Goal: Task Accomplishment & Management: Use online tool/utility

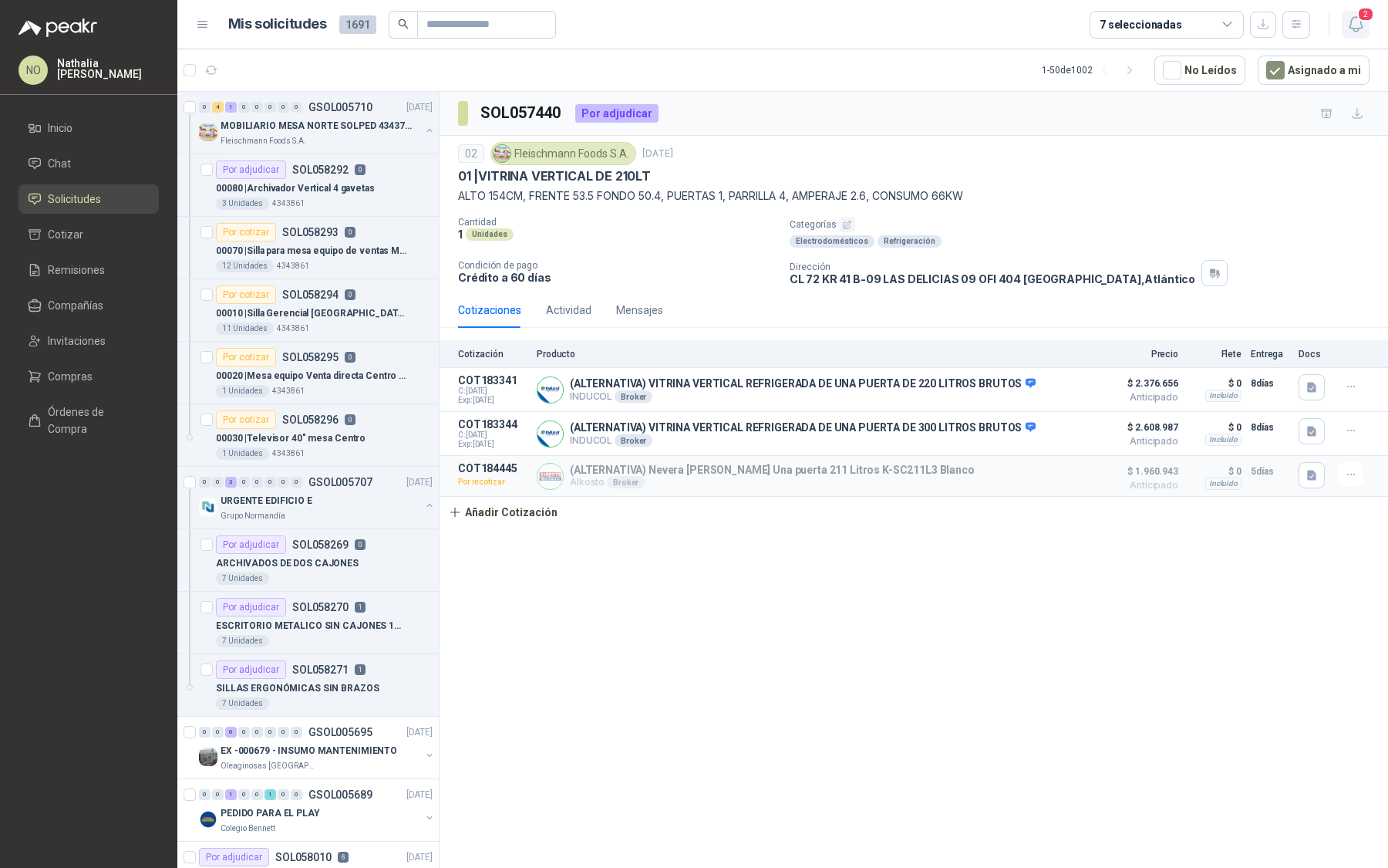
click at [1362, 38] on button "2" at bounding box center [1356, 25] width 28 height 28
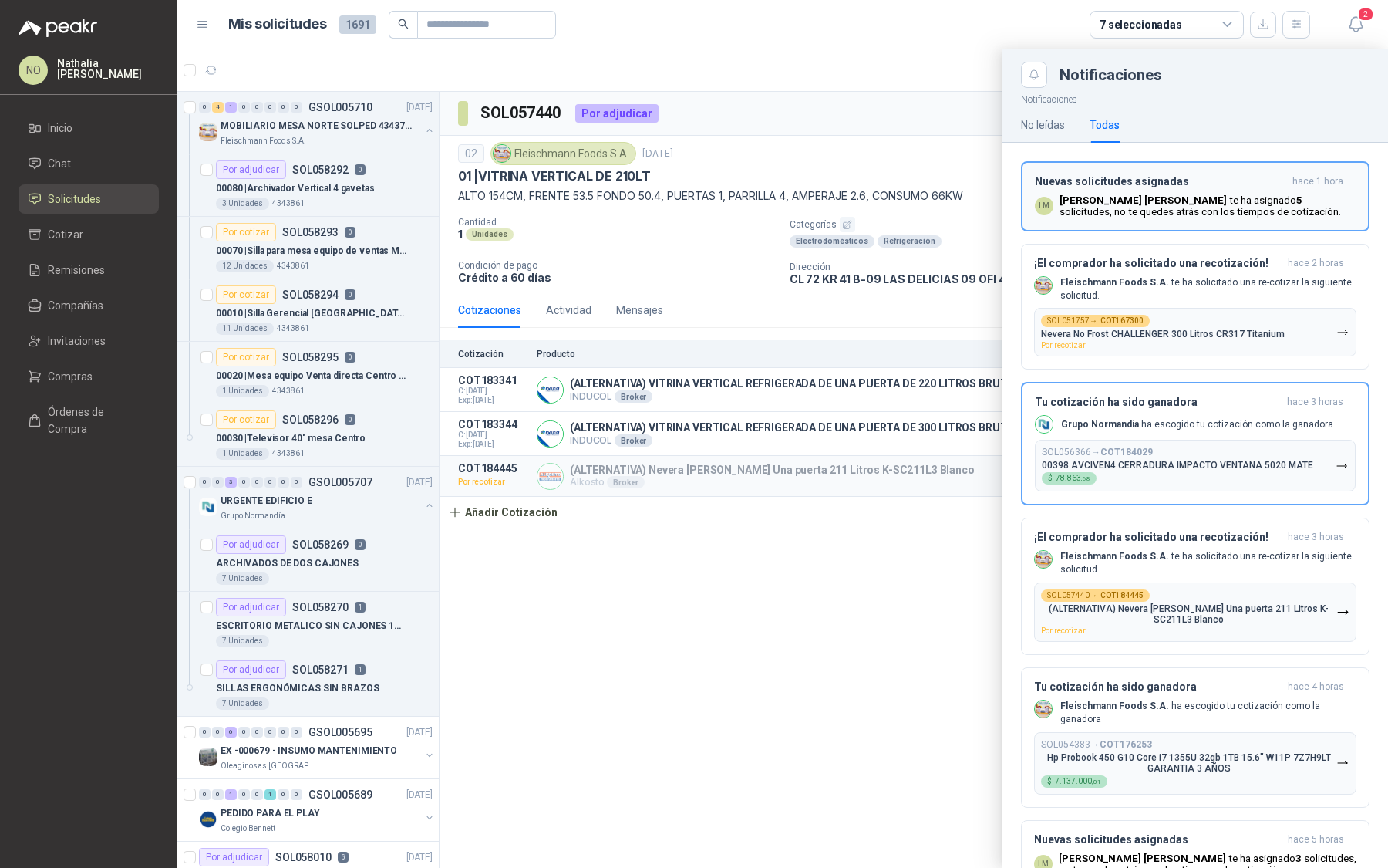
click at [1226, 195] on p "Luis Miguel Martinez te ha asignado 5 solicitudes , no te quedes atrás con los …" at bounding box center [1207, 206] width 296 height 23
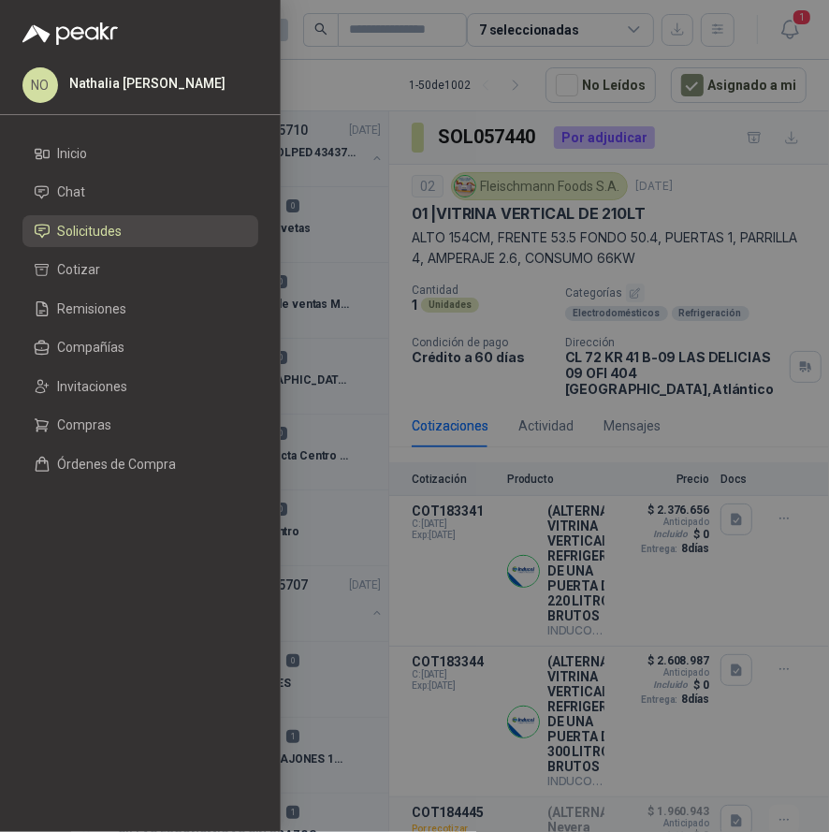
click at [539, 312] on div at bounding box center [414, 416] width 829 height 832
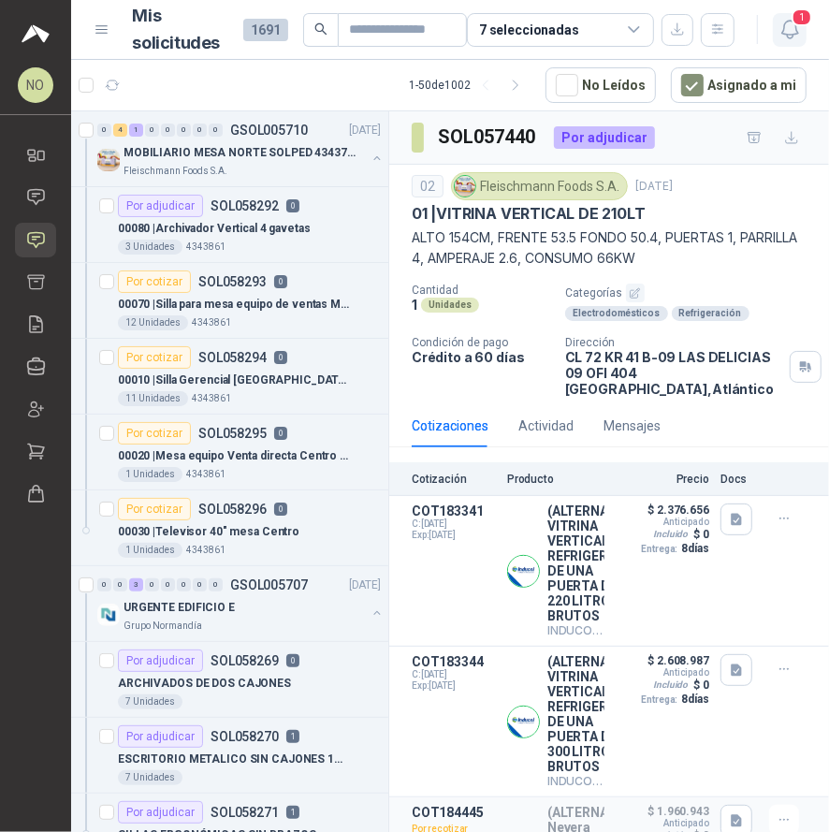
click at [786, 36] on icon "button" at bounding box center [790, 29] width 23 height 23
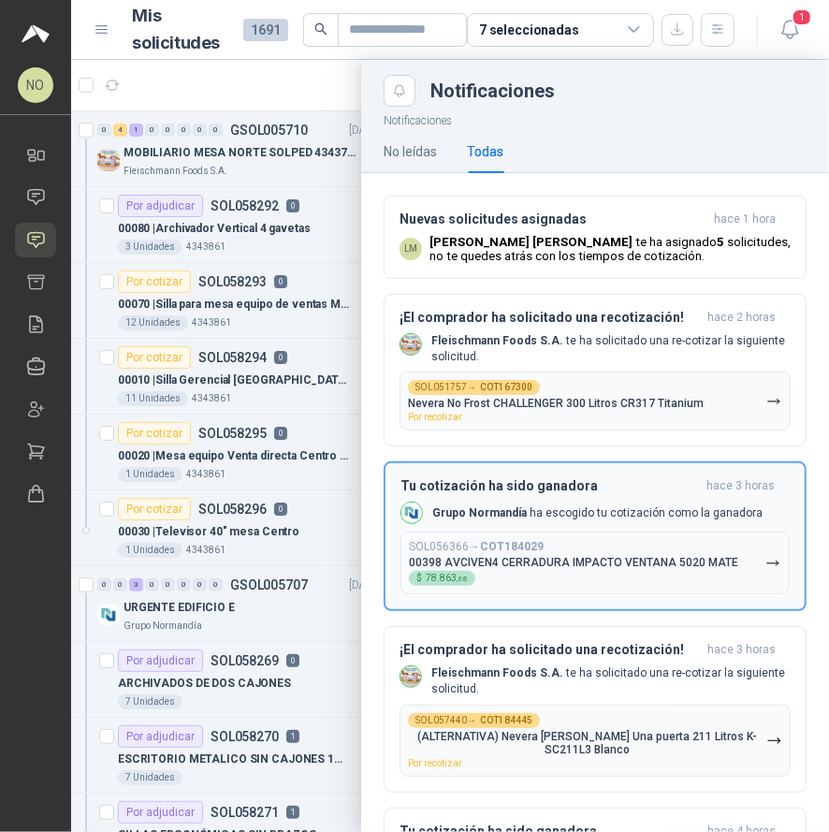
click at [496, 523] on div "Grupo Normandía ha escogido tu cotización como la ganadora" at bounding box center [582, 513] width 362 height 22
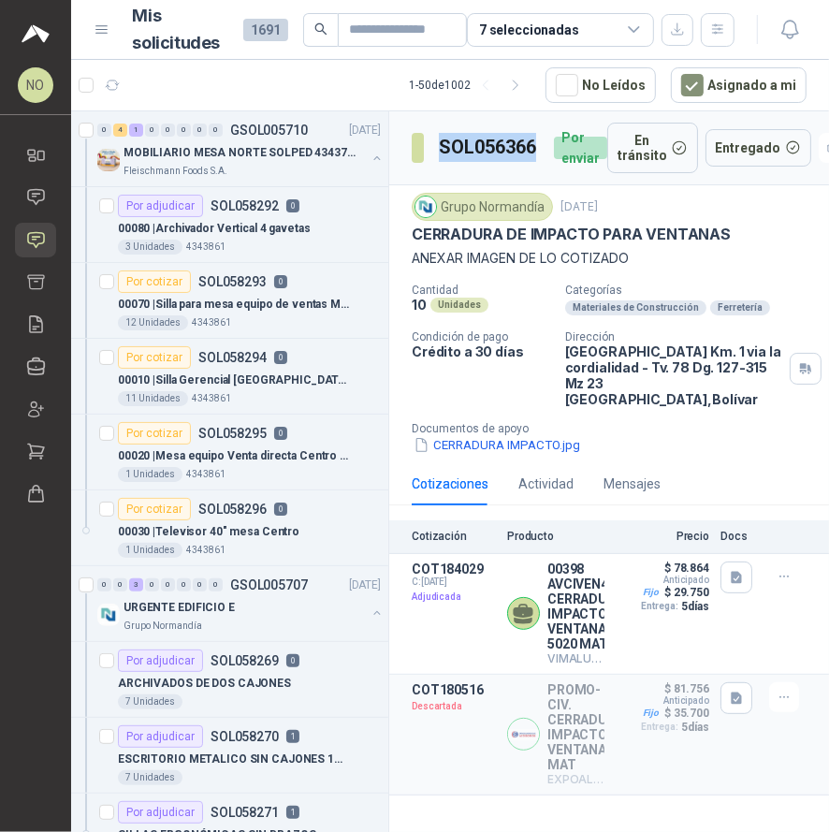
drag, startPoint x: 442, startPoint y: 143, endPoint x: 546, endPoint y: 143, distance: 103.9
click at [546, 143] on div "SOL056366 Por enviar" at bounding box center [510, 148] width 196 height 51
copy h3 "SOL056366"
click at [556, 601] on button "Detalles" at bounding box center [561, 613] width 88 height 25
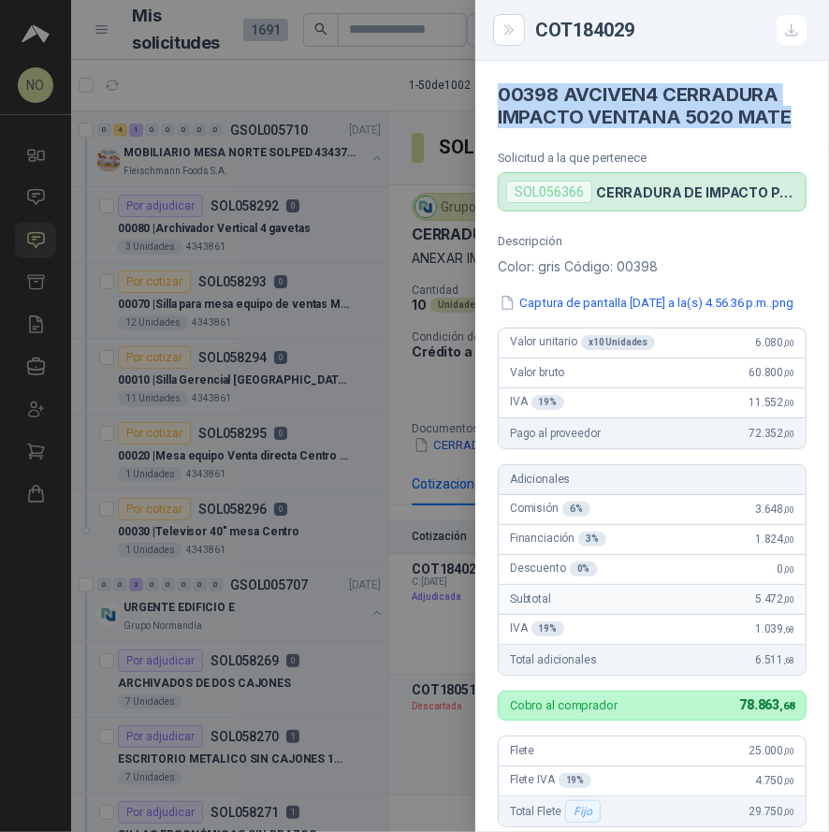
drag, startPoint x: 498, startPoint y: 93, endPoint x: 797, endPoint y: 118, distance: 300.5
click at [797, 118] on article "00398 AVCIVEN4 CERRADURA IMPACTO VENTANA 5020 MATE Solicitud a la que pertenece…" at bounding box center [652, 136] width 354 height 151
copy h4 "00398 AVCIVEN4 CERRADURA IMPACTO VENTANA 5020 MATE"
click at [315, 422] on div at bounding box center [414, 416] width 829 height 832
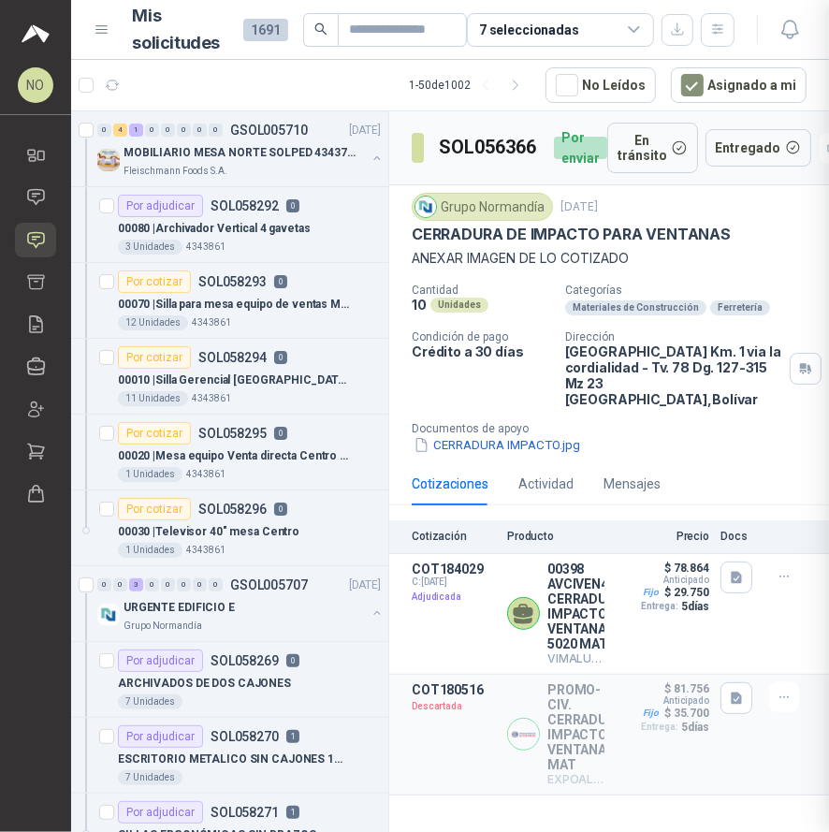
scroll to position [462, 0]
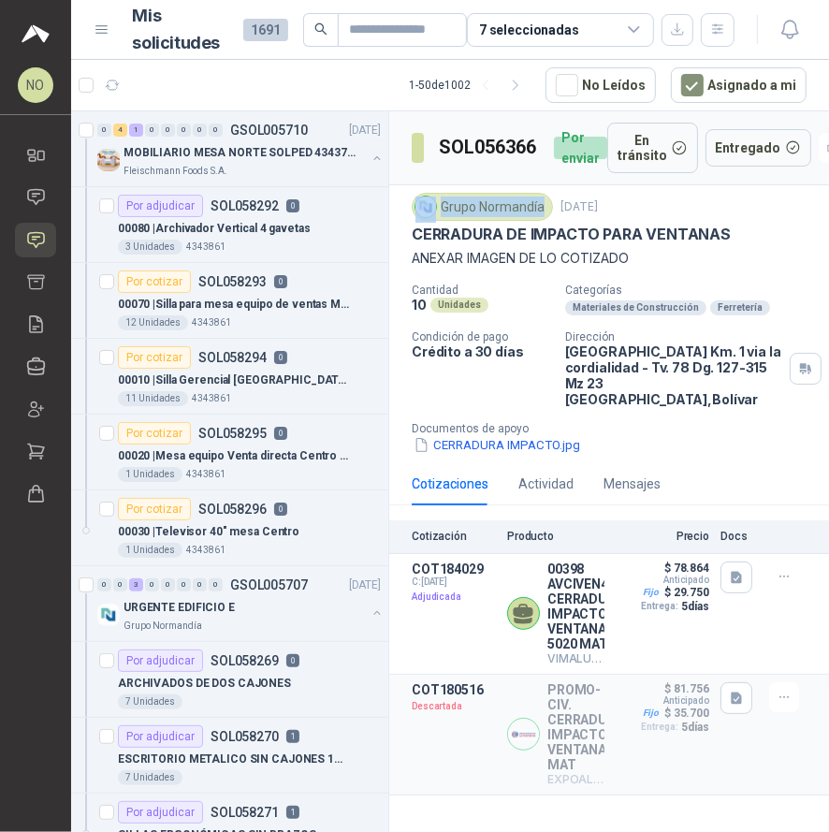
drag, startPoint x: 438, startPoint y: 203, endPoint x: 541, endPoint y: 209, distance: 103.1
click at [541, 209] on div "Grupo Normandía" at bounding box center [482, 207] width 141 height 28
copy div "Grupo Normandía"
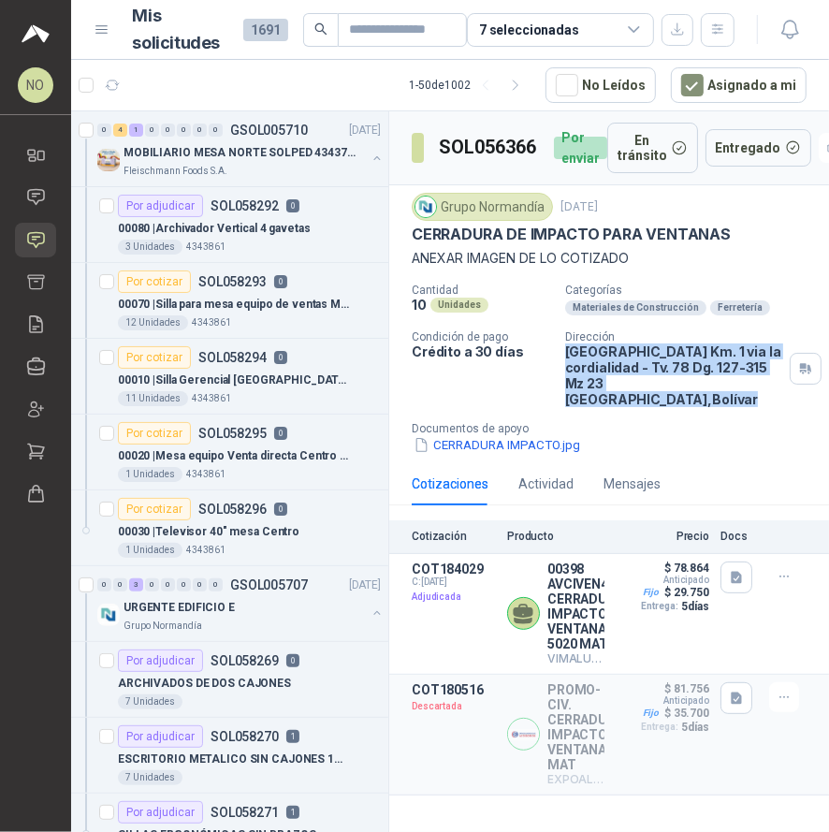
drag, startPoint x: 565, startPoint y: 350, endPoint x: 730, endPoint y: 378, distance: 167.1
click at [730, 378] on p "Ciudad del bicentenario Km. 1 via la cordialidad - Tv. 78 Dg. 127-315 Mz 23 Car…" at bounding box center [673, 375] width 217 height 64
copy p "Ciudad del bicentenario Km. 1 via la cordialidad - Tv. 78 Dg. 127-315 Mz 23 Car…"
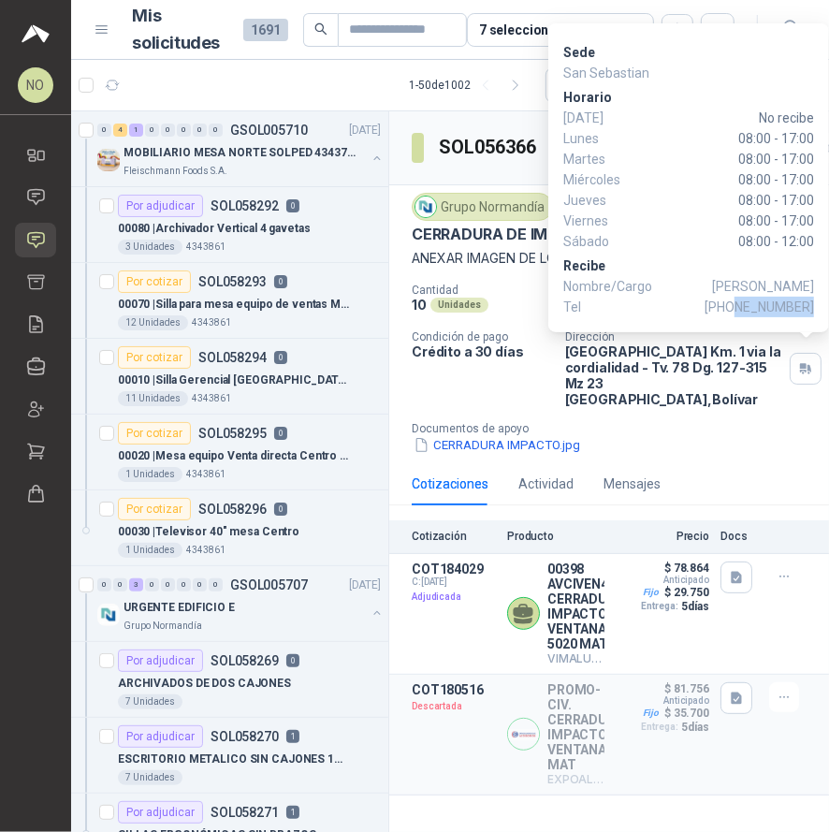
drag, startPoint x: 743, startPoint y: 310, endPoint x: 812, endPoint y: 307, distance: 69.3
click at [812, 307] on span "+57 3157237854" at bounding box center [759, 307] width 109 height 21
copy span "3157237854"
drag, startPoint x: 719, startPoint y: 285, endPoint x: 813, endPoint y: 283, distance: 94.6
click at [813, 283] on span "Jorge Granadillo" at bounding box center [763, 286] width 102 height 21
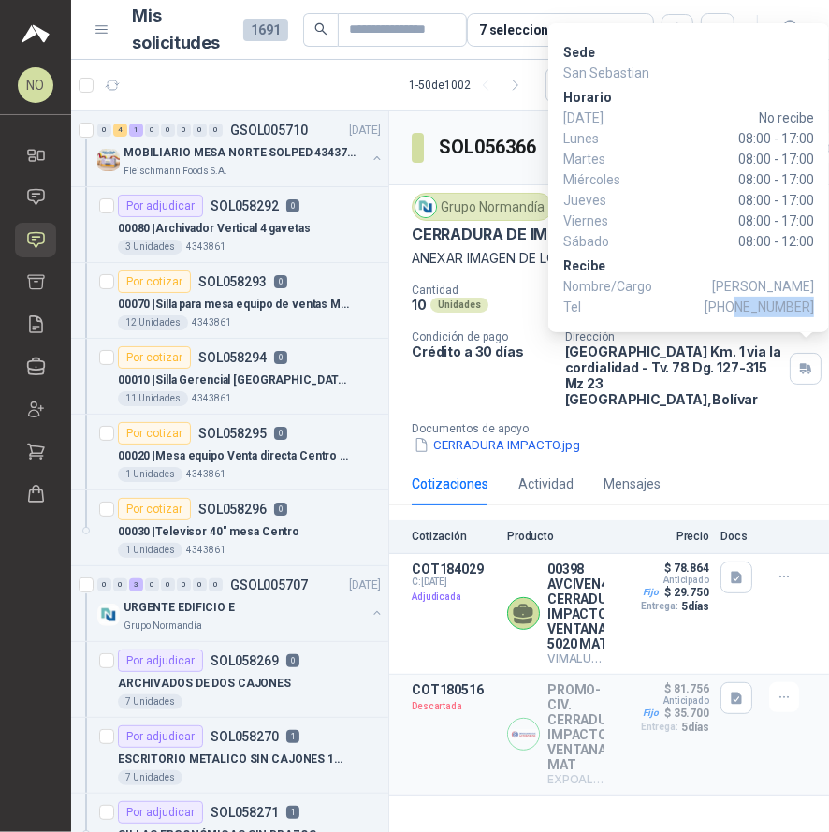
copy span "Jorge Granadillo"
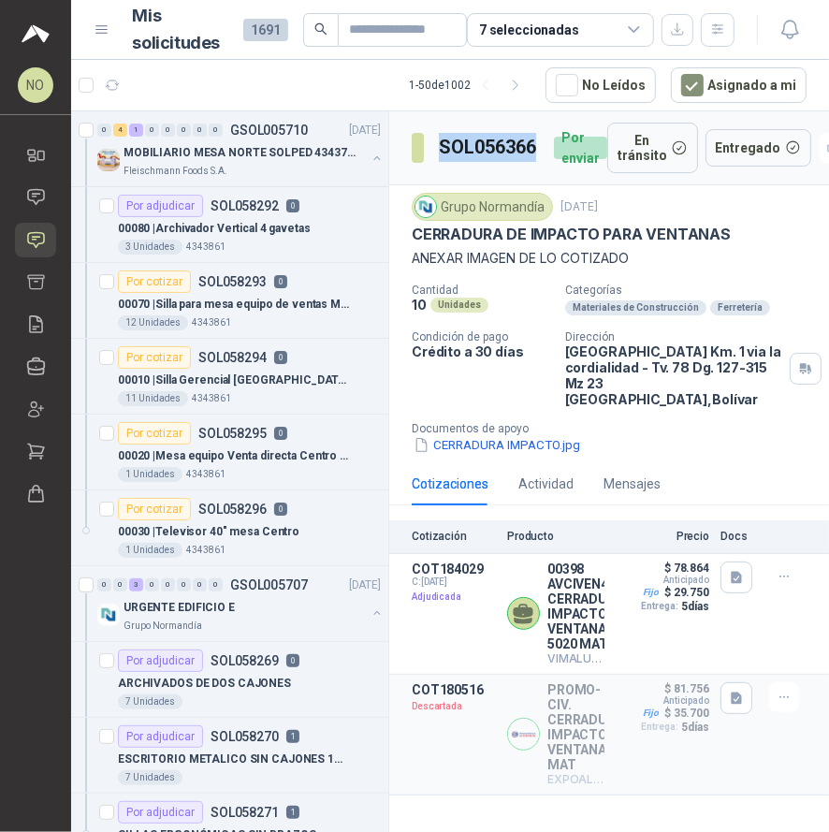
drag, startPoint x: 444, startPoint y: 148, endPoint x: 540, endPoint y: 145, distance: 96.4
click at [541, 145] on div "SOL056366 Por enviar" at bounding box center [510, 148] width 196 height 51
copy h3 "SOL056366"
click at [580, 601] on button "Detalles" at bounding box center [561, 613] width 88 height 25
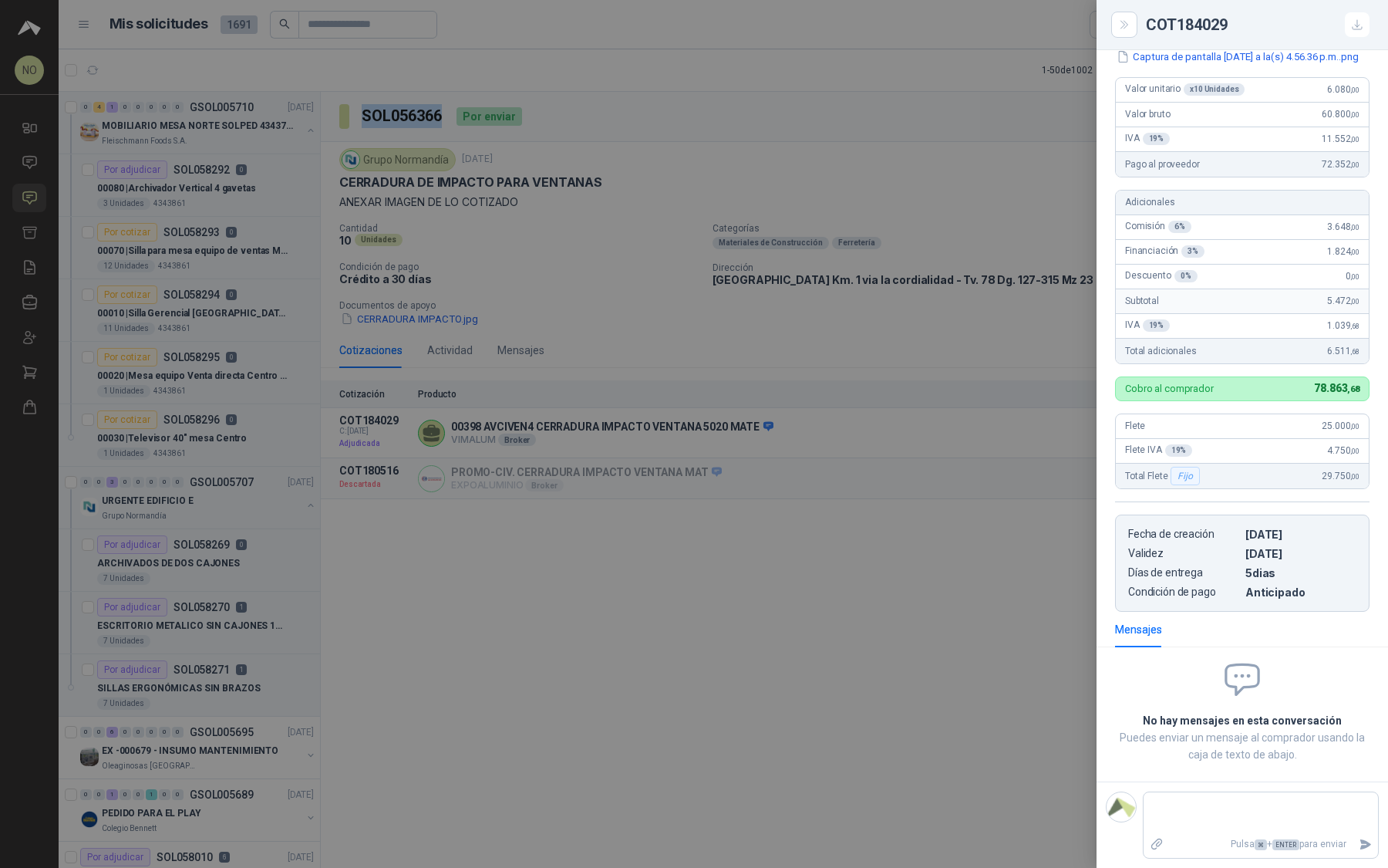
scroll to position [199, 0]
click at [695, 489] on div at bounding box center [694, 434] width 1388 height 868
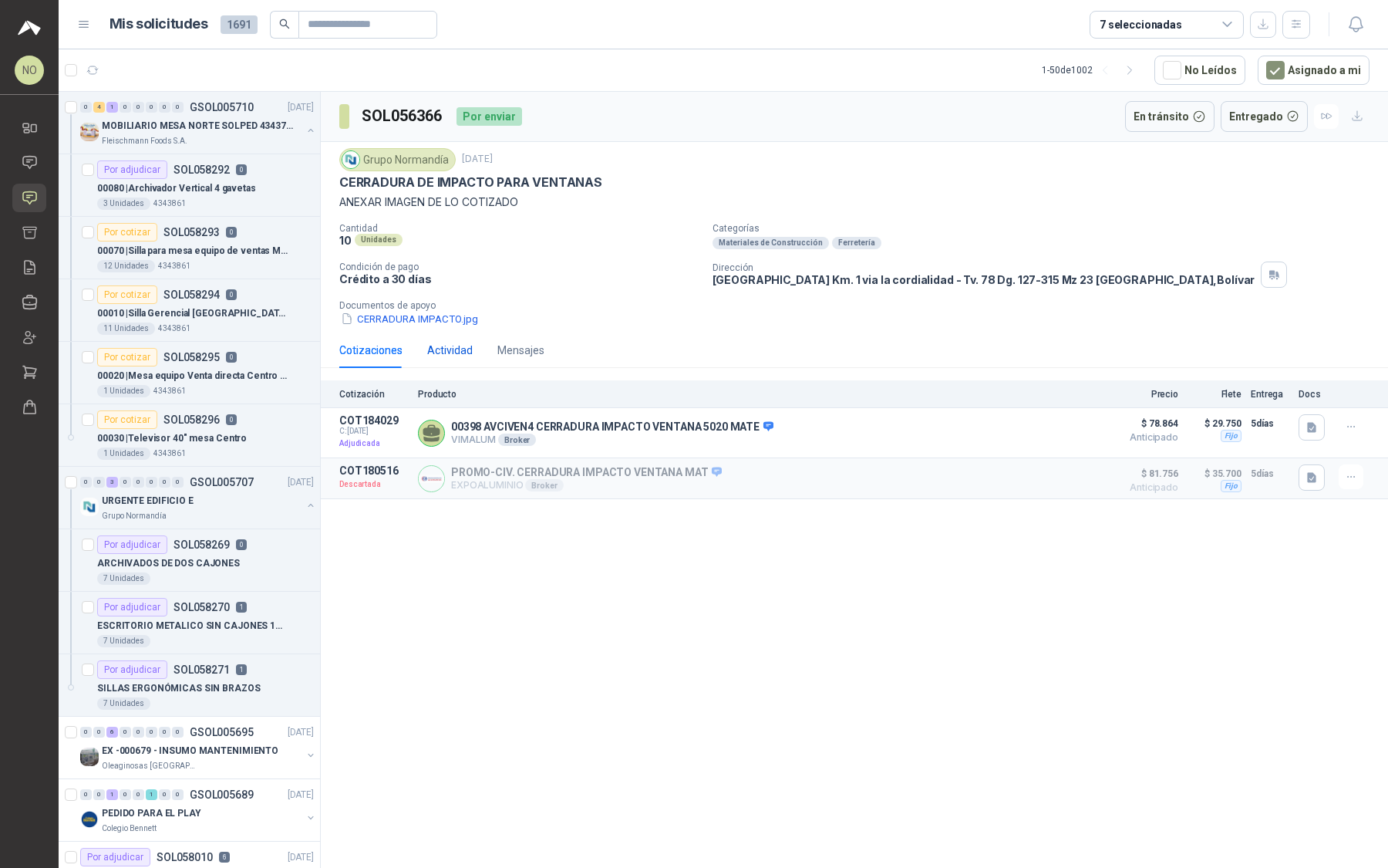
click at [458, 350] on div "Actividad" at bounding box center [449, 350] width 45 height 17
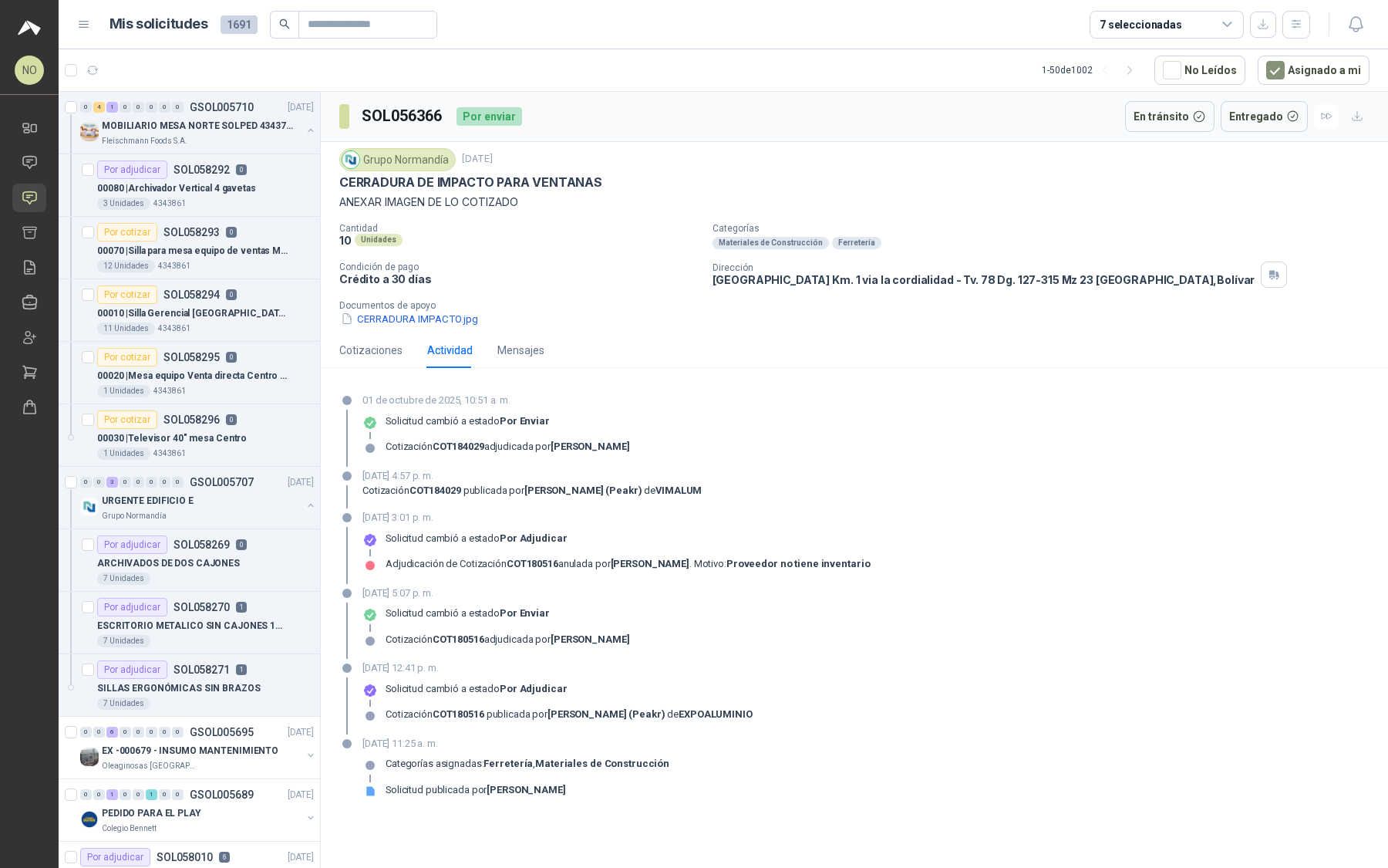
drag, startPoint x: 424, startPoint y: 475, endPoint x: 476, endPoint y: 475, distance: 52.0
click at [475, 475] on p "26 de septiembre de 2025, 4:57 p. m." at bounding box center [532, 476] width 340 height 16
click at [263, 561] on div "ARCHIVADOS DE DOS CAJONES" at bounding box center [205, 563] width 217 height 18
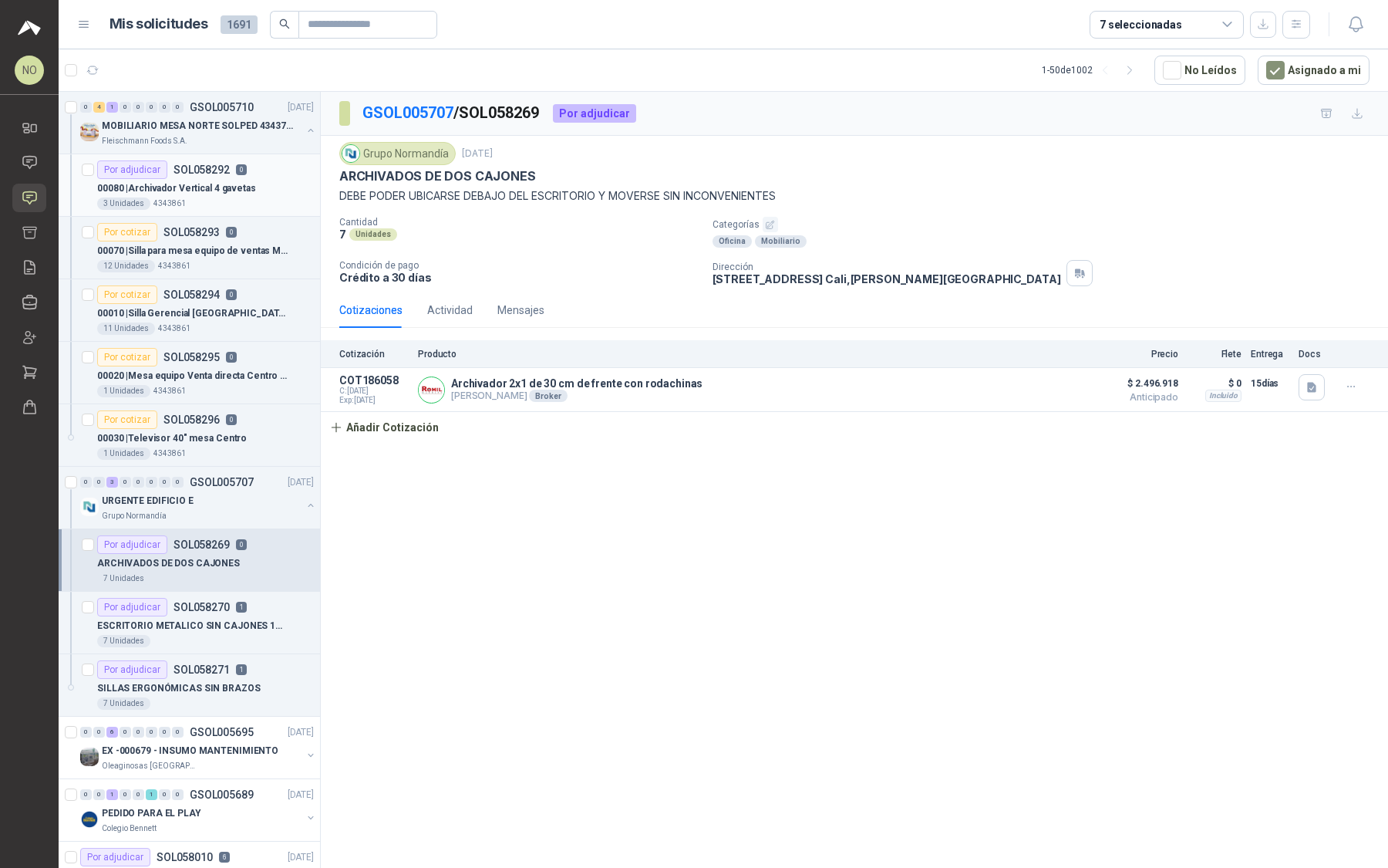
click at [241, 203] on div "3 Unidades 4343861" at bounding box center [205, 204] width 217 height 12
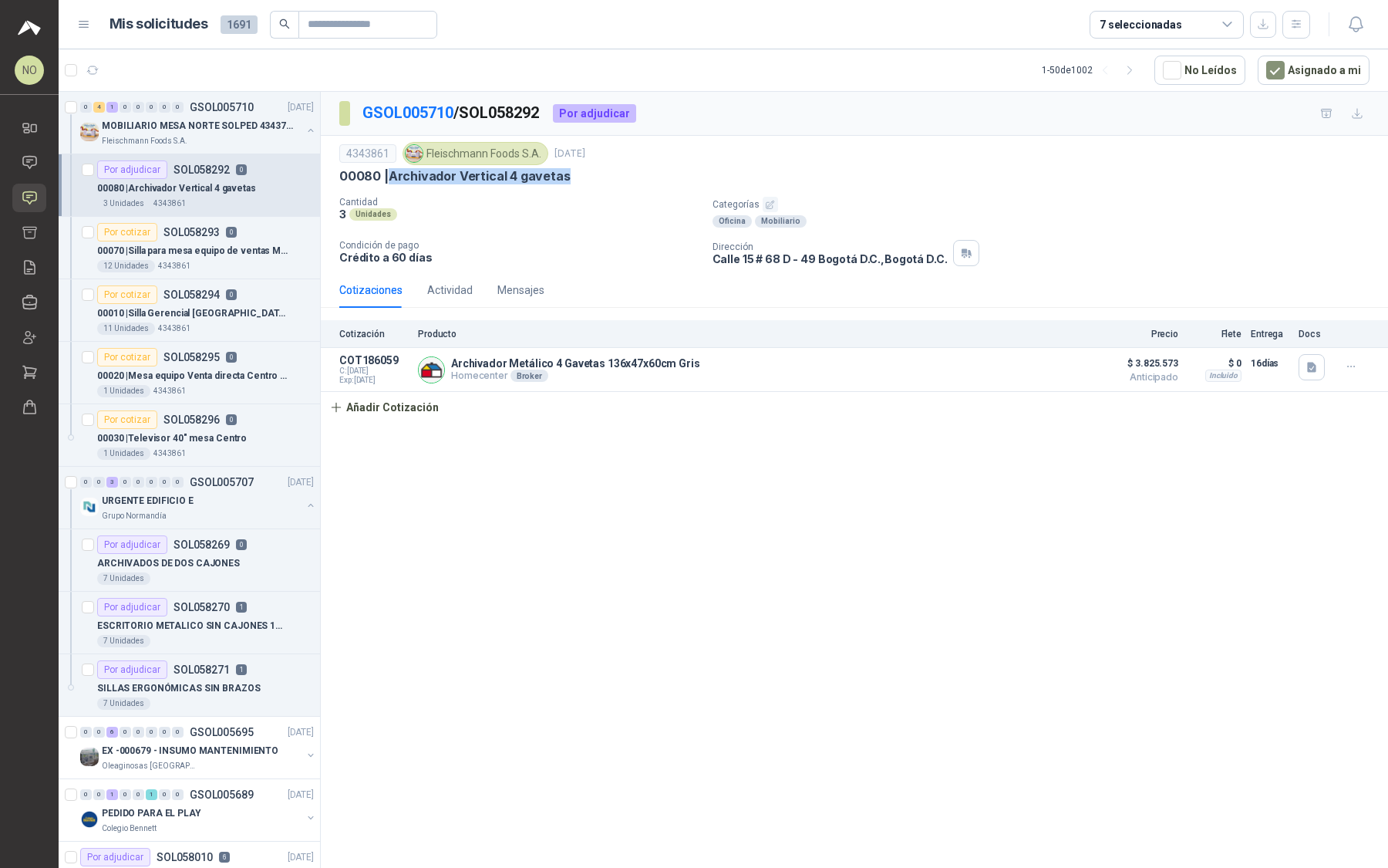
drag, startPoint x: 390, startPoint y: 173, endPoint x: 591, endPoint y: 172, distance: 201.0
click at [592, 173] on div "00080 | Archivador Vertical 4 gavetas" at bounding box center [855, 176] width 1030 height 16
copy p "Archivador Vertical 4 gavetas"
click at [406, 22] on input "text" at bounding box center [361, 25] width 108 height 26
drag, startPoint x: 1292, startPoint y: 22, endPoint x: 1292, endPoint y: 762, distance: 740.0
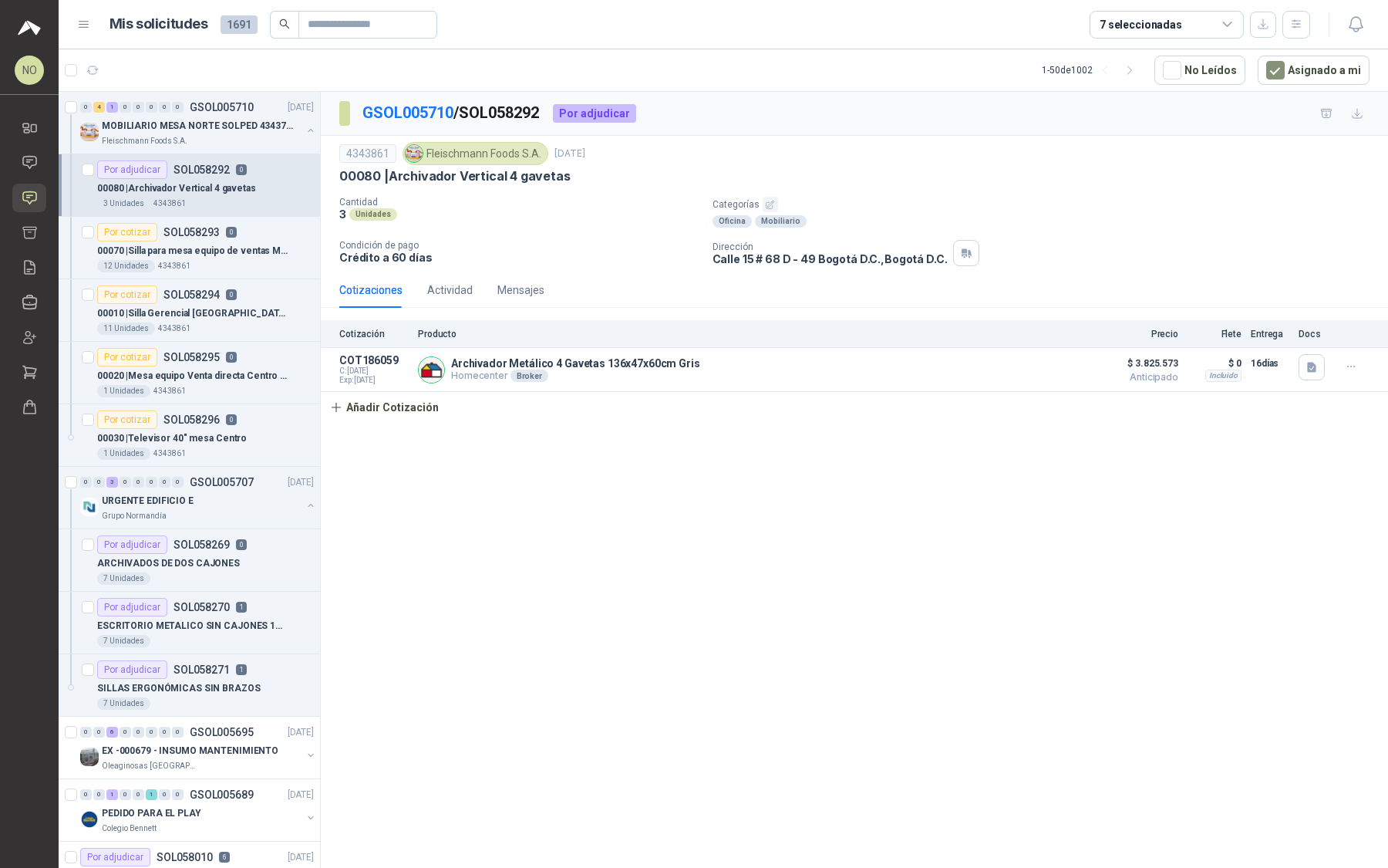
click at [1292, 22] on icon "button" at bounding box center [1297, 25] width 13 height 13
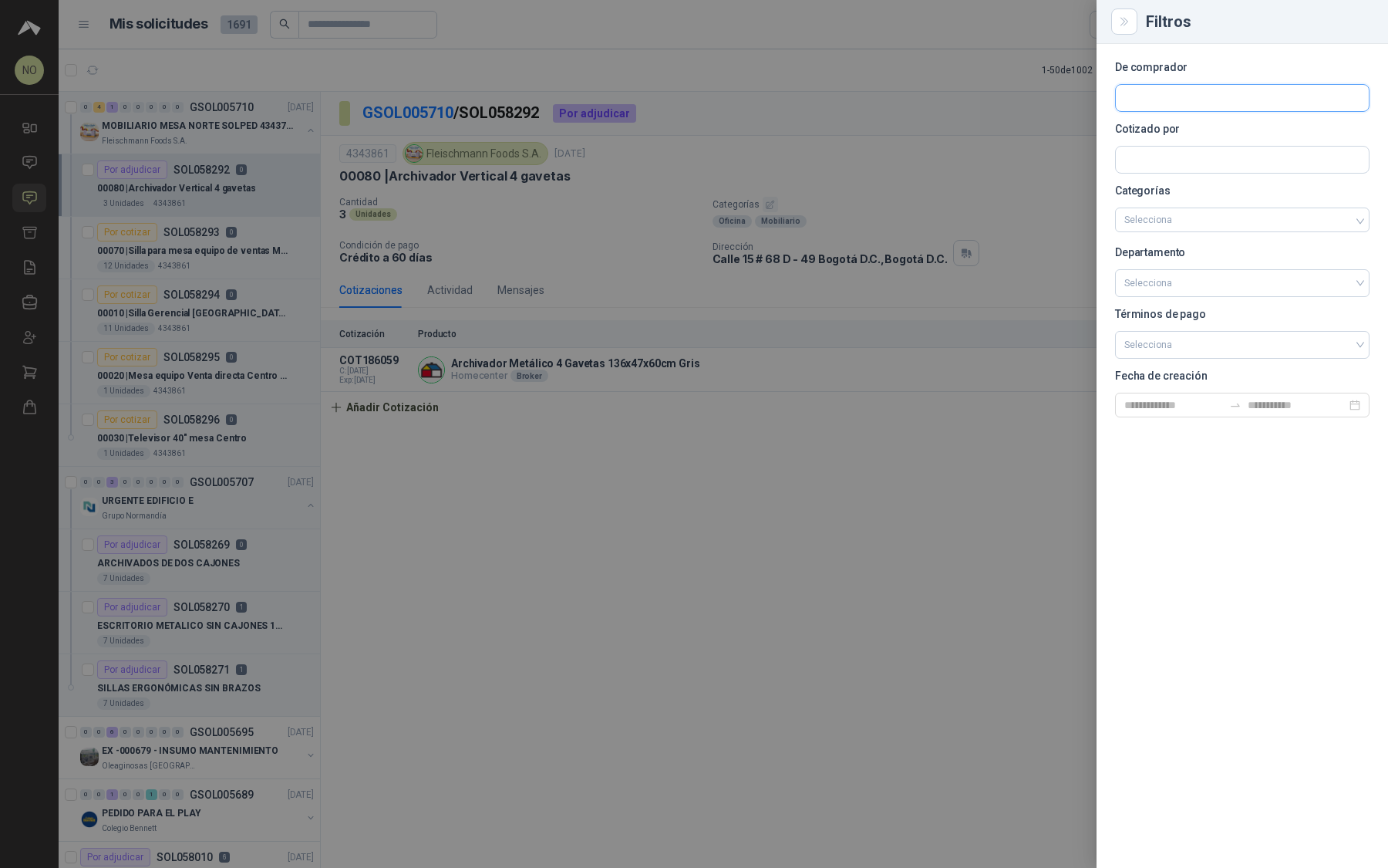
click at [1189, 95] on input "text" at bounding box center [1242, 98] width 253 height 26
type input "***"
click at [1219, 134] on p "Zoologico De Cali" at bounding box center [1189, 130] width 74 height 9
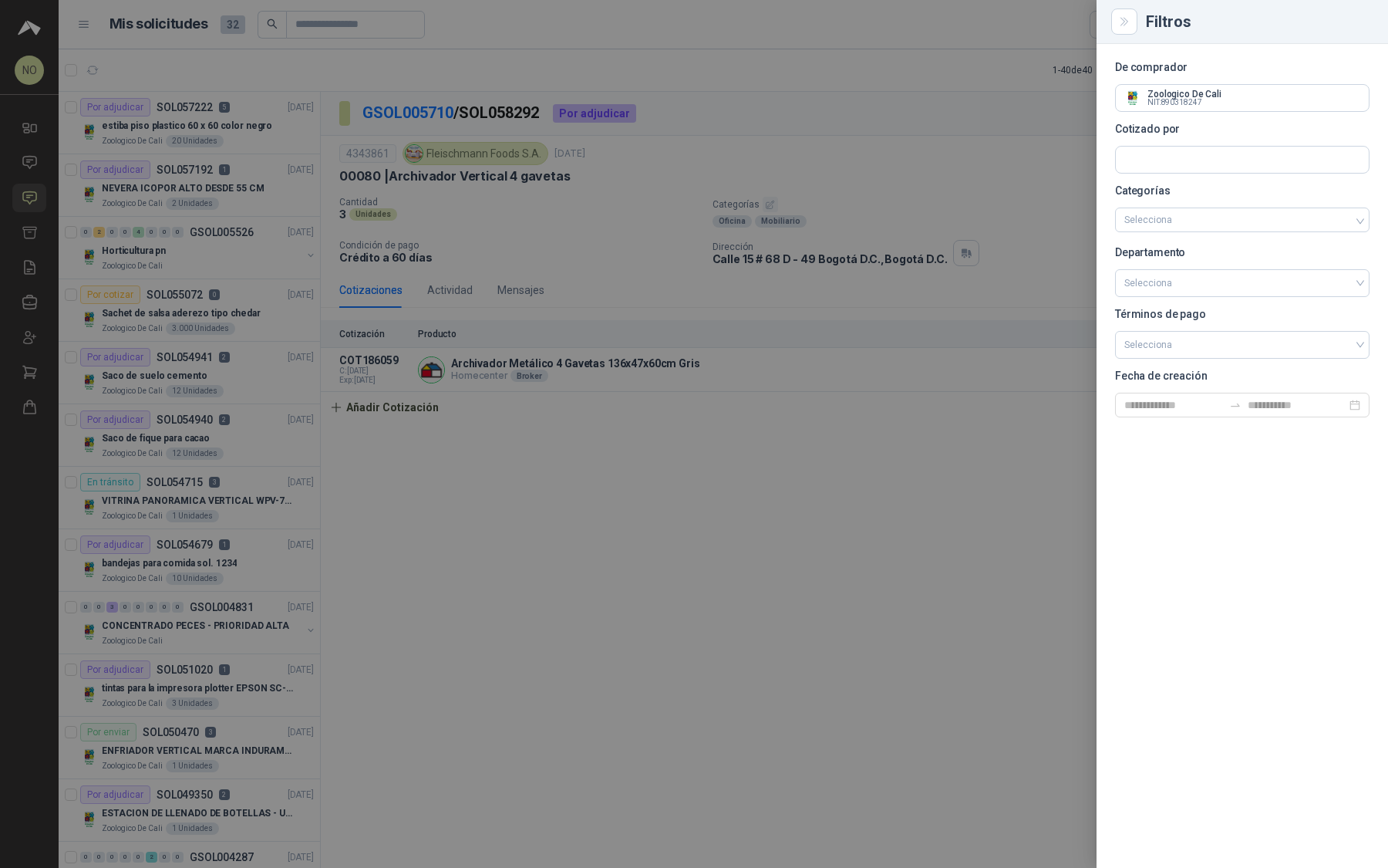
click at [919, 343] on div at bounding box center [694, 434] width 1388 height 868
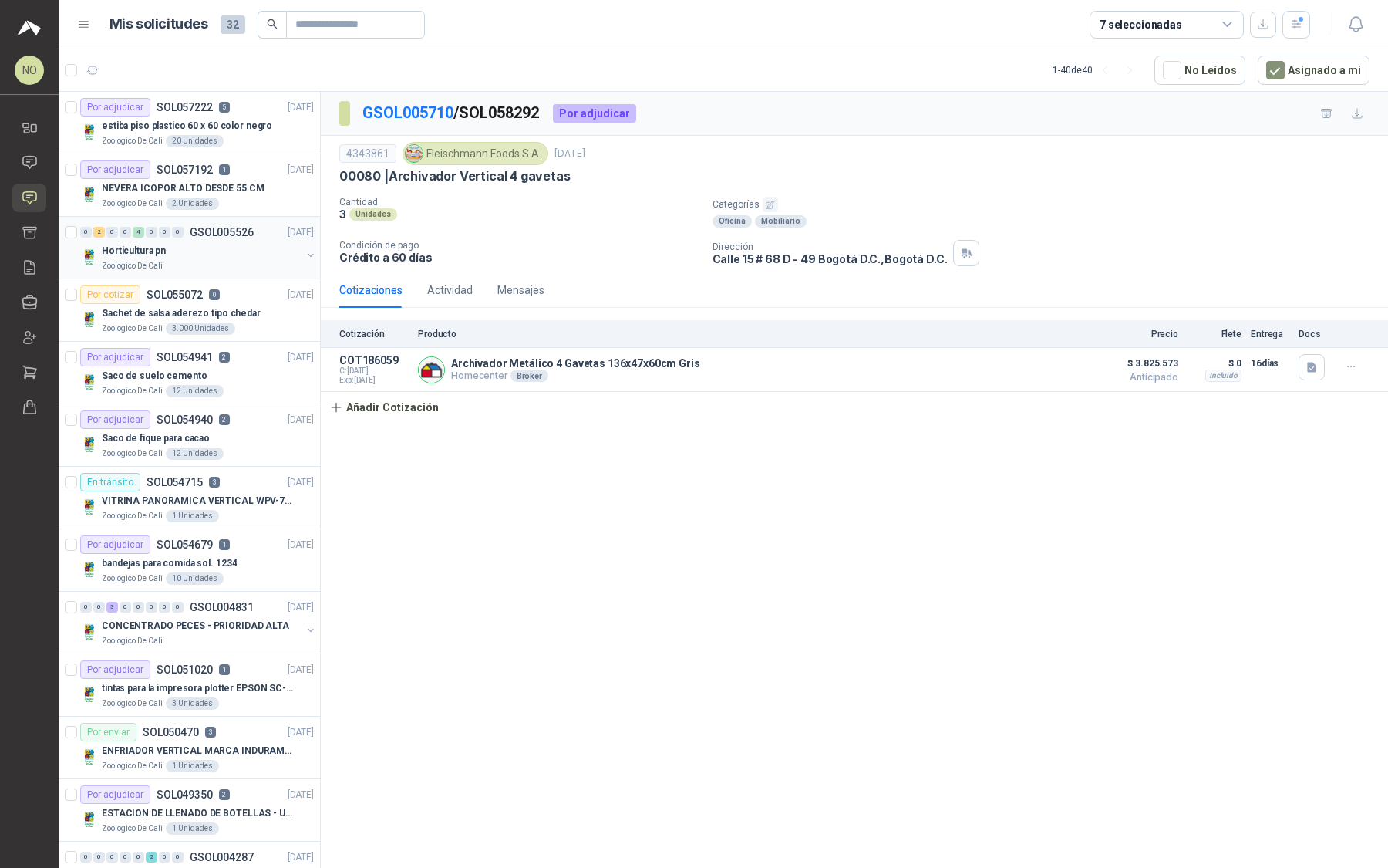
click at [259, 260] on div "Zoologico De Cali" at bounding box center [202, 265] width 199 height 12
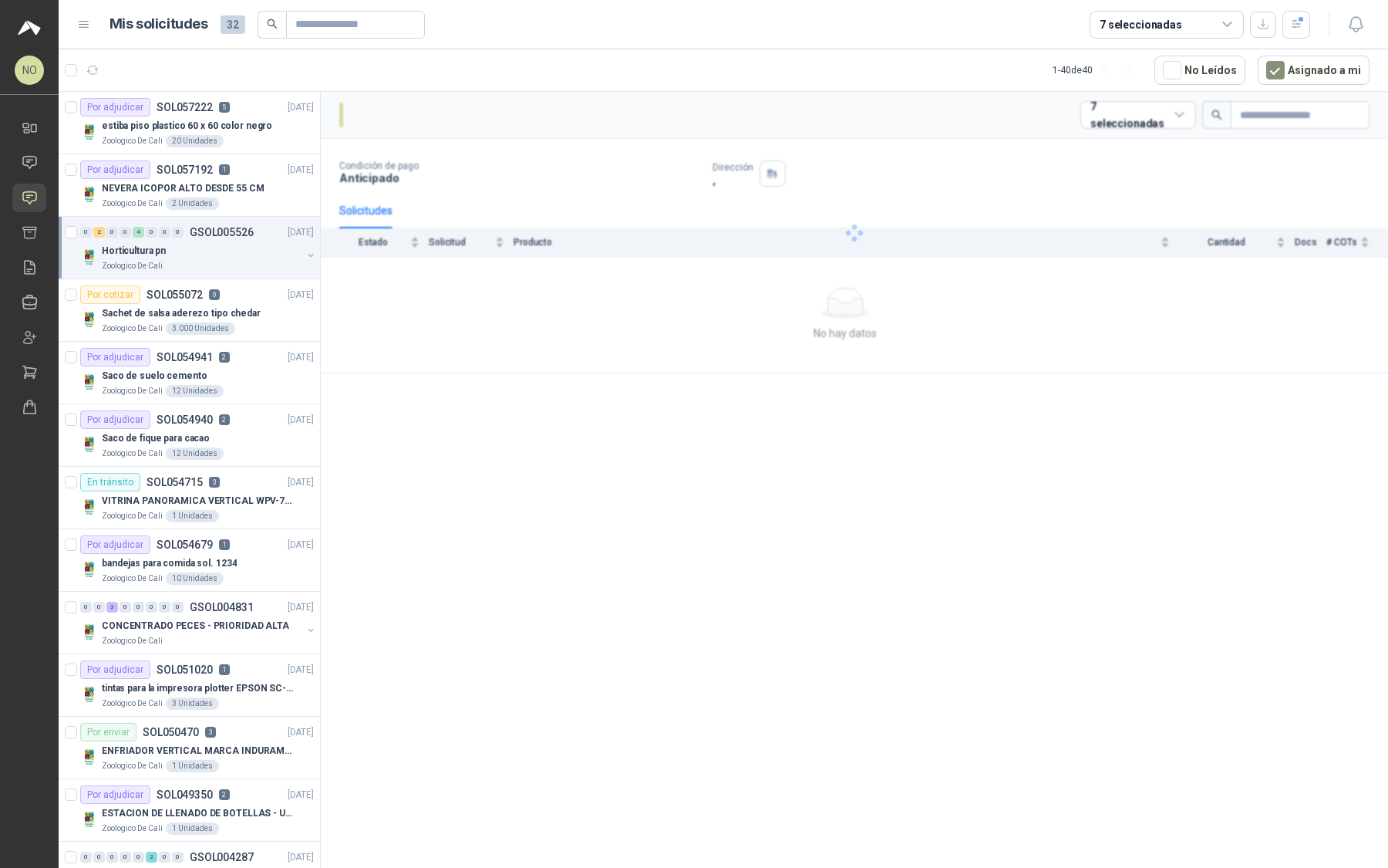
click at [259, 260] on div "Zoologico De Cali" at bounding box center [202, 265] width 199 height 12
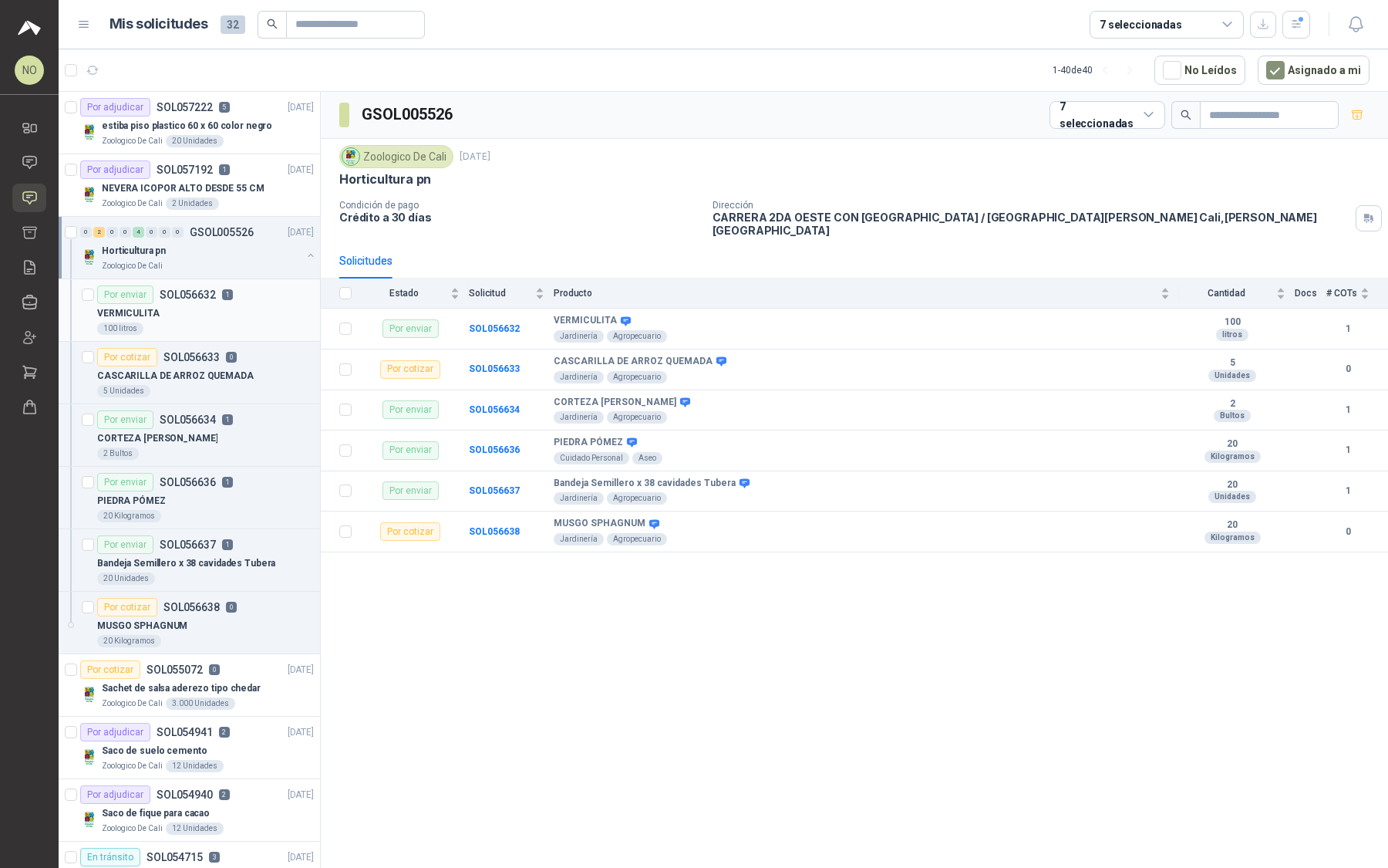
click at [243, 322] on div "100 litros" at bounding box center [205, 328] width 217 height 12
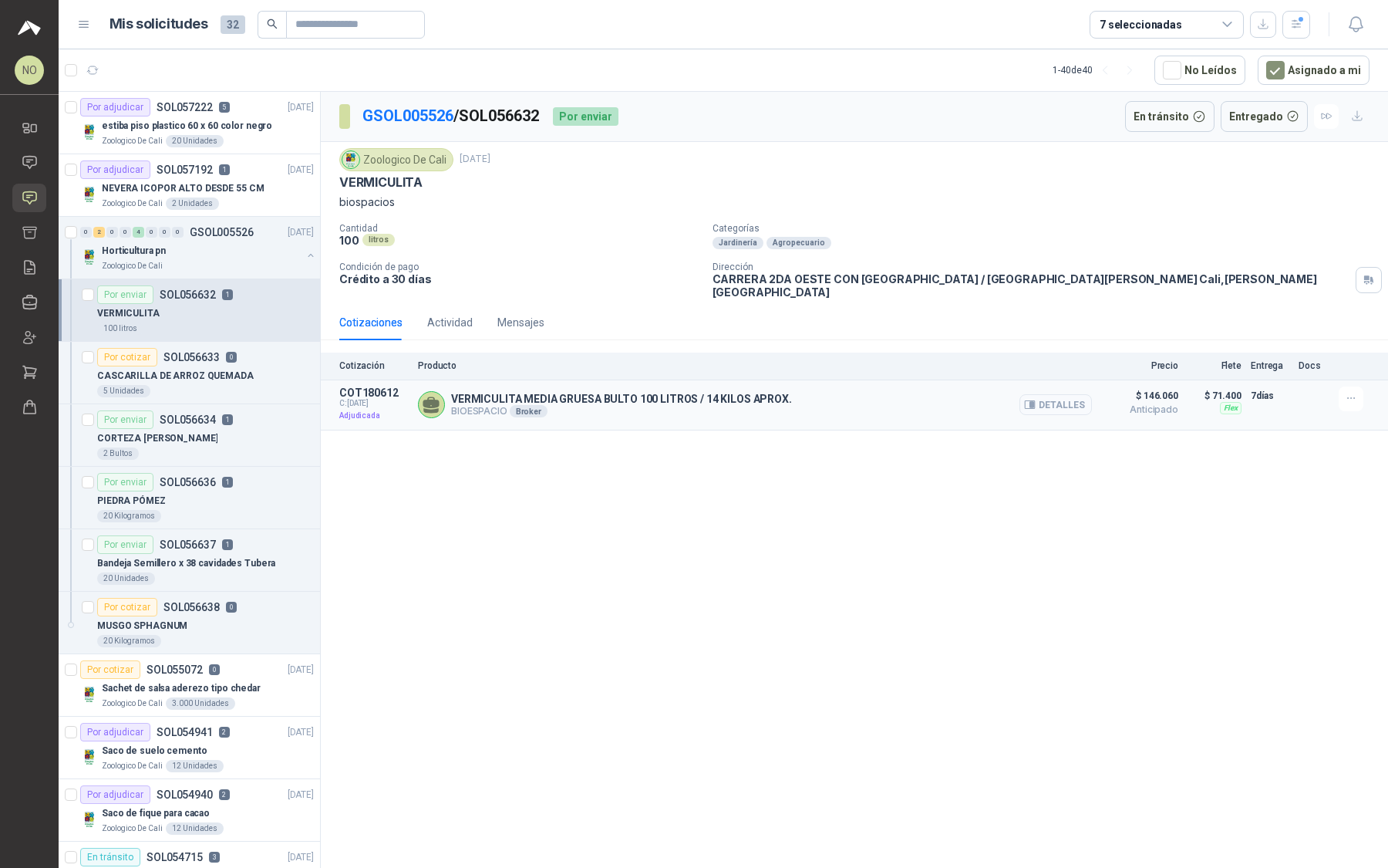
click at [1065, 394] on button "Detalles" at bounding box center [1056, 404] width 73 height 21
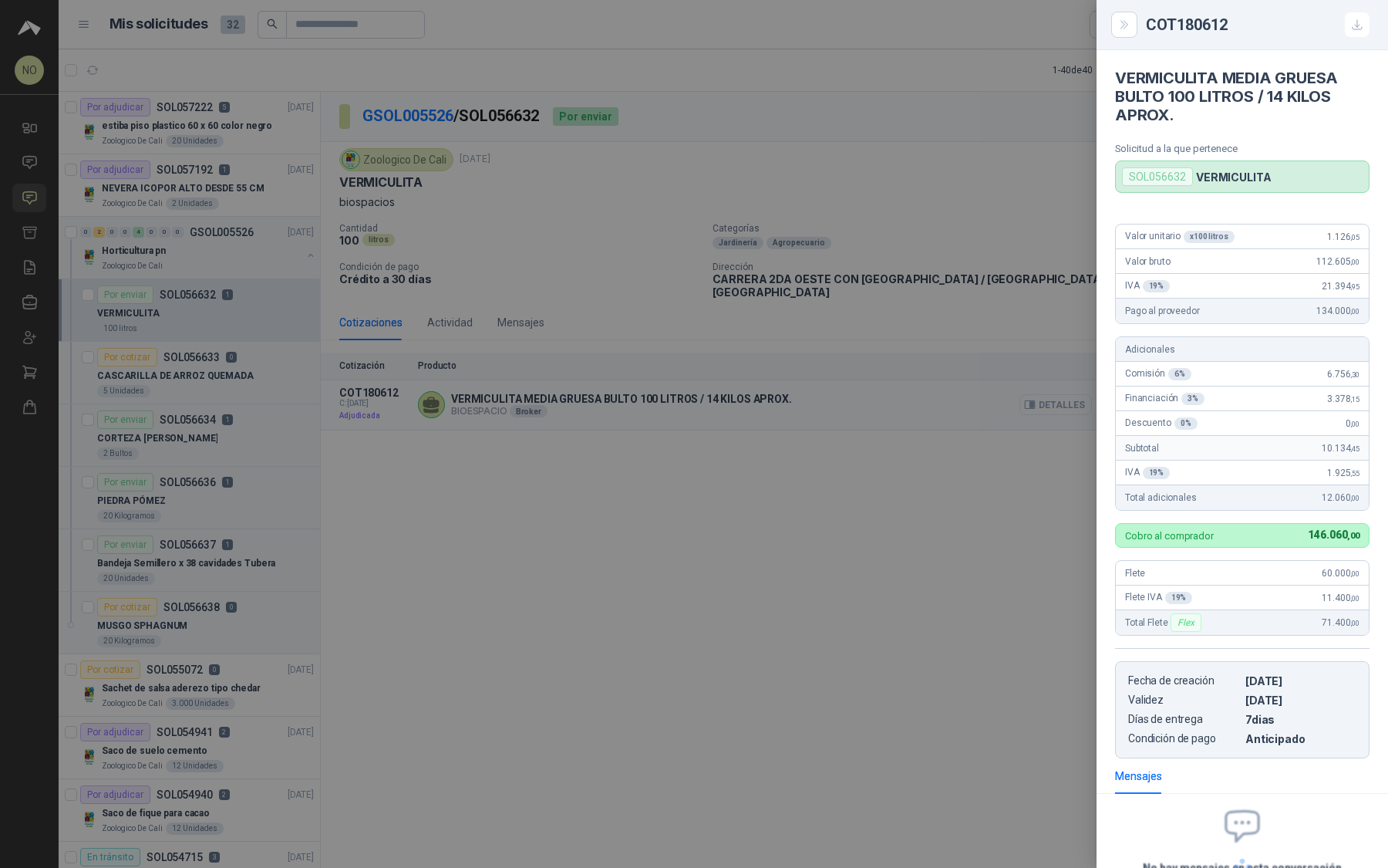
scroll to position [232, 0]
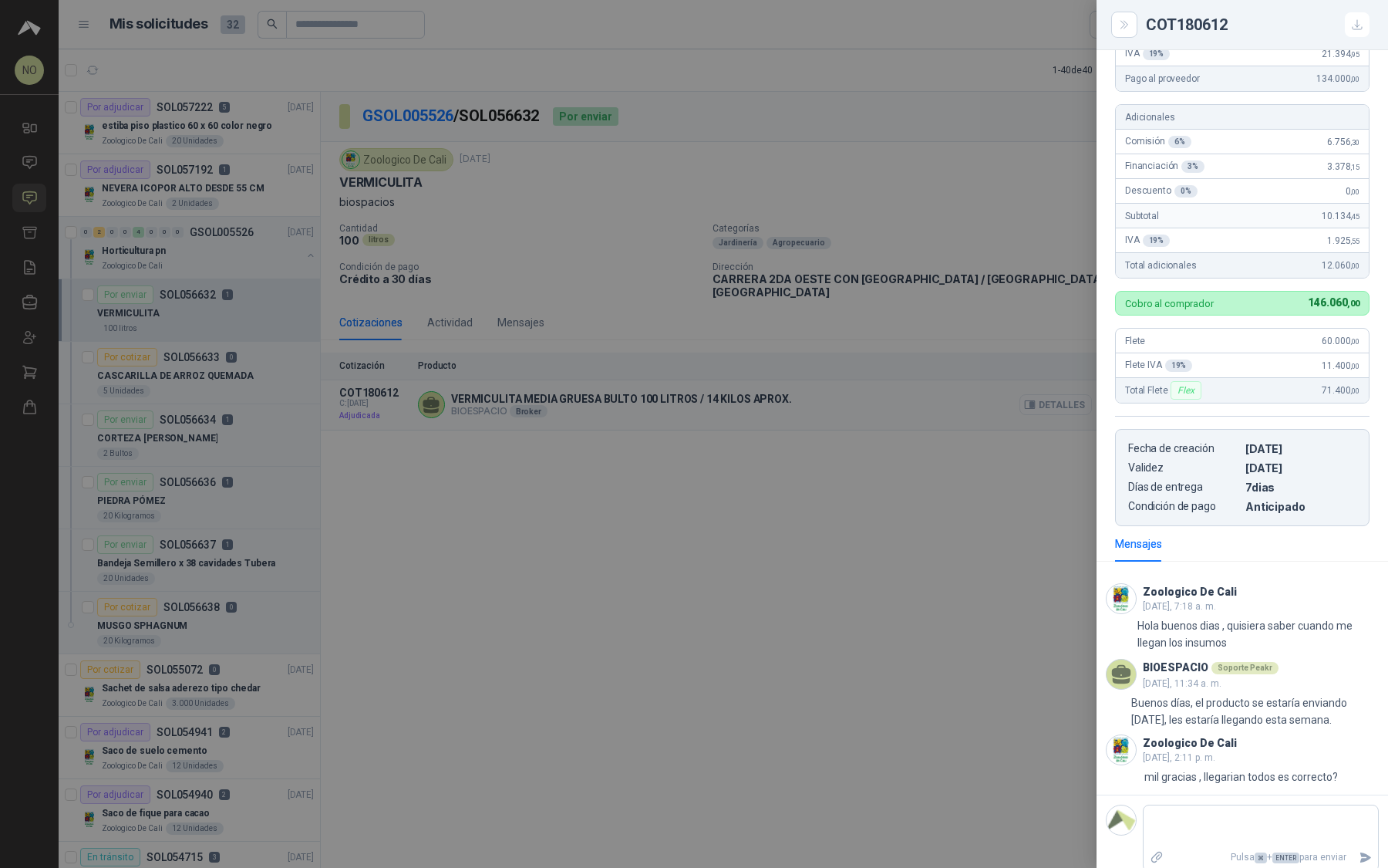
click at [1065, 384] on div at bounding box center [694, 434] width 1388 height 868
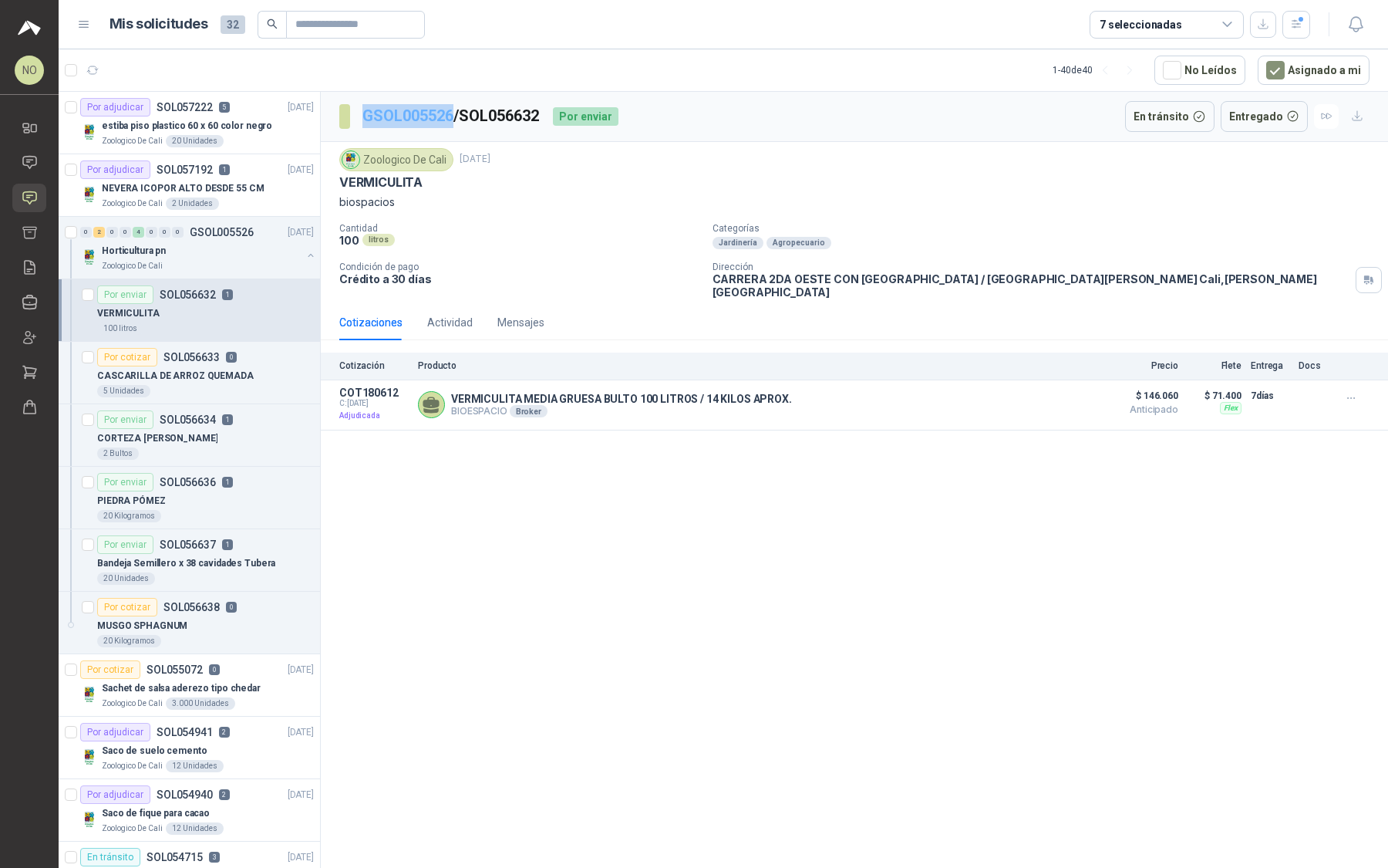
drag, startPoint x: 360, startPoint y: 113, endPoint x: 453, endPoint y: 115, distance: 93.0
click at [453, 115] on section "GSOL005526 / SOL056632" at bounding box center [440, 116] width 201 height 25
copy link "GSOL005526"
drag, startPoint x: 467, startPoint y: 113, endPoint x: 548, endPoint y: 114, distance: 81.0
click at [541, 114] on p "GSOL005526 / SOL056632" at bounding box center [452, 115] width 178 height 24
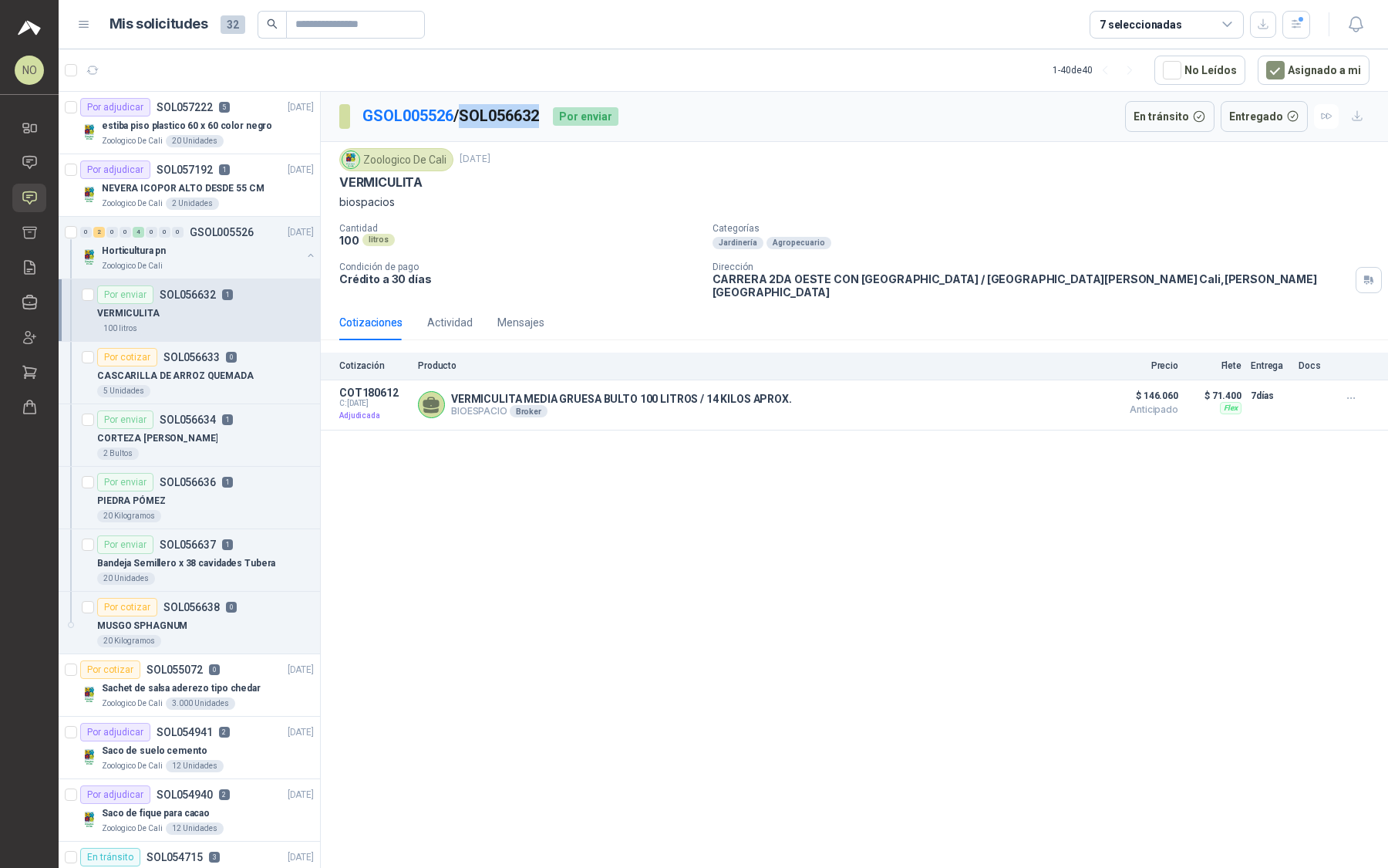
copy p "SOL056632"
click at [201, 429] on div "CORTEZA DE PINO" at bounding box center [205, 438] width 217 height 18
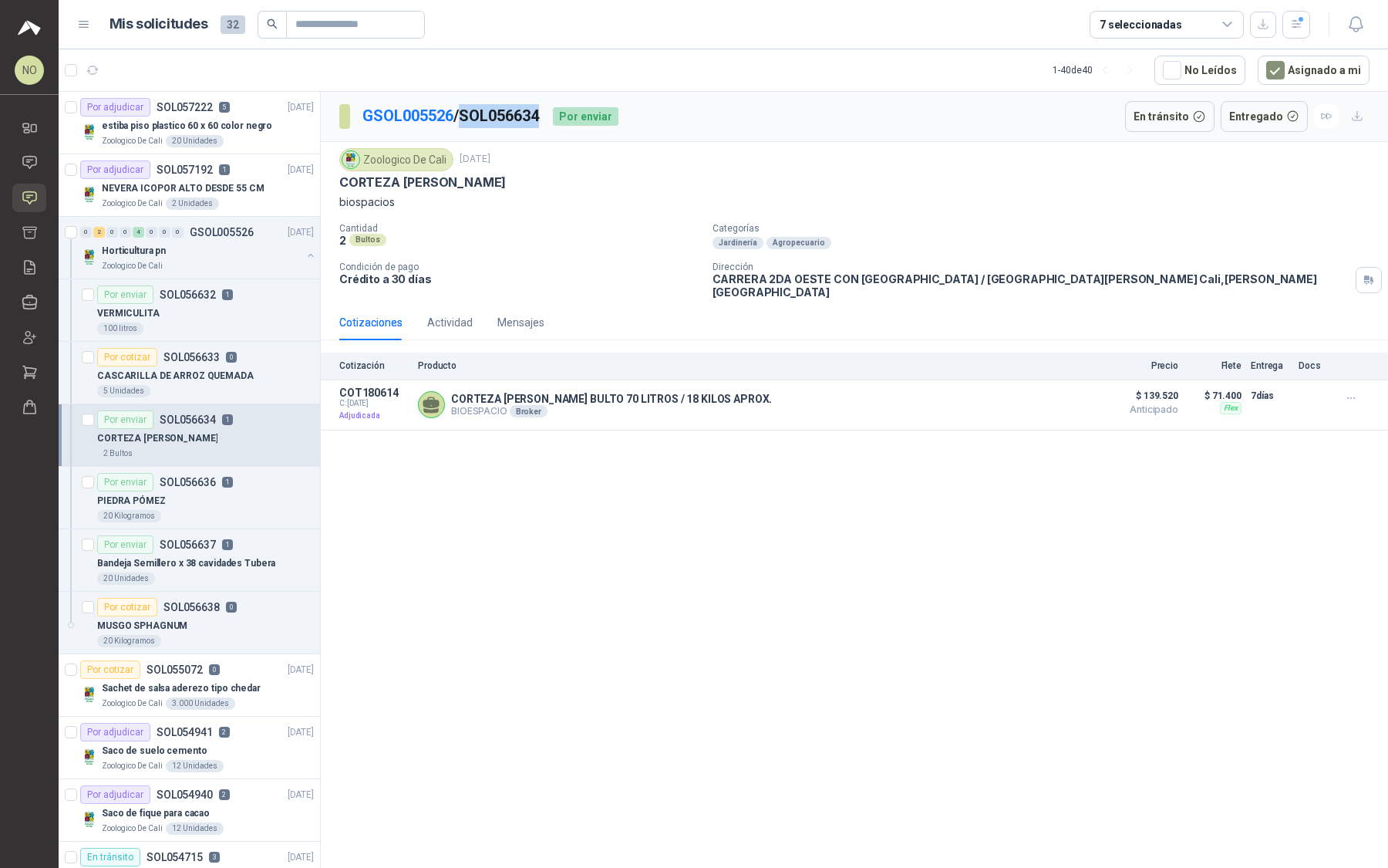
drag, startPoint x: 471, startPoint y: 116, endPoint x: 547, endPoint y: 118, distance: 76.0
click at [541, 118] on p "GSOL005526 / SOL056634" at bounding box center [452, 115] width 178 height 24
click at [195, 512] on div "20 Kilogramos" at bounding box center [205, 516] width 217 height 12
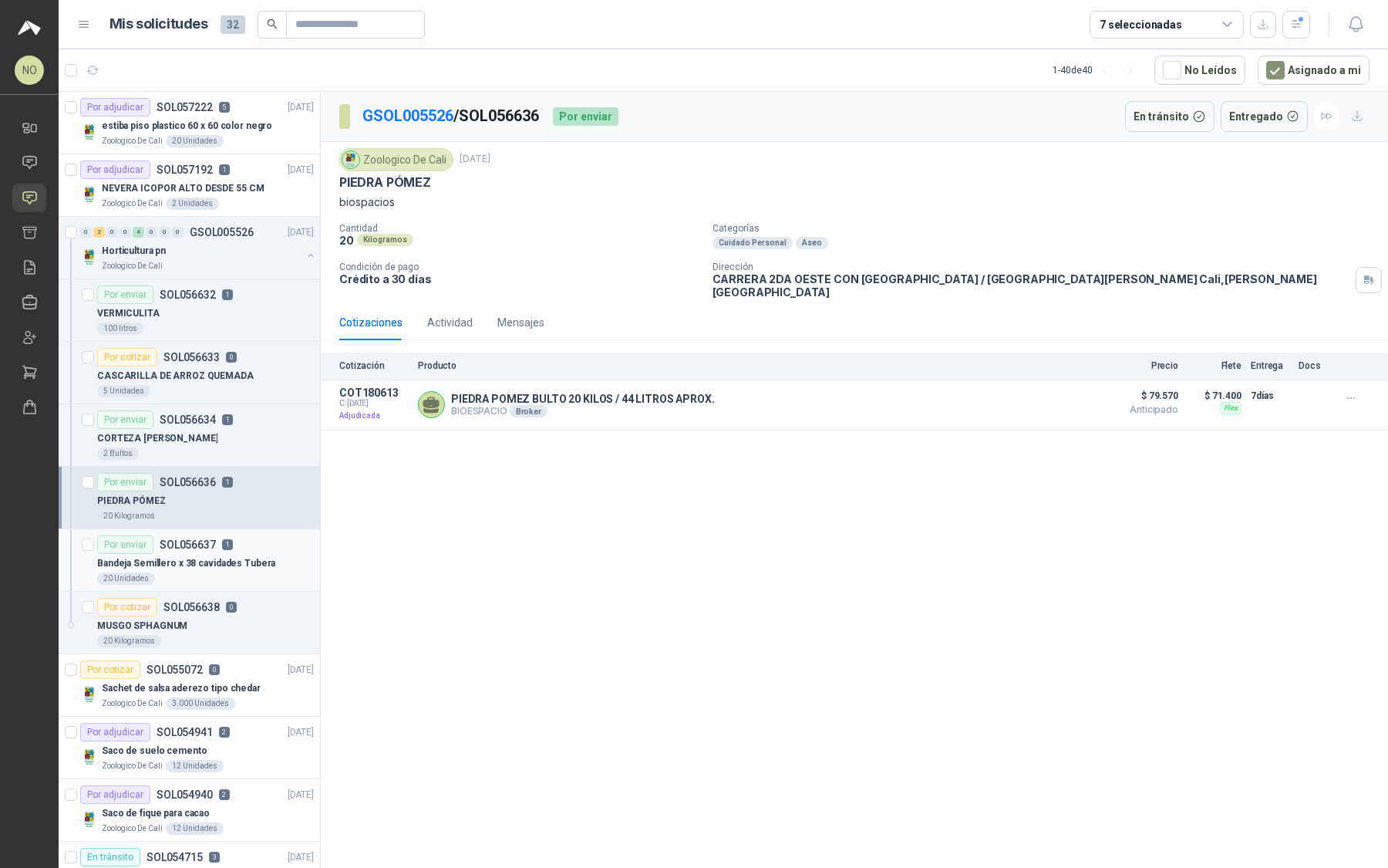
click at [248, 561] on p "Bandeja Semillero x 38 cavidades Tubera" at bounding box center [186, 564] width 178 height 15
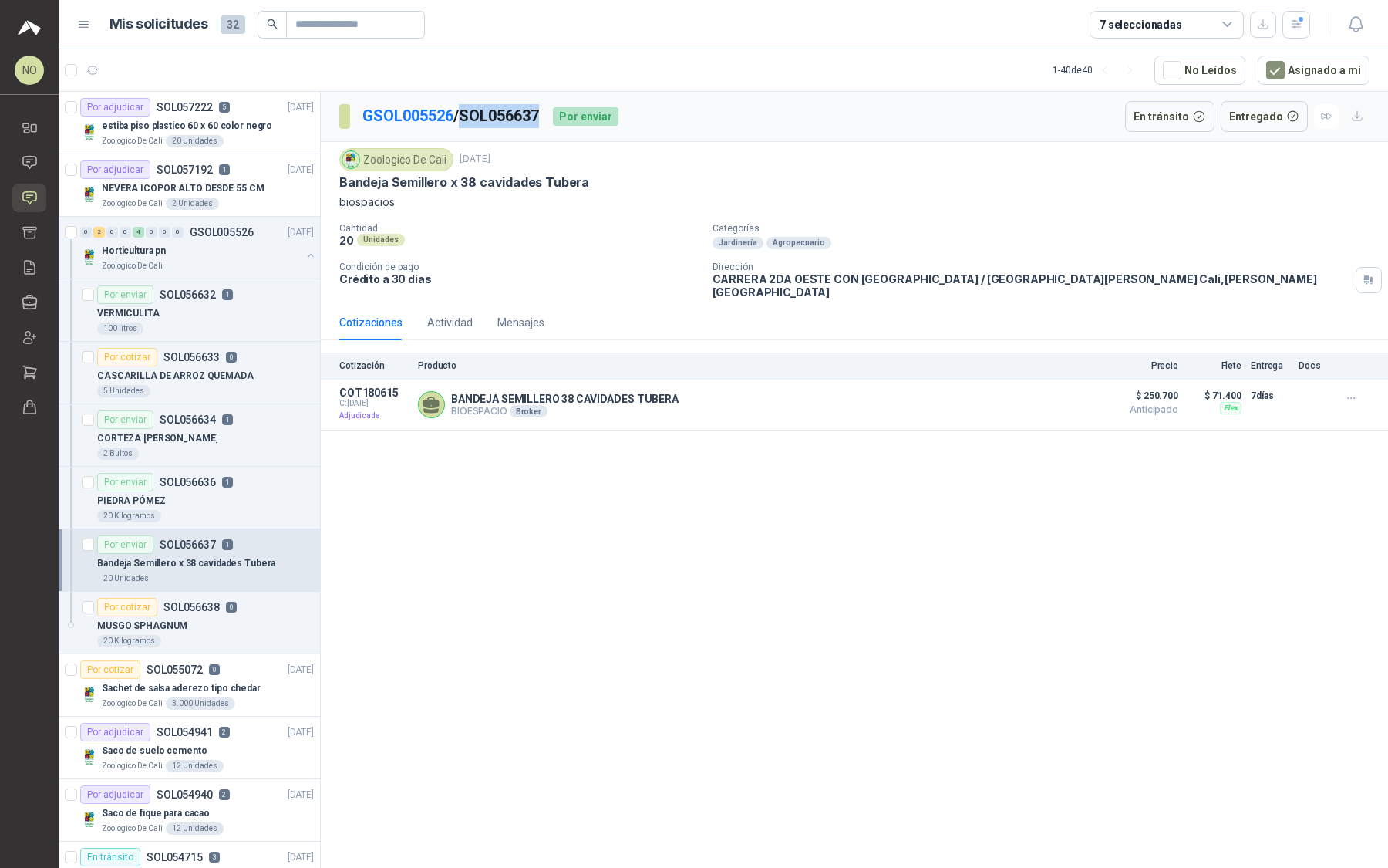
drag, startPoint x: 467, startPoint y: 115, endPoint x: 548, endPoint y: 118, distance: 81.1
click at [541, 118] on p "GSOL005526 / SOL056637" at bounding box center [452, 115] width 178 height 24
click at [234, 424] on div "Por enviar SOL056634 1" at bounding box center [205, 420] width 217 height 18
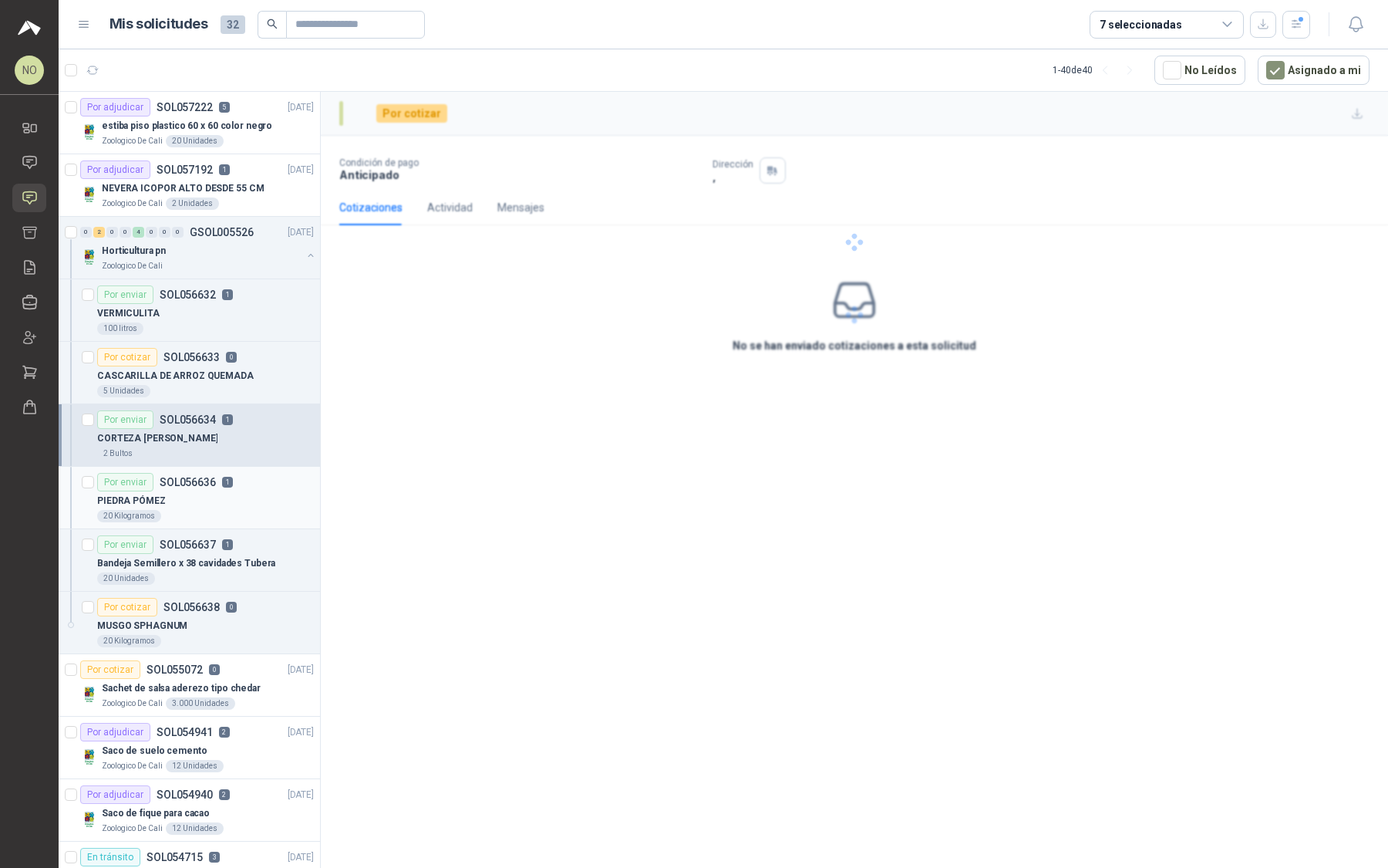
click at [250, 520] on article "Por enviar SOL056636 1 PIEDRA PÓMEZ 20 Kilogramos" at bounding box center [189, 498] width 261 height 63
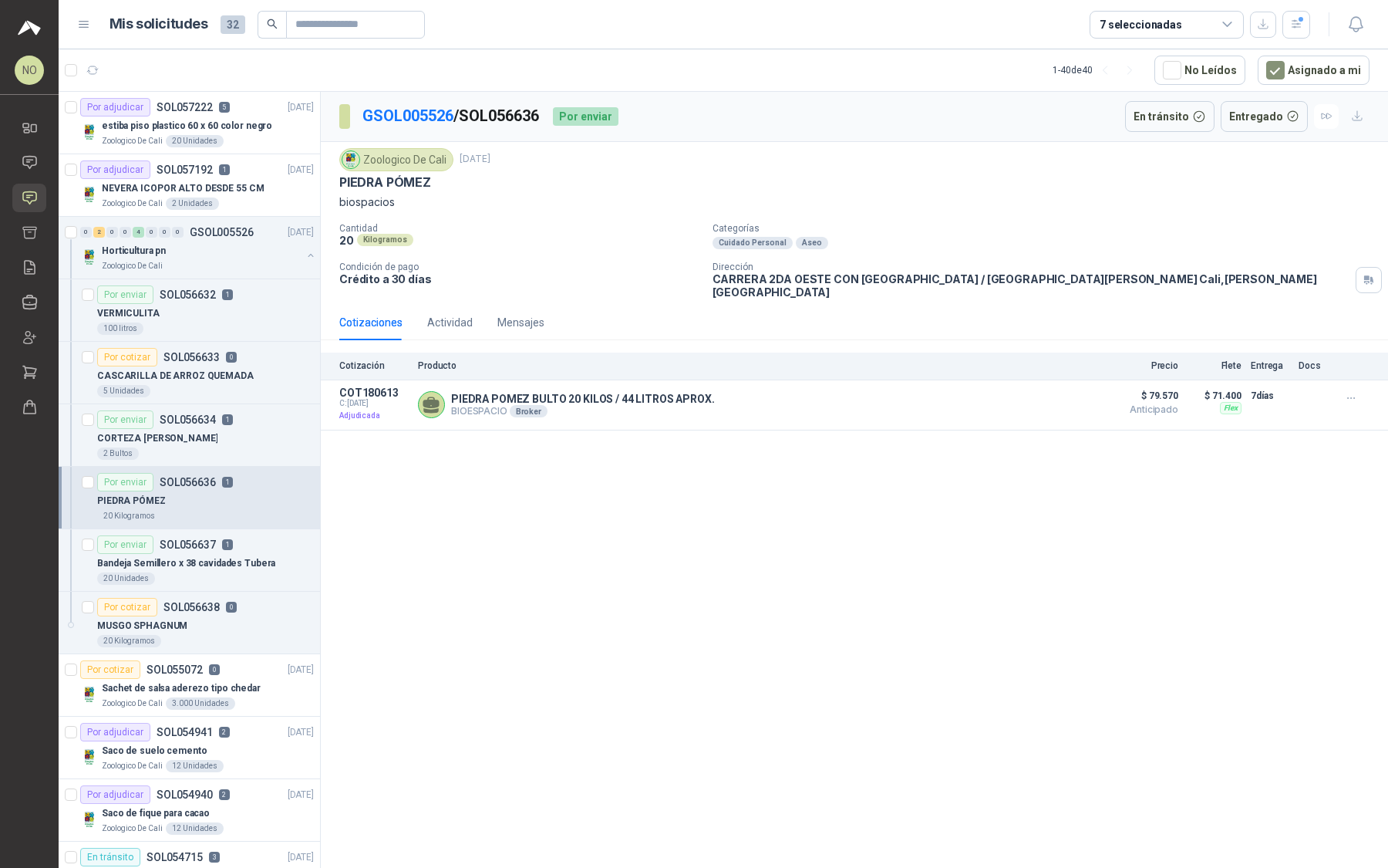
click at [237, 491] on div "PIEDRA PÓMEZ" at bounding box center [205, 500] width 217 height 18
drag, startPoint x: 469, startPoint y: 114, endPoint x: 553, endPoint y: 119, distance: 84.1
click at [553, 118] on div "GSOL005526 / SOL056636 Por enviar" at bounding box center [479, 116] width 279 height 30
click at [31, 125] on icon at bounding box center [34, 129] width 6 height 7
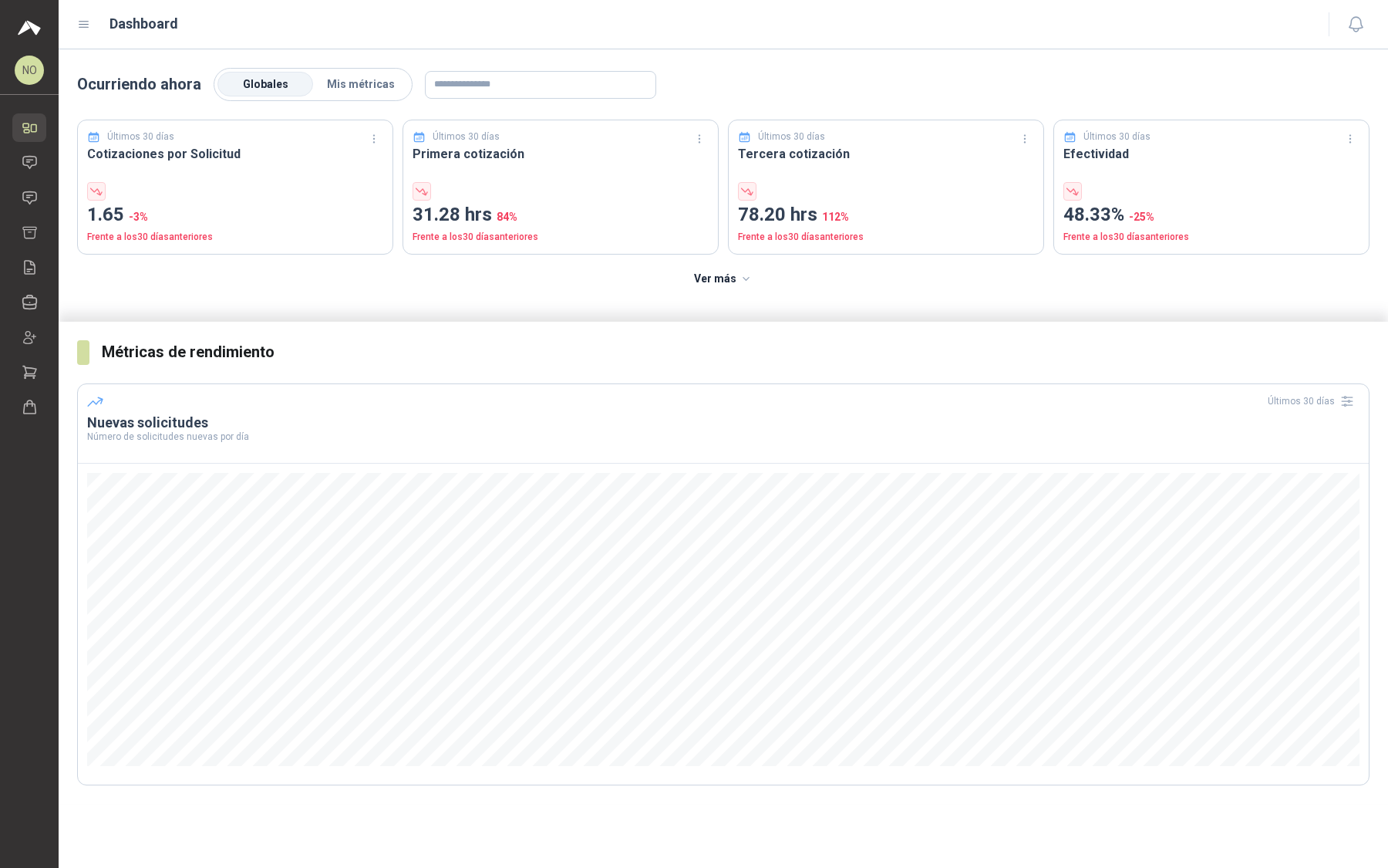
click at [363, 68] on div "Globales Mis métricas" at bounding box center [312, 84] width 199 height 33
click at [363, 78] on span "Mis métricas" at bounding box center [361, 84] width 68 height 12
click at [30, 195] on icon at bounding box center [30, 197] width 13 height 12
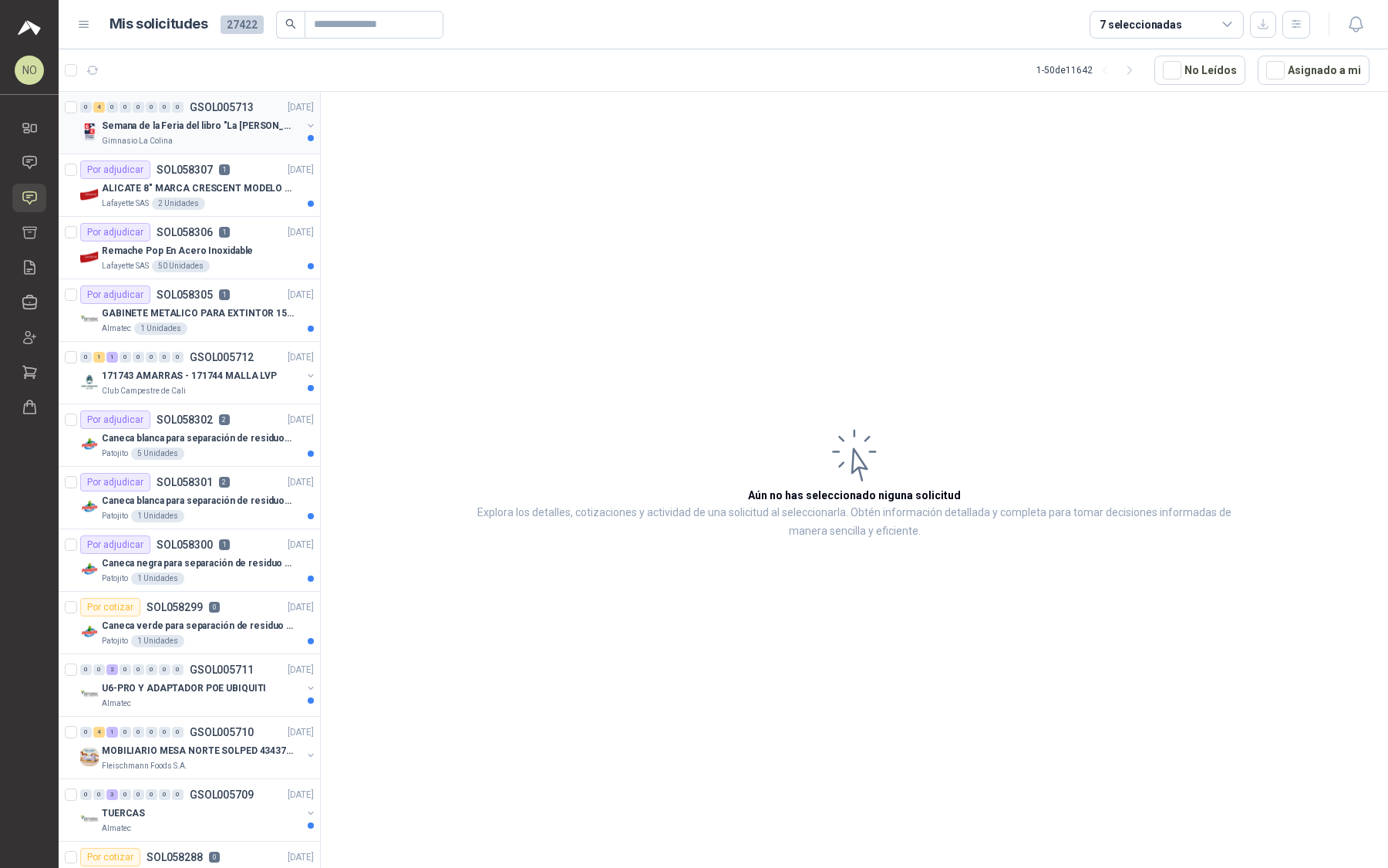
click at [248, 132] on div "Semana de la Feria del libro "La [PERSON_NAME]"" at bounding box center [202, 125] width 199 height 18
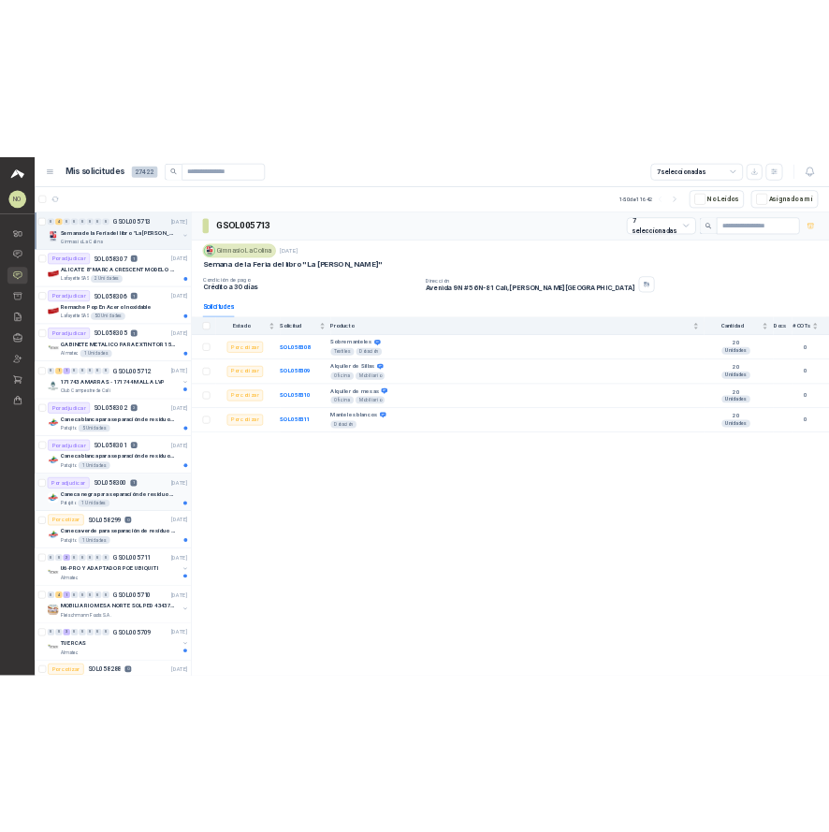
scroll to position [57, 0]
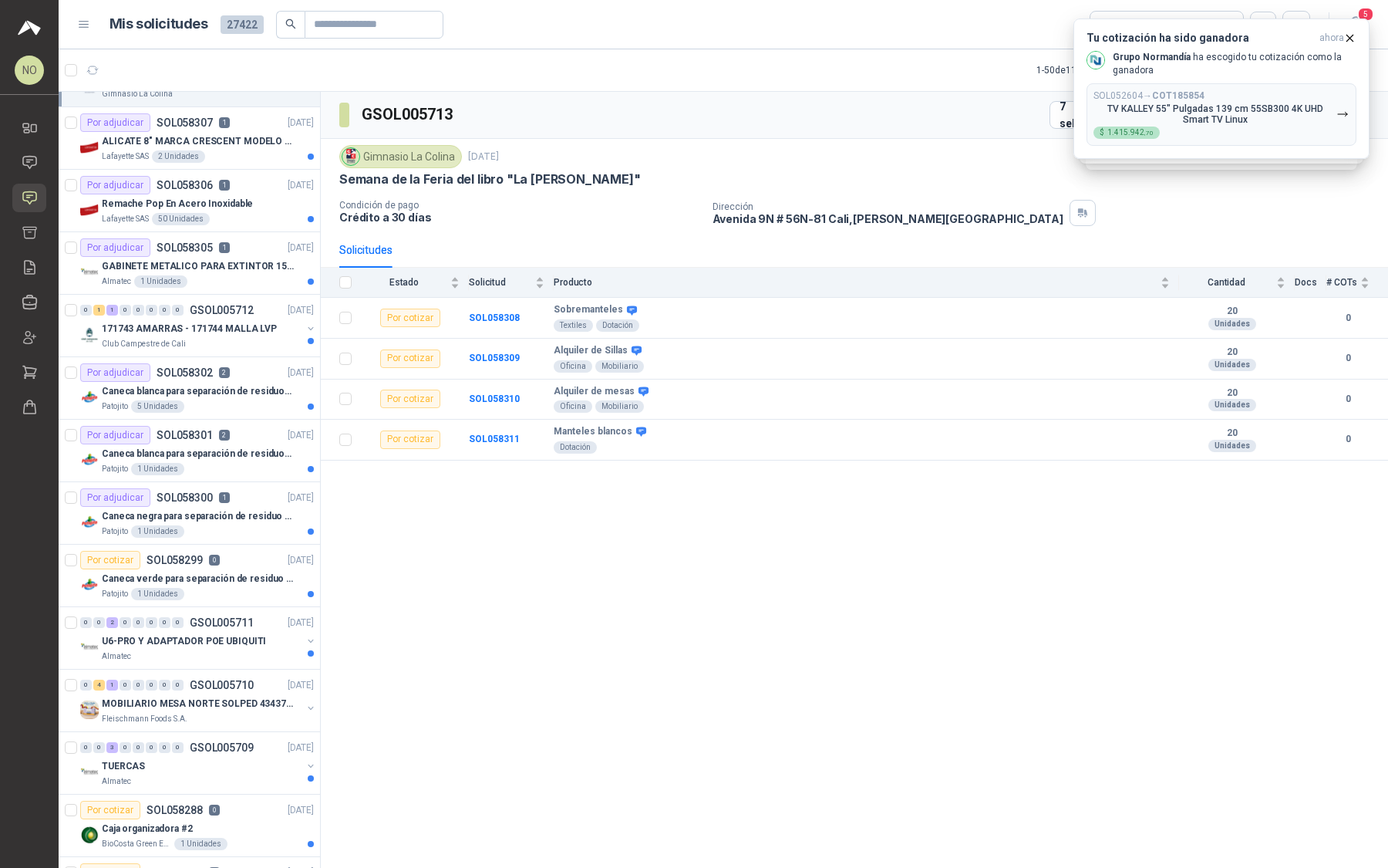
click at [796, 228] on div "Gimnasio La Colina 1 oct, 2025 Semana de la Feria del libro "La Colina lee" Con…" at bounding box center [854, 185] width 1067 height 93
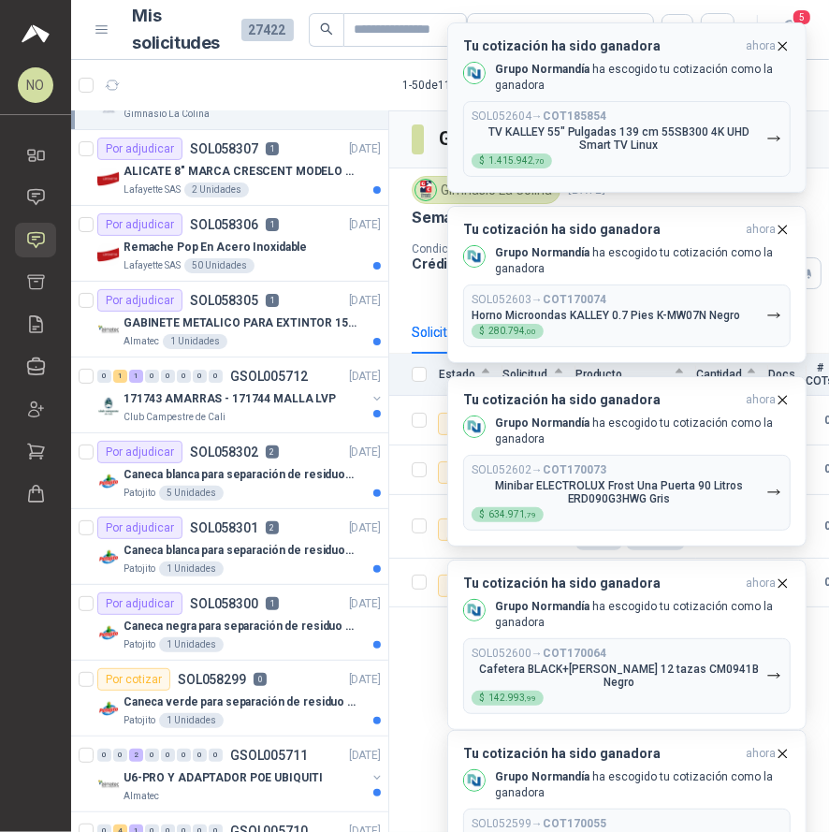
click at [786, 49] on icon "button" at bounding box center [782, 45] width 7 height 7
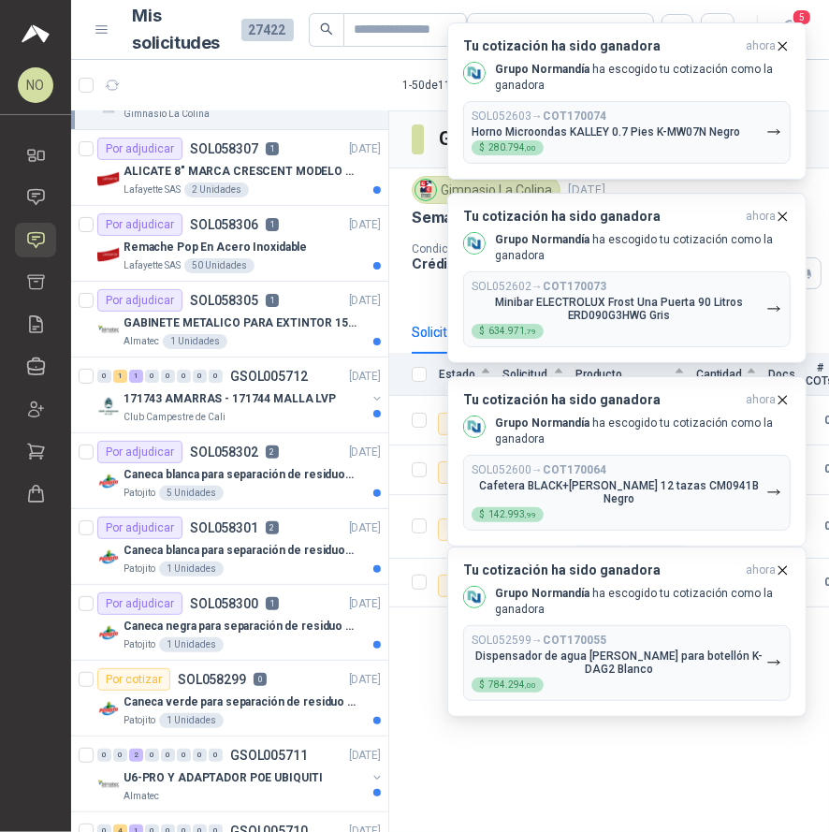
click at [786, 49] on icon "button" at bounding box center [782, 45] width 7 height 7
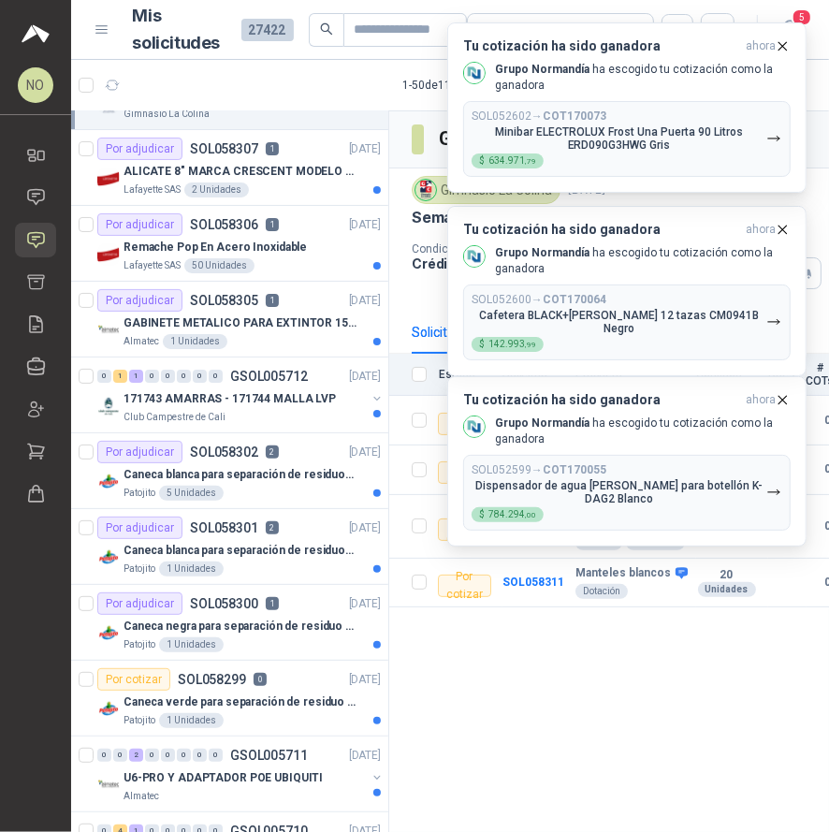
click at [786, 49] on icon "button" at bounding box center [782, 45] width 7 height 7
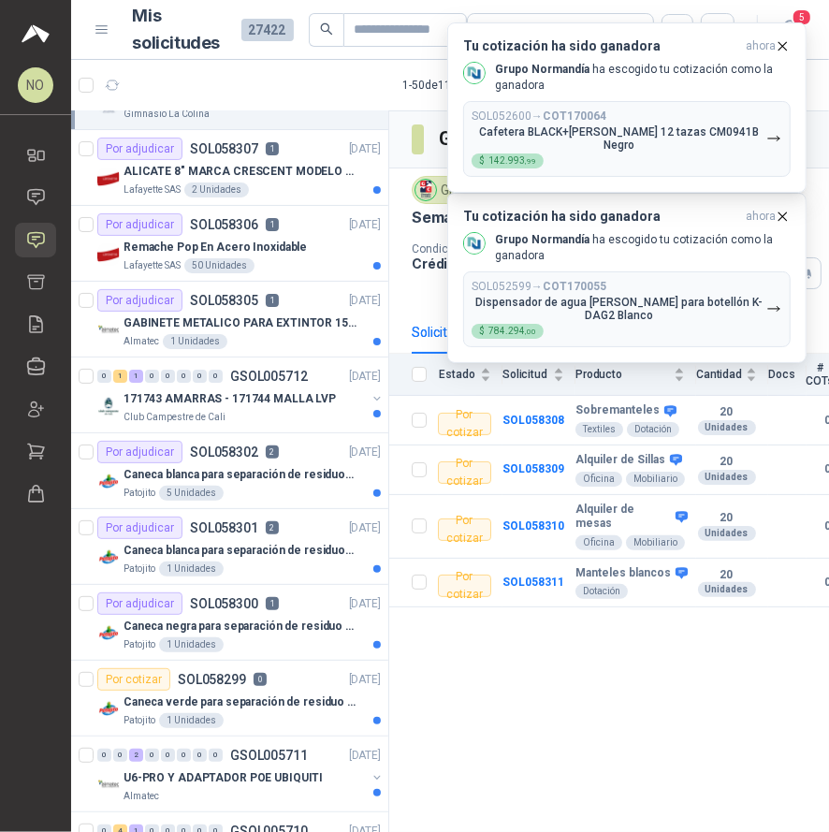
click at [786, 49] on icon "button" at bounding box center [782, 45] width 7 height 7
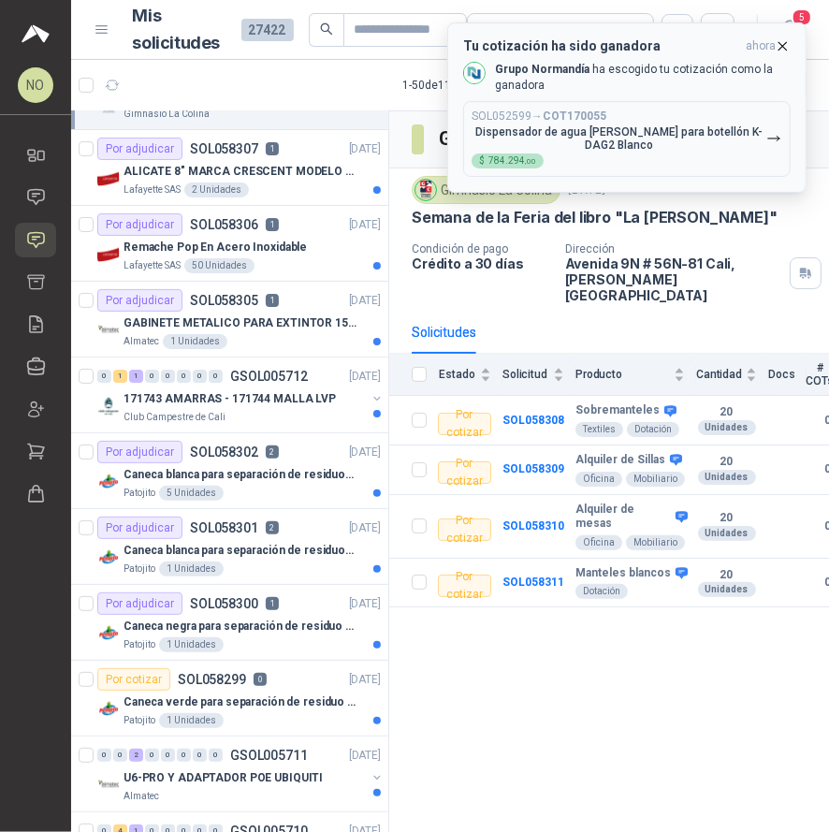
click at [784, 43] on icon "button" at bounding box center [783, 46] width 16 height 16
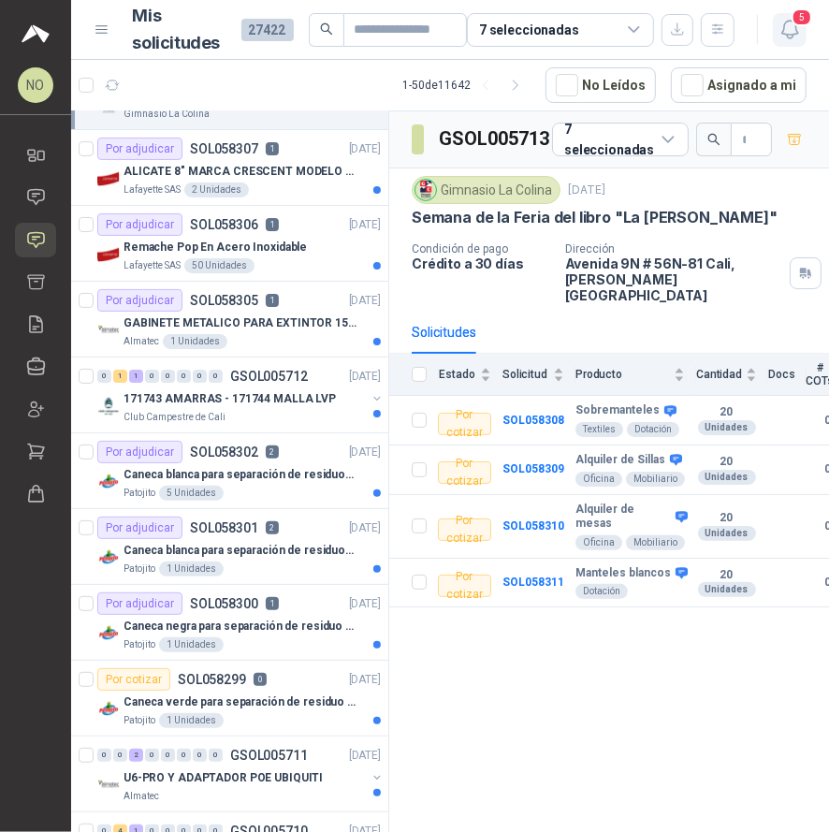
click at [795, 26] on icon "button" at bounding box center [789, 30] width 16 height 18
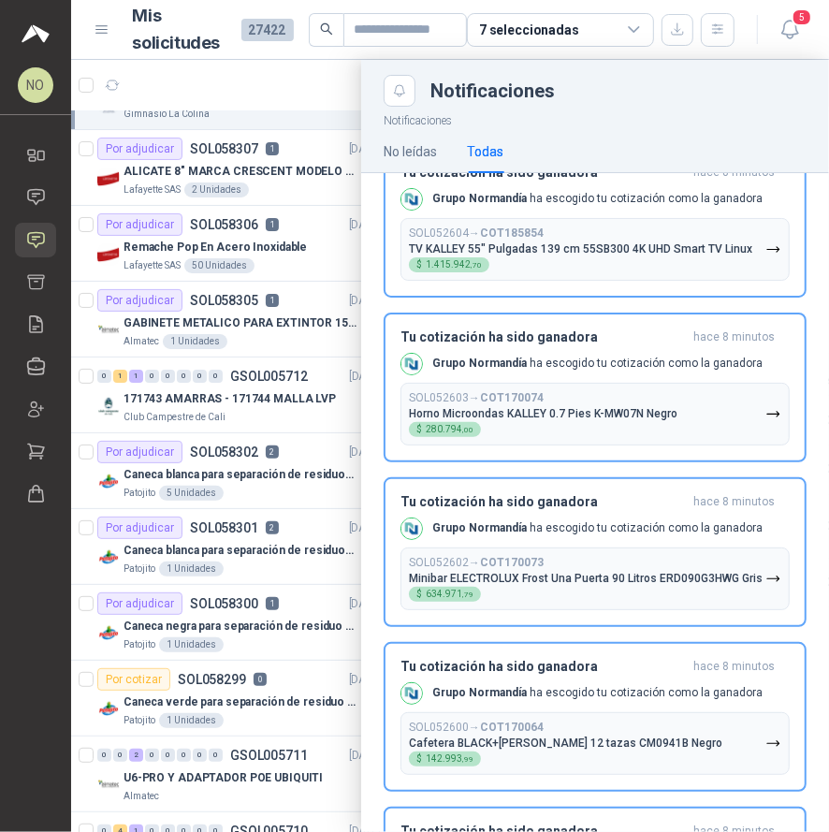
scroll to position [0, 0]
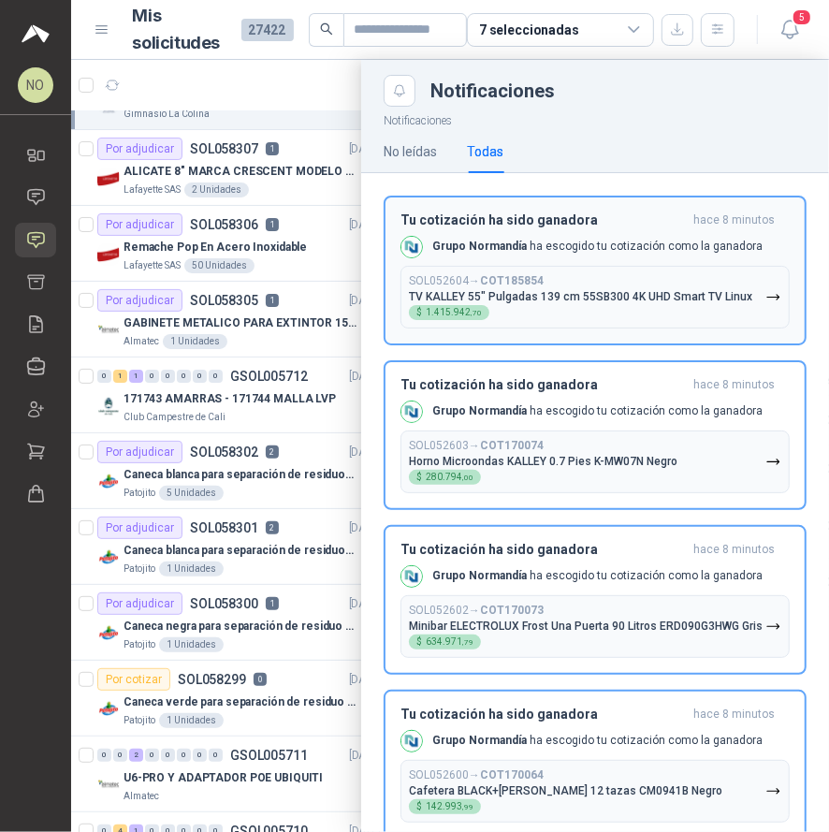
click at [539, 262] on div "Tu cotización ha sido ganadora hace 8 minutos Grupo Normandía ha escogido tu co…" at bounding box center [595, 270] width 389 height 116
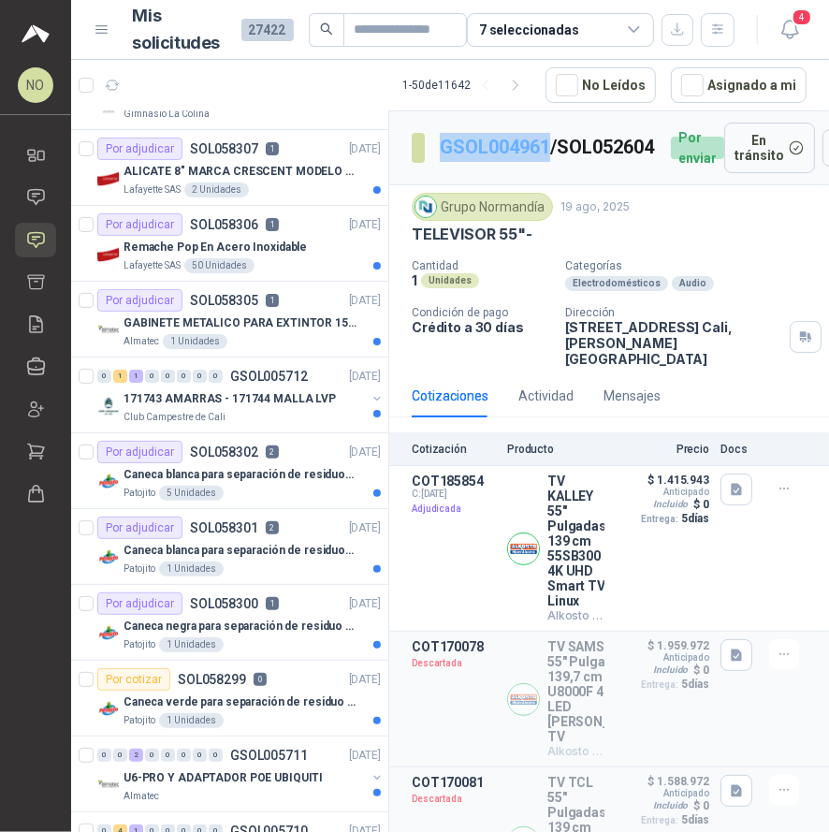
drag, startPoint x: 430, startPoint y: 129, endPoint x: 547, endPoint y: 132, distance: 117.9
click at [547, 133] on section "GSOL004961 / SOL052604" at bounding box center [534, 148] width 244 height 30
drag, startPoint x: 451, startPoint y: 168, endPoint x: 552, endPoint y: 173, distance: 101.2
click at [552, 162] on p "GSOL004961 / SOL052604" at bounding box center [548, 147] width 216 height 29
click at [546, 546] on button "Detalles" at bounding box center [561, 548] width 88 height 25
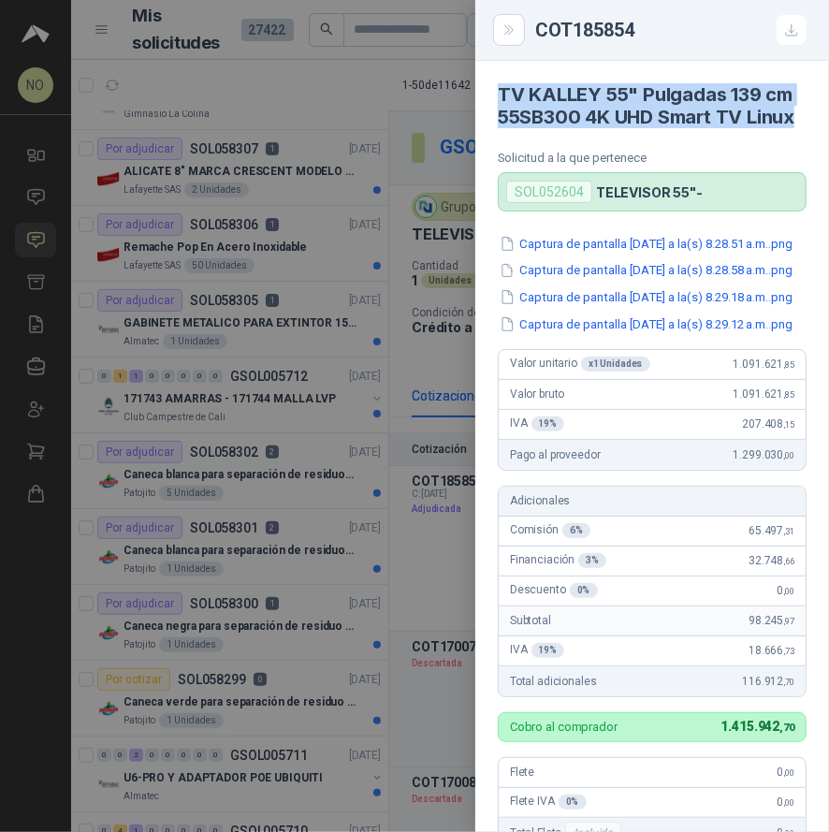
drag, startPoint x: 499, startPoint y: 88, endPoint x: 565, endPoint y: 141, distance: 85.2
click at [565, 128] on h4 "TV KALLEY 55" Pulgadas 139 cm 55SB300 4K UHD Smart TV Linux" at bounding box center [652, 105] width 309 height 45
click at [396, 419] on div at bounding box center [414, 416] width 829 height 832
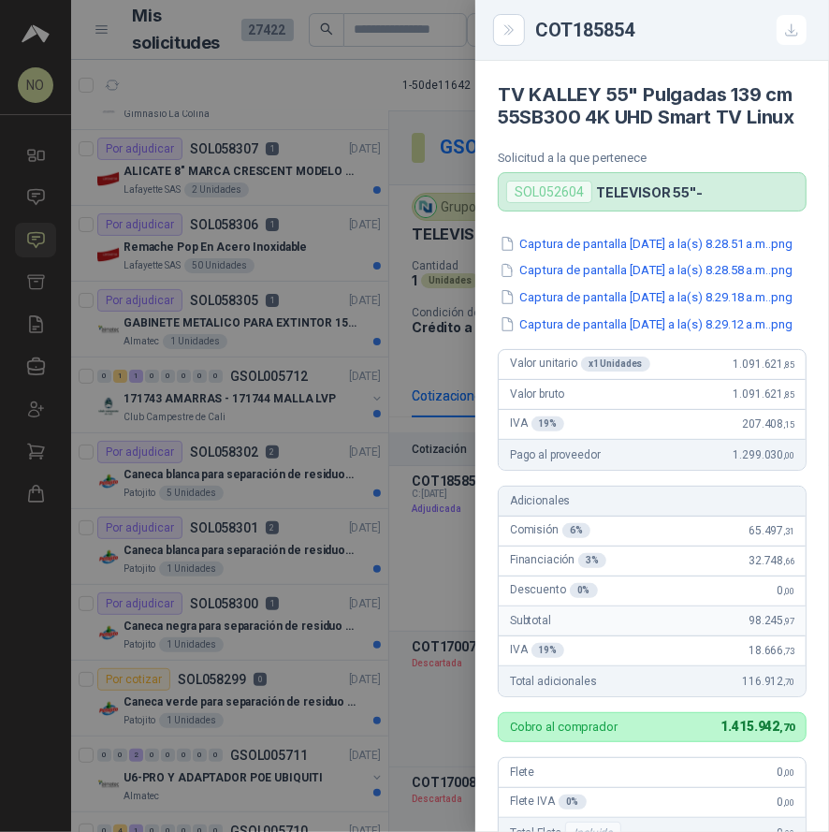
scroll to position [547, 0]
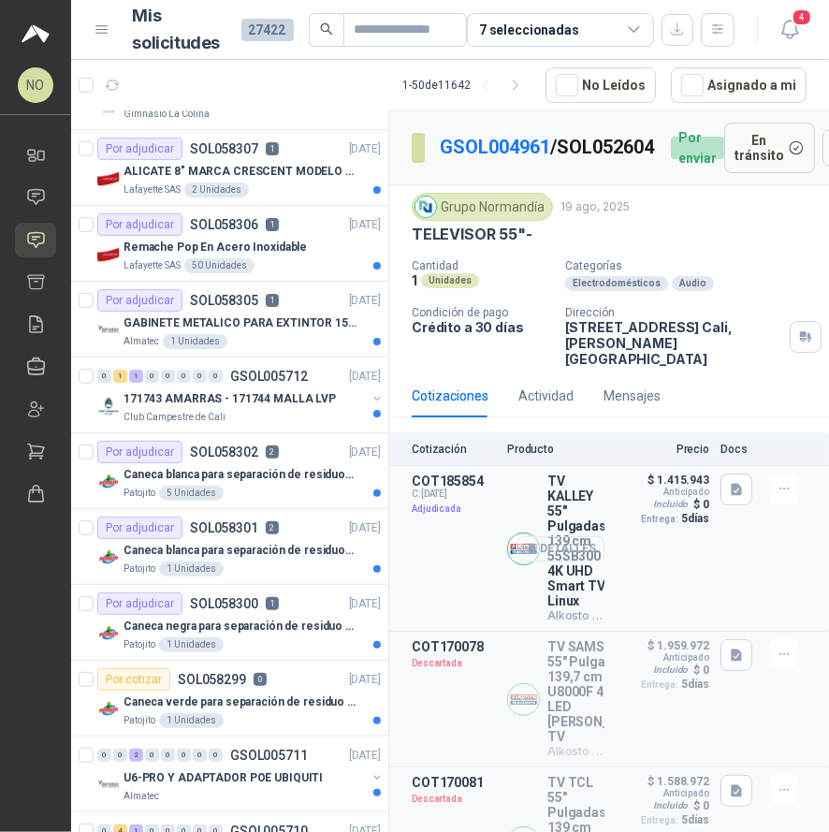
click at [552, 536] on button "Detalles" at bounding box center [561, 548] width 88 height 25
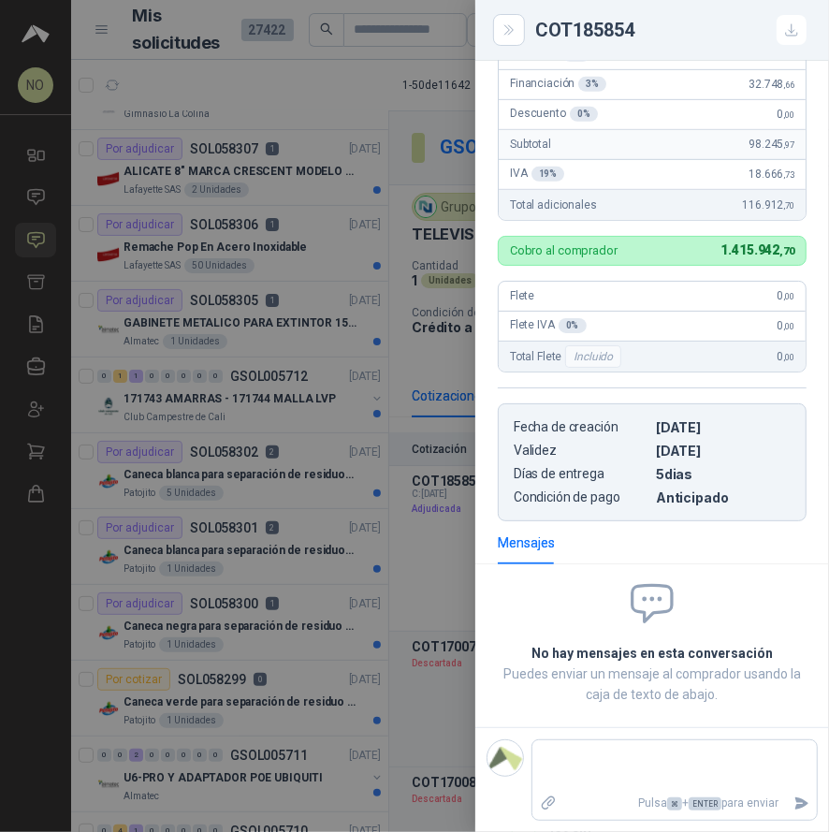
click at [422, 388] on div at bounding box center [414, 416] width 829 height 832
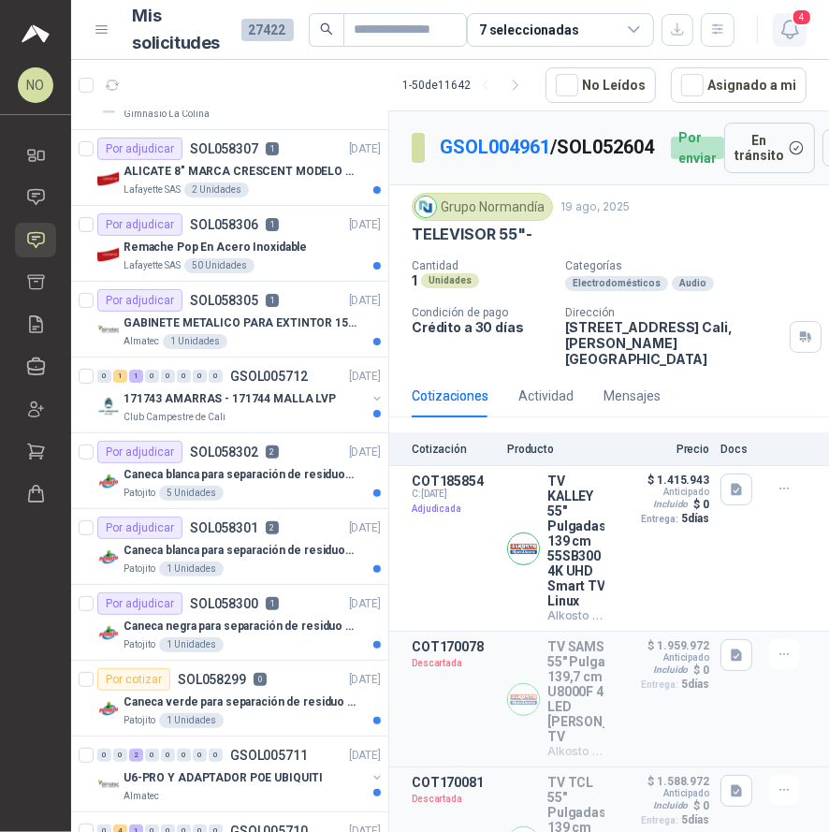
click at [802, 19] on span "4" at bounding box center [802, 17] width 21 height 18
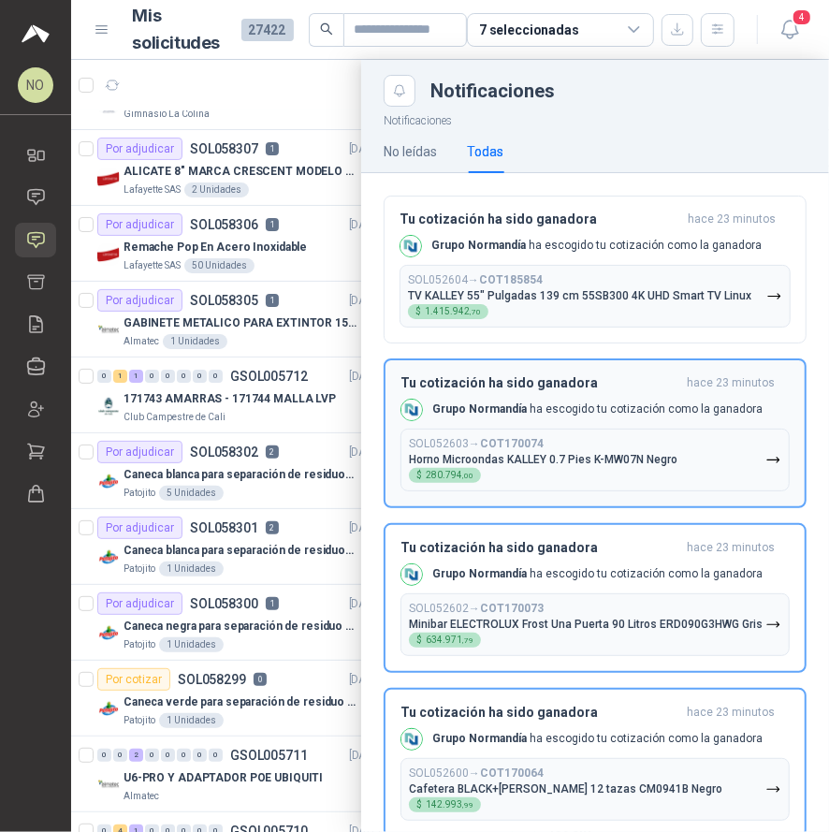
click at [595, 415] on div "Grupo Normandía ha escogido tu cotización como la ganadora" at bounding box center [582, 410] width 362 height 22
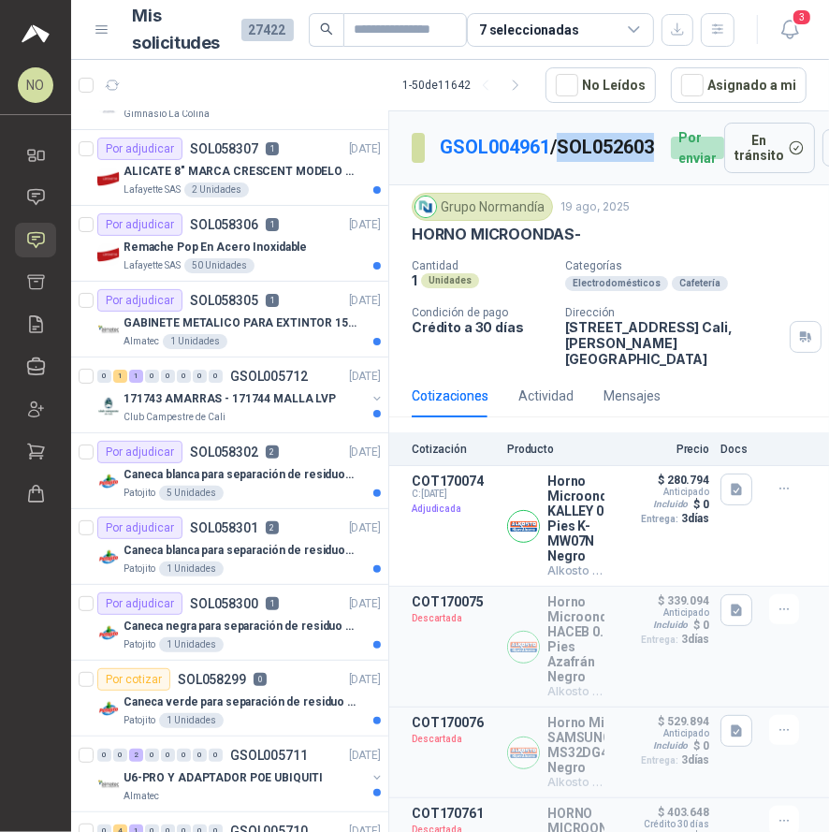
drag, startPoint x: 451, startPoint y: 162, endPoint x: 553, endPoint y: 162, distance: 102.0
click at [553, 162] on div "GSOL004961 / SOL052603 Por enviar" at bounding box center [568, 148] width 313 height 51
click at [530, 529] on button "Detalles" at bounding box center [561, 526] width 88 height 25
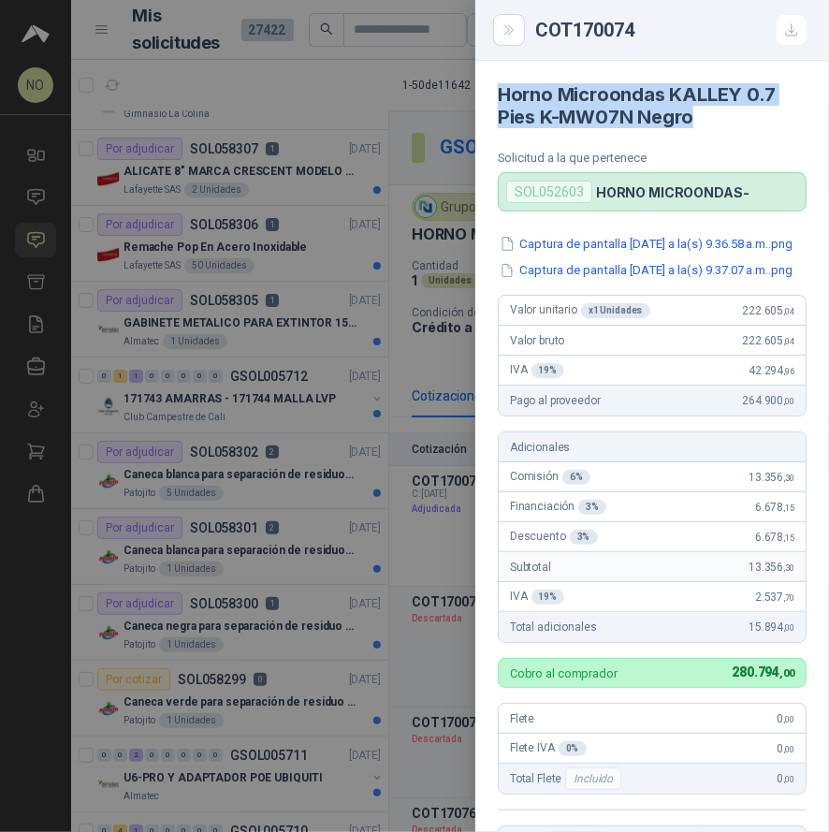
drag, startPoint x: 494, startPoint y: 95, endPoint x: 709, endPoint y: 116, distance: 216.3
click at [709, 116] on article "Horno Microondas KALLEY 0.7 Pies K-MW07N Negro Solicitud a la que pertenece SOL…" at bounding box center [652, 136] width 354 height 151
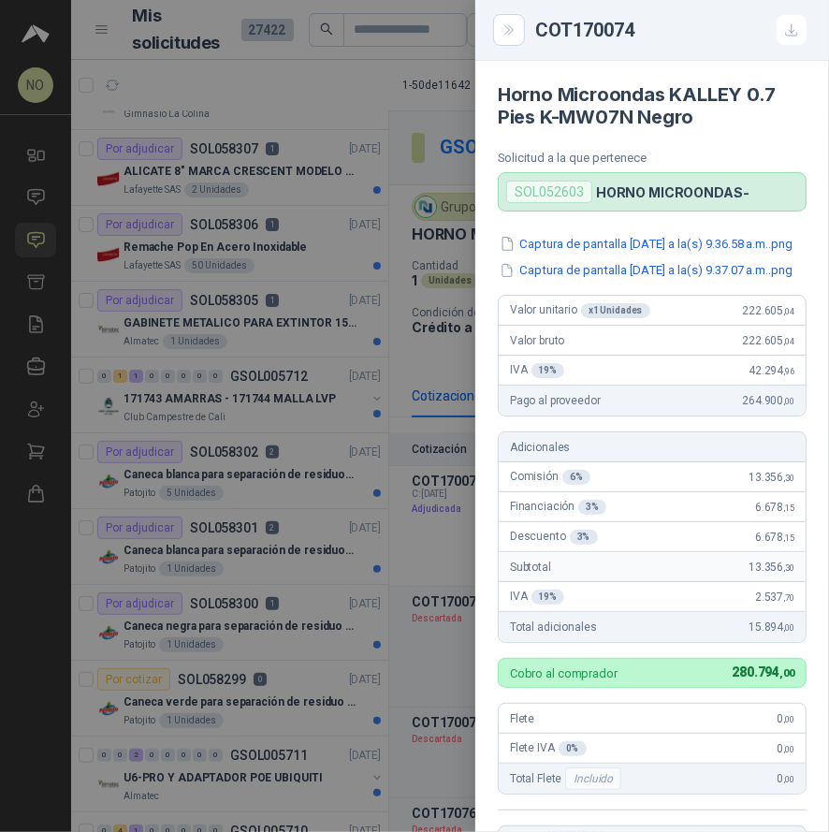
click at [272, 269] on div at bounding box center [414, 416] width 829 height 832
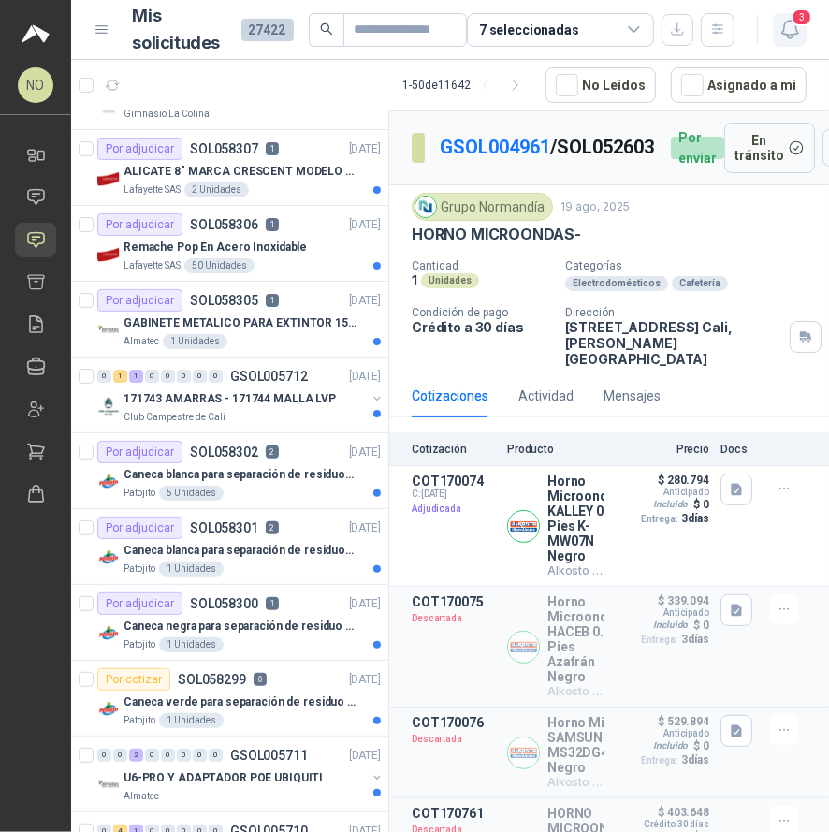
click at [802, 29] on button "3" at bounding box center [790, 30] width 34 height 34
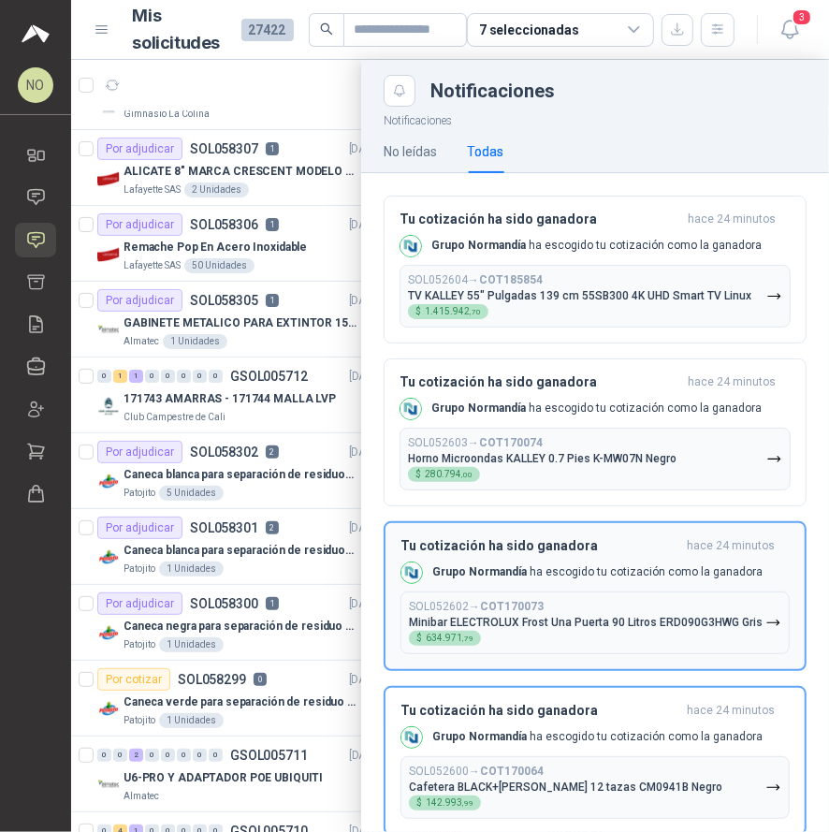
click at [590, 552] on div "Tu cotización ha sido ganadora hace 24 minutos Grupo Normandía ha escogido tu c…" at bounding box center [595, 596] width 389 height 116
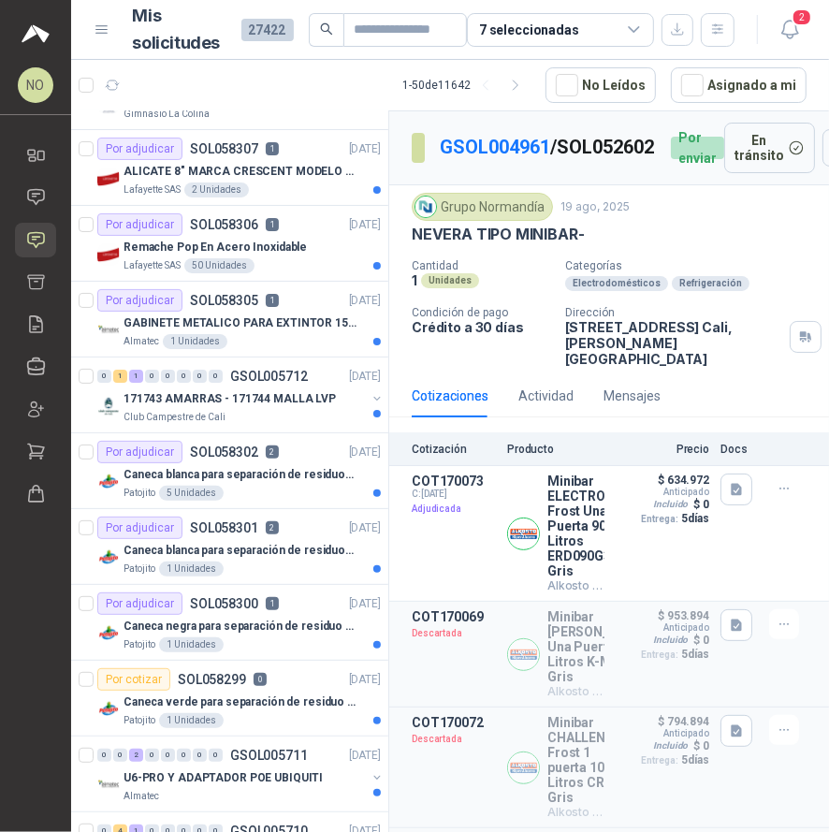
drag, startPoint x: 447, startPoint y: 164, endPoint x: 553, endPoint y: 165, distance: 105.7
click at [553, 165] on div "GSOL004961 / SOL052602 Por enviar" at bounding box center [568, 148] width 313 height 51
click at [564, 525] on button "Detalles" at bounding box center [561, 533] width 88 height 25
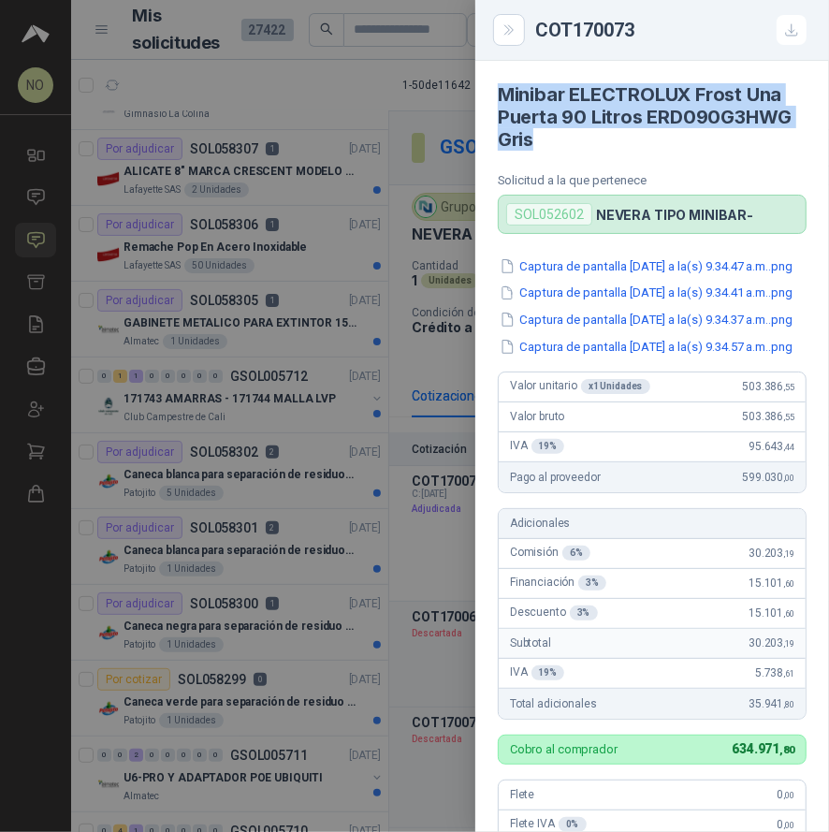
drag, startPoint x: 500, startPoint y: 101, endPoint x: 589, endPoint y: 143, distance: 98.4
click at [590, 144] on h4 "Minibar ELECTROLUX Frost Una Puerta 90 Litros ERD090G3HWG Gris" at bounding box center [652, 116] width 309 height 67
click at [458, 185] on div at bounding box center [414, 416] width 829 height 832
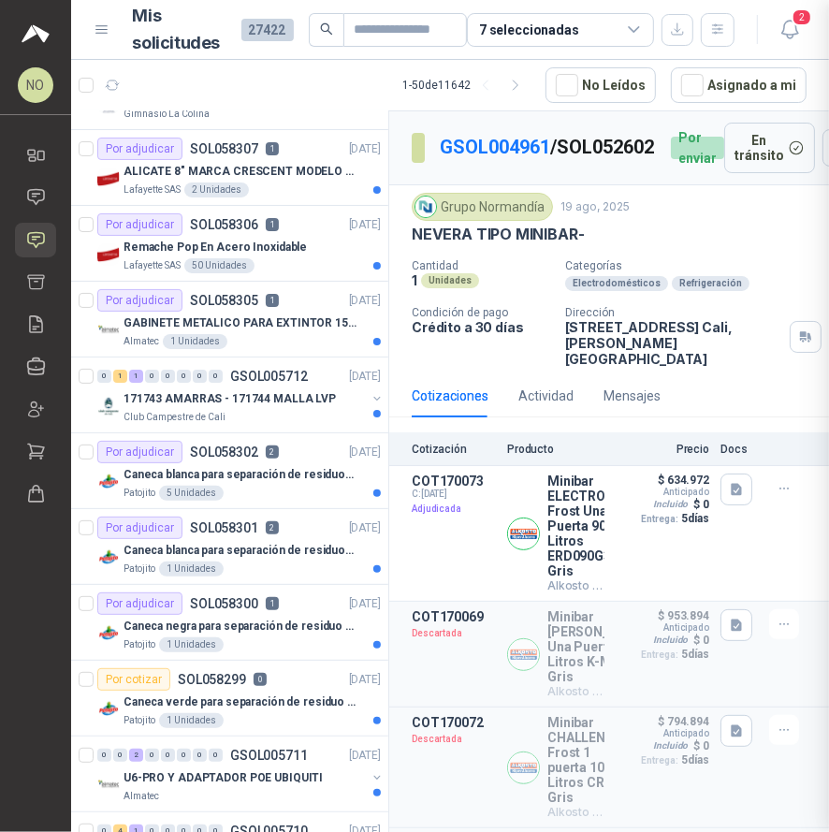
scroll to position [547, 0]
click at [785, 29] on icon "button" at bounding box center [790, 29] width 23 height 23
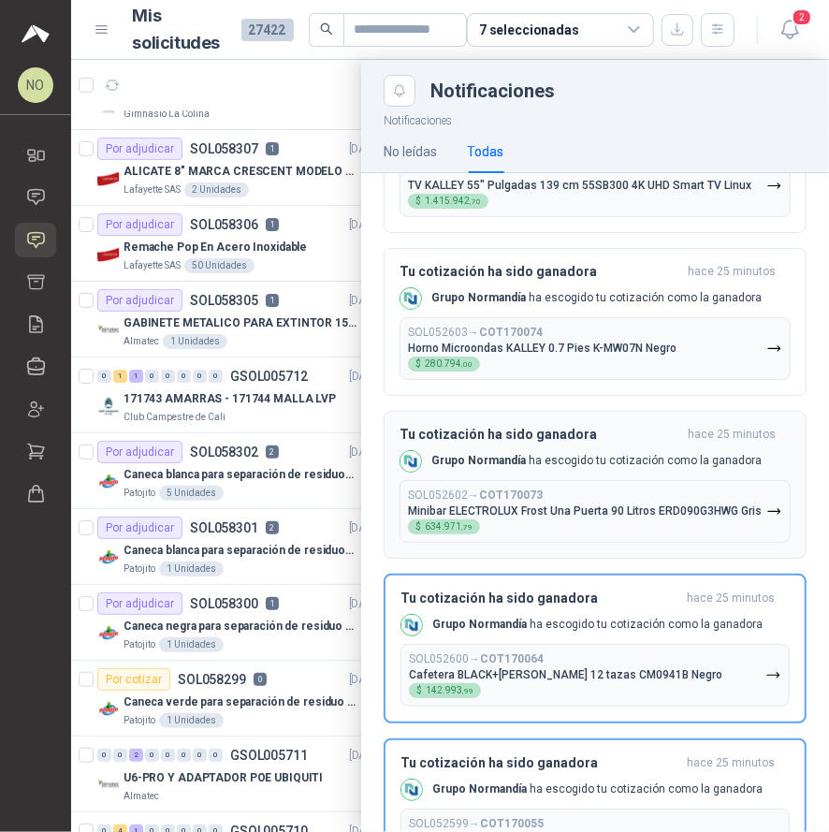
scroll to position [128, 0]
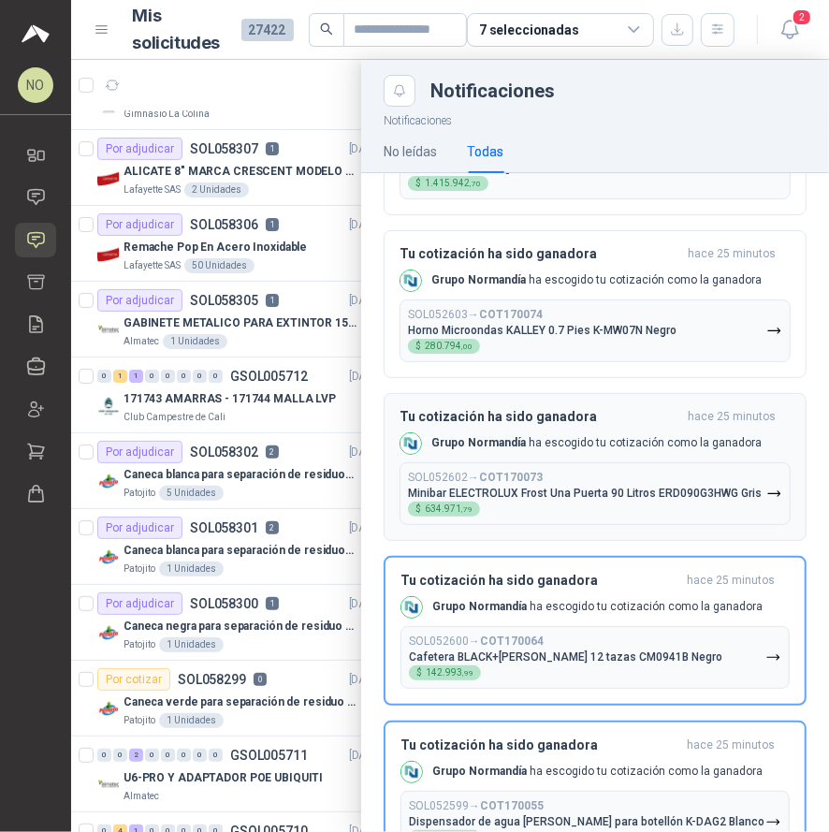
click at [575, 625] on div "Tu cotización ha sido ganadora hace 25 minutos Grupo Normandía ha escogido tu c…" at bounding box center [595, 631] width 389 height 116
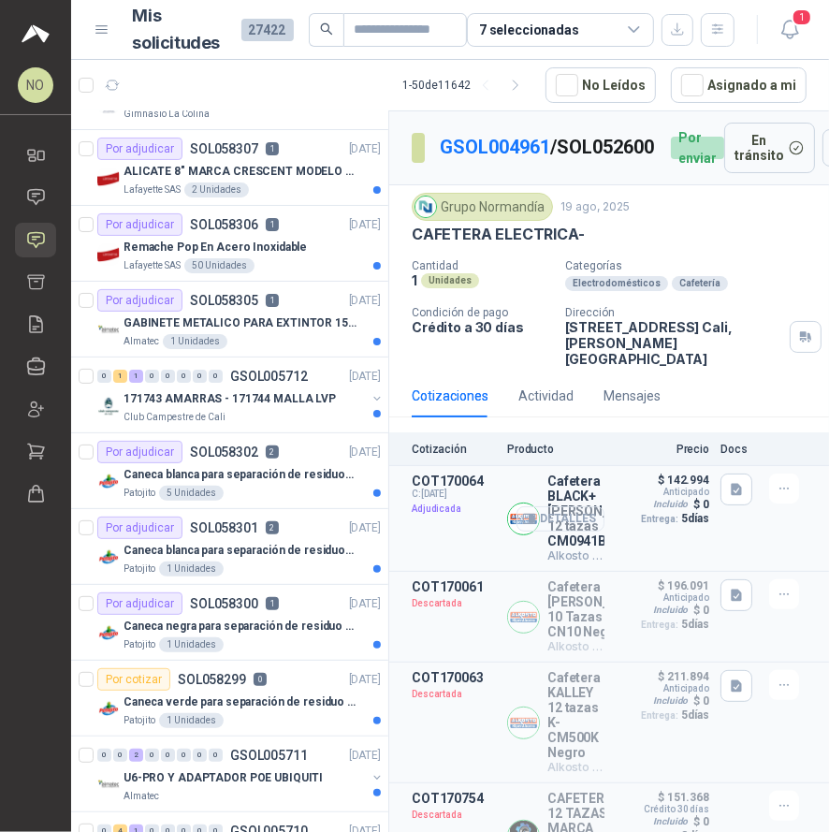
click at [568, 506] on button "Detalles" at bounding box center [561, 518] width 88 height 25
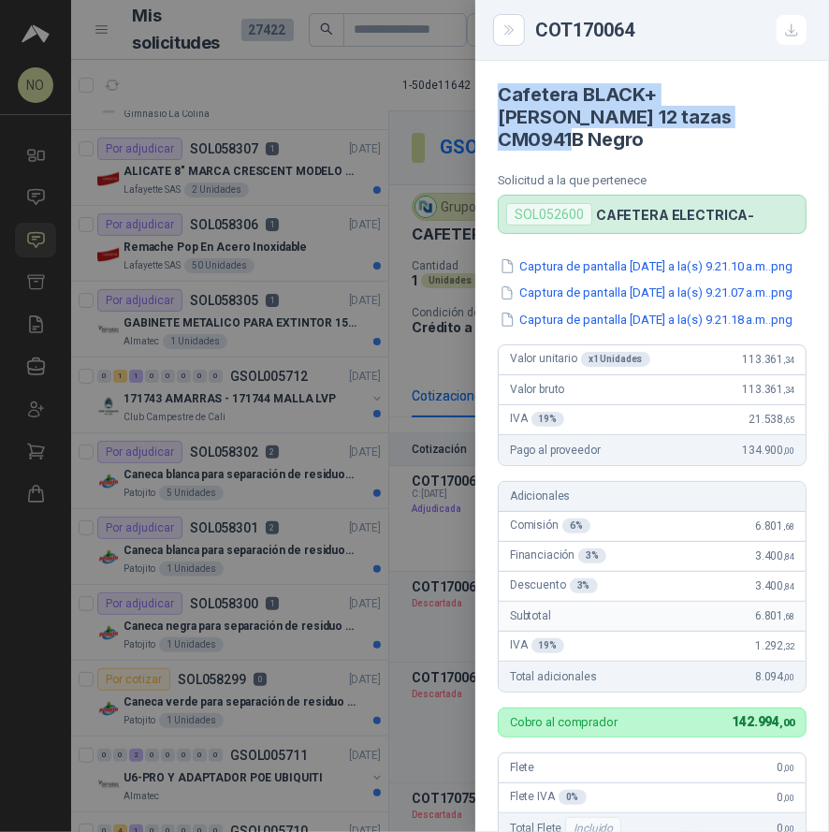
drag, startPoint x: 496, startPoint y: 93, endPoint x: 705, endPoint y: 121, distance: 210.6
click at [705, 121] on article "Cafetera BLACK+DECKER 12 tazas CM0941B Negro Solicitud a la que pertenece SOL05…" at bounding box center [652, 147] width 354 height 173
click at [442, 184] on div at bounding box center [414, 416] width 829 height 832
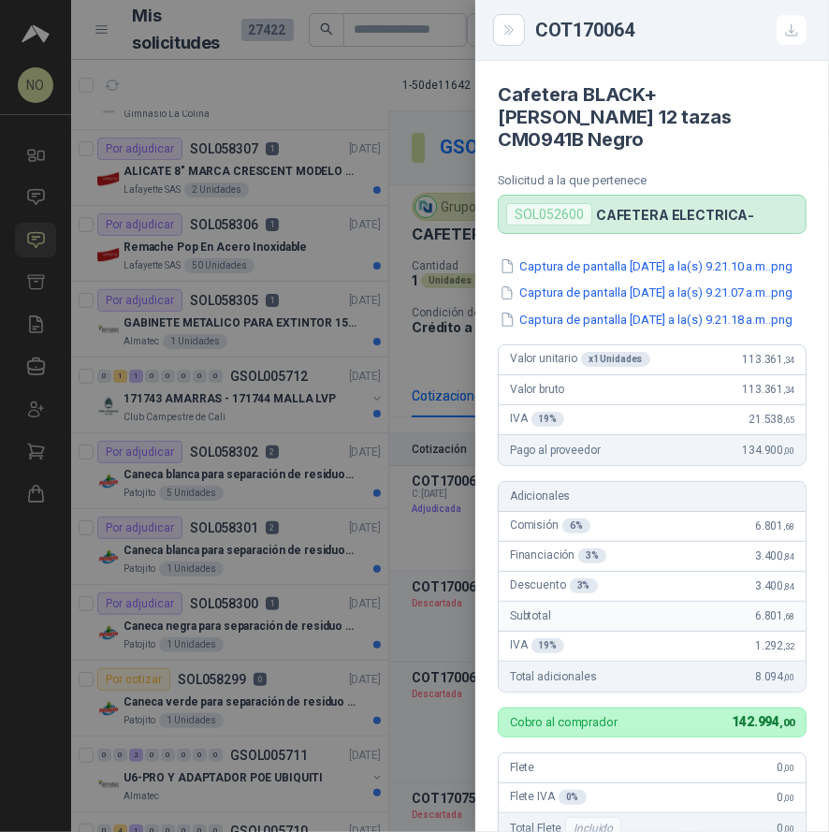
scroll to position [485, 0]
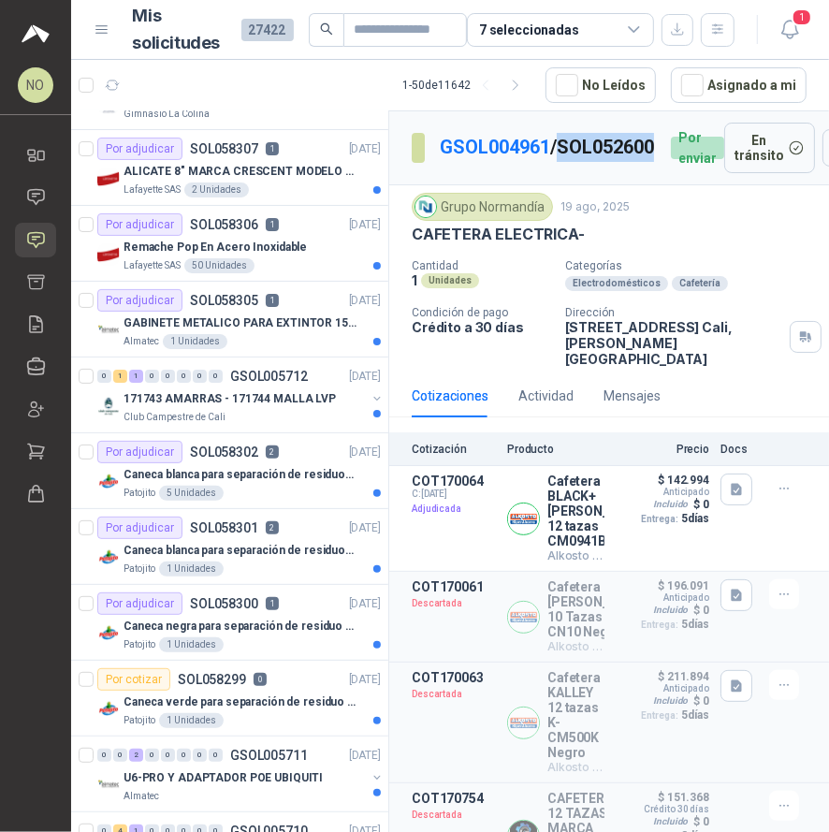
drag, startPoint x: 451, startPoint y: 173, endPoint x: 546, endPoint y: 173, distance: 94.5
click at [546, 162] on p "GSOL004961 / SOL052600" at bounding box center [548, 147] width 216 height 29
click at [793, 34] on icon "button" at bounding box center [790, 29] width 23 height 23
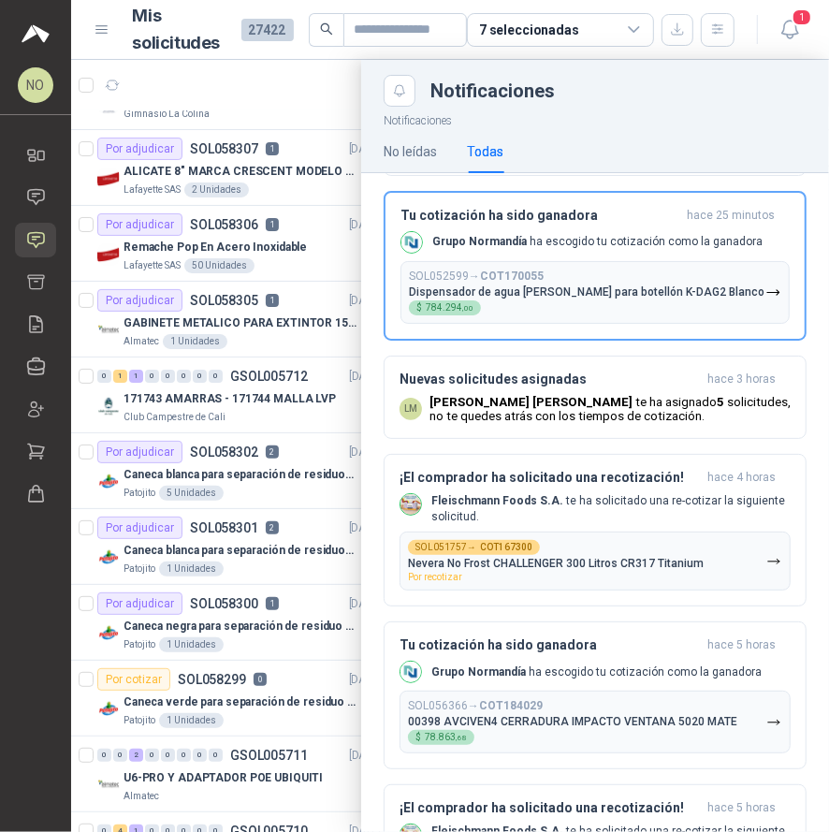
scroll to position [601, 0]
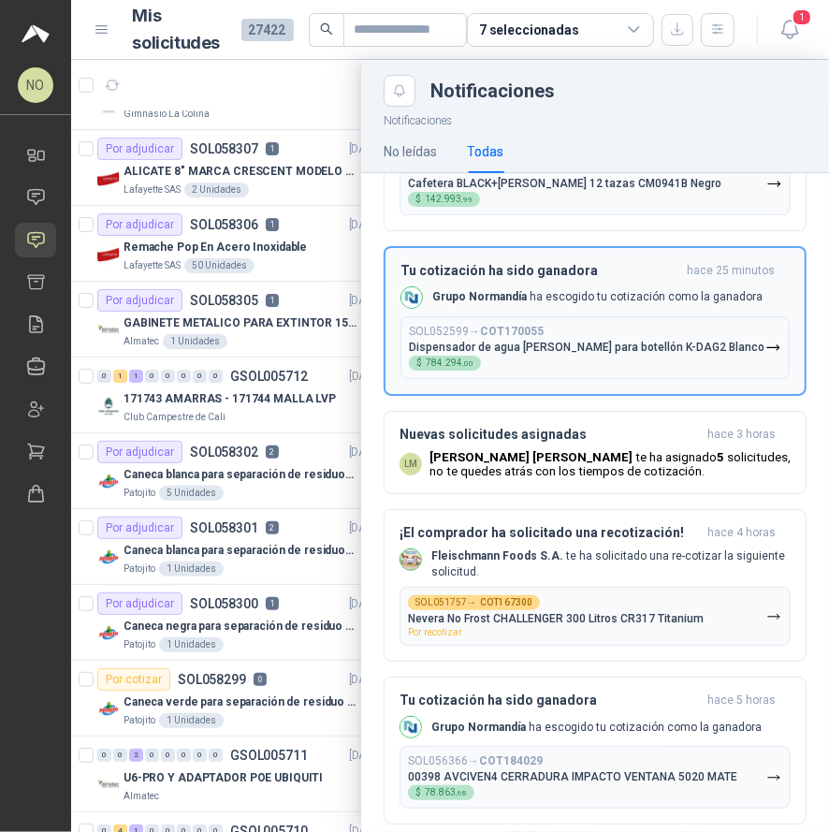
click at [597, 309] on div "Grupo Normandía ha escogido tu cotización como la ganadora" at bounding box center [582, 297] width 362 height 22
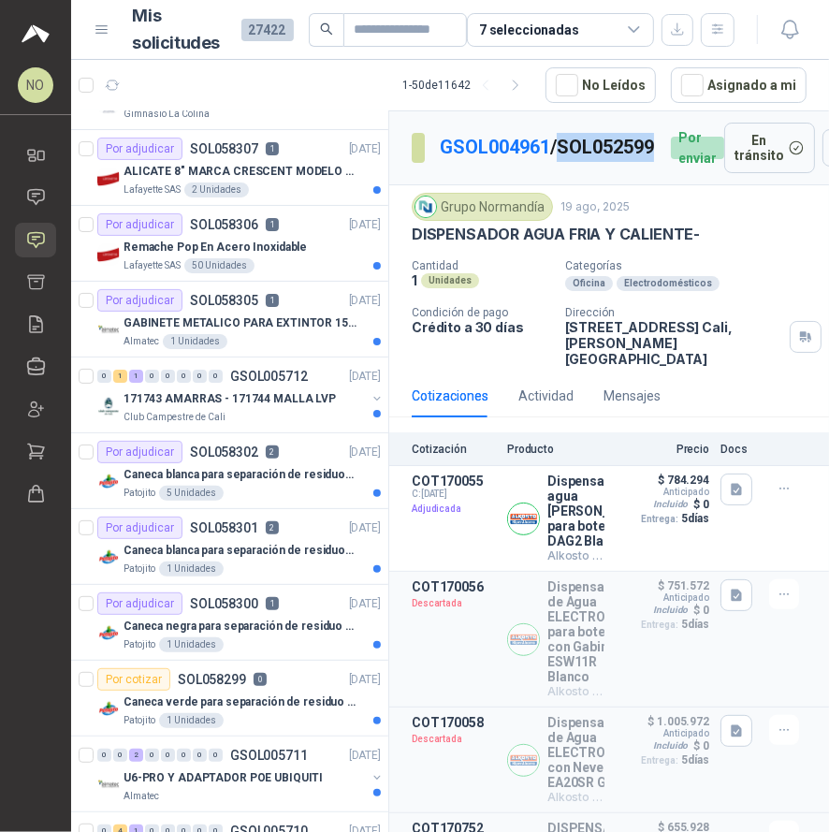
drag, startPoint x: 448, startPoint y: 164, endPoint x: 546, endPoint y: 168, distance: 97.4
click at [546, 162] on p "GSOL004961 / SOL052599" at bounding box center [548, 147] width 216 height 29
drag, startPoint x: 432, startPoint y: 134, endPoint x: 550, endPoint y: 134, distance: 117.9
click at [550, 134] on section "GSOL004961 / SOL052599" at bounding box center [534, 148] width 244 height 30
drag, startPoint x: 444, startPoint y: 166, endPoint x: 553, endPoint y: 166, distance: 108.5
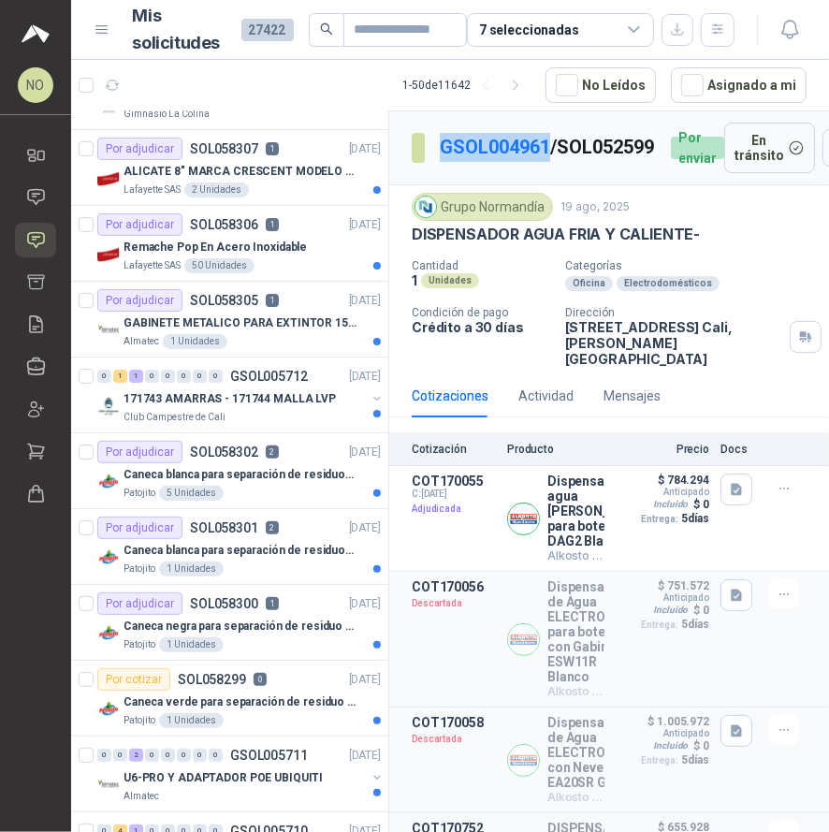
click at [553, 166] on div "GSOL004961 / SOL052599 Por enviar" at bounding box center [568, 148] width 313 height 51
click at [538, 532] on button "Detalles" at bounding box center [561, 518] width 88 height 25
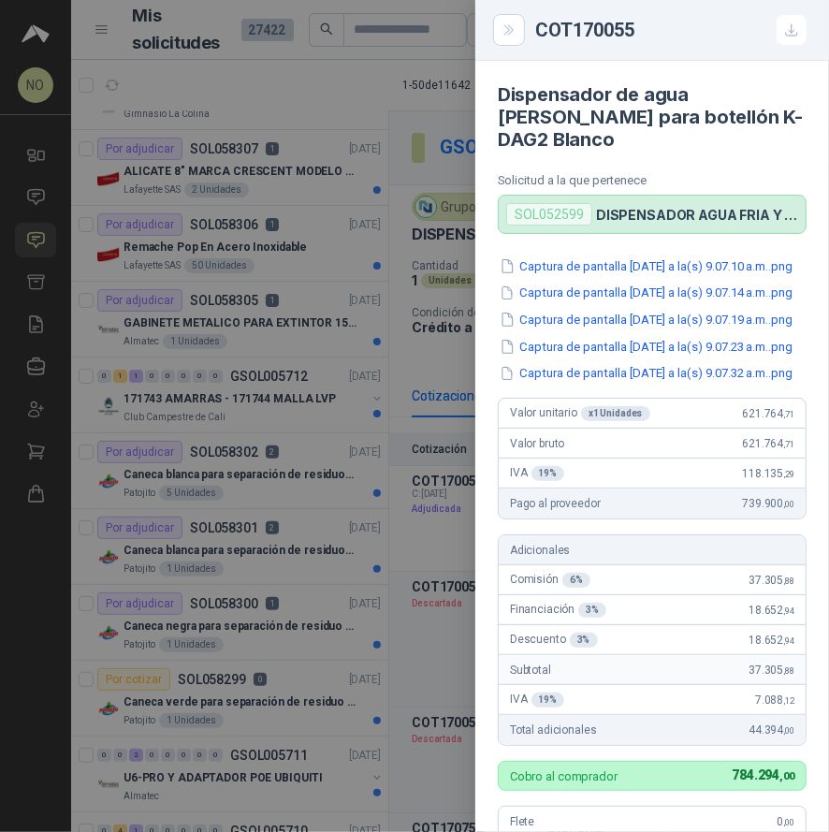
drag, startPoint x: 503, startPoint y: 88, endPoint x: 588, endPoint y: 131, distance: 95.4
click at [588, 131] on h4 "Dispensador de agua KALLEY de piso para botellón K-DAG2 Blanco" at bounding box center [652, 116] width 309 height 67
click at [480, 238] on div "Dispensador de agua KALLEY de piso para botellón K-DAG2 Blanco Solicitud a la q…" at bounding box center [652, 446] width 354 height 771
click at [449, 268] on div at bounding box center [414, 416] width 829 height 832
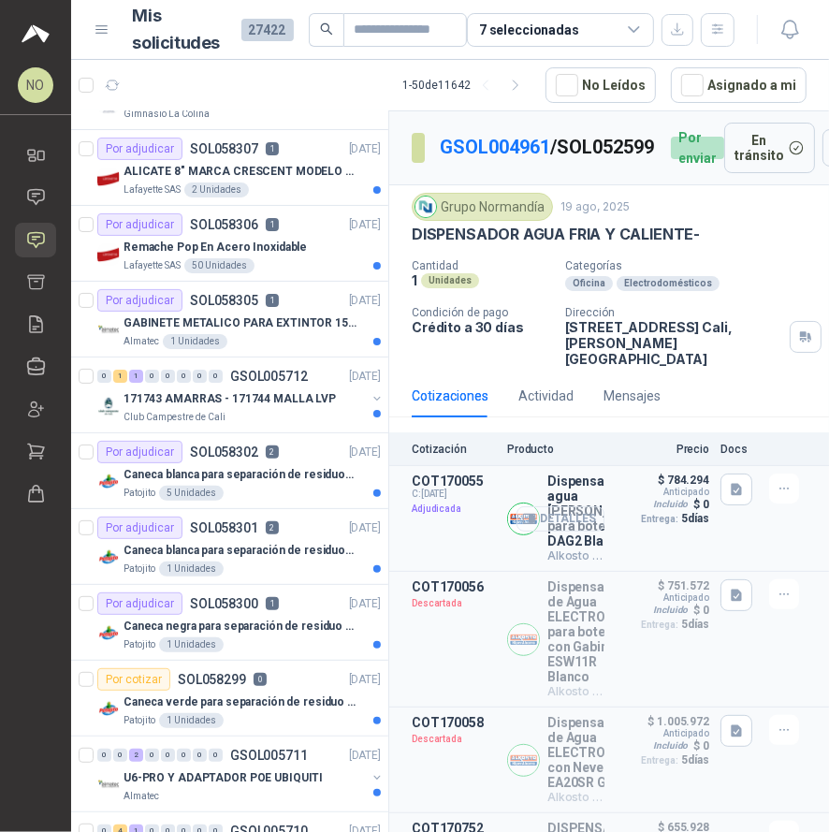
click at [559, 522] on button "Detalles" at bounding box center [561, 518] width 88 height 25
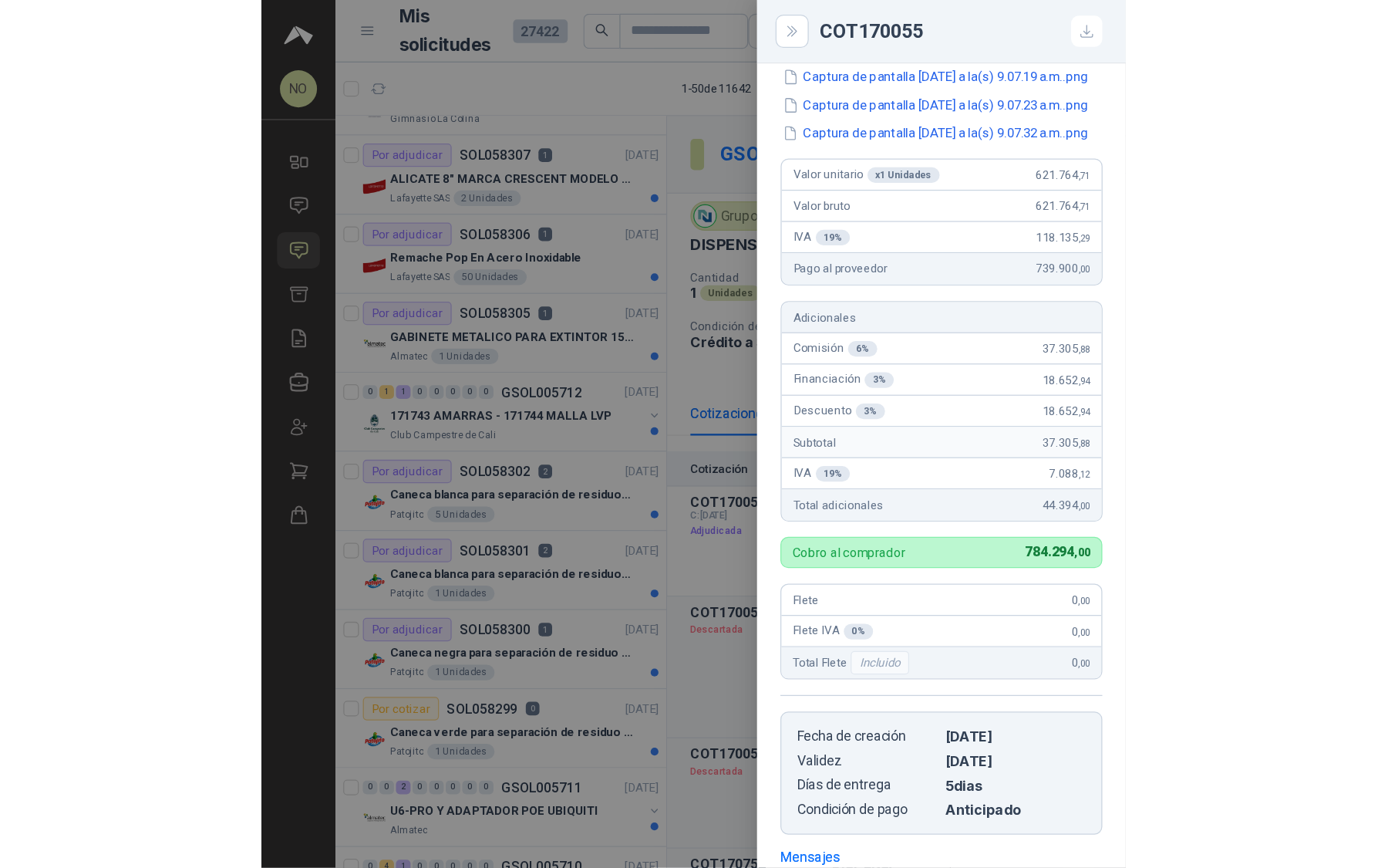
scroll to position [195, 0]
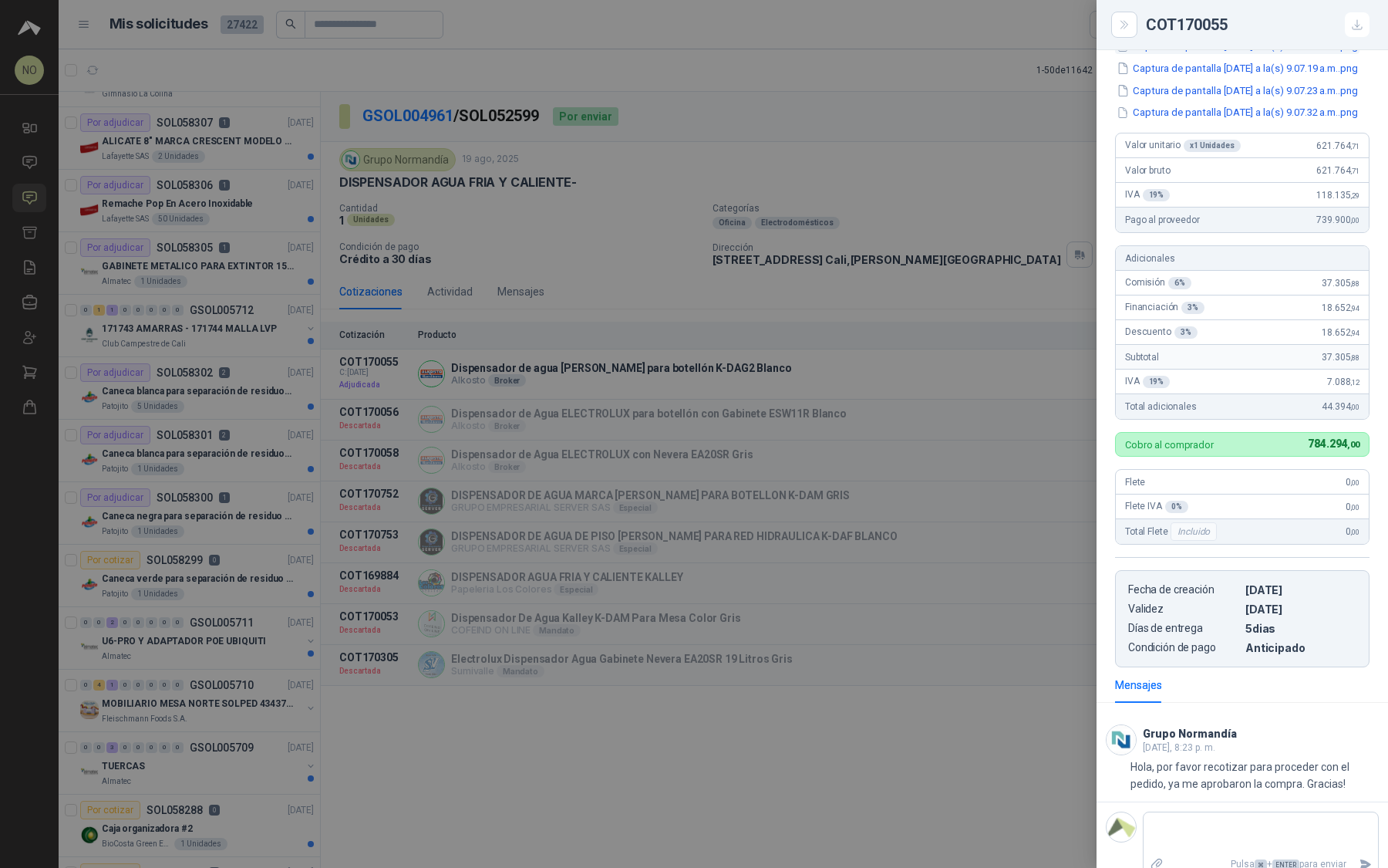
click at [1279, 54] on button "Captura de pantalla 2025-08-20 a la(s) 9.07.14 a.m..png" at bounding box center [1237, 47] width 245 height 16
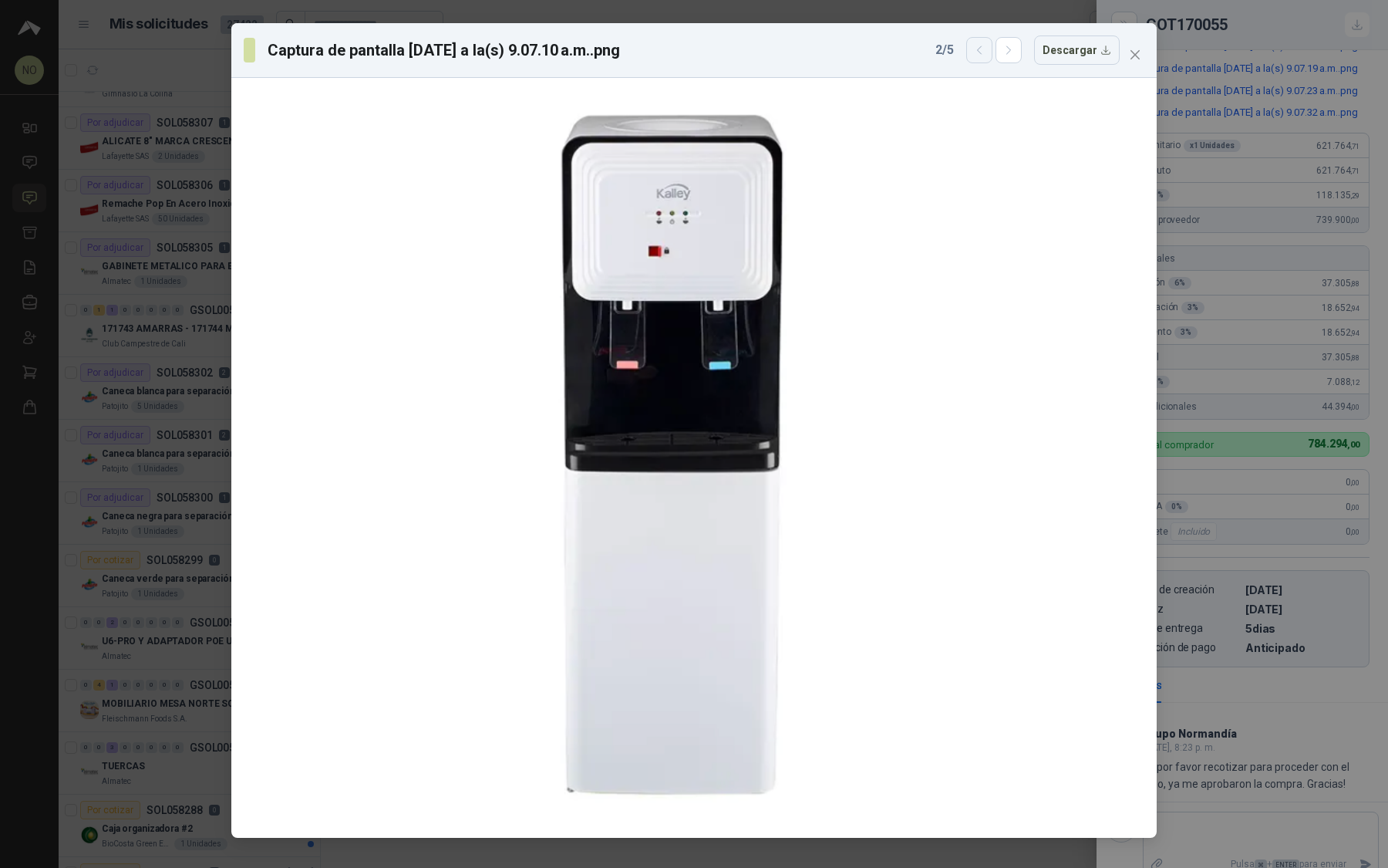
click at [987, 50] on icon "button" at bounding box center [980, 50] width 13 height 13
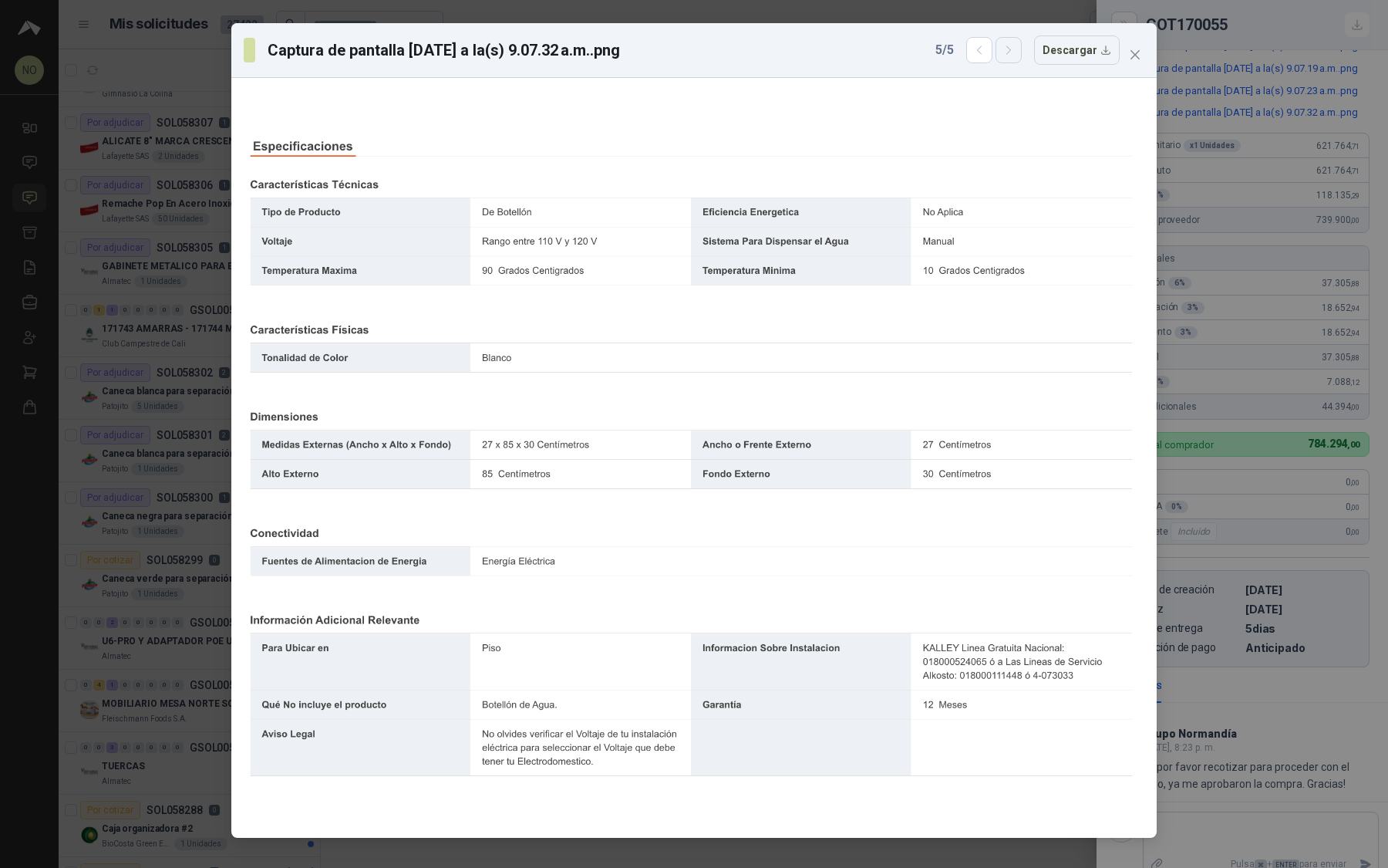
click at [1015, 51] on icon "button" at bounding box center [1009, 50] width 13 height 13
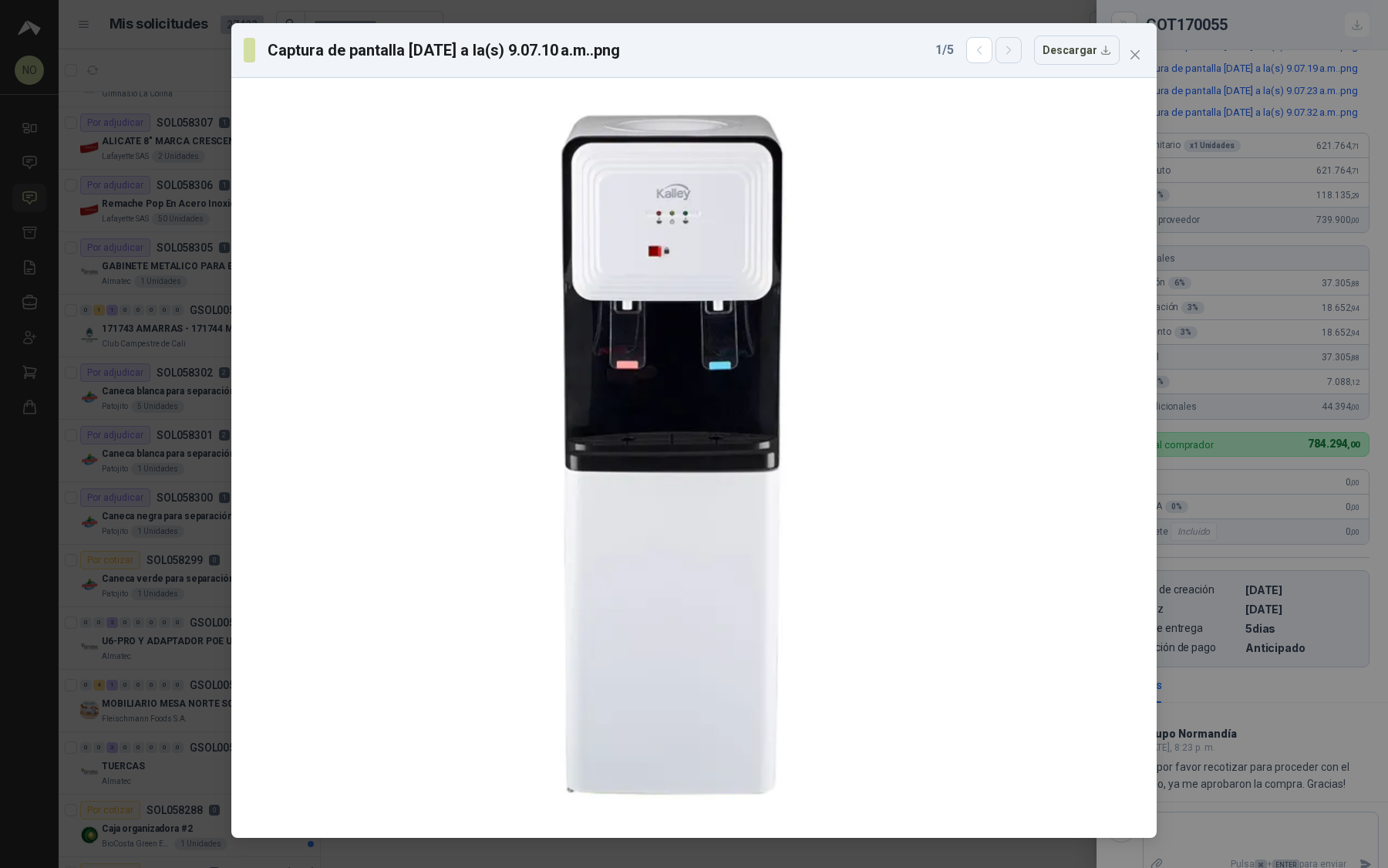
click at [1015, 51] on icon "button" at bounding box center [1009, 50] width 13 height 13
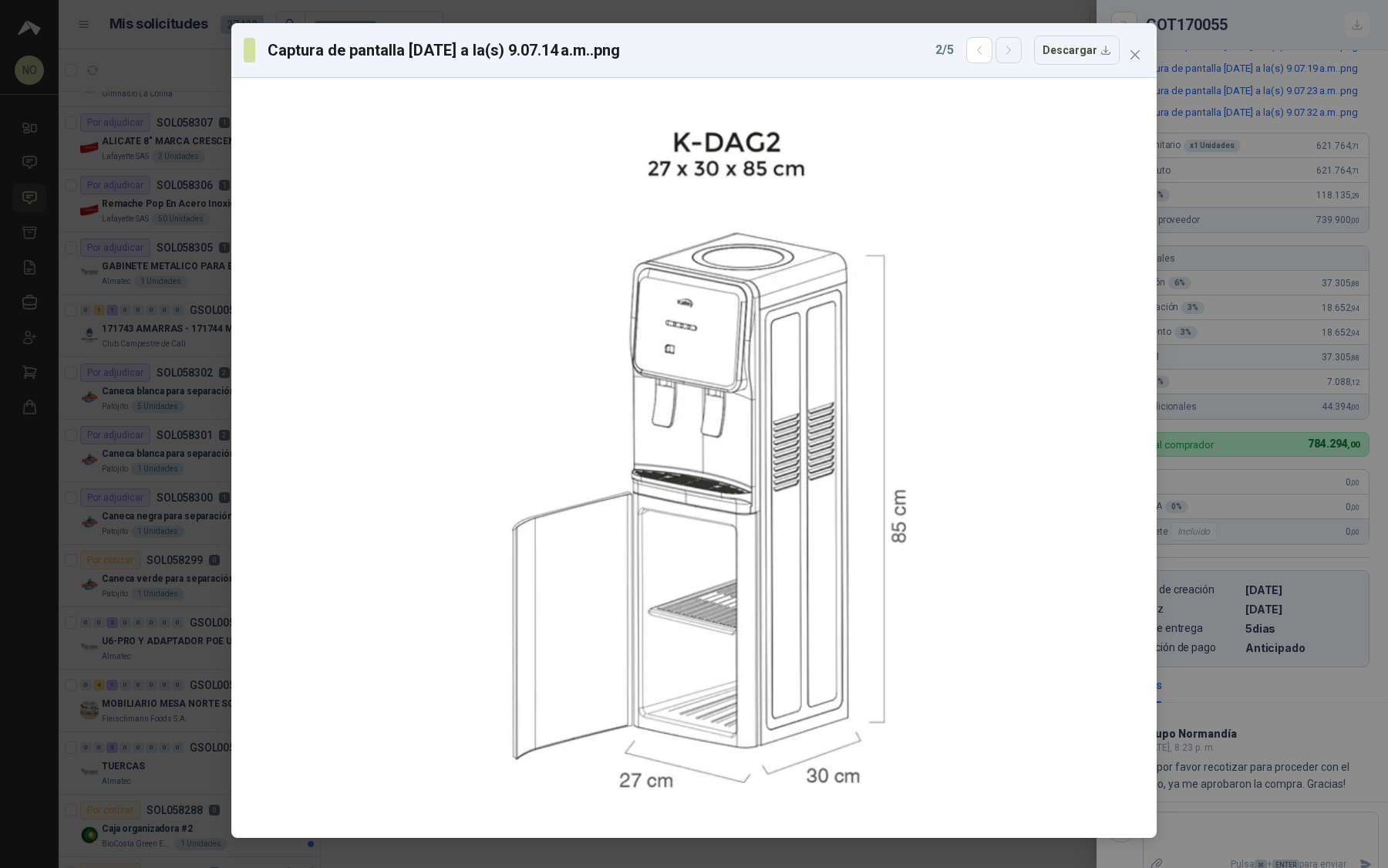
click at [1015, 51] on icon "button" at bounding box center [1009, 50] width 13 height 13
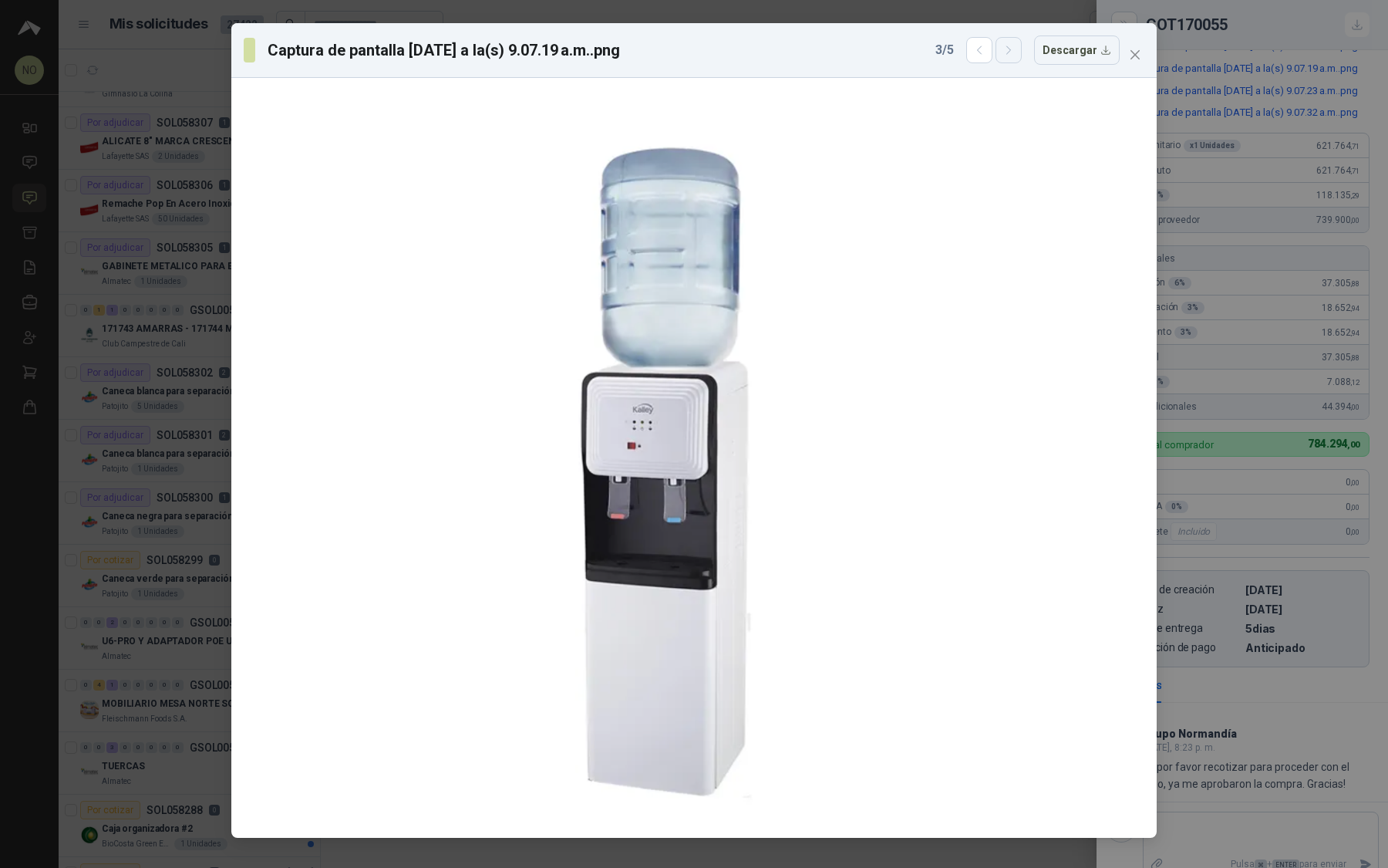
click at [1015, 51] on icon "button" at bounding box center [1009, 50] width 13 height 13
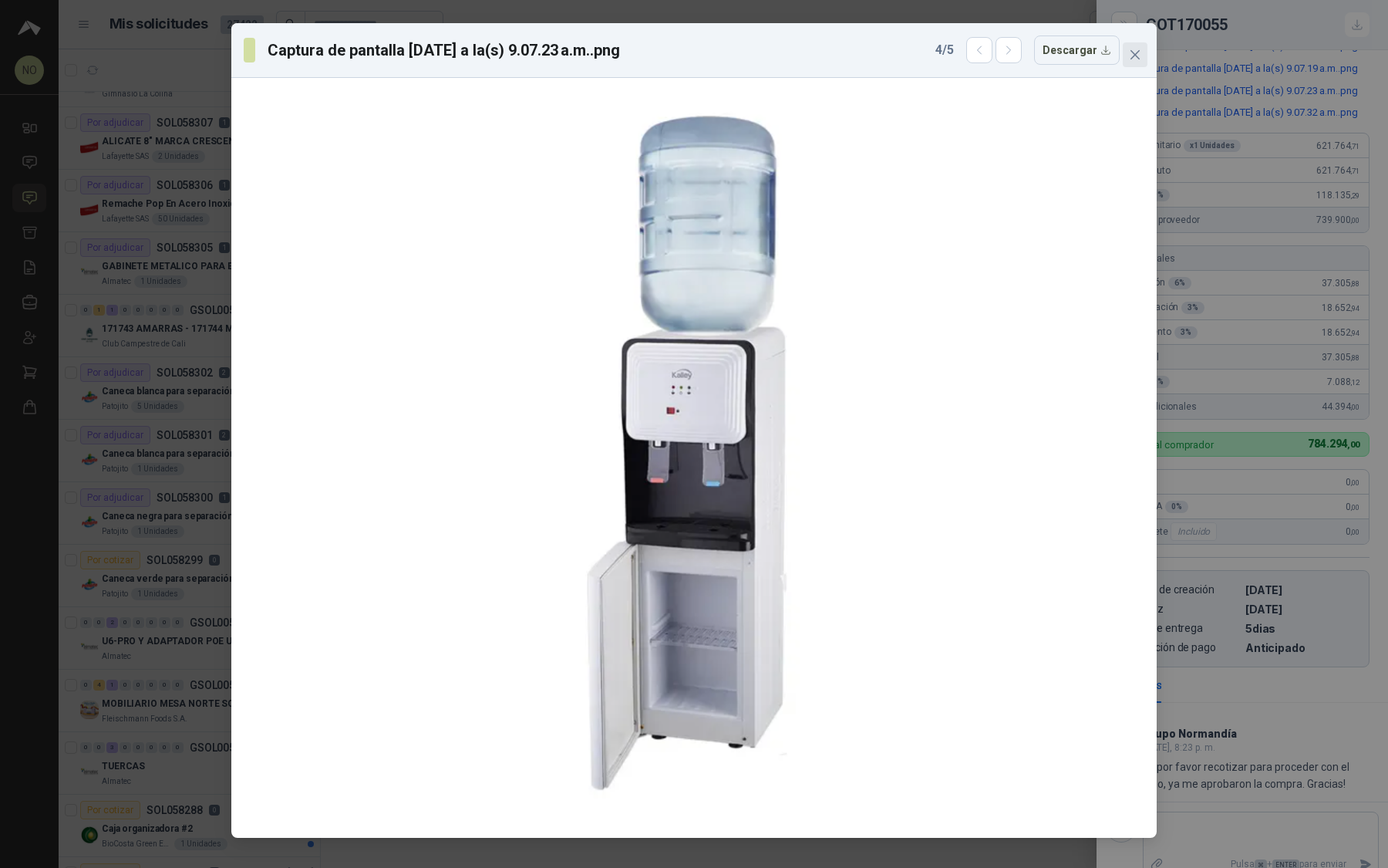
click at [1141, 54] on icon "close" at bounding box center [1135, 54] width 12 height 12
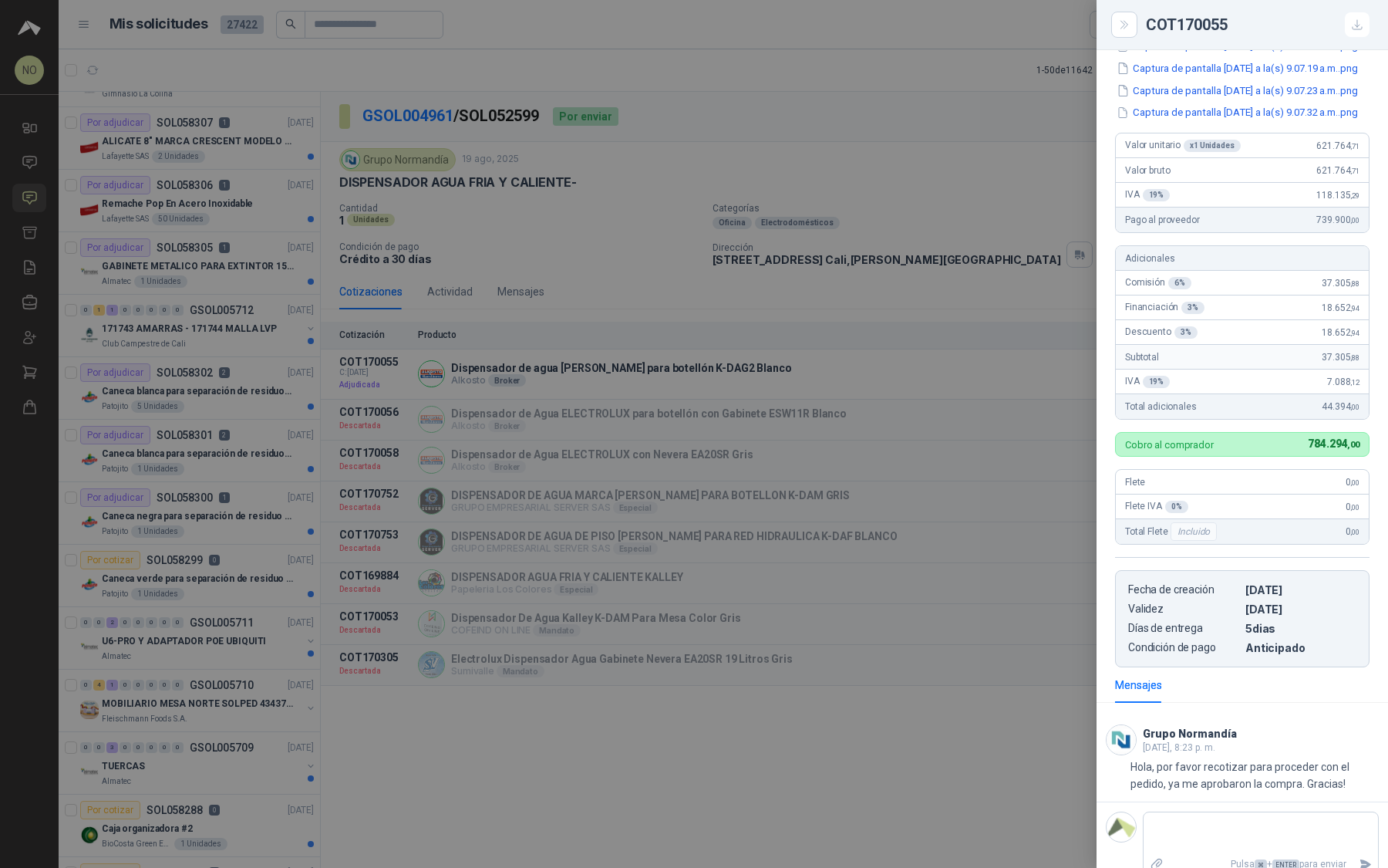
click at [735, 421] on div at bounding box center [694, 434] width 1388 height 868
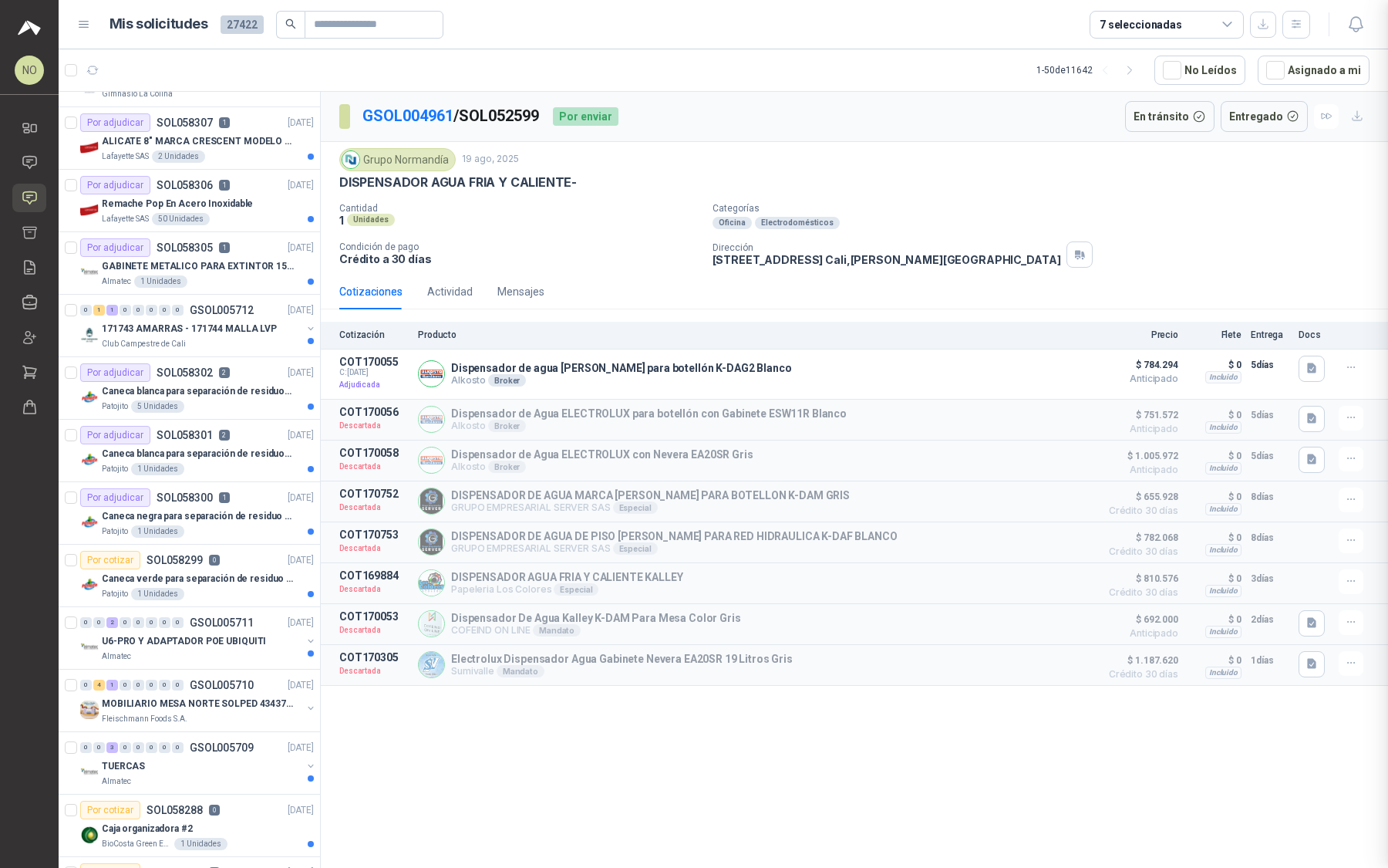
scroll to position [266, 0]
drag, startPoint x: 1363, startPoint y: 21, endPoint x: 1363, endPoint y: 762, distance: 741.0
click at [1363, 21] on icon "button" at bounding box center [1356, 24] width 19 height 19
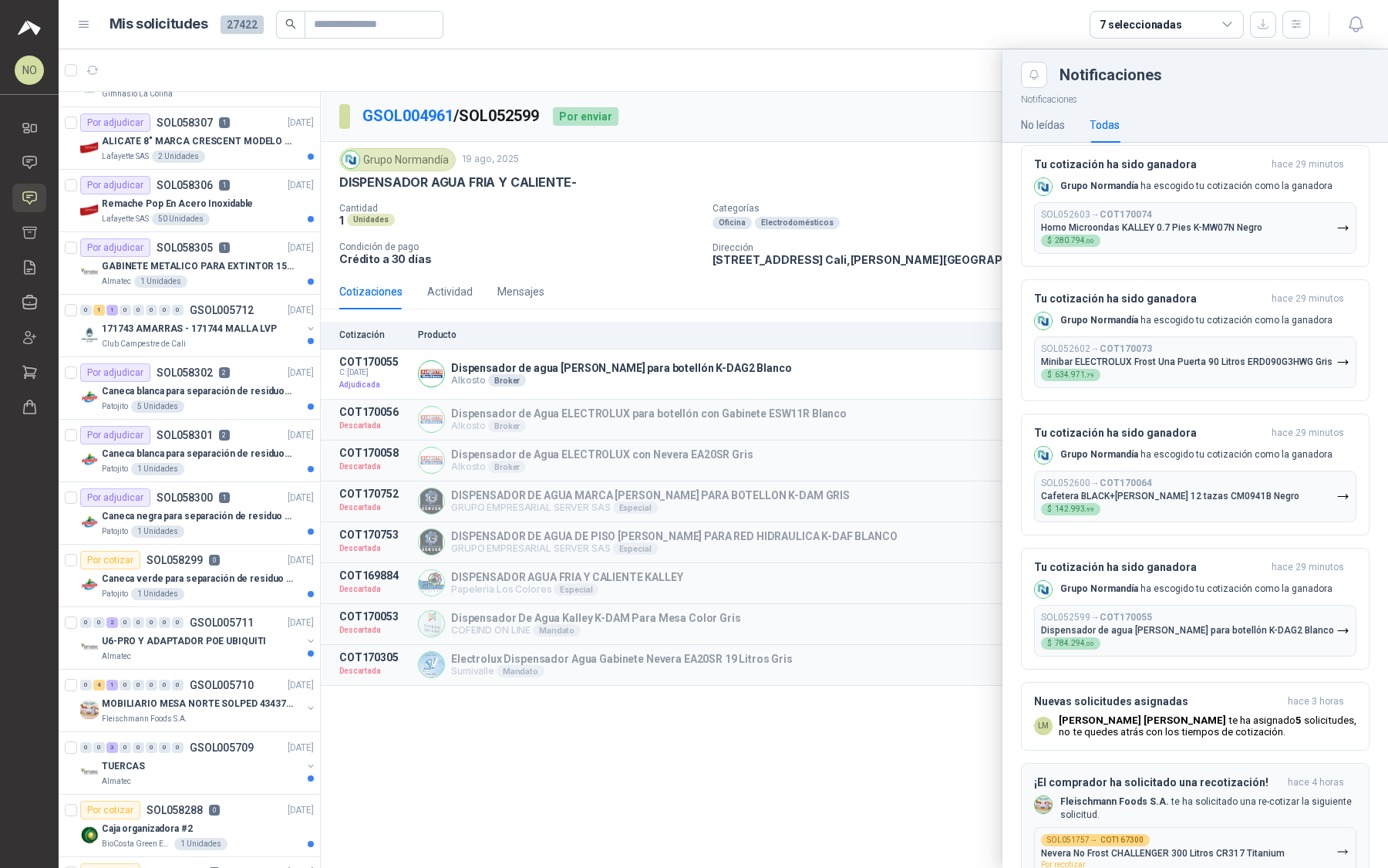
scroll to position [0, 0]
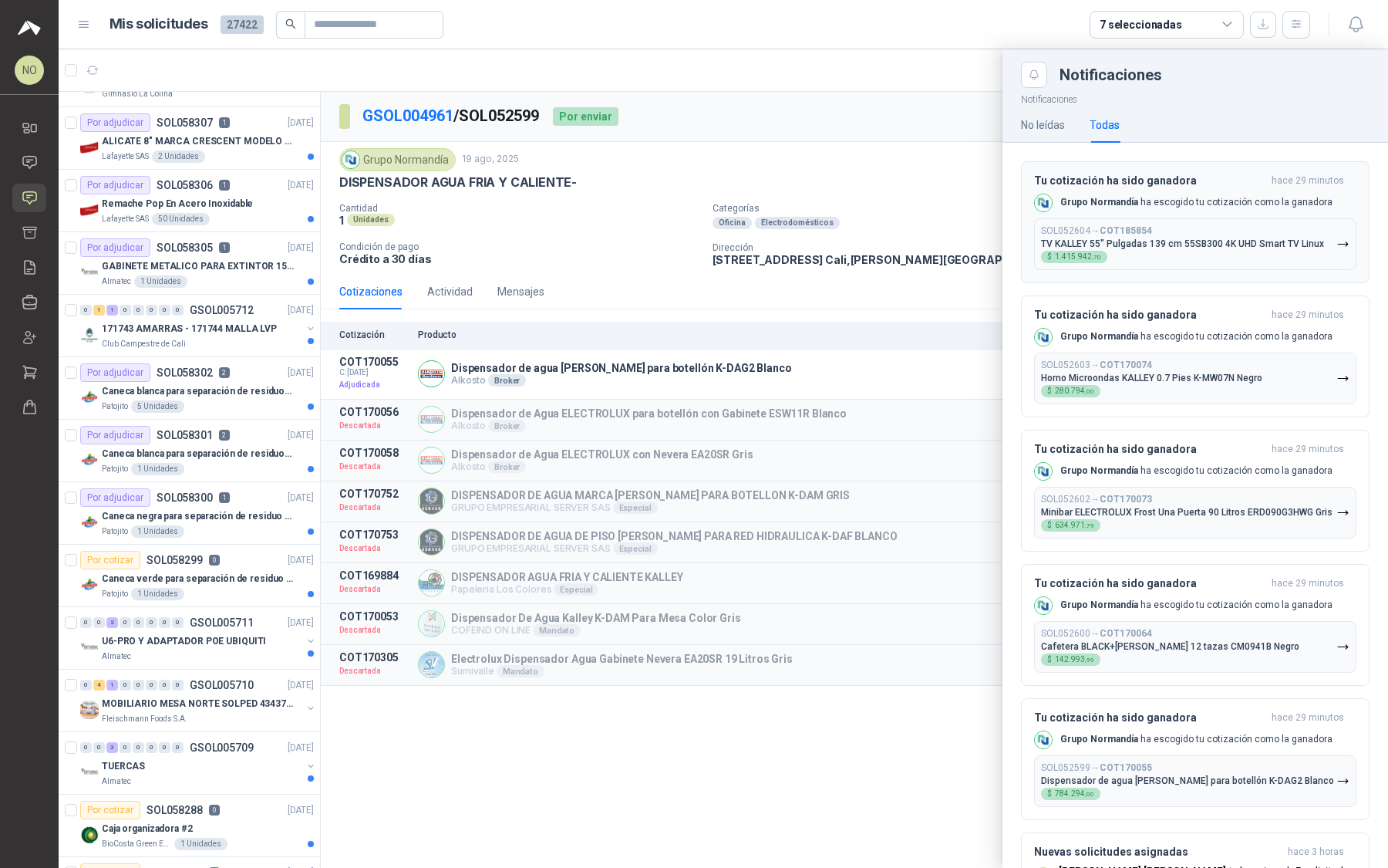
click at [1207, 247] on div "SOL052604 → COT185854 TV KALLEY 55" Pulgadas 139 cm 55SB300 4K UHD Smart TV Lin…" at bounding box center [1182, 244] width 283 height 38
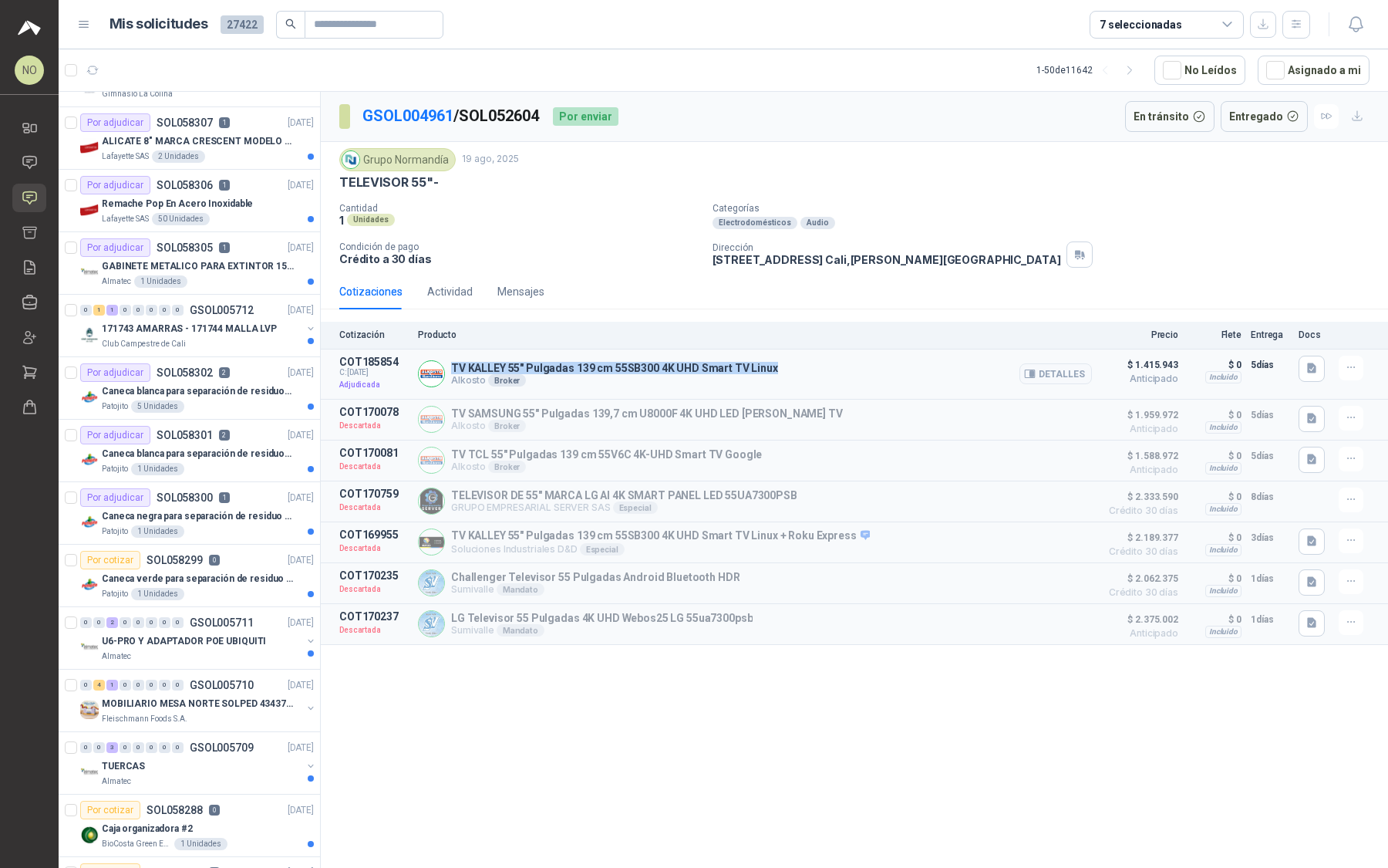
drag, startPoint x: 451, startPoint y: 360, endPoint x: 799, endPoint y: 361, distance: 348.0
click at [799, 361] on div "TV KALLEY 55" Pulgadas 139 cm 55SB300 4K UHD Smart TV Linux Alkosto Broker Deta…" at bounding box center [755, 373] width 674 height 37
drag, startPoint x: 1362, startPoint y: 22, endPoint x: 1362, endPoint y: 762, distance: 740.0
click at [1362, 22] on icon "button" at bounding box center [1356, 24] width 19 height 19
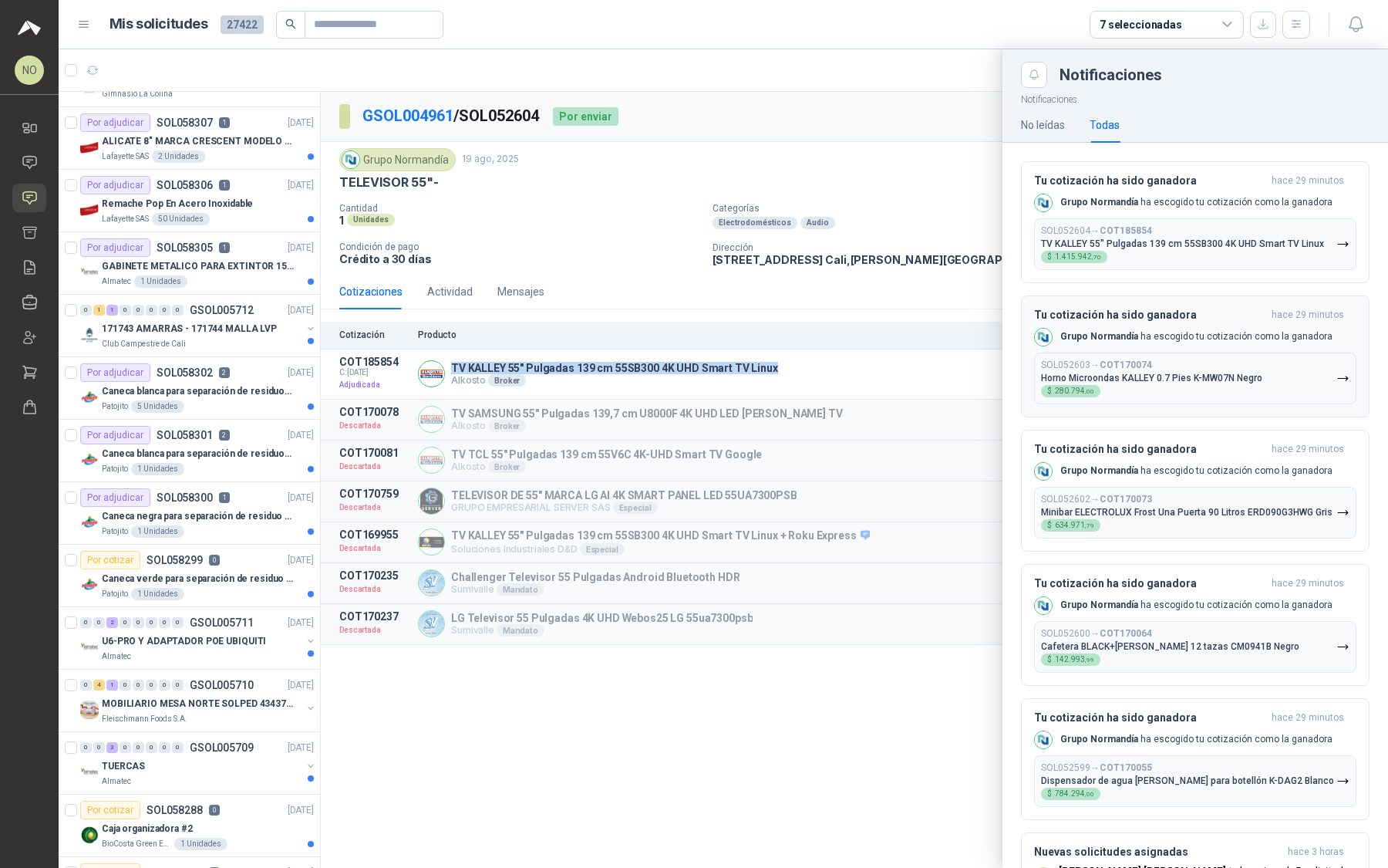
click at [1152, 355] on button "SOL052603 → COT170074 Horno Microondas KALLEY 0.7 Pies K-MW07N Negro $ 280.794 …" at bounding box center [1195, 378] width 322 height 52
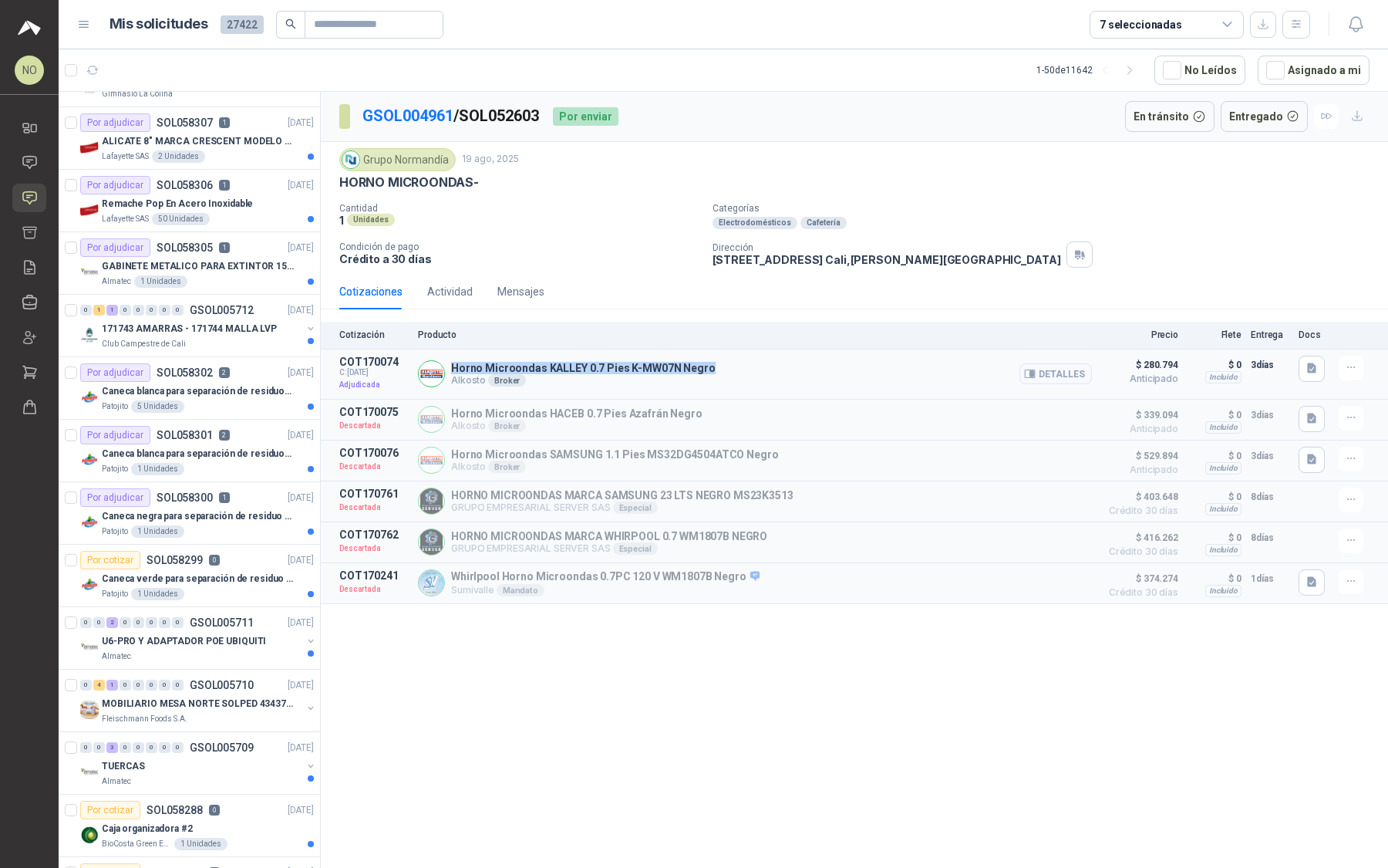
drag, startPoint x: 451, startPoint y: 364, endPoint x: 724, endPoint y: 364, distance: 273.0
click at [724, 364] on div "Horno Microondas KALLEY 0.7 Pies K-MW07N Negro Alkosto Broker Detalles" at bounding box center [755, 373] width 674 height 37
click at [1041, 364] on button "Detalles" at bounding box center [1056, 373] width 73 height 21
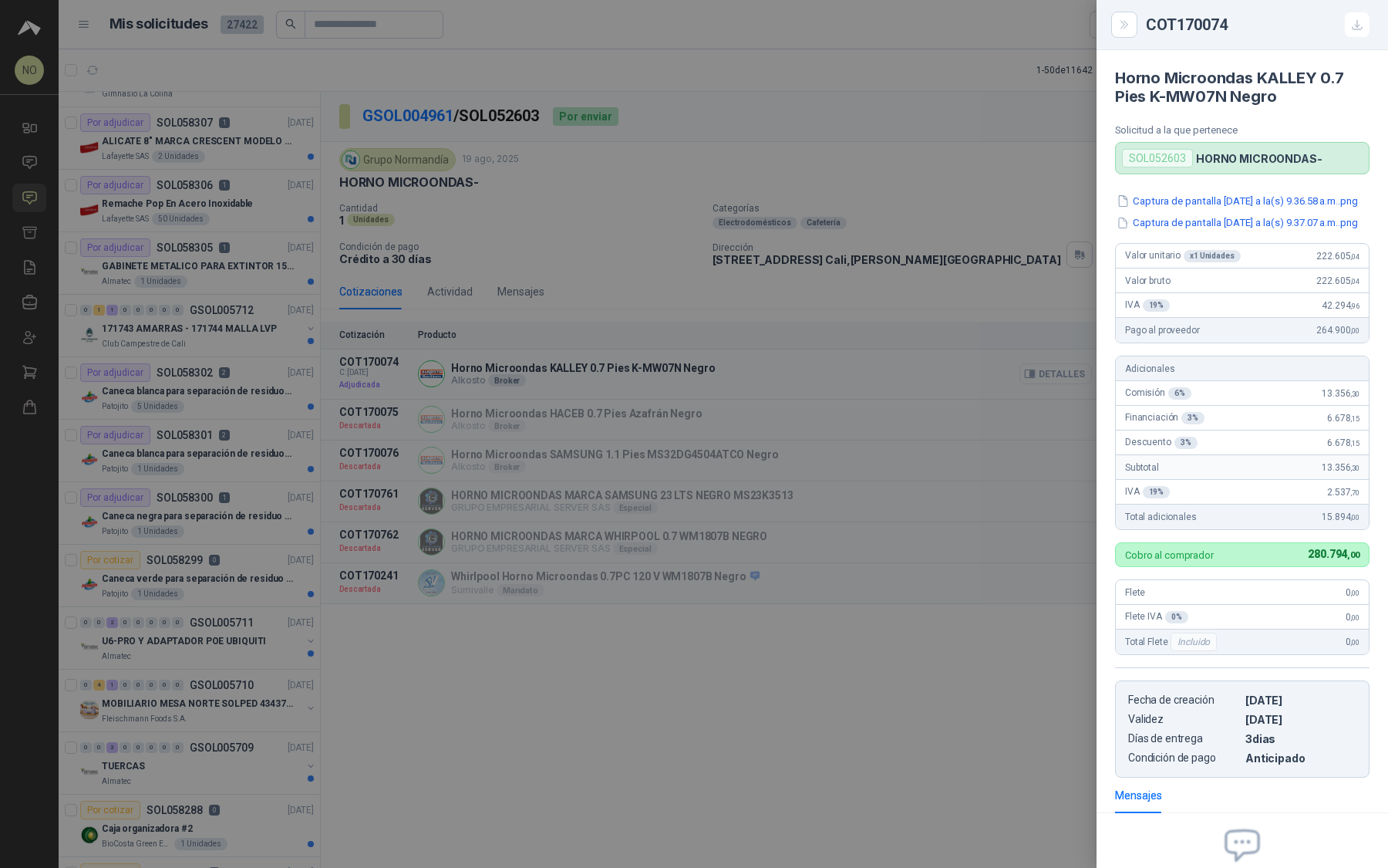
scroll to position [139, 0]
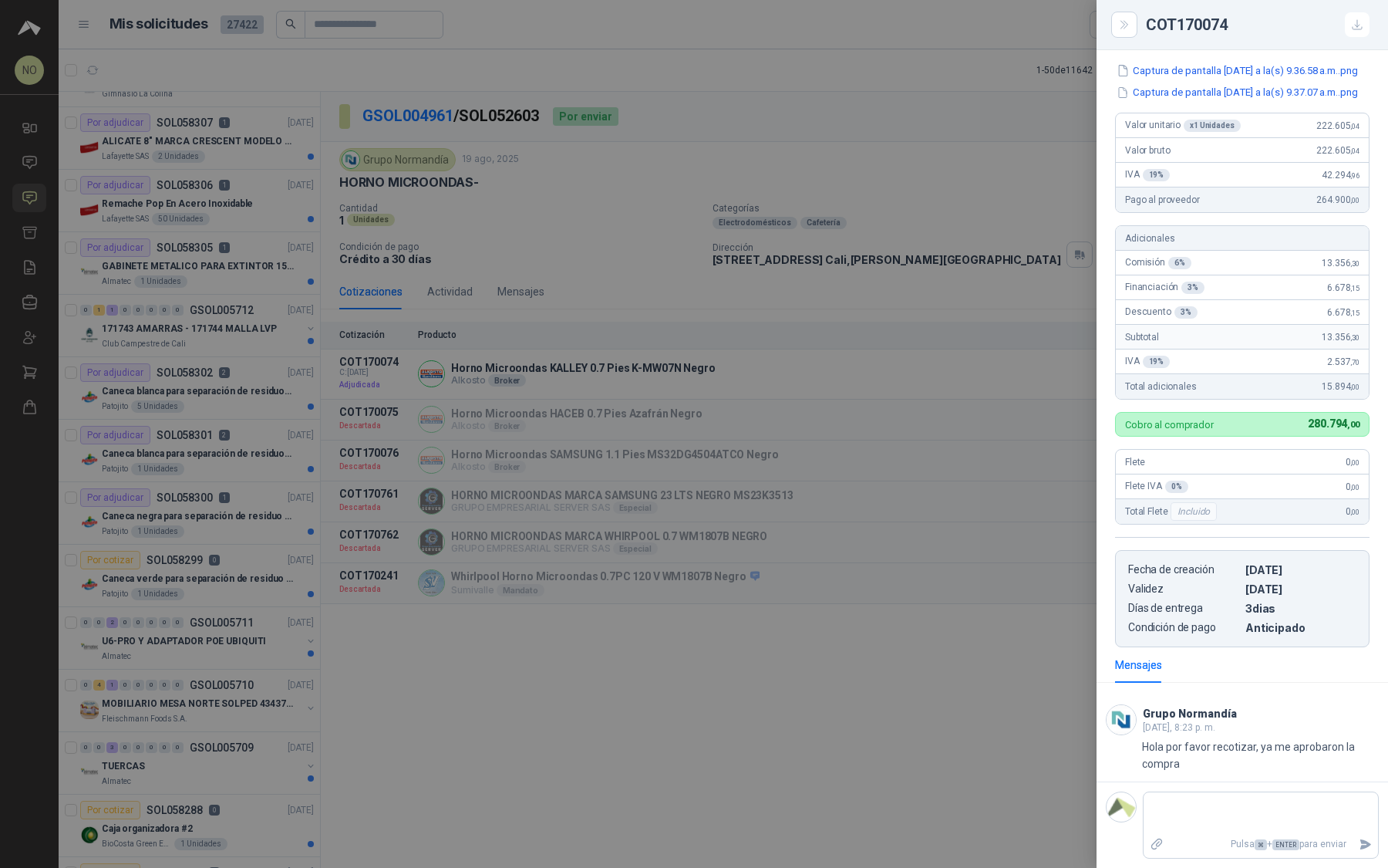
click at [978, 263] on div at bounding box center [694, 434] width 1388 height 868
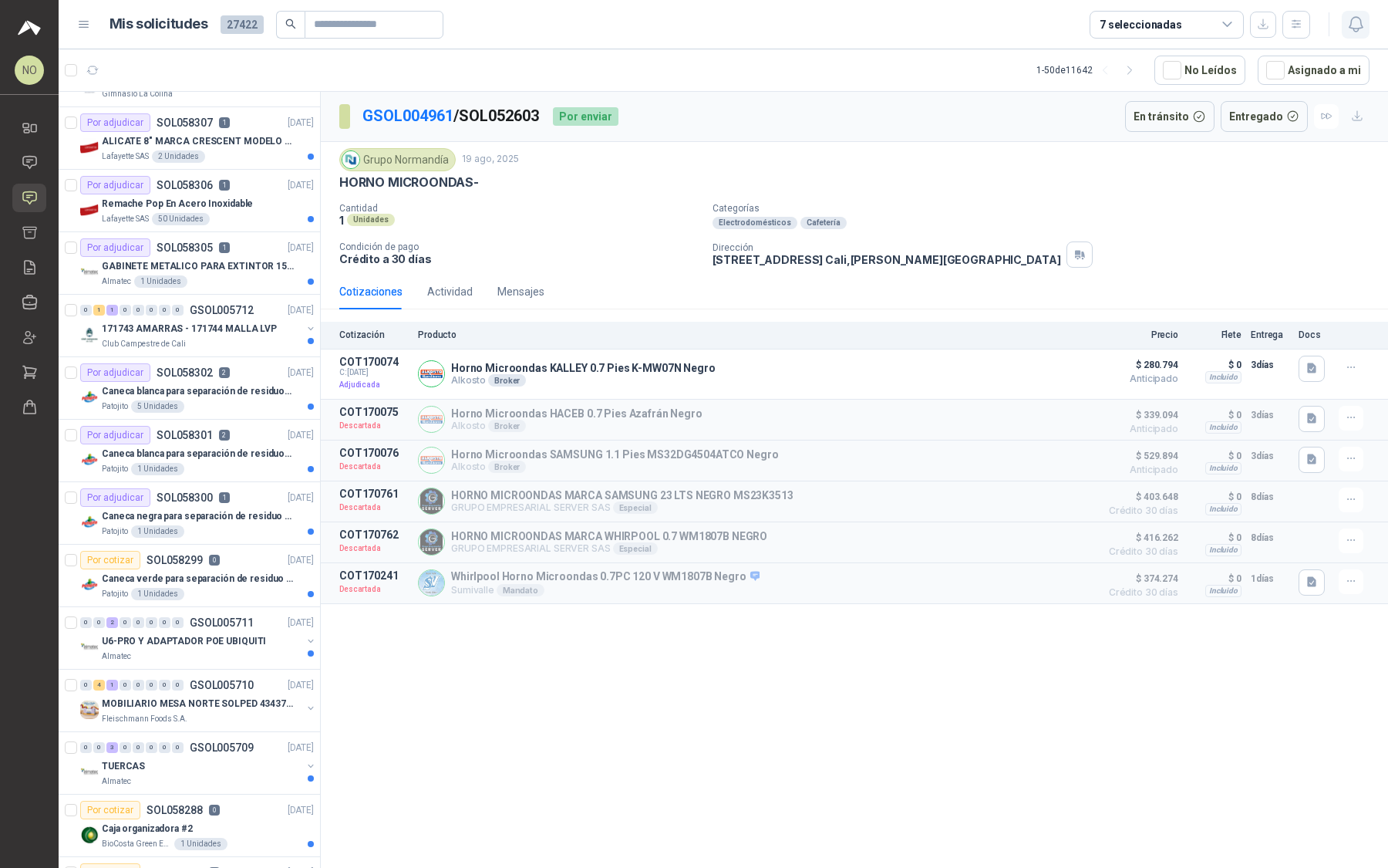
click at [1353, 29] on icon "button" at bounding box center [1356, 25] width 13 height 15
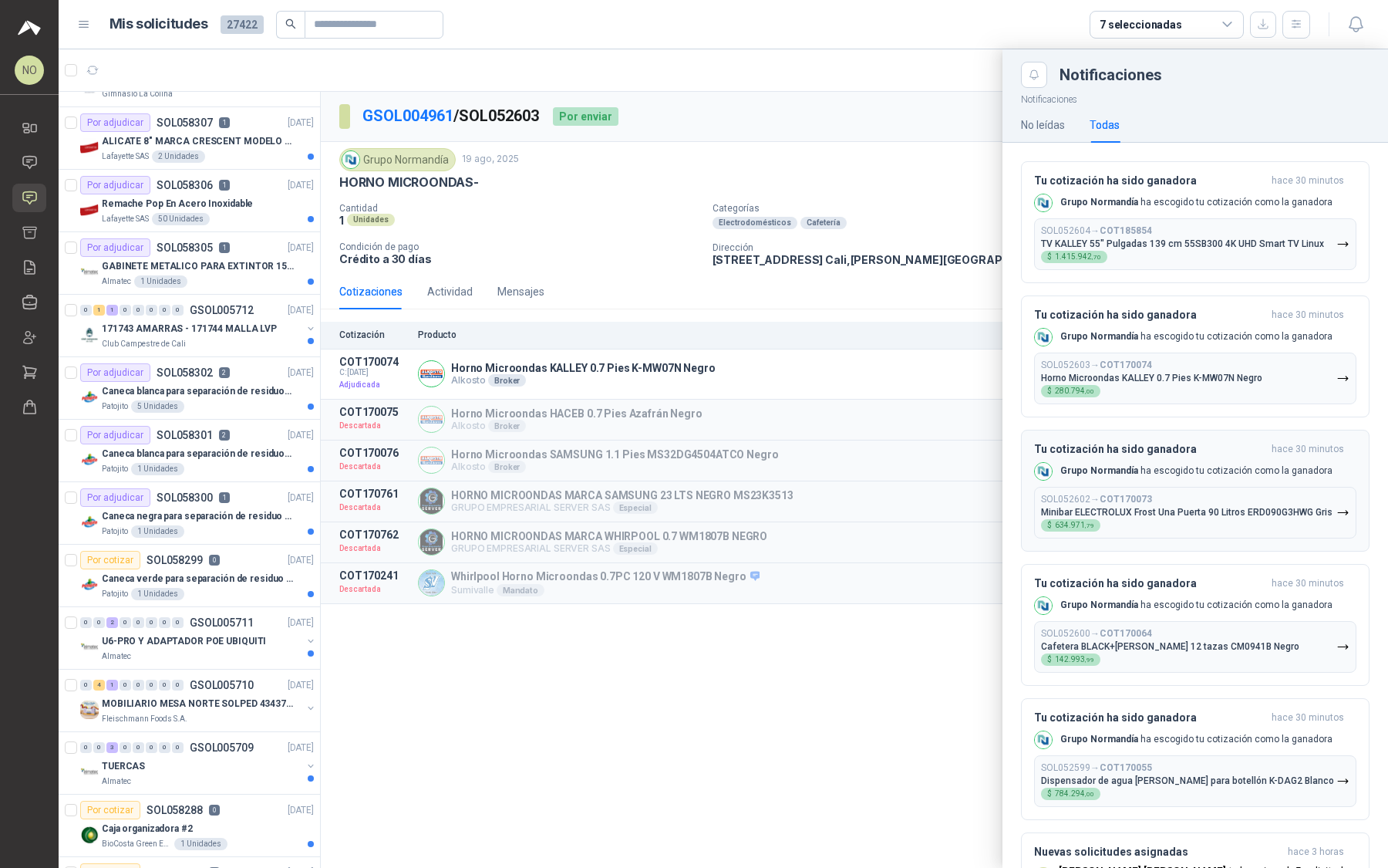
click at [1157, 474] on div "Grupo Normandía ha escogido tu cotización como la ganadora" at bounding box center [1184, 472] width 298 height 18
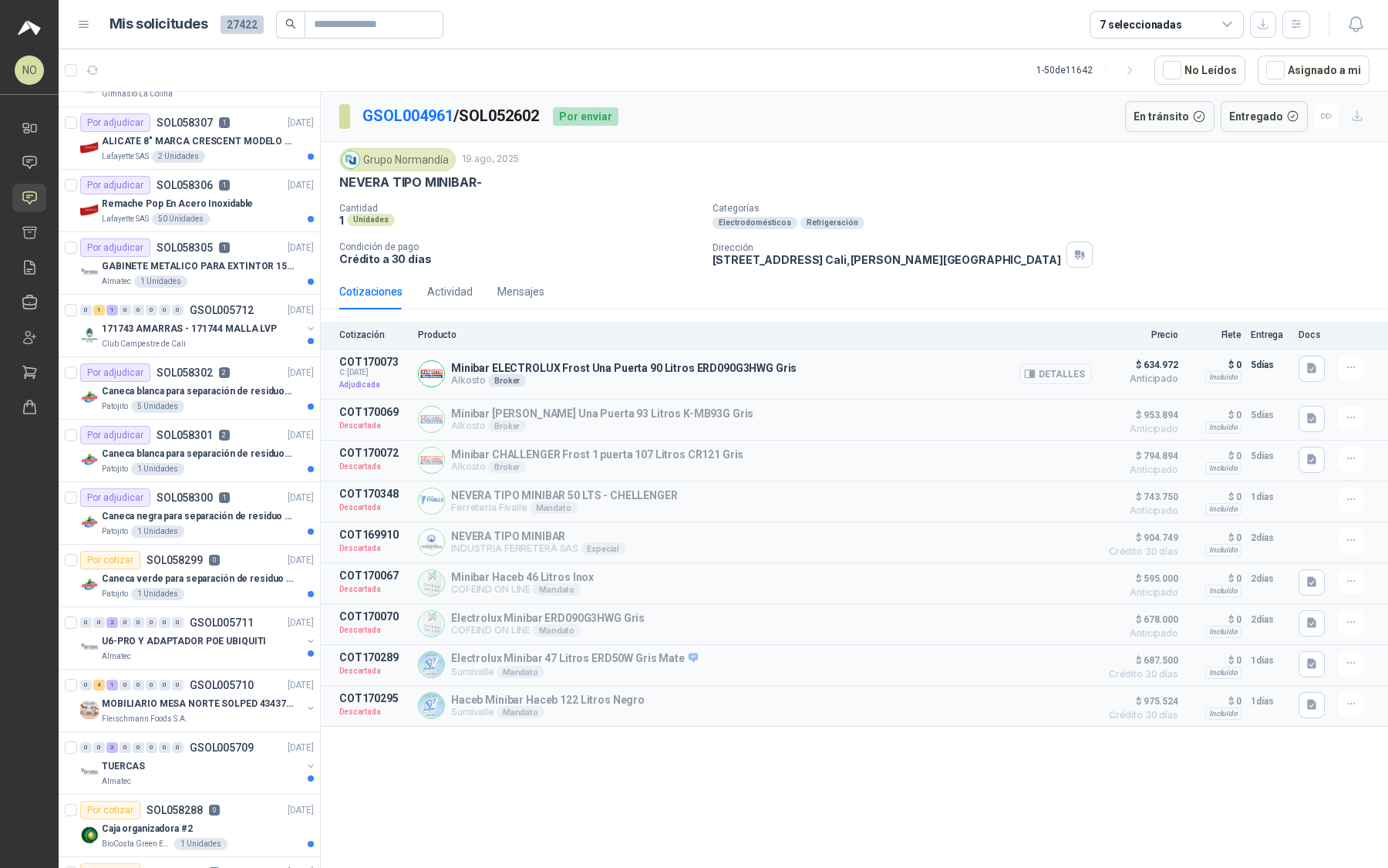
click at [1043, 376] on button "Detalles" at bounding box center [1056, 373] width 73 height 21
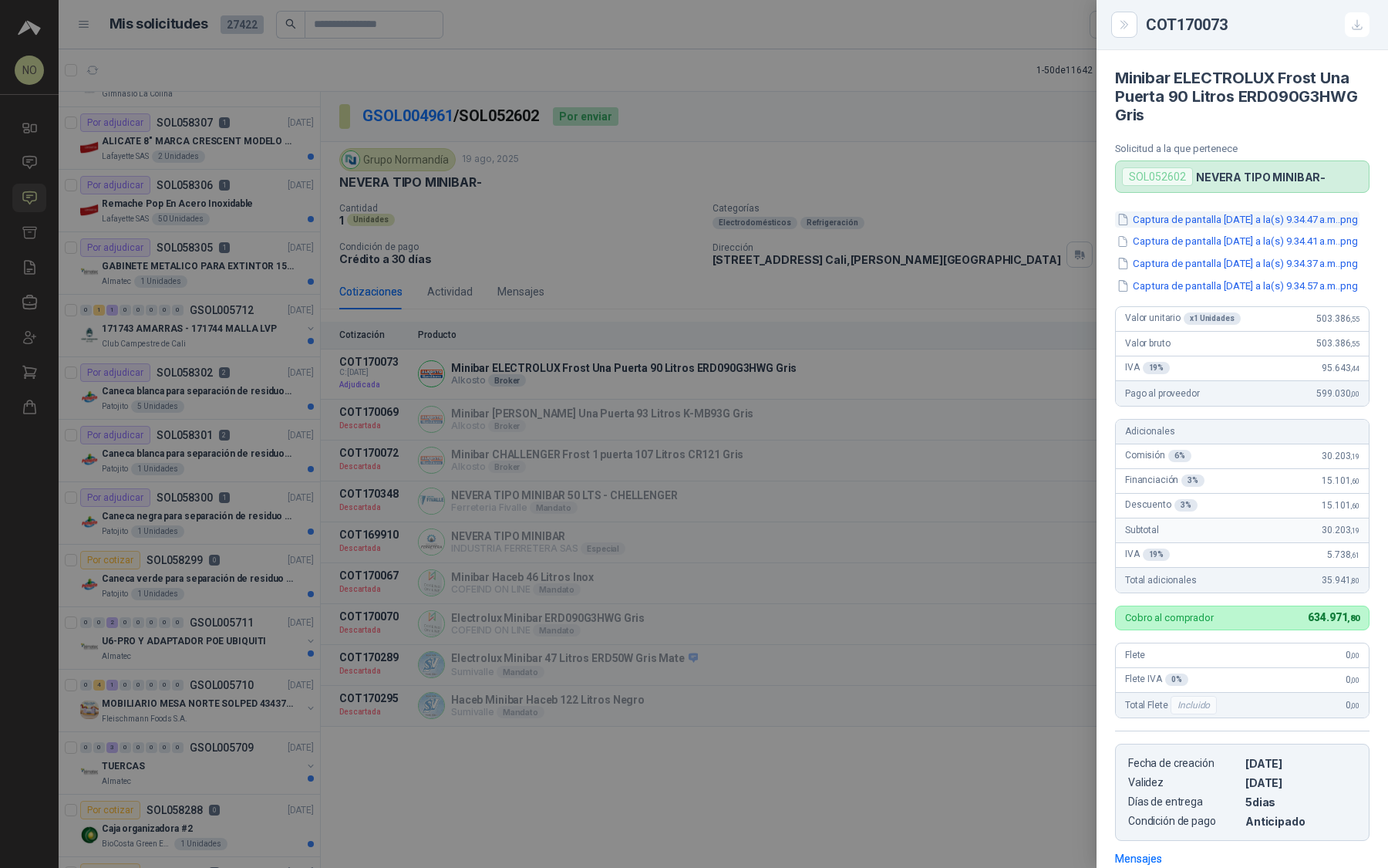
click at [1232, 228] on button "Captura de pantalla 2025-08-20 a la(s) 9.34.47 a.m..png" at bounding box center [1237, 219] width 245 height 16
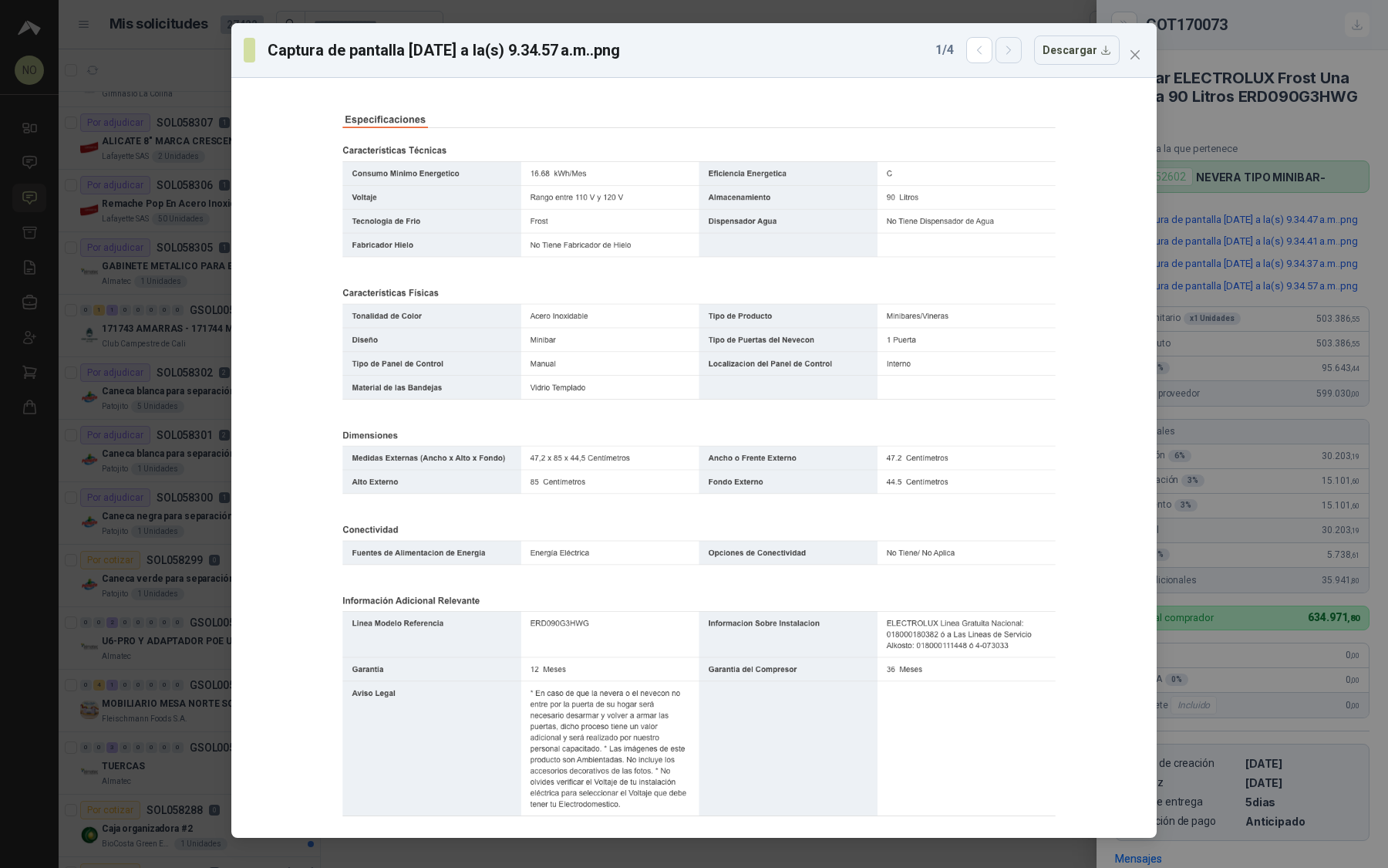
click at [1014, 55] on icon "button" at bounding box center [1009, 50] width 13 height 13
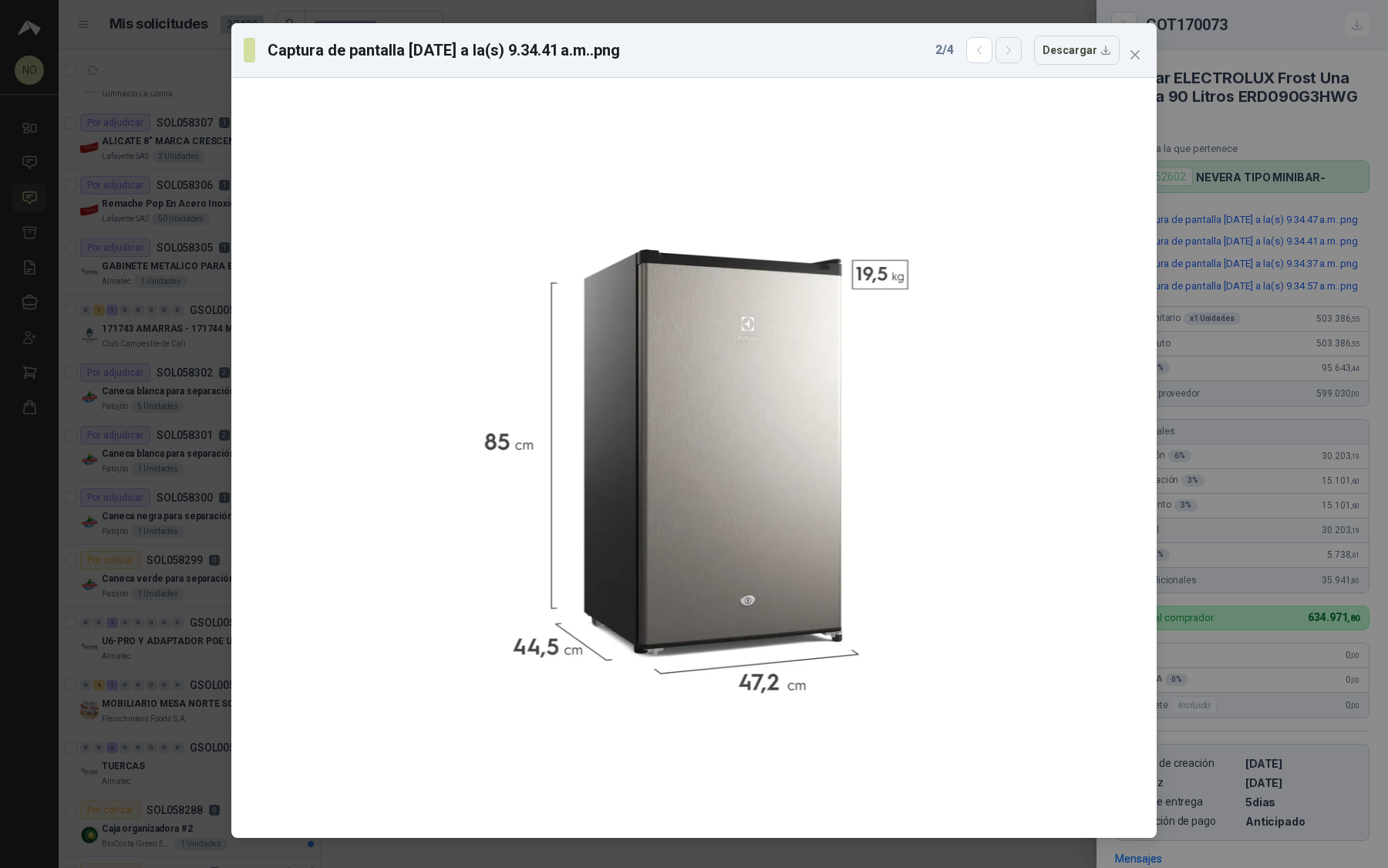
click at [1014, 55] on icon "button" at bounding box center [1009, 50] width 13 height 13
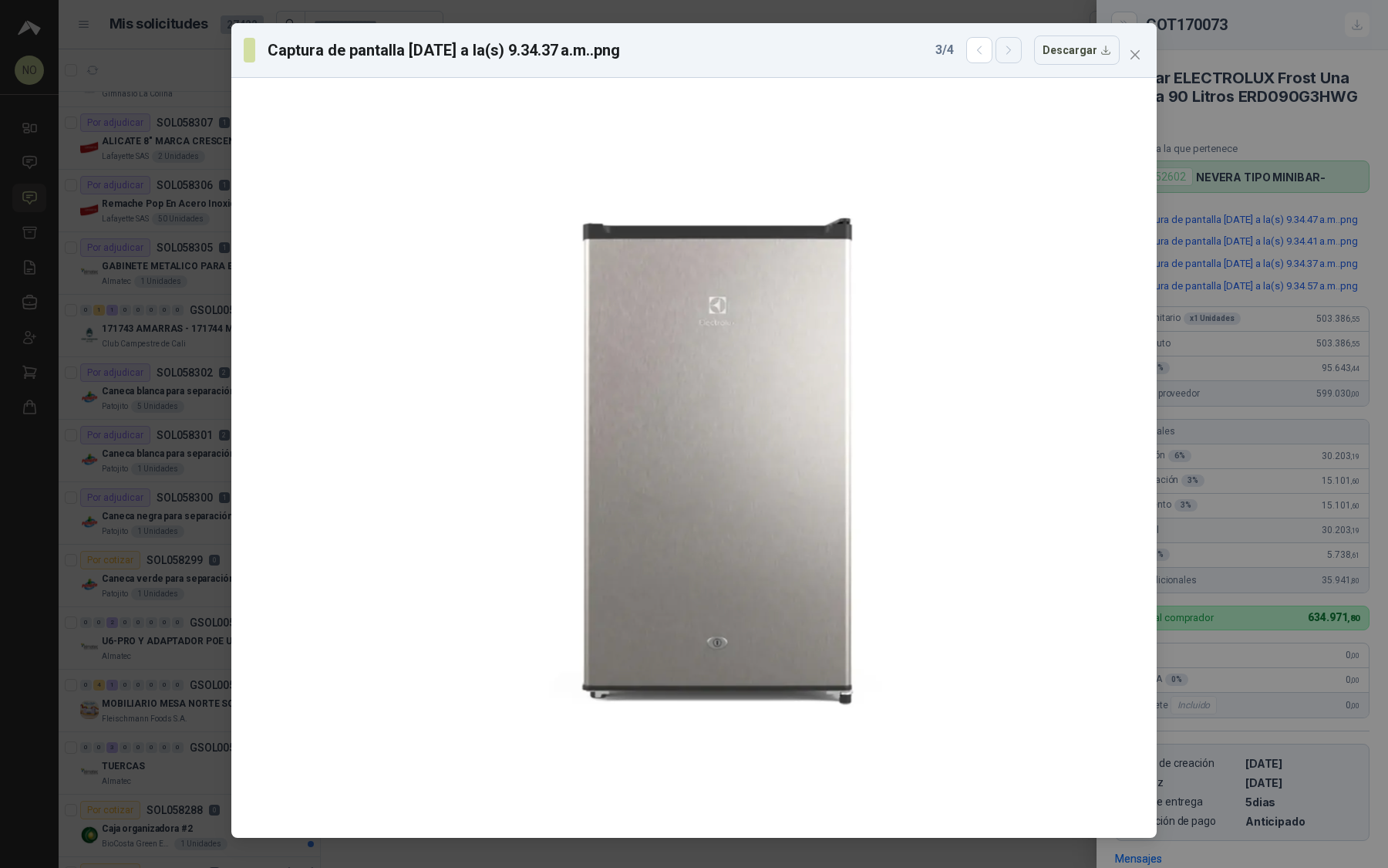
click at [1014, 55] on icon "button" at bounding box center [1009, 50] width 13 height 13
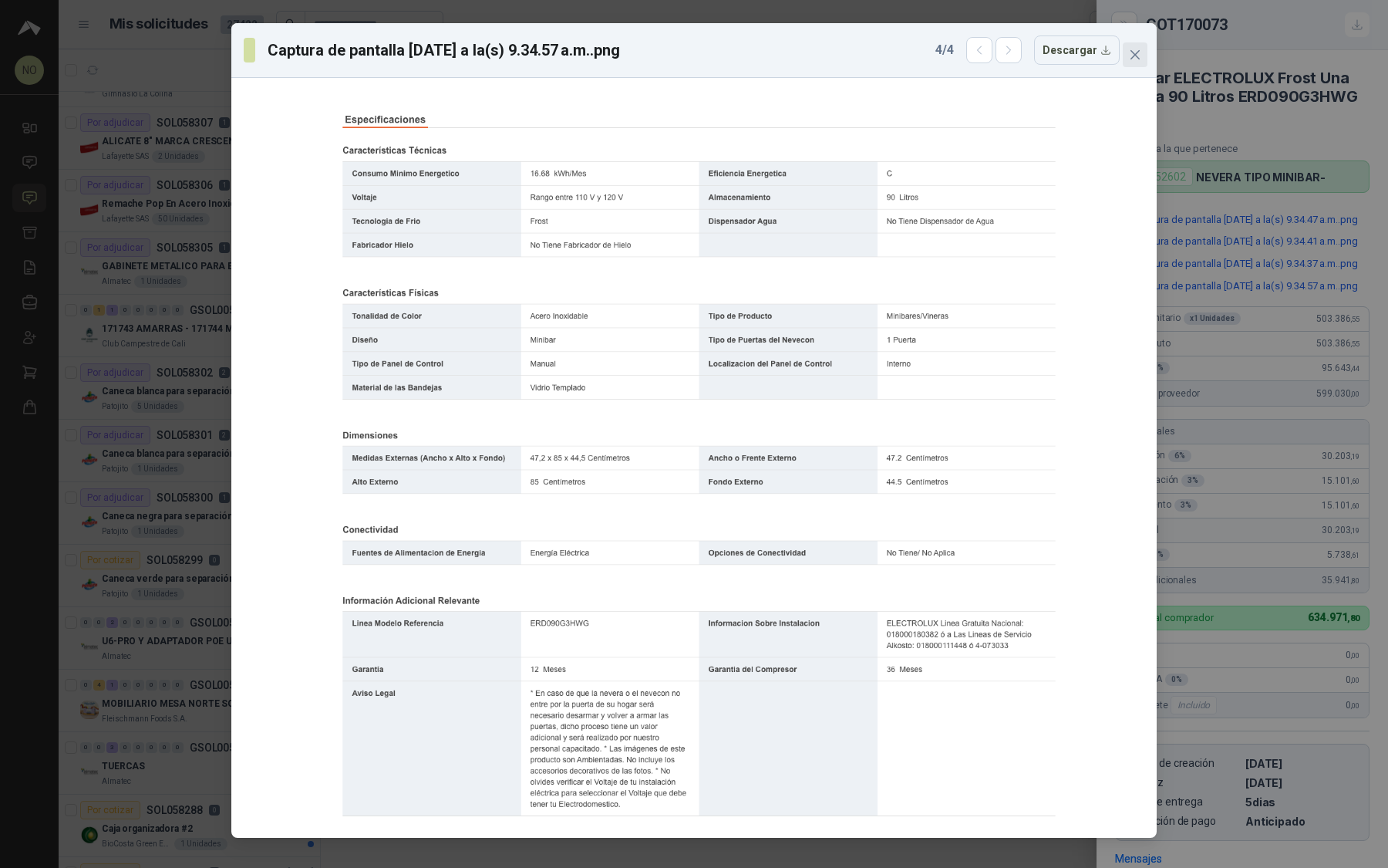
click at [1139, 55] on icon "close" at bounding box center [1135, 54] width 12 height 12
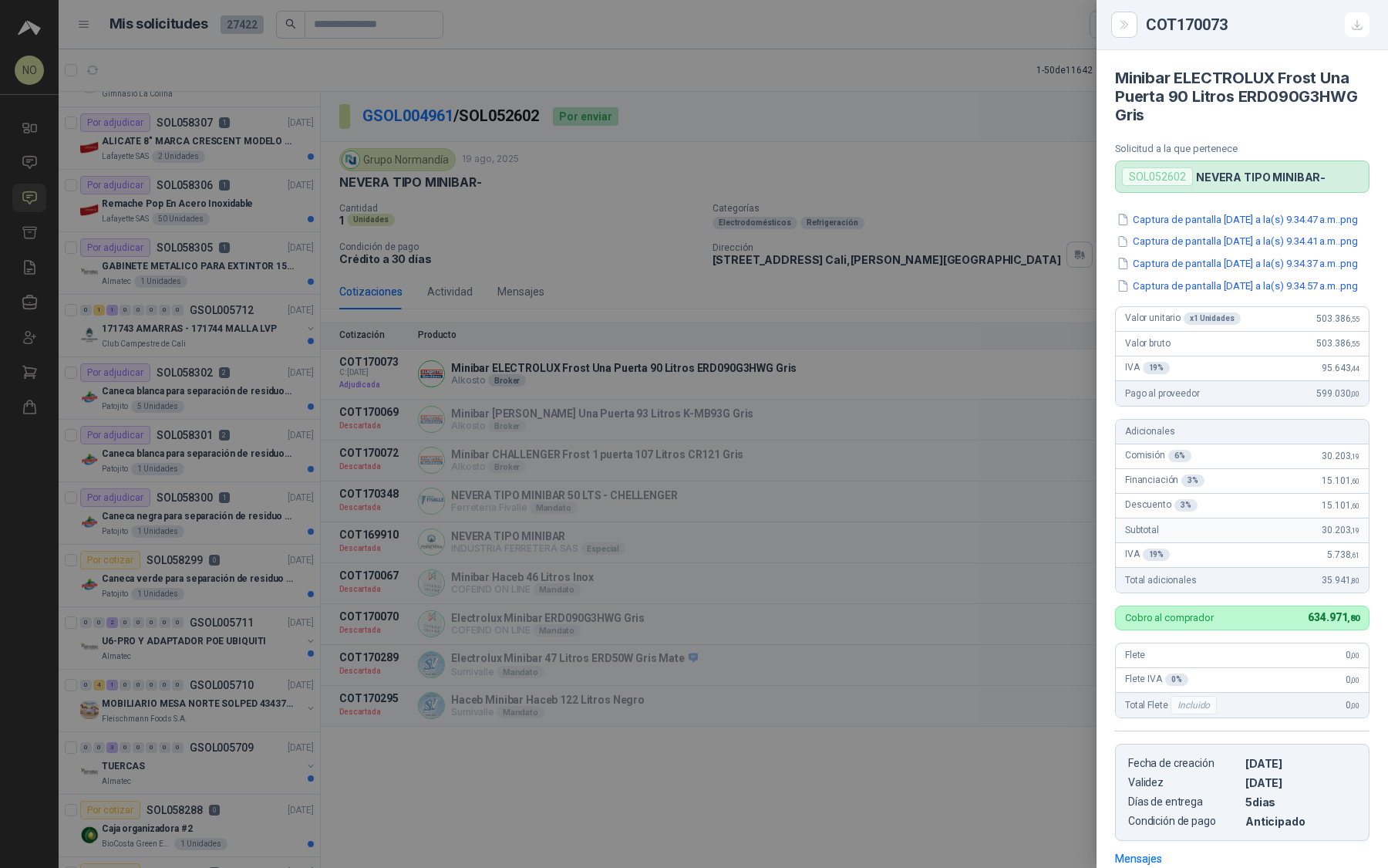
click at [823, 375] on div at bounding box center [694, 434] width 1388 height 868
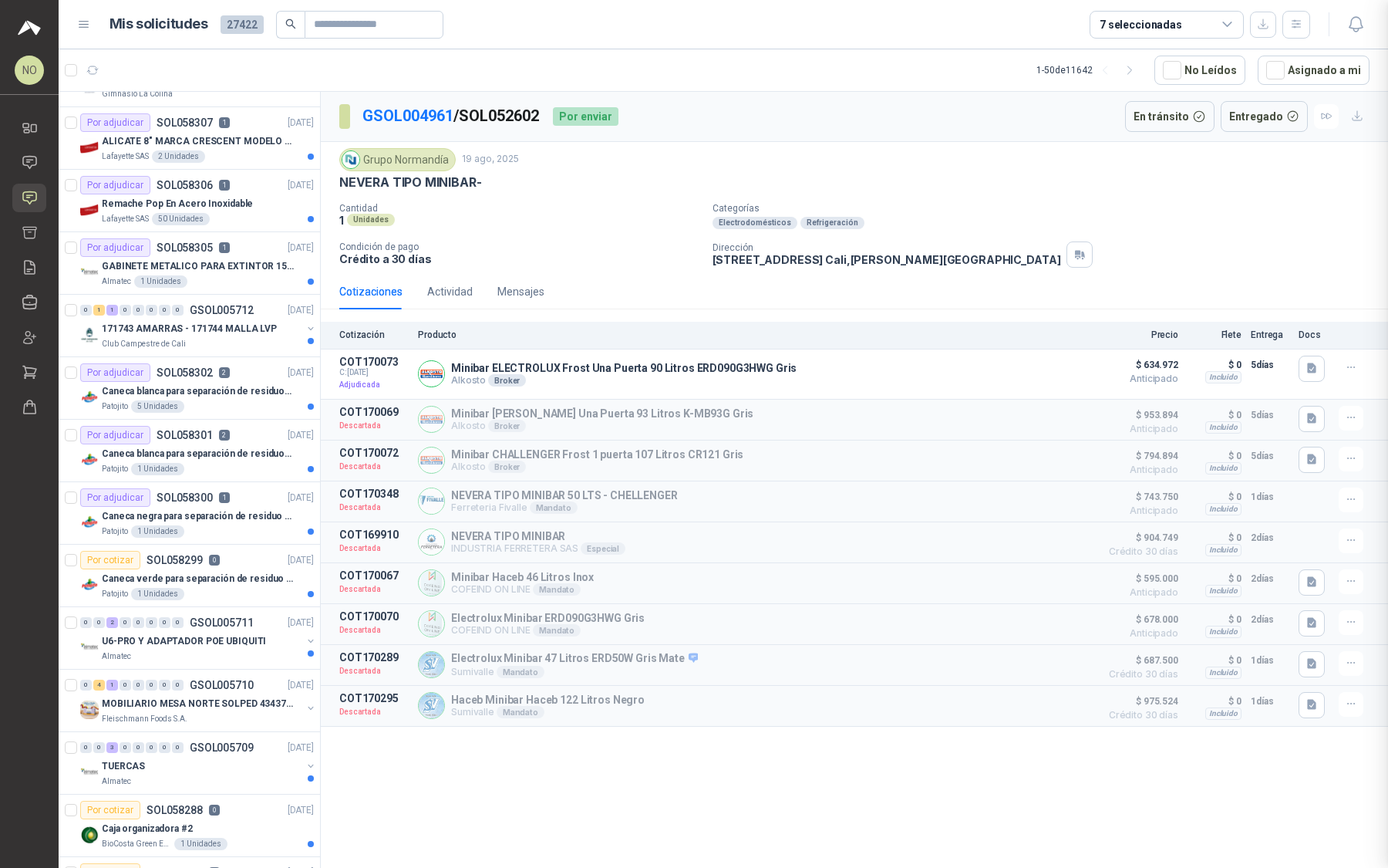
scroll to position [269, 0]
click at [1355, 29] on icon "button" at bounding box center [1356, 25] width 13 height 15
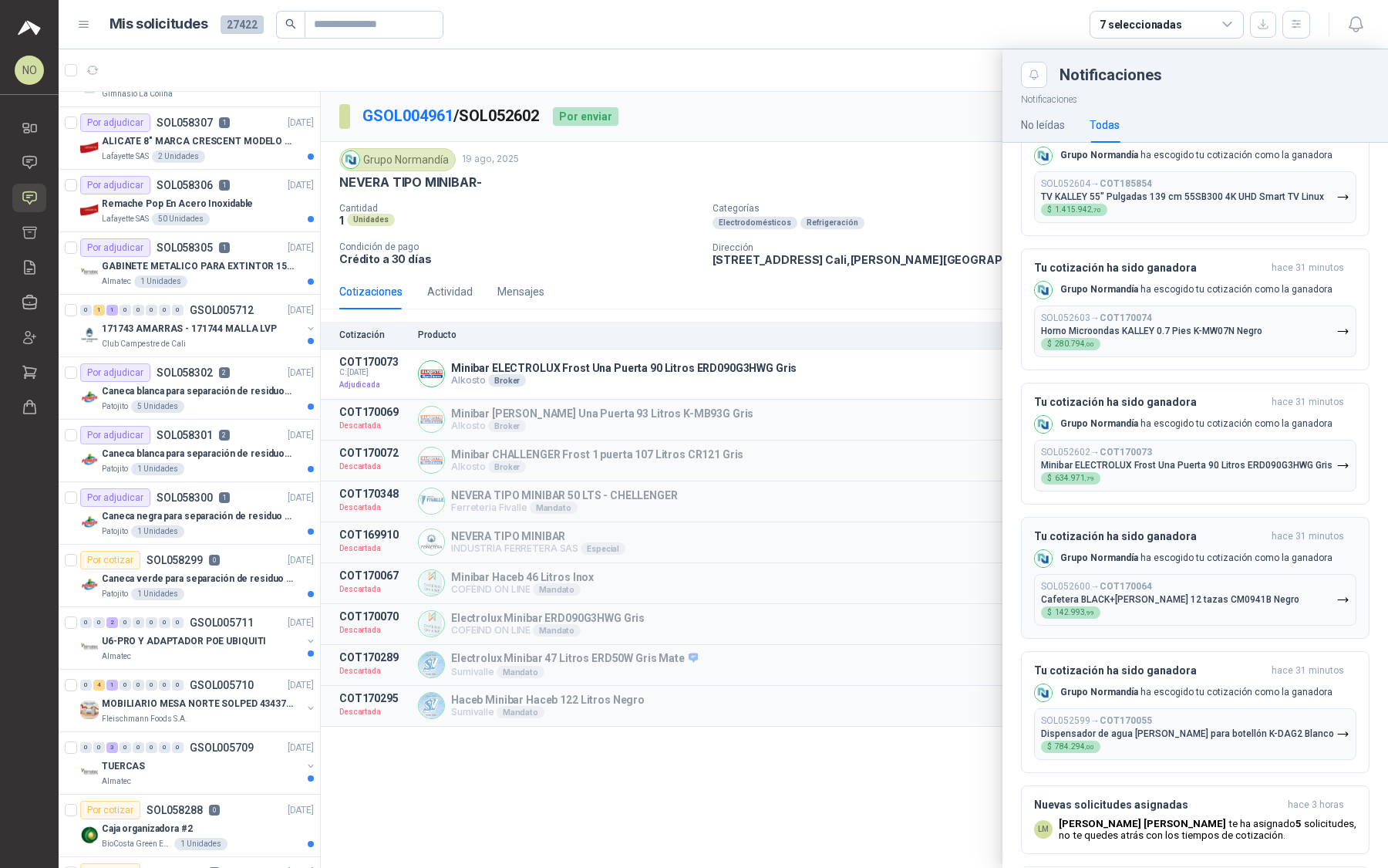
scroll to position [54, 0]
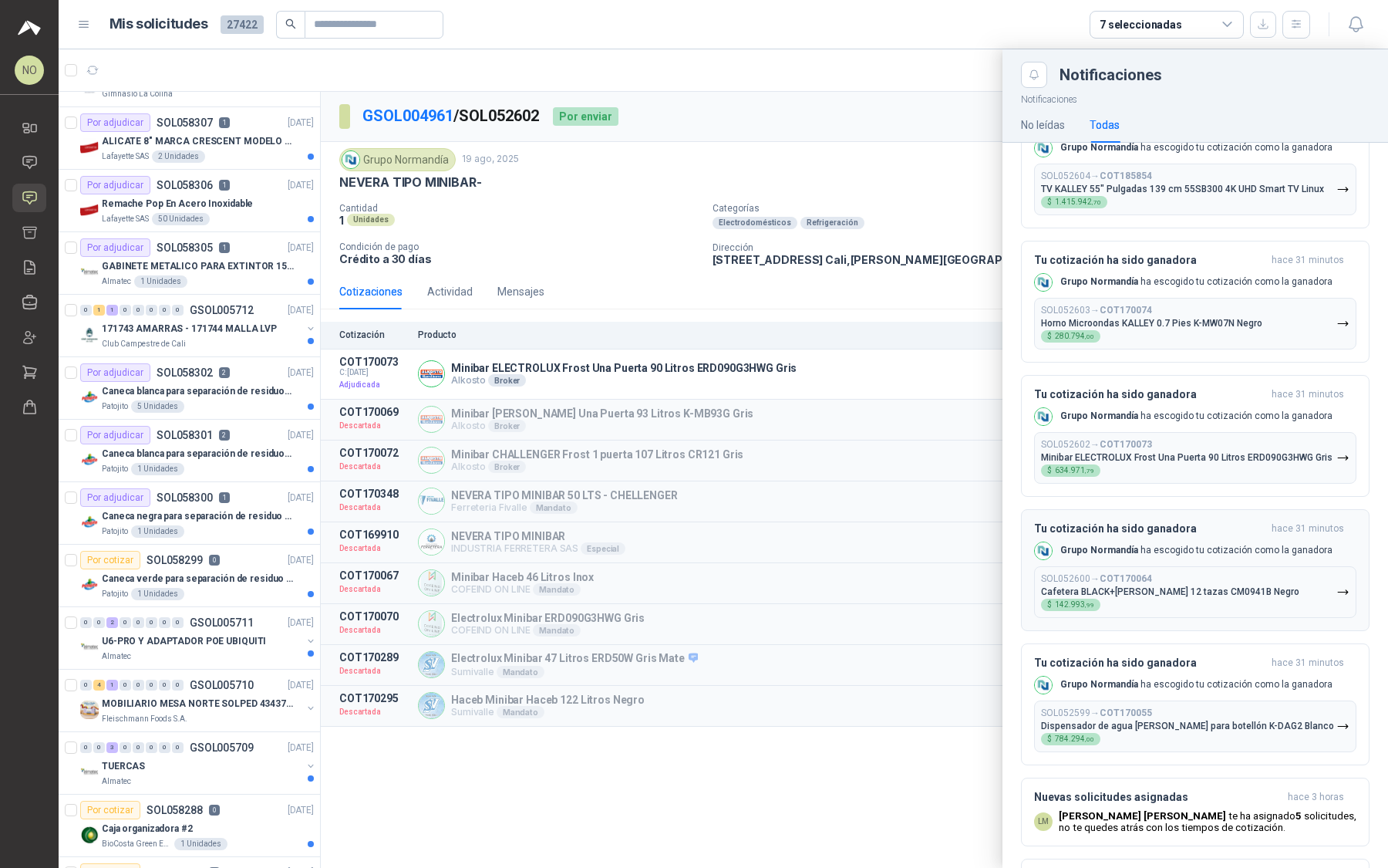
click at [1135, 584] on b "COT170064" at bounding box center [1126, 578] width 53 height 11
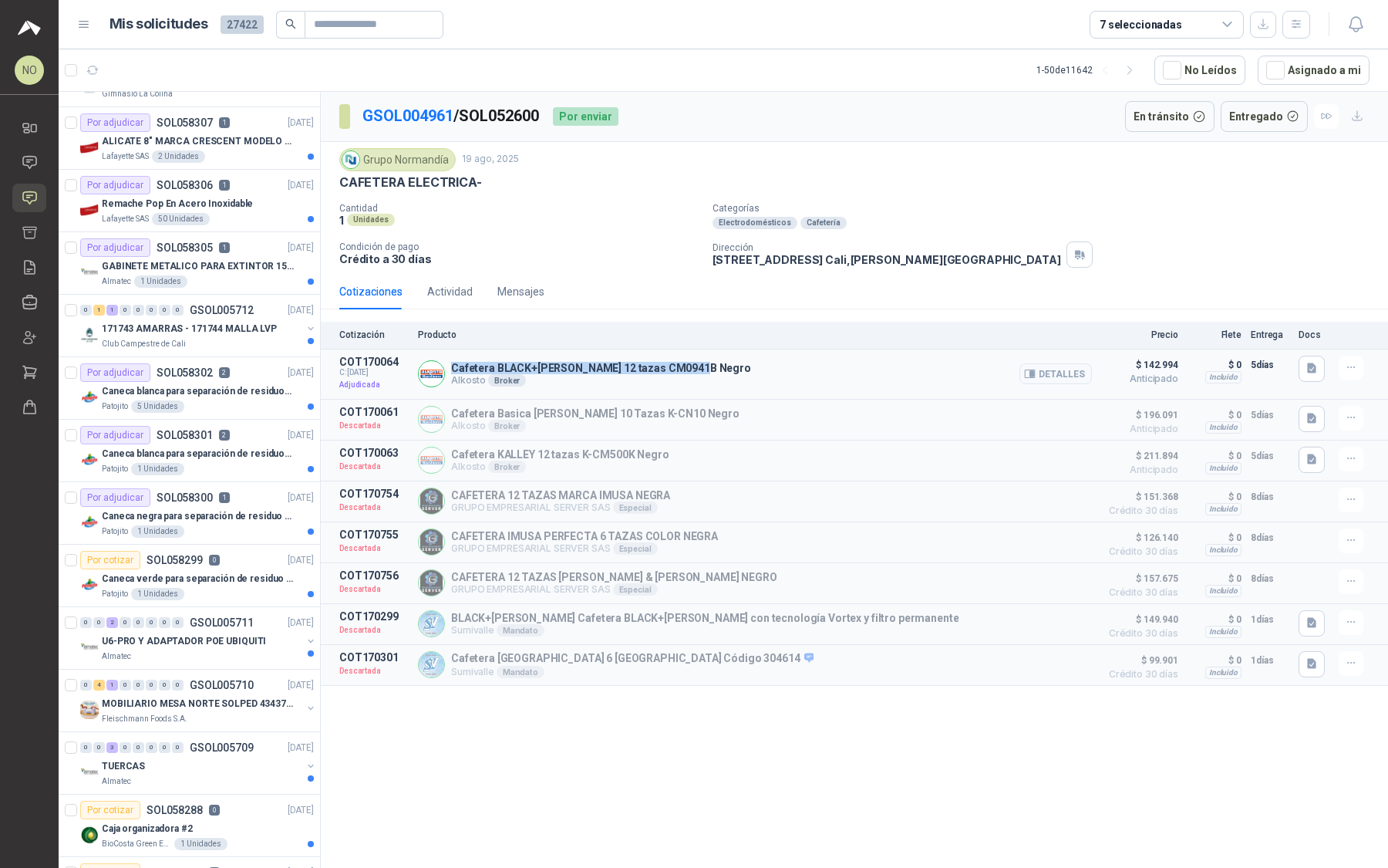
drag, startPoint x: 450, startPoint y: 361, endPoint x: 702, endPoint y: 364, distance: 252.0
click at [702, 364] on div "Cafetera BLACK+DECKER 12 tazas CM0941B Negro Alkosto Broker Detalles" at bounding box center [755, 373] width 674 height 37
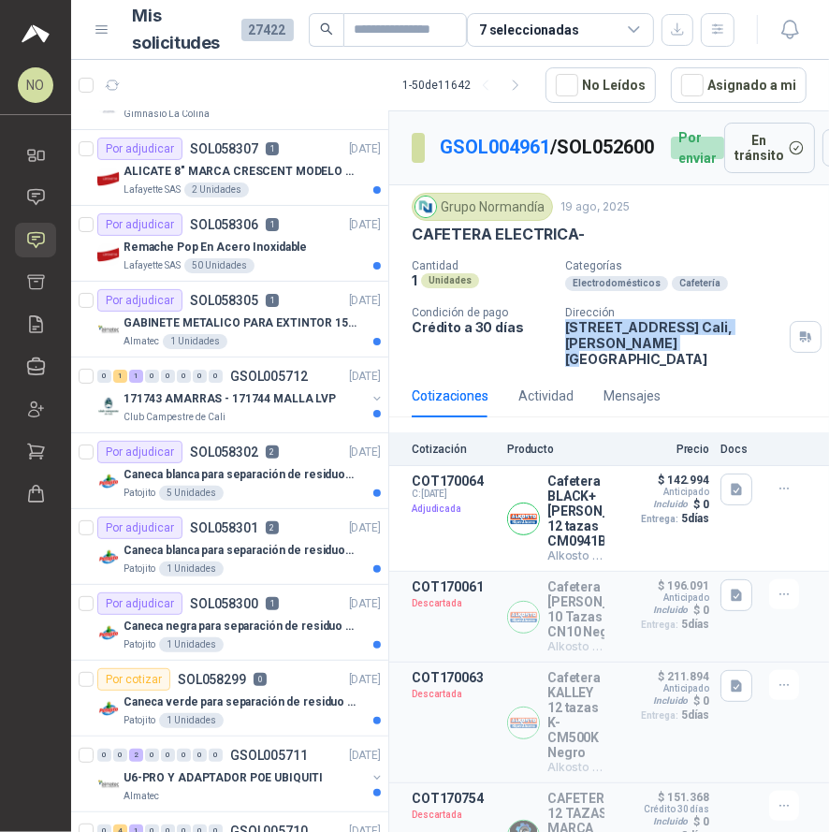
drag, startPoint x: 563, startPoint y: 330, endPoint x: 691, endPoint y: 350, distance: 128.8
click at [691, 350] on p "AVENIDA 4 OESTE # 3-104, CALI Cali , Valle del Cauca" at bounding box center [673, 343] width 217 height 48
click at [565, 348] on p "AVENIDA 4 OESTE # 3-104, CALI Cali , Valle del Cauca" at bounding box center [673, 343] width 217 height 48
drag, startPoint x: 560, startPoint y: 348, endPoint x: 695, endPoint y: 350, distance: 135.7
click at [695, 350] on p "AVENIDA 4 OESTE # 3-104, CALI Cali , Valle del Cauca" at bounding box center [673, 343] width 217 height 48
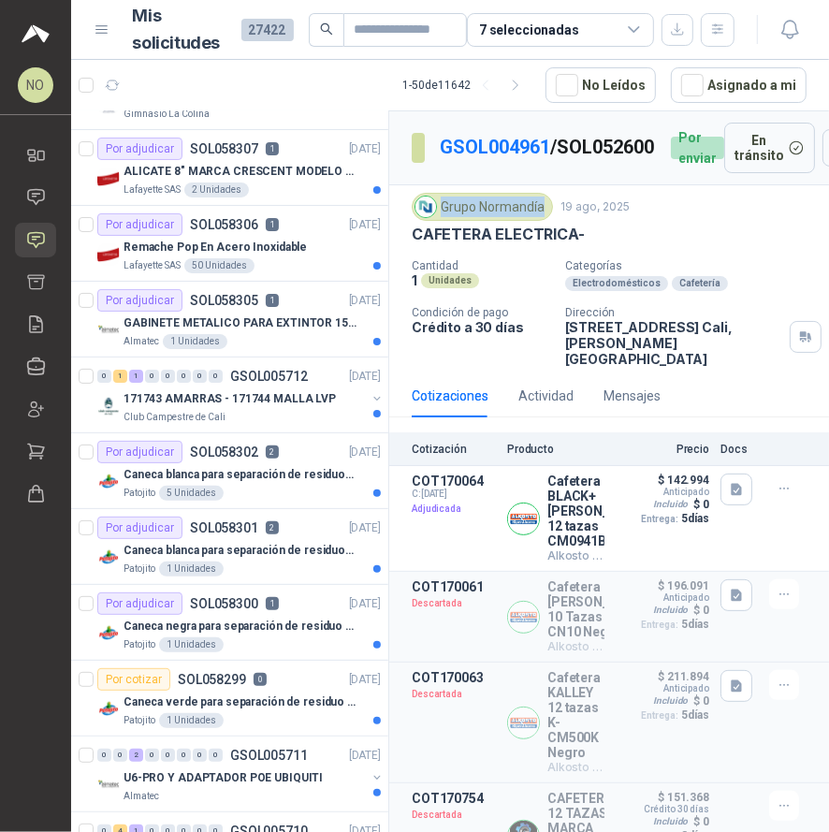
drag, startPoint x: 441, startPoint y: 212, endPoint x: 542, endPoint y: 214, distance: 101.1
click at [542, 214] on div "Grupo Normandía" at bounding box center [482, 207] width 141 height 28
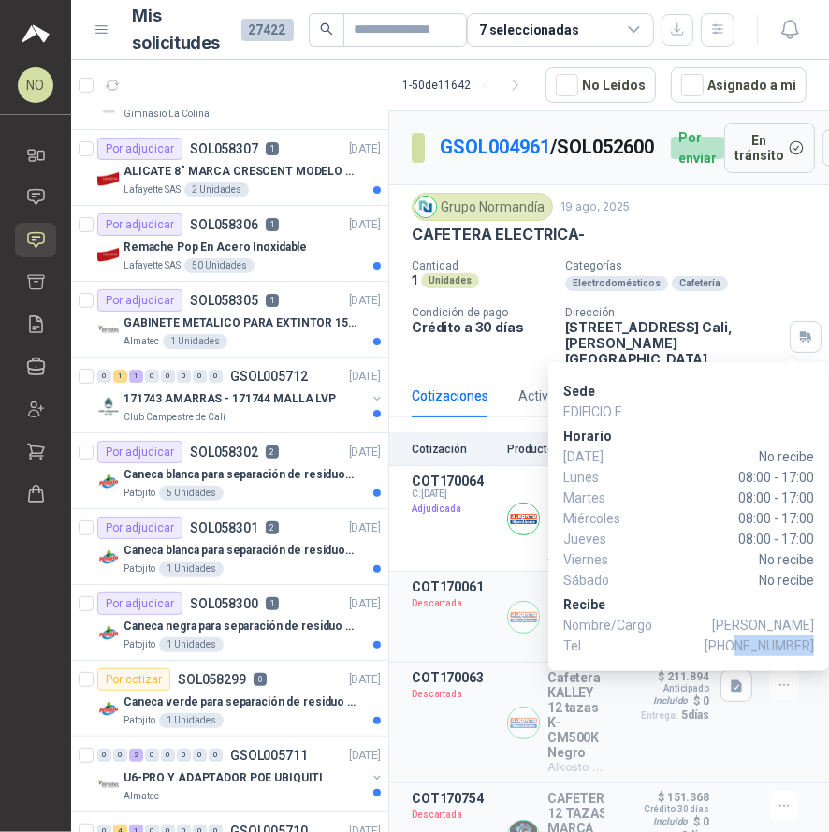
drag, startPoint x: 741, startPoint y: 646, endPoint x: 811, endPoint y: 643, distance: 70.2
click at [811, 643] on span "+57 3217156844" at bounding box center [759, 645] width 109 height 21
drag, startPoint x: 704, startPoint y: 625, endPoint x: 812, endPoint y: 623, distance: 108.6
click at [812, 623] on span "DARWIN SANCHEZ" at bounding box center [763, 625] width 102 height 21
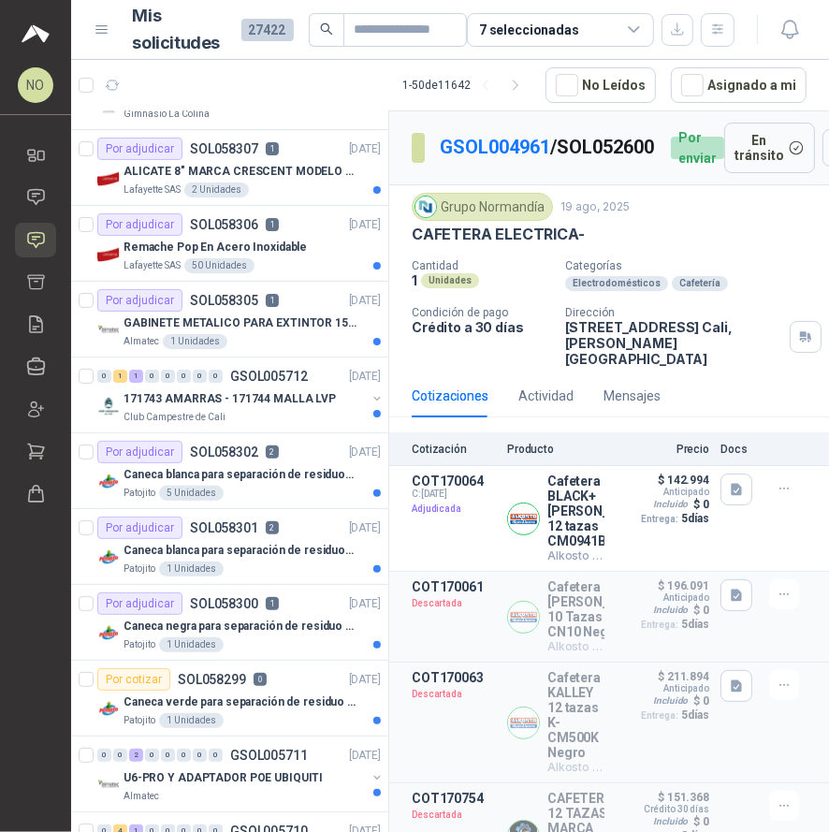
click at [434, 133] on section "GSOL004961 / SOL052600" at bounding box center [534, 148] width 244 height 30
drag, startPoint x: 434, startPoint y: 129, endPoint x: 540, endPoint y: 133, distance: 105.8
click at [540, 133] on section "GSOL004961 / SOL052600" at bounding box center [534, 148] width 244 height 30
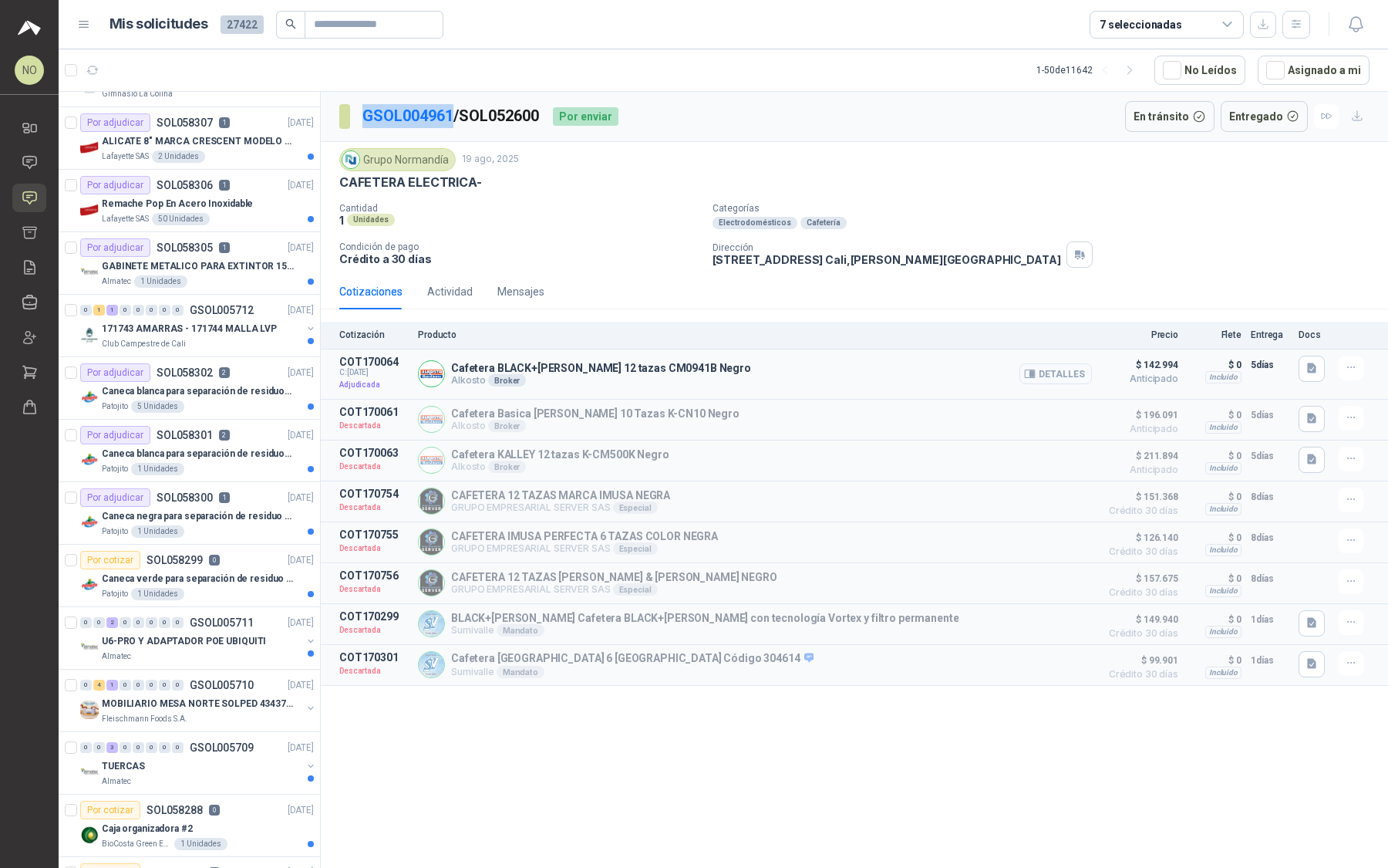
click at [1068, 373] on button "Detalles" at bounding box center [1056, 373] width 73 height 21
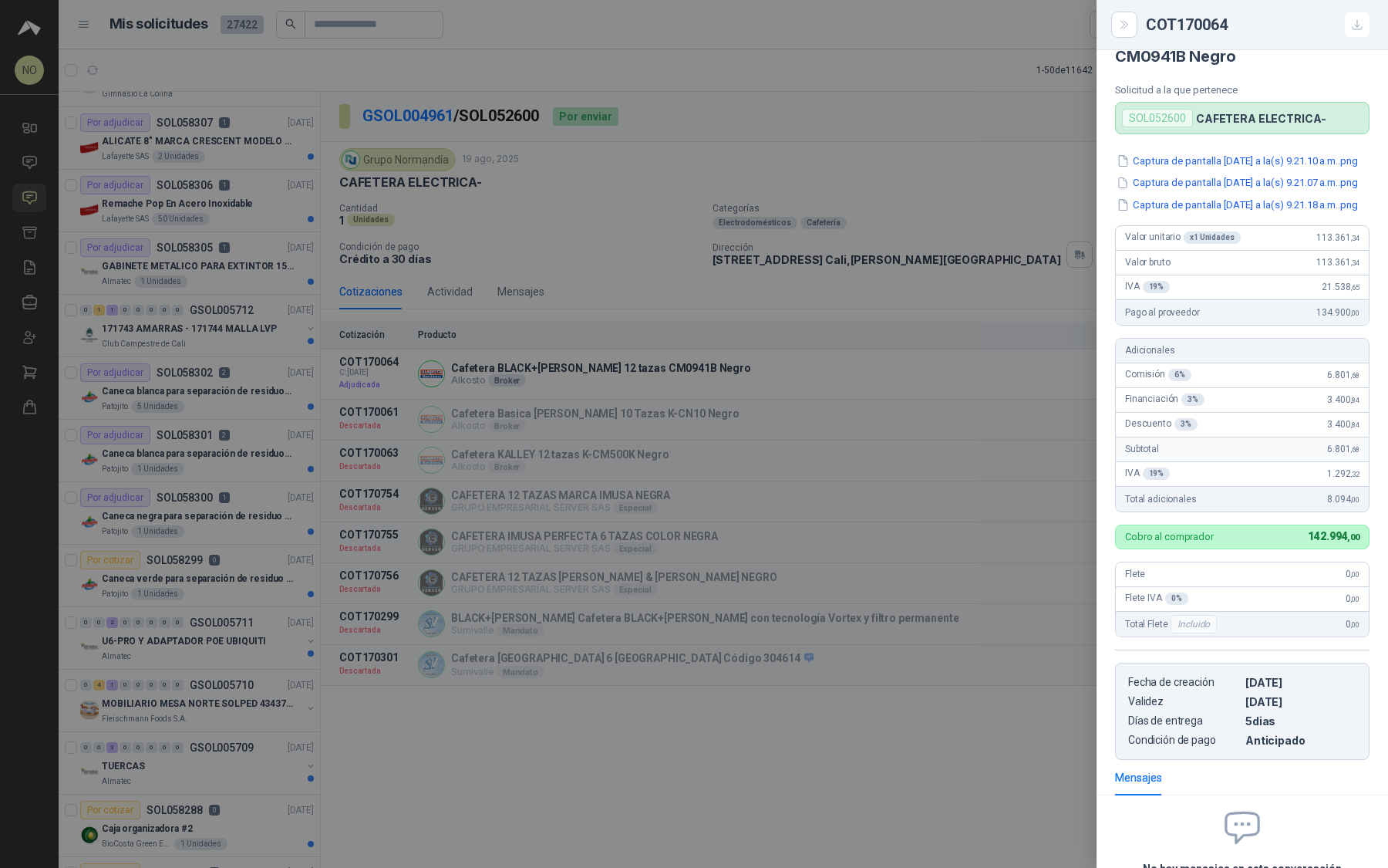
scroll to position [33, 0]
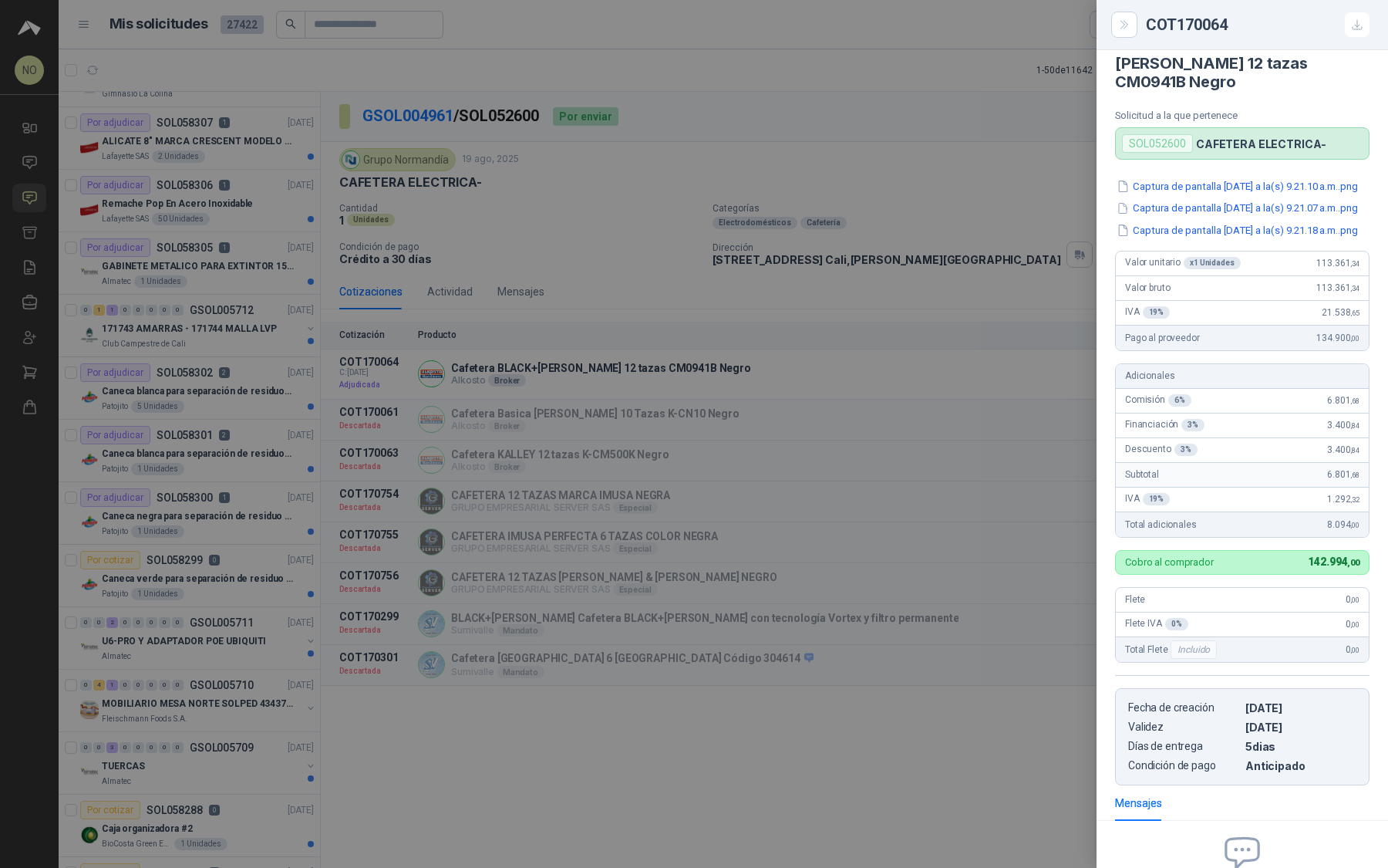
click at [745, 487] on div at bounding box center [694, 434] width 1388 height 868
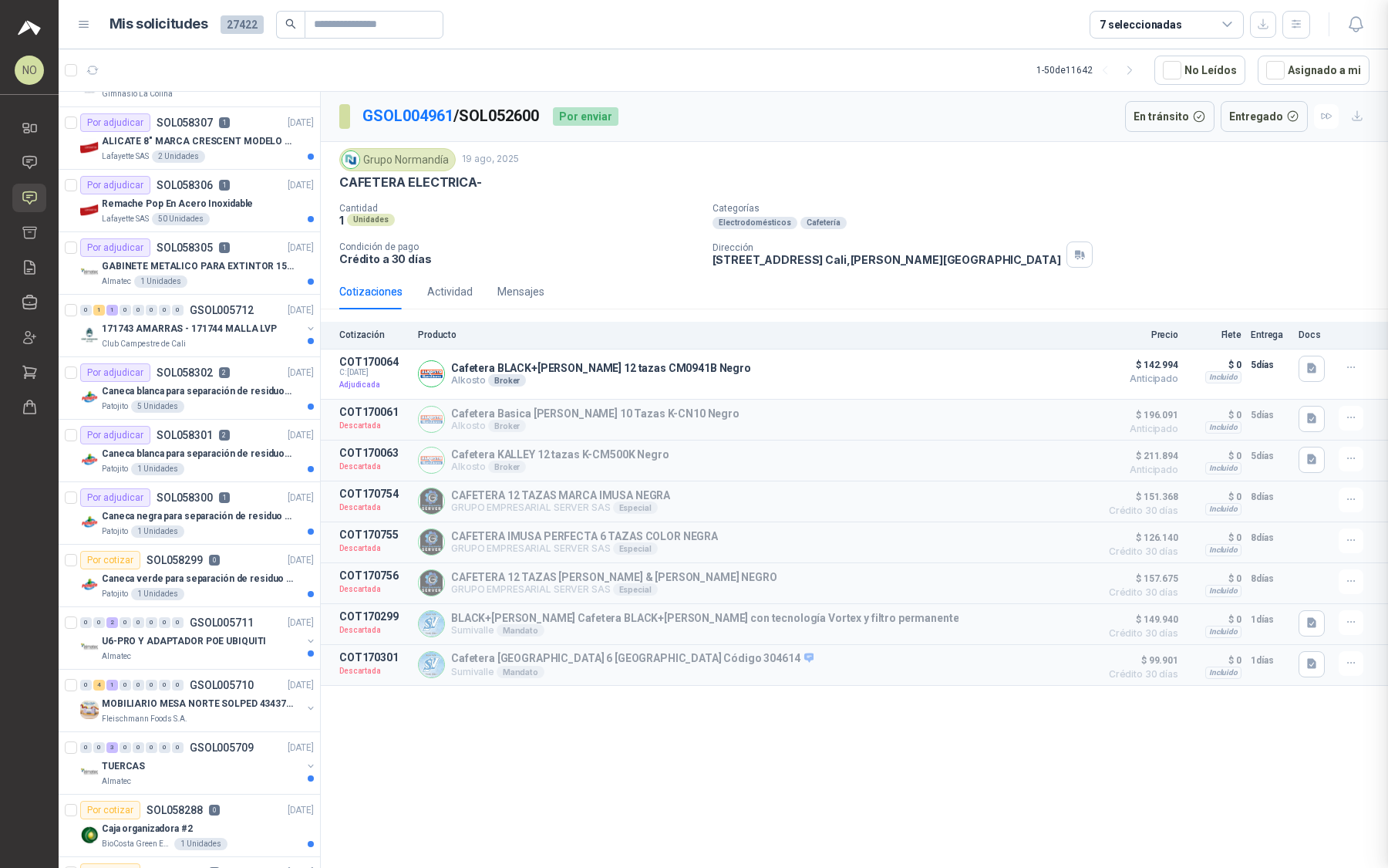
scroll to position [217, 0]
click at [1363, 23] on icon "button" at bounding box center [1356, 24] width 19 height 19
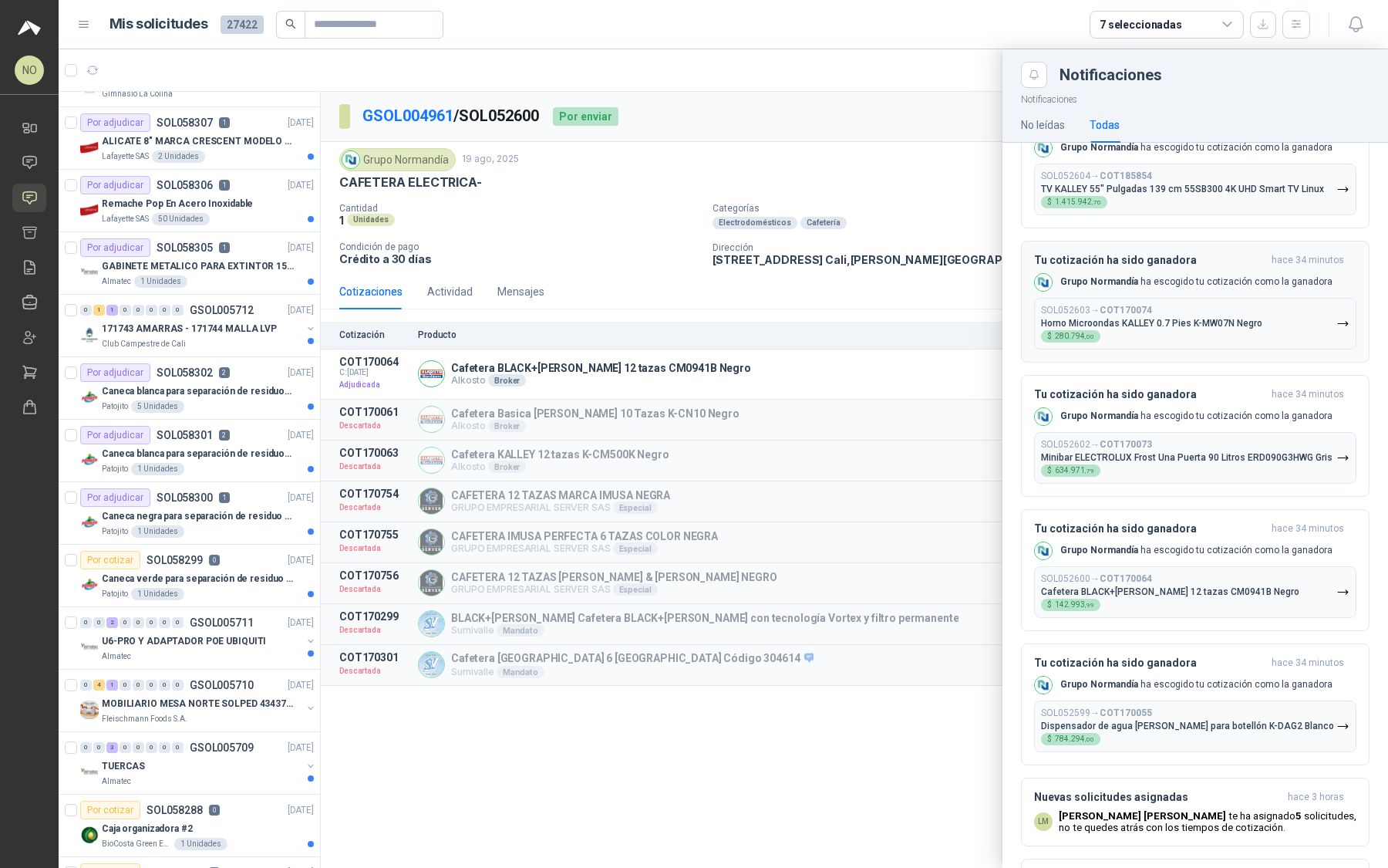
scroll to position [0, 0]
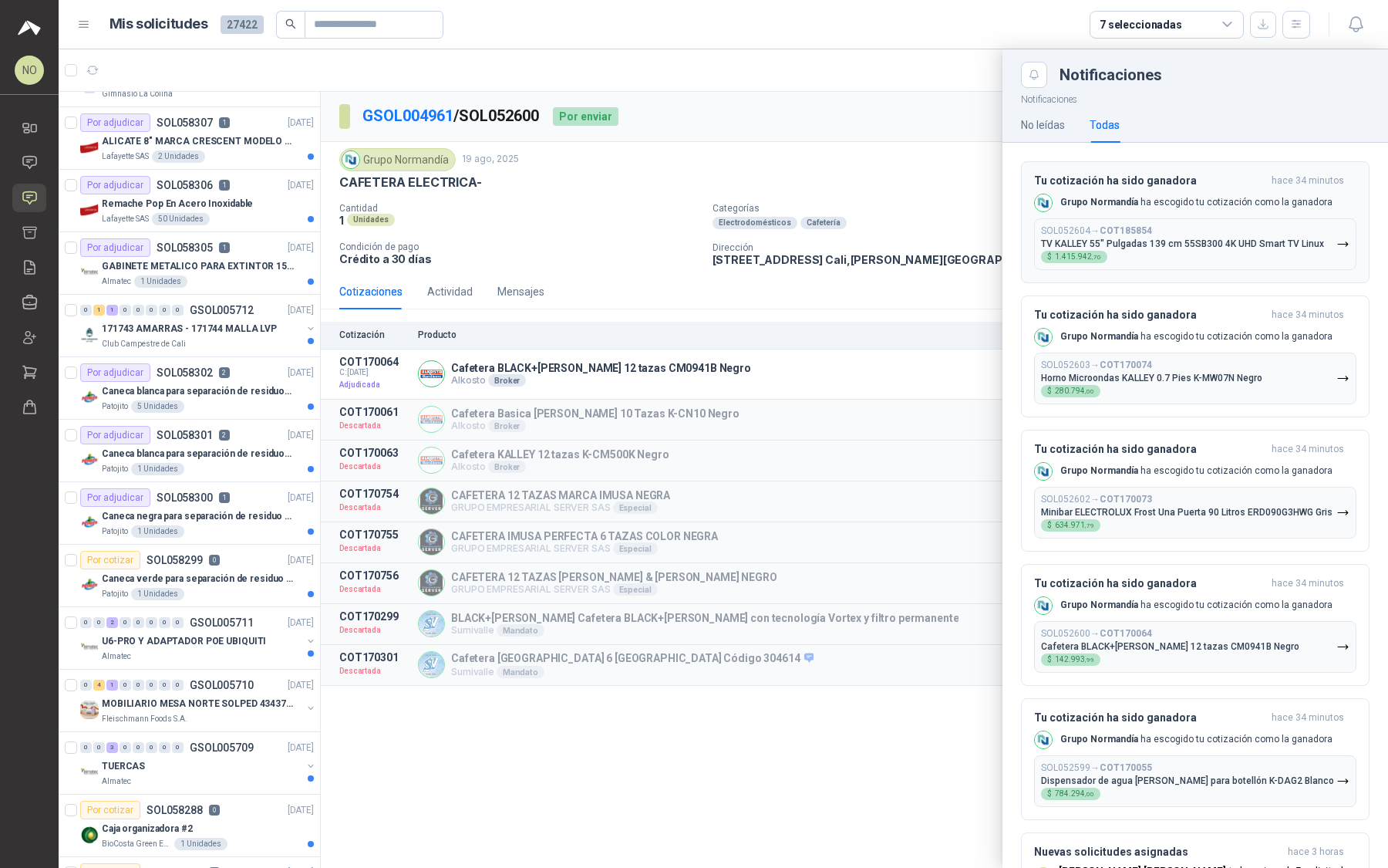
click at [1207, 232] on div "SOL052604 → COT185854 TV KALLEY 55" Pulgadas 139 cm 55SB300 4K UHD Smart TV Lin…" at bounding box center [1182, 244] width 283 height 38
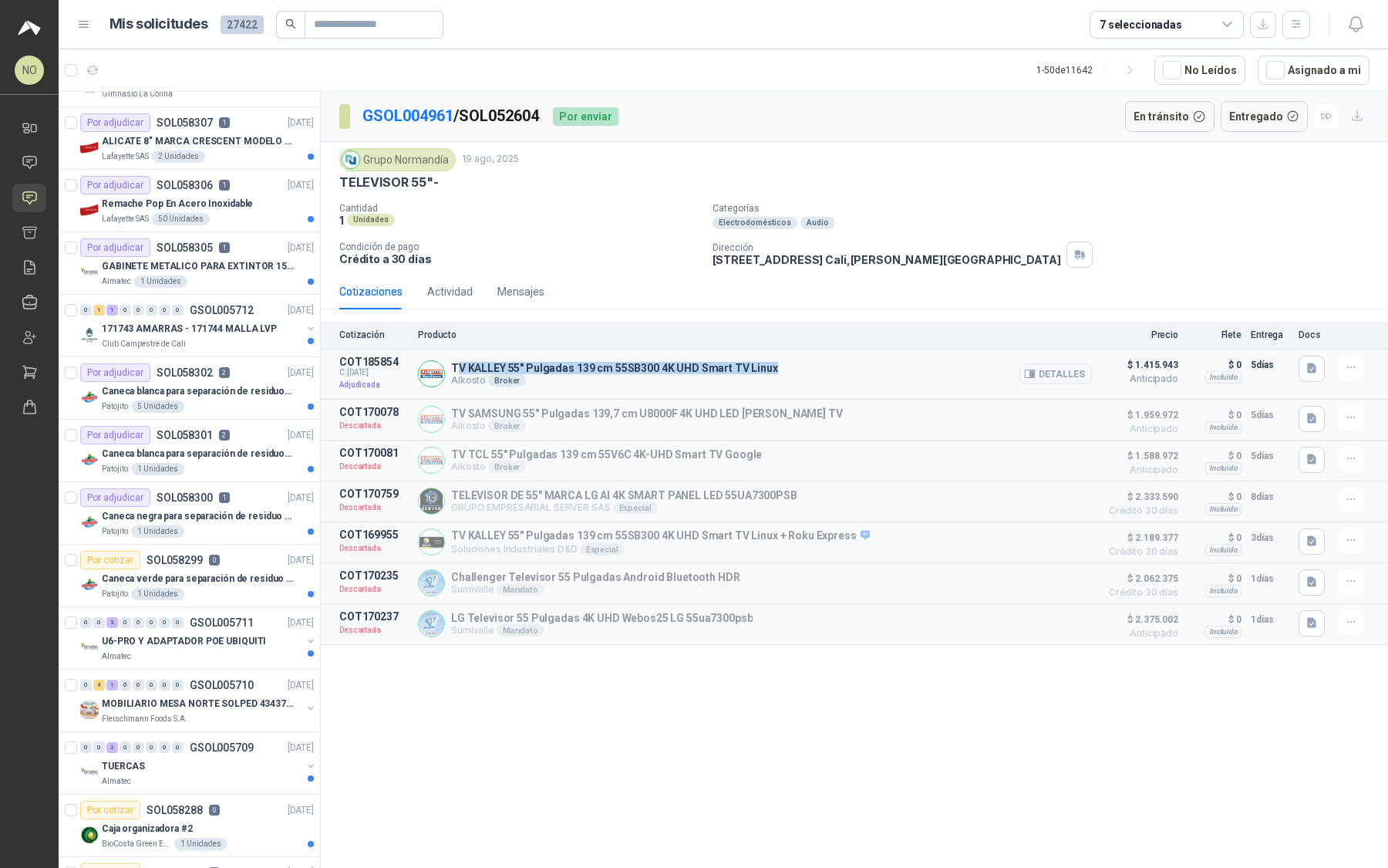
drag, startPoint x: 456, startPoint y: 360, endPoint x: 787, endPoint y: 364, distance: 331.0
click at [788, 364] on div "TV KALLEY 55" Pulgadas 139 cm 55SB300 4K UHD Smart TV Linux Alkosto Broker Deta…" at bounding box center [755, 373] width 674 height 37
click at [1356, 34] on button "button" at bounding box center [1356, 25] width 28 height 28
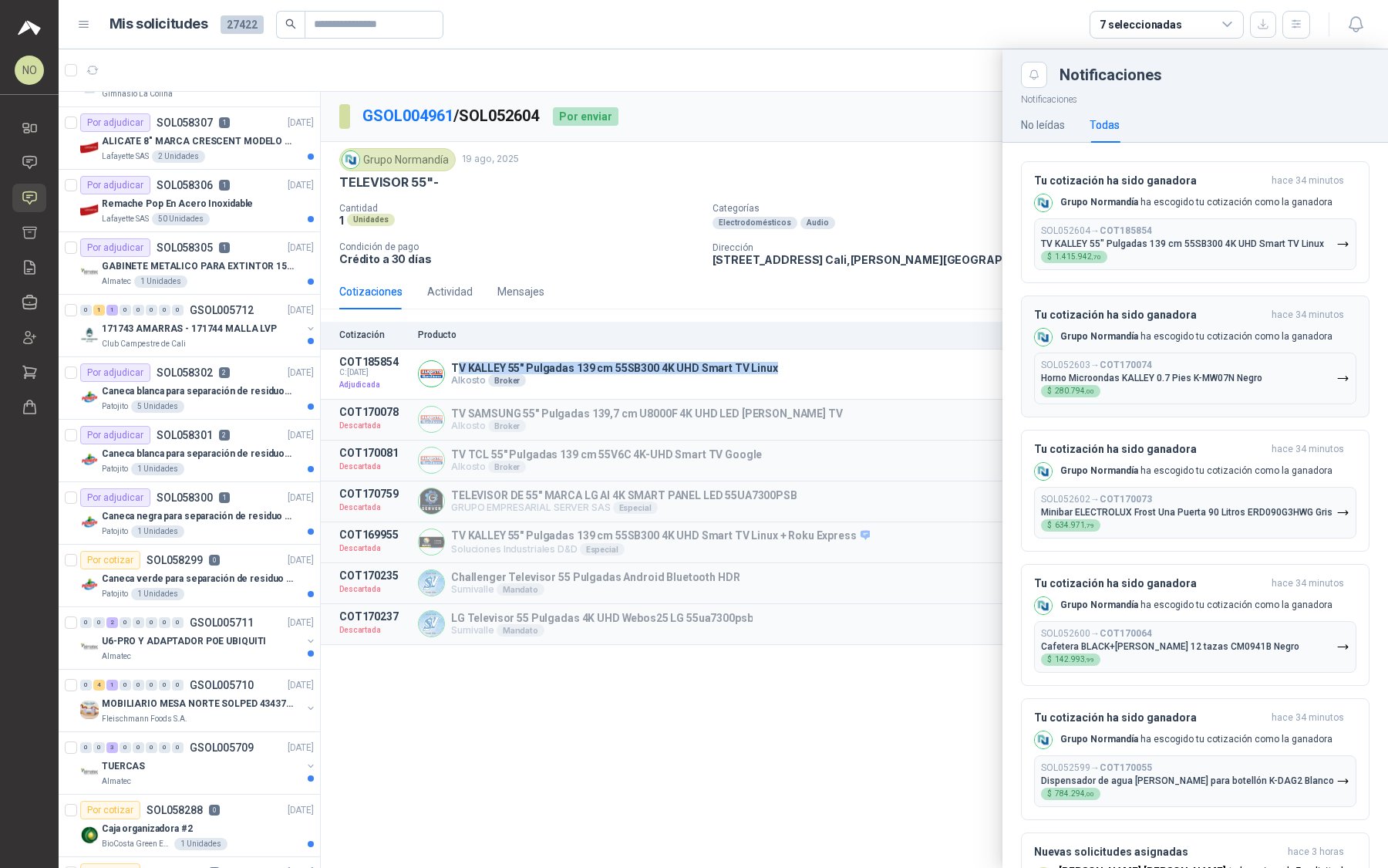
click at [1167, 364] on div "SOL052603 → COT170074 Horno Microondas KALLEY 0.7 Pies K-MW07N Negro $ 280.794 …" at bounding box center [1151, 378] width 222 height 38
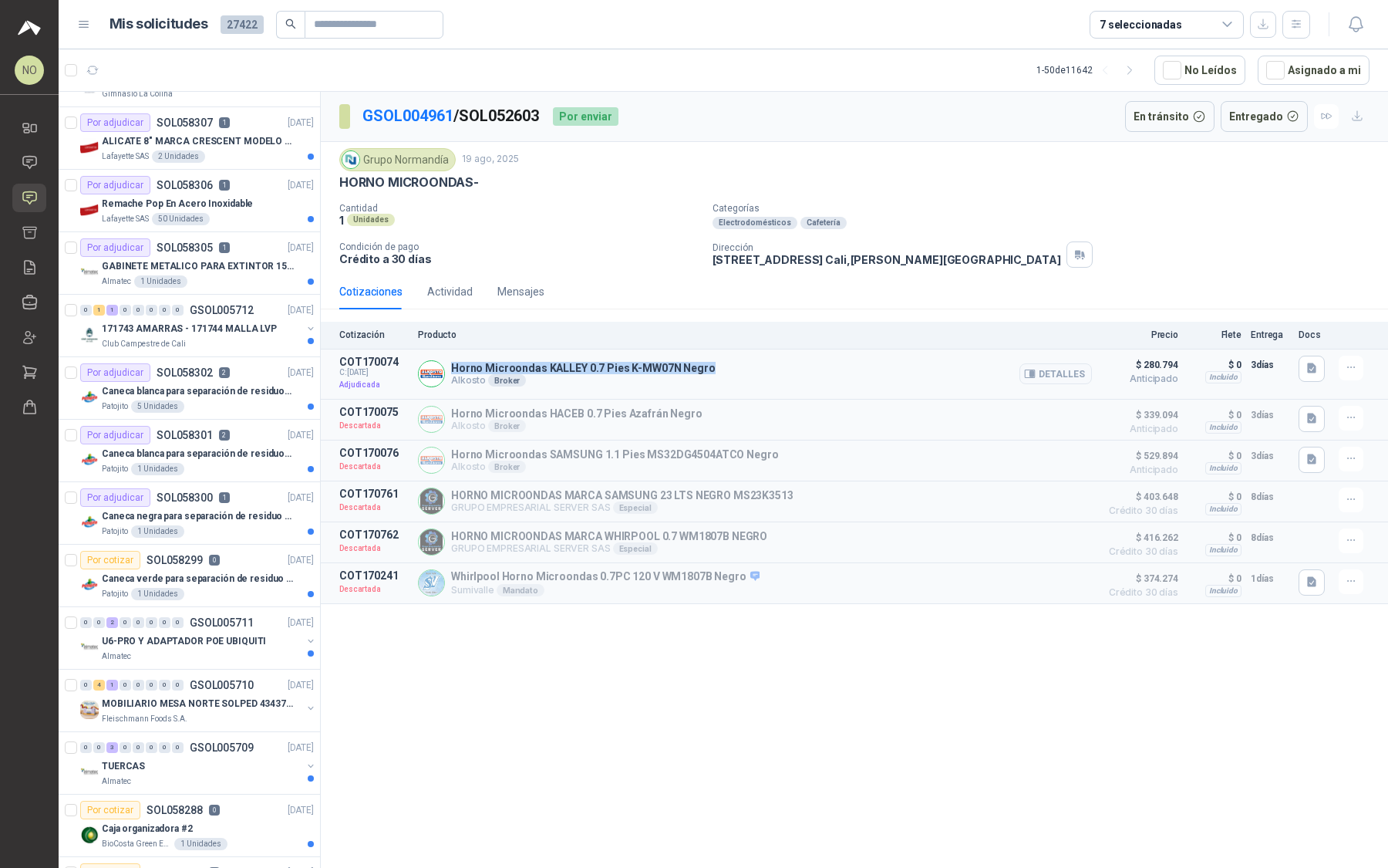
drag, startPoint x: 450, startPoint y: 366, endPoint x: 724, endPoint y: 370, distance: 274.0
click at [724, 370] on div "Horno Microondas KALLEY 0.7 Pies K-MW07N Negro Alkosto Broker Detalles" at bounding box center [755, 373] width 674 height 37
click at [1048, 366] on button "Detalles" at bounding box center [1056, 373] width 73 height 21
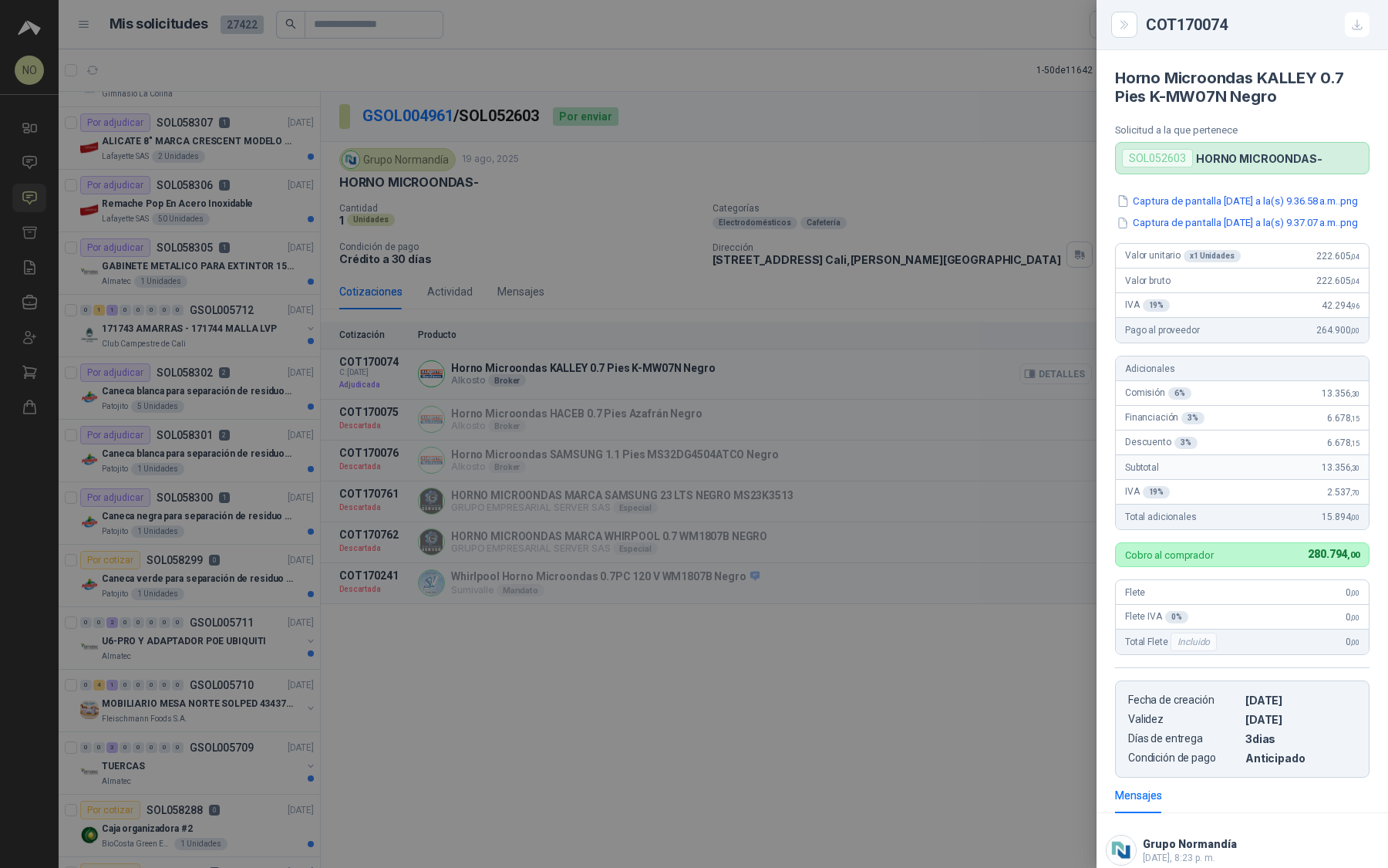
scroll to position [139, 0]
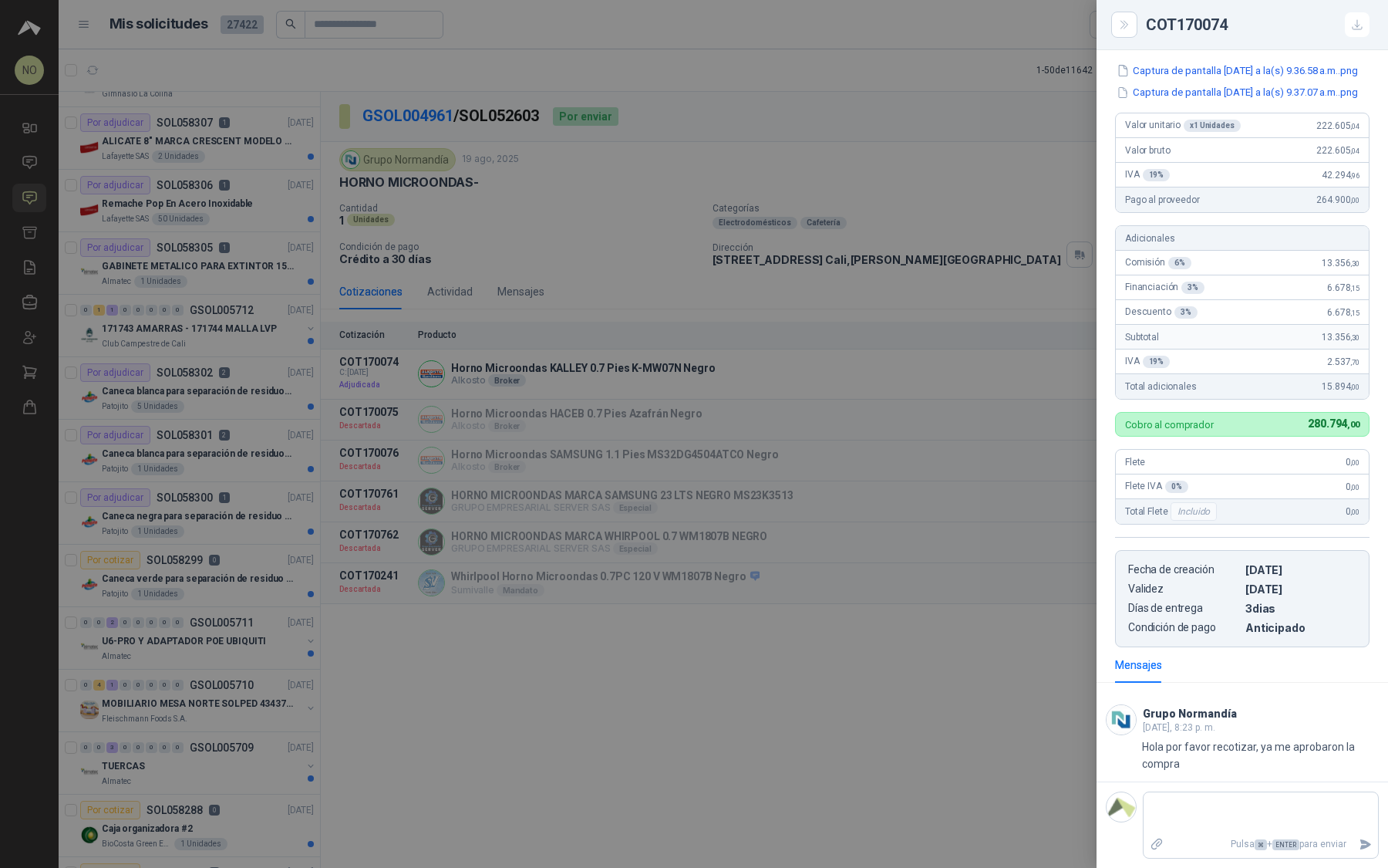
click at [943, 120] on div at bounding box center [694, 434] width 1388 height 868
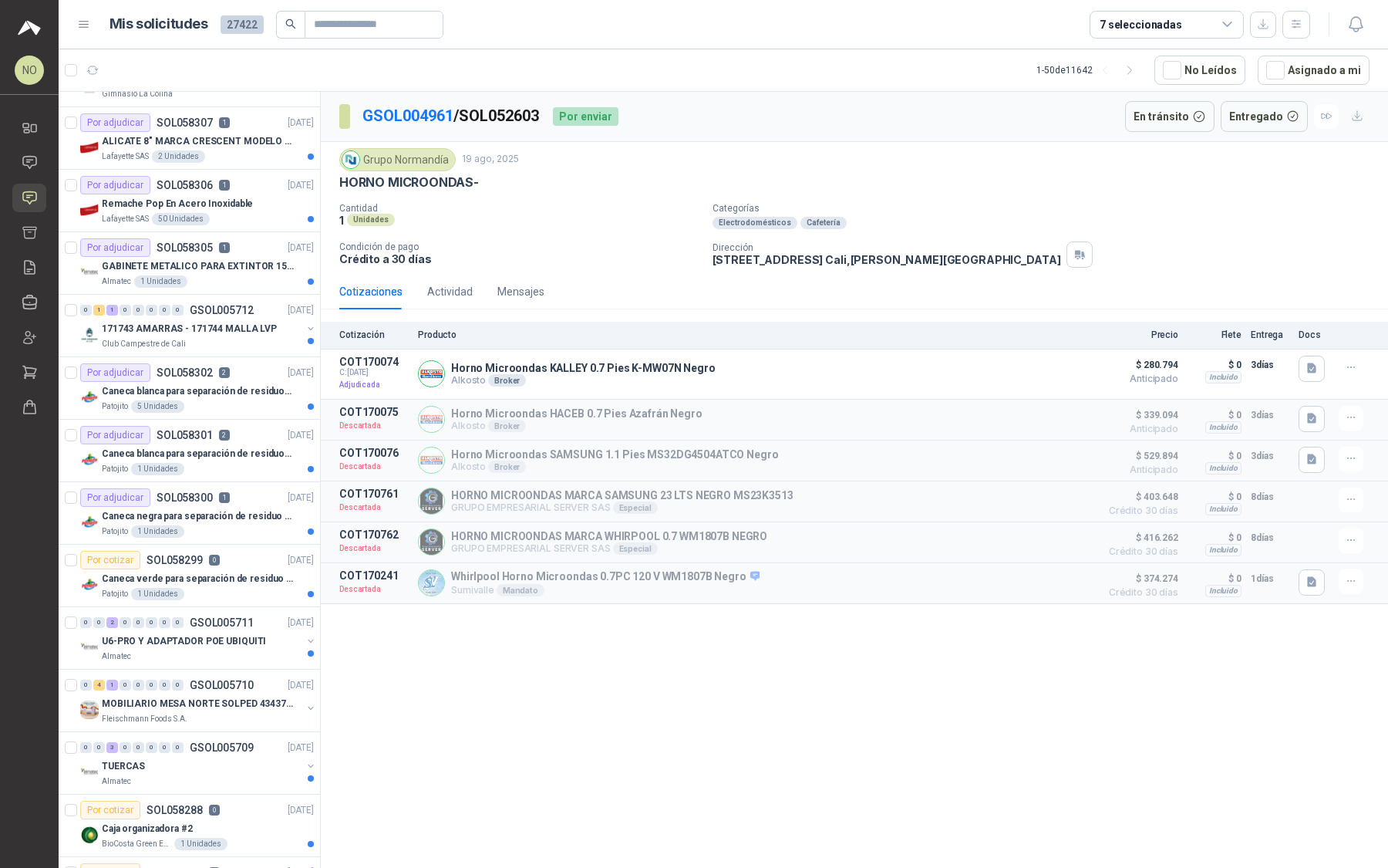
drag, startPoint x: 1358, startPoint y: 22, endPoint x: 1358, endPoint y: 762, distance: 740.0
click at [1358, 22] on icon "button" at bounding box center [1356, 24] width 19 height 19
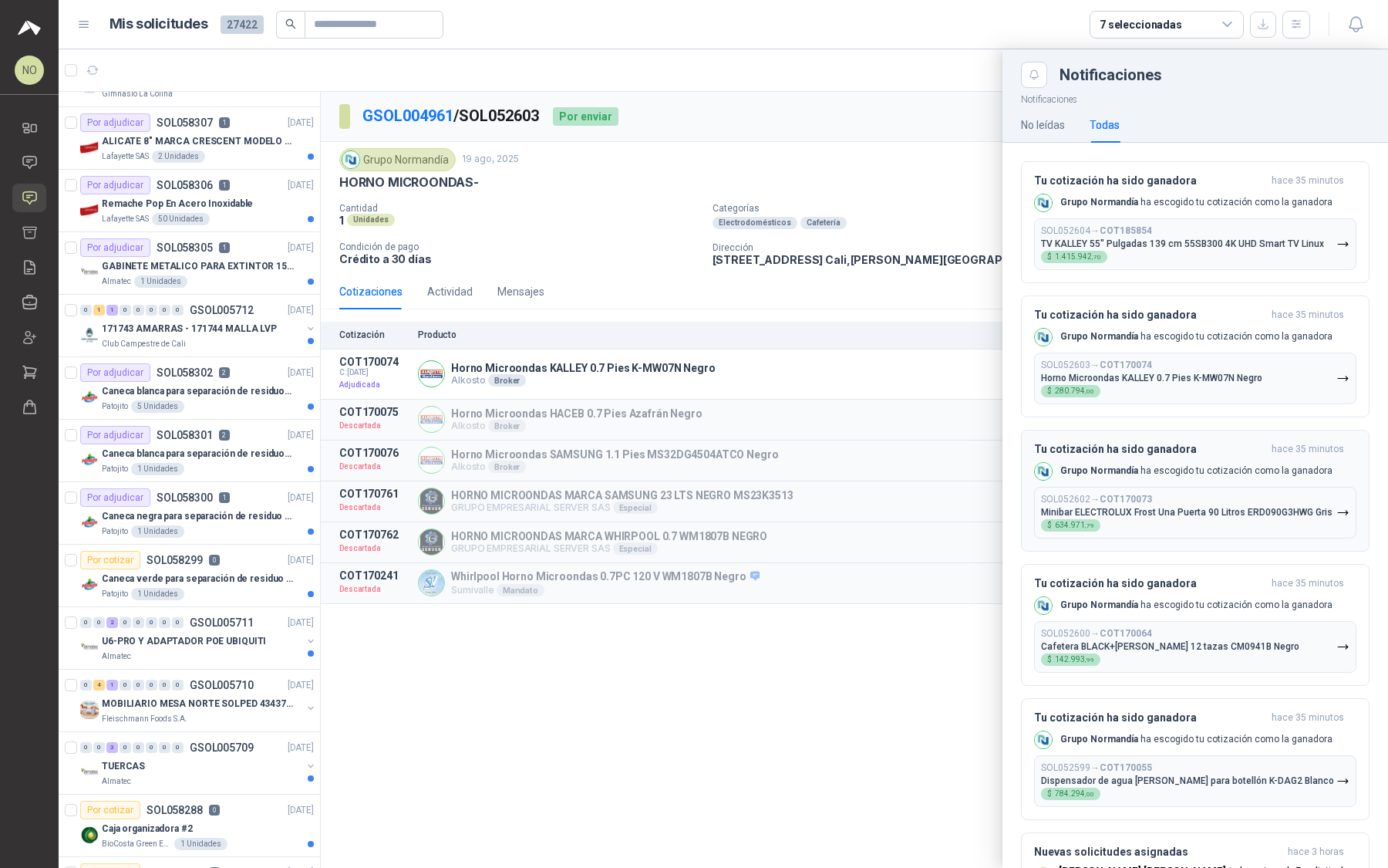
click at [1162, 494] on div "SOL052602 → COT170073 Minibar ELECTROLUX Frost Una Puerta 90 Litros ERD090G3HWG…" at bounding box center [1187, 513] width 292 height 38
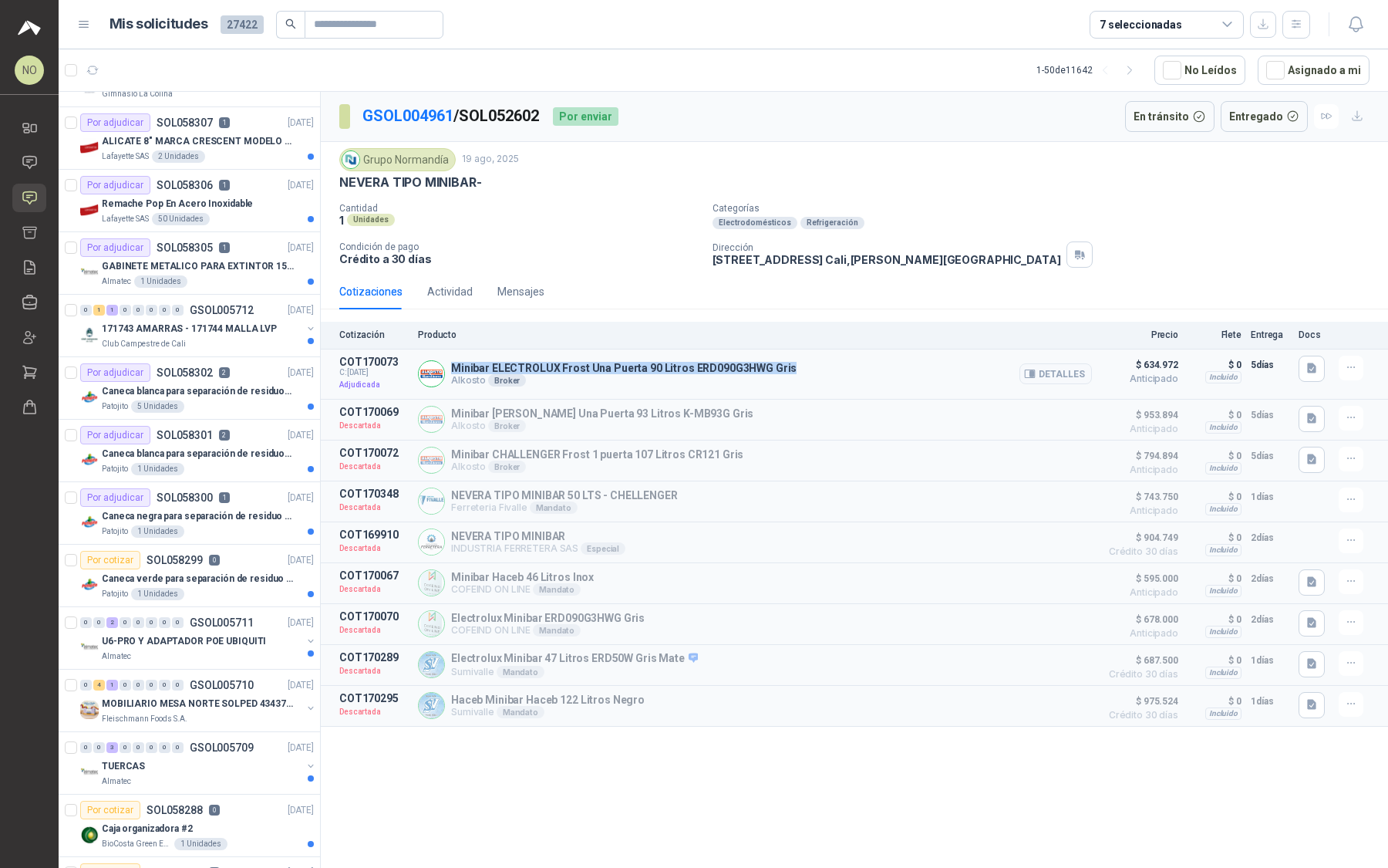
drag, startPoint x: 450, startPoint y: 366, endPoint x: 781, endPoint y: 367, distance: 331.0
click at [781, 367] on div "Minibar ELECTROLUX Frost Una Puerta 90 Litros ERD090G3HWG Gris Alkosto Broker D…" at bounding box center [755, 373] width 674 height 37
click at [1048, 368] on button "Detalles" at bounding box center [1056, 373] width 73 height 21
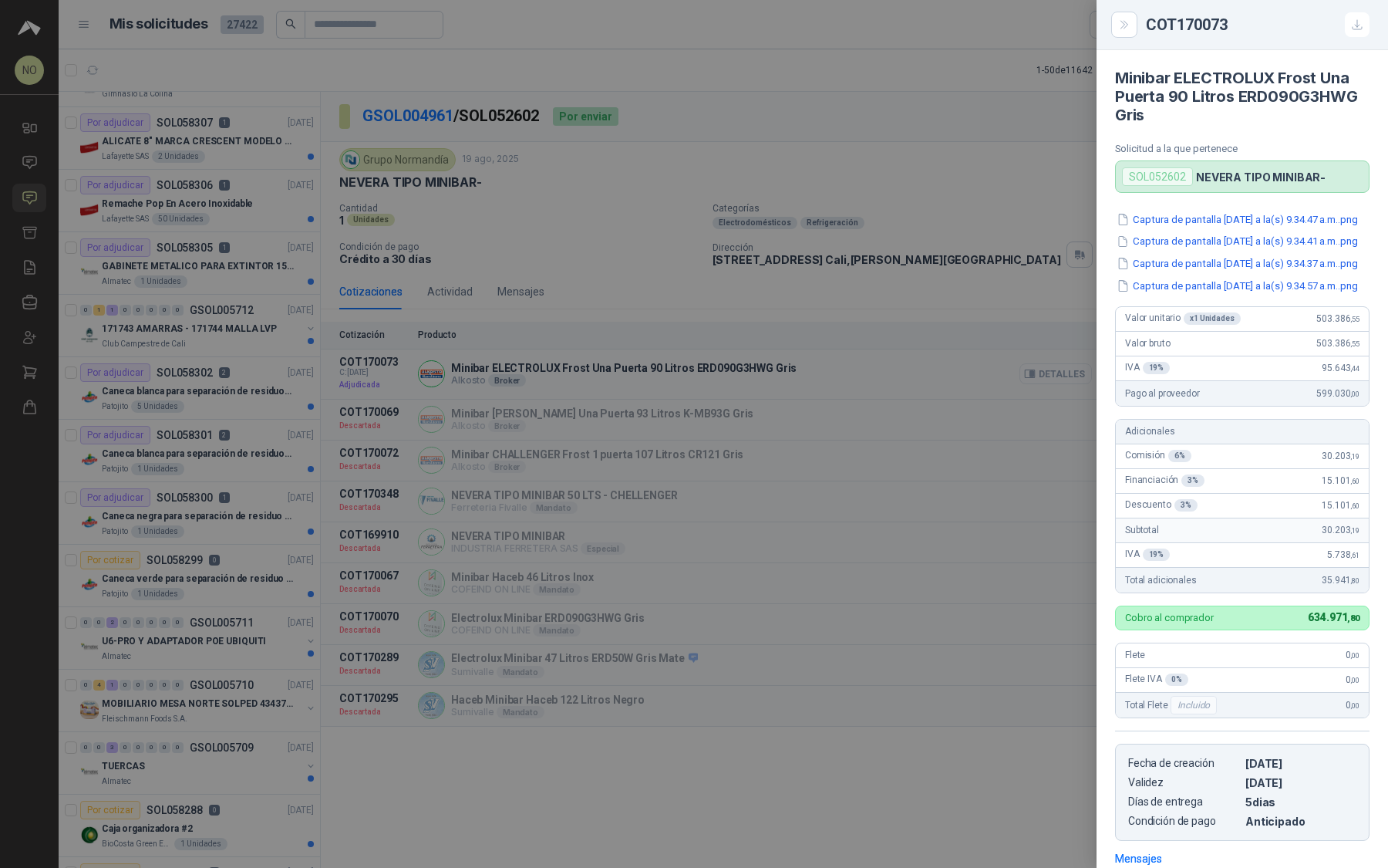
scroll to position [260, 0]
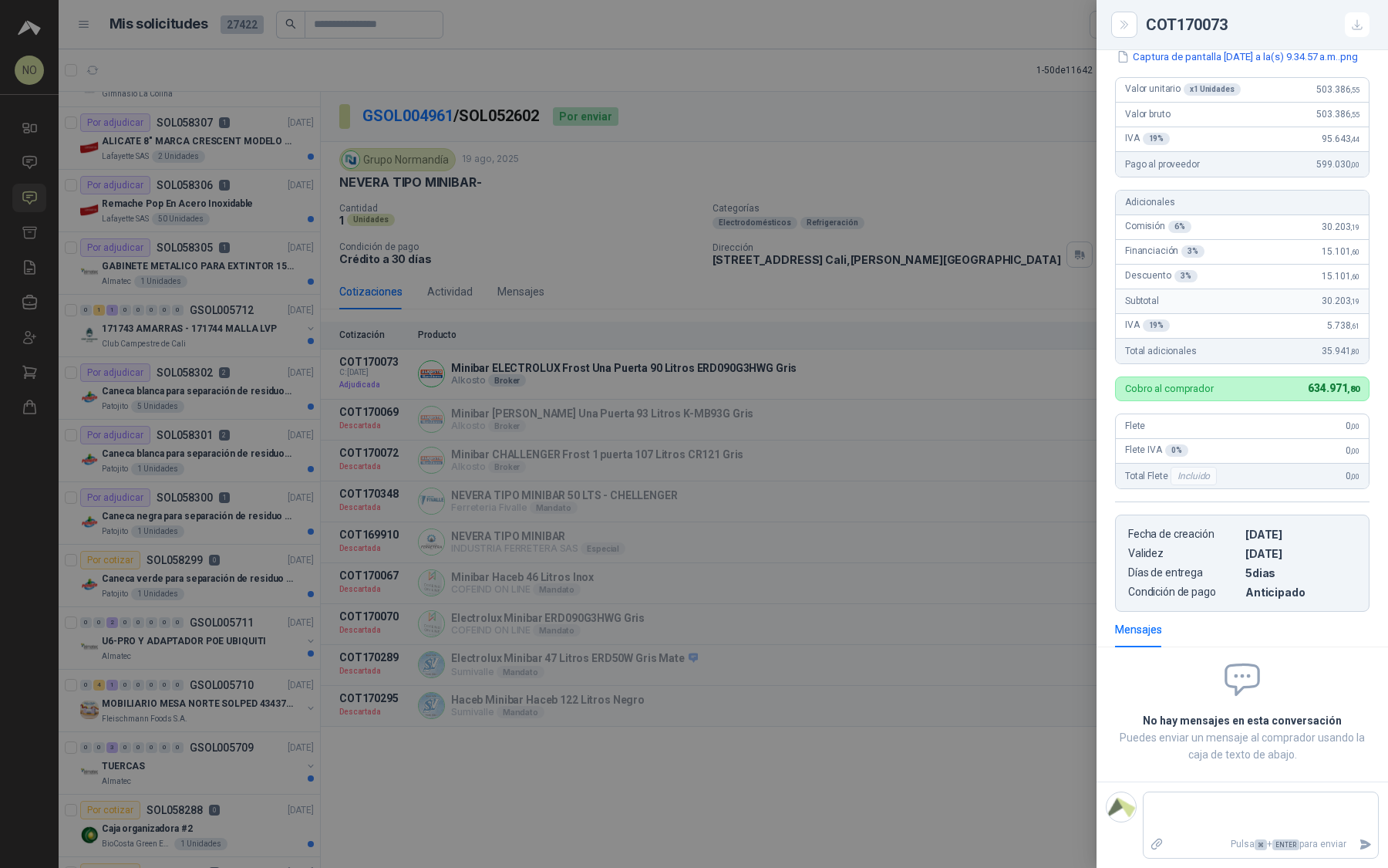
click at [943, 252] on div at bounding box center [694, 434] width 1388 height 868
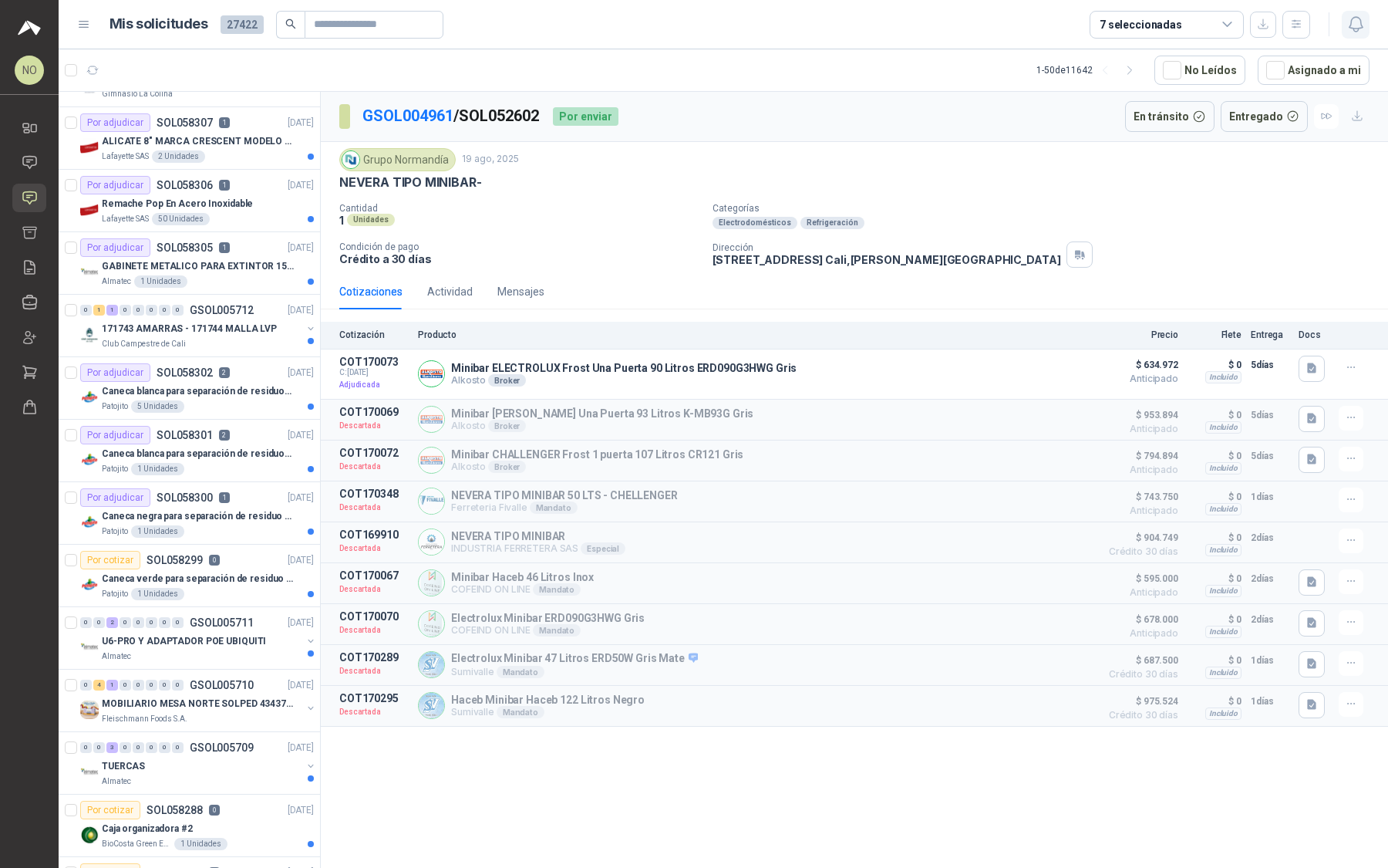
click at [1366, 22] on button "button" at bounding box center [1356, 25] width 28 height 28
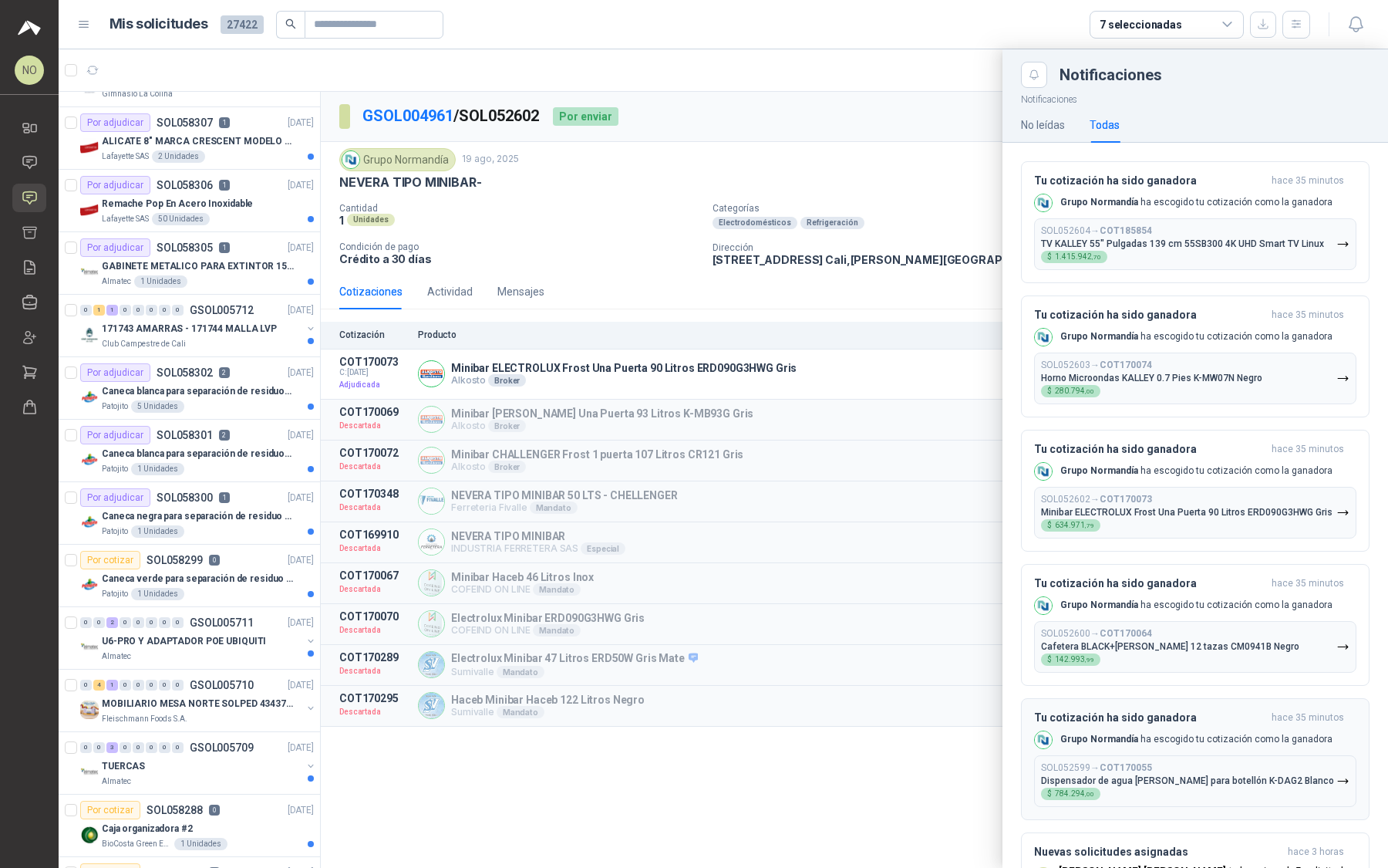
click at [1127, 786] on p "Dispensador de agua KALLEY de piso para botellón K-DAG2 Blanco" at bounding box center [1188, 780] width 293 height 11
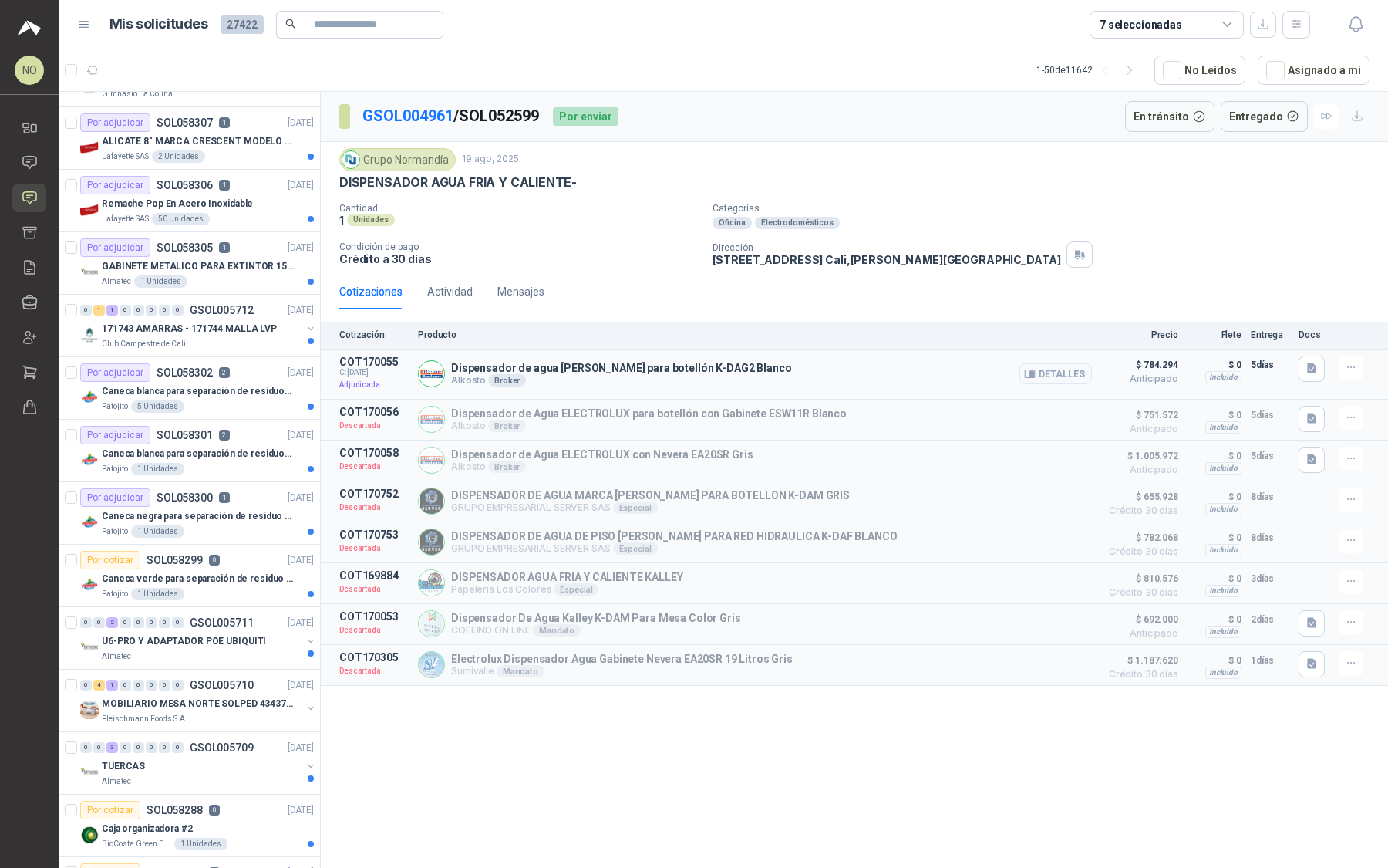
drag, startPoint x: 452, startPoint y: 364, endPoint x: 767, endPoint y: 366, distance: 315.0
click at [767, 366] on p "Dispensador de agua KALLEY de piso para botellón K-DAG2 Blanco" at bounding box center [621, 368] width 340 height 12
click at [1050, 376] on button "Detalles" at bounding box center [1056, 373] width 73 height 21
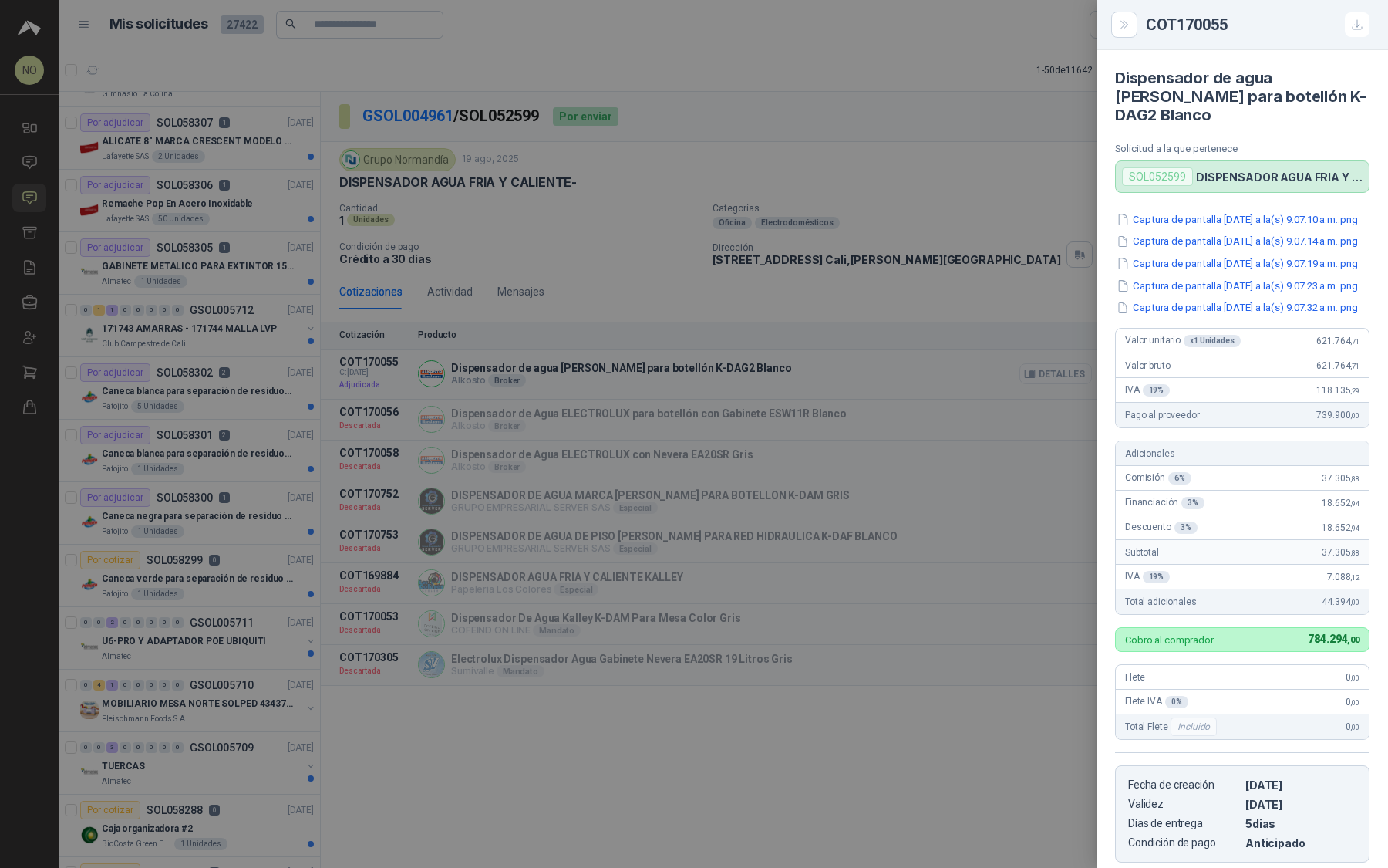
scroll to position [258, 0]
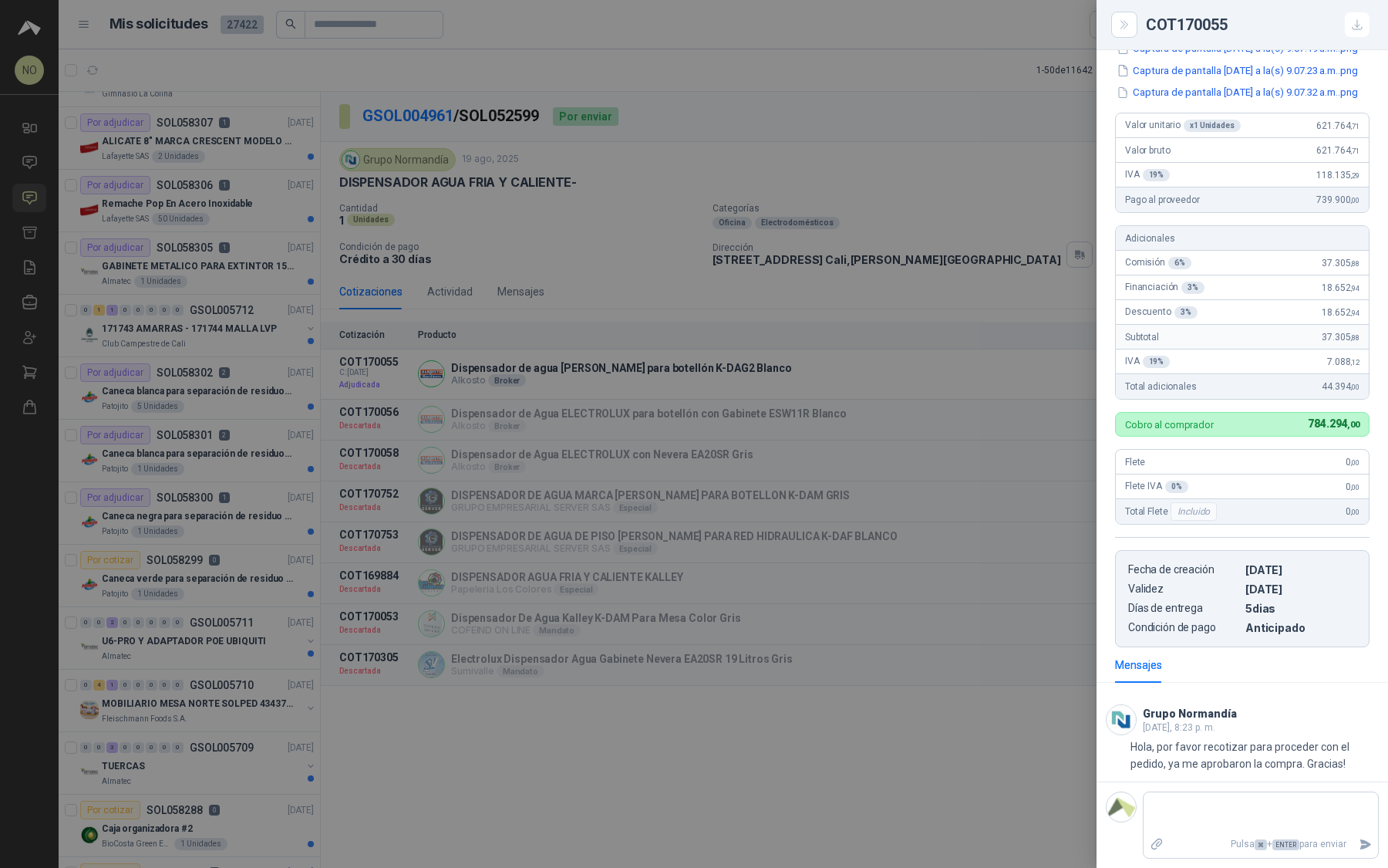
click at [939, 347] on div at bounding box center [694, 434] width 1388 height 868
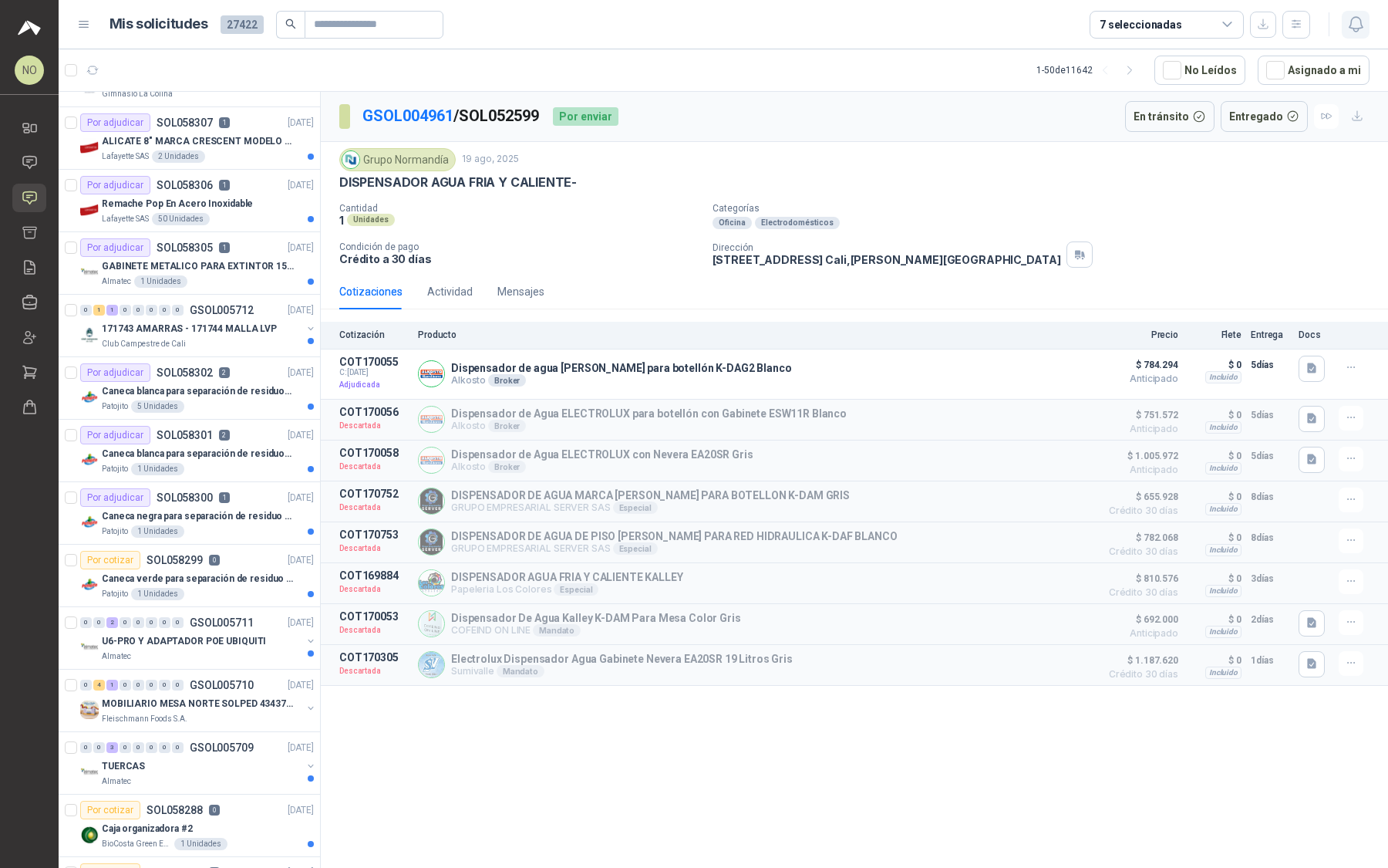
click at [1349, 26] on icon "button" at bounding box center [1356, 24] width 19 height 19
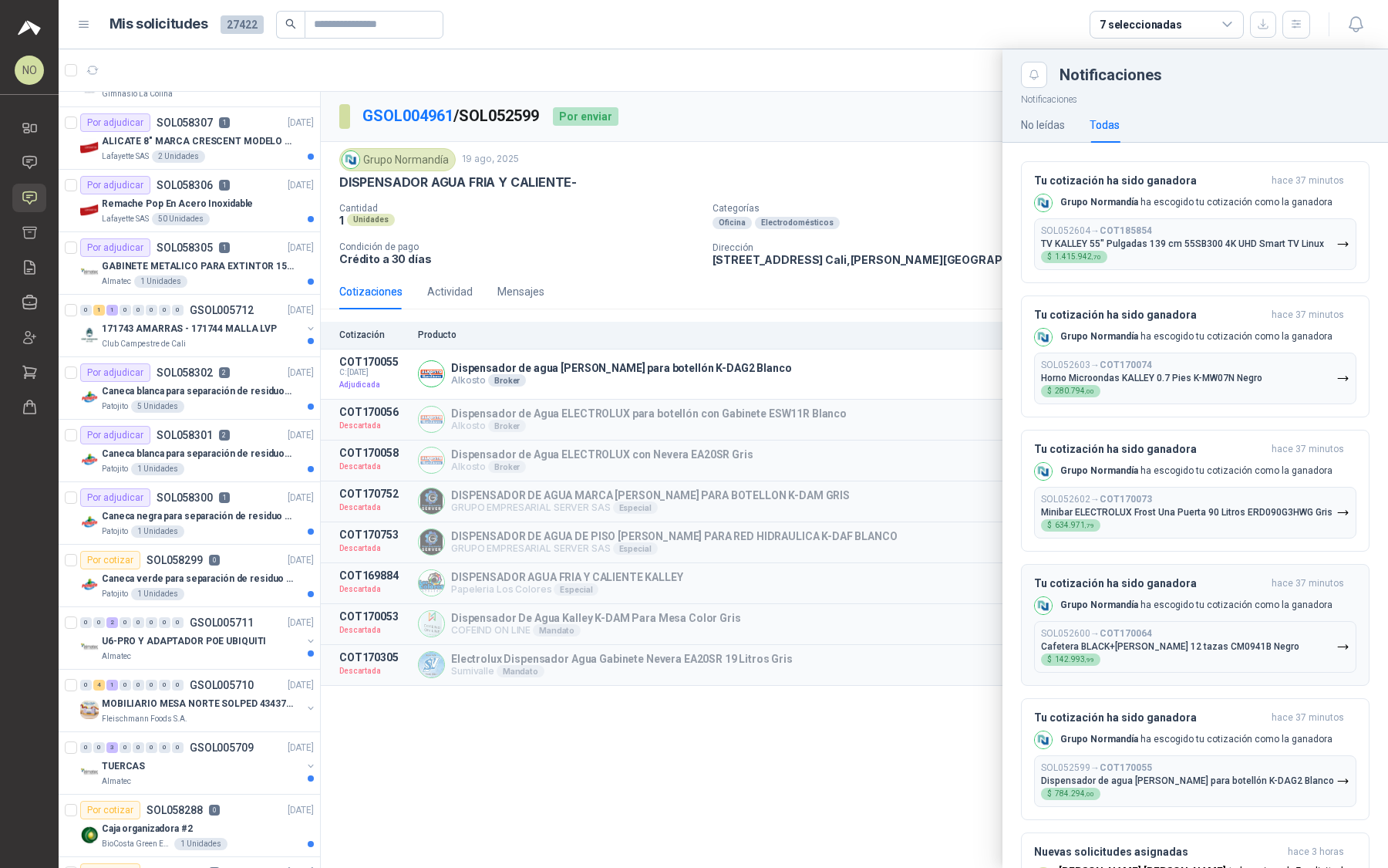
click at [1219, 652] on p "Cafetera BLACK+DECKER 12 tazas CM0941B Negro" at bounding box center [1170, 646] width 258 height 11
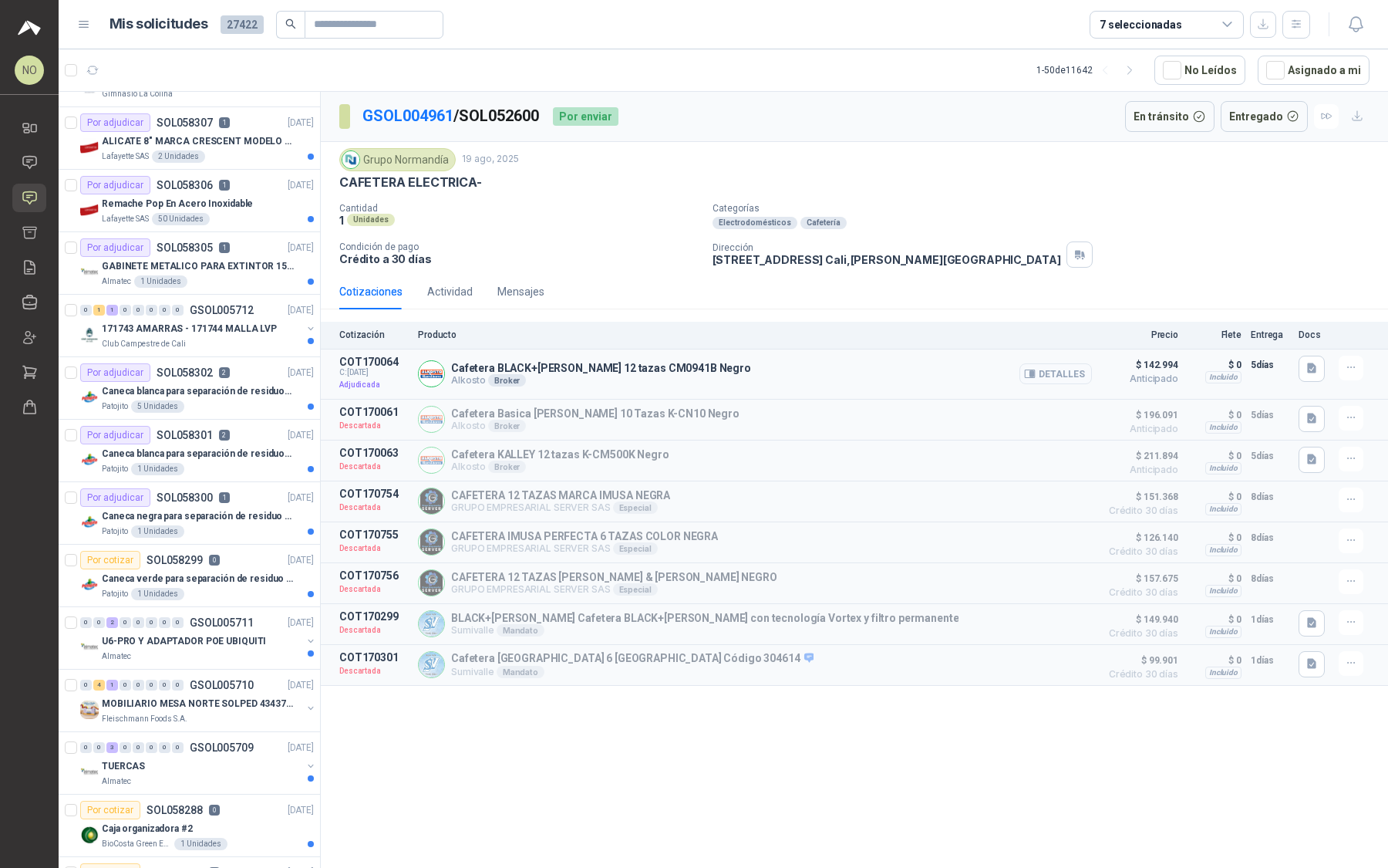
click at [1060, 374] on button "Detalles" at bounding box center [1056, 373] width 73 height 21
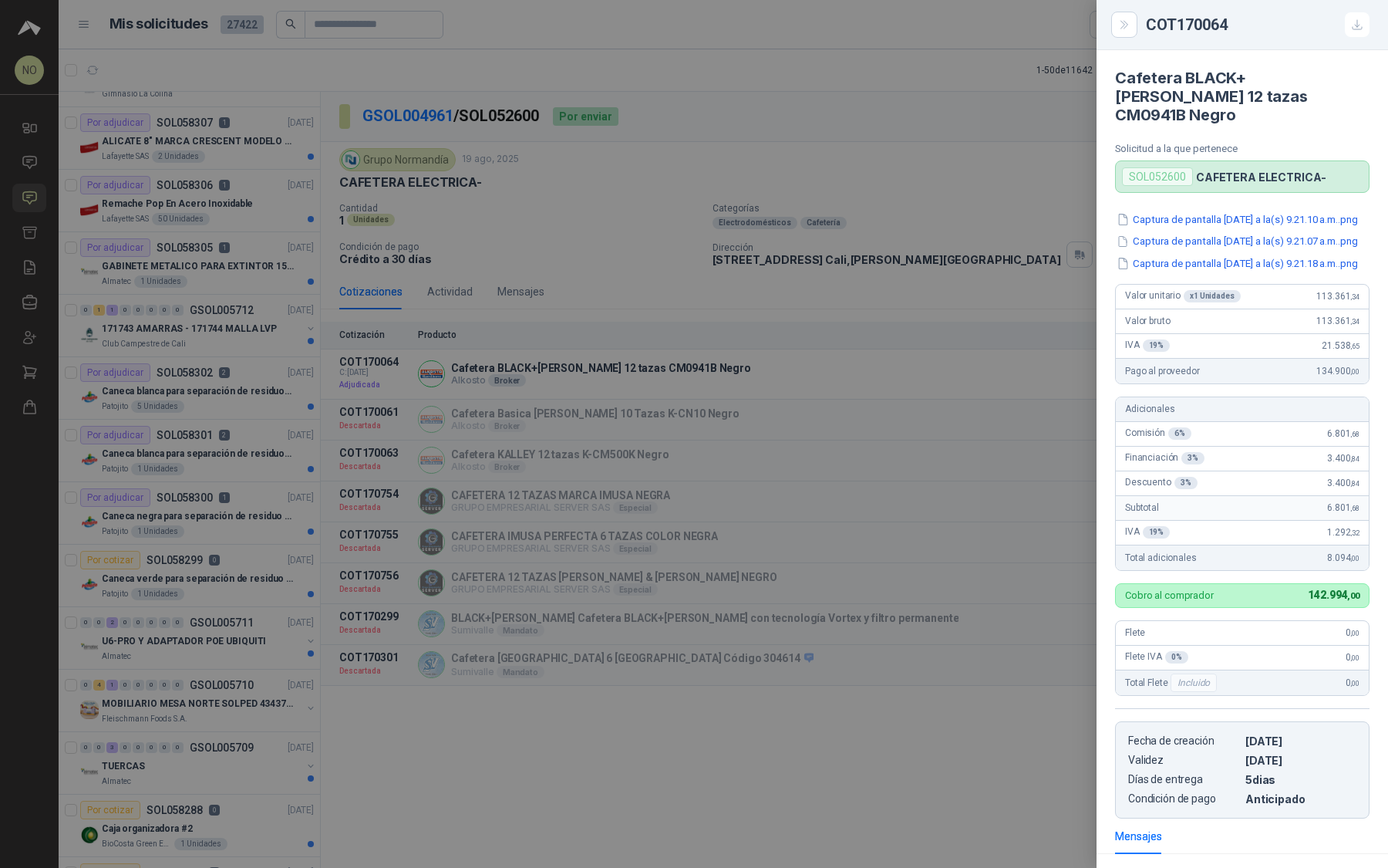
click at [1000, 408] on div at bounding box center [694, 434] width 1388 height 868
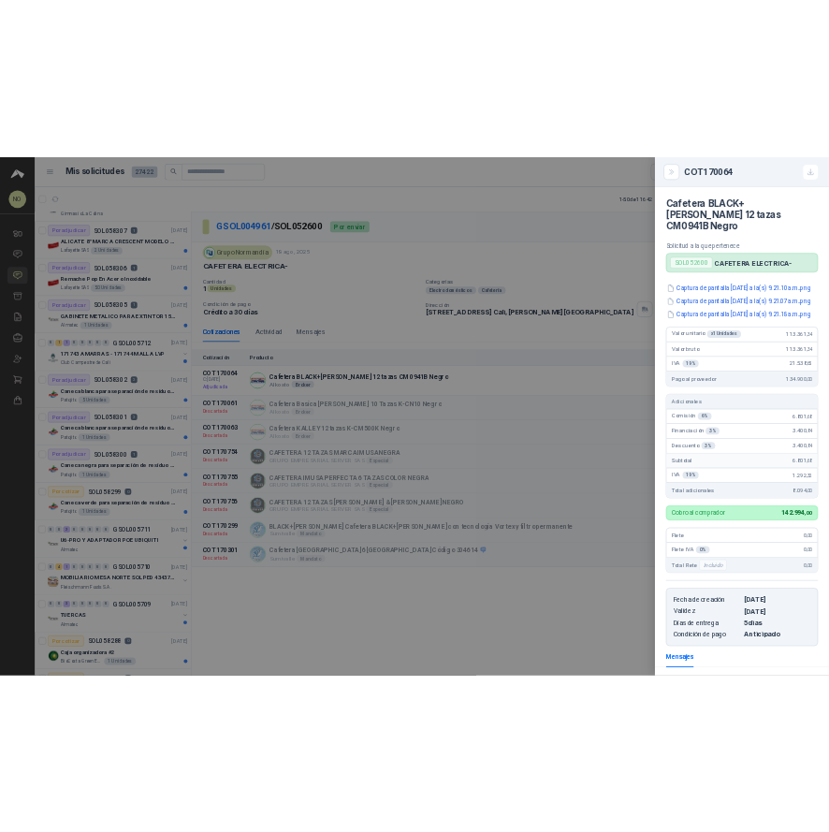
scroll to position [263, 0]
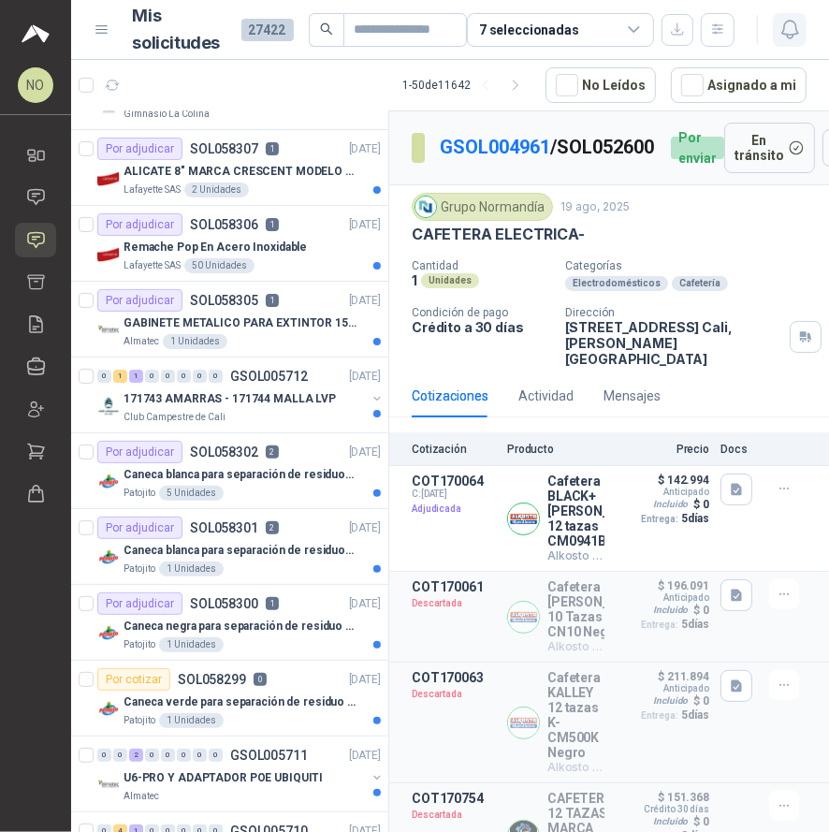
click at [798, 28] on icon "button" at bounding box center [790, 29] width 23 height 23
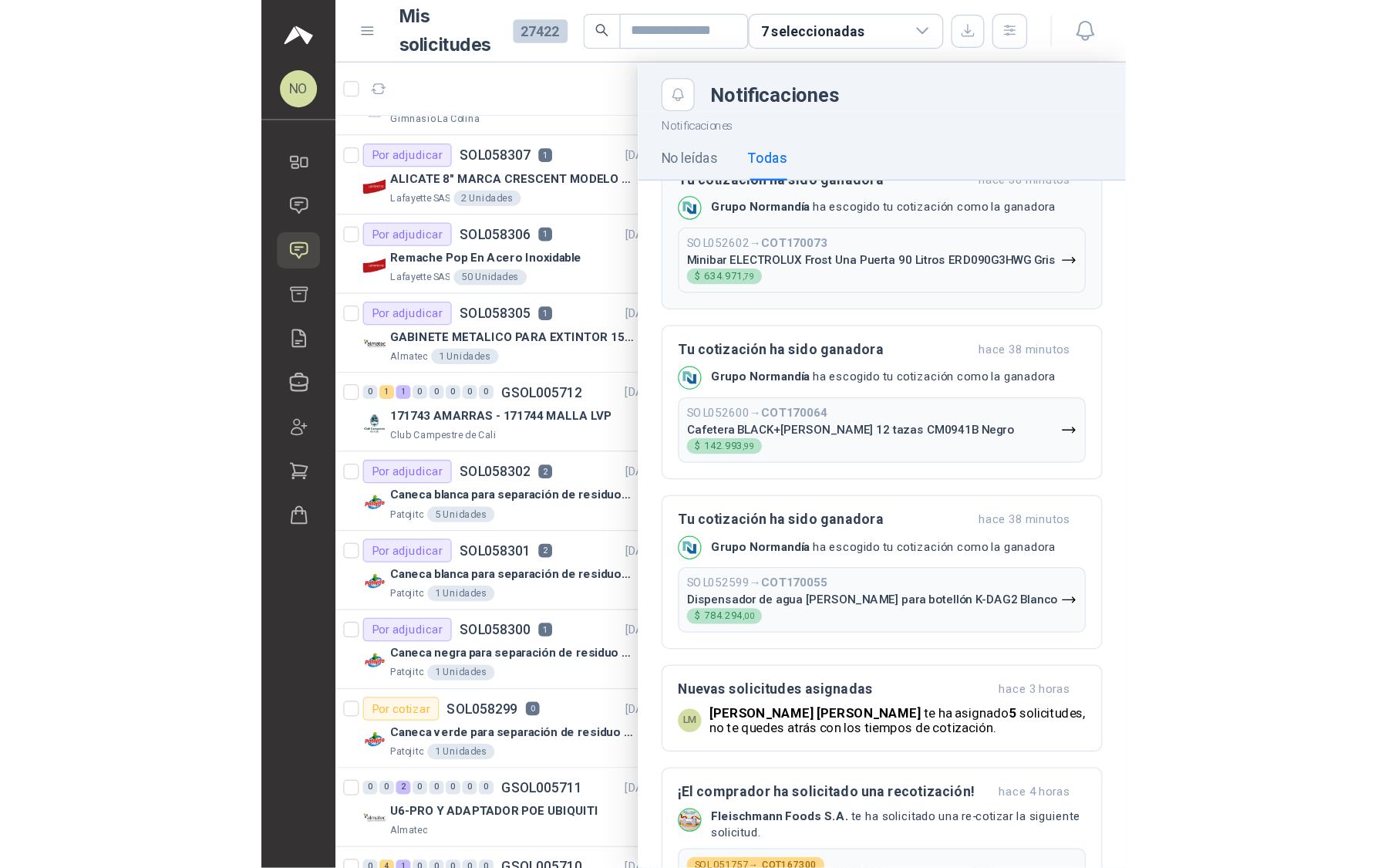
scroll to position [405, 0]
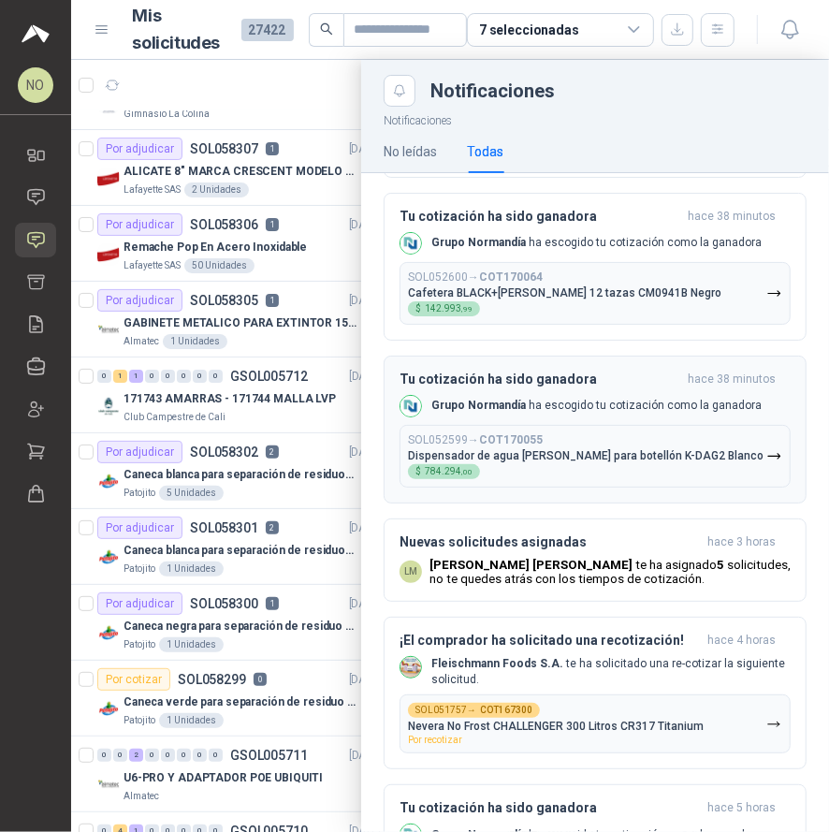
click at [619, 454] on p "Dispensador de agua KALLEY de piso para botellón K-DAG2 Blanco" at bounding box center [586, 455] width 356 height 13
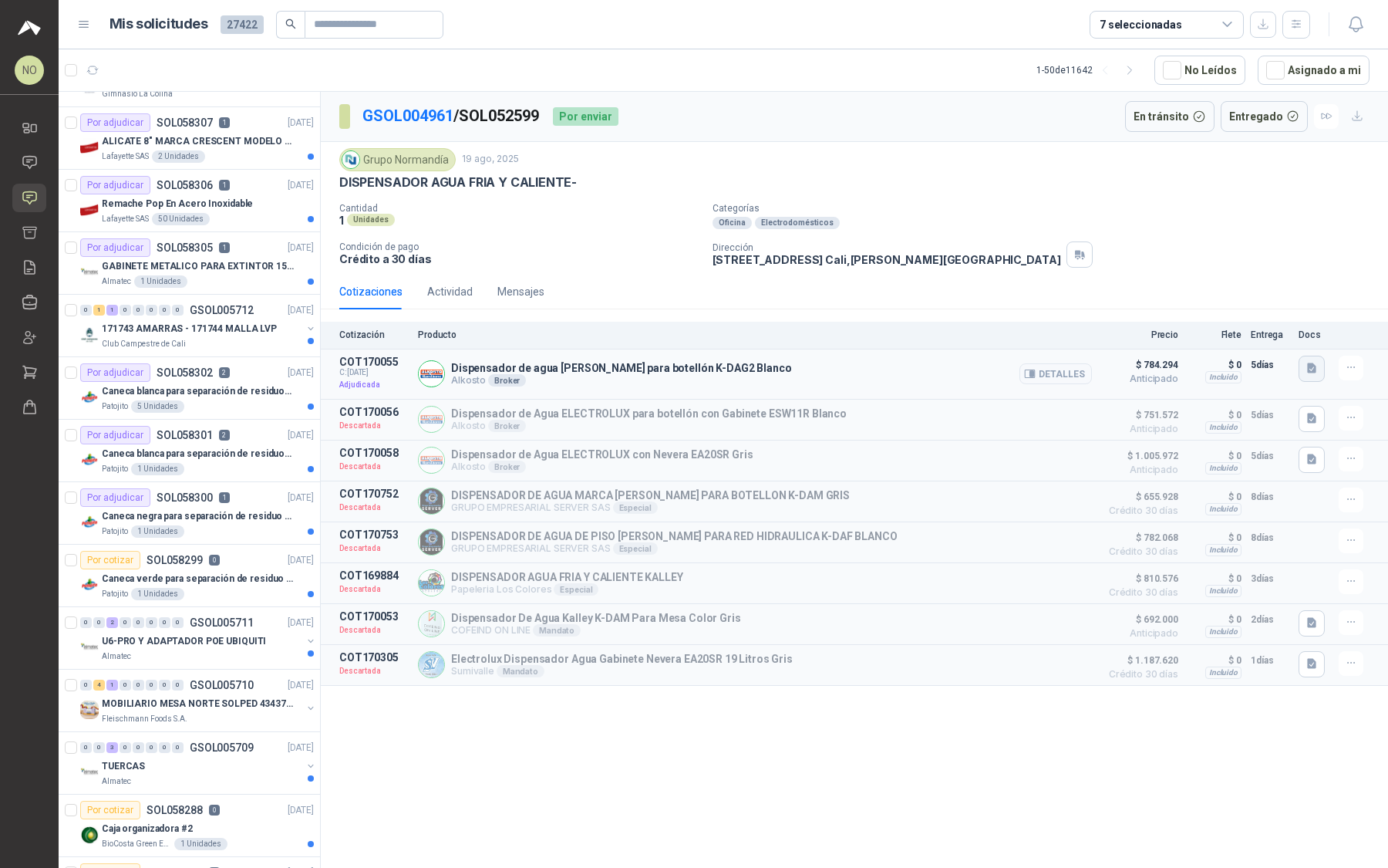
click at [1320, 360] on button "button" at bounding box center [1312, 368] width 26 height 26
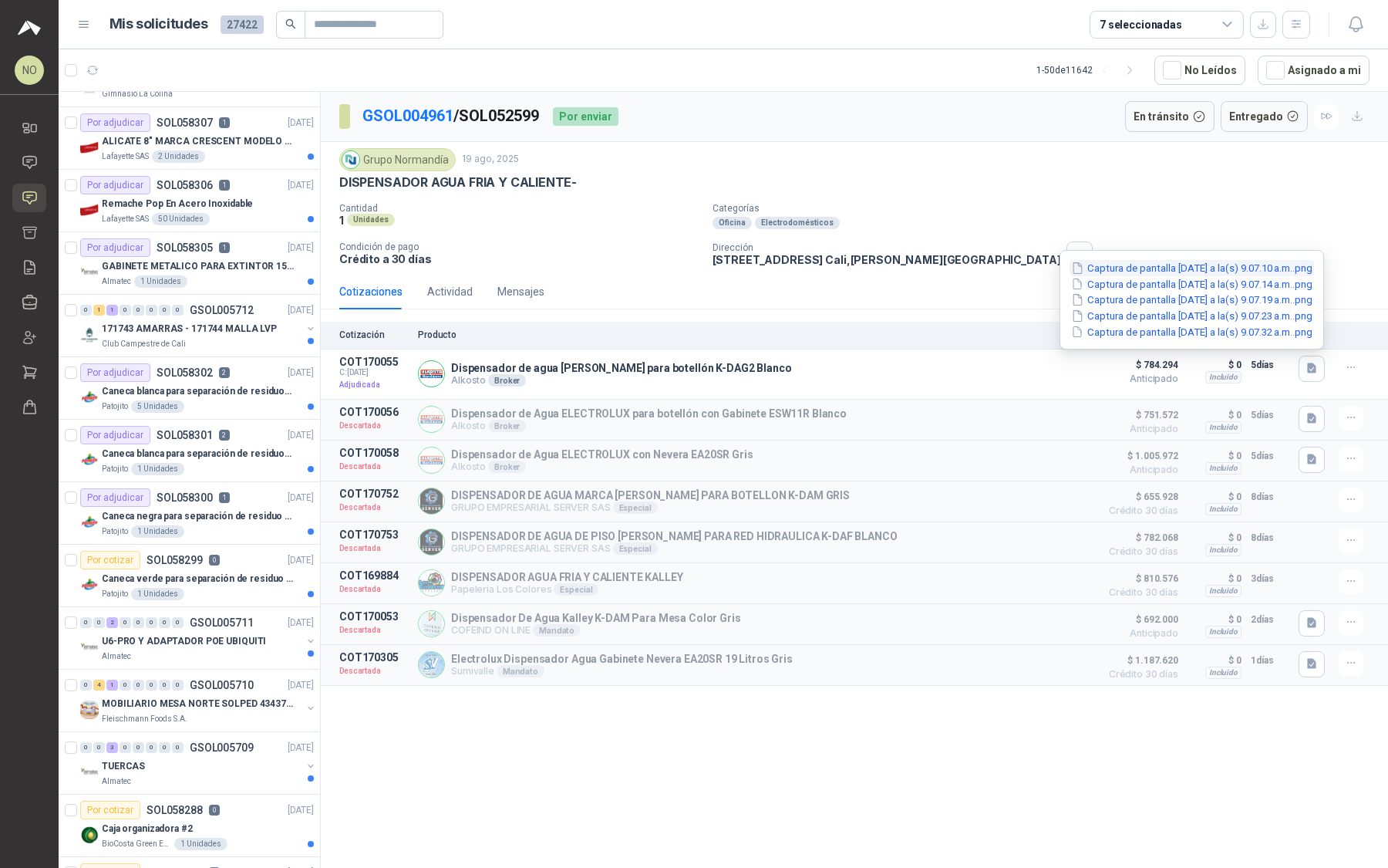
click at [1217, 265] on button "Captura de pantalla 2025-08-20 a la(s) 9.07.10 a.m..png" at bounding box center [1192, 268] width 245 height 16
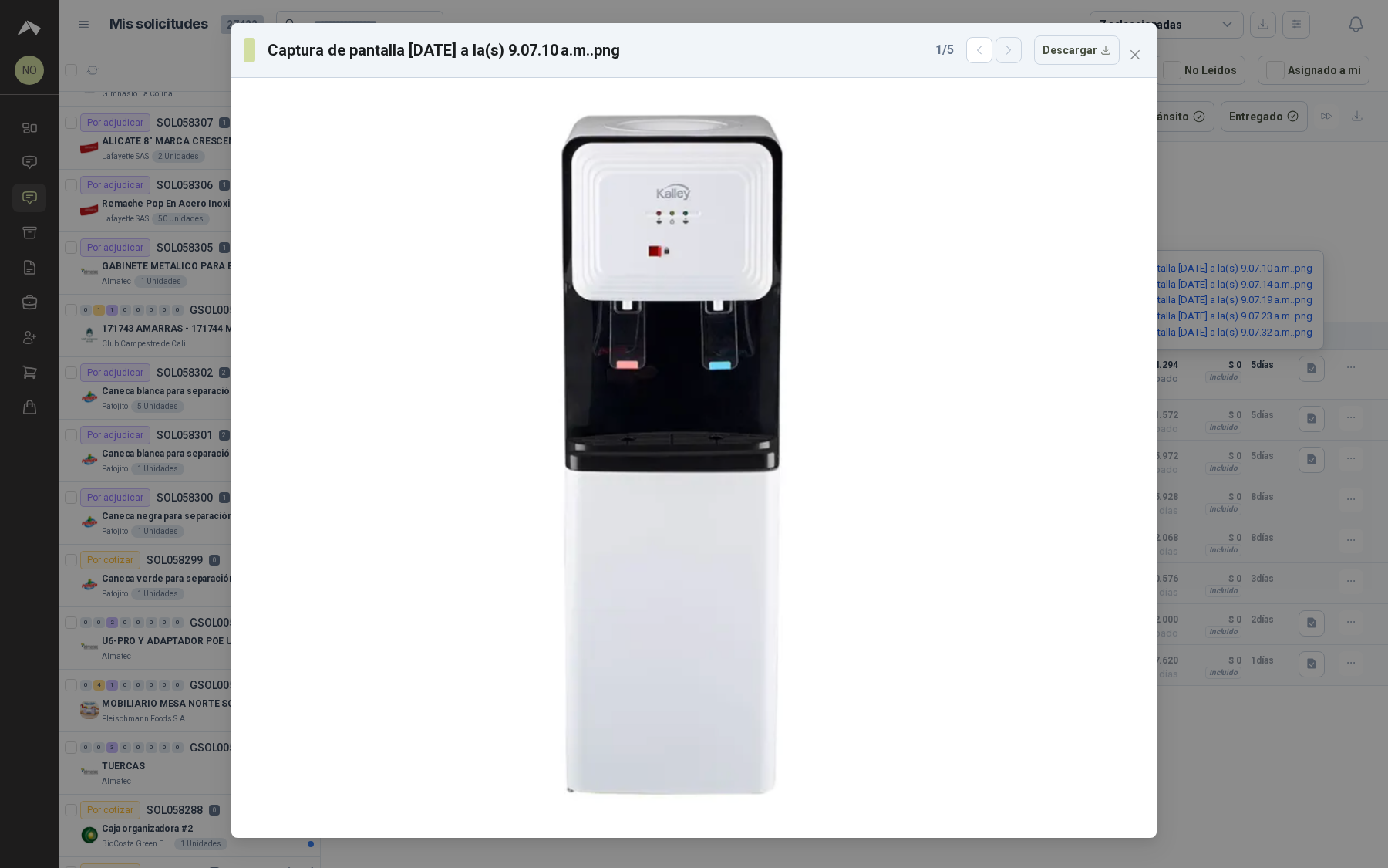
click at [1015, 44] on icon "button" at bounding box center [1009, 50] width 13 height 13
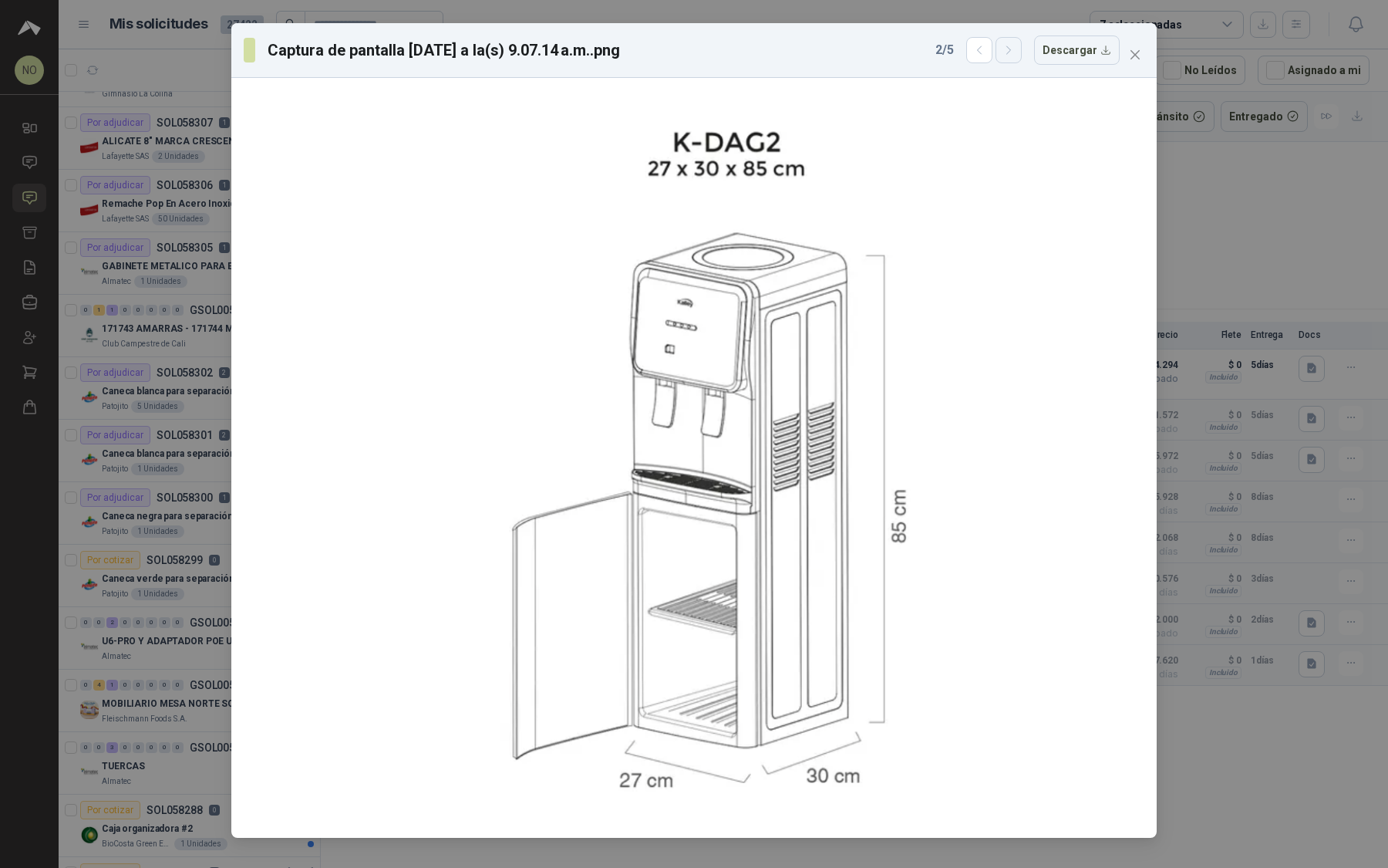
click at [1015, 44] on icon "button" at bounding box center [1009, 50] width 13 height 13
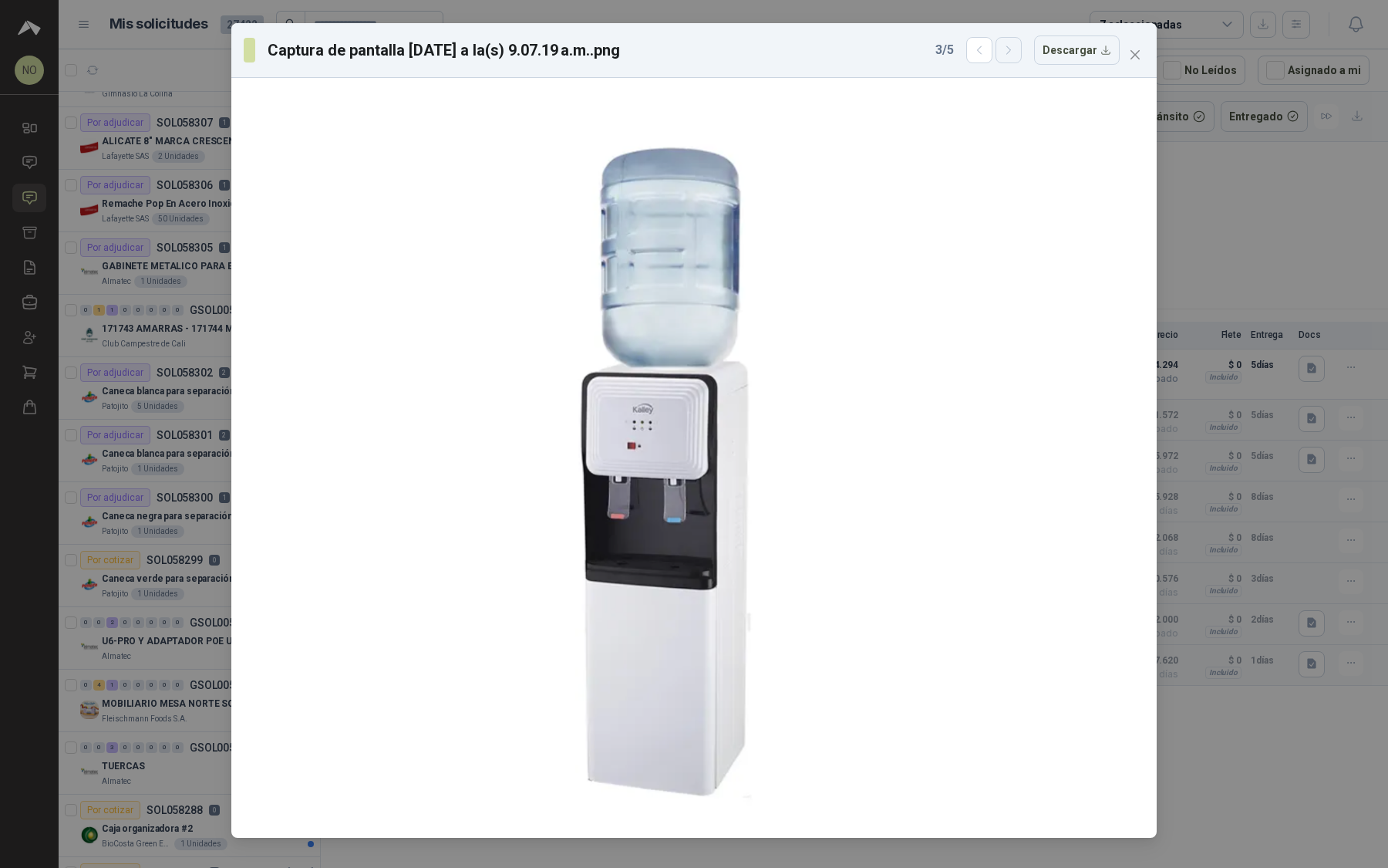
click at [1015, 44] on icon "button" at bounding box center [1009, 50] width 13 height 13
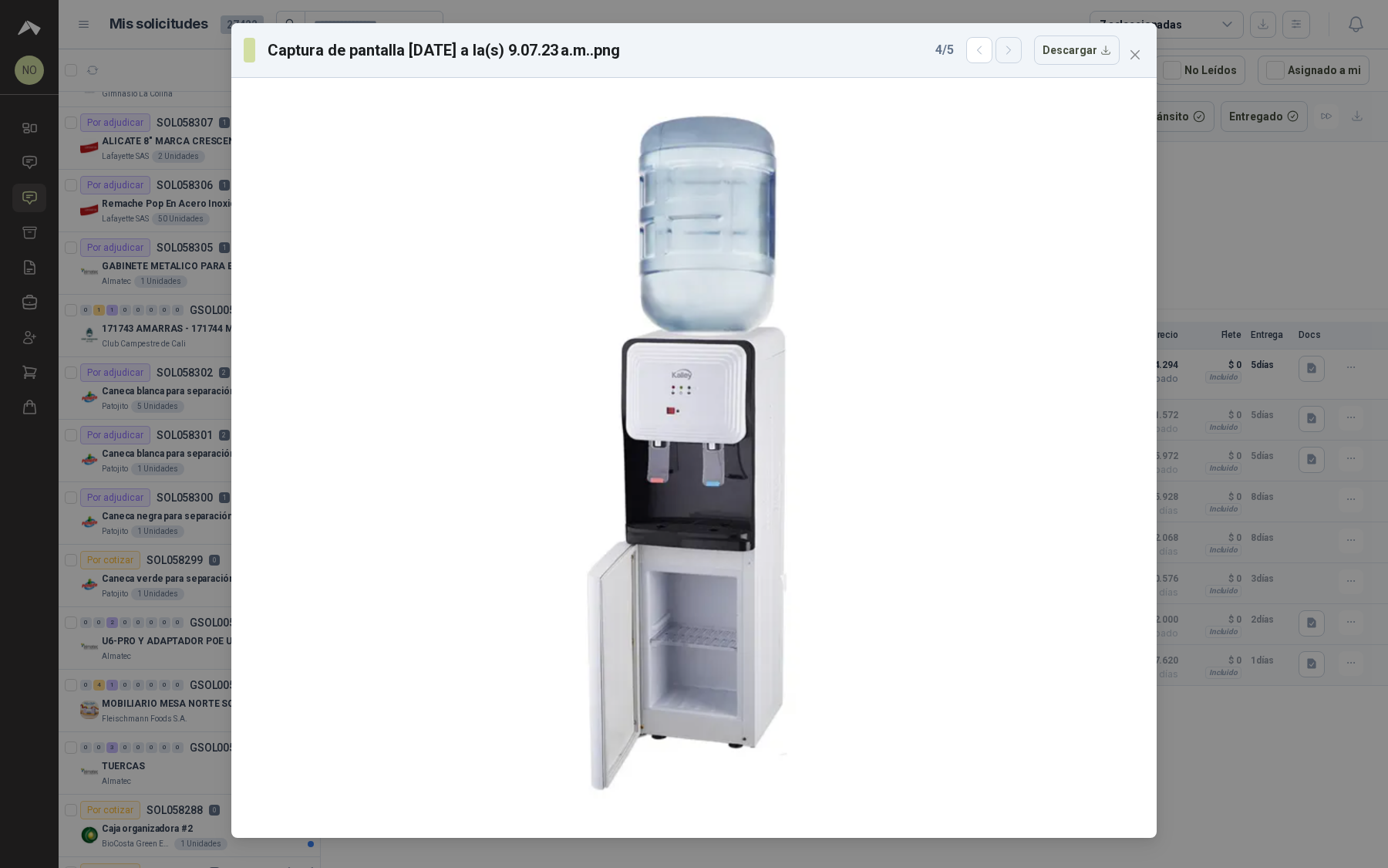
click at [1015, 44] on icon "button" at bounding box center [1009, 50] width 13 height 13
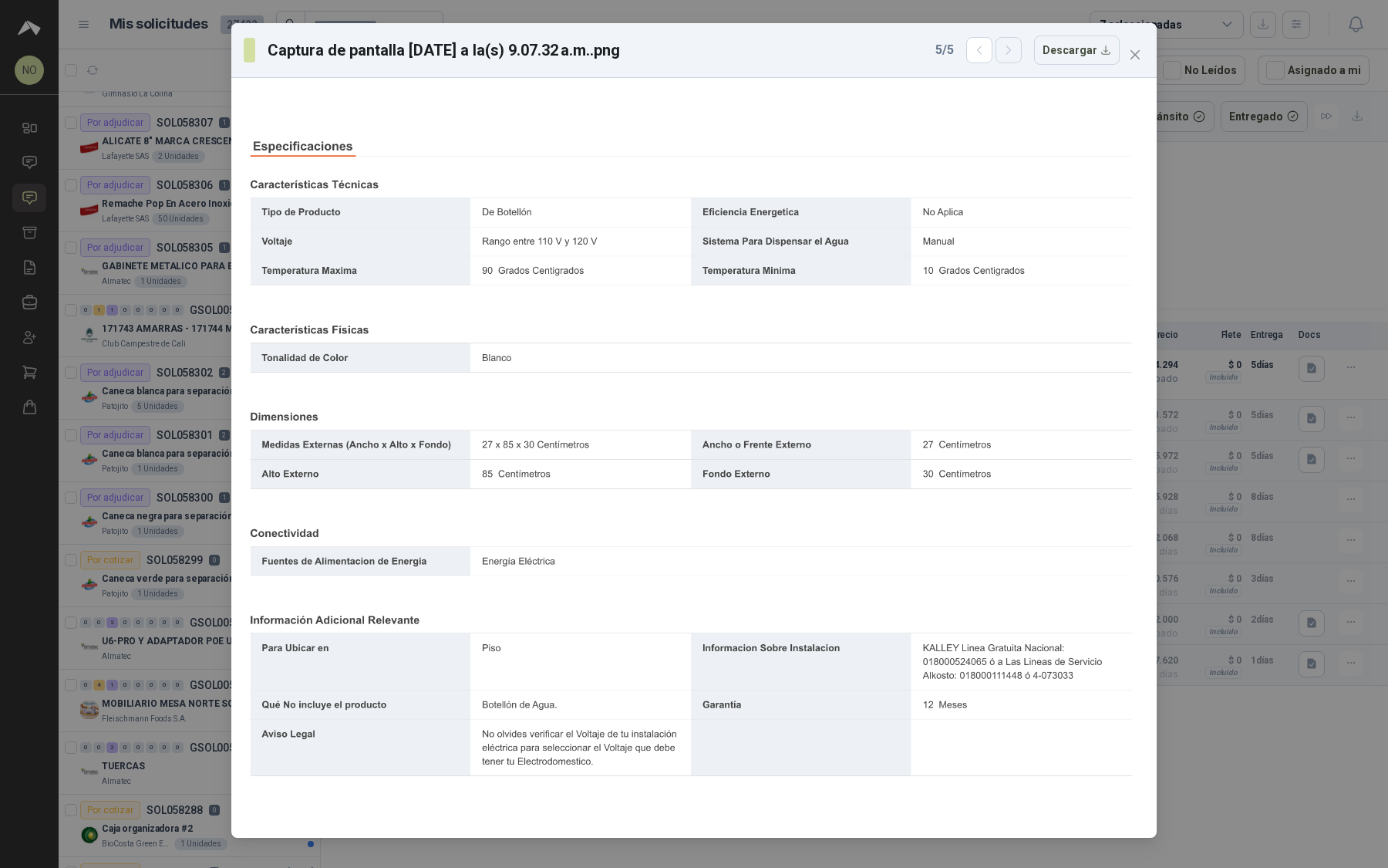
click at [1015, 44] on icon "button" at bounding box center [1009, 50] width 13 height 13
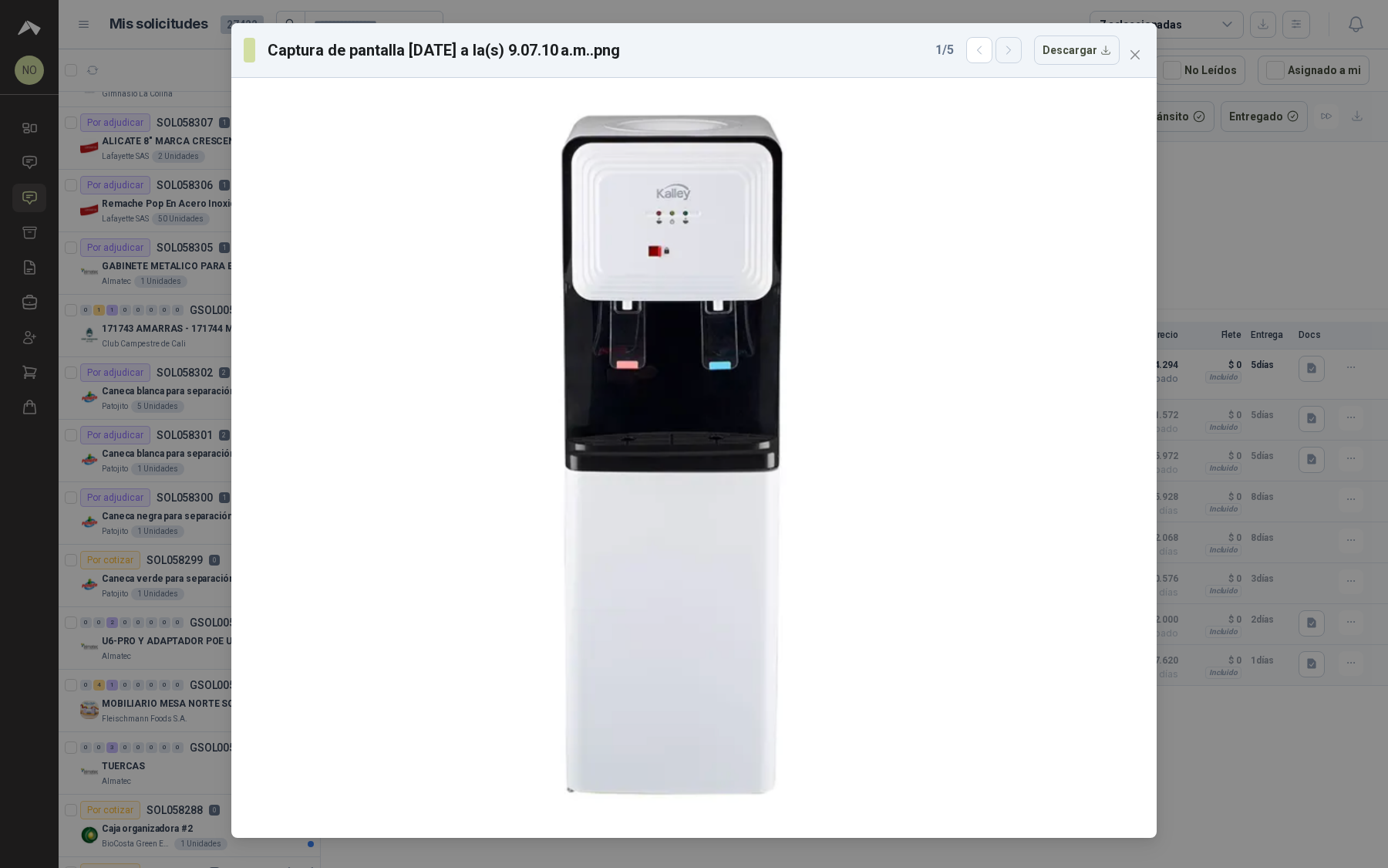
click at [1015, 44] on icon "button" at bounding box center [1009, 50] width 13 height 13
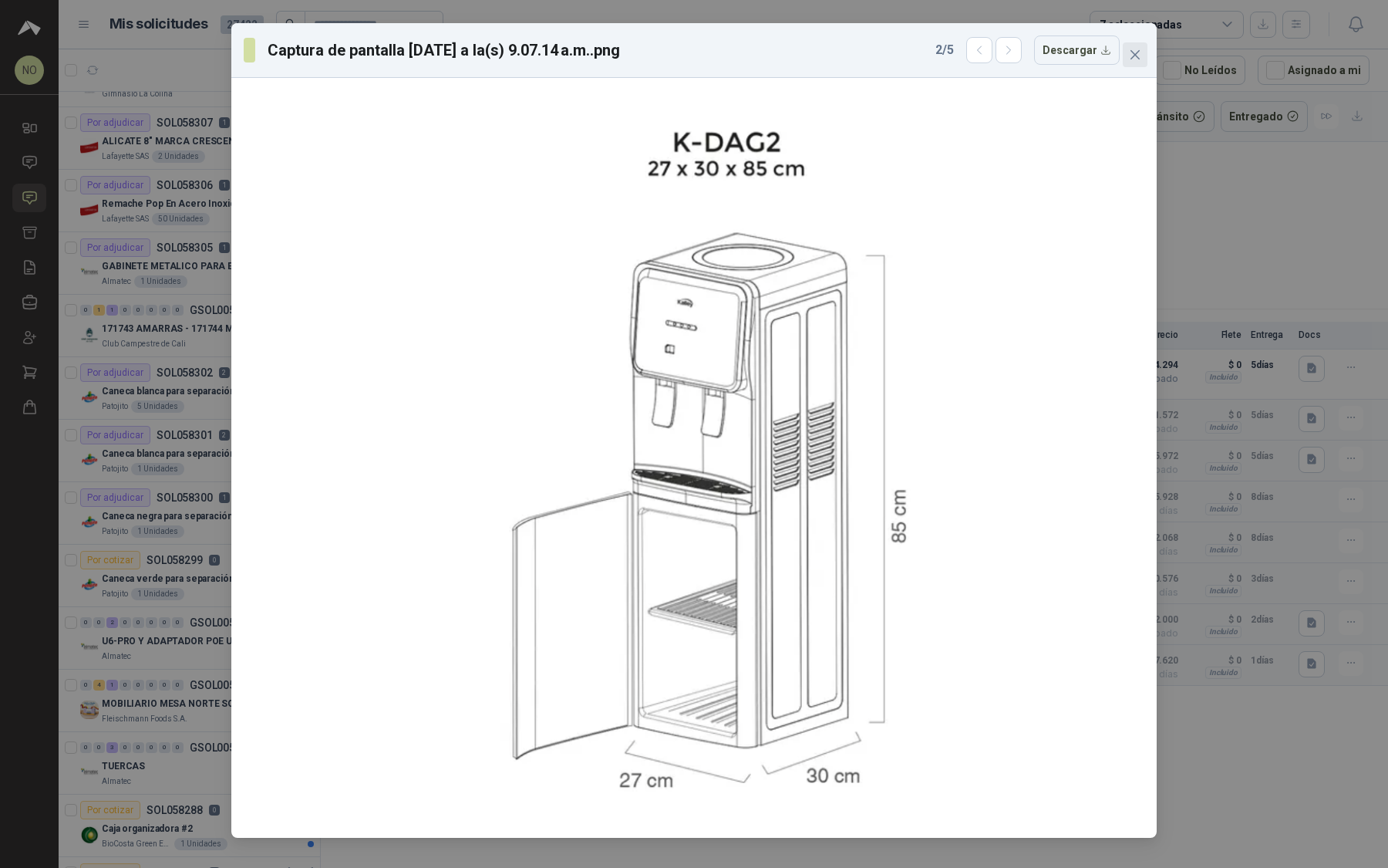
click at [1137, 51] on icon "close" at bounding box center [1135, 54] width 12 height 12
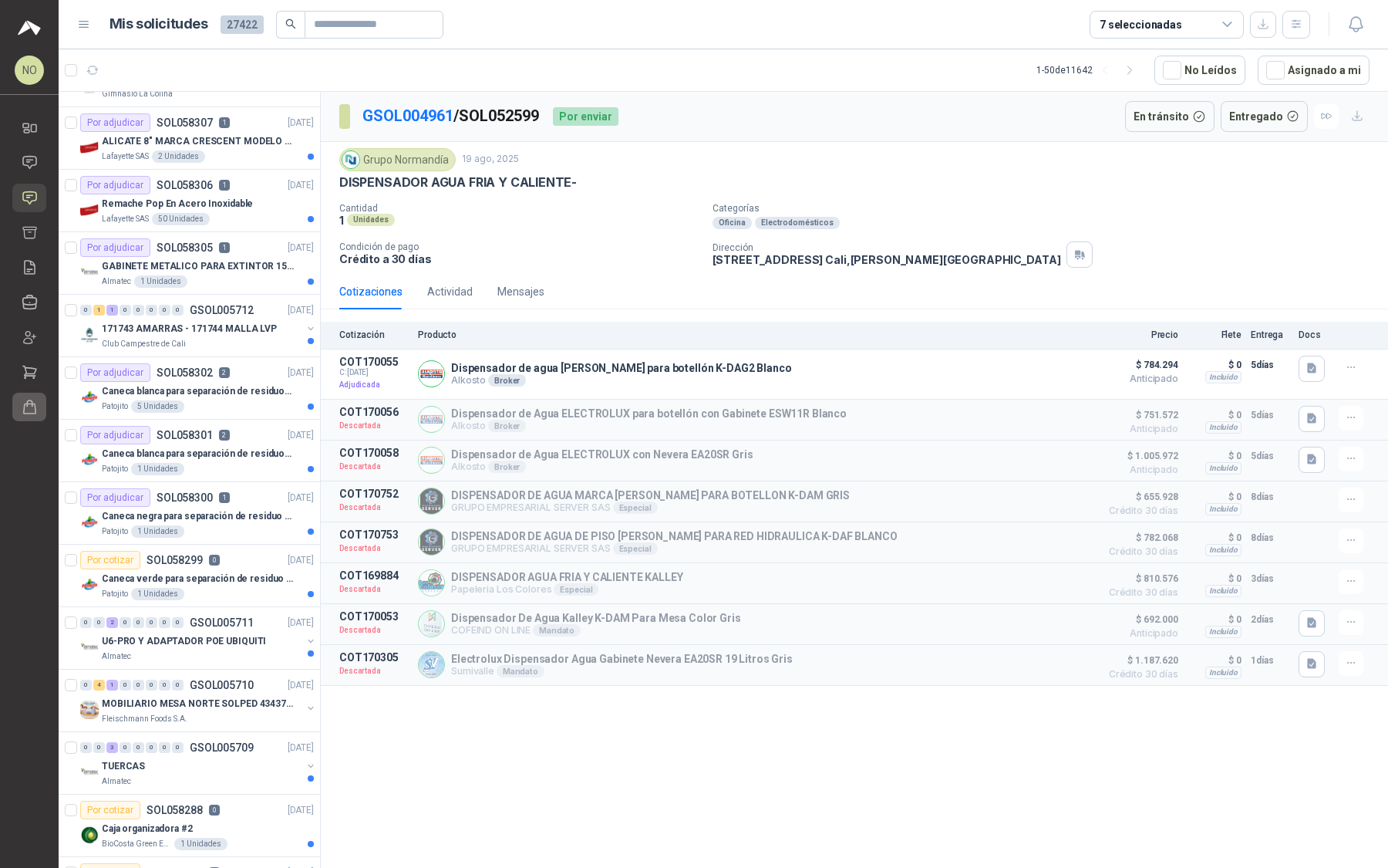
click at [36, 415] on link "Órdenes de Compra" at bounding box center [29, 406] width 34 height 29
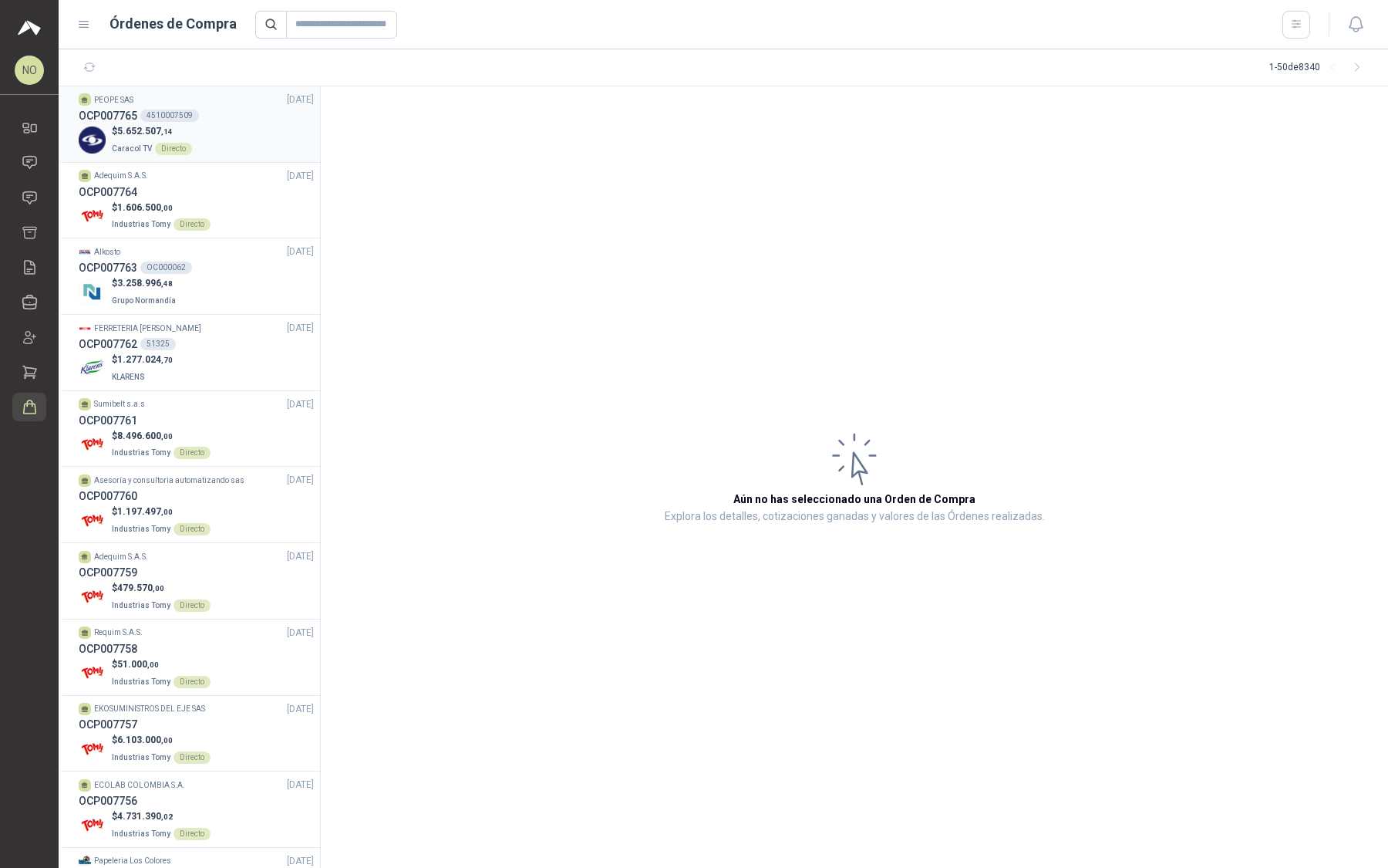
click at [237, 145] on div "$ 5.652.507 ,14 Caracol TV Directo" at bounding box center [195, 140] width 235 height 31
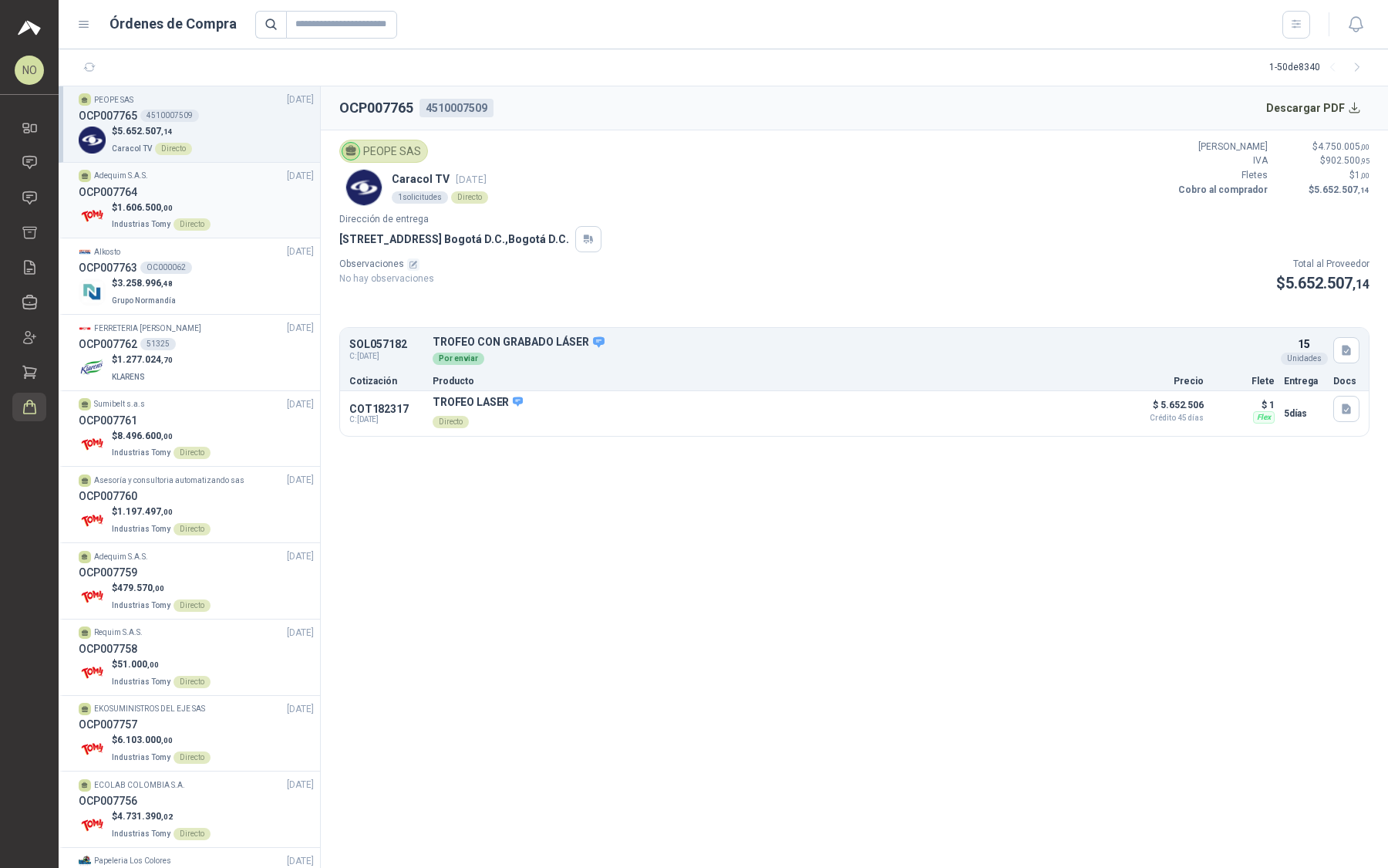
click at [244, 213] on div "$ 1.606.500 ,00 Industrias Tomy Directo" at bounding box center [195, 216] width 235 height 31
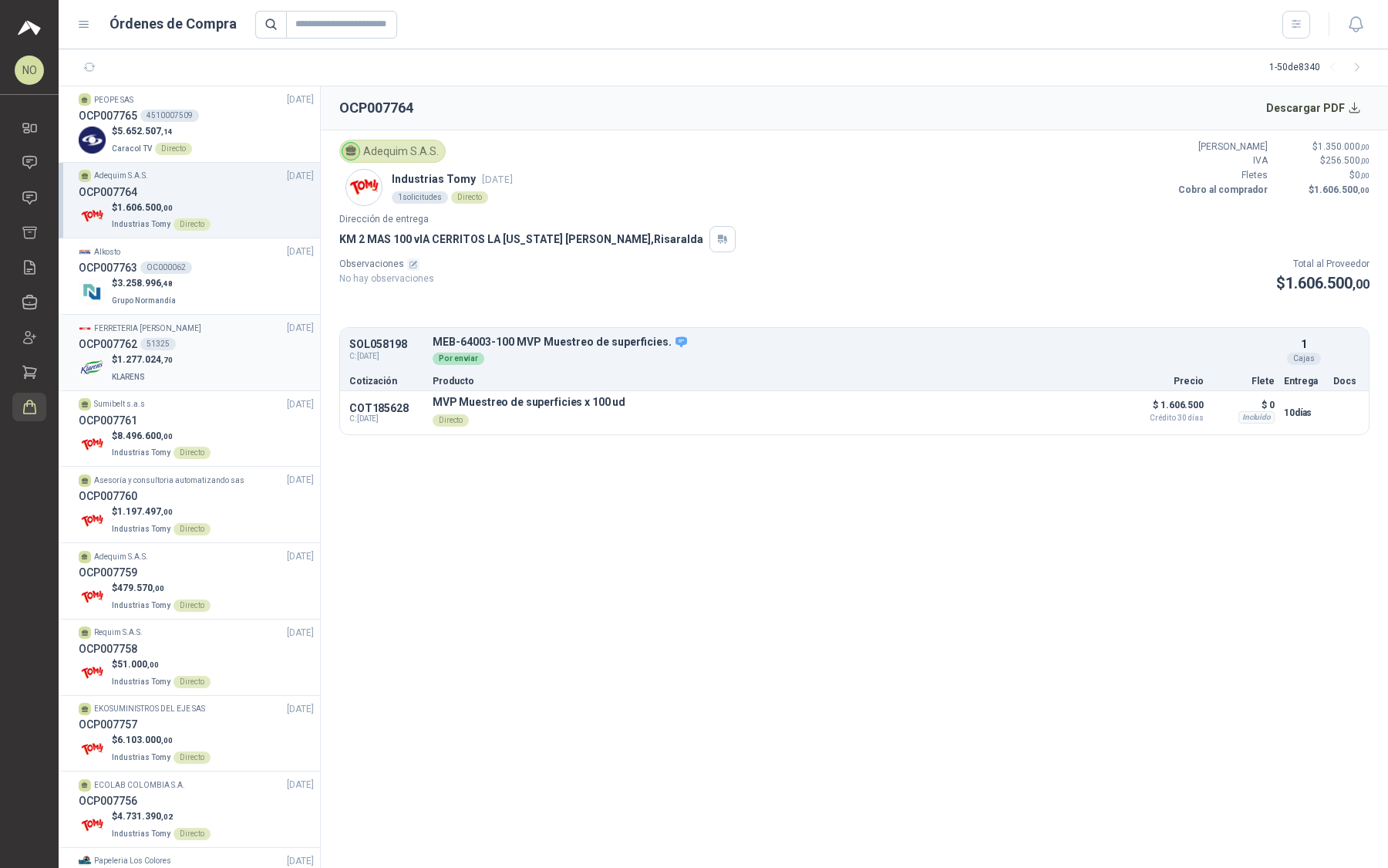
click at [219, 342] on div "OCP007762 51325" at bounding box center [195, 344] width 235 height 17
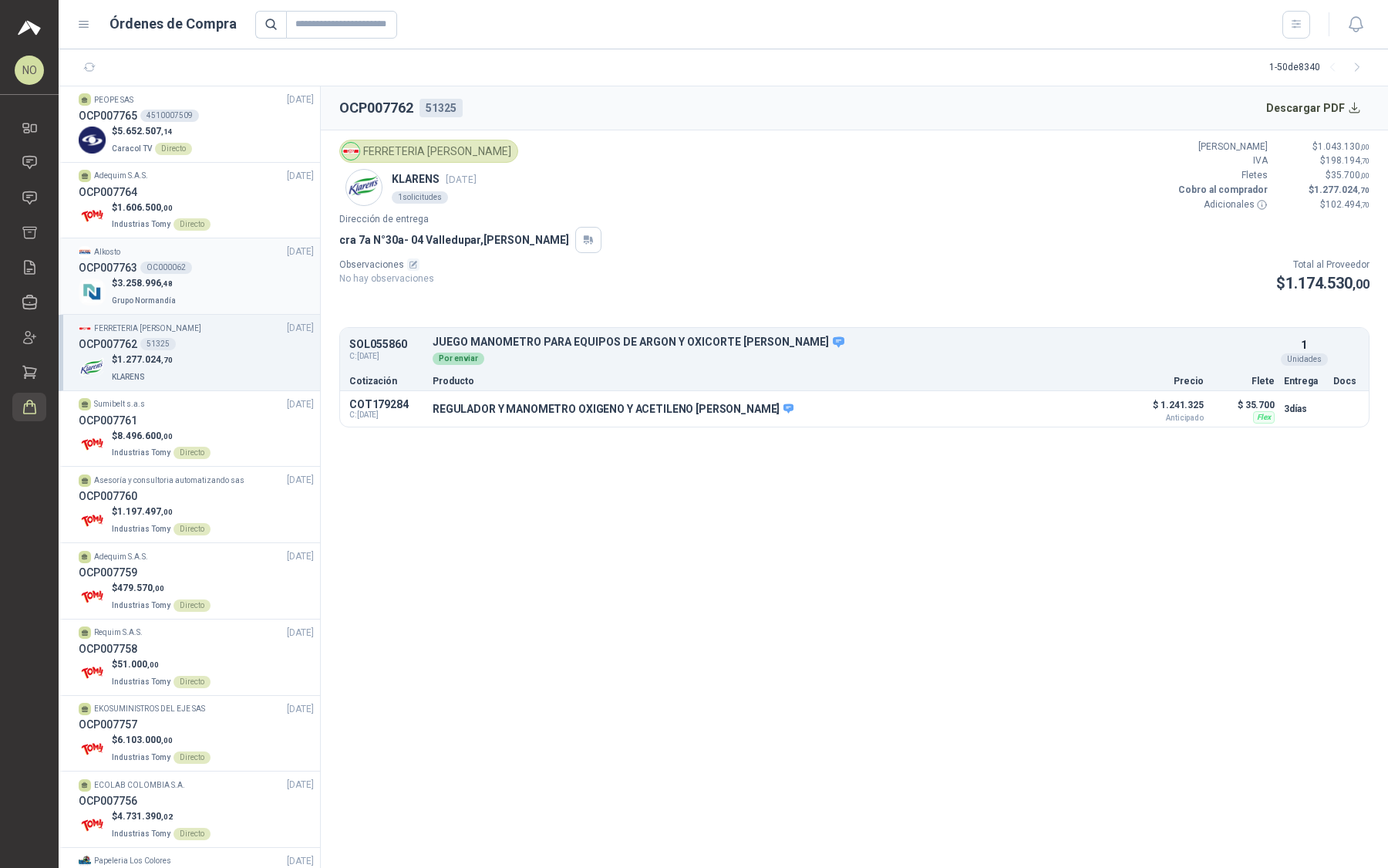
click at [243, 271] on div "OCP007763 OC000062" at bounding box center [195, 267] width 235 height 17
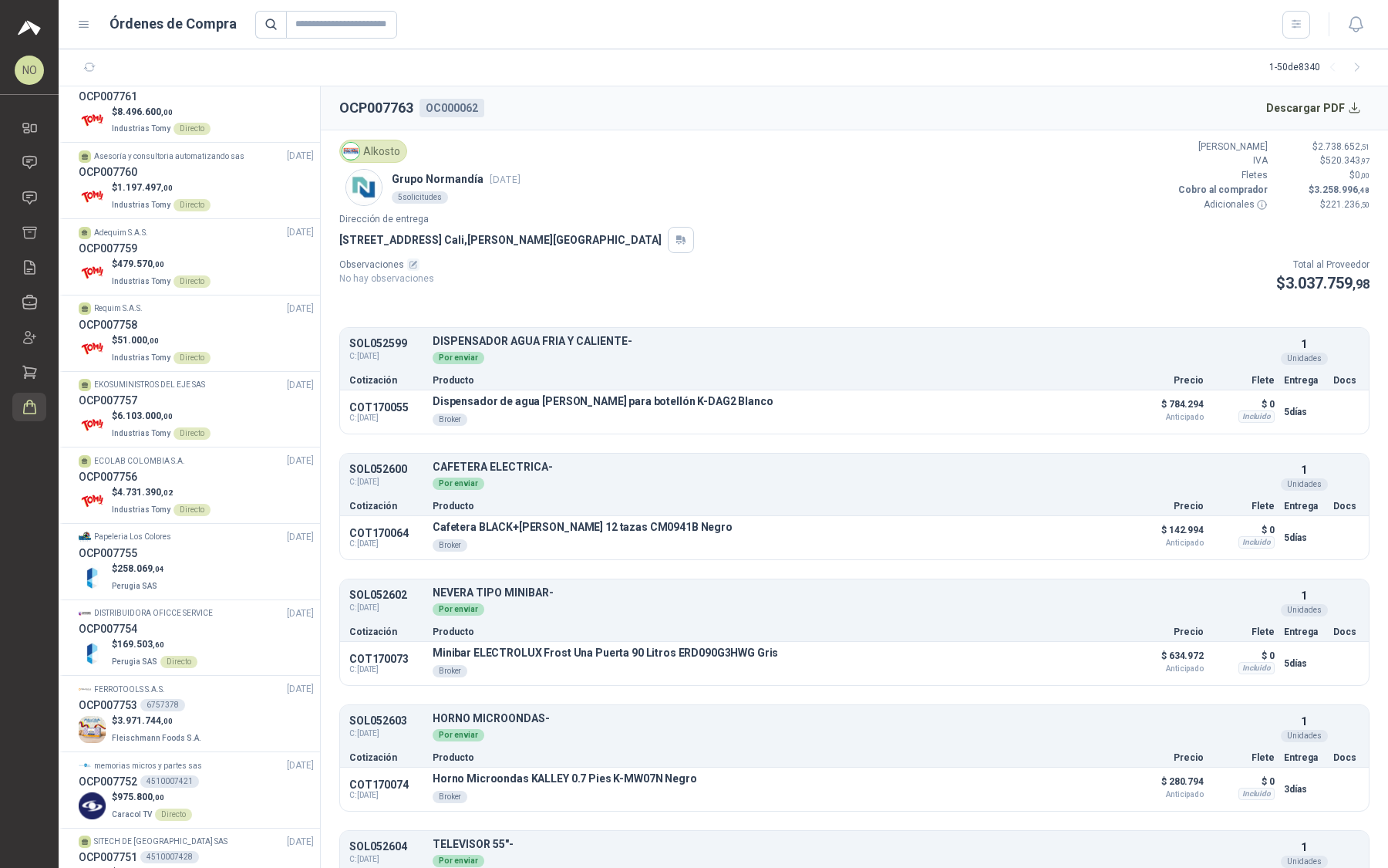
scroll to position [326, 0]
click at [170, 732] on span "Fleischmann Foods S.A." at bounding box center [157, 736] width 90 height 8
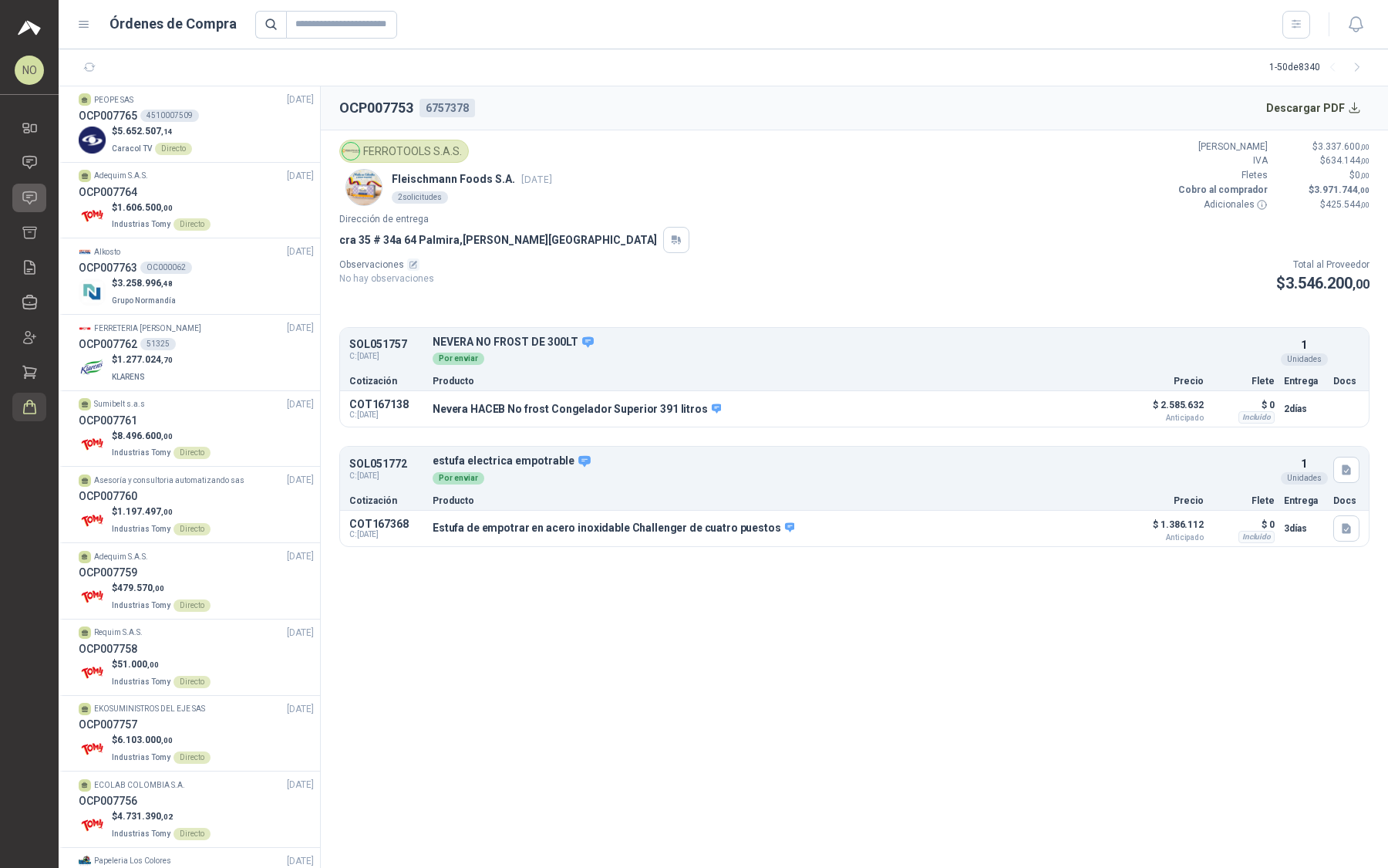
click at [34, 210] on link "Solicitudes" at bounding box center [29, 198] width 34 height 29
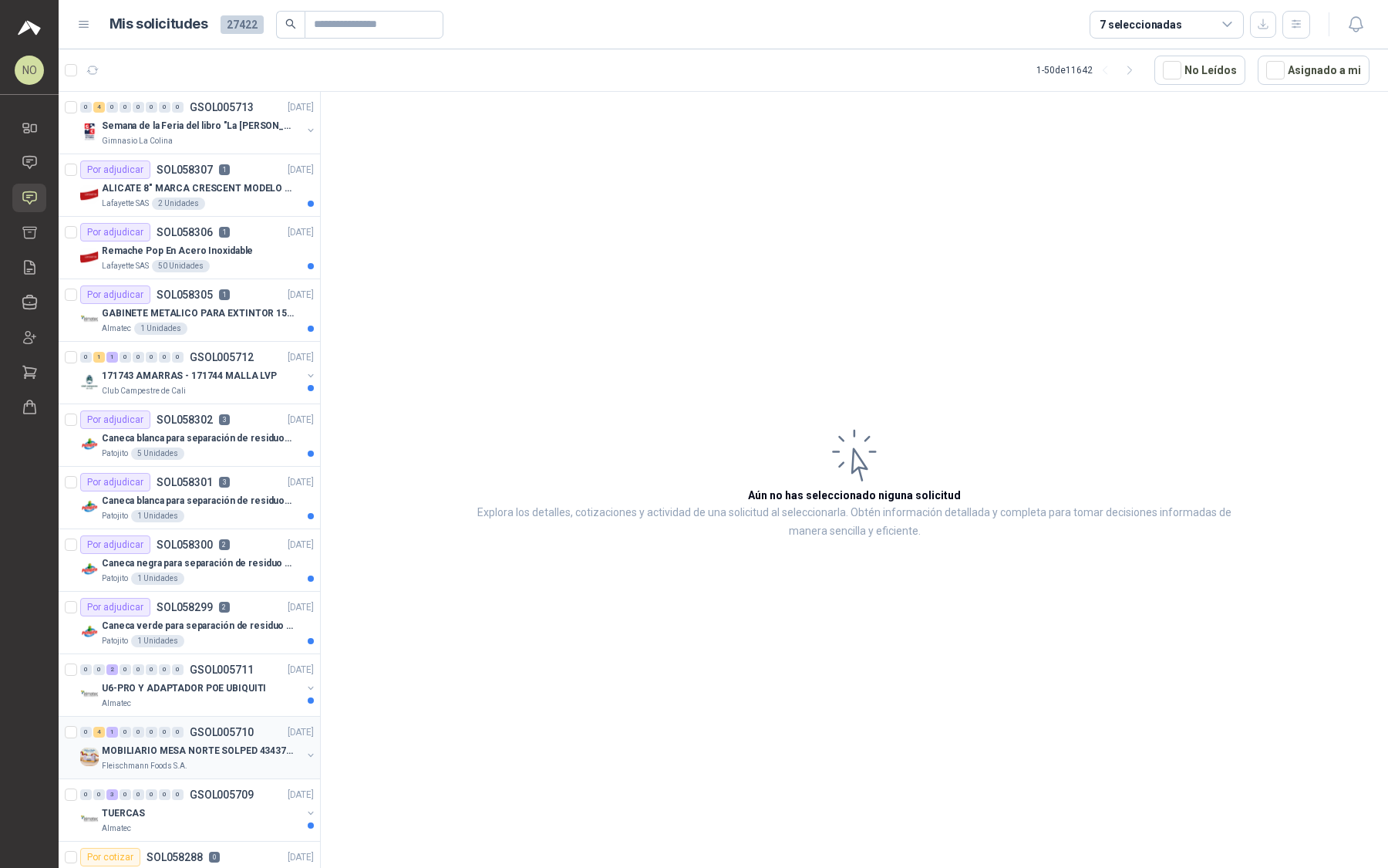
click at [198, 760] on div "Fleischmann Foods S.A." at bounding box center [202, 766] width 199 height 12
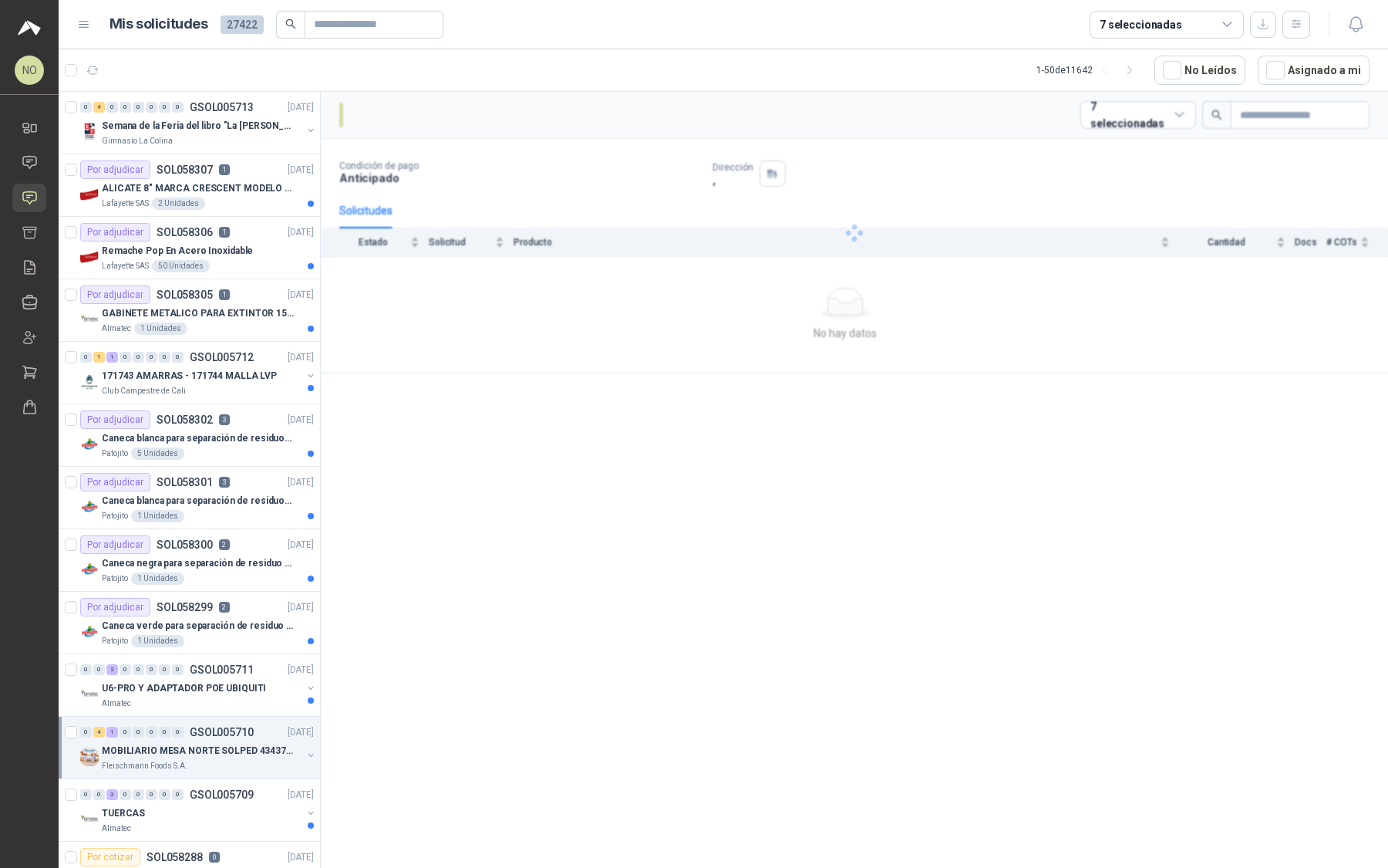
click at [198, 760] on div "Fleischmann Foods S.A." at bounding box center [202, 766] width 199 height 12
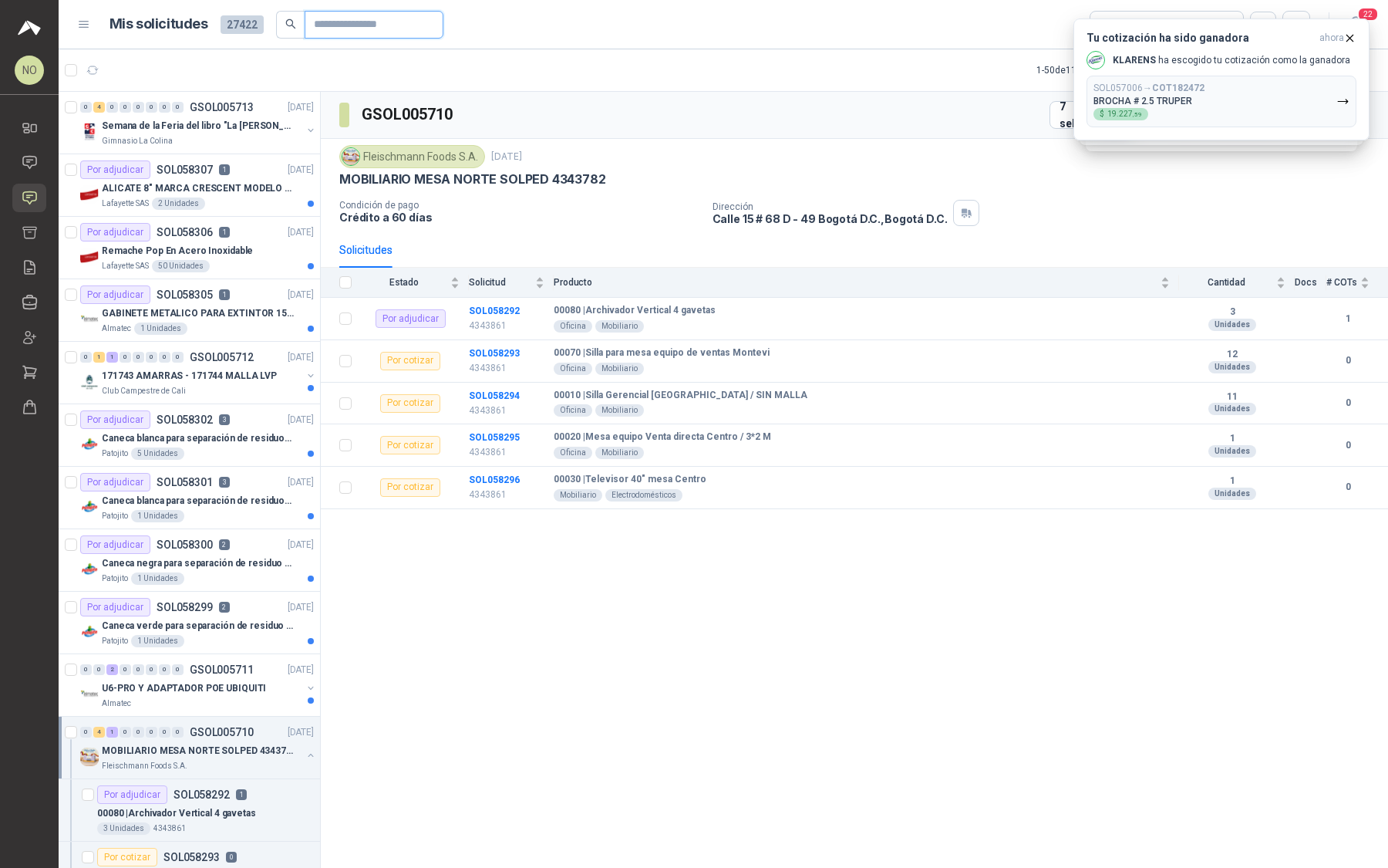
click at [392, 18] on input "text" at bounding box center [368, 25] width 108 height 26
paste input "*********"
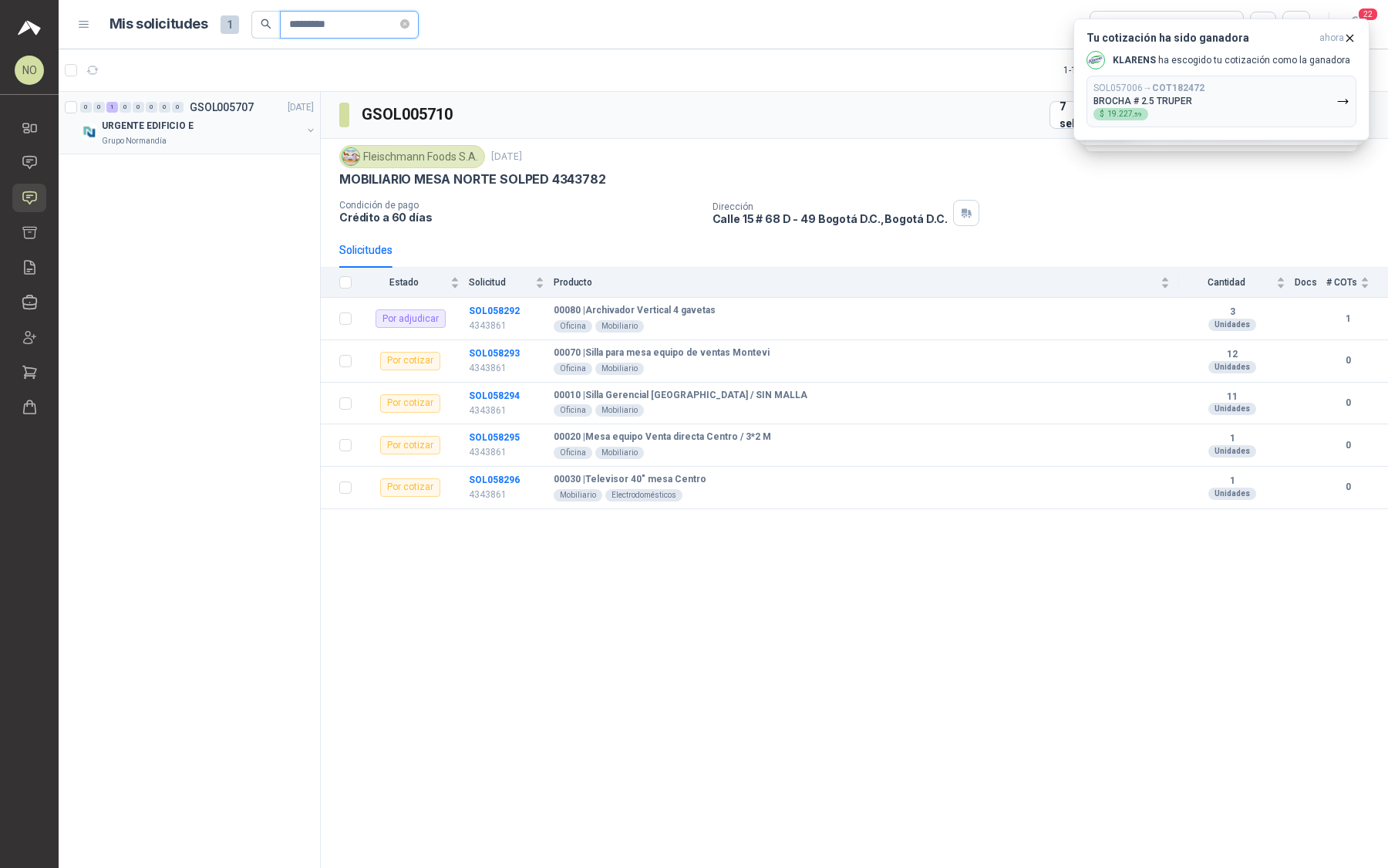
type input "*********"
click at [260, 126] on div "URGENTE EDIFICIO E" at bounding box center [202, 125] width 199 height 18
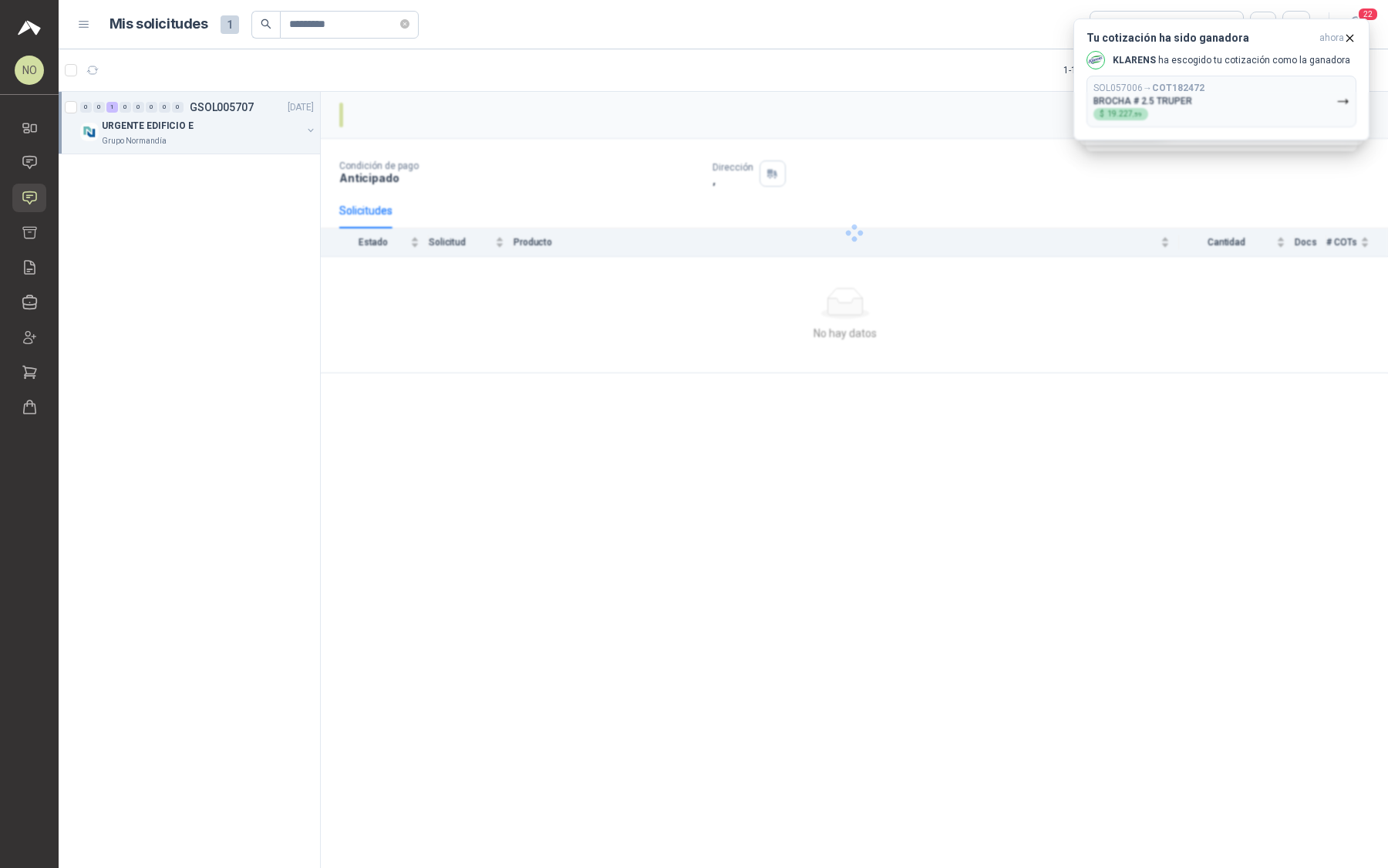
click at [260, 126] on div "URGENTE EDIFICIO E" at bounding box center [202, 125] width 199 height 18
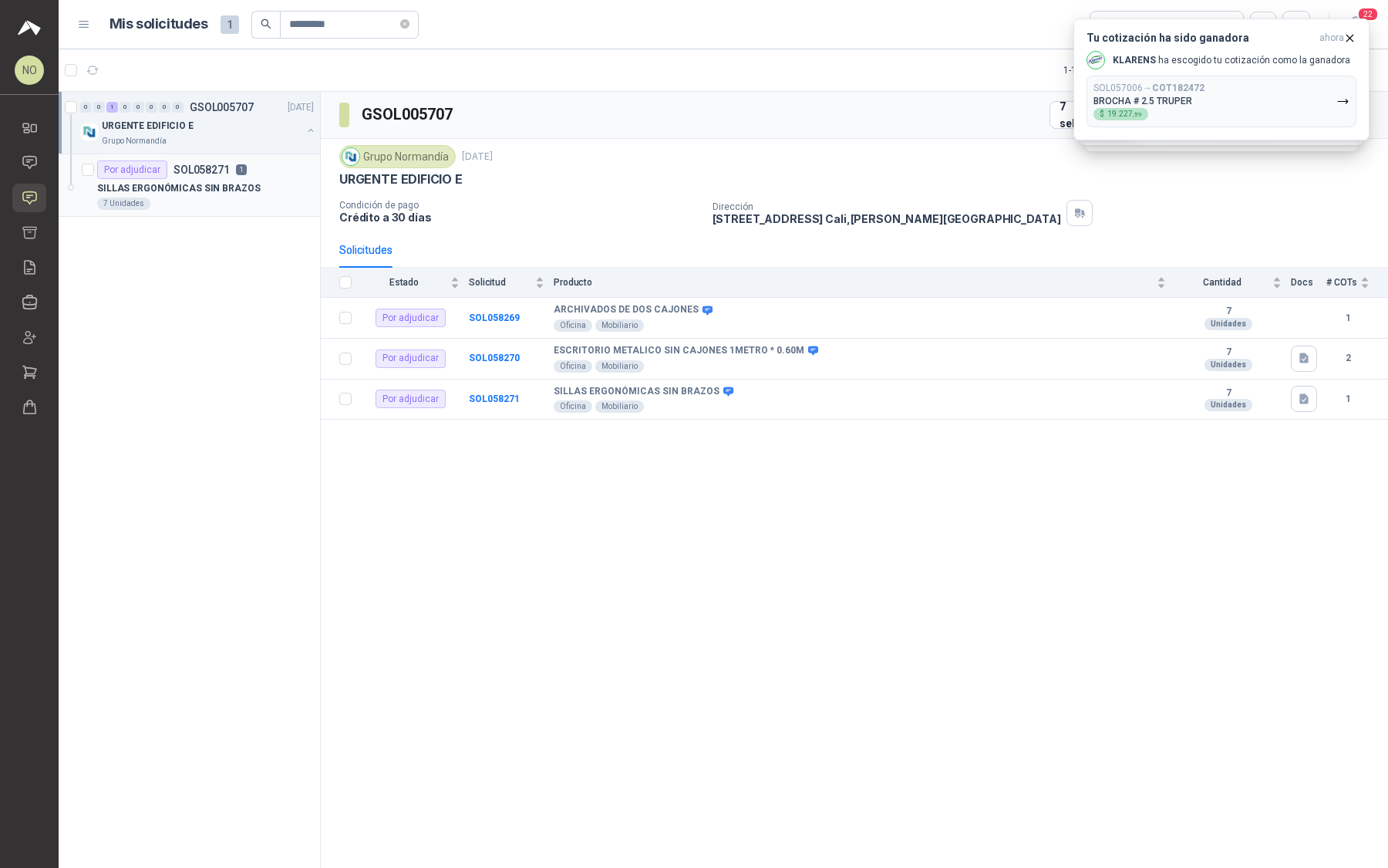
click at [255, 198] on div "7 Unidades" at bounding box center [205, 204] width 217 height 12
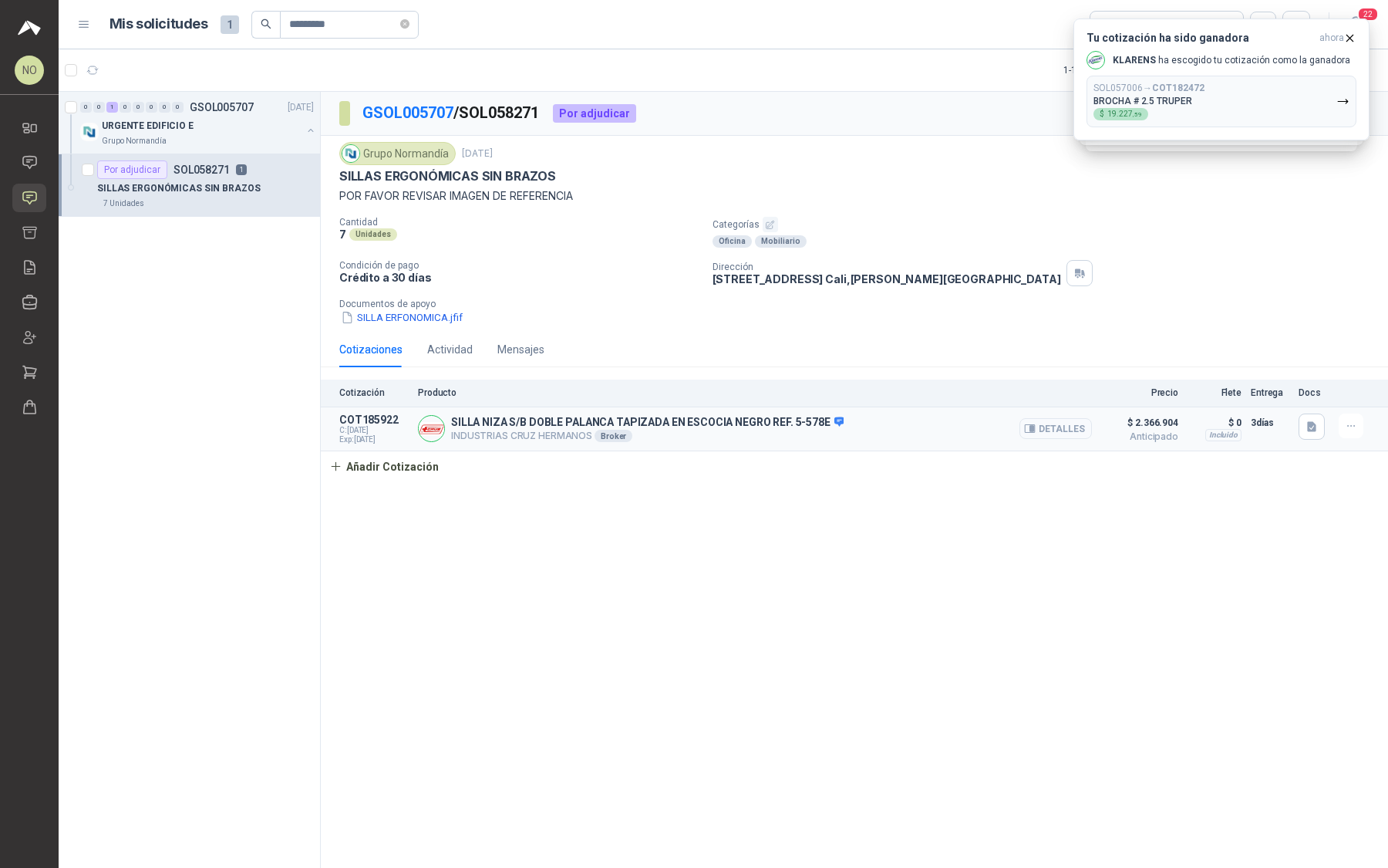
click at [1057, 423] on button "Detalles" at bounding box center [1056, 428] width 73 height 21
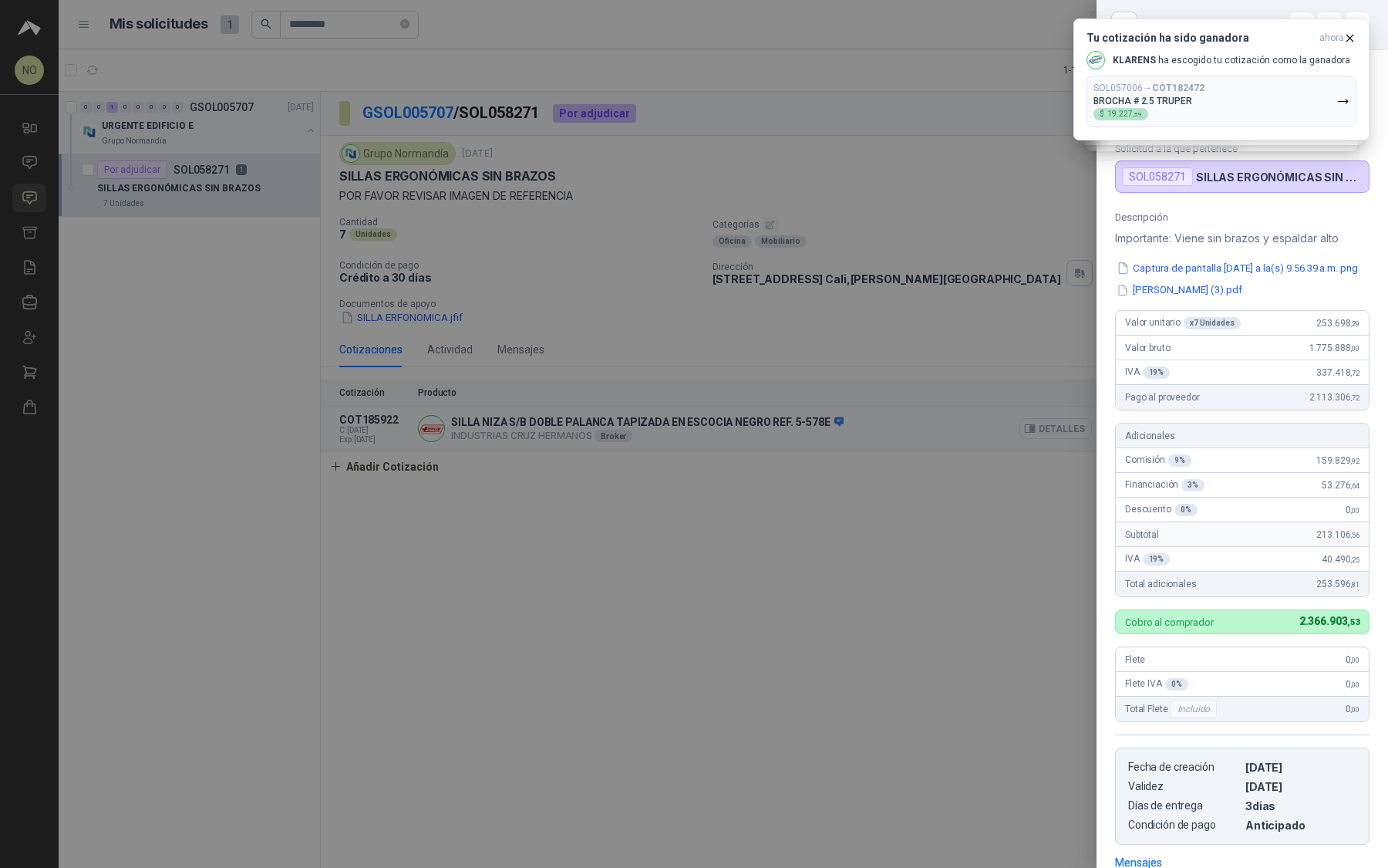
scroll to position [196, 0]
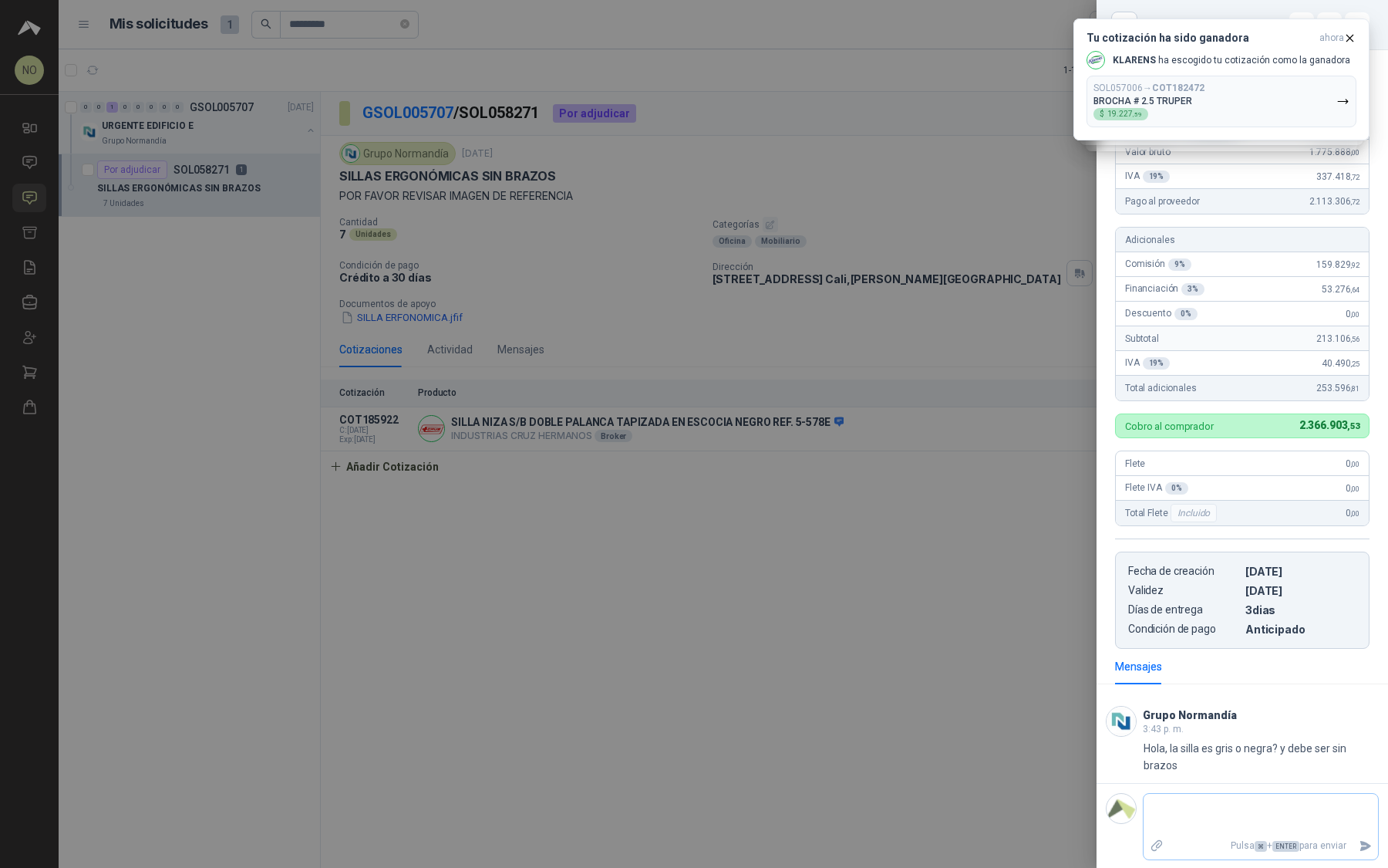
type textarea "*"
type textarea "**"
type textarea "***"
type textarea "****"
type textarea "*****"
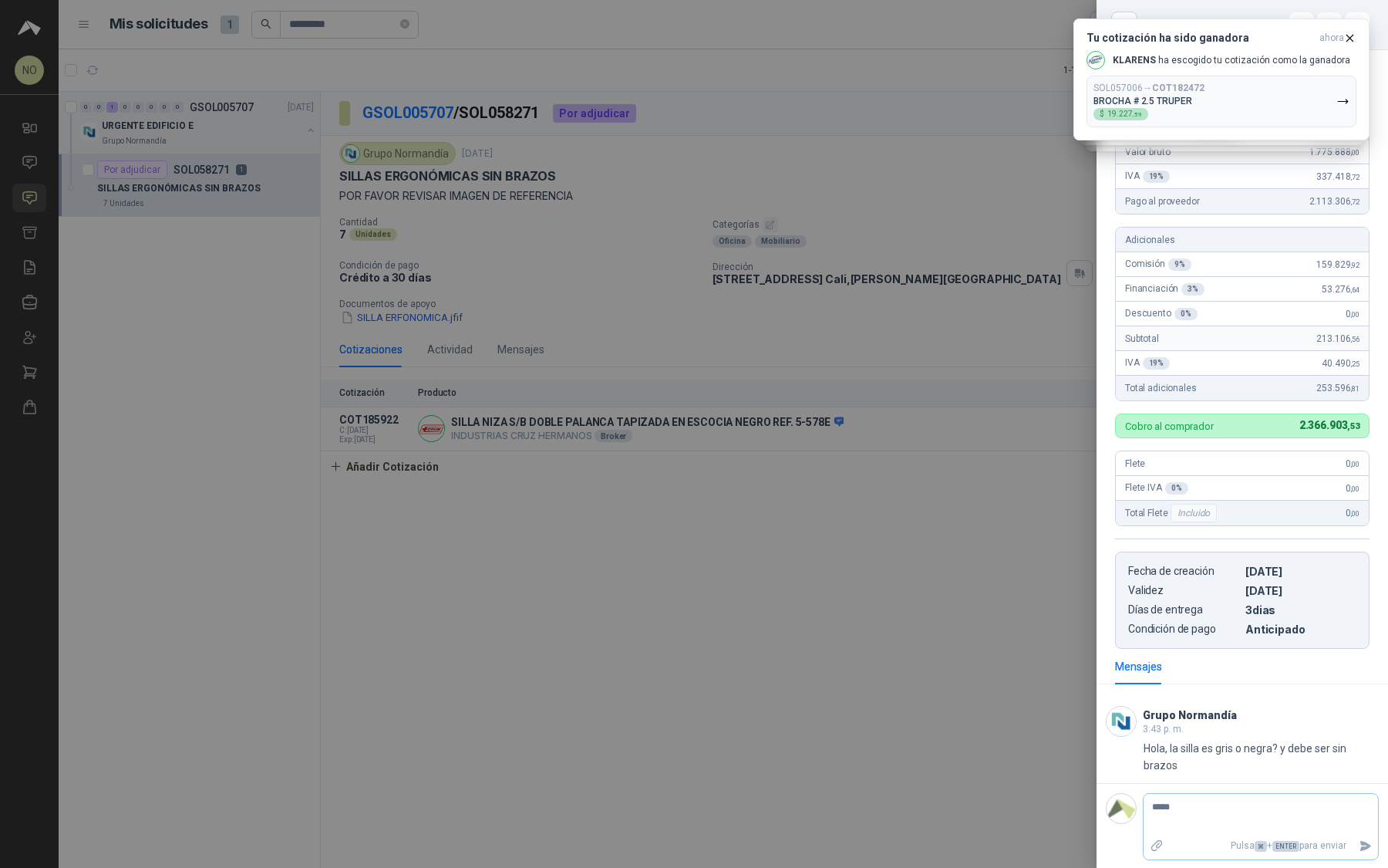
type textarea "*****"
type textarea "*******"
type textarea "********"
type textarea "**********"
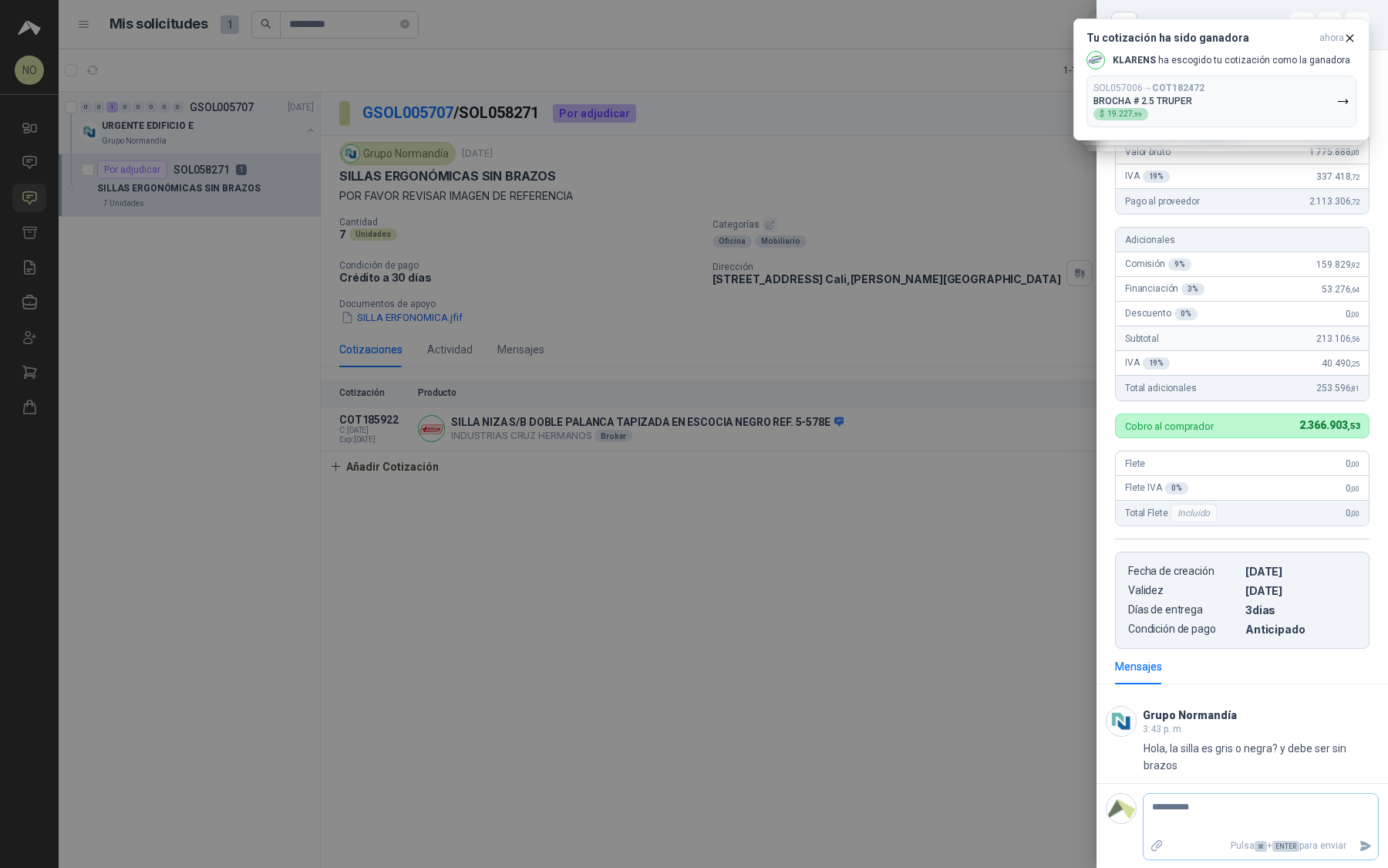
type textarea "**********"
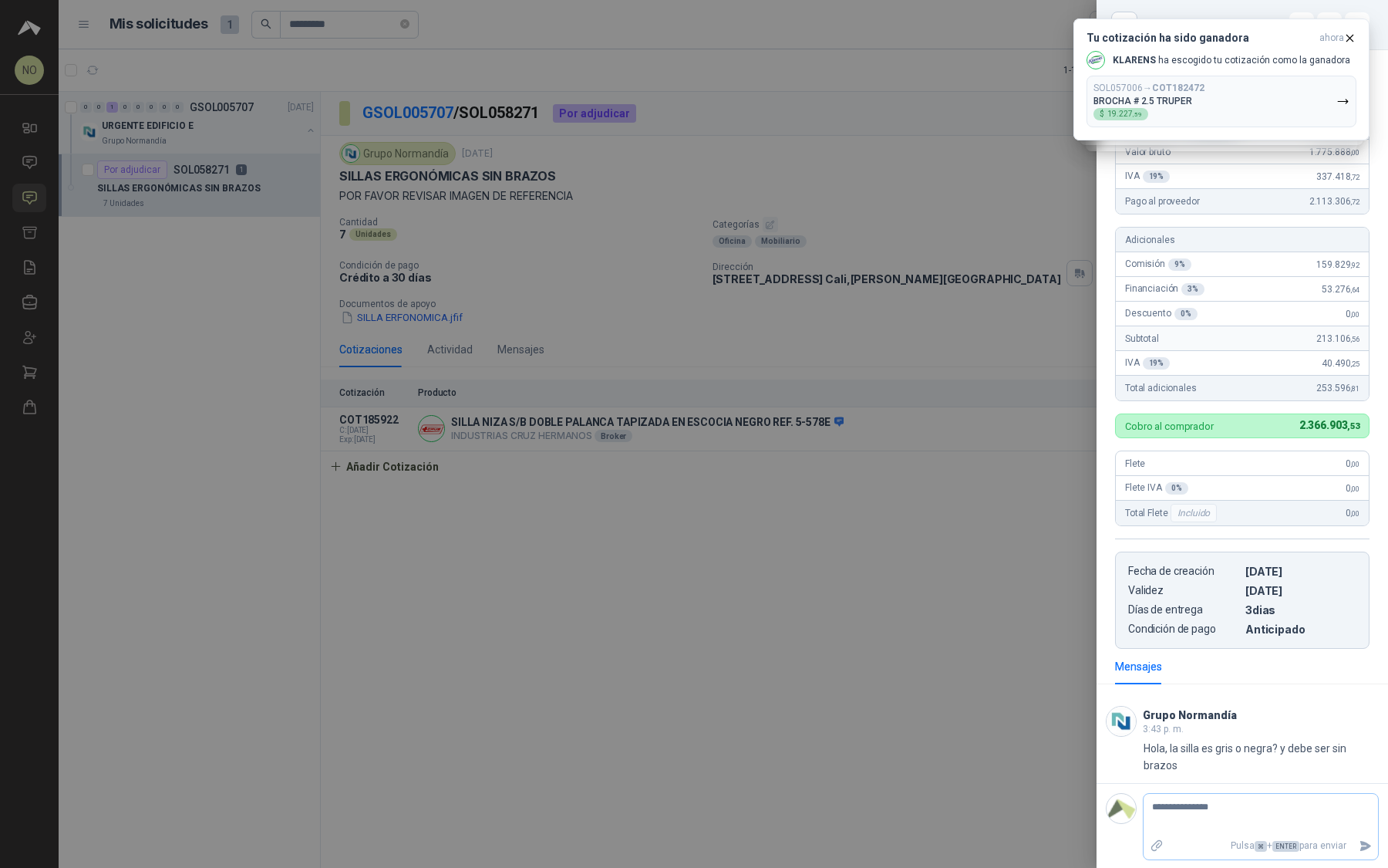
type textarea "**********"
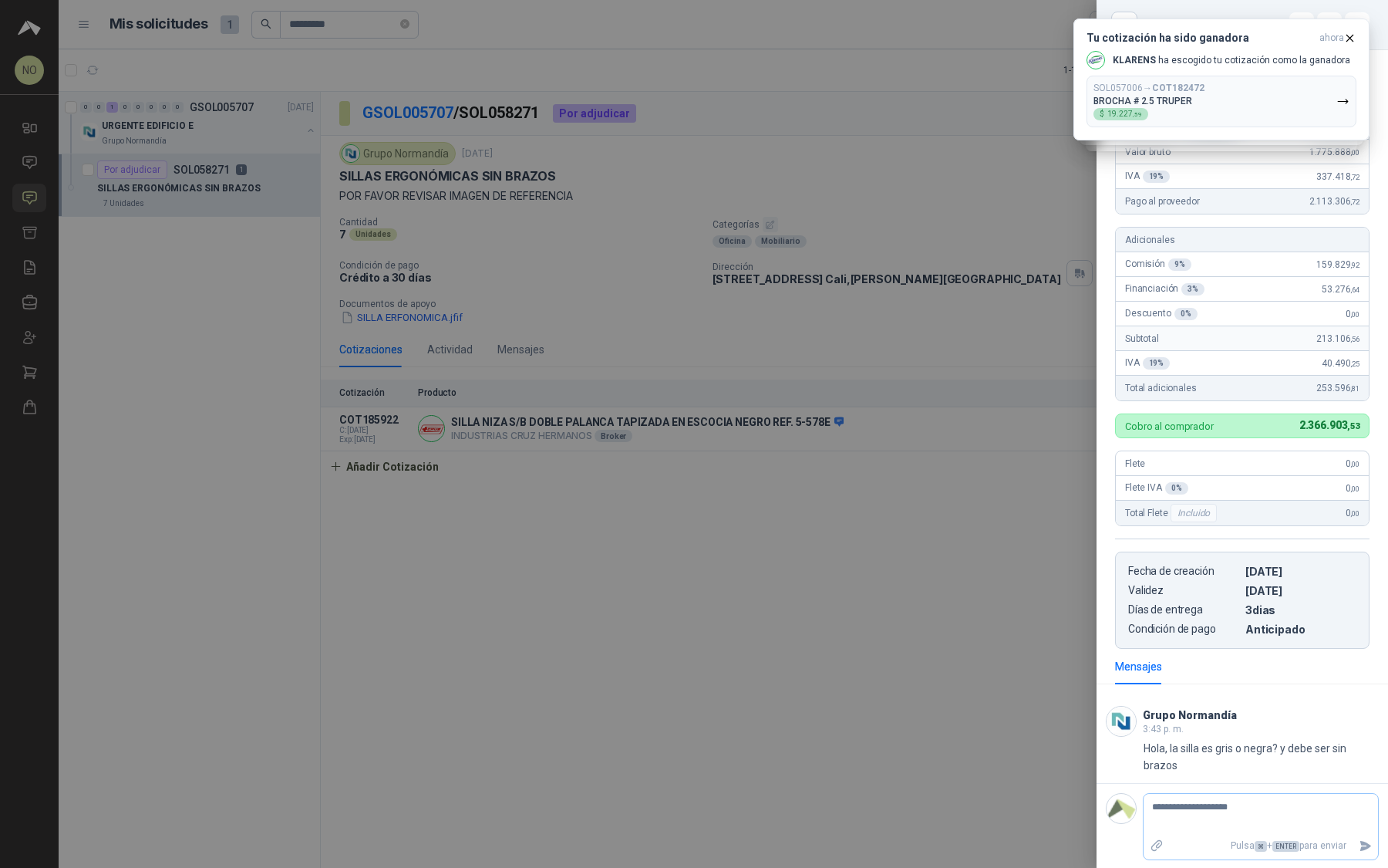
type textarea "**********"
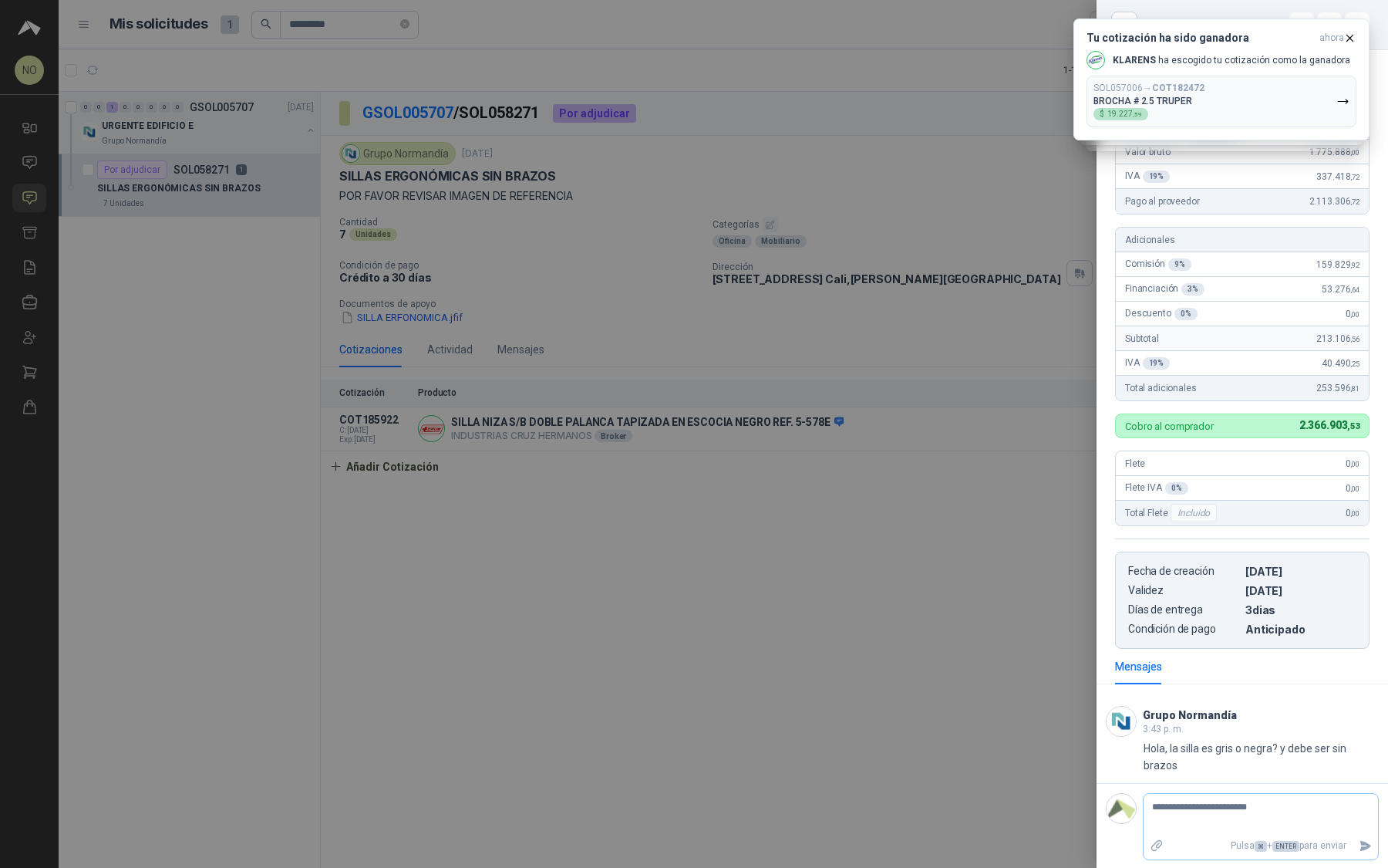
type textarea "**********"
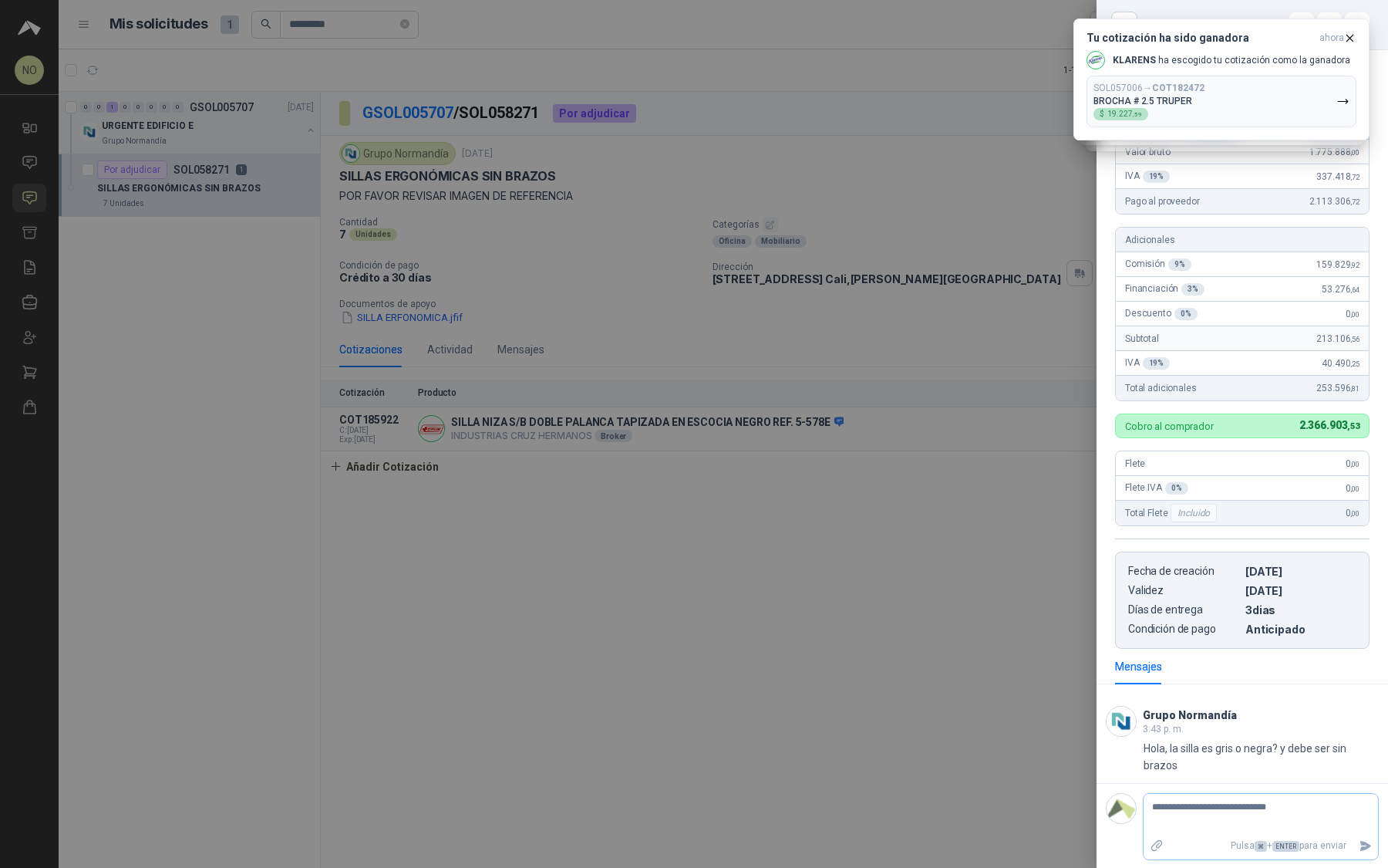
type textarea "**********"
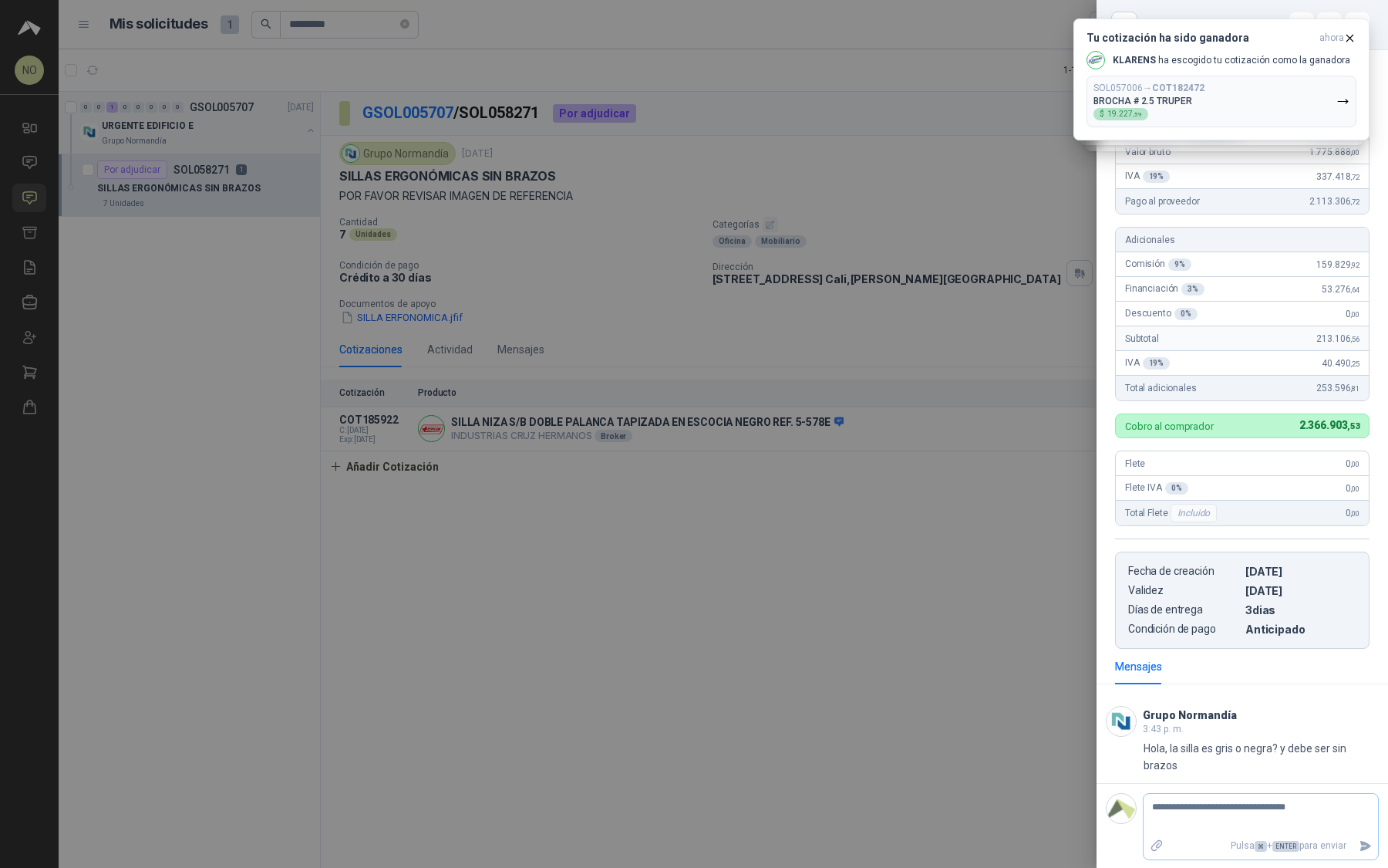
type textarea "**********"
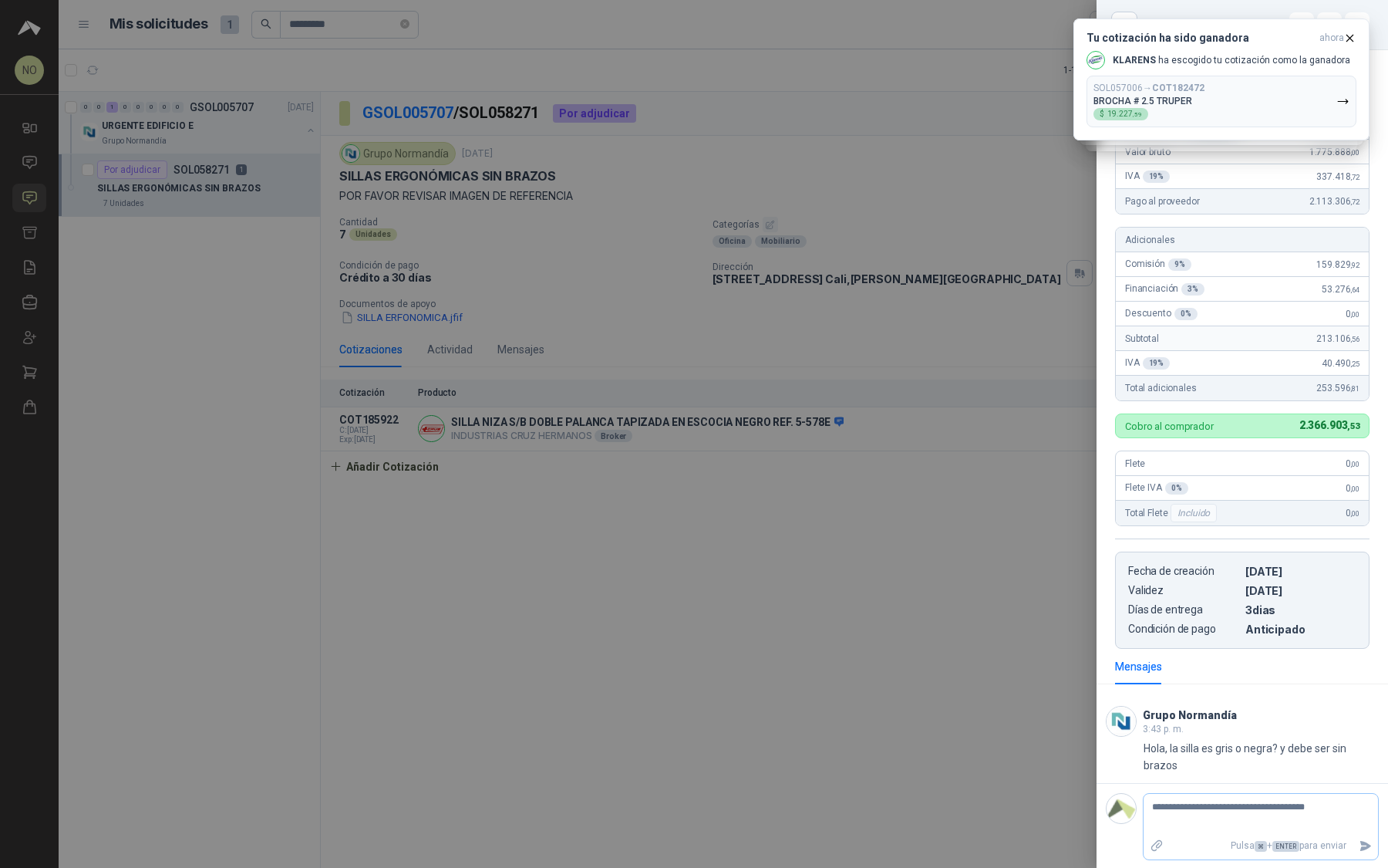
type textarea "**********"
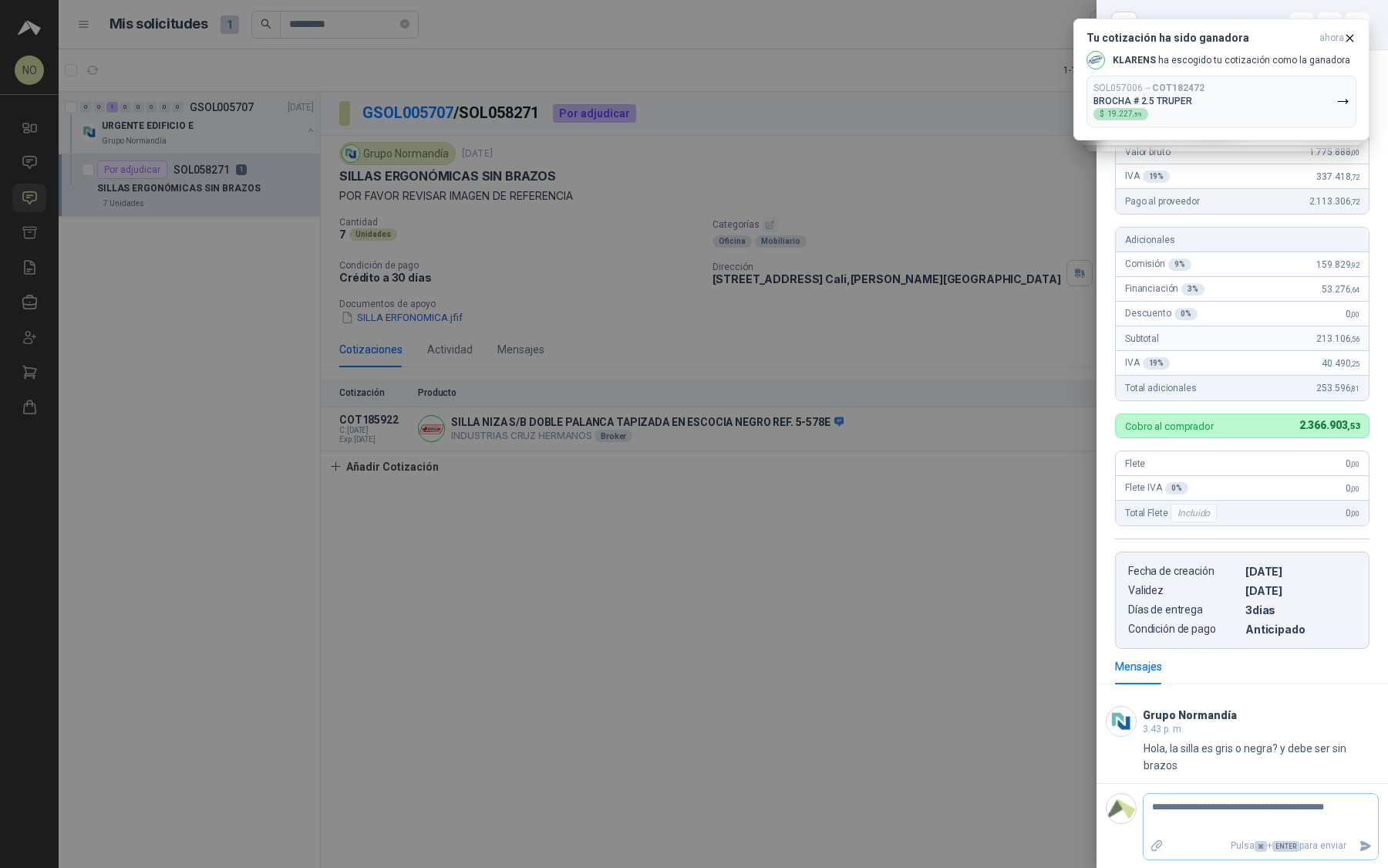
type textarea "**********"
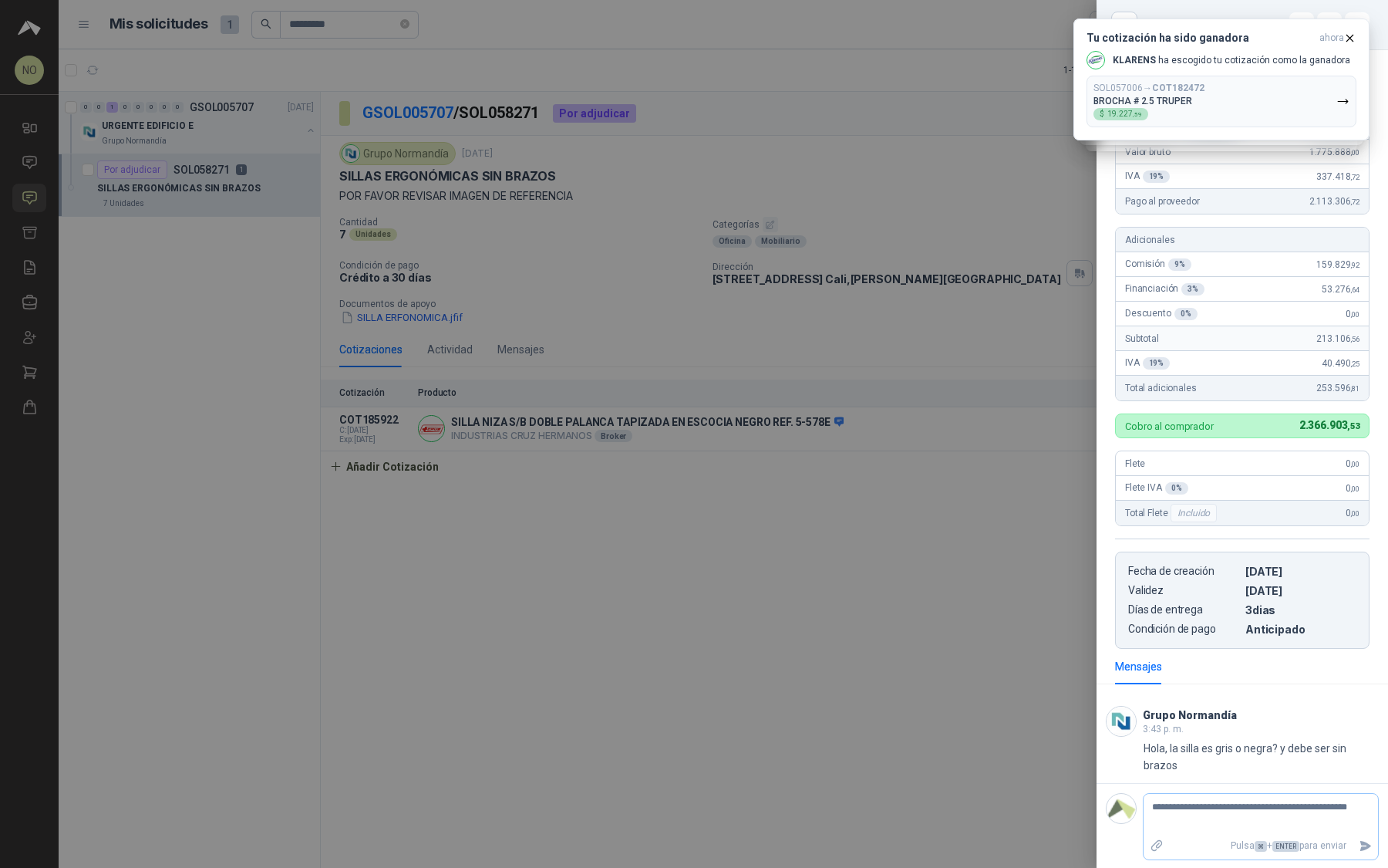
type textarea "**********"
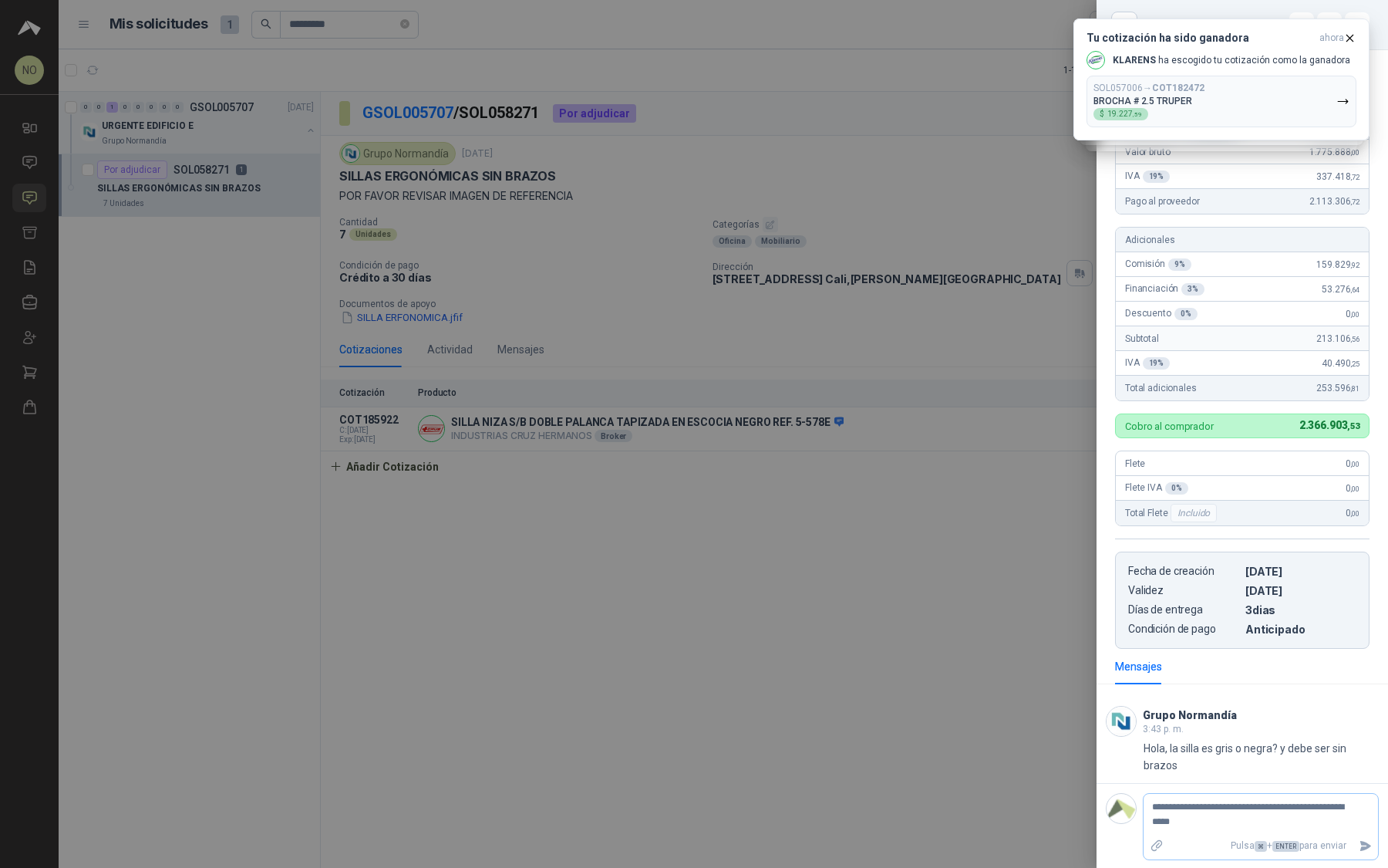
type textarea "**********"
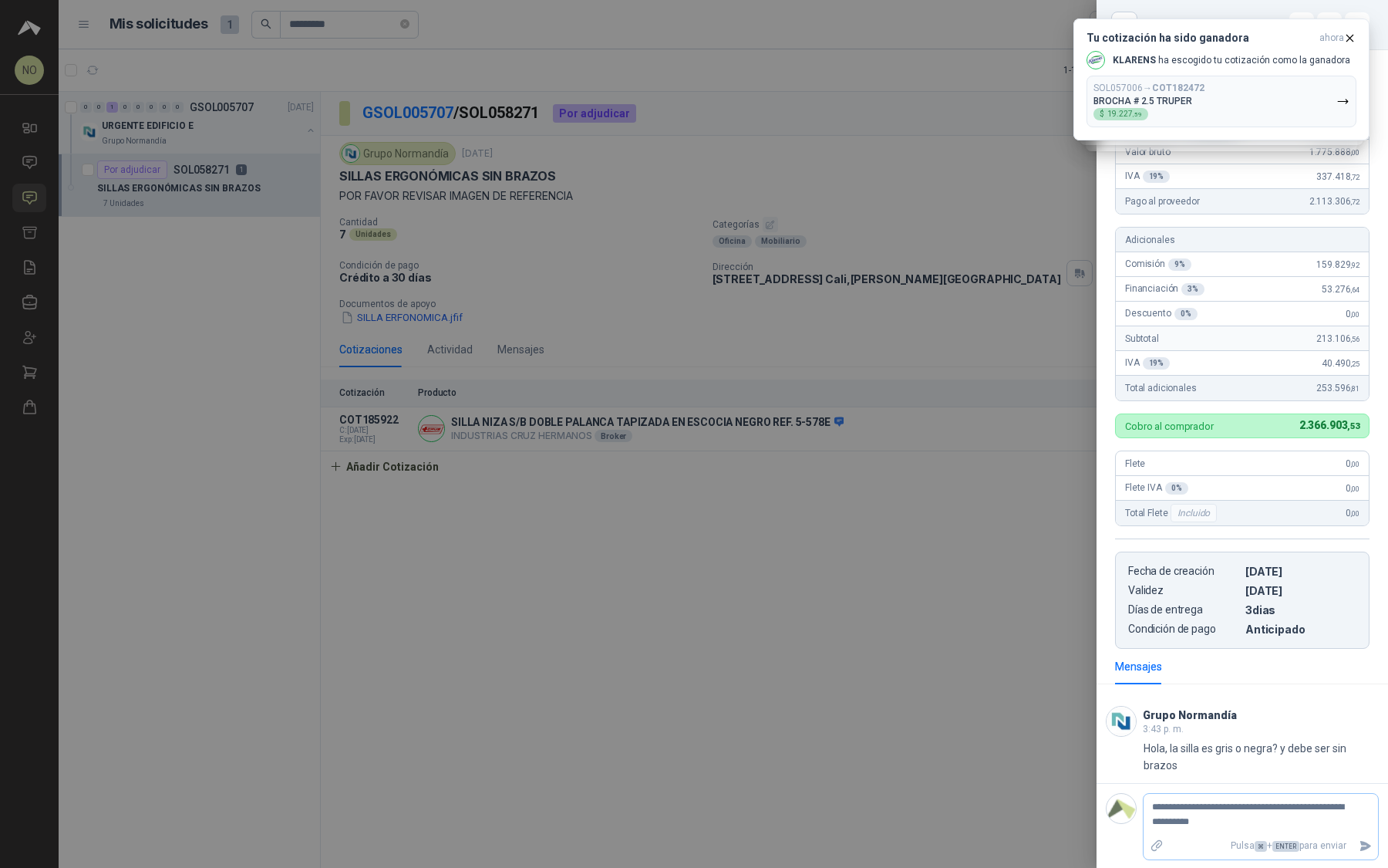
type textarea "**********"
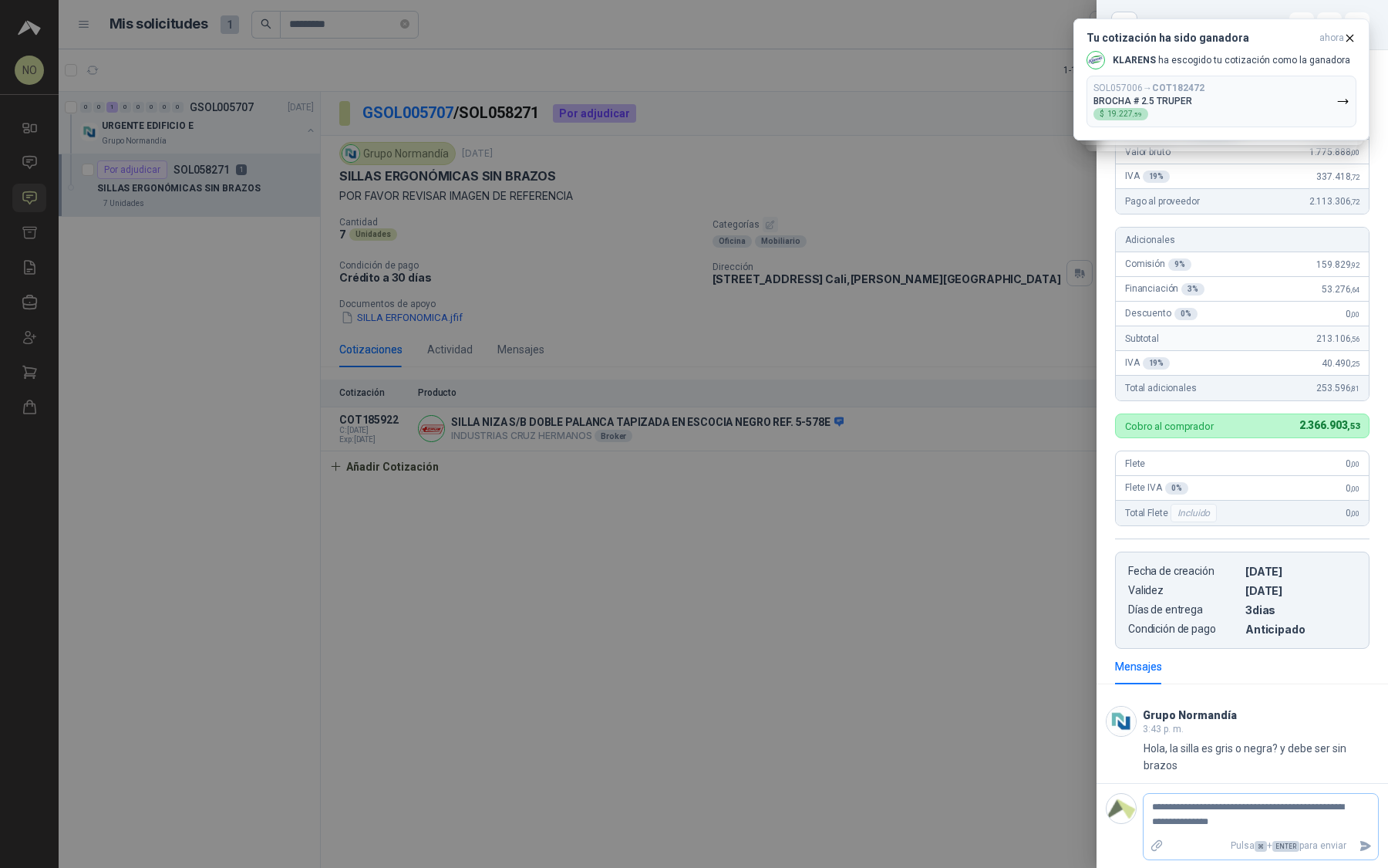
type textarea "**********"
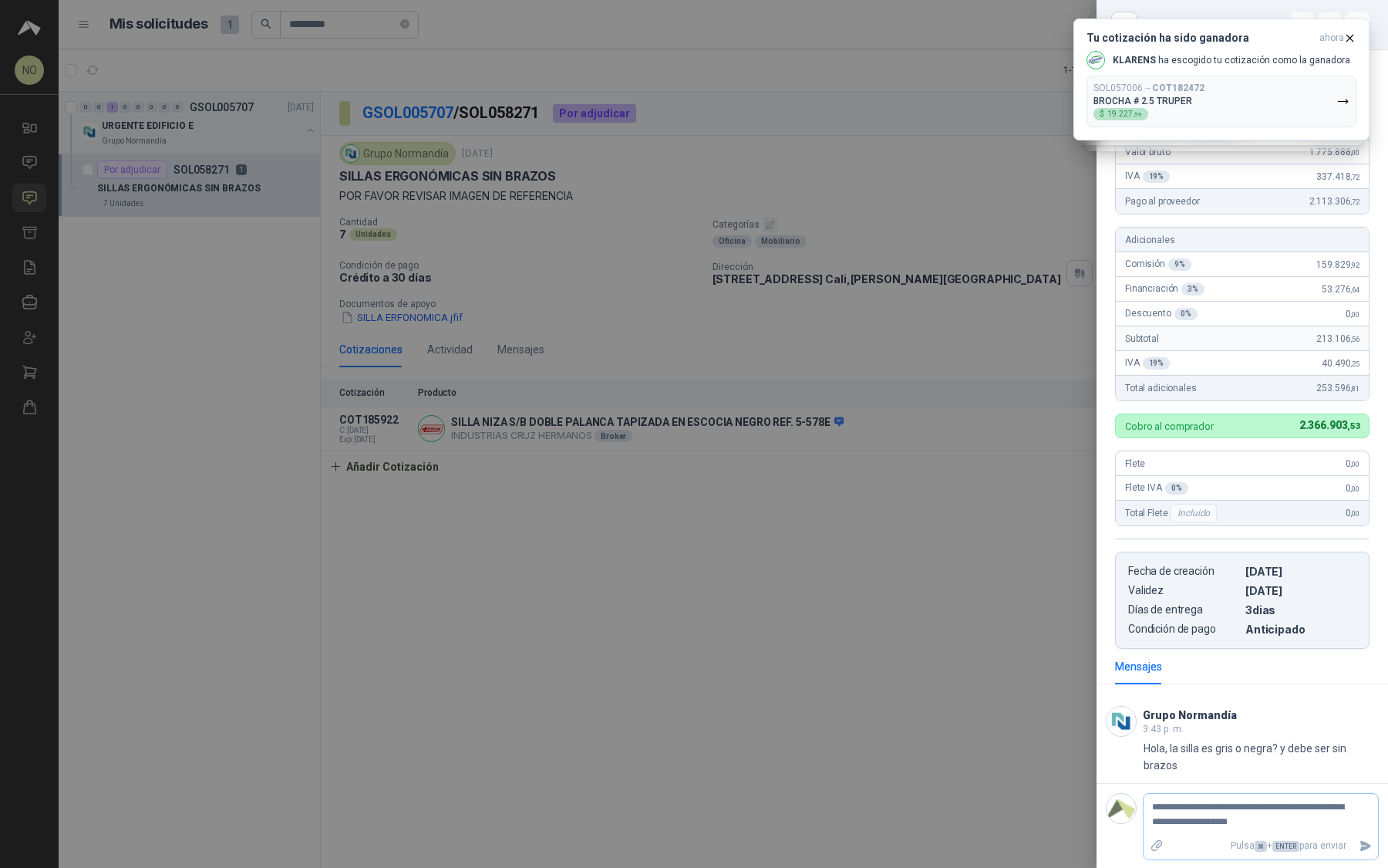
type textarea "**********"
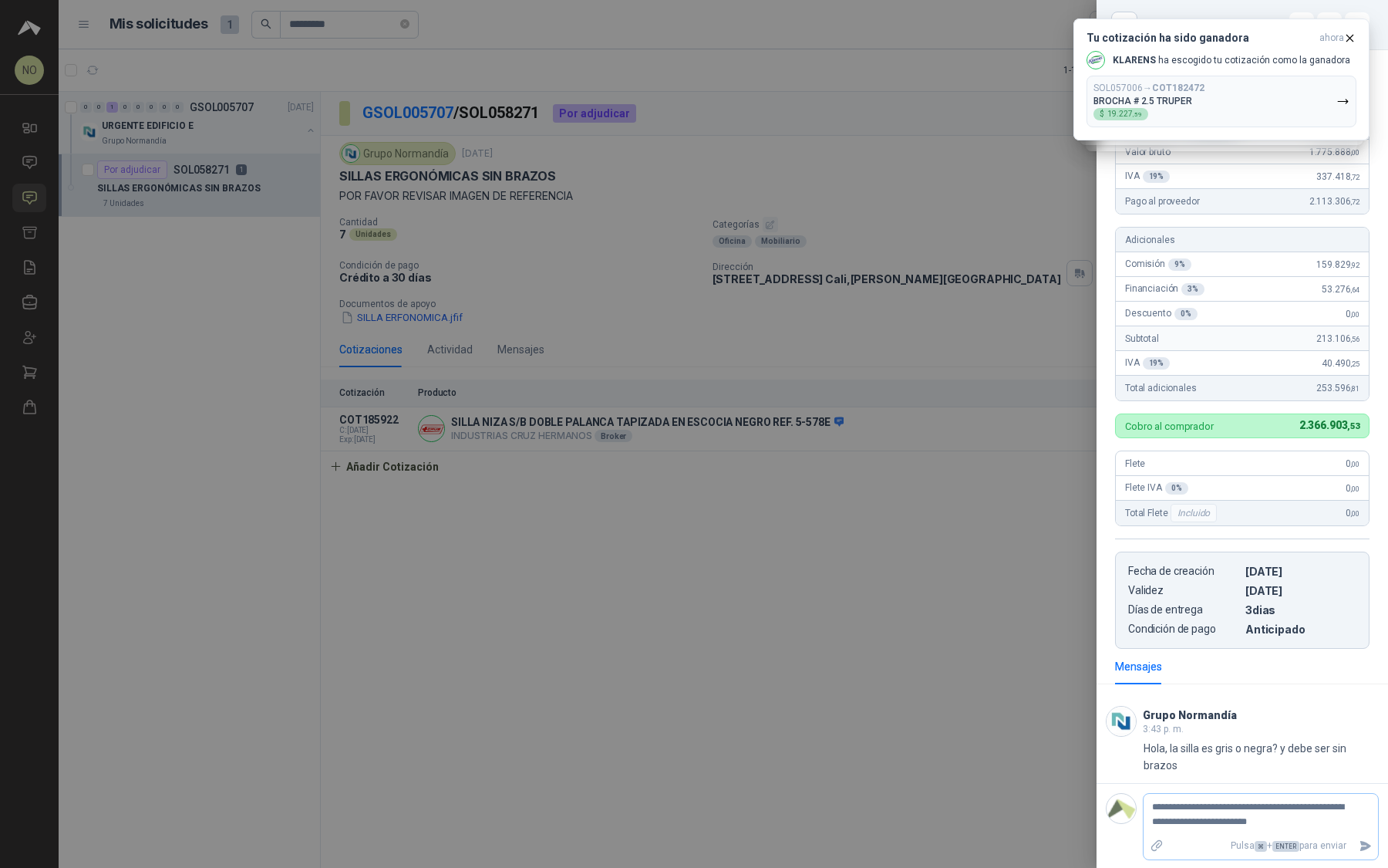
type textarea "**********"
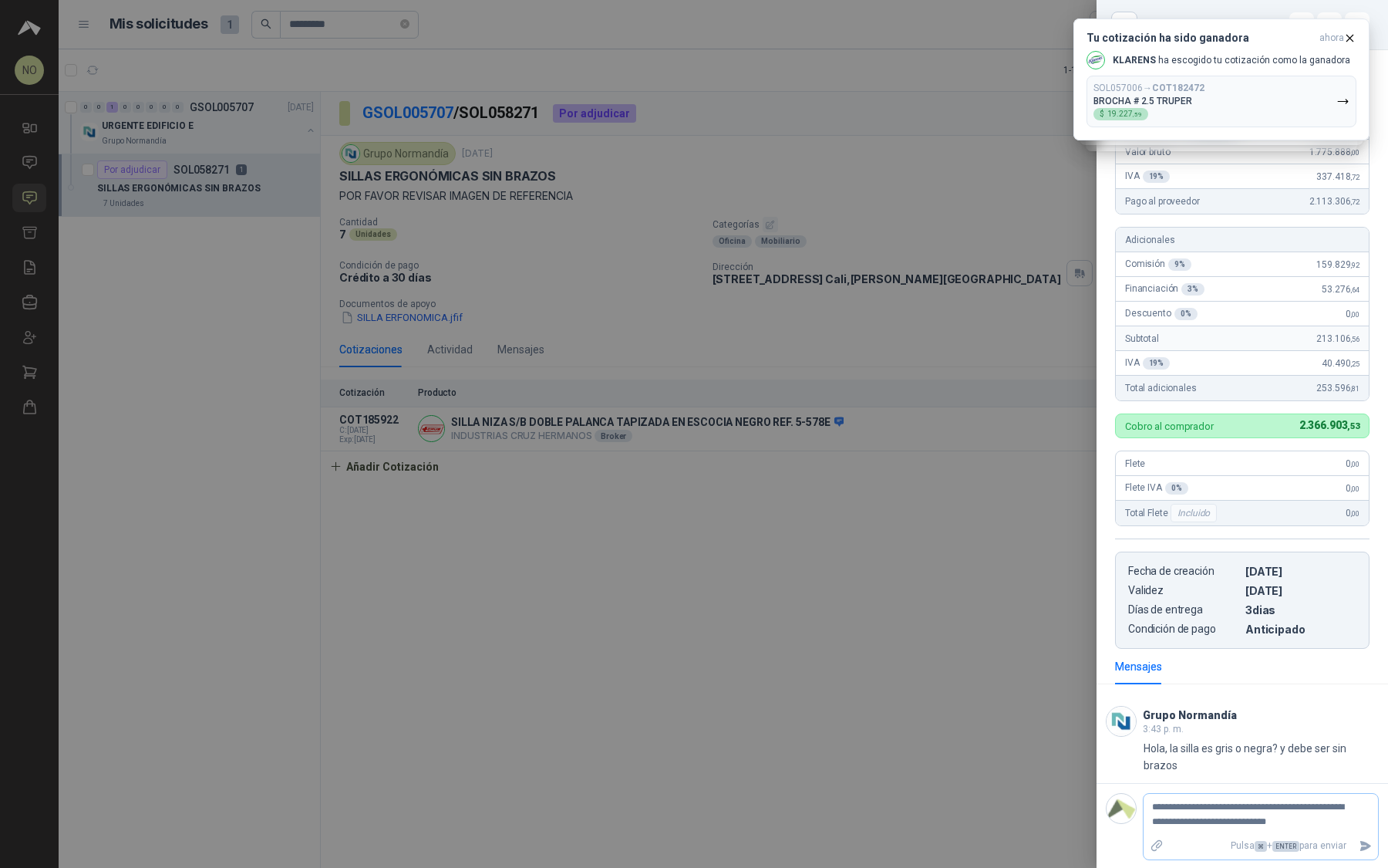
type textarea "**********"
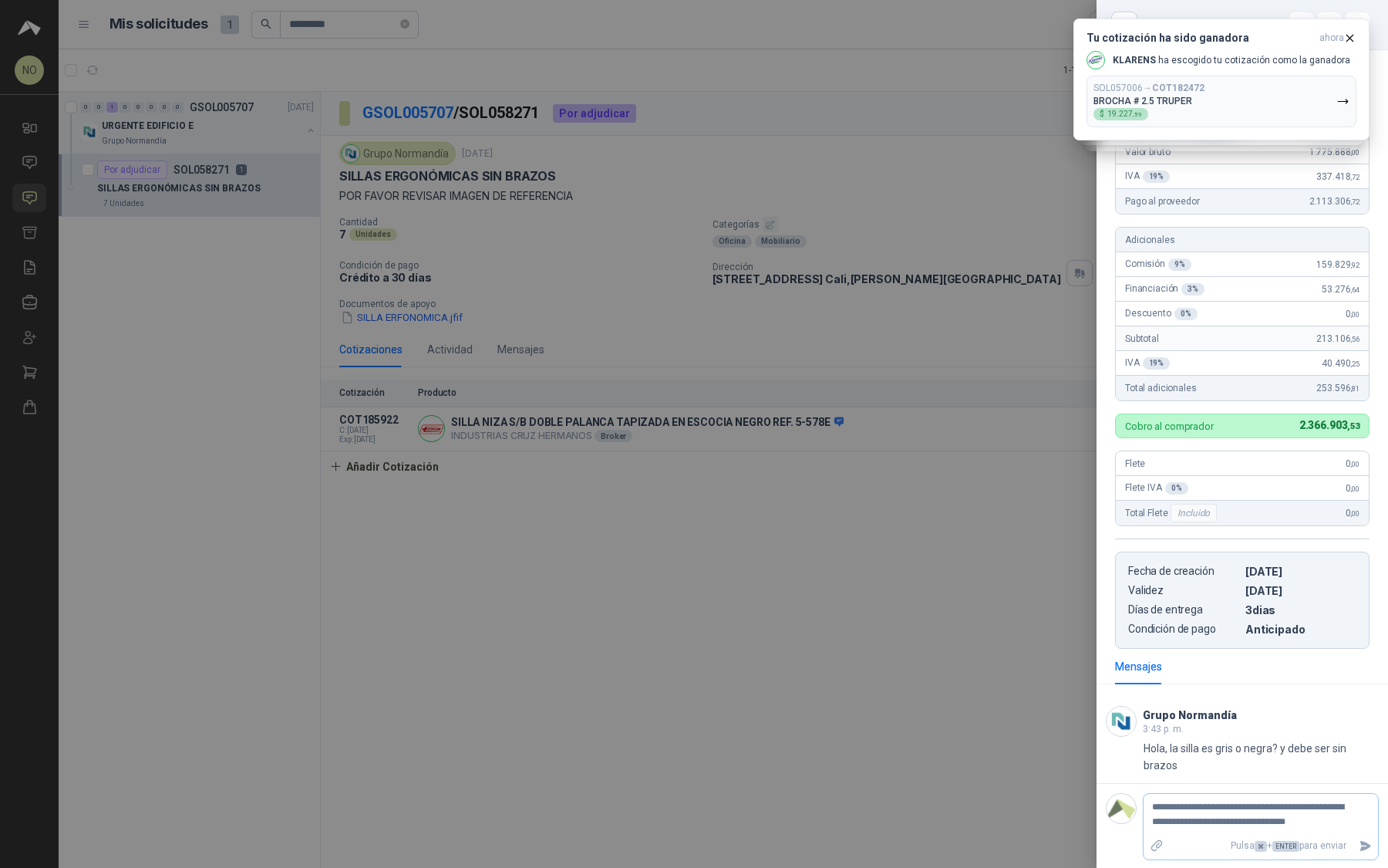
type textarea "**********"
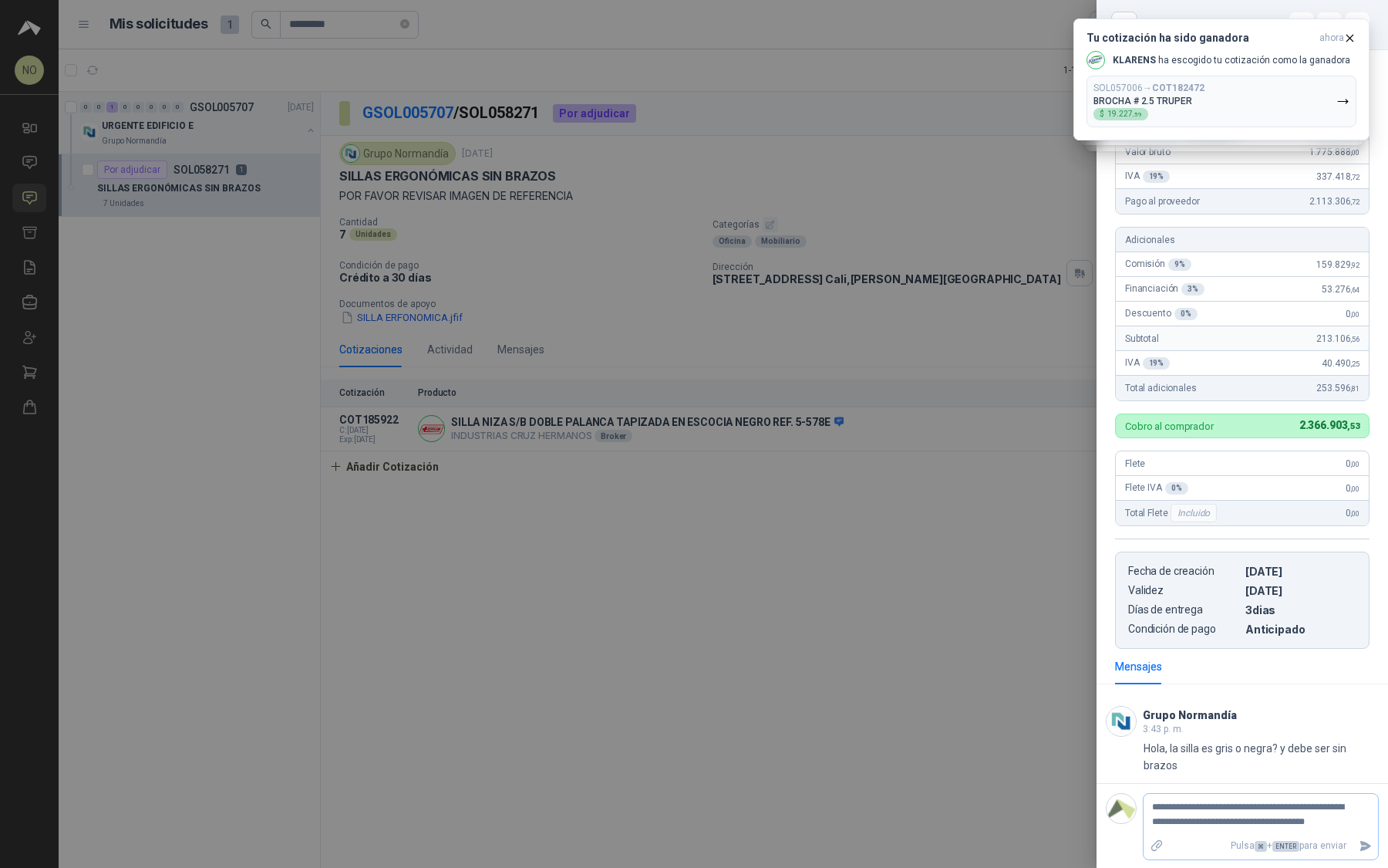
type textarea "**********"
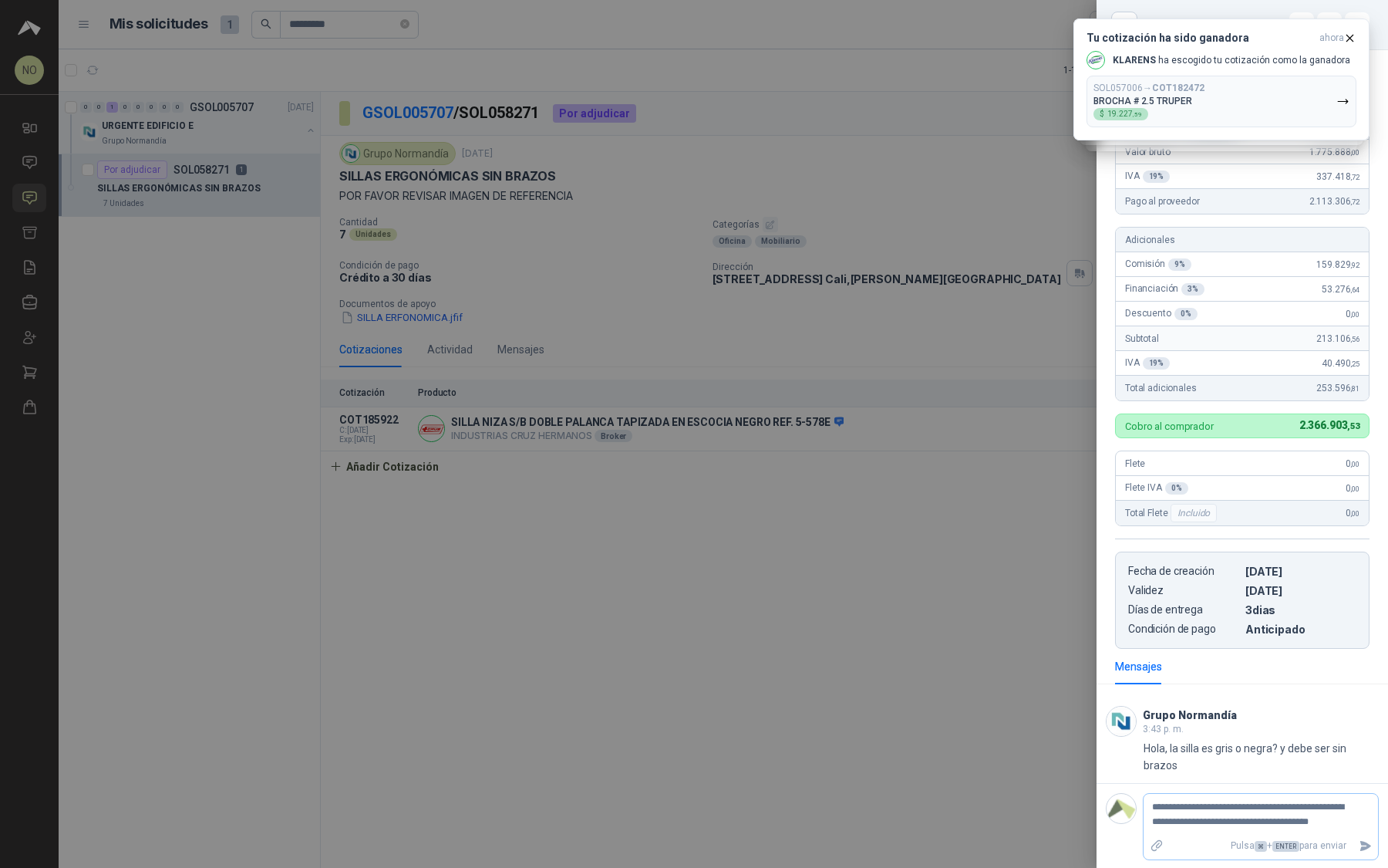
type textarea "**********"
click at [1356, 859] on button "Enviar" at bounding box center [1365, 860] width 26 height 27
click at [924, 600] on div at bounding box center [694, 434] width 1388 height 868
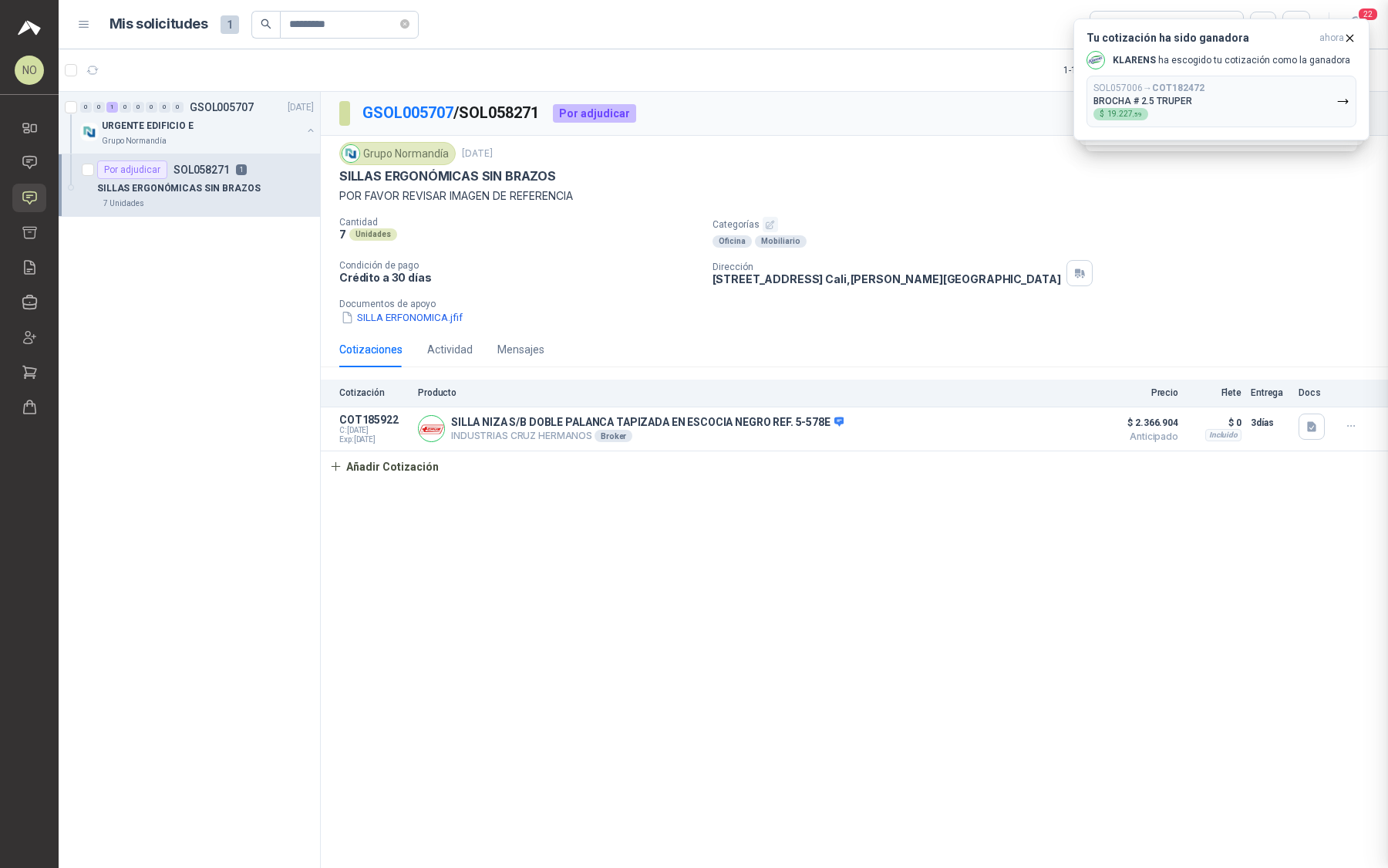
scroll to position [298, 0]
click at [1311, 430] on button "button" at bounding box center [1312, 427] width 26 height 26
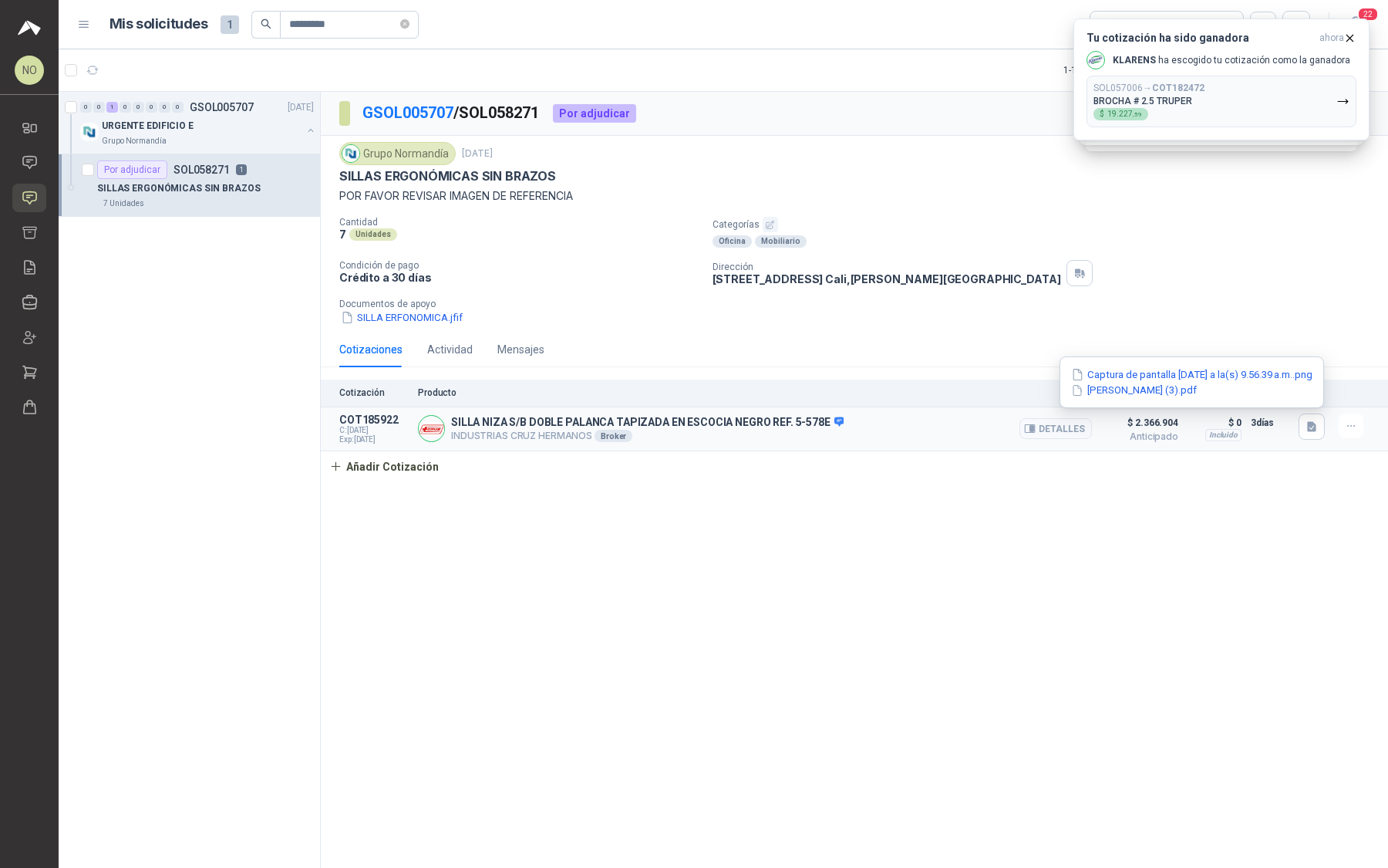
drag, startPoint x: 1311, startPoint y: 430, endPoint x: 1291, endPoint y: 415, distance: 25.0
click at [1309, 429] on button "button" at bounding box center [1312, 427] width 26 height 26
click at [1303, 423] on button "button" at bounding box center [1312, 427] width 26 height 26
click at [1261, 380] on button "Captura de pantalla 2025-10-01 a la(s) 9.56.39 a.m..png" at bounding box center [1192, 374] width 245 height 16
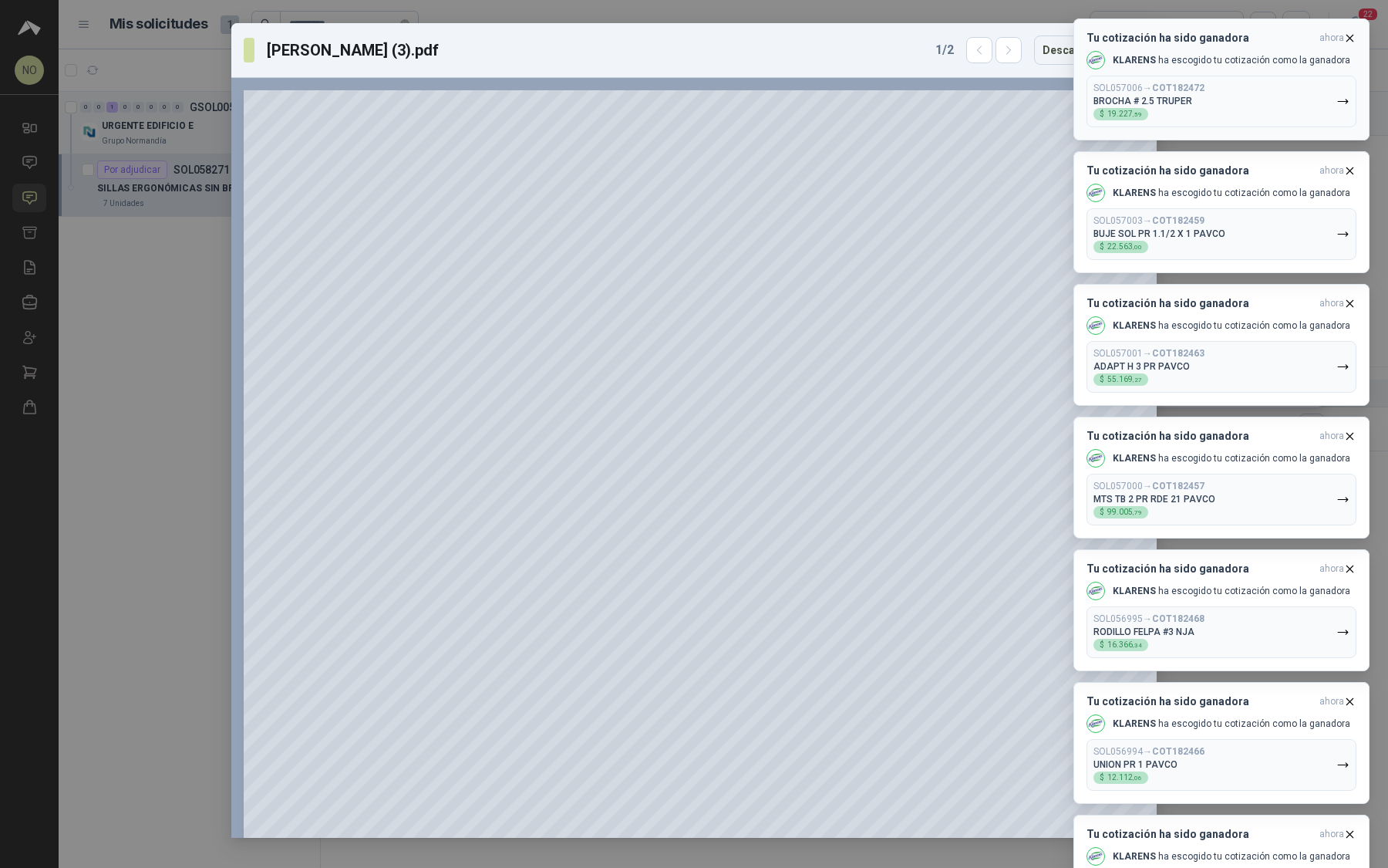
click at [1352, 38] on icon "button" at bounding box center [1350, 38] width 13 height 13
click at [1352, 36] on icon "button" at bounding box center [1350, 38] width 13 height 13
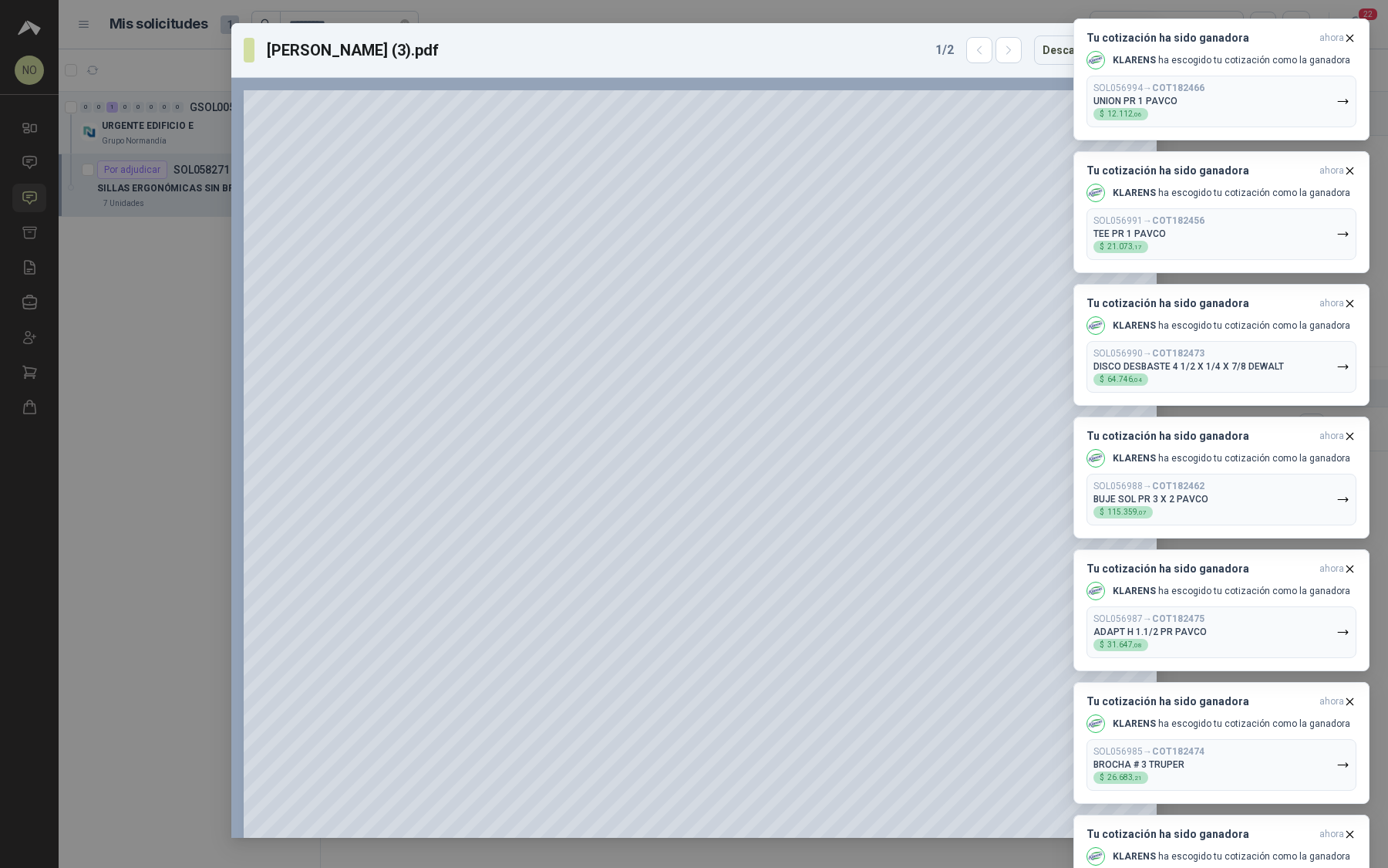
click at [1352, 36] on icon "button" at bounding box center [1350, 38] width 13 height 13
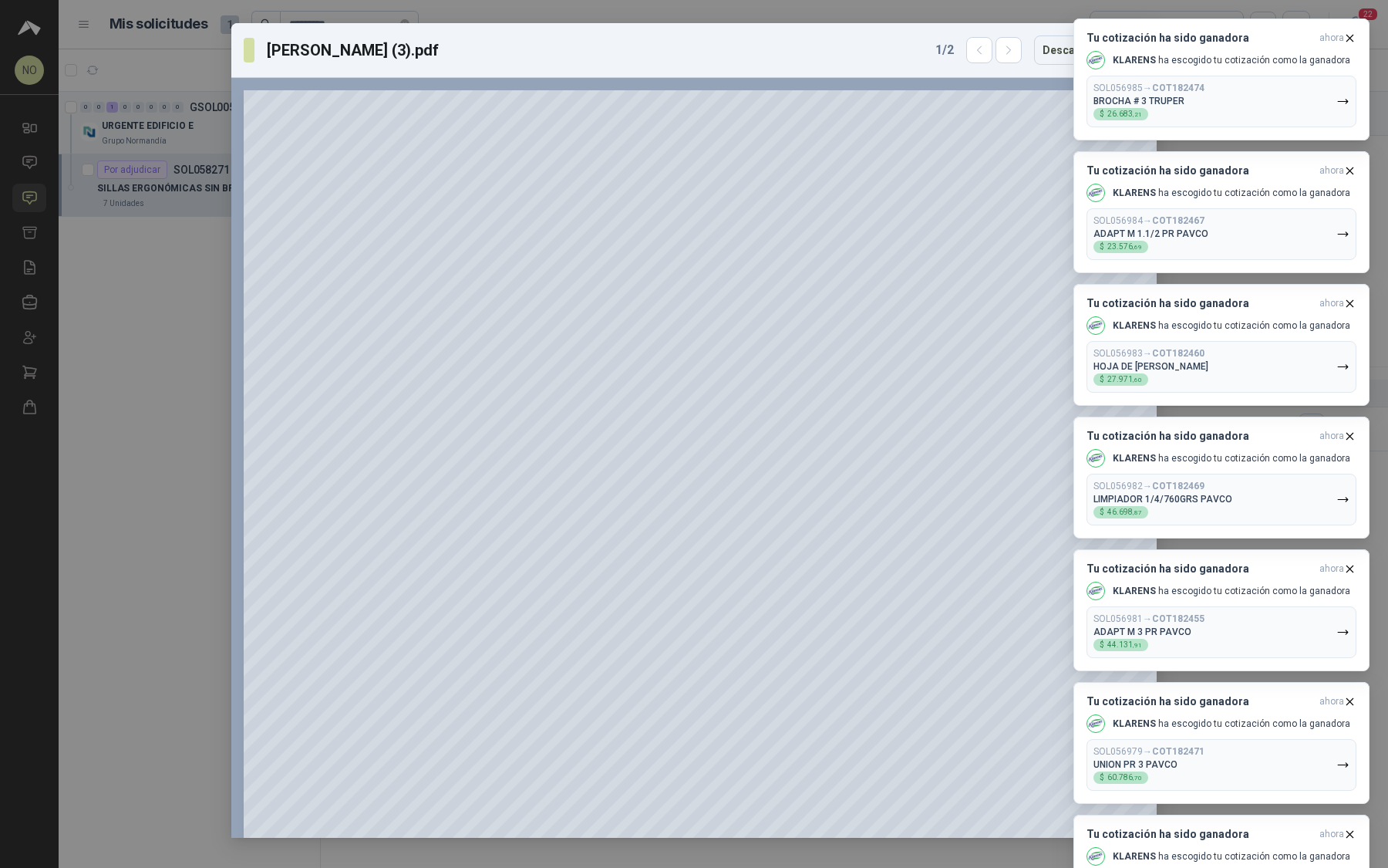
click at [1352, 36] on icon "button" at bounding box center [1350, 38] width 13 height 13
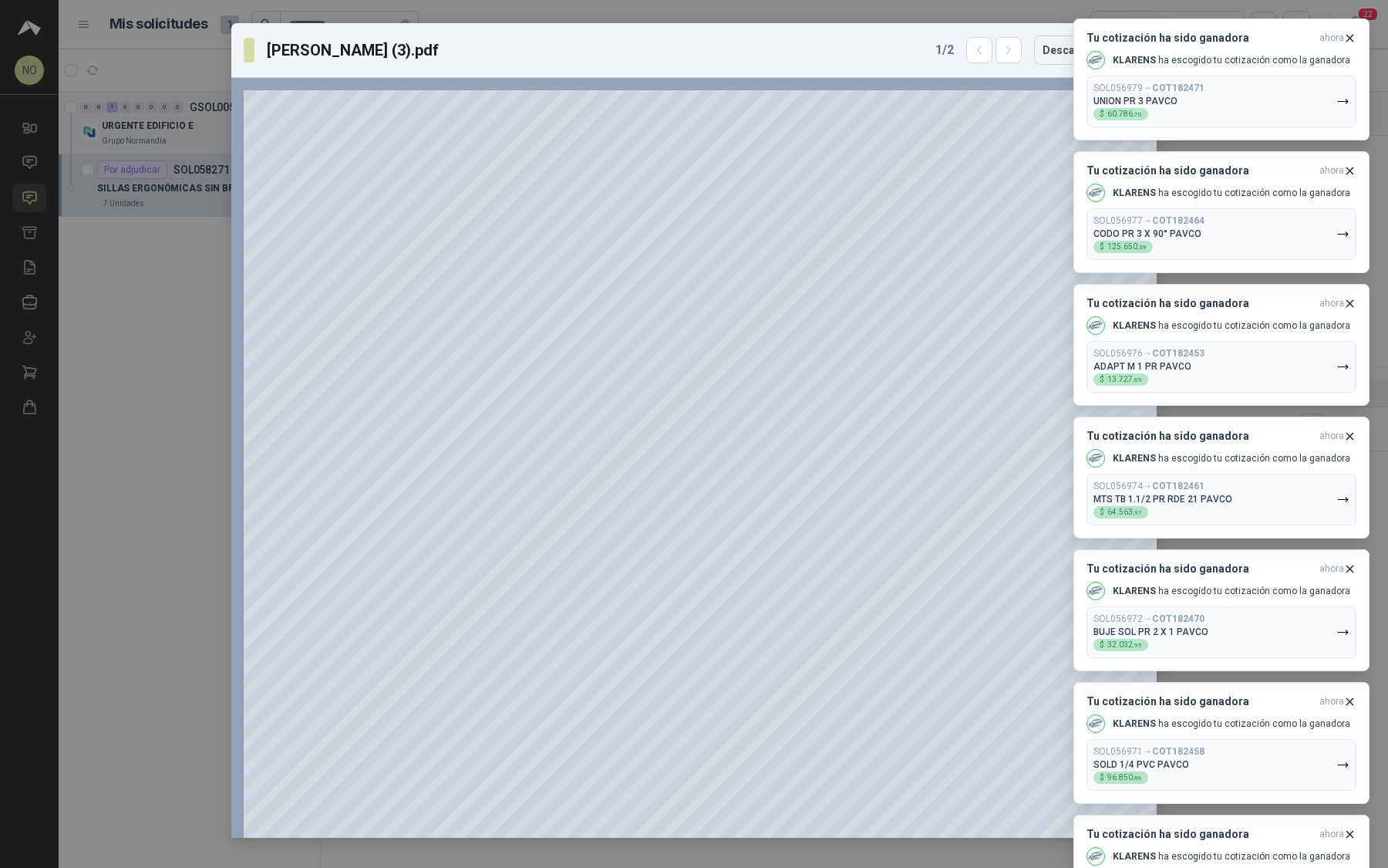
click at [1352, 36] on icon "button" at bounding box center [1350, 38] width 13 height 13
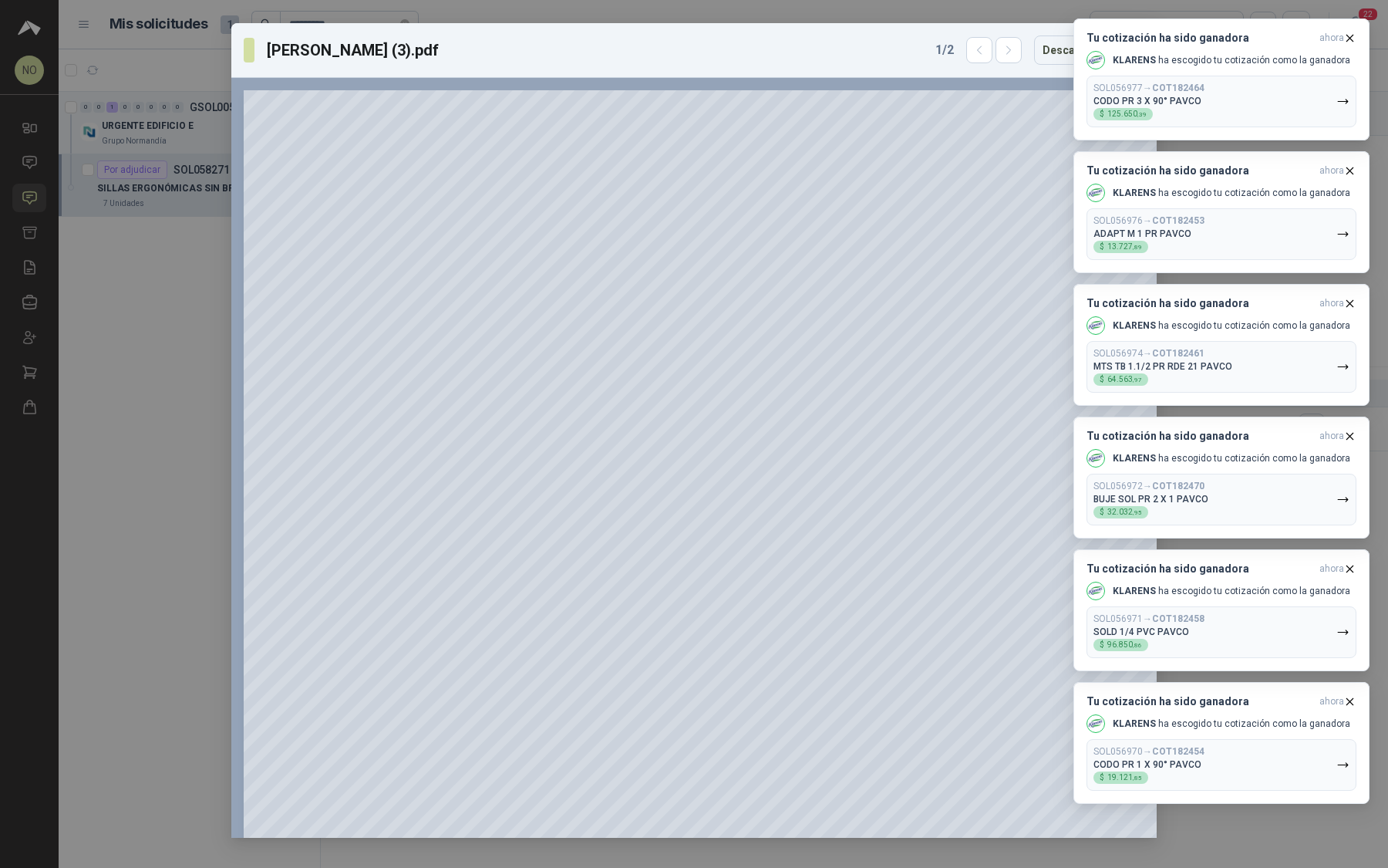
click at [1352, 36] on icon "button" at bounding box center [1350, 38] width 13 height 13
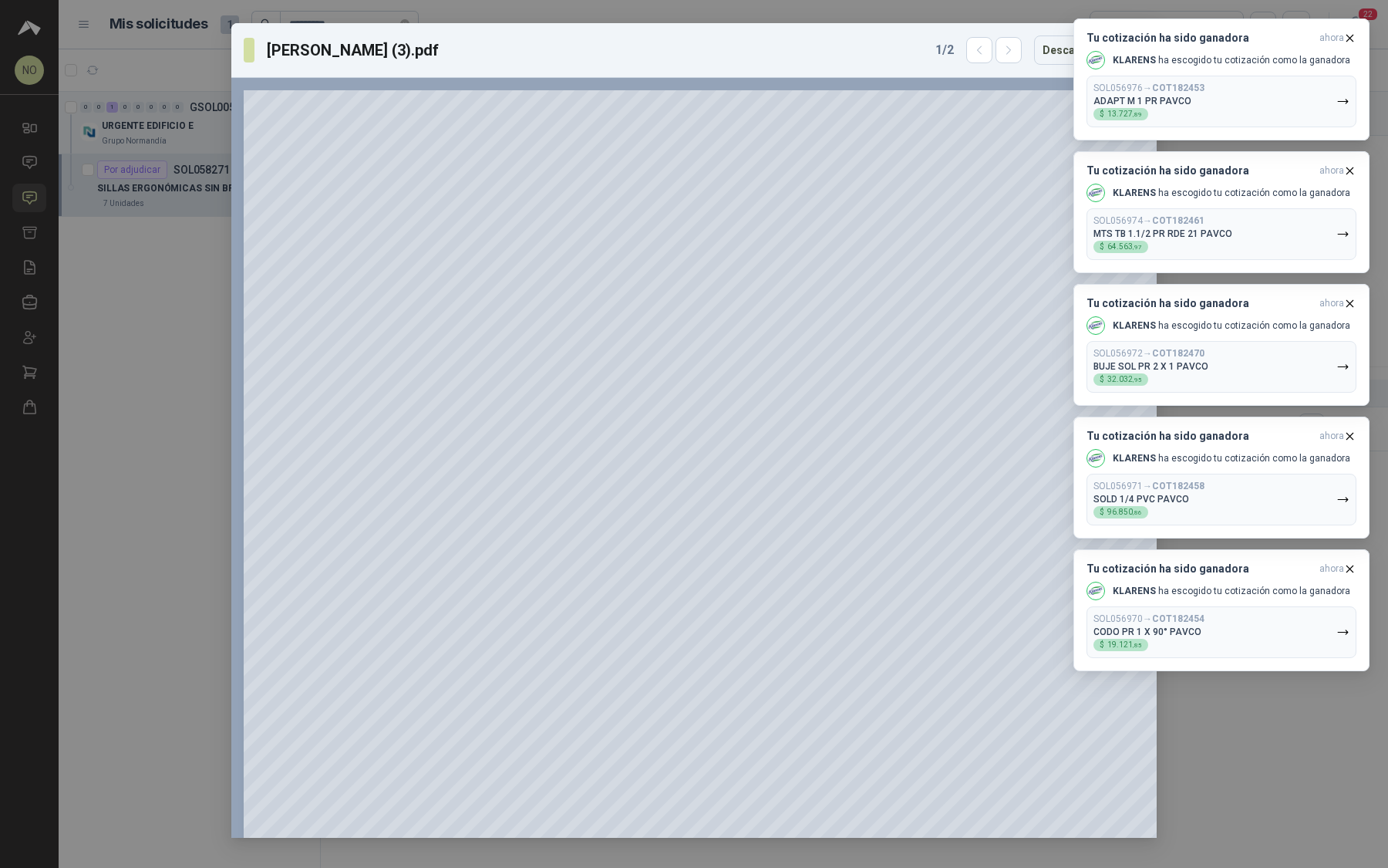
click at [1352, 36] on icon "button" at bounding box center [1350, 38] width 13 height 13
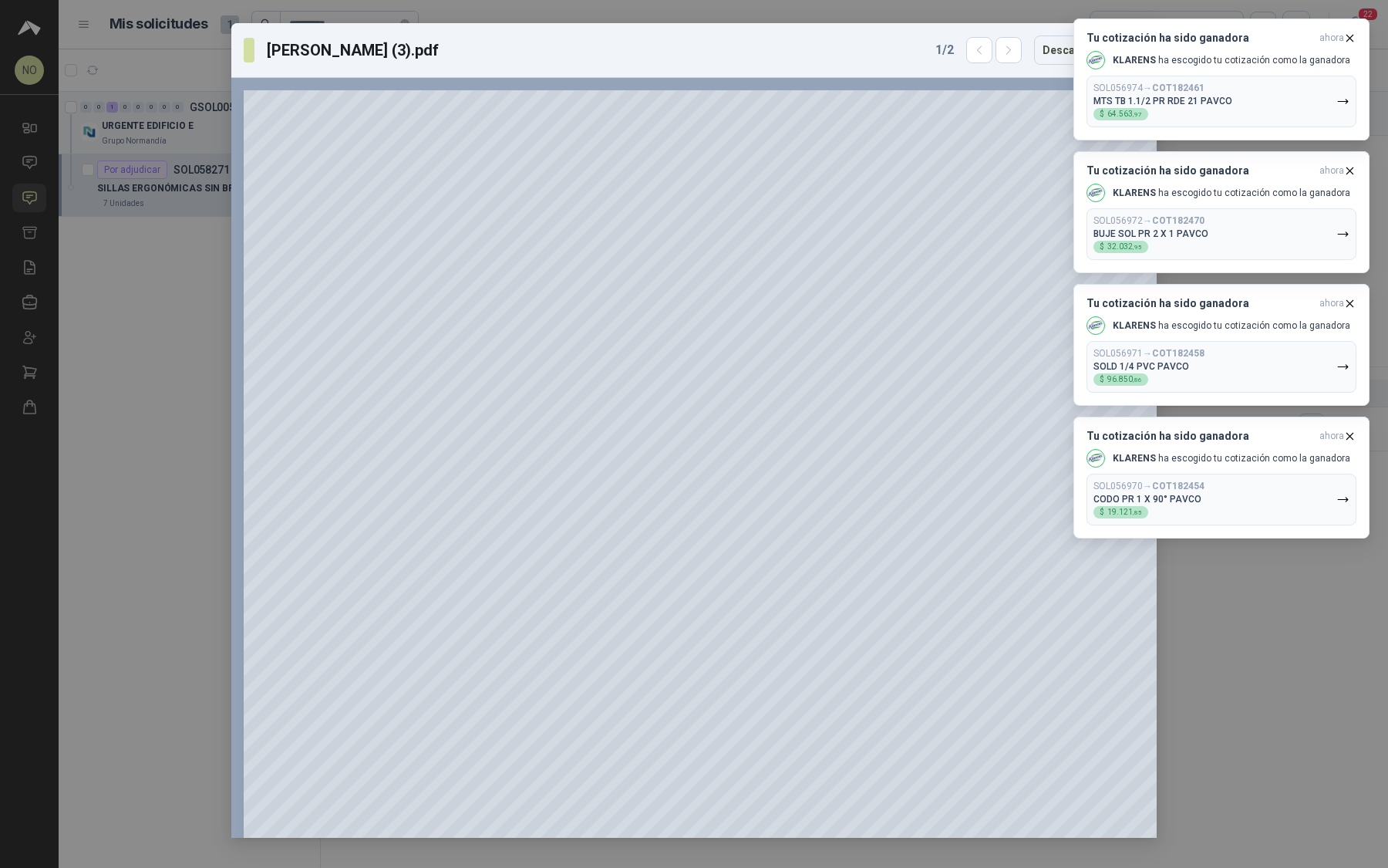
click at [1352, 36] on icon "button" at bounding box center [1350, 38] width 13 height 13
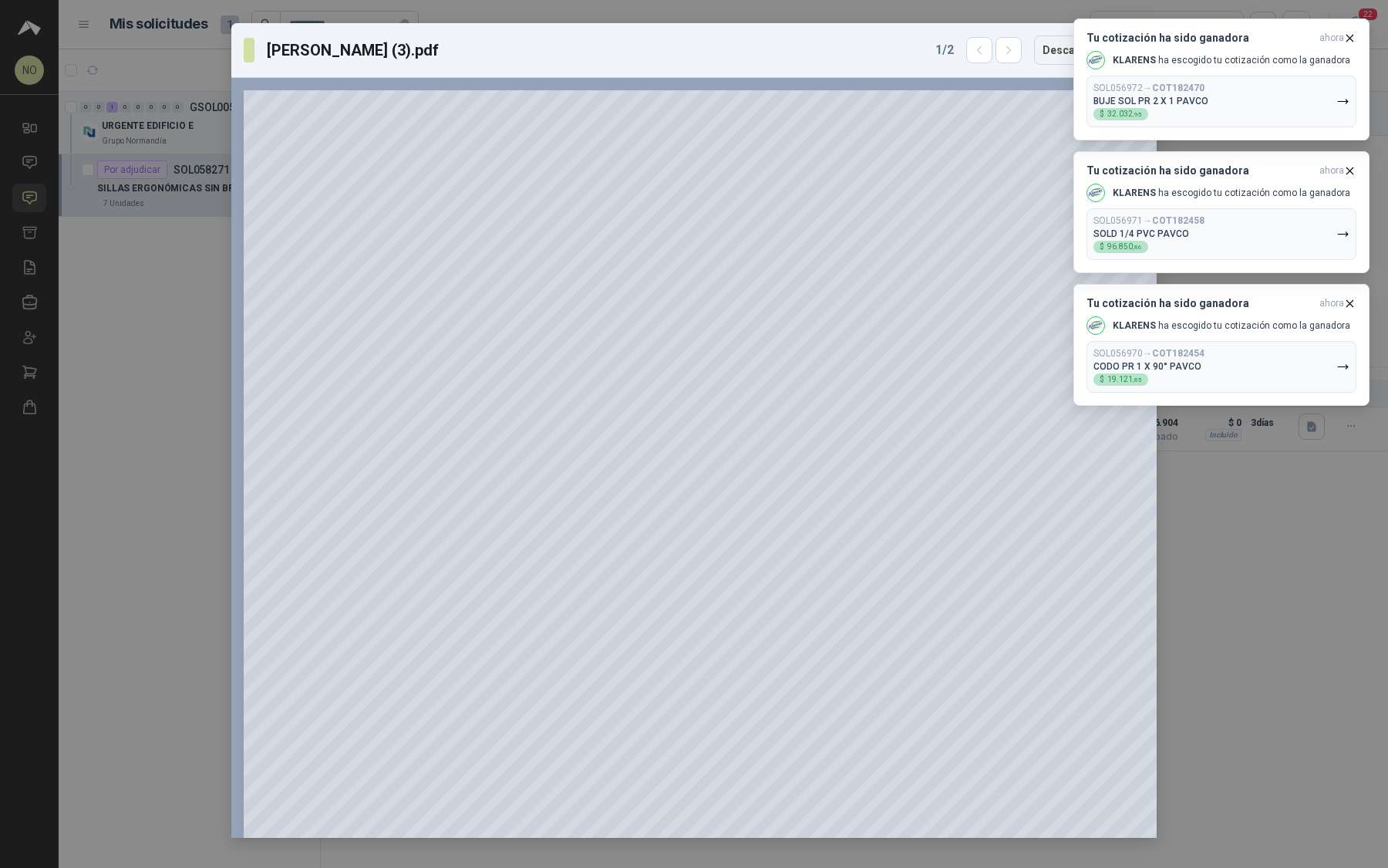
click at [1352, 36] on icon "button" at bounding box center [1350, 38] width 13 height 13
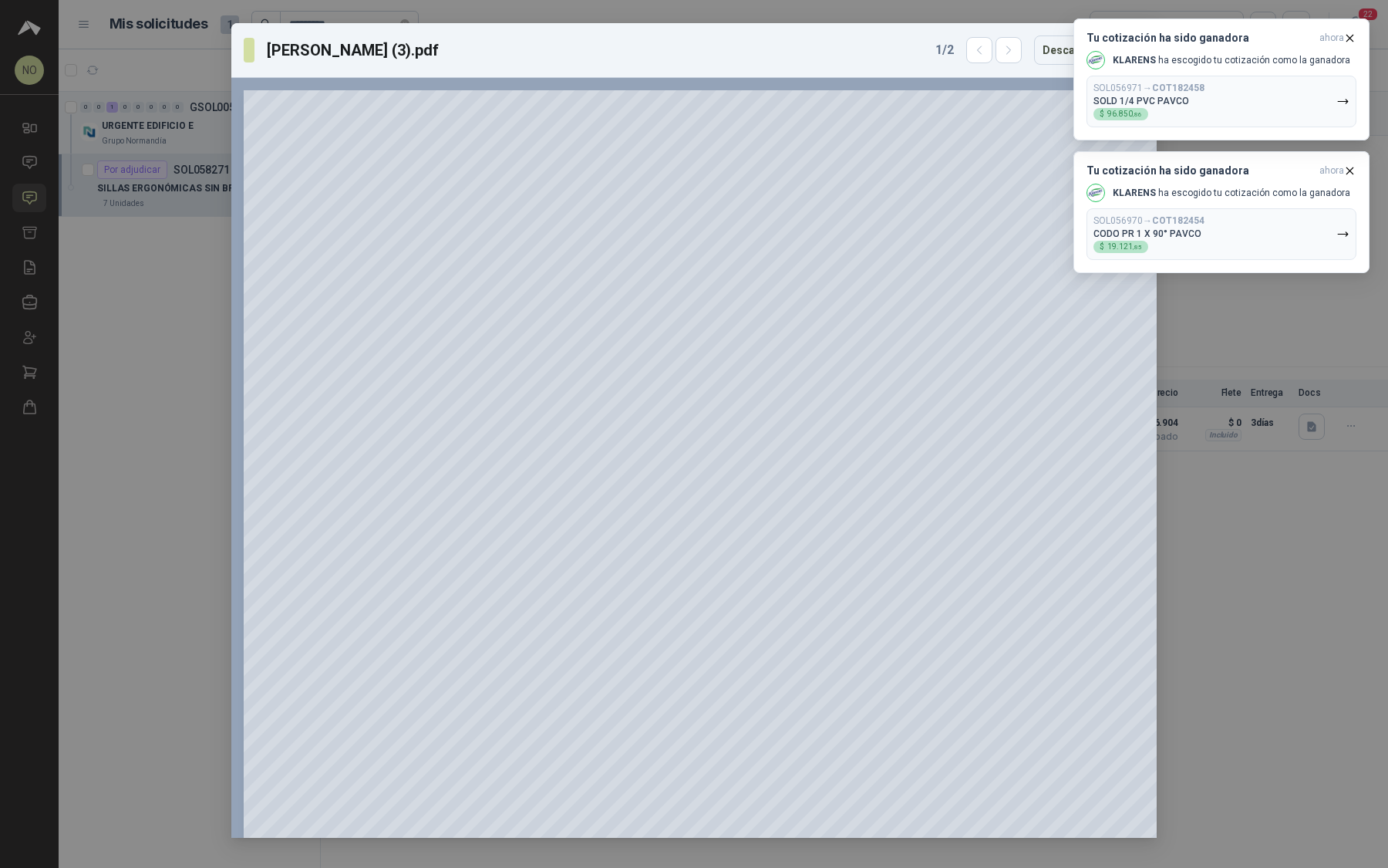
click at [1352, 36] on icon "button" at bounding box center [1350, 38] width 13 height 13
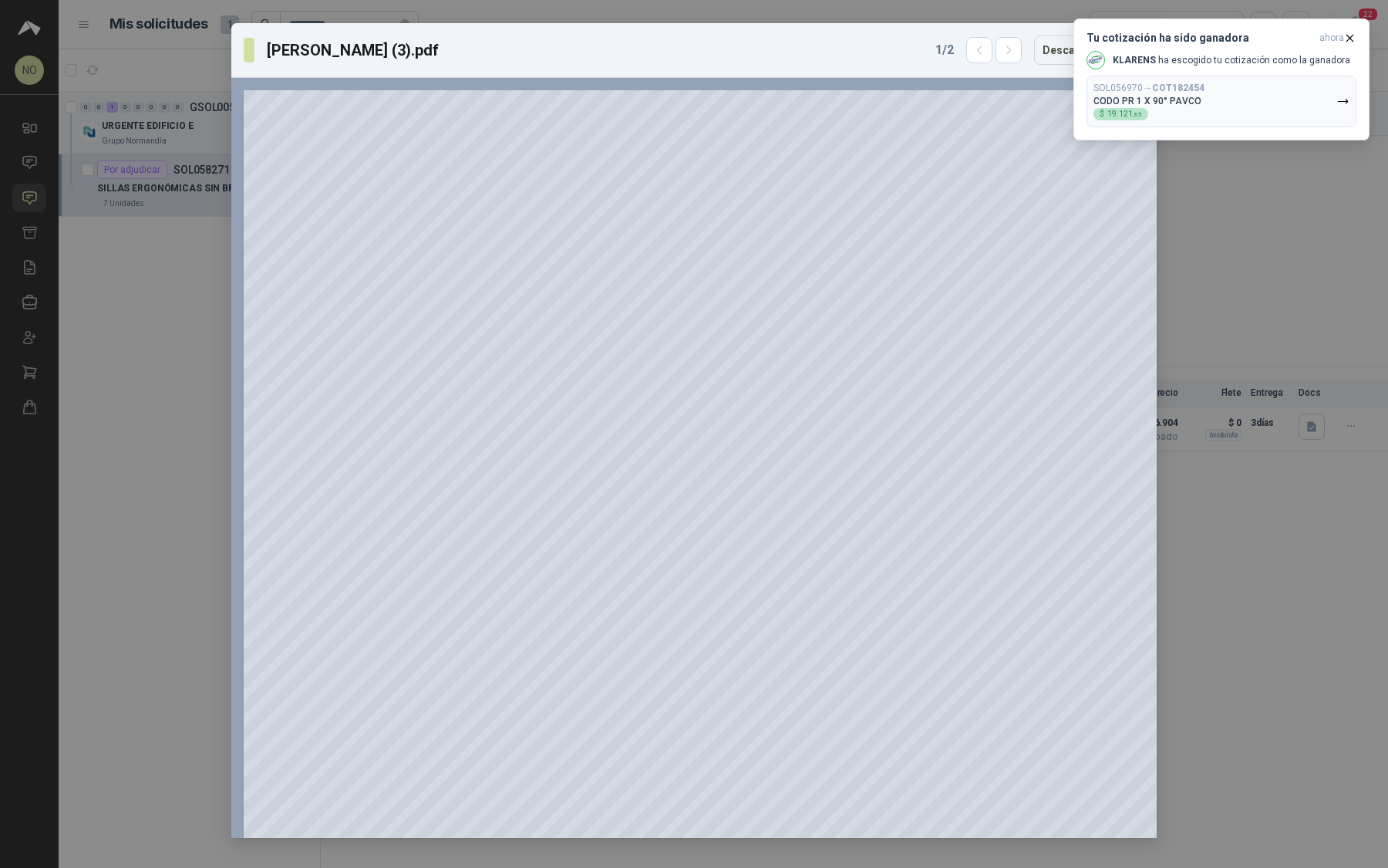
click at [1352, 36] on icon "button" at bounding box center [1350, 38] width 13 height 13
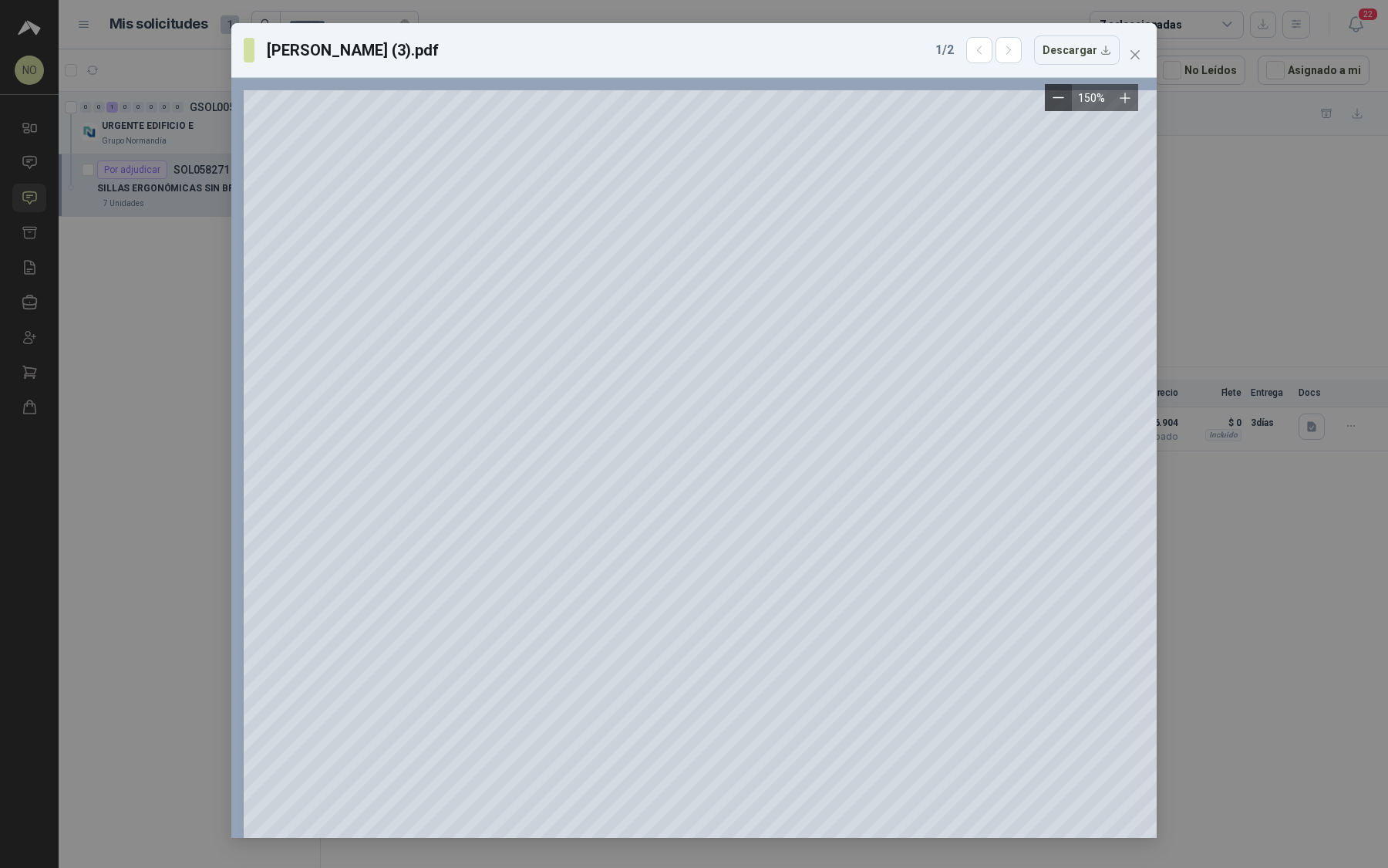
click at [1059, 95] on icon "Zoom out" at bounding box center [1058, 97] width 12 height 12
click at [1059, 95] on icon "Zoom out" at bounding box center [1065, 97] width 12 height 12
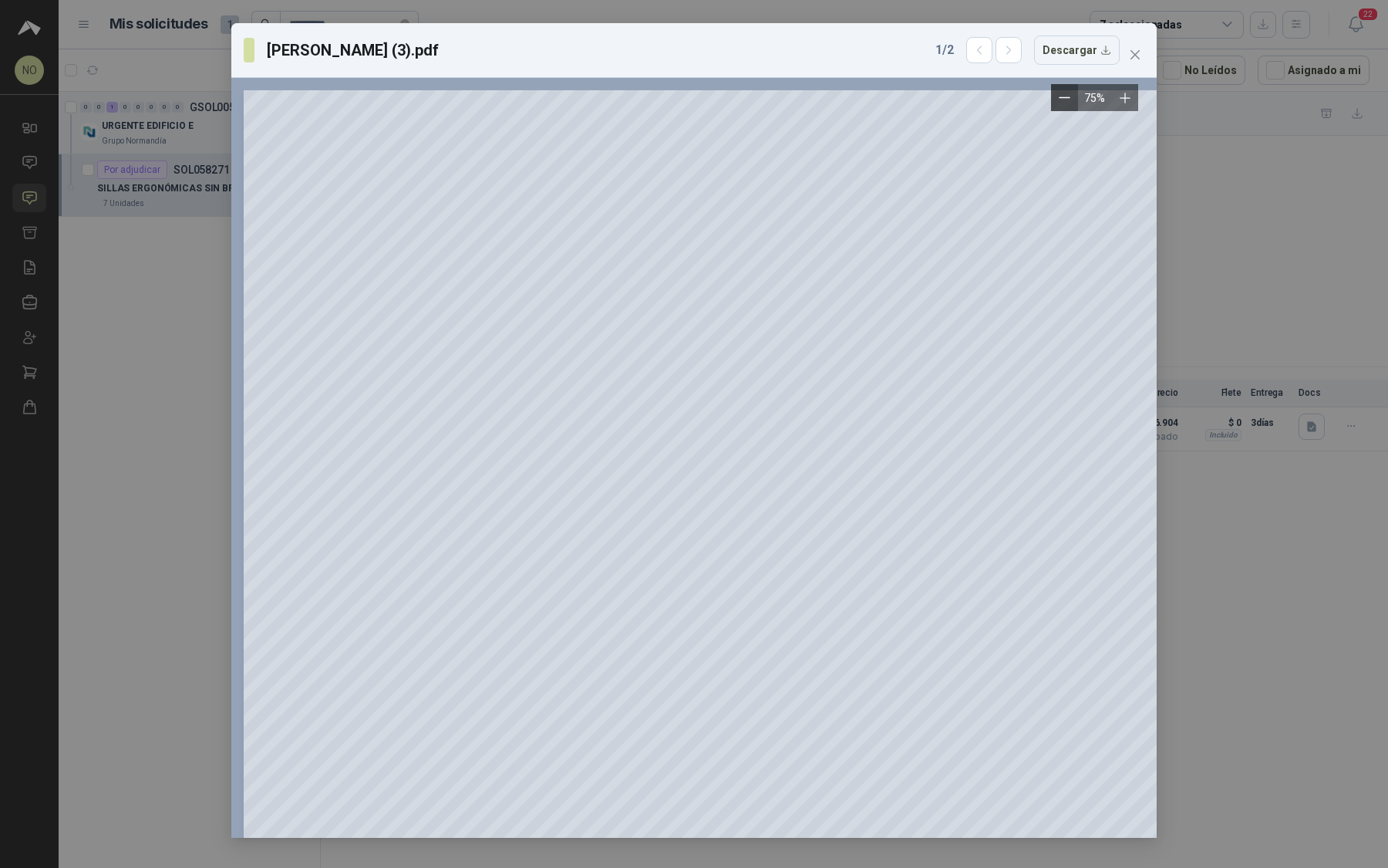
click at [1059, 95] on icon "Zoom out" at bounding box center [1065, 97] width 12 height 12
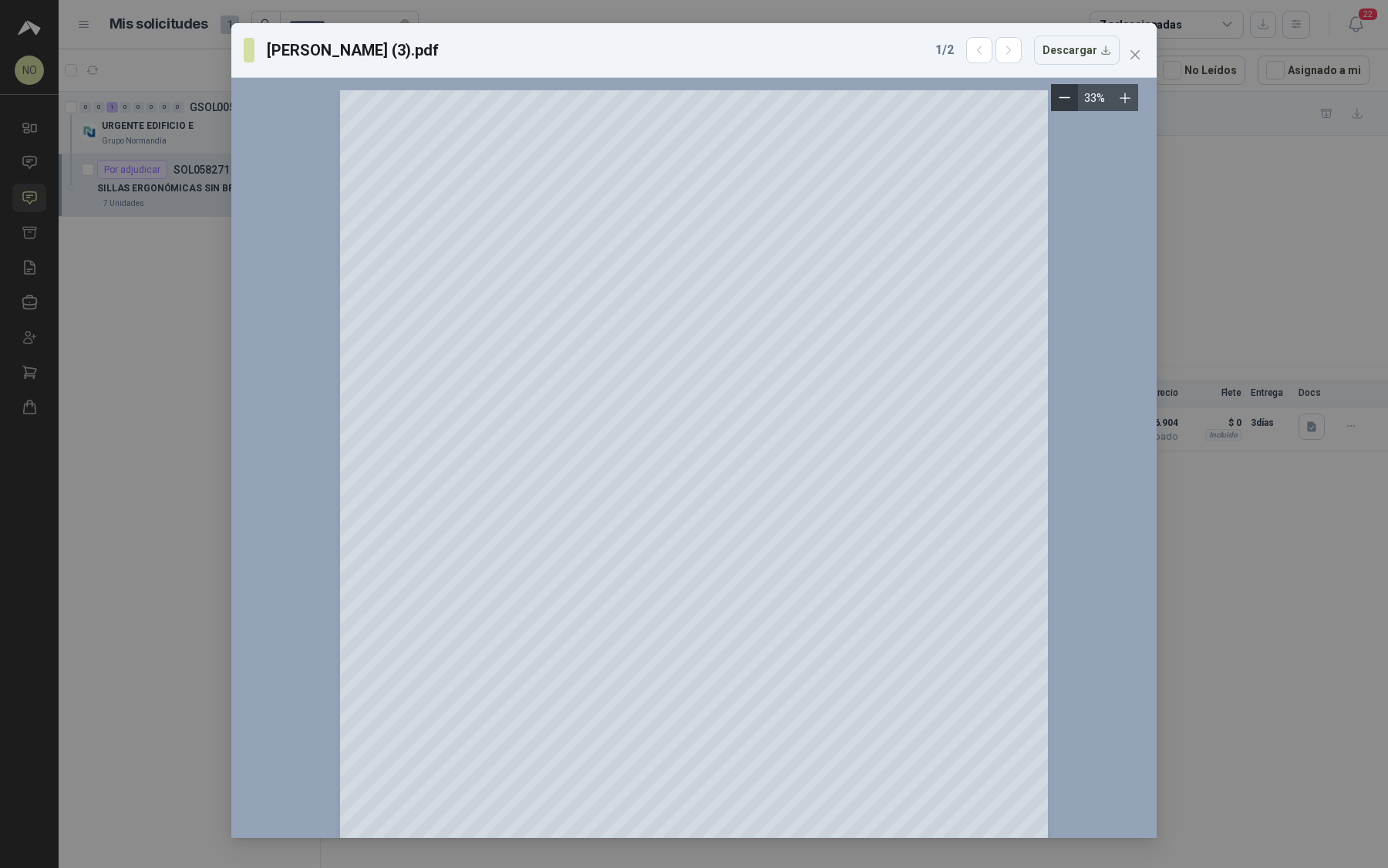
click at [1059, 95] on icon "Zoom out" at bounding box center [1065, 97] width 12 height 12
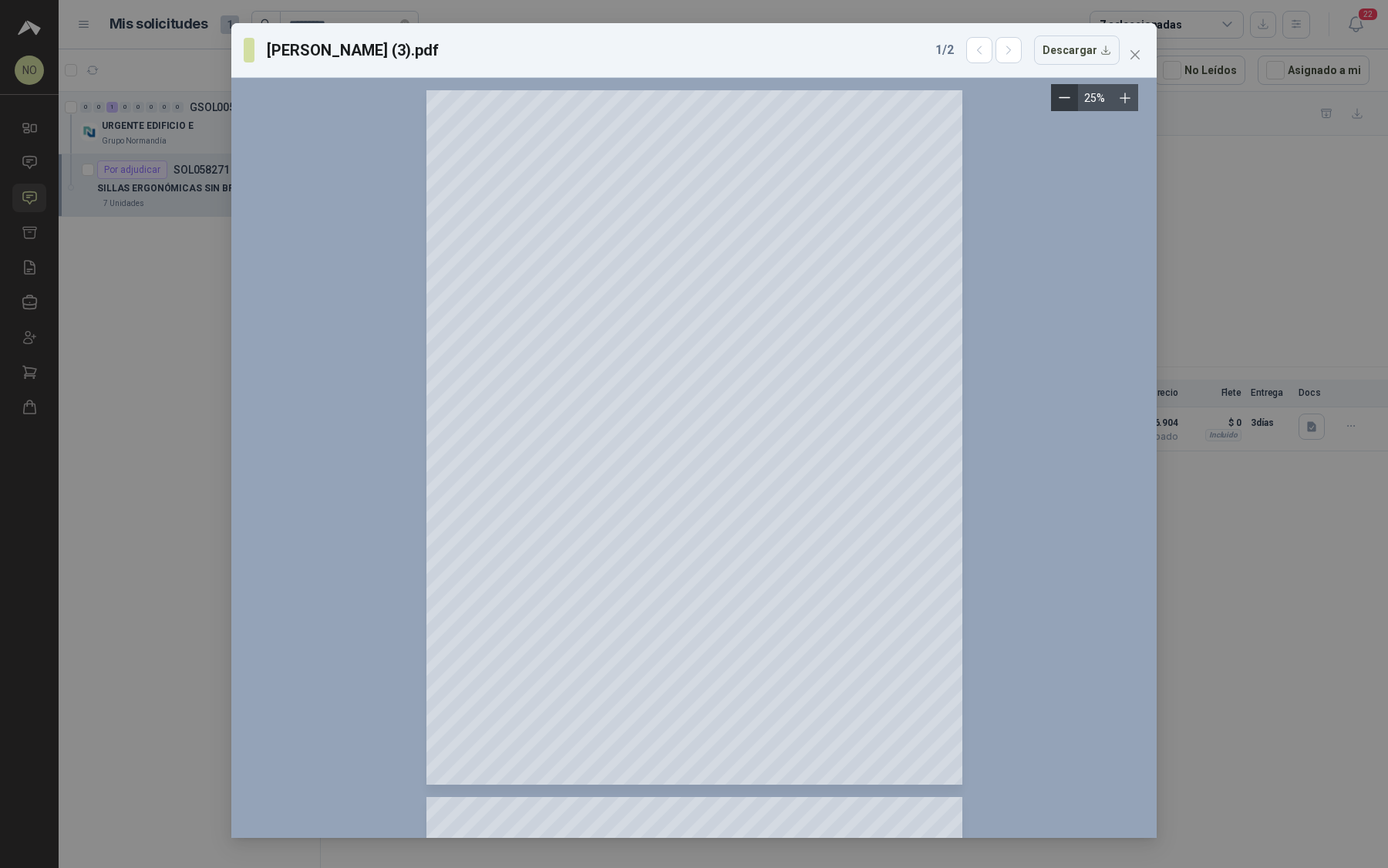
click at [1059, 95] on icon "Zoom out" at bounding box center [1065, 97] width 12 height 12
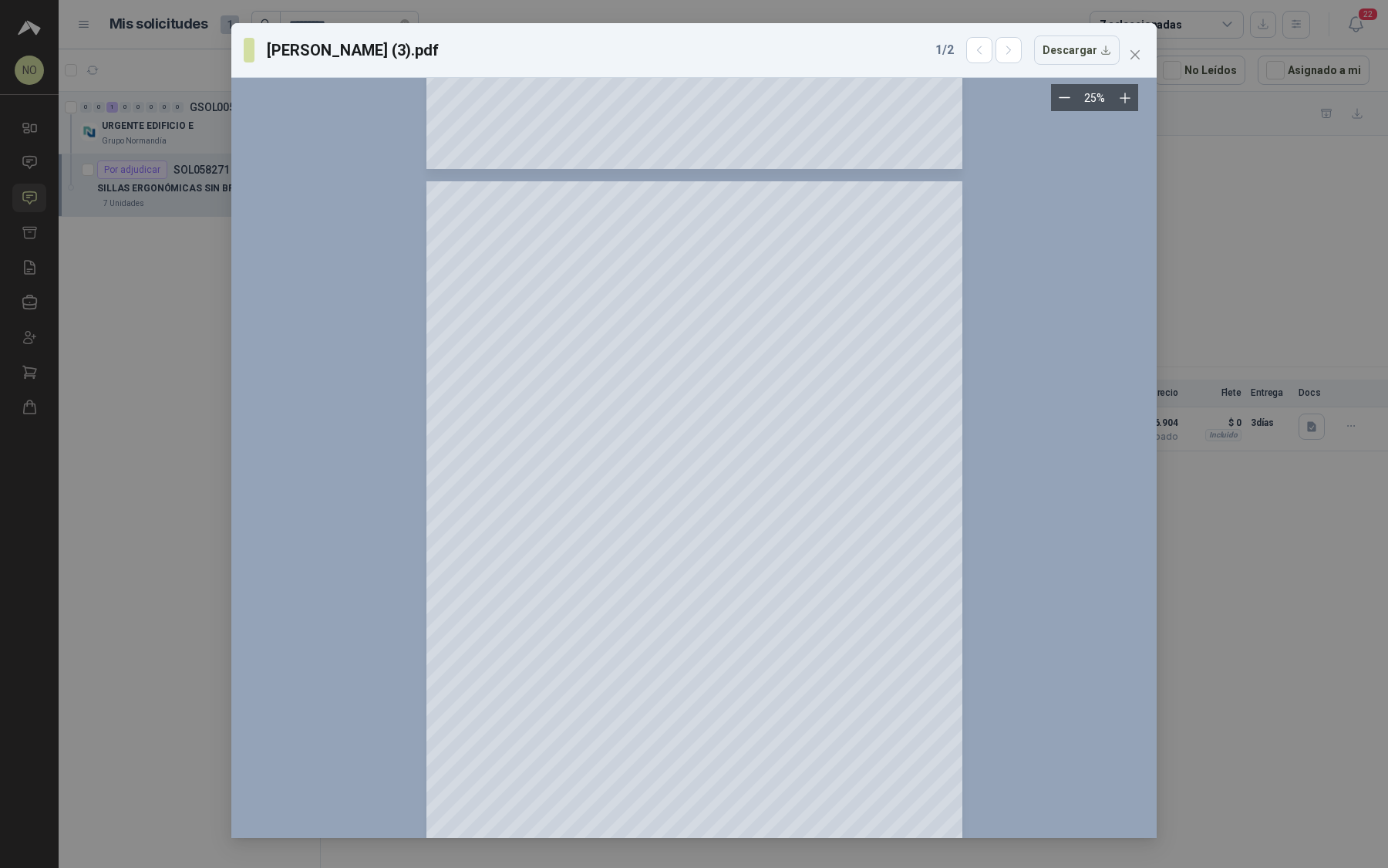
scroll to position [666, 0]
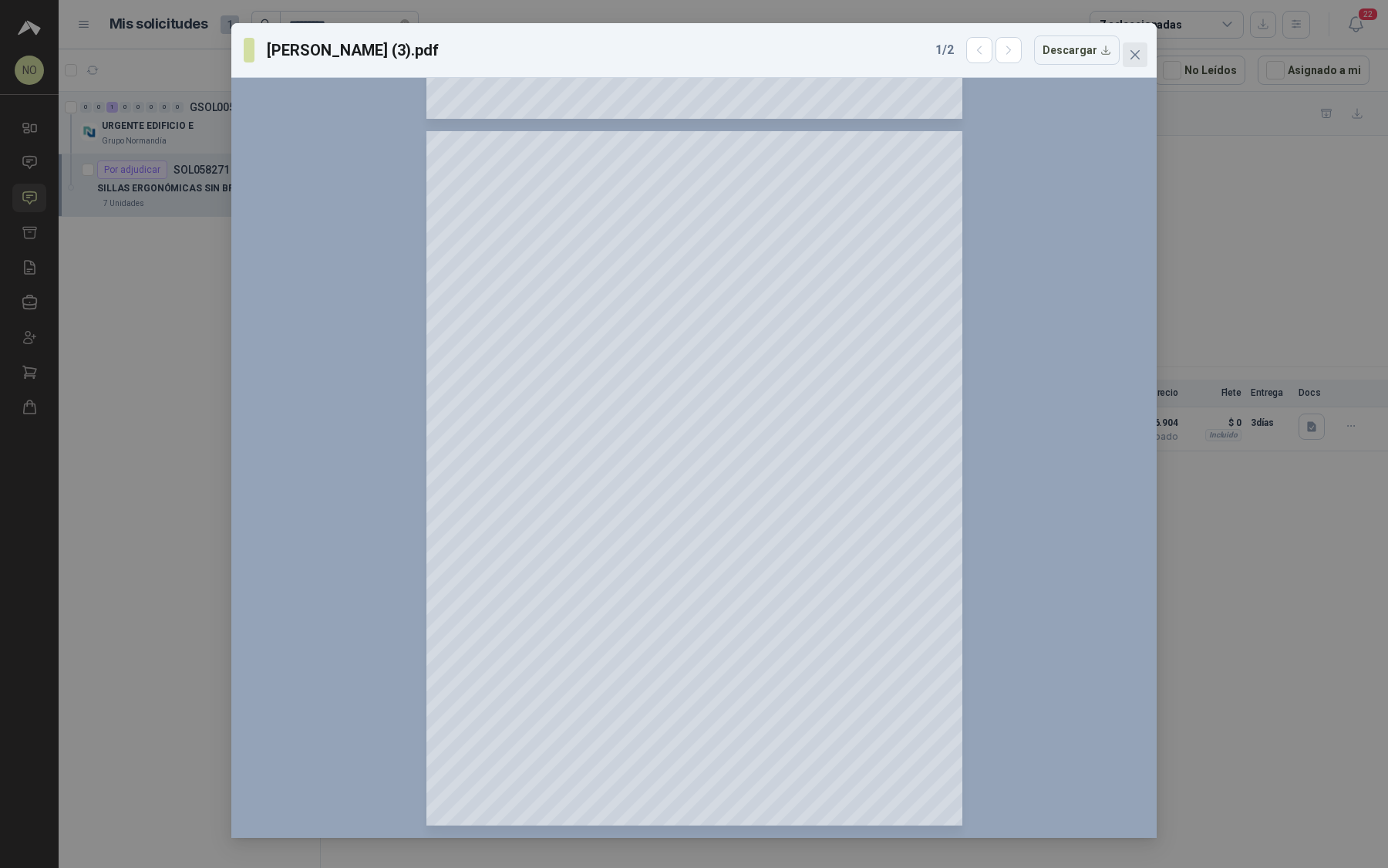
click at [1135, 51] on icon "close" at bounding box center [1135, 54] width 12 height 12
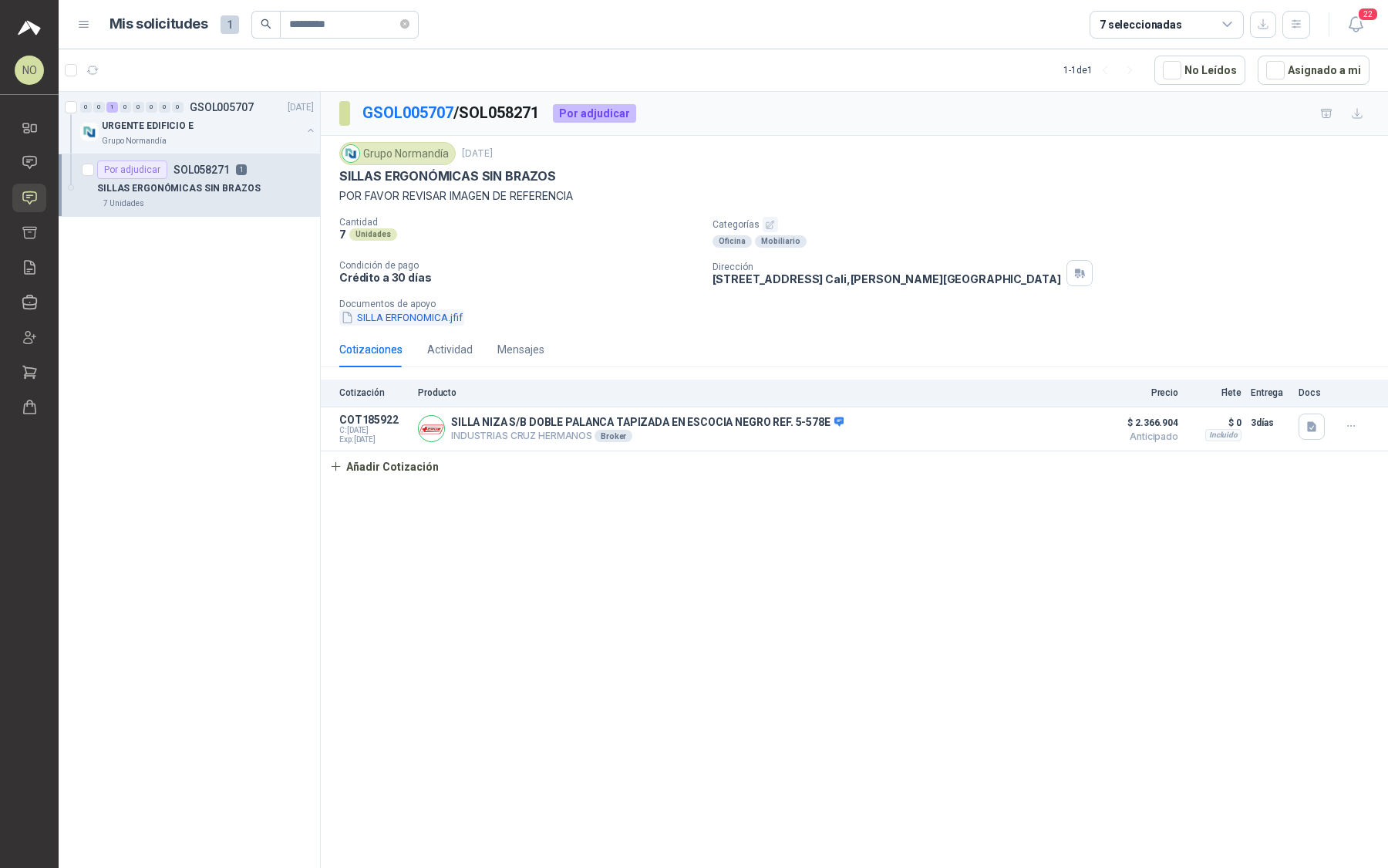
click at [443, 312] on button "SILLA ERFONOMICA.jfif" at bounding box center [402, 317] width 125 height 16
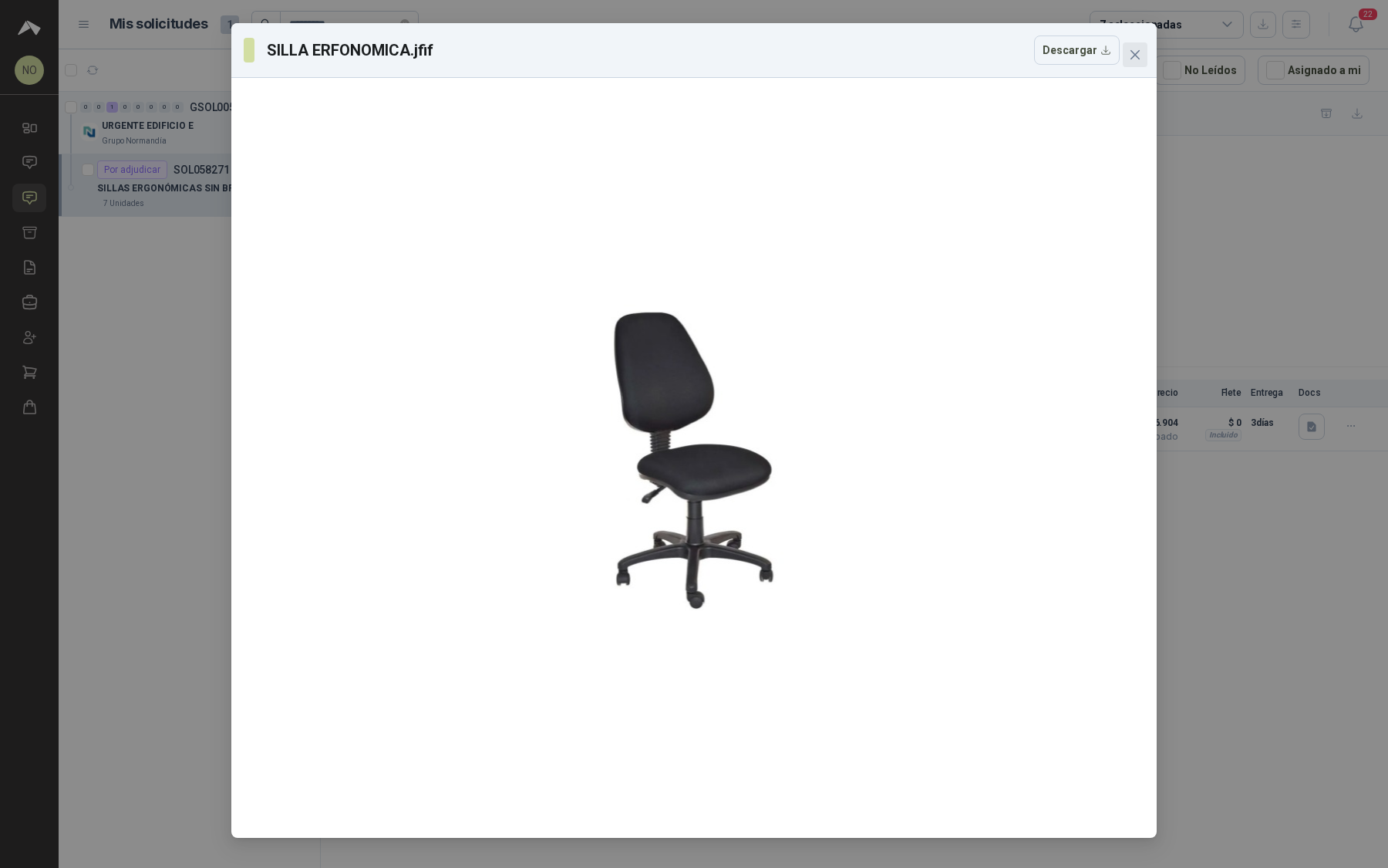
click at [1131, 52] on icon "close" at bounding box center [1135, 54] width 12 height 12
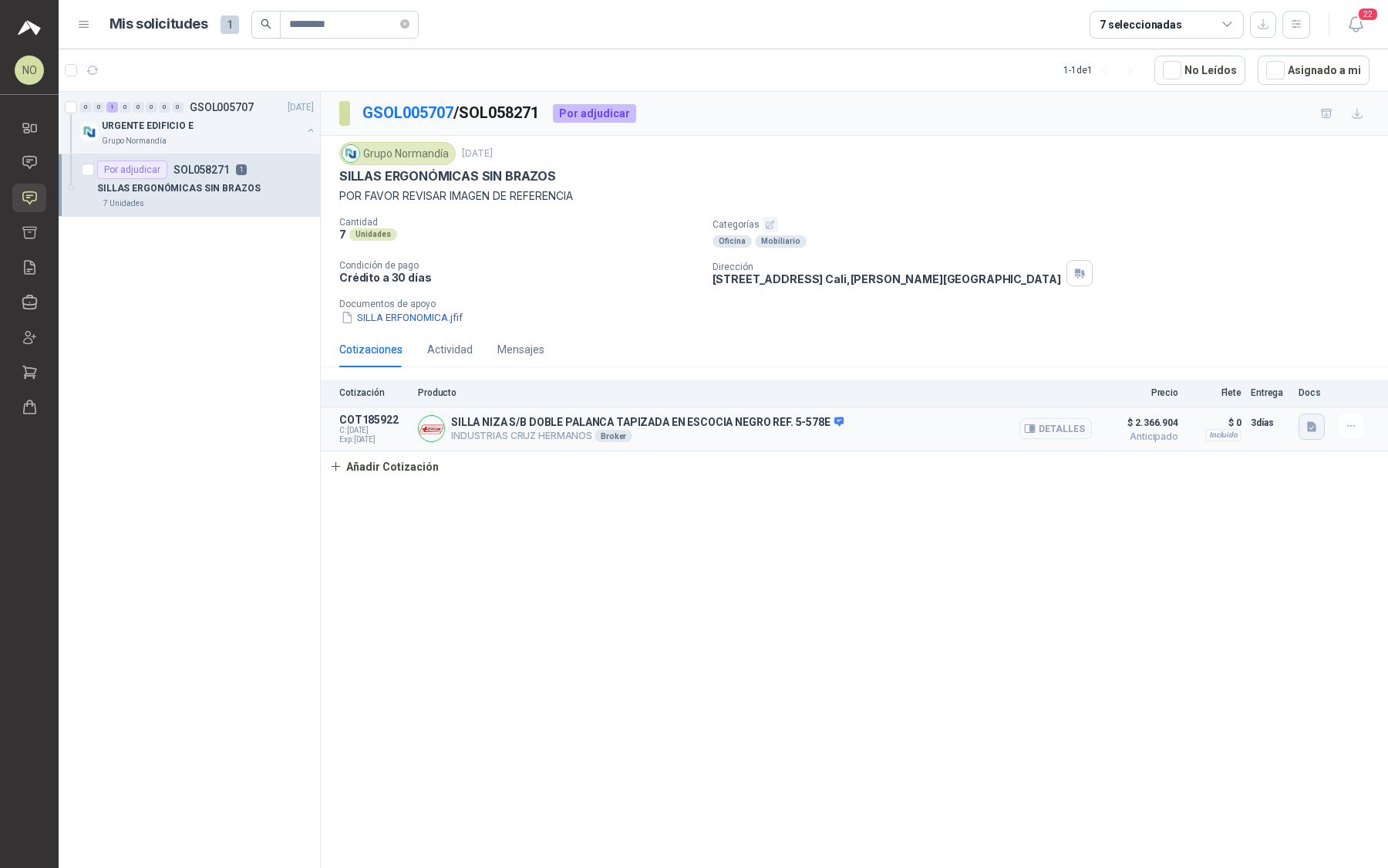
click at [1312, 433] on button "button" at bounding box center [1312, 427] width 26 height 26
click at [1102, 387] on button "SILLA NIZA (3).pdf" at bounding box center [1134, 391] width 129 height 16
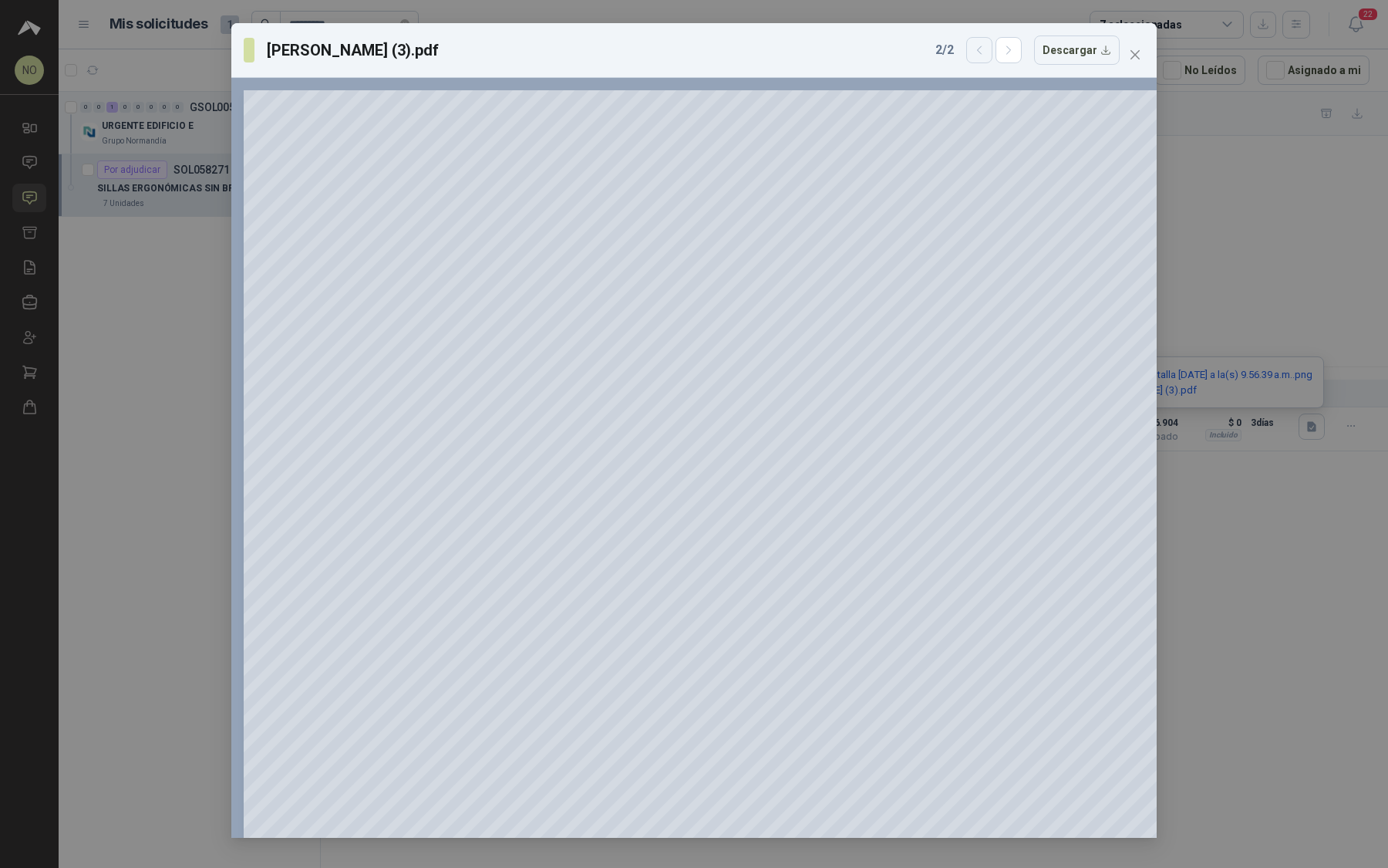
click at [992, 43] on button "button" at bounding box center [980, 50] width 26 height 26
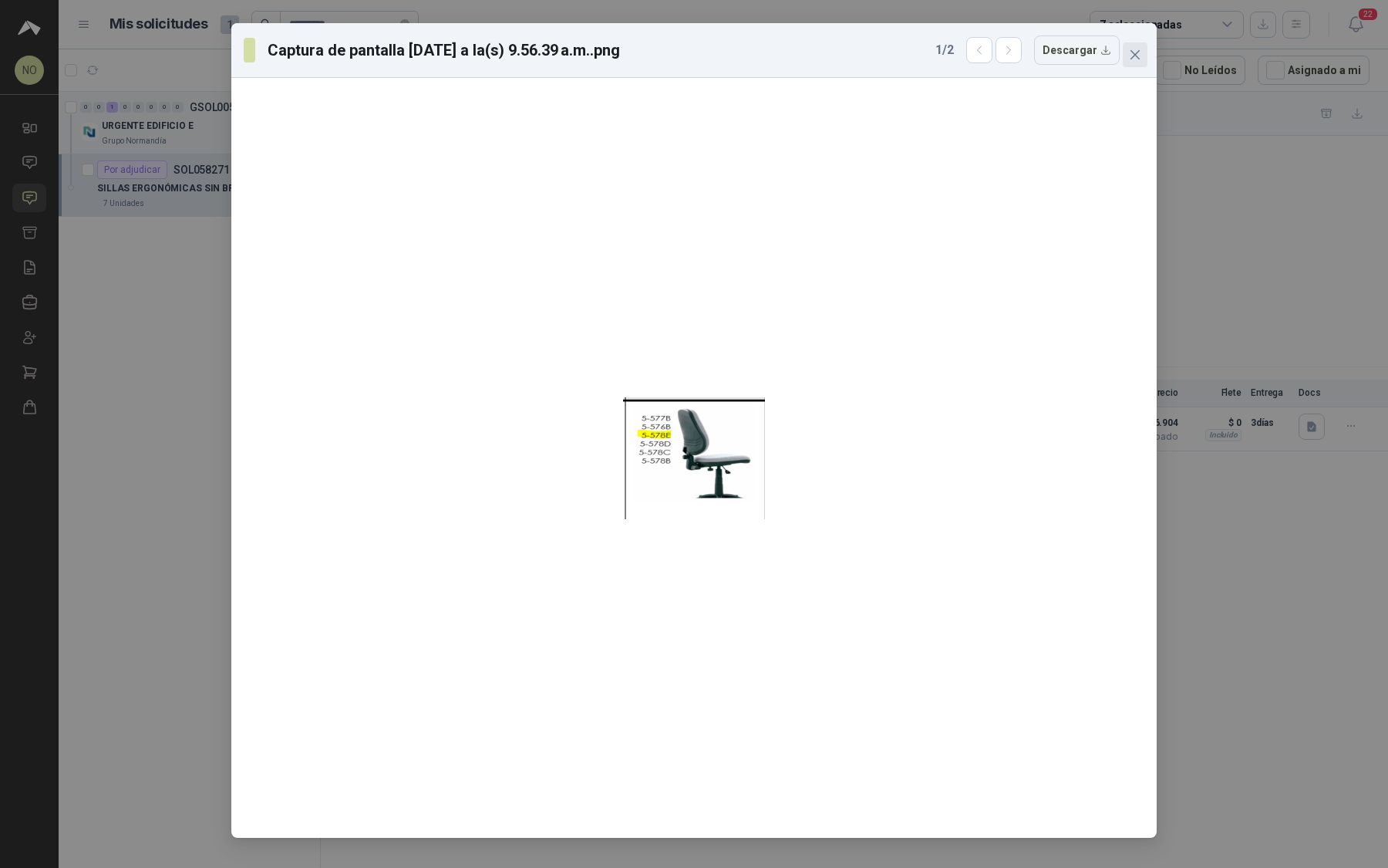
click at [1132, 58] on icon "close" at bounding box center [1135, 54] width 9 height 9
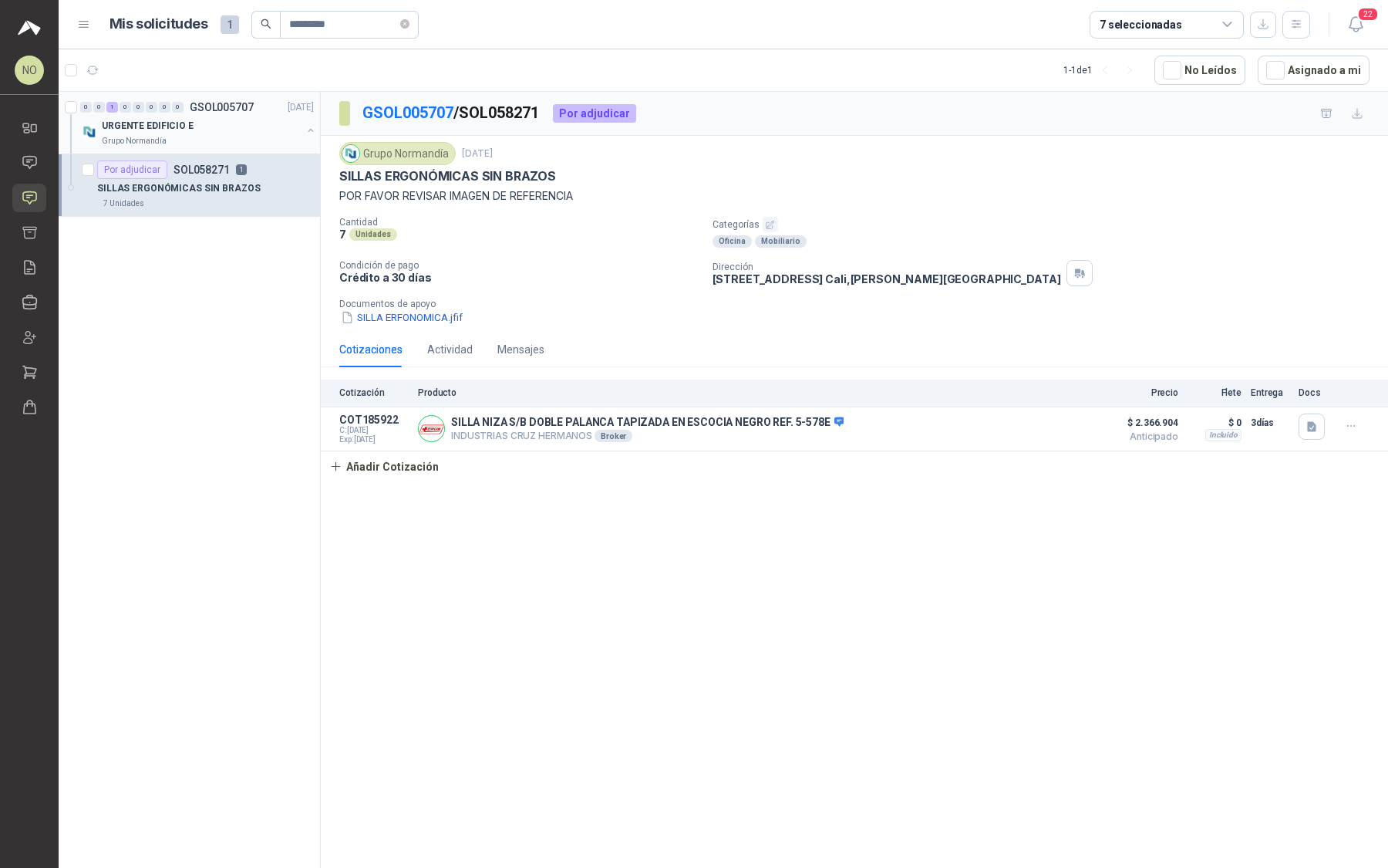
click at [229, 119] on div "URGENTE EDIFICIO E" at bounding box center [202, 125] width 199 height 18
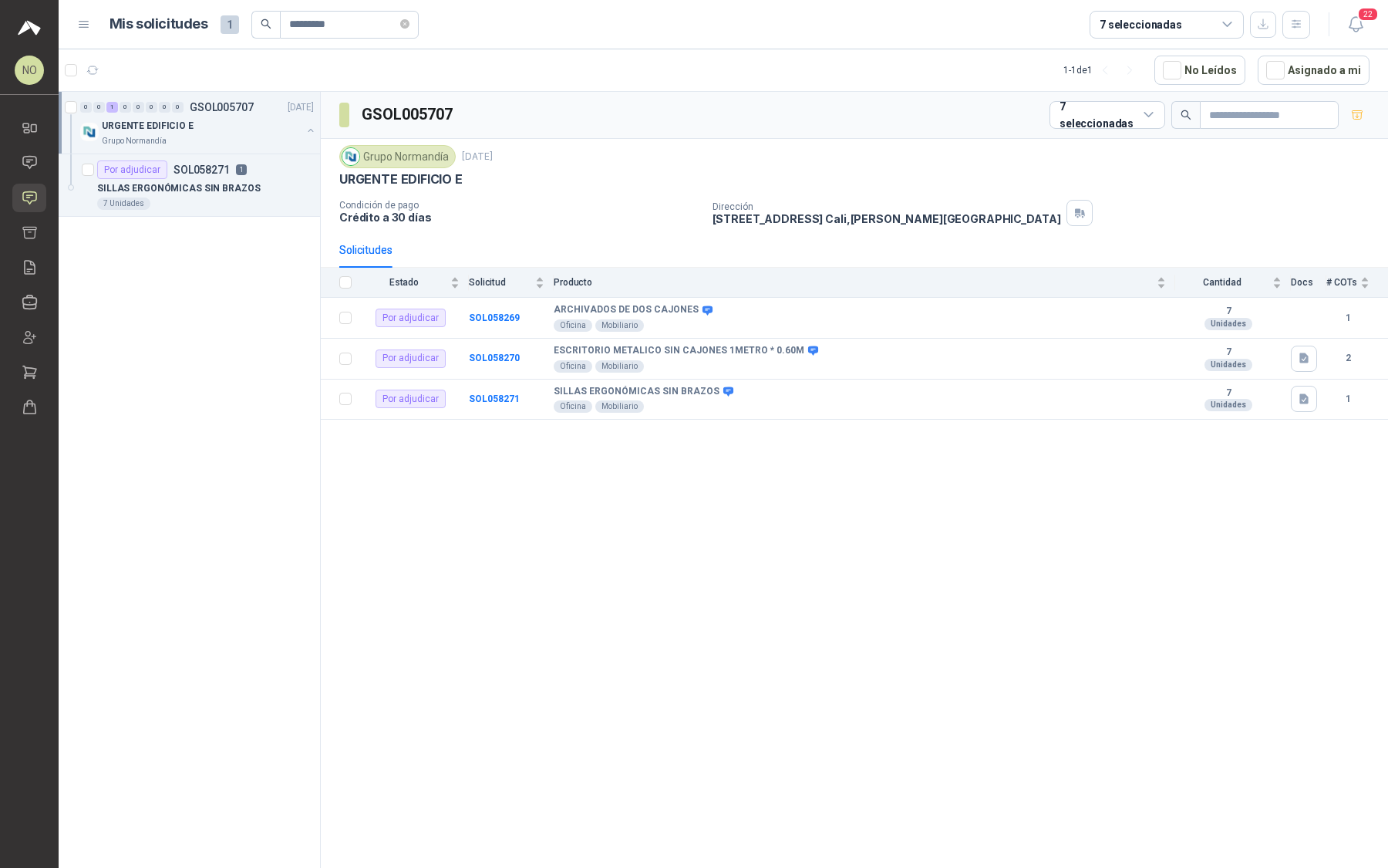
click at [229, 119] on div "URGENTE EDIFICIO E" at bounding box center [202, 125] width 199 height 18
click at [410, 21] on icon "close-circle" at bounding box center [405, 23] width 9 height 9
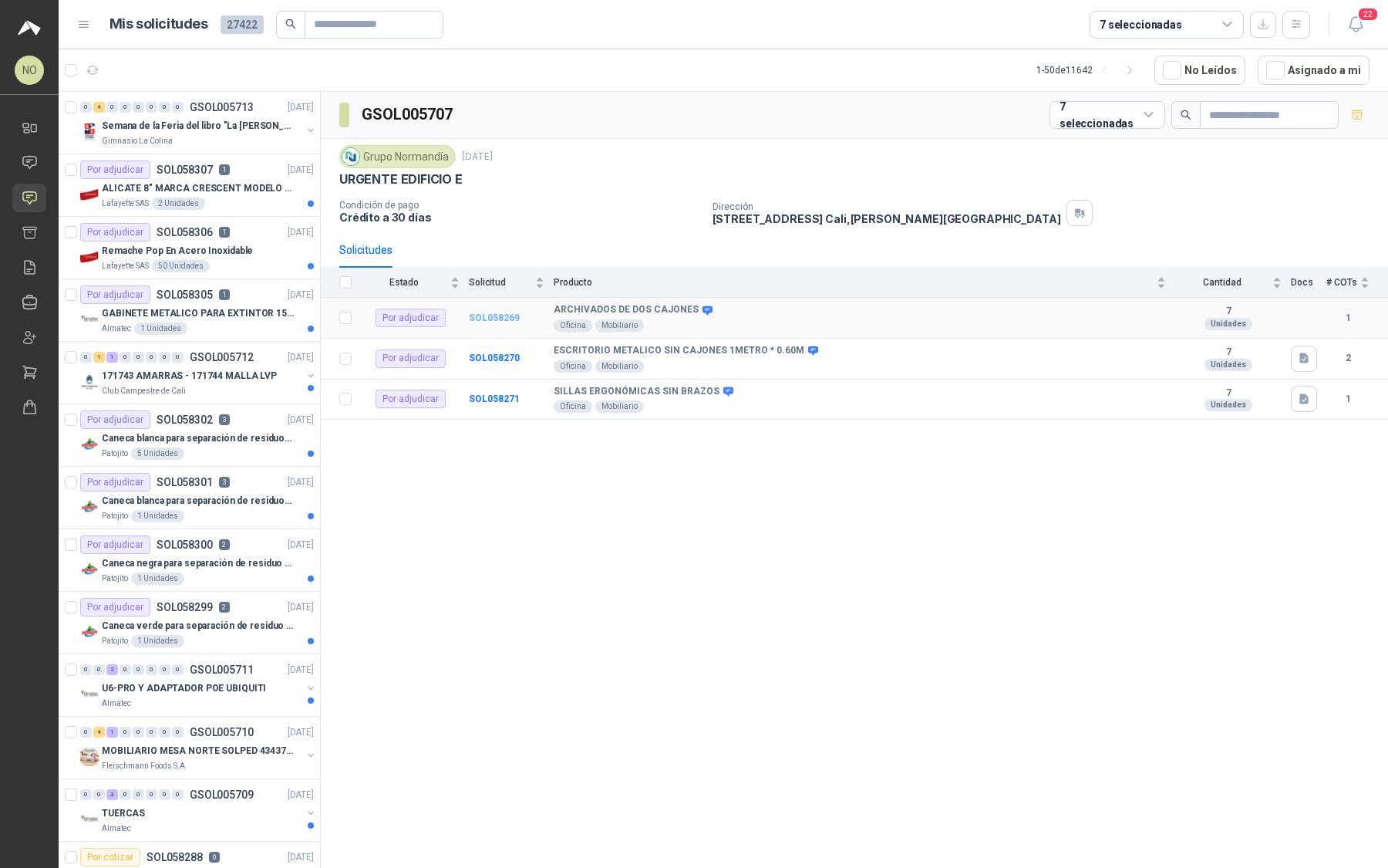
click at [495, 318] on b "SOL058269" at bounding box center [495, 317] width 51 height 11
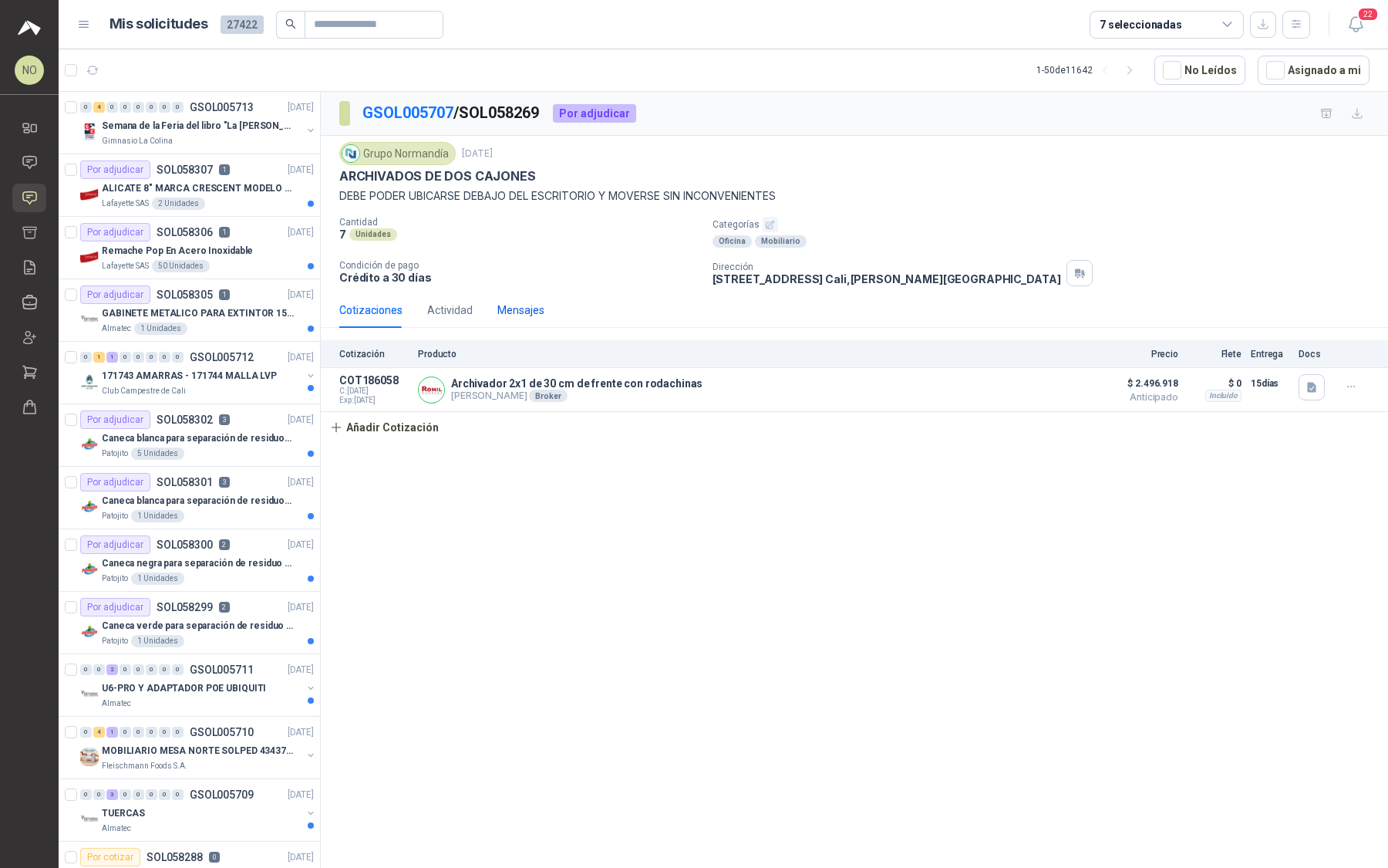
click at [523, 308] on div "Mensajes" at bounding box center [521, 310] width 47 height 17
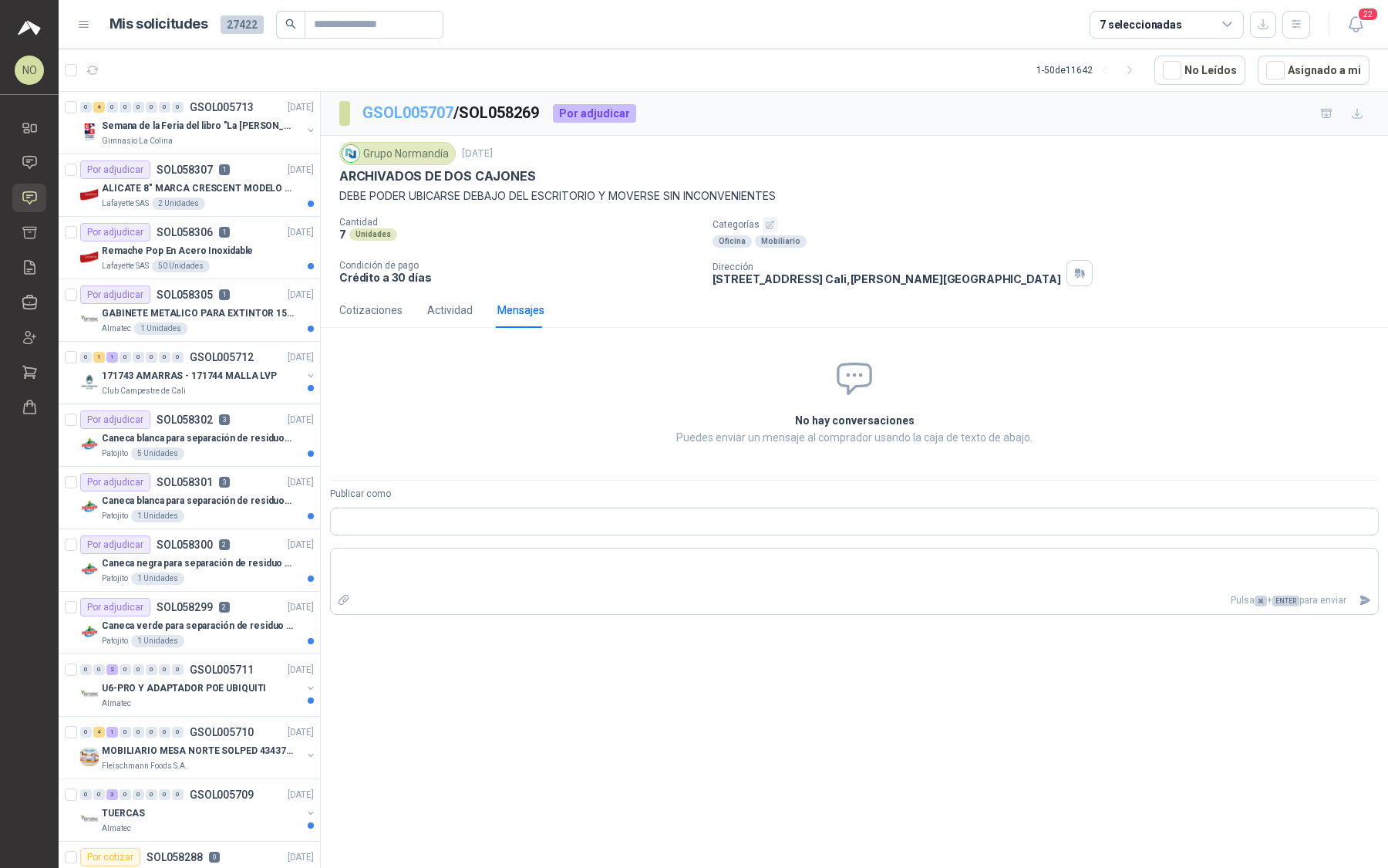
click at [413, 117] on link "GSOL005707" at bounding box center [408, 112] width 91 height 18
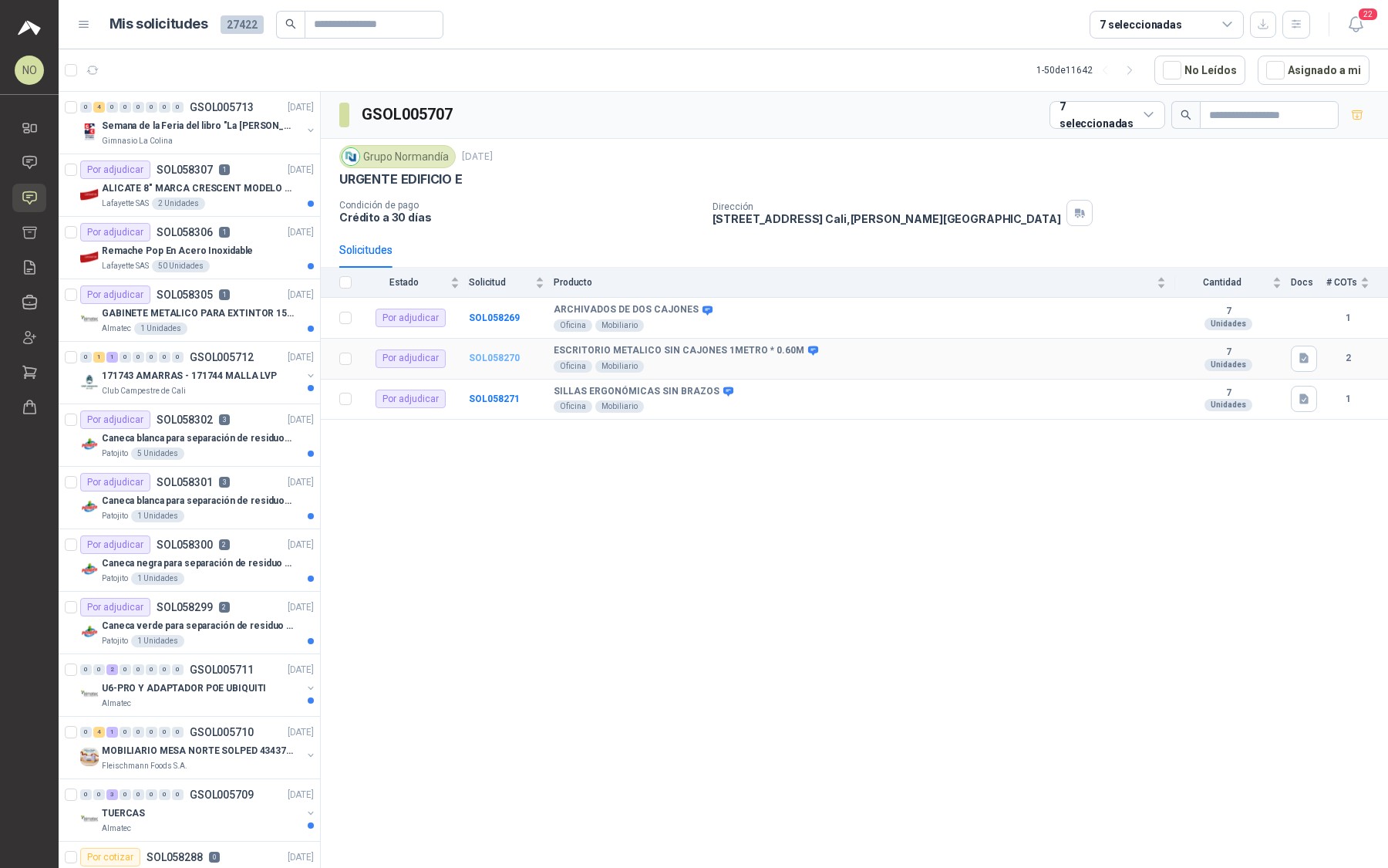
click at [489, 353] on b "SOL058270" at bounding box center [495, 358] width 51 height 11
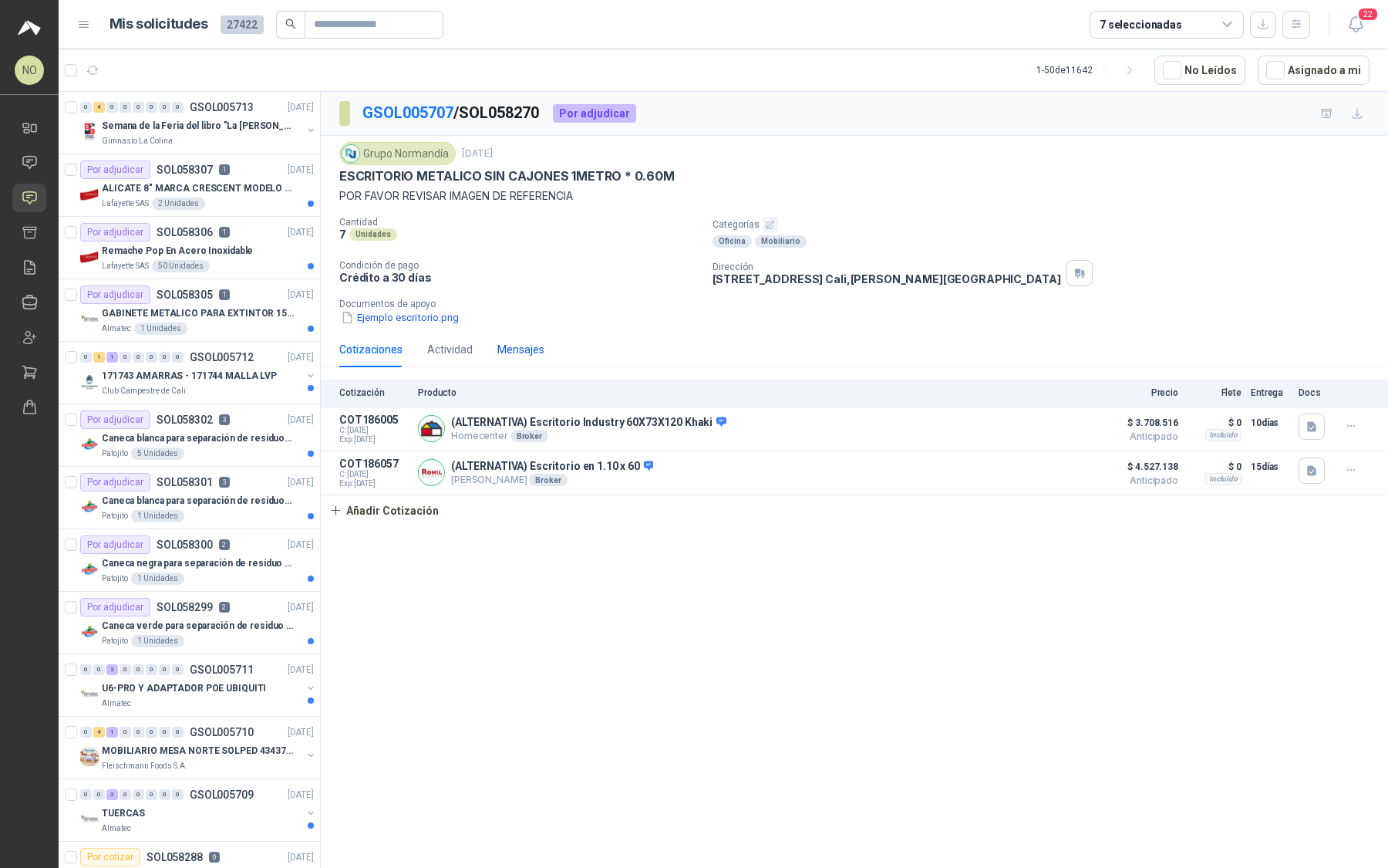
click at [523, 352] on div "Mensajes" at bounding box center [521, 350] width 47 height 17
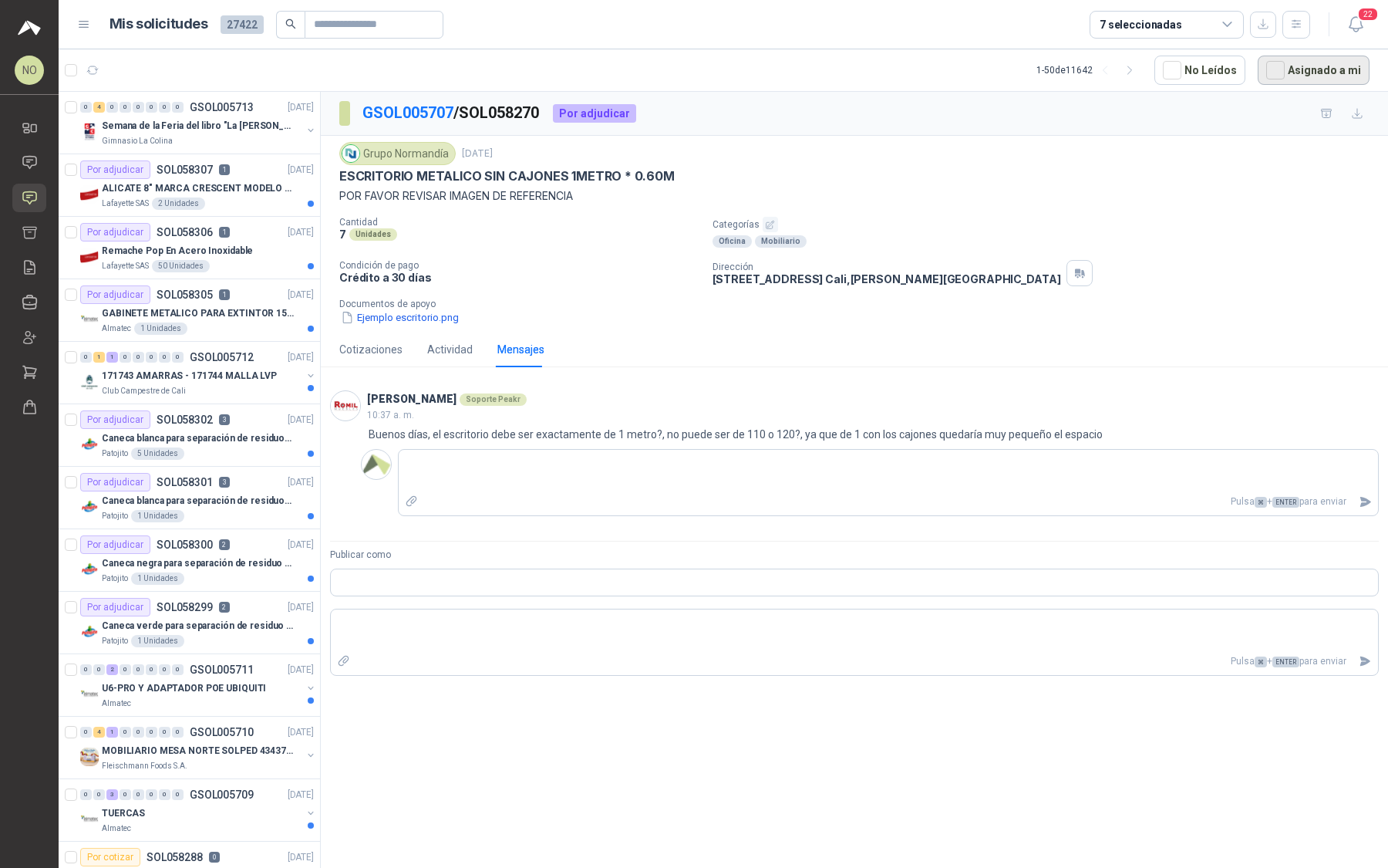
click at [1309, 68] on button "Asignado a mi" at bounding box center [1314, 70] width 112 height 30
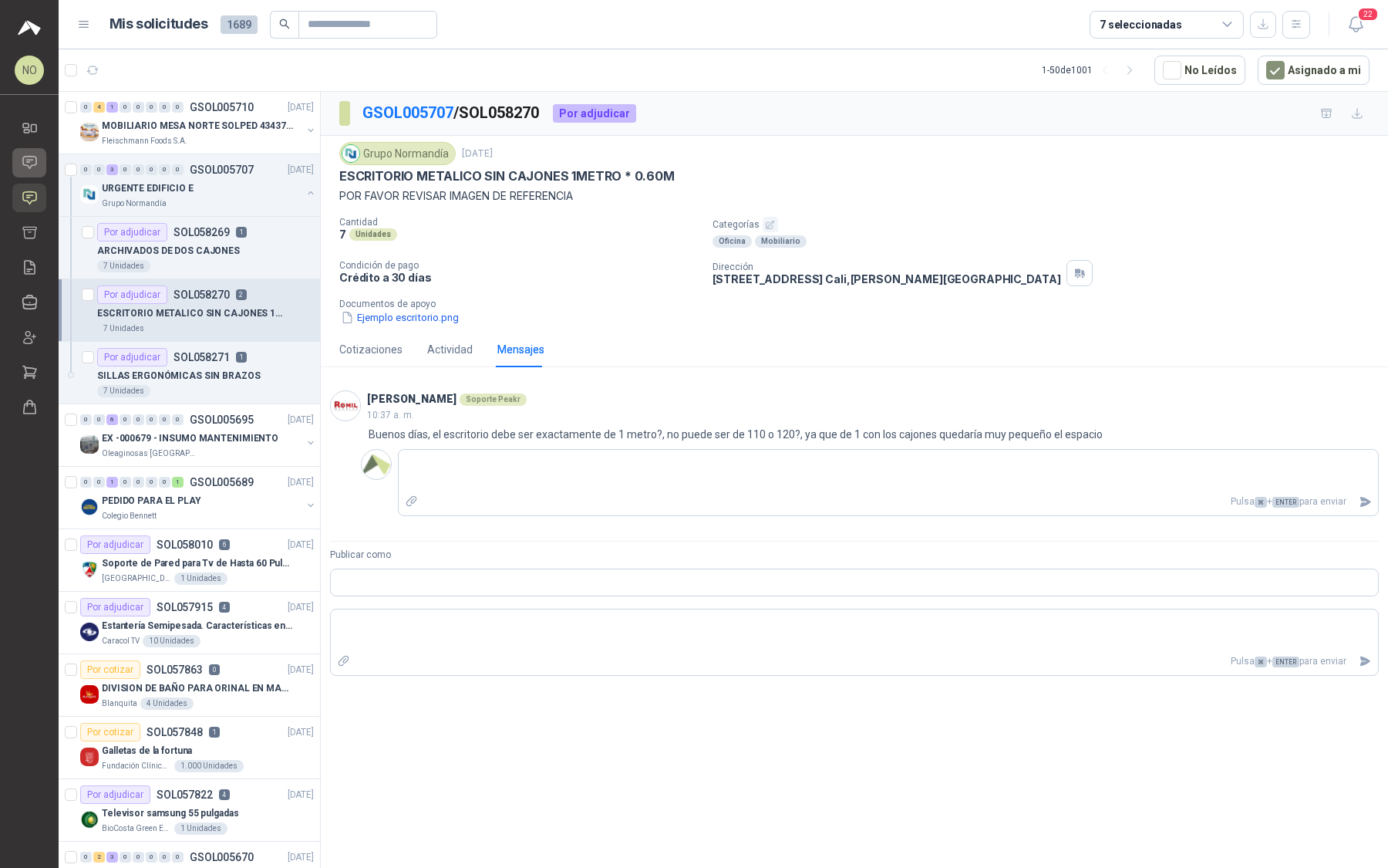
click at [27, 162] on icon at bounding box center [30, 162] width 16 height 16
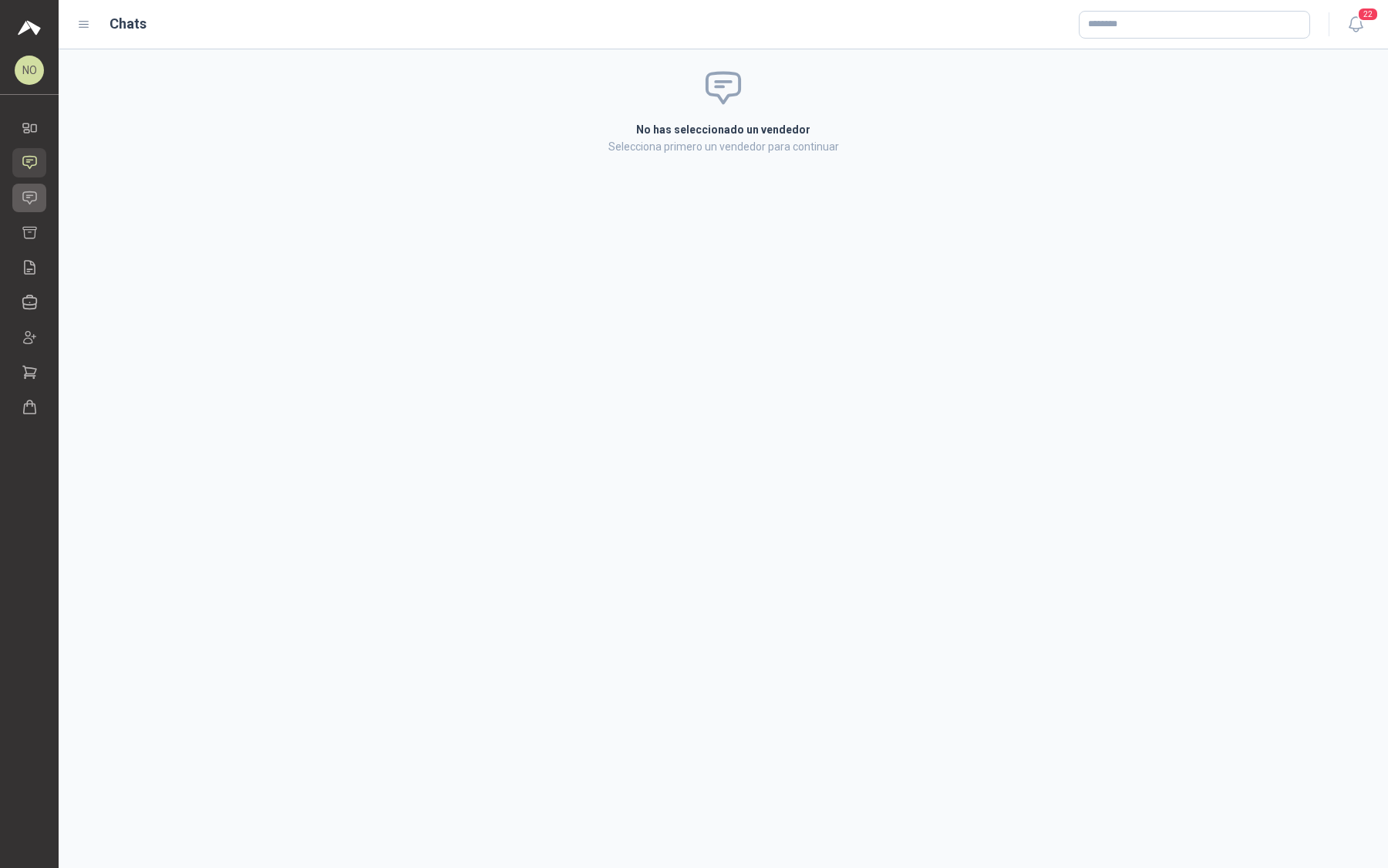
click at [26, 195] on icon at bounding box center [30, 197] width 13 height 12
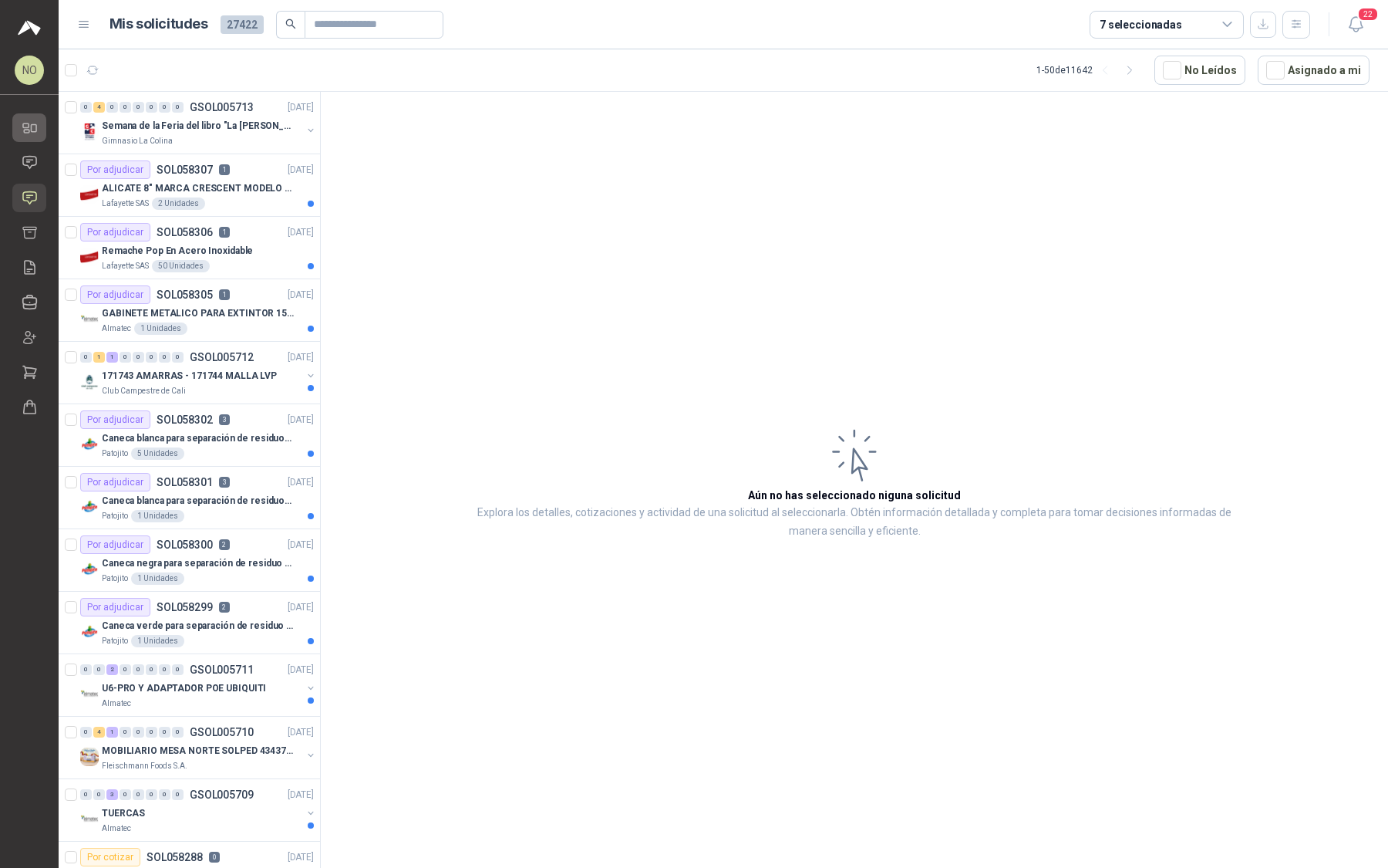
click at [26, 124] on icon at bounding box center [26, 125] width 6 height 4
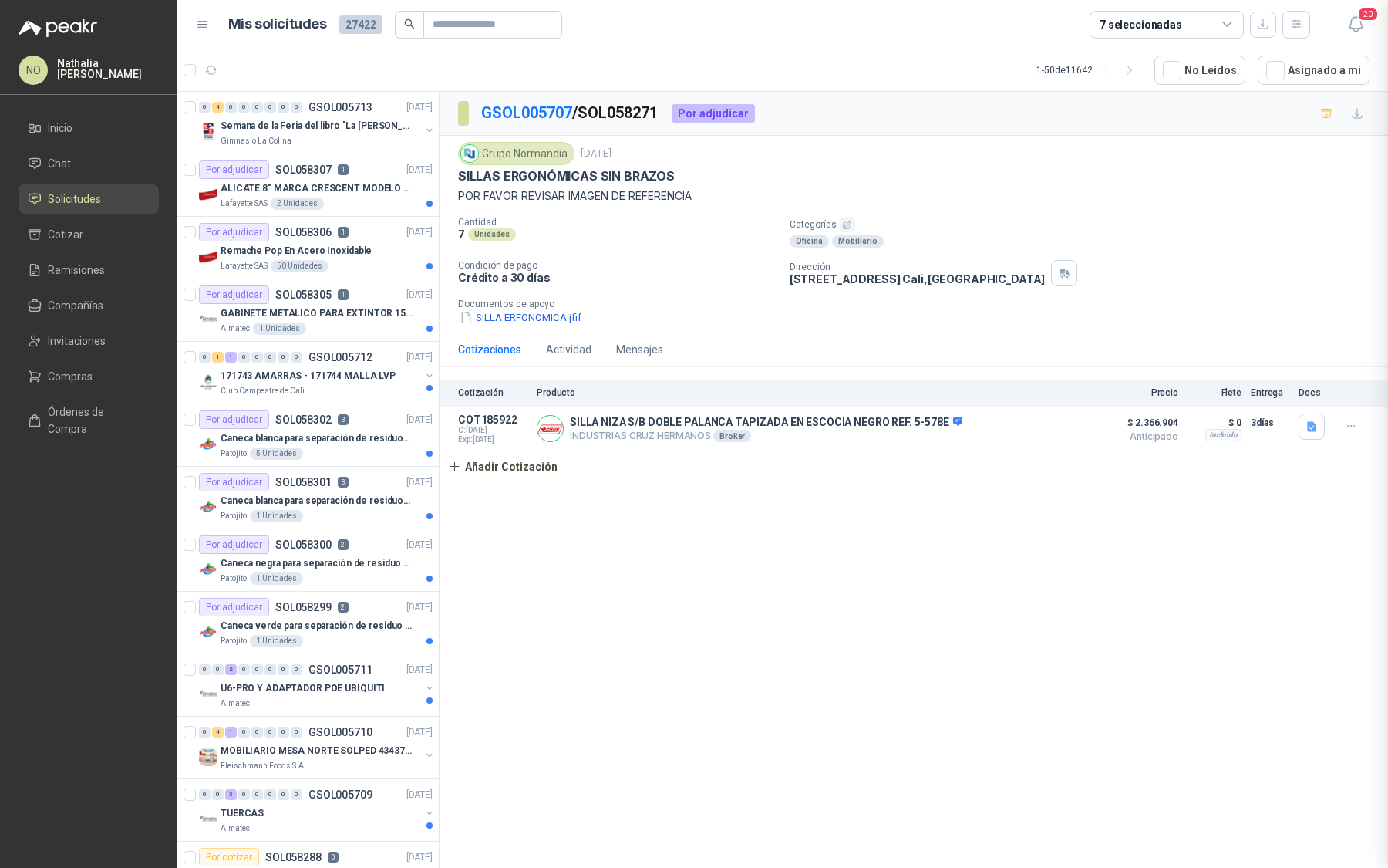
scroll to position [196, 0]
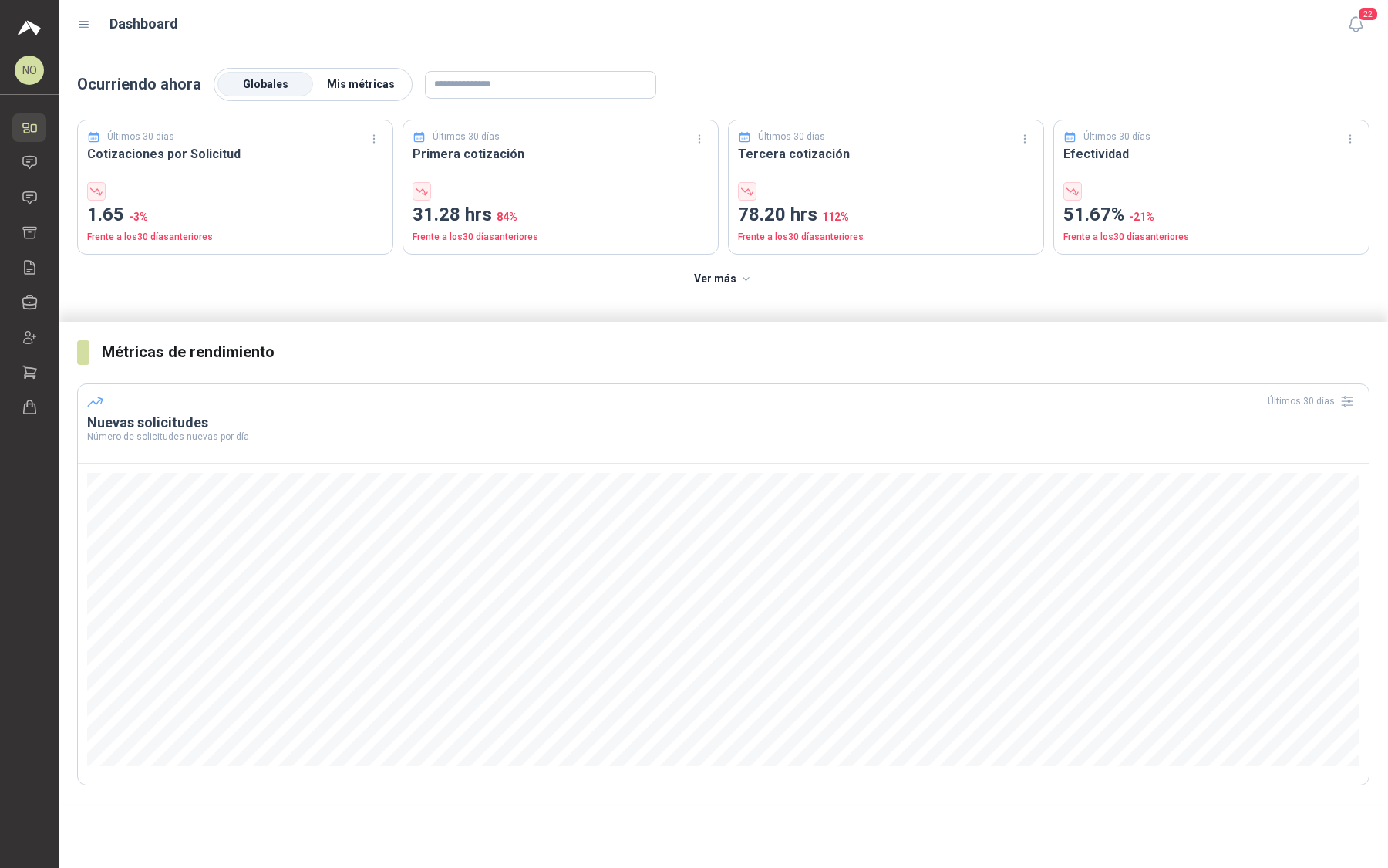
click at [349, 80] on span "Mis métricas" at bounding box center [361, 84] width 68 height 12
click at [34, 198] on icon at bounding box center [30, 198] width 16 height 16
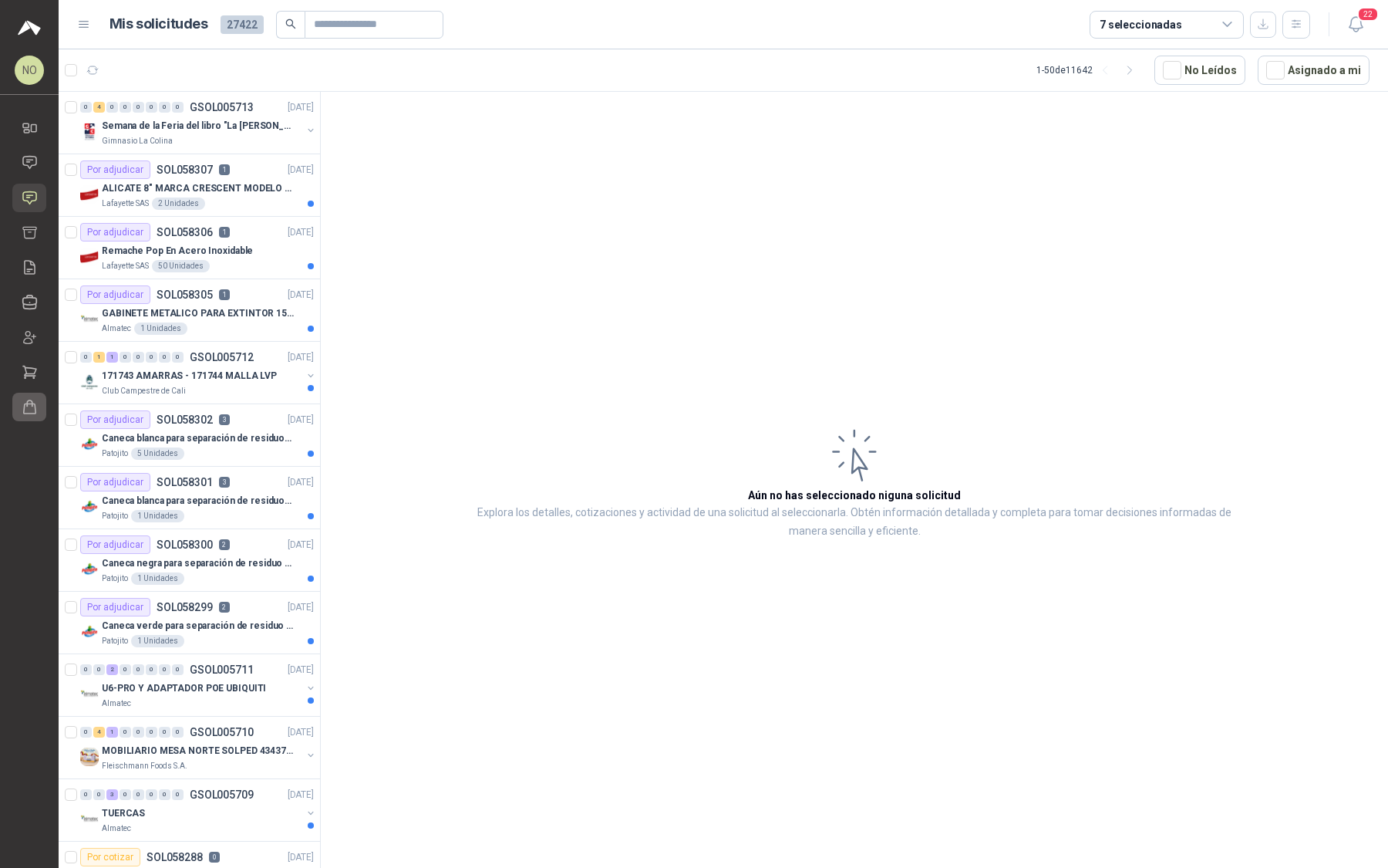
click at [26, 403] on icon at bounding box center [30, 407] width 12 height 13
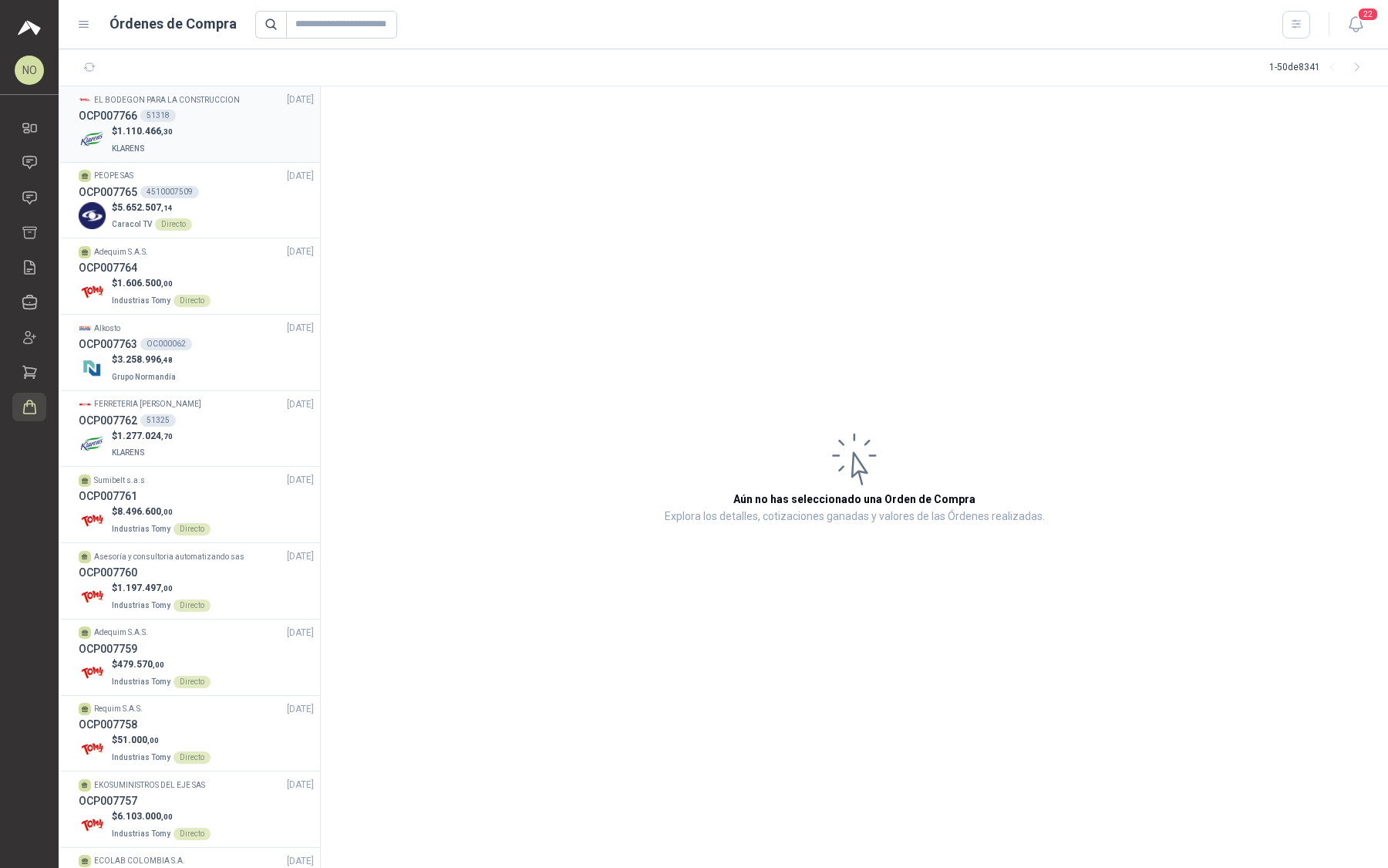
click at [184, 148] on div "$ 1.110.466 ,30 KLARENS" at bounding box center [195, 140] width 235 height 31
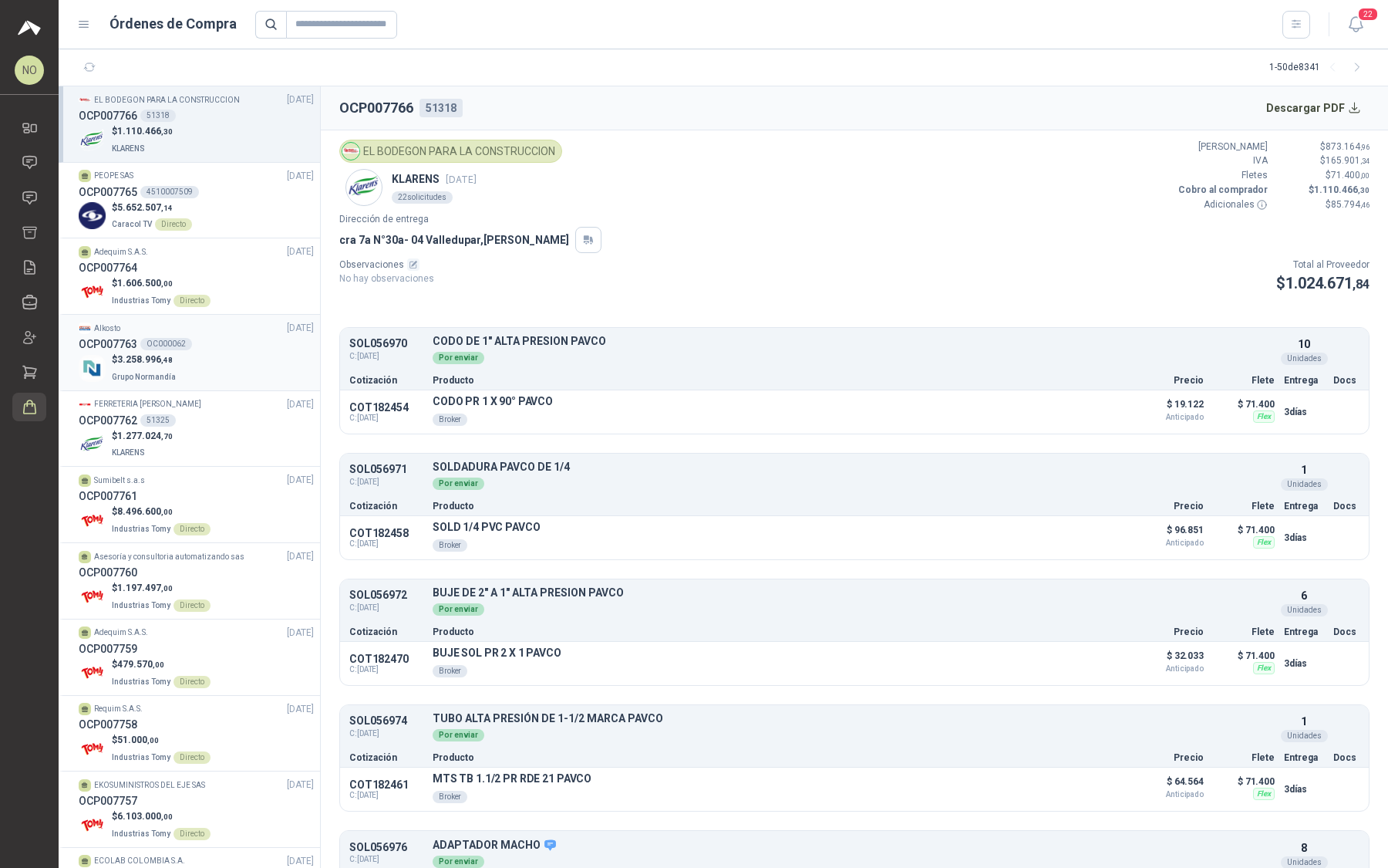
click at [213, 338] on div "OCP007763 OC000062" at bounding box center [195, 344] width 235 height 17
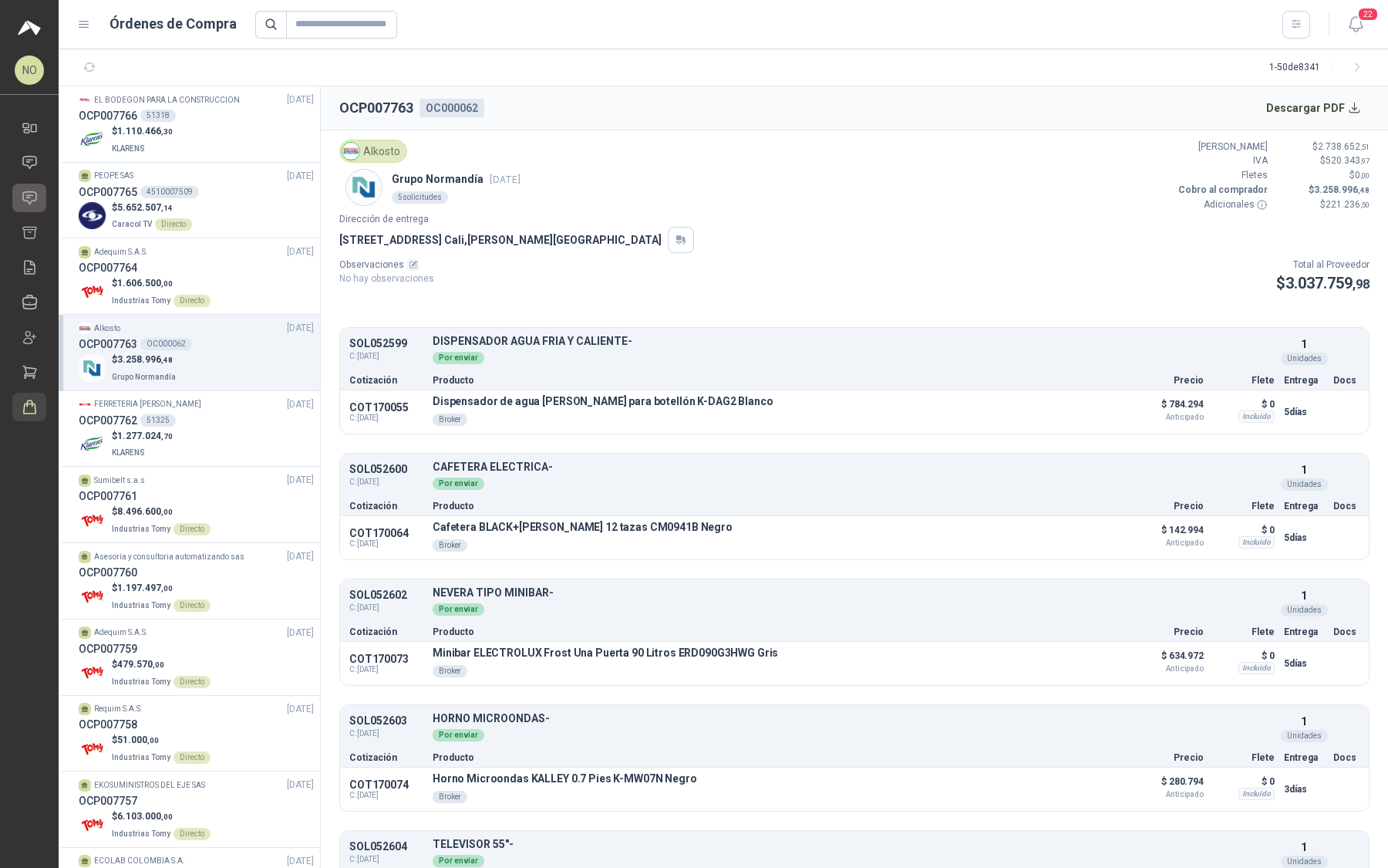
click at [28, 198] on icon at bounding box center [30, 198] width 16 height 16
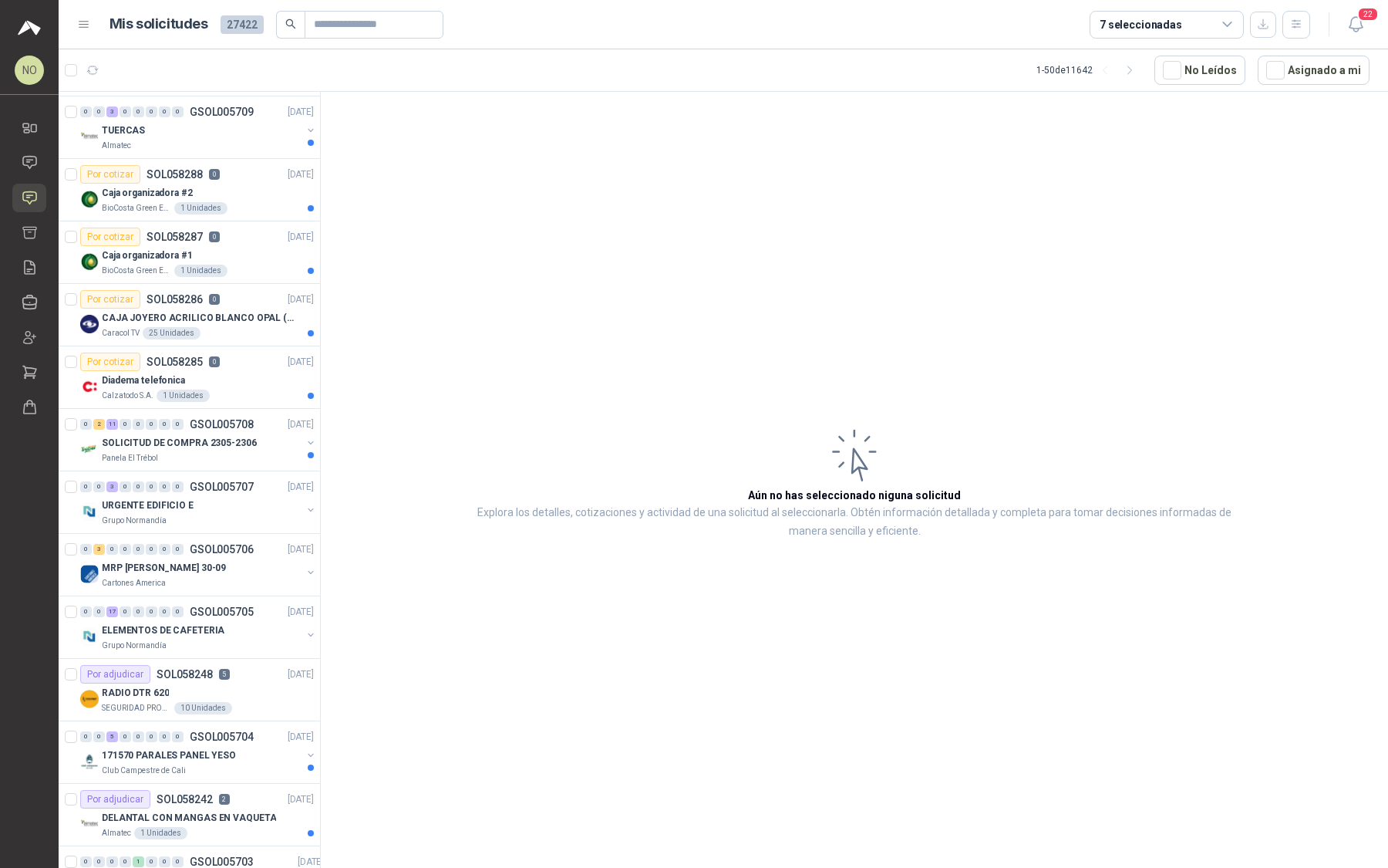
scroll to position [696, 0]
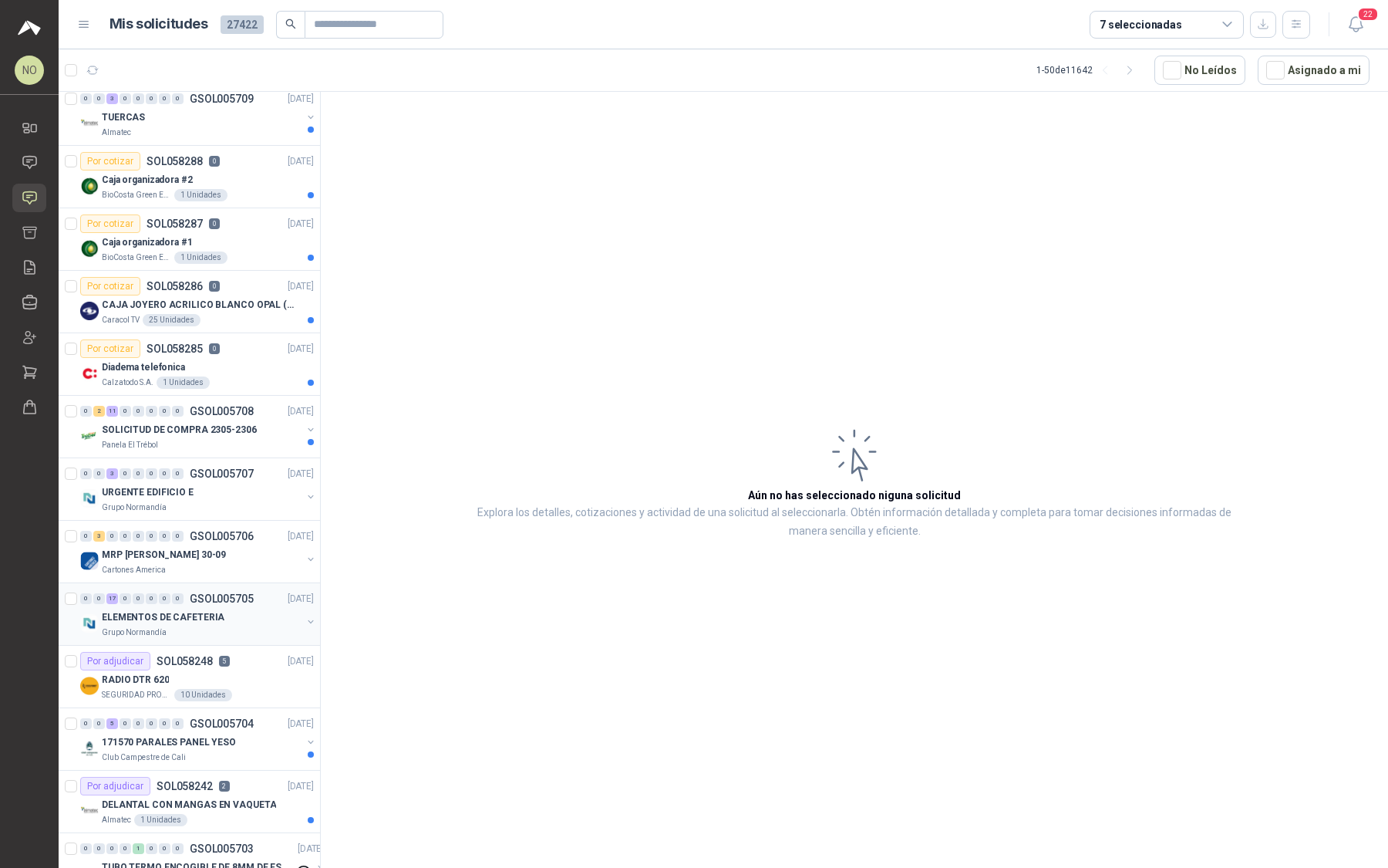
click at [230, 626] on div "Grupo Normandía" at bounding box center [202, 632] width 199 height 12
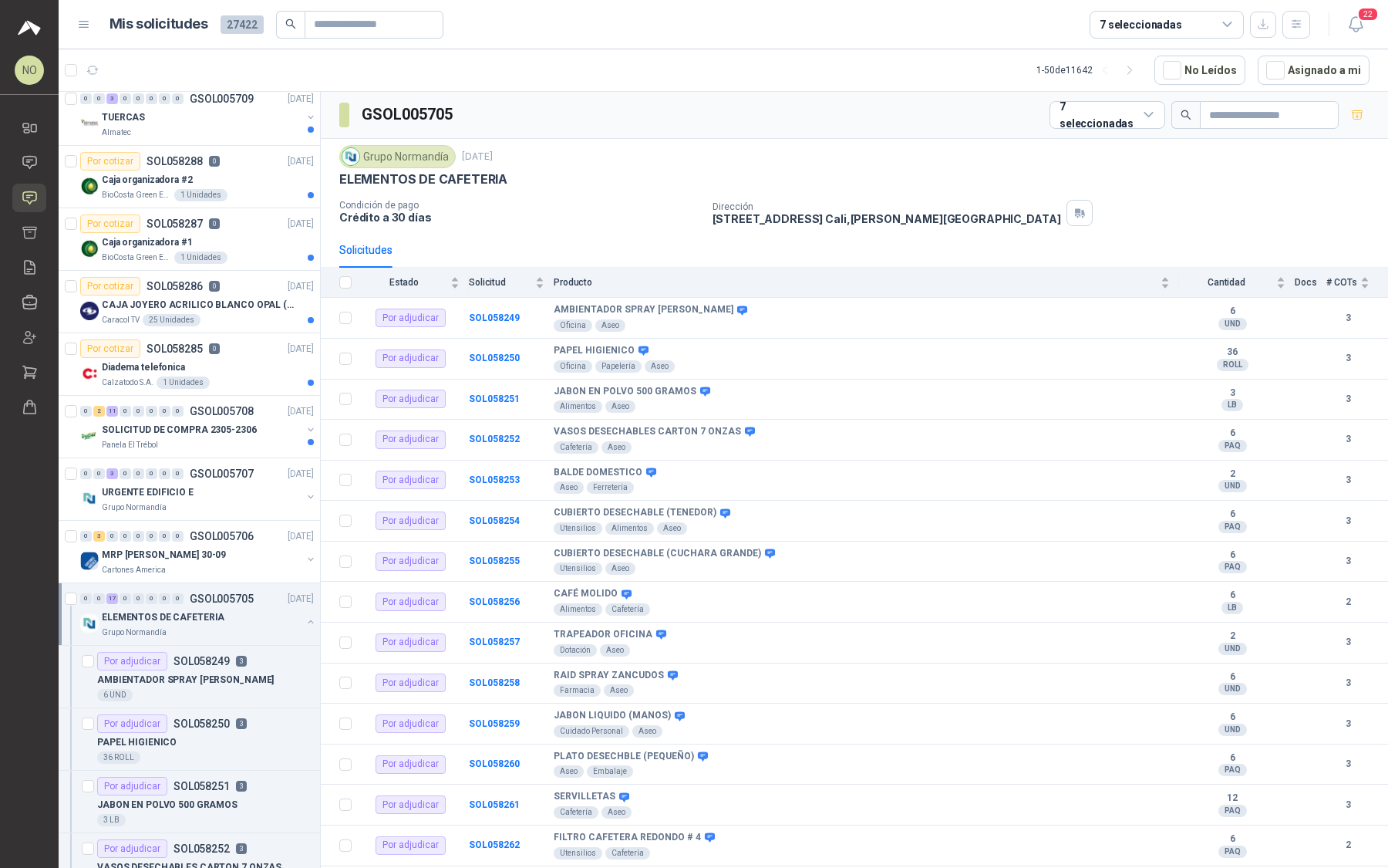
click at [230, 626] on div "Grupo Normandía" at bounding box center [202, 632] width 199 height 12
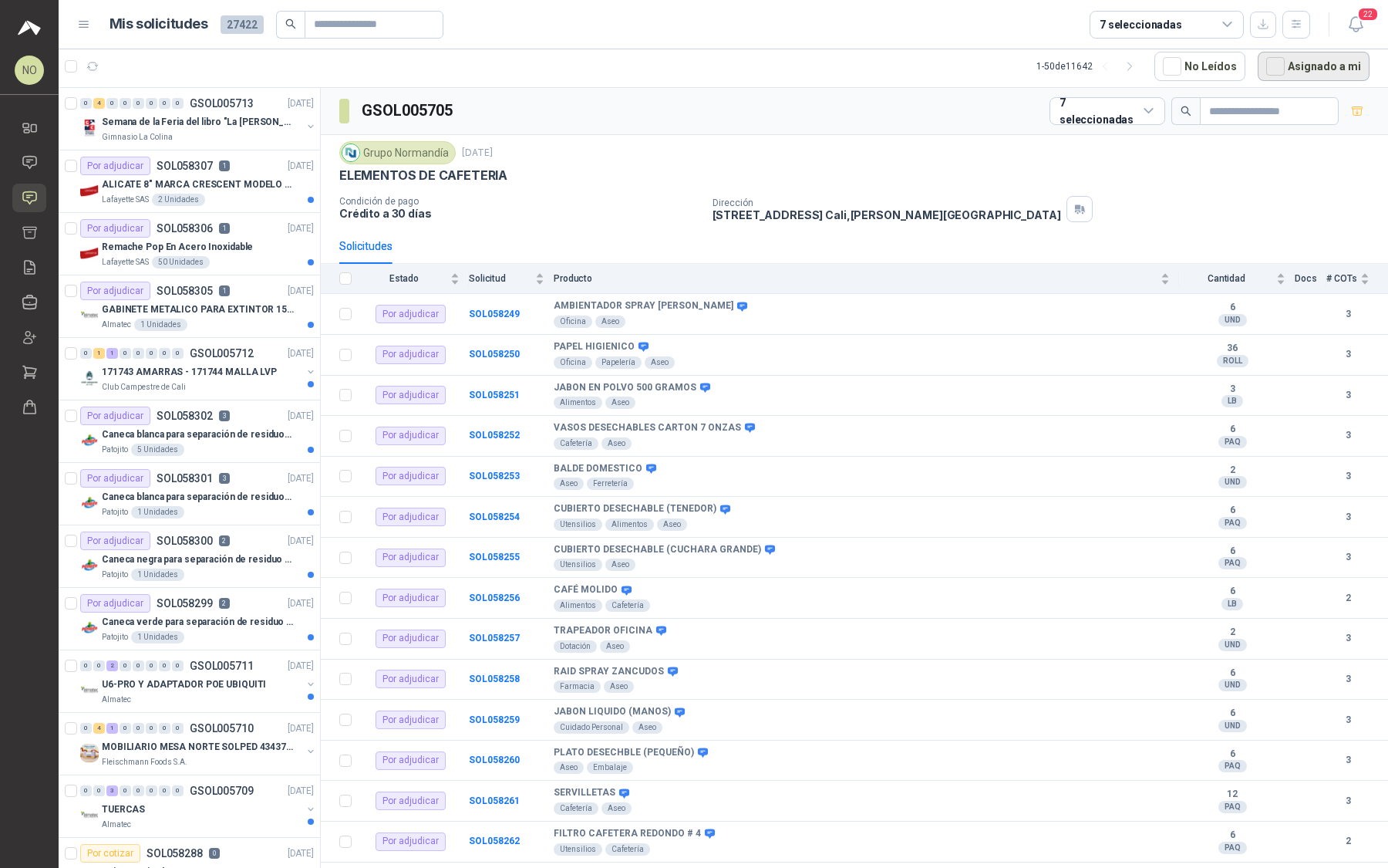
click at [1315, 75] on button "Asignado a mi" at bounding box center [1314, 67] width 112 height 30
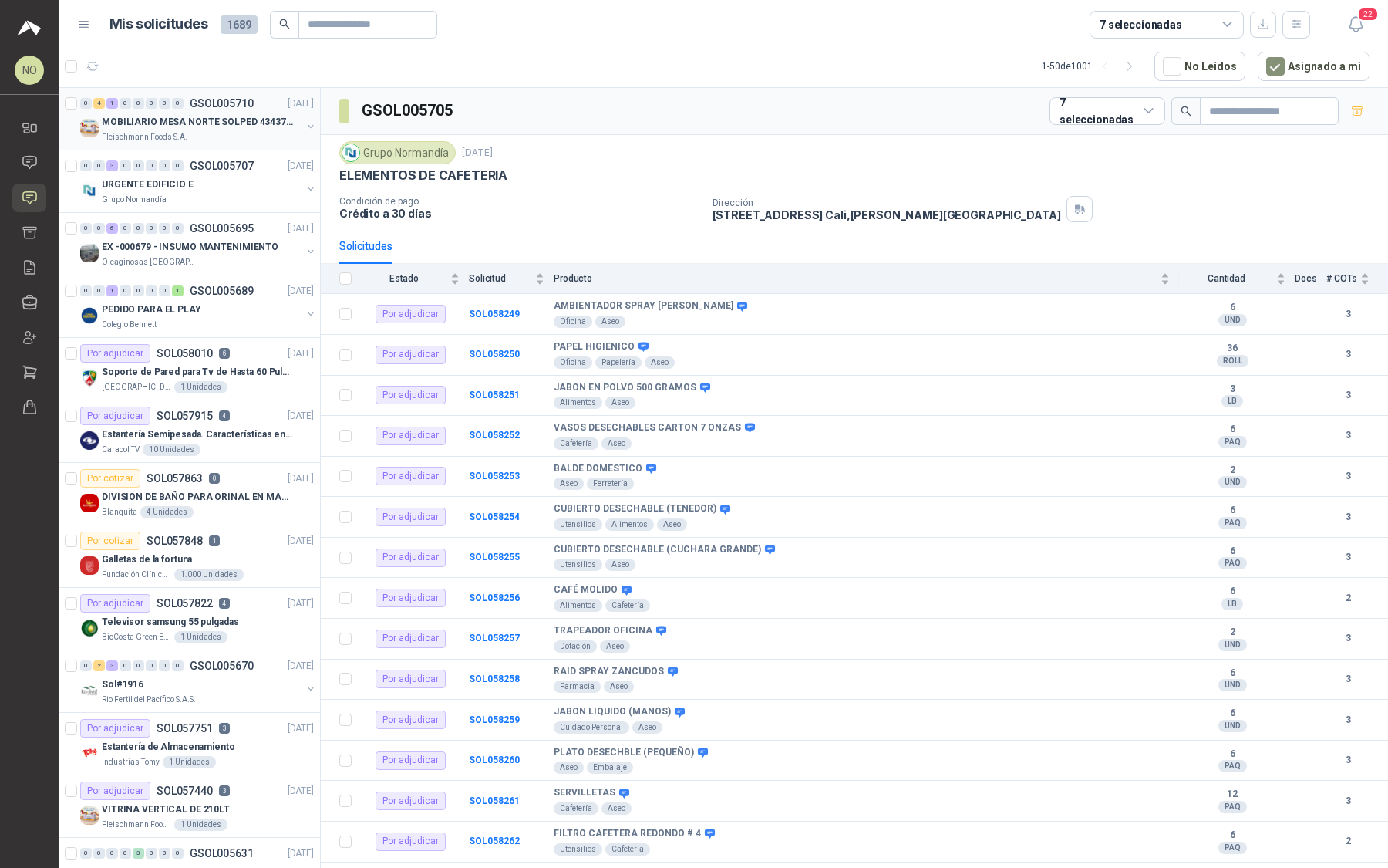
click at [227, 138] on div "Fleischmann Foods S.A." at bounding box center [202, 137] width 199 height 12
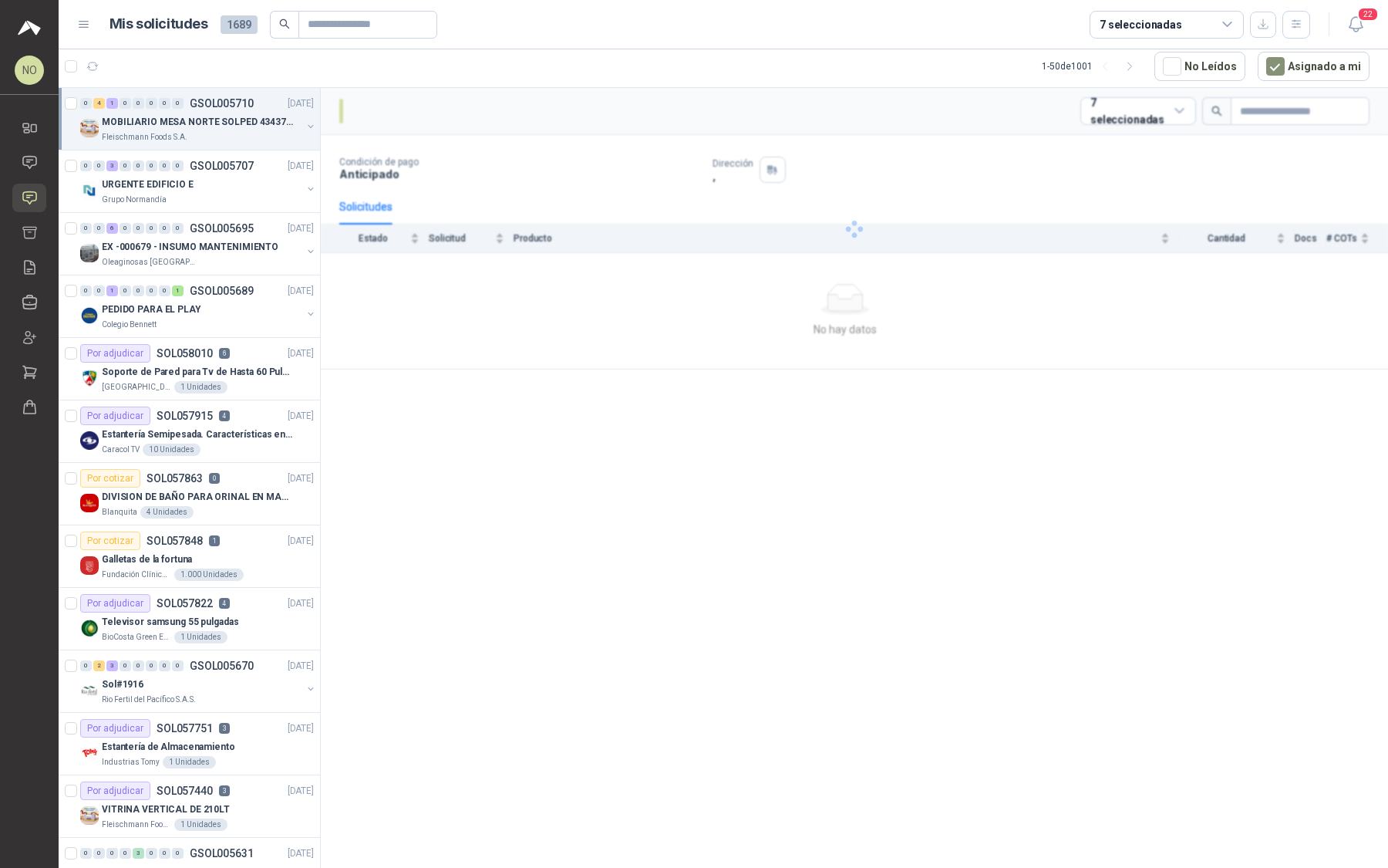
click at [227, 138] on div "Fleischmann Foods S.A." at bounding box center [202, 137] width 199 height 12
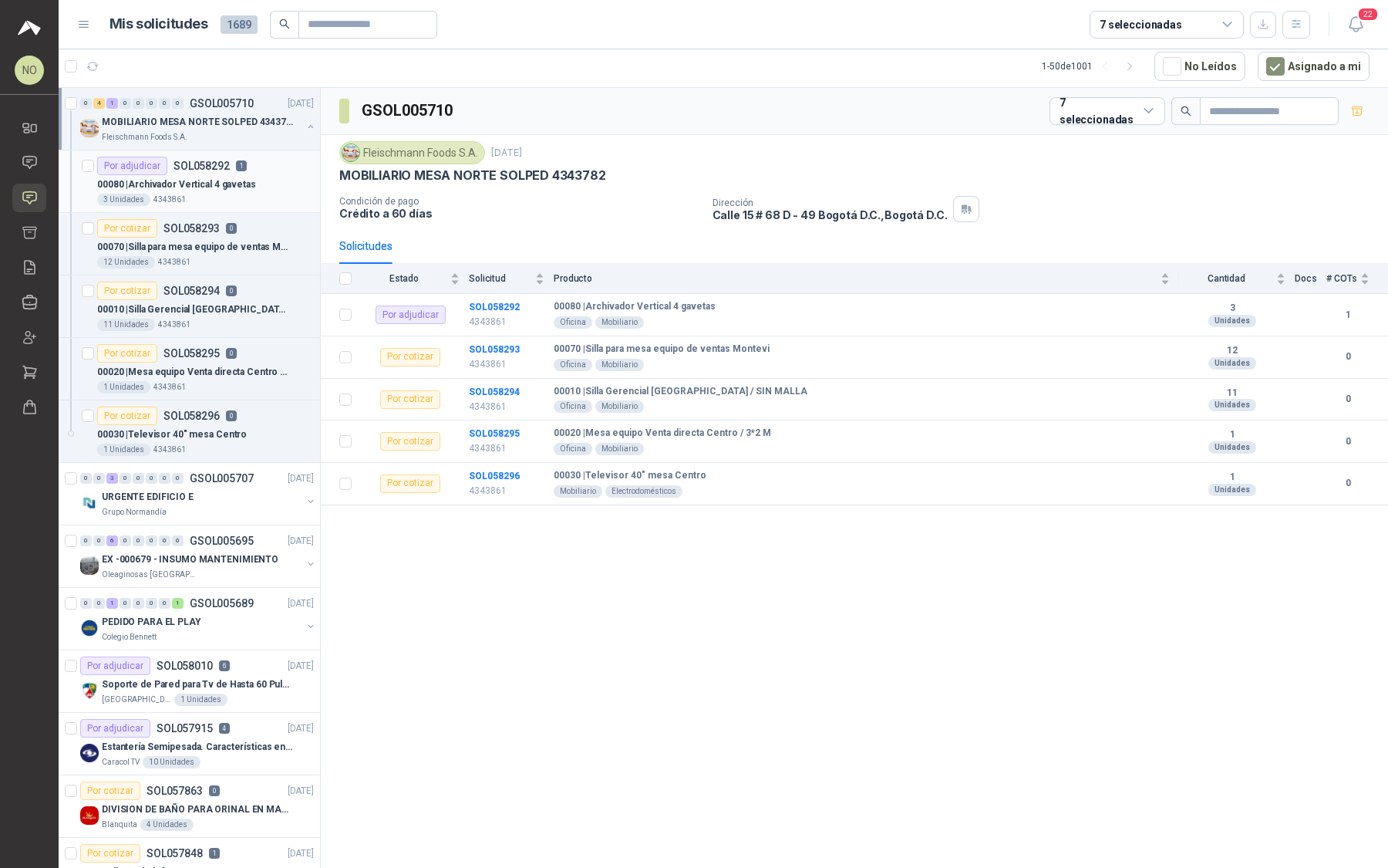
click at [247, 197] on div "3 Unidades 4343861" at bounding box center [205, 199] width 217 height 12
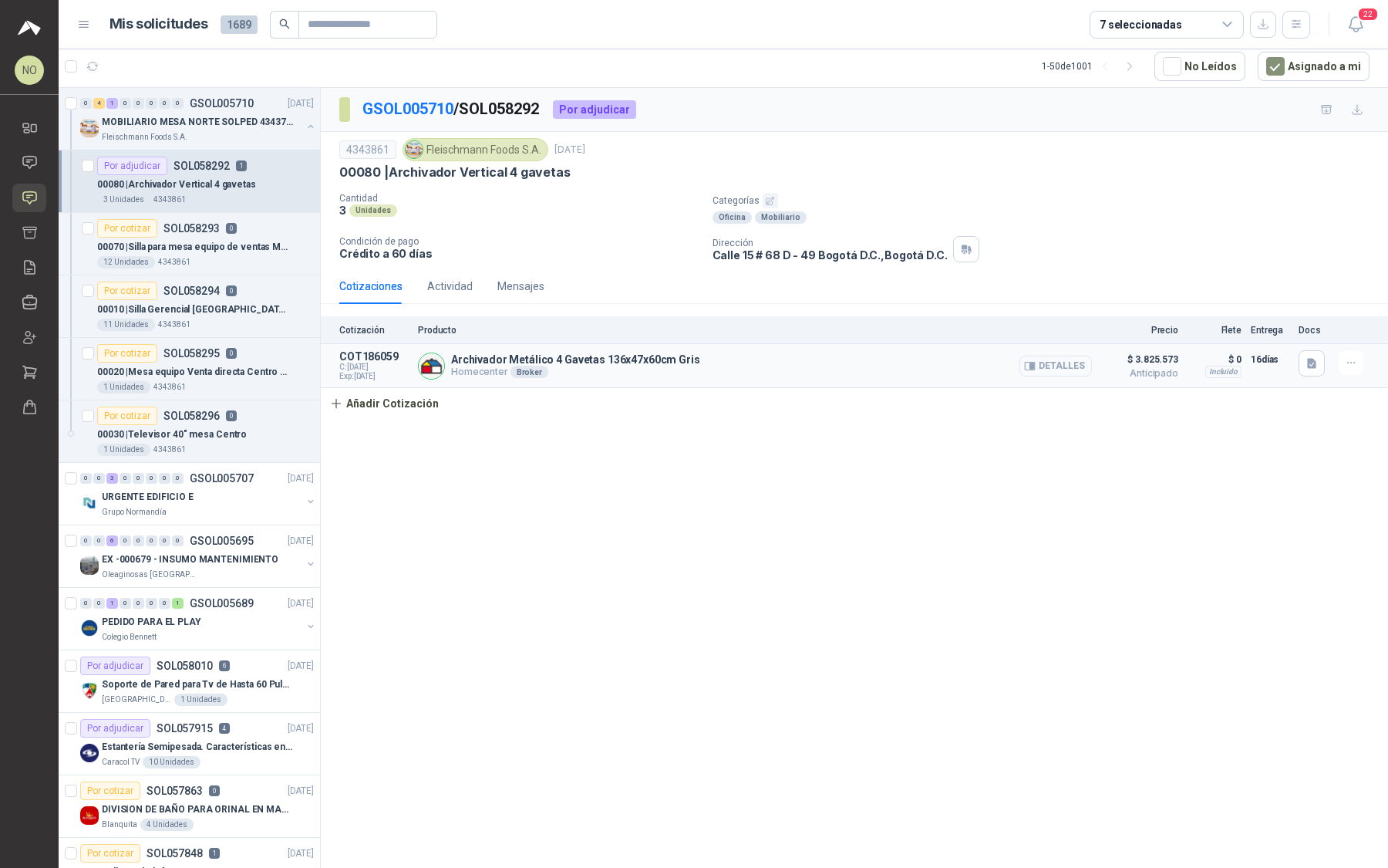
click at [1055, 358] on button "Detalles" at bounding box center [1056, 365] width 73 height 21
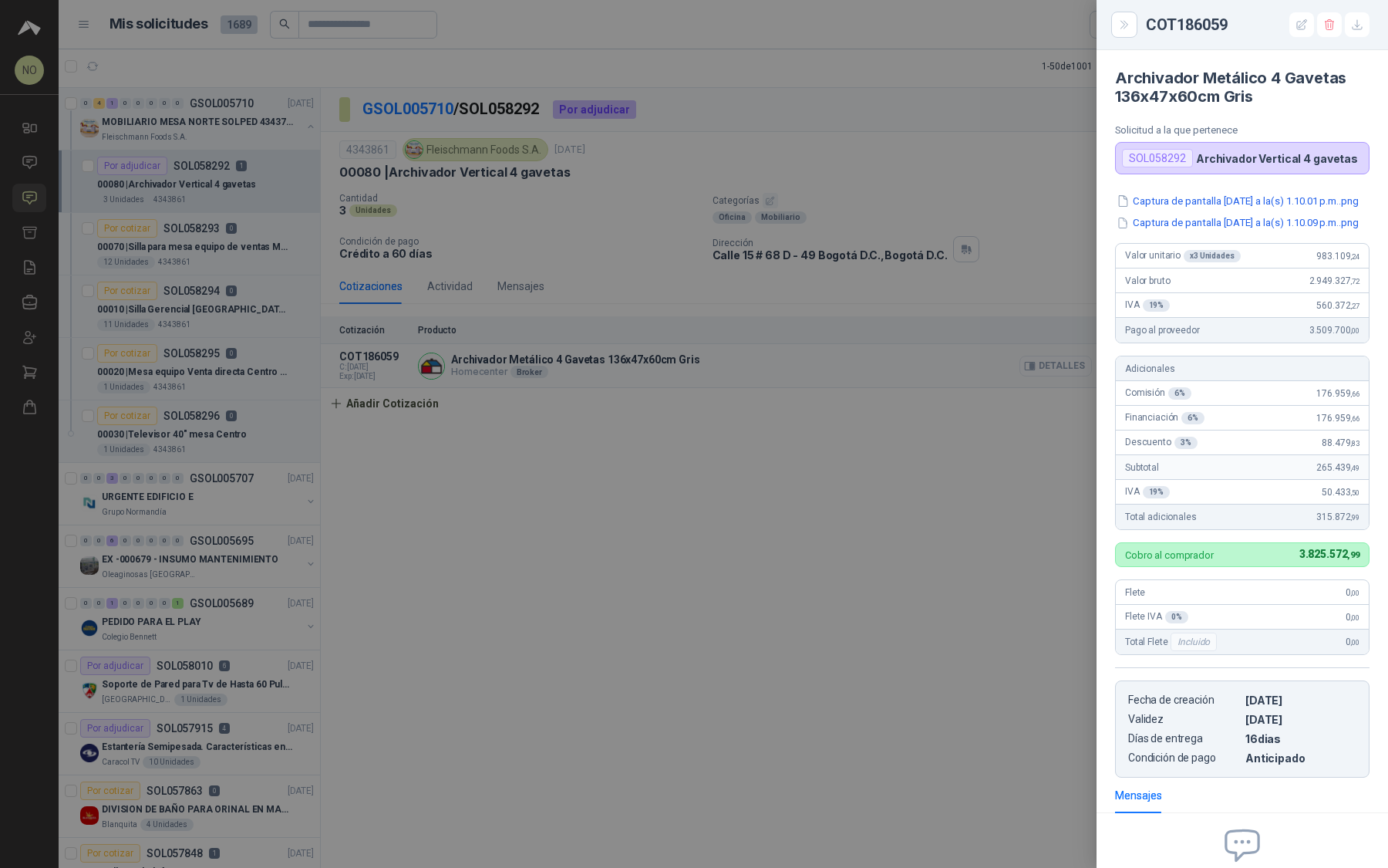
scroll to position [176, 0]
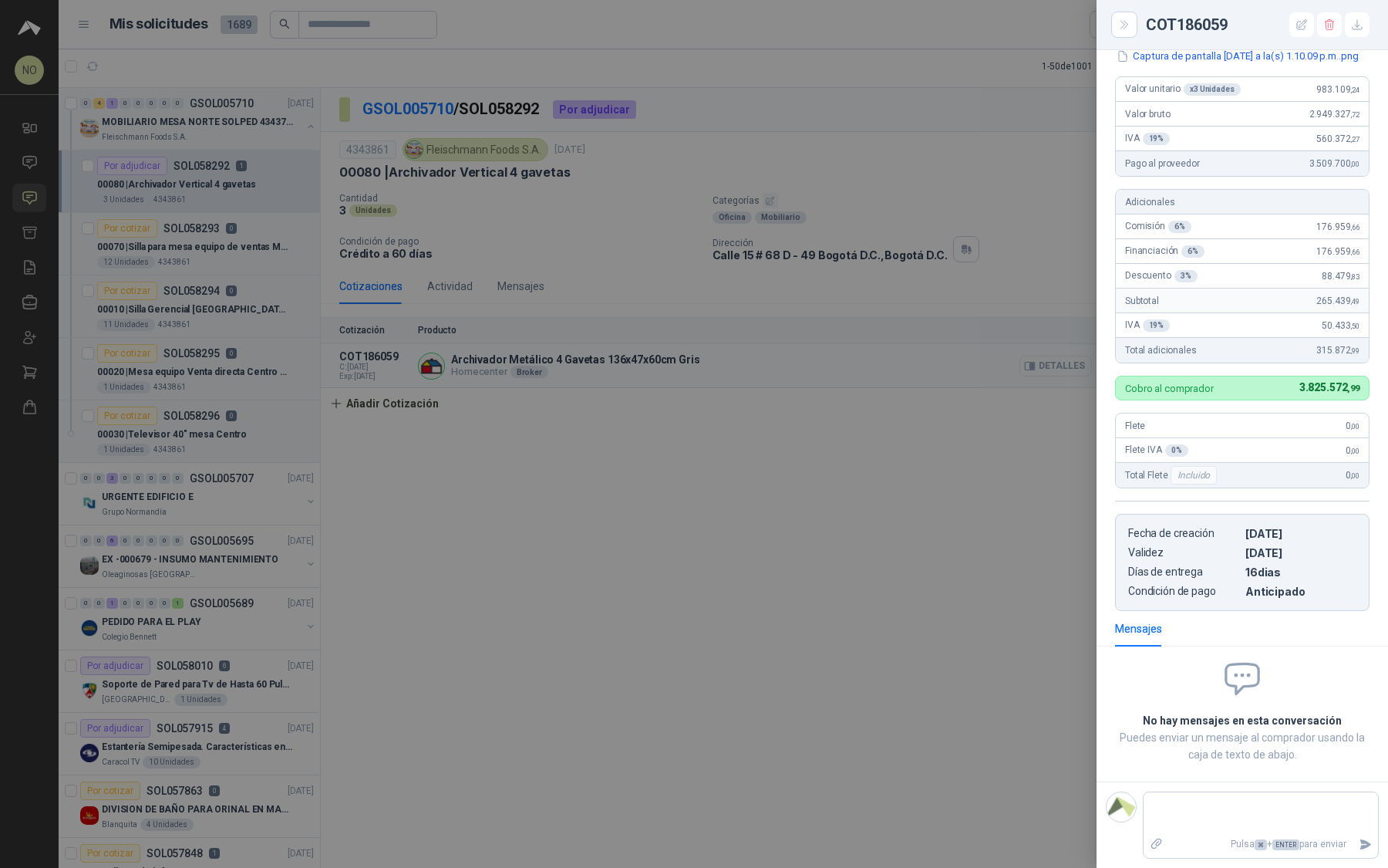
click at [1055, 358] on div at bounding box center [694, 434] width 1388 height 868
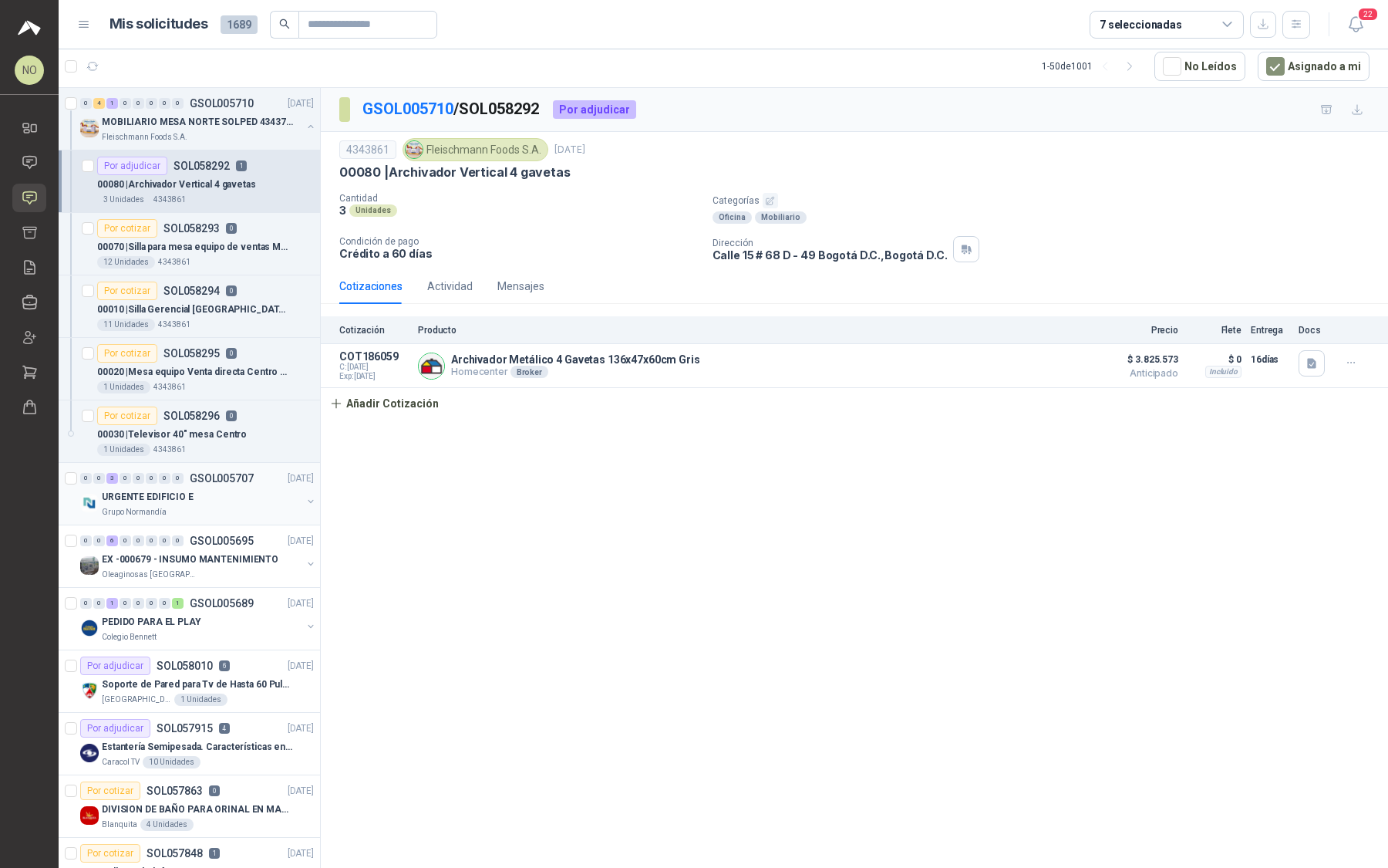
click at [264, 506] on div "Grupo Normandía" at bounding box center [202, 512] width 199 height 12
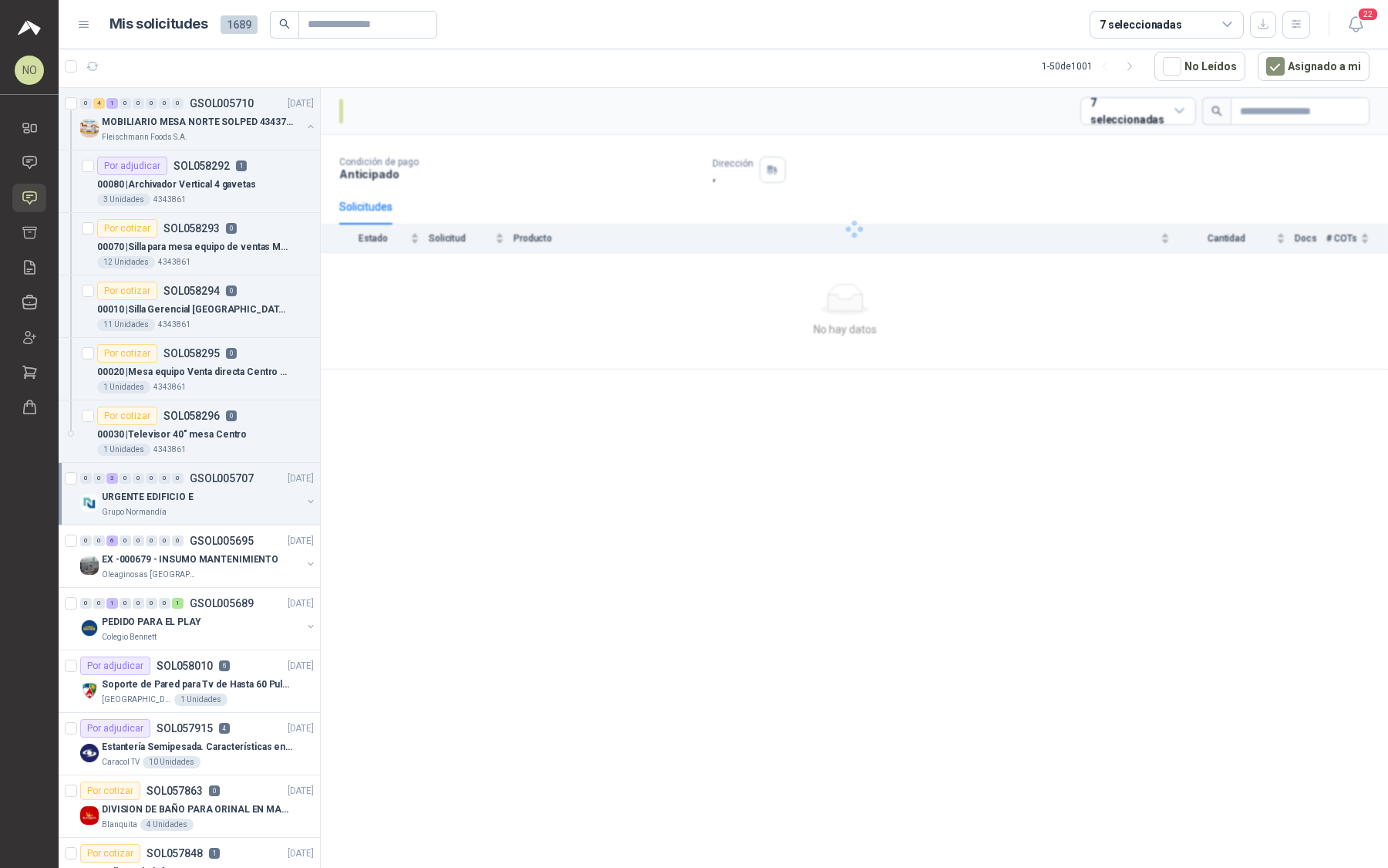
click at [264, 506] on div "Grupo Normandía" at bounding box center [202, 512] width 199 height 12
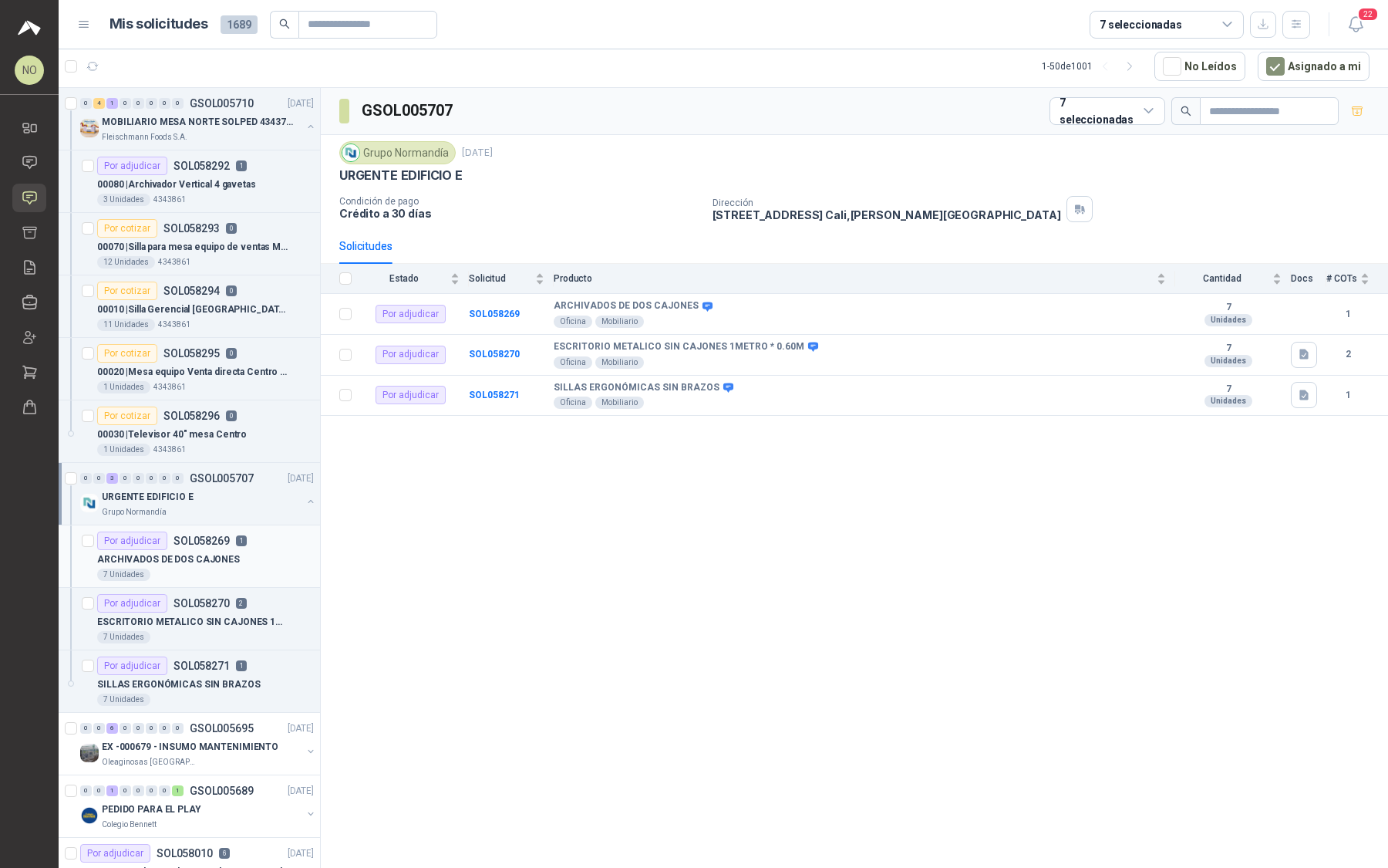
click at [235, 561] on div "ARCHIVADOS DE DOS CAJONES" at bounding box center [205, 559] width 217 height 18
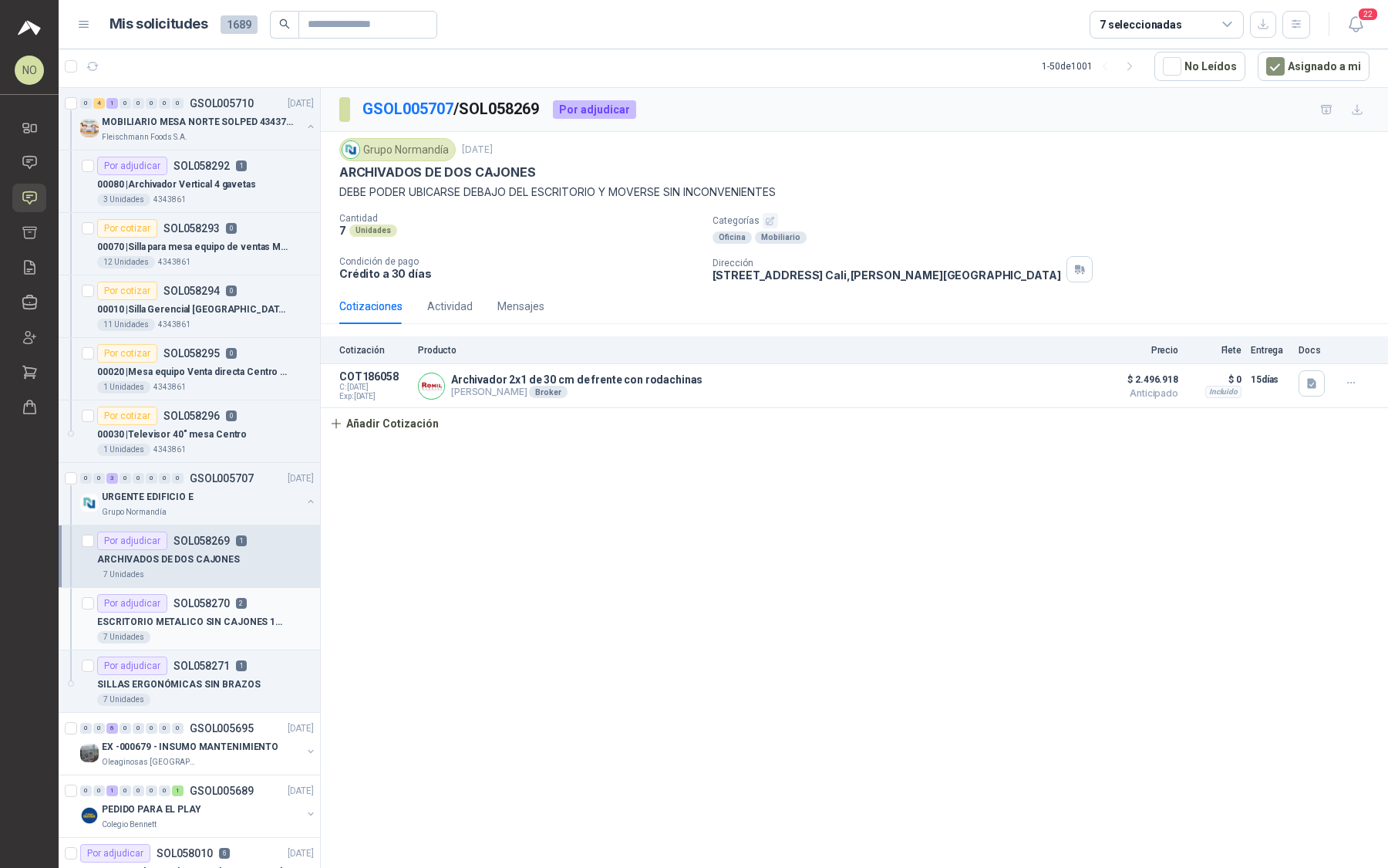
click at [233, 612] on div "ESCRITORIO METALICO SIN CAJONES 1METRO * 0.60M" at bounding box center [205, 622] width 217 height 18
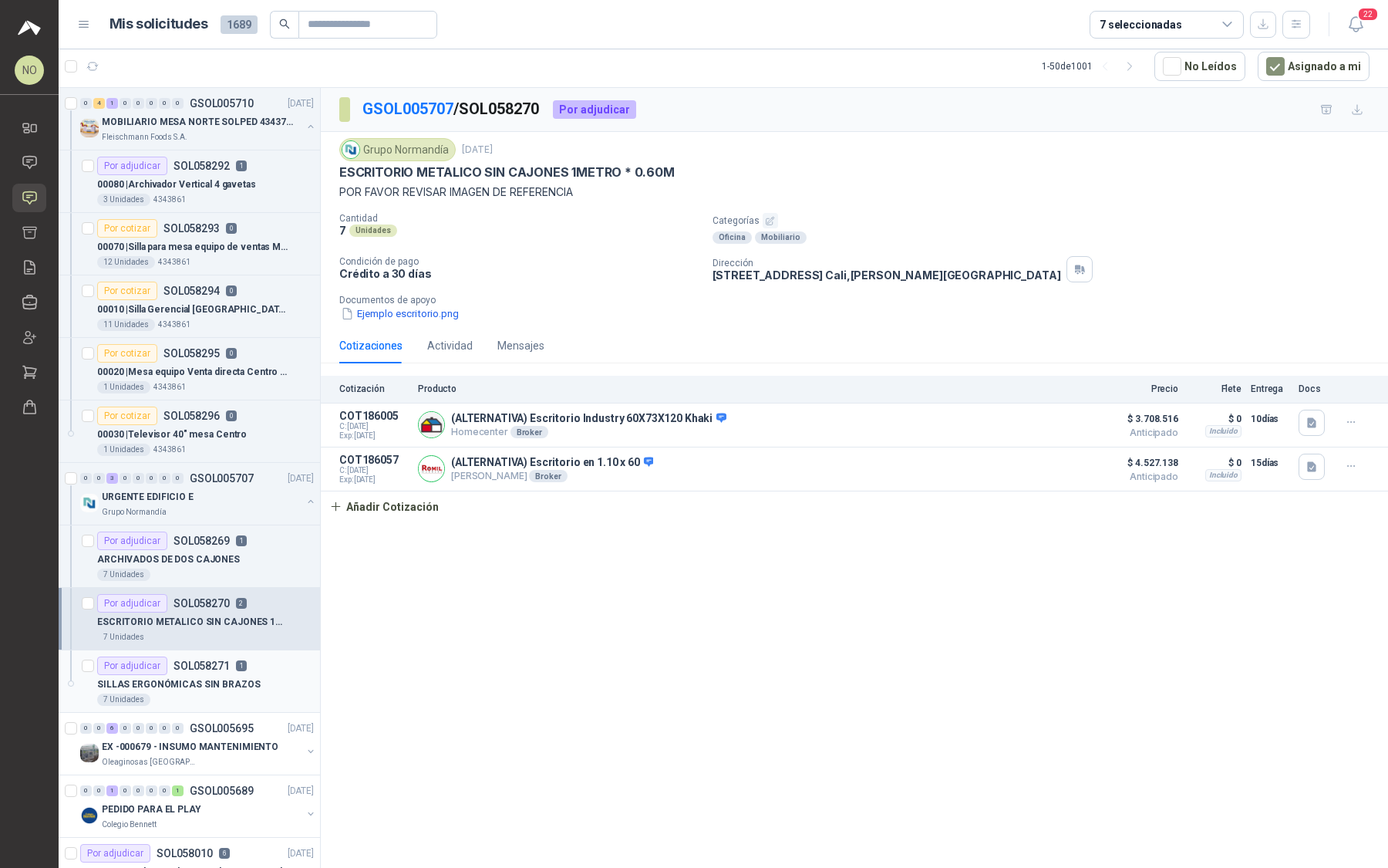
click at [230, 650] on article "Por adjudicar SOL058271 1 SILLAS ERGONÓMICAS SIN BRAZOS 7 Unidades" at bounding box center [189, 682] width 261 height 63
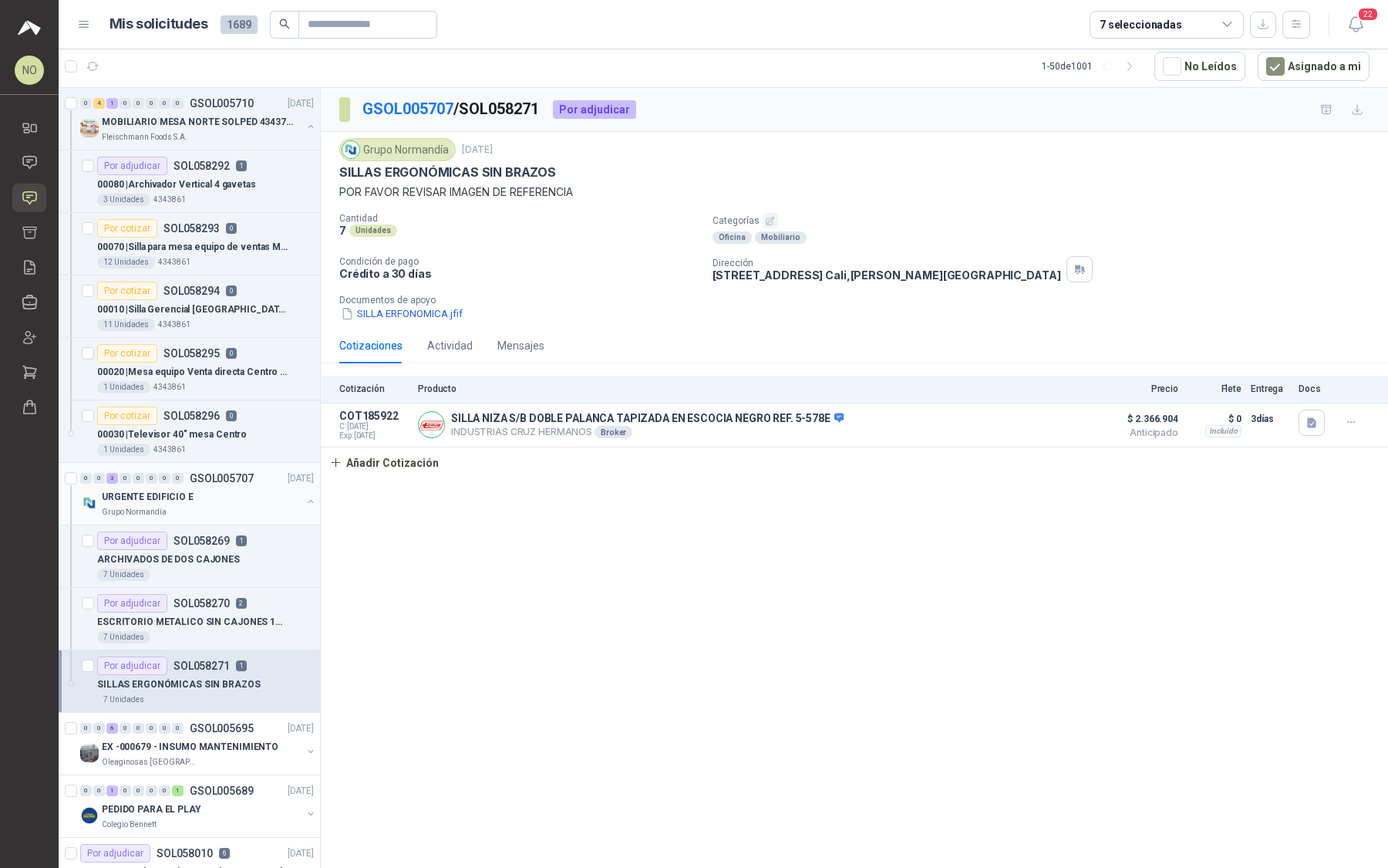
click at [207, 487] on div "URGENTE EDIFICIO E" at bounding box center [202, 496] width 199 height 18
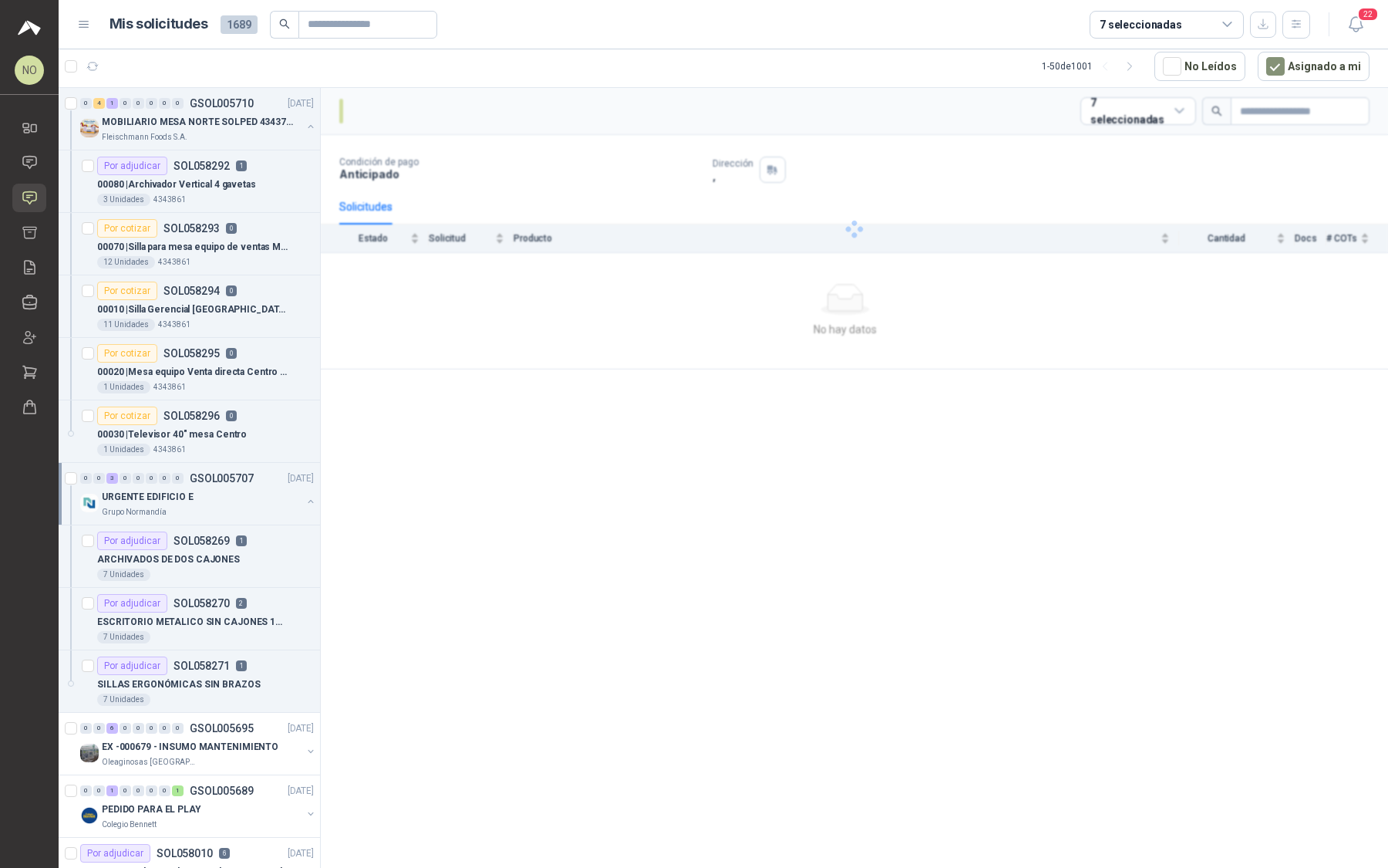
click at [207, 487] on div "URGENTE EDIFICIO E" at bounding box center [202, 496] width 199 height 18
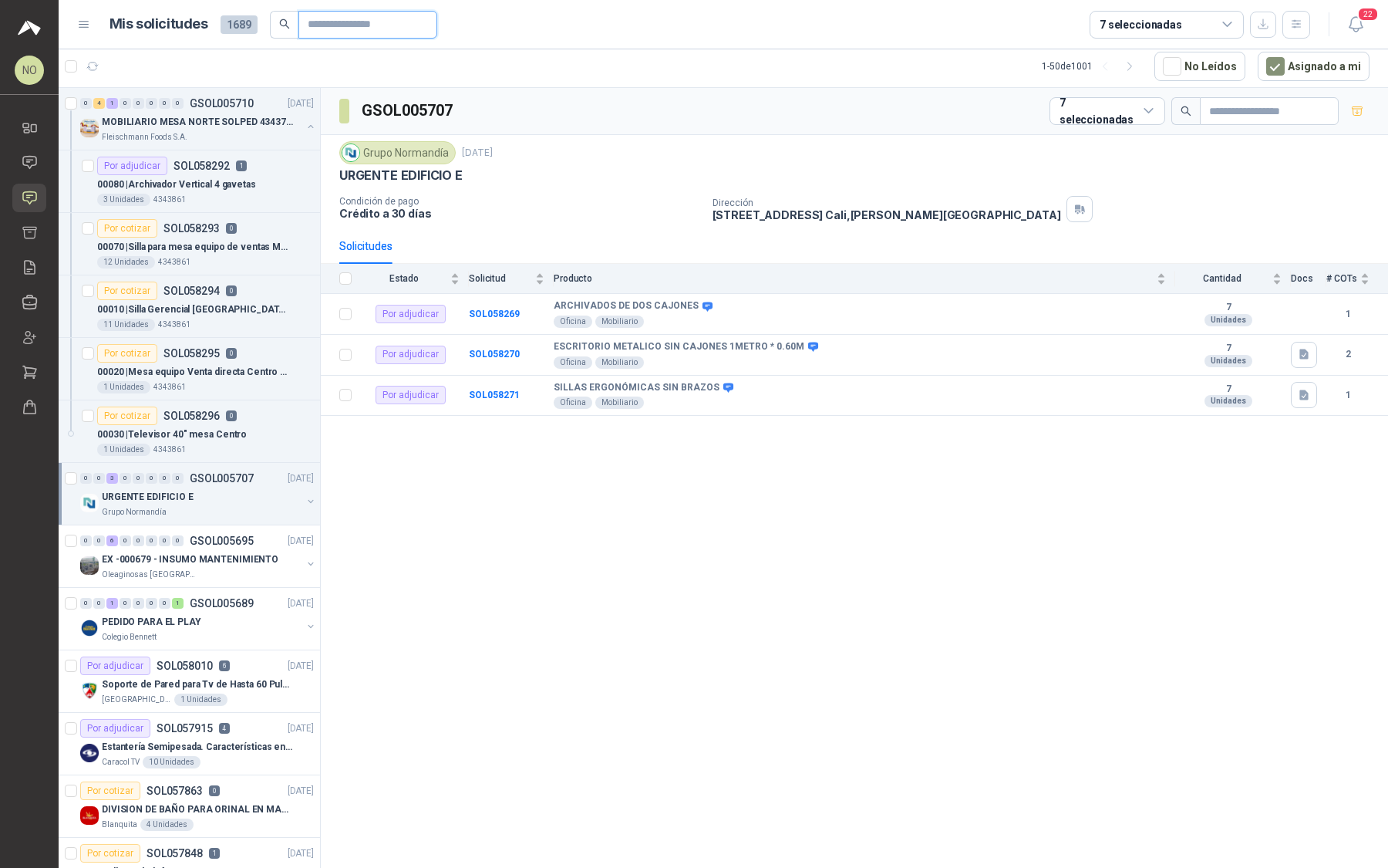
click at [363, 26] on input "text" at bounding box center [361, 25] width 108 height 26
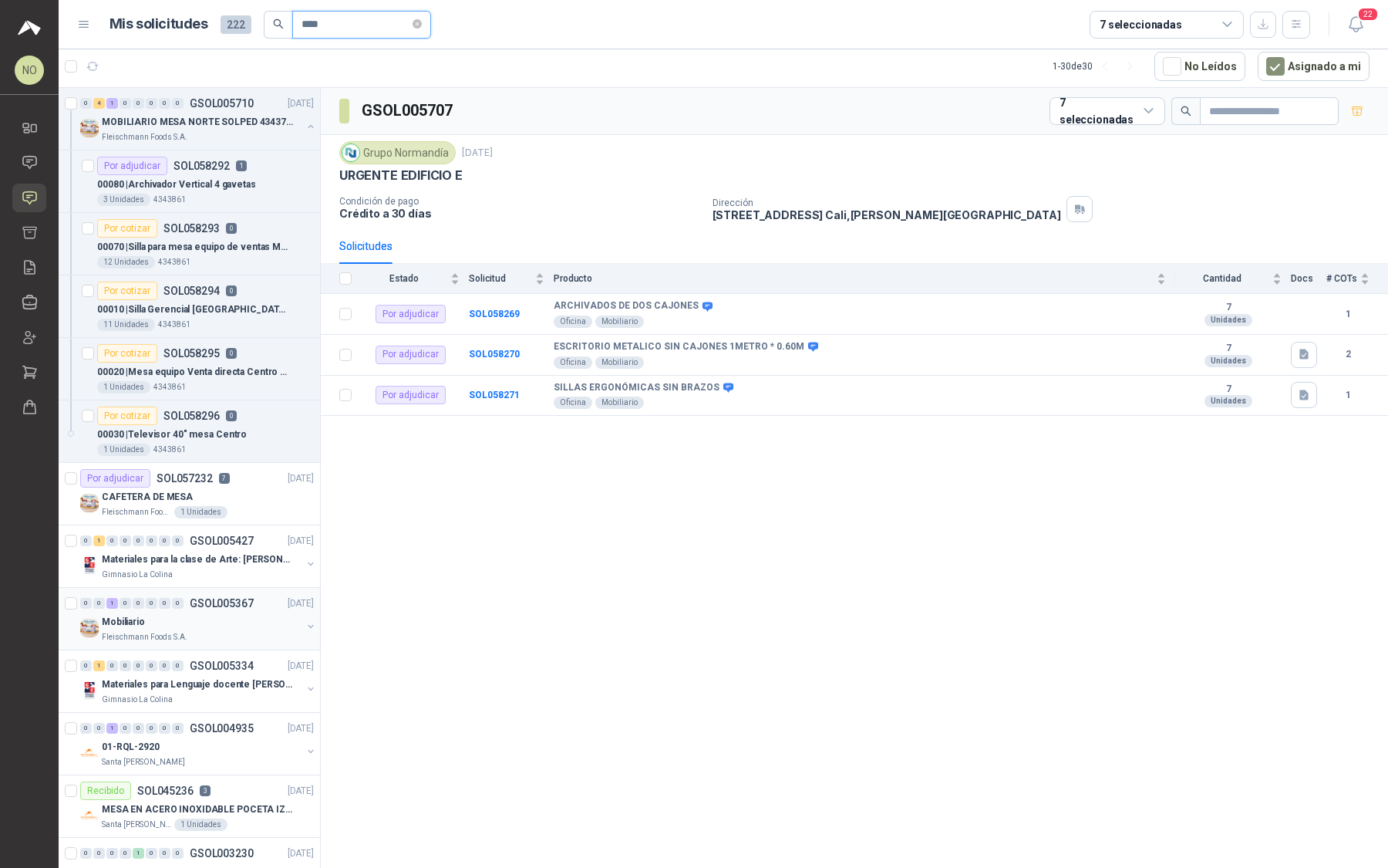
type input "****"
click at [238, 613] on div "Mobiliario" at bounding box center [202, 622] width 199 height 18
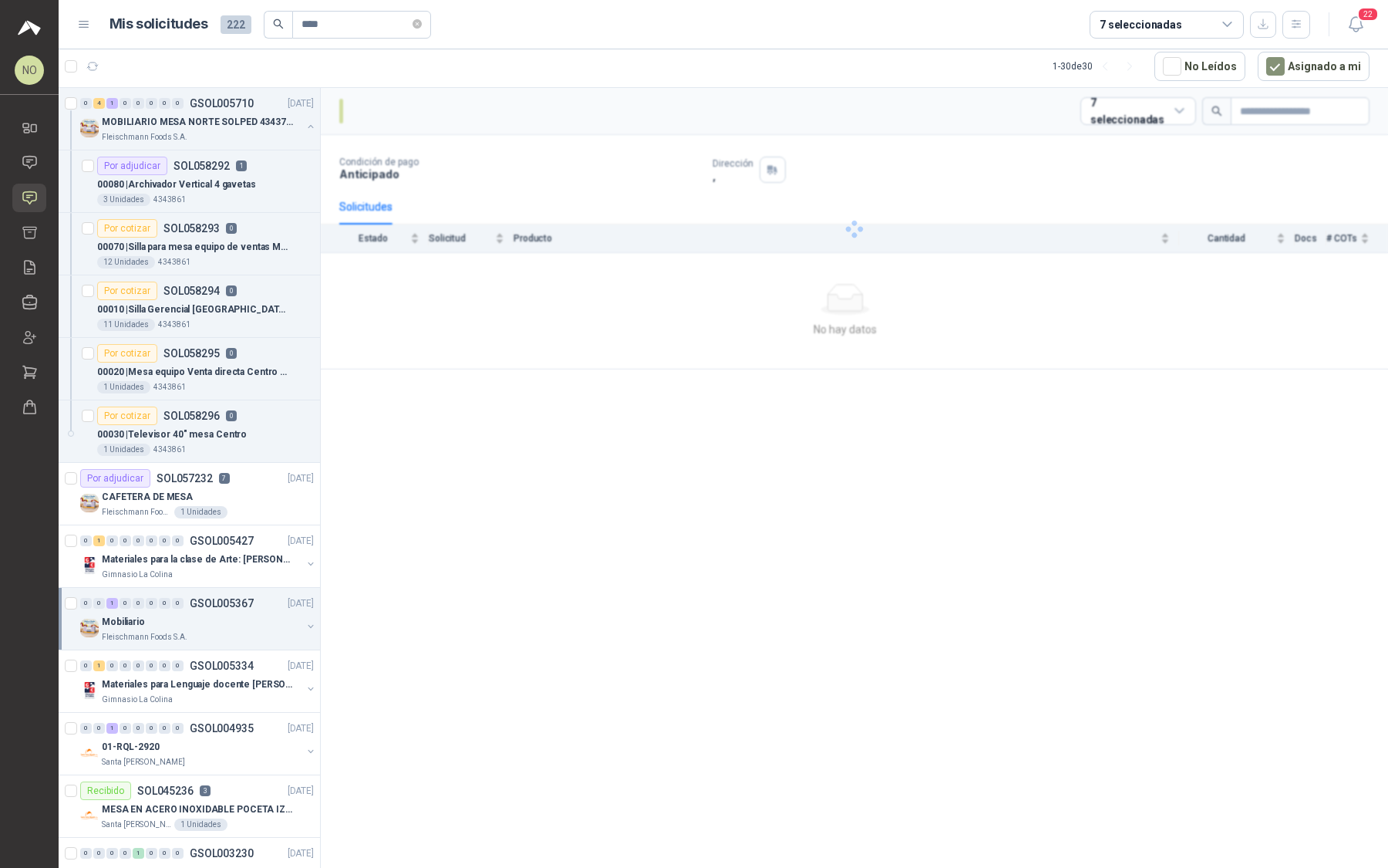
click at [238, 613] on div "Mobiliario" at bounding box center [202, 622] width 199 height 18
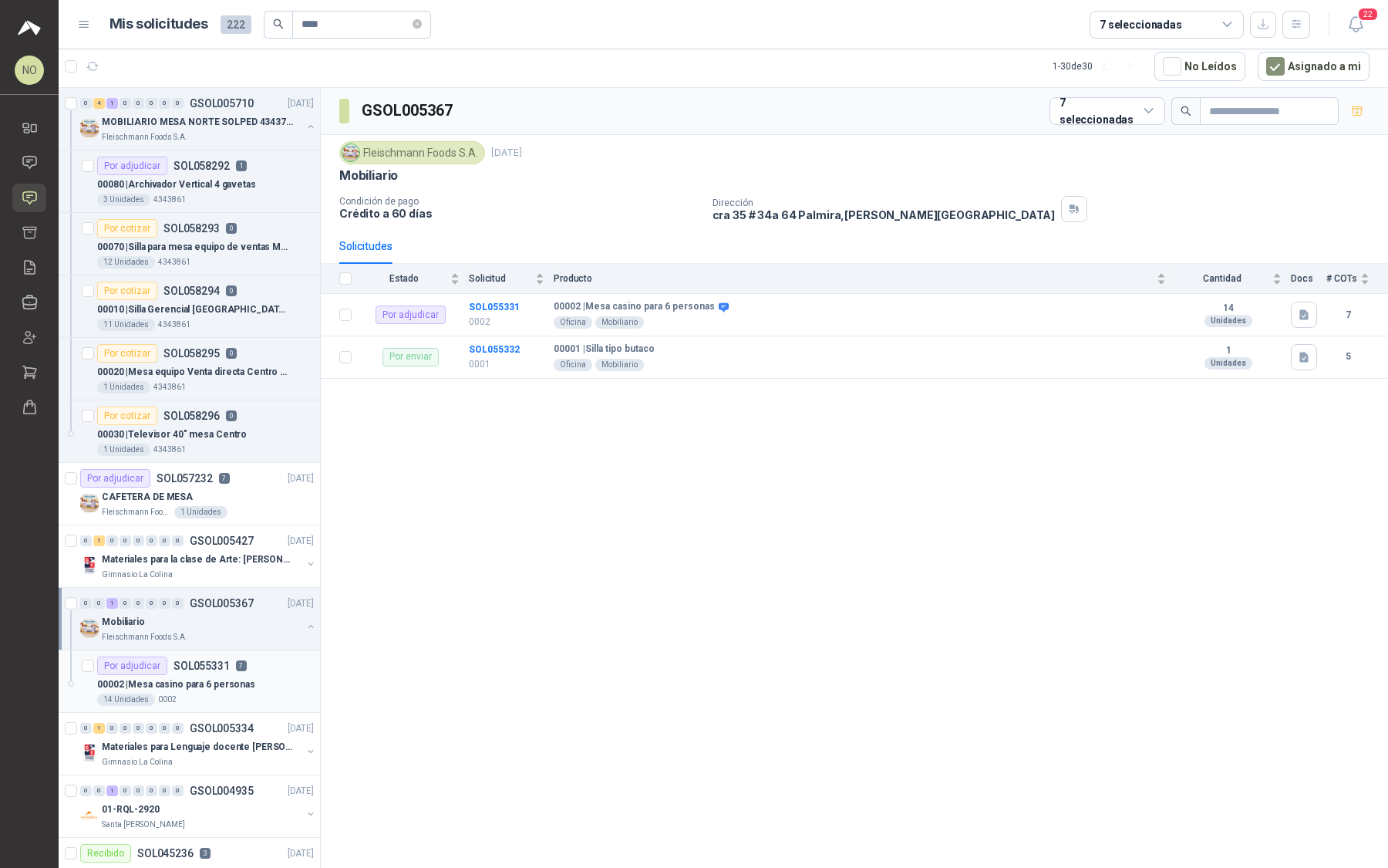
click at [223, 667] on p "SOL055331" at bounding box center [202, 665] width 56 height 11
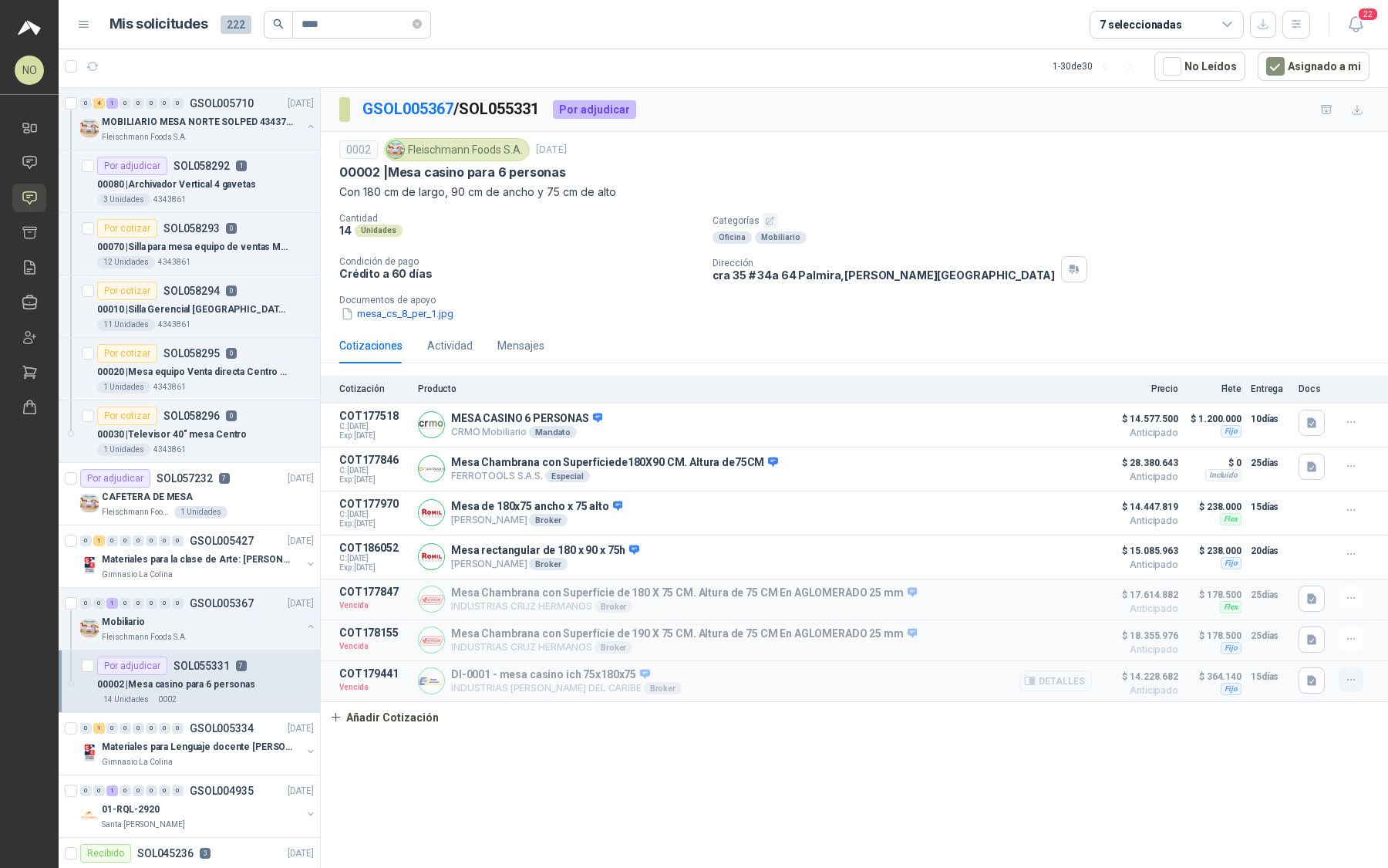
click at [1353, 675] on icon "button" at bounding box center [1352, 680] width 13 height 13
click at [1303, 588] on button "Editar" at bounding box center [1320, 587] width 124 height 25
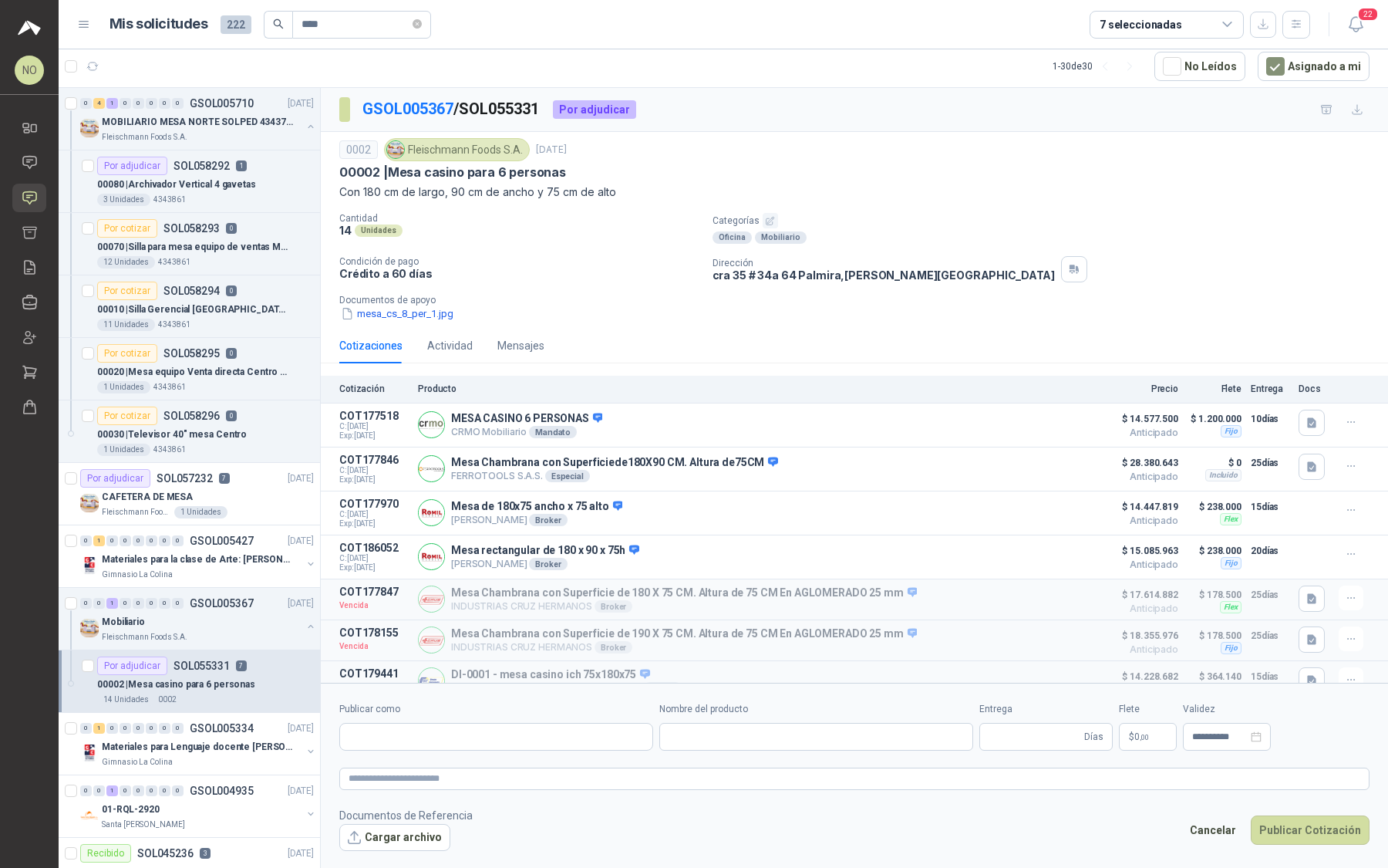
type input "**********"
type input "**"
type input "**********"
type textarea "**********"
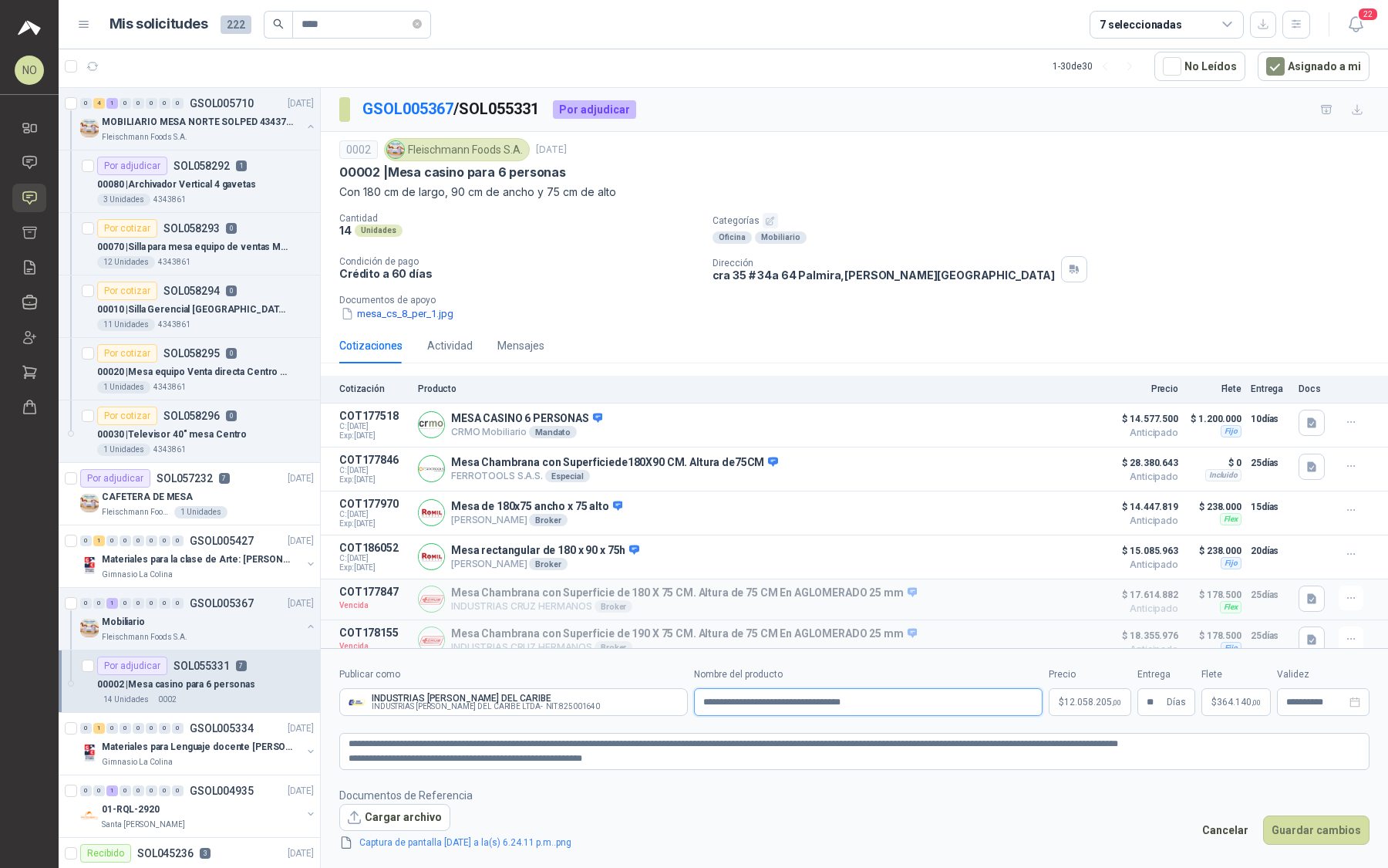
drag, startPoint x: 893, startPoint y: 702, endPoint x: 702, endPoint y: 702, distance: 191.0
click at [702, 703] on input "**********" at bounding box center [868, 702] width 349 height 28
paste input "**********"
type input "**********"
drag, startPoint x: 630, startPoint y: 762, endPoint x: 342, endPoint y: 743, distance: 288.6
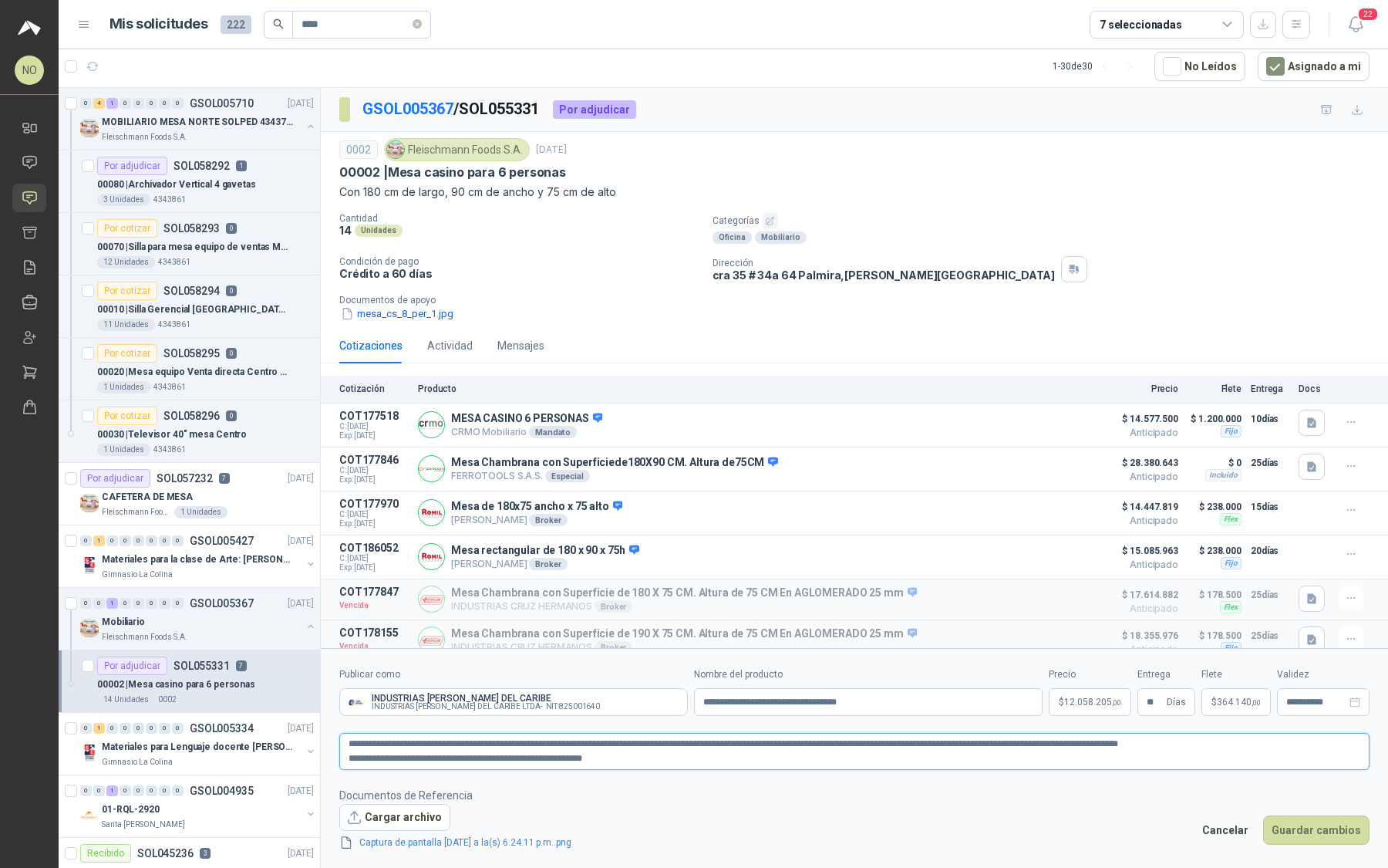
click at [342, 743] on textarea "**********" at bounding box center [855, 751] width 1030 height 36
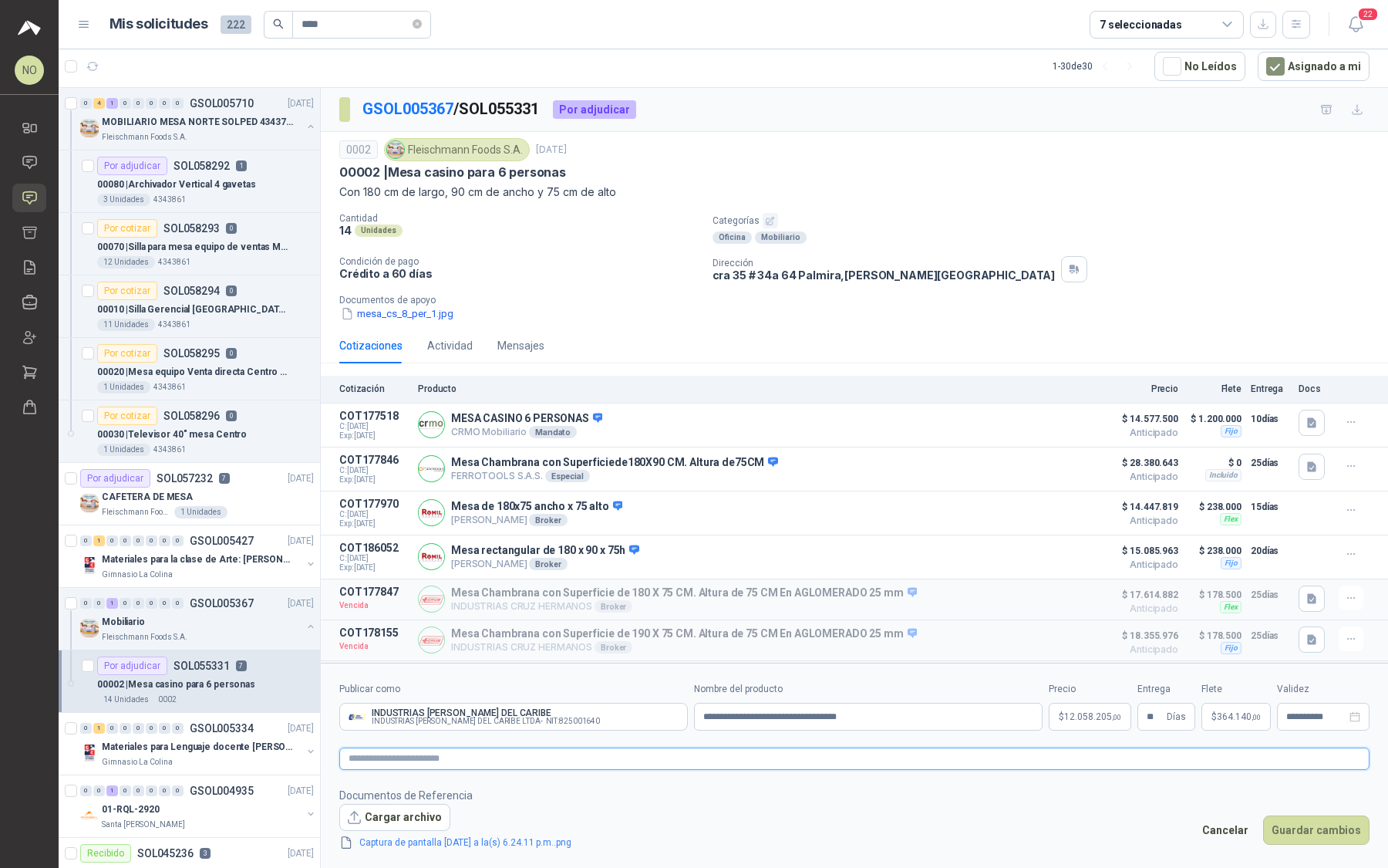
paste textarea "**********"
type textarea "**********"
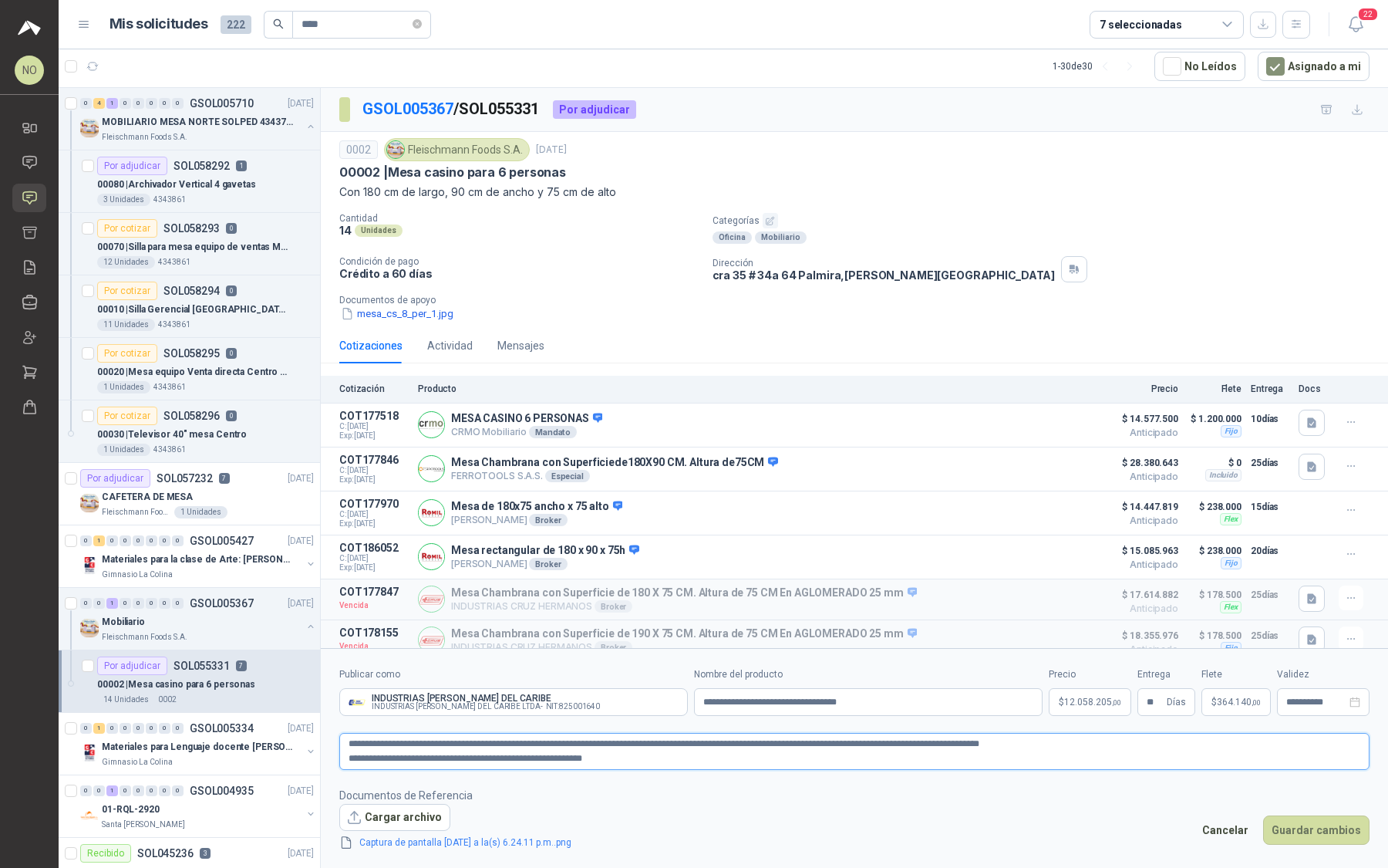
click at [343, 758] on textarea "**********" at bounding box center [855, 751] width 1030 height 36
type textarea "**********"
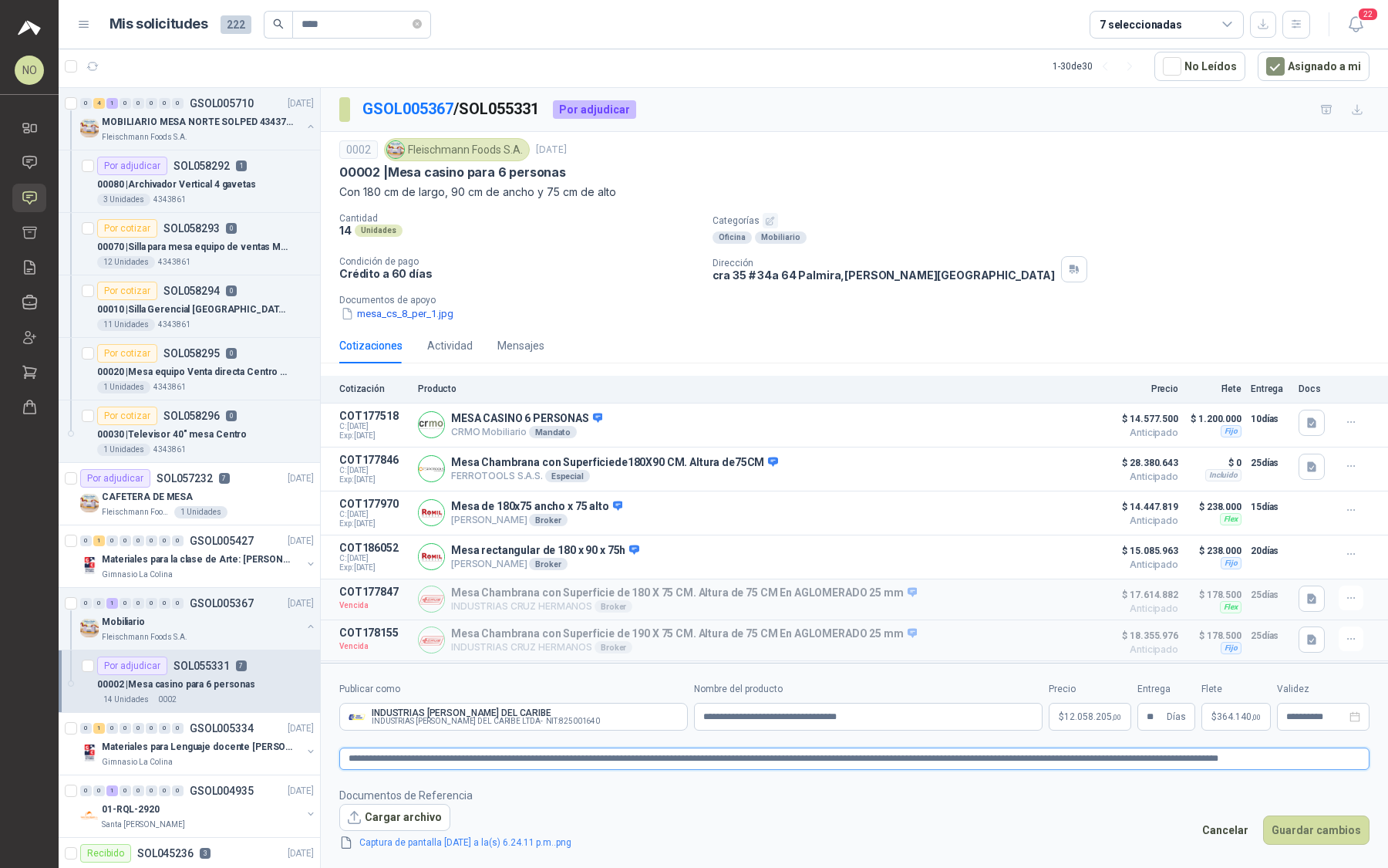
type textarea "**********"
click at [1089, 721] on p "$ 12.058.205 ,00" at bounding box center [1090, 716] width 82 height 28
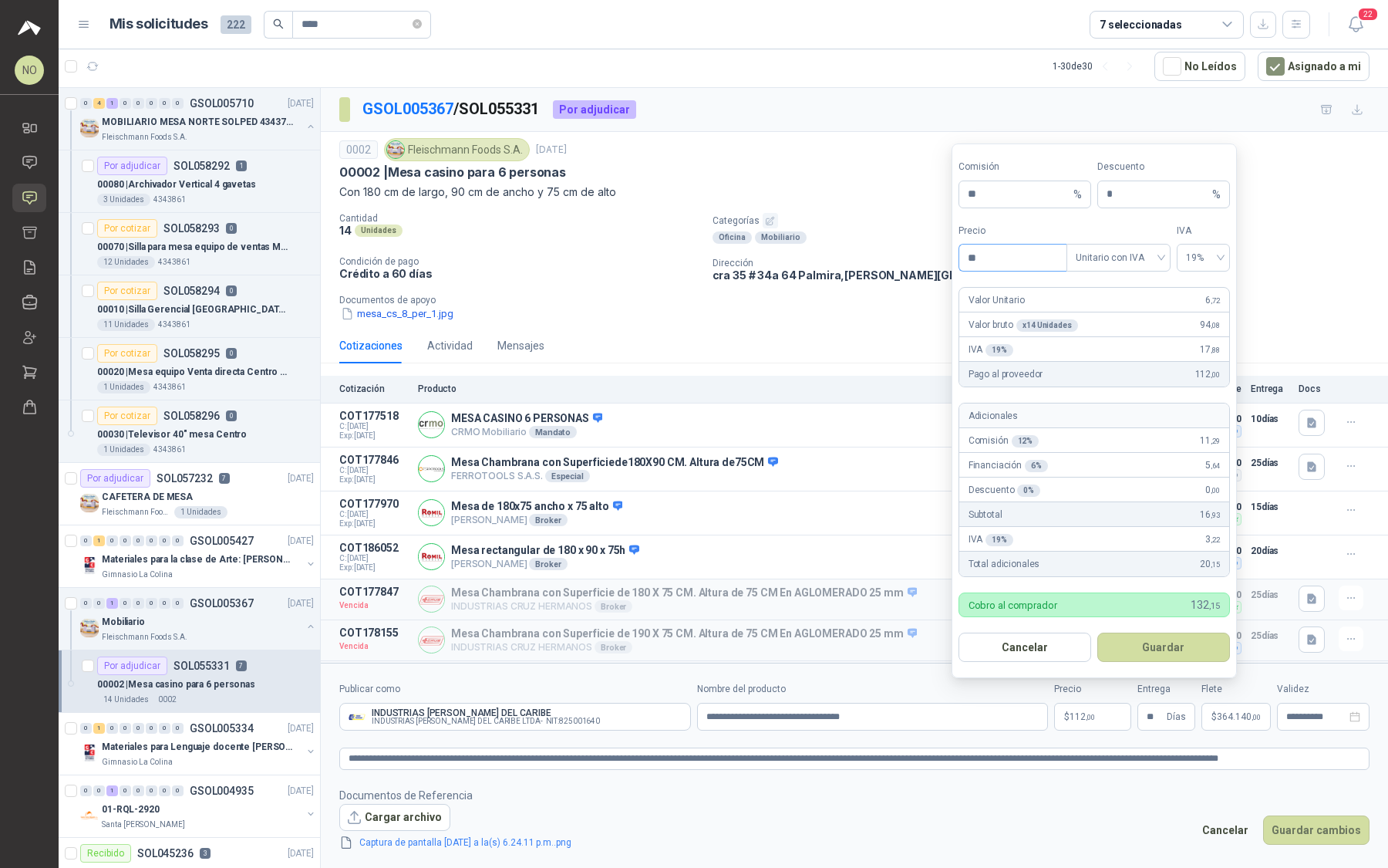
type input "*"
type input "**********"
click at [1160, 640] on button "Guardar" at bounding box center [1161, 647] width 133 height 30
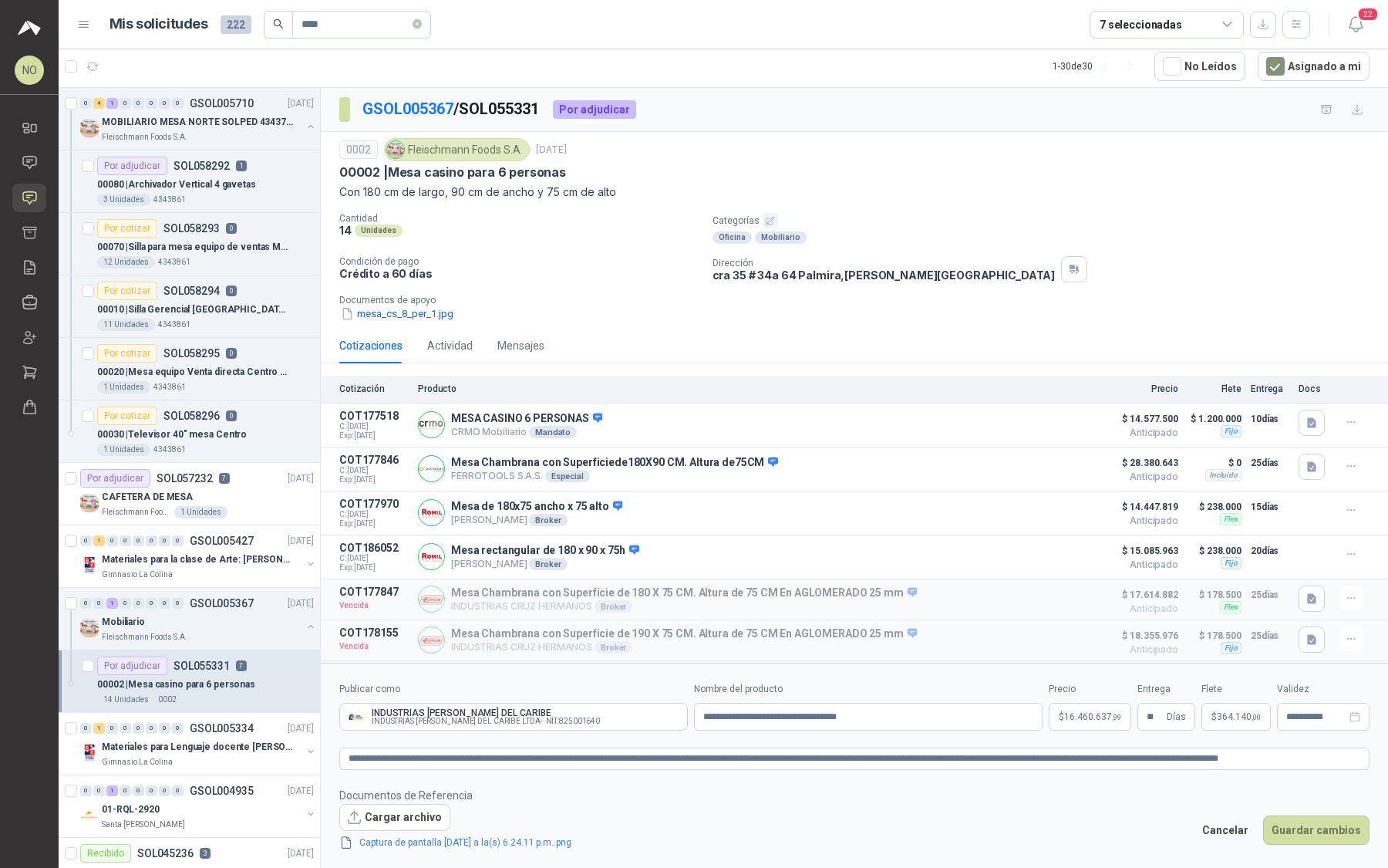
click at [1219, 713] on span "364.140 ,00" at bounding box center [1239, 716] width 44 height 9
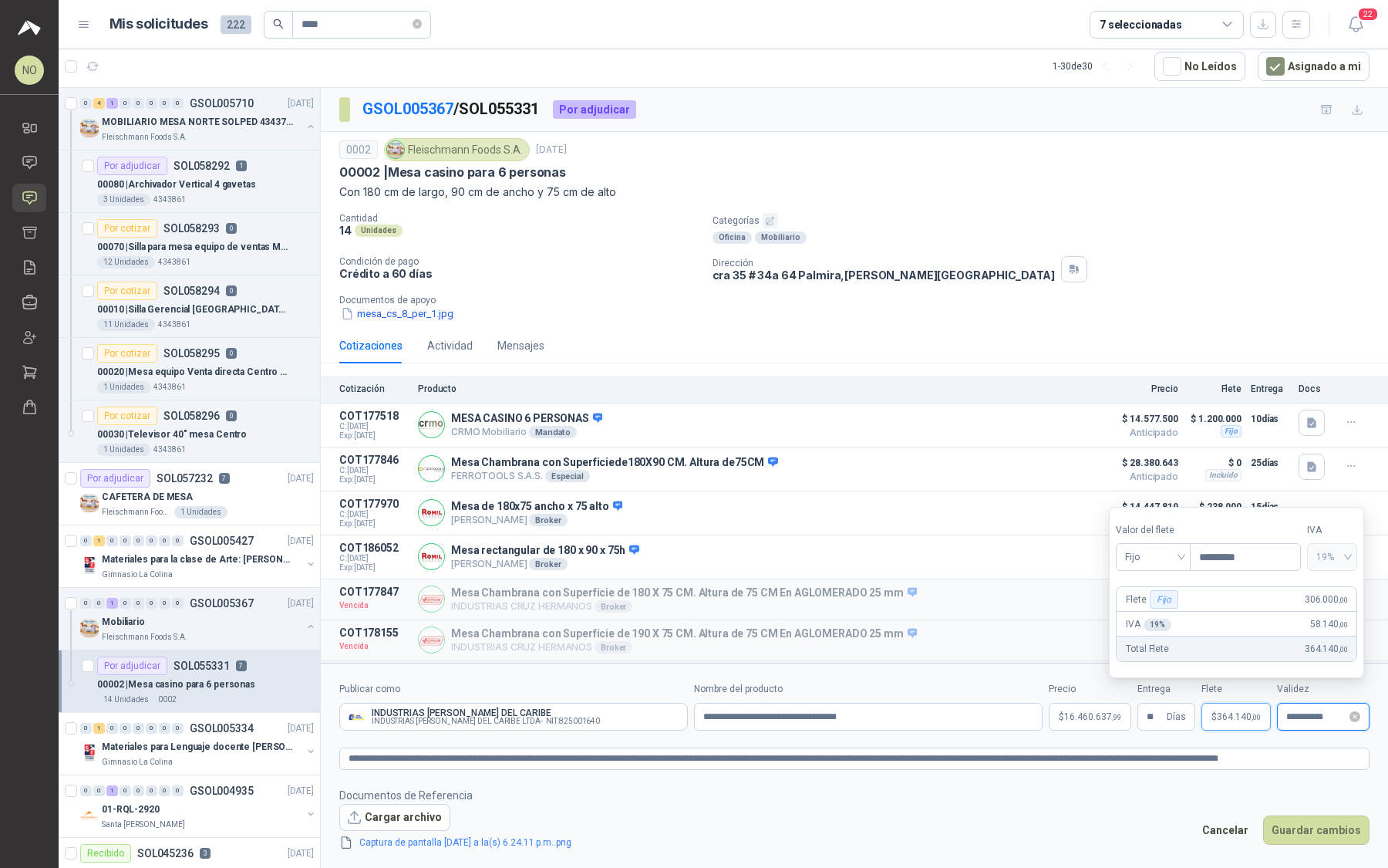
click at [1314, 720] on input "**********" at bounding box center [1316, 717] width 60 height 10
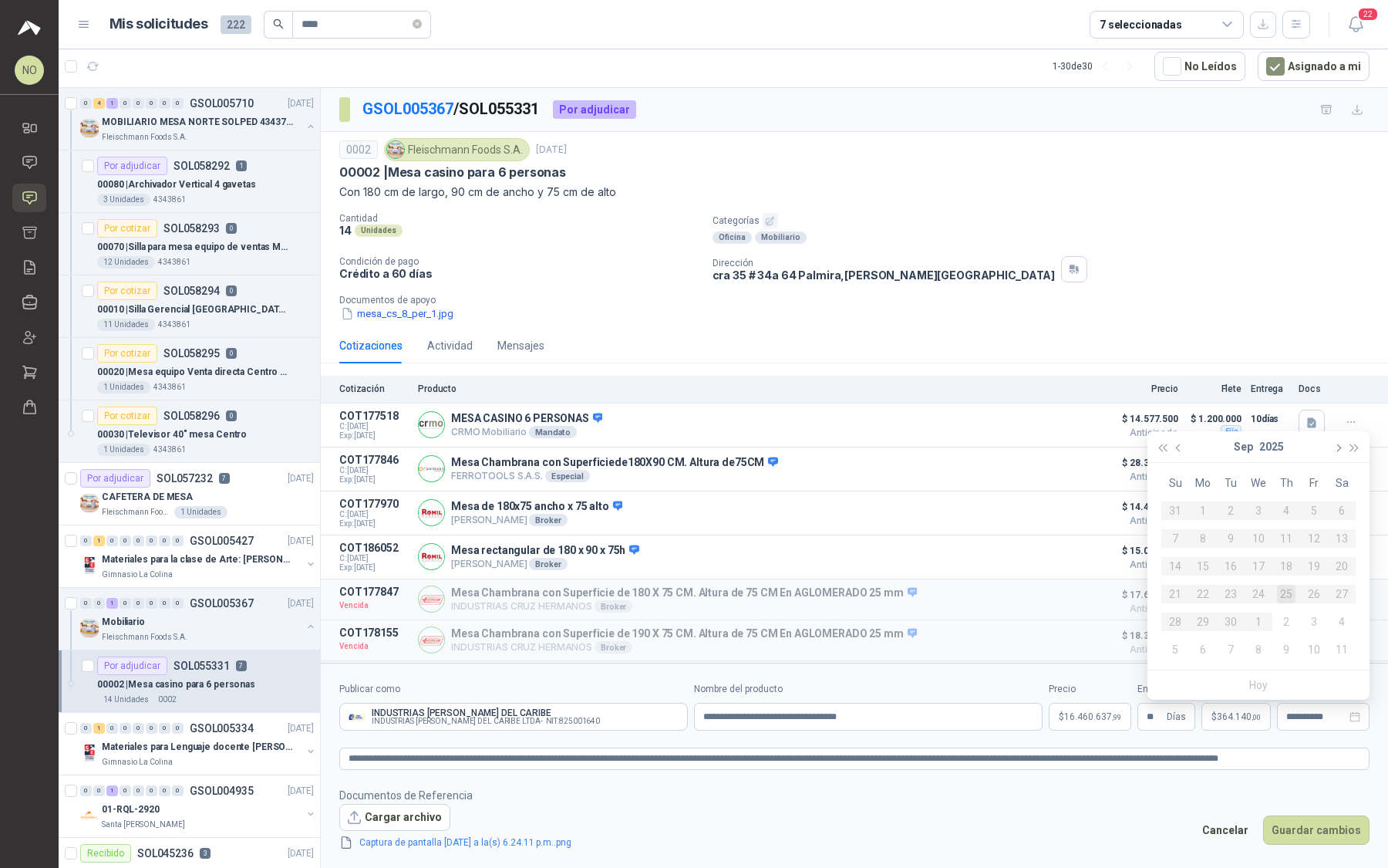
click at [1340, 448] on span "button" at bounding box center [1337, 448] width 7 height 7
type input "**********"
click at [1318, 546] on div "10" at bounding box center [1314, 538] width 18 height 18
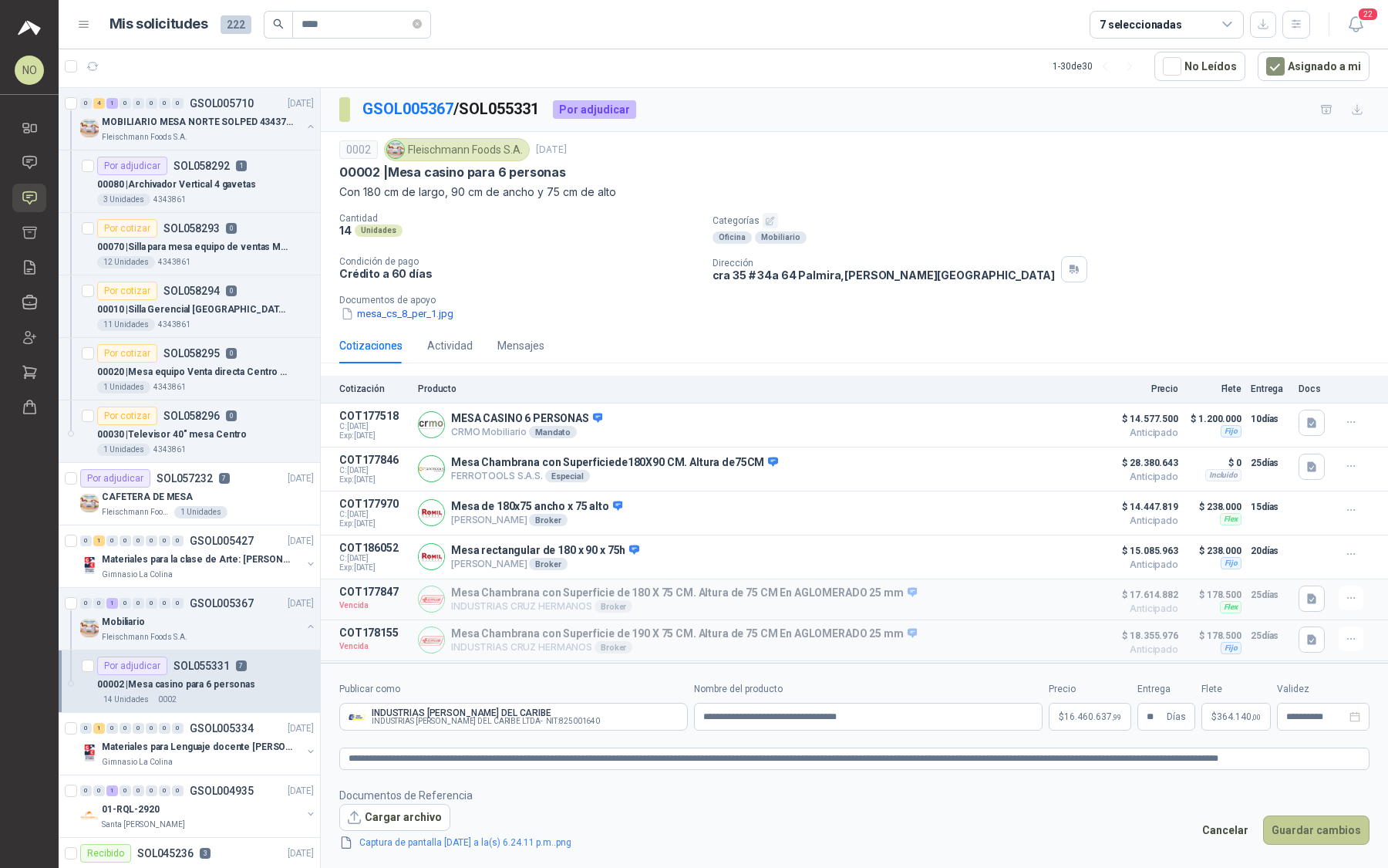
click at [1296, 823] on button "Guardar cambios" at bounding box center [1316, 830] width 106 height 30
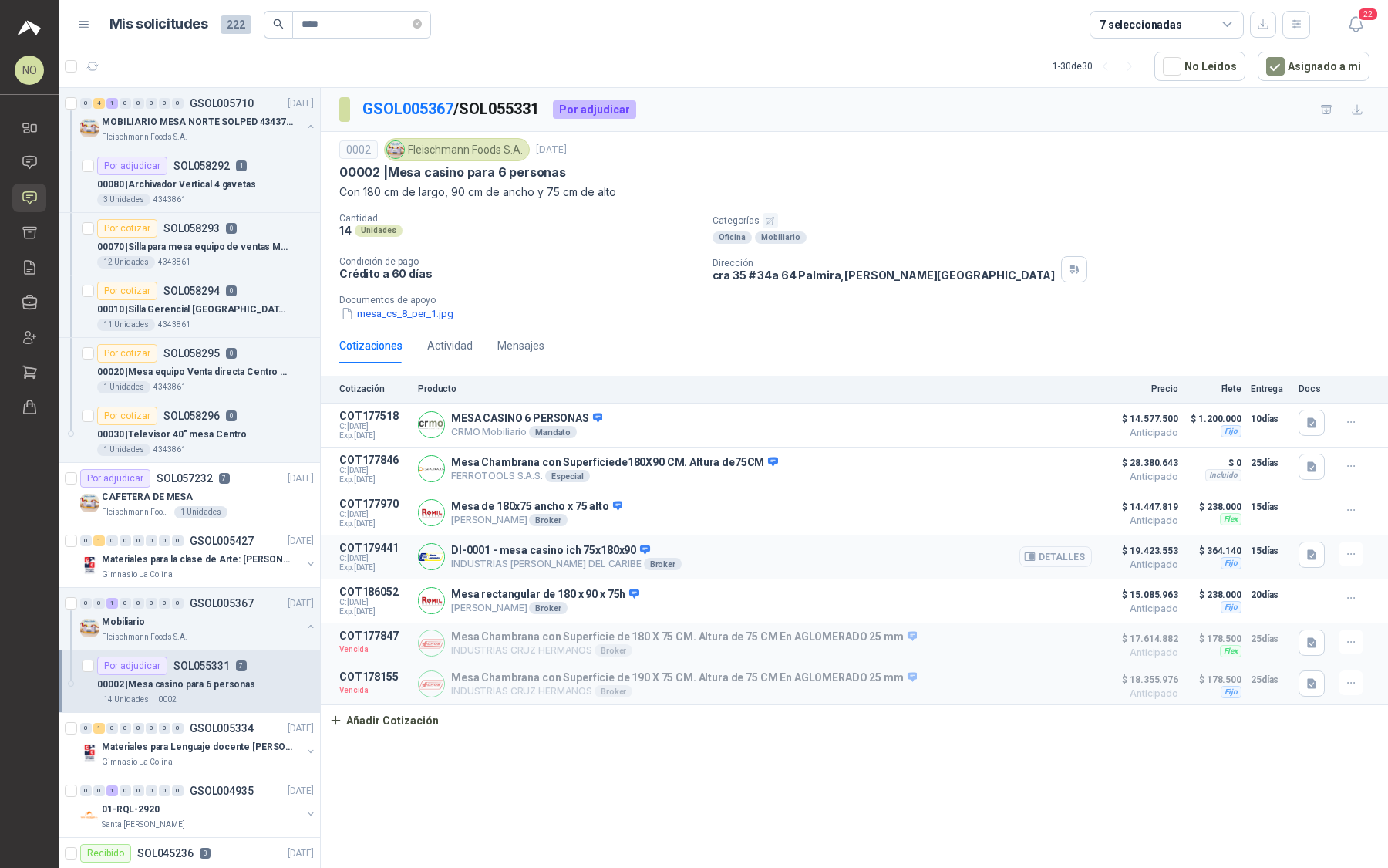
click at [1057, 556] on button "Detalles" at bounding box center [1056, 556] width 73 height 21
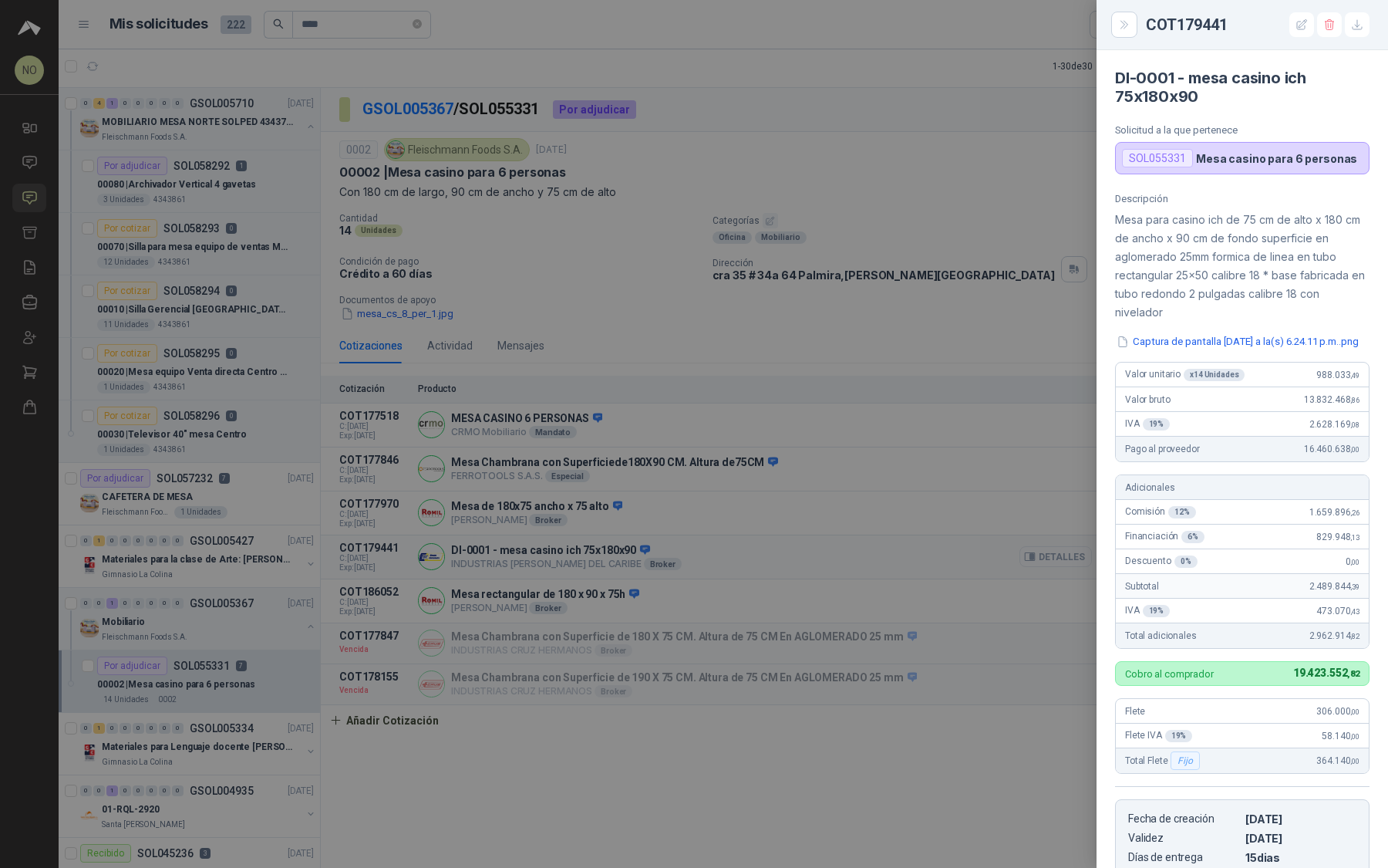
scroll to position [247, 0]
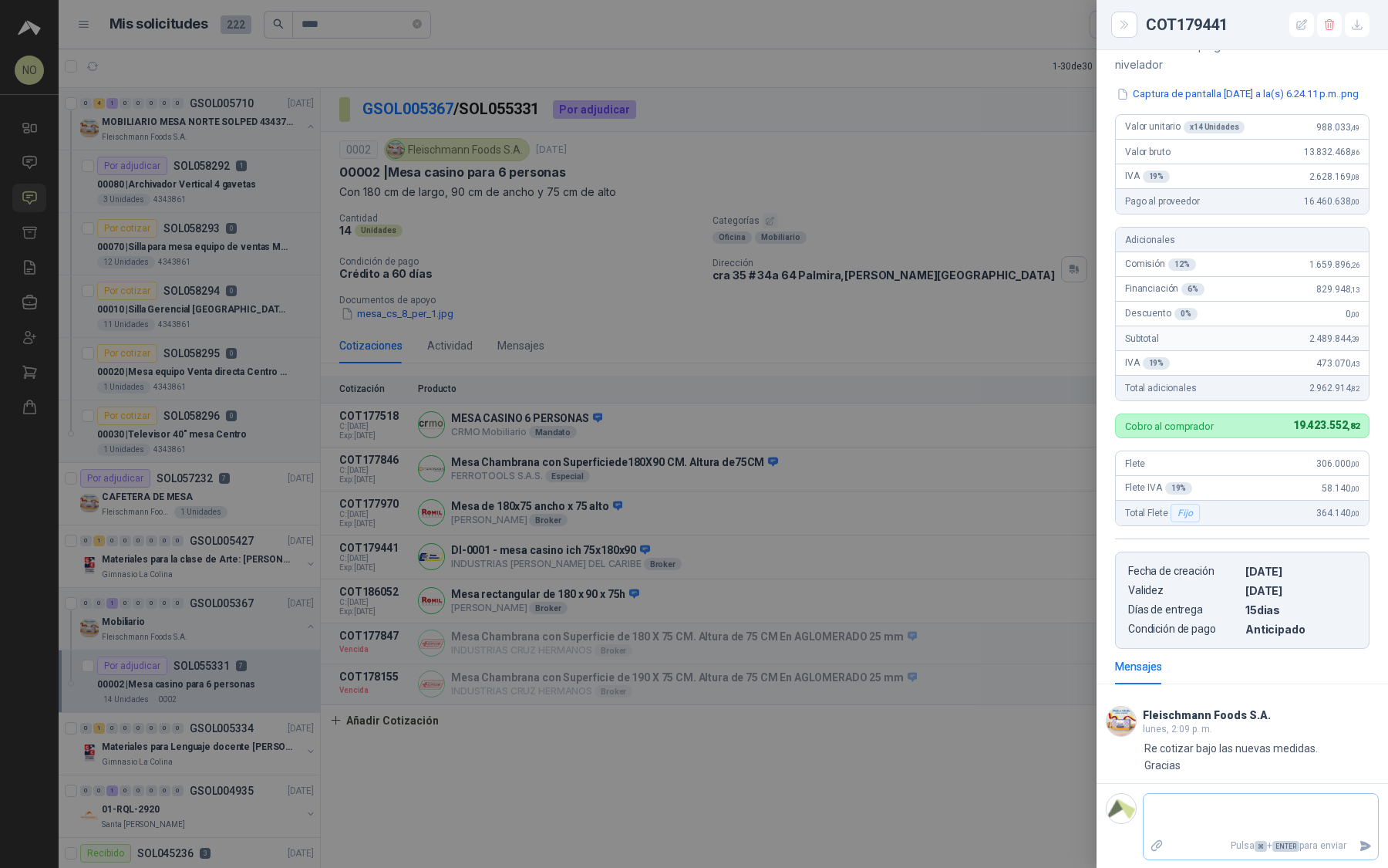
type textarea "*"
type textarea "**"
type textarea "***"
type textarea "****"
type textarea "*****"
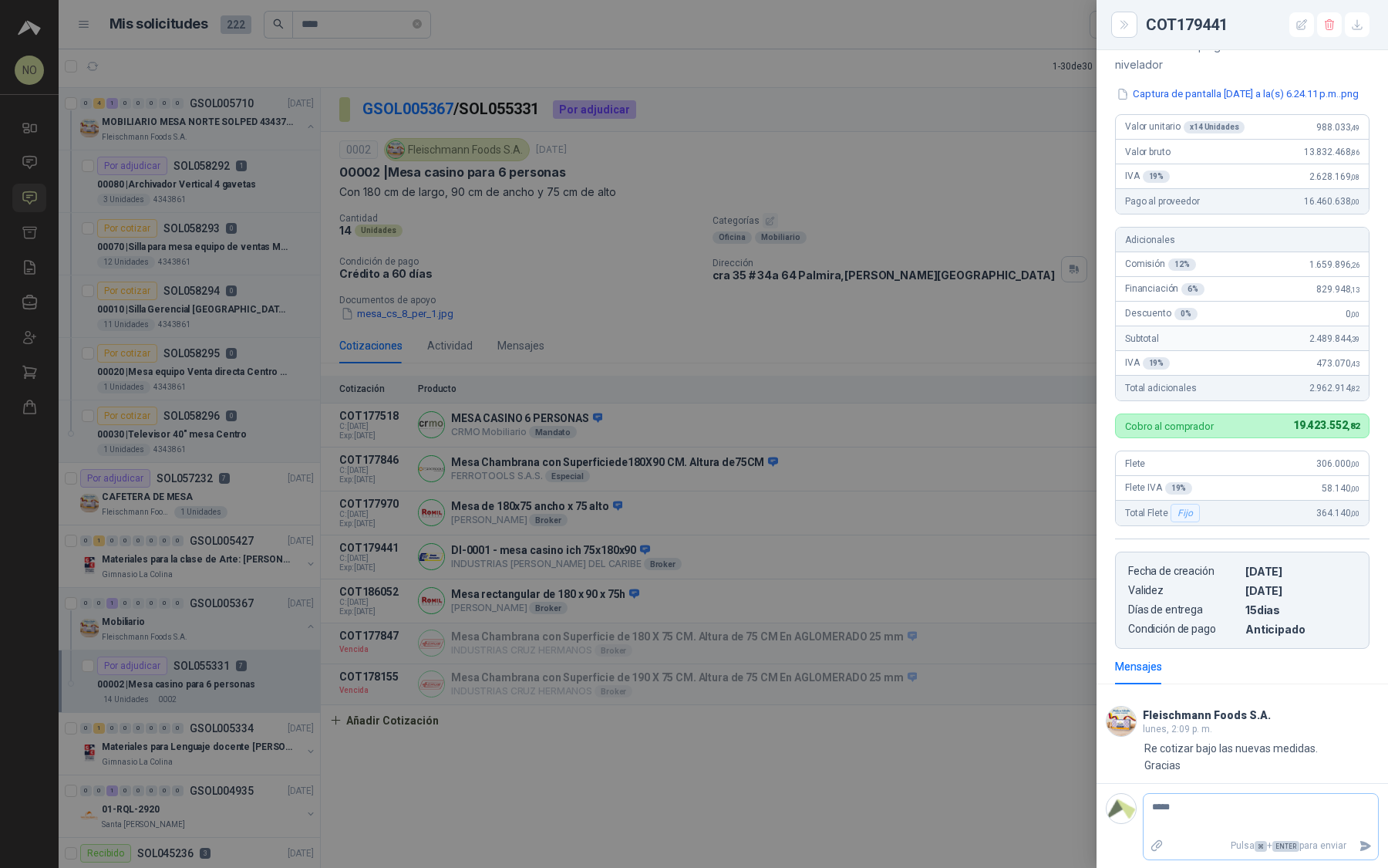
type textarea "*****"
type textarea "*******"
type textarea "********"
type textarea "**********"
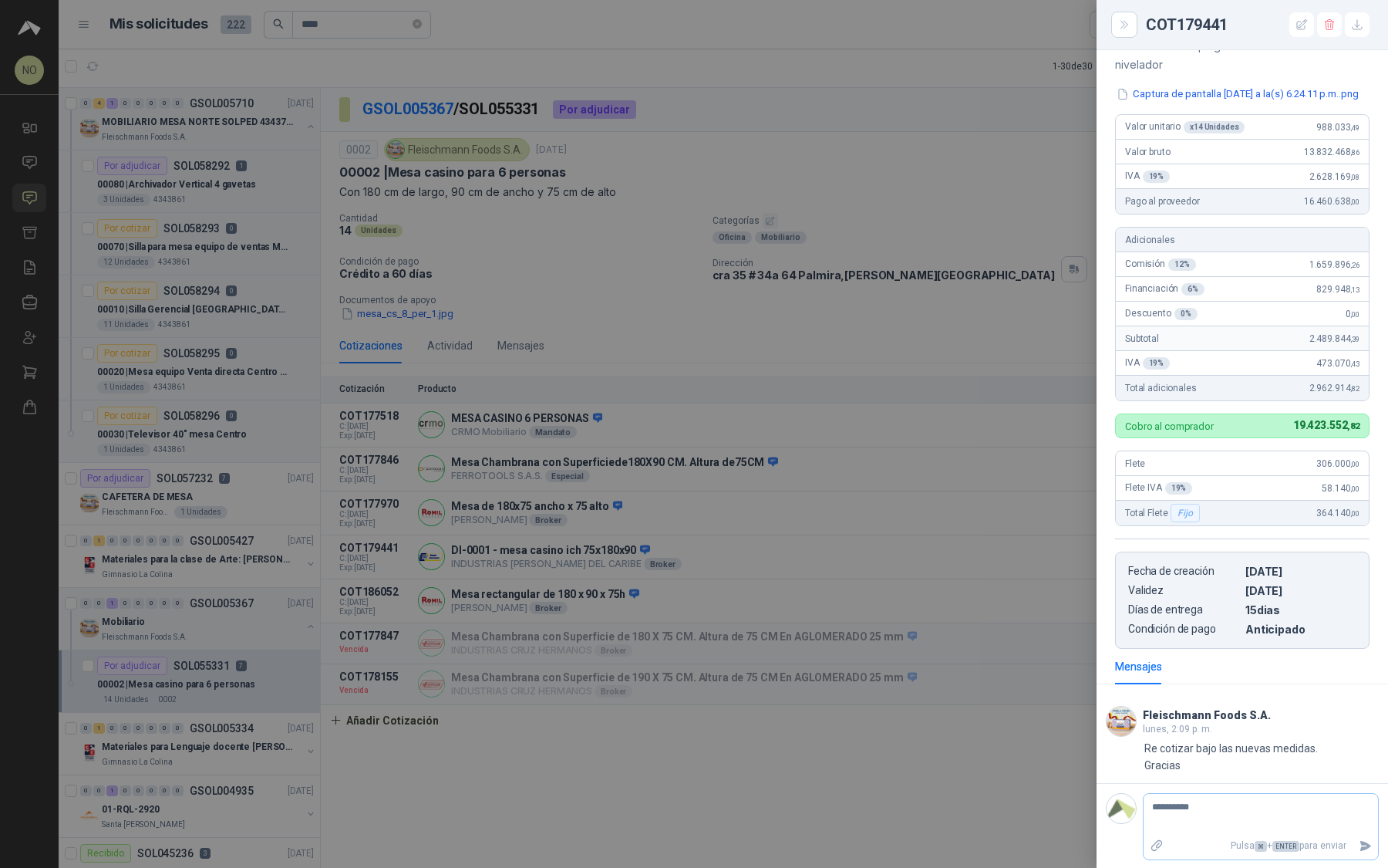
type textarea "**********"
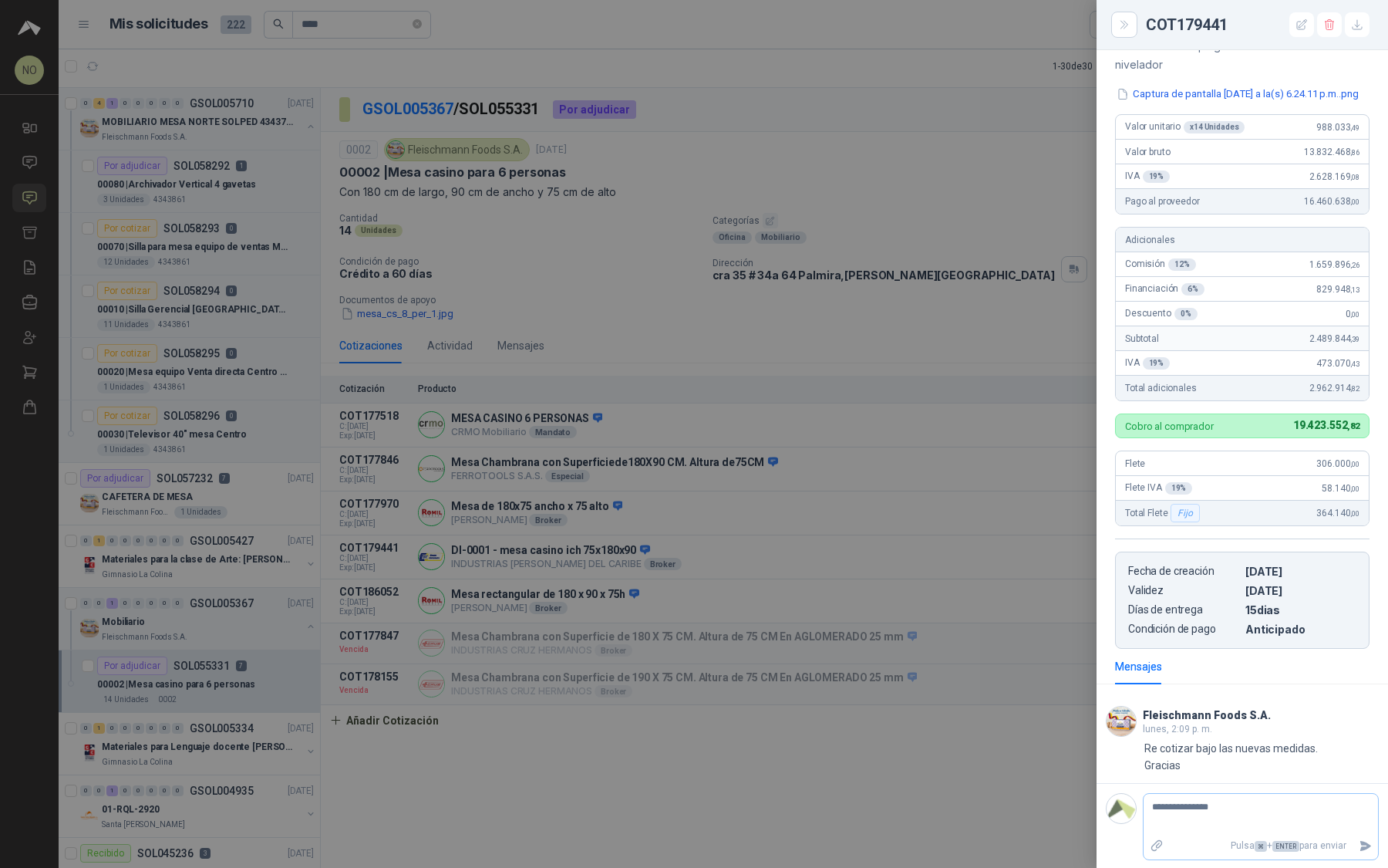
type textarea "**********"
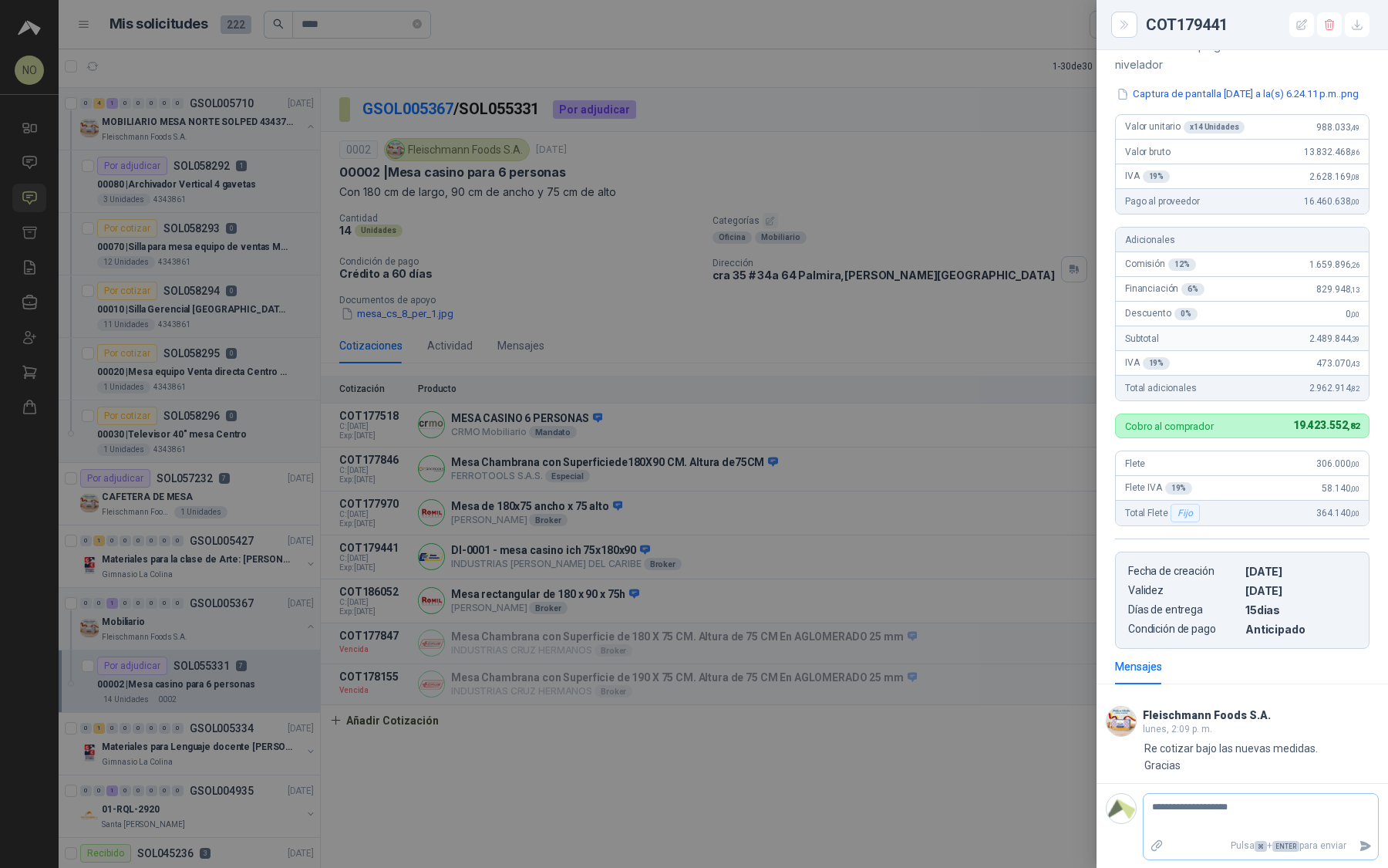
type textarea "**********"
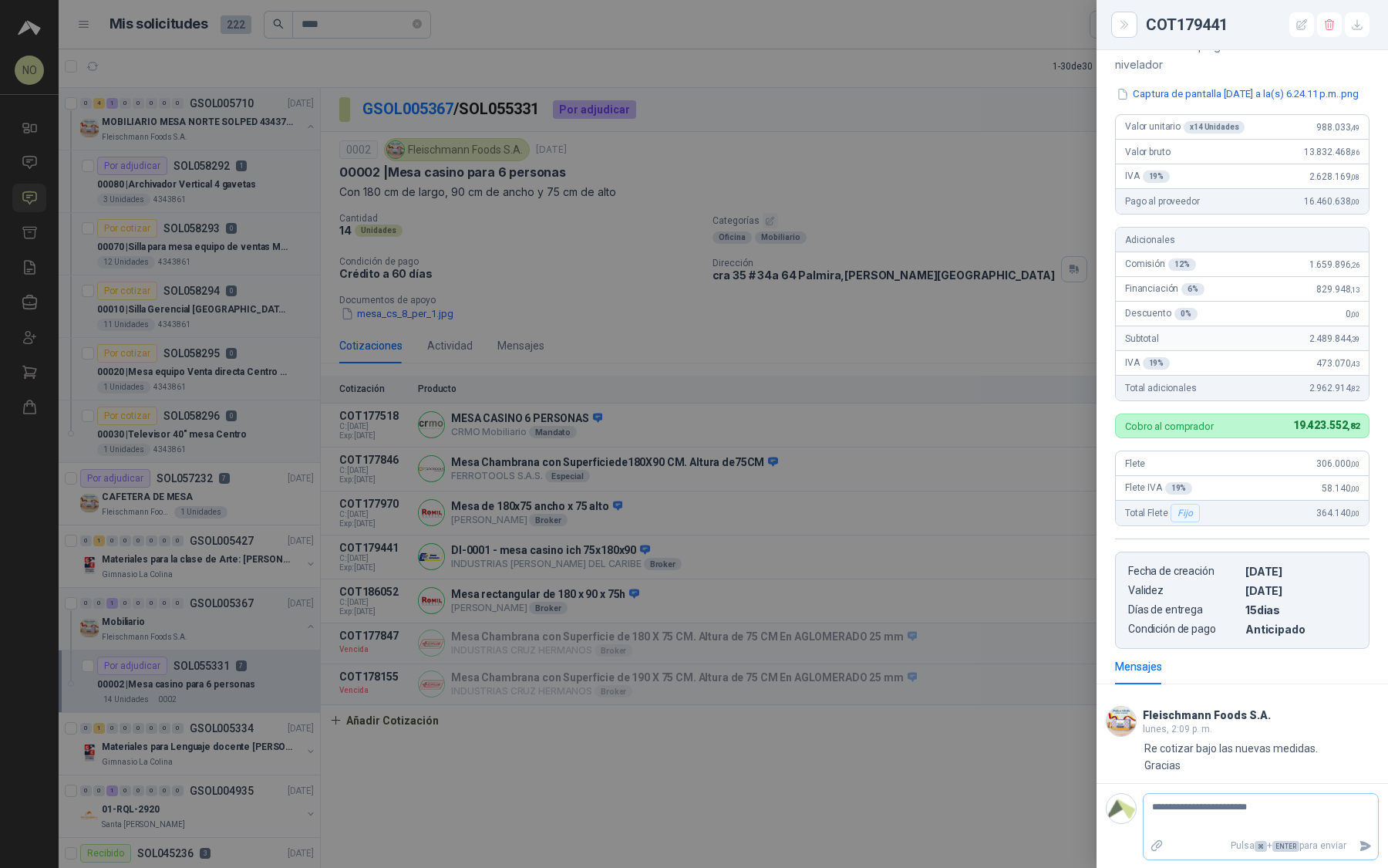
type textarea "**********"
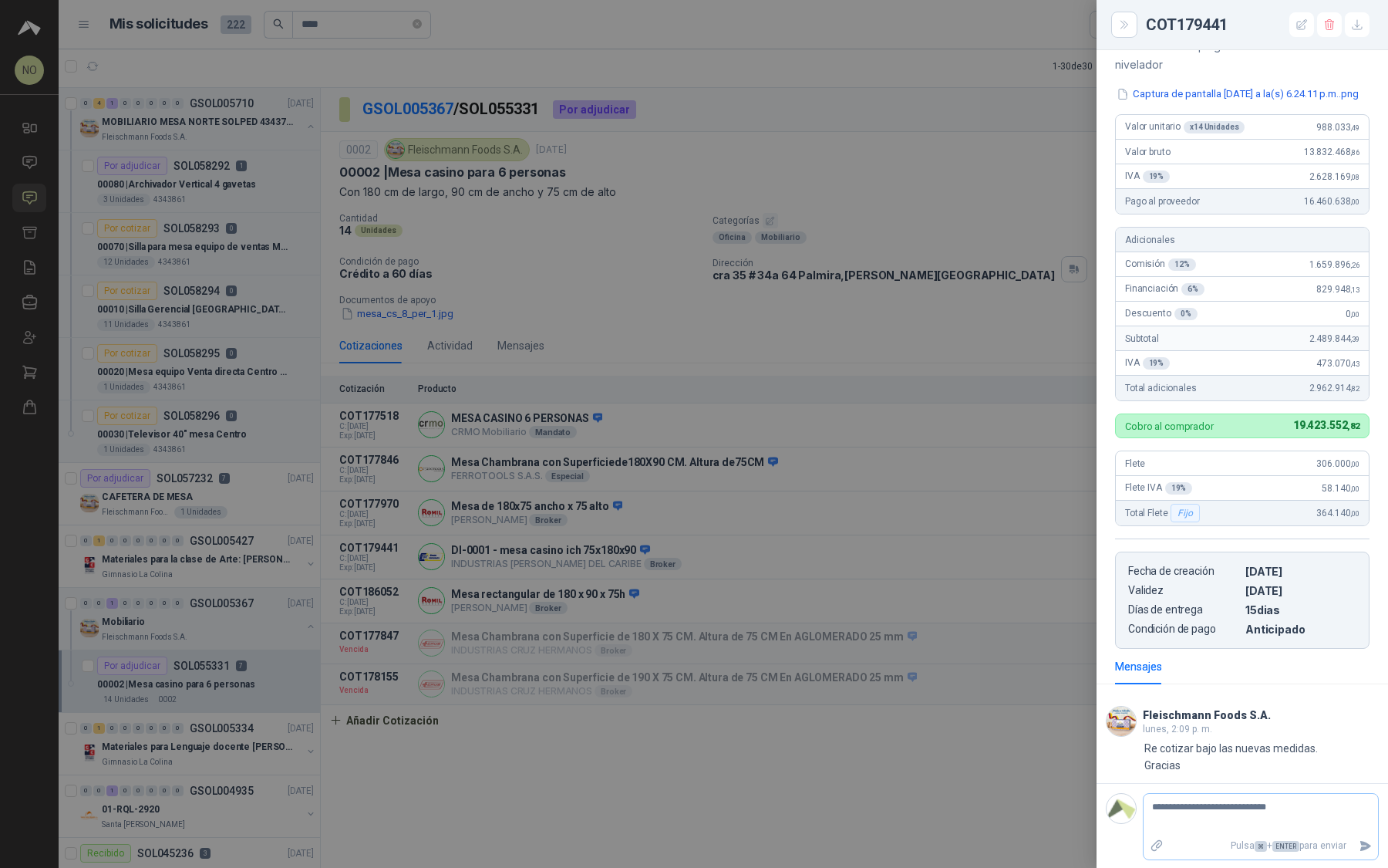
type textarea "**********"
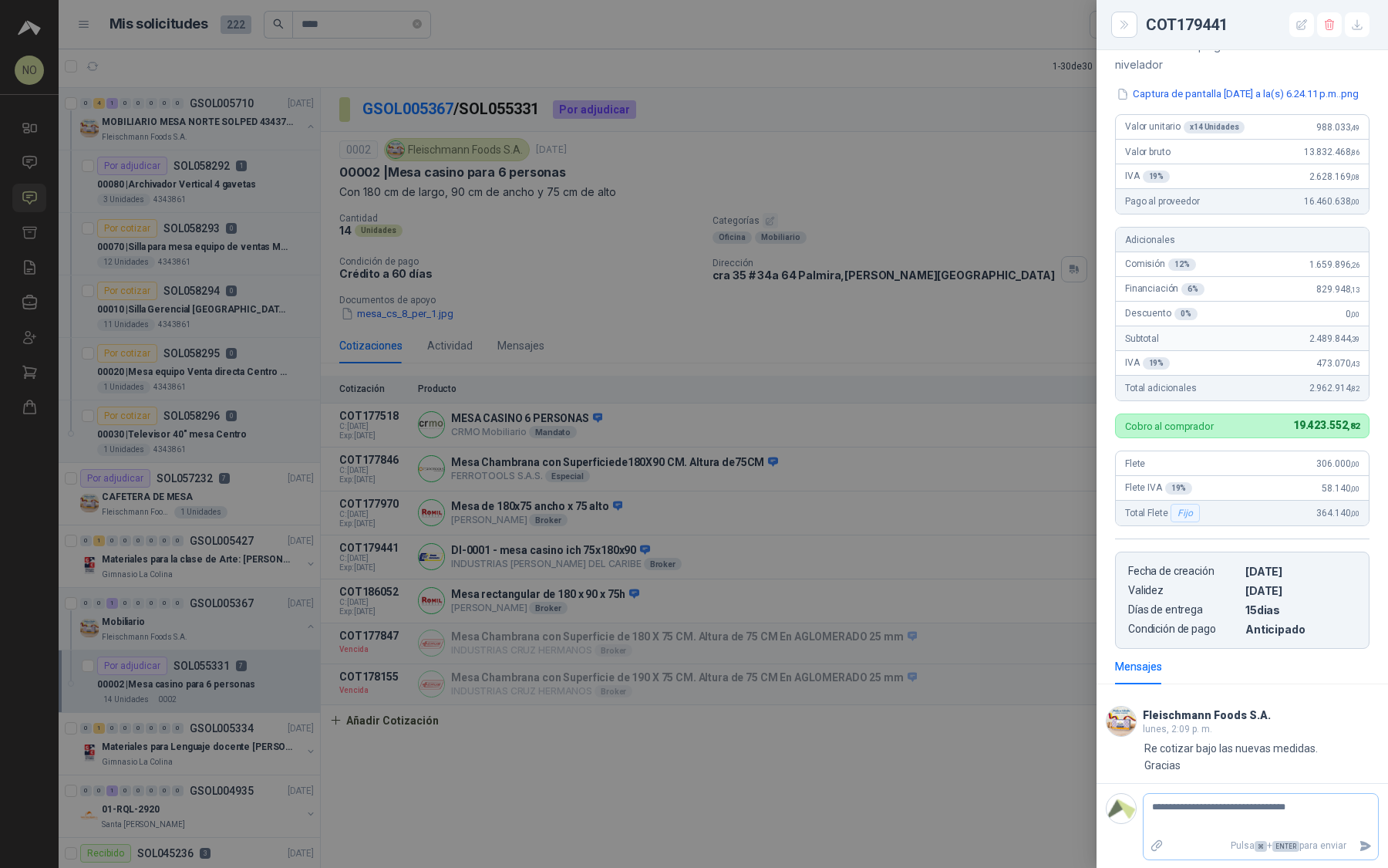
type textarea "**********"
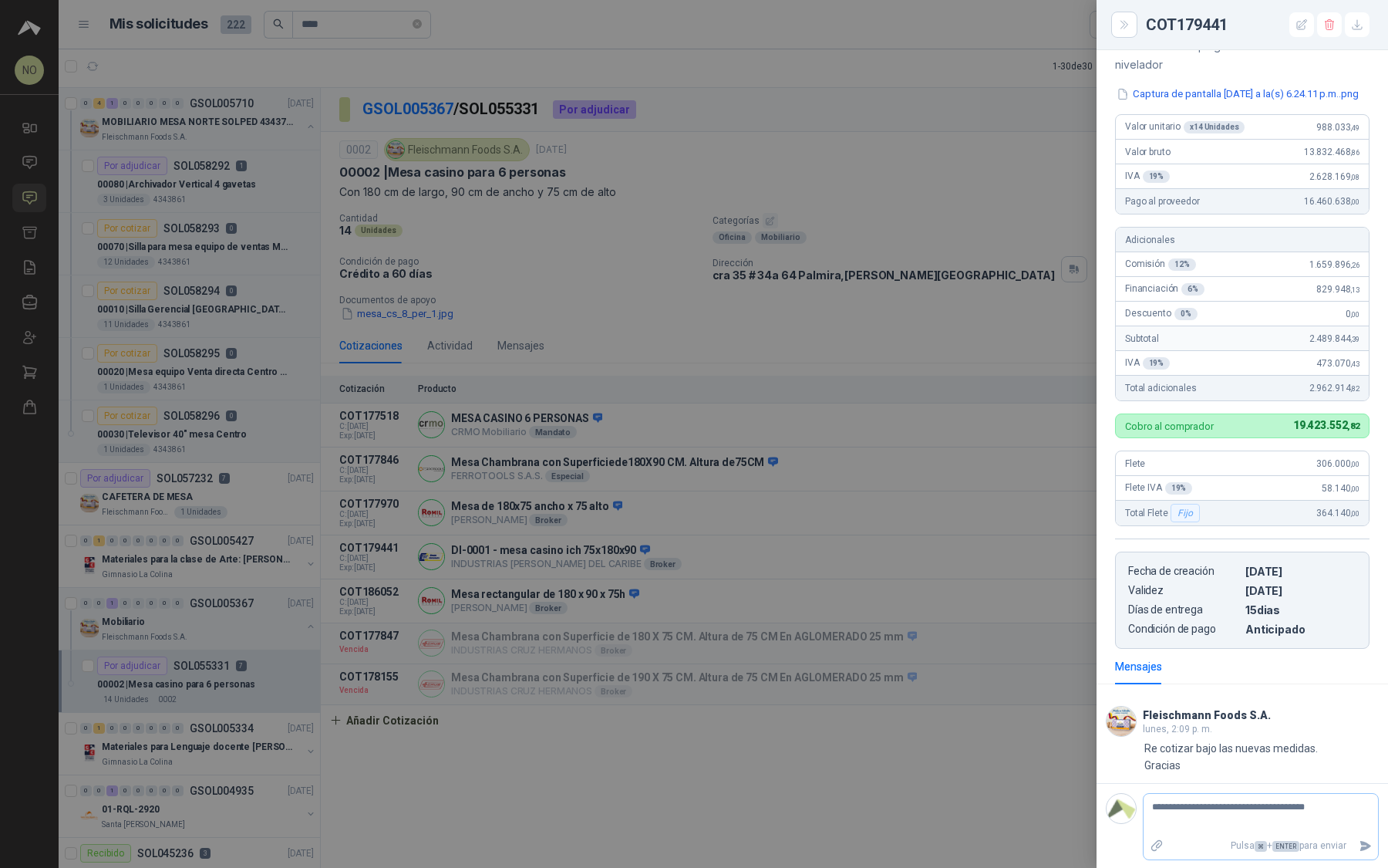
type textarea "**********"
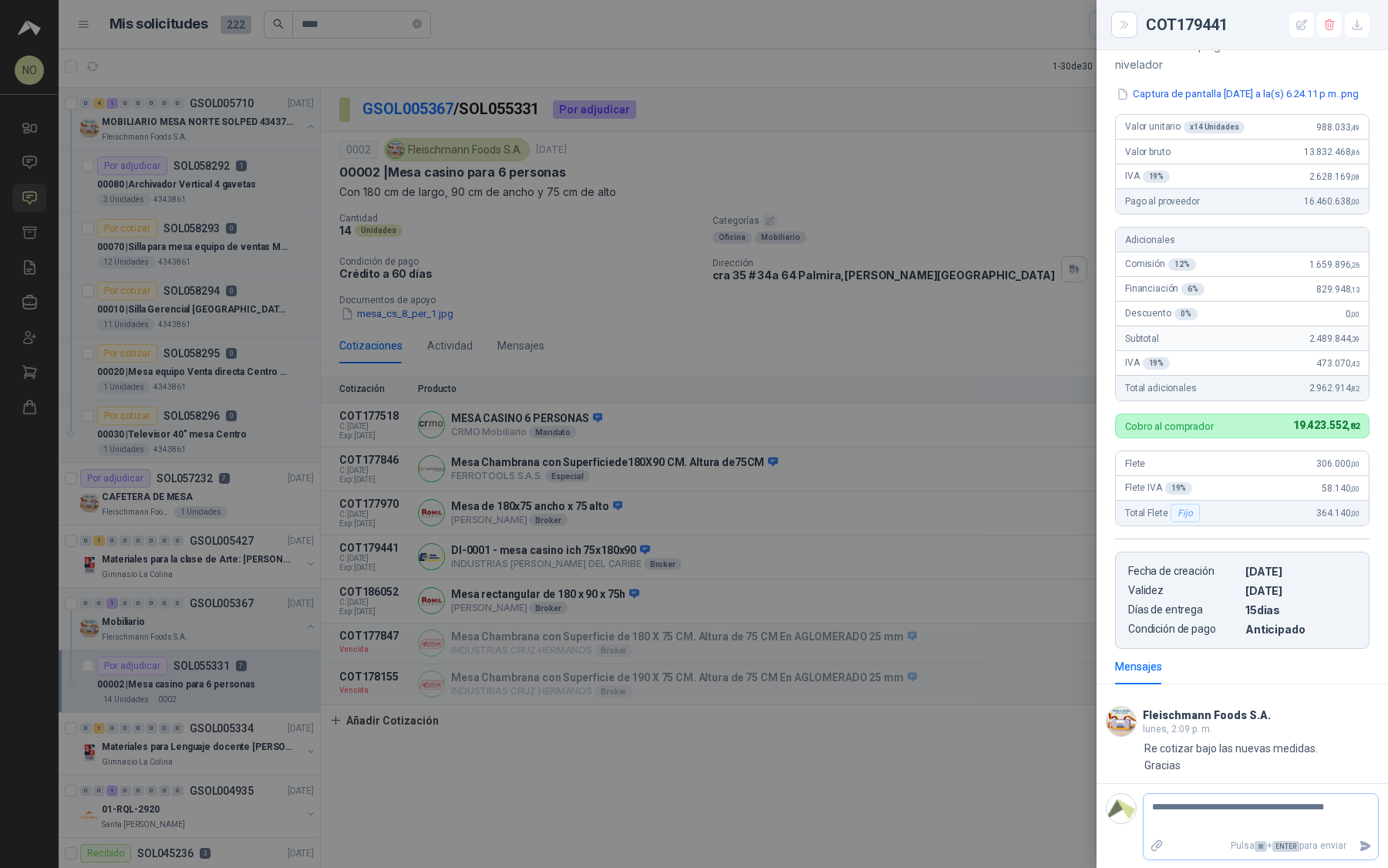
type textarea "**********"
click at [1193, 815] on textarea "**********" at bounding box center [1255, 814] width 223 height 35
type textarea "**********"
click at [1359, 850] on icon "Enviar" at bounding box center [1366, 846] width 13 height 13
click at [830, 587] on div at bounding box center [694, 434] width 1388 height 868
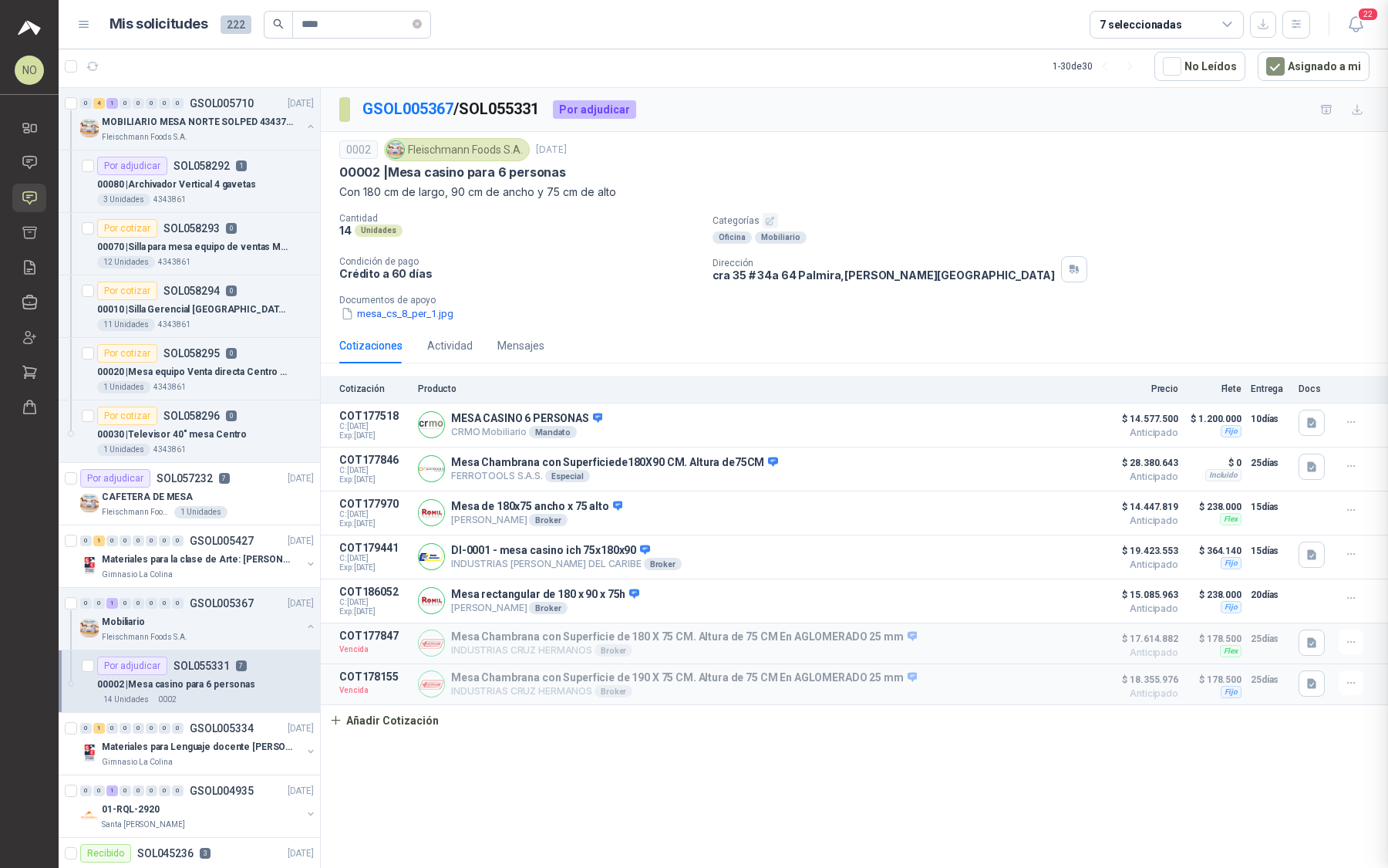
scroll to position [316, 0]
click at [419, 26] on icon "close-circle" at bounding box center [417, 23] width 9 height 9
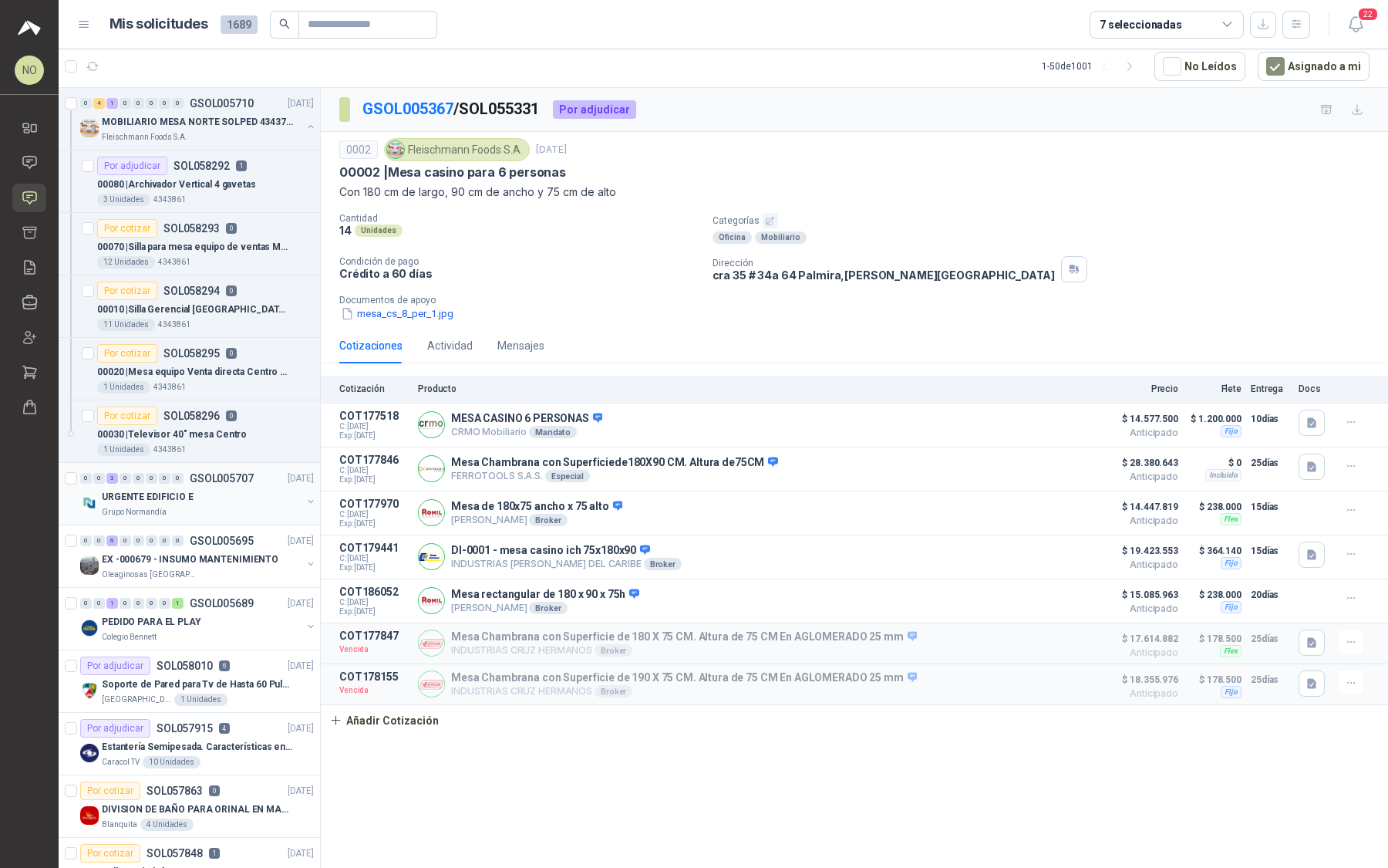
click at [235, 490] on div "URGENTE EDIFICIO E" at bounding box center [202, 496] width 199 height 18
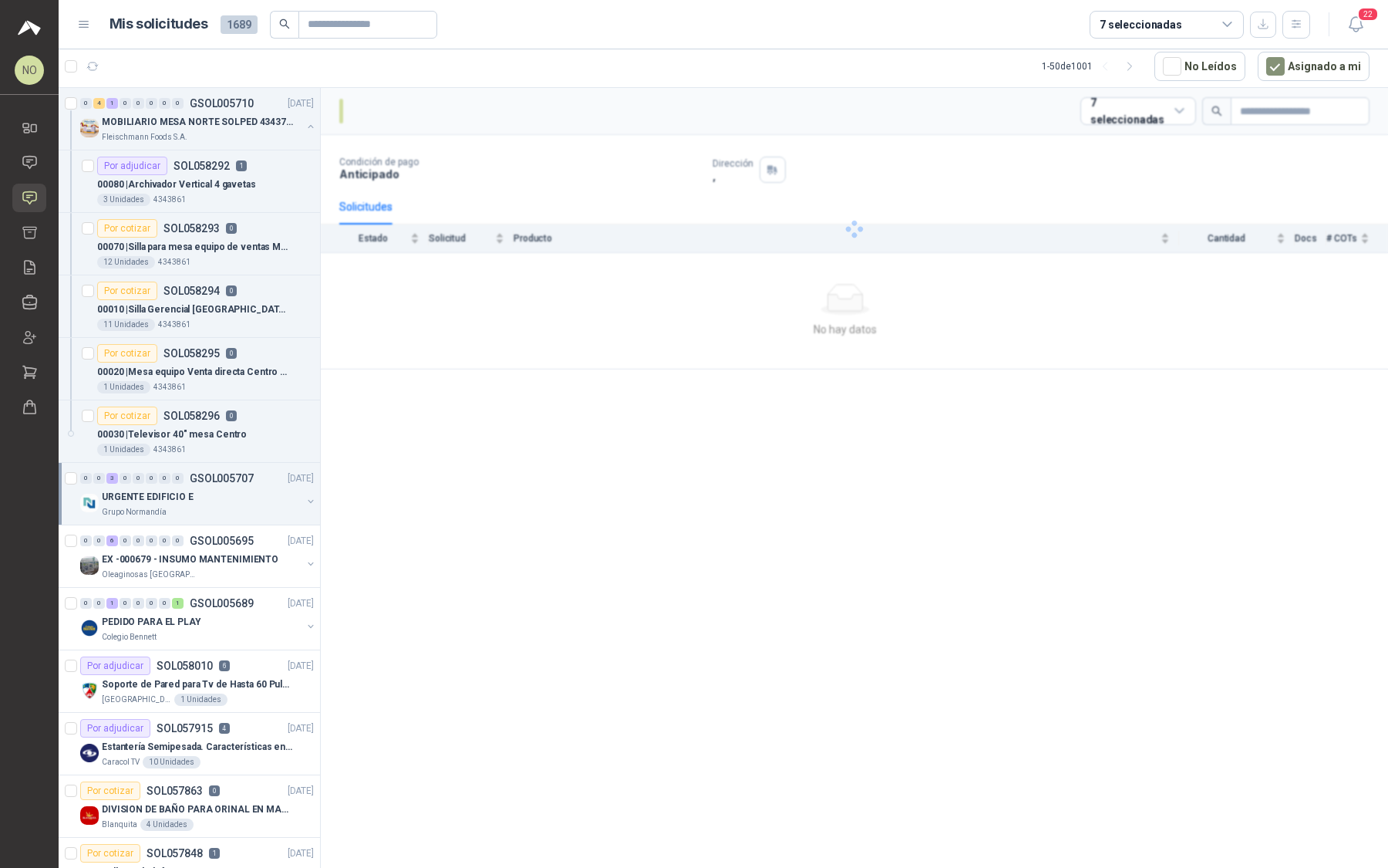
click at [235, 490] on div "URGENTE EDIFICIO E" at bounding box center [202, 496] width 199 height 18
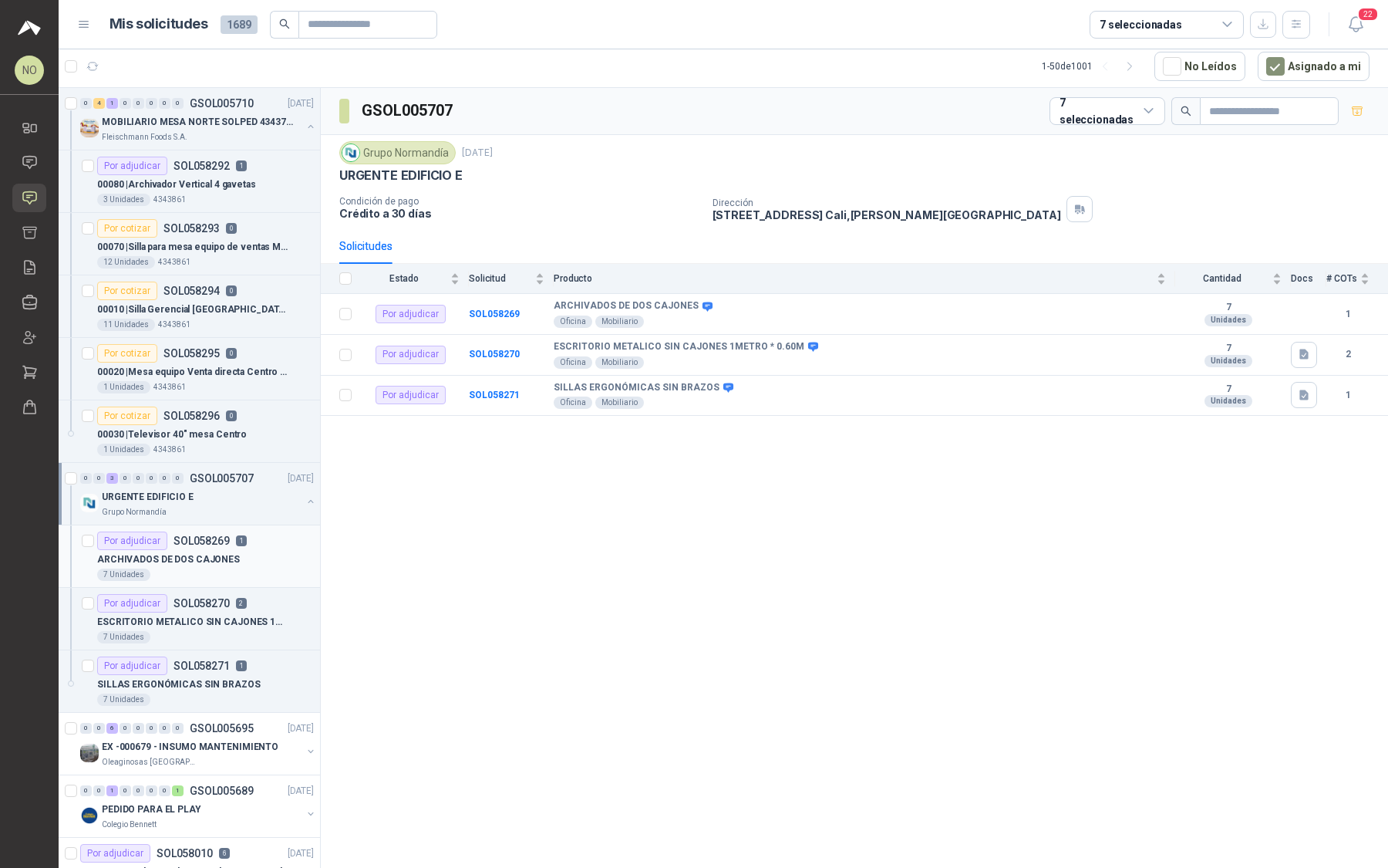
click at [224, 546] on div "Por adjudicar SOL058269 1" at bounding box center [172, 541] width 150 height 18
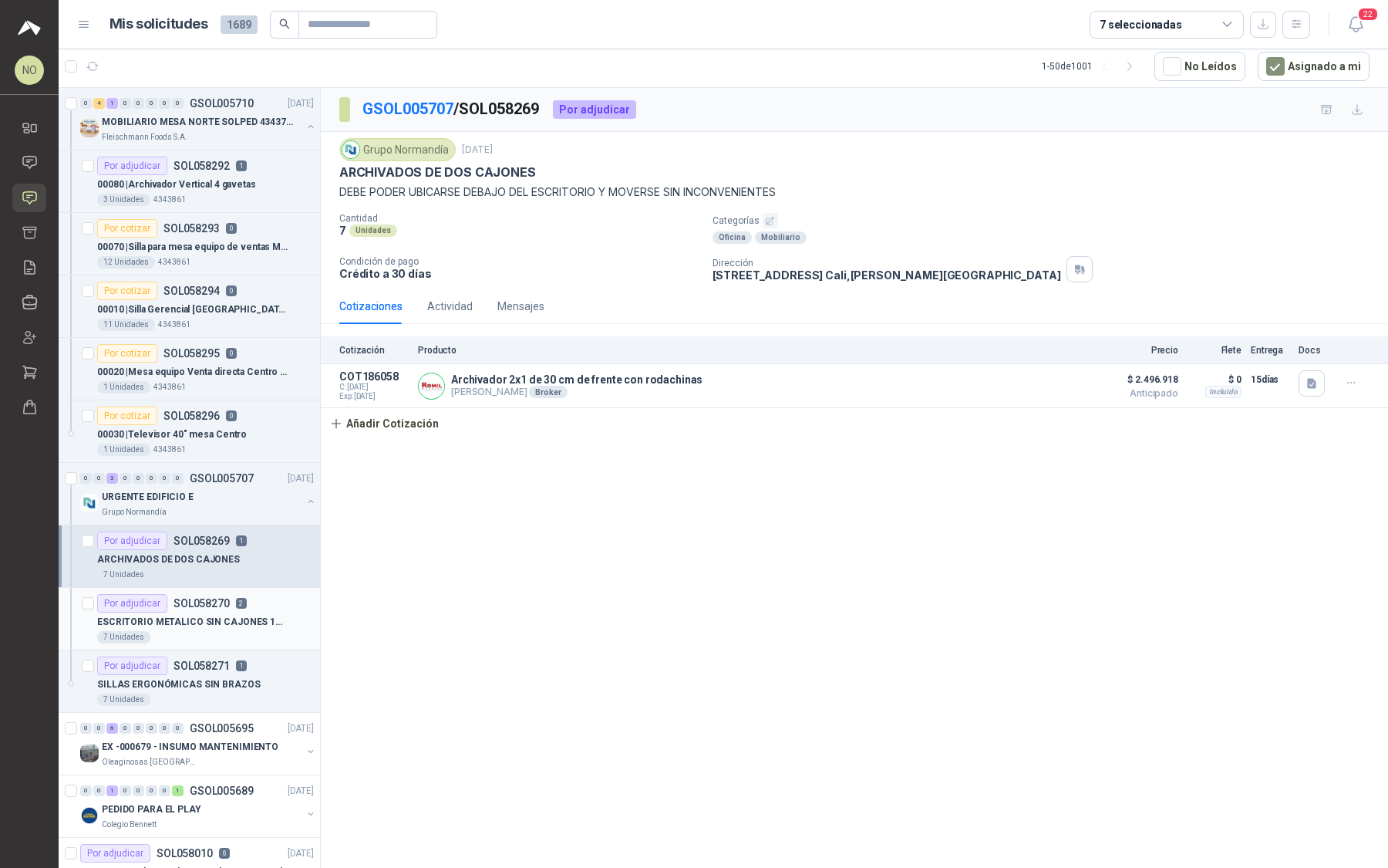
click at [211, 615] on p "ESCRITORIO METALICO SIN CAJONES 1METRO * 0.60M" at bounding box center [193, 622] width 192 height 15
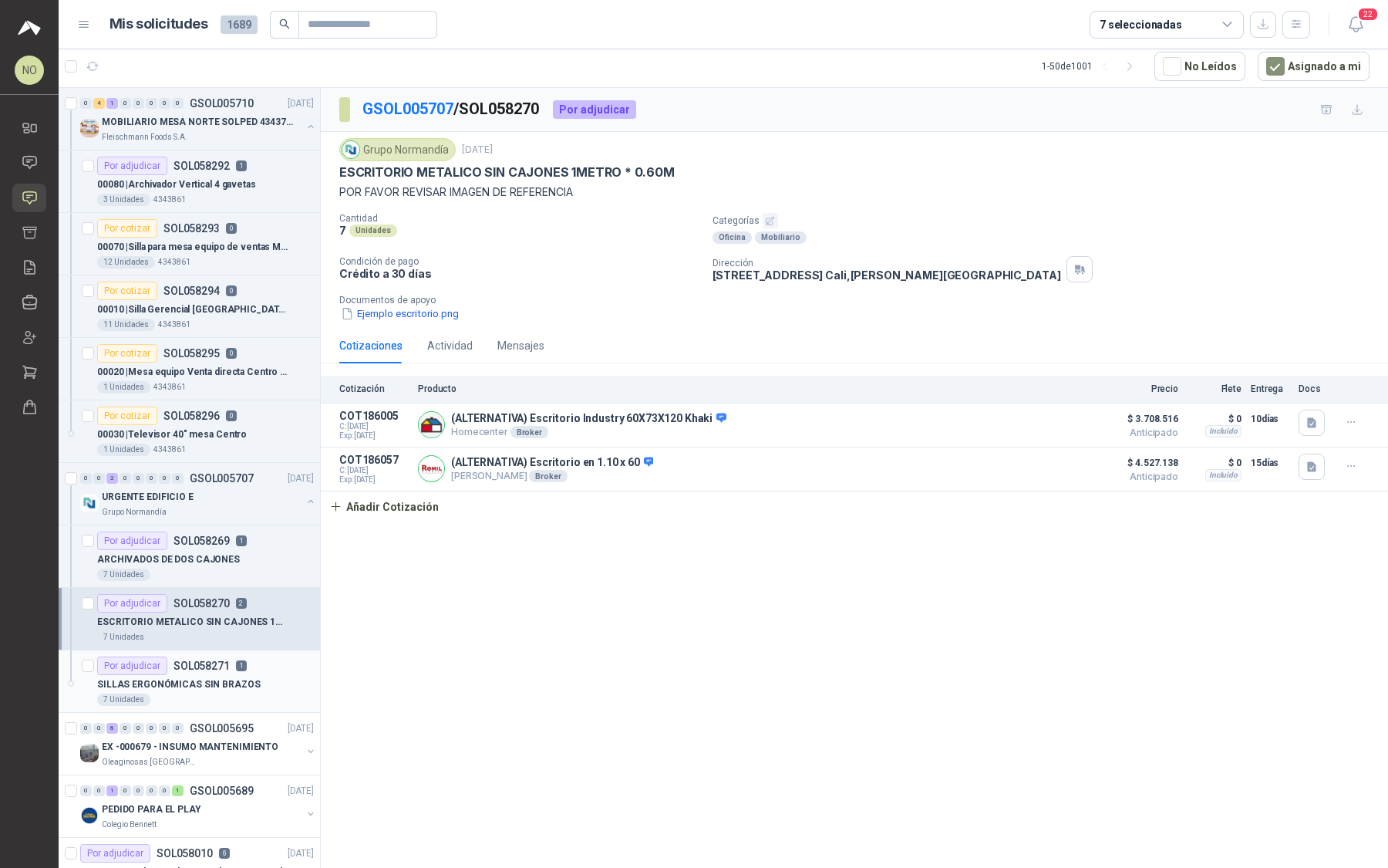
click at [195, 678] on p "SILLAS ERGONÓMICAS SIN BRAZOS" at bounding box center [179, 685] width 163 height 15
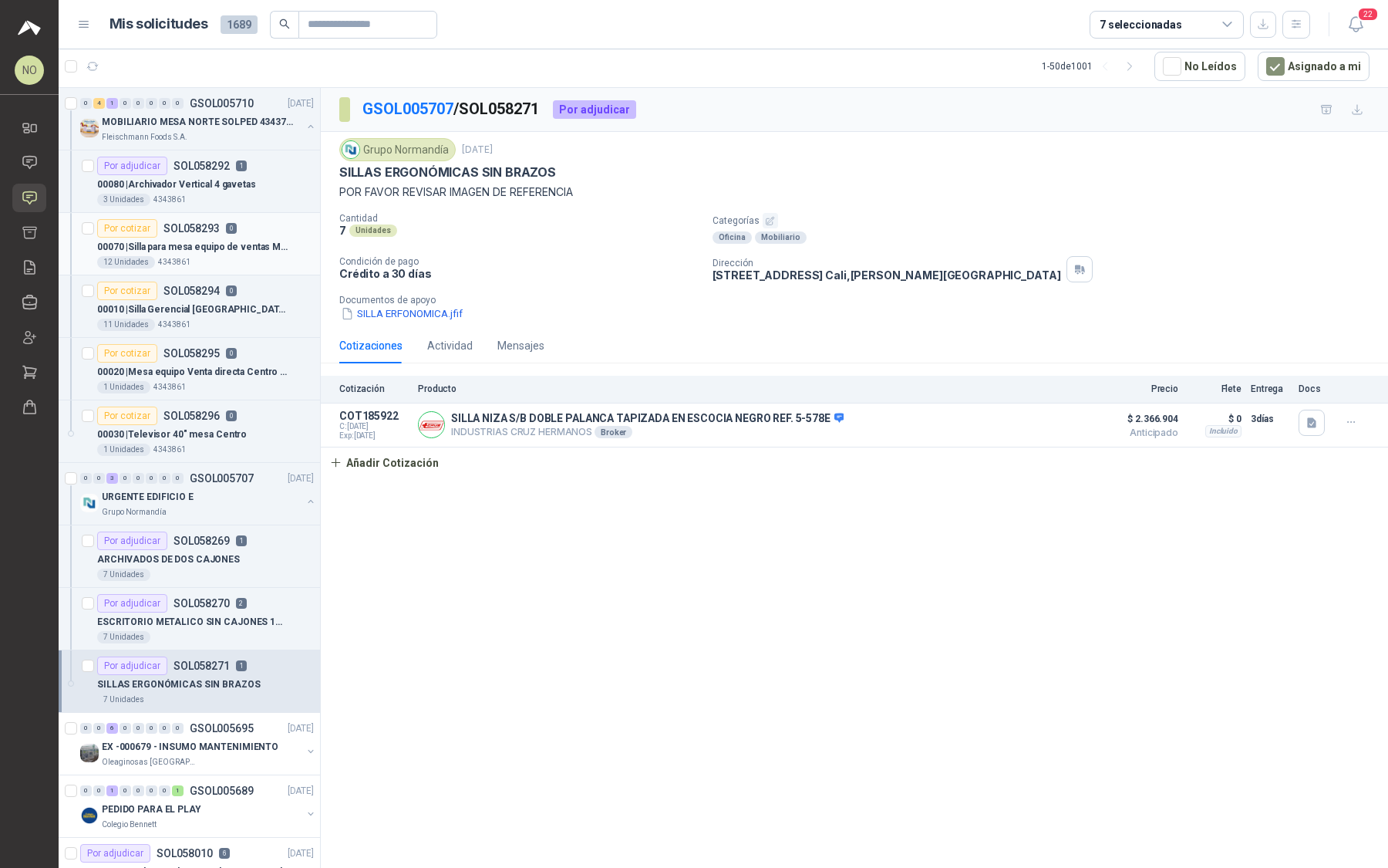
click at [252, 213] on article "Por cotizar SOL058293 0 00070 | Silla para mesa equipo de ventas Montevi 12 Un…" at bounding box center [189, 244] width 261 height 63
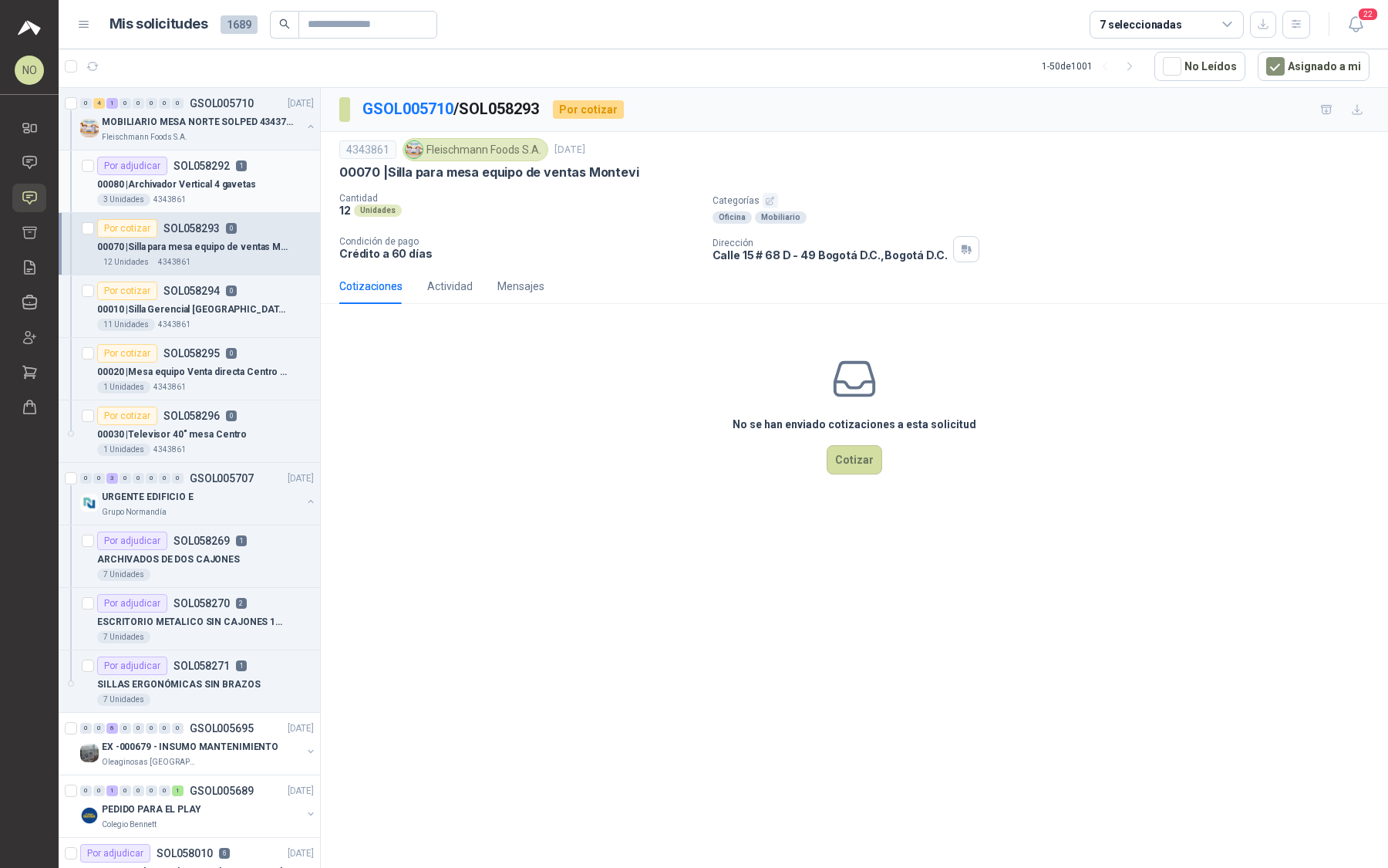
click at [242, 194] on div "3 Unidades 4343861" at bounding box center [205, 199] width 217 height 12
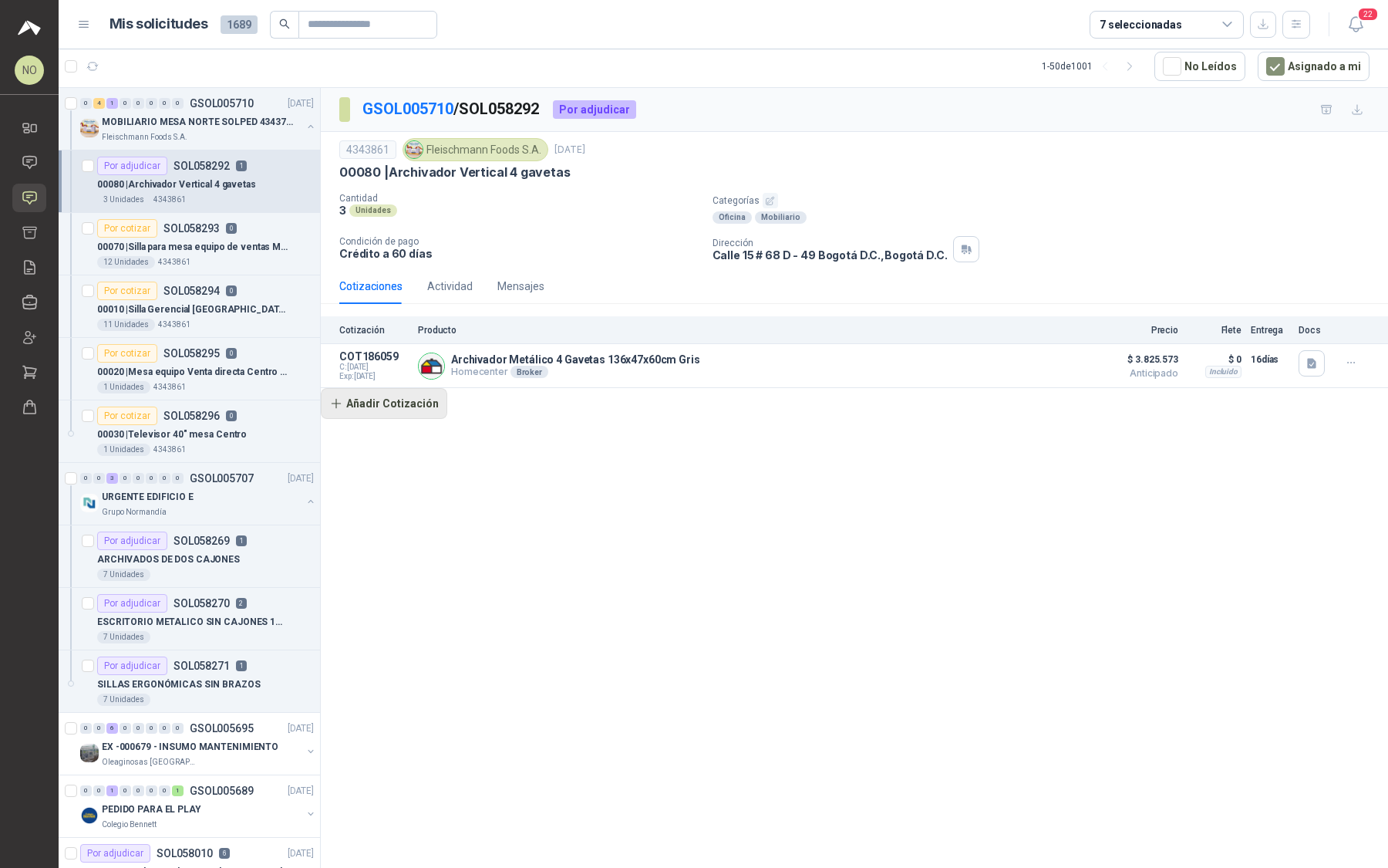
click at [415, 406] on button "Añadir Cotización" at bounding box center [383, 403] width 126 height 30
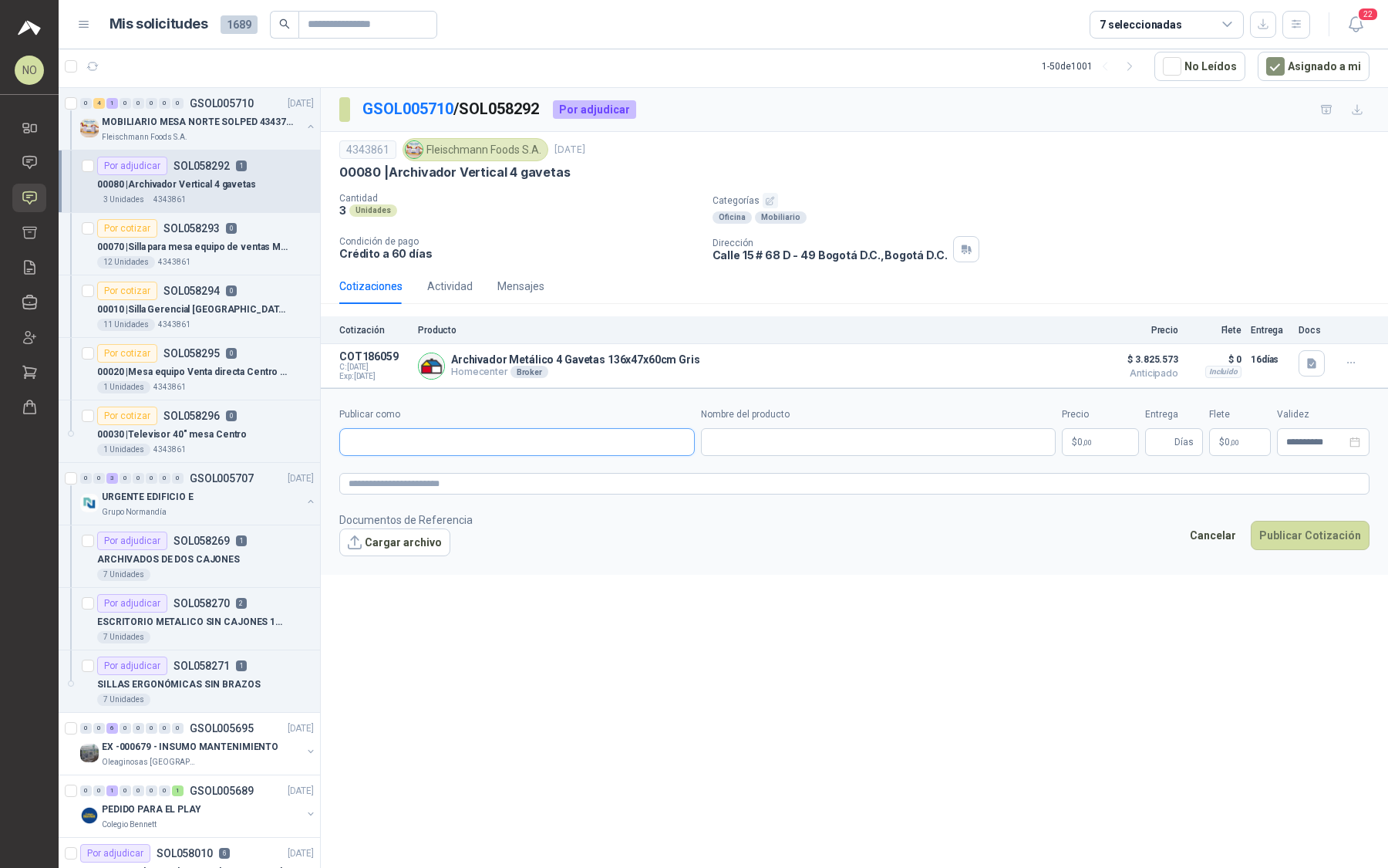
click at [428, 440] on input "Publicar como" at bounding box center [518, 442] width 354 height 26
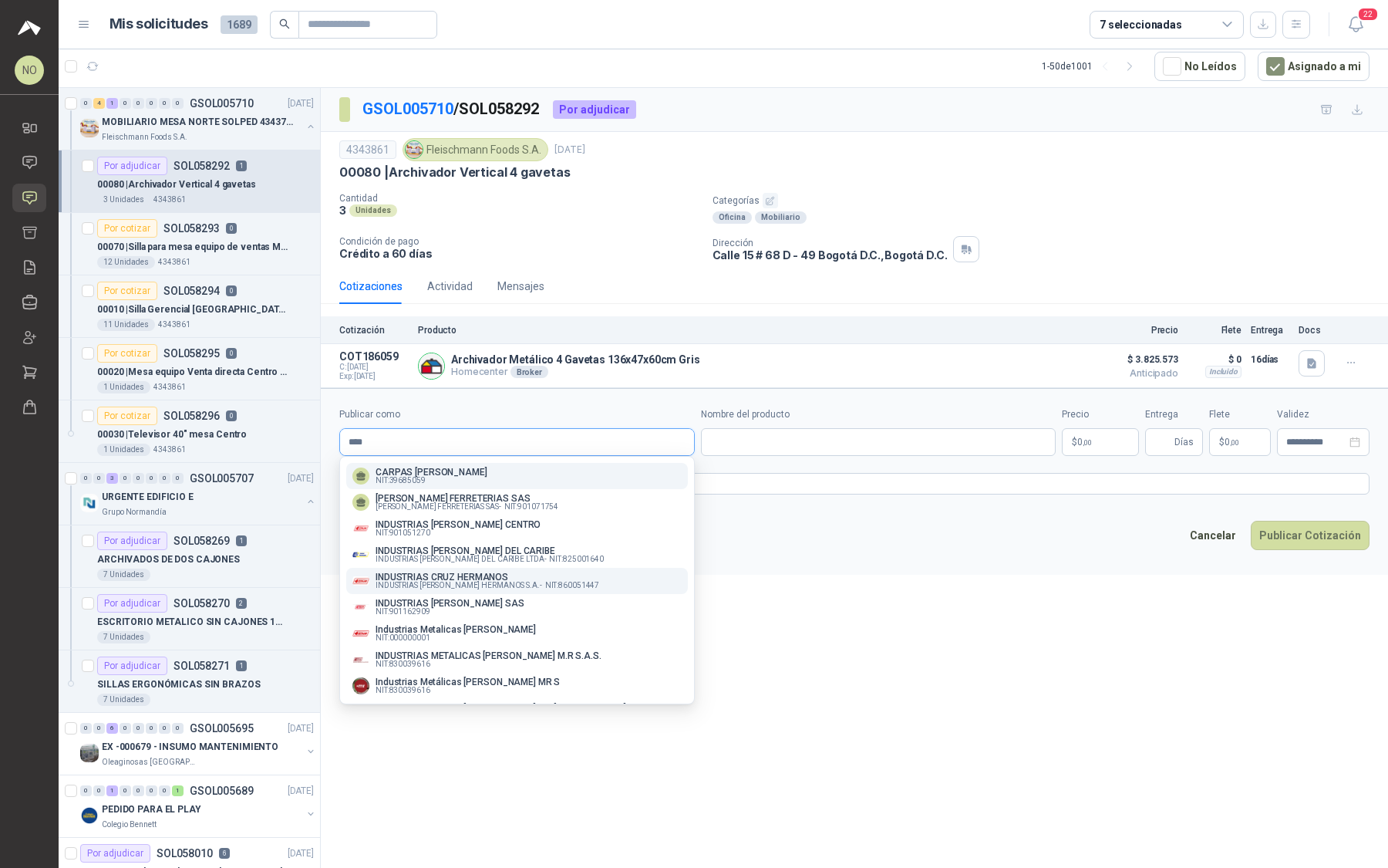
type input "****"
click at [487, 574] on p "INDUSTRIAS CRUZ HERMANOS" at bounding box center [487, 576] width 223 height 9
type input "**********"
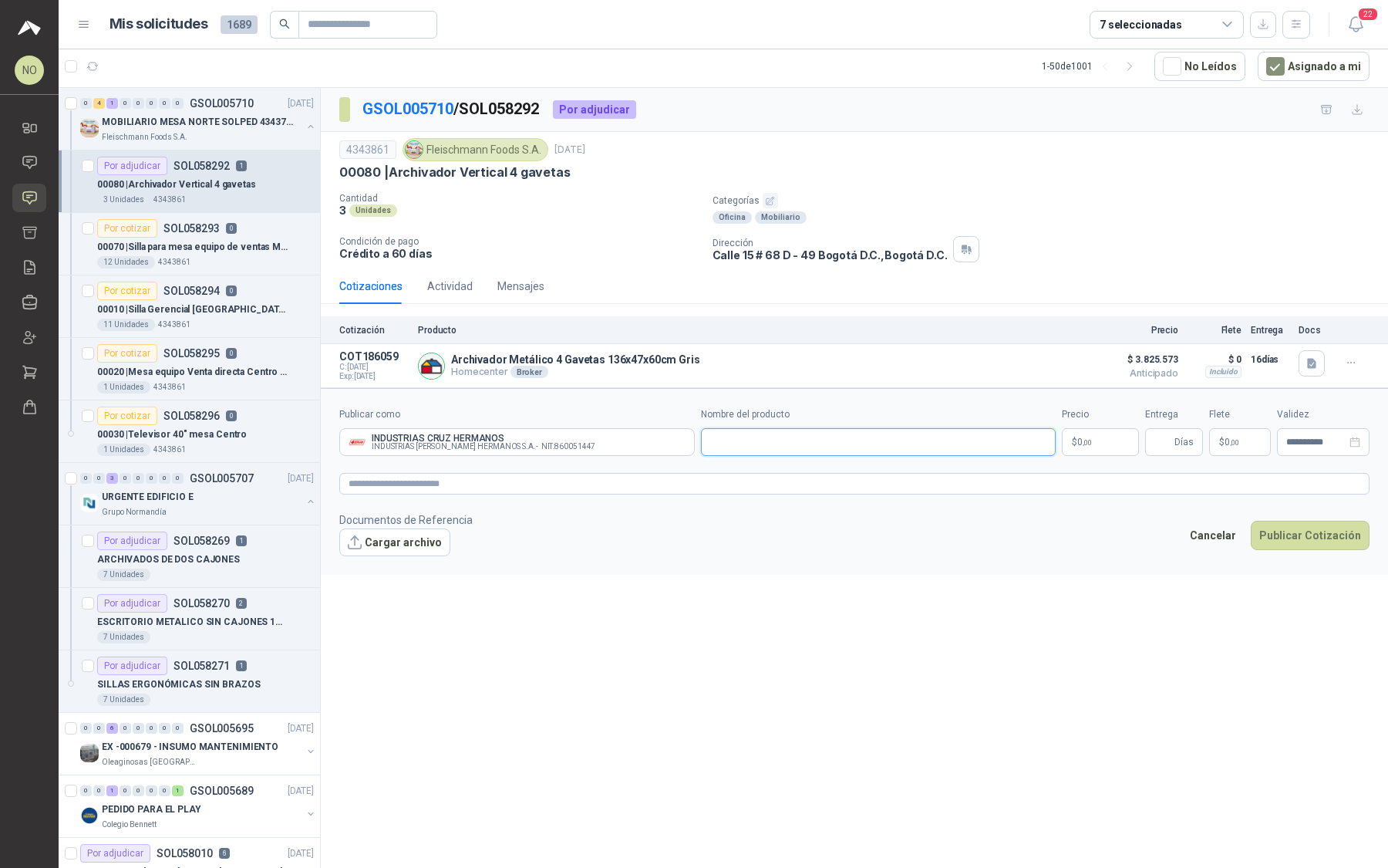
click at [773, 436] on input "Nombre del producto" at bounding box center [879, 442] width 355 height 28
paste input "**********"
type input "**********"
click at [1121, 437] on body "NO Nathalia Ortega Inicio Chat Solicitudes Cotizar Remisiones Compañías Invitac…" at bounding box center [694, 434] width 1388 height 868
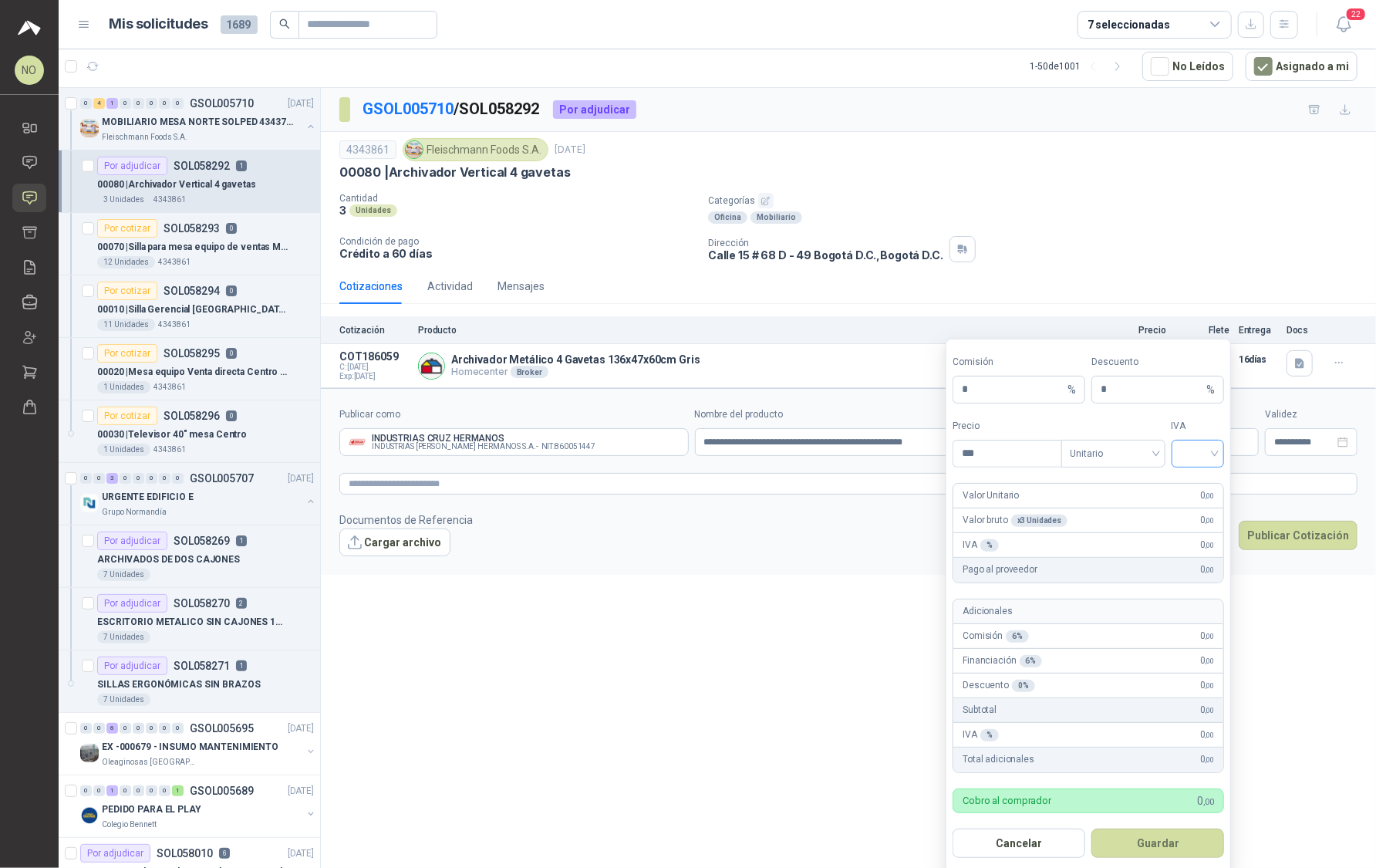
click at [1207, 447] on input "search" at bounding box center [1199, 452] width 35 height 23
click at [1197, 485] on div "19%" at bounding box center [1198, 484] width 29 height 17
drag, startPoint x: 1197, startPoint y: 485, endPoint x: 1176, endPoint y: 485, distance: 21.0
click at [1176, 485] on div "Valor Unitario 0 ,00" at bounding box center [1089, 496] width 270 height 25
click at [1137, 457] on span "Unitario" at bounding box center [1114, 453] width 86 height 23
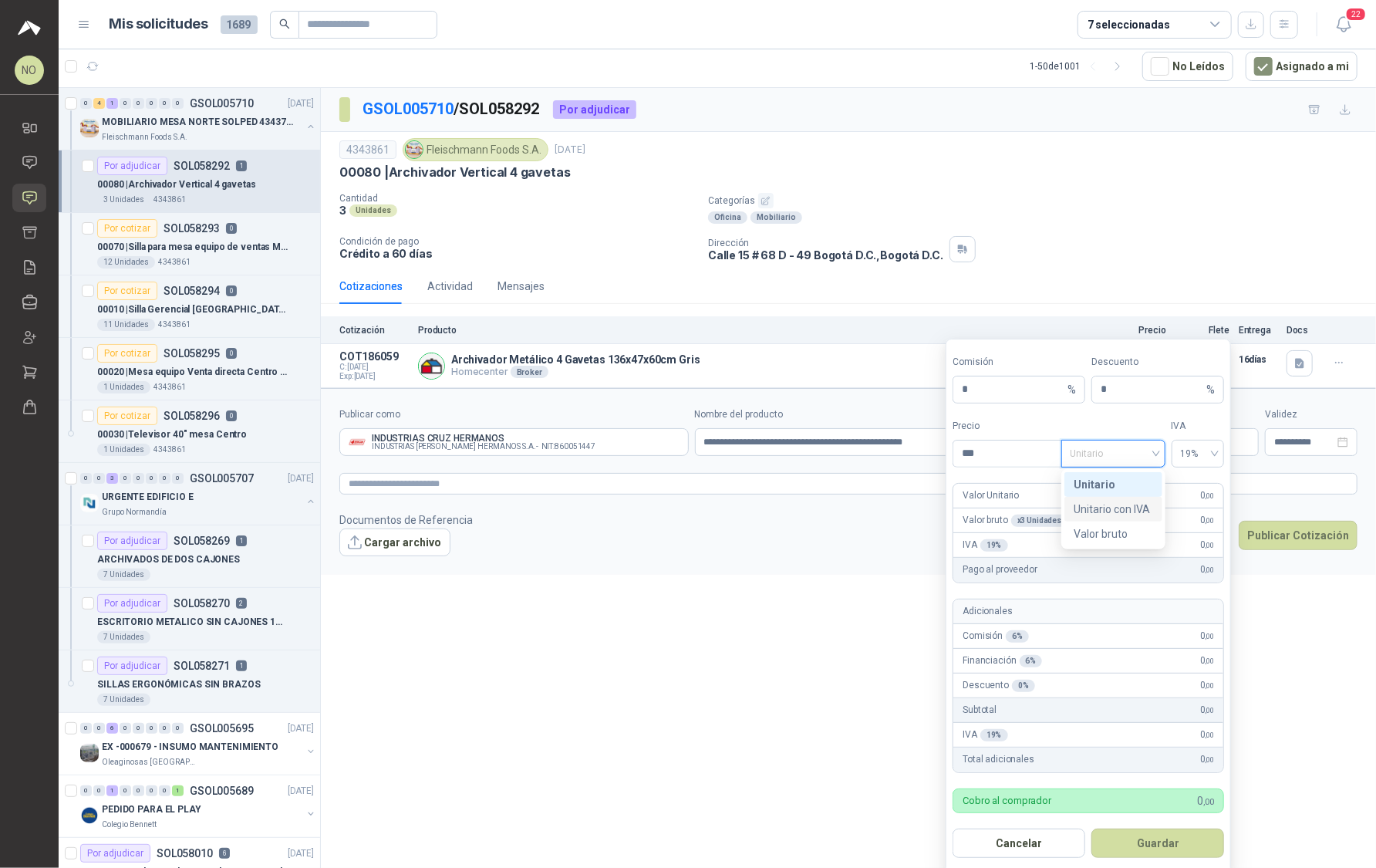
click at [1129, 509] on div "Unitario con IVA" at bounding box center [1114, 509] width 79 height 17
click at [1135, 450] on span "Unitario con IVA" at bounding box center [1114, 453] width 86 height 23
click at [1128, 485] on div "Unitario" at bounding box center [1114, 484] width 79 height 17
click at [997, 447] on input "***" at bounding box center [1007, 453] width 107 height 26
type input "*"
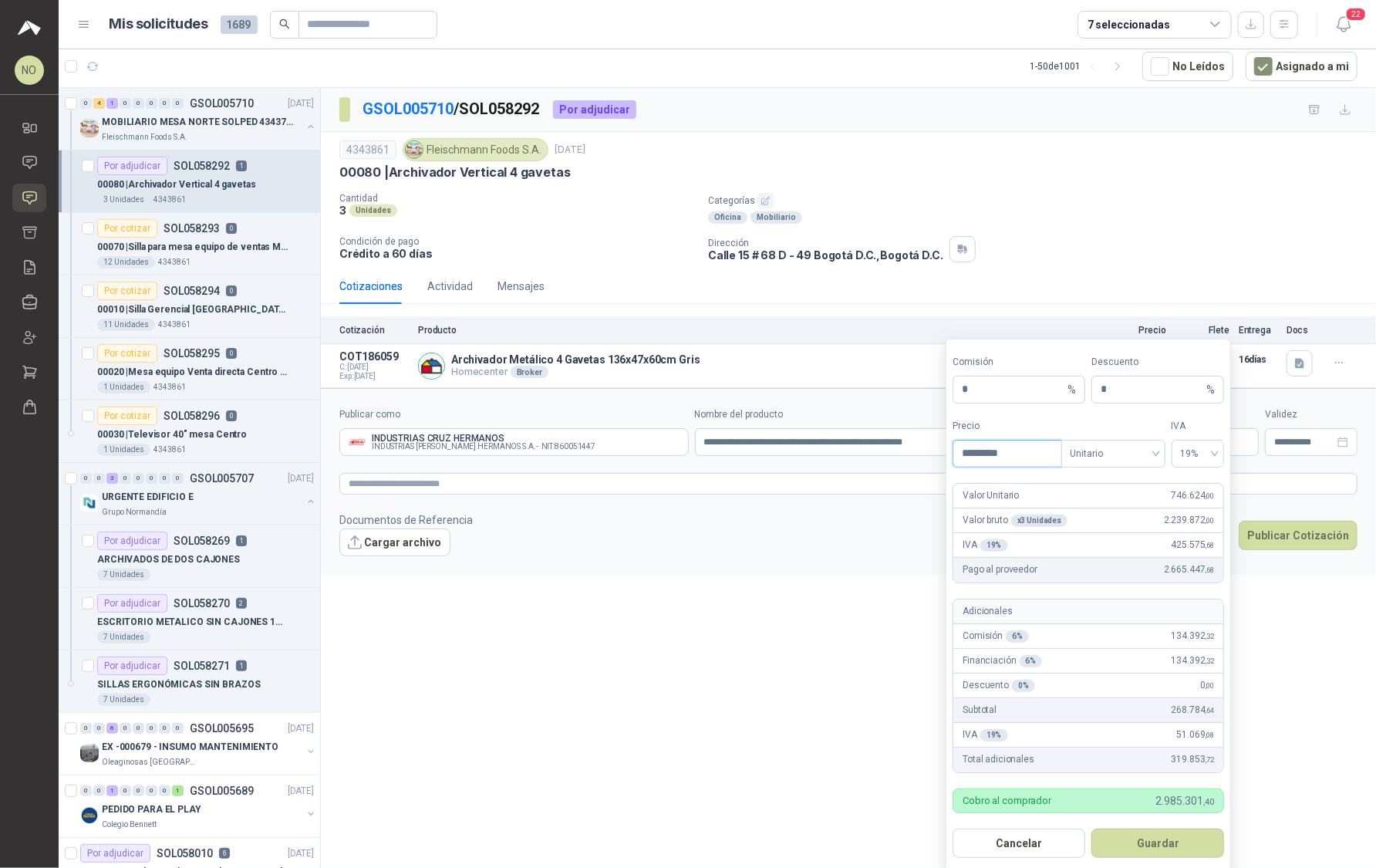
type input "*********"
click at [1167, 836] on button "Guardar" at bounding box center [1158, 843] width 133 height 30
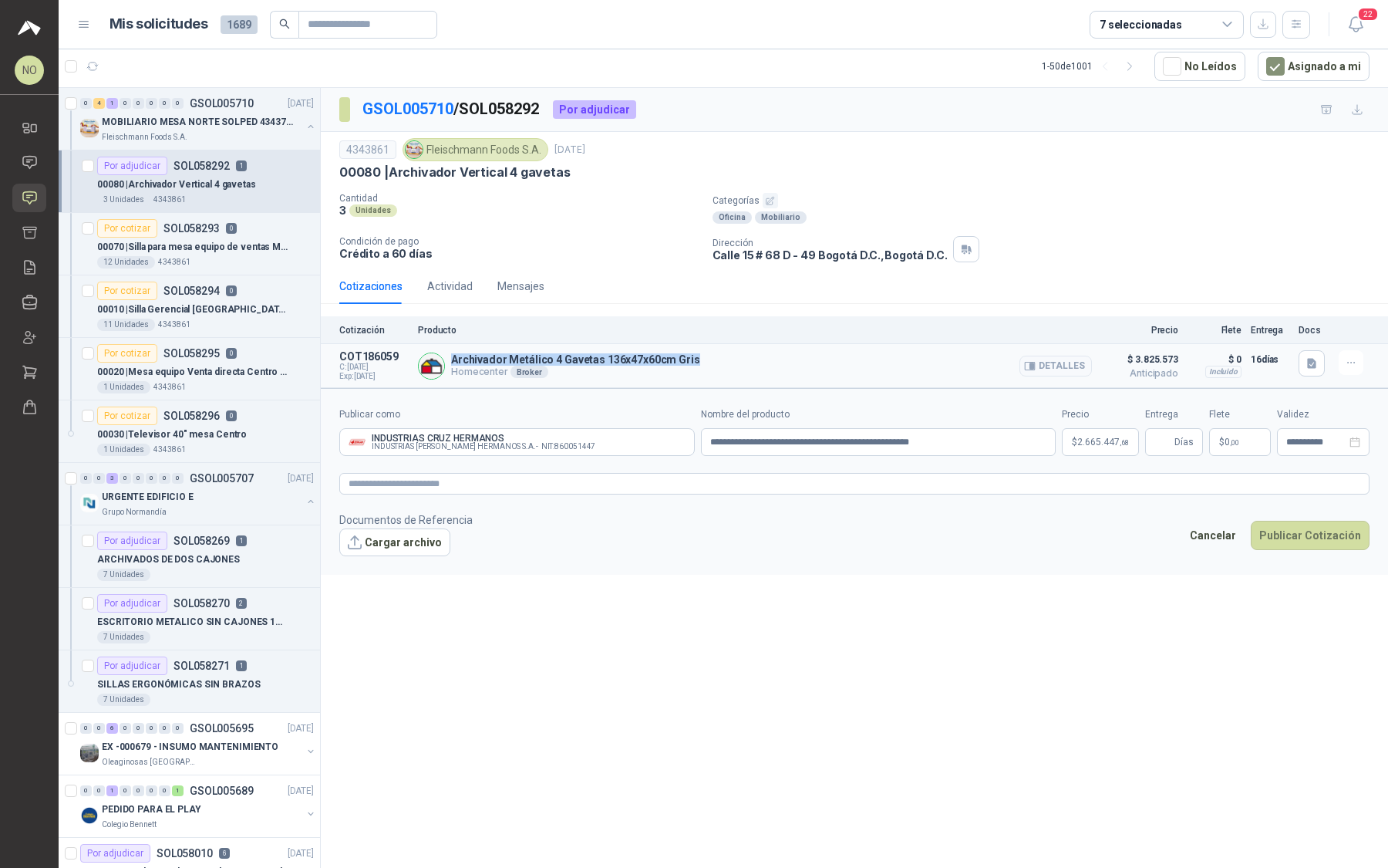
drag, startPoint x: 454, startPoint y: 354, endPoint x: 697, endPoint y: 354, distance: 243.0
click at [698, 354] on div "Archivador Metálico 4 Gavetas 136x47x60cm Gris Homecenter Broker Detalles" at bounding box center [755, 365] width 674 height 30
copy p "Archivador Metálico 4 Gavetas 136x47x60cm Gris"
click at [1091, 443] on body "NO Nathalia Ortega Inicio Chat Solicitudes Cotizar Remisiones Compañías Invitac…" at bounding box center [694, 434] width 1388 height 868
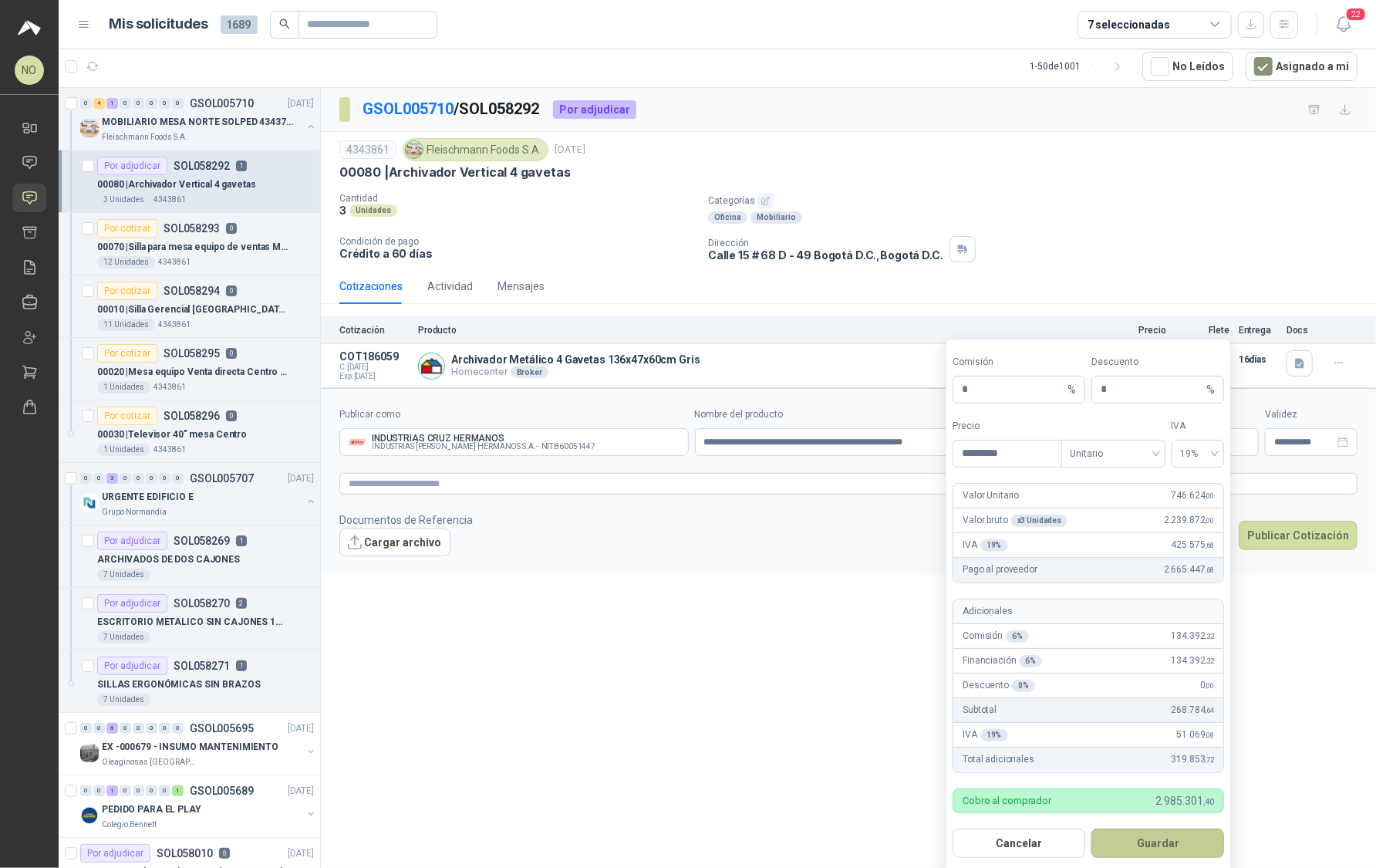
click at [1158, 838] on button "Guardar" at bounding box center [1158, 843] width 133 height 30
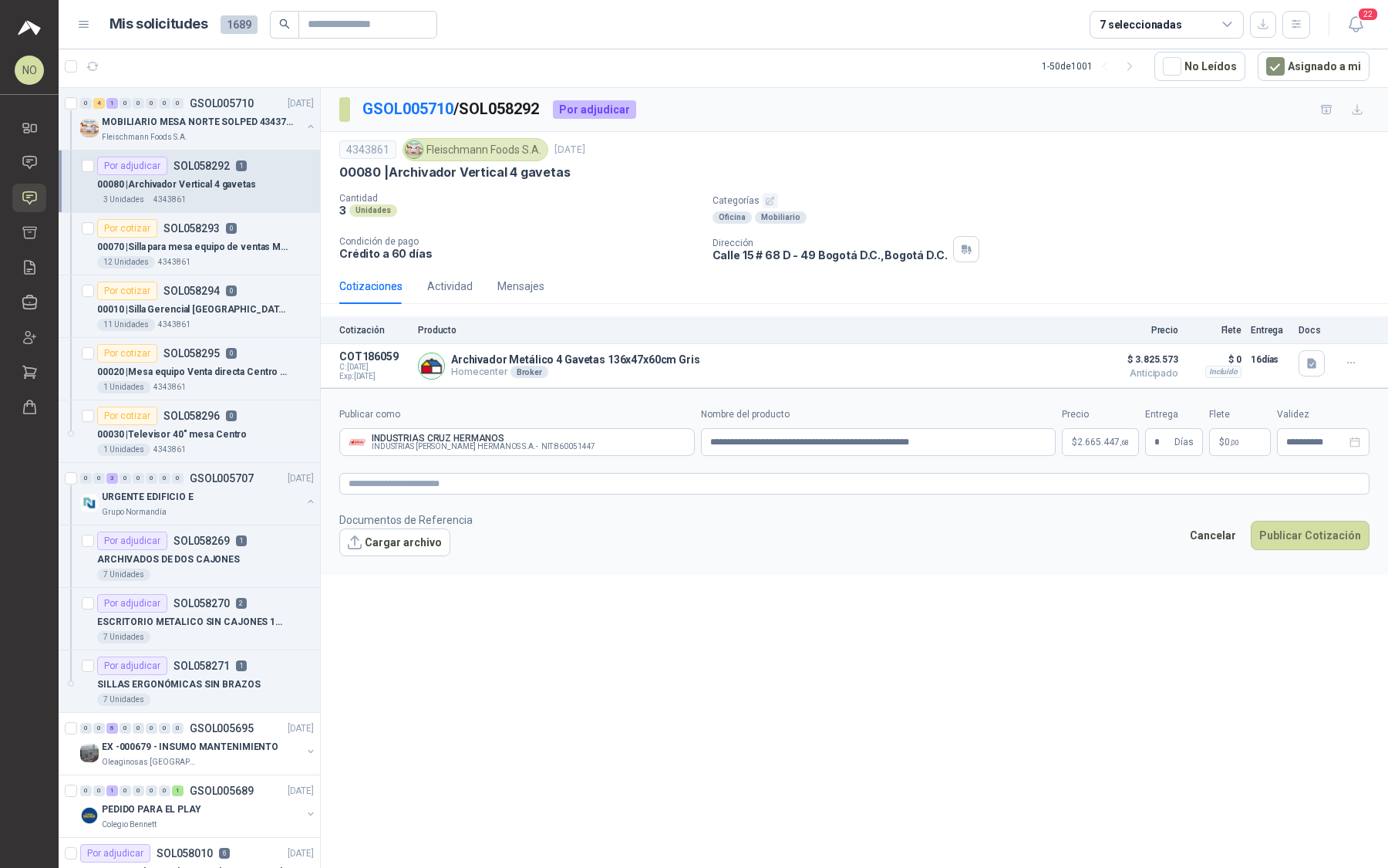
click at [1057, 618] on div "**********" at bounding box center [854, 479] width 1067 height 781
click at [1235, 443] on span ",00" at bounding box center [1235, 443] width 9 height 8
click at [1165, 293] on span at bounding box center [1157, 280] width 56 height 26
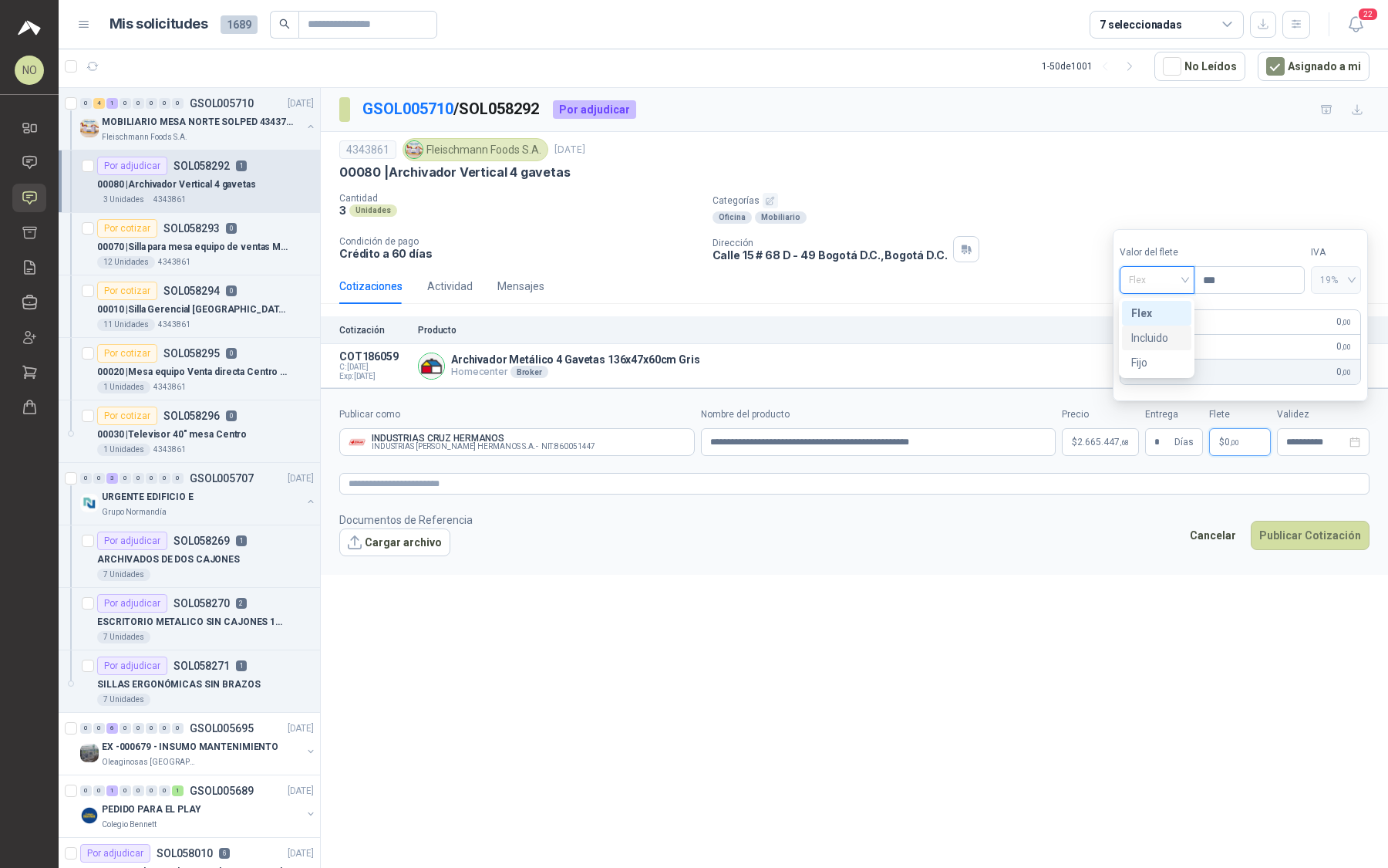
click at [1157, 345] on div "Incluido" at bounding box center [1157, 338] width 51 height 17
click at [1171, 443] on input "*" at bounding box center [1163, 442] width 17 height 26
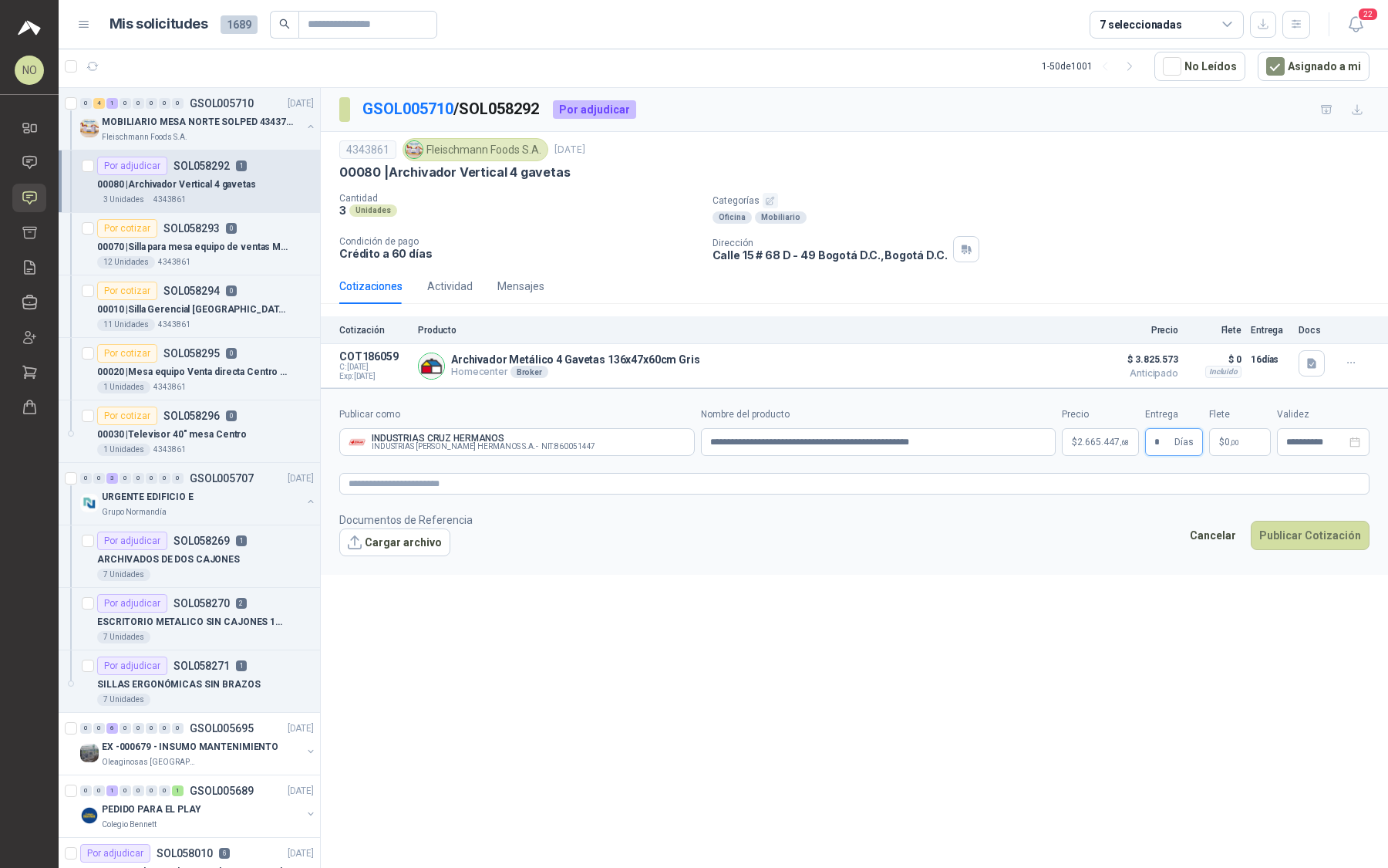
type input "*"
click at [1123, 558] on form "**********" at bounding box center [854, 481] width 1067 height 186
click at [1243, 449] on p "$ 0 ,00" at bounding box center [1240, 442] width 62 height 28
click at [1315, 446] on div "**********" at bounding box center [1324, 442] width 92 height 28
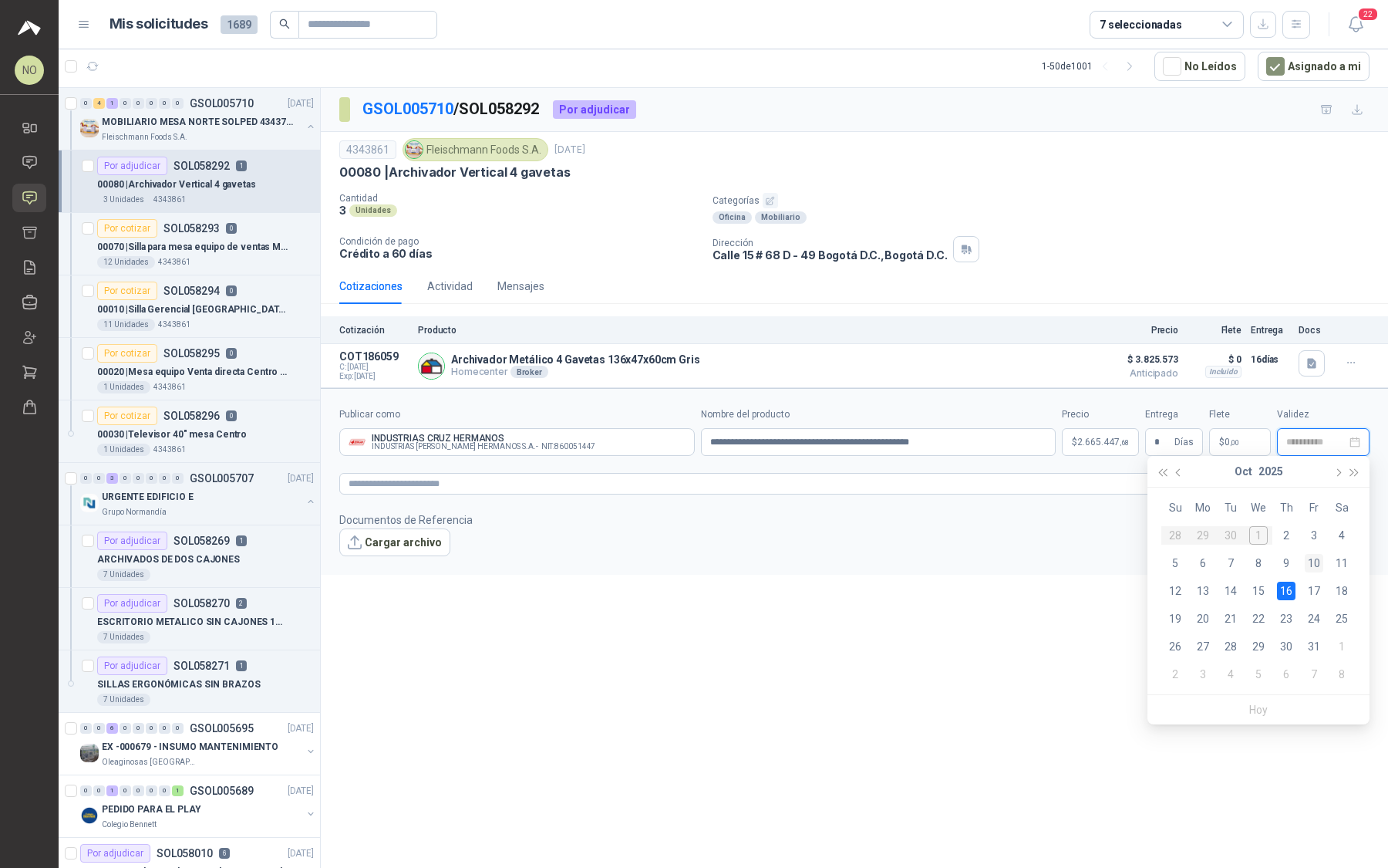
type input "**********"
click at [1318, 558] on div "10" at bounding box center [1314, 563] width 18 height 18
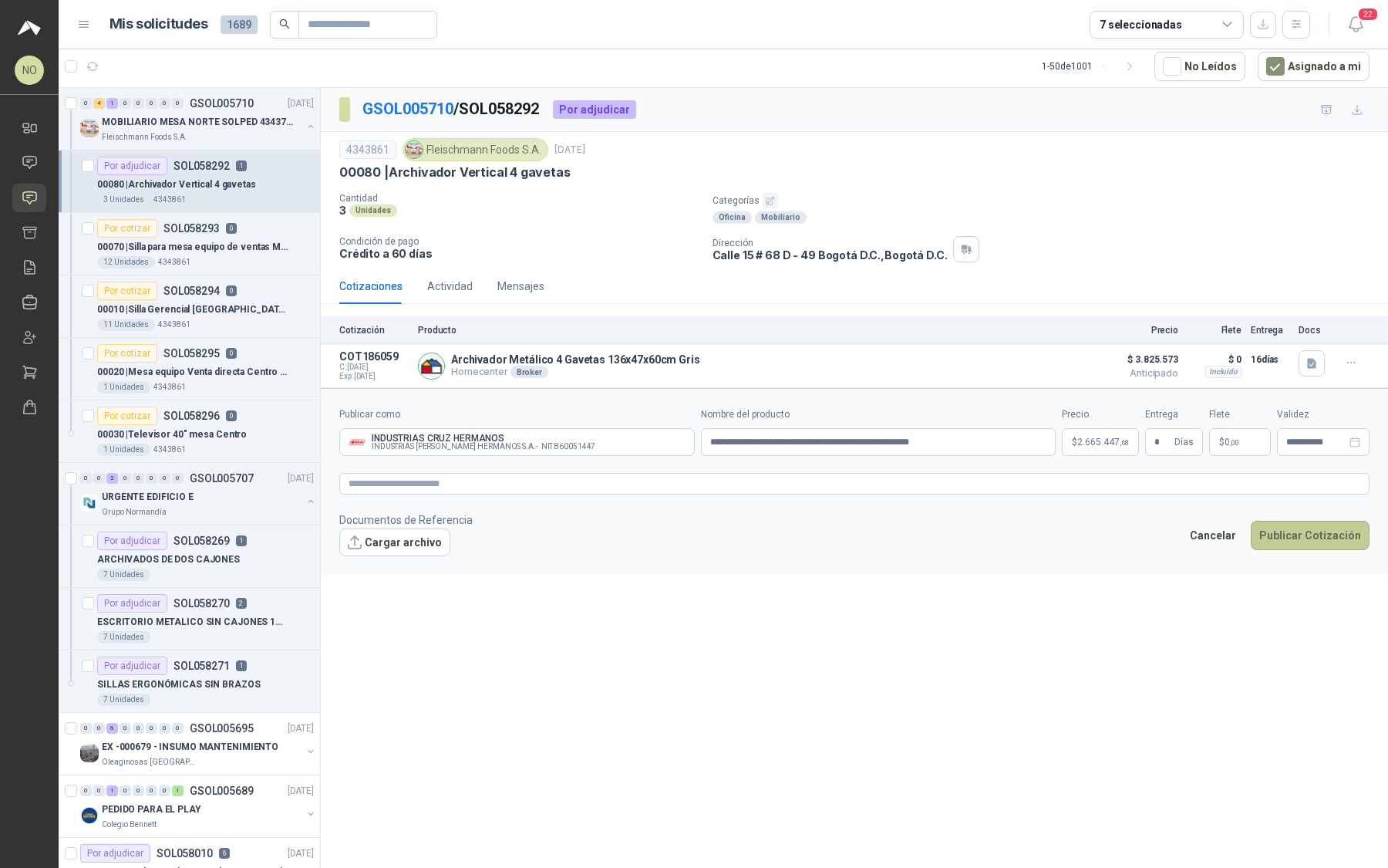
click at [1339, 526] on button "Publicar Cotización" at bounding box center [1311, 536] width 119 height 30
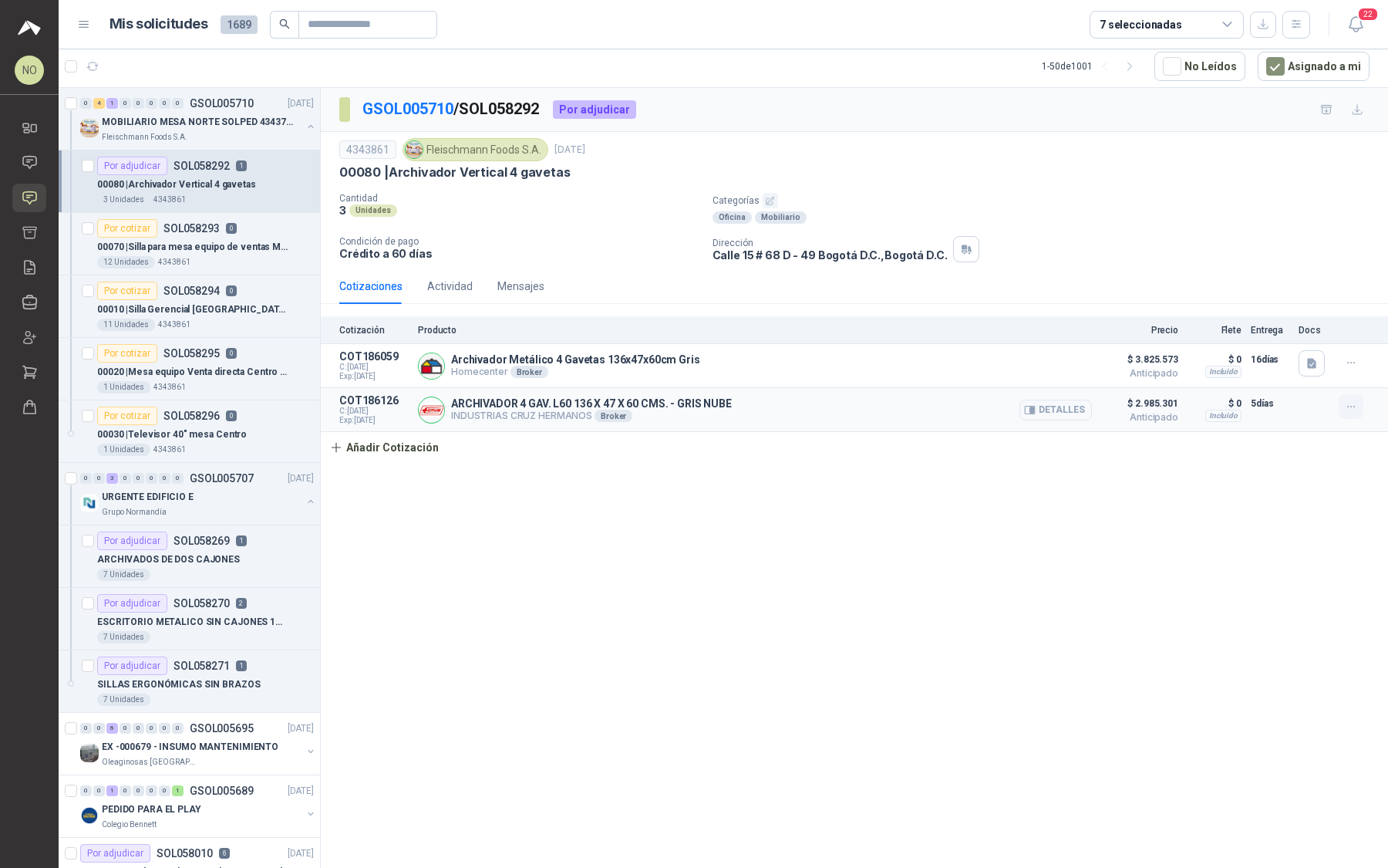
click at [1356, 401] on icon "button" at bounding box center [1352, 407] width 13 height 13
click at [1316, 342] on button "Editar" at bounding box center [1320, 342] width 124 height 25
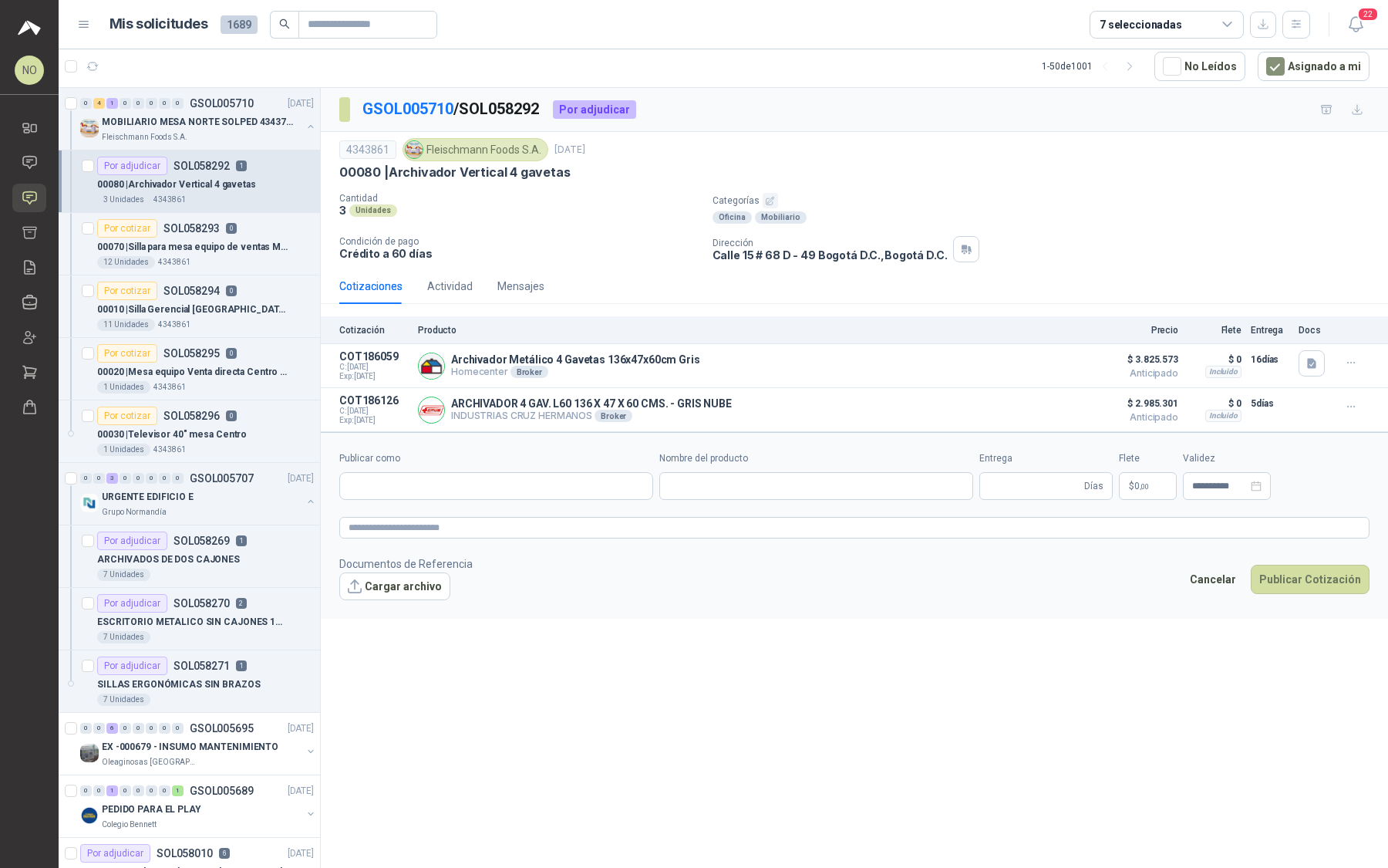
type input "**********"
type input "*"
type input "**********"
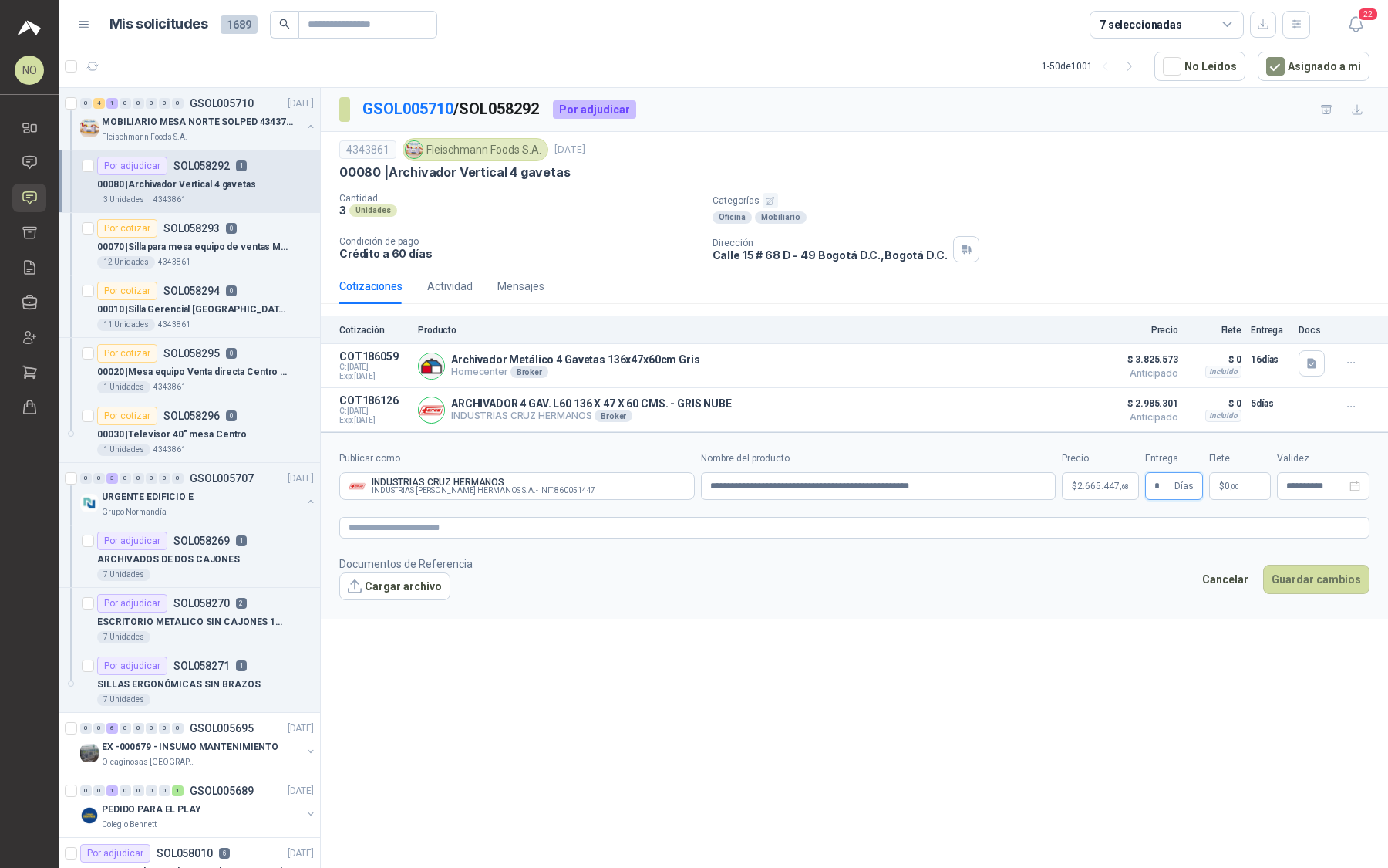
click at [1162, 481] on input "*" at bounding box center [1163, 486] width 17 height 26
type input "*"
click at [1358, 580] on button "Guardar cambios" at bounding box center [1316, 579] width 106 height 30
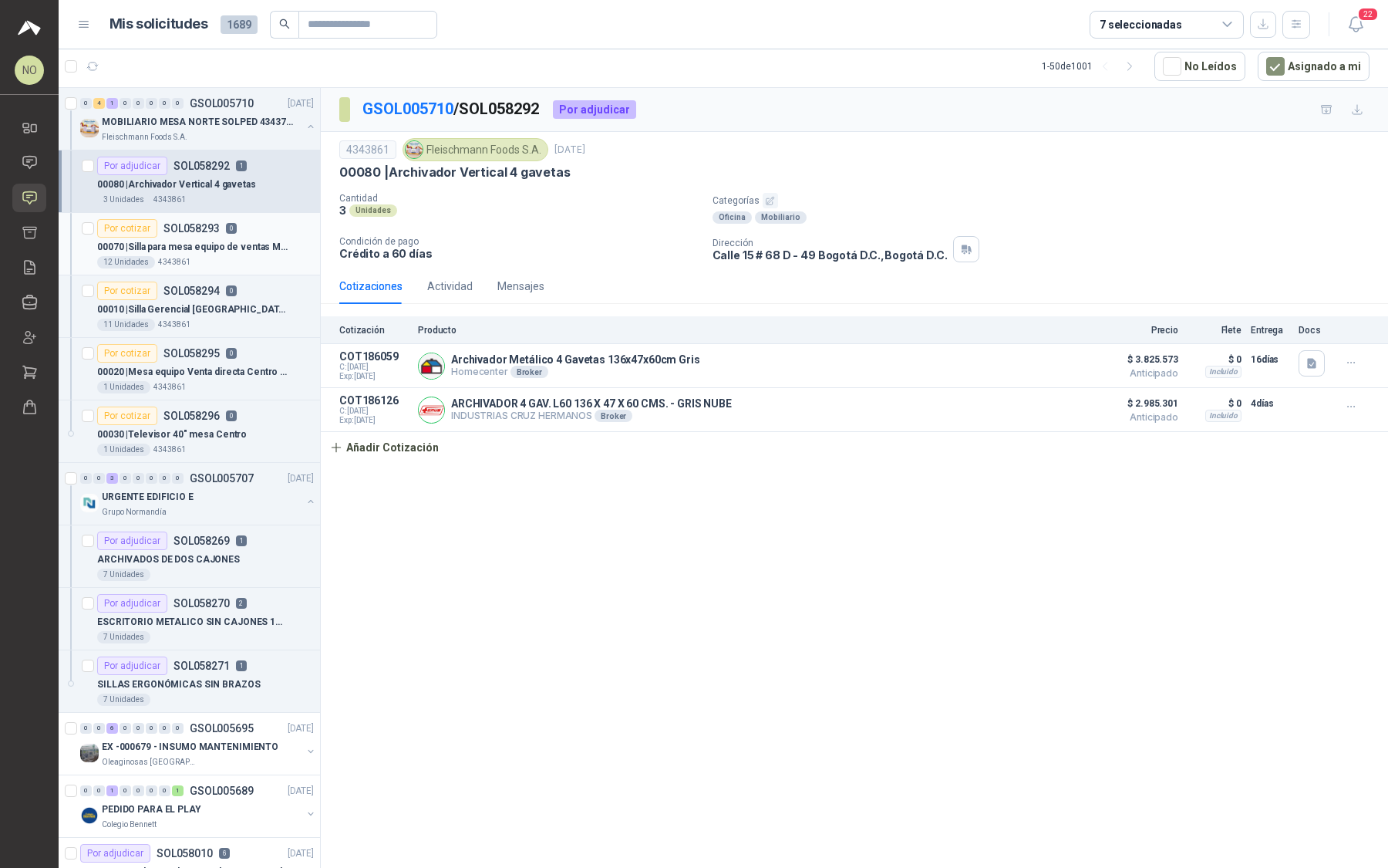
click at [262, 256] on div "12 Unidades 4343861" at bounding box center [205, 262] width 217 height 12
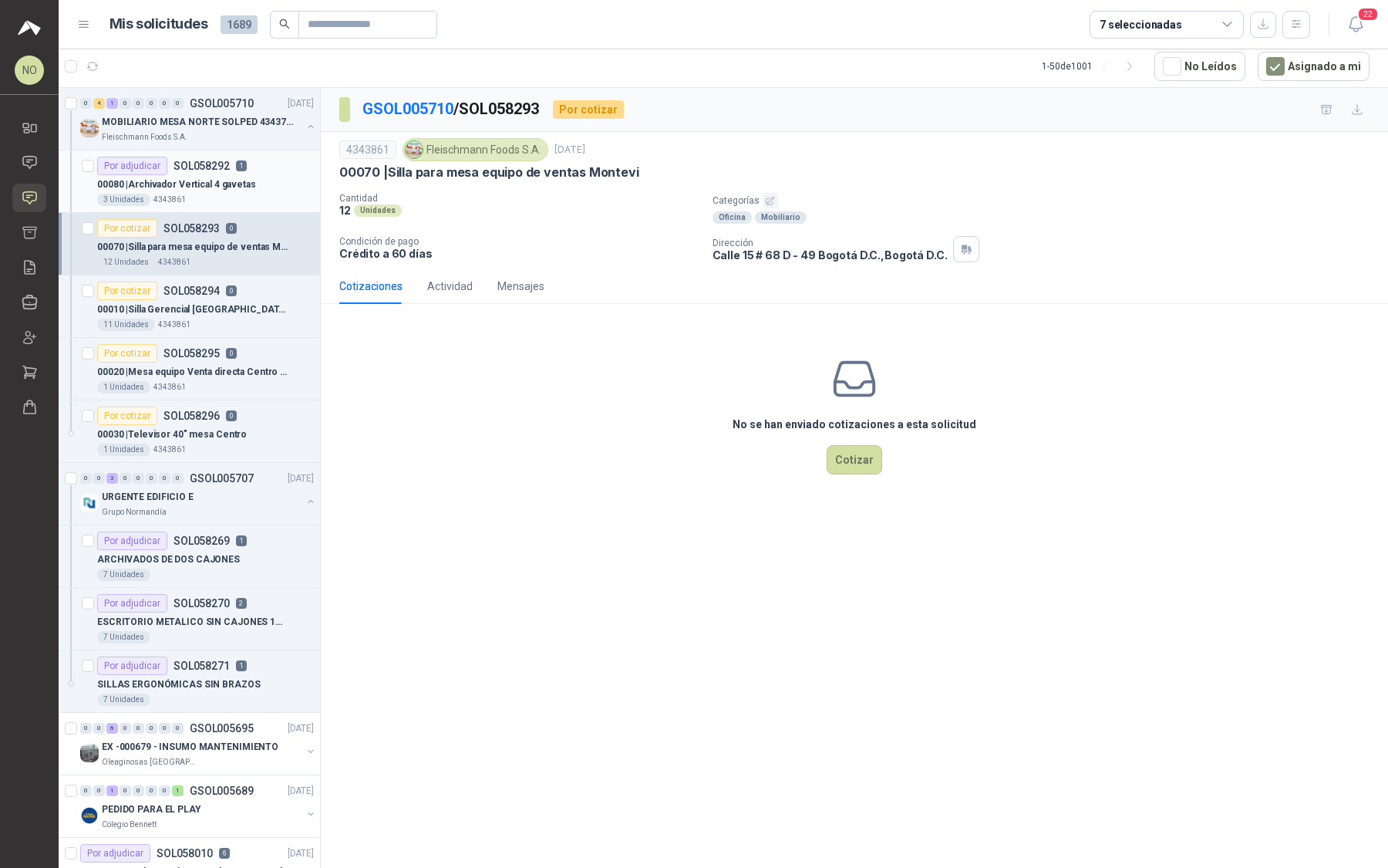
click at [256, 196] on div "3 Unidades 4343861" at bounding box center [205, 199] width 217 height 12
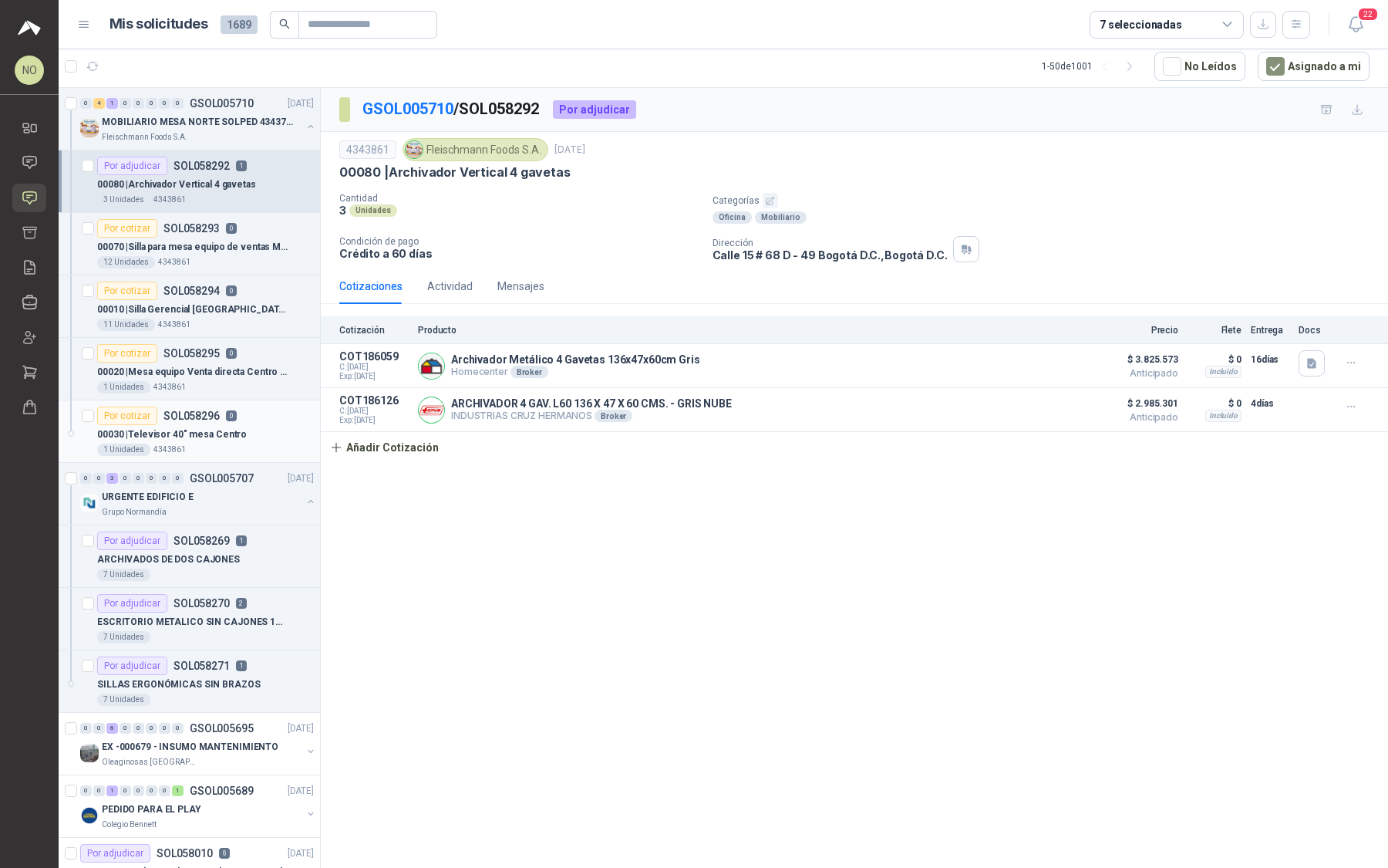
click at [218, 432] on p "00030 | Televisor 40" mesa Centro" at bounding box center [172, 434] width 150 height 15
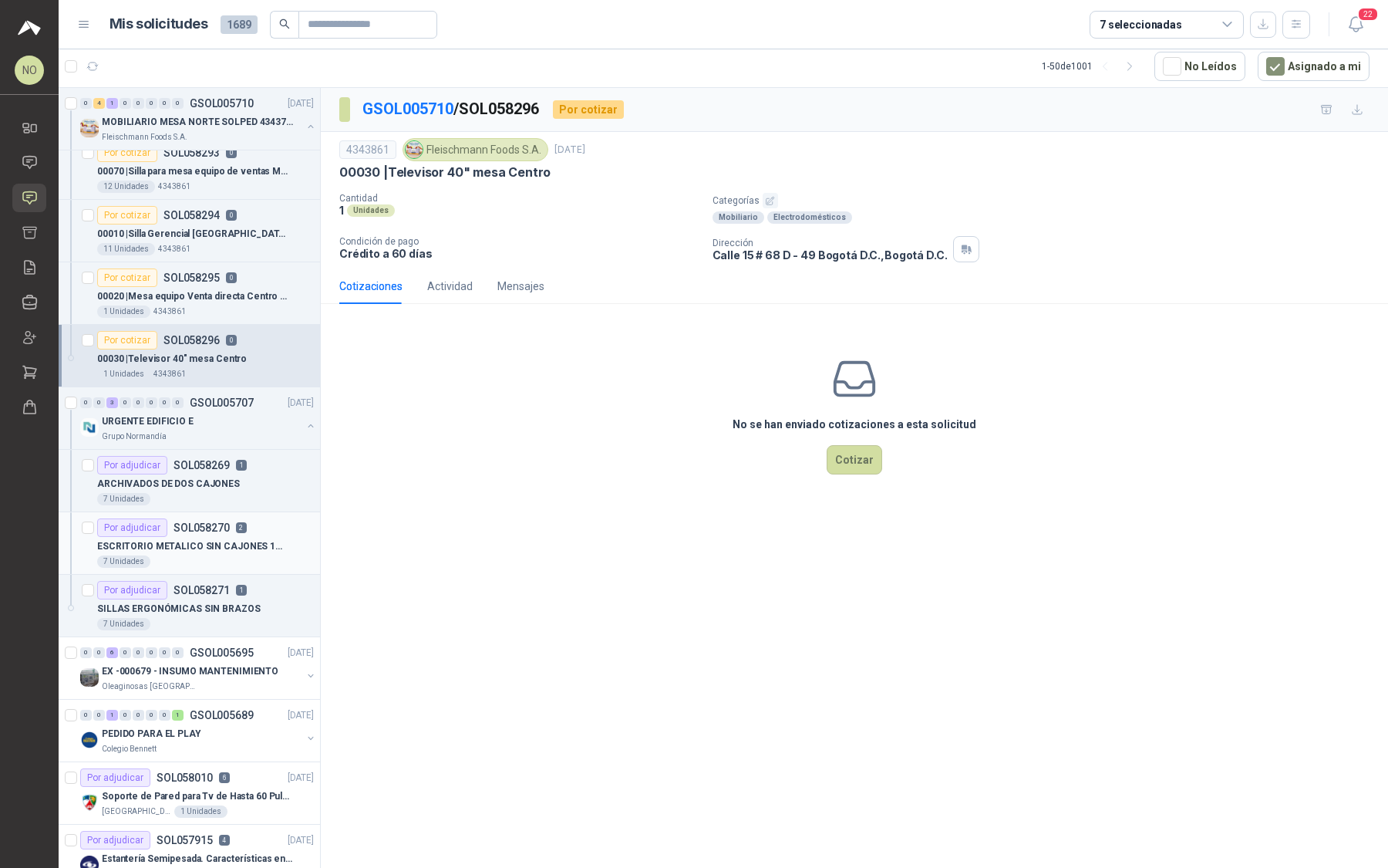
scroll to position [102, 0]
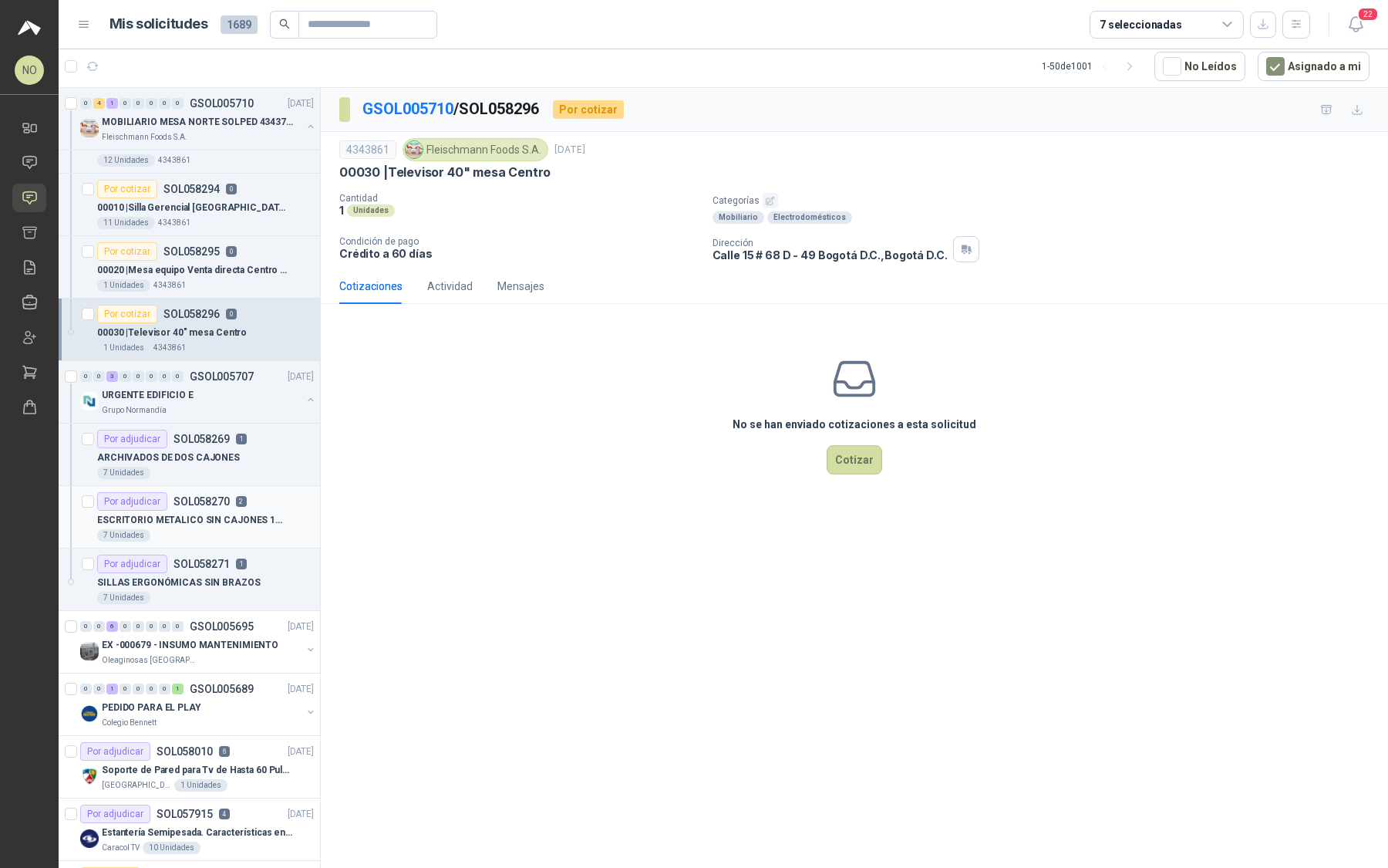
click at [130, 630] on div "0 0 6 0 0 0 0 0 GSOL005695 30/09/25" at bounding box center [198, 626] width 237 height 18
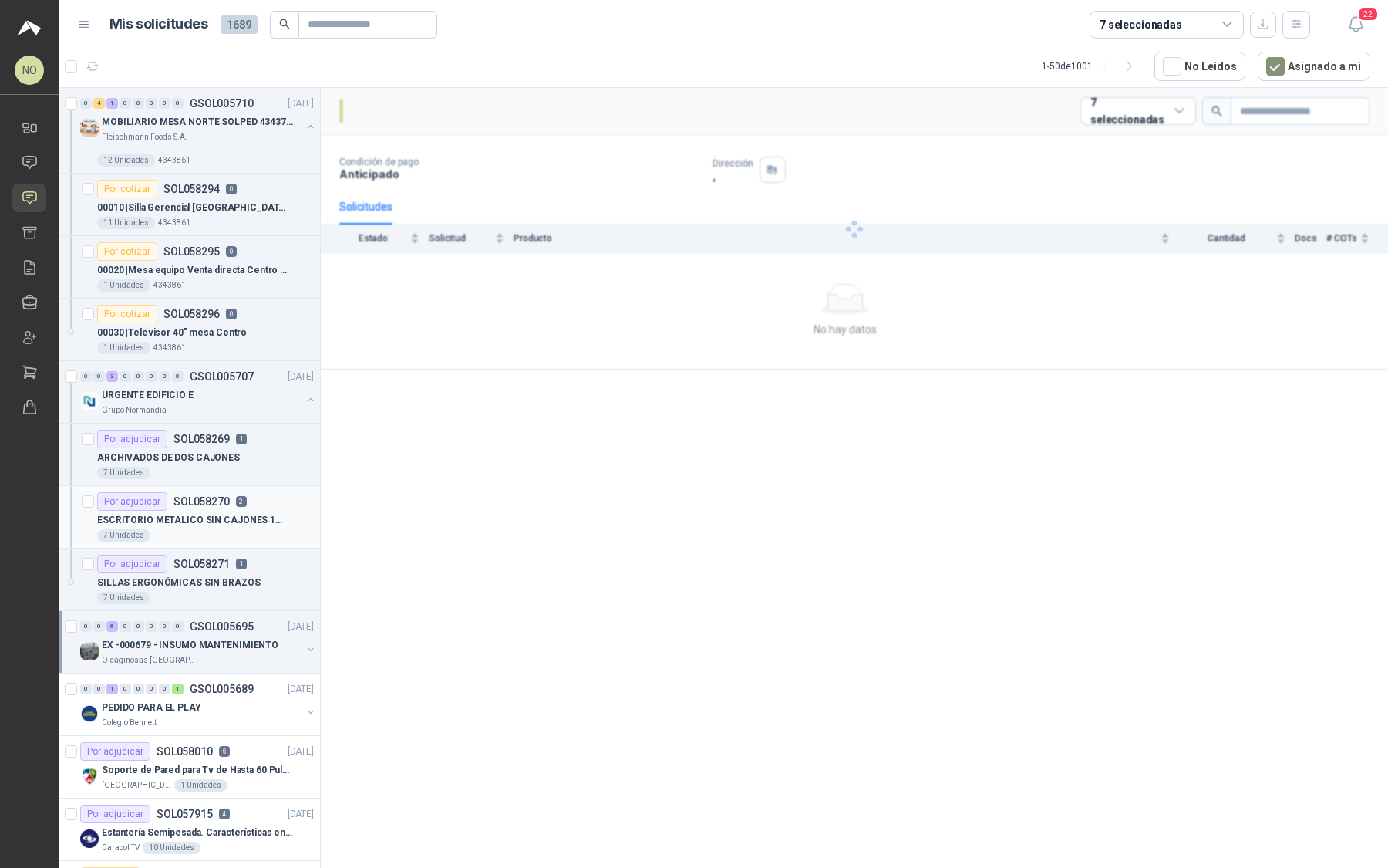
click at [130, 630] on div "0 0 6 0 0 0 0 0 GSOL005695 30/09/25" at bounding box center [198, 626] width 237 height 18
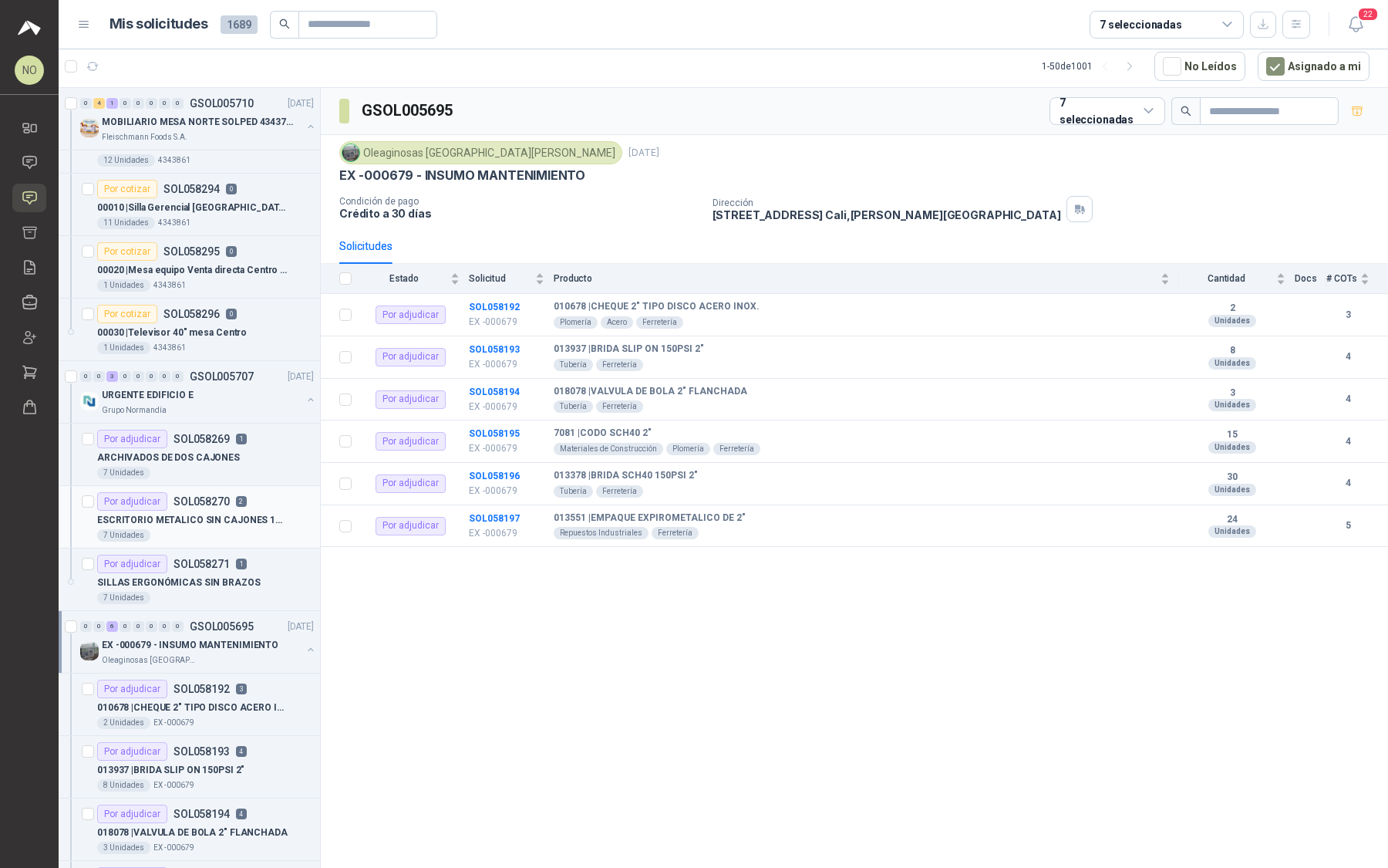
click at [130, 630] on div "0 0 6 0 0 0 0 0 GSOL005695 30/09/25" at bounding box center [198, 626] width 237 height 18
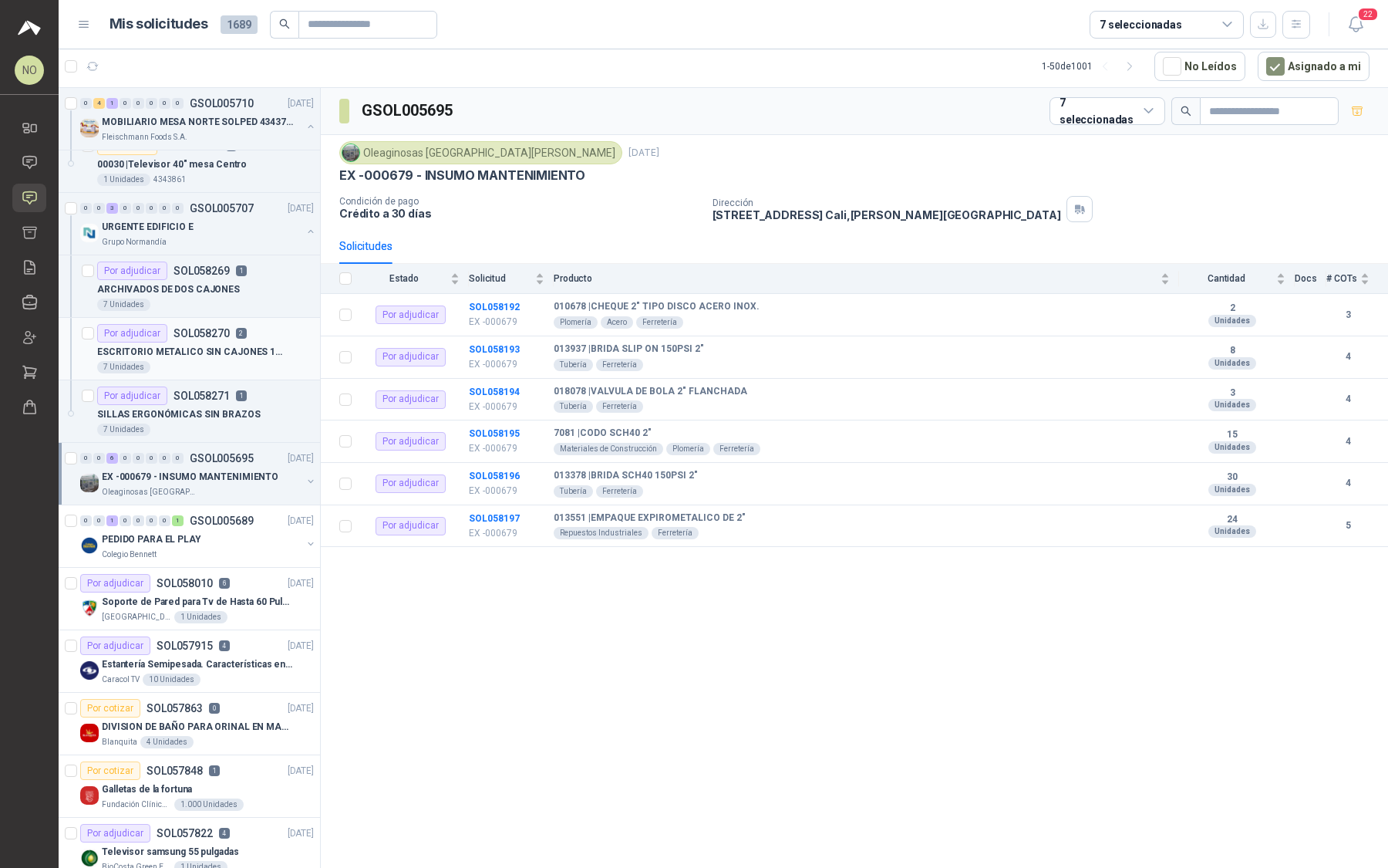
scroll to position [313, 0]
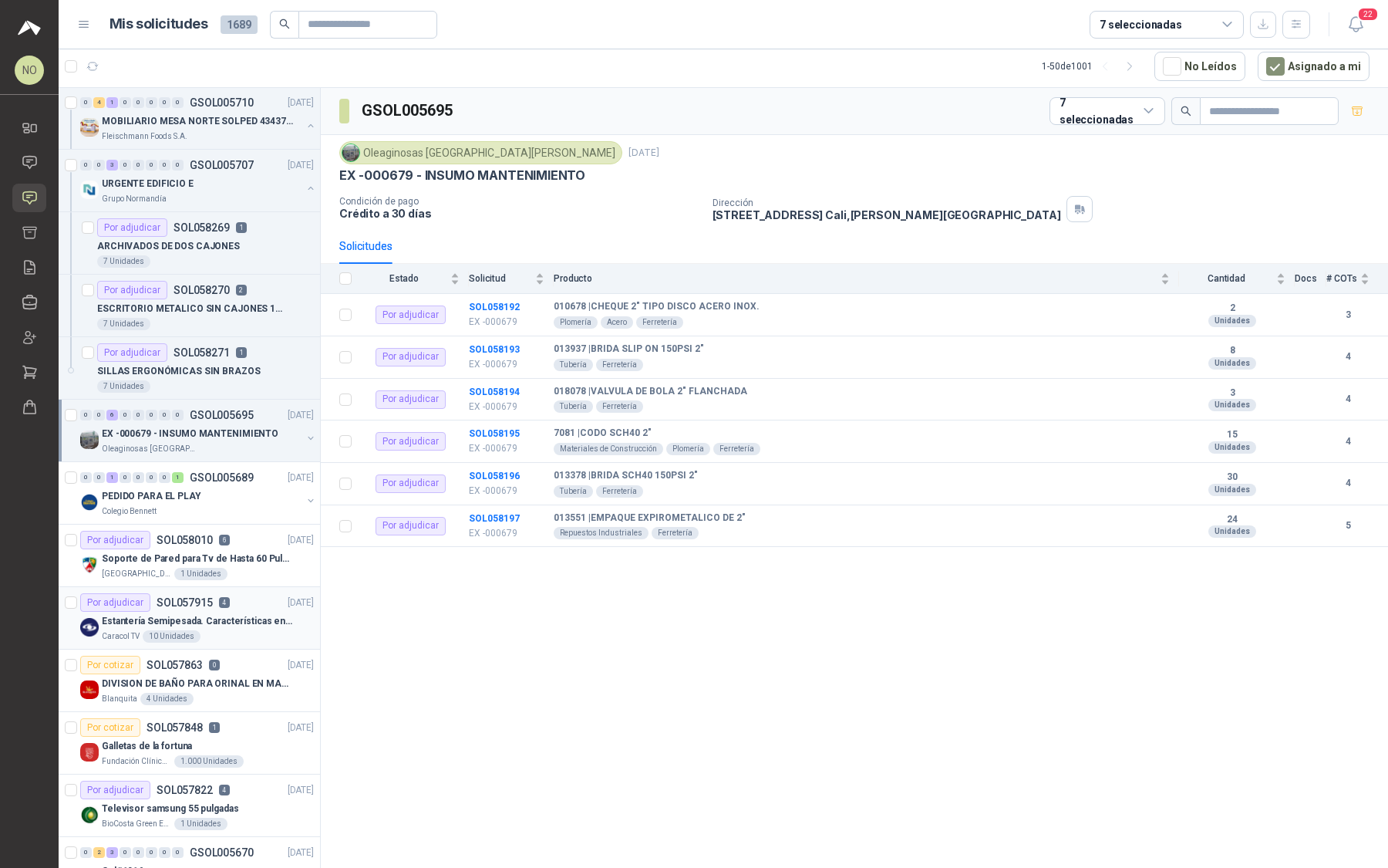
click at [213, 614] on p "Estantería Semipesada. Características en el adjunto" at bounding box center [198, 622] width 192 height 15
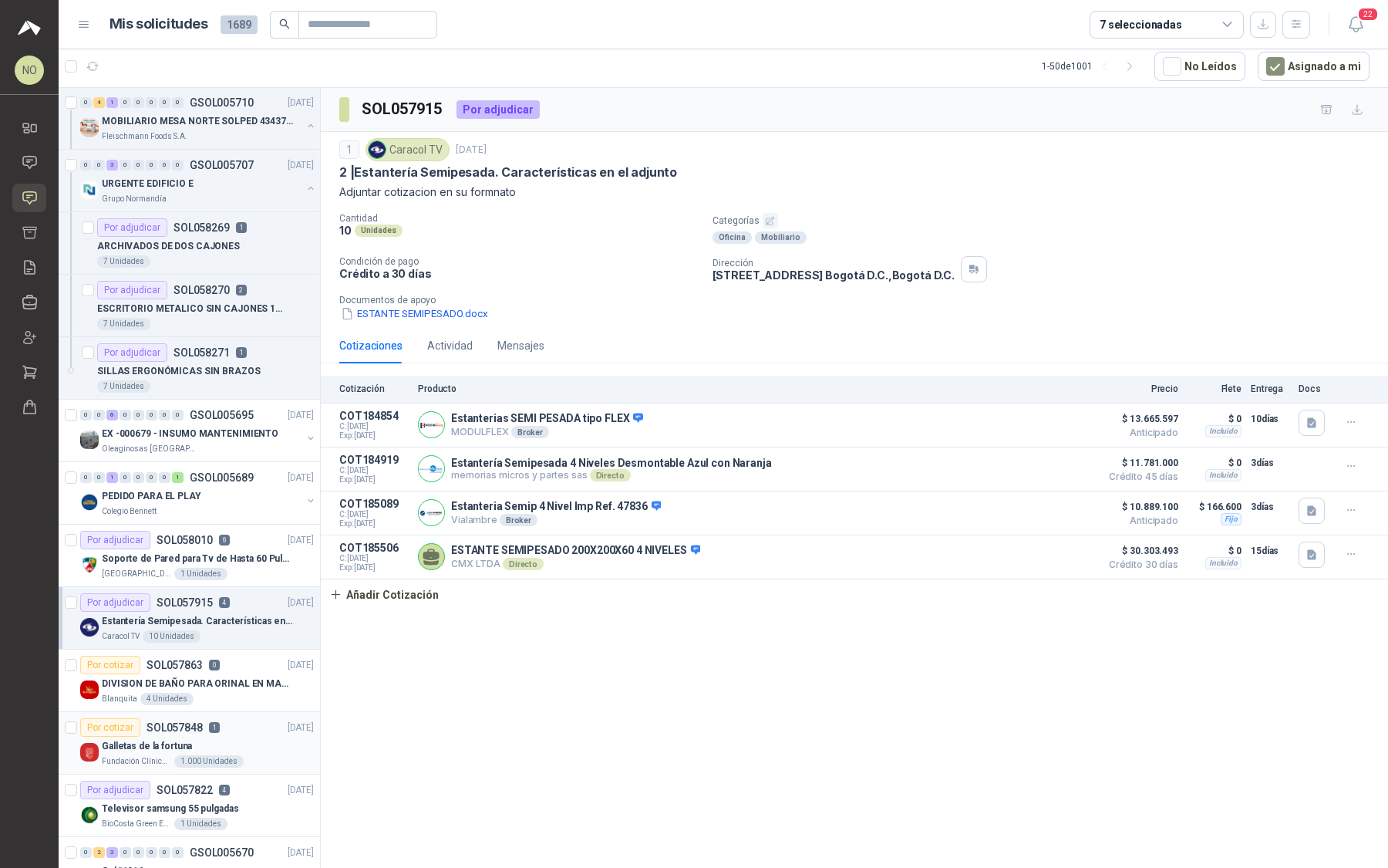
click at [229, 742] on div "Galletas de la fortuna" at bounding box center [208, 746] width 212 height 18
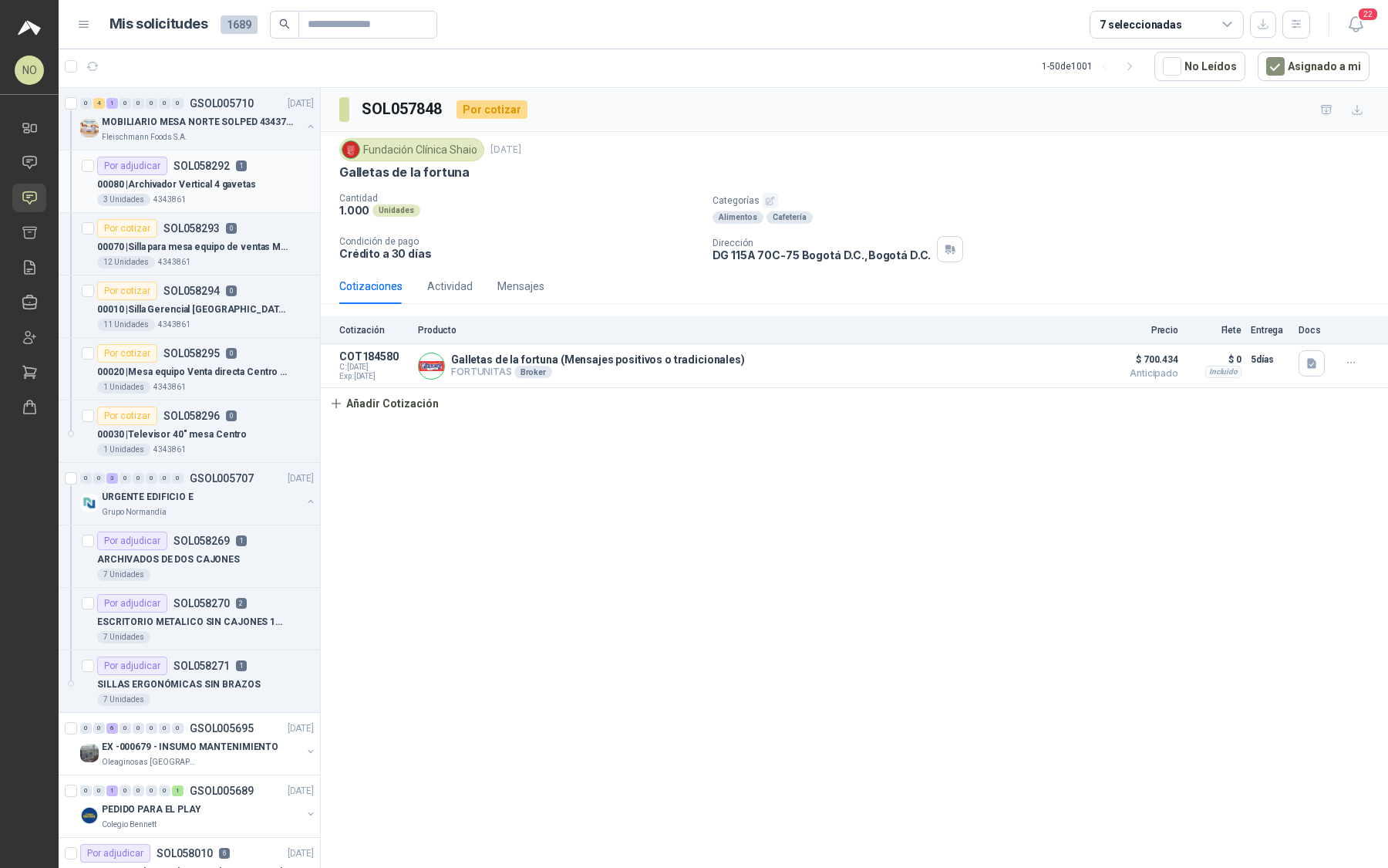
click at [217, 183] on p "00080 | Archivador Vertical 4 gavetas" at bounding box center [176, 185] width 159 height 15
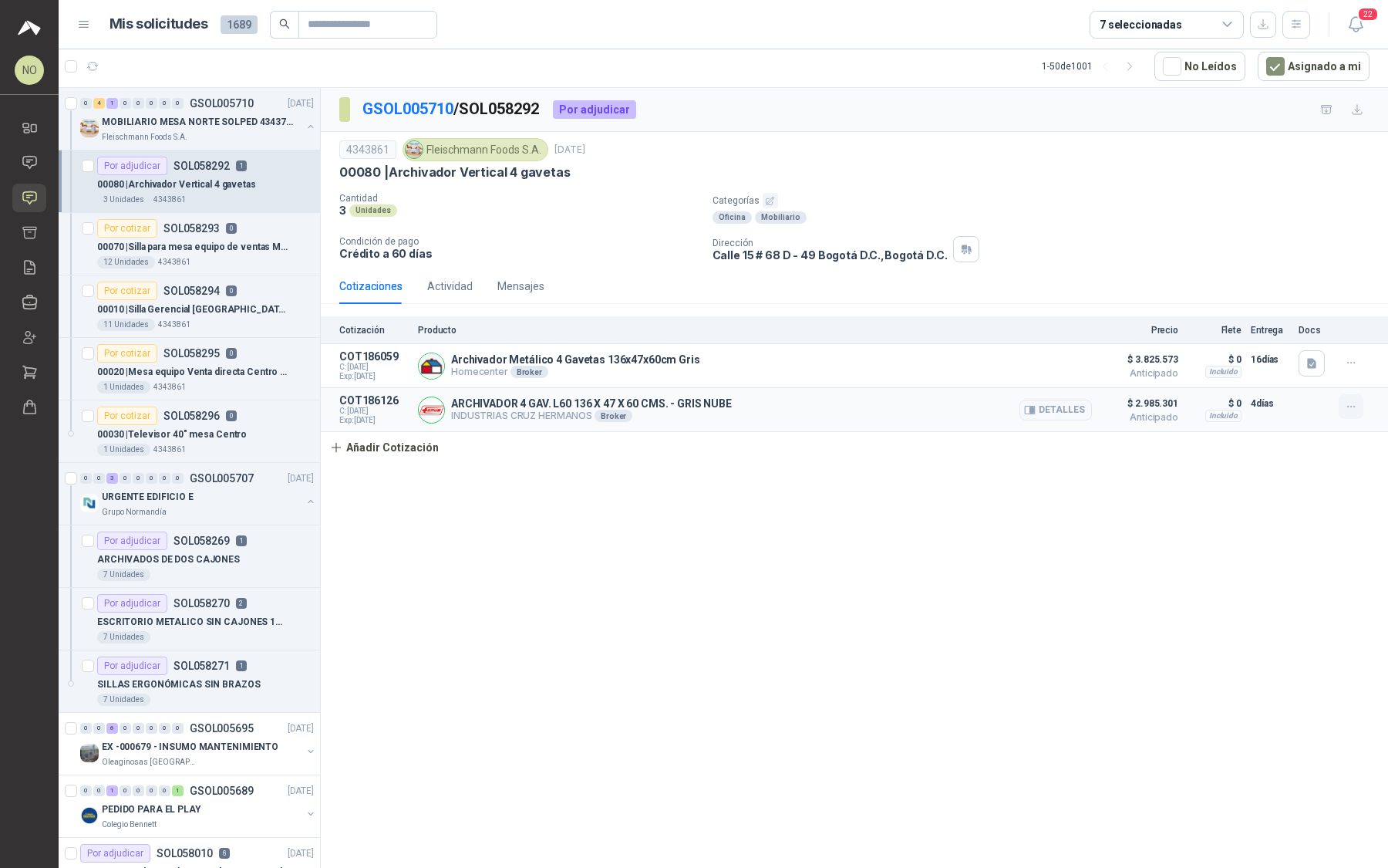
click at [1362, 401] on button "button" at bounding box center [1351, 406] width 25 height 25
click at [1306, 346] on button "Editar" at bounding box center [1320, 342] width 124 height 25
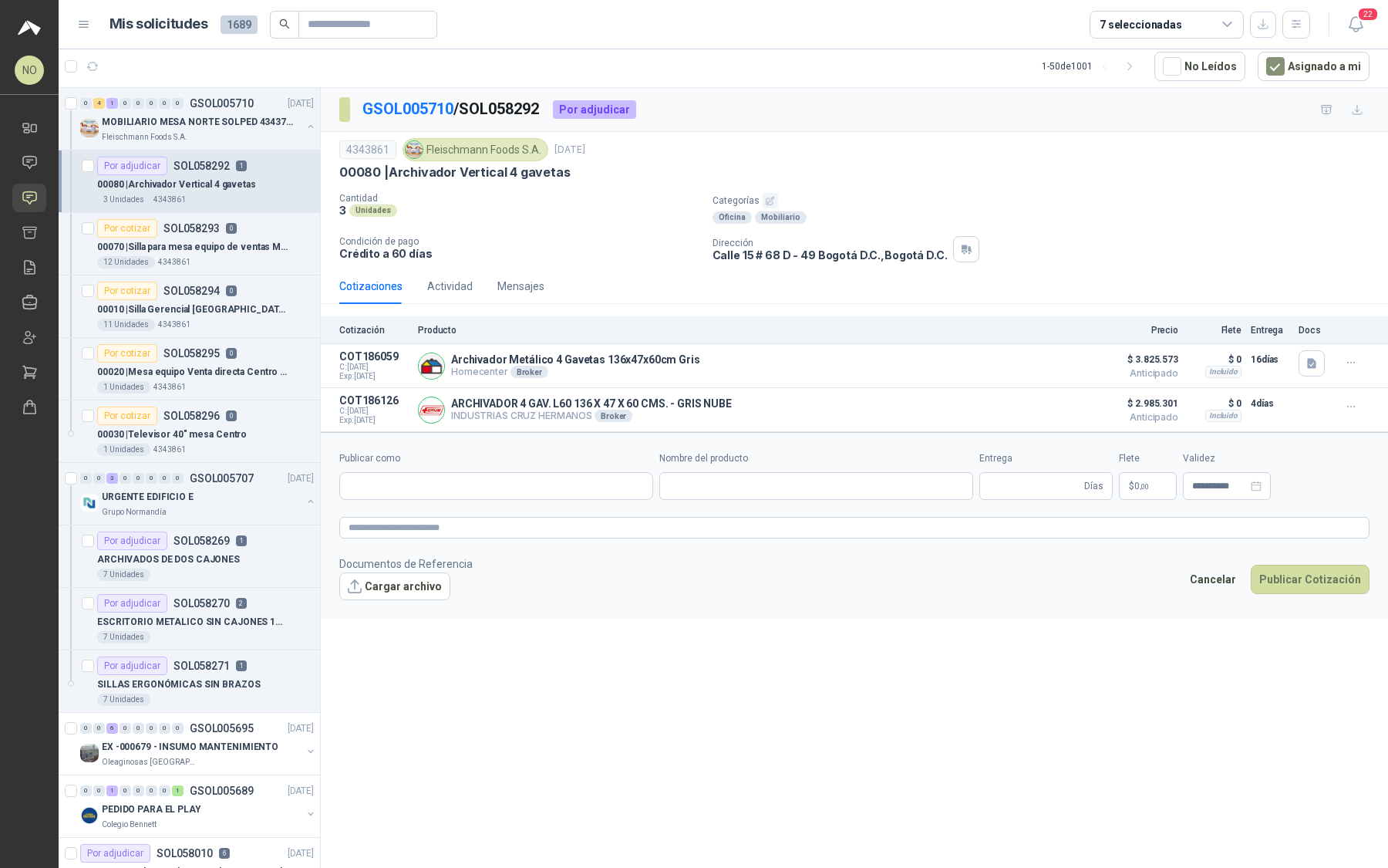
type input "**********"
type input "*"
type input "**********"
click at [401, 576] on button "Cargar archivo" at bounding box center [395, 586] width 111 height 28
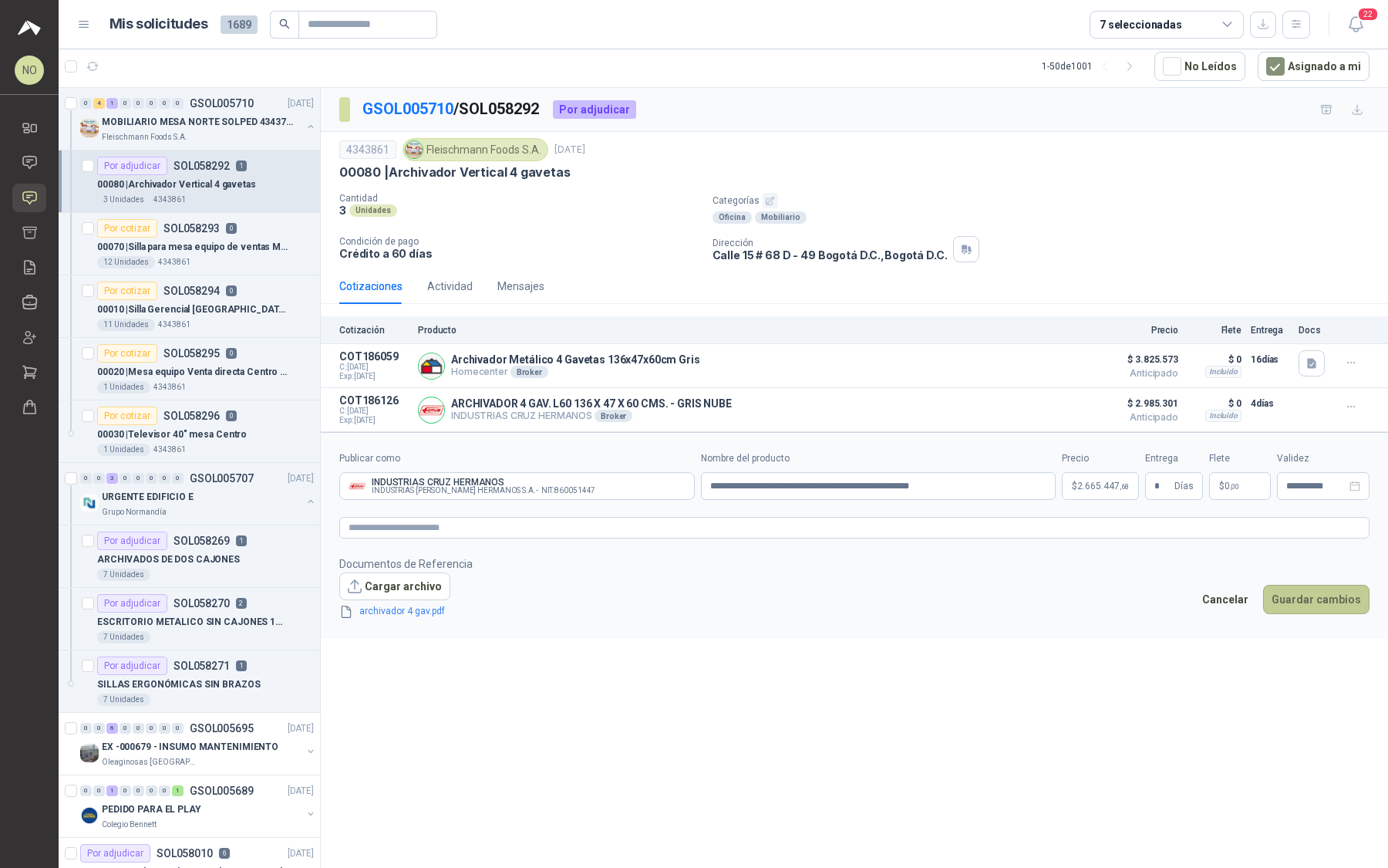
click at [1292, 592] on button "Guardar cambios" at bounding box center [1316, 599] width 106 height 30
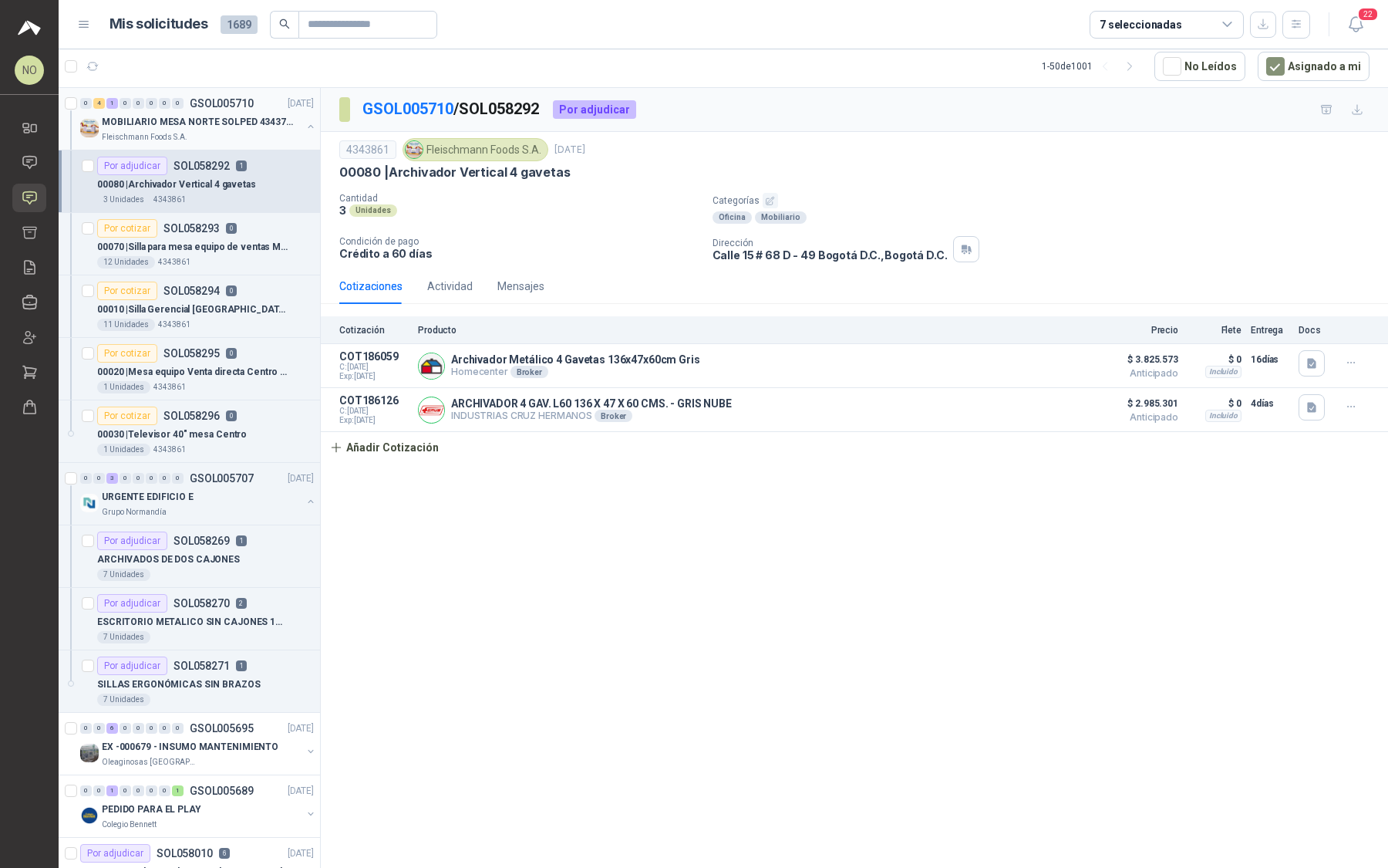
click at [239, 115] on p "MOBILIARIO MESA NORTE SOLPED 4343782" at bounding box center [198, 122] width 192 height 15
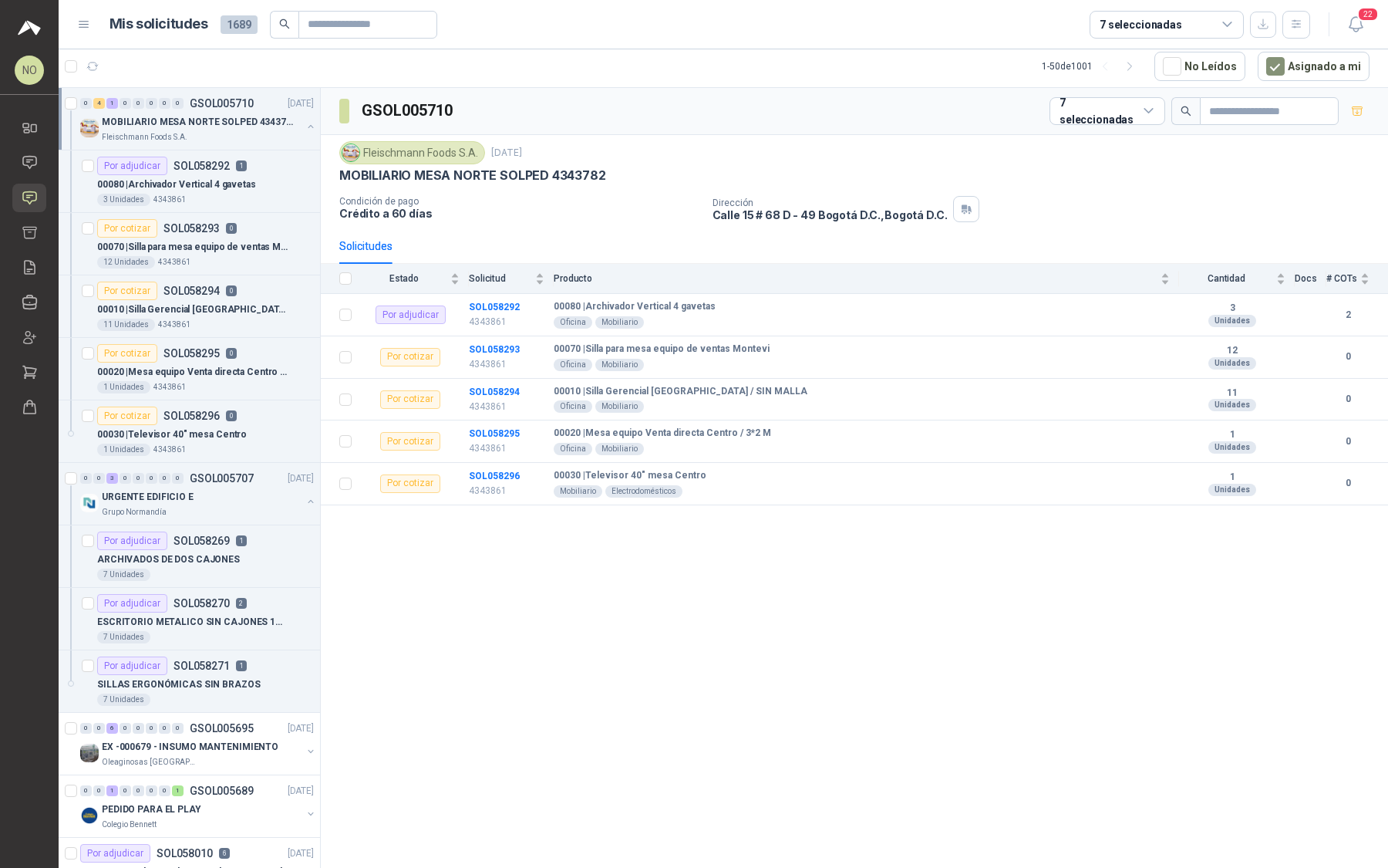
click at [239, 115] on p "MOBILIARIO MESA NORTE SOLPED 4343782" at bounding box center [198, 122] width 192 height 15
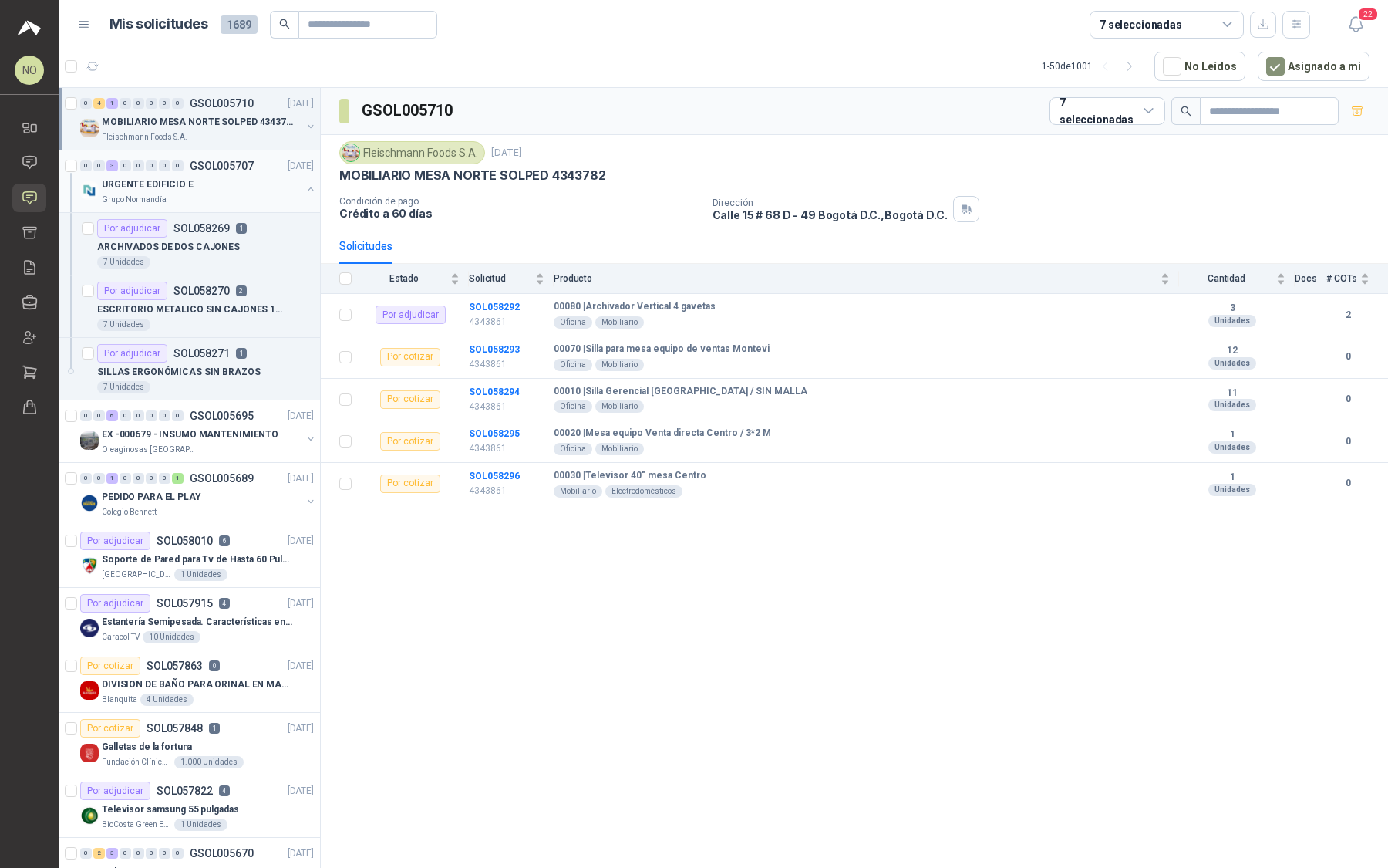
click at [272, 177] on div "URGENTE EDIFICIO E" at bounding box center [202, 184] width 199 height 18
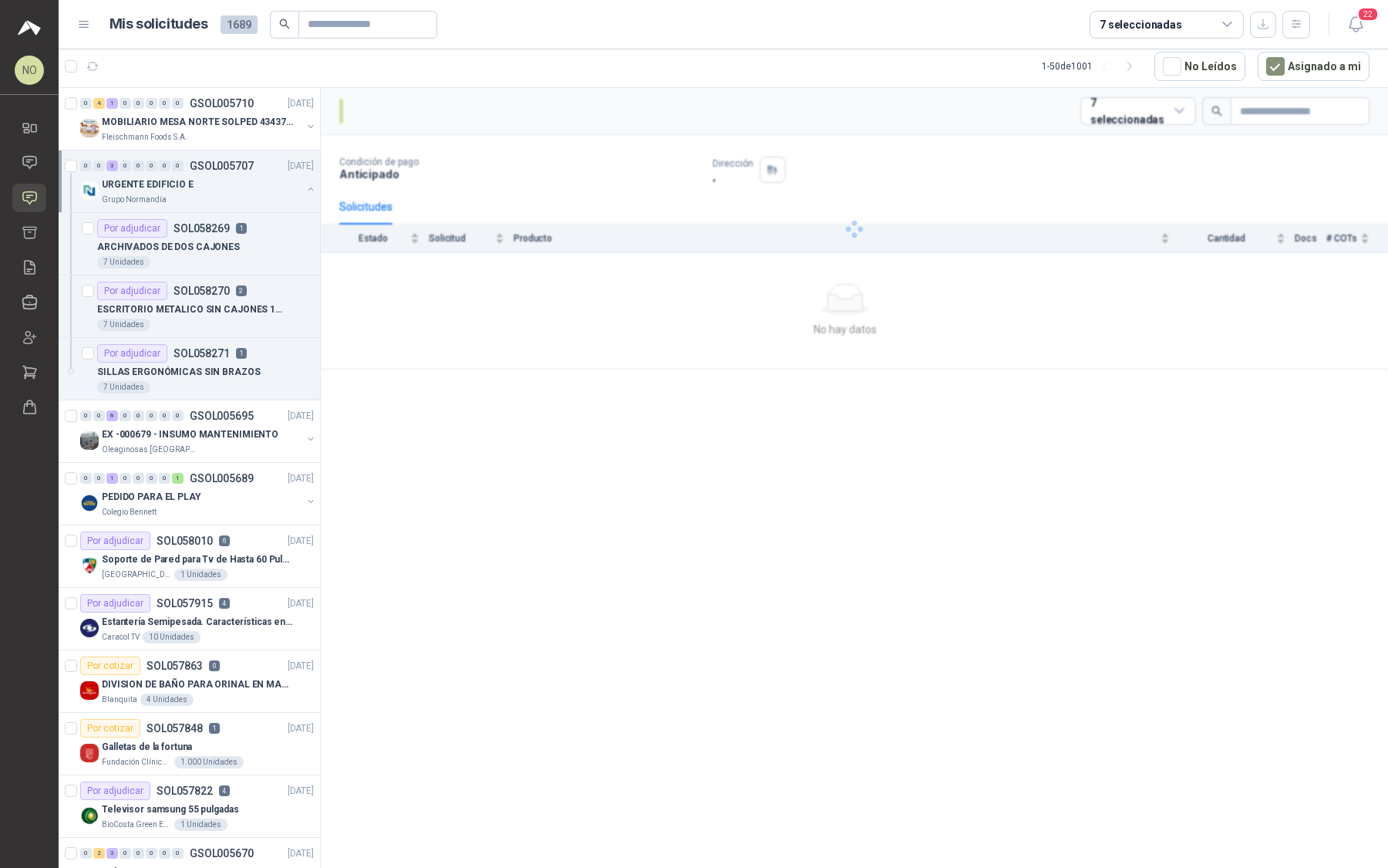
click at [272, 177] on div "URGENTE EDIFICIO E" at bounding box center [202, 184] width 199 height 18
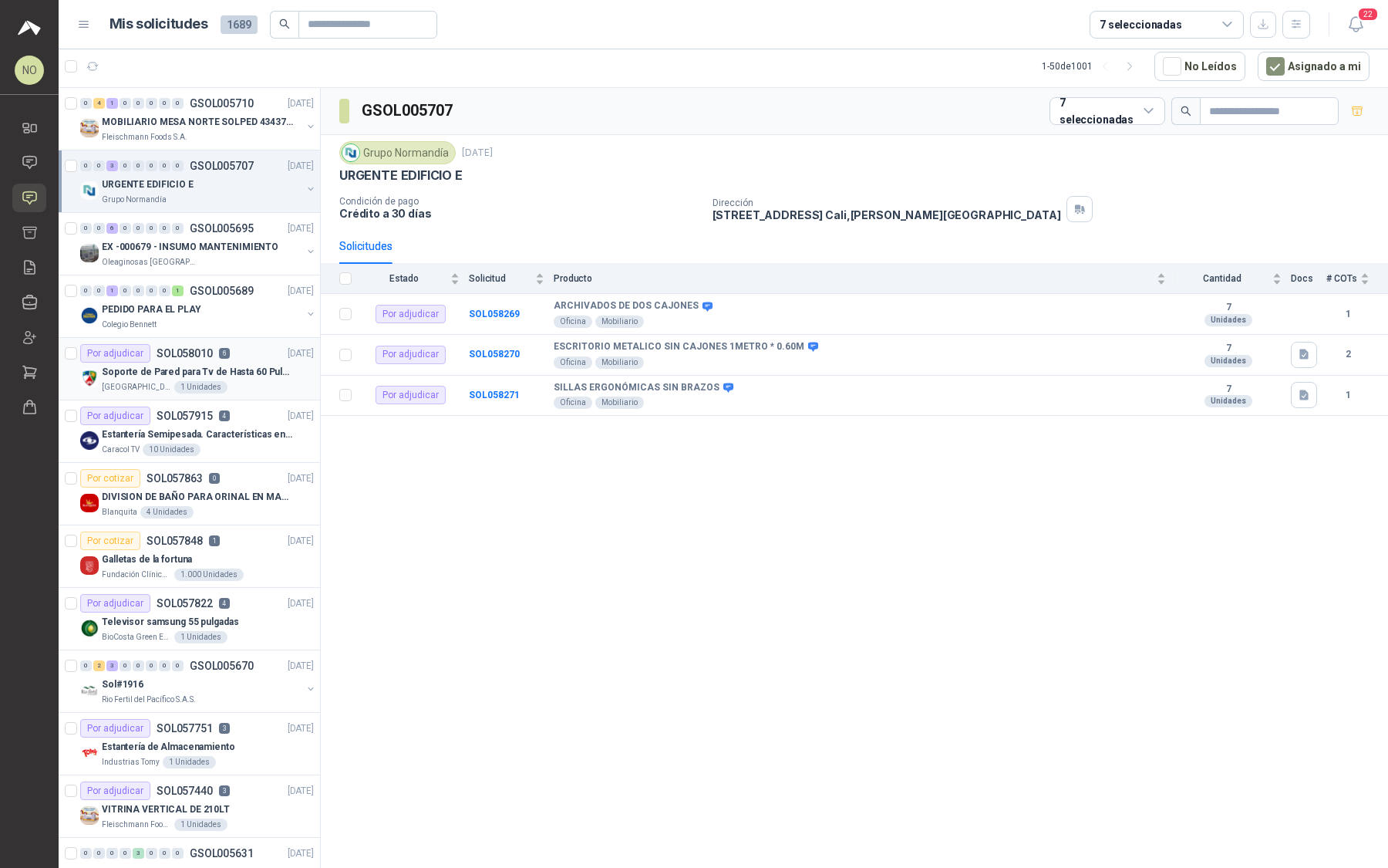
click at [182, 365] on p "Soporte de Pared para Tv de Hasta 60 Pulgadas con Brazo Articulado" at bounding box center [198, 373] width 192 height 15
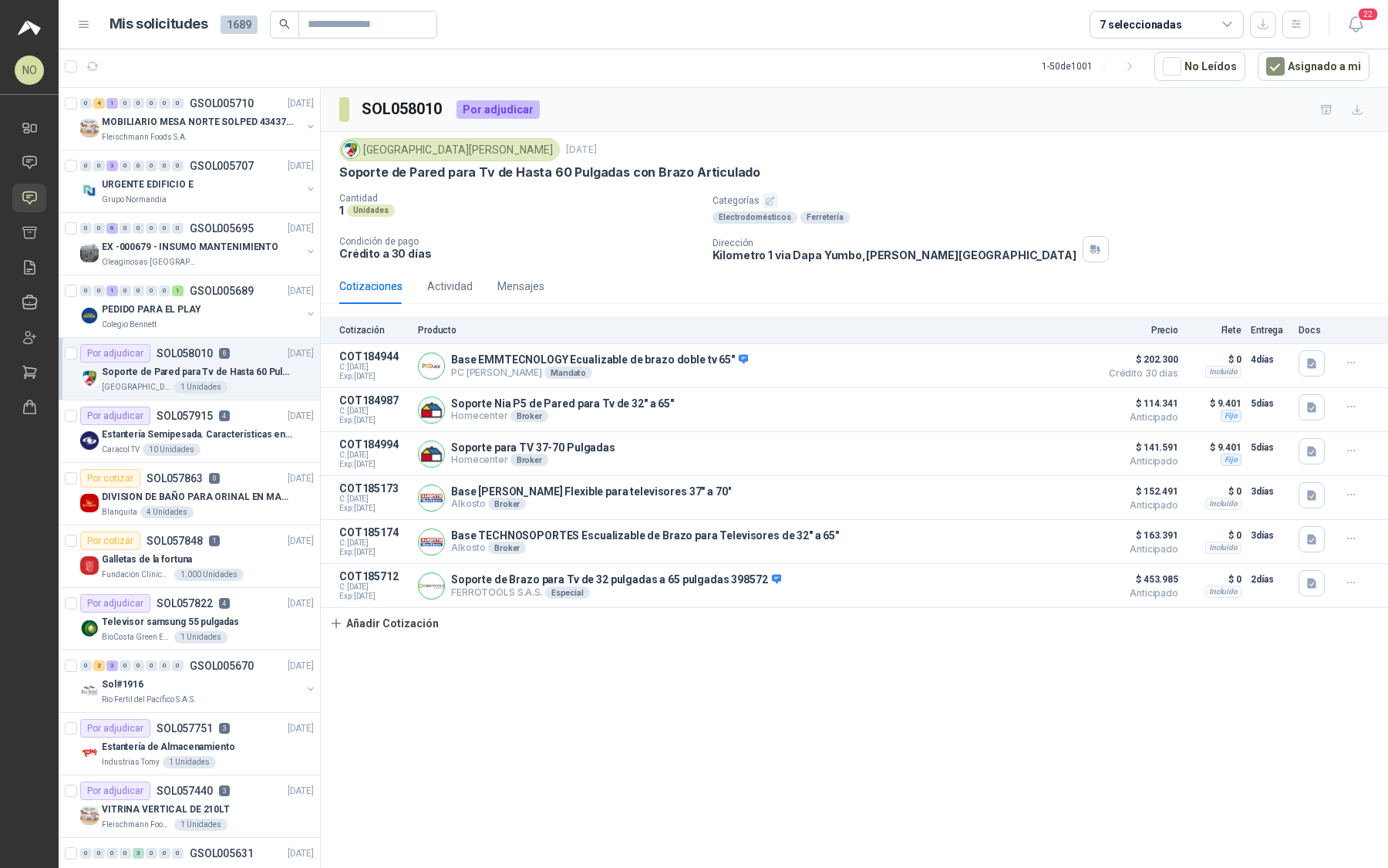
click at [182, 365] on p "Soporte de Pared para Tv de Hasta 60 Pulgadas con Brazo Articulado" at bounding box center [198, 373] width 192 height 15
drag, startPoint x: 1363, startPoint y: 18, endPoint x: 1363, endPoint y: 759, distance: 741.0
click at [1363, 18] on span "22" at bounding box center [1368, 14] width 21 height 15
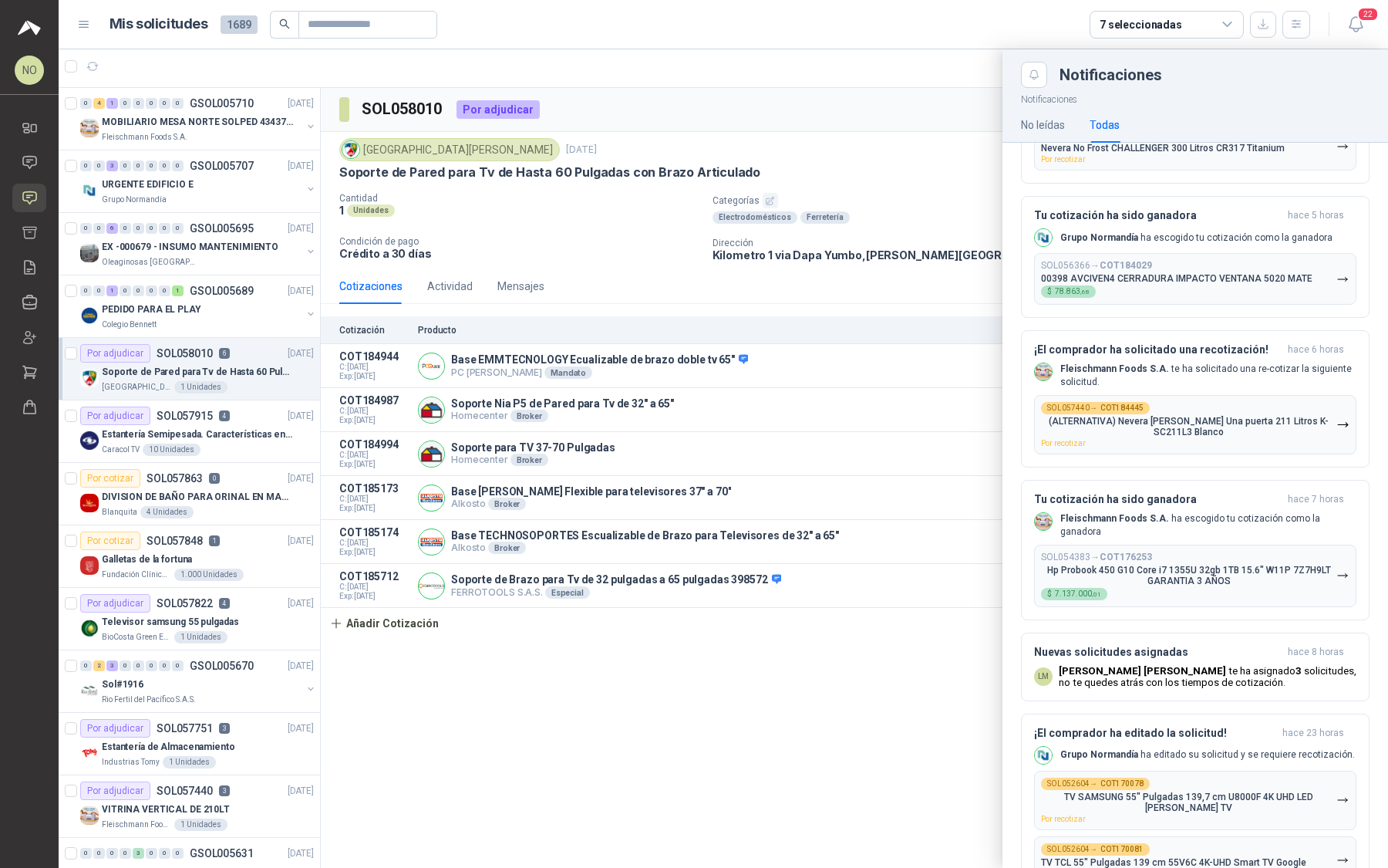
scroll to position [3838, 0]
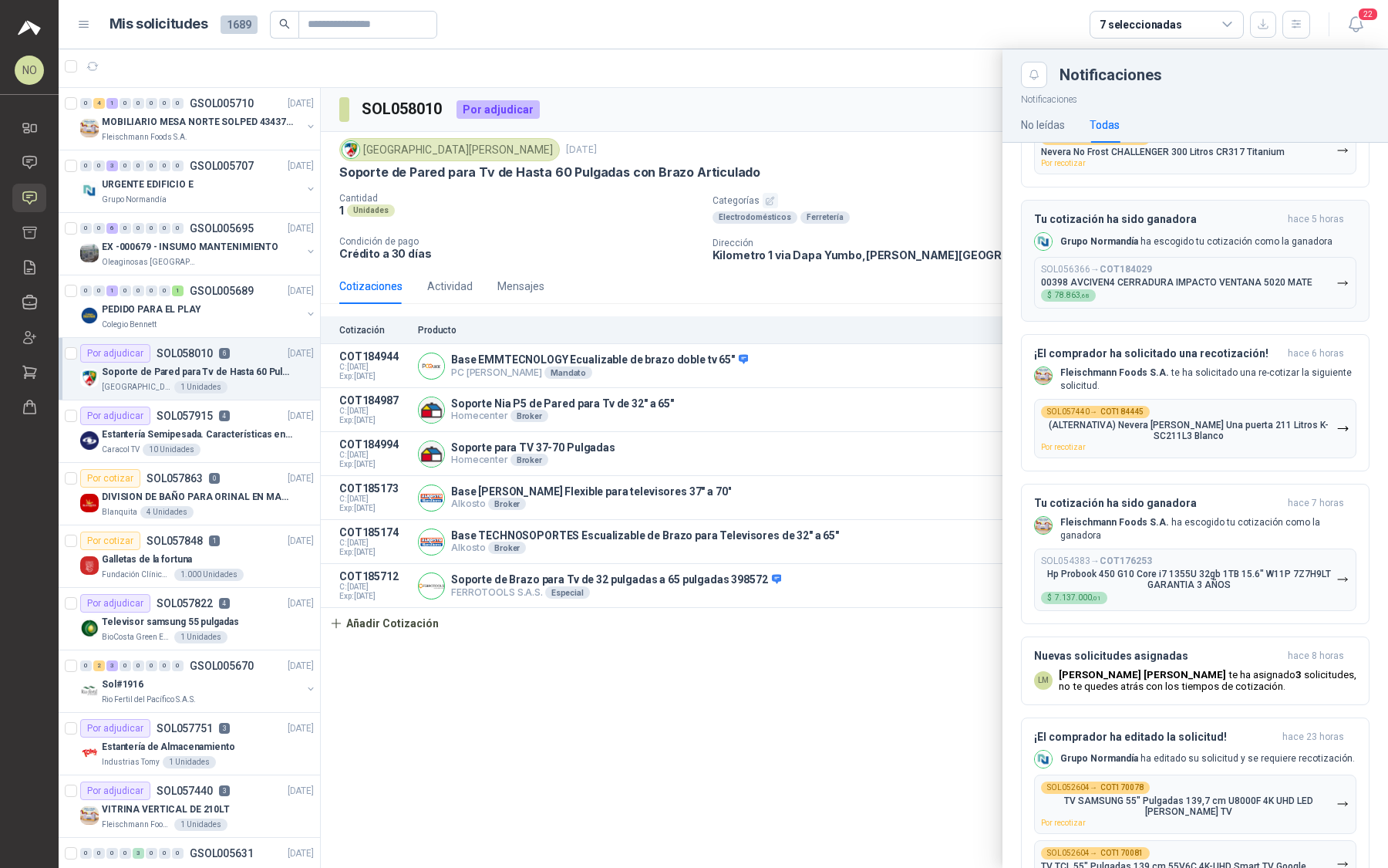
click at [1175, 280] on div "SOL056366 → COT184029 00398 AVCIVEN4 CERRADURA IMPACTO VENTANA 5020 MATE $ 78.8…" at bounding box center [1176, 283] width 271 height 38
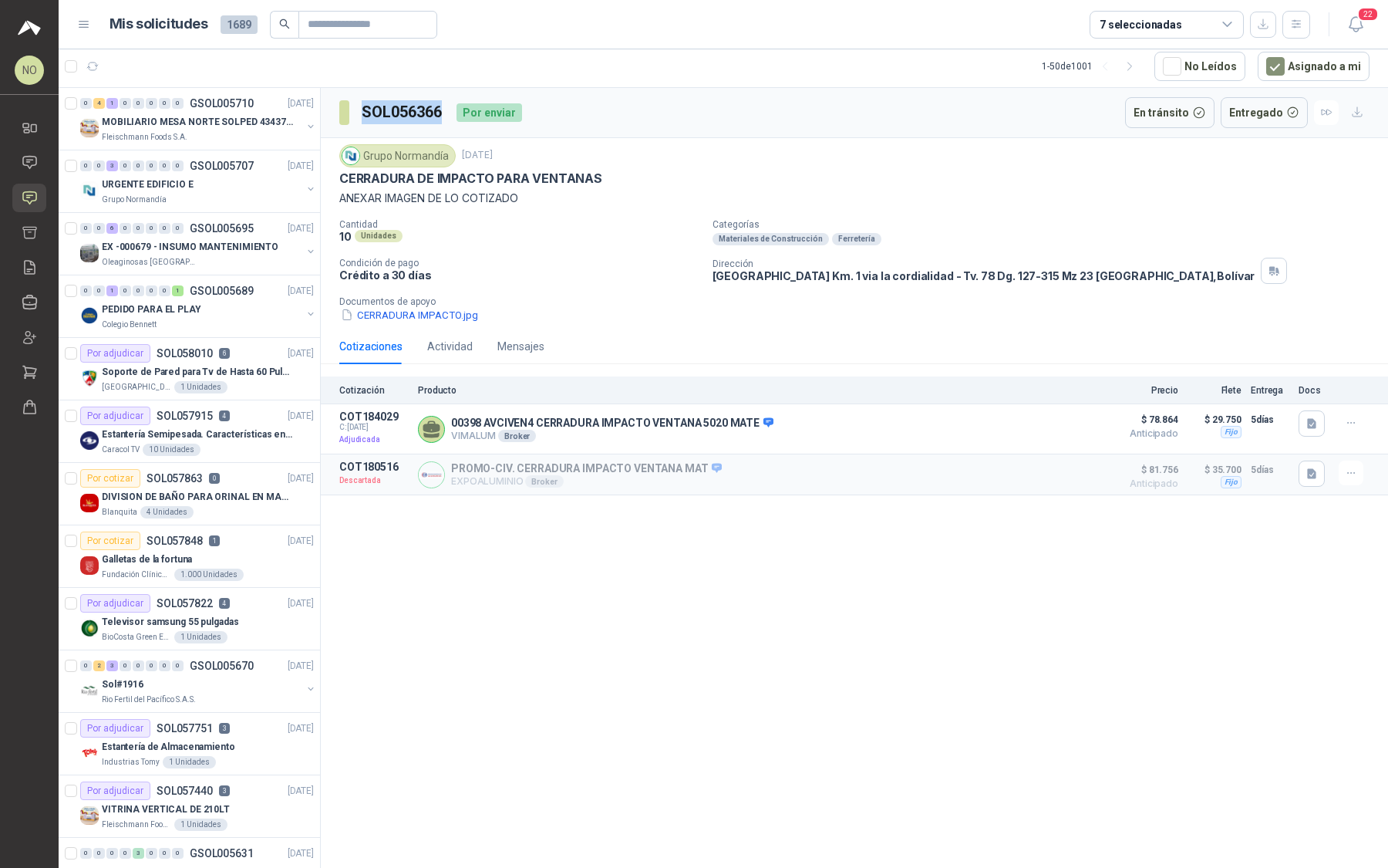
drag, startPoint x: 361, startPoint y: 110, endPoint x: 447, endPoint y: 110, distance: 86.0
click at [447, 110] on div "SOL056366 Por enviar" at bounding box center [431, 112] width 183 height 30
copy h3 "SOL056366"
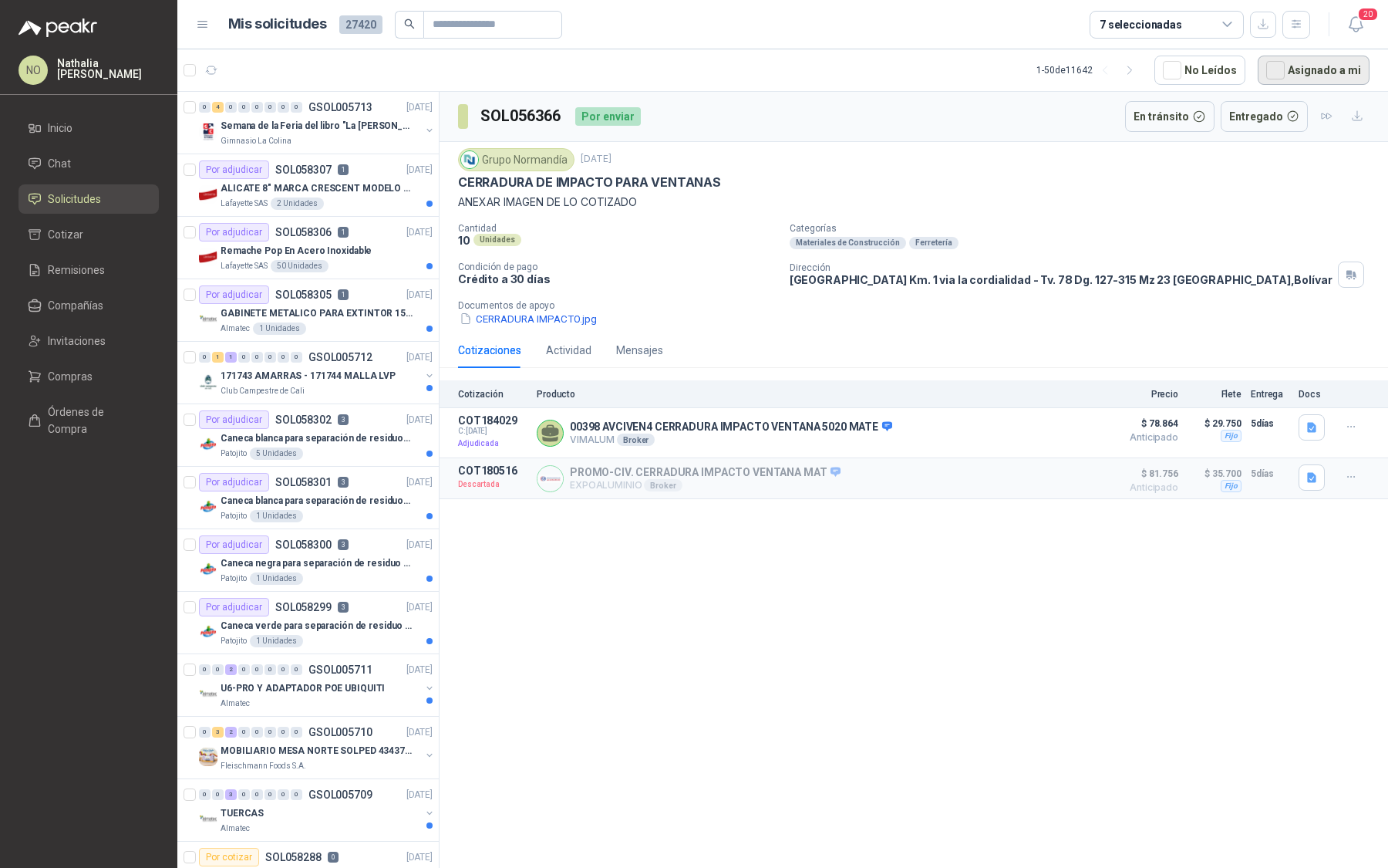
click at [1315, 63] on button "Asignado a mi" at bounding box center [1314, 70] width 112 height 30
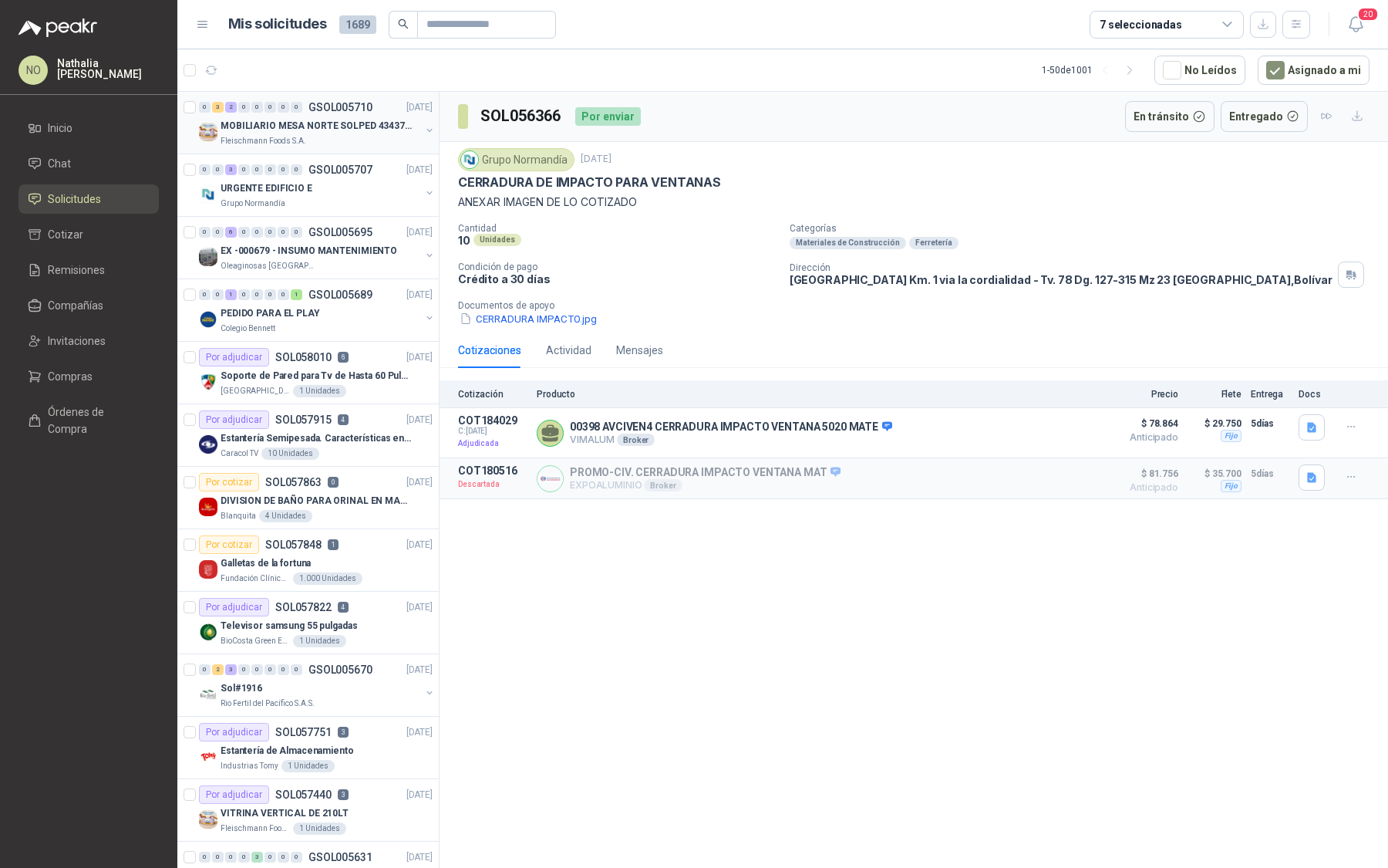
click at [345, 147] on div "0 3 2 0 0 0 0 0 GSOL005710 01/10/25 MOBILIARIO MESA NORTE SOLPED 4343782 Fleisc…" at bounding box center [307, 123] width 261 height 63
click at [377, 114] on div "0 3 2 0 0 0 0 0 GSOL005710 01/10/25" at bounding box center [317, 107] width 237 height 18
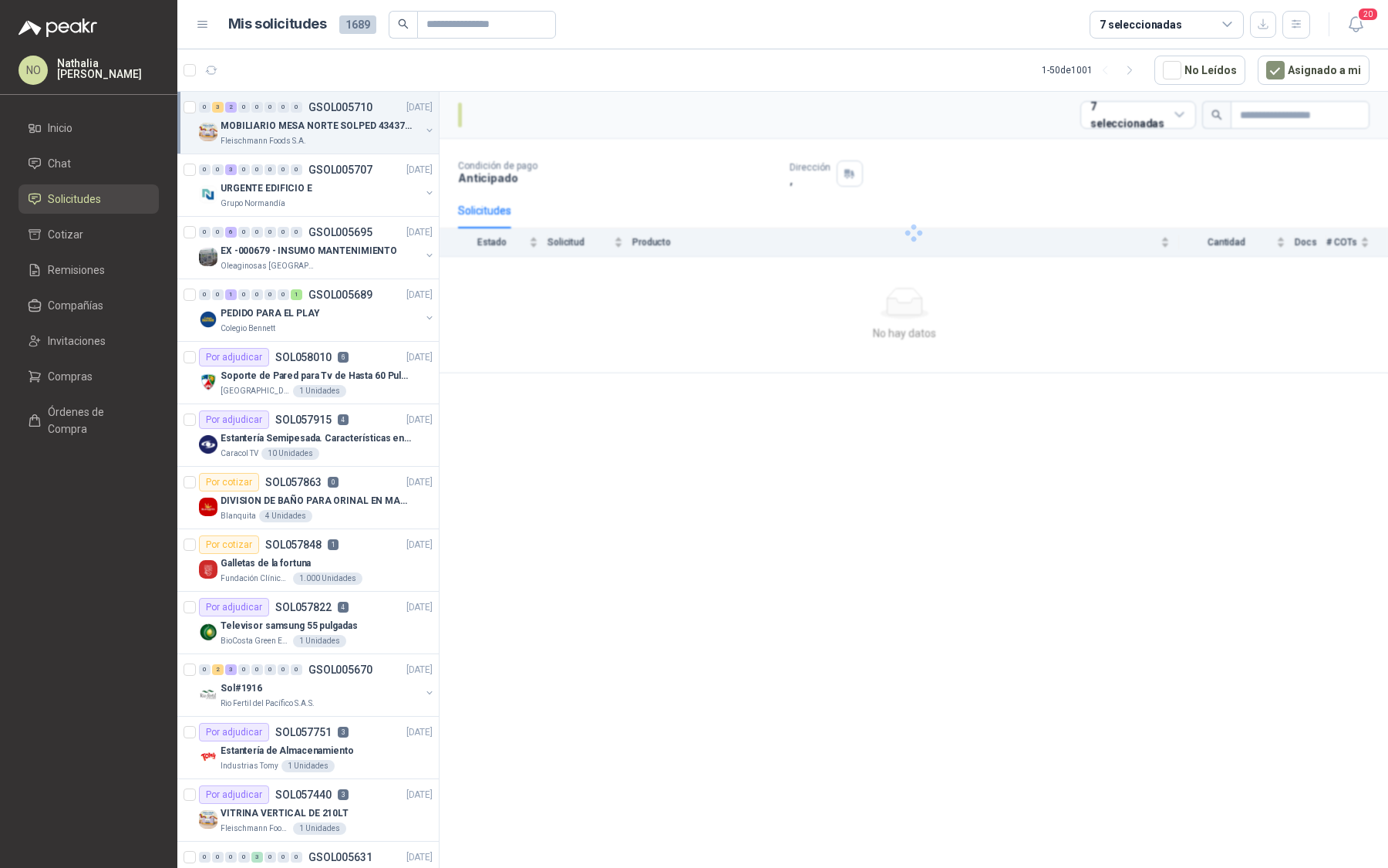
click at [377, 114] on div "0 3 2 0 0 0 0 0 GSOL005710 01/10/25" at bounding box center [317, 107] width 237 height 18
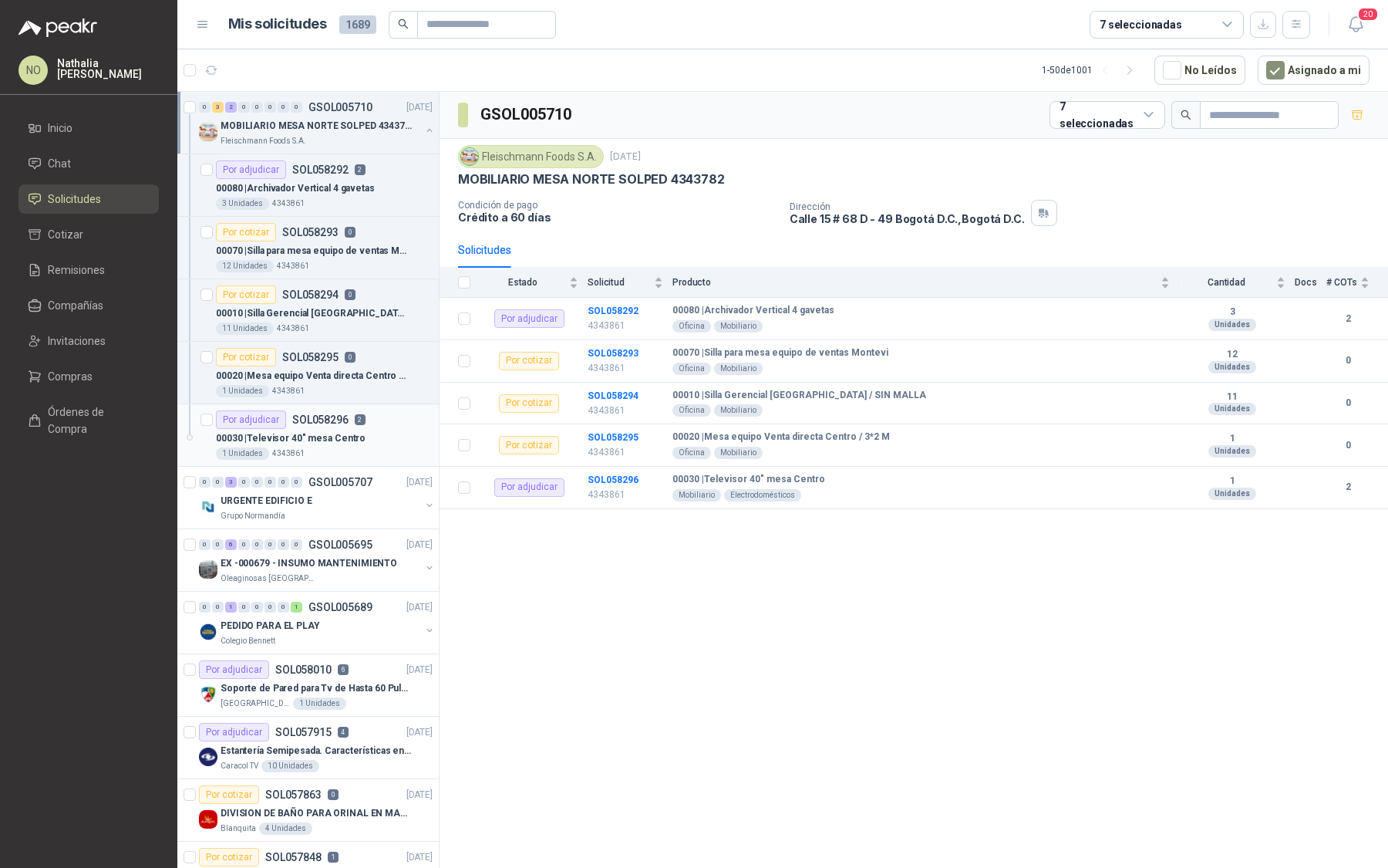
click at [354, 439] on p "00030 | Televisor 40" mesa Centro" at bounding box center [291, 439] width 150 height 15
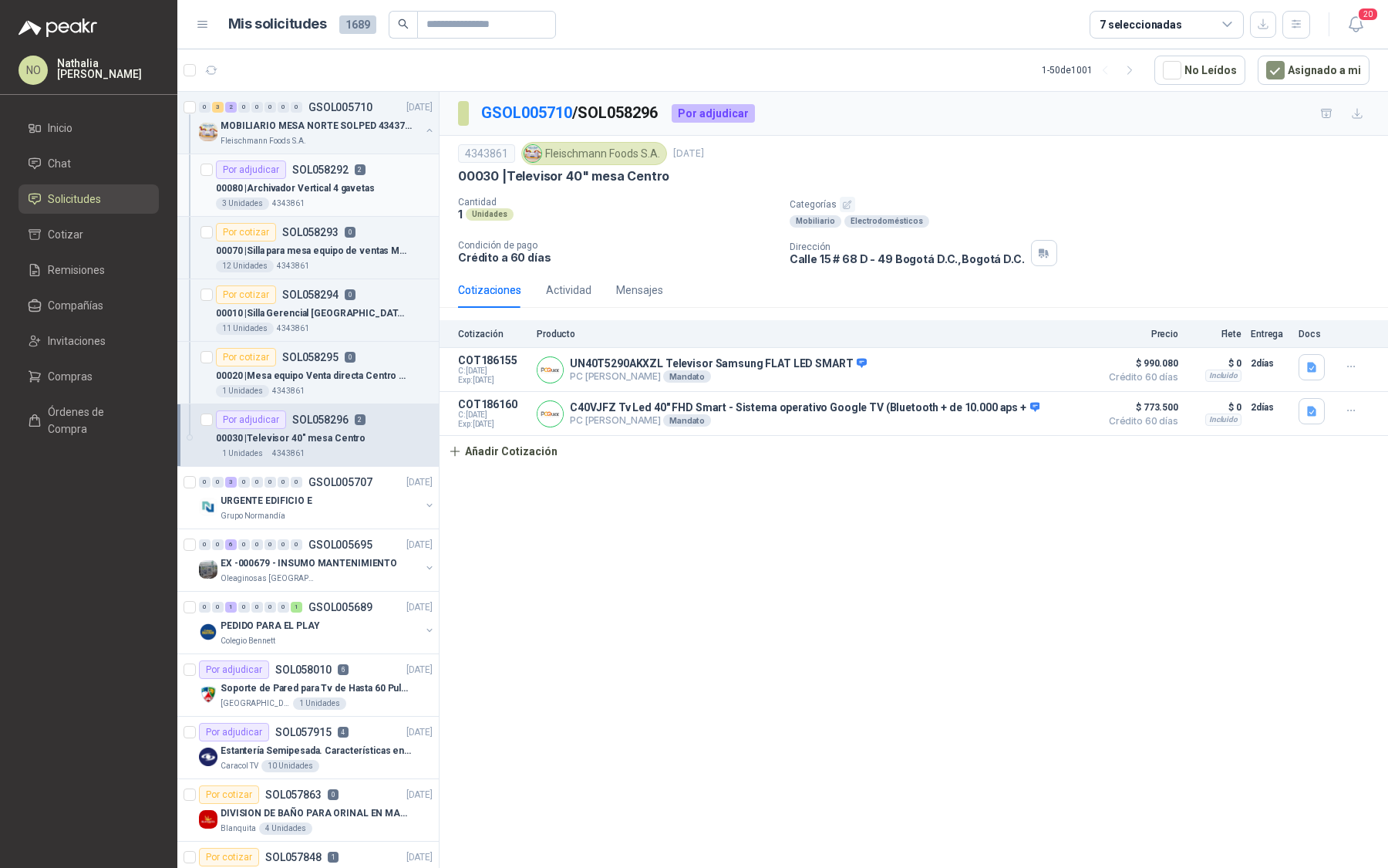
click at [368, 190] on div "00080 | Archivador Vertical 4 gavetas" at bounding box center [324, 188] width 217 height 18
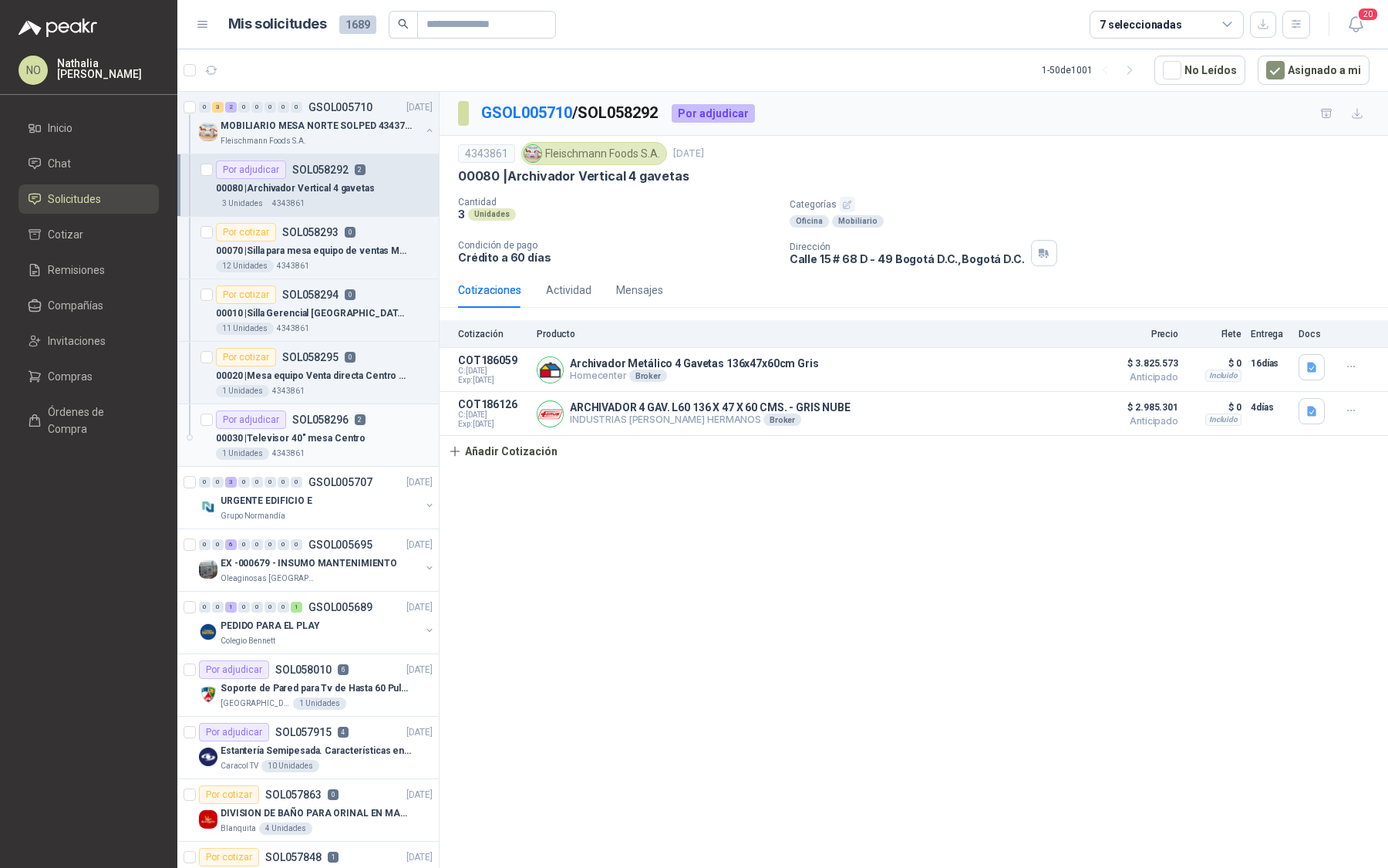
click at [347, 437] on p "00030 | Televisor 40" mesa Centro" at bounding box center [291, 439] width 150 height 15
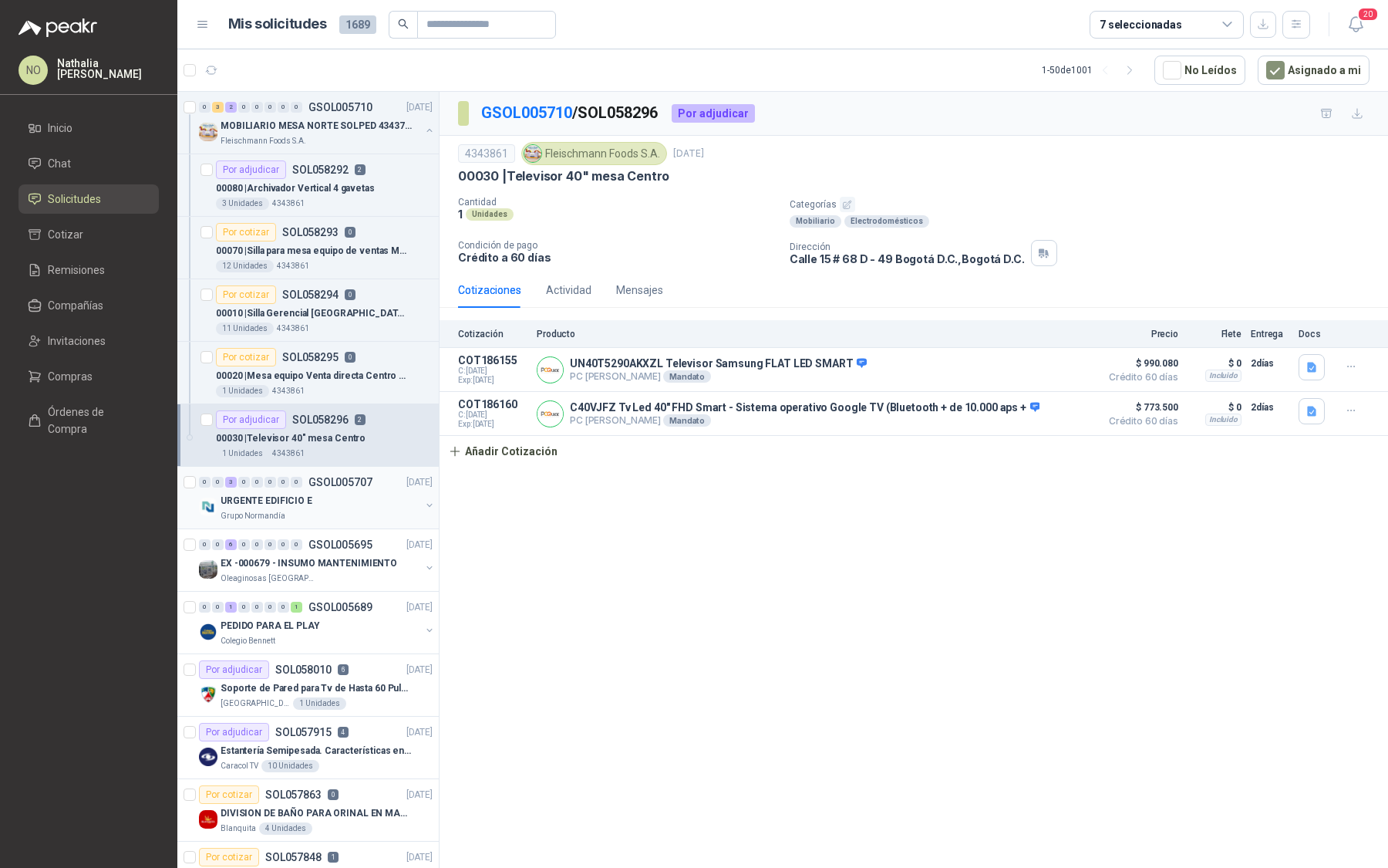
click at [354, 510] on div "Grupo Normandía" at bounding box center [321, 516] width 199 height 12
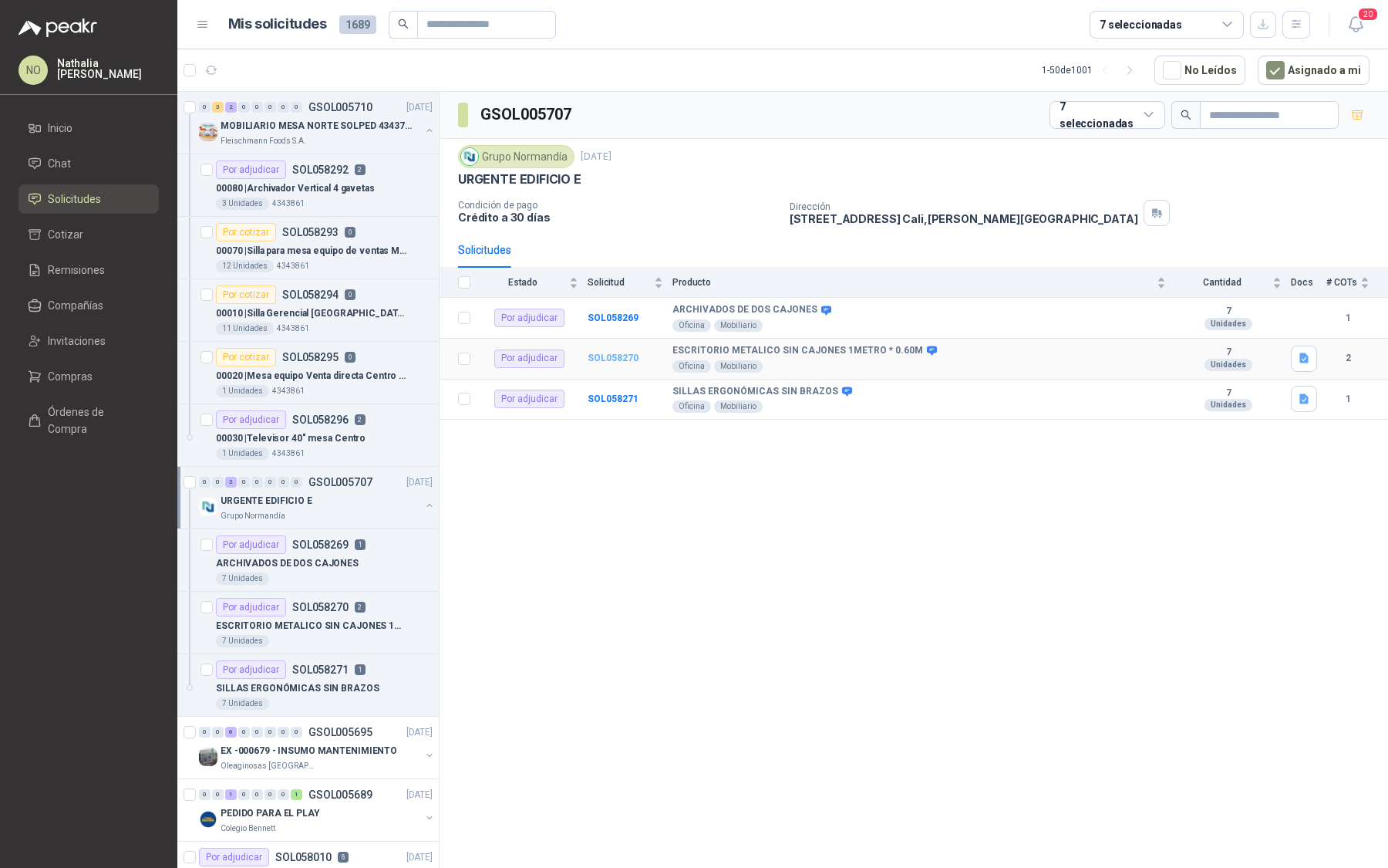
click at [622, 353] on b "SOL058270" at bounding box center [613, 358] width 51 height 11
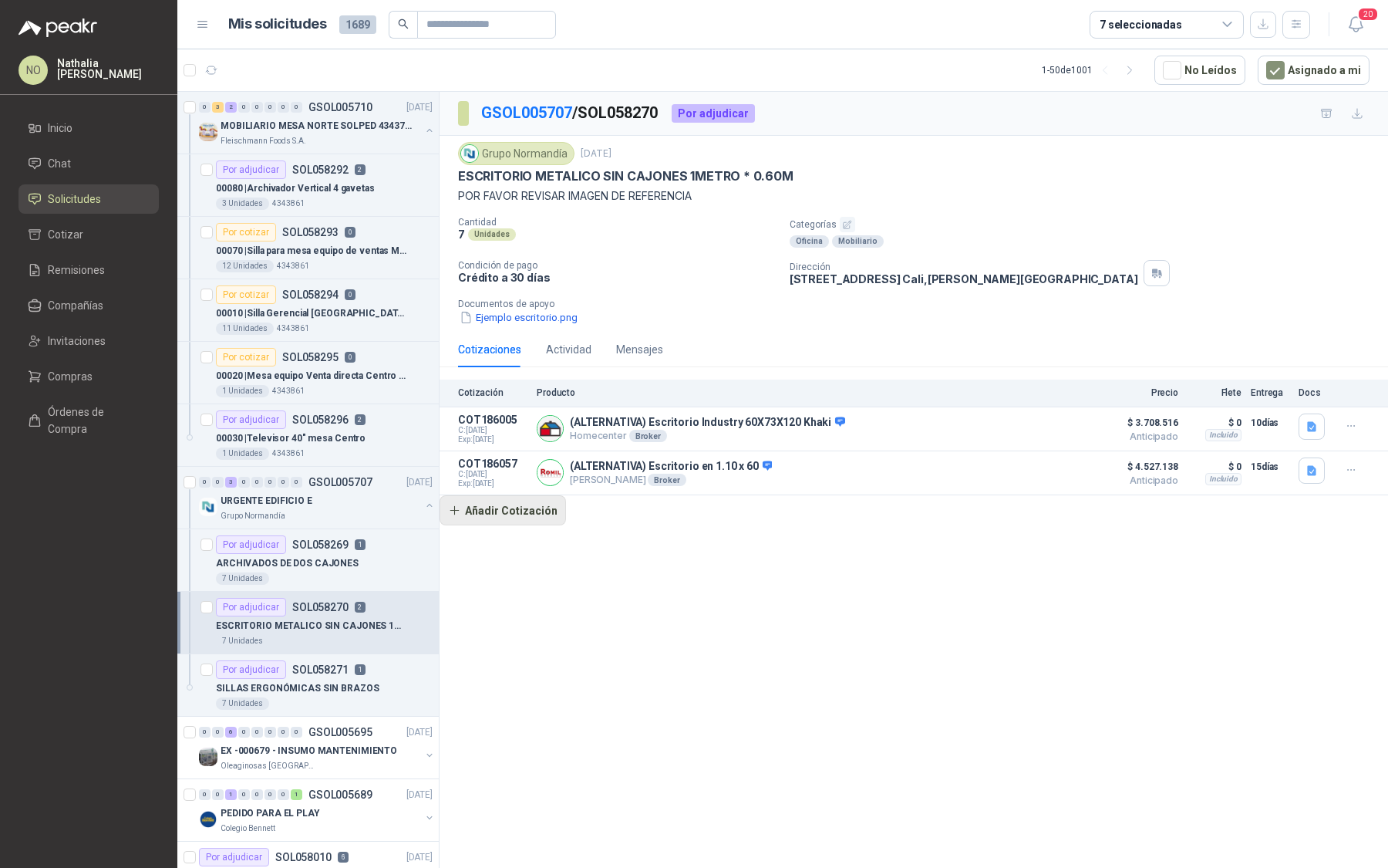
click at [528, 520] on button "Añadir Cotización" at bounding box center [502, 510] width 126 height 30
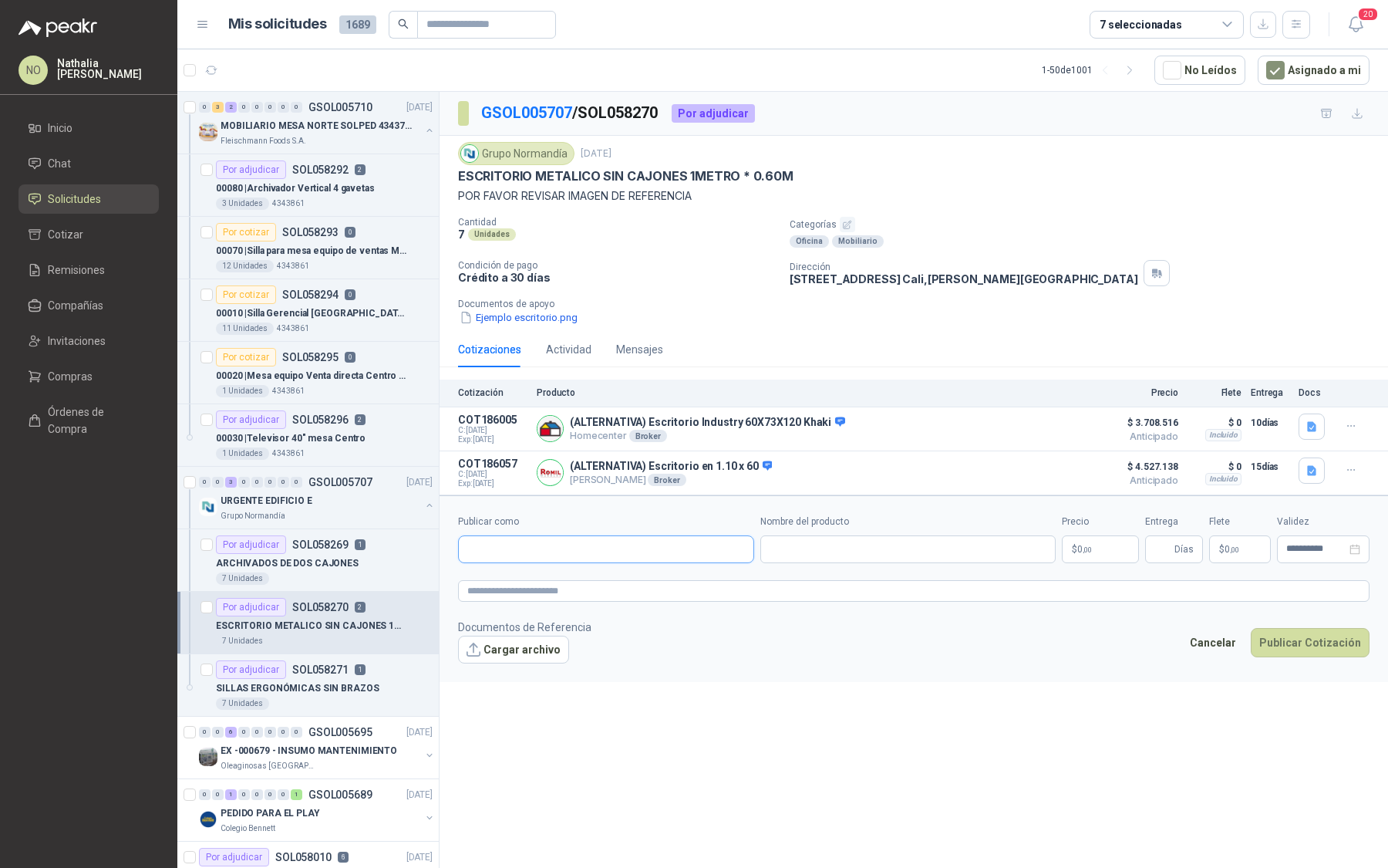
click at [570, 542] on input "Publicar como" at bounding box center [606, 549] width 294 height 26
type input "**********"
click at [579, 572] on button "Homecenter NIT : 800242106" at bounding box center [606, 584] width 282 height 26
type input "**********"
click at [837, 555] on input "Nombre del producto" at bounding box center [908, 549] width 296 height 28
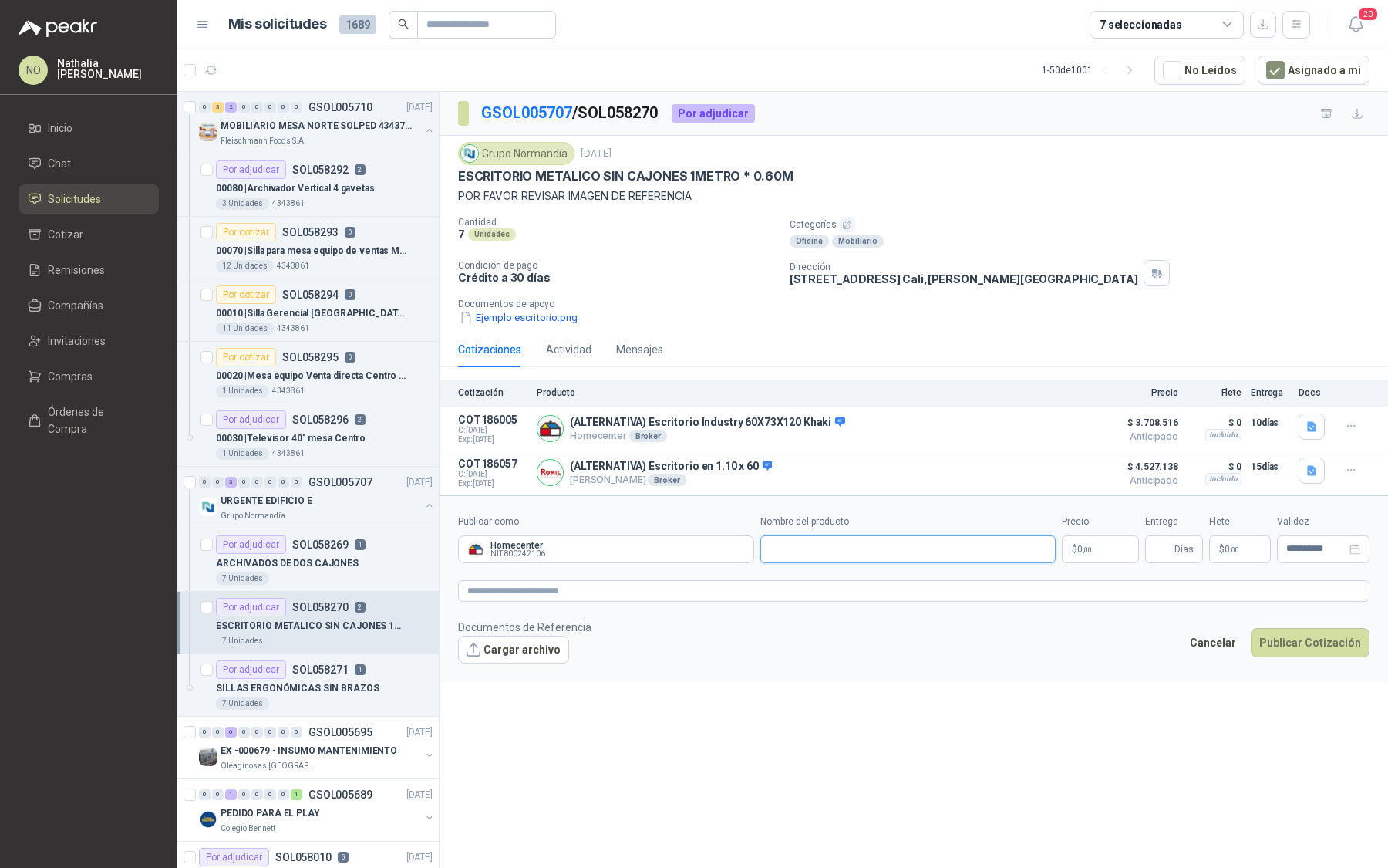
paste input "**********"
type input "**********"
click at [1109, 540] on p "$ 0 ,00" at bounding box center [1101, 549] width 77 height 28
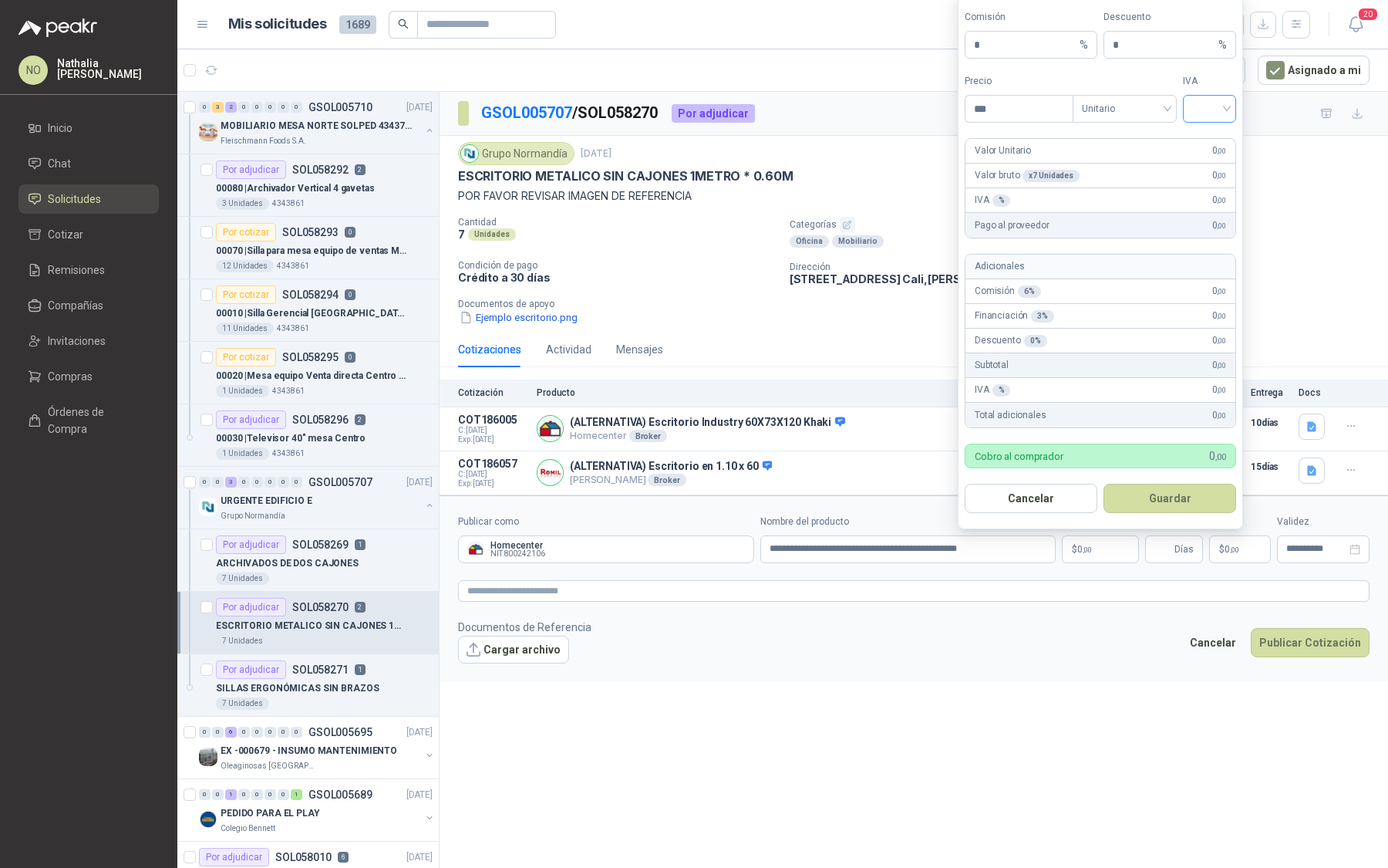
click at [1198, 106] on input "search" at bounding box center [1210, 107] width 35 height 23
click at [1208, 148] on div "19%" at bounding box center [1209, 143] width 29 height 17
click at [1103, 104] on span "Unitario" at bounding box center [1125, 109] width 86 height 23
click at [1123, 167] on div "Unitario con IVA" at bounding box center [1125, 168] width 79 height 17
click at [1038, 119] on input "***" at bounding box center [1020, 109] width 107 height 26
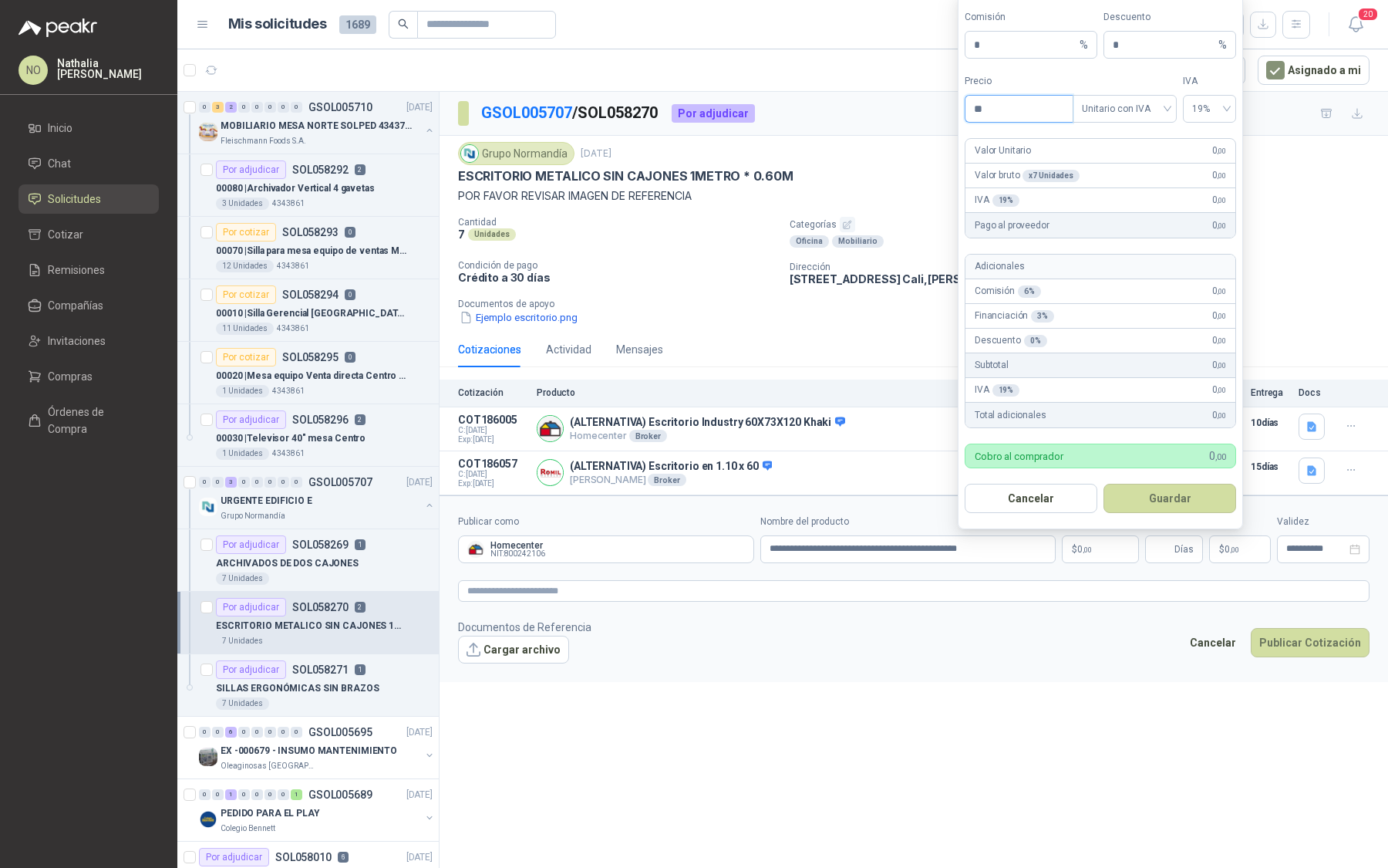
type input "*"
type input "*********"
click at [1192, 497] on button "Guardar" at bounding box center [1170, 499] width 133 height 30
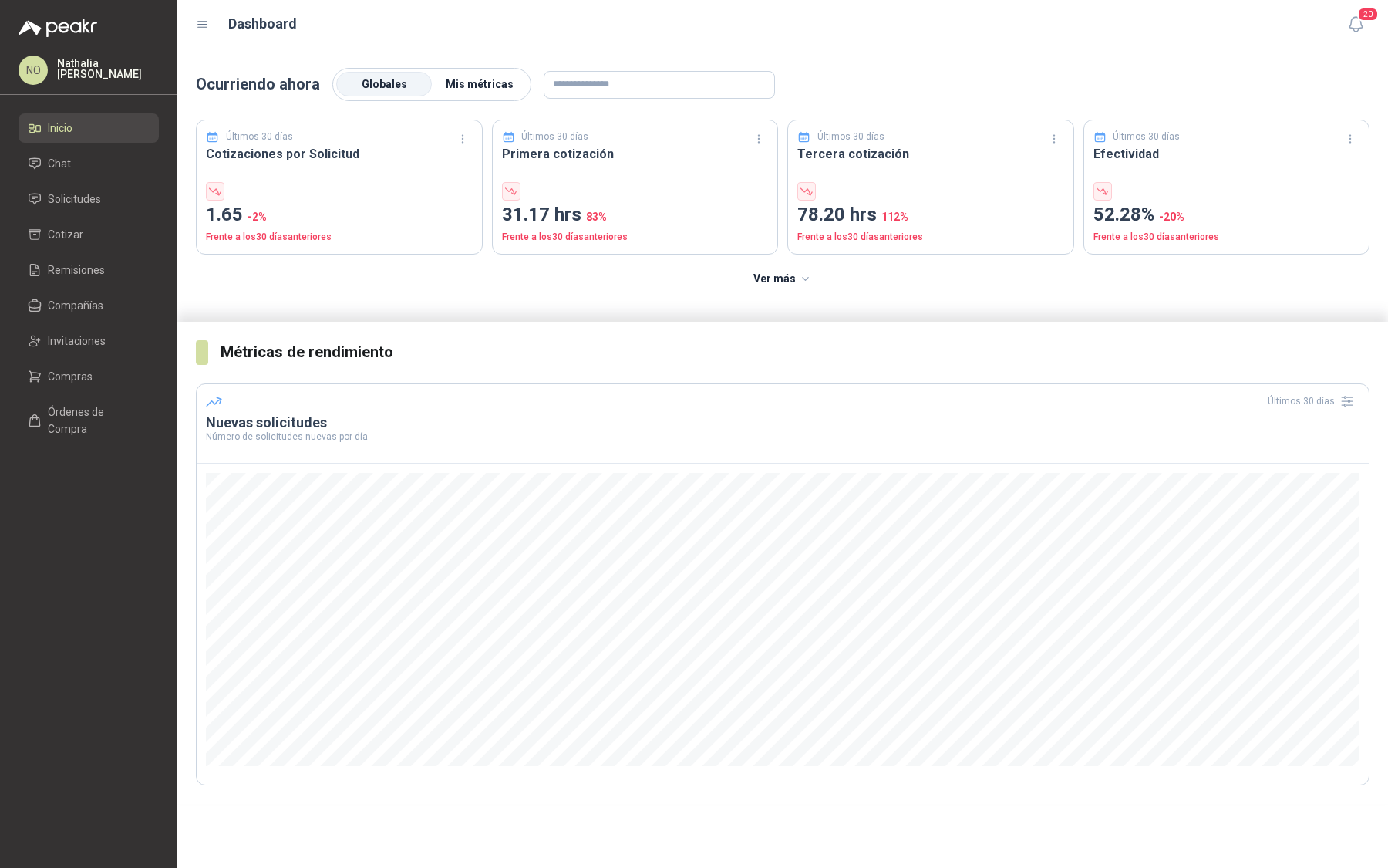
click at [484, 82] on span "Mis métricas" at bounding box center [480, 84] width 68 height 12
click at [120, 209] on link "Solicitudes" at bounding box center [88, 199] width 140 height 30
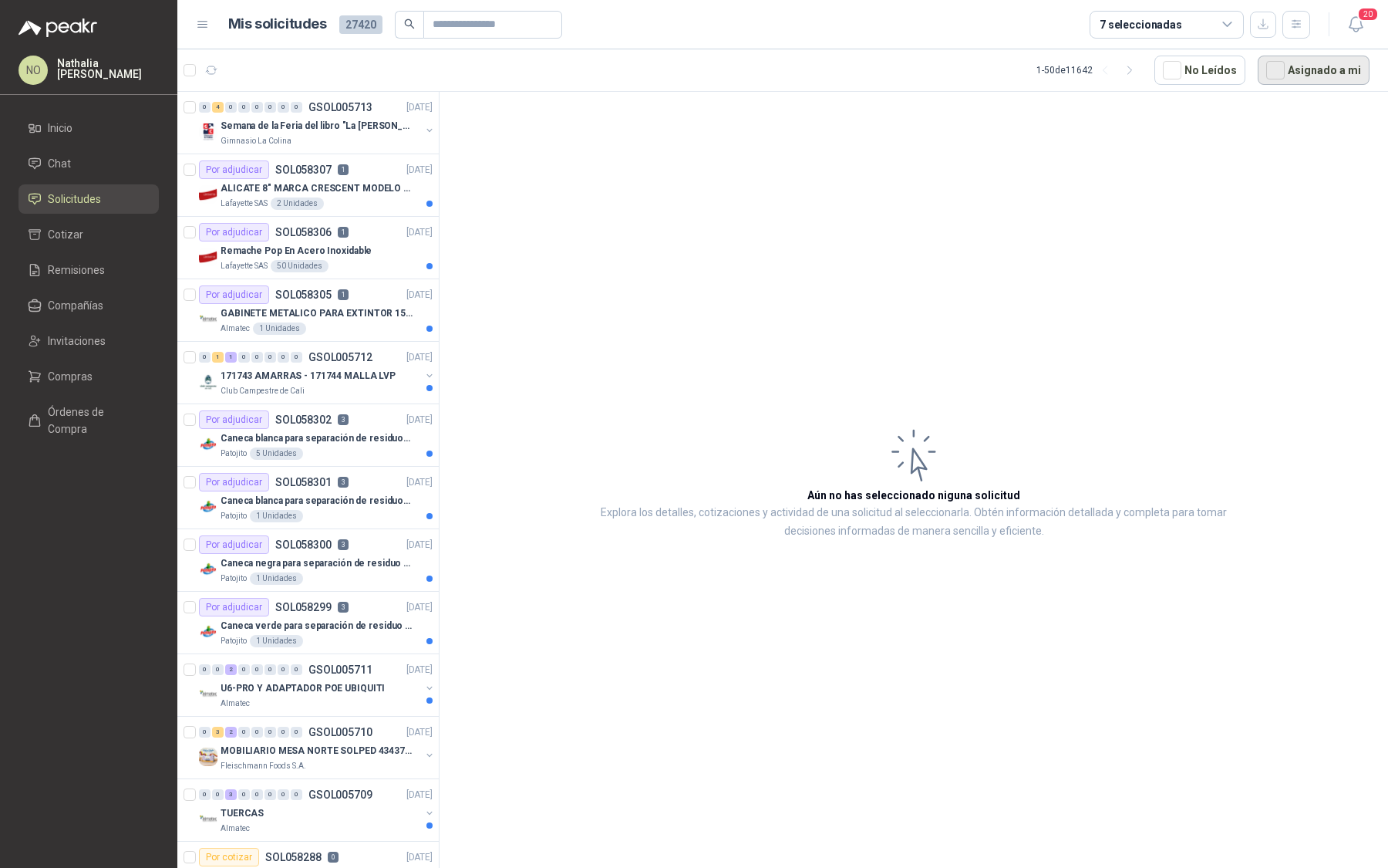
click at [1330, 72] on button "Asignado a mi" at bounding box center [1314, 70] width 112 height 30
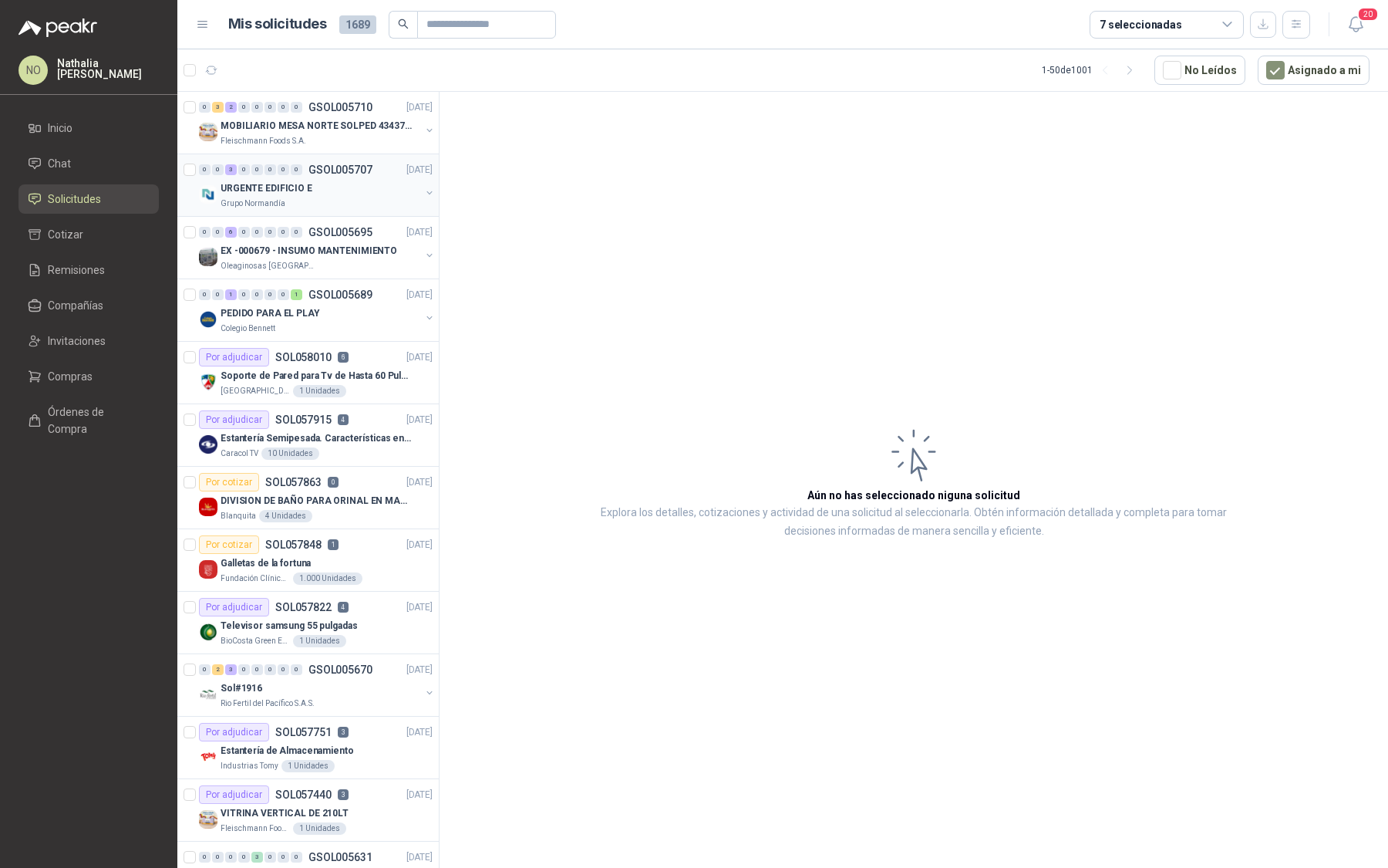
click at [336, 168] on p "GSOL005707" at bounding box center [340, 169] width 64 height 11
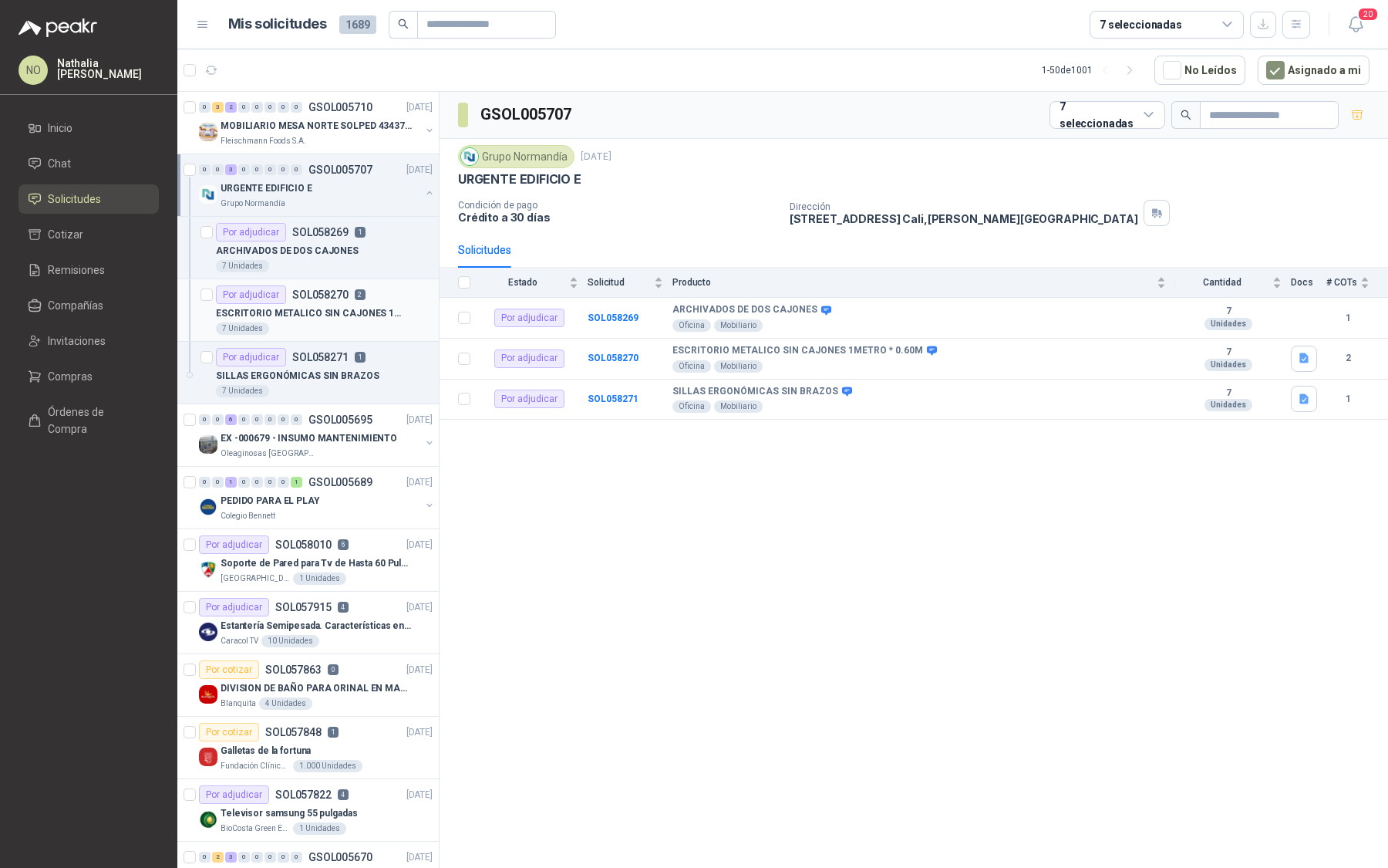
click at [367, 306] on p "ESCRITORIO METALICO SIN CAJONES 1METRO * 0.60M" at bounding box center [312, 313] width 192 height 15
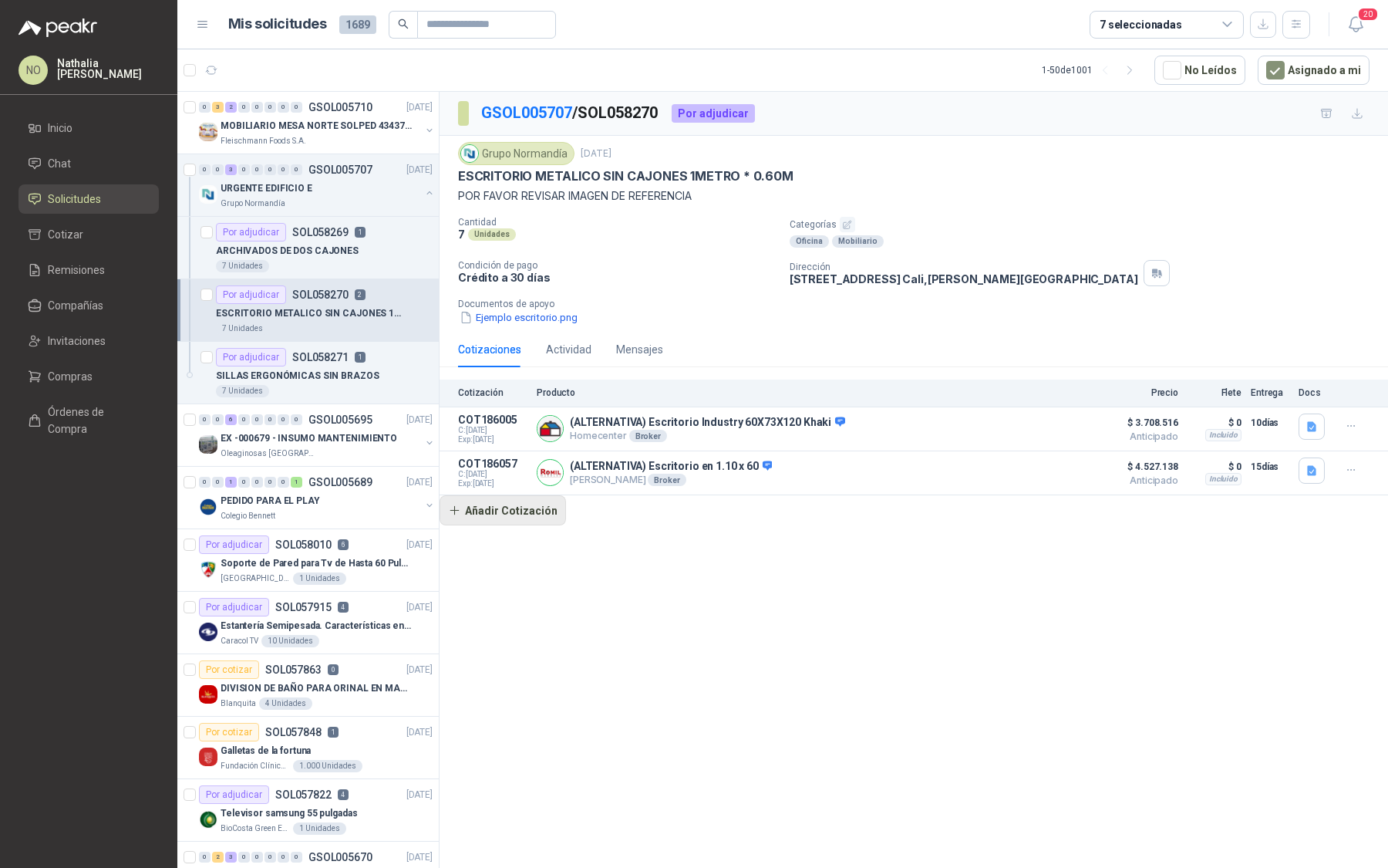
click at [542, 510] on button "Añadir Cotización" at bounding box center [502, 510] width 126 height 30
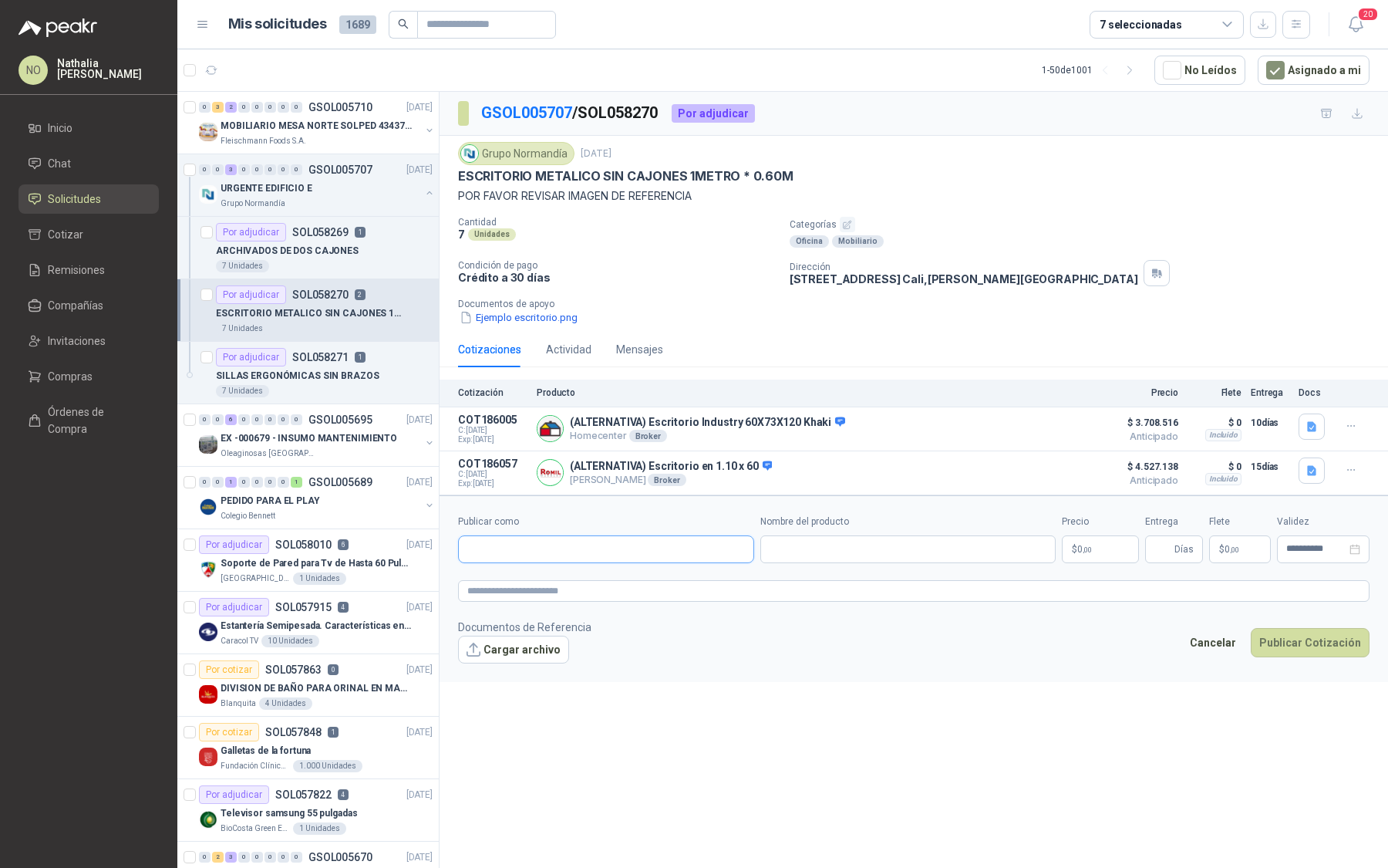
click at [560, 542] on input "Publicar como" at bounding box center [606, 549] width 294 height 26
type input "**********"
click at [594, 583] on div "Homecenter NIT : 800242106" at bounding box center [607, 583] width 270 height 17
type input "**********"
click at [207, 223] on div at bounding box center [206, 247] width 12 height 49
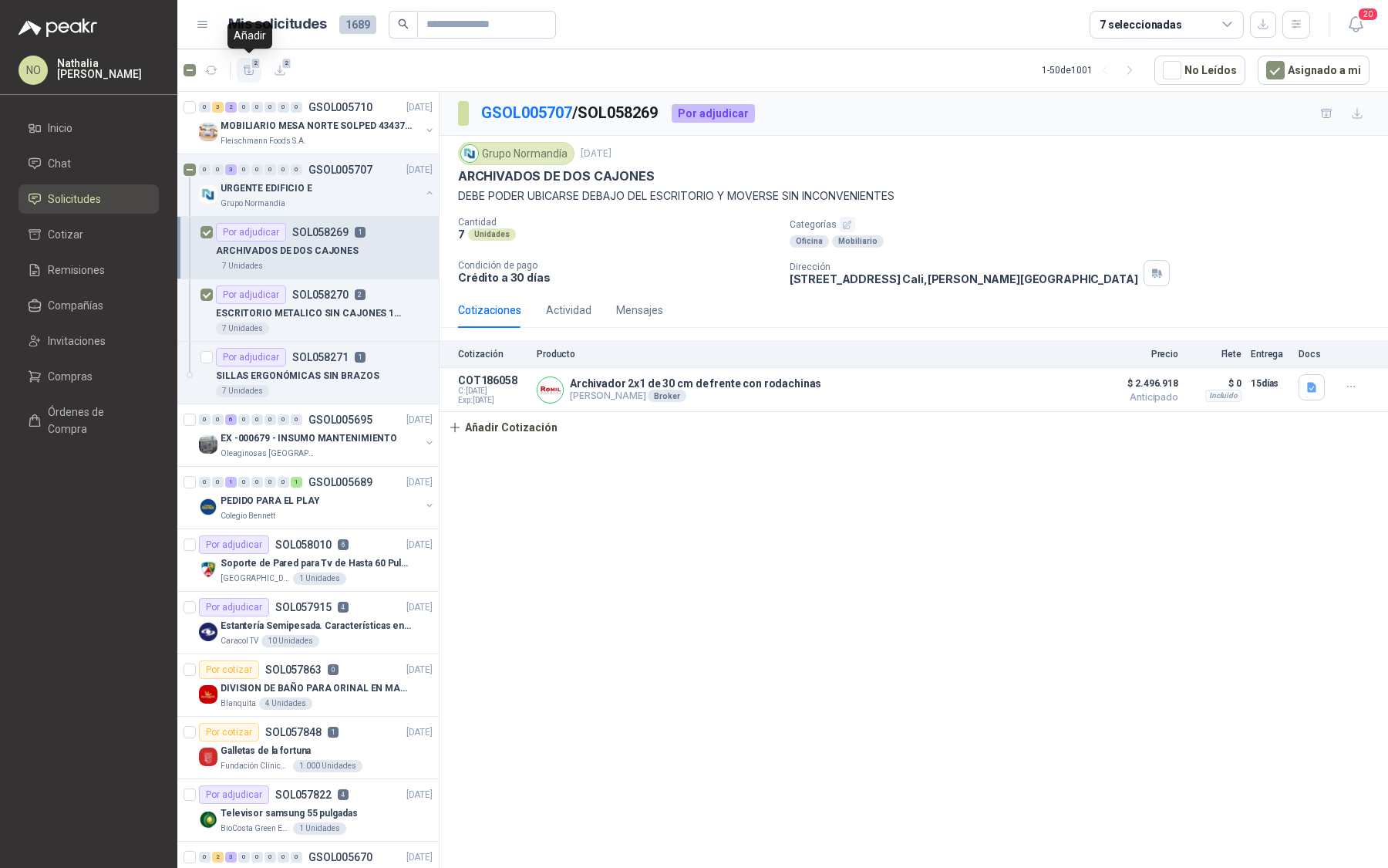
click at [248, 73] on icon "button" at bounding box center [250, 71] width 13 height 13
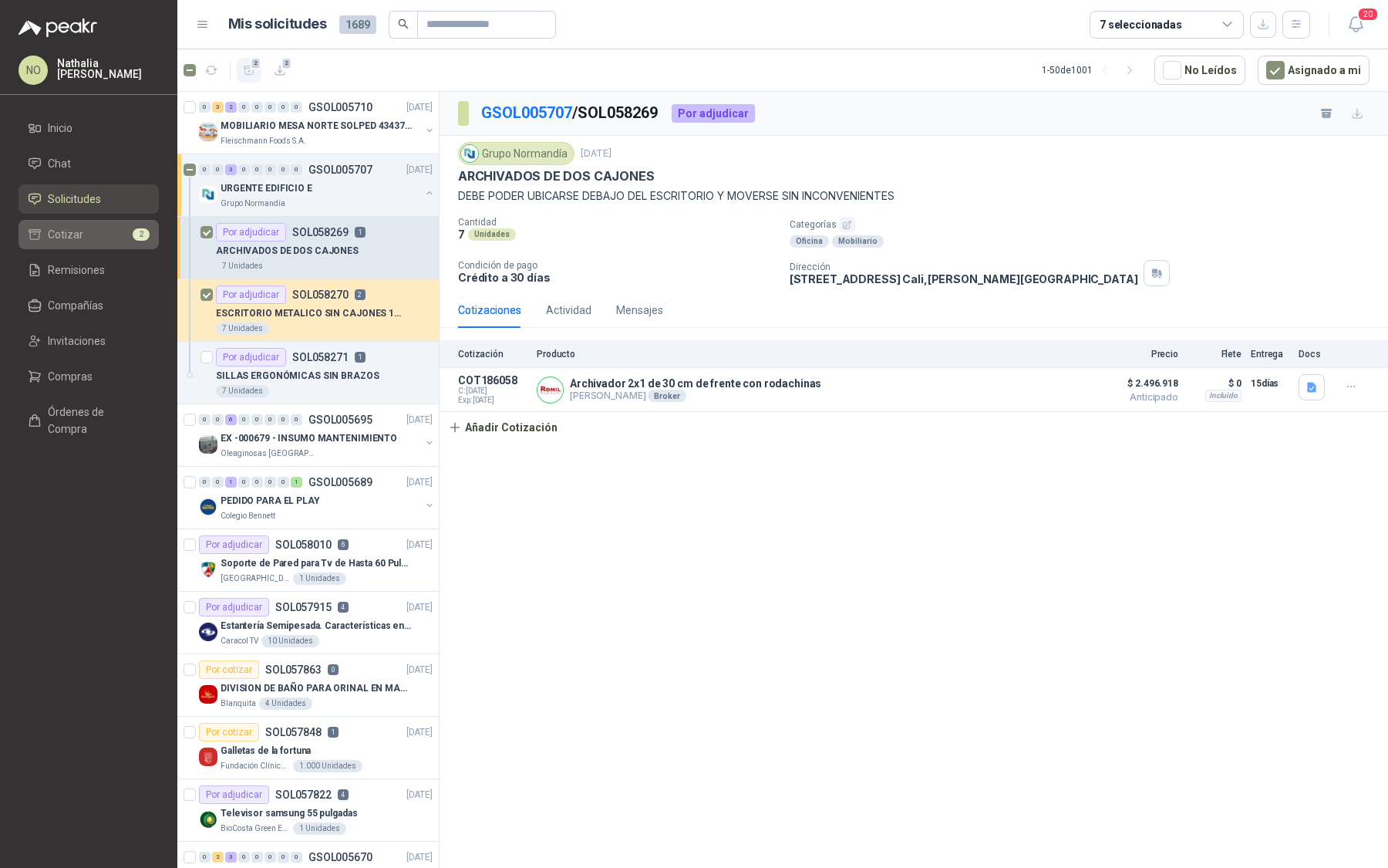
click at [119, 234] on li "Cotizar 2" at bounding box center [89, 234] width 122 height 17
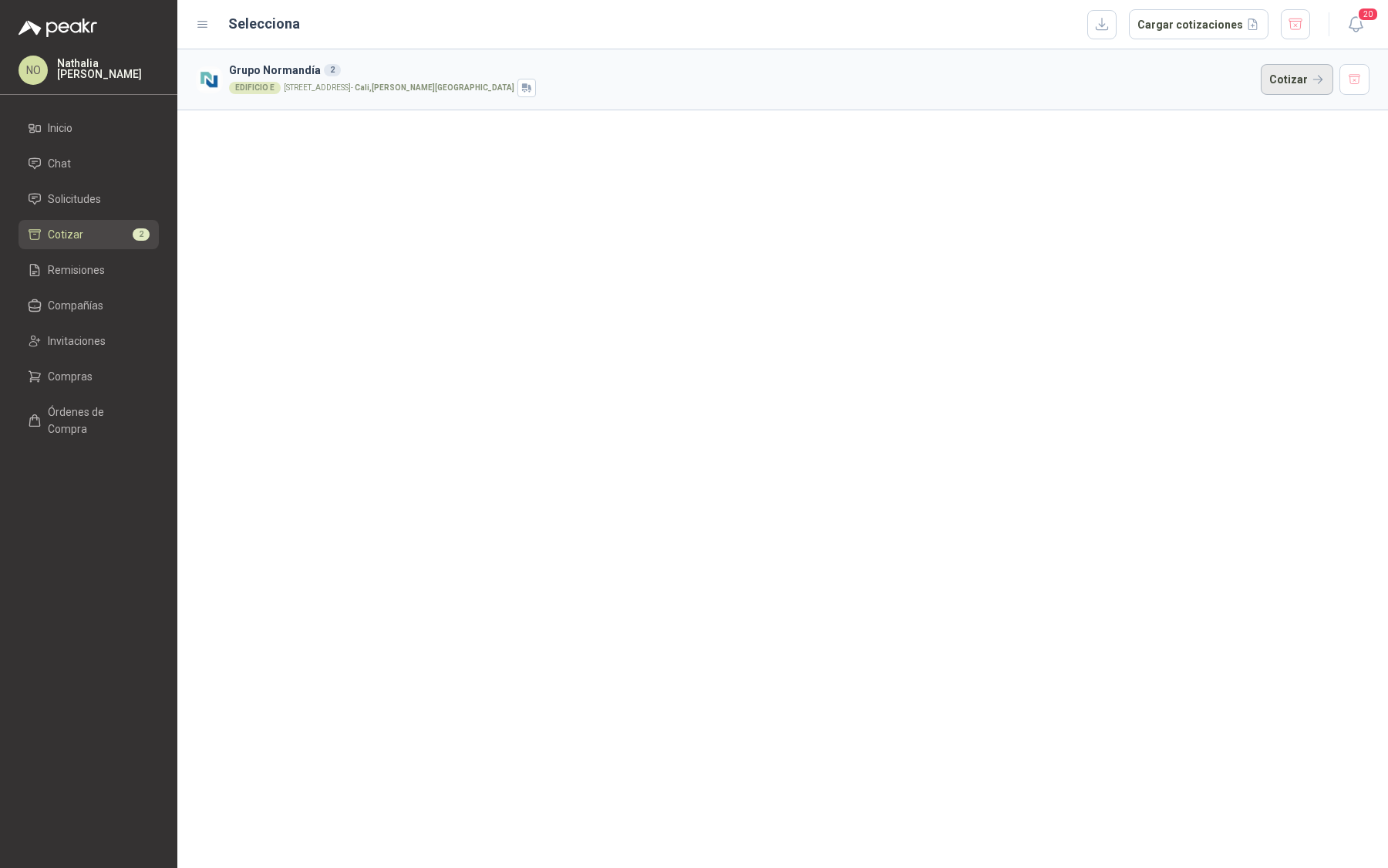
click at [1292, 83] on button "Cotizar" at bounding box center [1297, 79] width 73 height 30
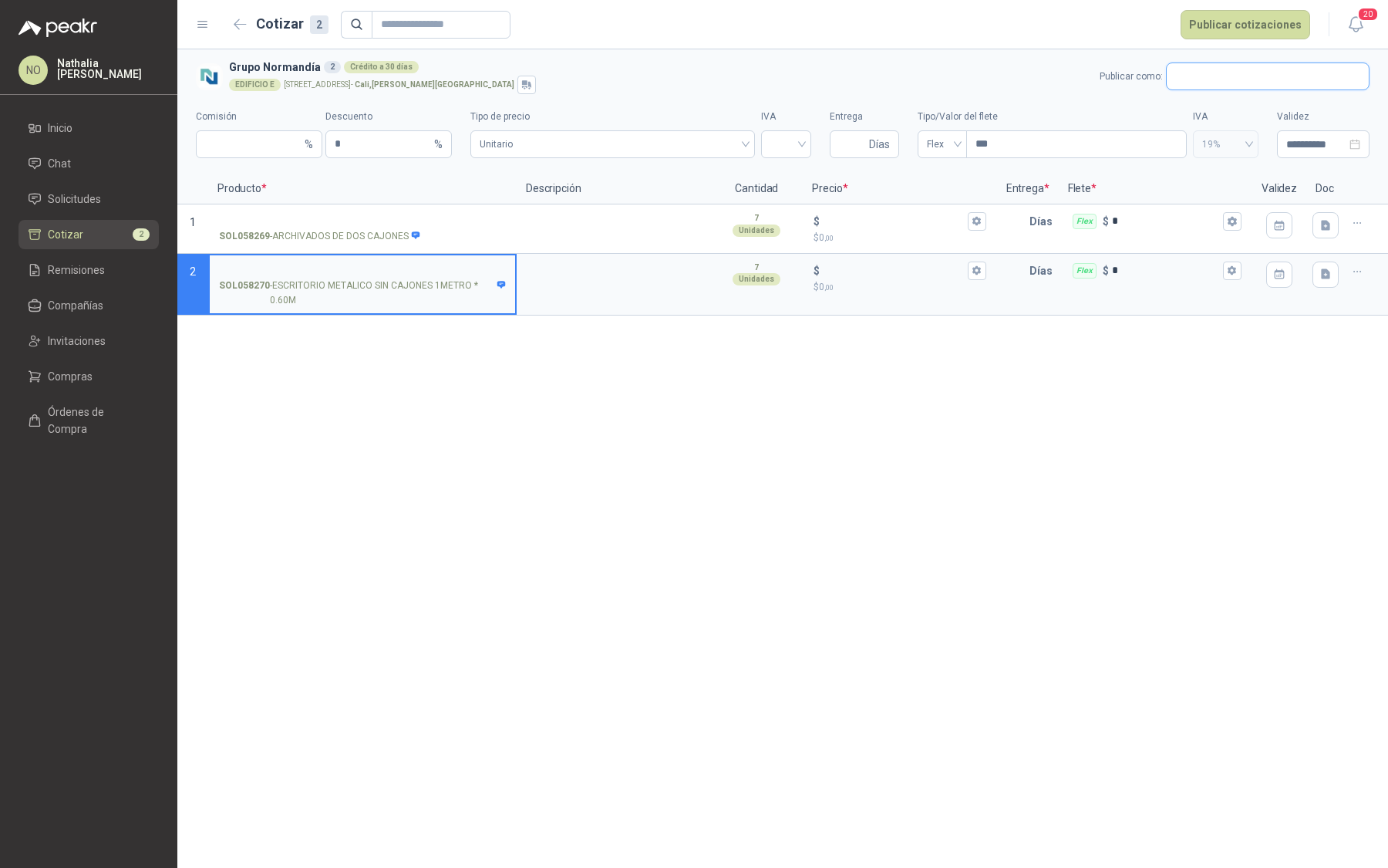
click at [1250, 74] on input "text" at bounding box center [1268, 77] width 202 height 26
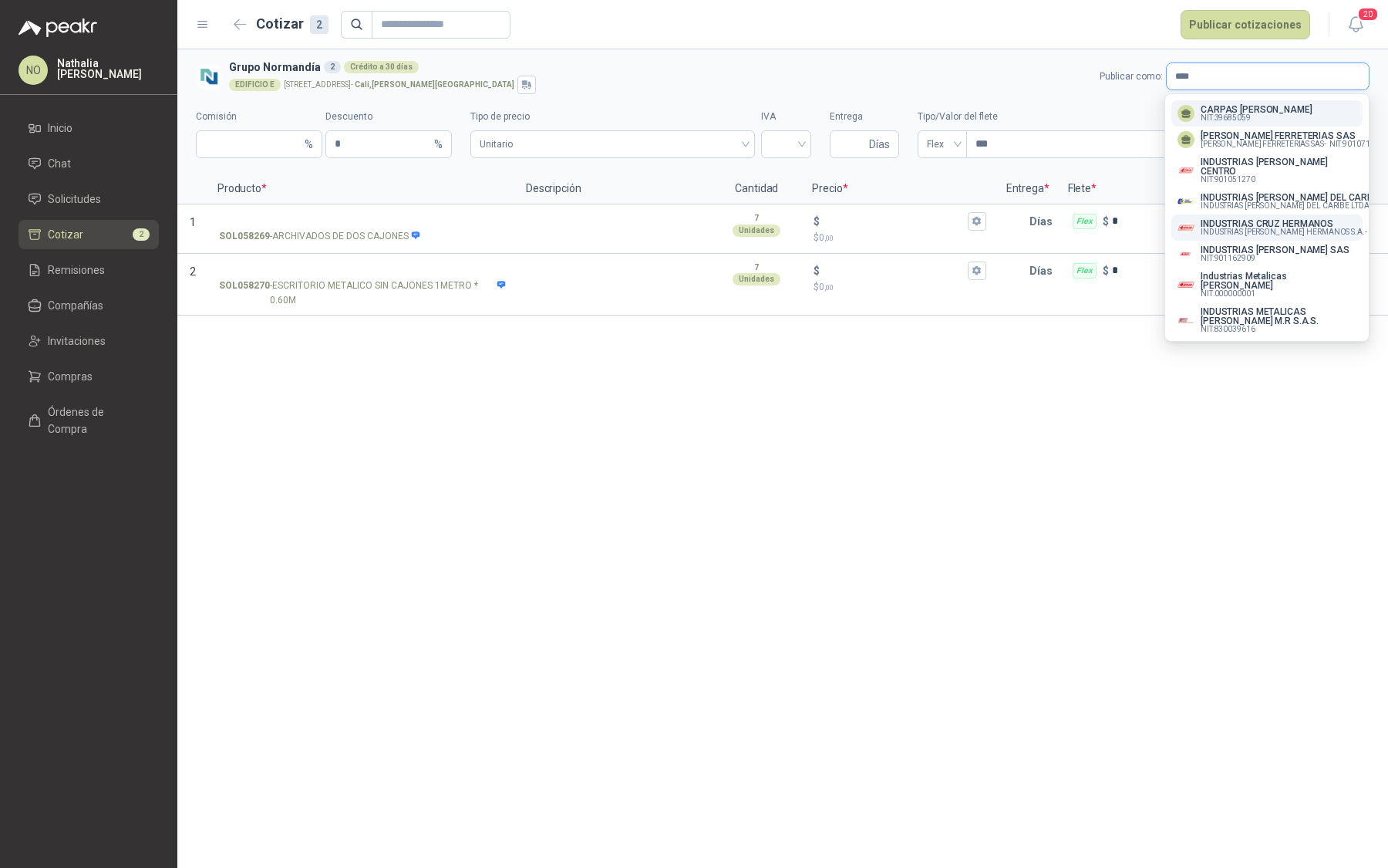
type input "****"
click at [1303, 214] on button "INDUSTRIAS CRUZ HERMANOS INDUSTRIAS CRUZ HERMANOS S.A. - NIT : 860051447" at bounding box center [1267, 228] width 191 height 26
type input "*"
type input "**********"
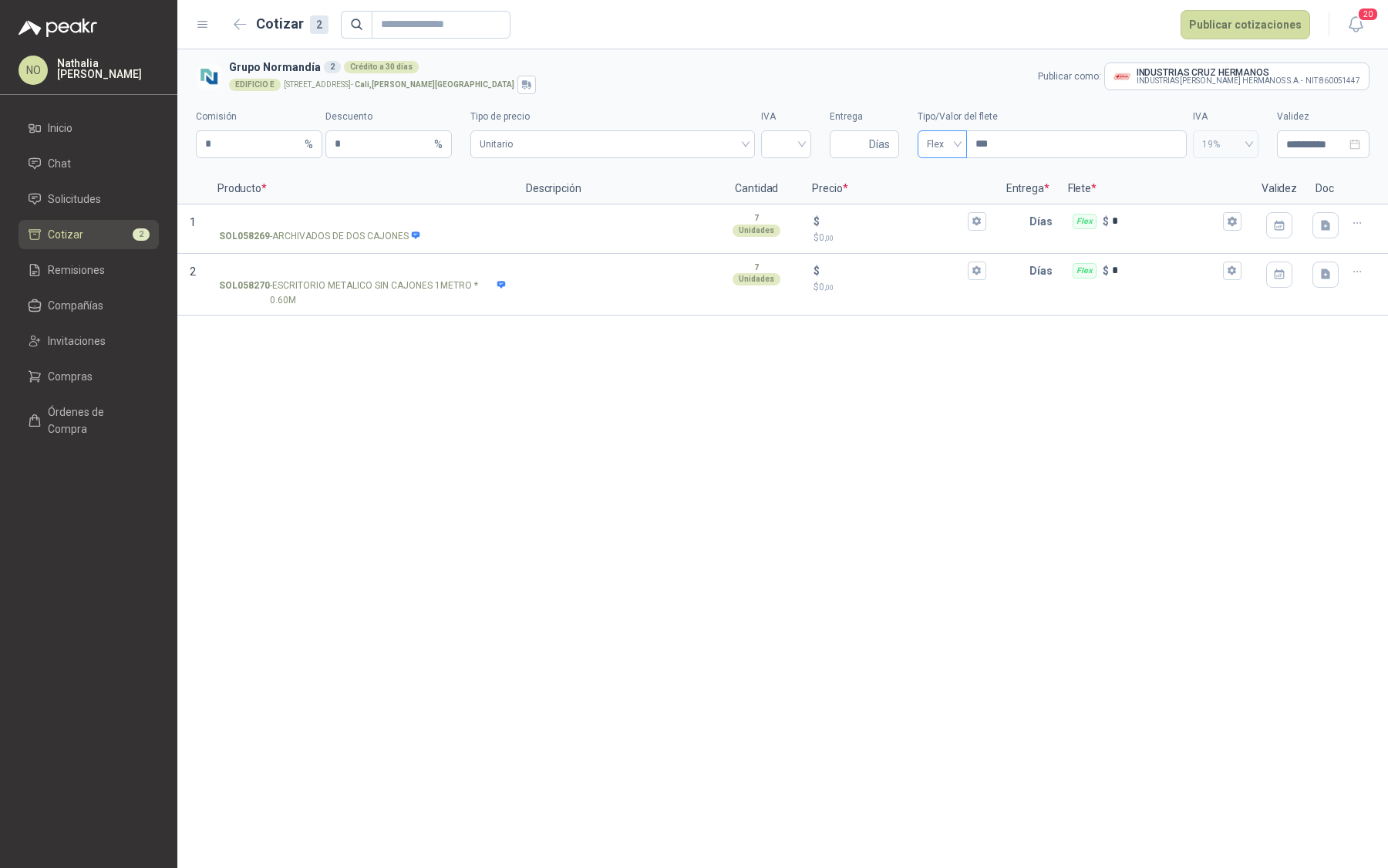
click at [955, 143] on span "Flex" at bounding box center [942, 144] width 30 height 23
click at [951, 204] on div "Incluido" at bounding box center [942, 201] width 24 height 17
click at [859, 151] on input "Entrega" at bounding box center [852, 144] width 27 height 26
type input "*"
type input "**"
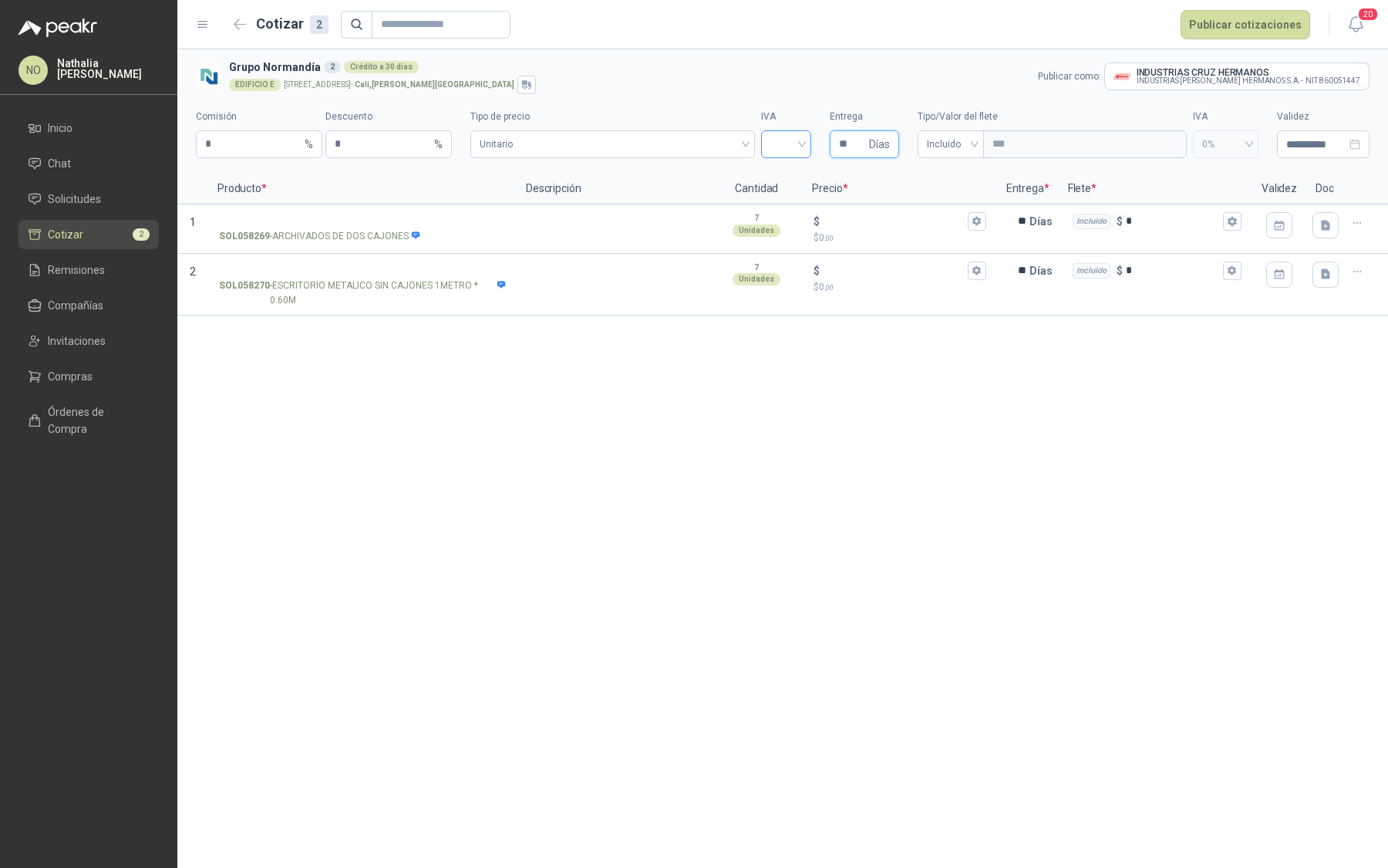
type input "**"
click at [785, 152] on input "search" at bounding box center [786, 143] width 31 height 23
click at [787, 184] on div "19%" at bounding box center [786, 176] width 26 height 17
click at [1303, 148] on input "**********" at bounding box center [1316, 144] width 60 height 17
type input "**********"
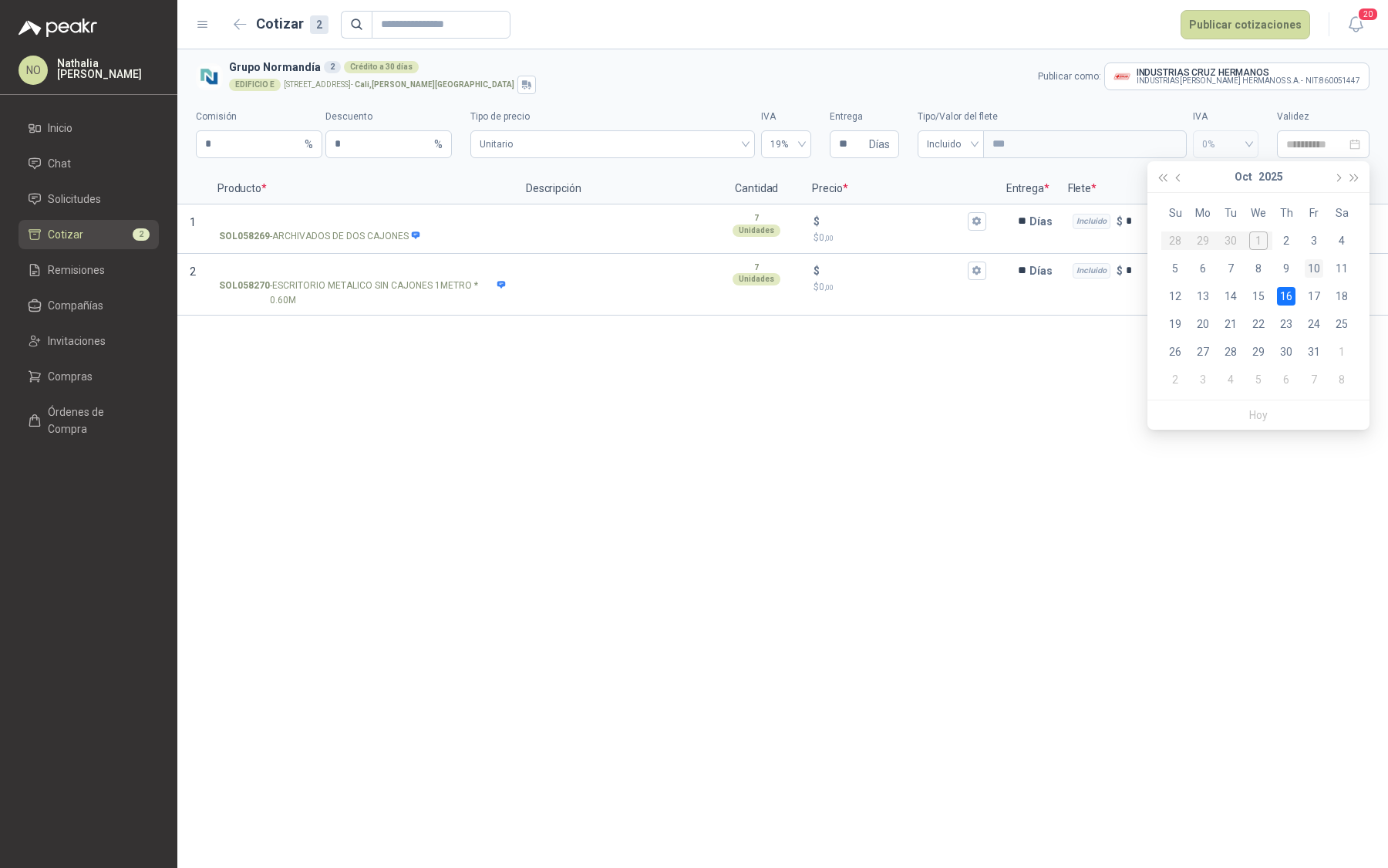
click at [1320, 268] on div "10" at bounding box center [1314, 268] width 18 height 18
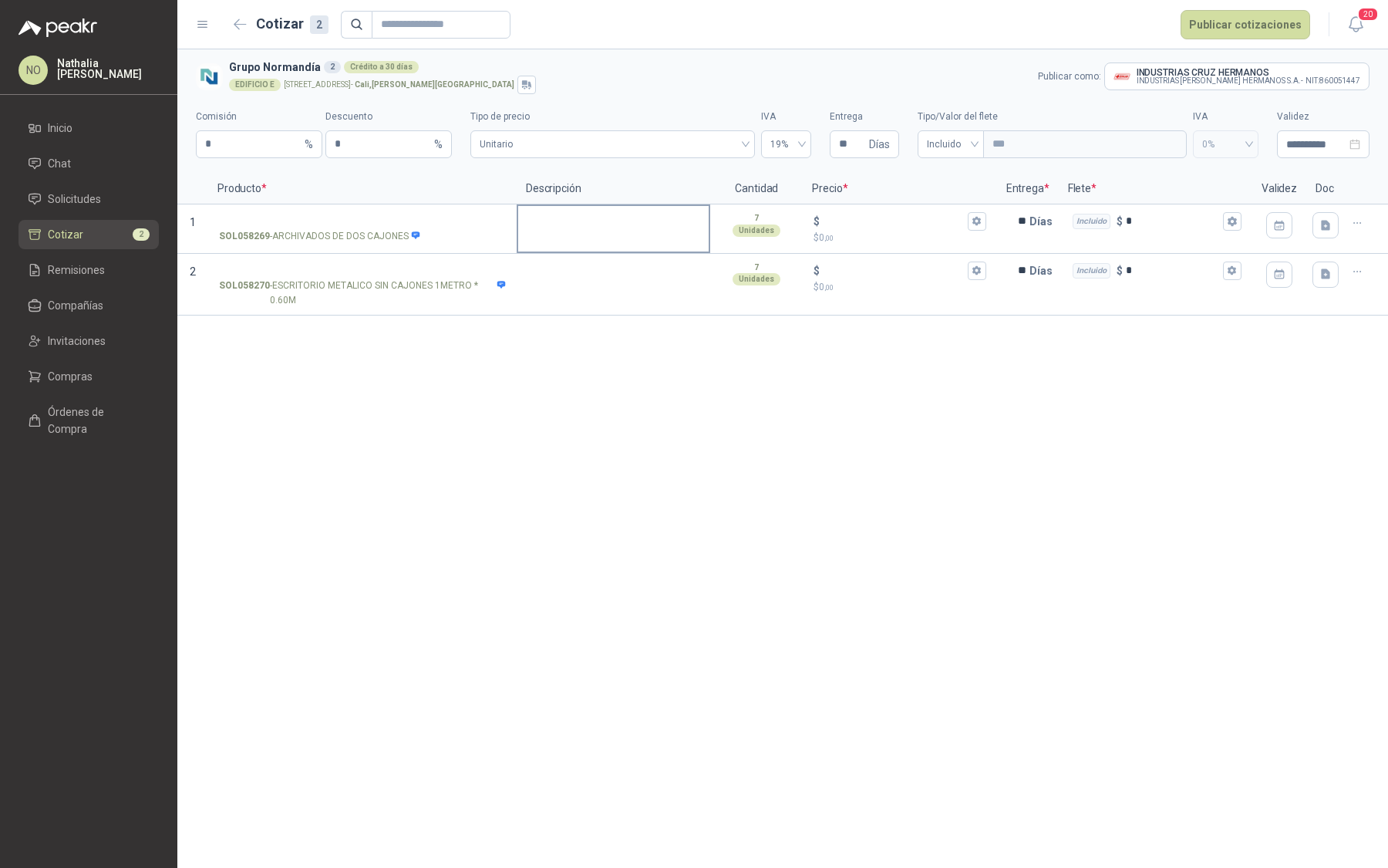
type input "**********"
click at [391, 269] on input "SOL058270 - ESCRITORIO METALICO SIN CAJONES 1METRO * 0.60M" at bounding box center [363, 271] width 287 height 12
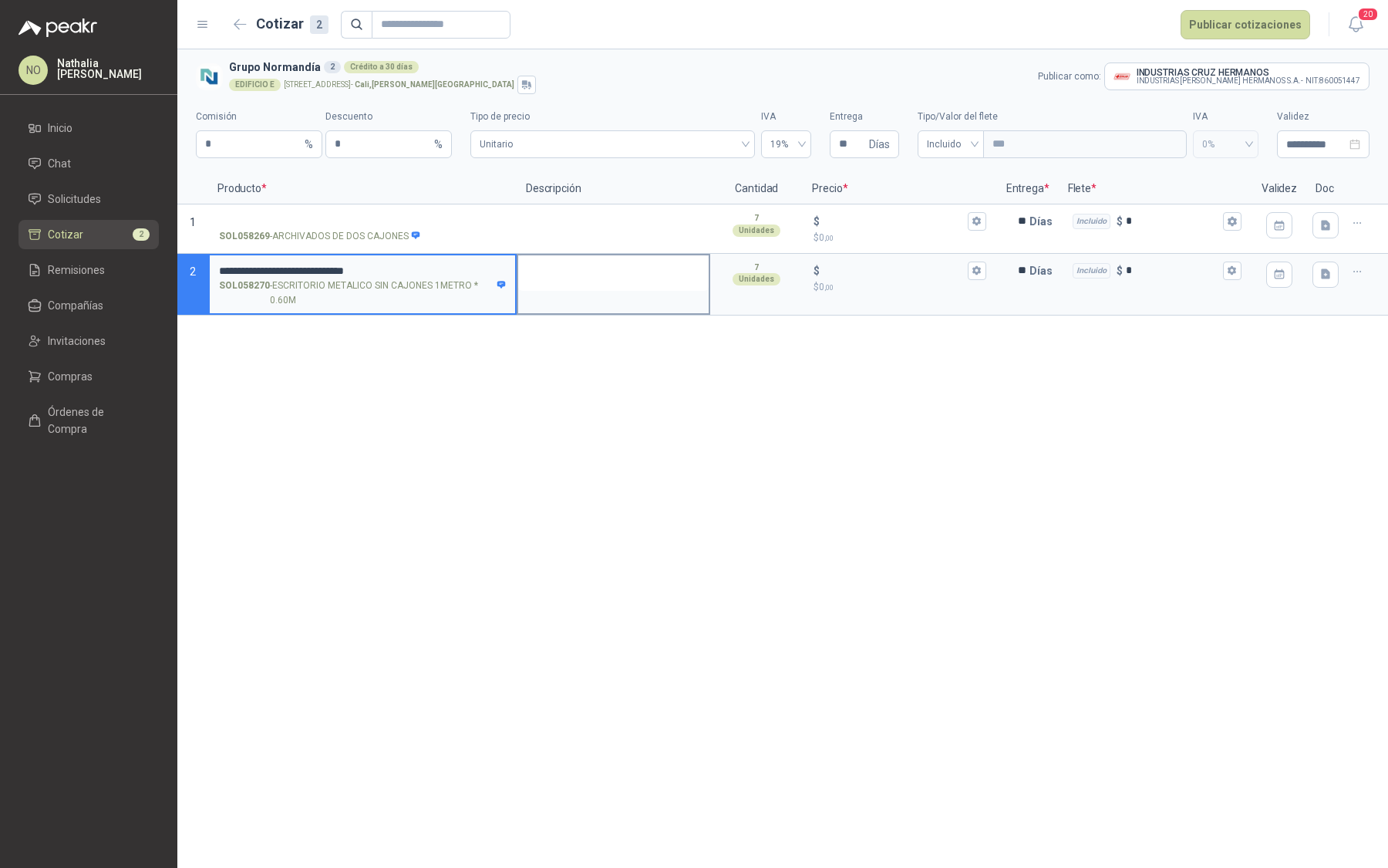
click at [574, 281] on textarea at bounding box center [613, 273] width 190 height 35
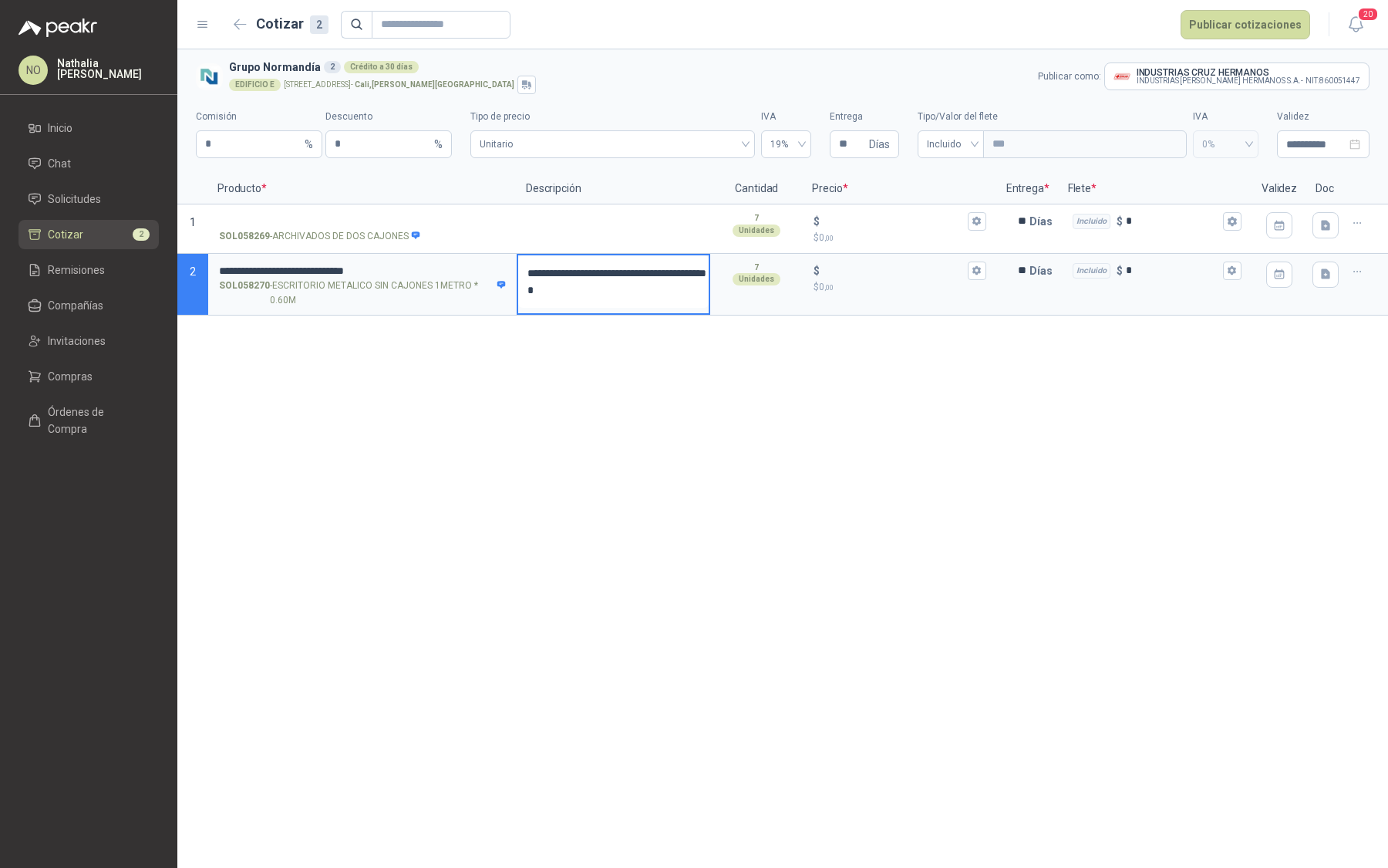
click at [667, 289] on textarea "**********" at bounding box center [613, 282] width 190 height 53
click at [589, 288] on textarea "**********" at bounding box center [613, 282] width 190 height 53
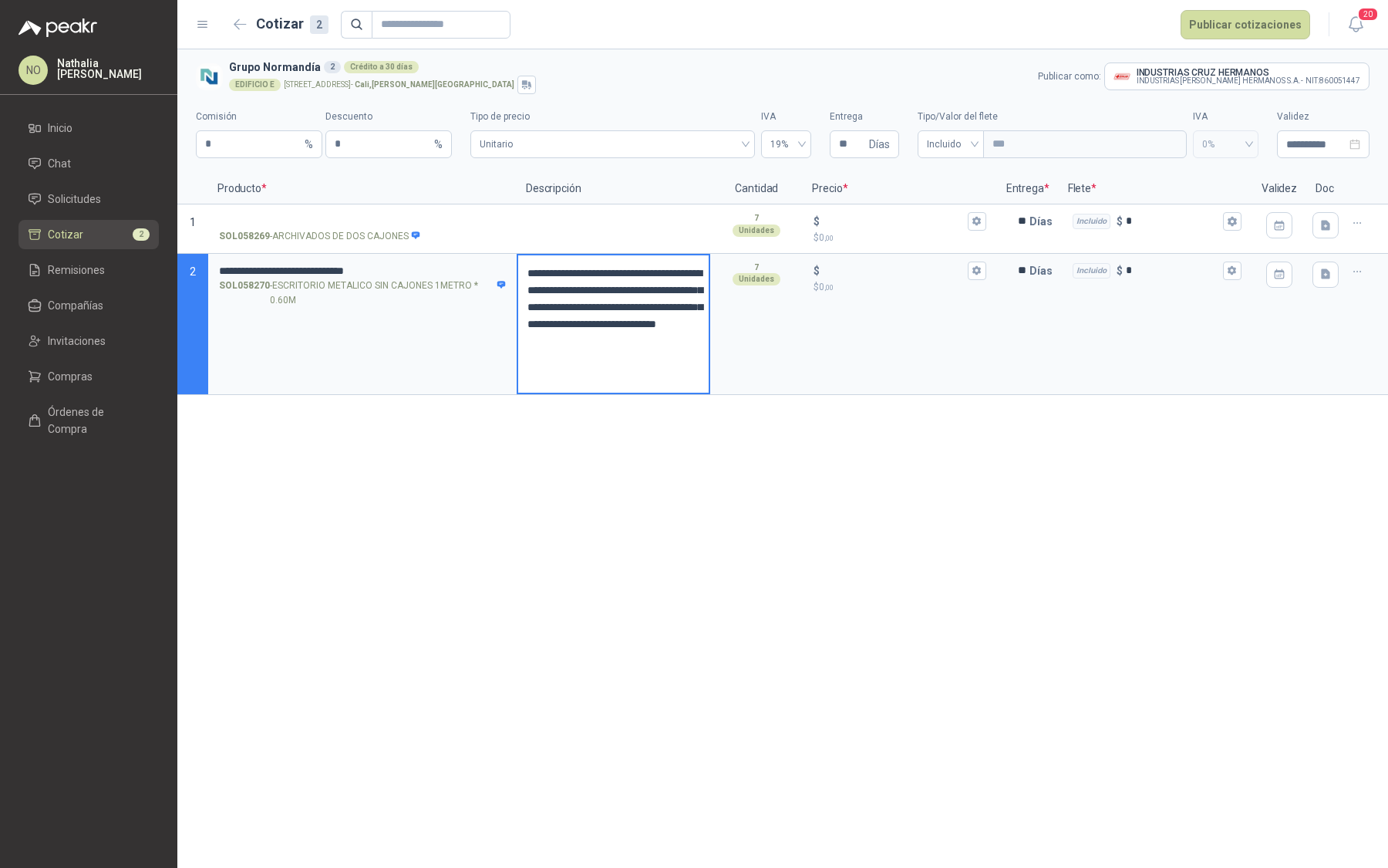
click at [675, 375] on textarea "**********" at bounding box center [613, 324] width 190 height 138
type textarea "**********"
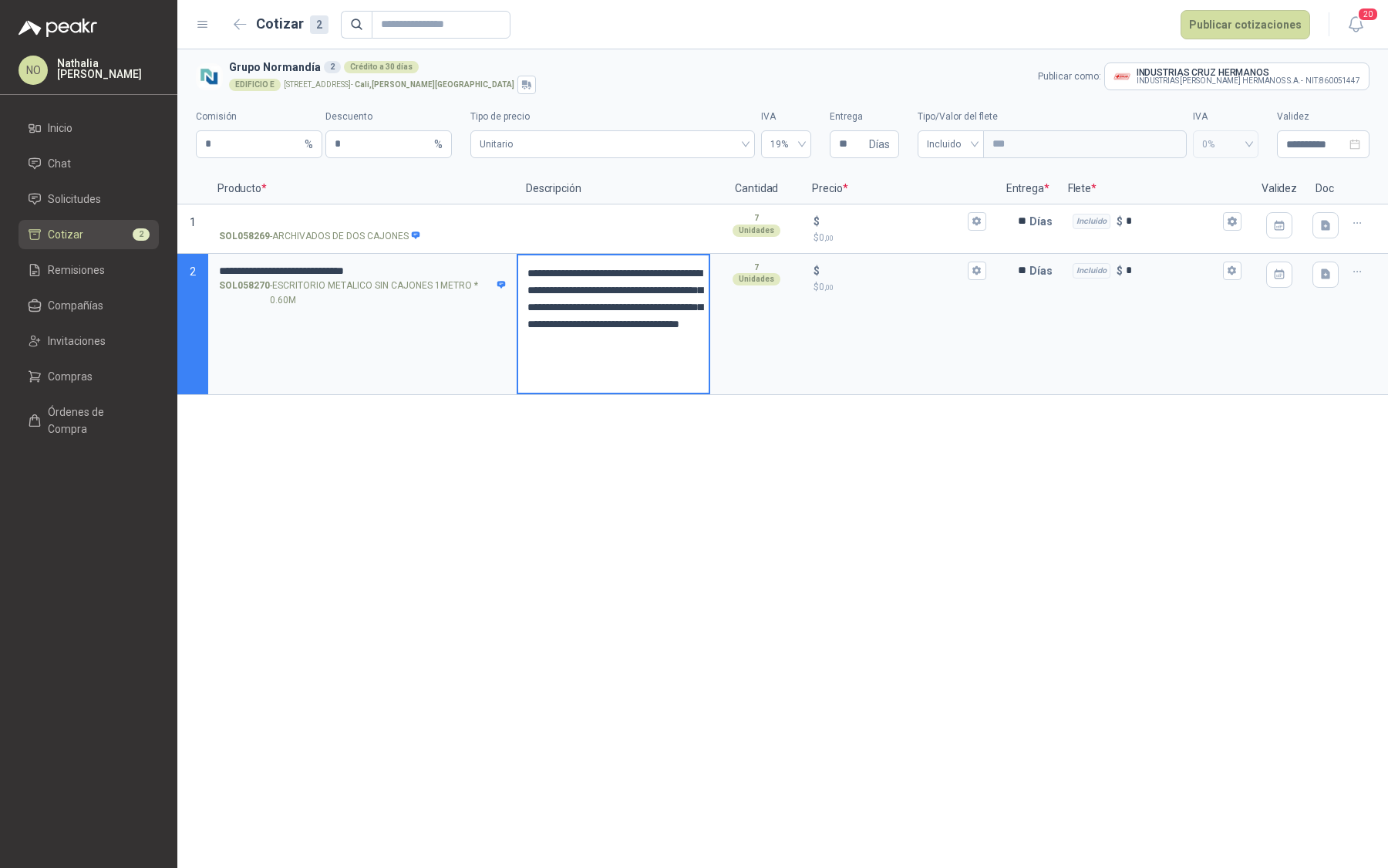
type textarea "**********"
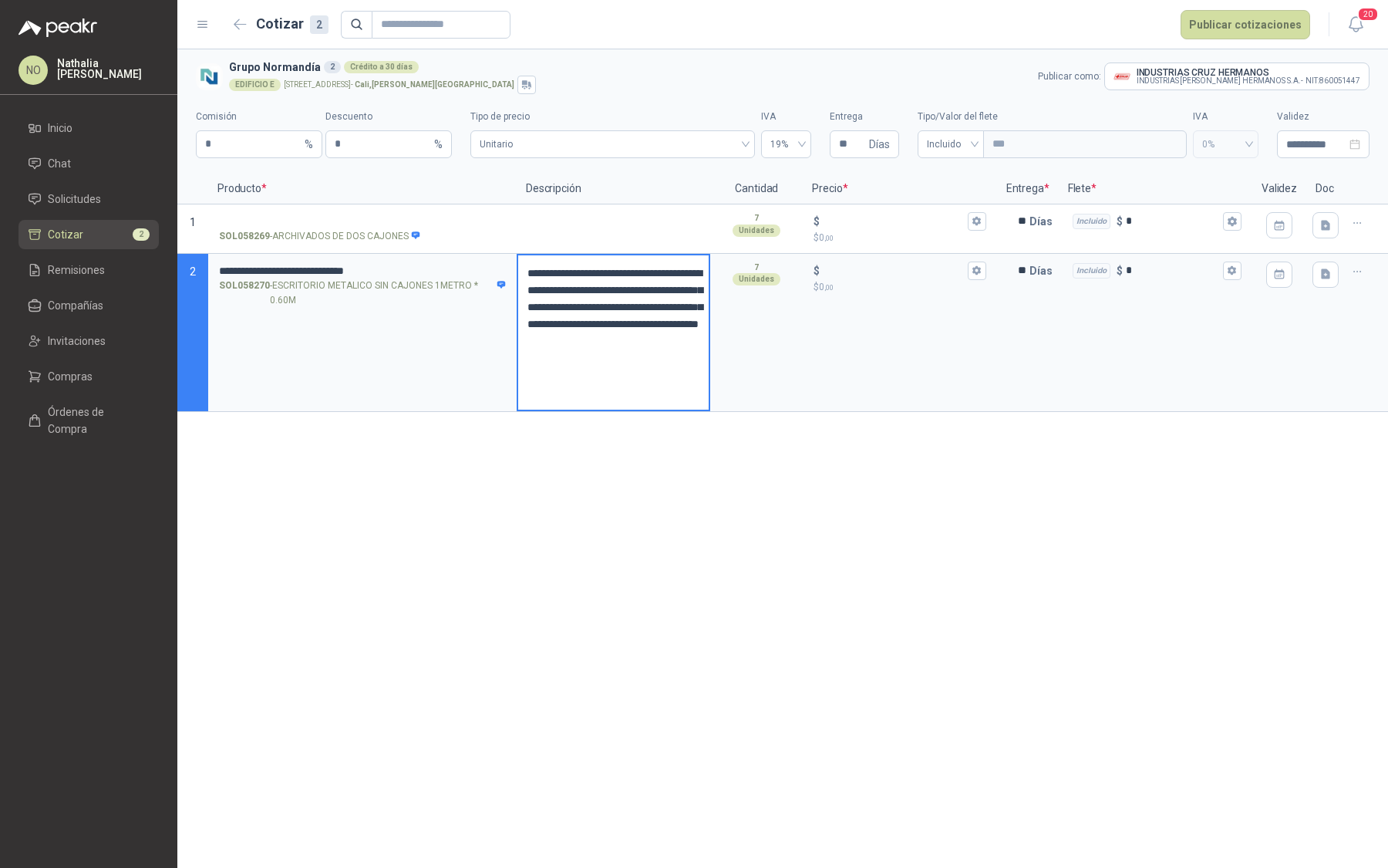
type textarea "**********"
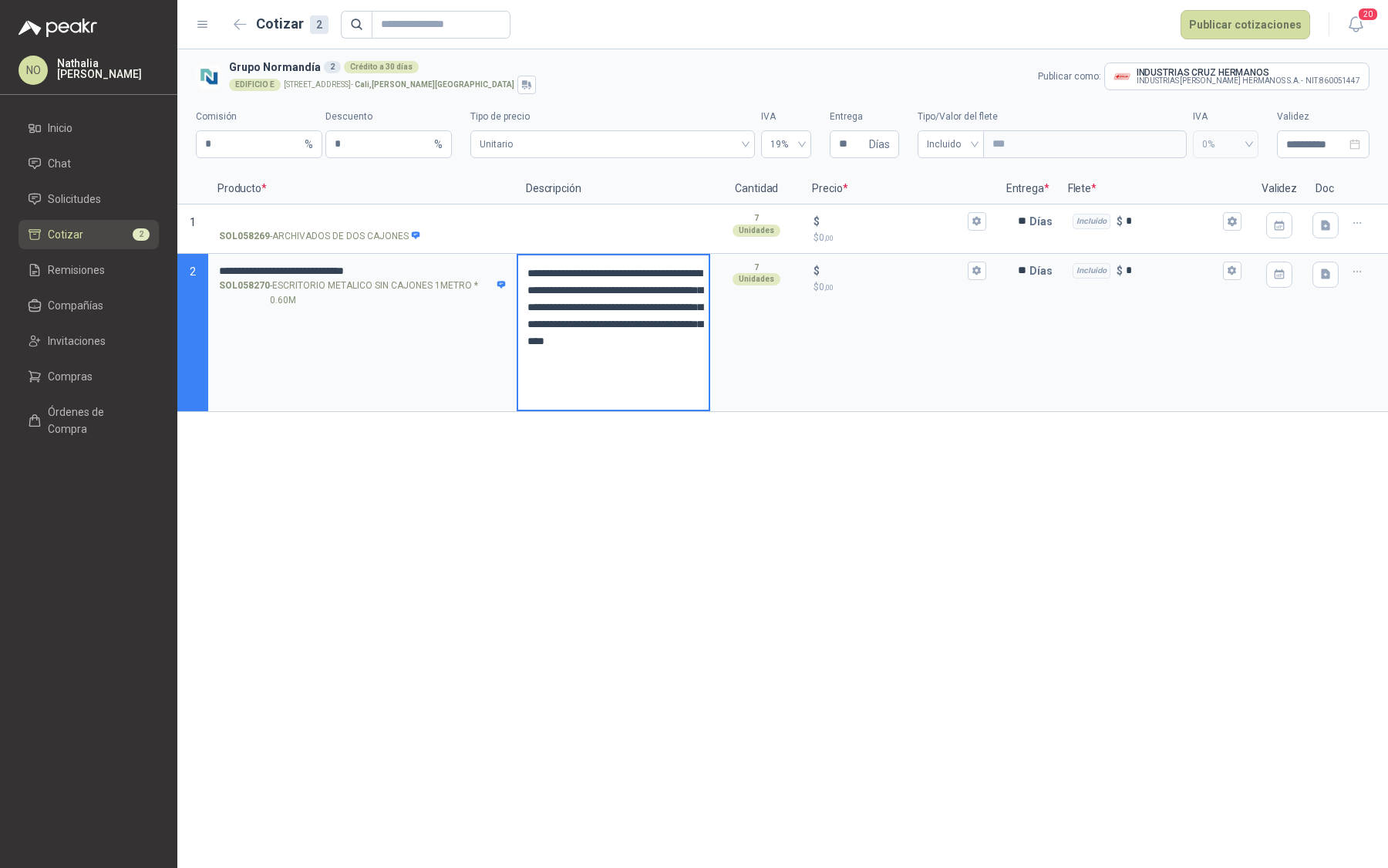
type textarea "**********"
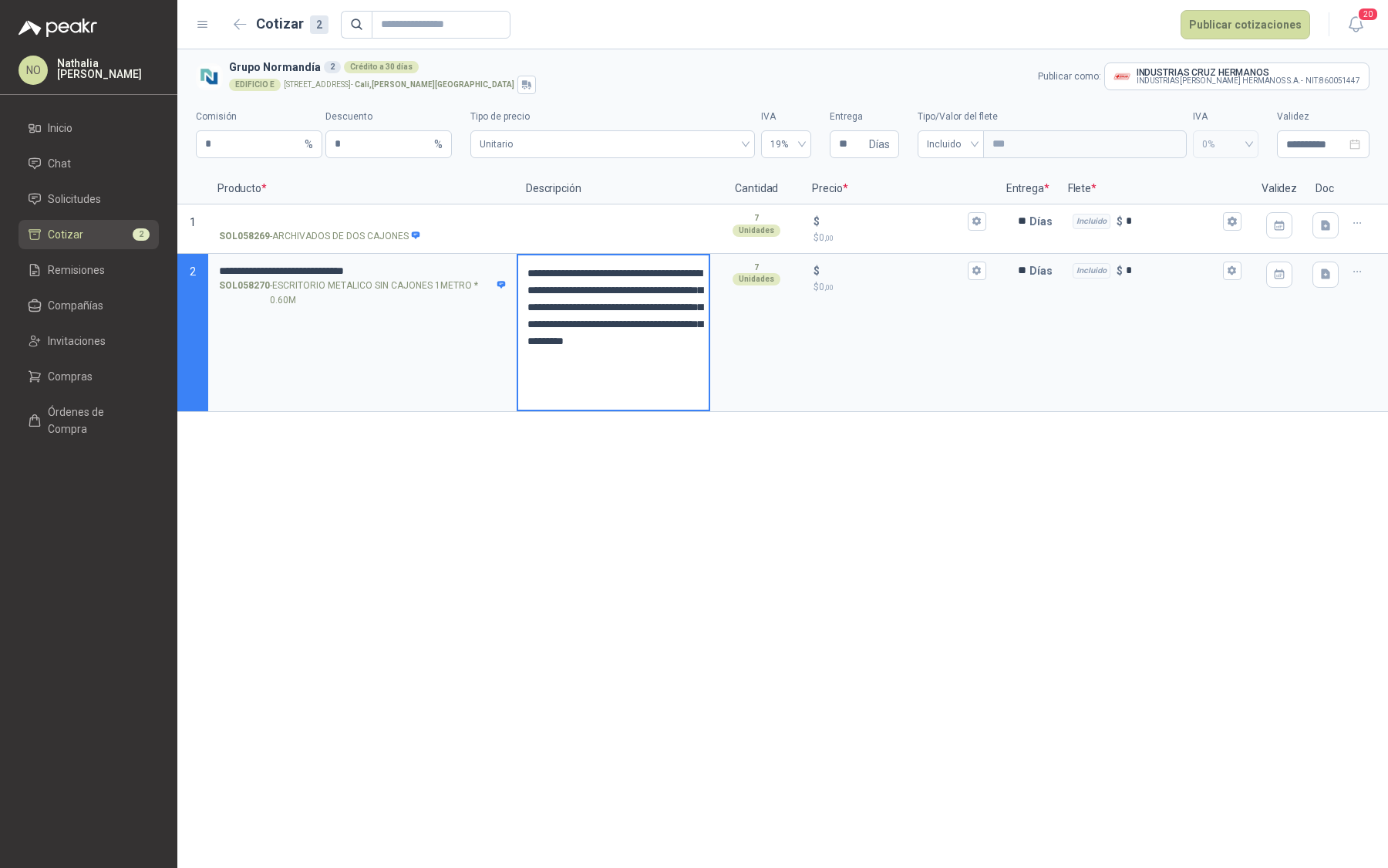
type textarea "**********"
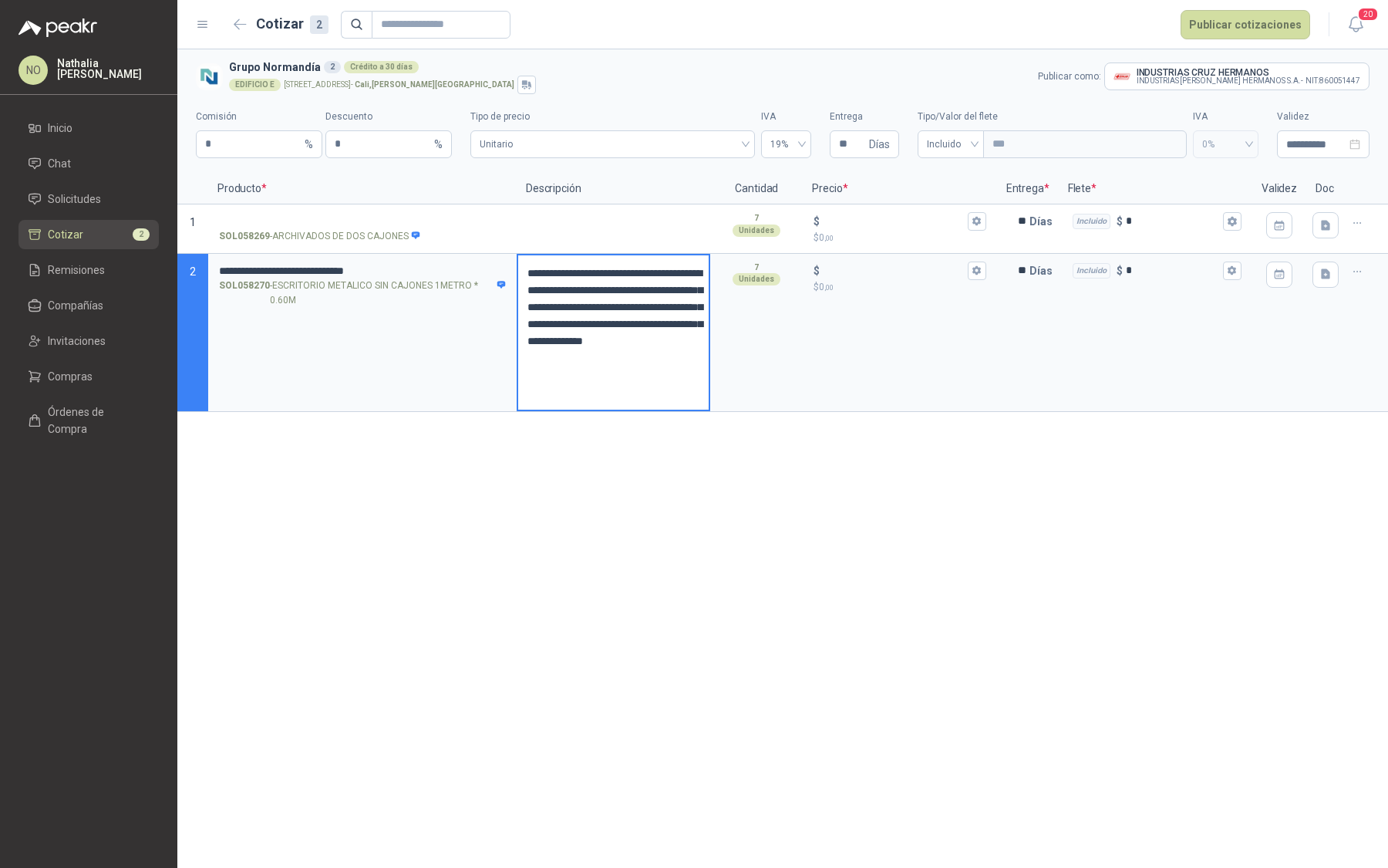
type textarea "**********"
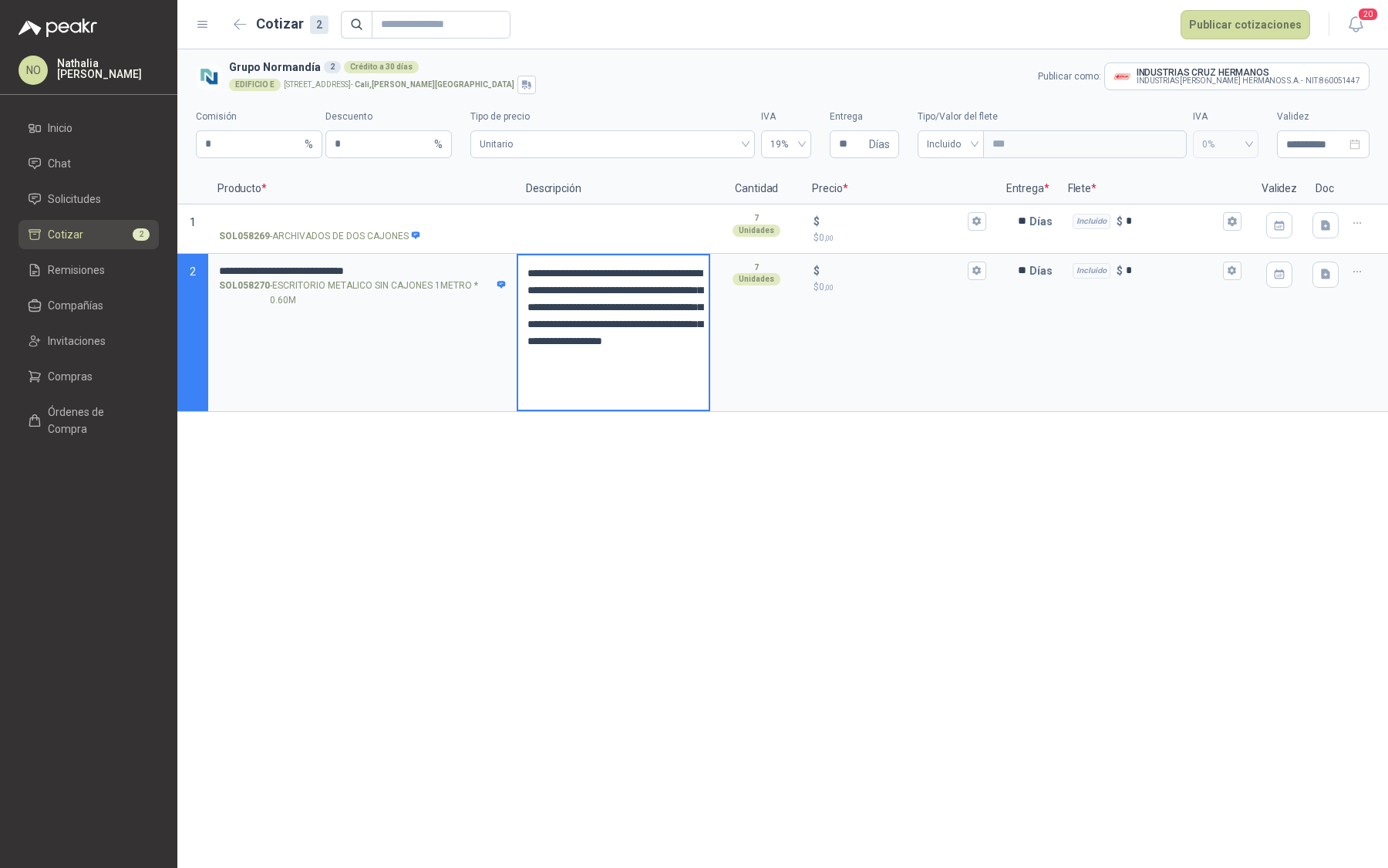
type textarea "**********"
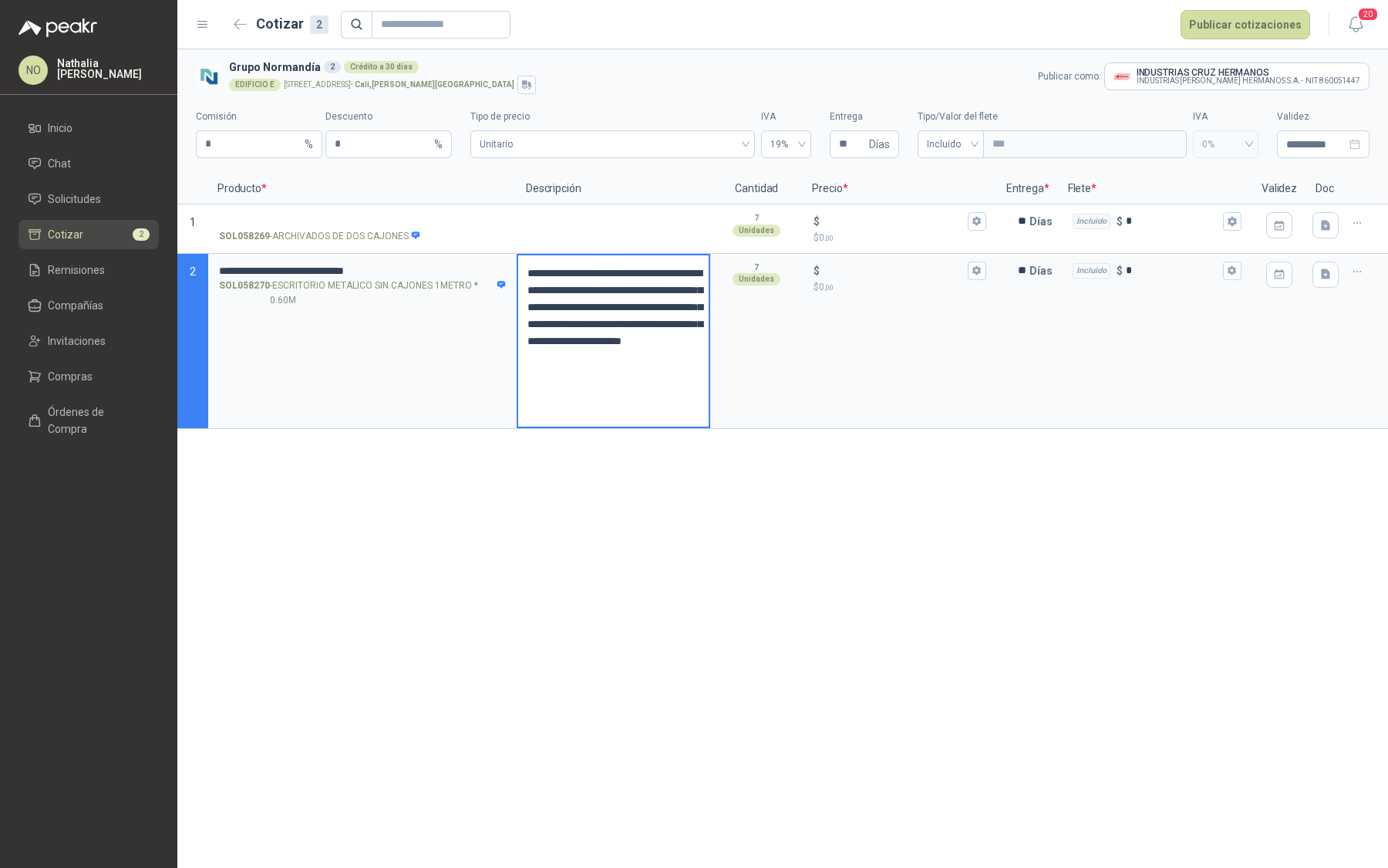
type textarea "**********"
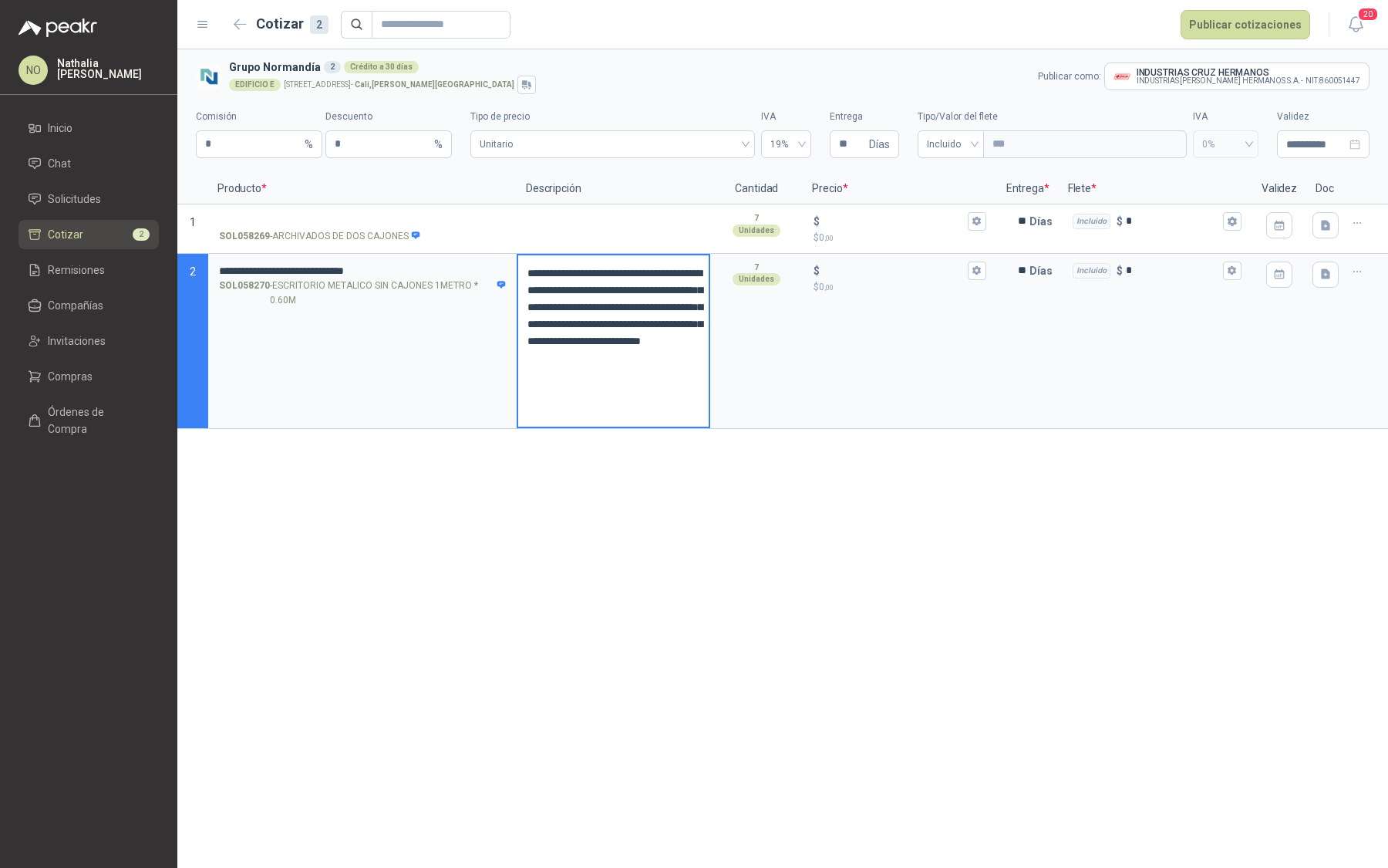
type textarea "**********"
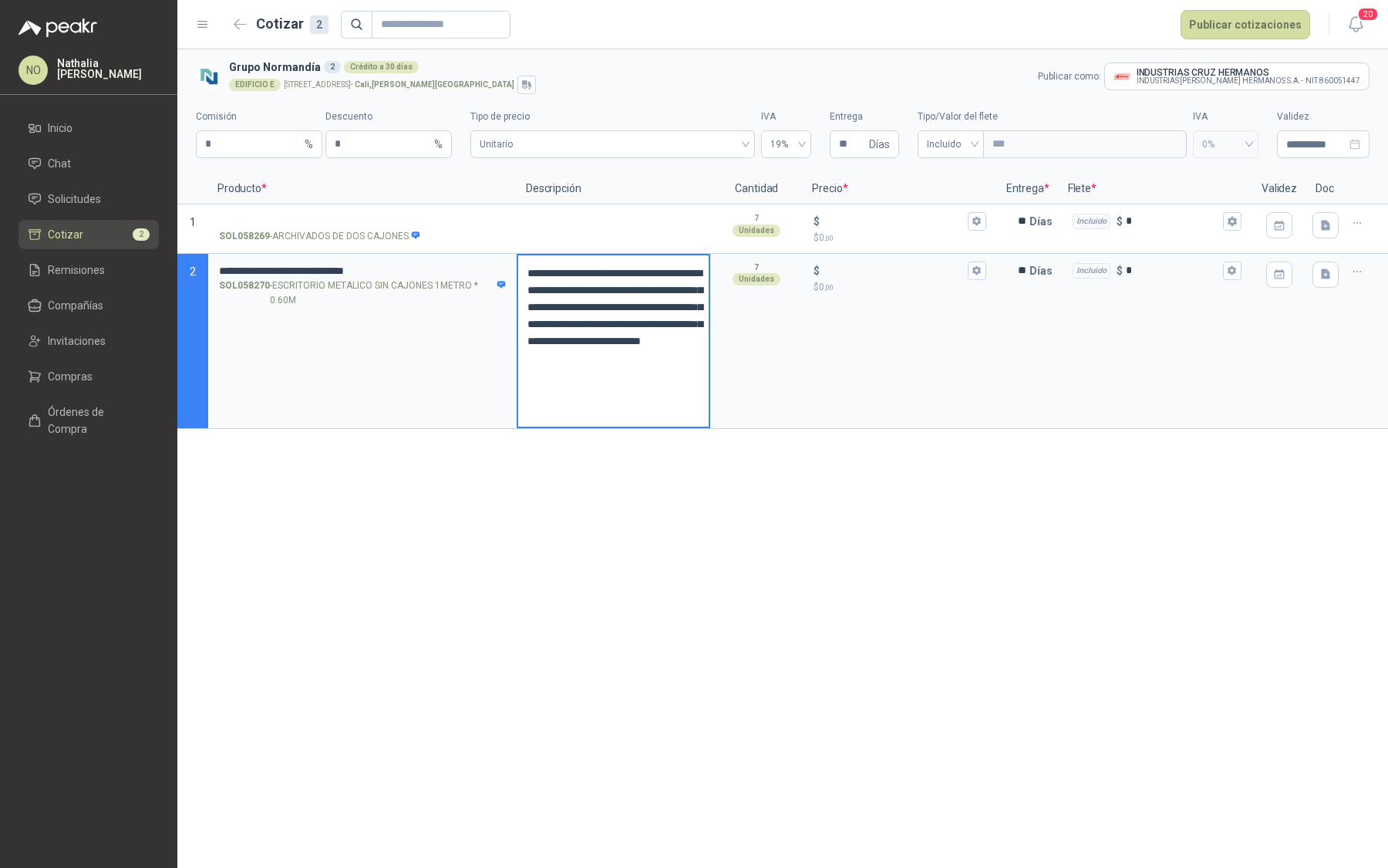
type textarea "**********"
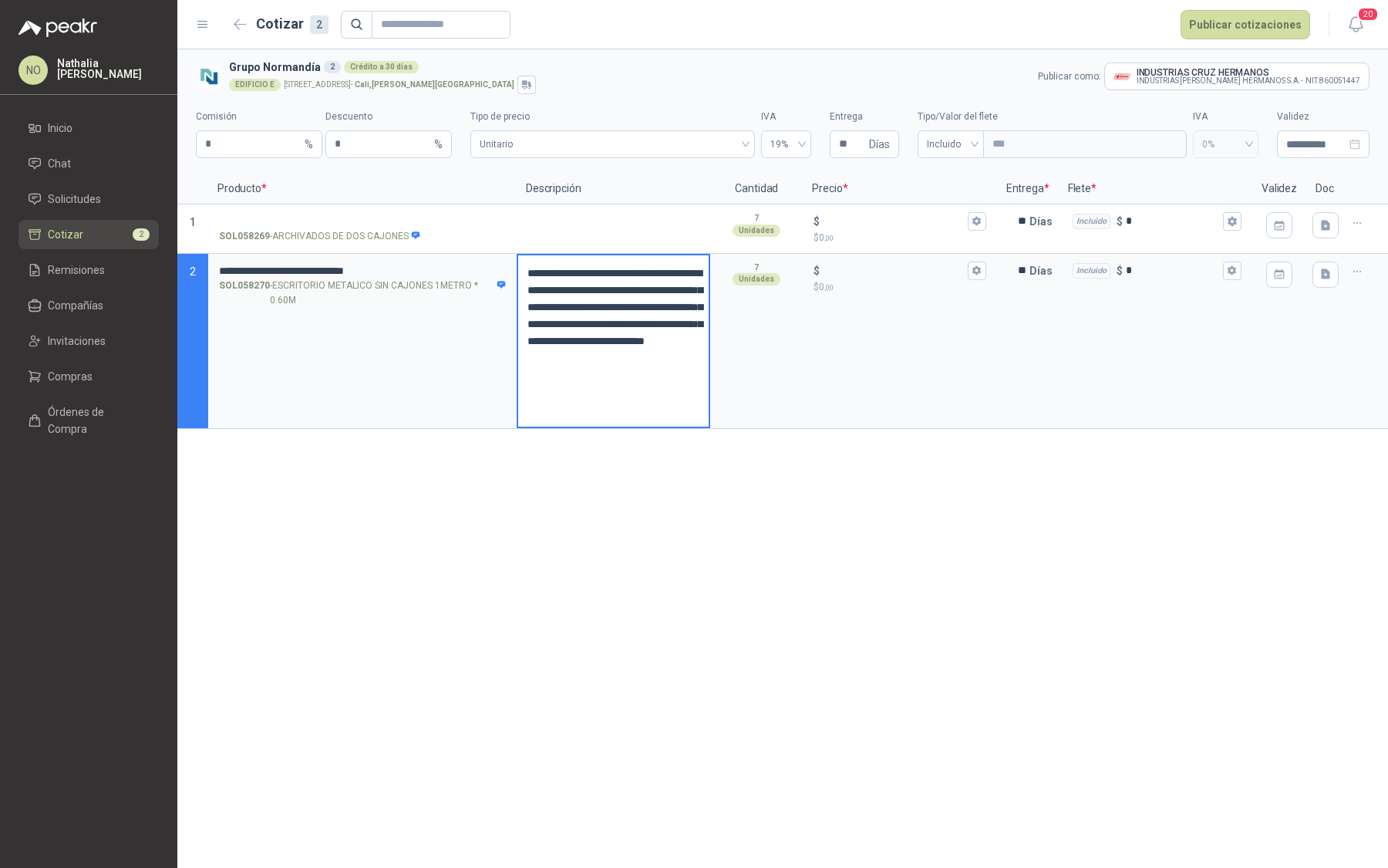
type textarea "**********"
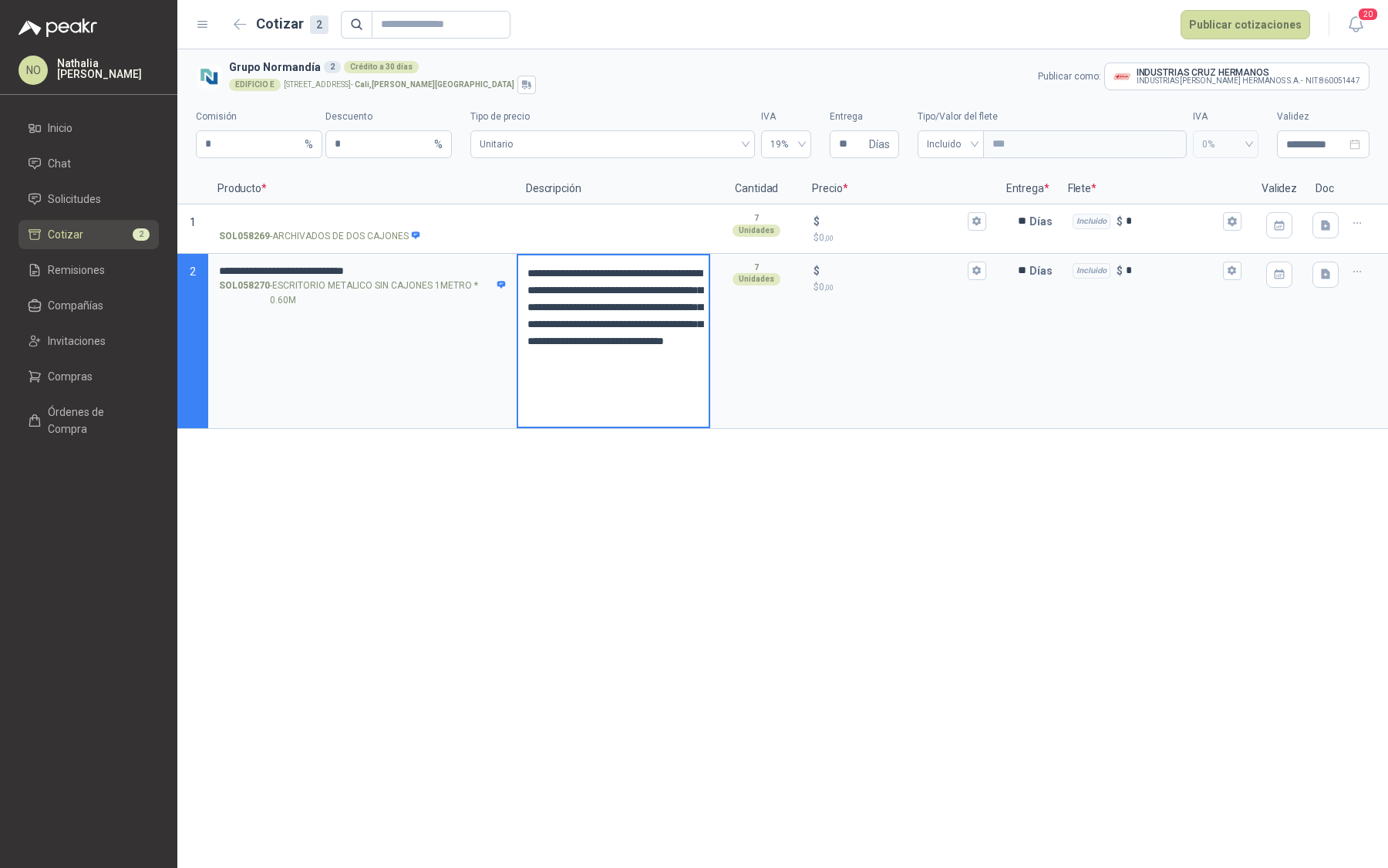
type textarea "**********"
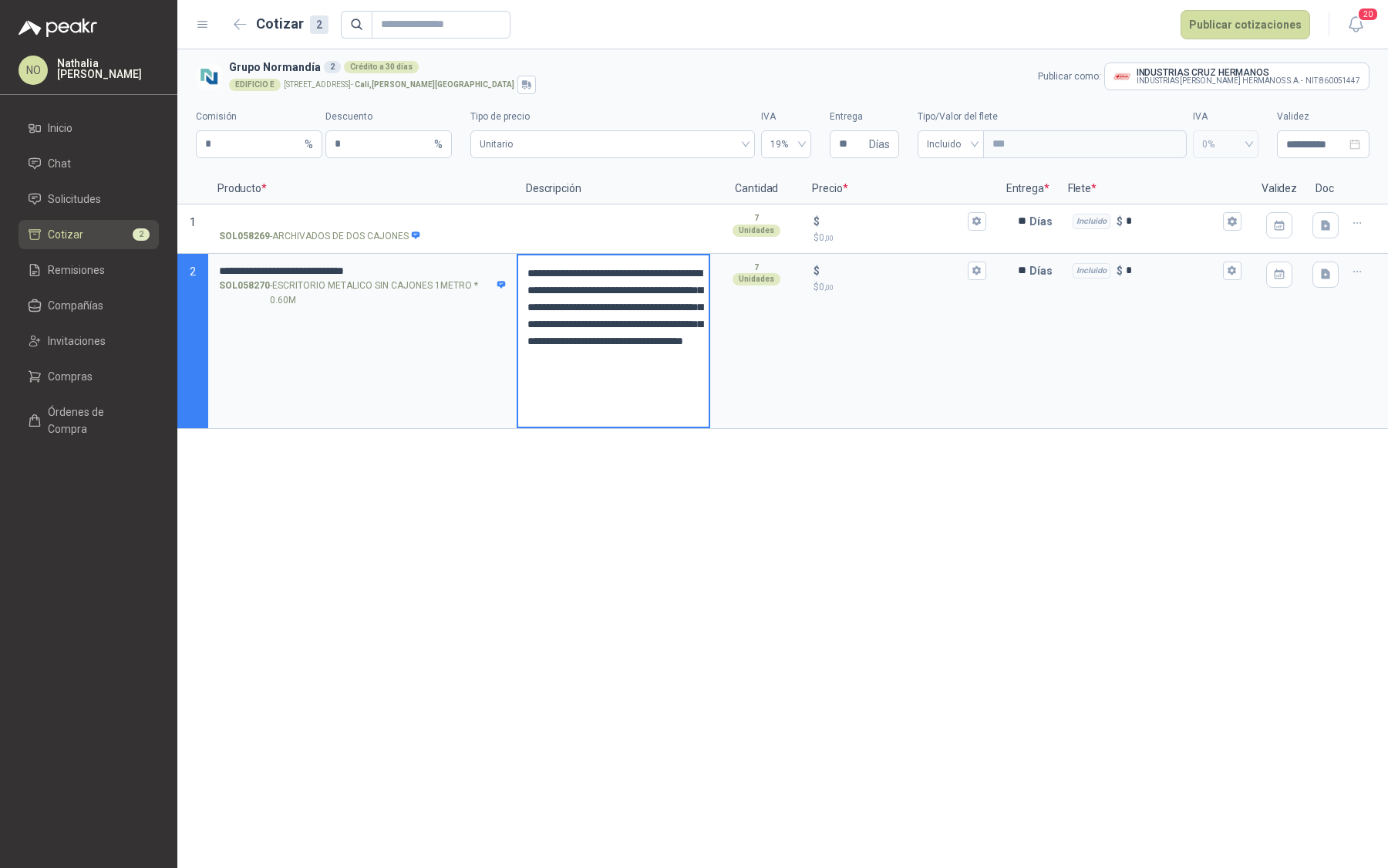
type textarea "**********"
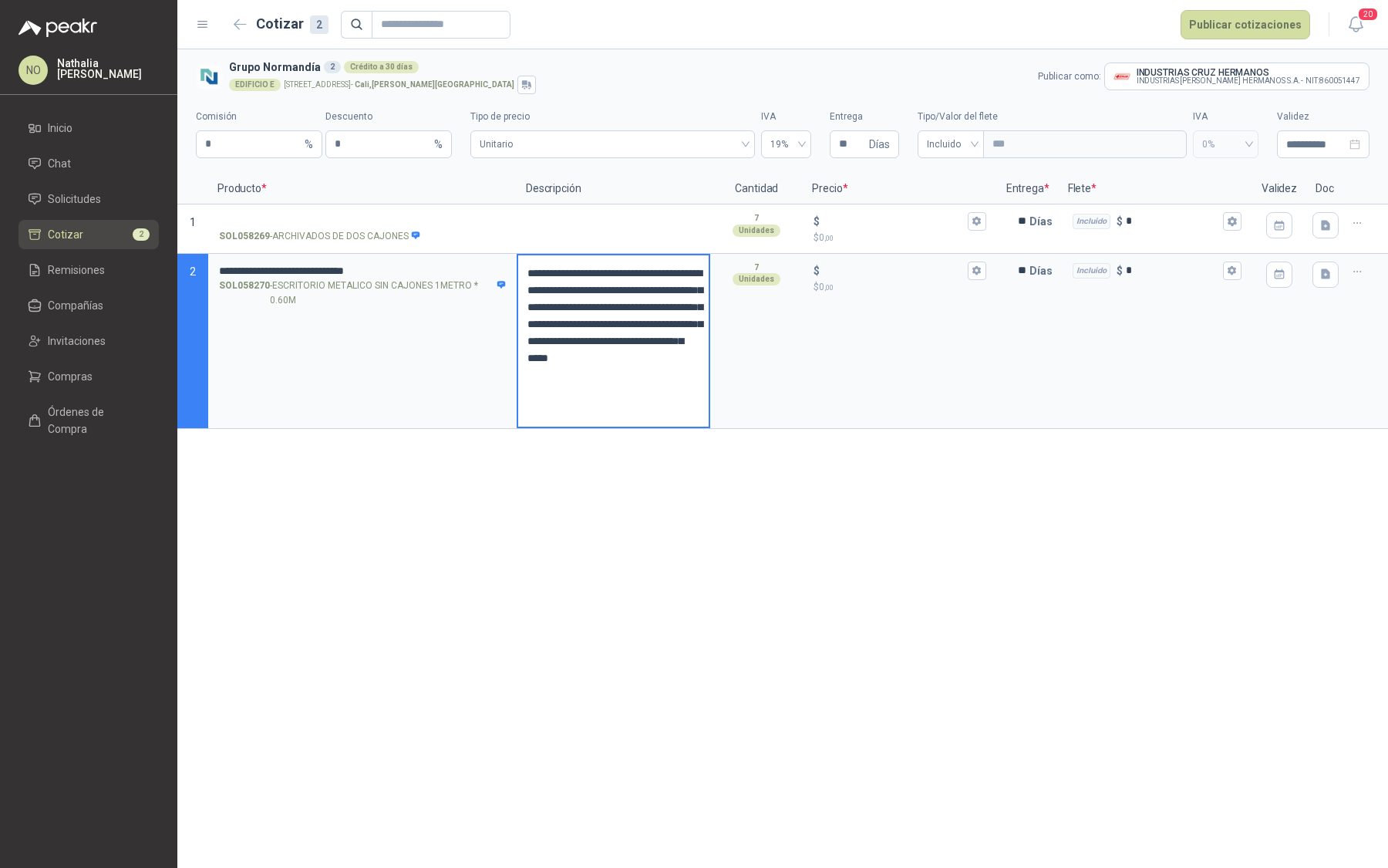
type textarea "**********"
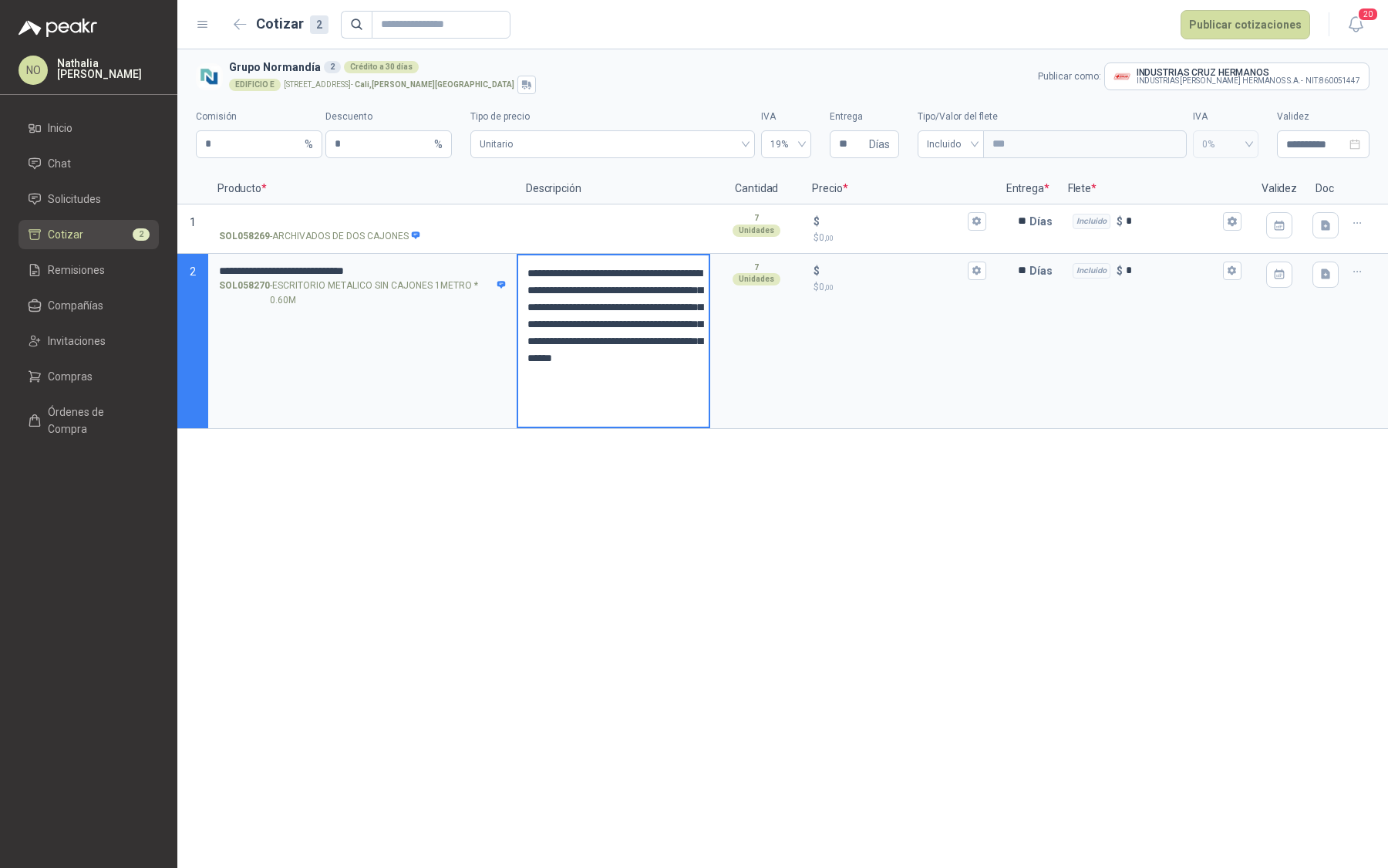
type textarea "**********"
click at [1336, 275] on button "button" at bounding box center [1326, 274] width 26 height 26
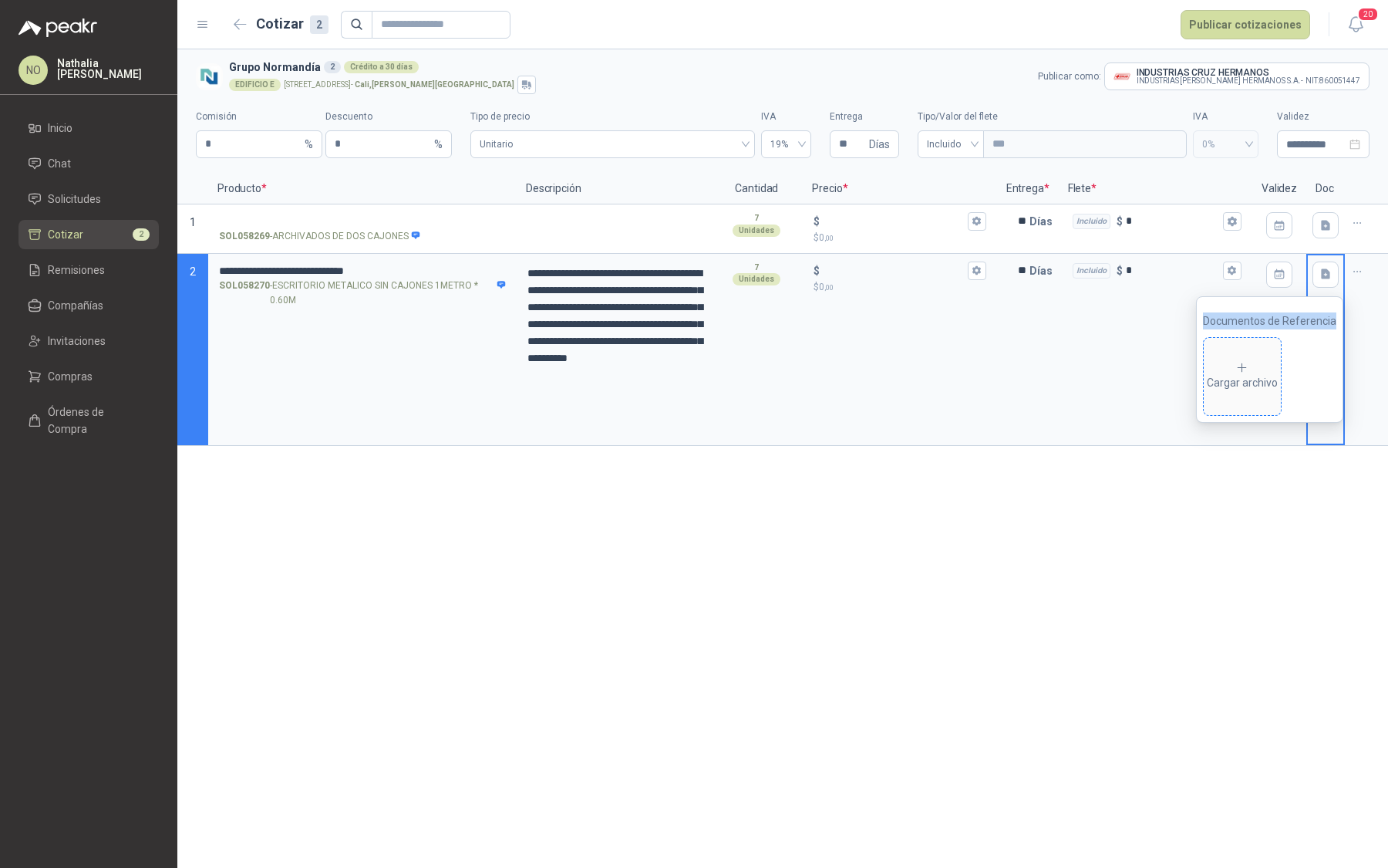
click at [1231, 378] on div "Cargar archivo" at bounding box center [1242, 376] width 71 height 30
click at [1203, 378] on icon "eye" at bounding box center [1203, 375] width 12 height 9
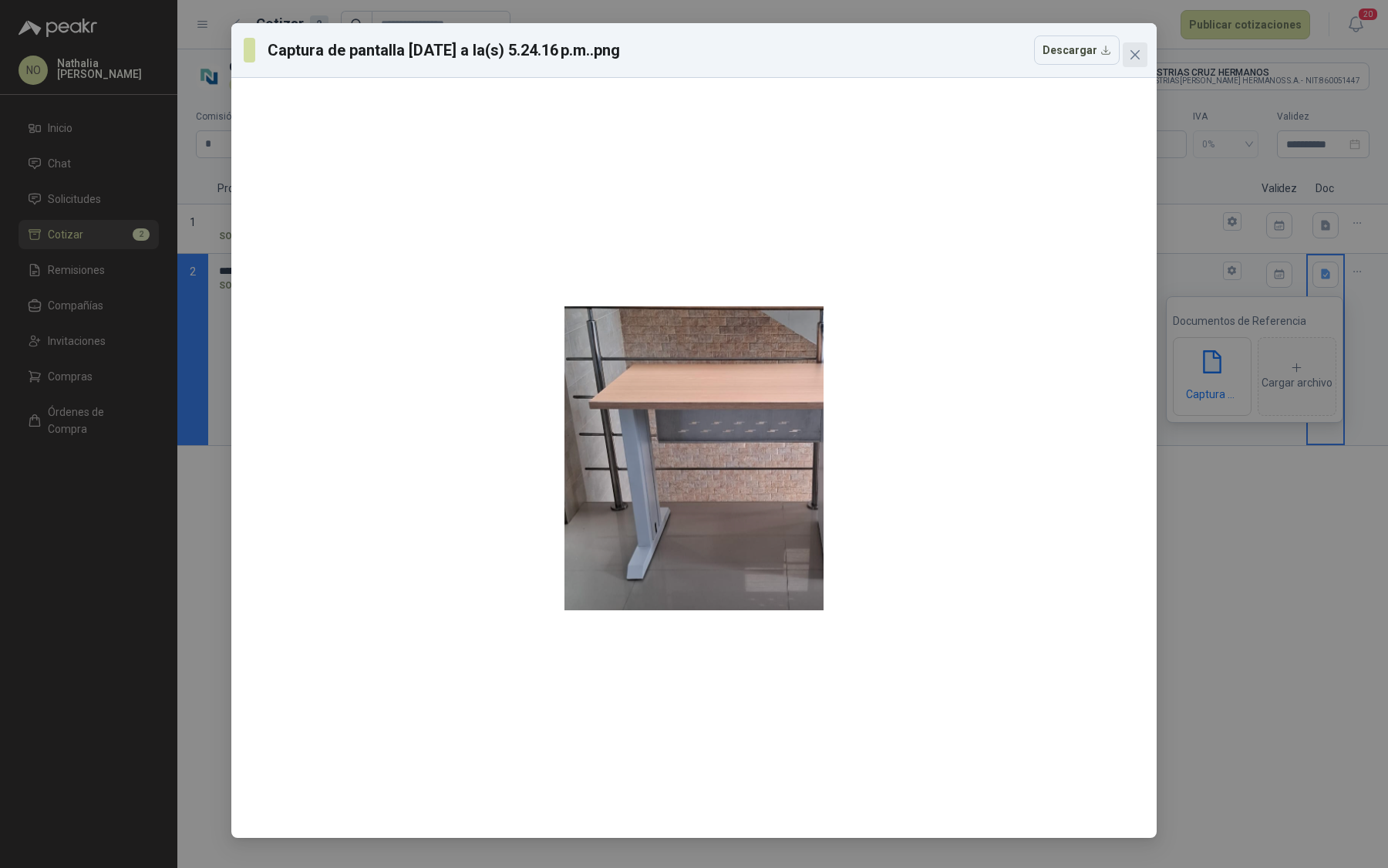
click at [1136, 51] on icon "close" at bounding box center [1135, 54] width 12 height 12
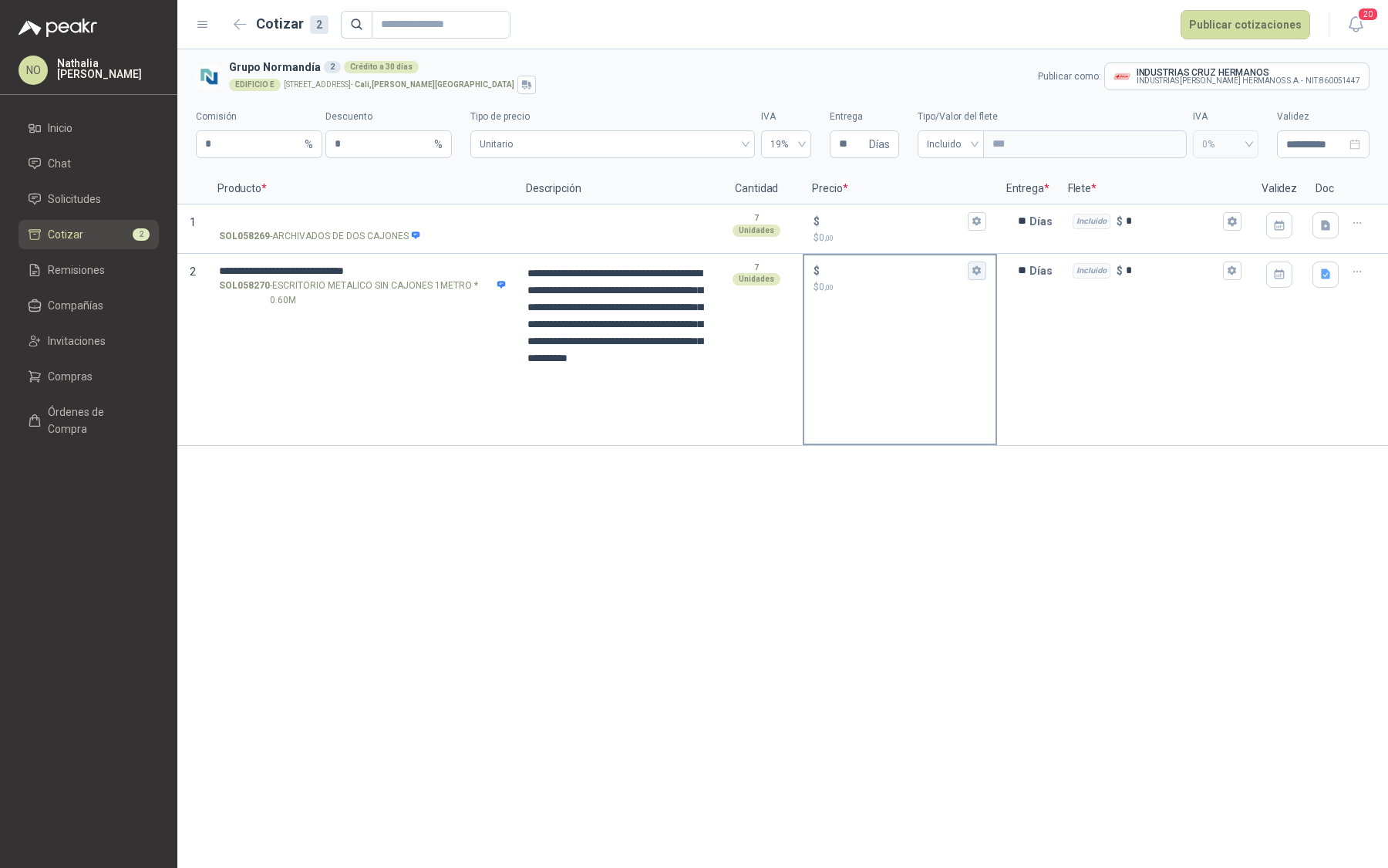
click at [976, 273] on icon "button" at bounding box center [977, 270] width 8 height 9
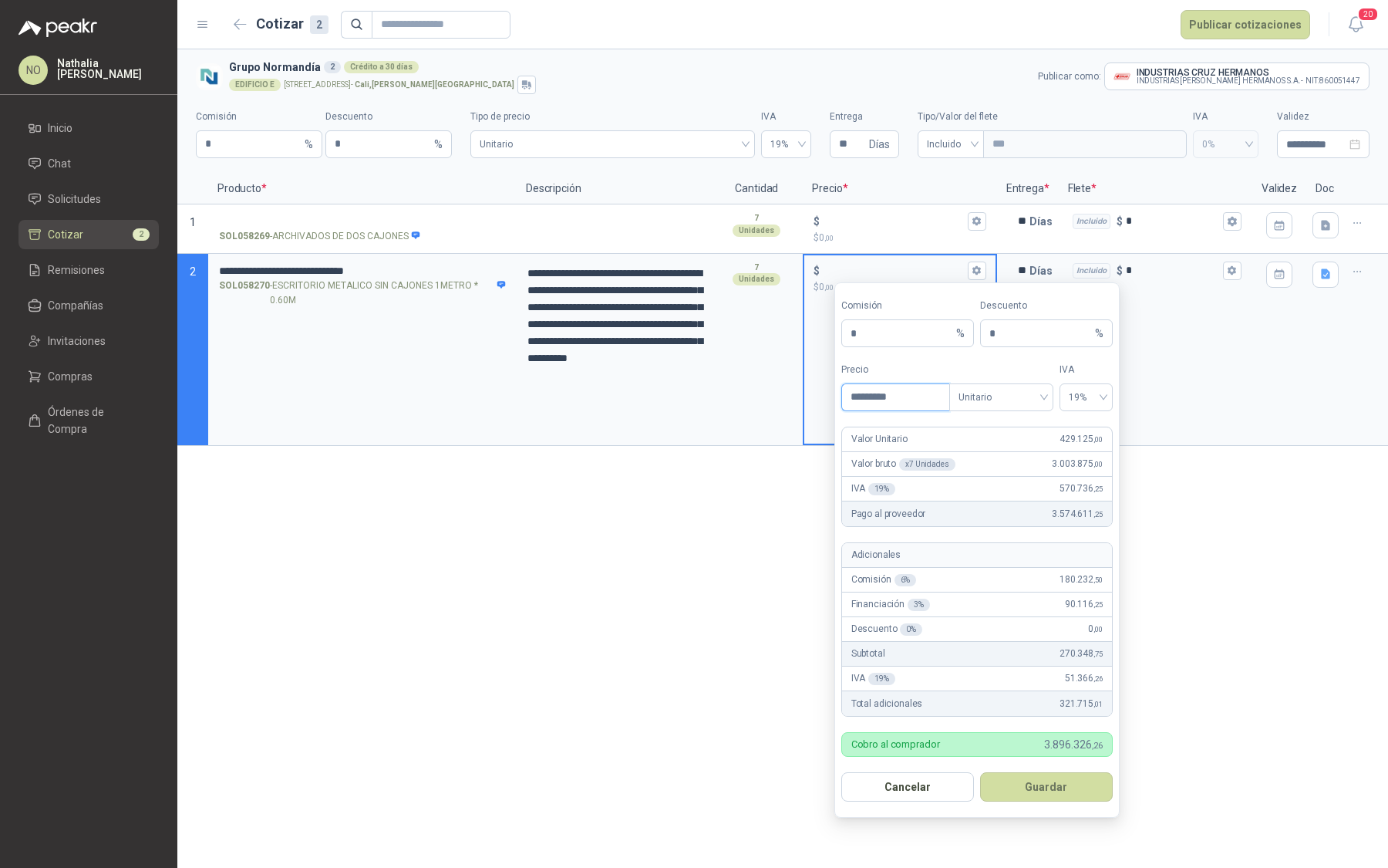
type input "*********"
click at [1070, 781] on button "Guardar" at bounding box center [1046, 787] width 133 height 30
type input "*******"
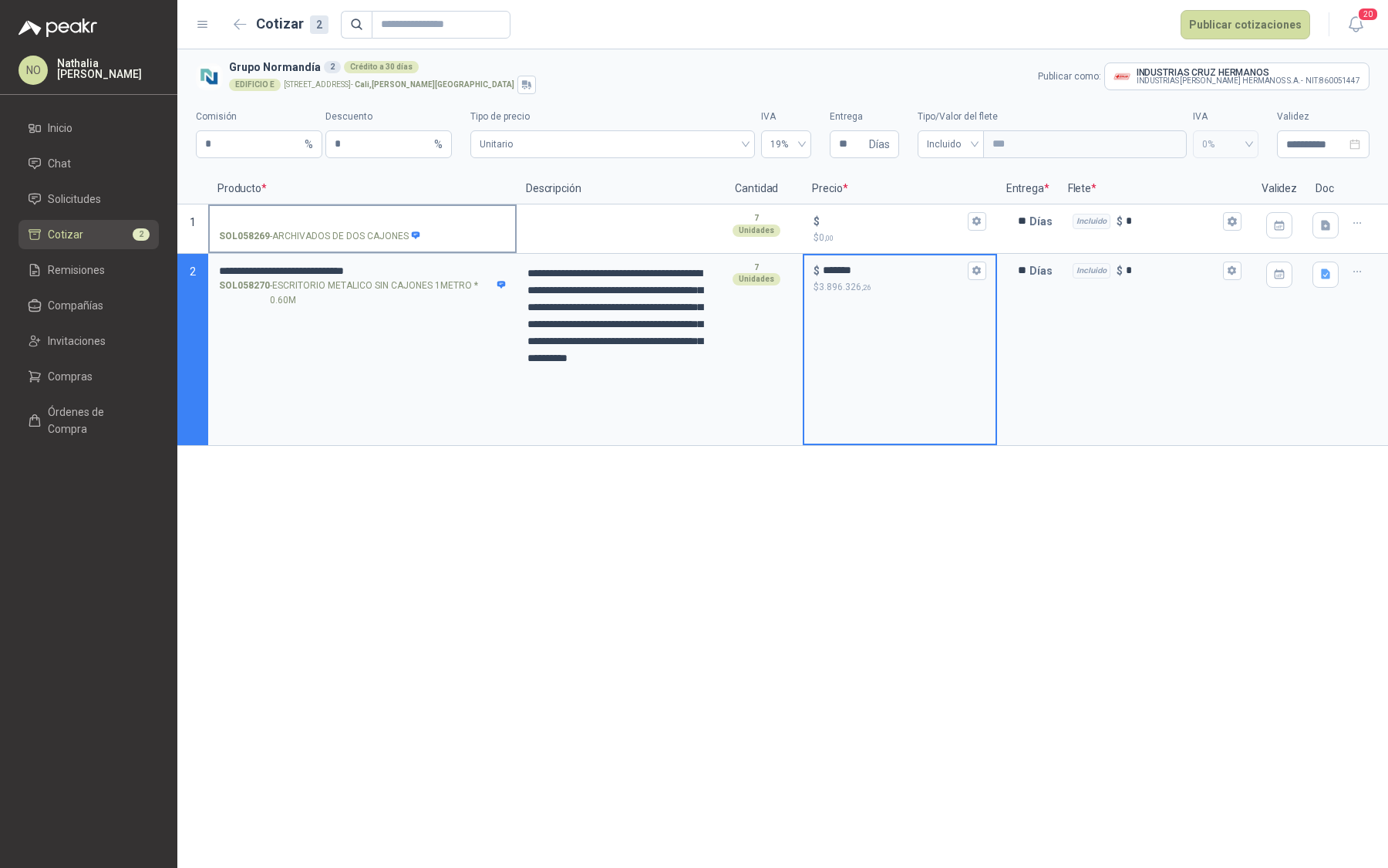
click at [341, 223] on input "SOL058269 - ARCHIVADOS DE DOS CAJONES" at bounding box center [363, 222] width 287 height 12
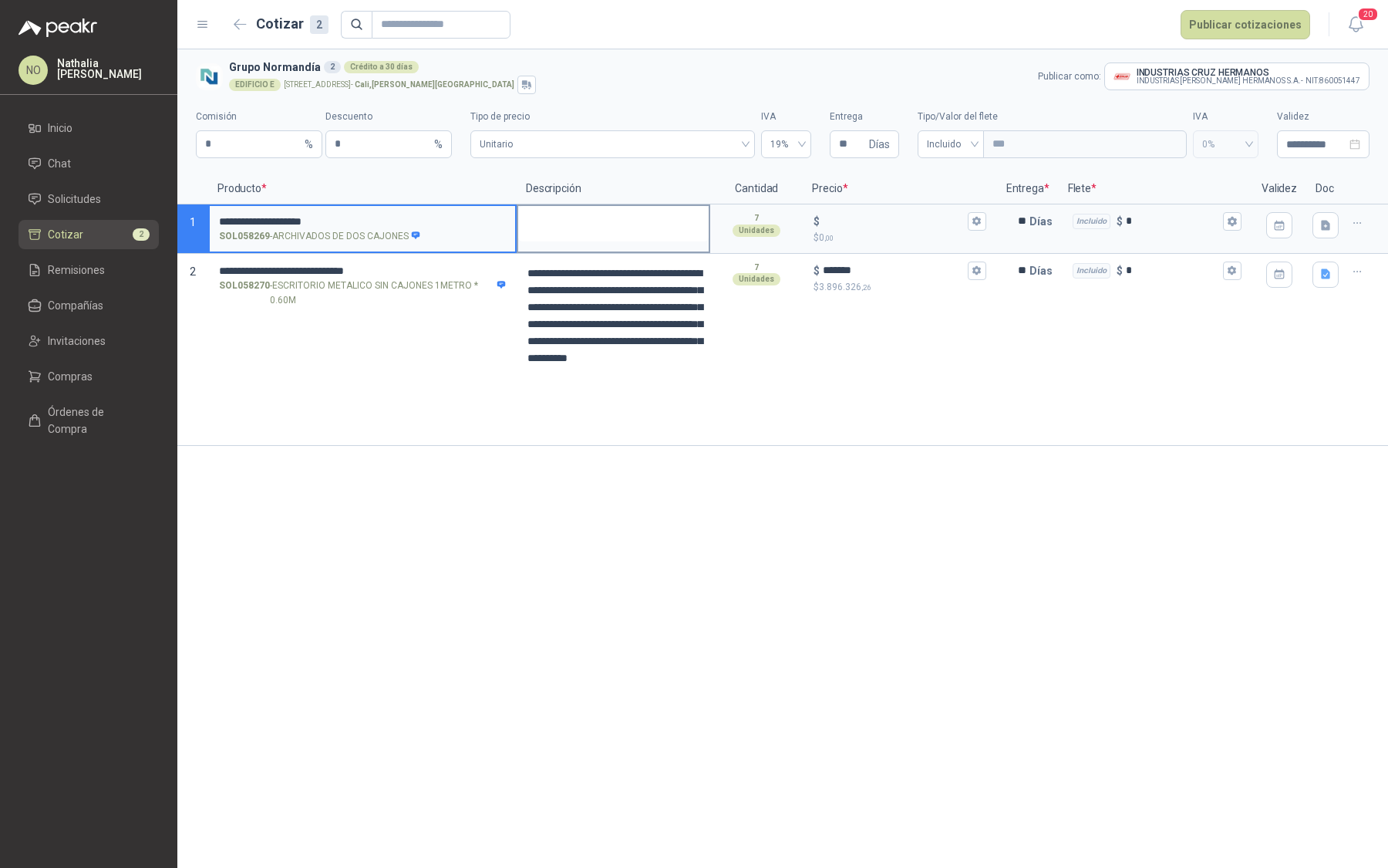
click at [593, 237] on textarea at bounding box center [613, 223] width 190 height 35
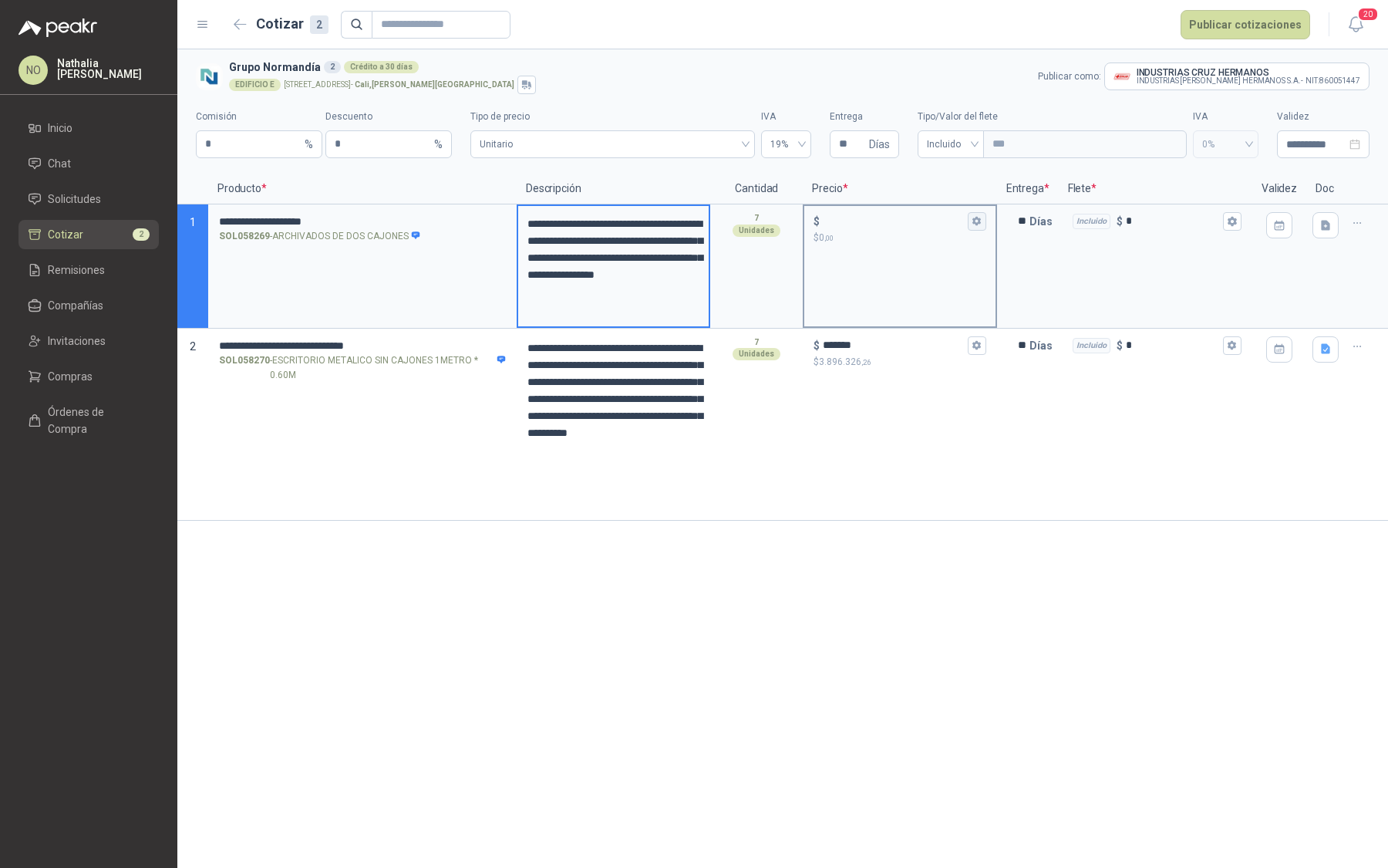
click at [978, 223] on icon "button" at bounding box center [977, 221] width 8 height 9
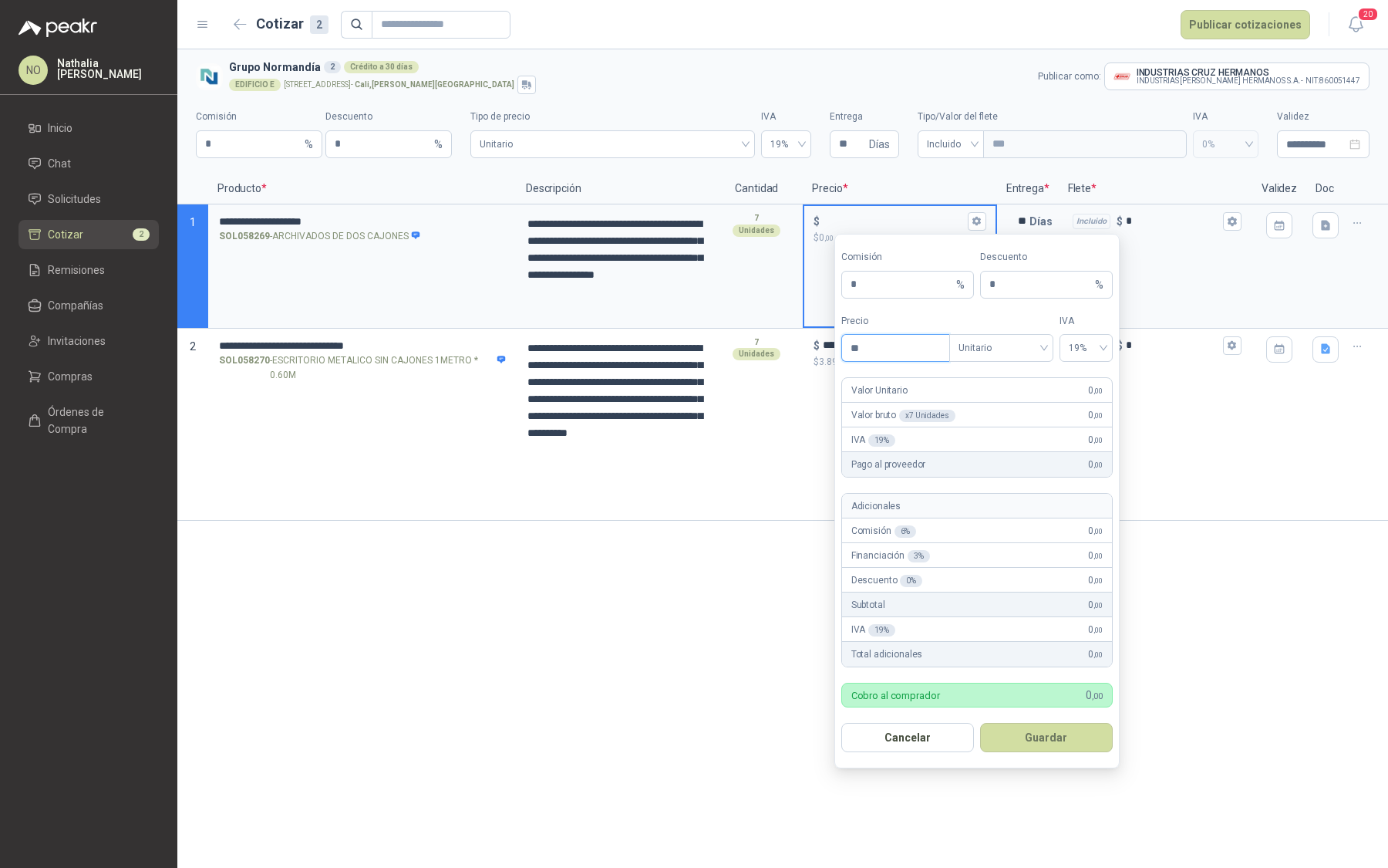
type input "*"
type input "*********"
click at [1059, 732] on button "Guardar" at bounding box center [1046, 738] width 133 height 30
type input "*******"
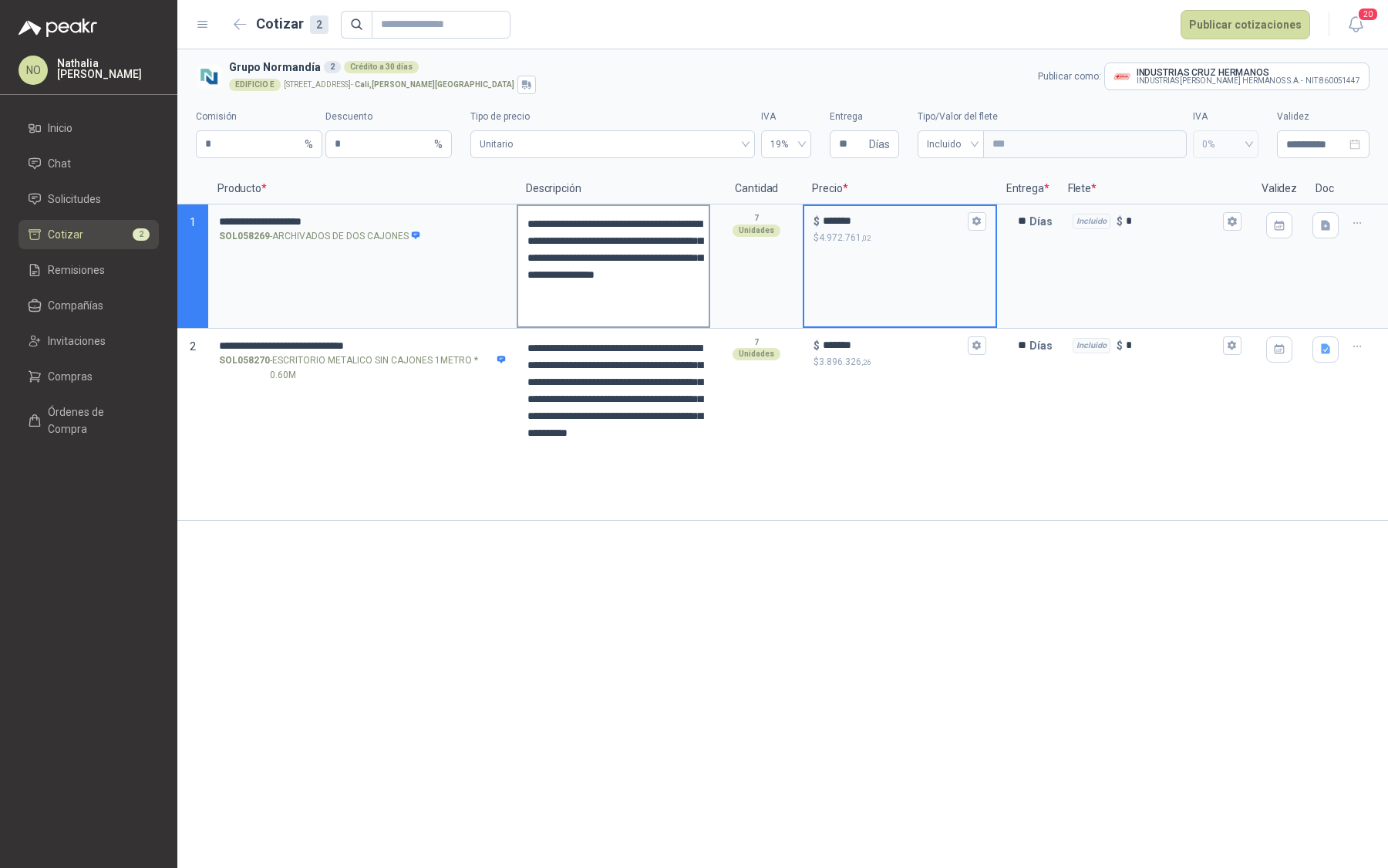
click at [675, 316] on textarea "**********" at bounding box center [613, 266] width 190 height 120
type textarea "**********"
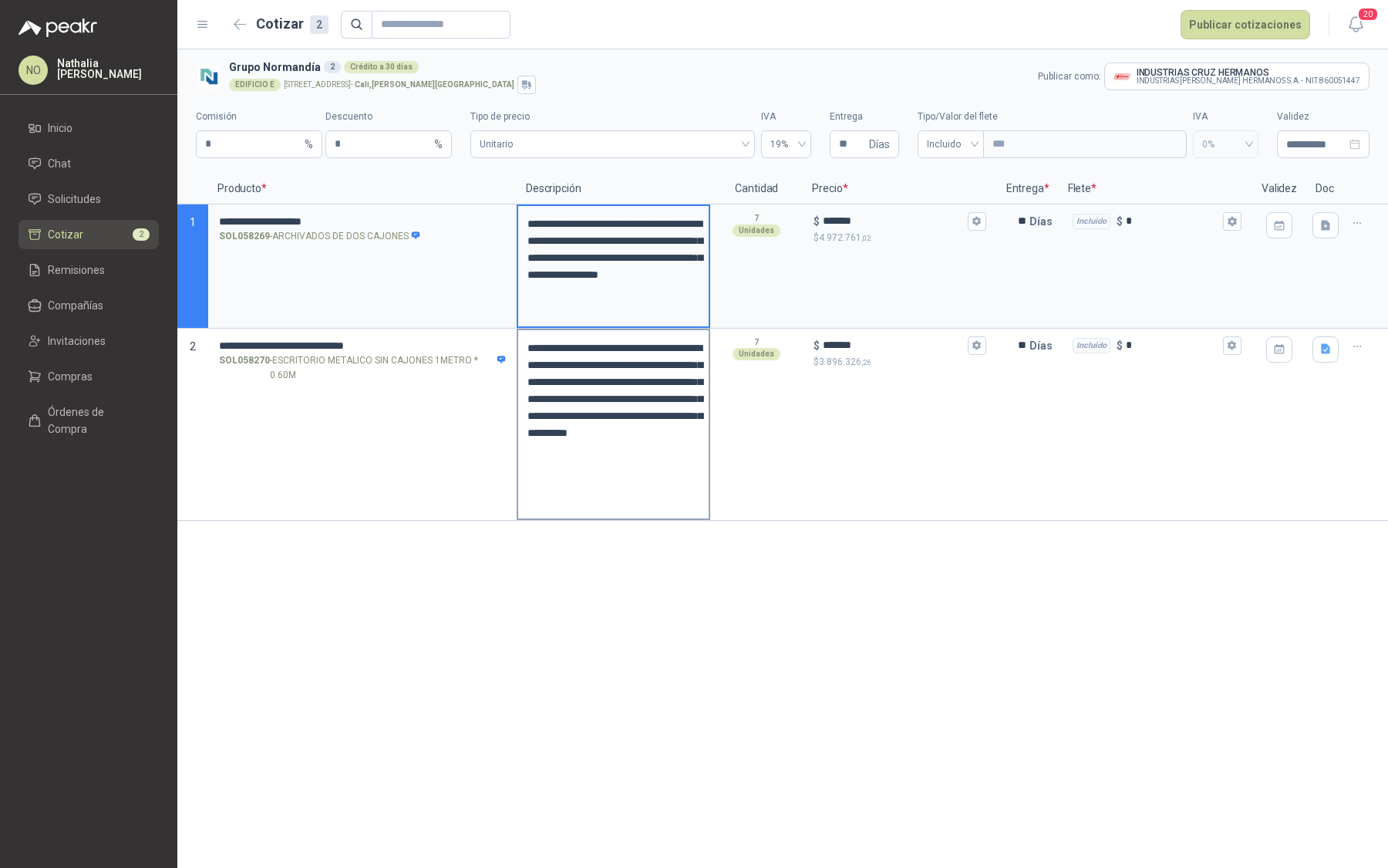
click at [600, 499] on textarea "**********" at bounding box center [613, 425] width 190 height 188
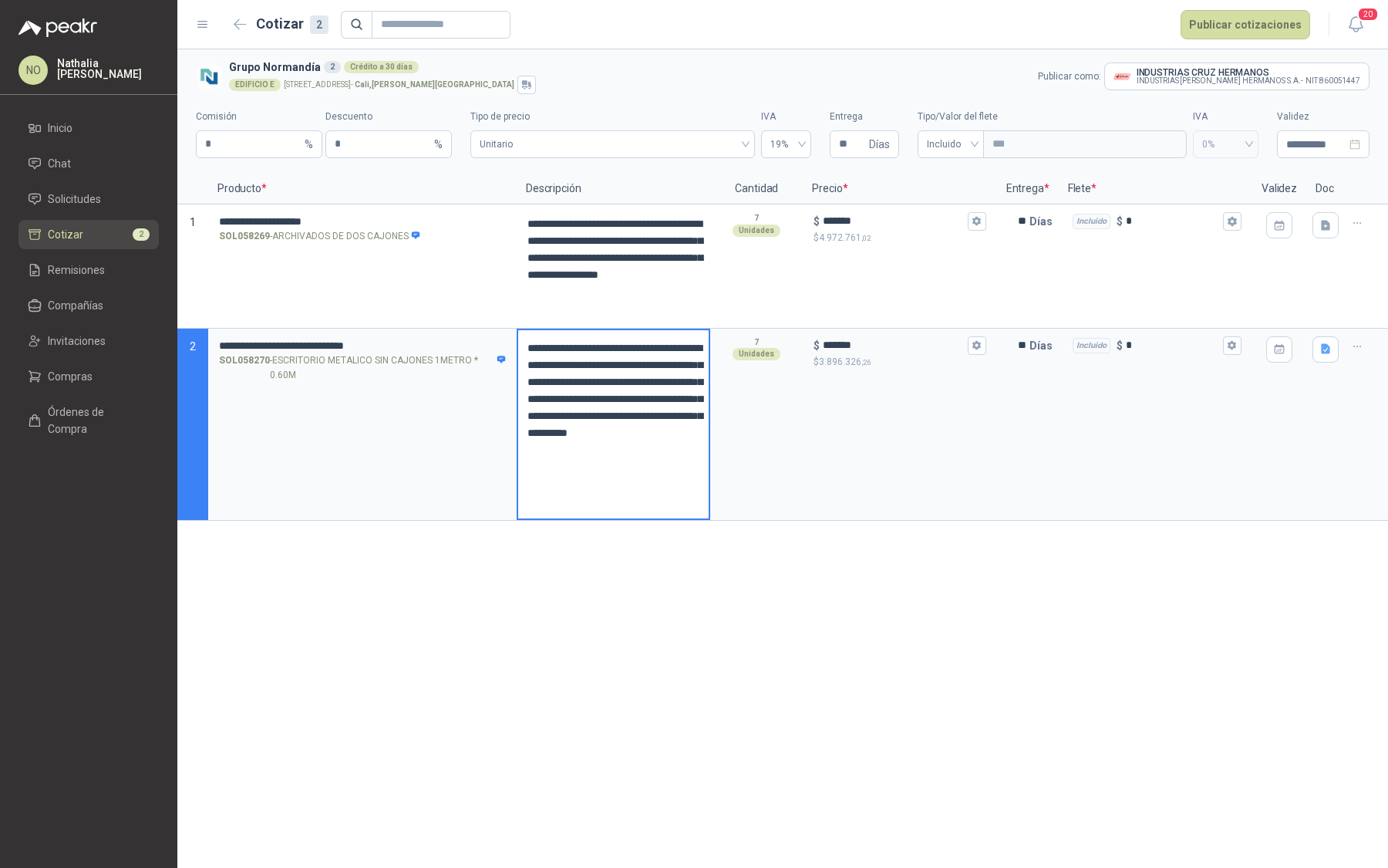
type textarea "**********"
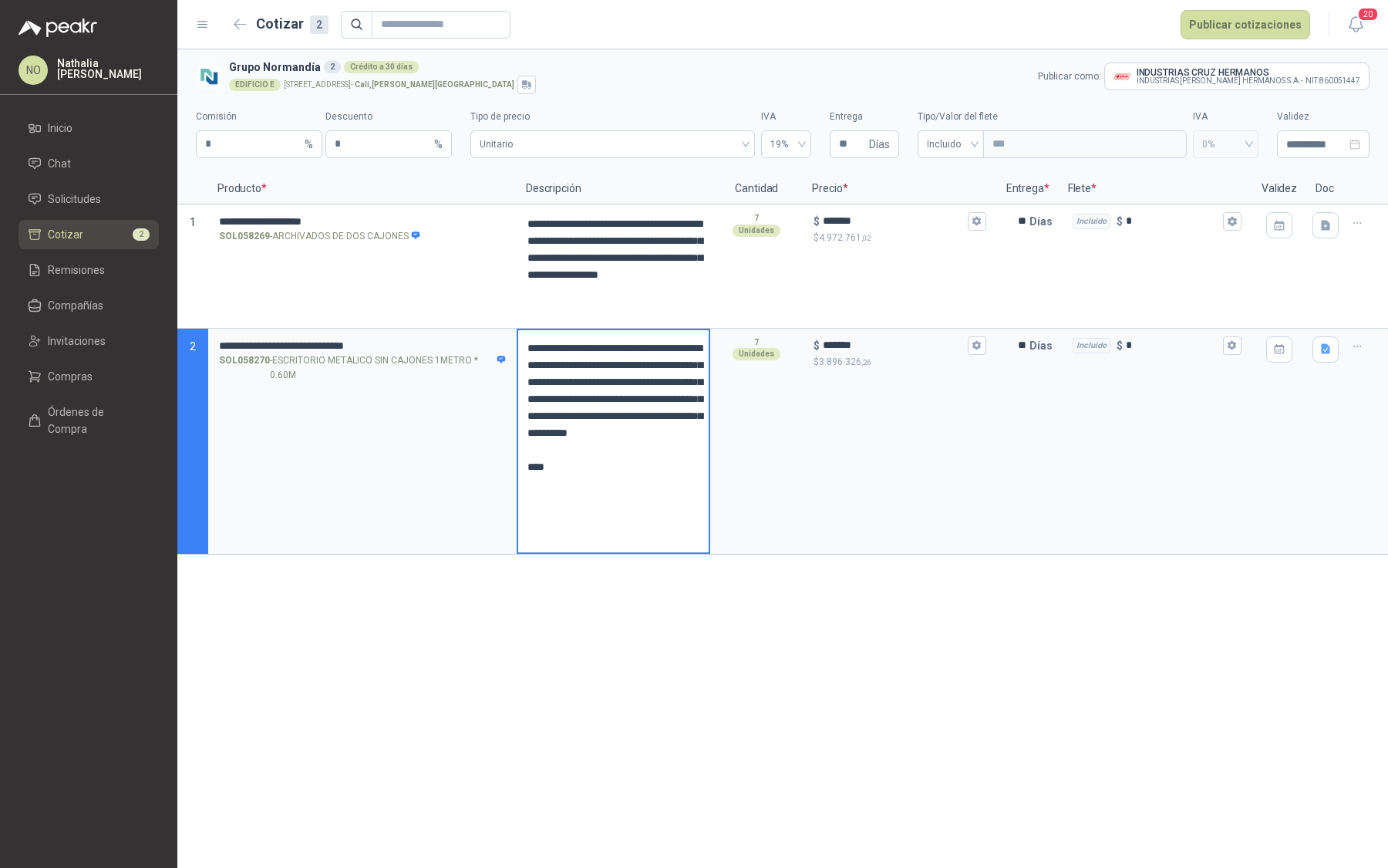
type textarea "**********"
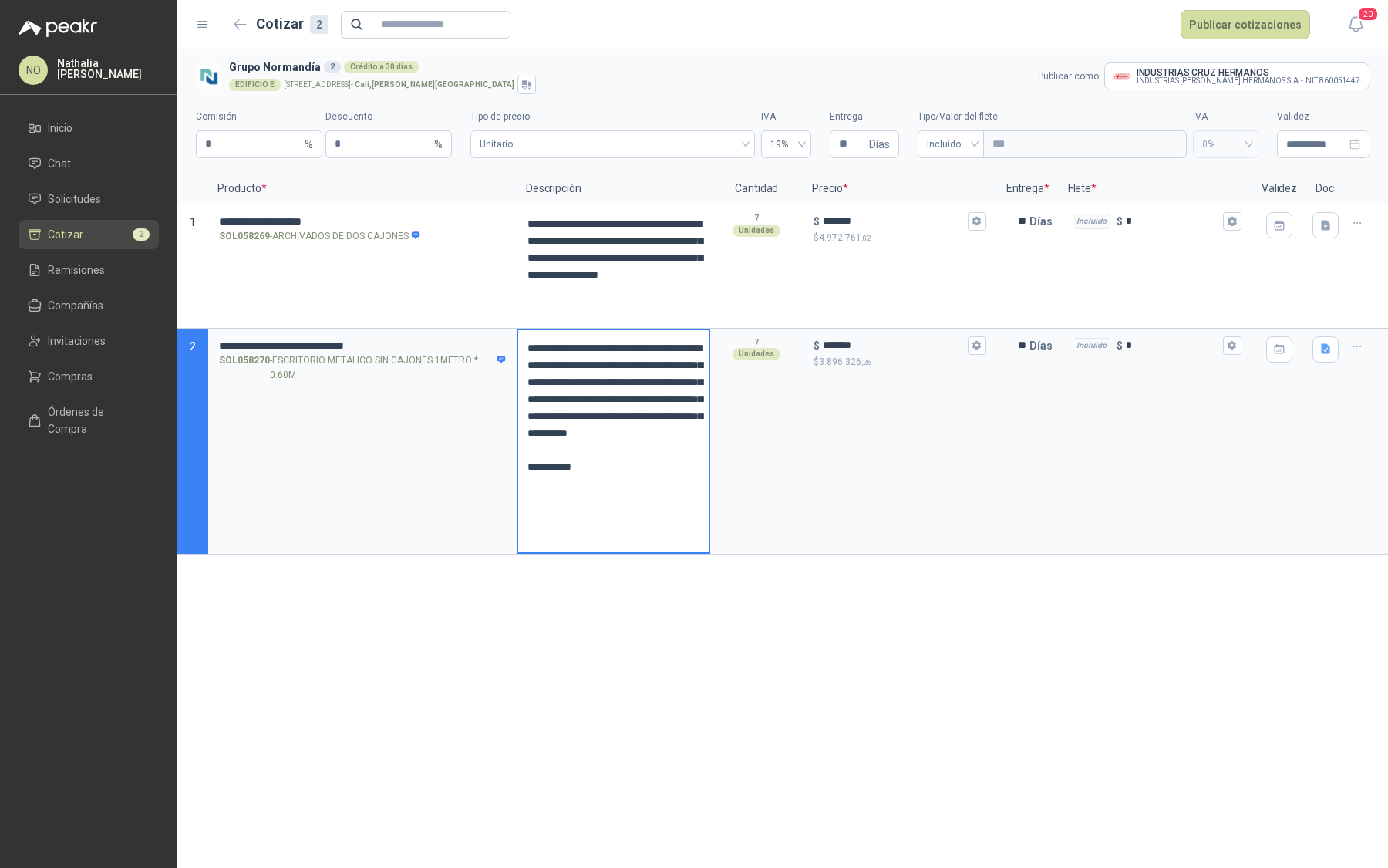
type textarea "**********"
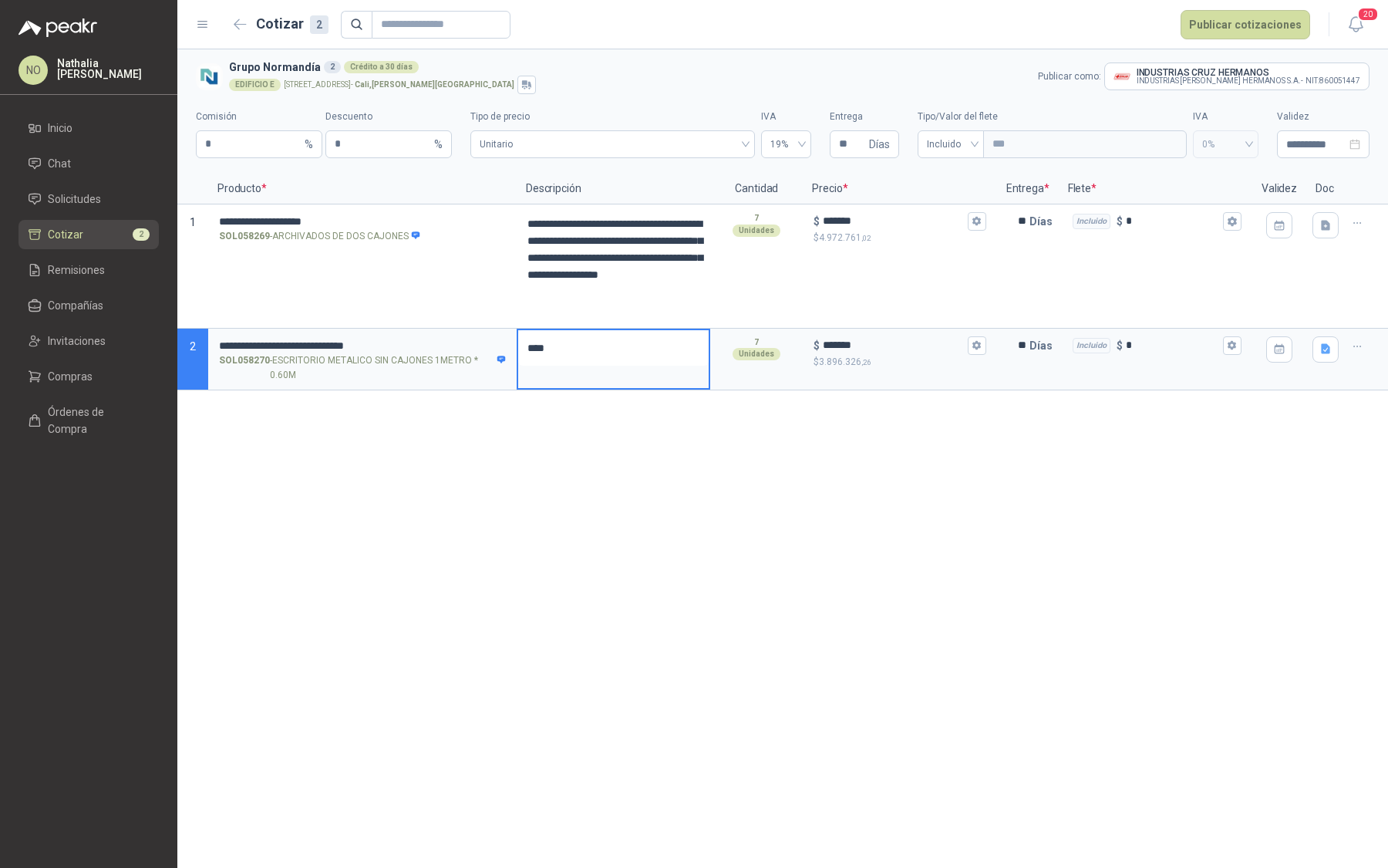
click at [576, 359] on textarea "****" at bounding box center [613, 348] width 190 height 35
click at [648, 368] on div at bounding box center [613, 360] width 194 height 63
click at [626, 354] on textarea at bounding box center [613, 348] width 190 height 35
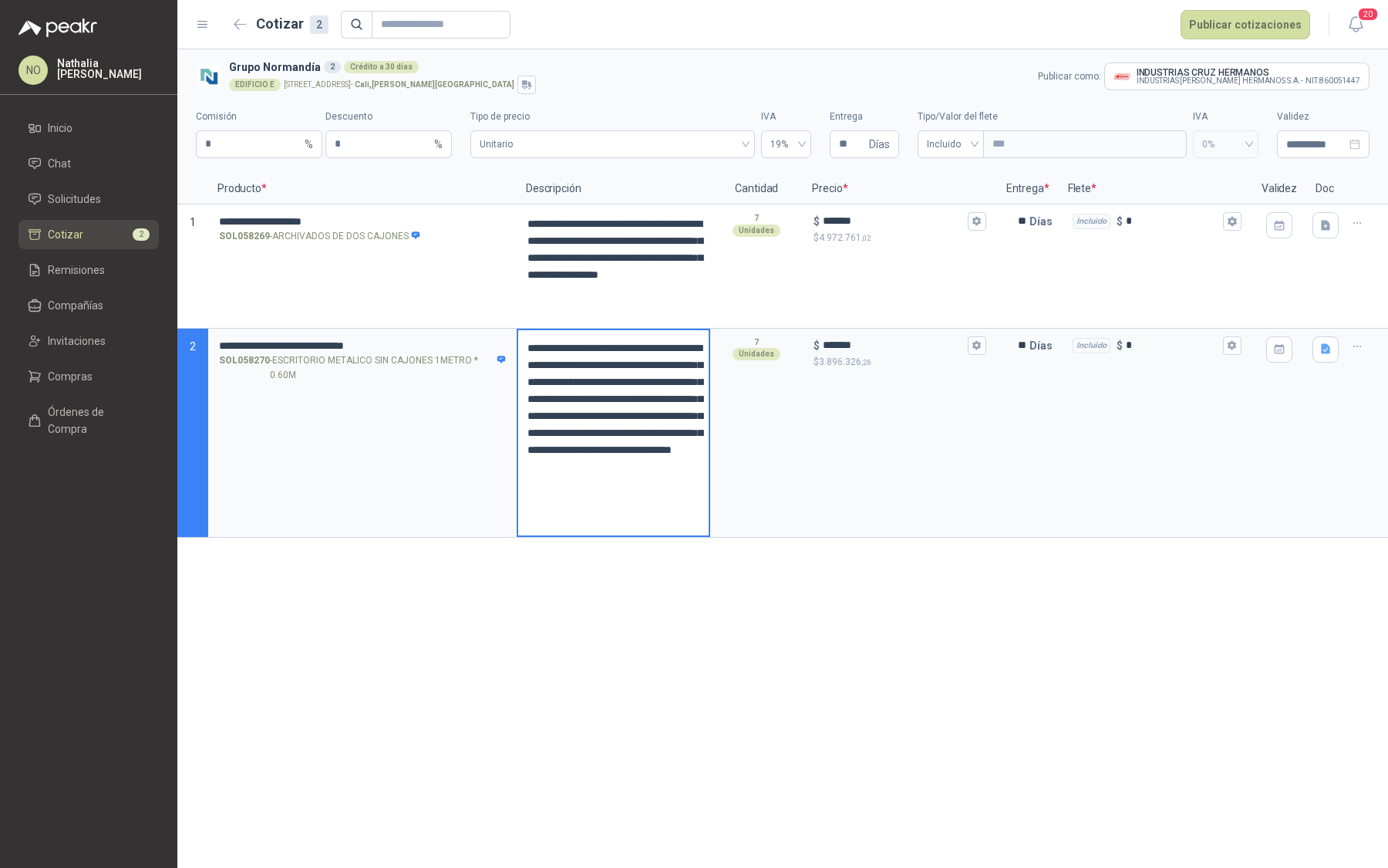
click at [523, 481] on textarea "**********" at bounding box center [613, 433] width 190 height 205
click at [601, 533] on textarea "**********" at bounding box center [613, 442] width 190 height 223
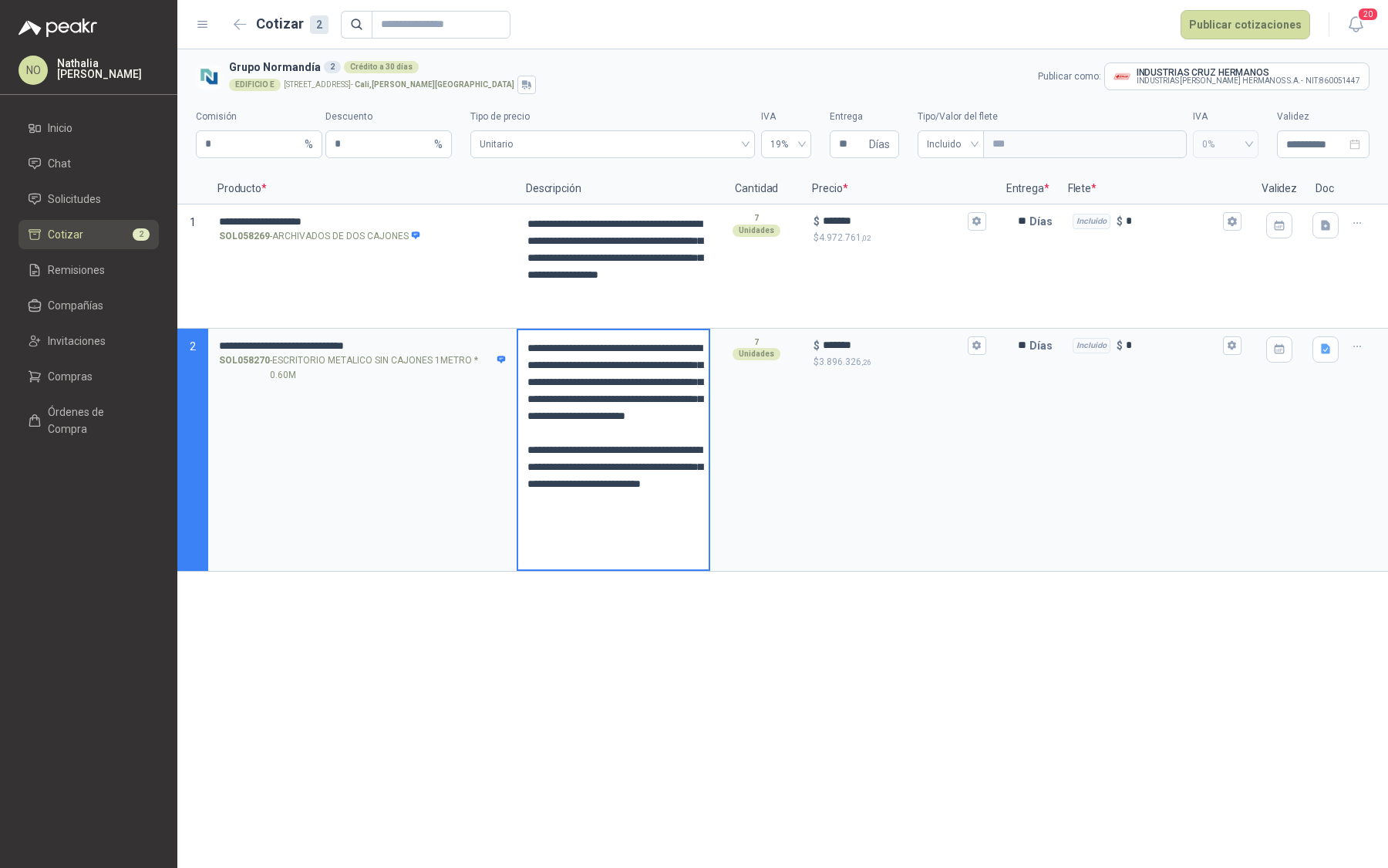
click at [583, 559] on textarea "**********" at bounding box center [613, 450] width 190 height 239
click at [578, 550] on textarea "**********" at bounding box center [613, 450] width 190 height 239
click at [622, 553] on textarea "**********" at bounding box center [613, 450] width 190 height 239
click at [1327, 226] on icon "button" at bounding box center [1325, 225] width 9 height 10
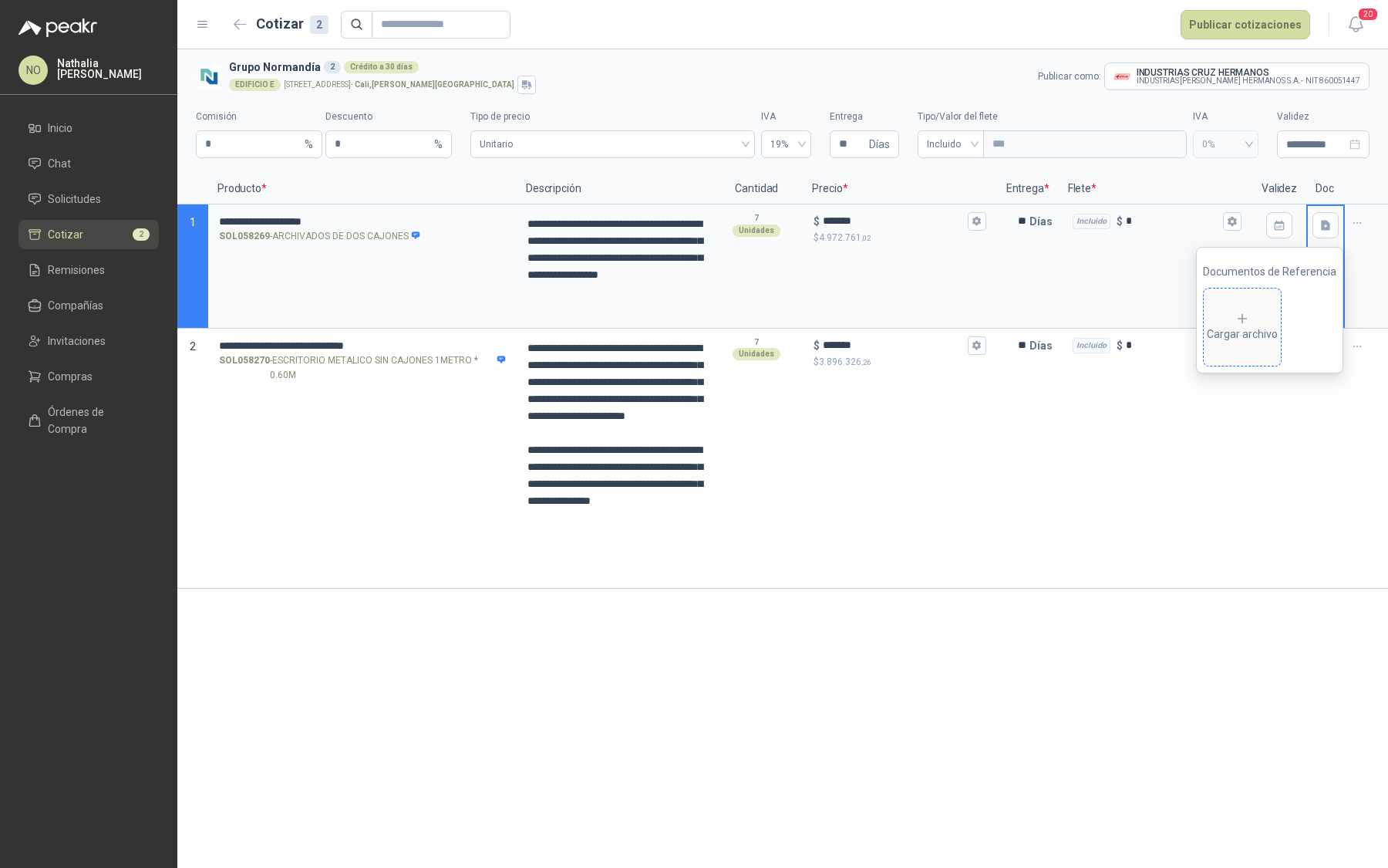
click at [1263, 328] on div "Cargar archivo" at bounding box center [1242, 326] width 71 height 30
click at [1198, 322] on icon "eye" at bounding box center [1203, 326] width 12 height 12
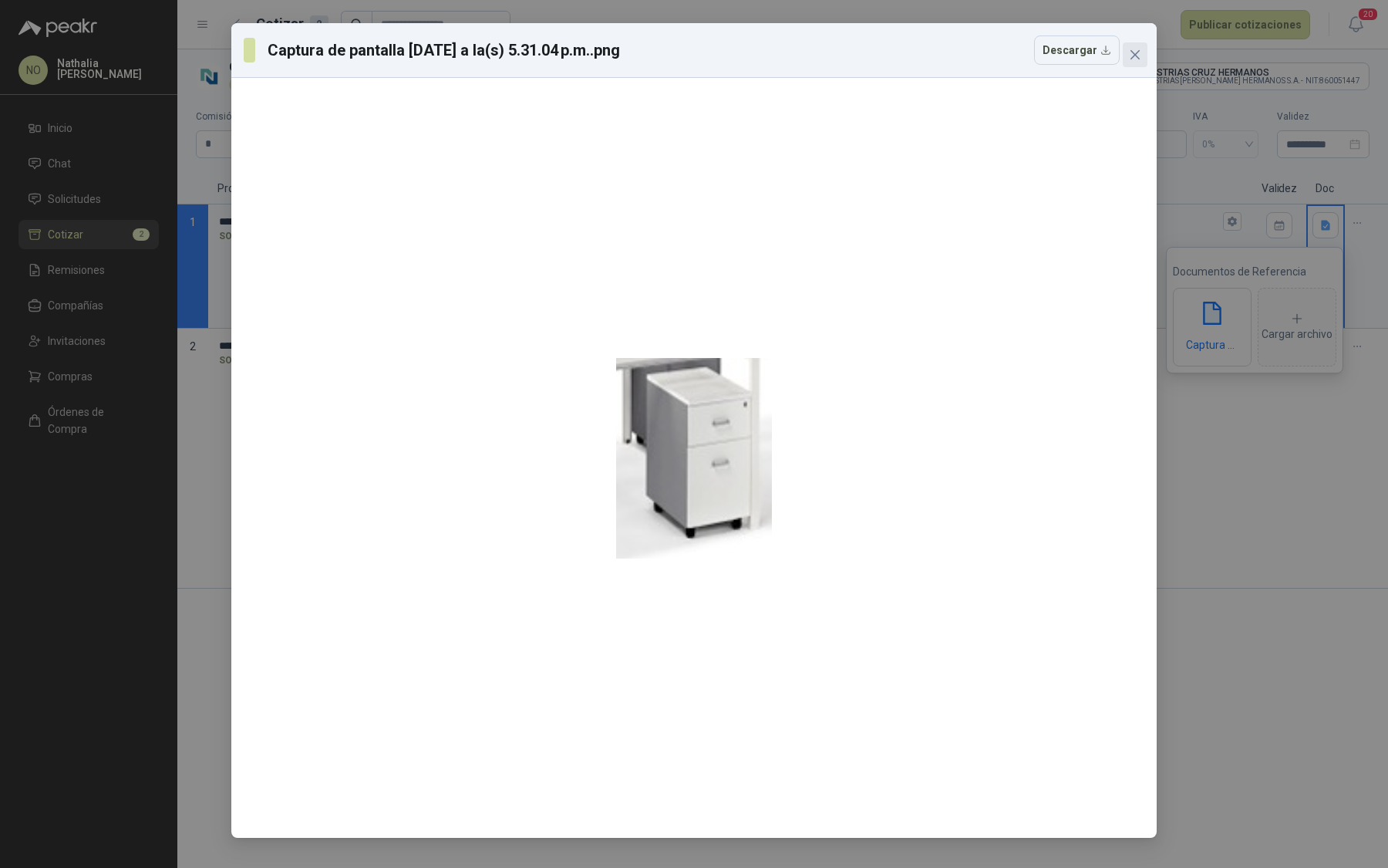
click at [1131, 54] on icon "close" at bounding box center [1135, 54] width 12 height 12
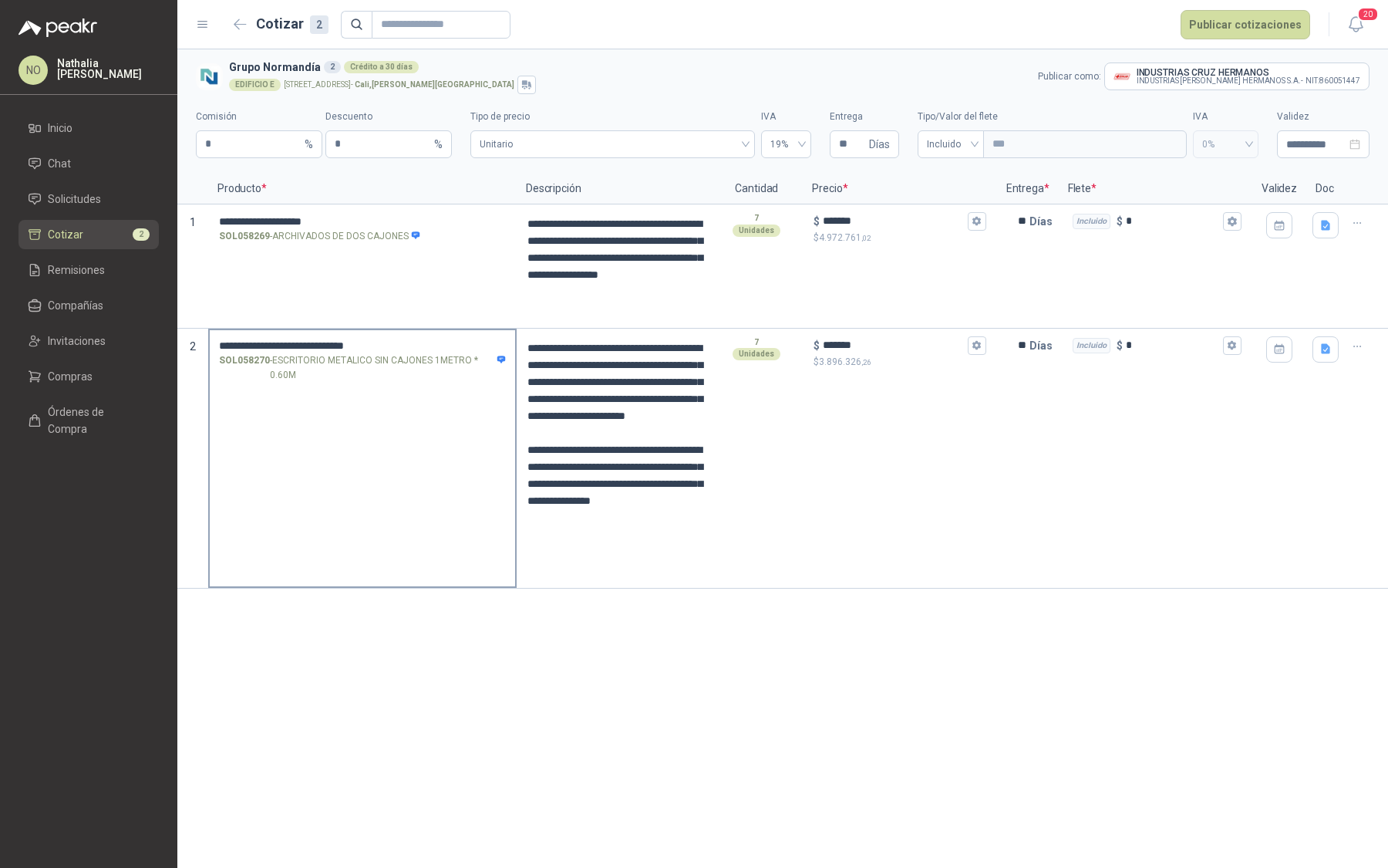
click at [441, 345] on input "**********" at bounding box center [363, 346] width 287 height 12
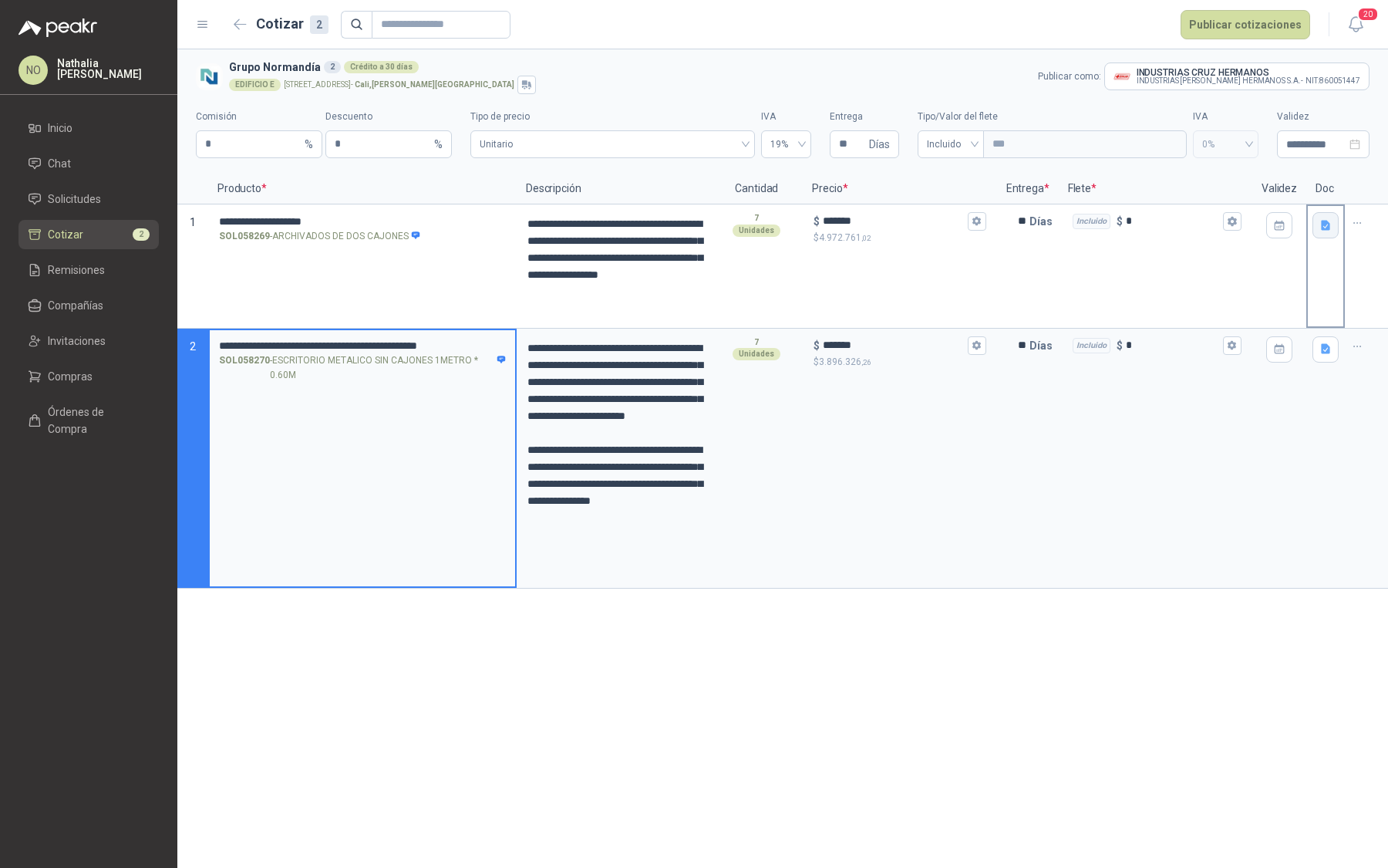
click at [1328, 228] on icon "button" at bounding box center [1325, 225] width 9 height 10
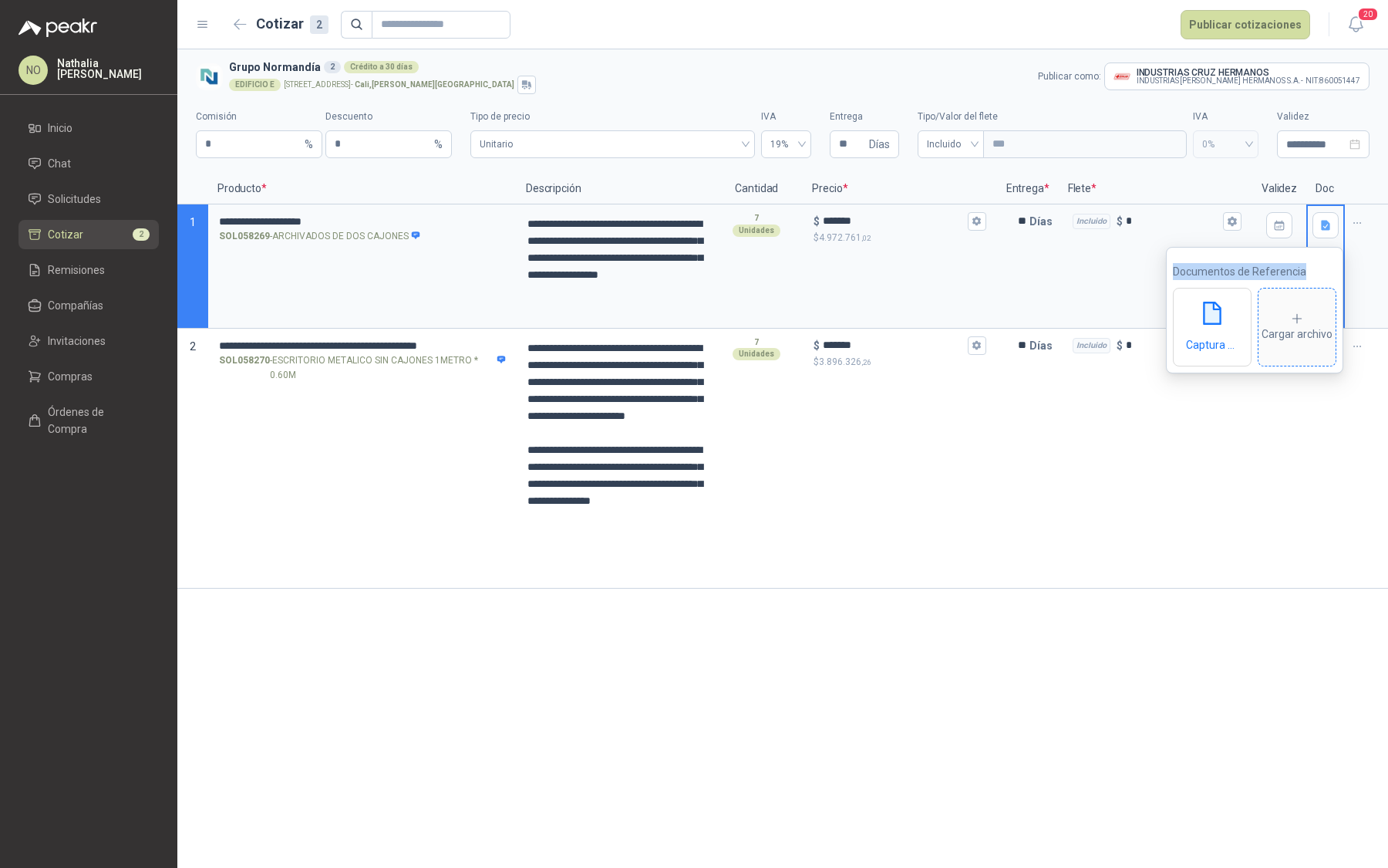
click at [1296, 312] on icon at bounding box center [1297, 318] width 14 height 14
click at [1203, 326] on icon "eye" at bounding box center [1203, 326] width 12 height 12
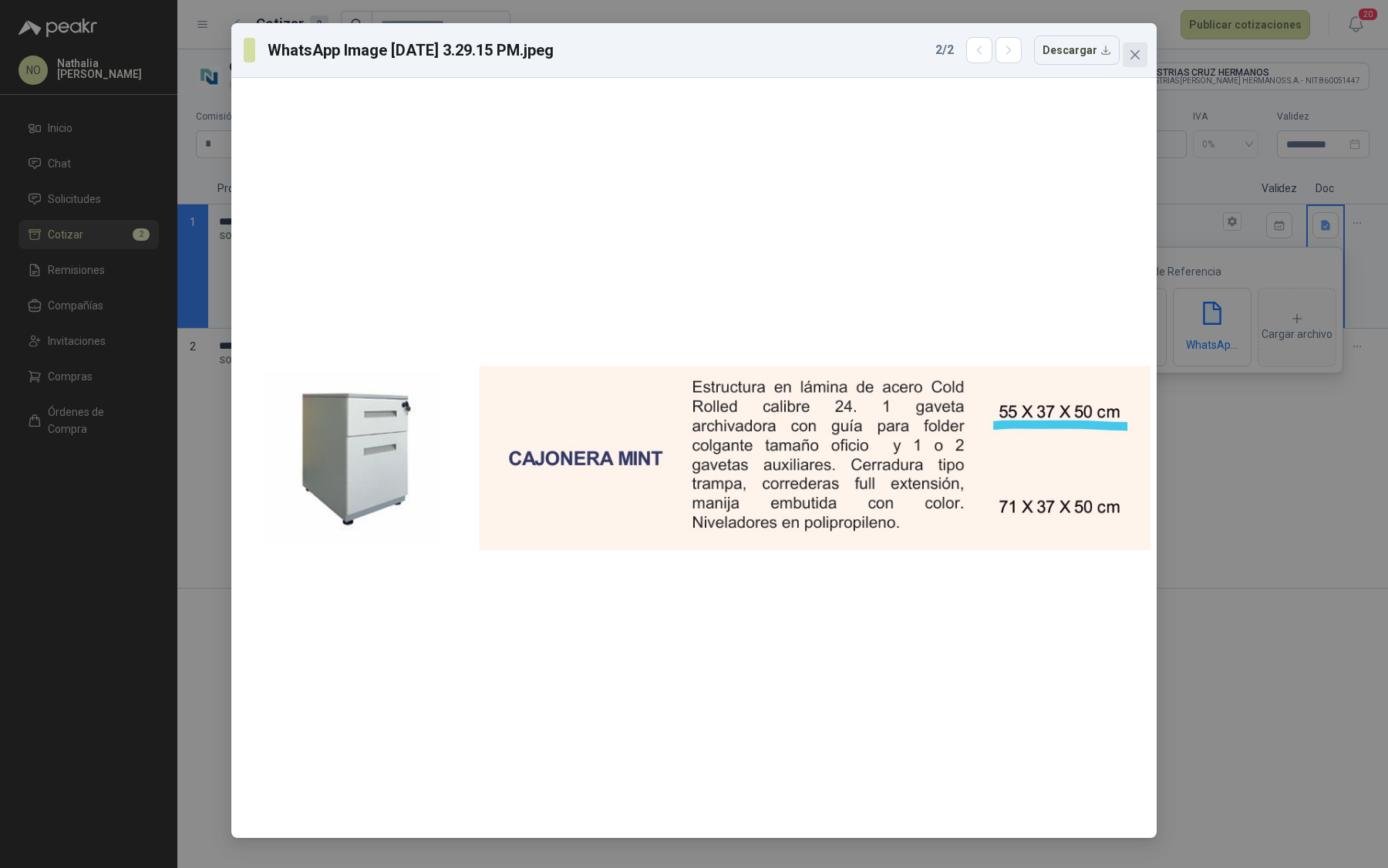
click at [1136, 54] on icon "close" at bounding box center [1135, 54] width 9 height 9
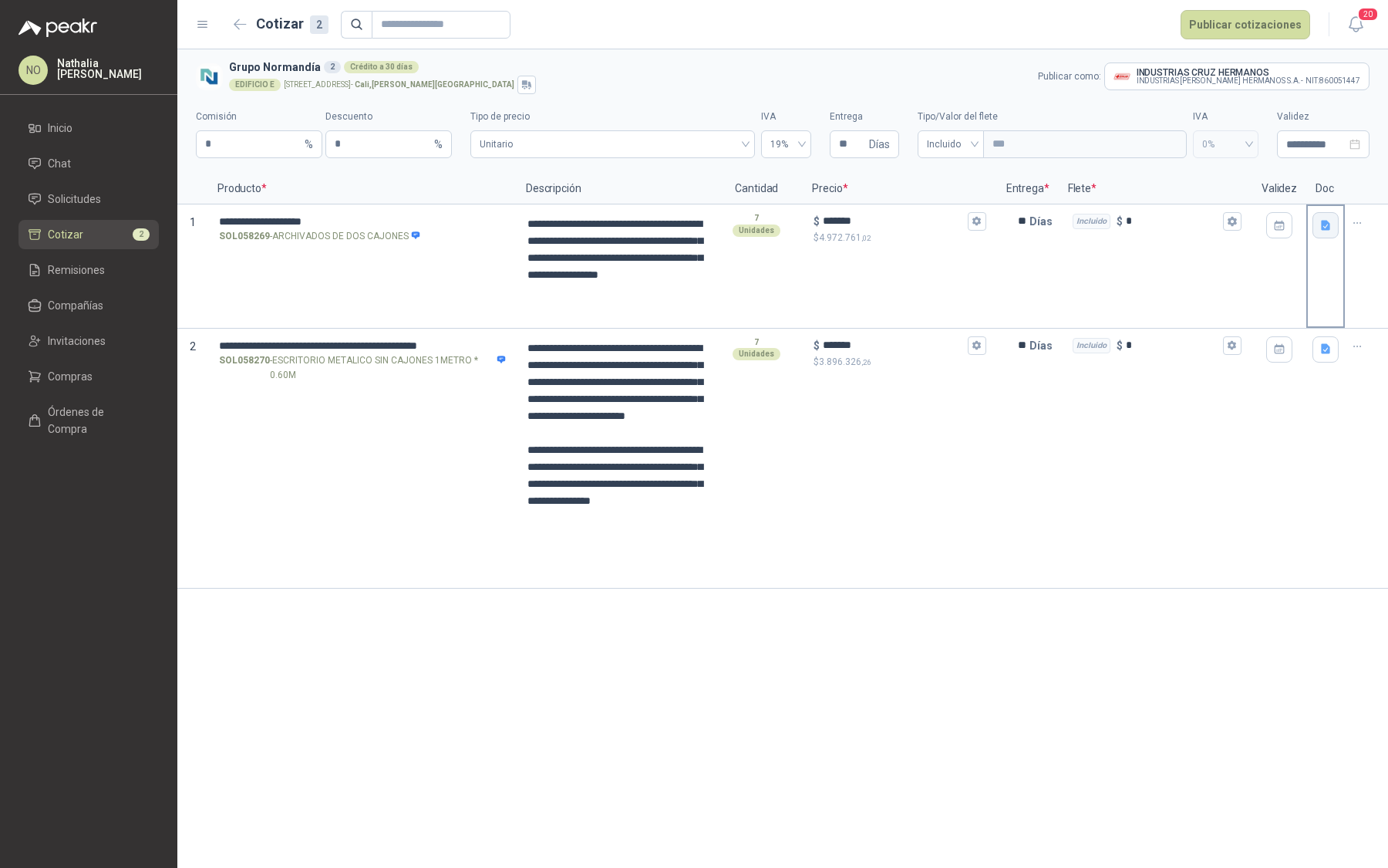
click at [1321, 223] on icon "button" at bounding box center [1325, 225] width 9 height 10
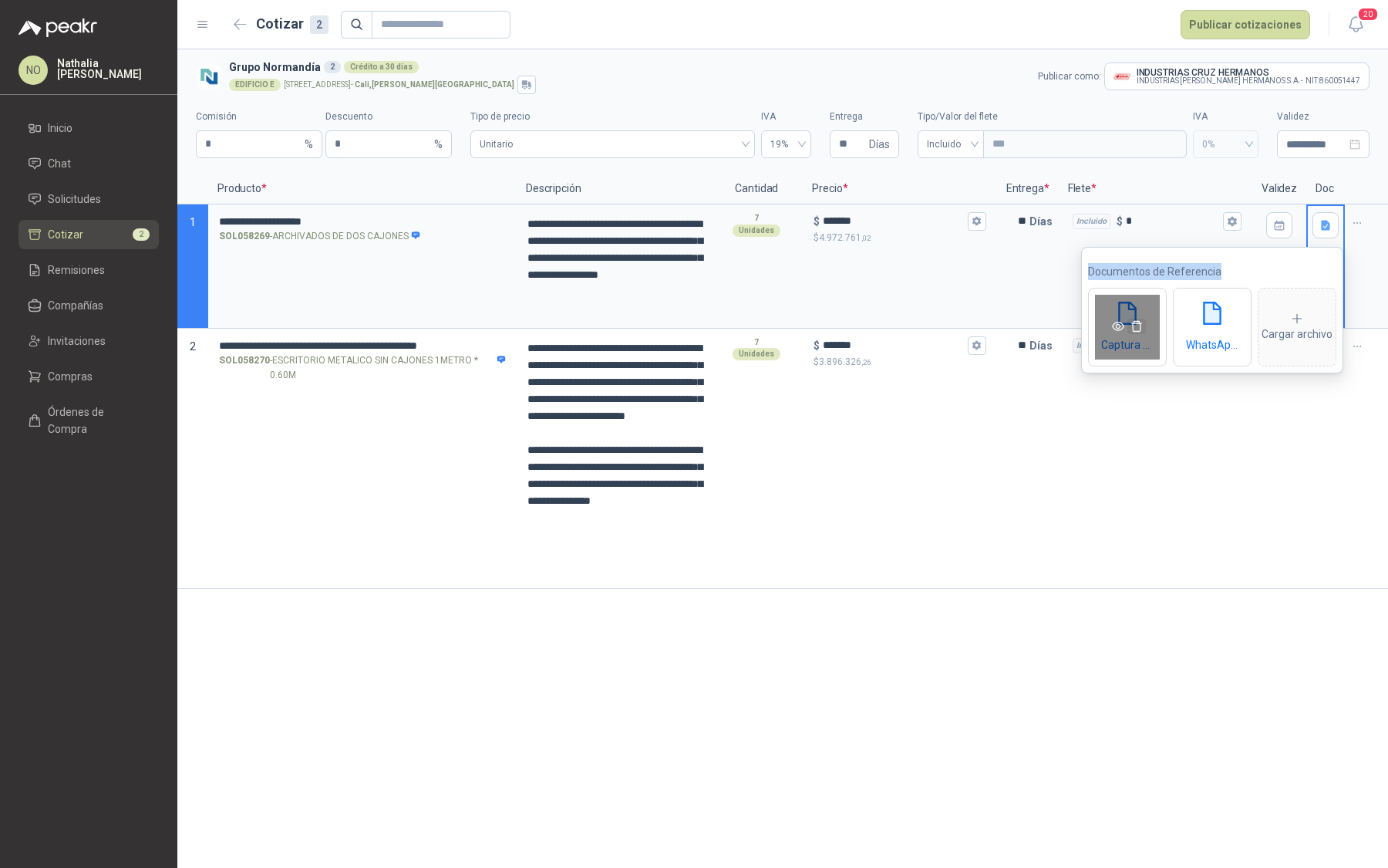
click at [1138, 326] on icon "delete" at bounding box center [1137, 326] width 12 height 12
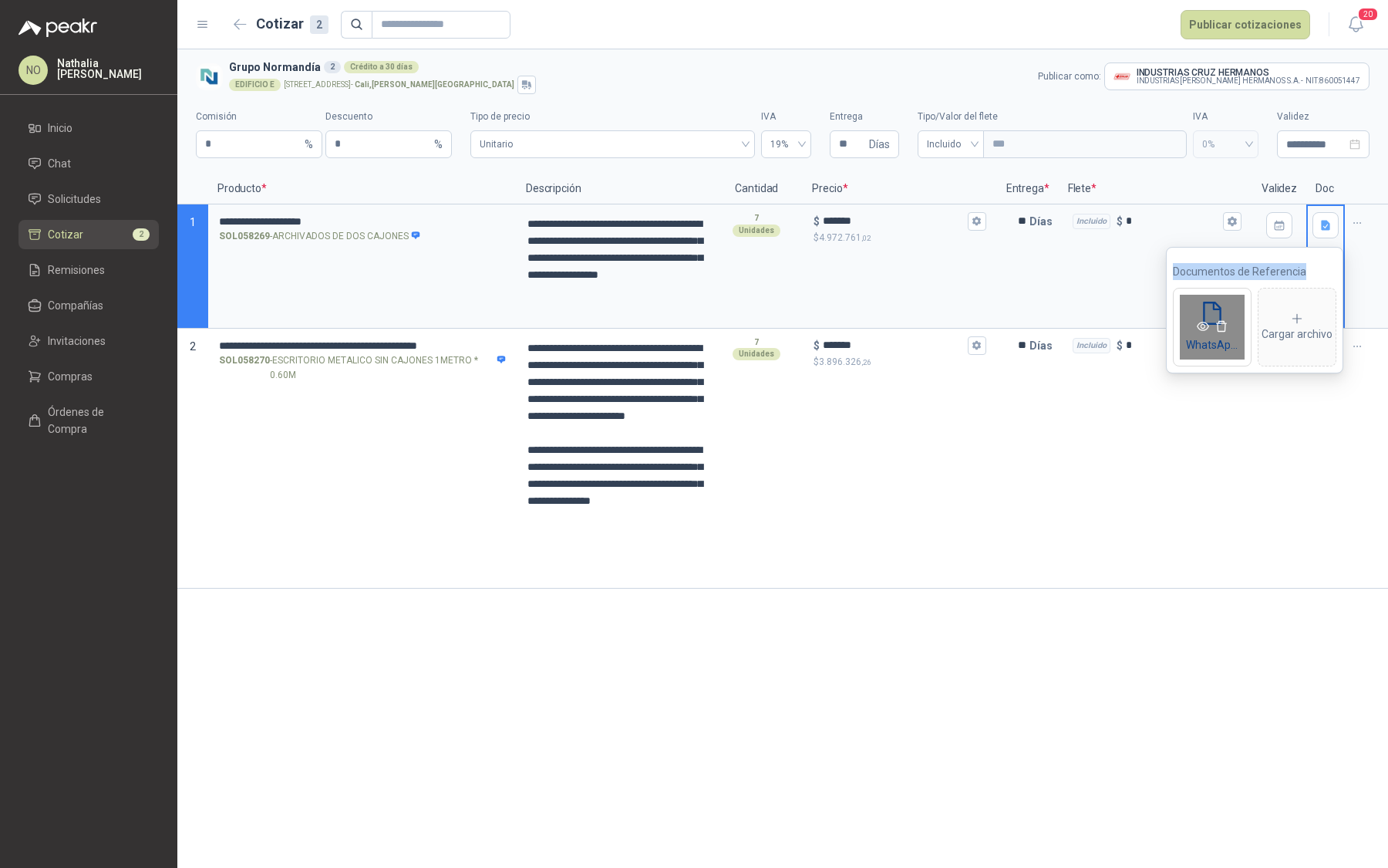
click at [1201, 326] on icon "eye" at bounding box center [1203, 326] width 12 height 12
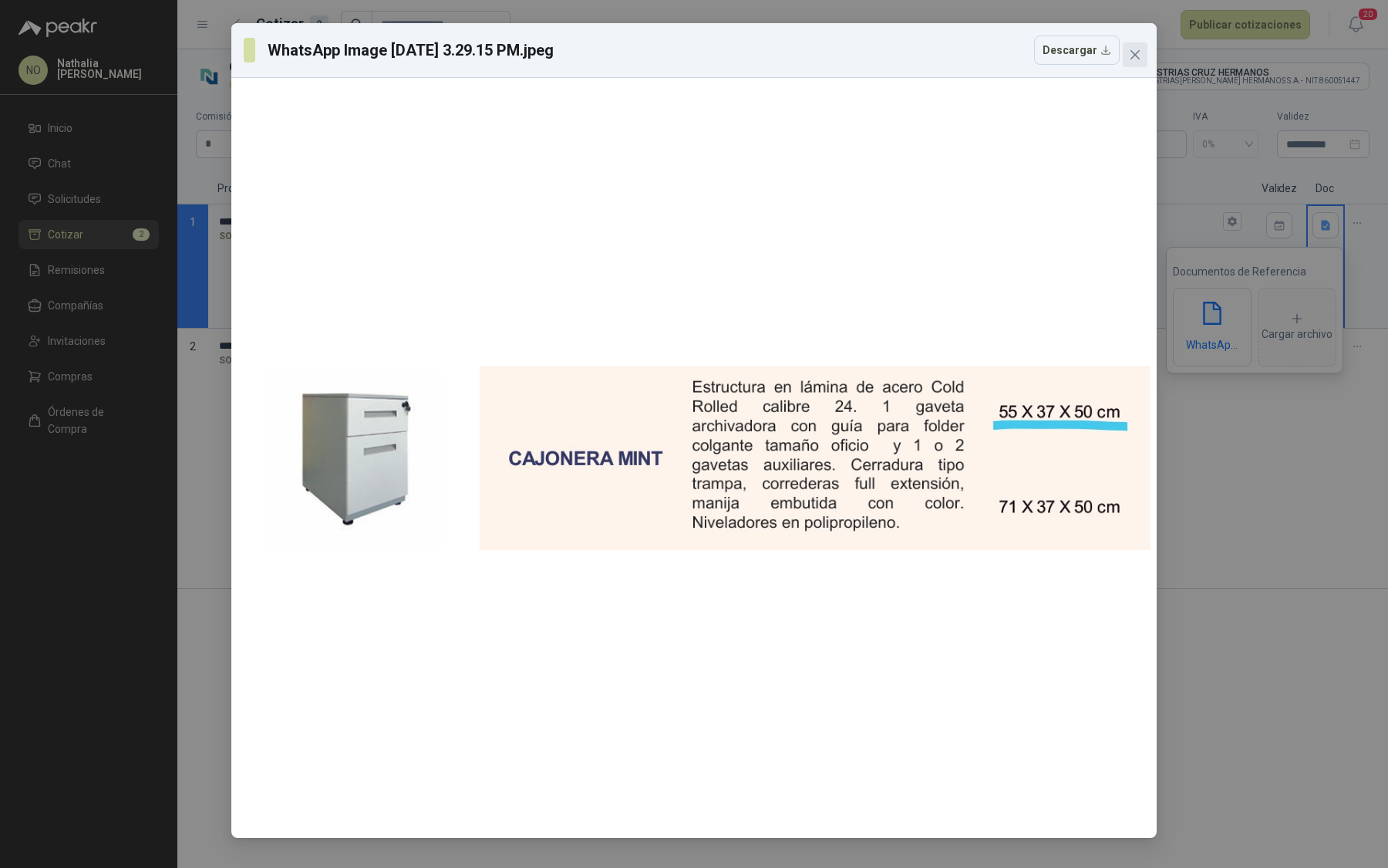
click at [1137, 56] on icon "close" at bounding box center [1135, 54] width 9 height 9
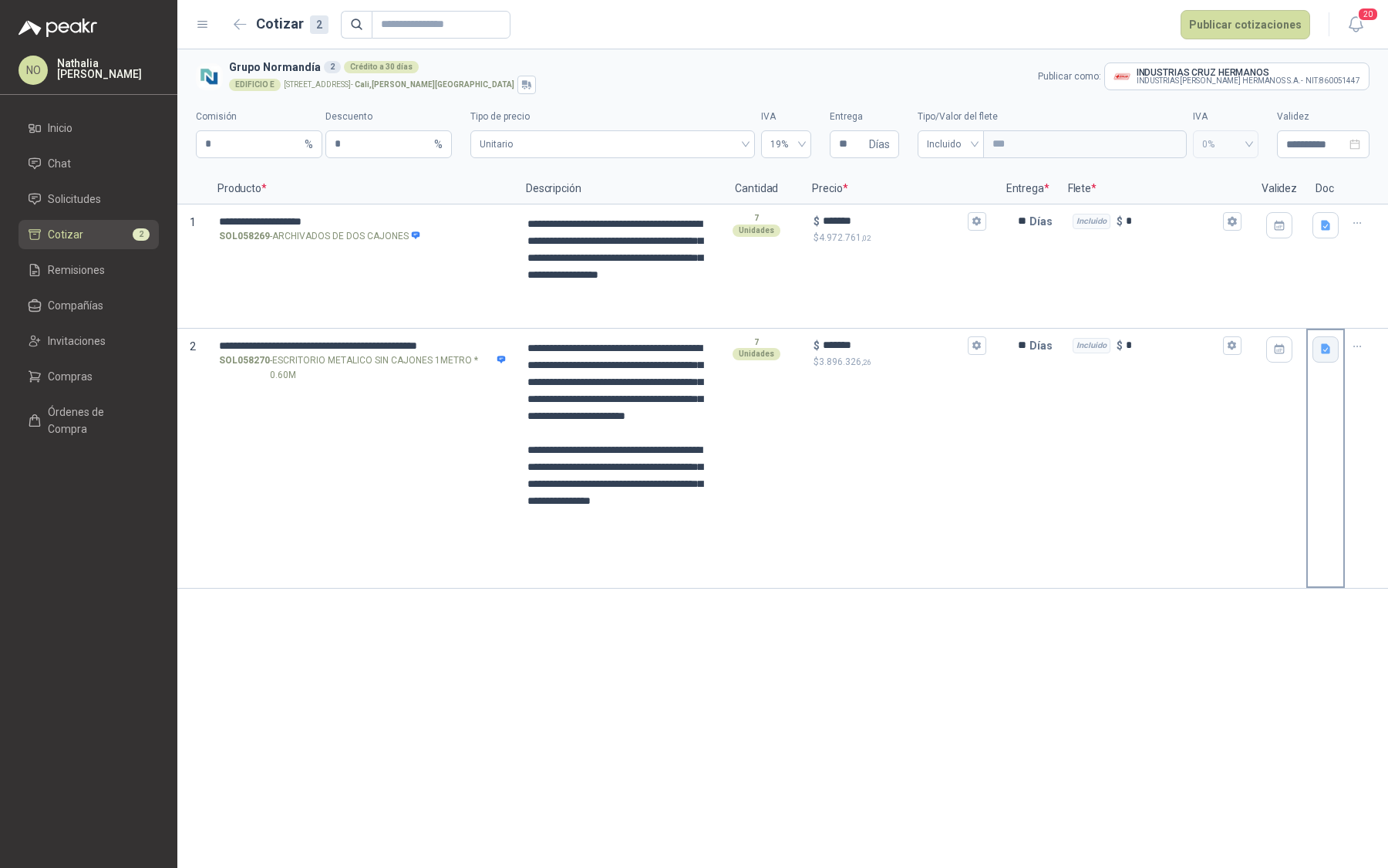
click at [1325, 347] on icon "button" at bounding box center [1325, 349] width 9 height 10
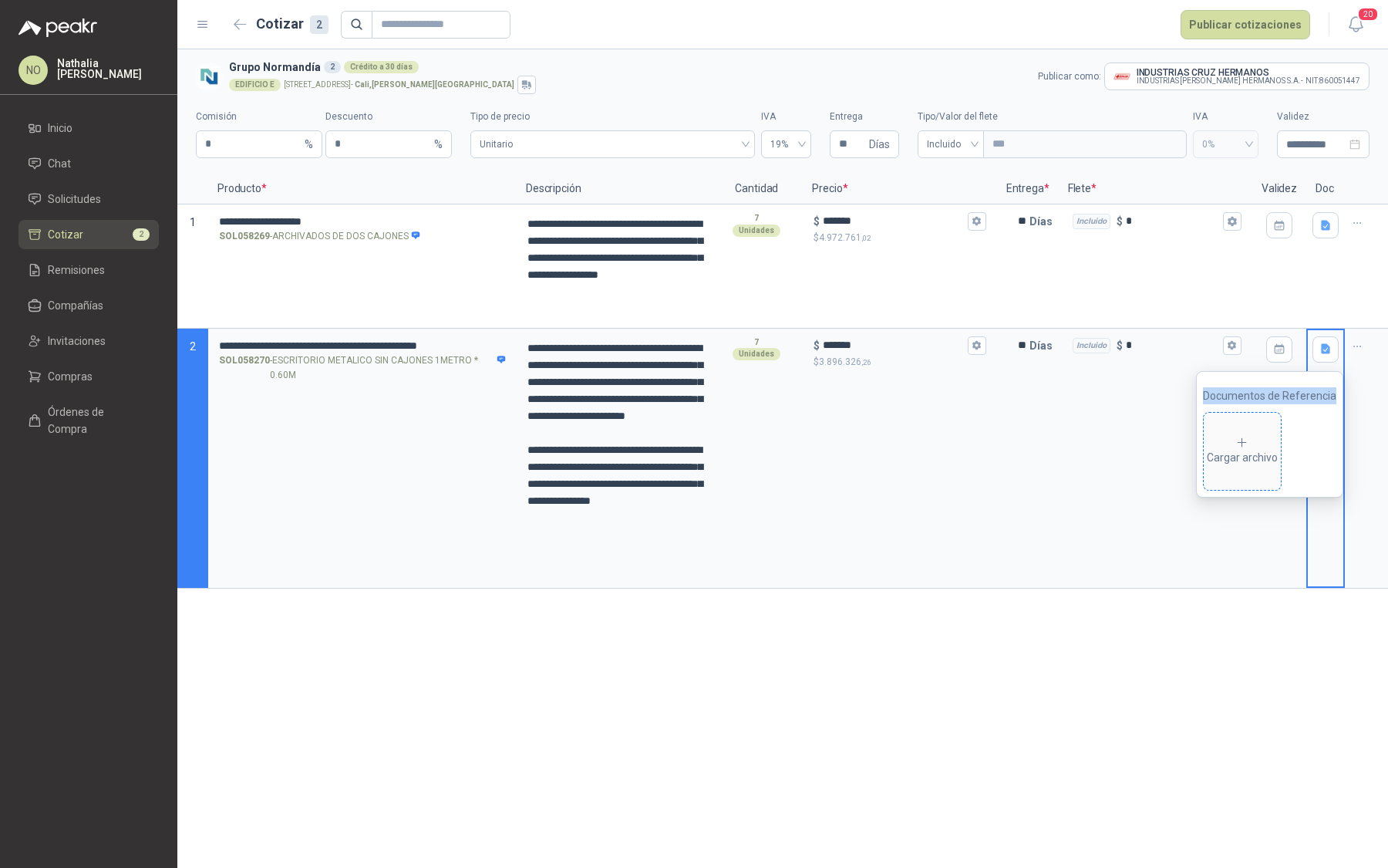
click at [1256, 443] on div "Cargar archivo" at bounding box center [1242, 451] width 71 height 30
click at [1203, 450] on icon "eye" at bounding box center [1203, 450] width 12 height 12
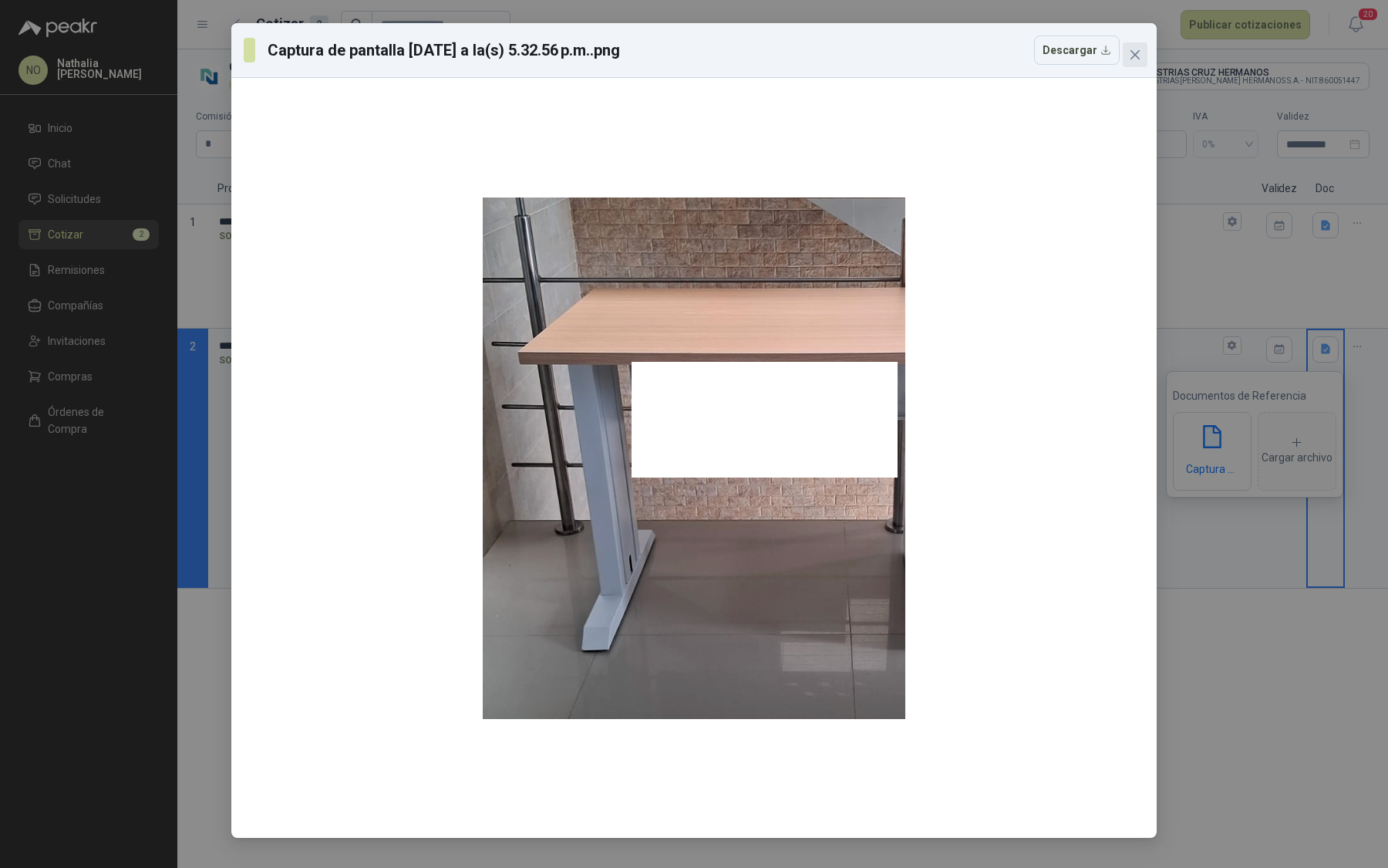
click at [1141, 55] on icon "close" at bounding box center [1135, 54] width 12 height 12
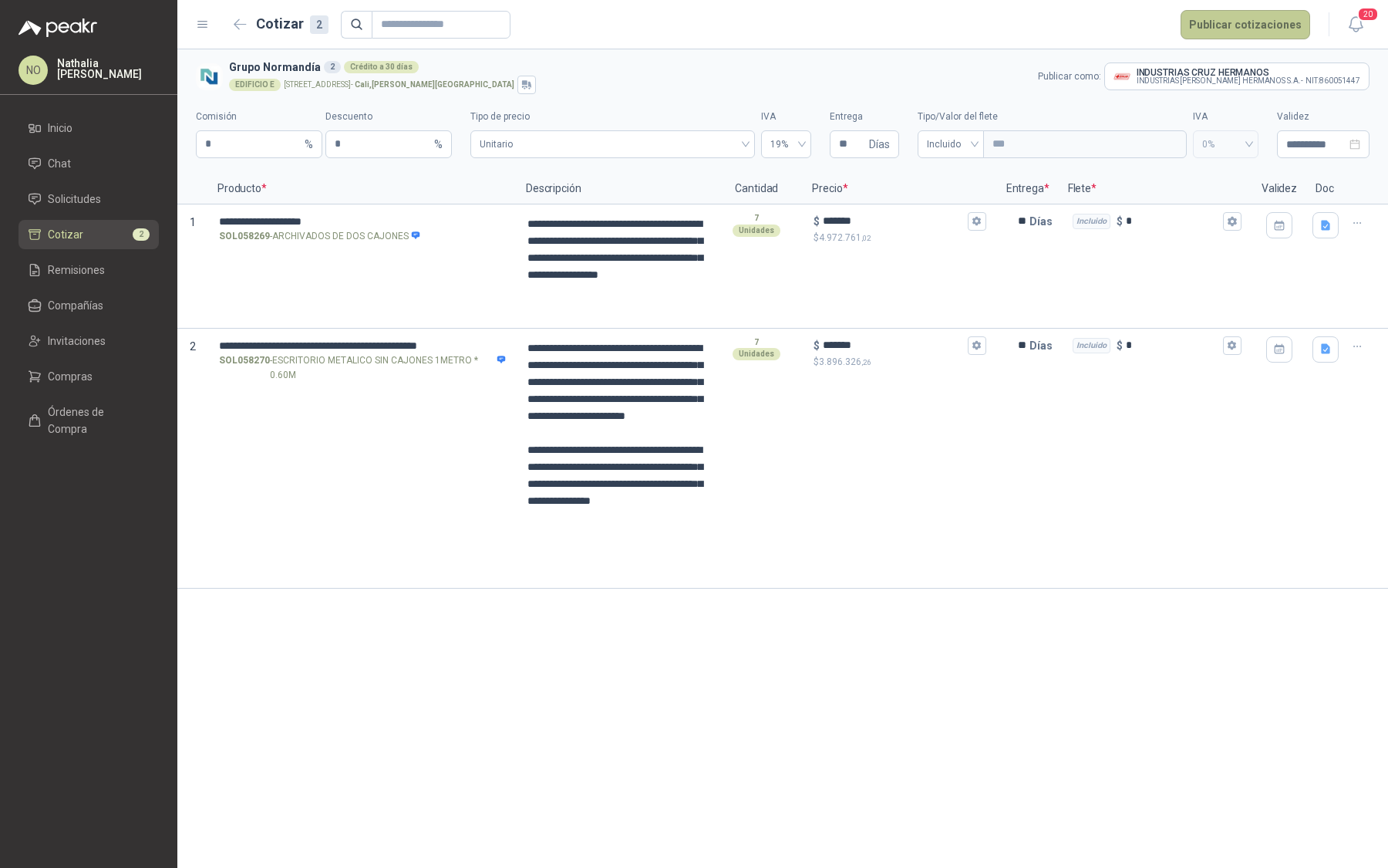
click at [1273, 30] on button "Publicar cotizaciones" at bounding box center [1245, 25] width 129 height 30
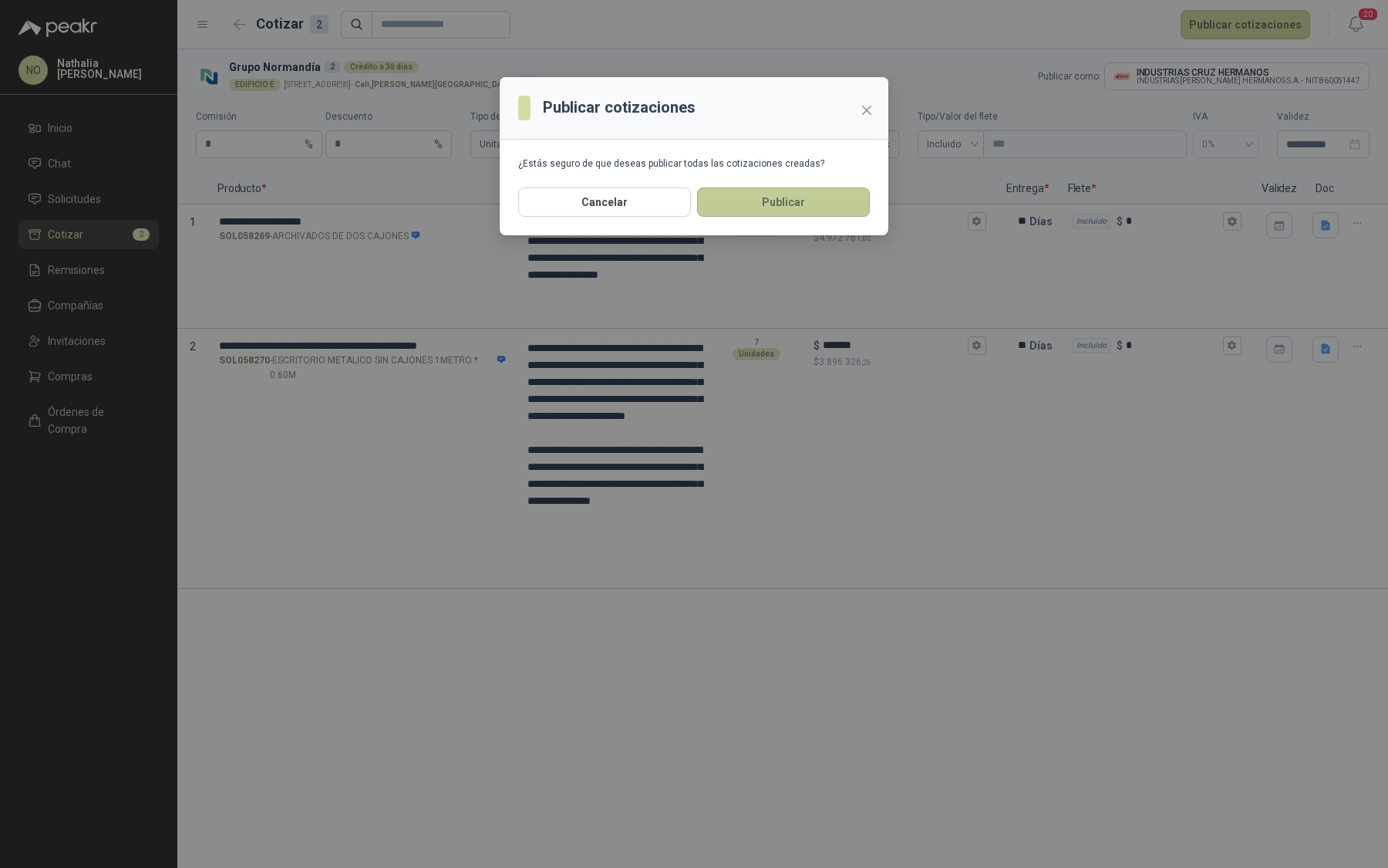
click at [802, 211] on button "Publicar" at bounding box center [784, 202] width 173 height 30
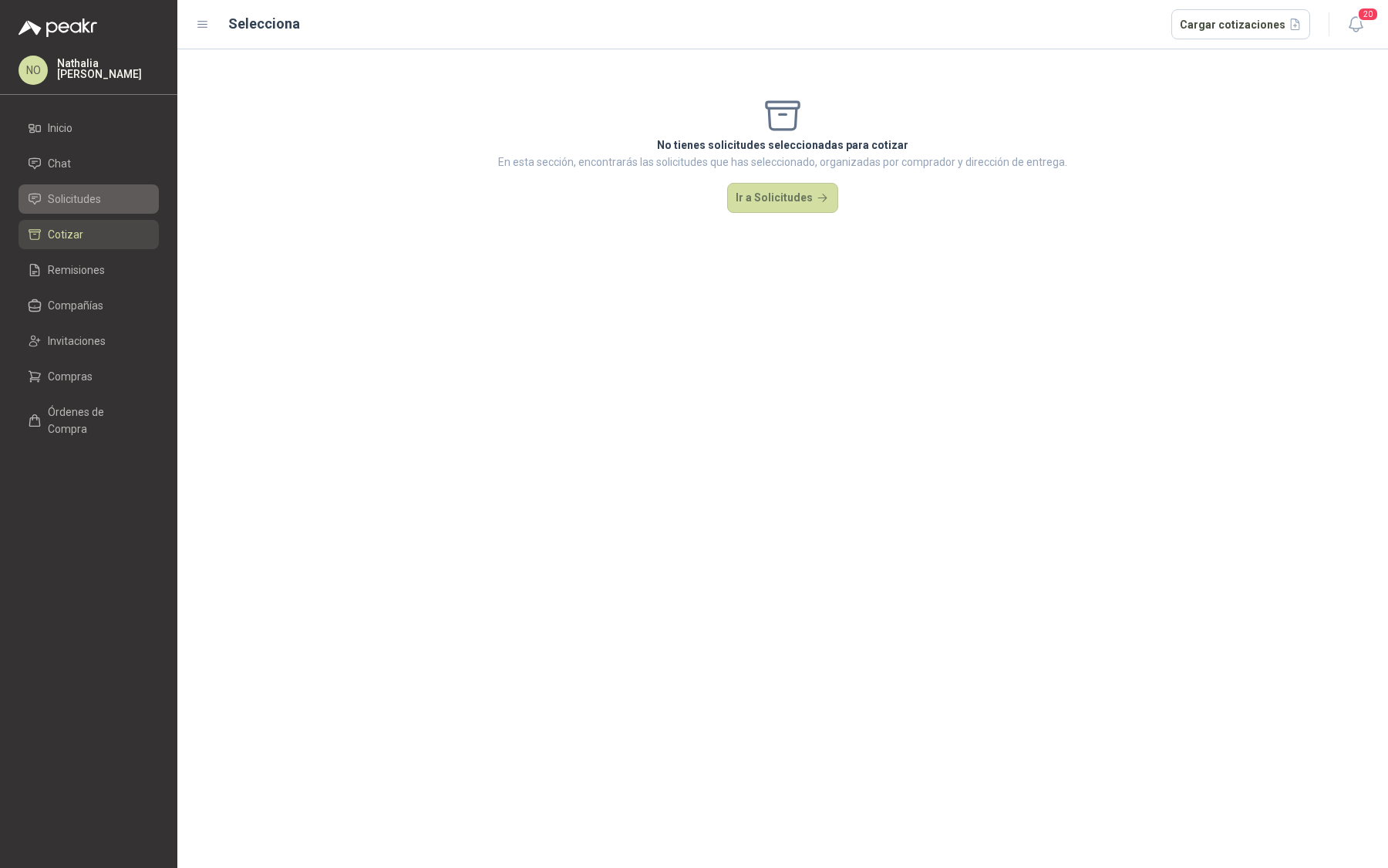
click at [92, 204] on span "Solicitudes" at bounding box center [74, 199] width 54 height 17
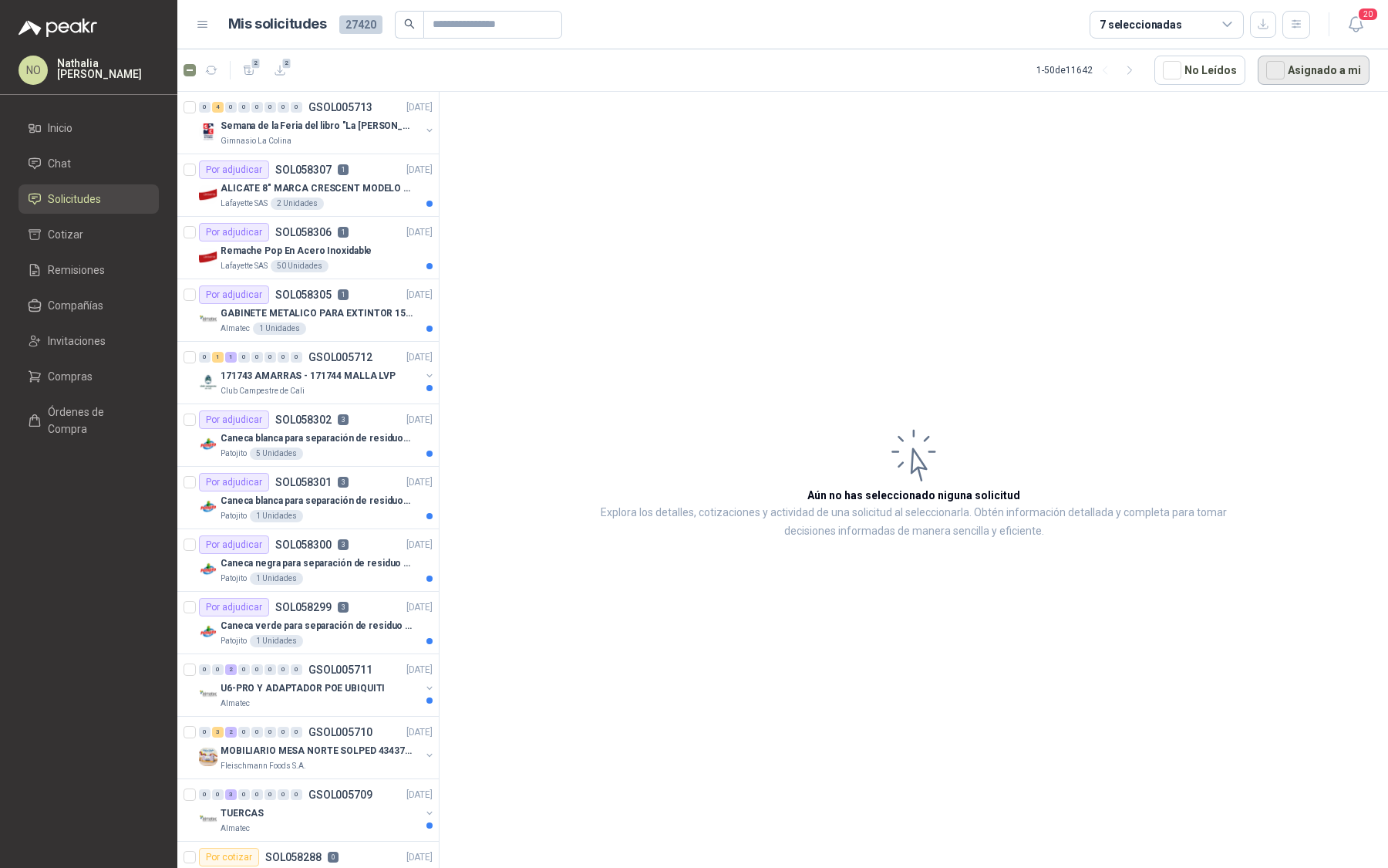
click at [1332, 67] on button "Asignado a mi" at bounding box center [1314, 70] width 112 height 30
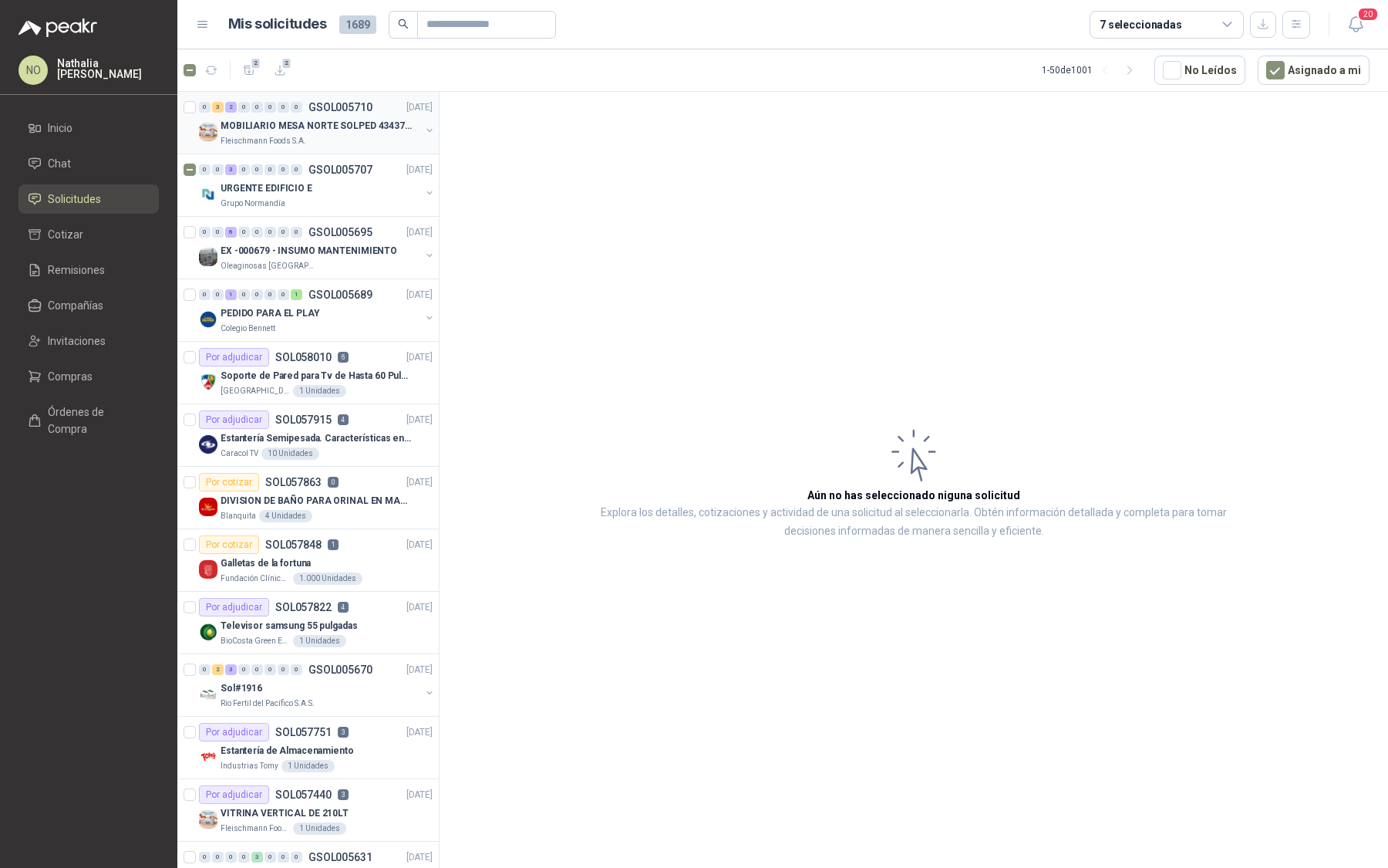
click at [298, 130] on p "MOBILIARIO MESA NORTE SOLPED 4343782" at bounding box center [317, 126] width 192 height 15
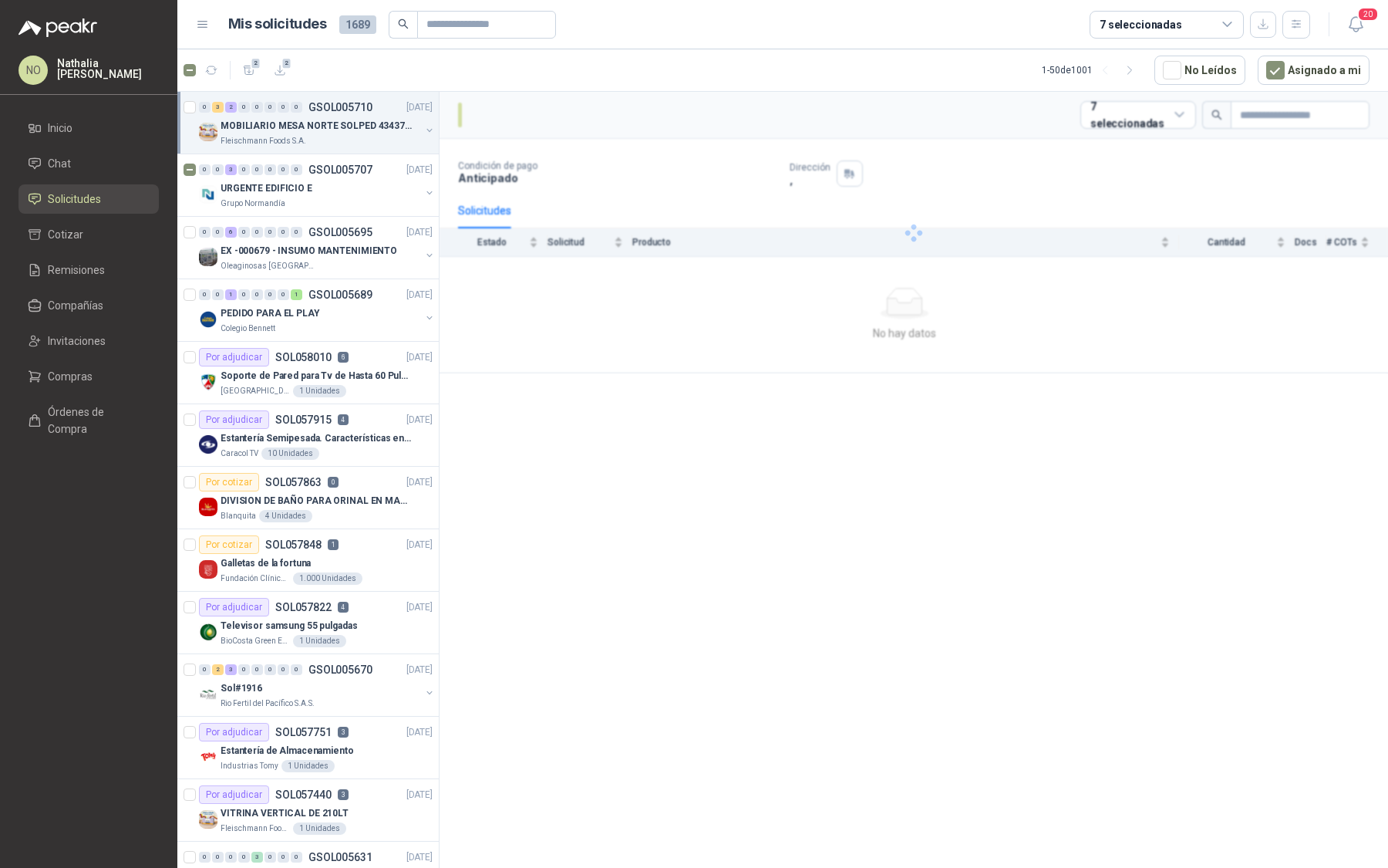
click at [298, 130] on p "MOBILIARIO MESA NORTE SOLPED 4343782" at bounding box center [317, 126] width 192 height 15
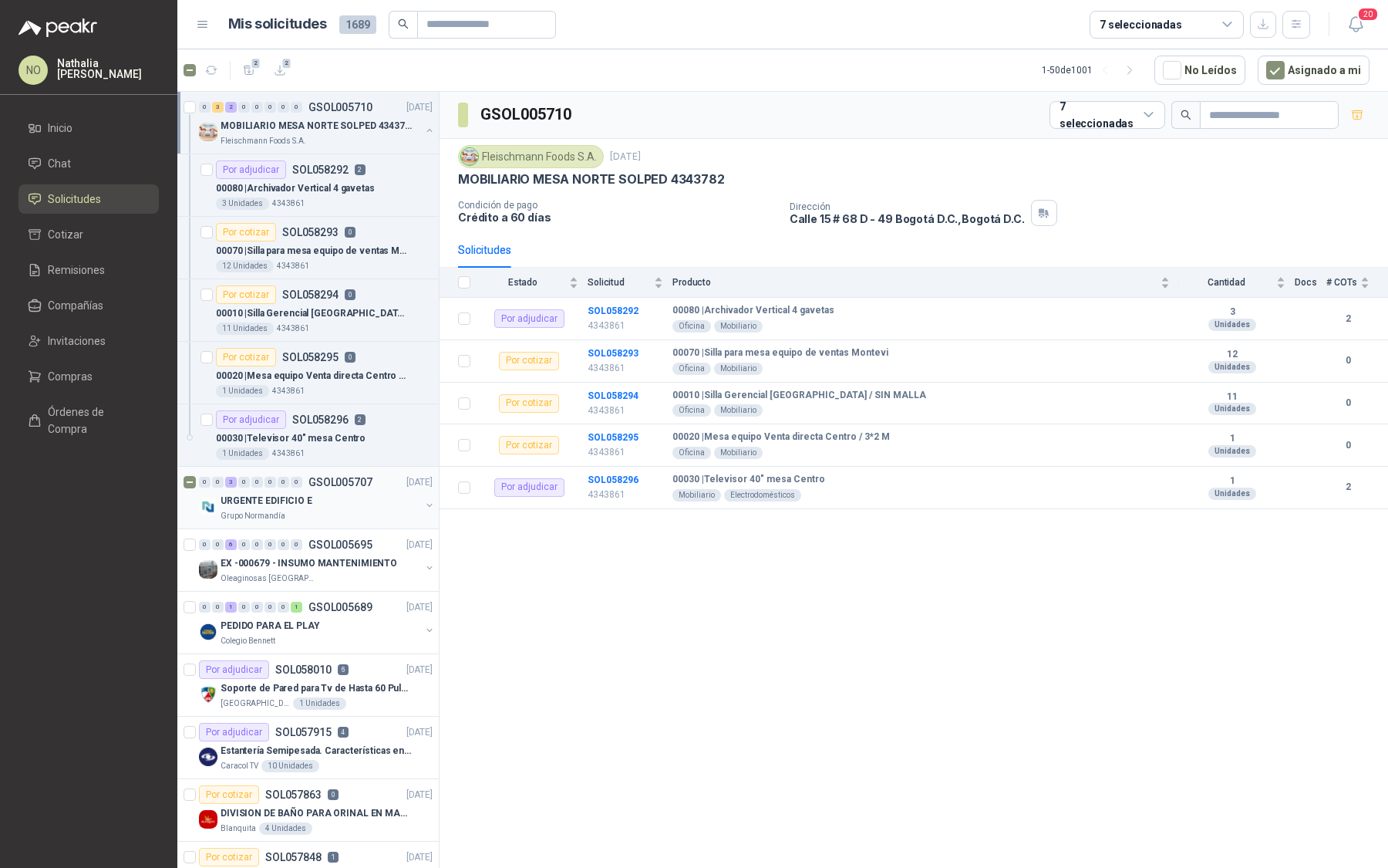
click at [333, 498] on div "URGENTE EDIFICIO E" at bounding box center [321, 500] width 199 height 18
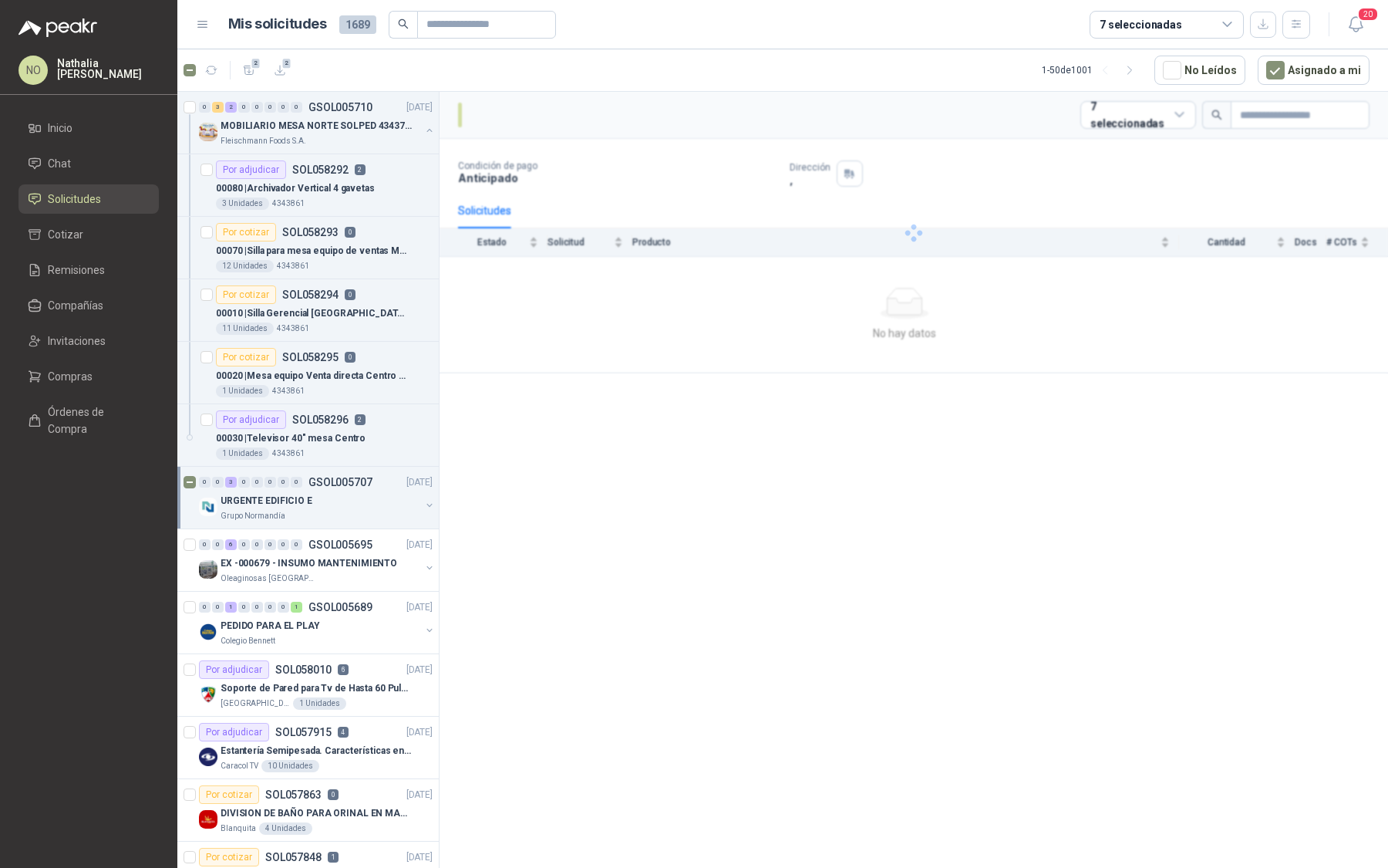
click at [333, 498] on div "URGENTE EDIFICIO E" at bounding box center [321, 500] width 199 height 18
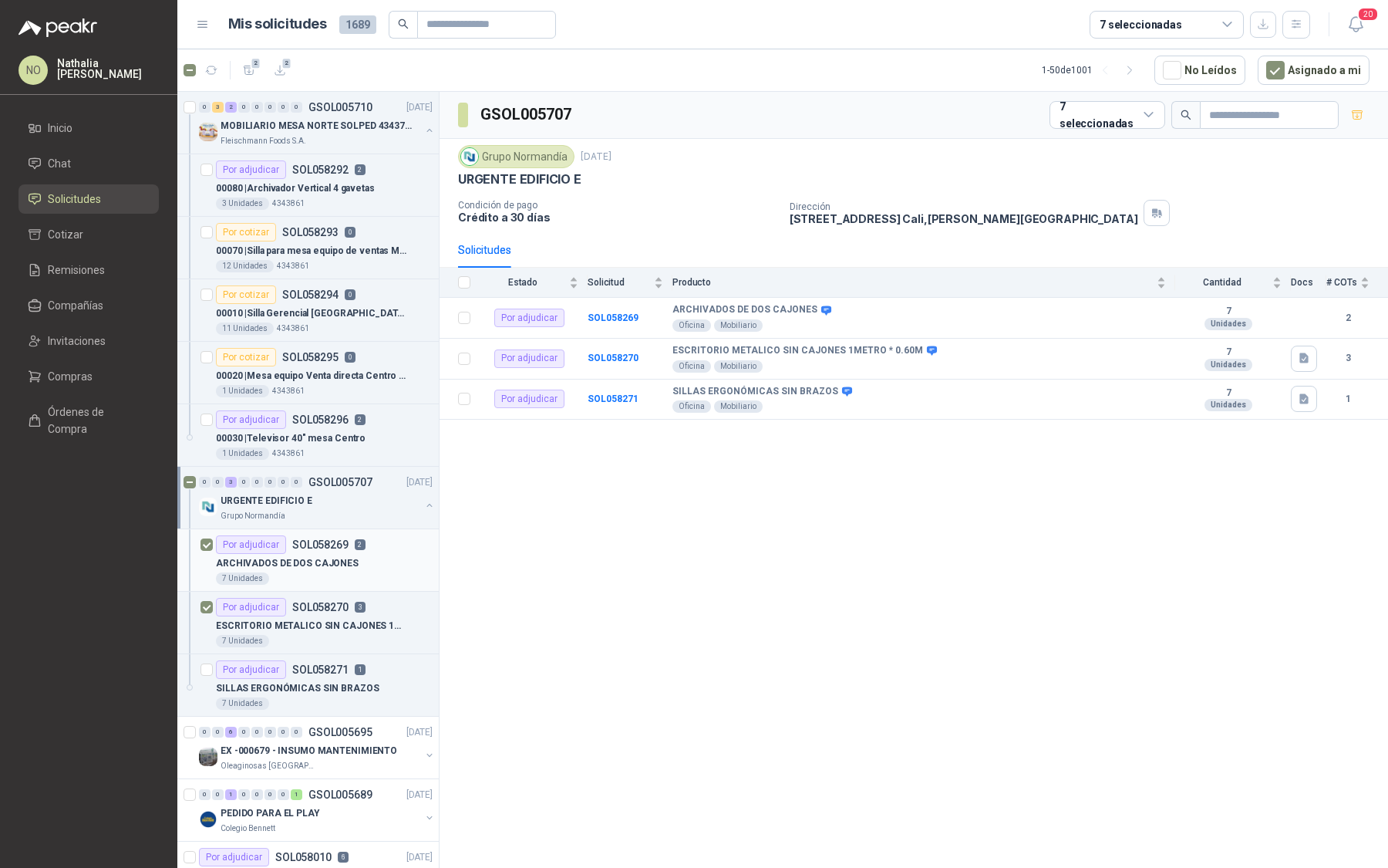
click at [199, 539] on article "Por adjudicar SOL058269 2 ARCHIVADOS DE DOS CAJONES 7 Unidades" at bounding box center [307, 561] width 261 height 63
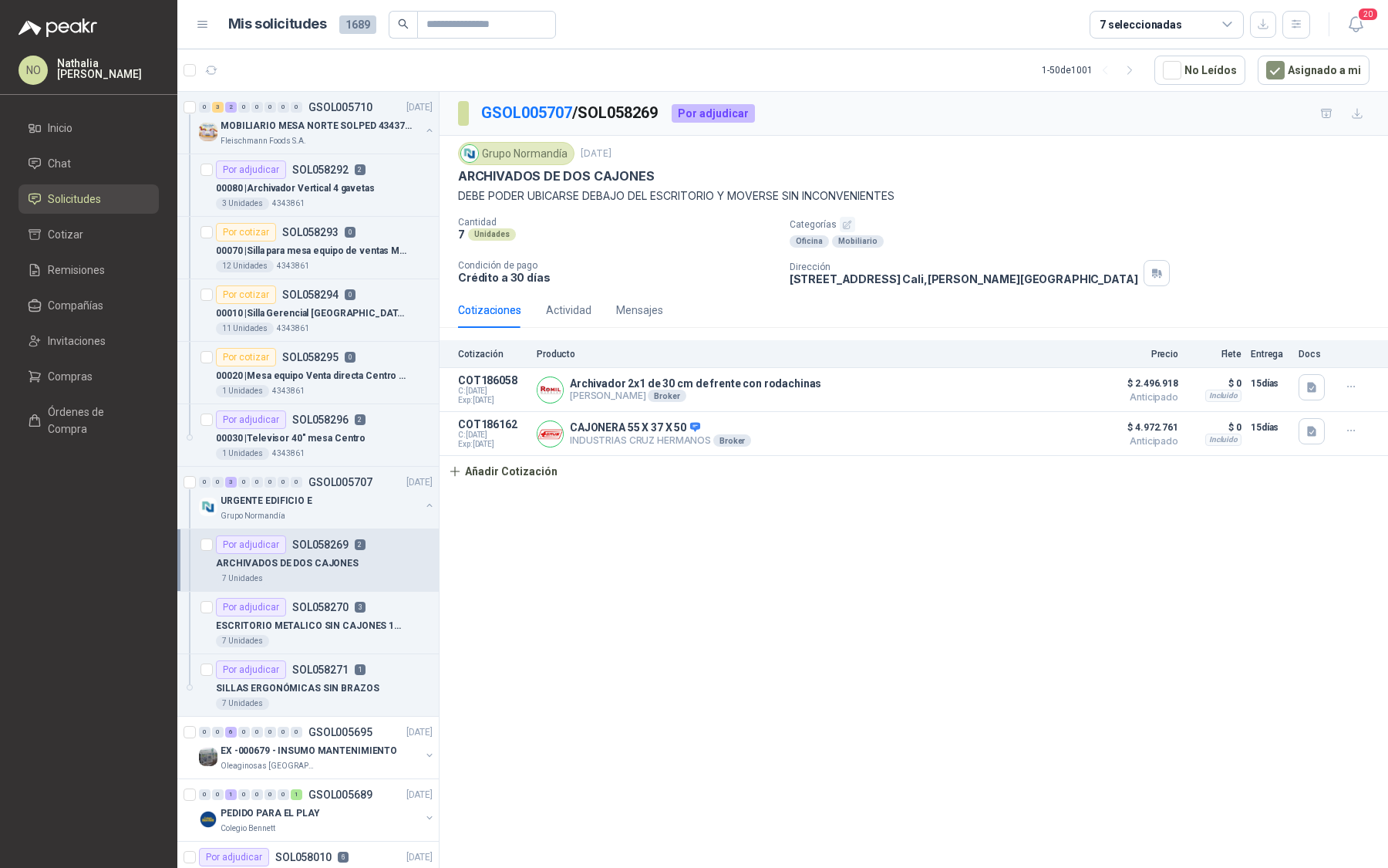
click at [312, 554] on div "ARCHIVADOS DE DOS CAJONES" at bounding box center [324, 563] width 217 height 18
click at [1315, 426] on icon "button" at bounding box center [1311, 431] width 9 height 10
click at [1231, 399] on button "WhatsApp Image 2025-08-29 at 3.29.15 PM.jpeg" at bounding box center [1212, 395] width 204 height 16
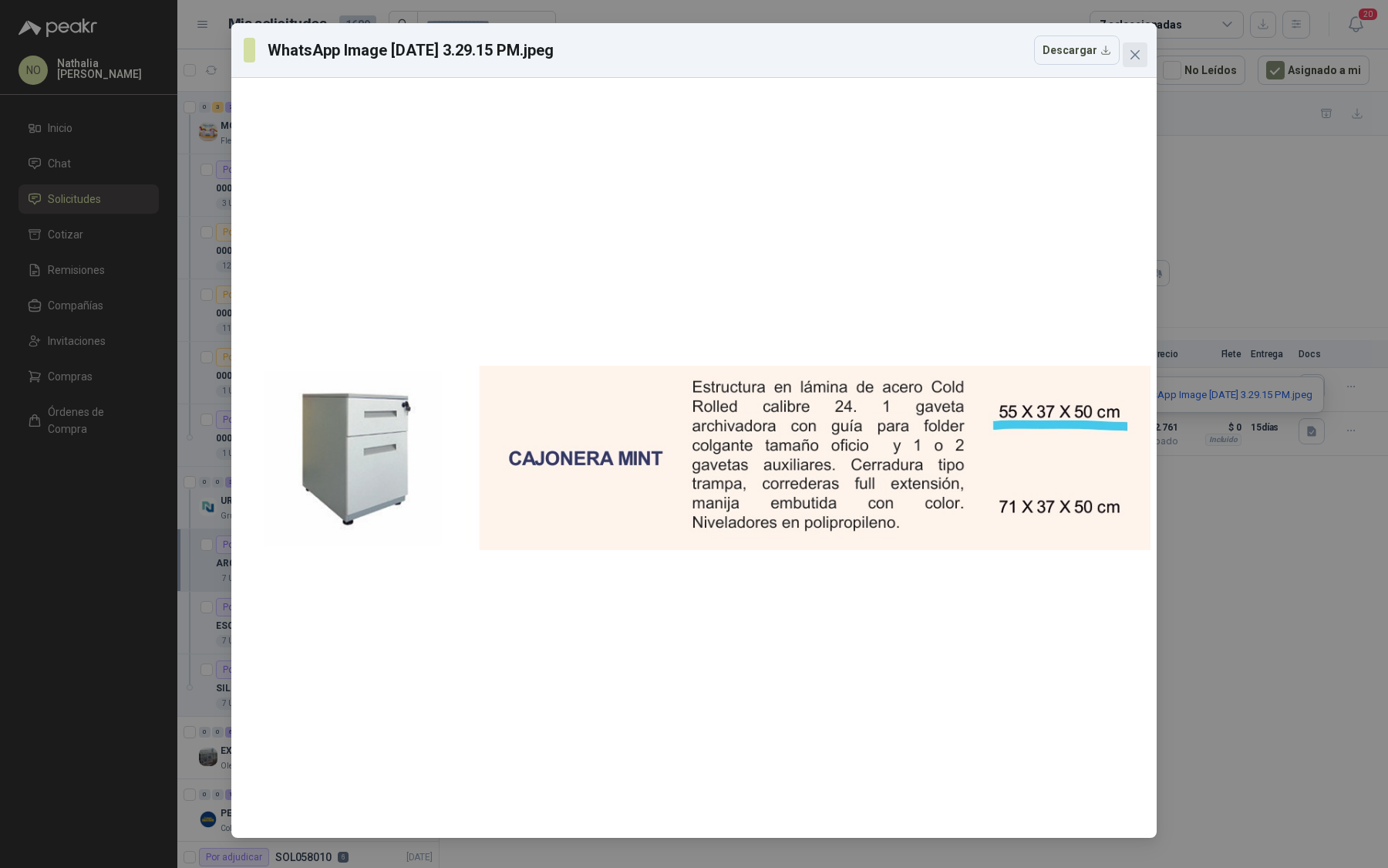
click at [1144, 52] on span "Close" at bounding box center [1135, 54] width 25 height 12
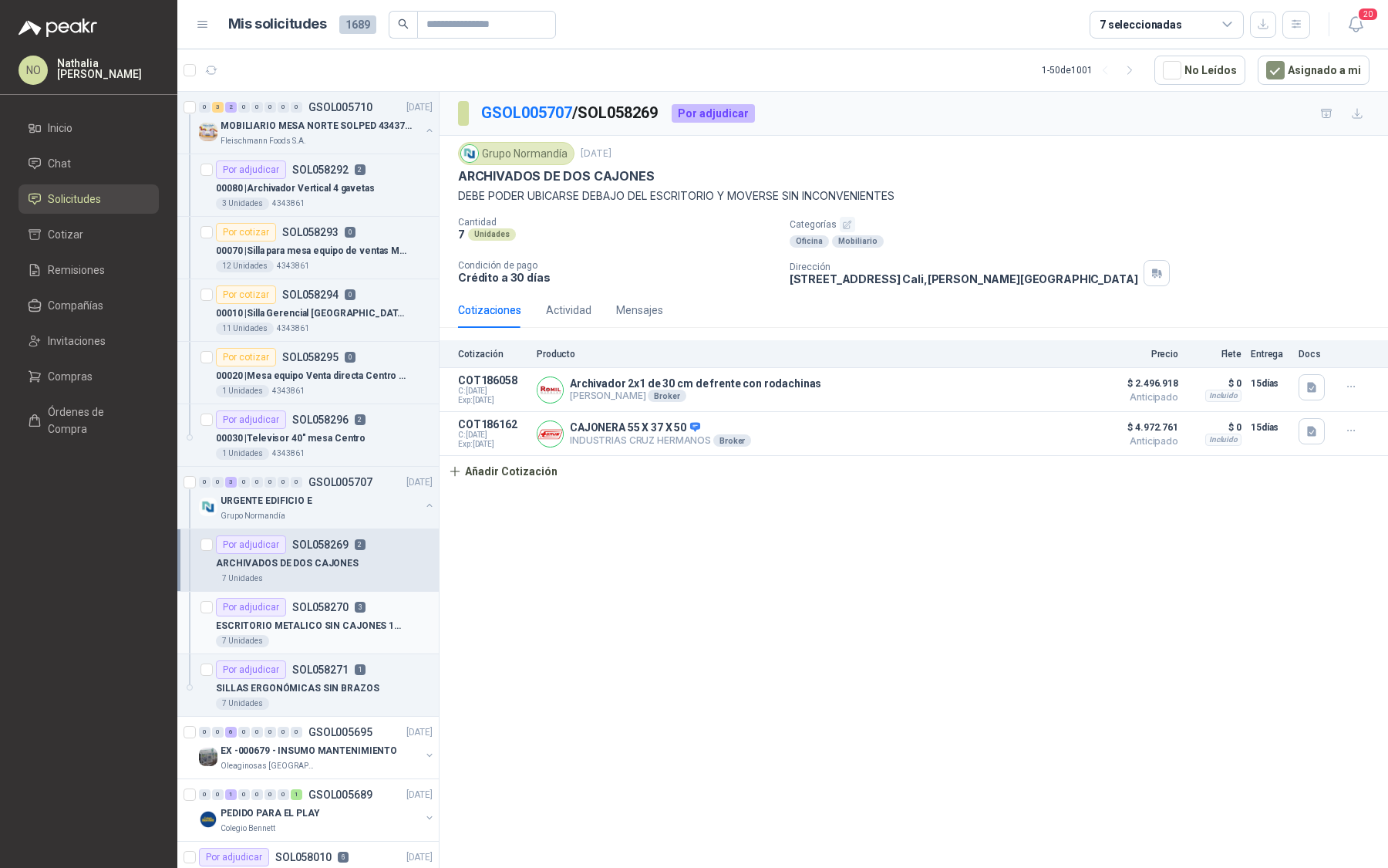
click at [336, 645] on article "Por adjudicar SOL058270 3 ESCRITORIO METALICO SIN CAJONES 1METRO * 0.60M 7 Unid…" at bounding box center [307, 623] width 261 height 63
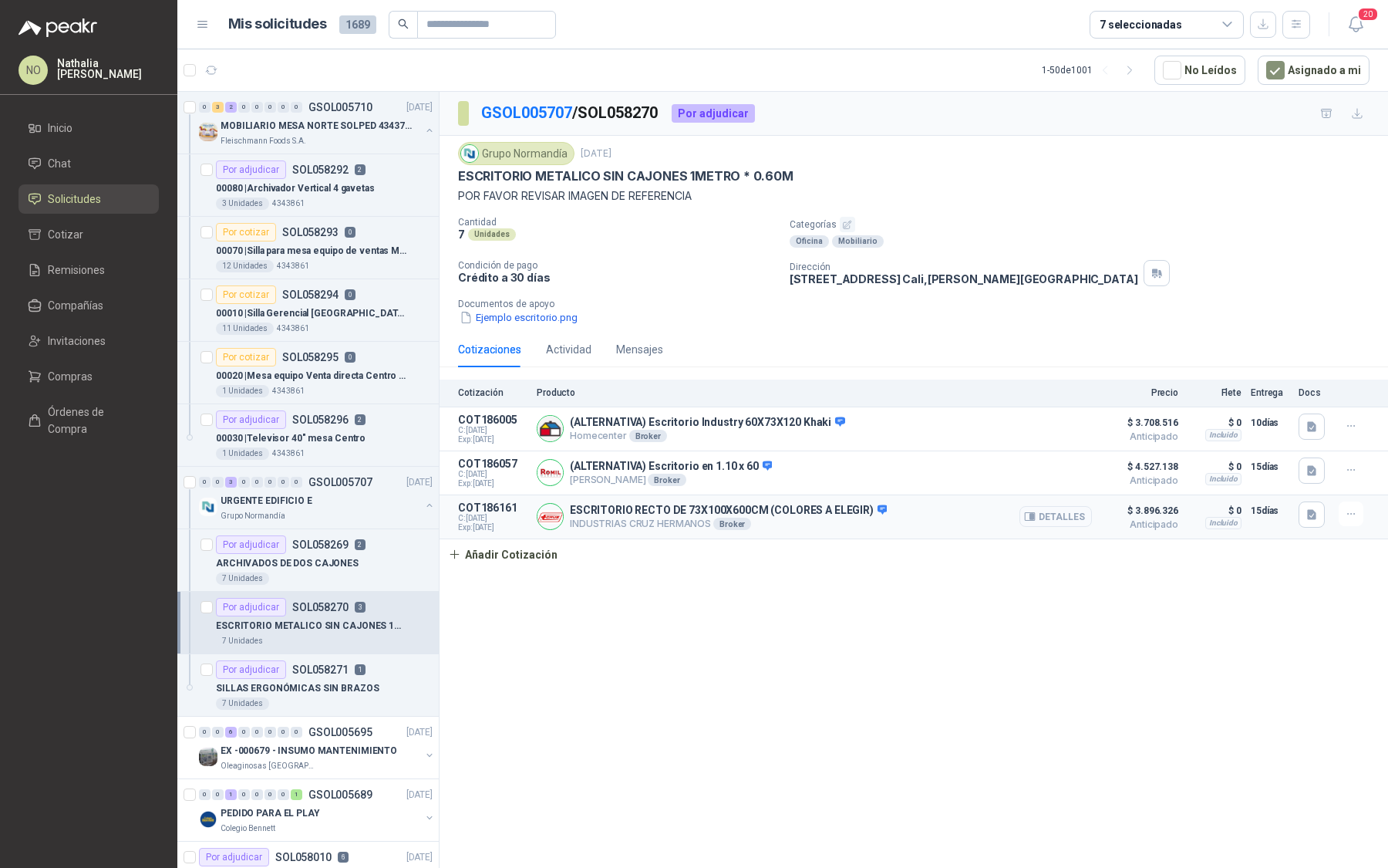
click at [1064, 517] on button "Detalles" at bounding box center [1056, 516] width 73 height 21
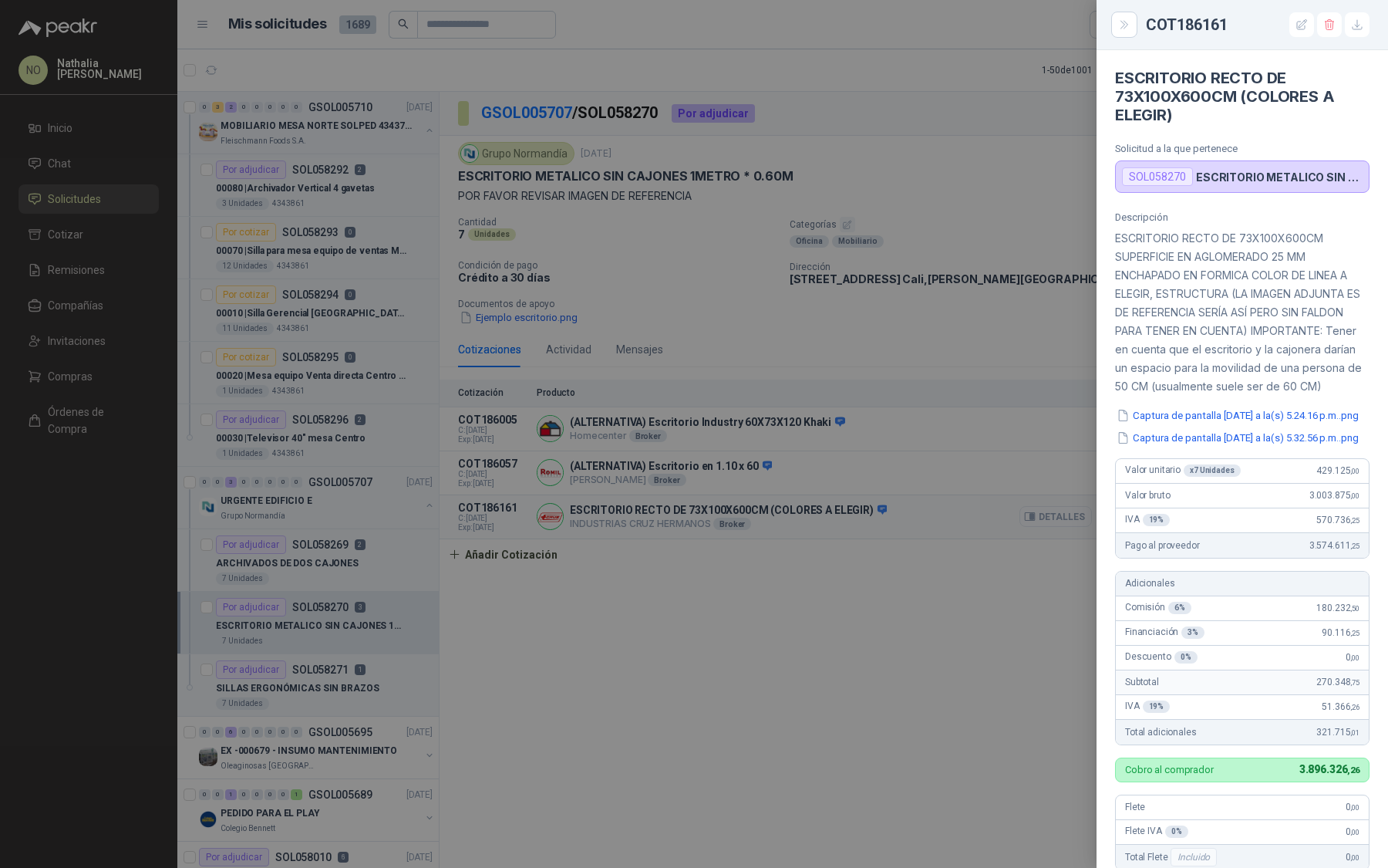
scroll to position [410, 0]
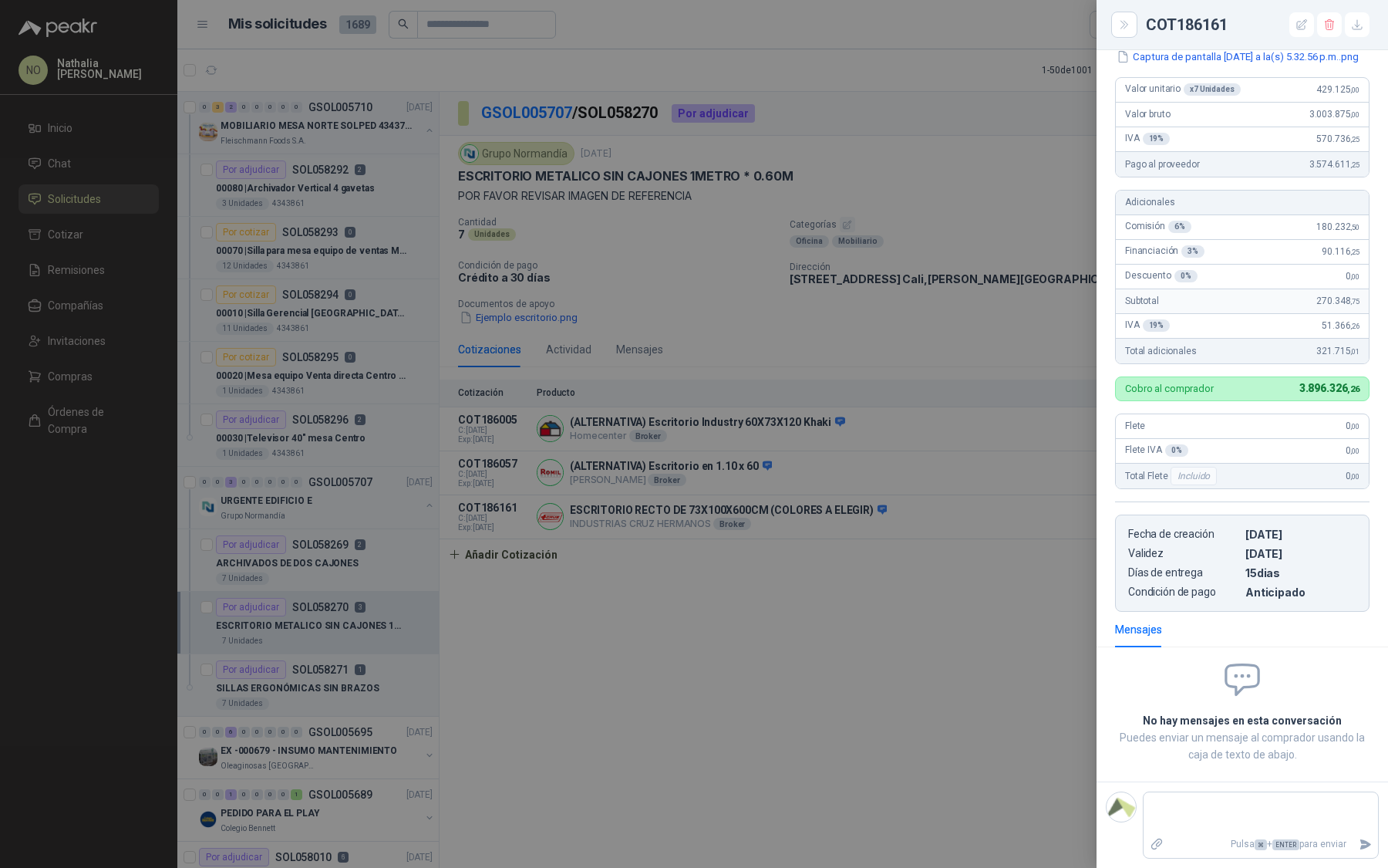
click at [992, 655] on div at bounding box center [694, 434] width 1388 height 868
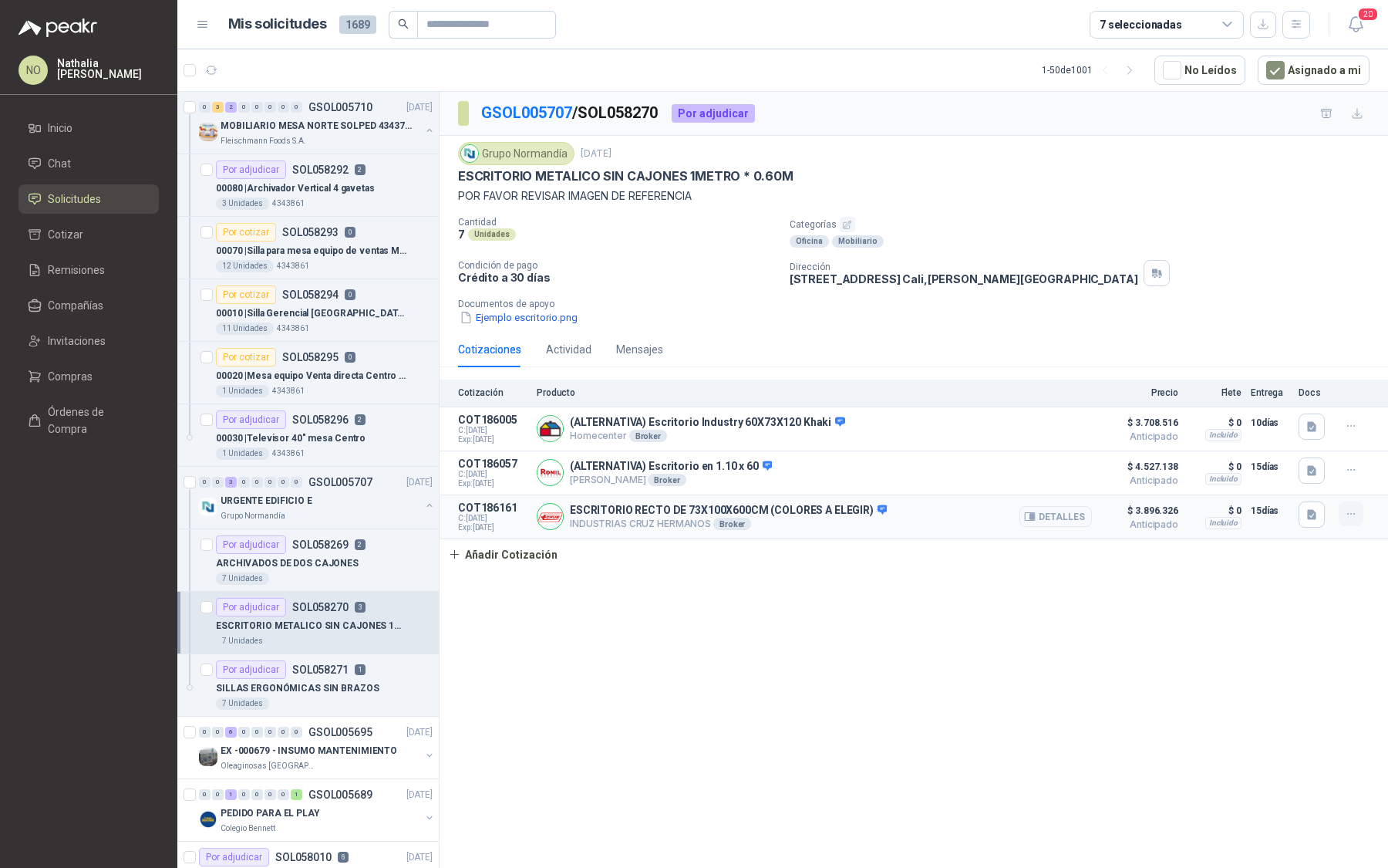
click at [1353, 514] on icon "button" at bounding box center [1352, 514] width 13 height 13
click at [1315, 452] on button "Editar" at bounding box center [1320, 450] width 124 height 25
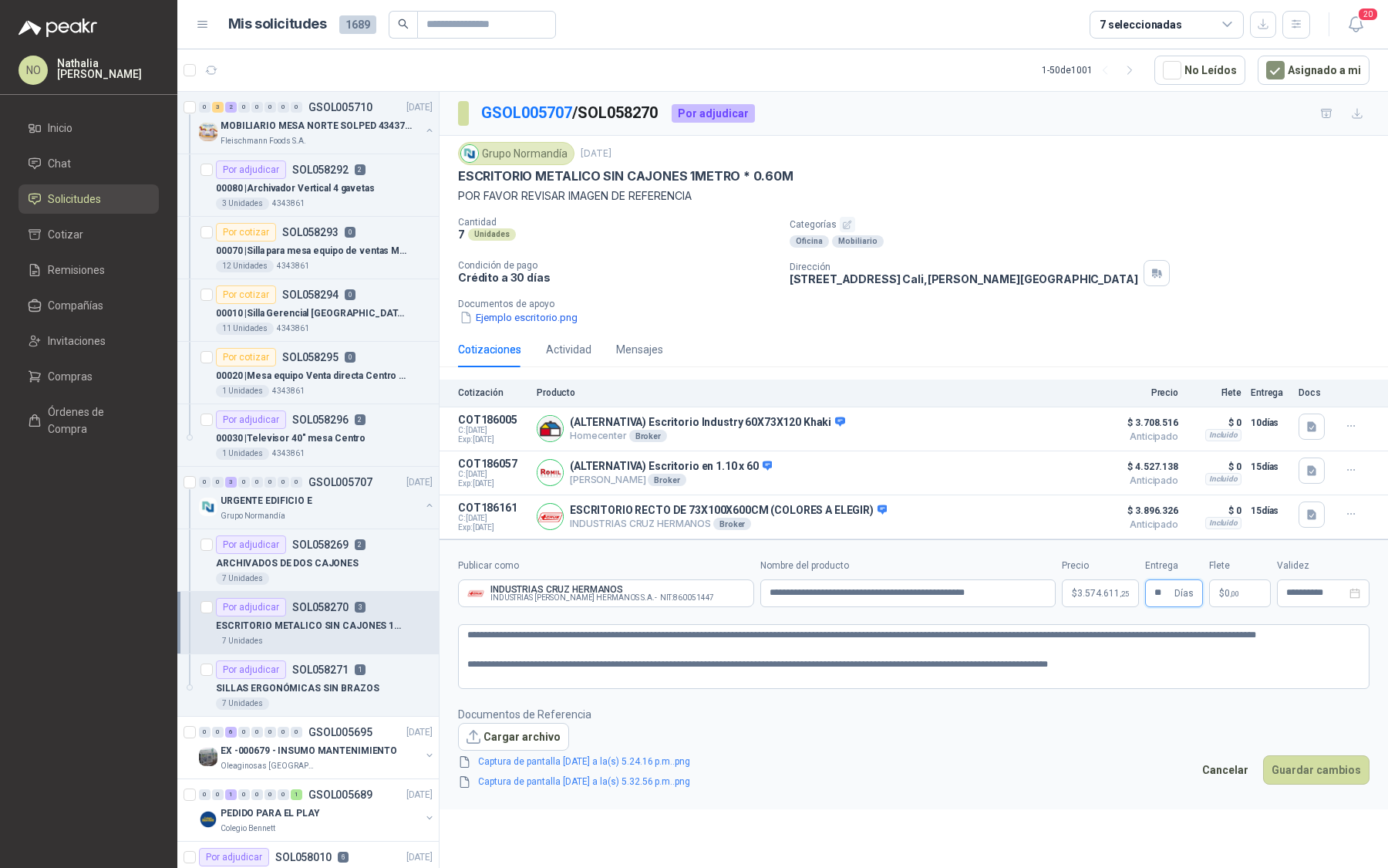
click at [1160, 589] on input "**" at bounding box center [1163, 594] width 17 height 26
click at [1320, 767] on button "Guardar cambios" at bounding box center [1316, 770] width 106 height 30
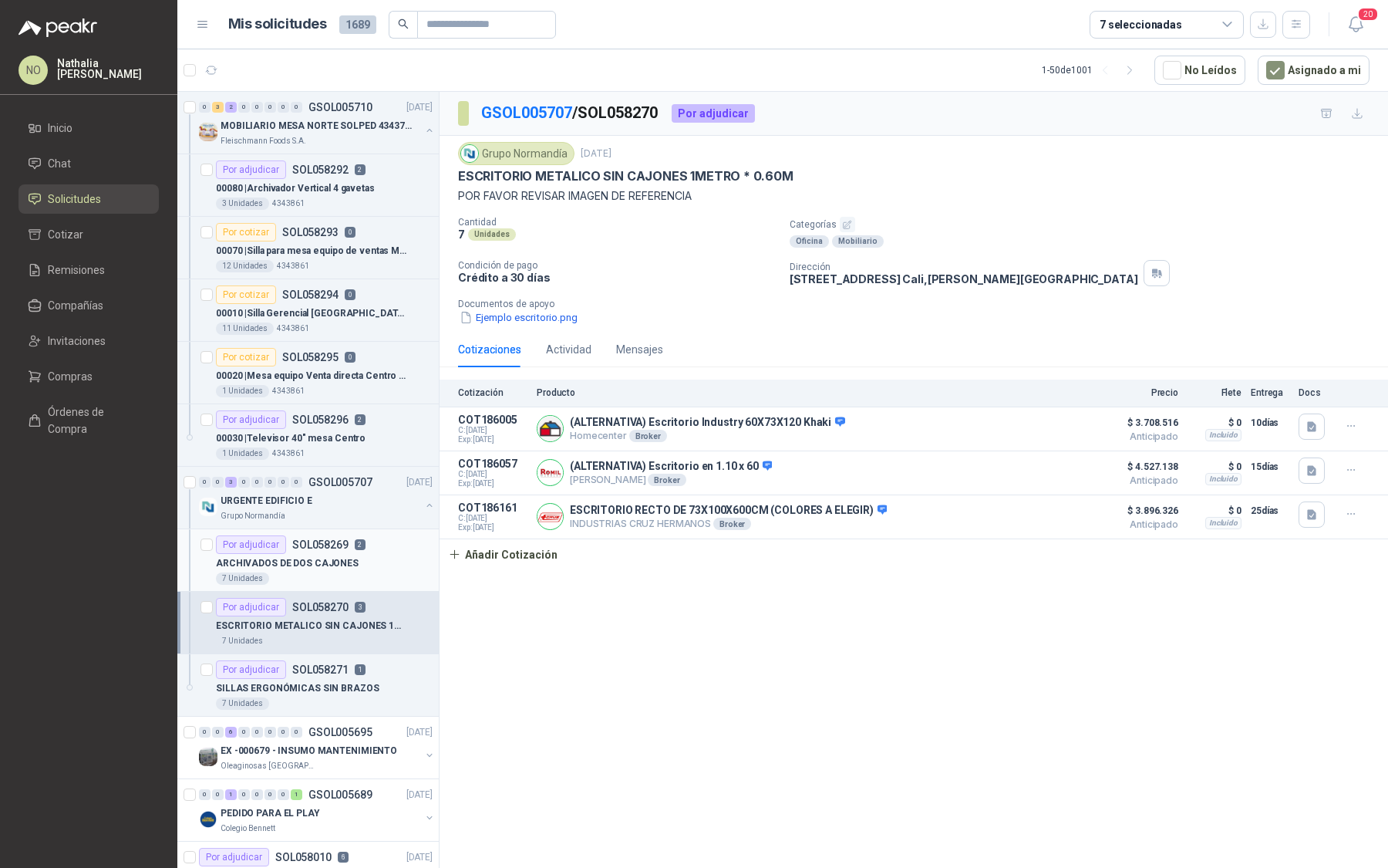
click at [332, 572] on div "7 Unidades" at bounding box center [324, 578] width 217 height 12
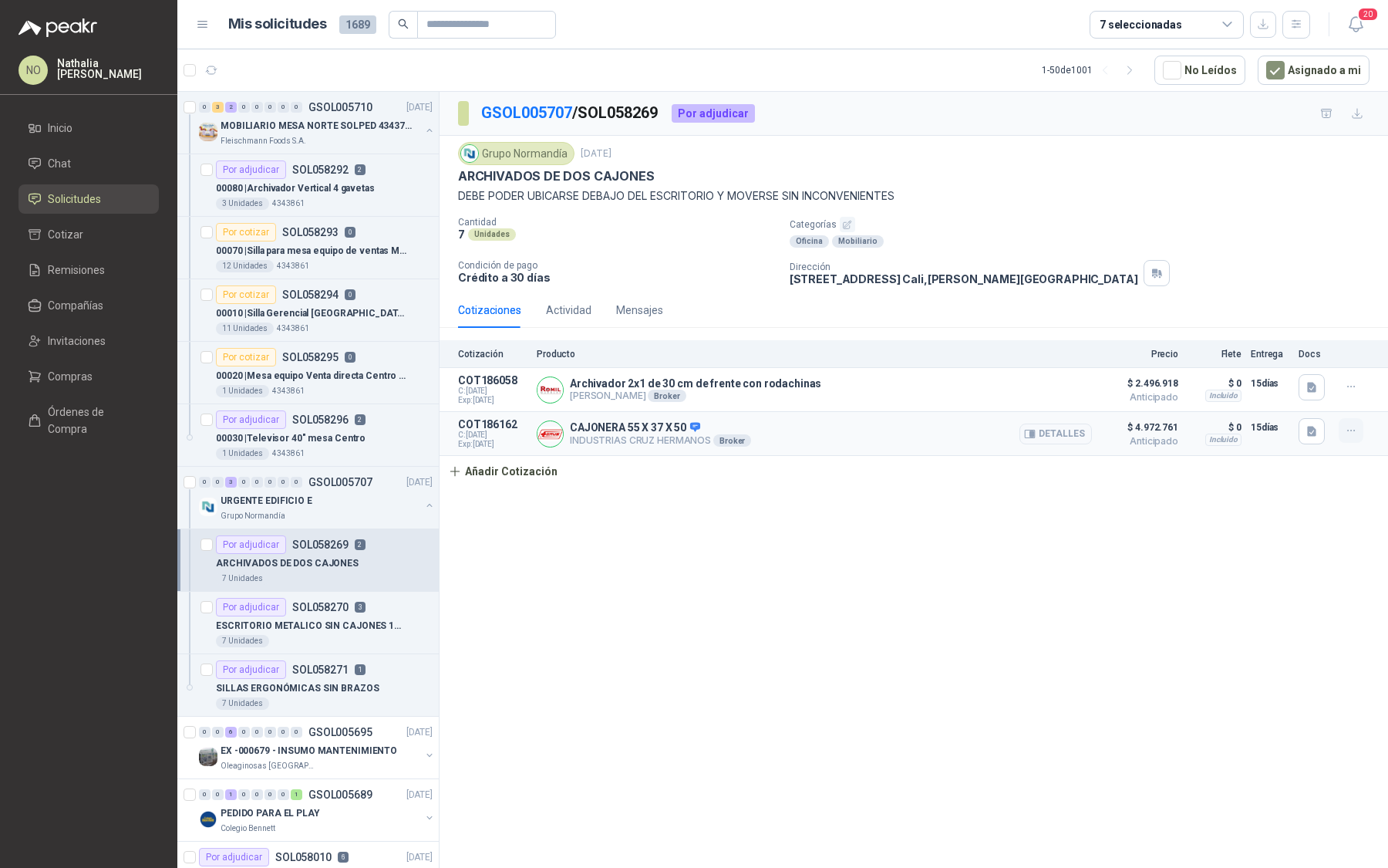
click at [1358, 426] on button "button" at bounding box center [1351, 430] width 25 height 25
click at [1310, 366] on button "Editar" at bounding box center [1320, 367] width 124 height 25
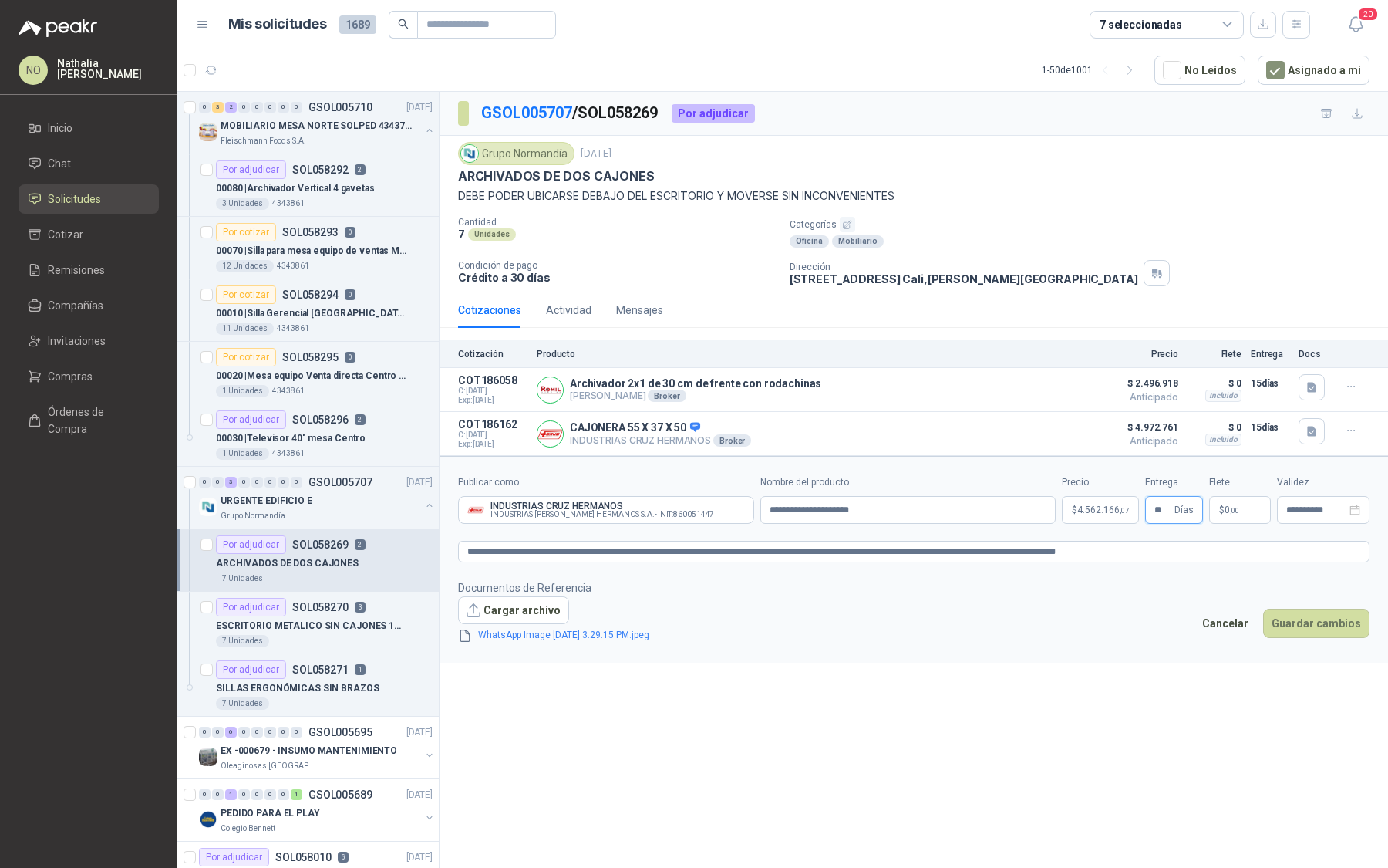
click at [1160, 506] on input "**" at bounding box center [1163, 510] width 17 height 26
click at [1339, 617] on button "Guardar cambios" at bounding box center [1316, 623] width 106 height 30
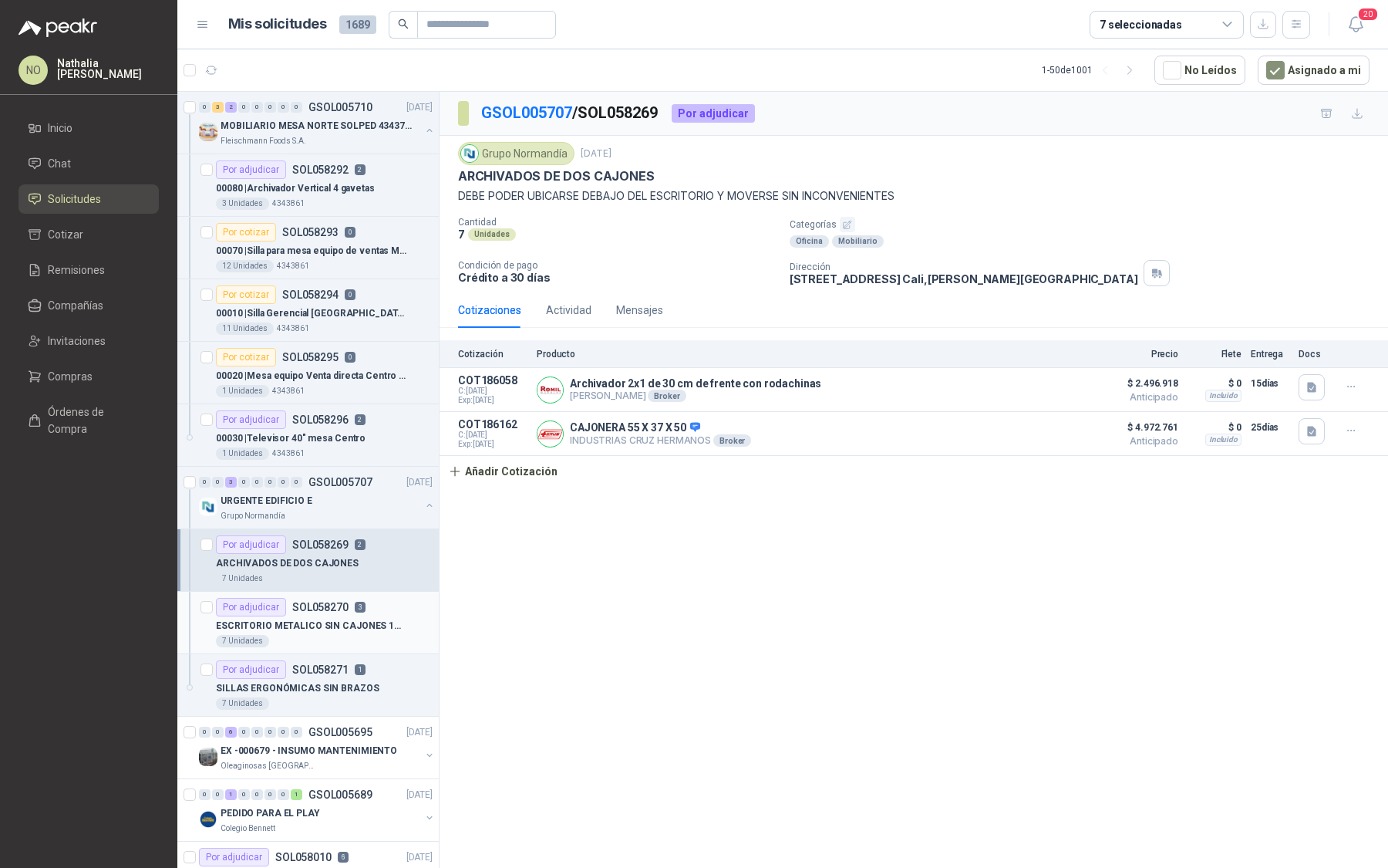
click at [338, 605] on p "SOL058270" at bounding box center [321, 607] width 56 height 11
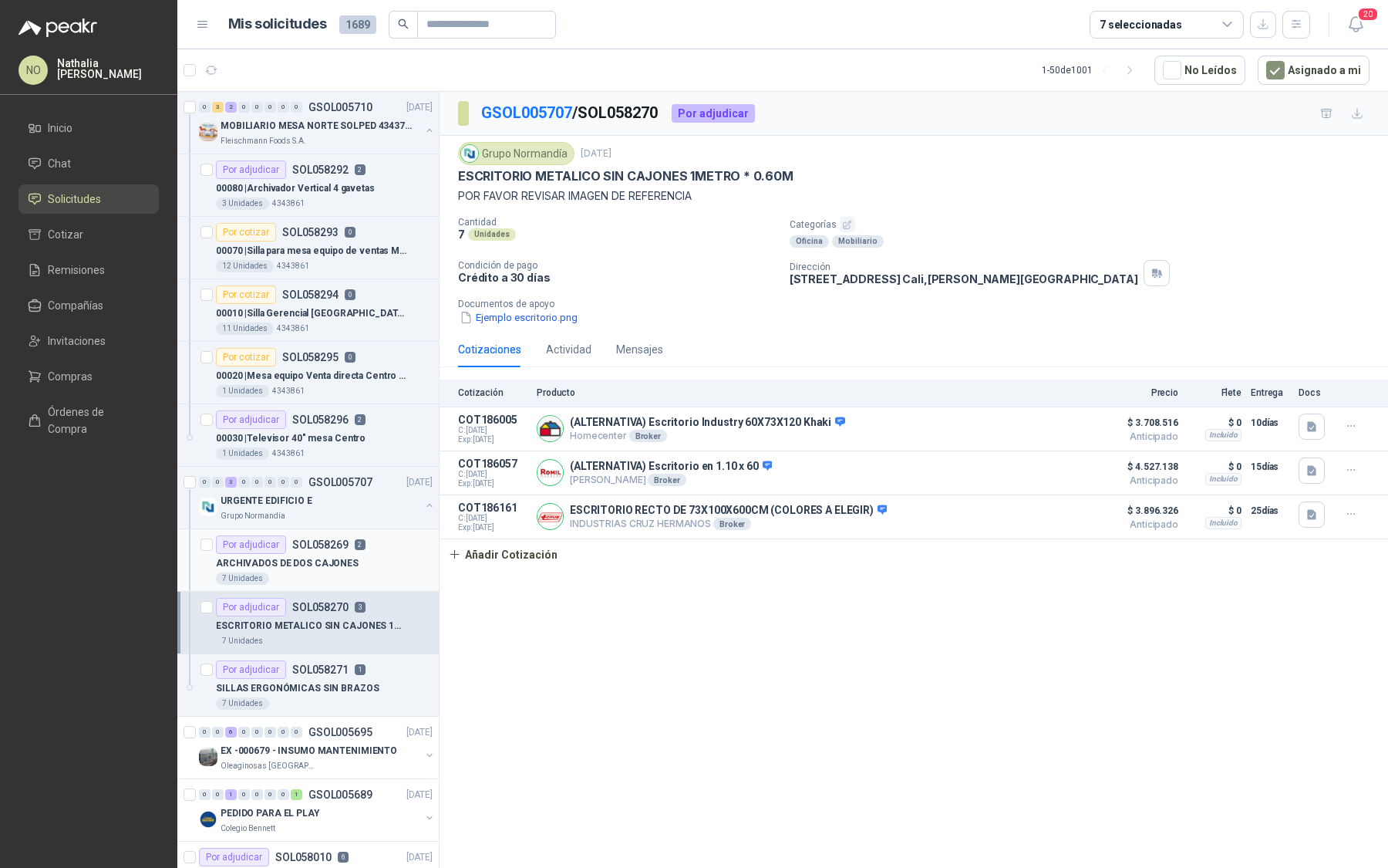
click at [349, 555] on div "ARCHIVADOS DE DOS CAJONES" at bounding box center [324, 563] width 217 height 18
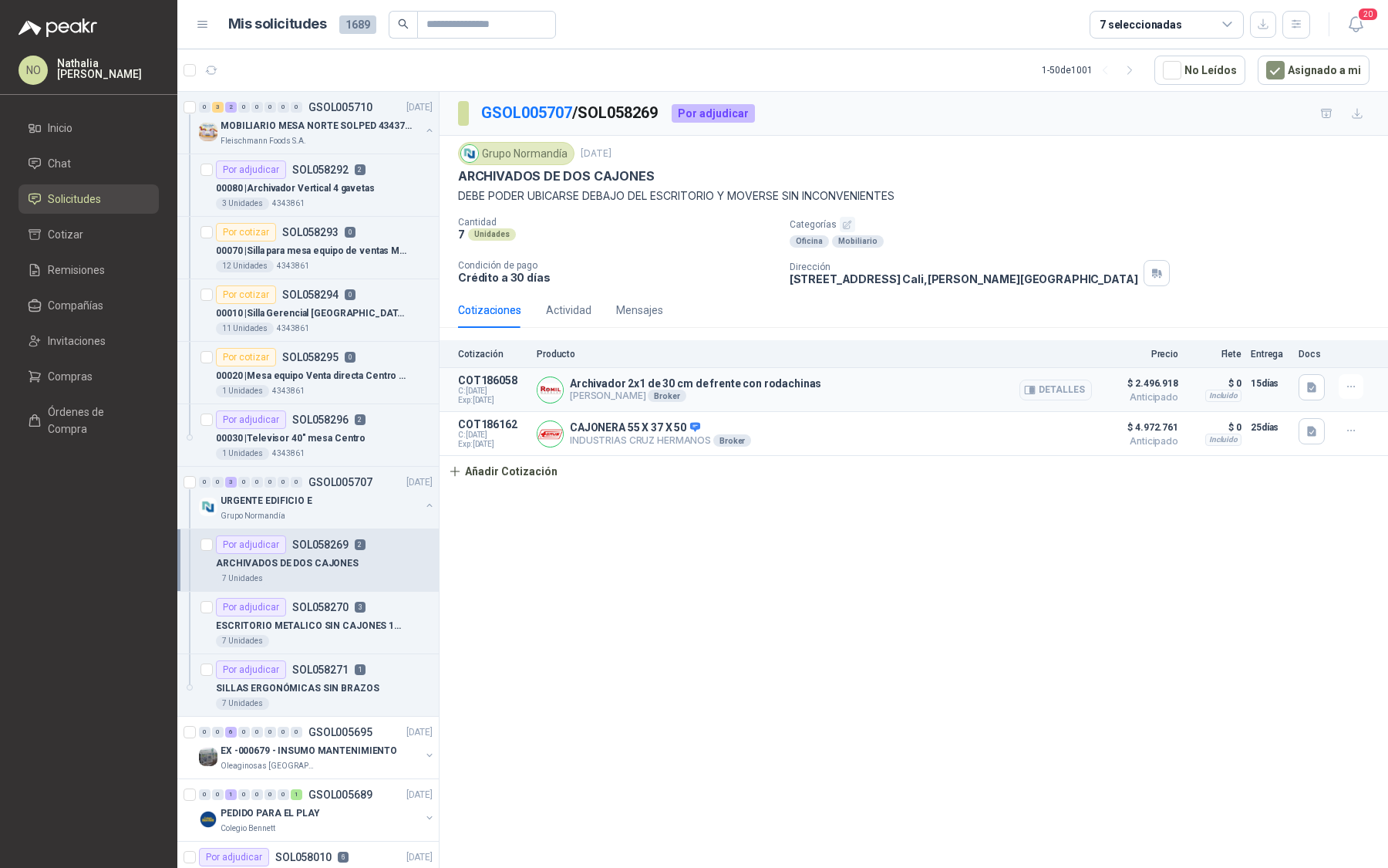
click at [1298, 370] on article "COT186058 C: 01/10/2025 Exp: 10/10/2025 Archivador 2x1 de 30 cm de frente con r…" at bounding box center [913, 389] width 949 height 44
click at [1303, 377] on button "button" at bounding box center [1312, 387] width 26 height 26
click at [1230, 346] on button "WhatsApp Image 2025-10-01 at 11.33.59 AM.jpeg" at bounding box center [1210, 351] width 209 height 16
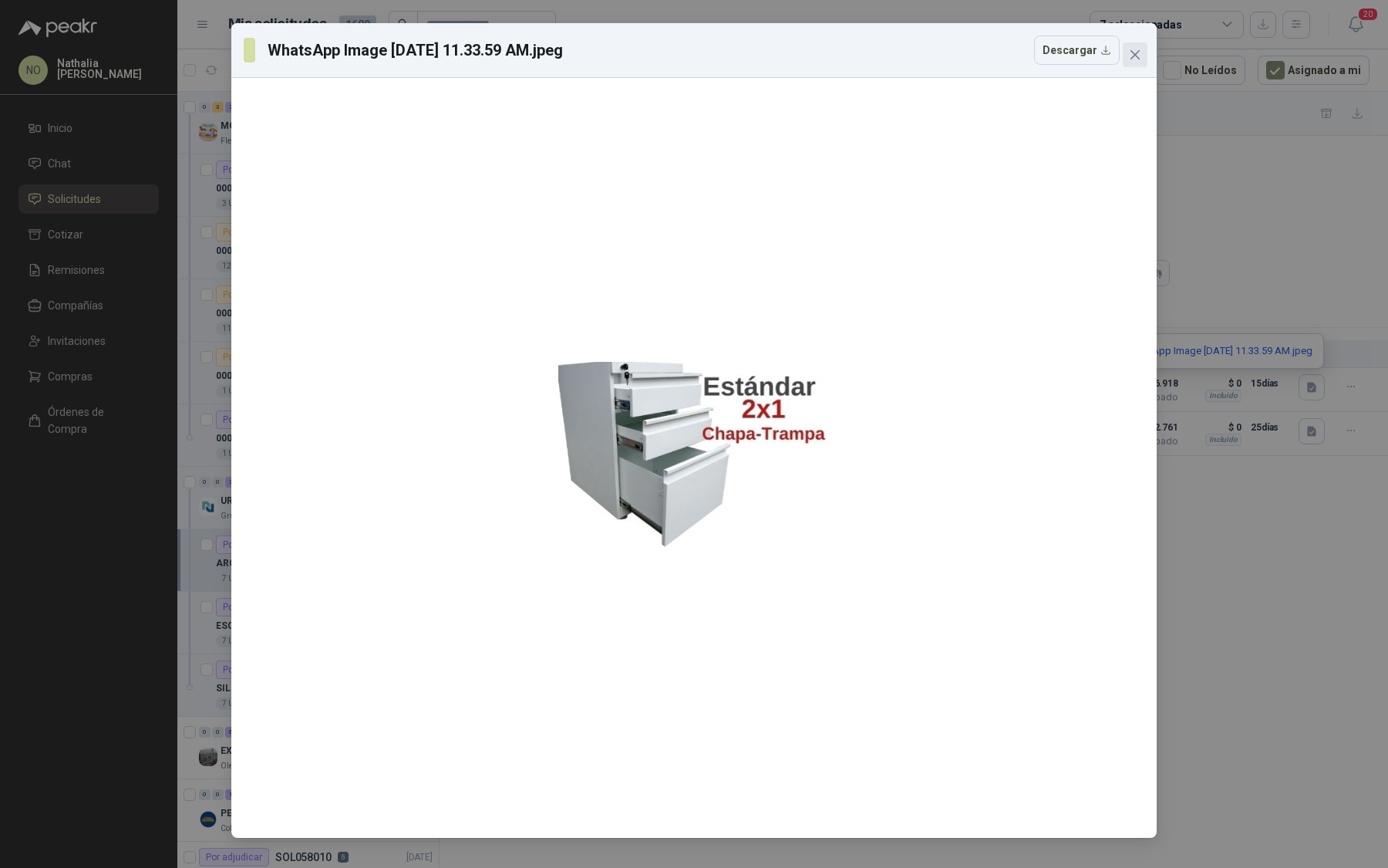
click at [1135, 65] on button "Close" at bounding box center [1135, 54] width 25 height 25
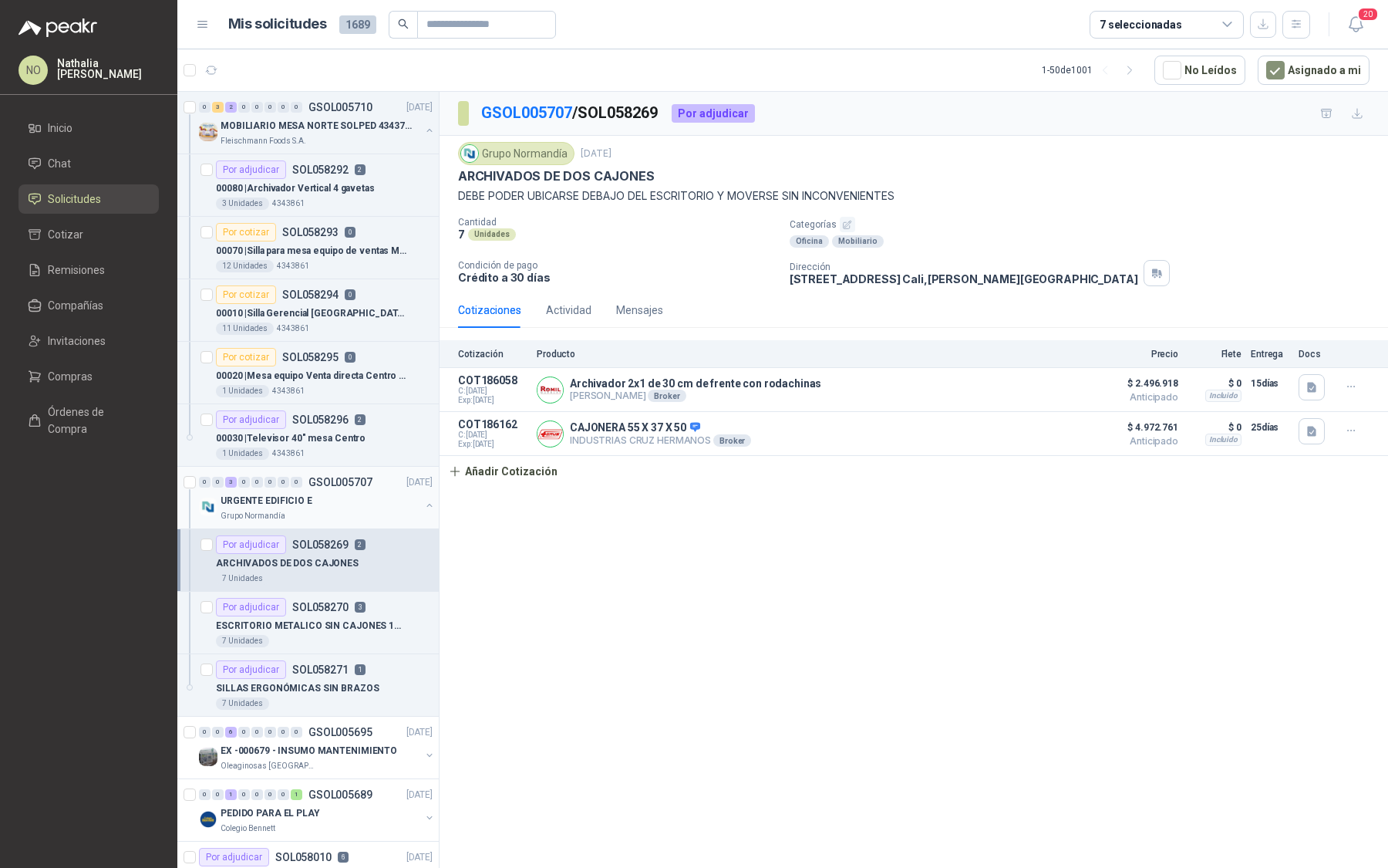
click at [326, 479] on p "GSOL005707" at bounding box center [340, 481] width 64 height 11
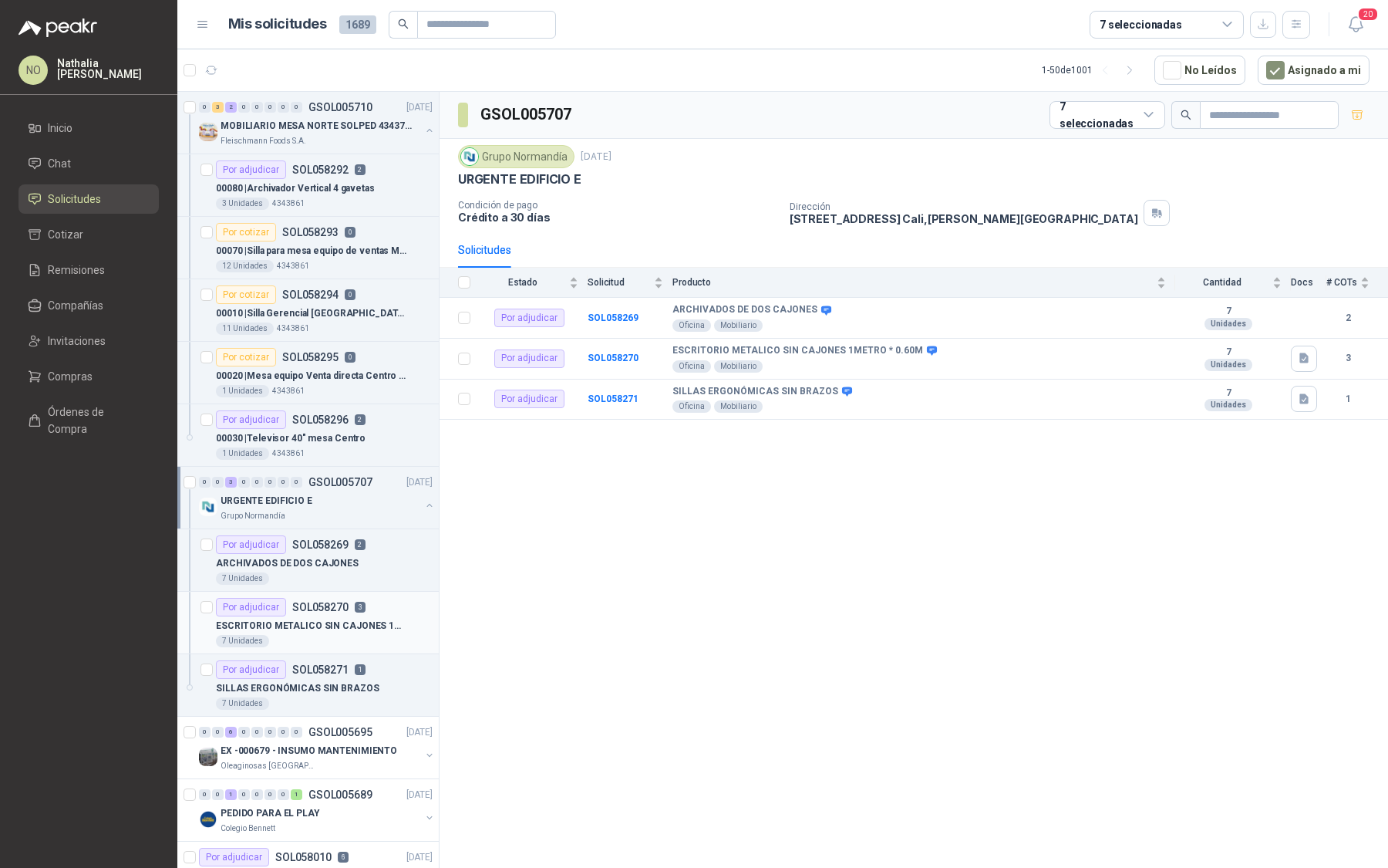
click at [310, 611] on div "Por adjudicar SOL058270 3" at bounding box center [291, 607] width 150 height 18
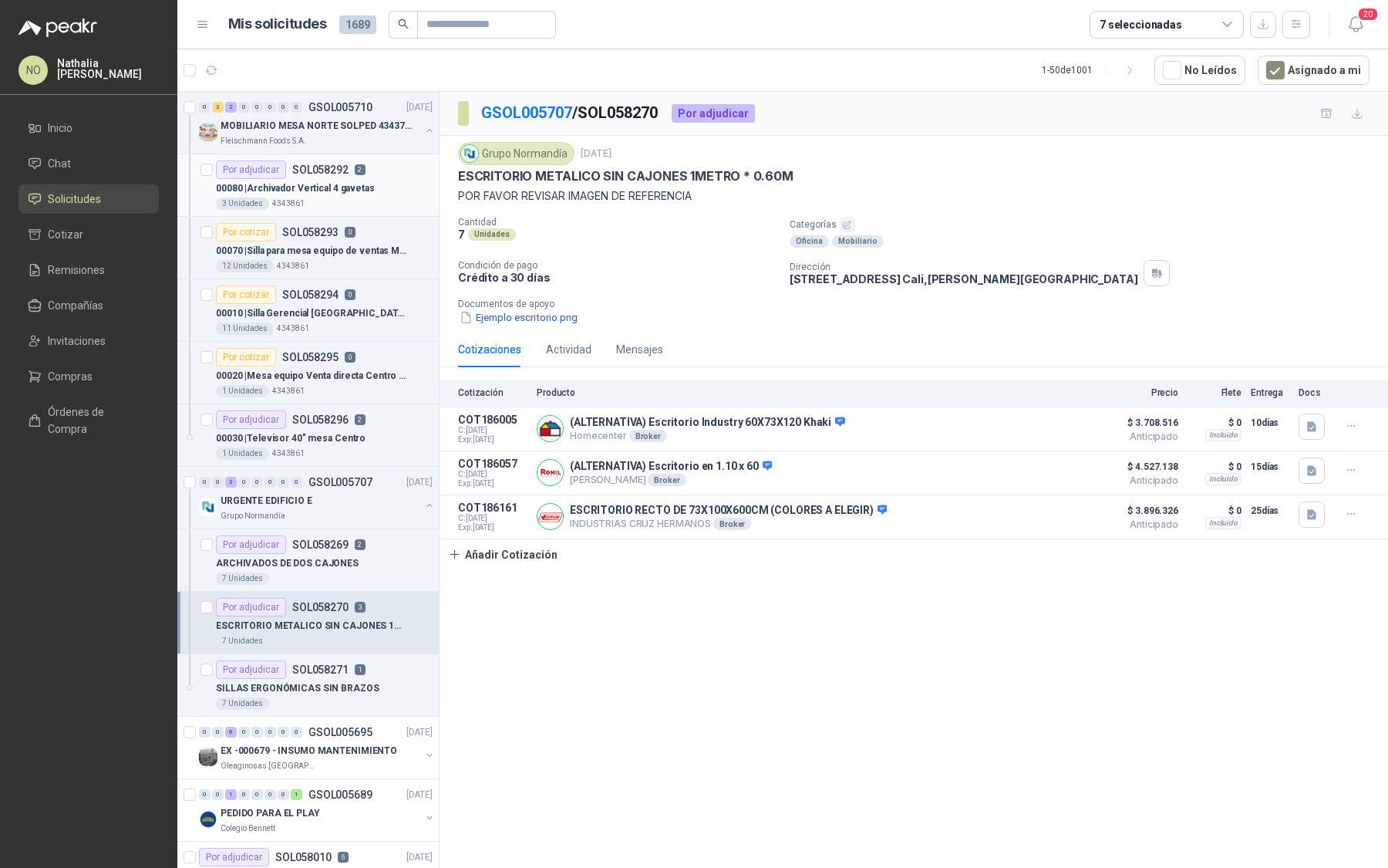
click at [348, 183] on p "00080 | Archivador Vertical 4 gavetas" at bounding box center [295, 189] width 159 height 15
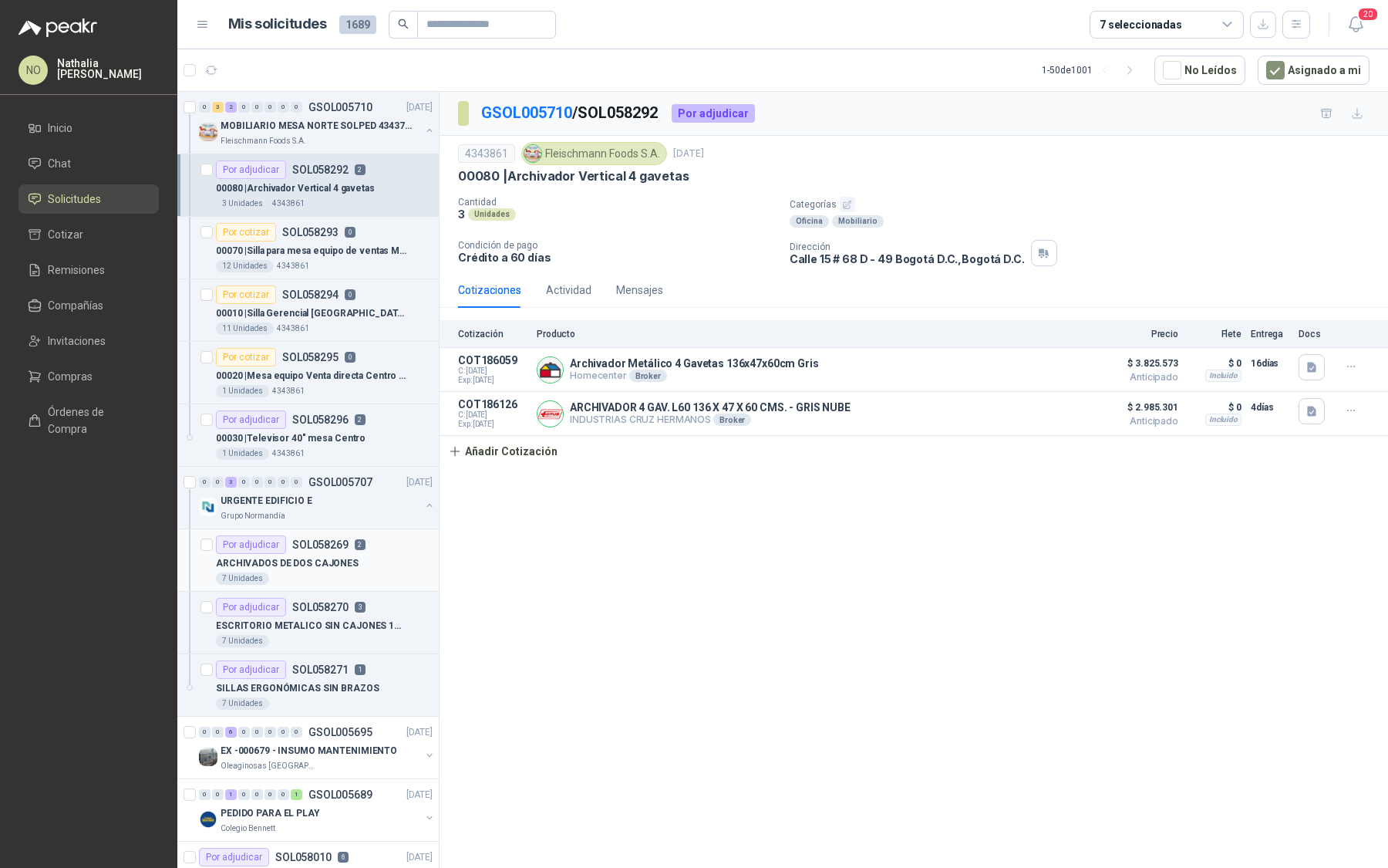
click at [371, 558] on div "ARCHIVADOS DE DOS CAJONES" at bounding box center [324, 563] width 217 height 18
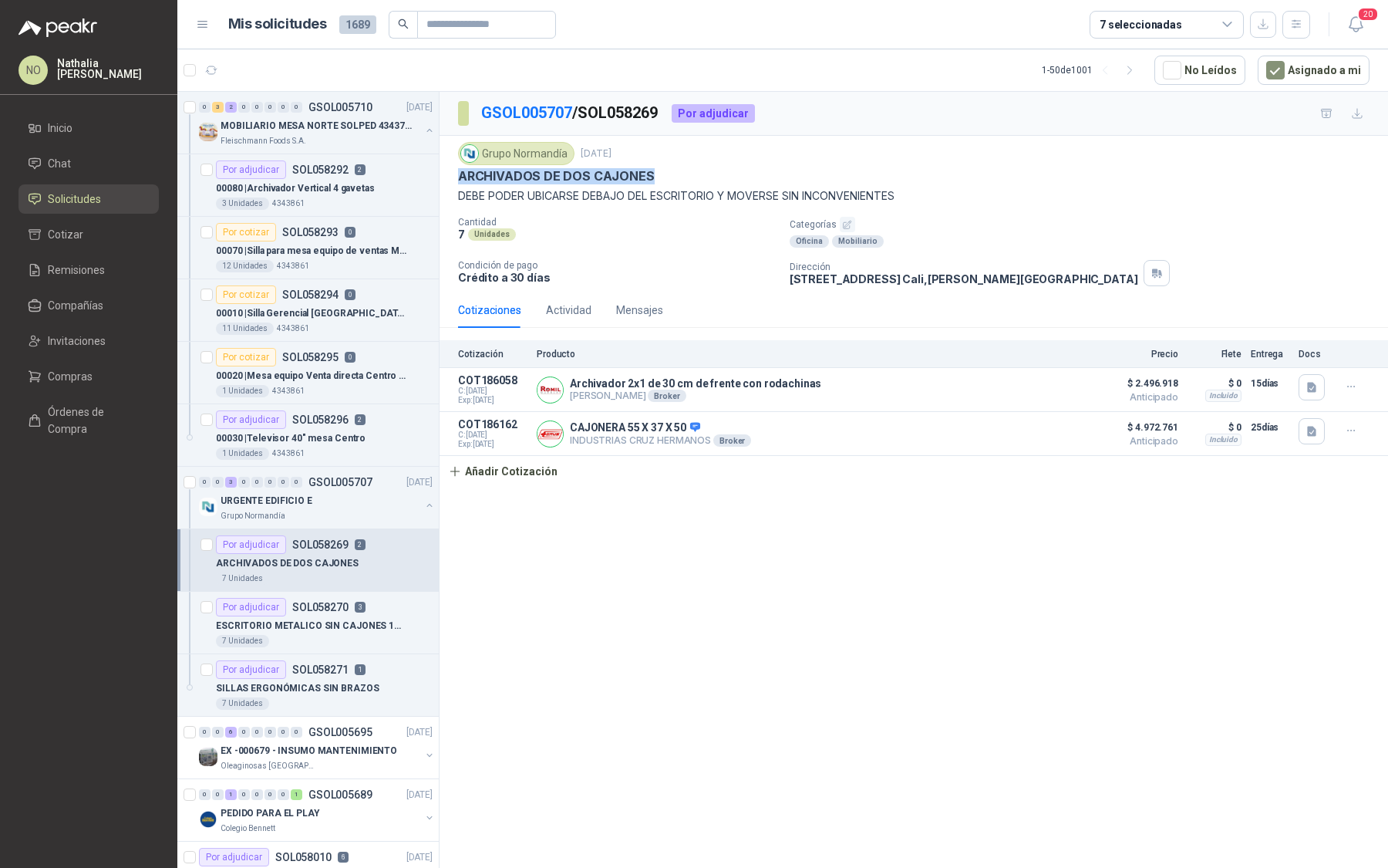
drag, startPoint x: 460, startPoint y: 173, endPoint x: 659, endPoint y: 174, distance: 199.0
click at [660, 174] on div "ARCHIVADOS DE DOS CAJONES" at bounding box center [914, 176] width 912 height 16
copy p "ARCHIVADOS DE DOS CAJONES"
click at [1306, 428] on icon "button" at bounding box center [1312, 432] width 13 height 13
click at [1243, 394] on button "WhatsApp Image 2025-08-29 at 3.29.15 PM.jpeg" at bounding box center [1212, 395] width 204 height 16
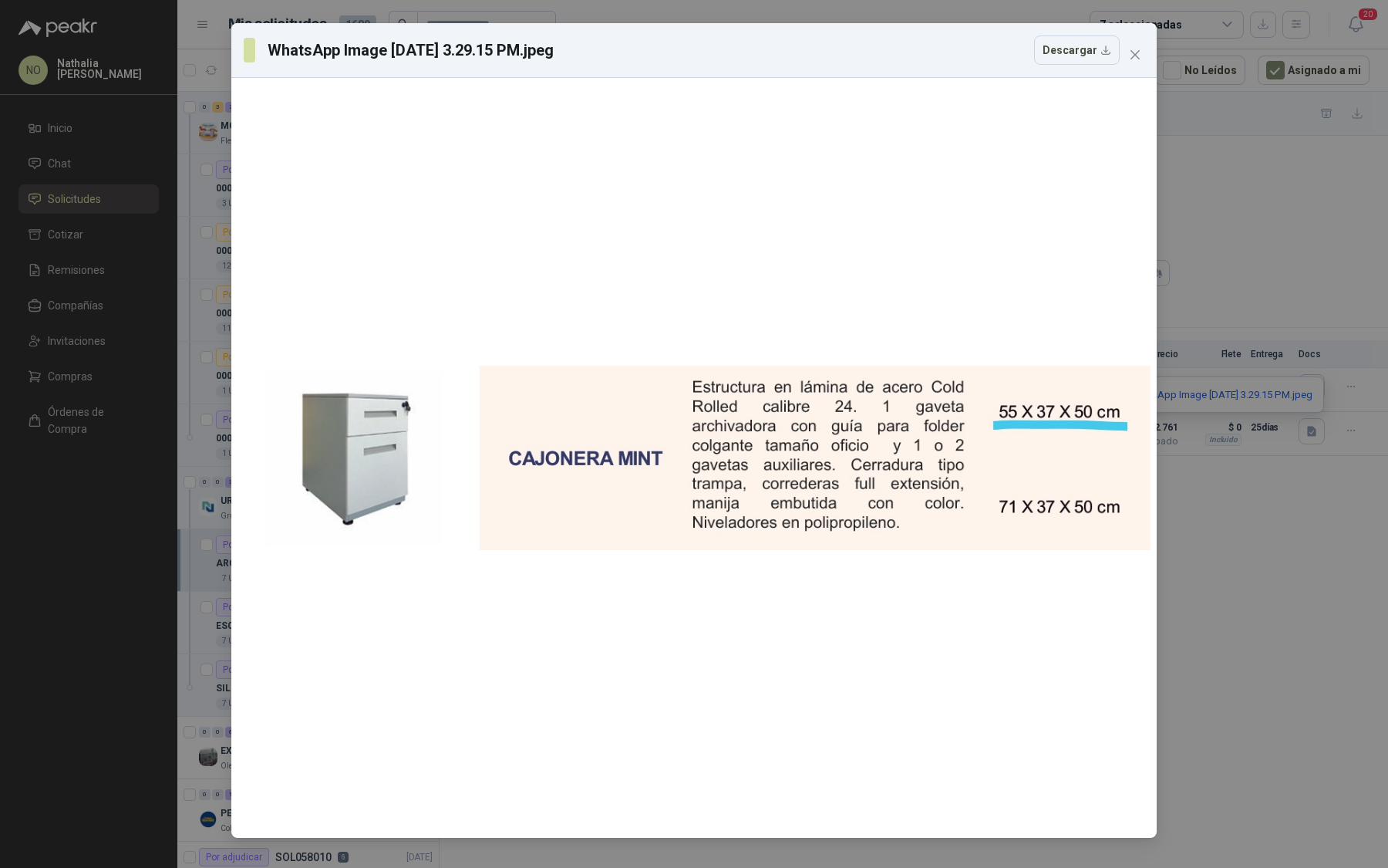
click at [1341, 498] on div "WhatsApp Image 2025-08-29 at 3.29.15 PM.jpeg Descargar" at bounding box center [694, 434] width 1388 height 868
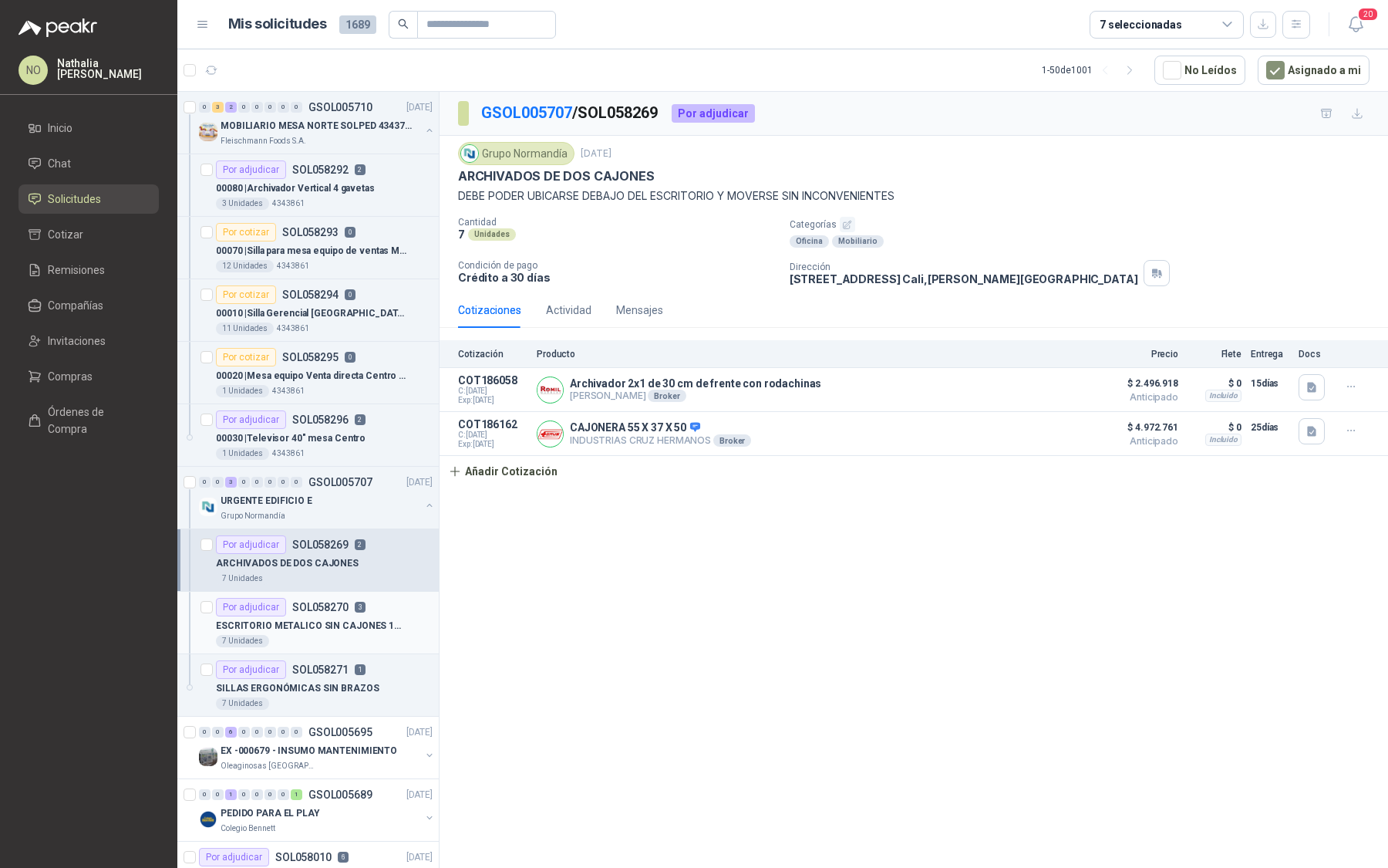
click at [319, 605] on p "SOL058270" at bounding box center [321, 607] width 56 height 11
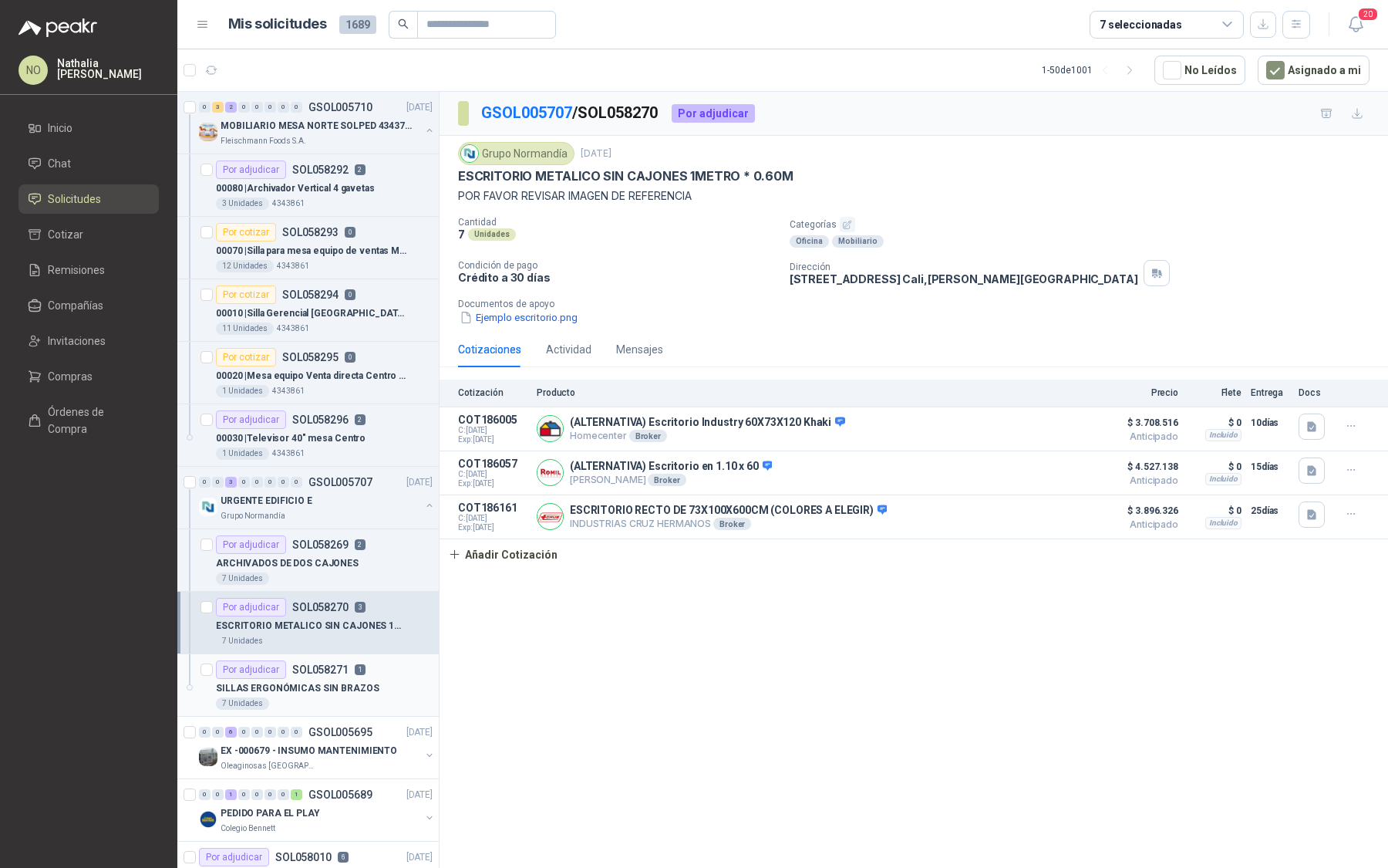
click at [333, 666] on p "SOL058271" at bounding box center [321, 669] width 56 height 11
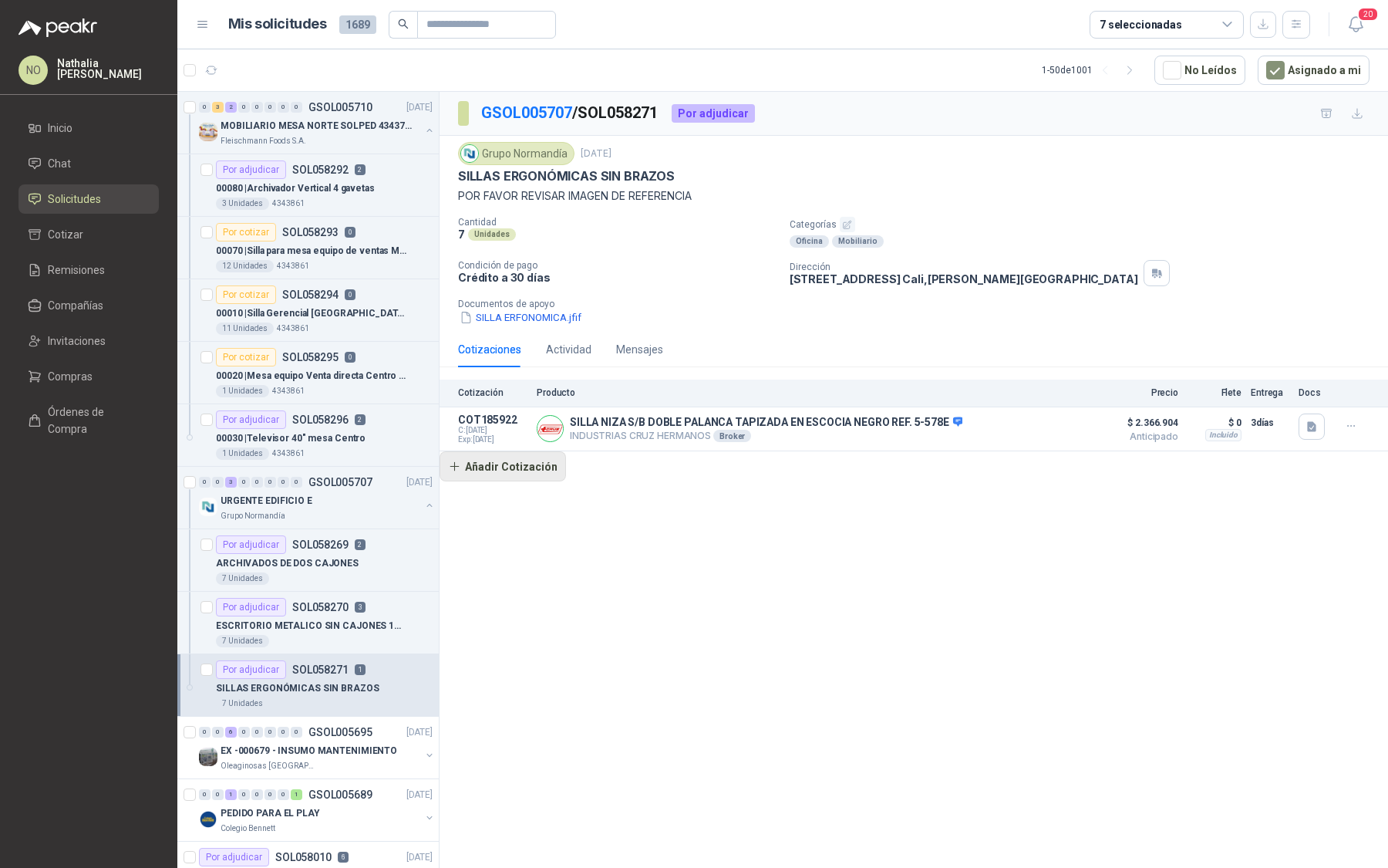
click at [485, 469] on button "Añadir Cotización" at bounding box center [502, 466] width 126 height 30
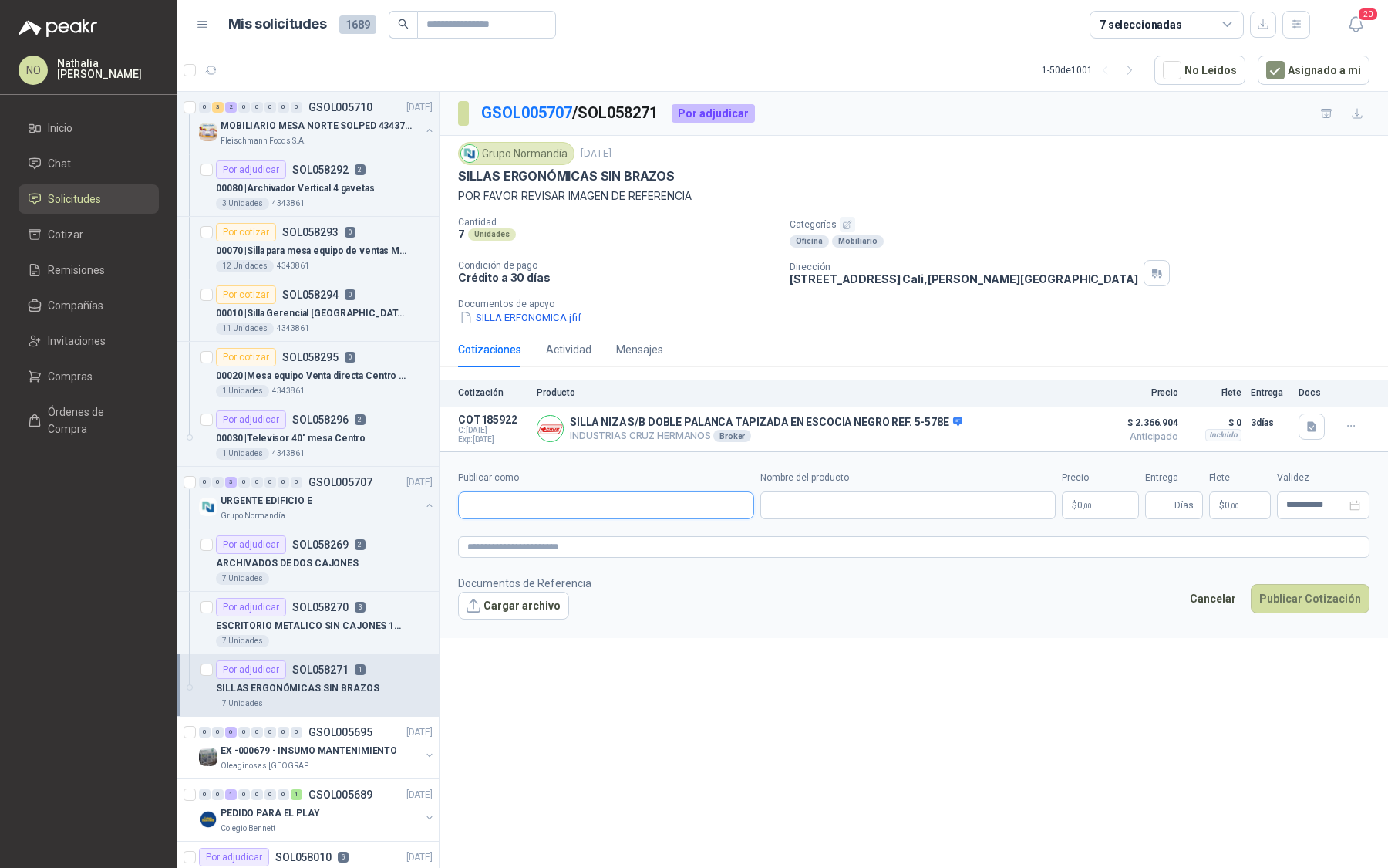
click at [510, 510] on input "Publicar como" at bounding box center [606, 505] width 294 height 26
click at [556, 594] on p "ROMIL MUEBLES" at bounding box center [530, 592] width 72 height 9
click at [823, 499] on input "Nombre del producto" at bounding box center [908, 505] width 296 height 28
click at [1109, 509] on body "NO Nathalia Ortega Inicio Chat Solicitudes Cotizar Remisiones Compañías Invitac…" at bounding box center [694, 434] width 1388 height 868
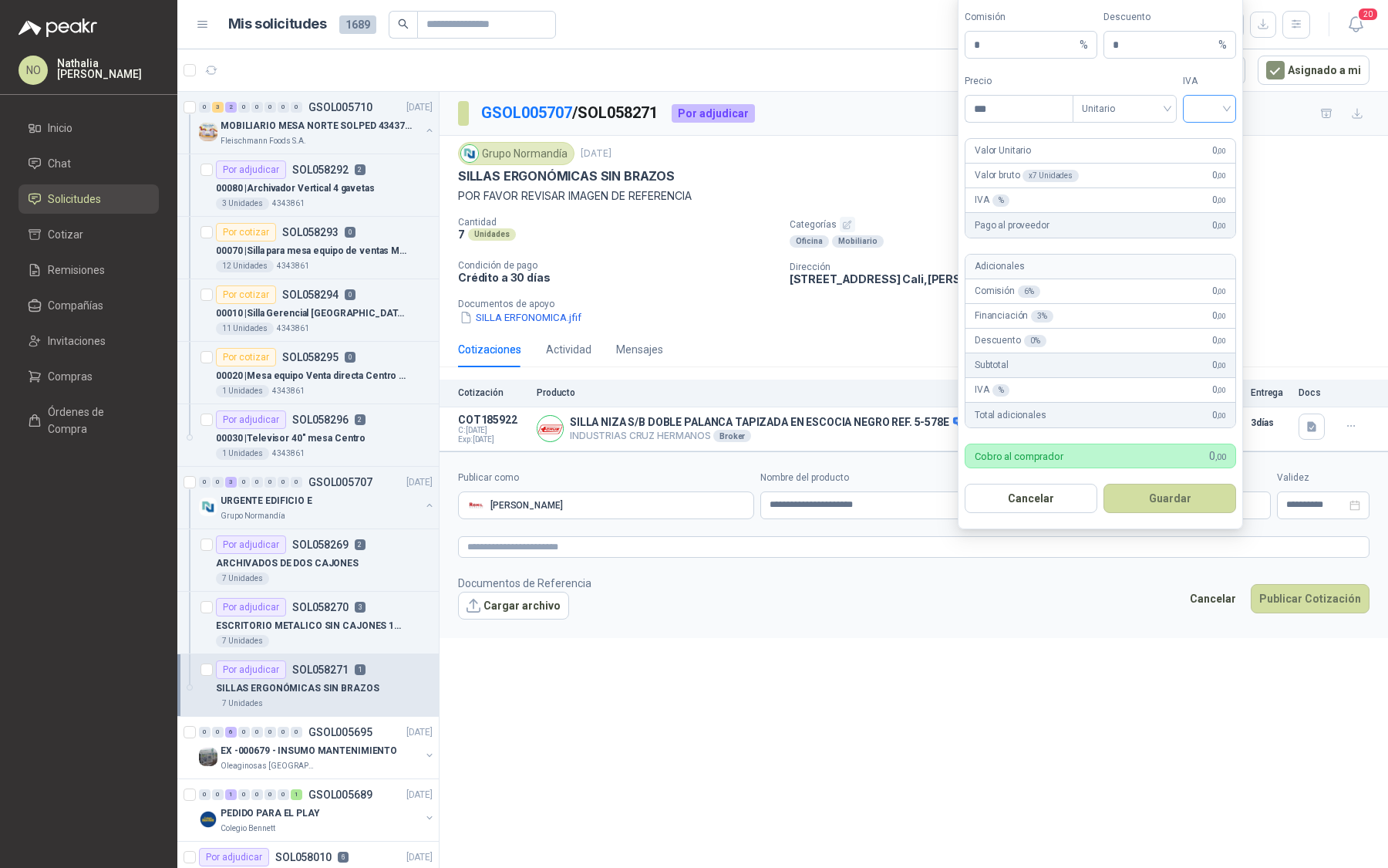
click at [1210, 115] on input "search" at bounding box center [1210, 107] width 35 height 23
click at [1209, 139] on div "19%" at bounding box center [1209, 143] width 29 height 17
click at [1026, 122] on div "***" at bounding box center [1020, 109] width 107 height 26
click at [1023, 122] on input "***" at bounding box center [1020, 109] width 107 height 26
click at [1182, 502] on button "Guardar" at bounding box center [1170, 499] width 133 height 30
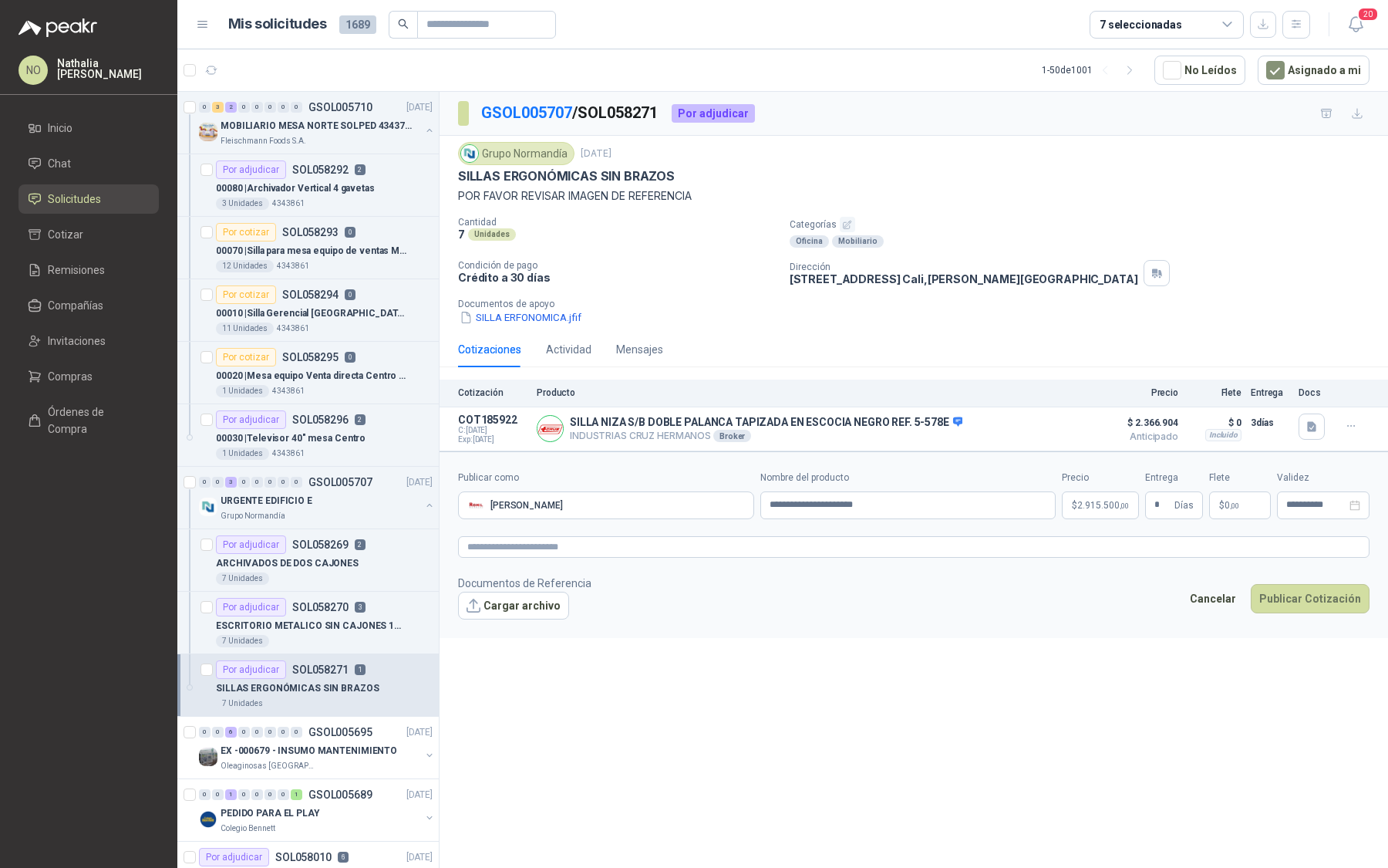
click at [996, 696] on div "**********" at bounding box center [913, 482] width 949 height 781
click at [526, 602] on button "Cargar archivo" at bounding box center [513, 606] width 111 height 28
click at [1321, 502] on input "**********" at bounding box center [1316, 504] width 60 height 10
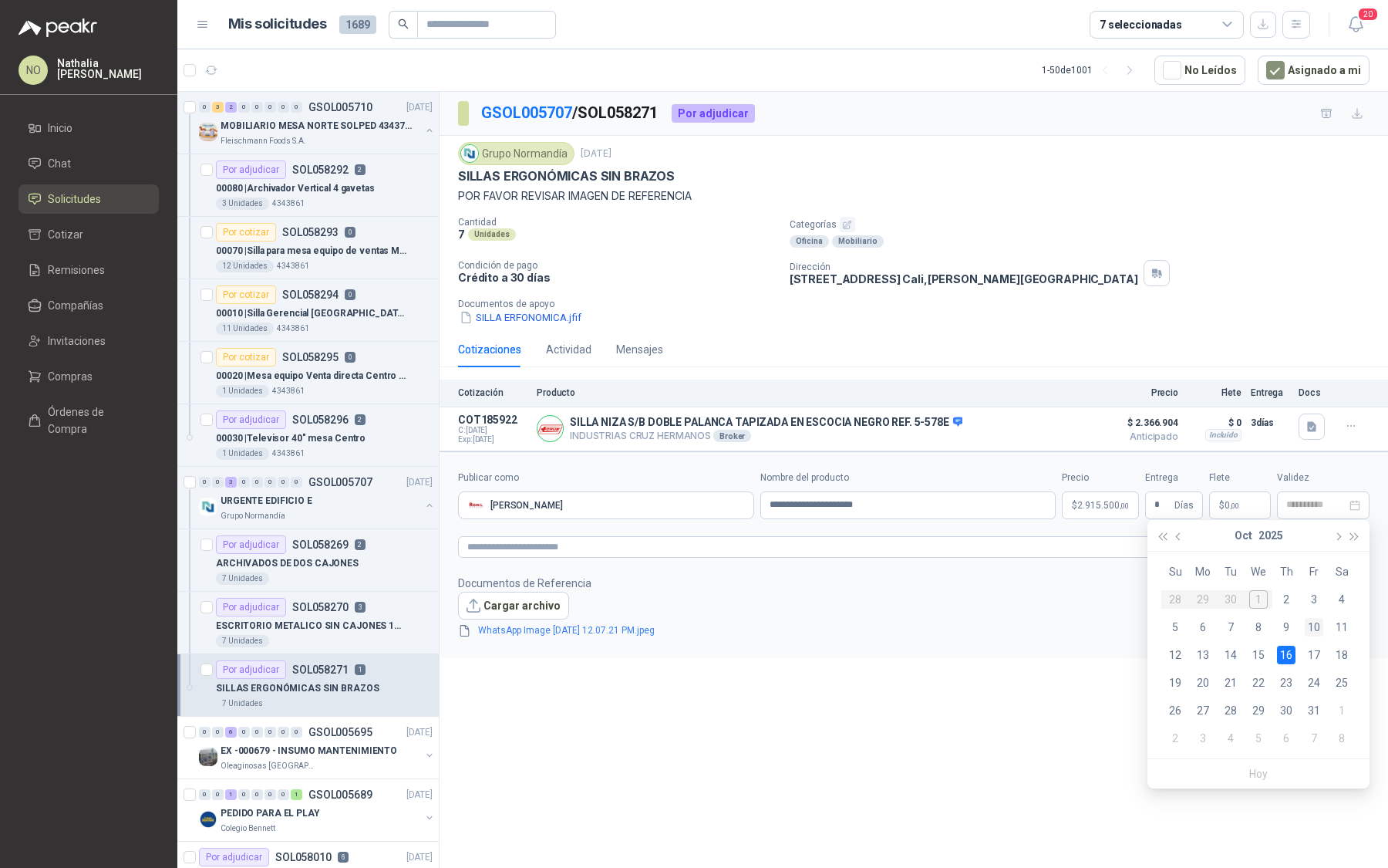
click at [1315, 627] on div "10" at bounding box center [1314, 627] width 18 height 18
click at [1316, 615] on button "Publicar Cotización" at bounding box center [1311, 619] width 119 height 30
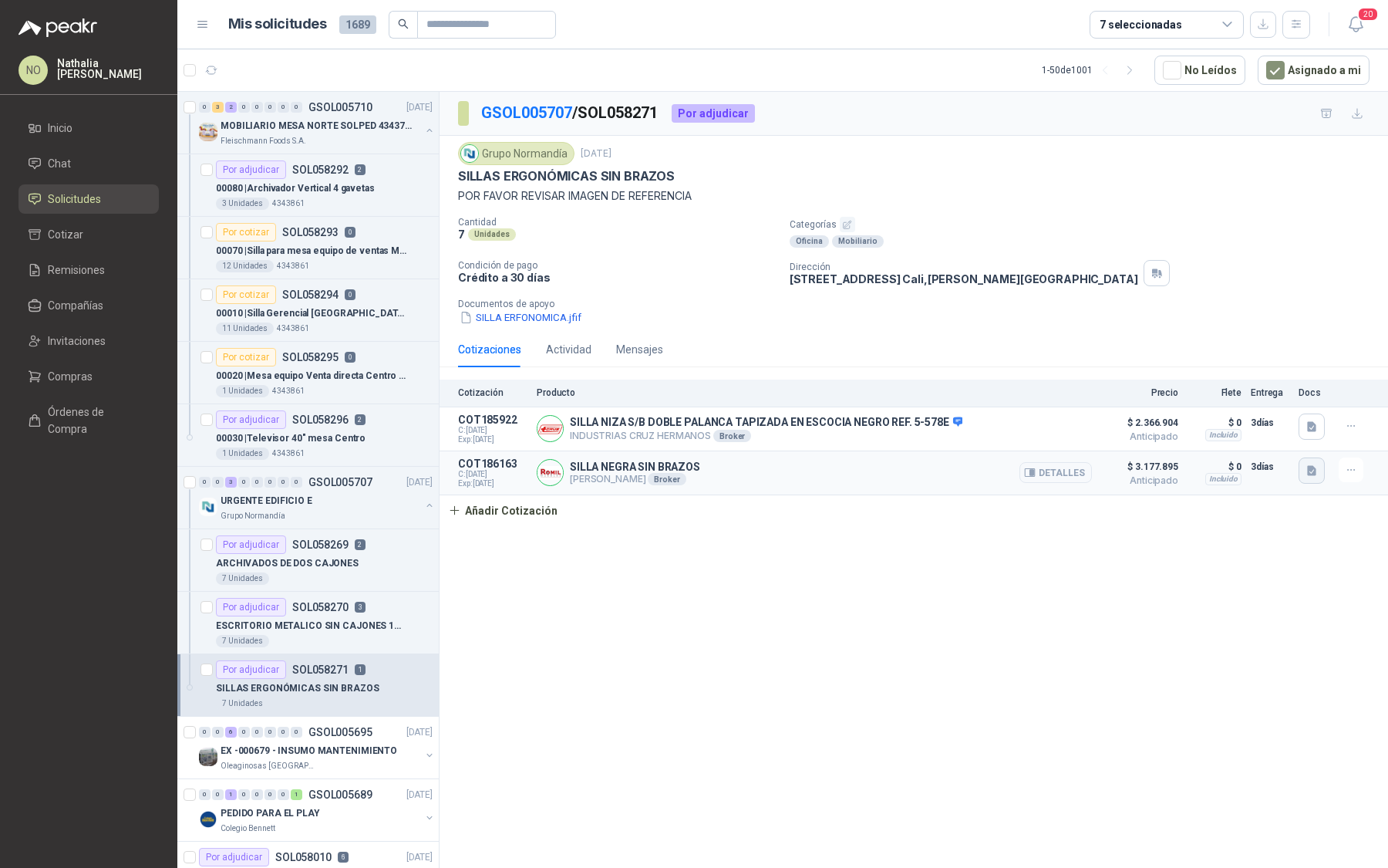
click at [1318, 470] on button "button" at bounding box center [1312, 471] width 26 height 26
click at [1233, 434] on button "WhatsApp Image 2025-10-01 at 12.07.21 PM.jpeg" at bounding box center [1210, 434] width 209 height 16
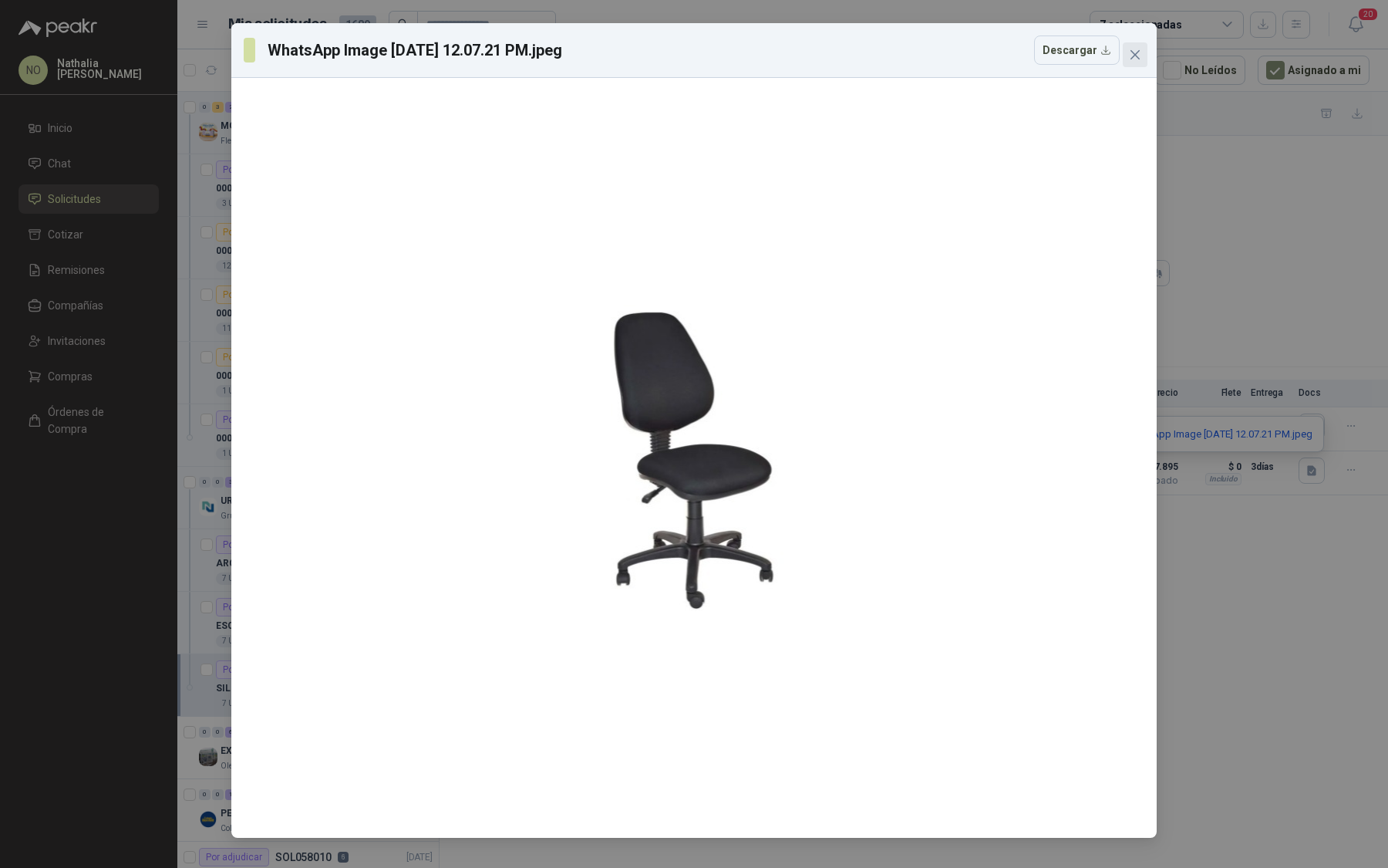
click at [1142, 55] on span "Close" at bounding box center [1135, 54] width 25 height 12
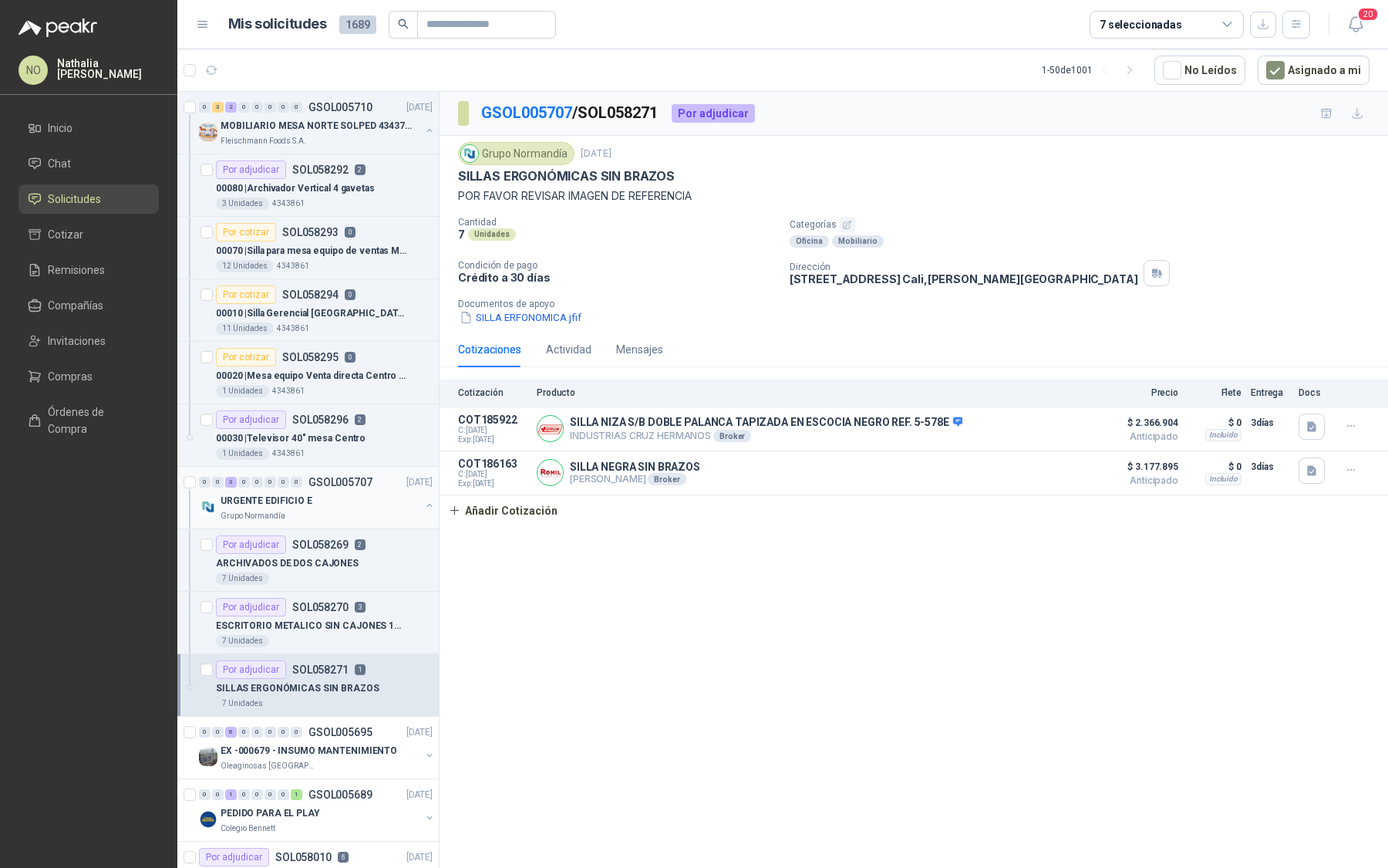
click at [322, 491] on div "URGENTE EDIFICIO E" at bounding box center [321, 500] width 199 height 18
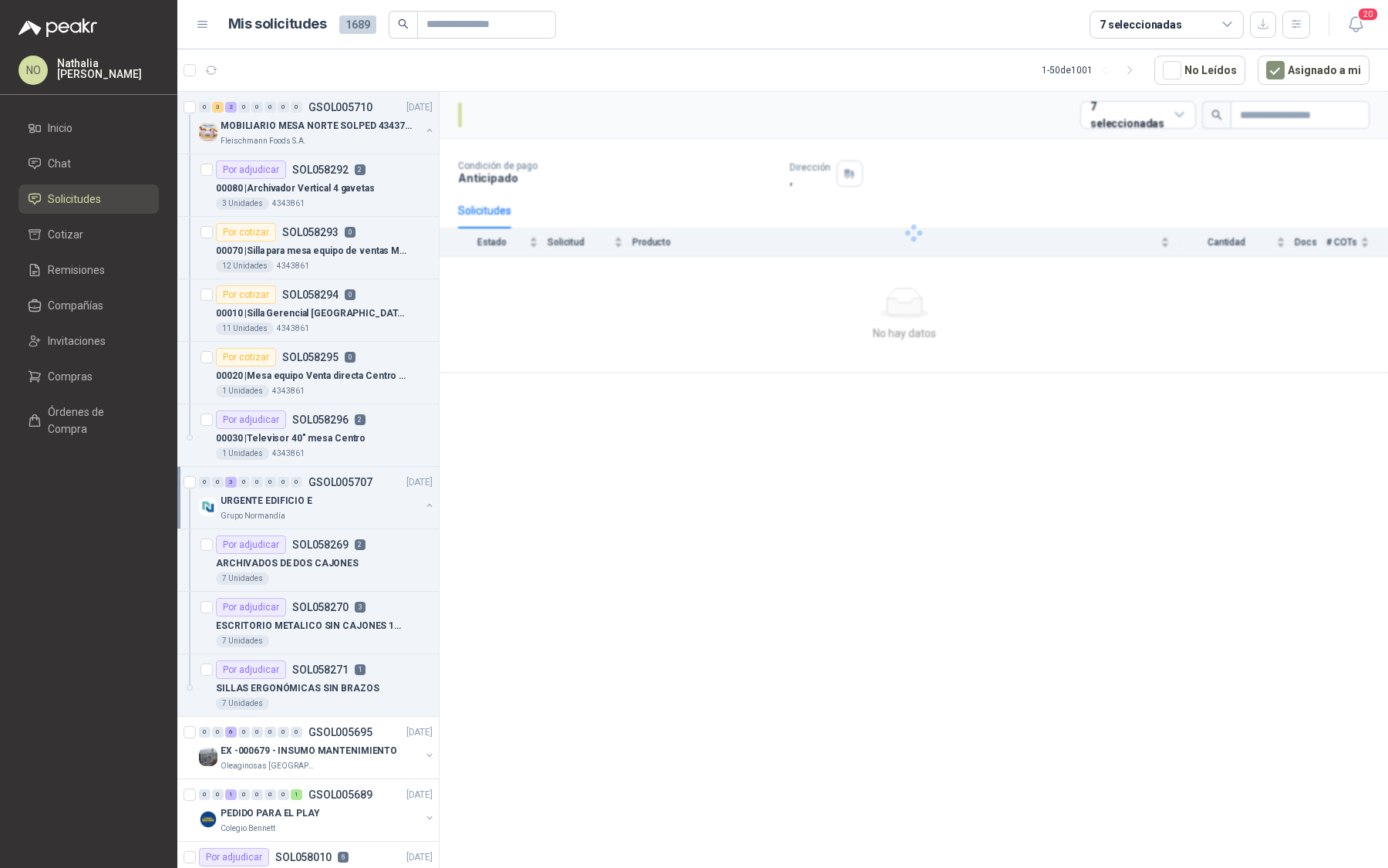
click at [322, 491] on div "URGENTE EDIFICIO E" at bounding box center [321, 500] width 199 height 18
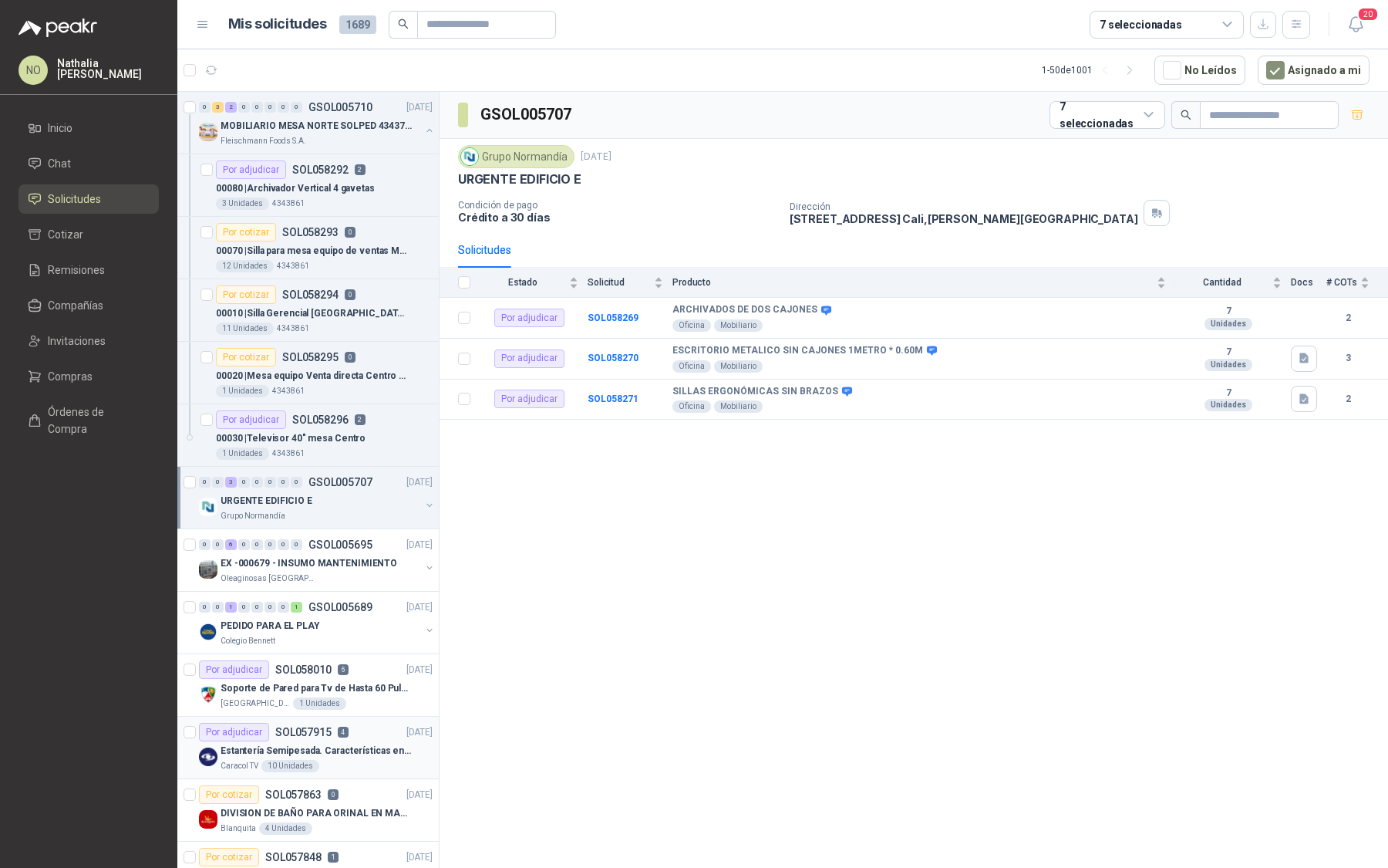
click at [350, 763] on div "Caracol TV 10 Unidades" at bounding box center [326, 766] width 212 height 12
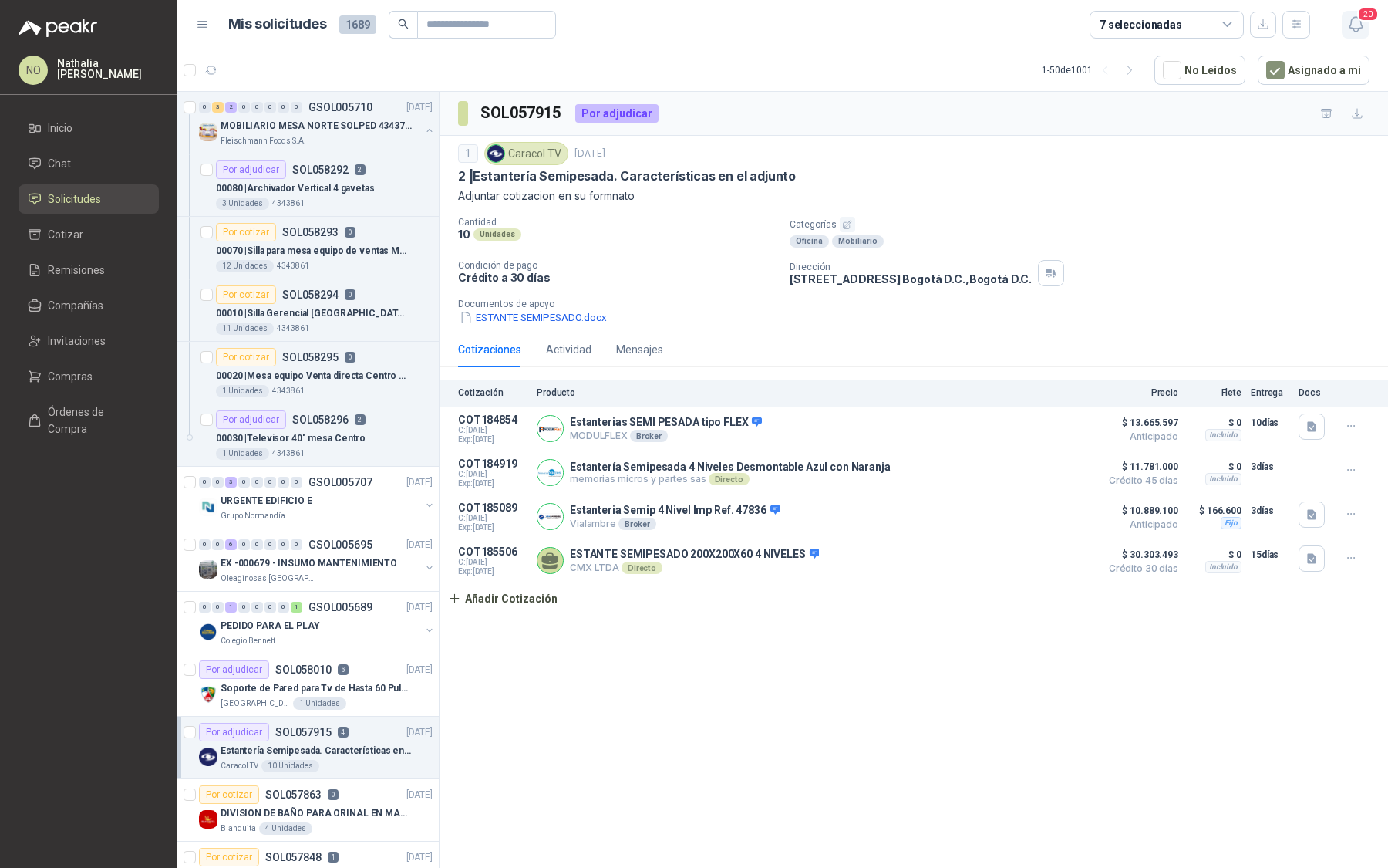
click at [1356, 27] on icon "button" at bounding box center [1356, 24] width 19 height 19
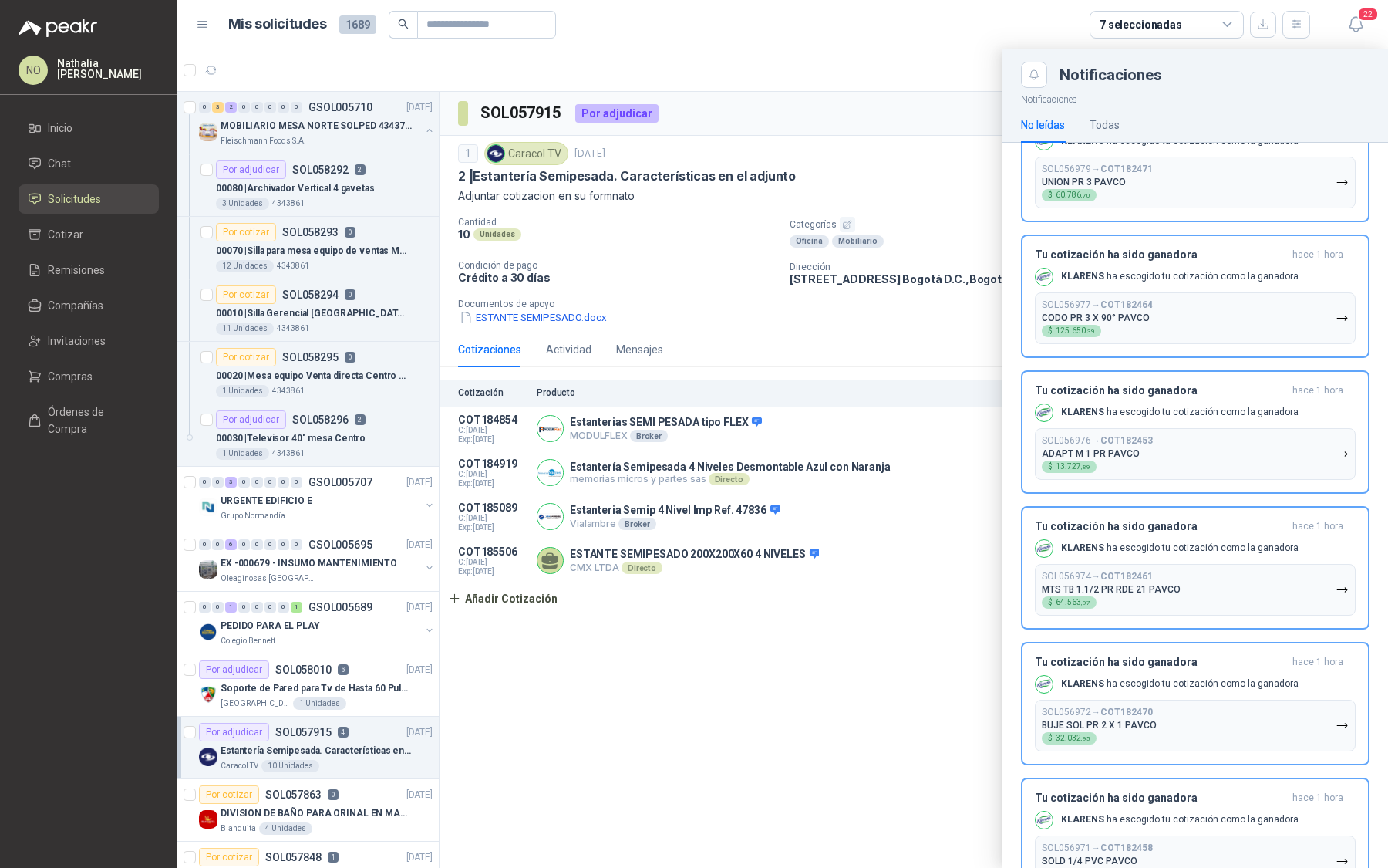
scroll to position [2101, 0]
click at [1109, 122] on div "Todas" at bounding box center [1104, 124] width 30 height 17
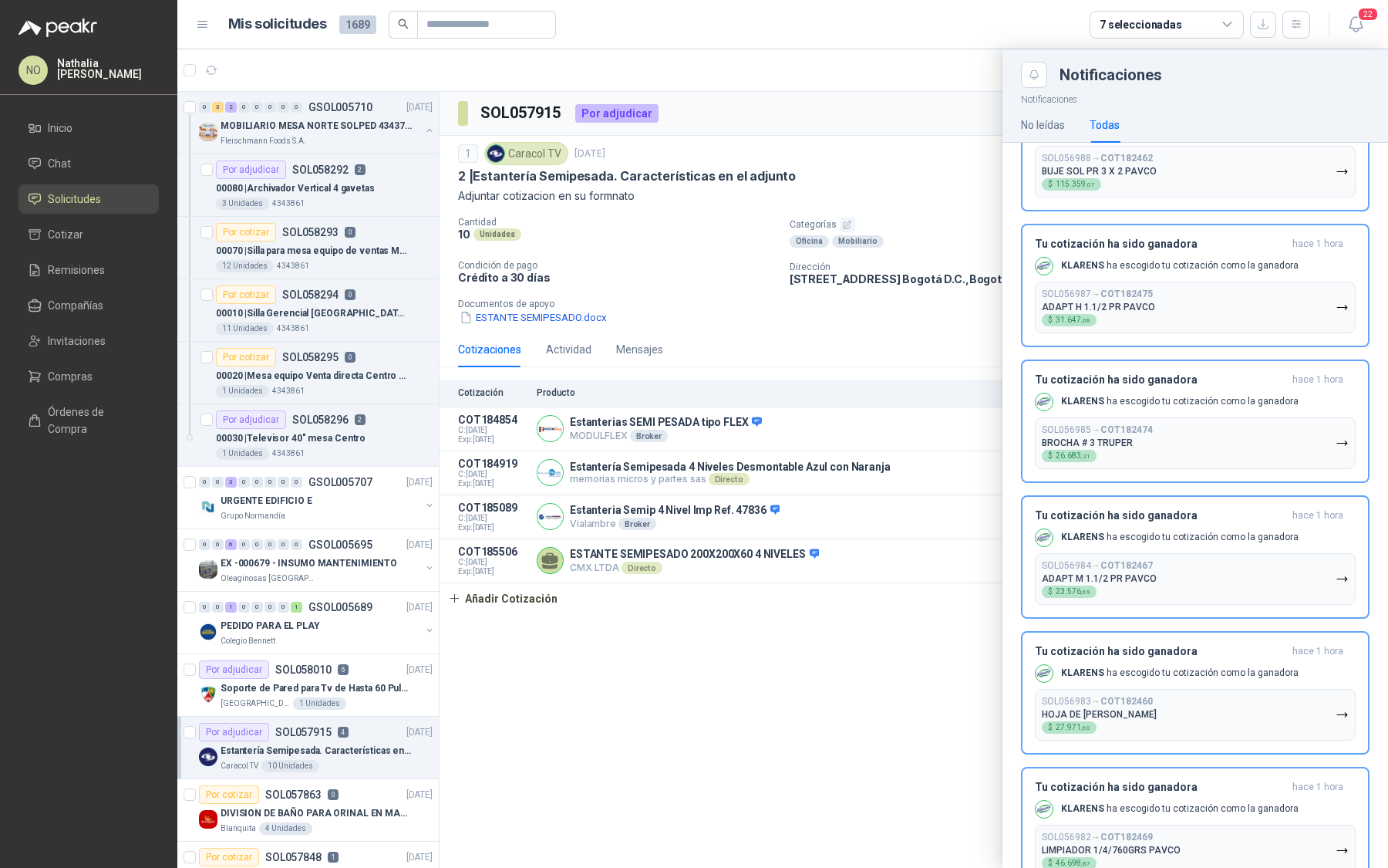
scroll to position [2006, 0]
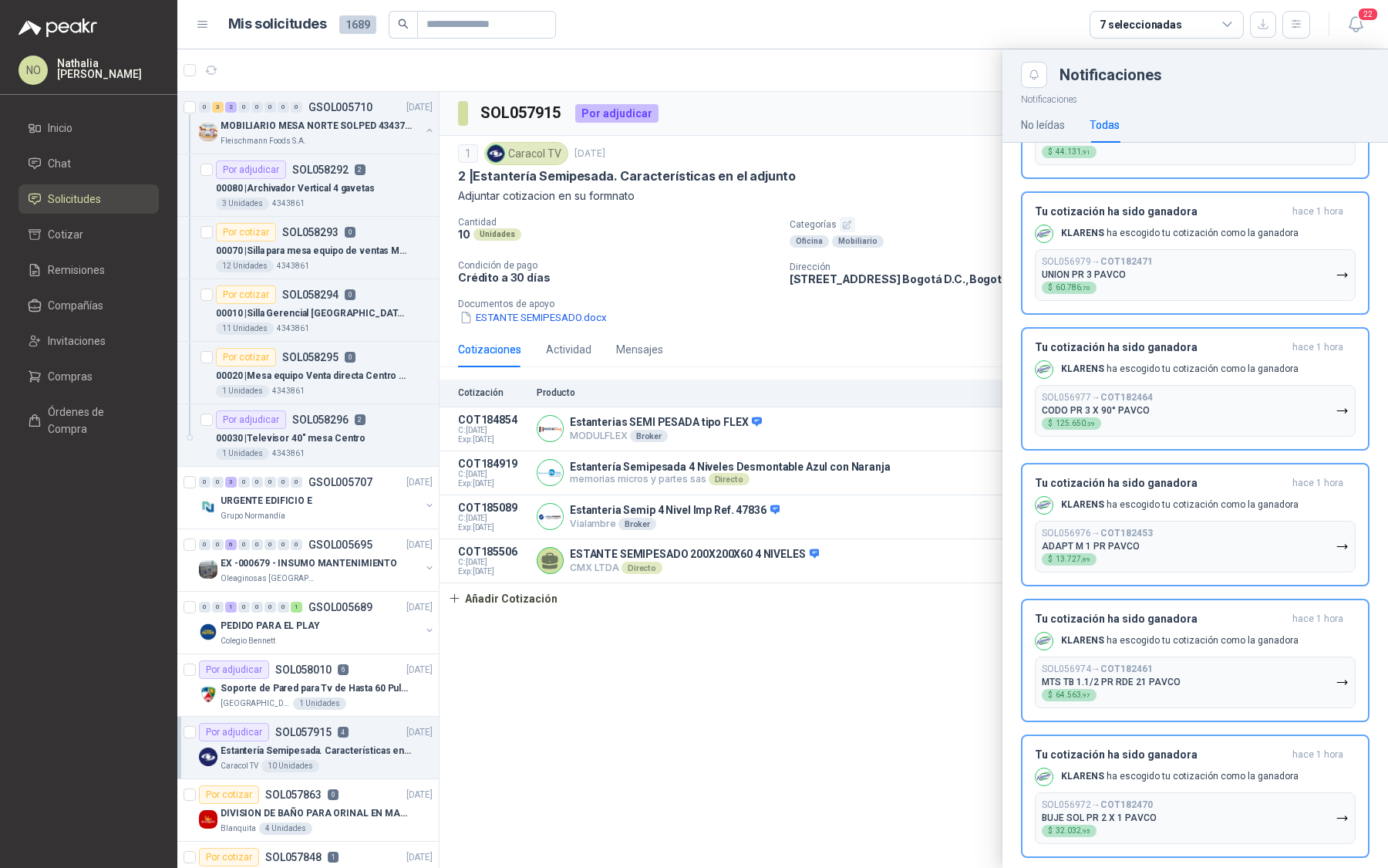
click at [672, 392] on div at bounding box center [782, 458] width 1211 height 819
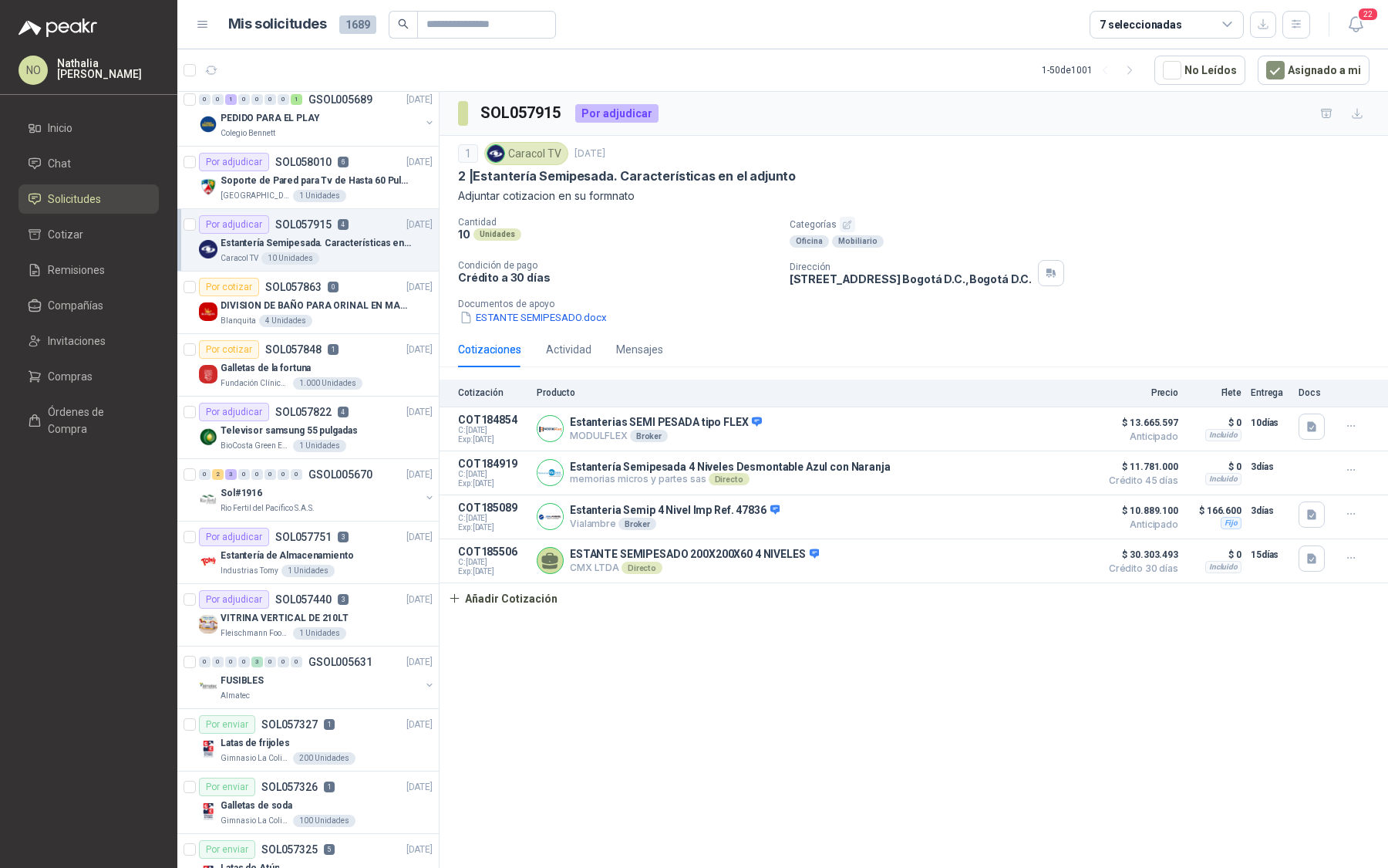
scroll to position [518, 0]
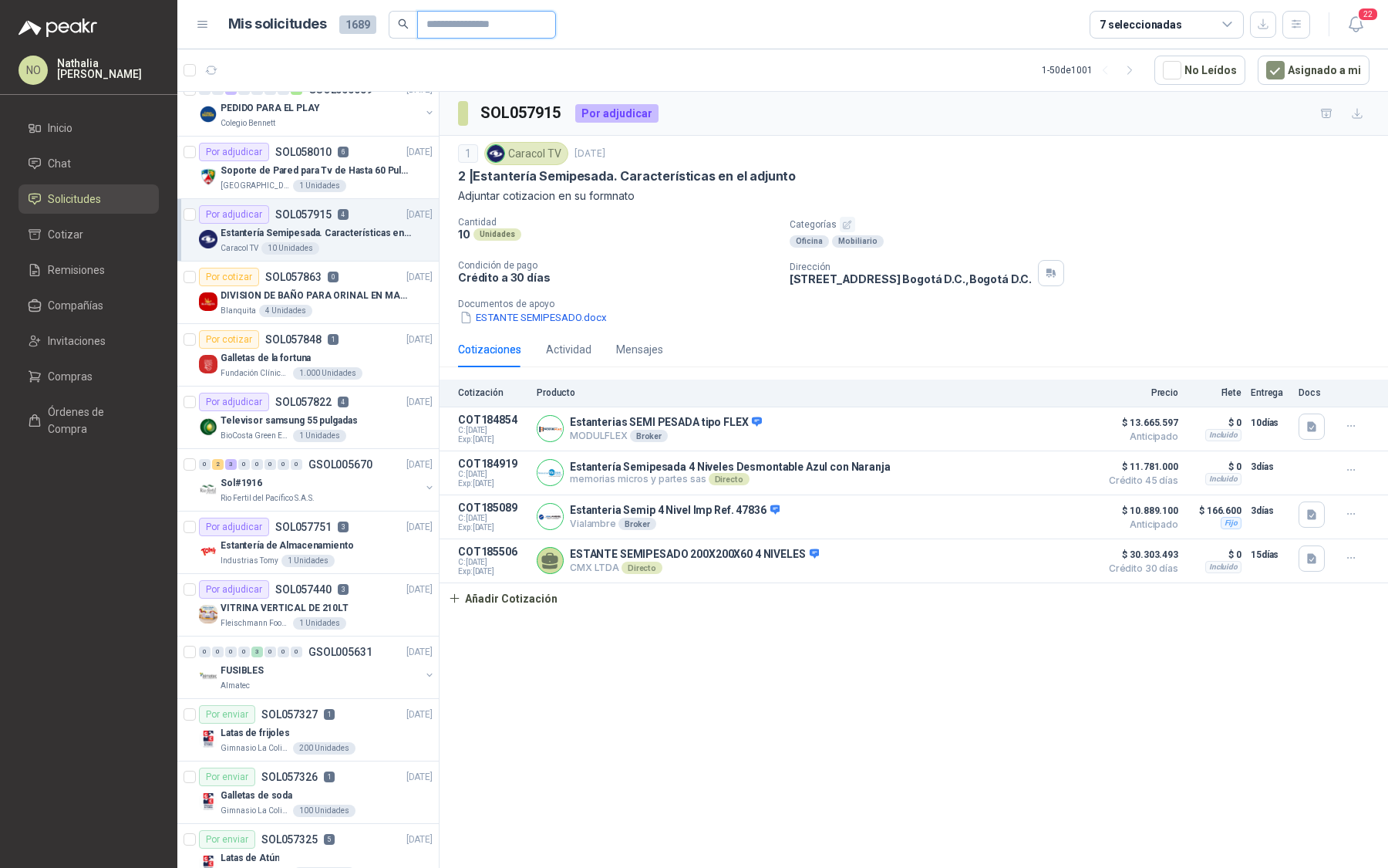
click at [509, 25] on input "text" at bounding box center [480, 25] width 108 height 26
paste input "*********"
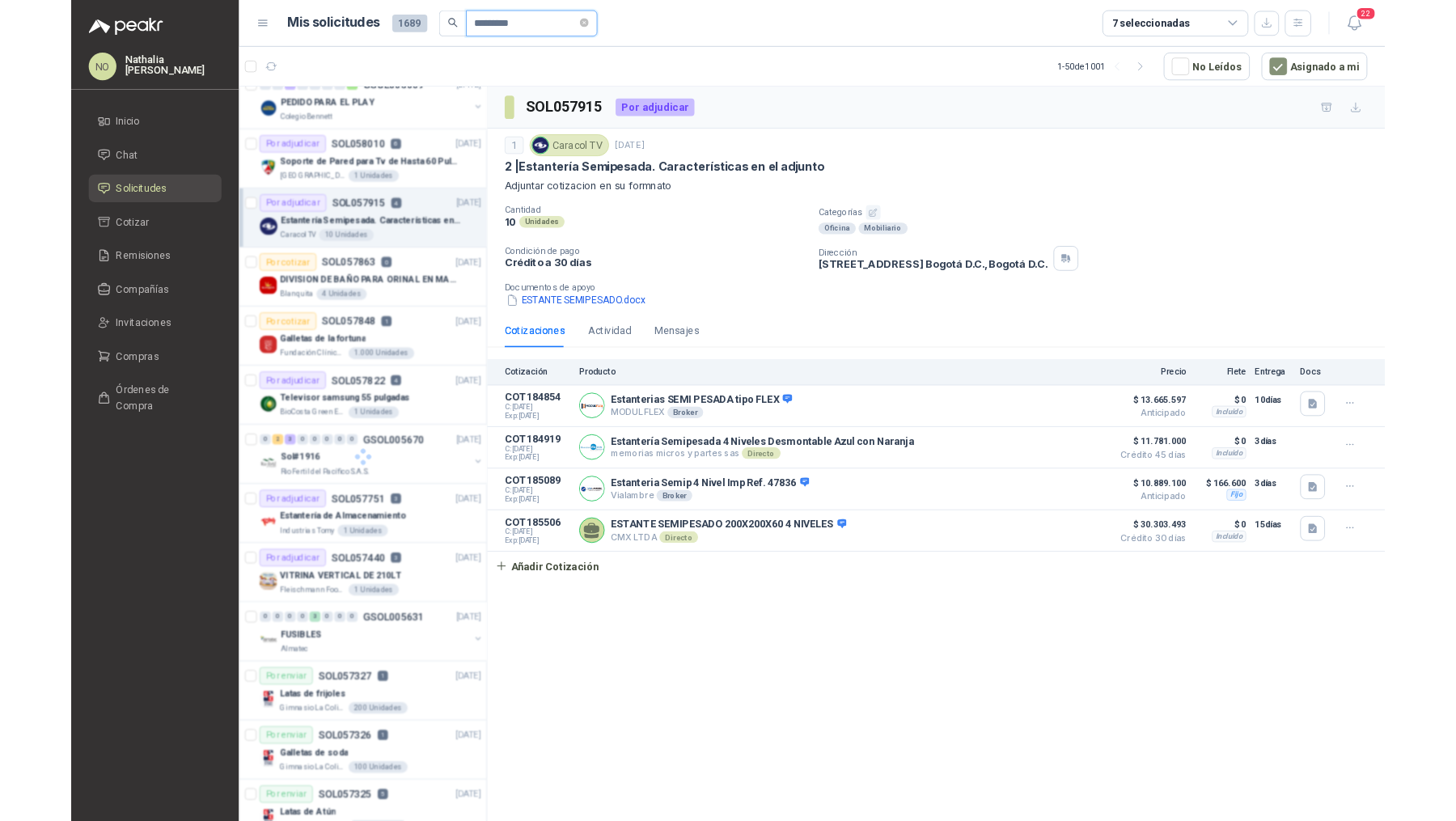
scroll to position [0, 0]
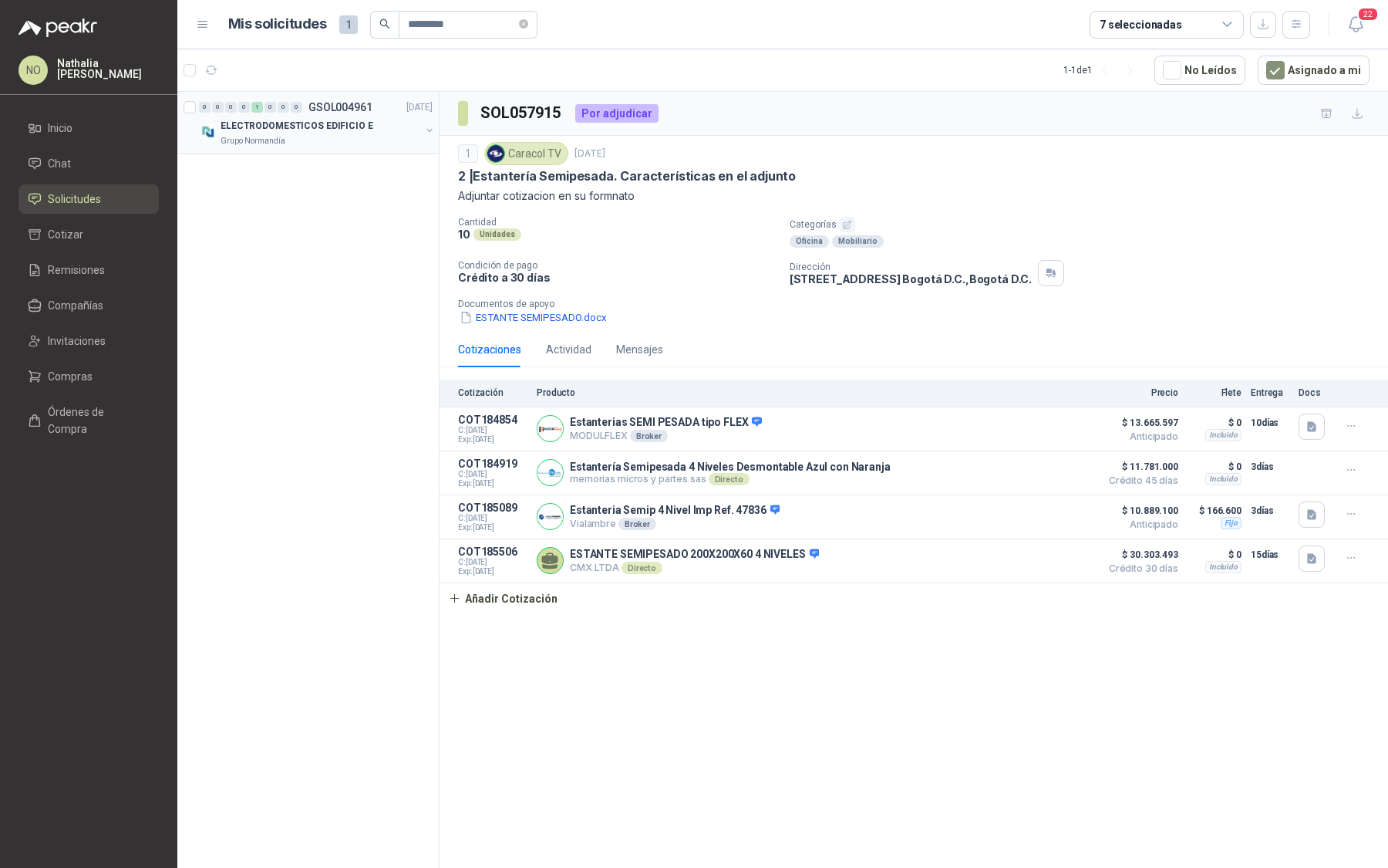
click at [328, 130] on p "ELECTRODOMESTICOS EDIFICIO E" at bounding box center [297, 126] width 152 height 15
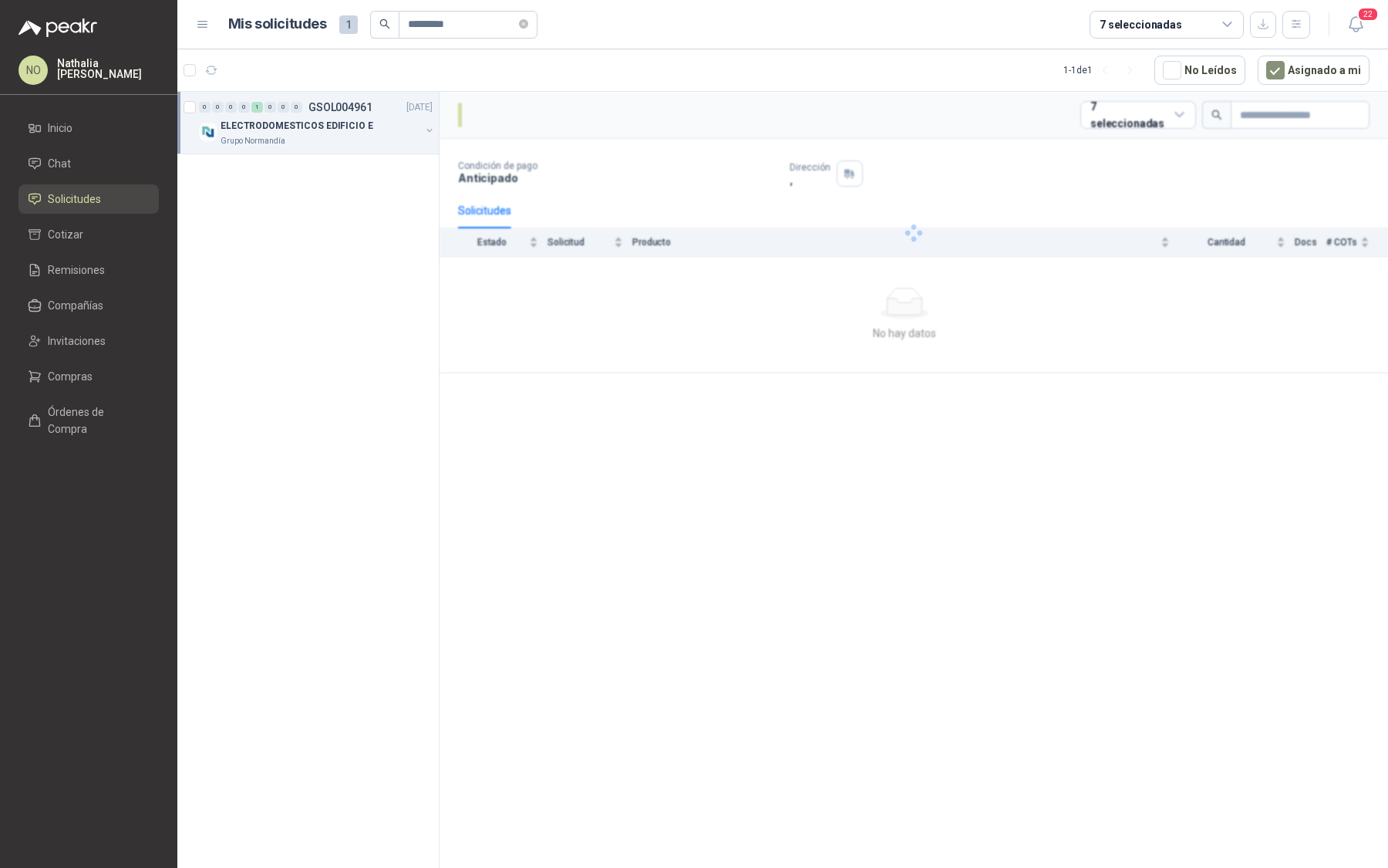
click at [328, 130] on p "ELECTRODOMESTICOS EDIFICIO E" at bounding box center [297, 126] width 152 height 15
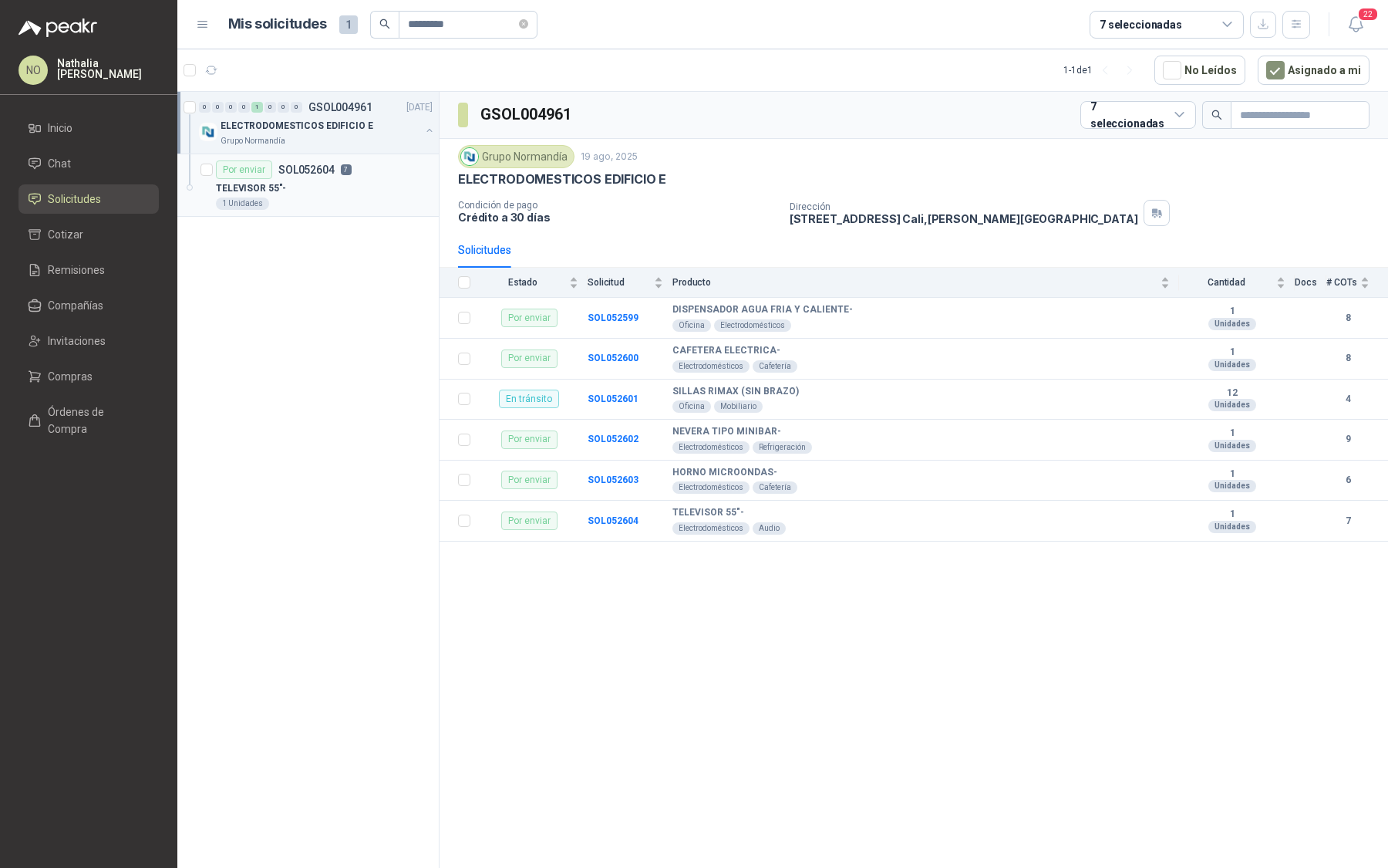
click at [328, 186] on div "TELEVISOR 55"-" at bounding box center [324, 188] width 217 height 18
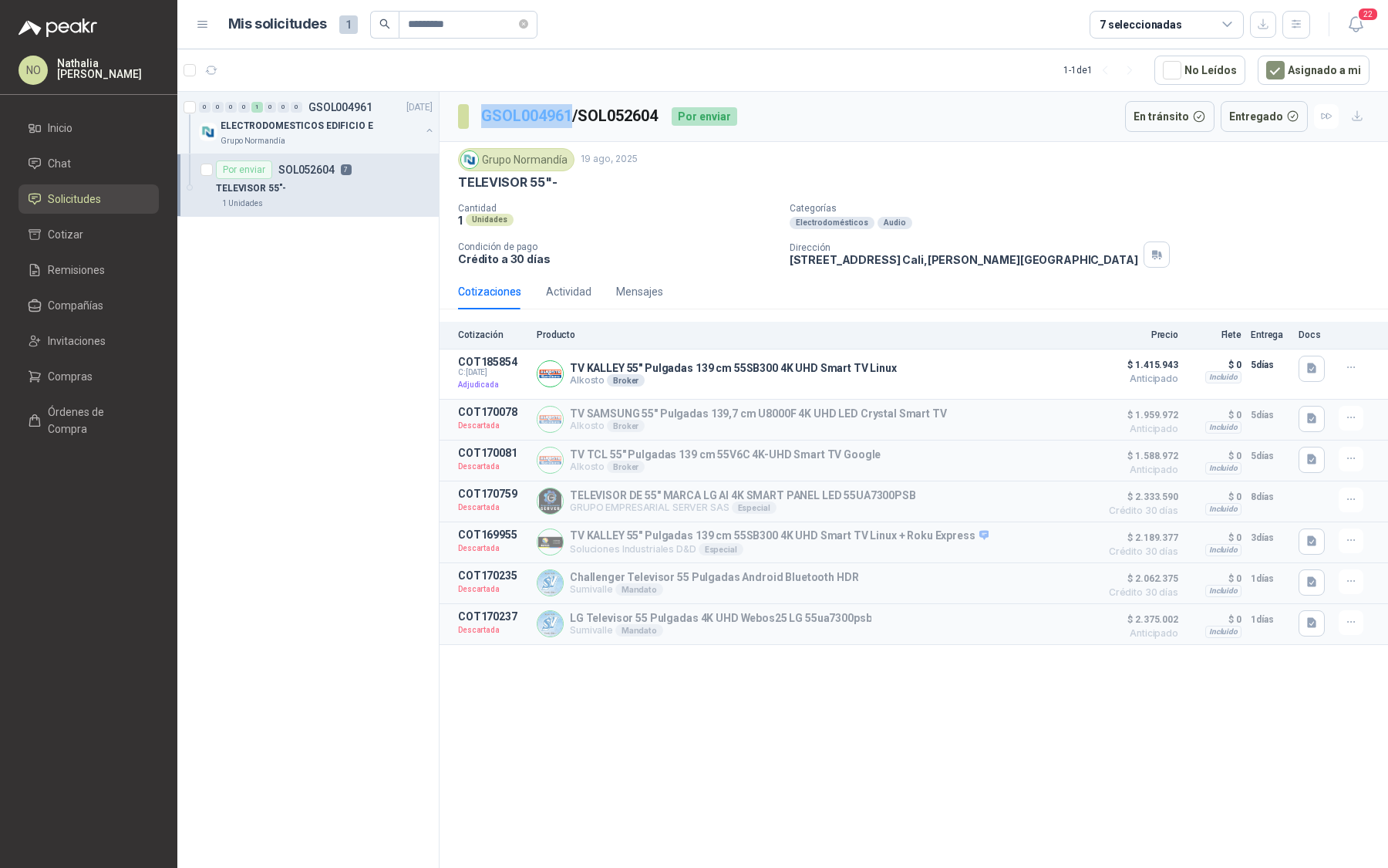
drag, startPoint x: 476, startPoint y: 110, endPoint x: 572, endPoint y: 114, distance: 96.1
click at [572, 114] on section "GSOL004961 / SOL052604" at bounding box center [559, 116] width 201 height 25
copy link "GSOL004961"
click at [534, 109] on link "GSOL004961" at bounding box center [527, 115] width 91 height 18
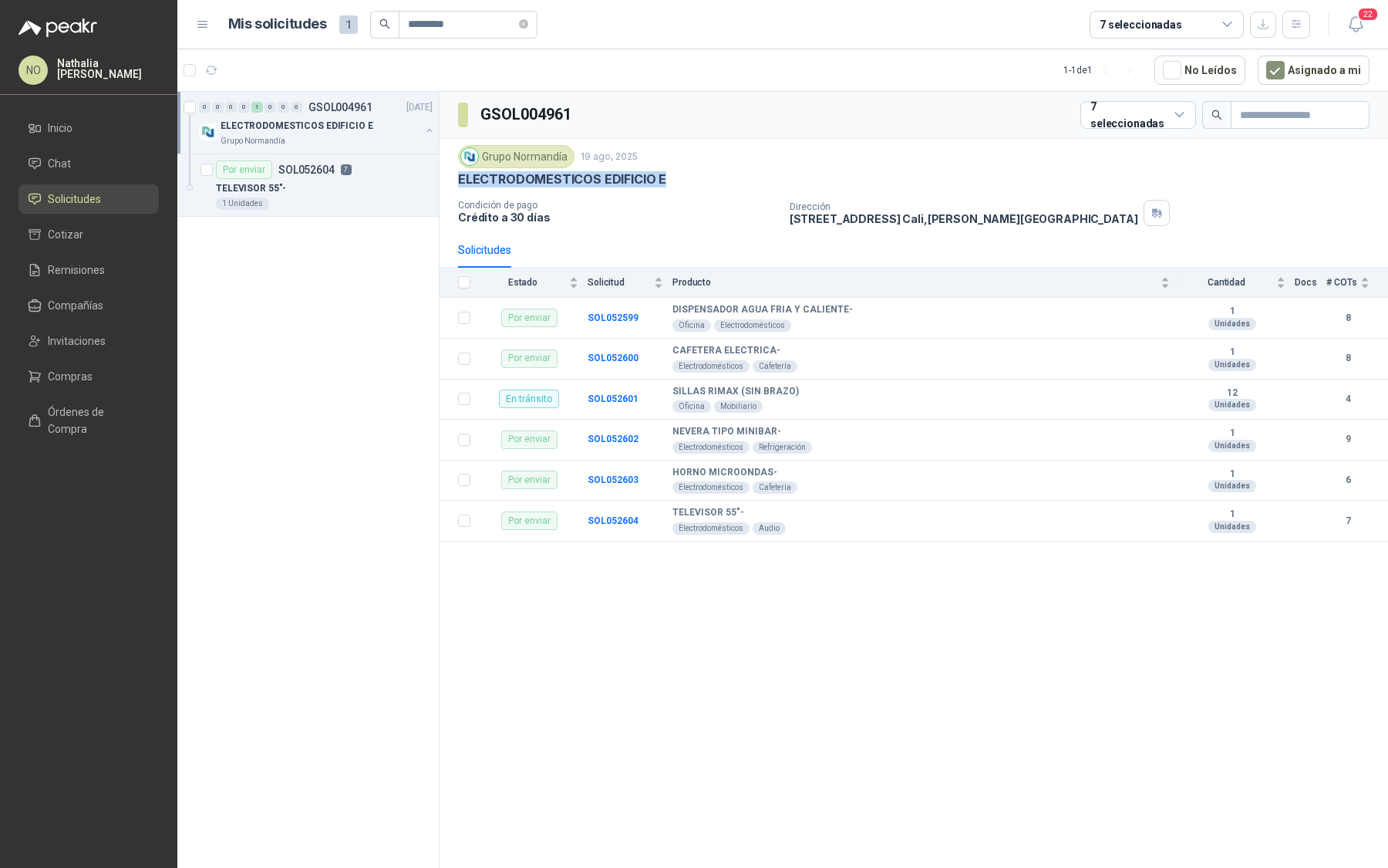
drag, startPoint x: 454, startPoint y: 177, endPoint x: 682, endPoint y: 177, distance: 228.0
click at [684, 177] on div "Grupo Normandía 19 ago, 2025 ELECTRODOMESTICOS EDIFICIO E Condición de pago Cré…" at bounding box center [913, 185] width 949 height 93
copy p "ELECTRODOMESTICOS EDIFICIO E"
click at [523, 25] on icon "close-circle" at bounding box center [523, 23] width 9 height 9
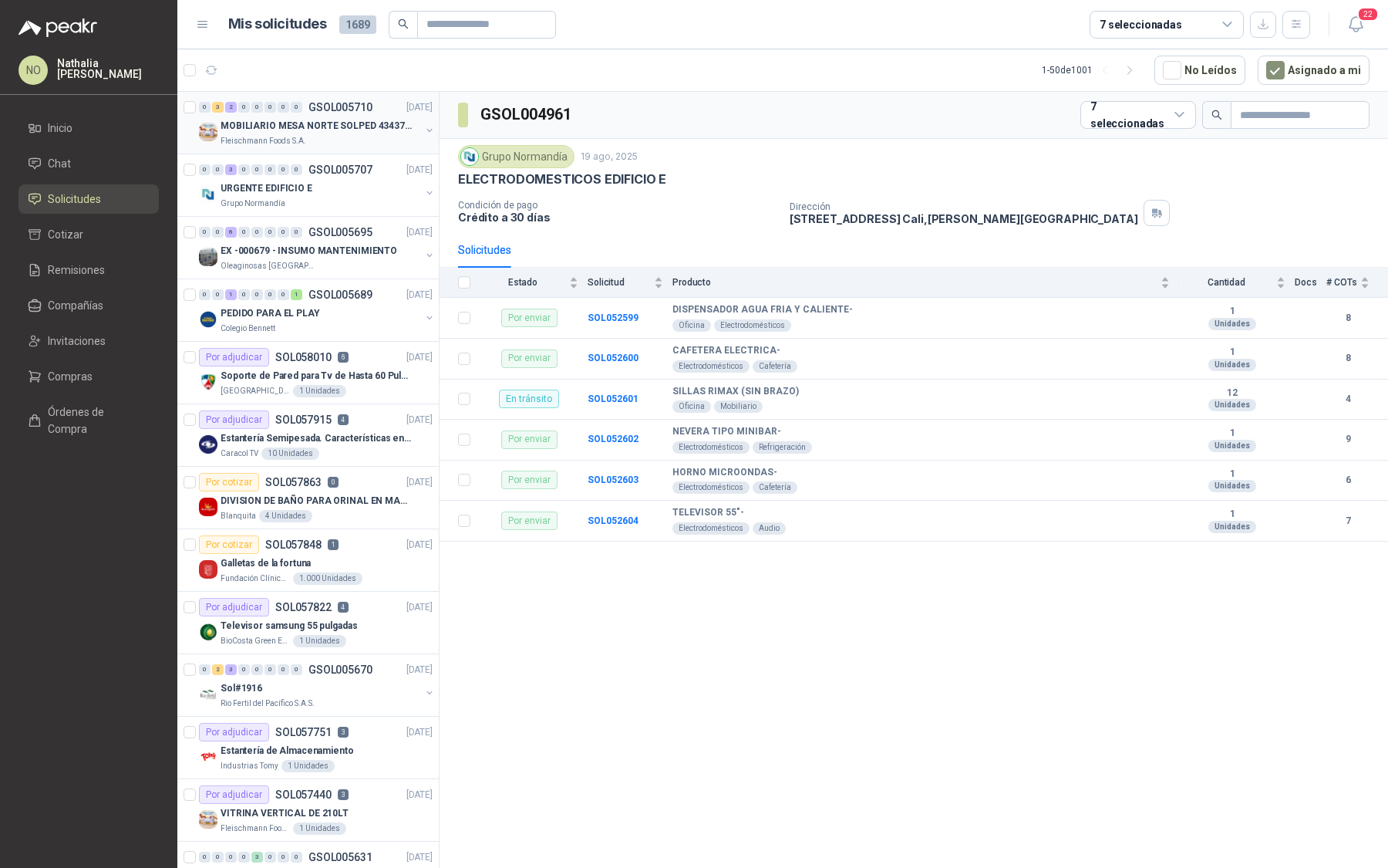
click at [331, 127] on p "MOBILIARIO MESA NORTE SOLPED 4343782" at bounding box center [317, 126] width 192 height 15
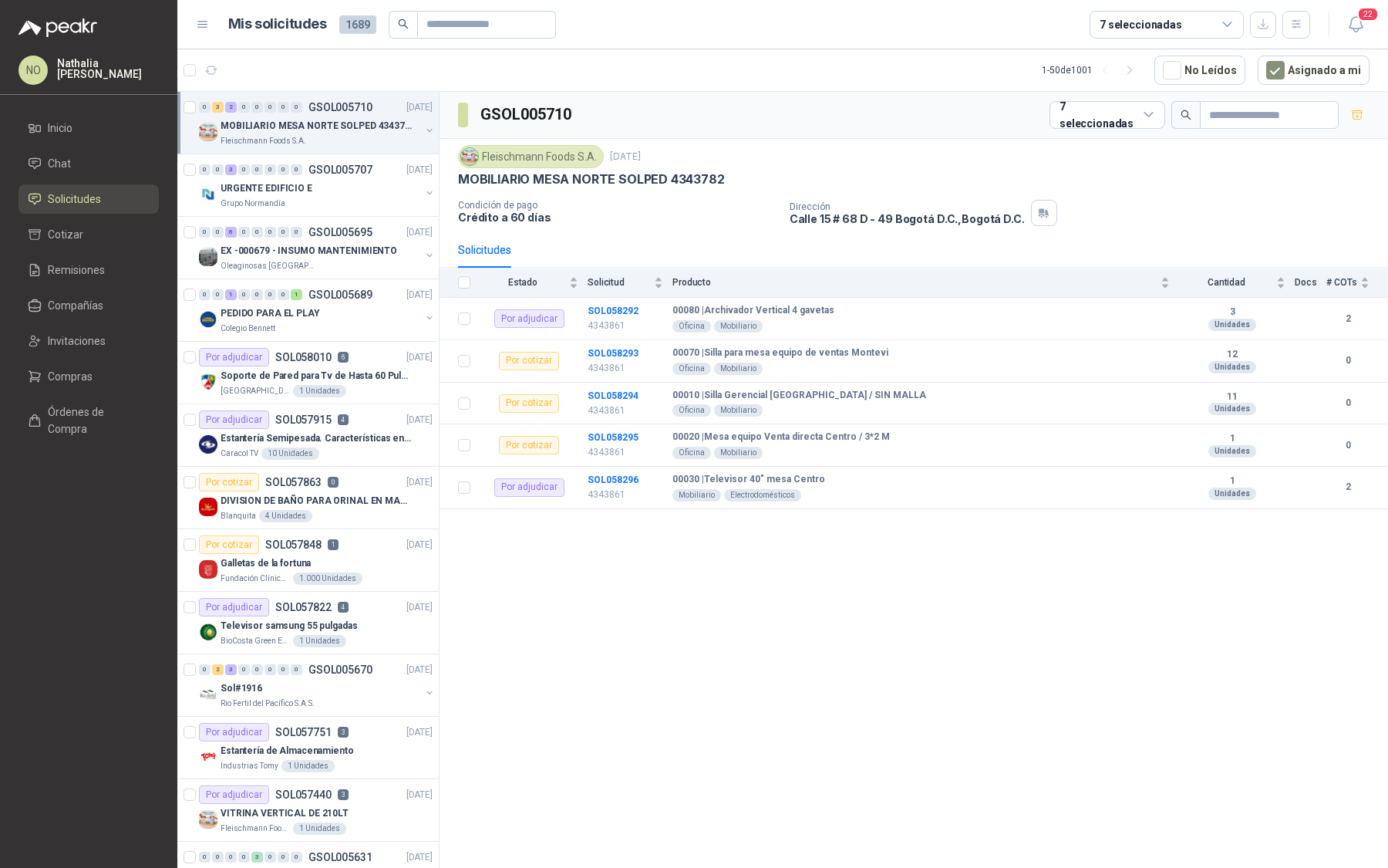
click at [331, 127] on p "MOBILIARIO MESA NORTE SOLPED 4343782" at bounding box center [317, 126] width 192 height 15
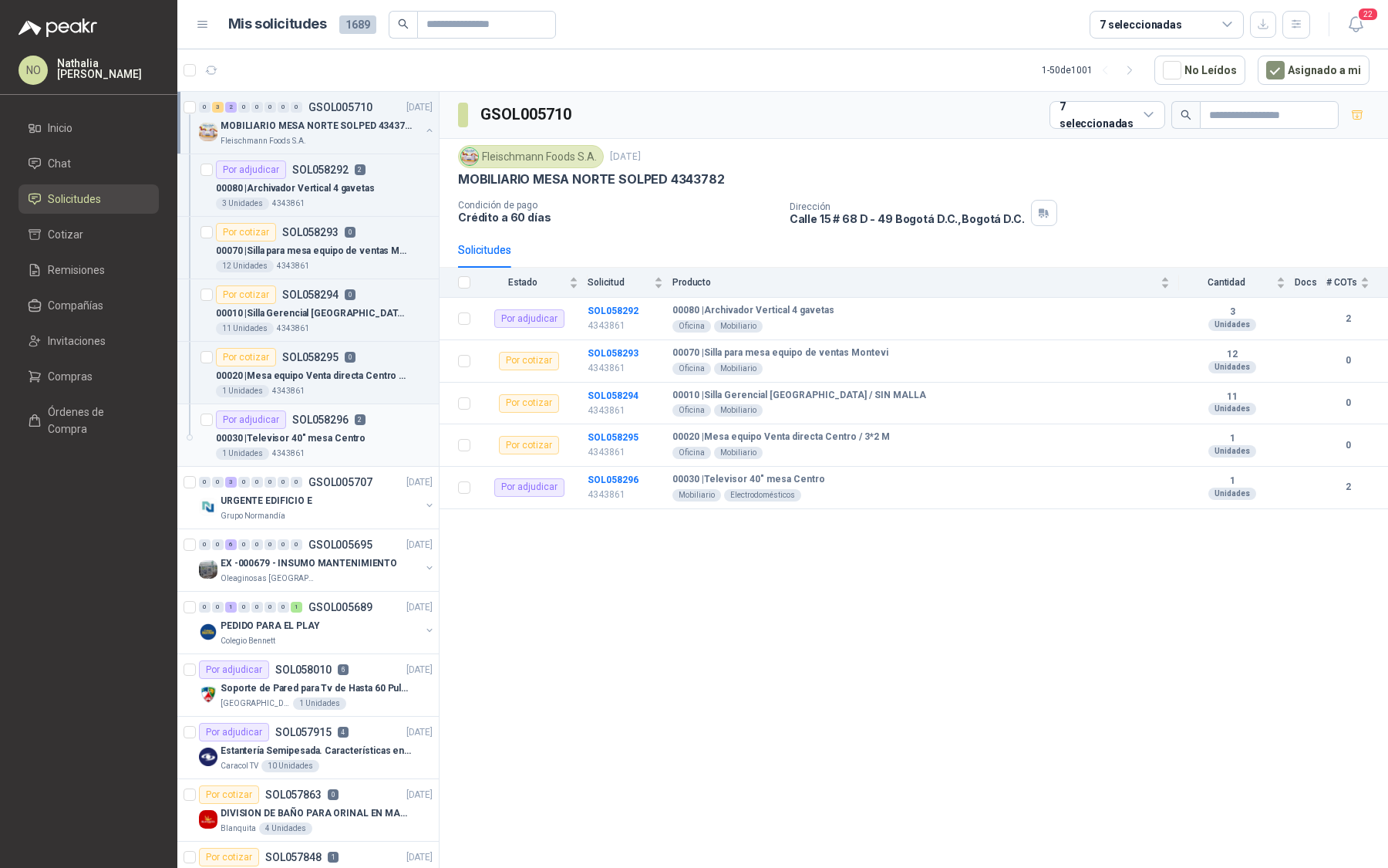
click at [363, 448] on div "1 Unidades 4343861" at bounding box center [324, 453] width 217 height 12
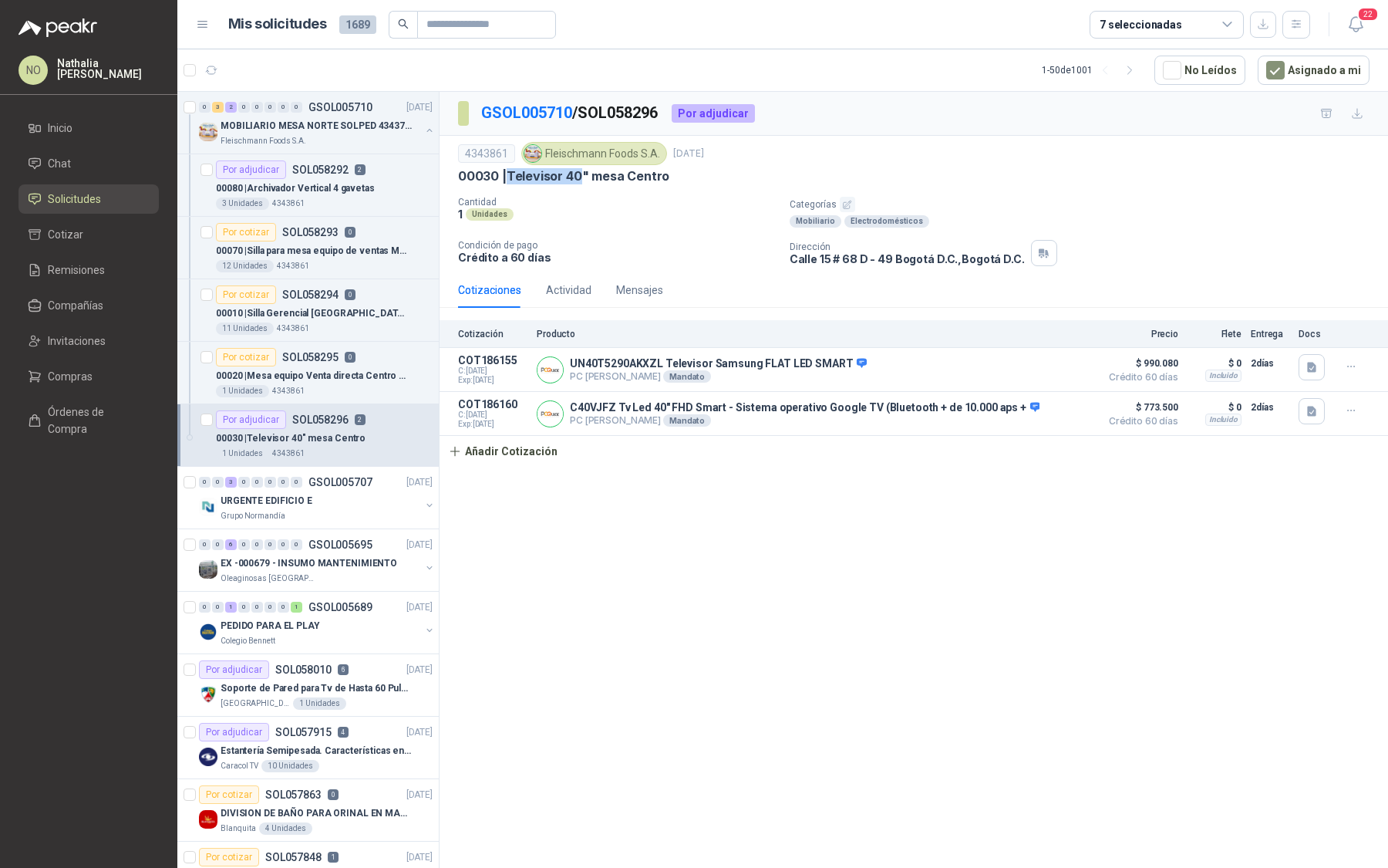
drag, startPoint x: 509, startPoint y: 174, endPoint x: 583, endPoint y: 174, distance: 74.0
click at [583, 174] on p "00030 | Televisor 40" mesa Centro" at bounding box center [564, 176] width 211 height 16
copy p "Televisor 40"
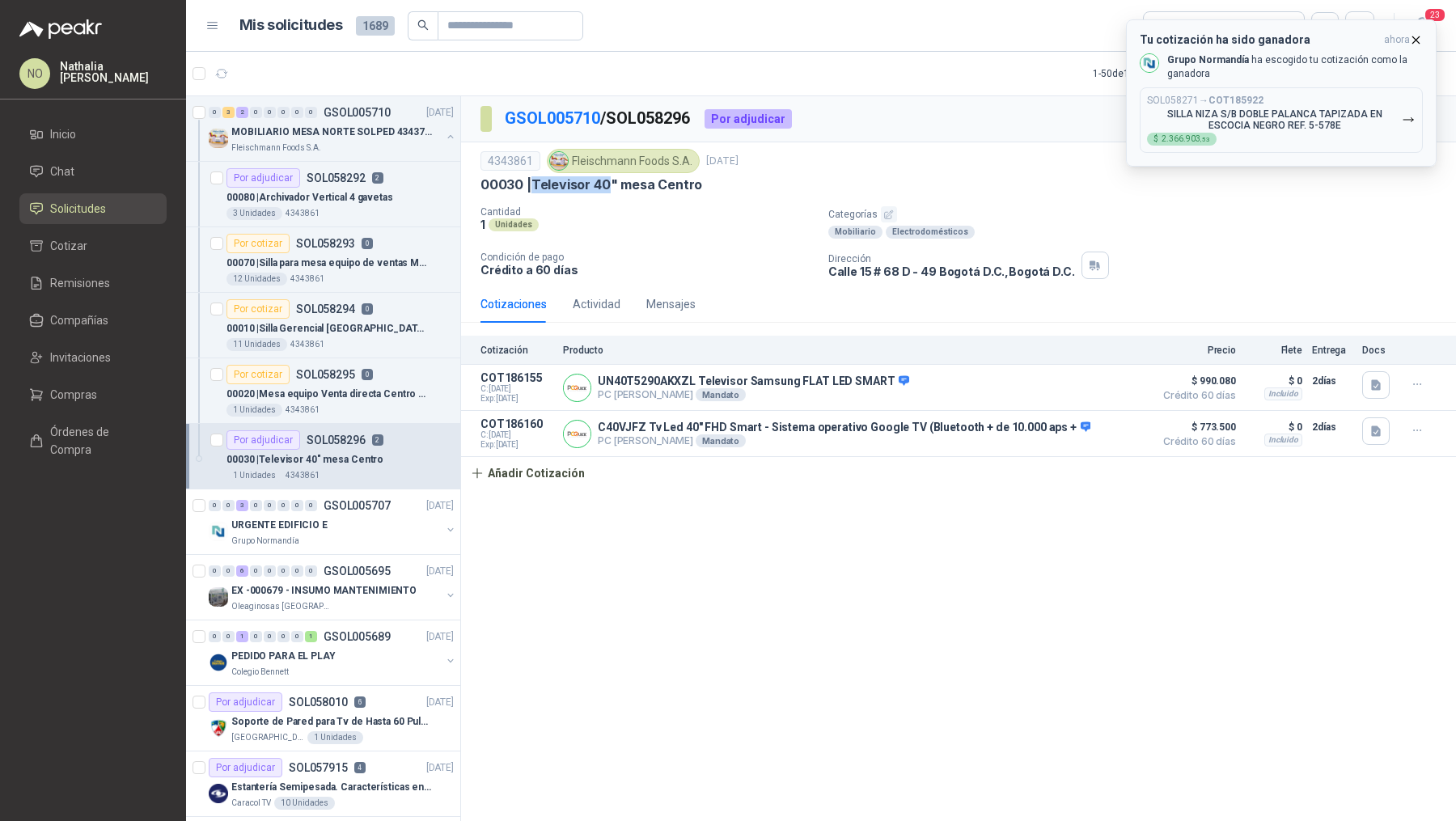
click at [1418, 37] on icon "button" at bounding box center [1416, 39] width 6 height 6
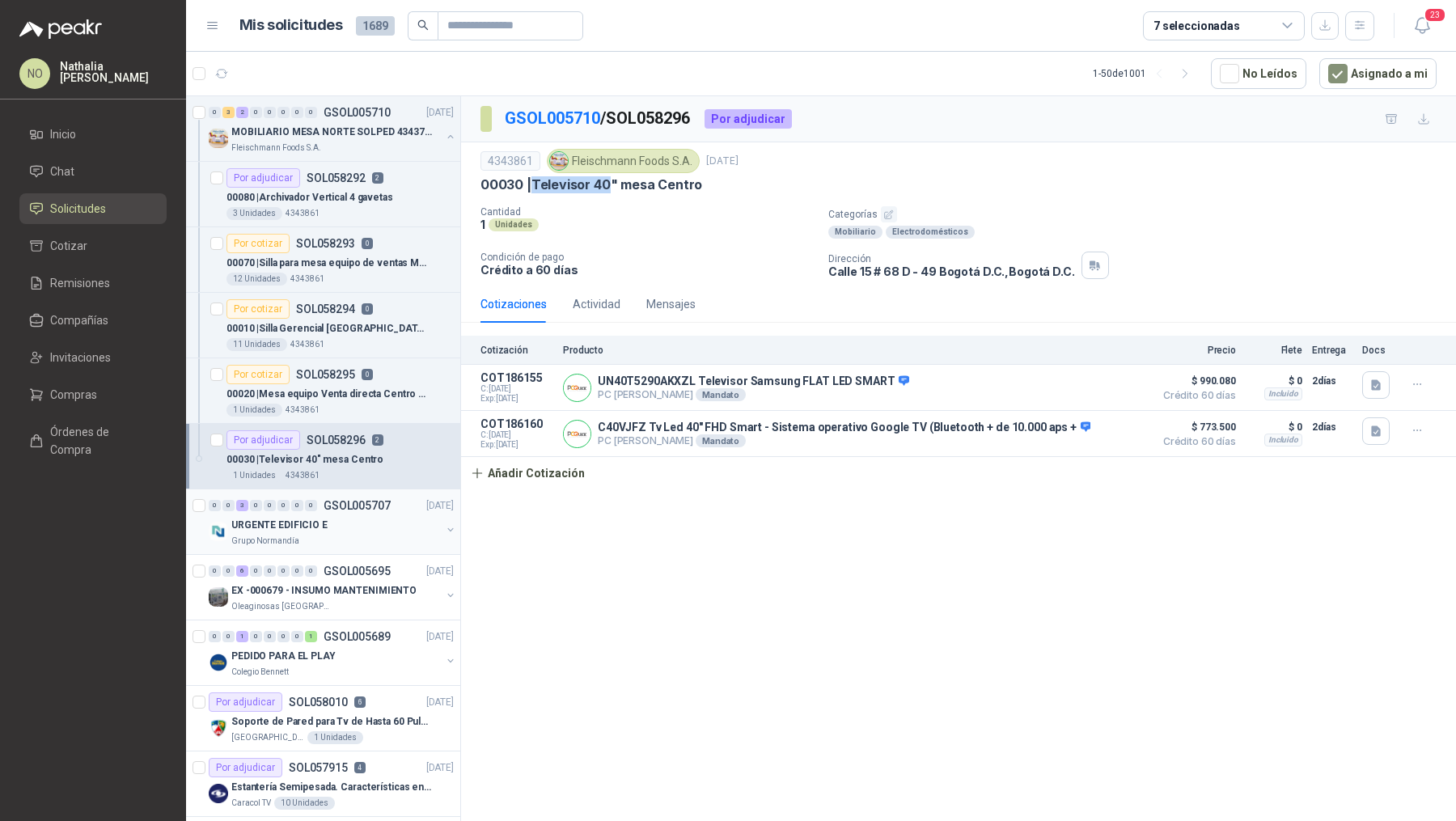
click at [352, 515] on div "URGENTE EDIFICIO E" at bounding box center [336, 525] width 209 height 19
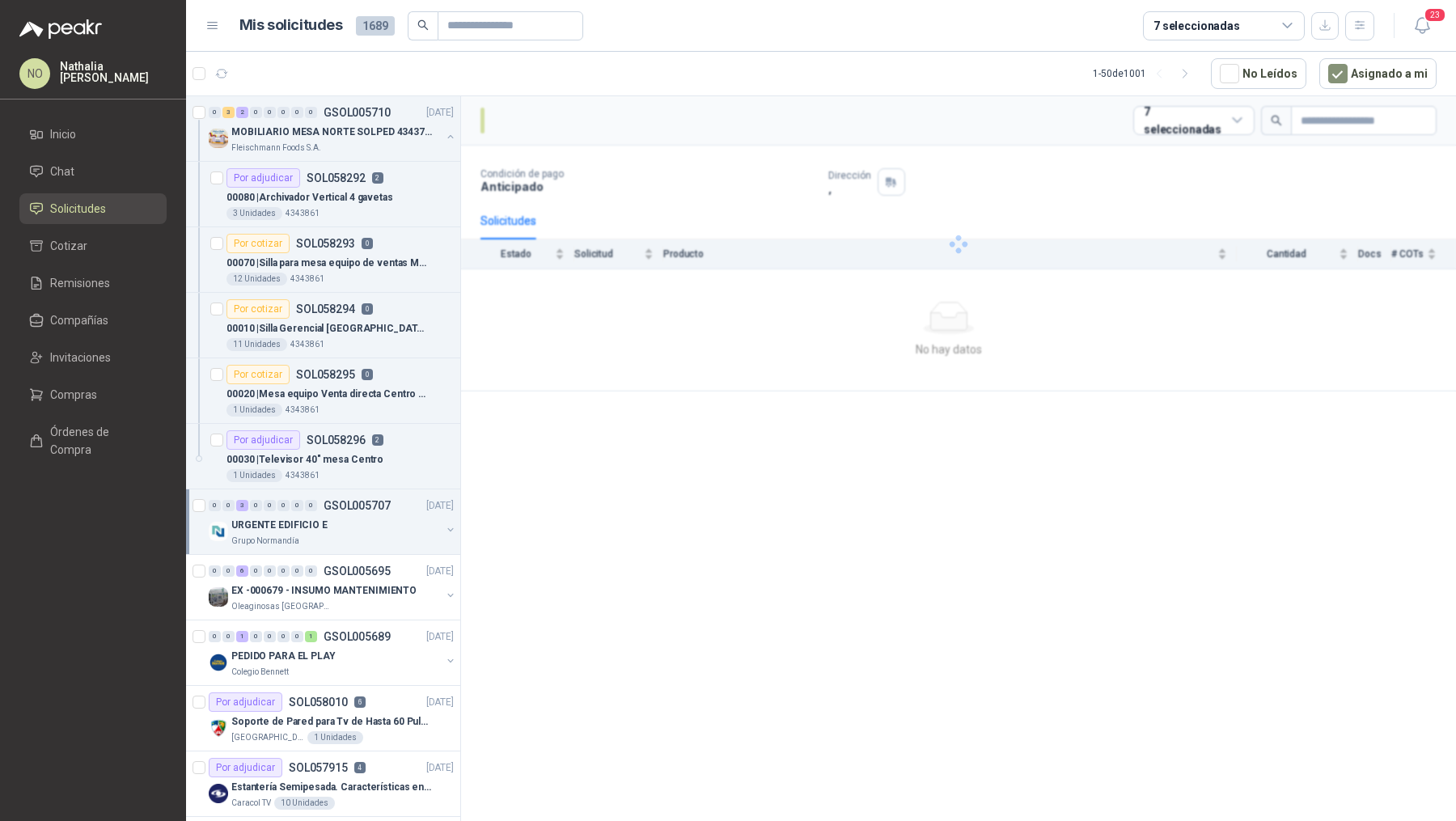
click at [352, 515] on div "URGENTE EDIFICIO E" at bounding box center [336, 525] width 209 height 19
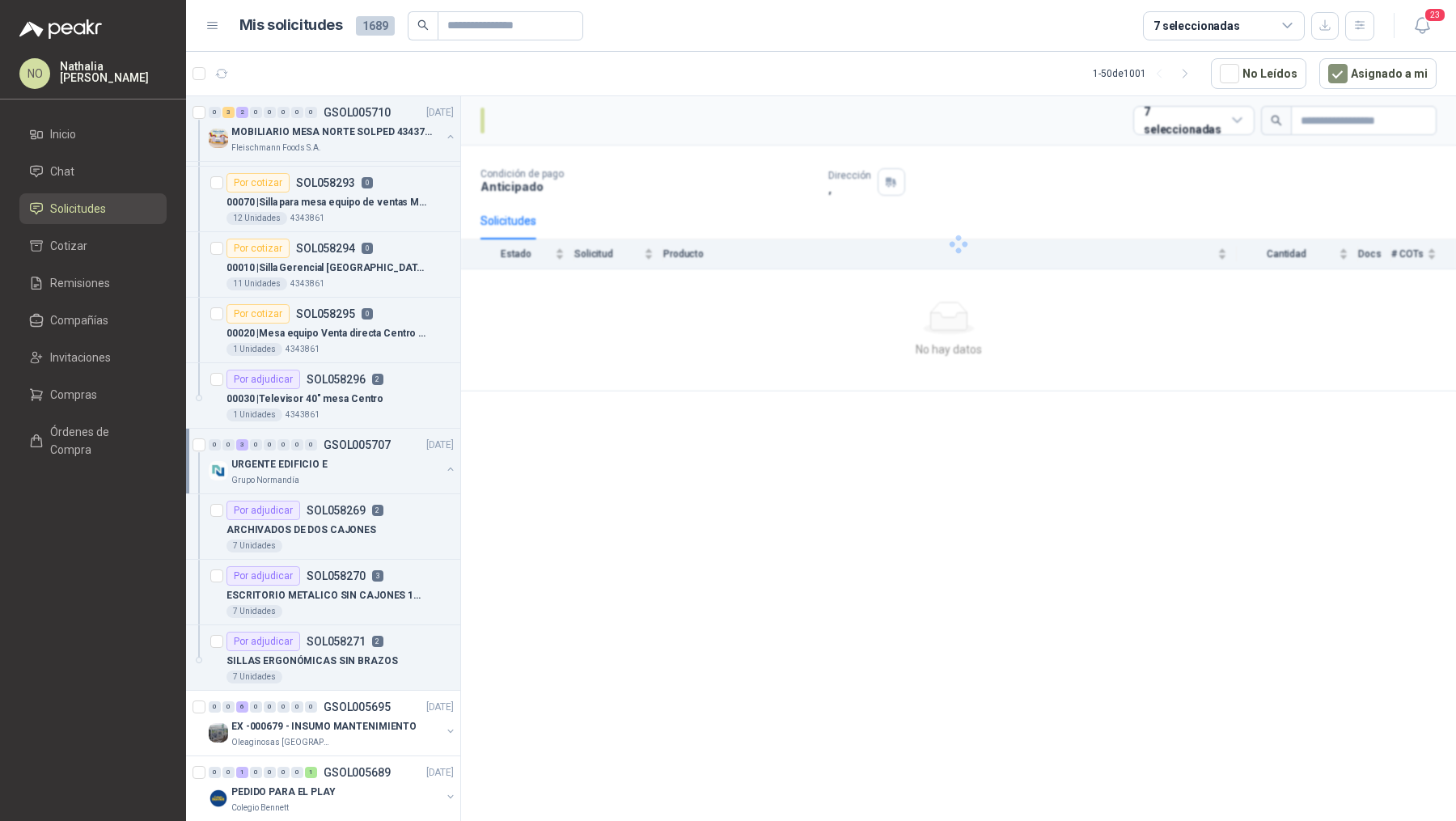
scroll to position [70, 0]
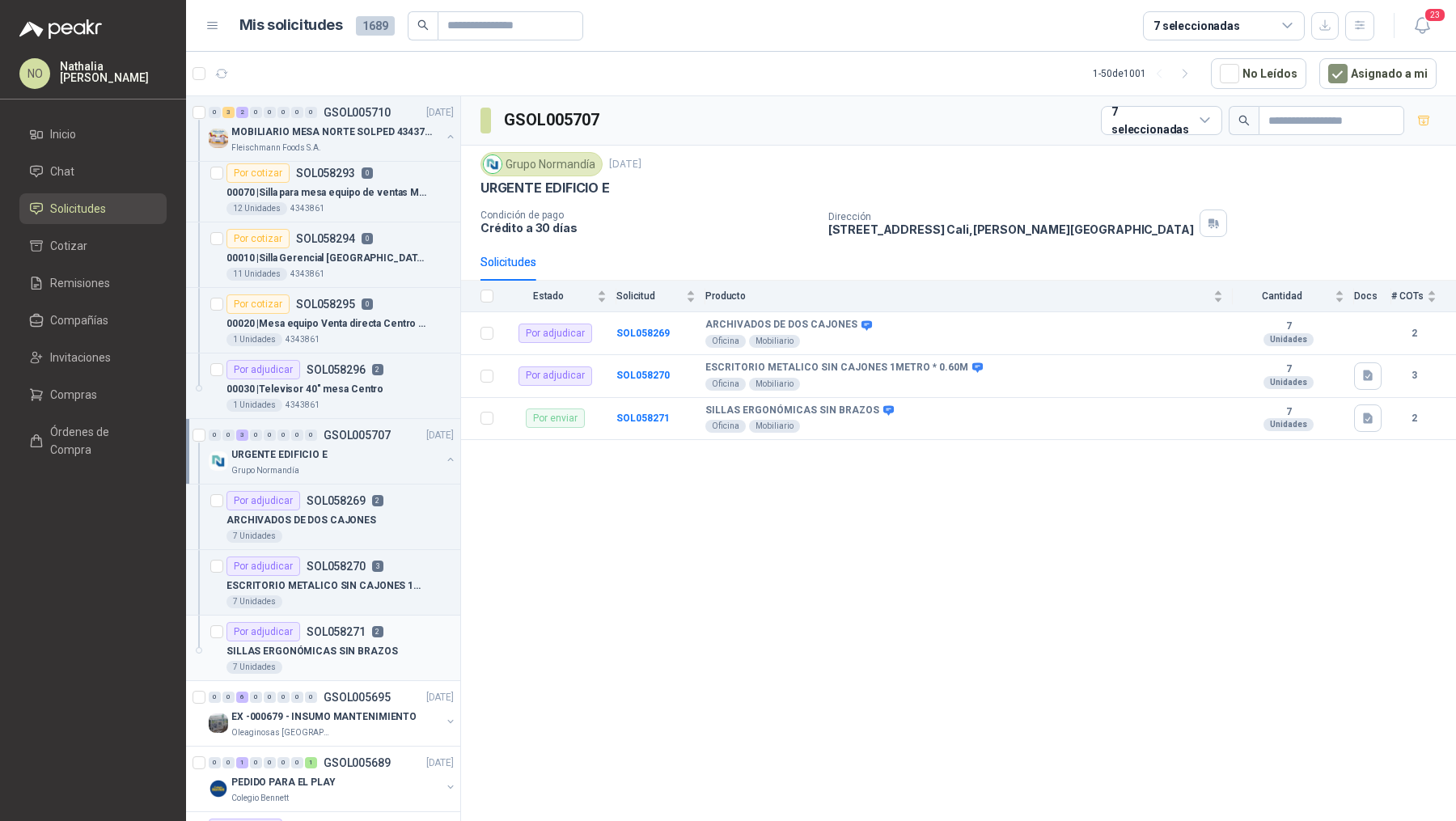
click at [354, 633] on p "SOL058271" at bounding box center [336, 631] width 59 height 11
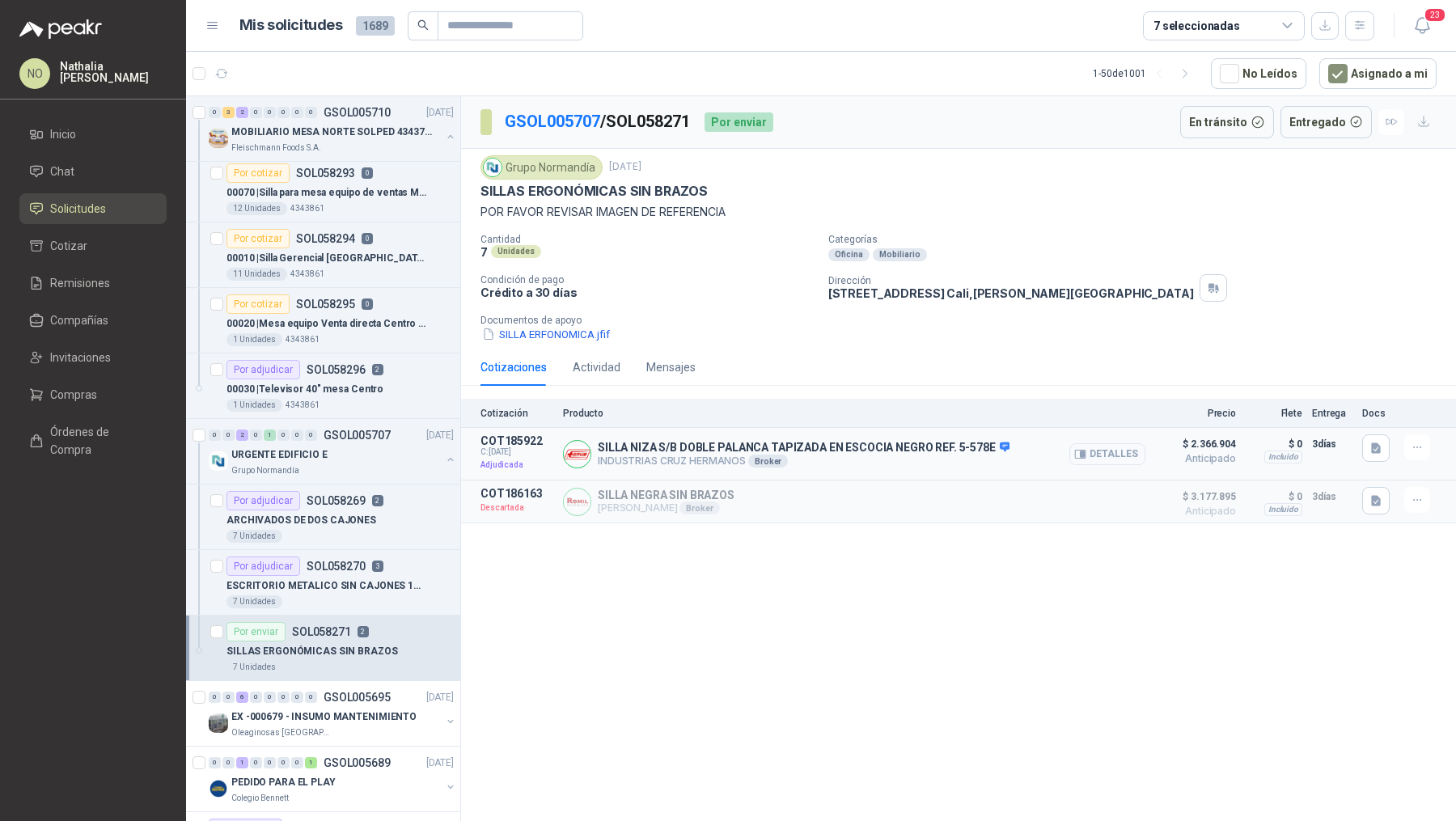
click at [1136, 447] on button "Detalles" at bounding box center [1108, 454] width 76 height 22
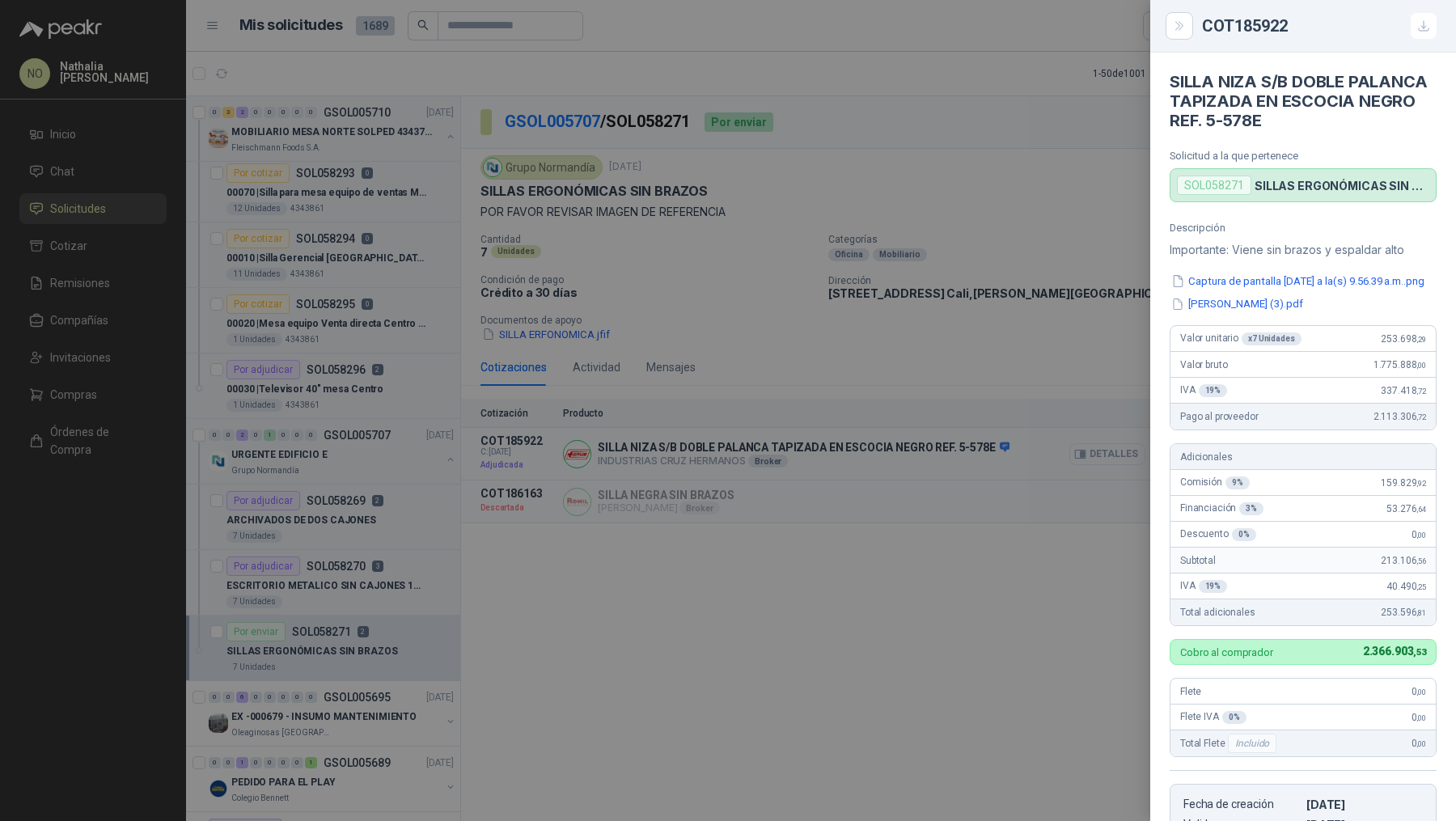
scroll to position [393, 0]
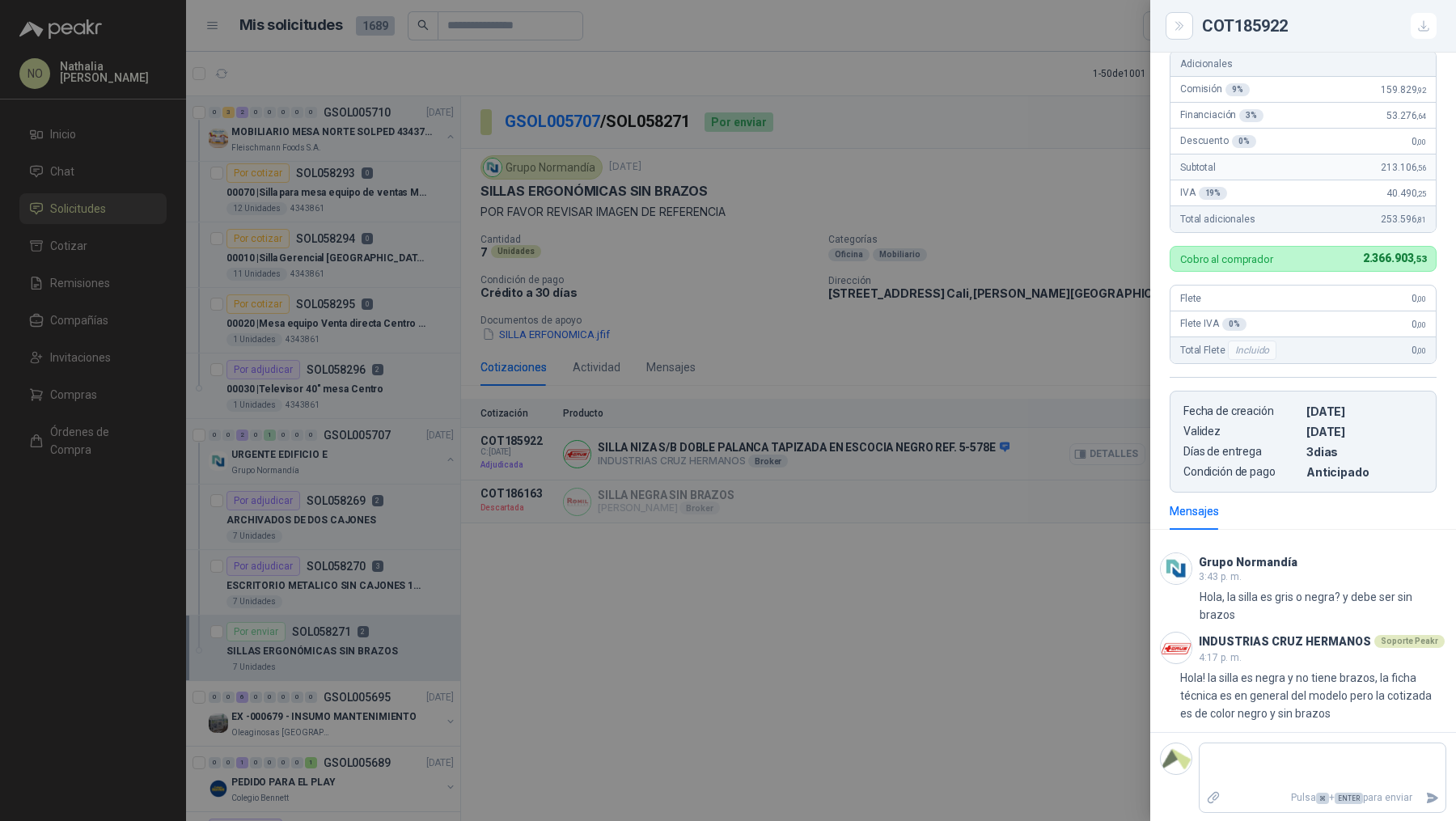
click at [1136, 447] on div at bounding box center [728, 410] width 1456 height 821
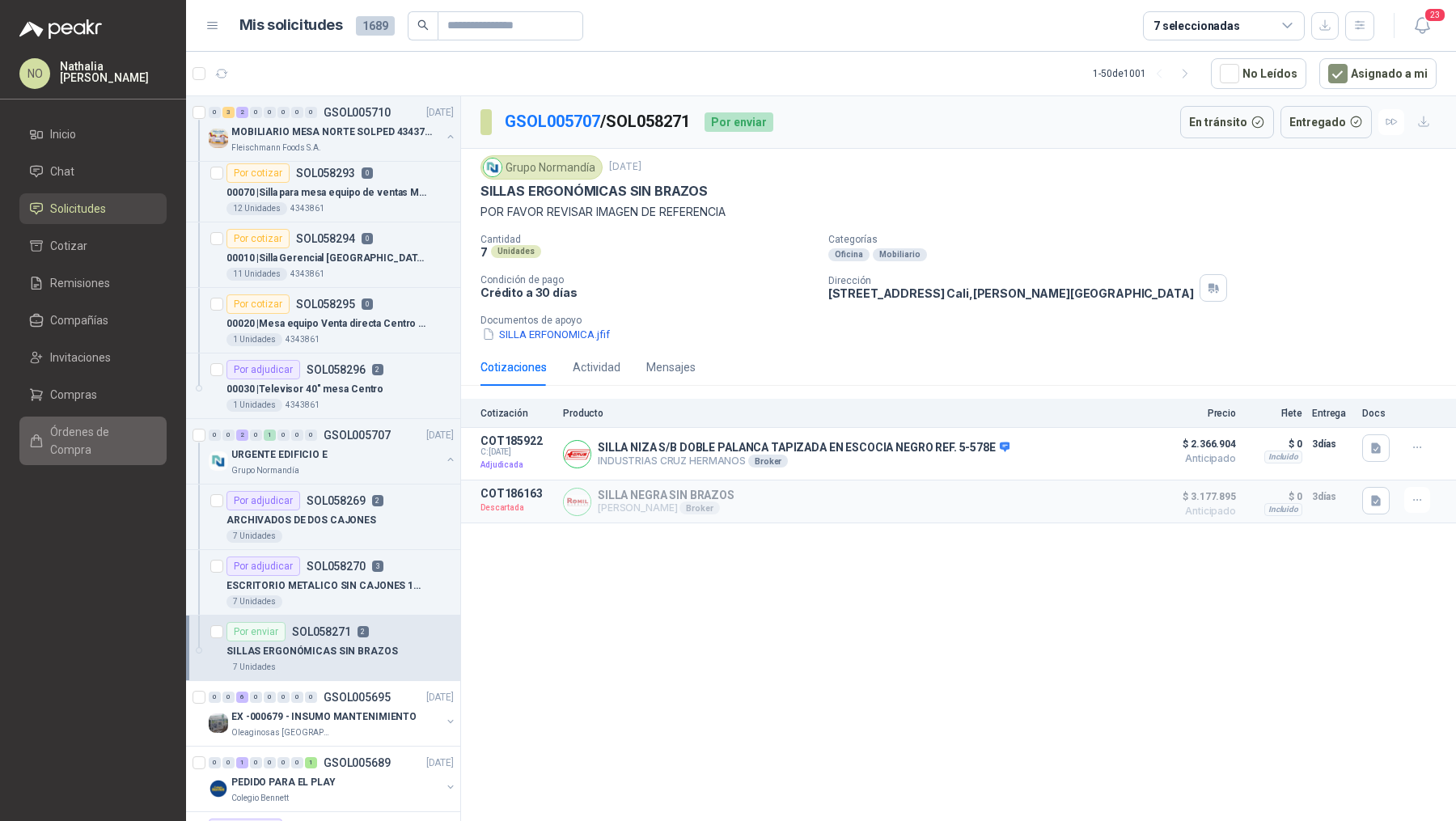
click at [142, 432] on span "Órdenes de Compra" at bounding box center [100, 440] width 101 height 35
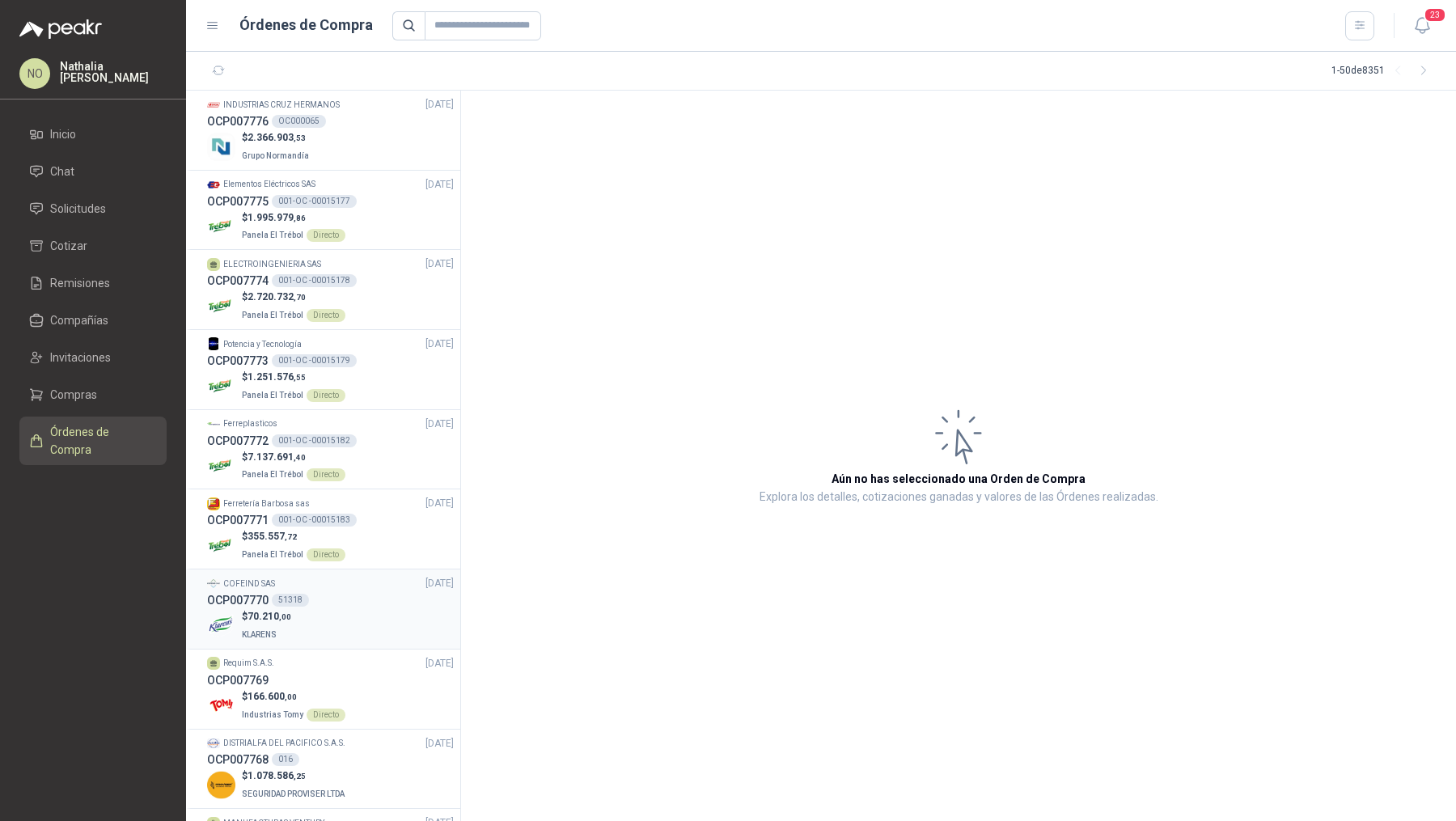
click at [378, 591] on div "OCP007770 51318" at bounding box center [330, 600] width 246 height 18
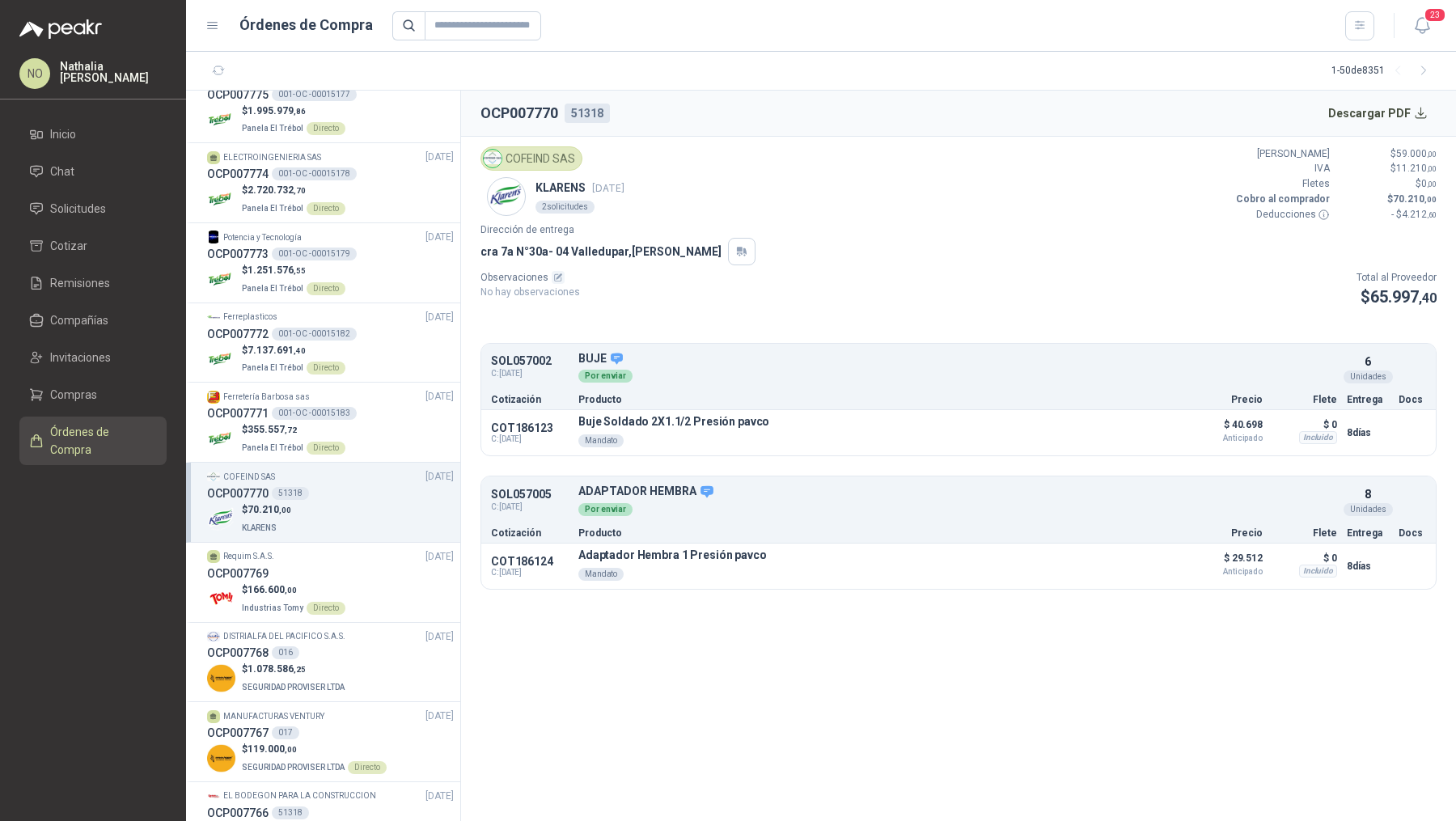
scroll to position [118, 0]
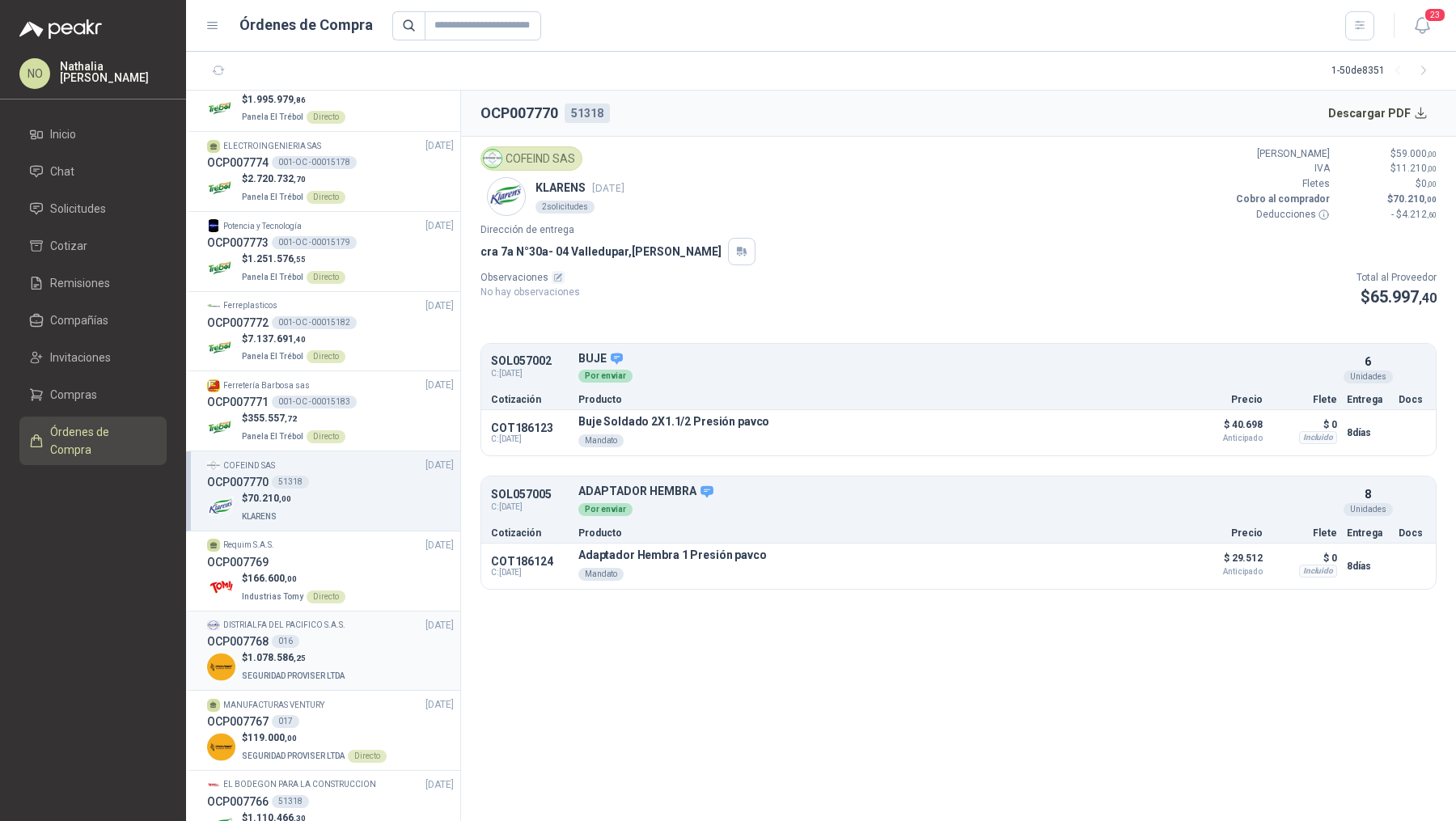
click at [386, 635] on div "OCP007768 016" at bounding box center [330, 641] width 246 height 18
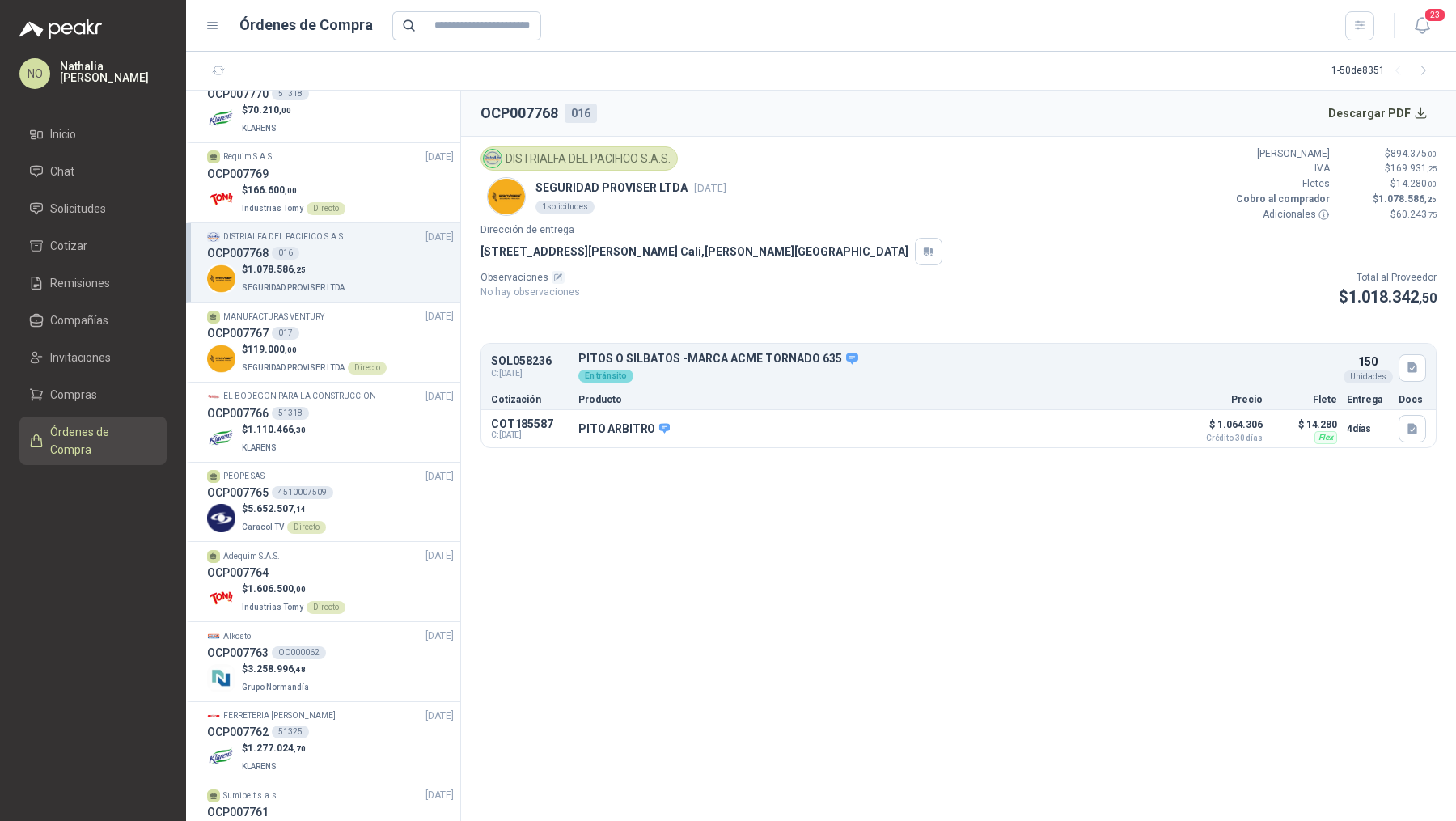
scroll to position [507, 0]
click at [386, 635] on div "Alkosto 01/10/25" at bounding box center [330, 635] width 246 height 16
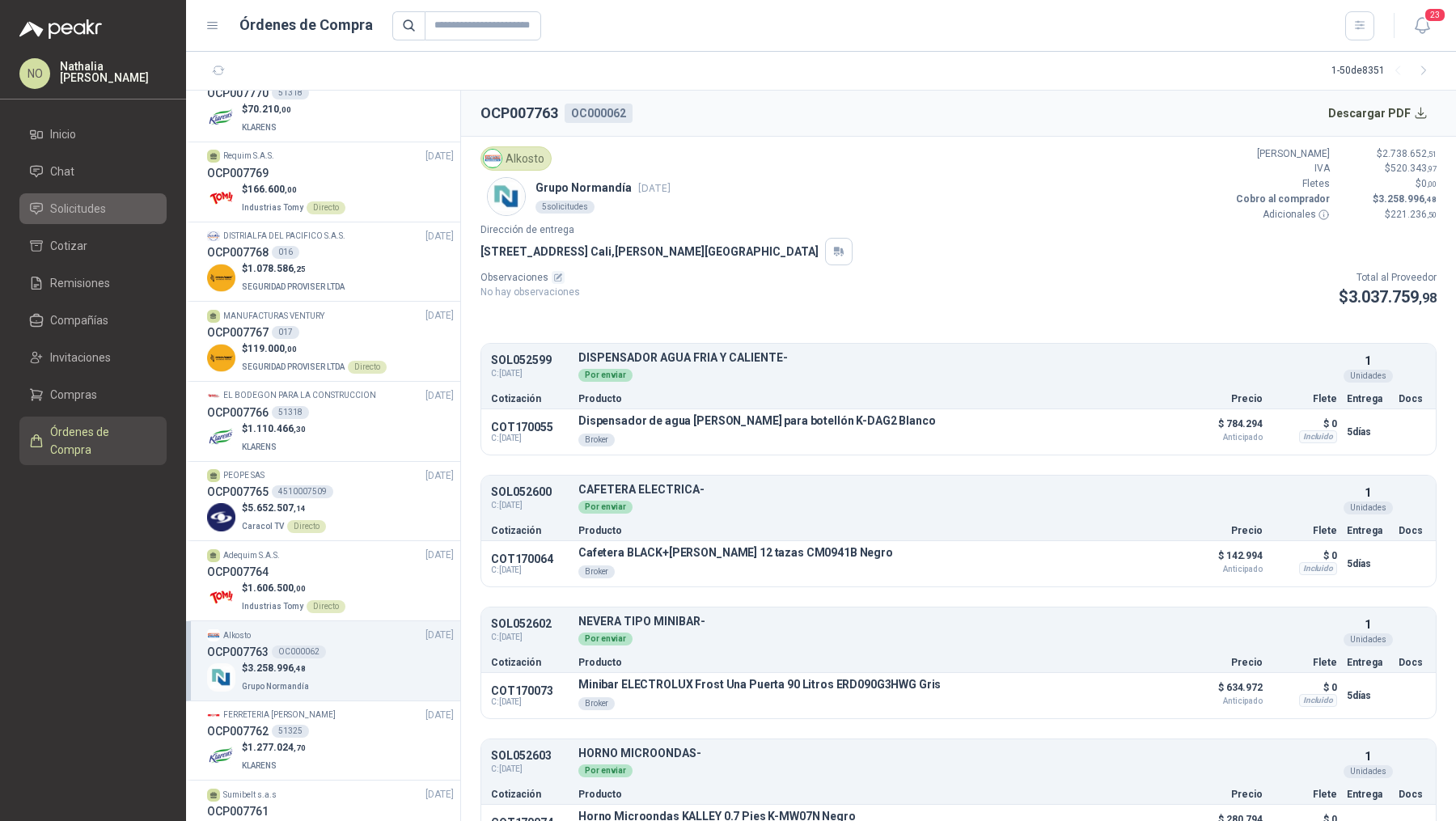
click at [96, 210] on span "Solicitudes" at bounding box center [78, 208] width 56 height 18
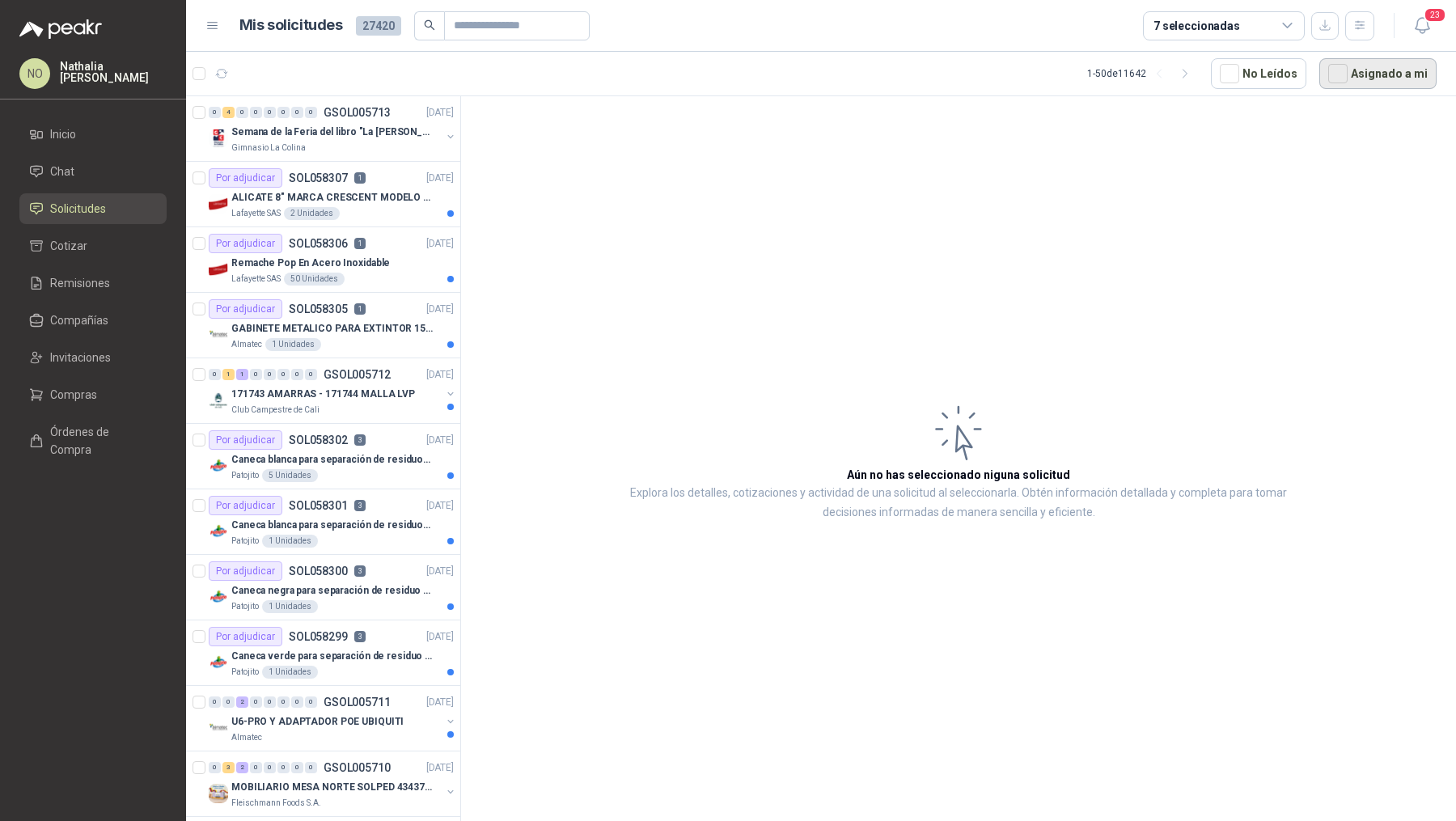
click at [1416, 72] on button "Asignado a mi" at bounding box center [1378, 73] width 118 height 31
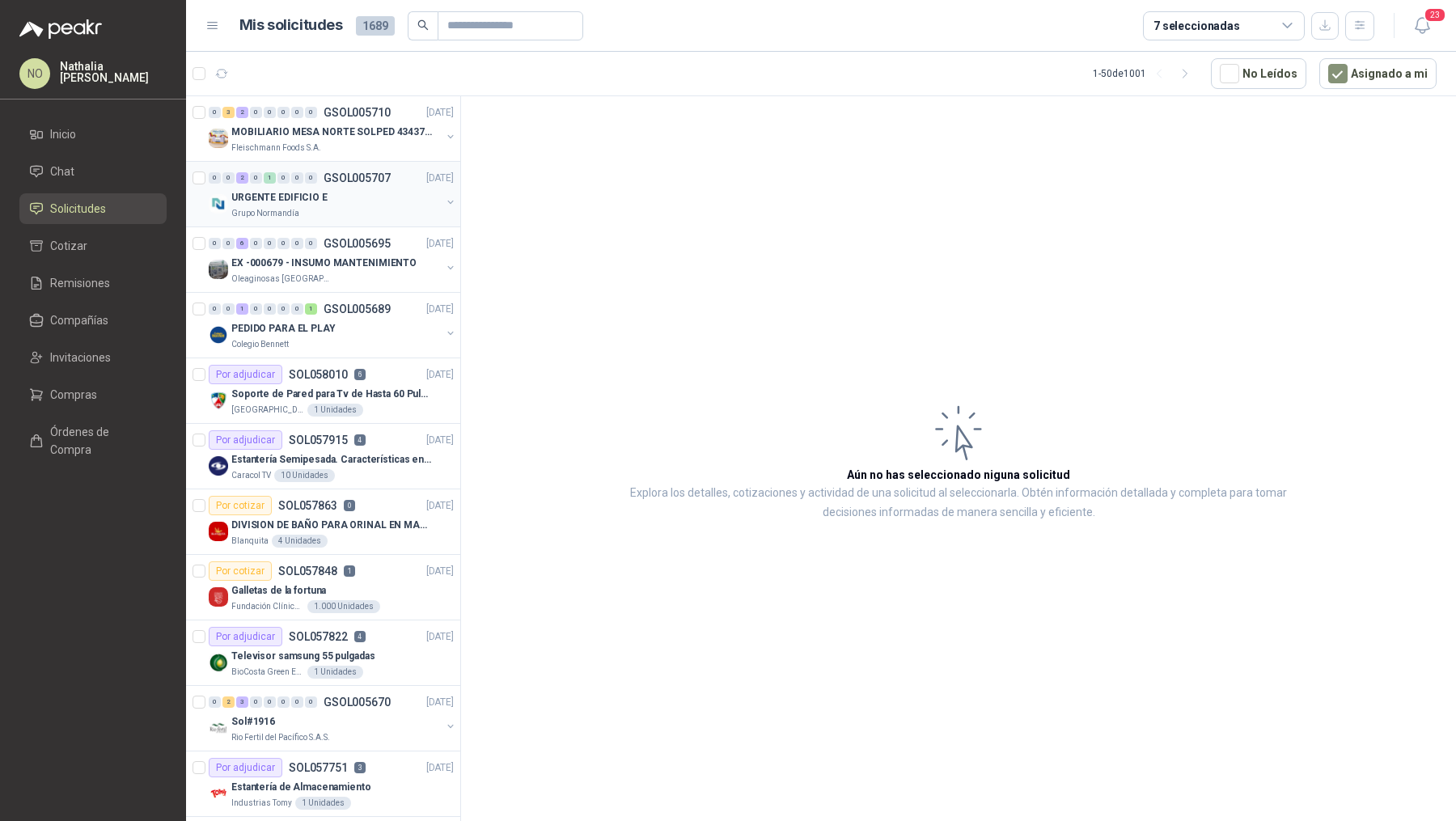
click at [365, 191] on div "URGENTE EDIFICIO E" at bounding box center [336, 197] width 209 height 19
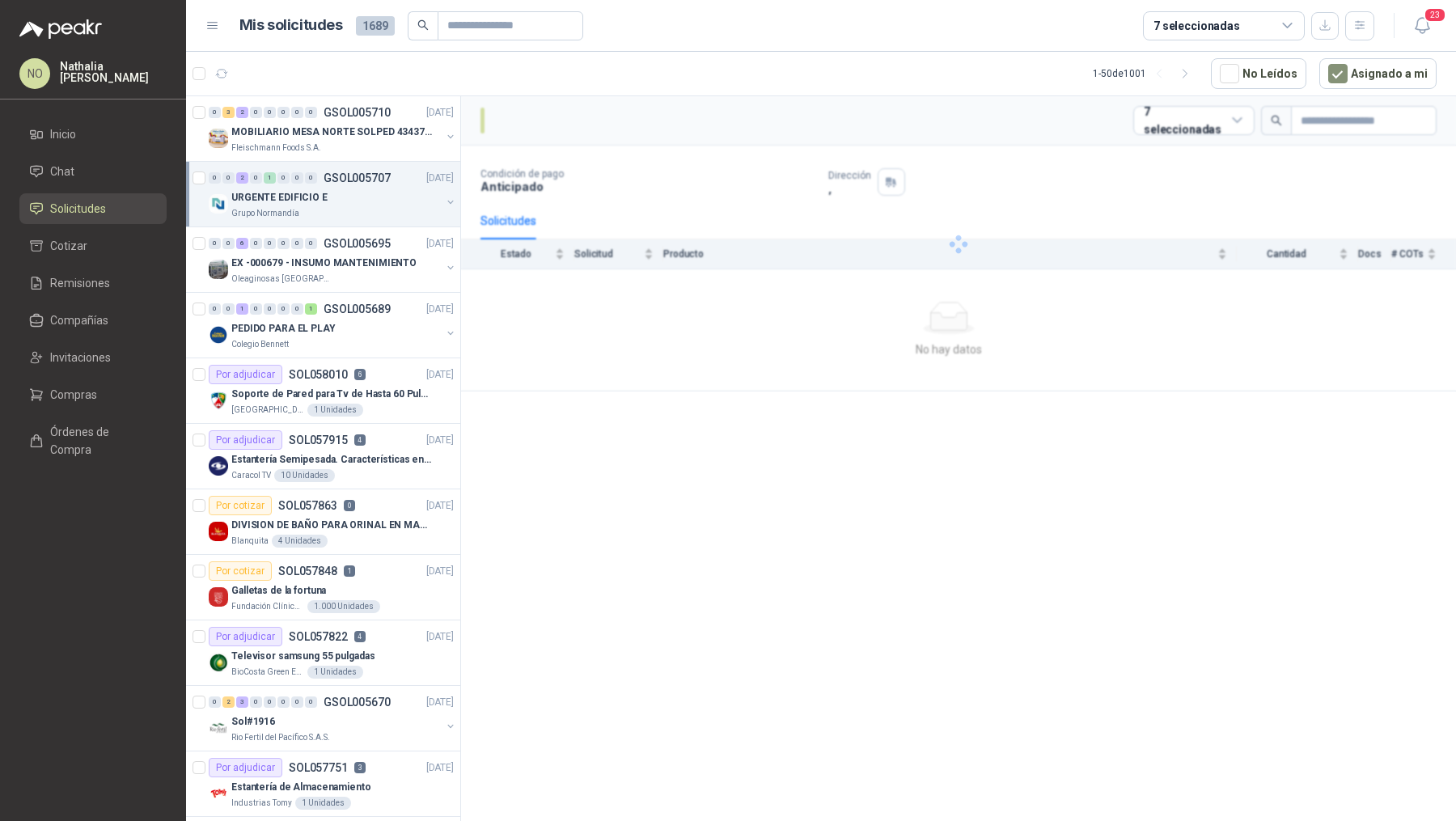
click at [365, 191] on div "URGENTE EDIFICIO E" at bounding box center [336, 197] width 209 height 19
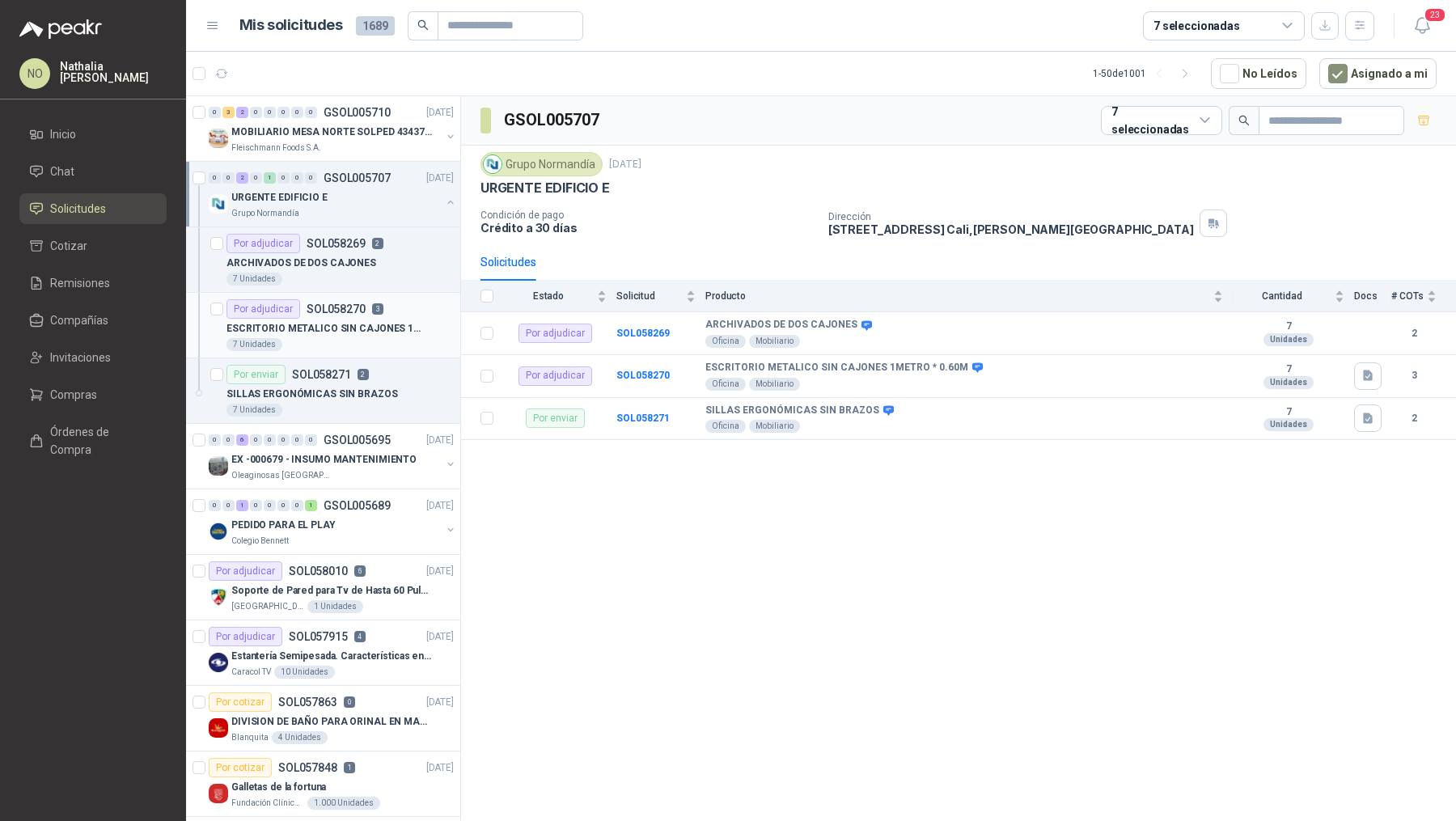
click at [389, 313] on div "Por adjudicar SOL058270 3" at bounding box center [340, 309] width 227 height 19
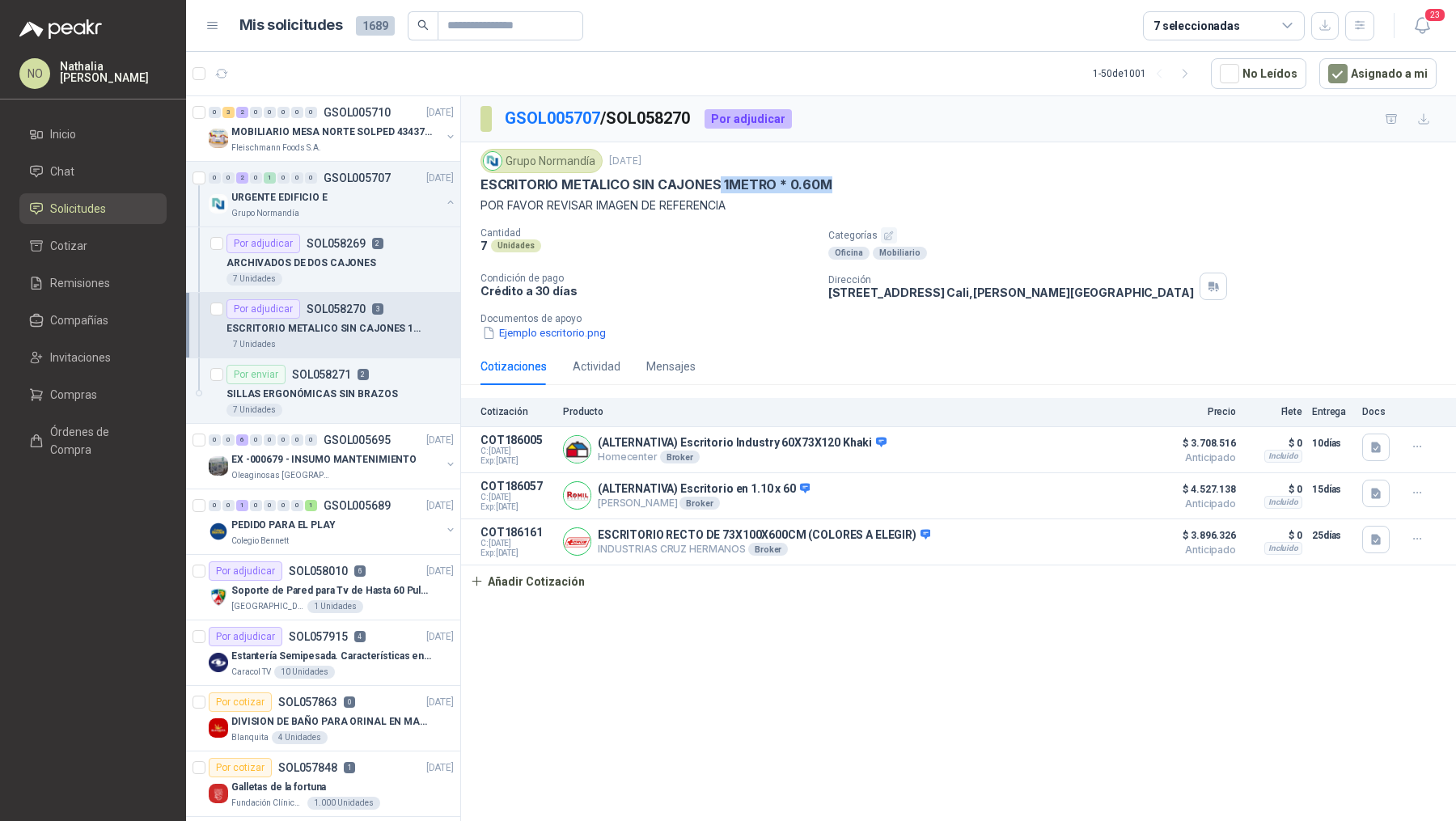
drag, startPoint x: 715, startPoint y: 182, endPoint x: 851, endPoint y: 182, distance: 136.0
click at [851, 182] on div "ESCRITORIO METALICO SIN CAJONES 1METRO * 0.60M" at bounding box center [959, 185] width 956 height 17
copy p "1METRO * 0.60M"
click at [98, 428] on span "Órdenes de Compra" at bounding box center [100, 440] width 101 height 35
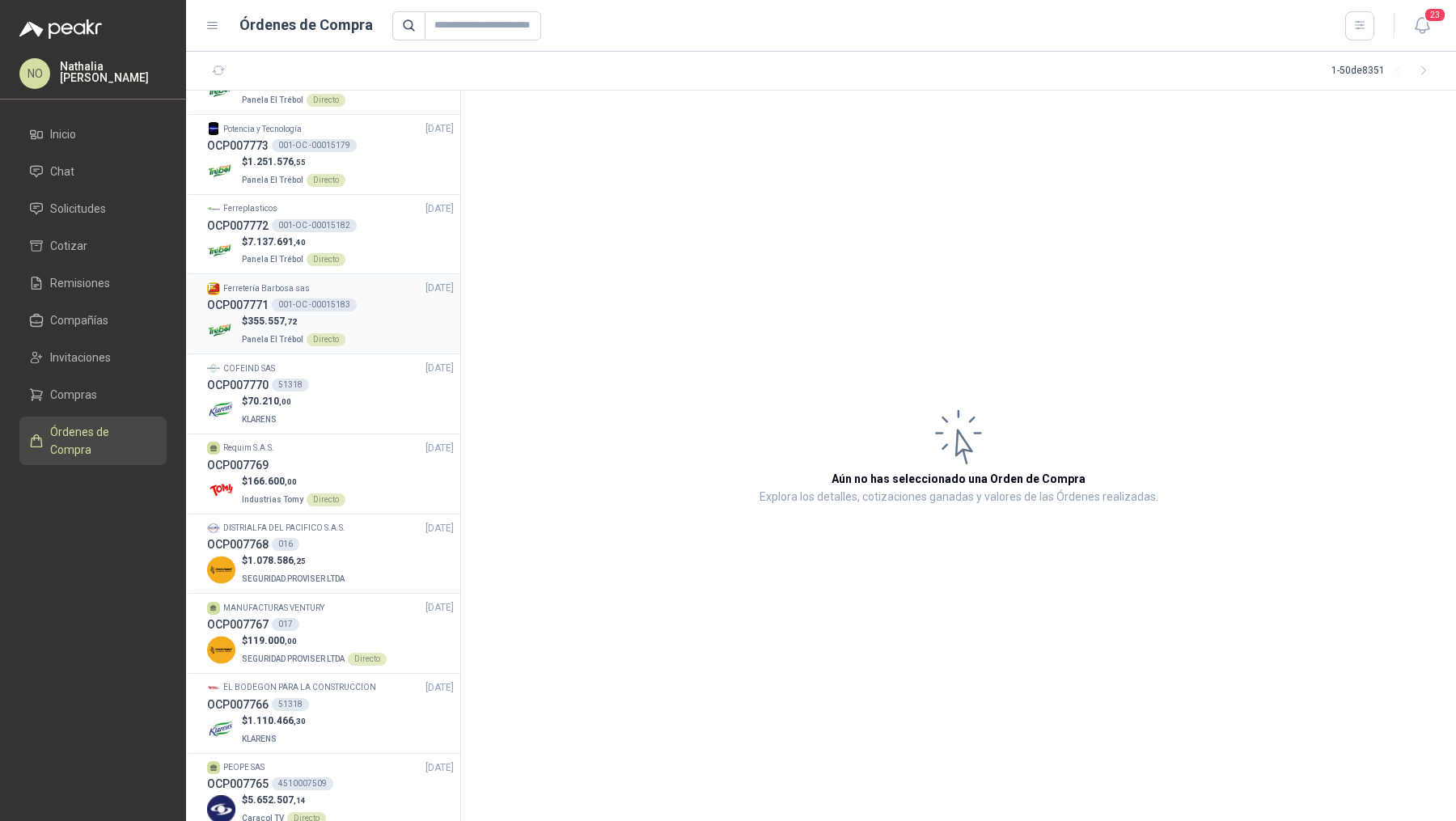
scroll to position [216, 0]
click at [374, 522] on div "DISTRIALFA DEL PACIFICO S.A.S. 01/10/25" at bounding box center [330, 528] width 246 height 16
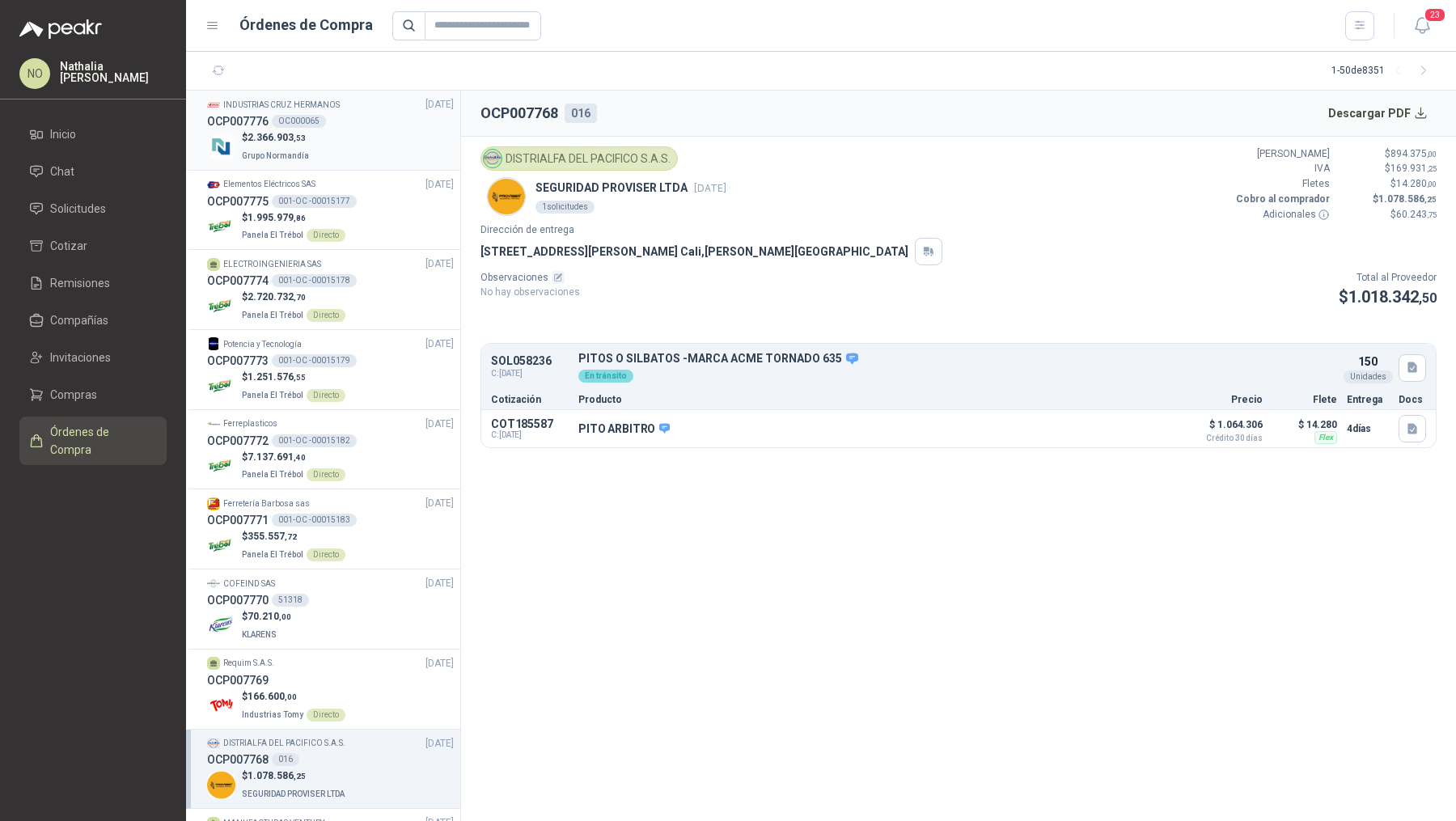
click at [359, 148] on div "$ 2.366.903 ,53 Grupo Normandía" at bounding box center [330, 147] width 246 height 33
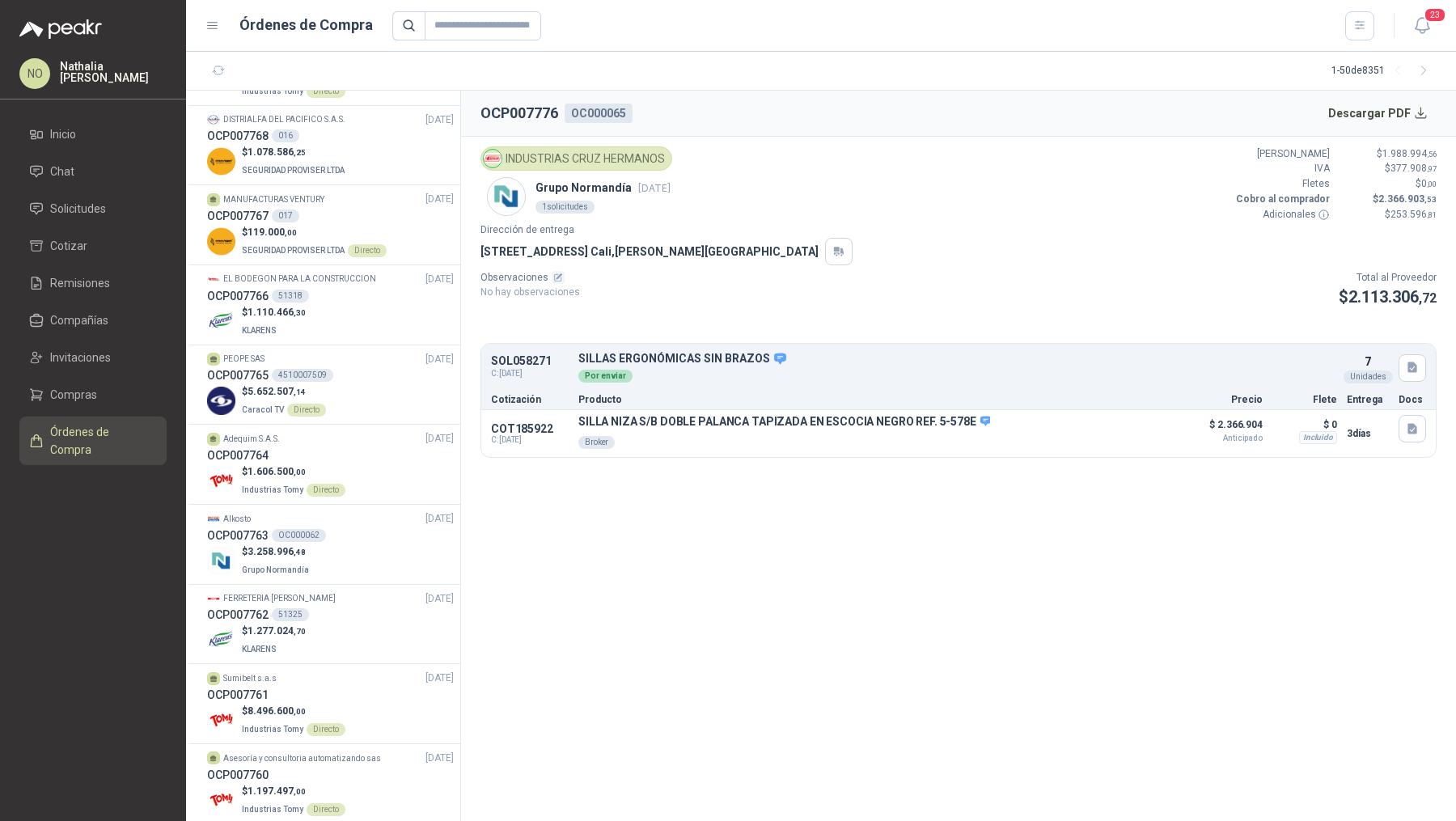
scroll to position [824, 0]
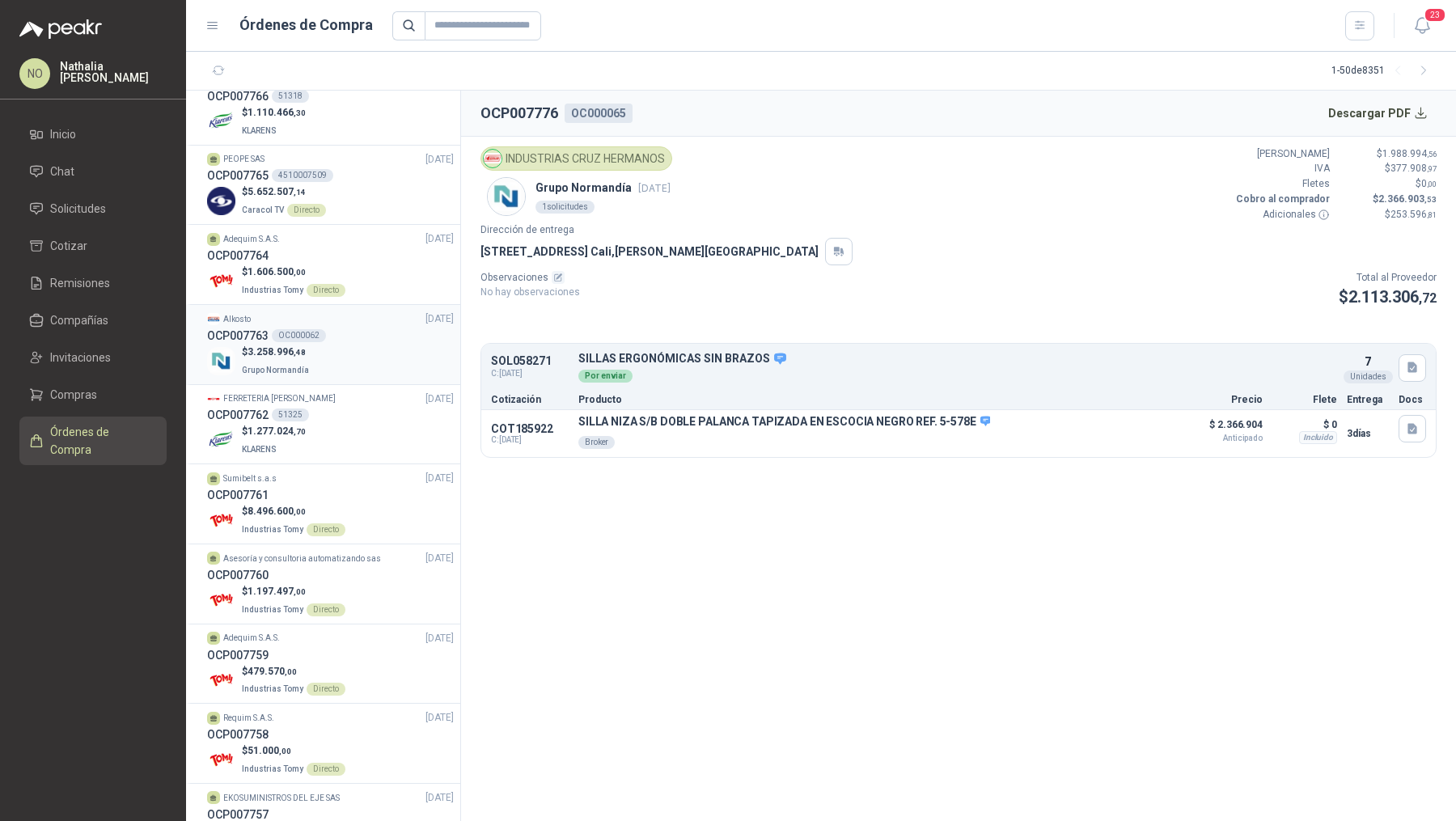
click at [332, 362] on div "$ 3.258.996 ,48 Grupo Normandía" at bounding box center [330, 361] width 246 height 33
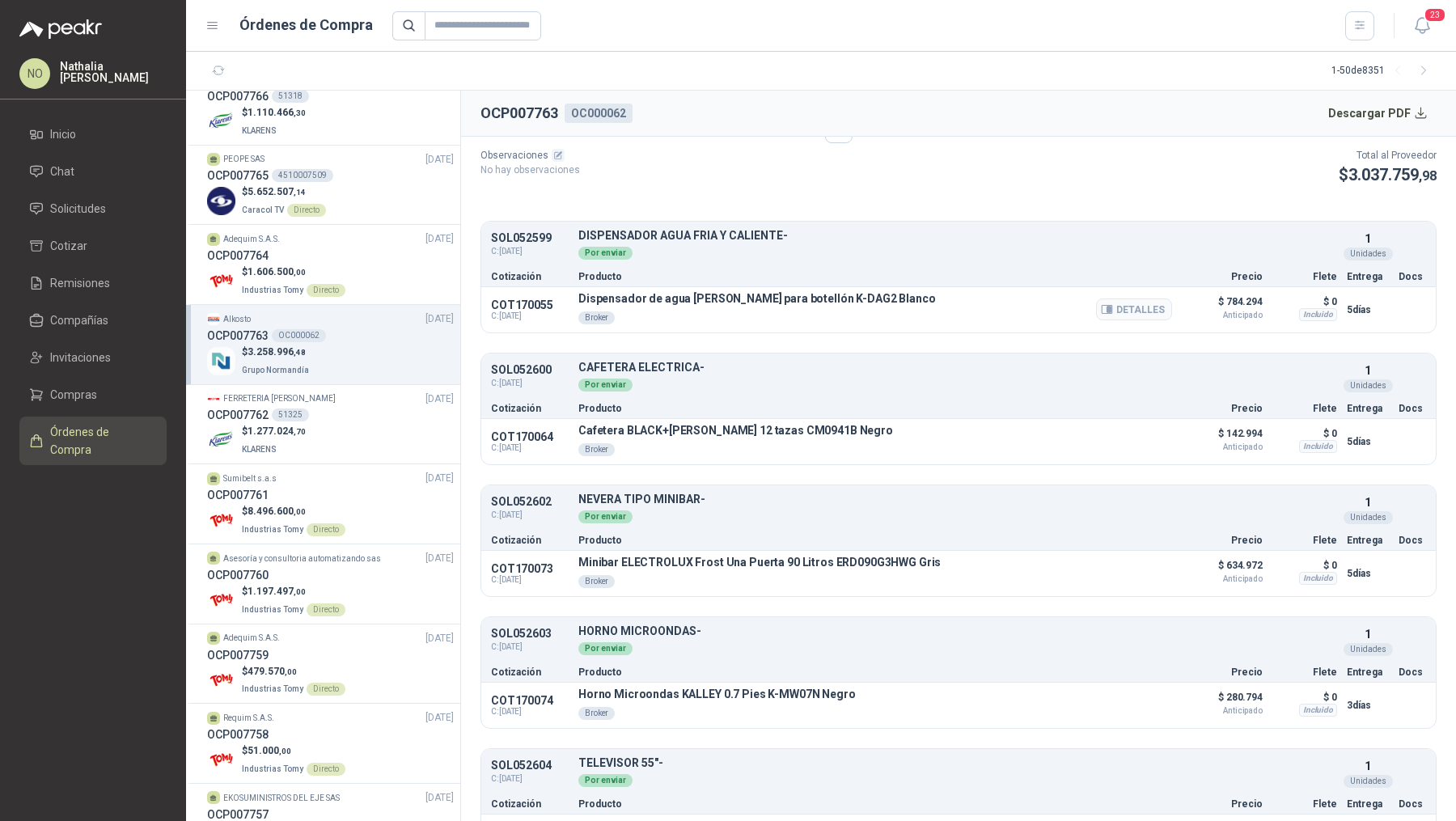
scroll to position [154, 0]
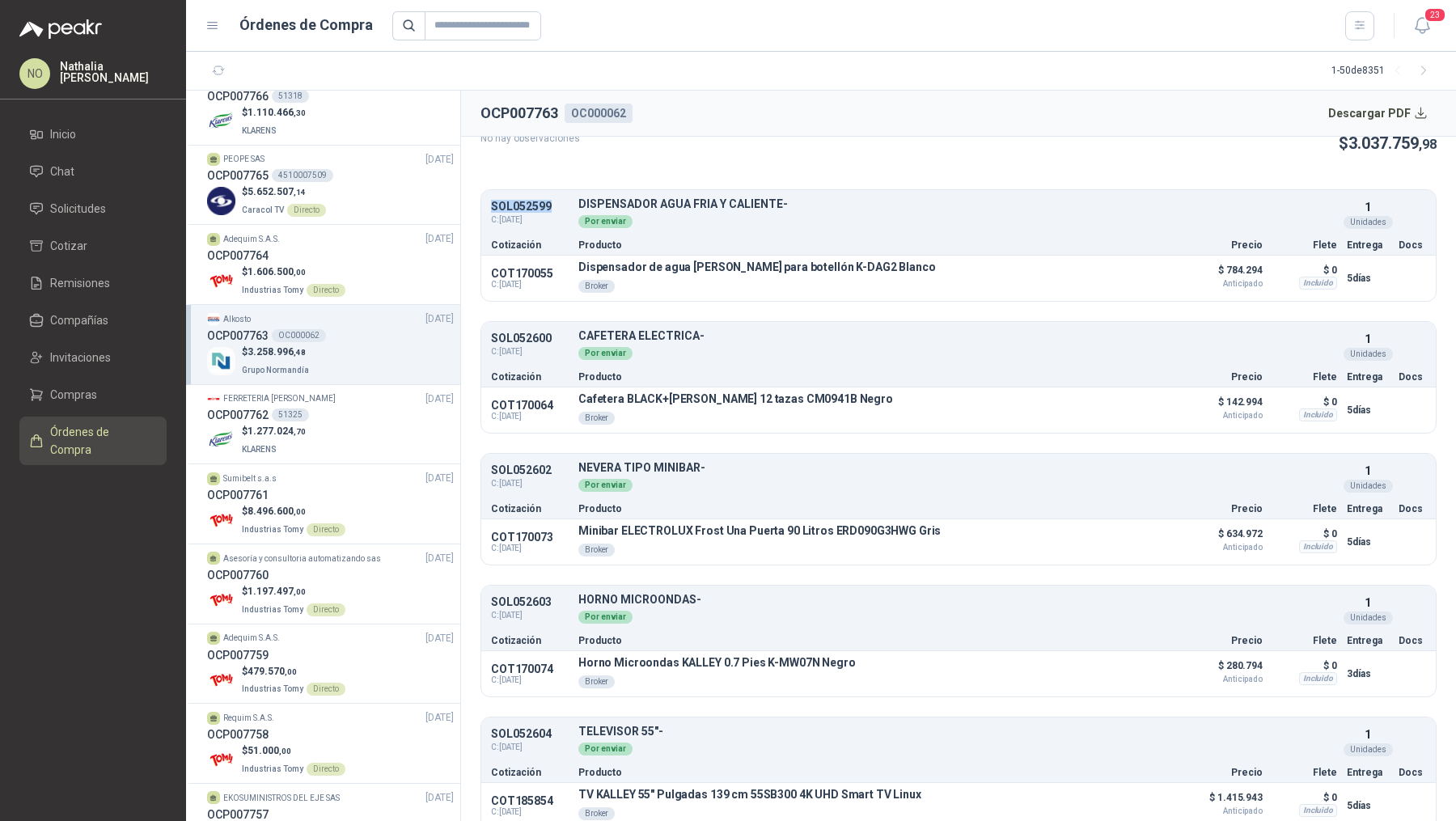
drag, startPoint x: 489, startPoint y: 204, endPoint x: 555, endPoint y: 204, distance: 66.0
click at [555, 204] on div "SOL052599 C: 19/08/2025 DISPENSADOR AGUA FRIA Y CALIENTE- Detalles Por enviar 1…" at bounding box center [959, 213] width 955 height 41
copy p "SOL052599"
drag, startPoint x: 580, startPoint y: 261, endPoint x: 957, endPoint y: 260, distance: 377.0
click at [958, 260] on div "Dispensador de agua KALLEY de piso para botellón K-DAG2 Blanco Broker Detalles" at bounding box center [875, 277] width 594 height 35
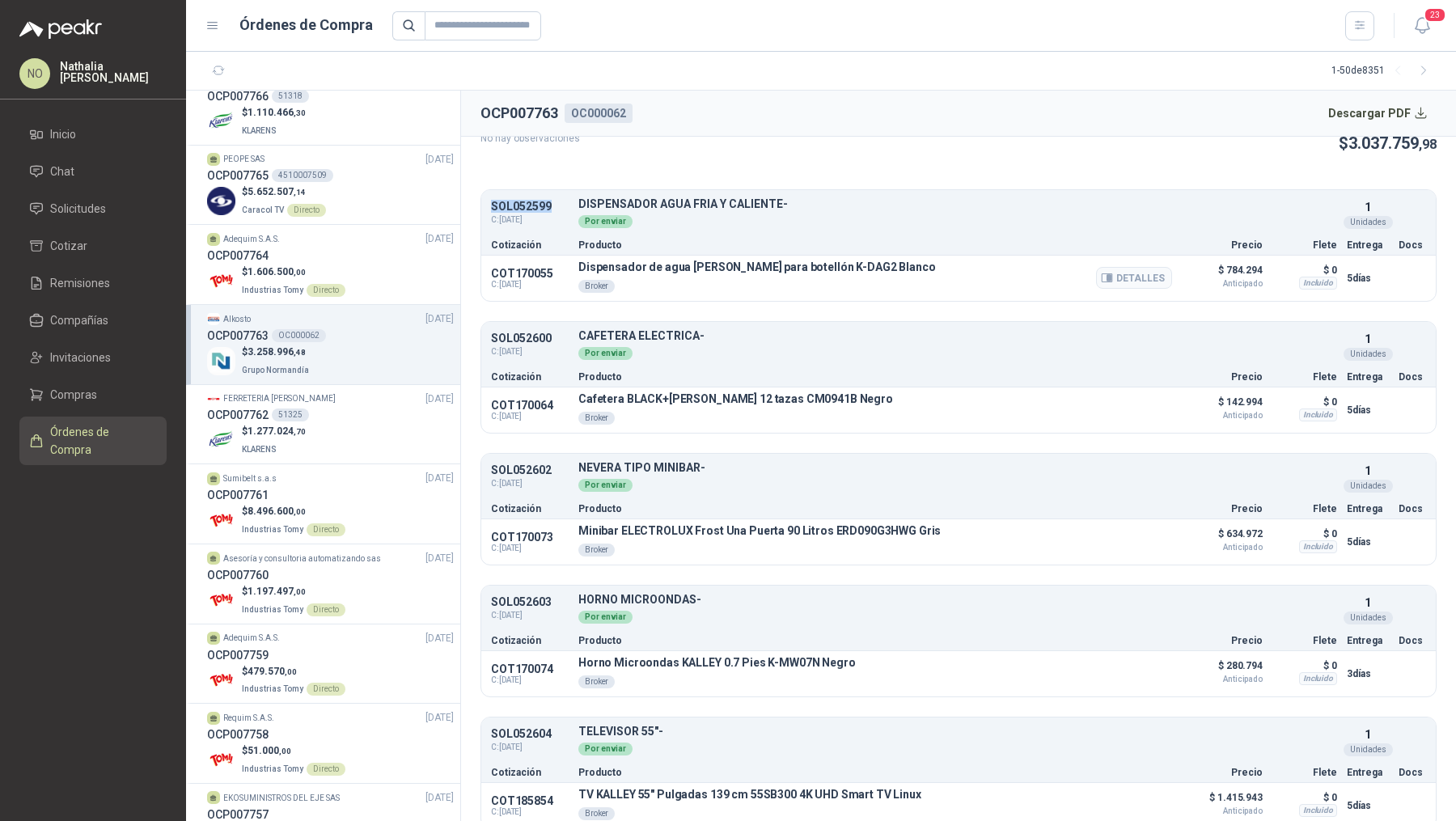
copy p "Dispensador de agua KALLEY de piso para botellón K-DAG2 Blanco"
drag, startPoint x: 489, startPoint y: 200, endPoint x: 550, endPoint y: 201, distance: 61.0
click at [551, 201] on div "SOL052599 C: 19/08/2025 DISPENSADOR AGUA FRIA Y CALIENTE- Detalles Por enviar 1…" at bounding box center [959, 213] width 955 height 41
copy p "SOL052599"
click at [82, 198] on link "Solicitudes" at bounding box center [93, 209] width 147 height 31
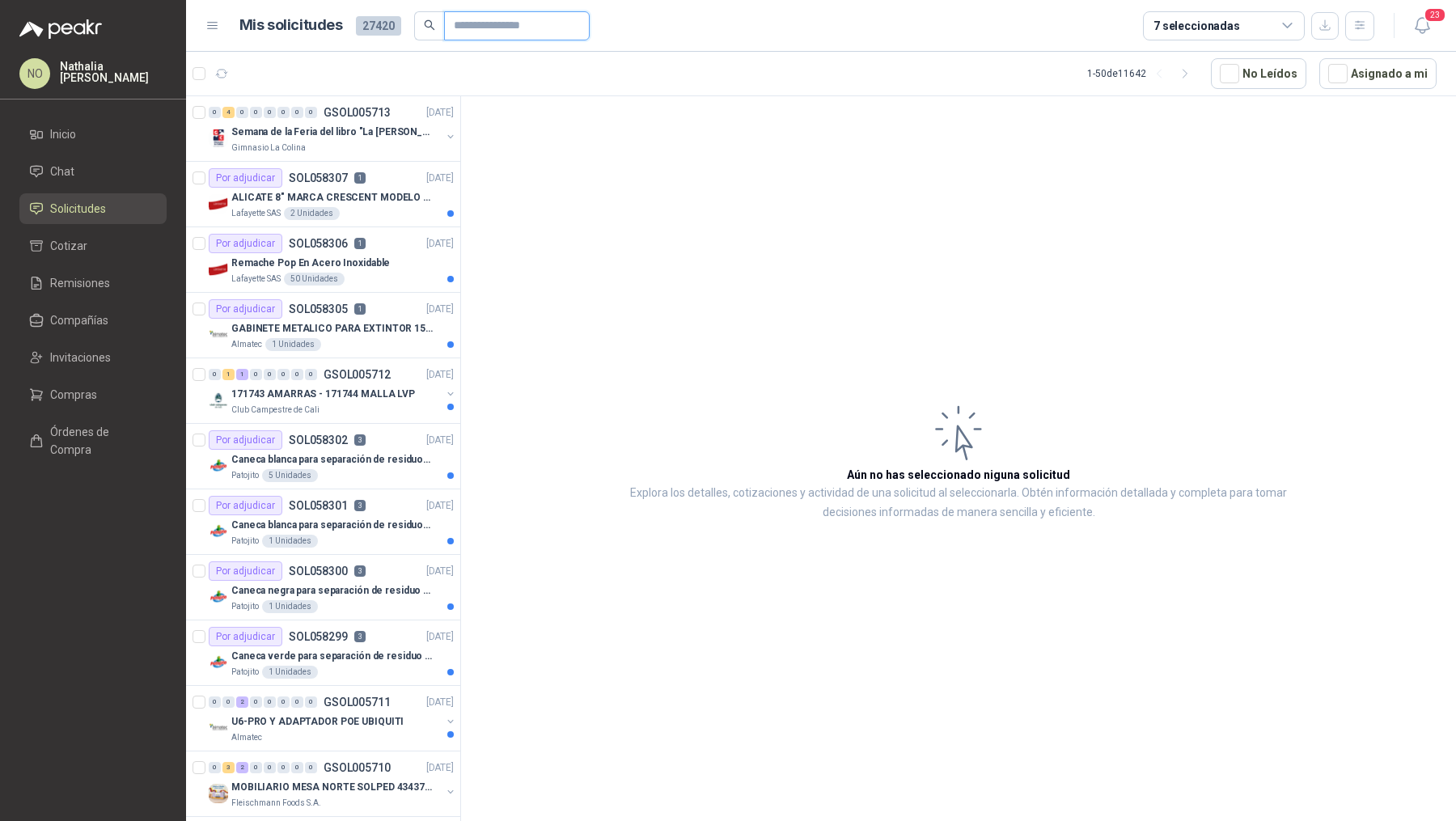
click at [495, 22] on input "text" at bounding box center [510, 26] width 113 height 28
paste input "*********"
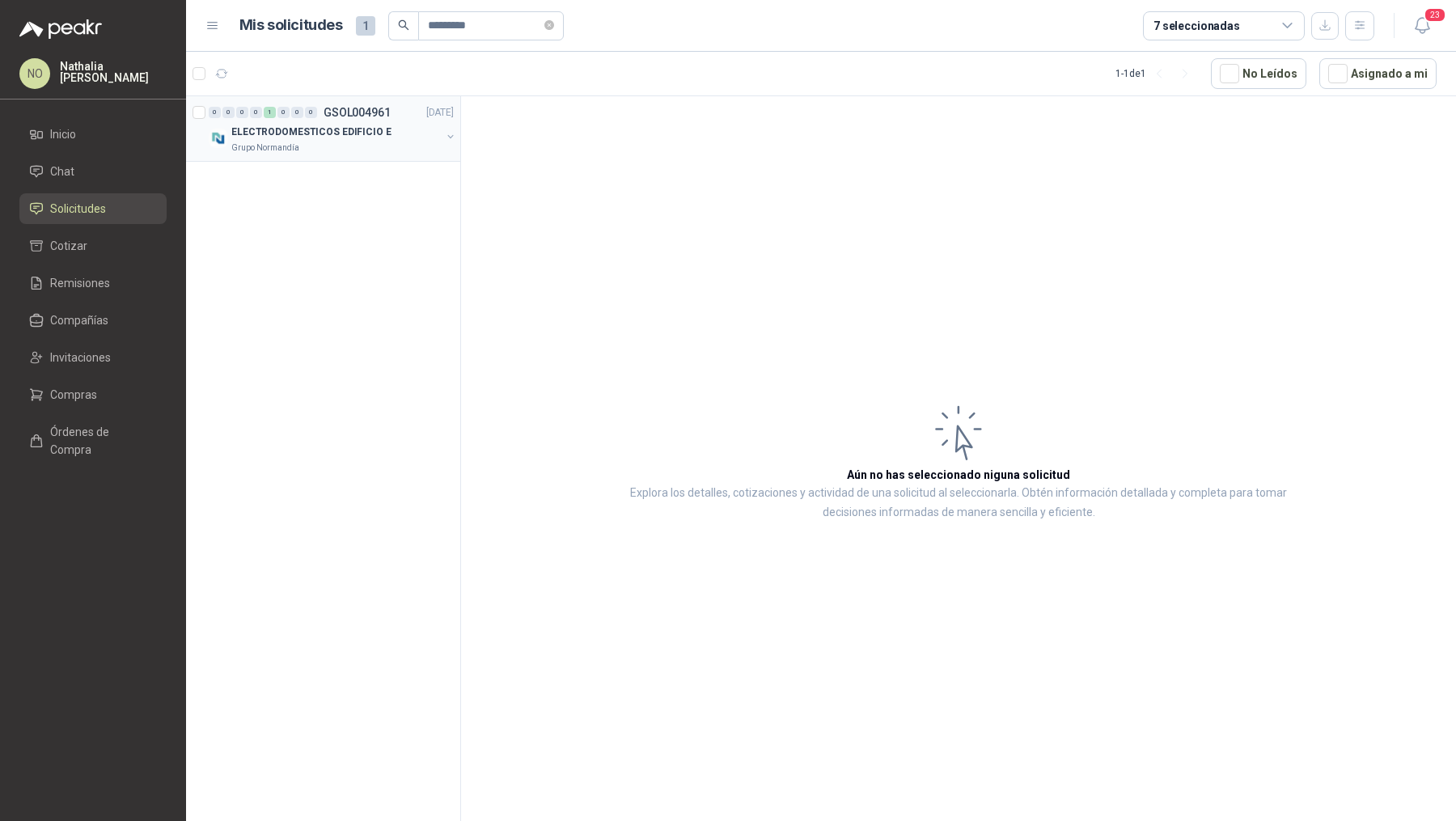
click at [367, 137] on p "ELECTRODOMESTICOS EDIFICIO E" at bounding box center [311, 132] width 160 height 16
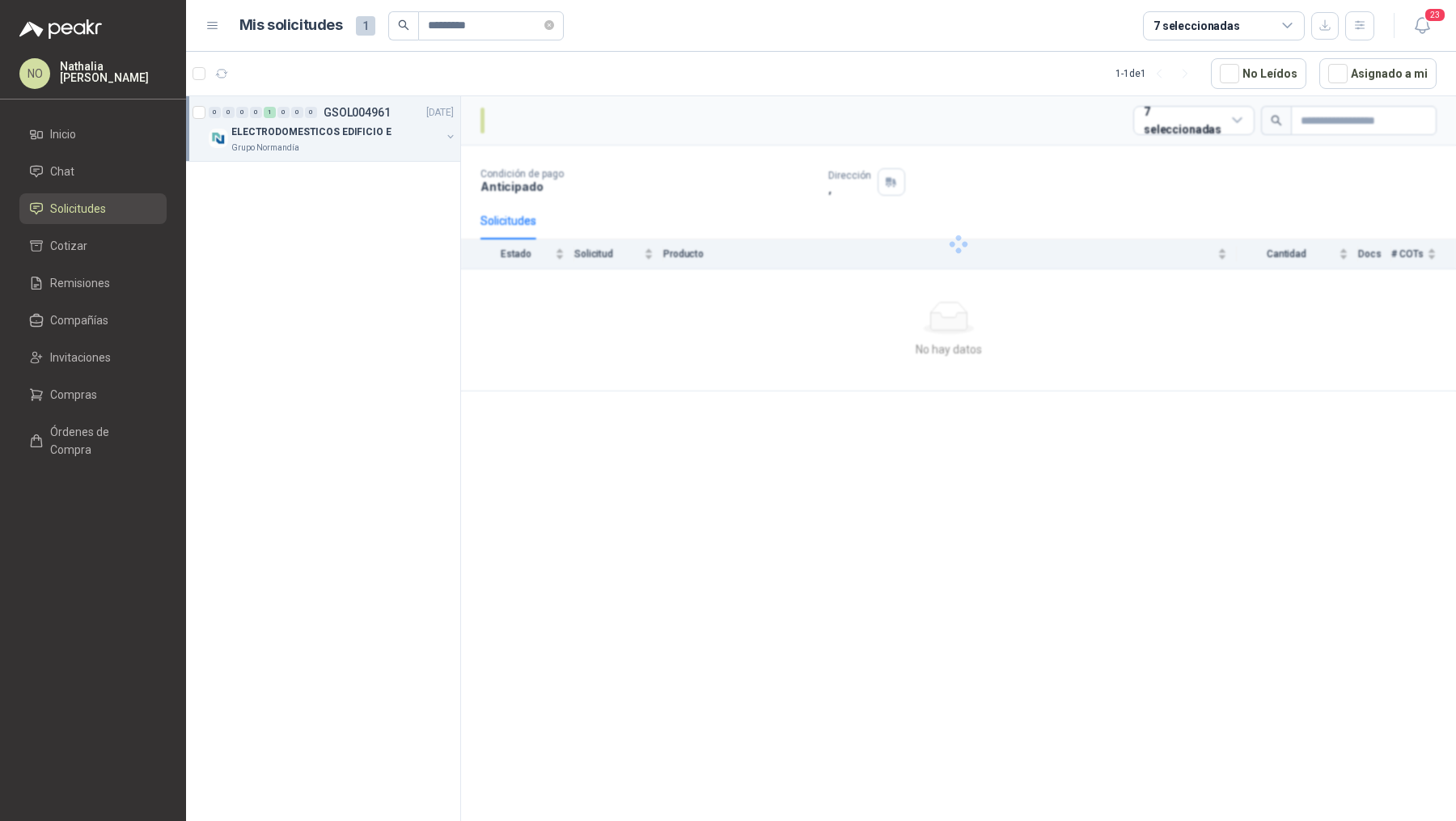
click at [367, 137] on p "ELECTRODOMESTICOS EDIFICIO E" at bounding box center [311, 132] width 160 height 16
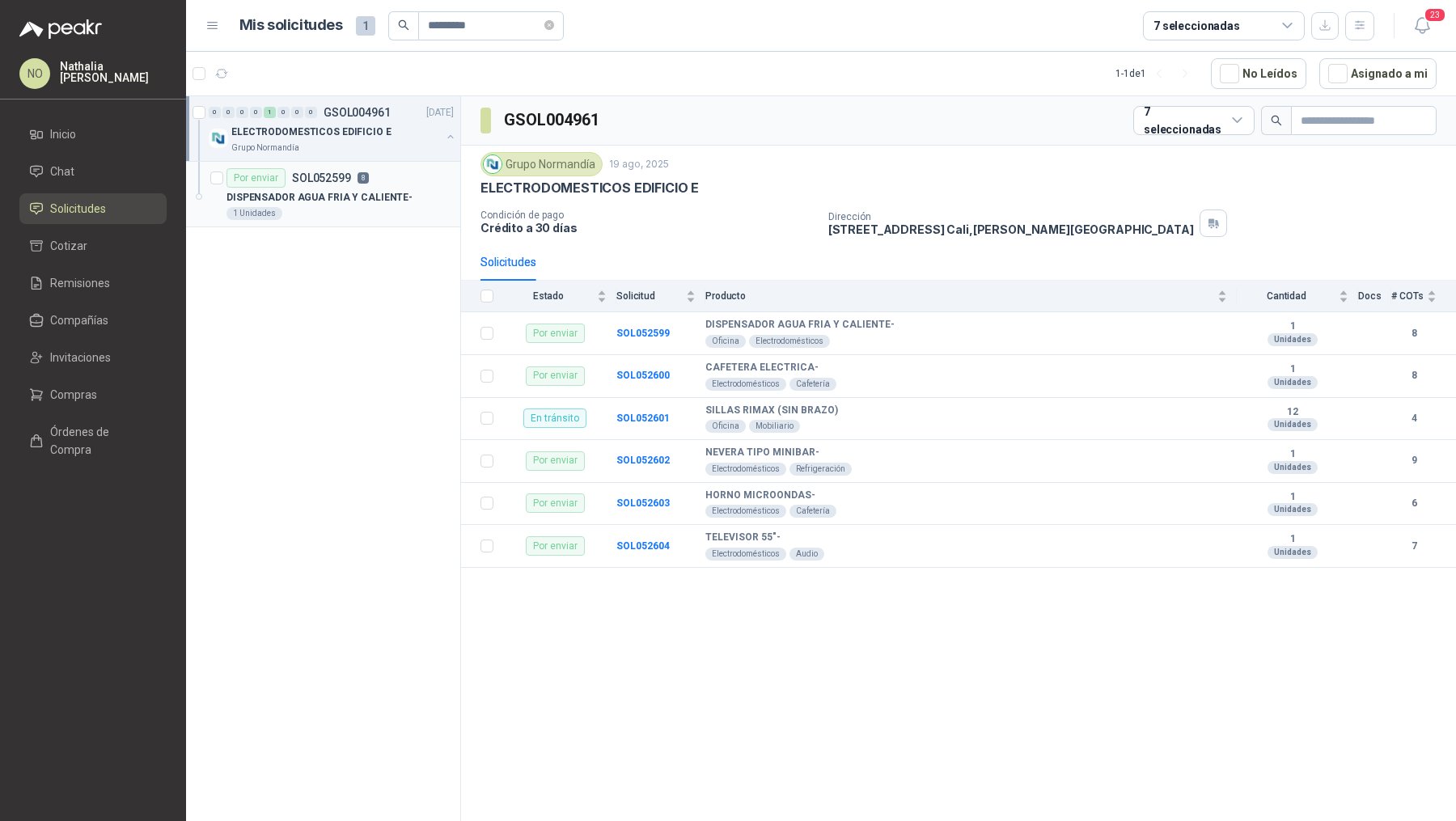
click at [363, 196] on p "DISPENSADOR AGUA FRIA Y CALIENTE-" at bounding box center [319, 198] width 186 height 16
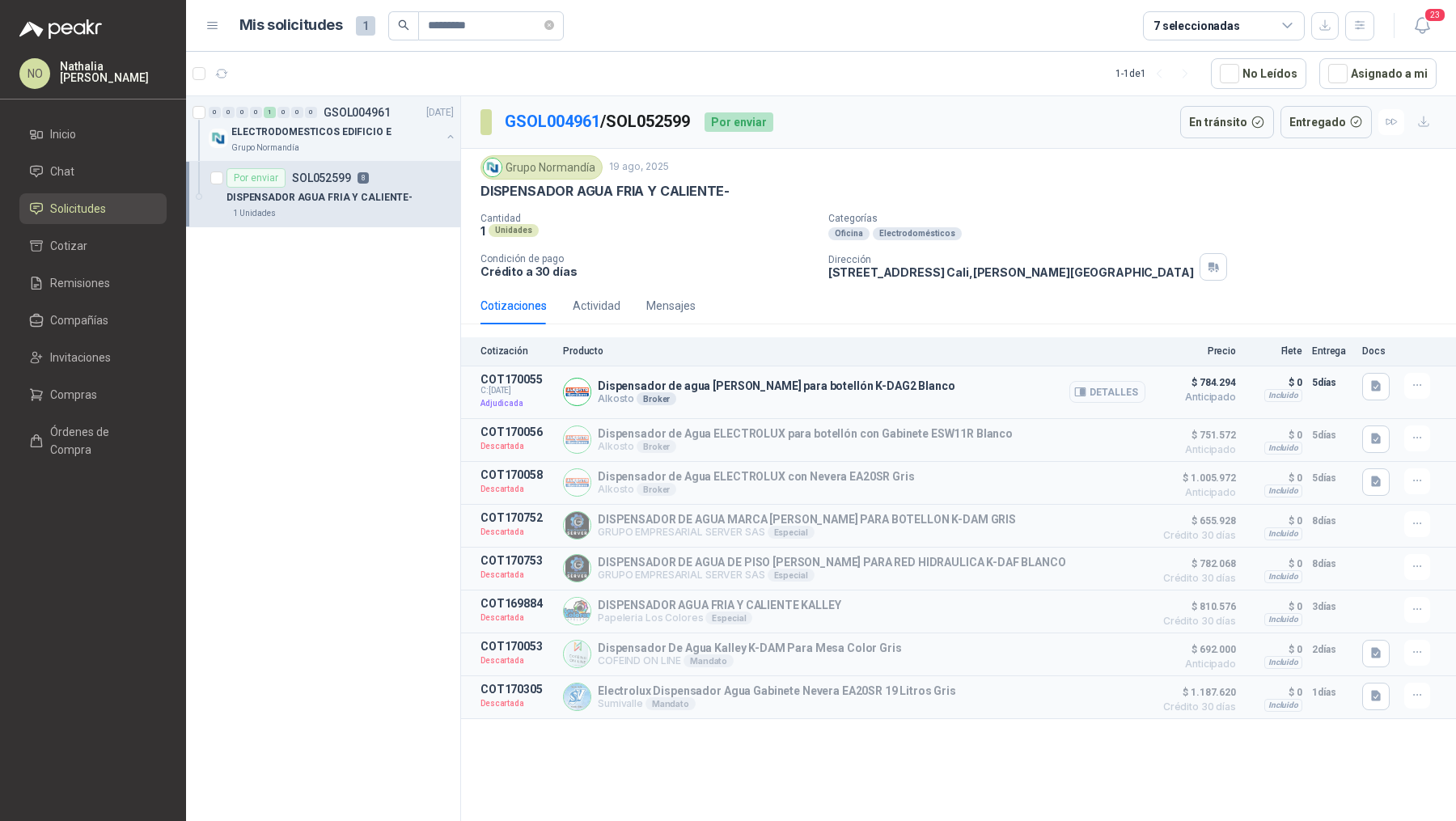
click at [1092, 392] on button "Detalles" at bounding box center [1108, 391] width 76 height 22
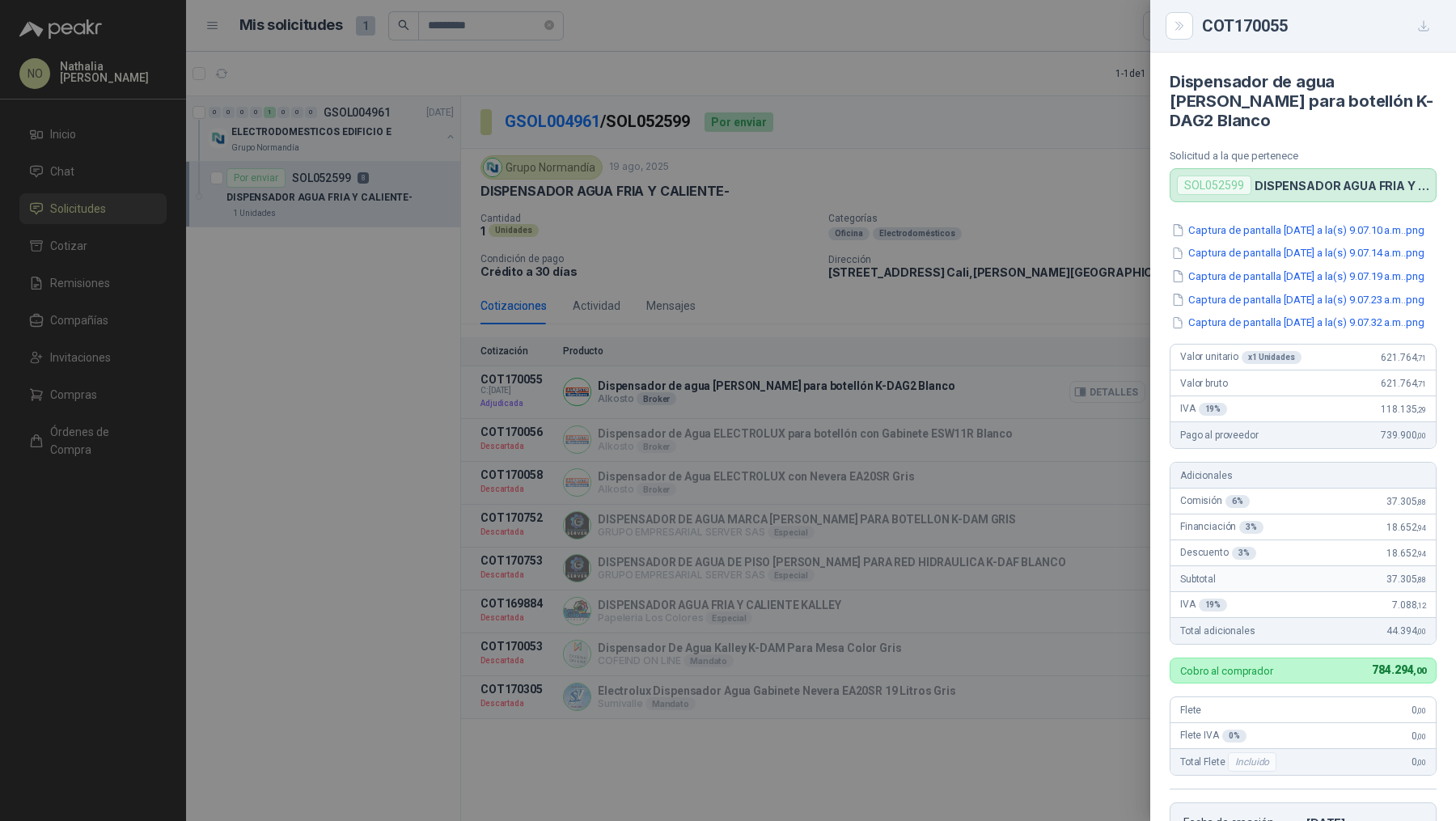
scroll to position [360, 0]
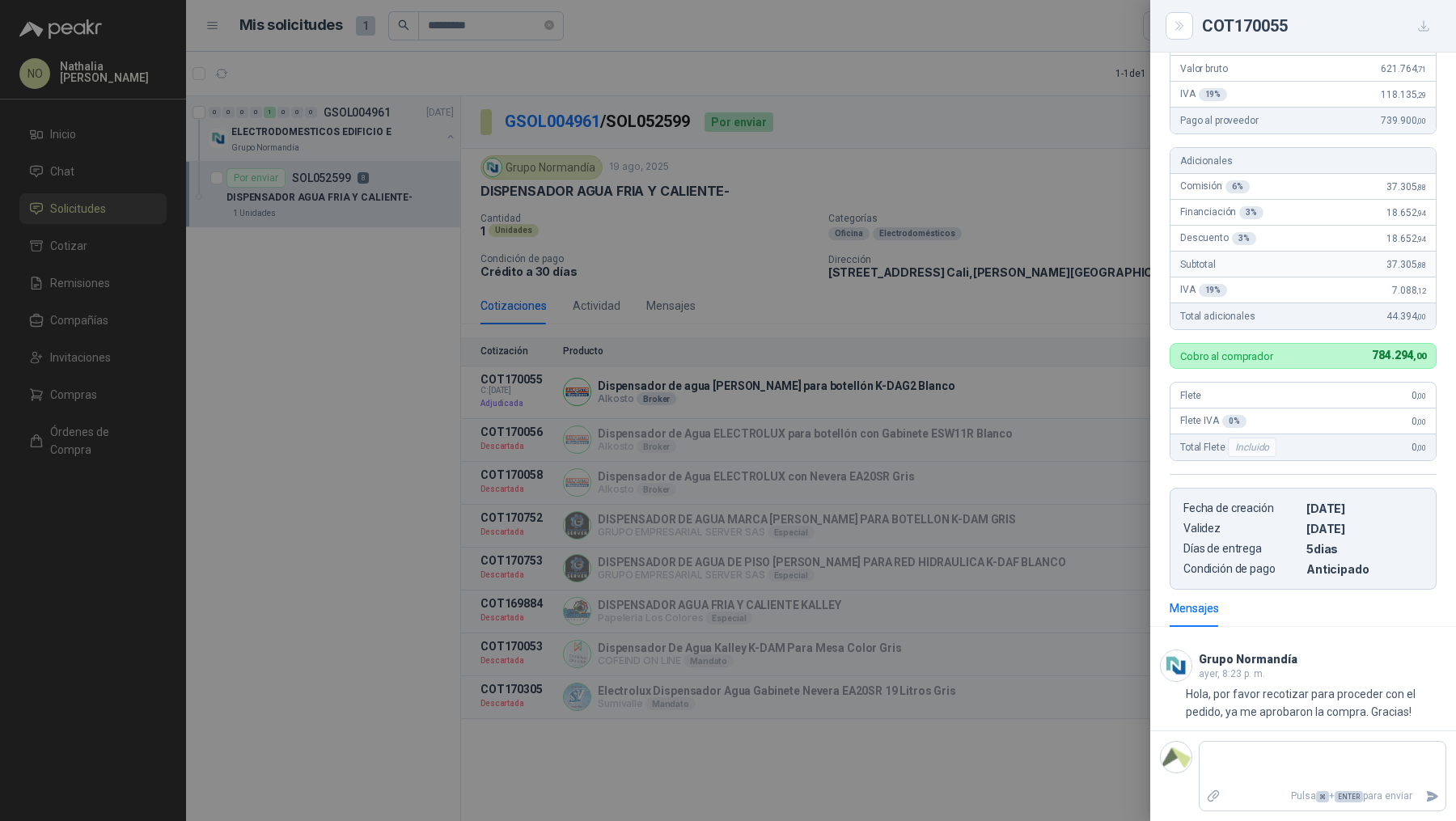
click at [751, 195] on div at bounding box center [728, 410] width 1456 height 821
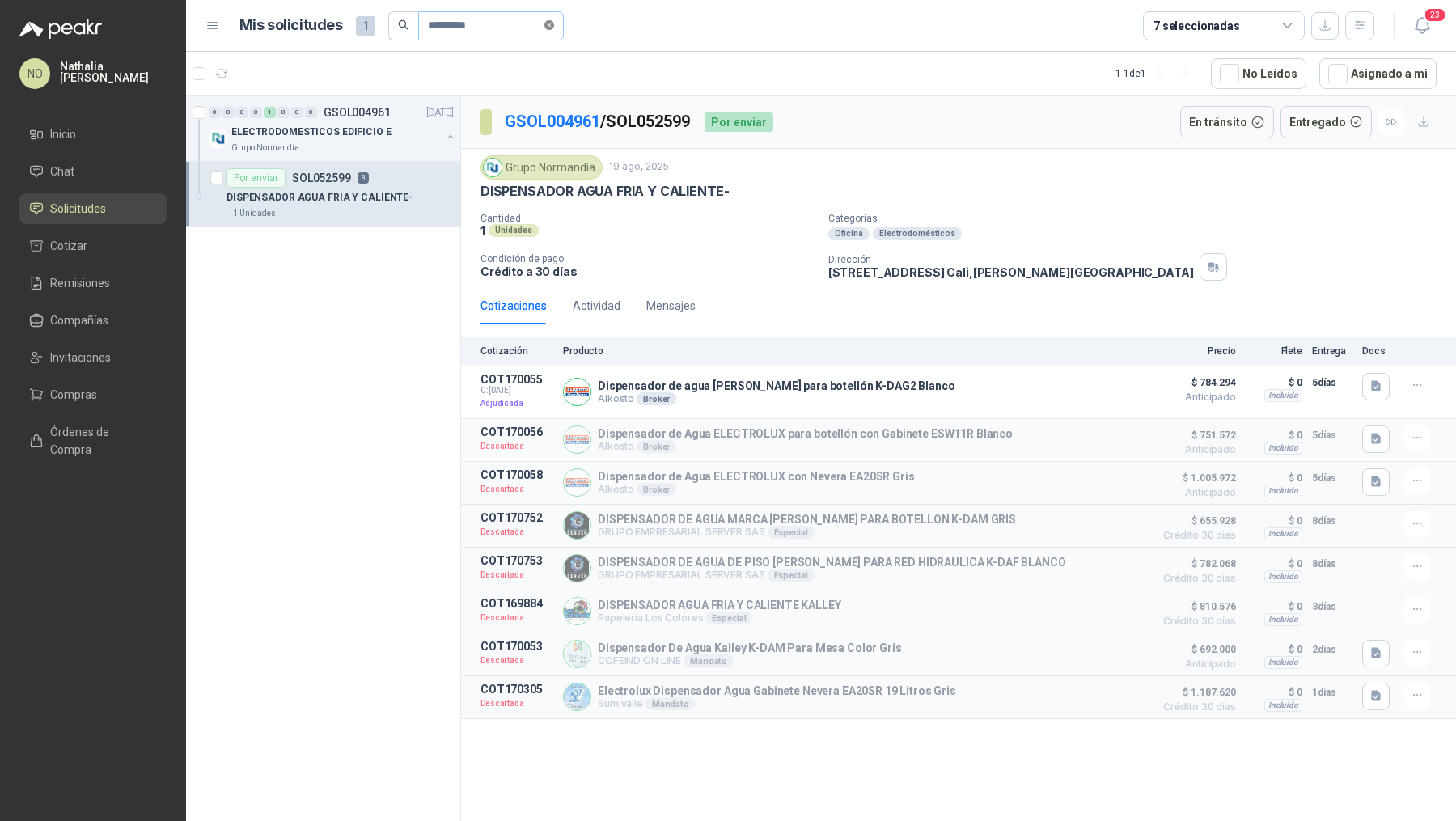
click at [554, 29] on icon "close-circle" at bounding box center [549, 24] width 10 height 10
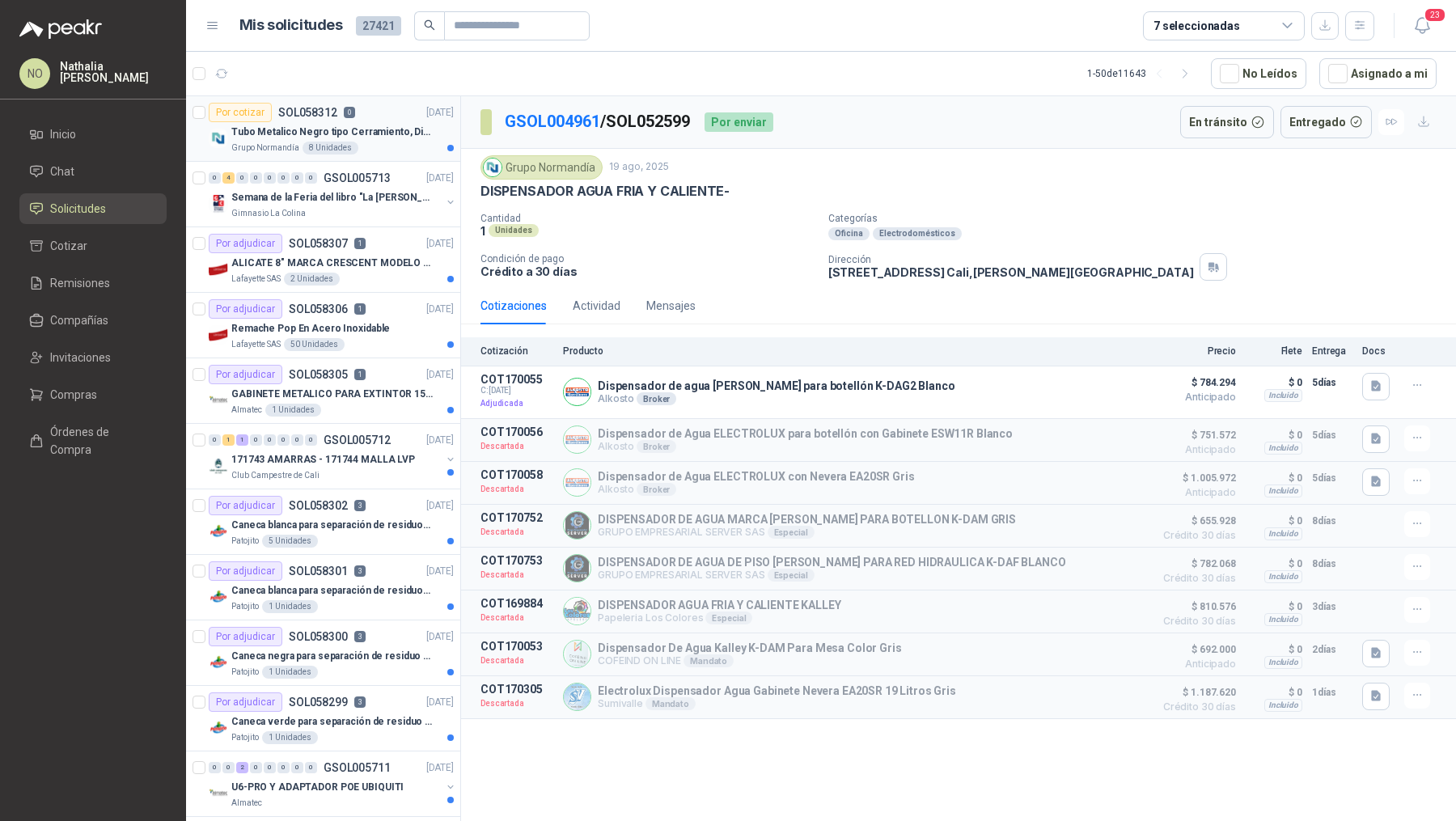
click at [408, 142] on div "Grupo Normandía 8 Unidades" at bounding box center [342, 148] width 222 height 13
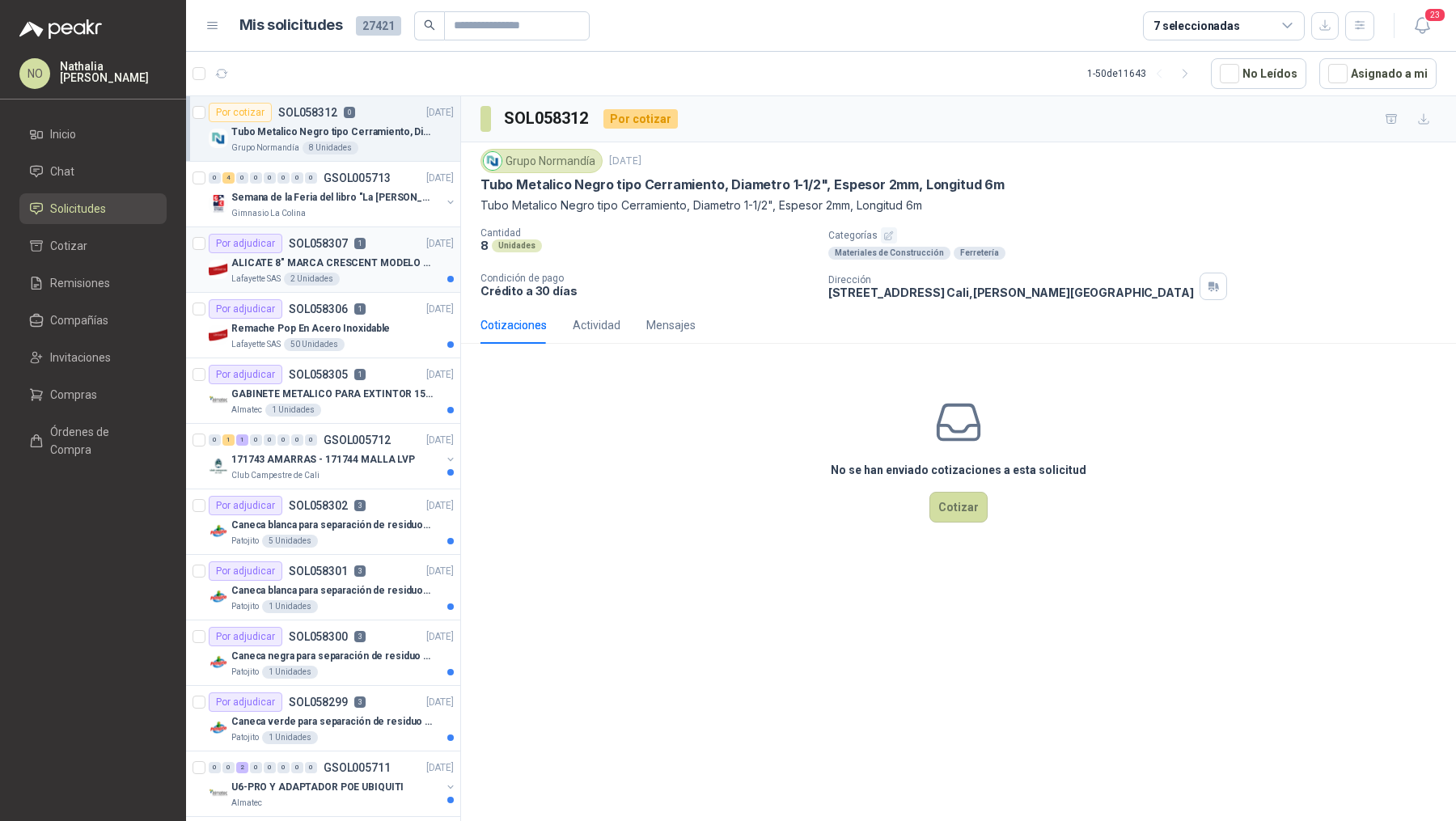
scroll to position [79, 0]
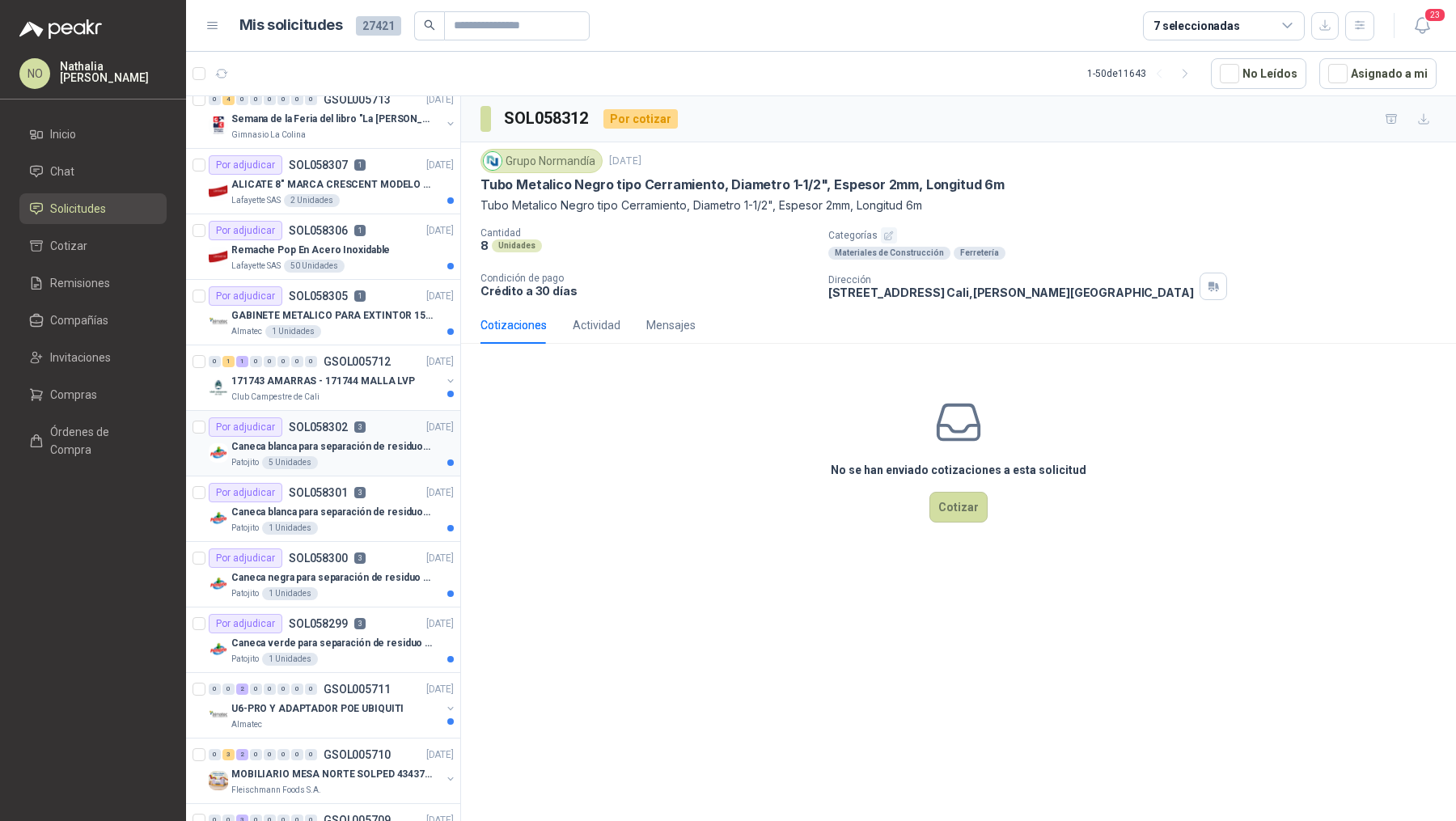
click at [371, 448] on p "Caneca blanca para separación de residuos 121 LT" at bounding box center [332, 447] width 201 height 16
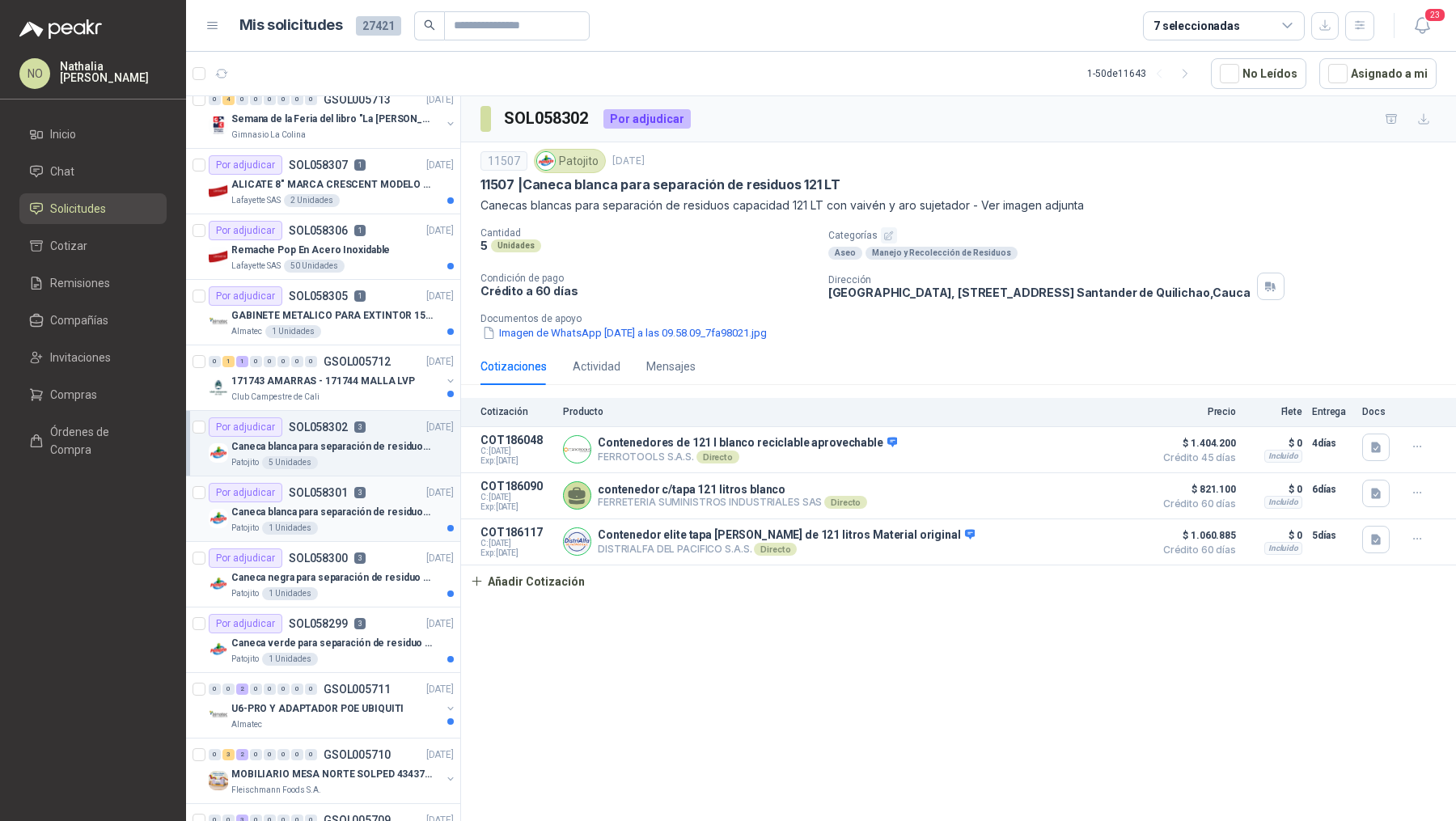
click at [374, 510] on p "Caneca blanca para separación de residuos 10 LT" at bounding box center [332, 512] width 201 height 16
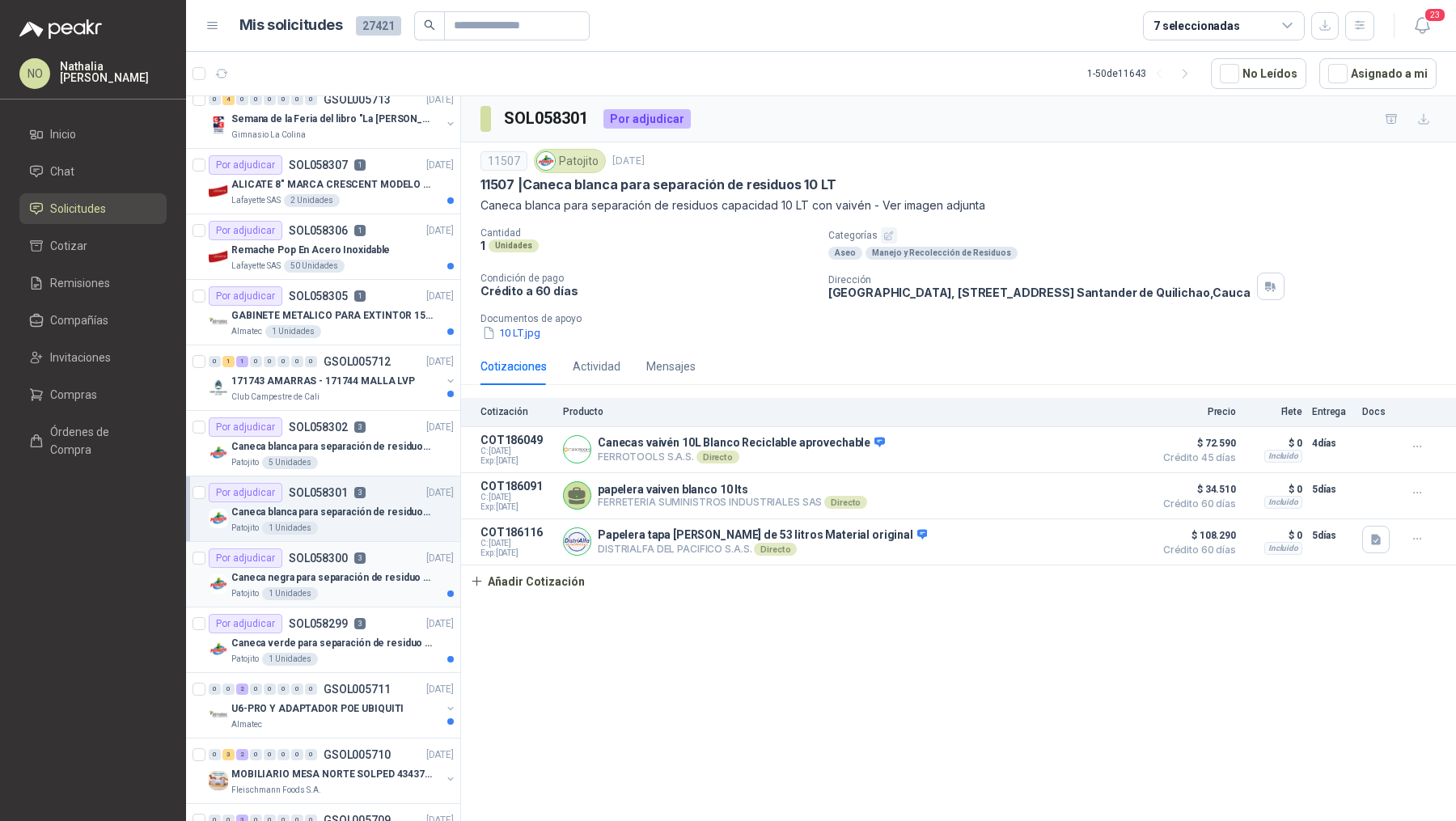
click at [368, 542] on article "Por adjudicar SOL058300 3 01/10/25 Caneca negra para separación de residuo 55 L…" at bounding box center [322, 575] width 274 height 66
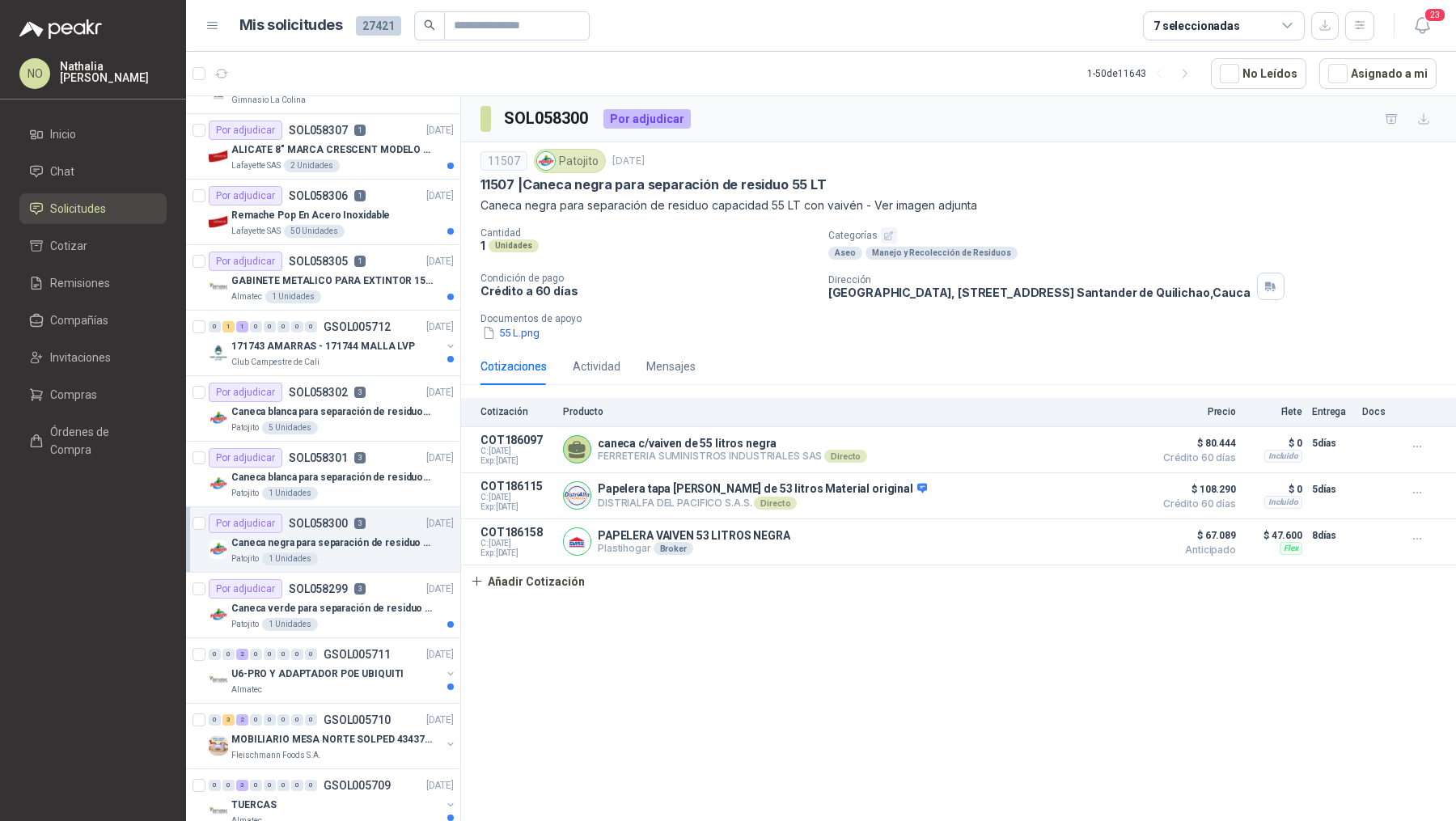
scroll to position [119, 0]
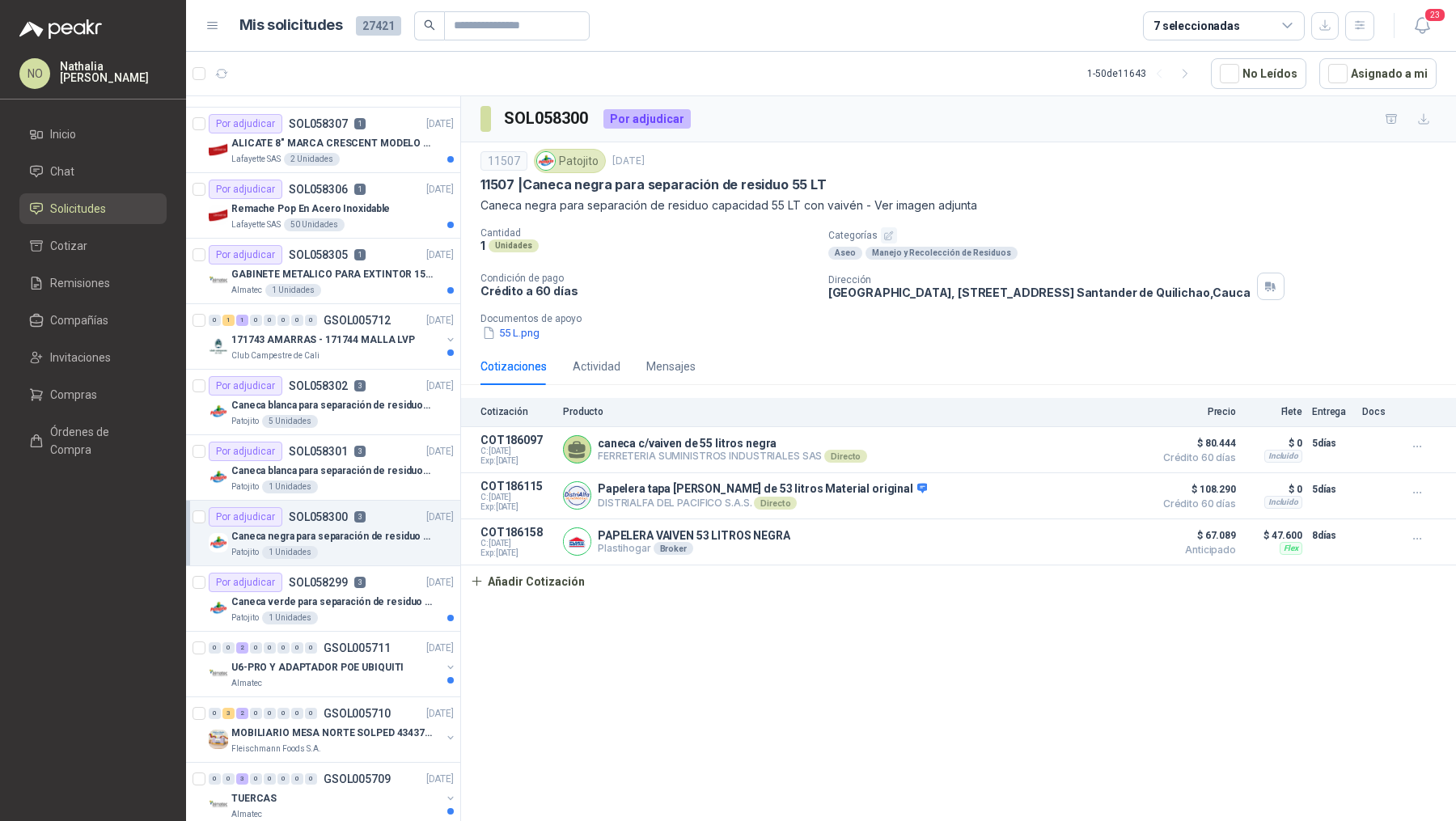
click at [363, 573] on div "Por adjudicar SOL058299 3 01/10/25" at bounding box center [331, 582] width 246 height 19
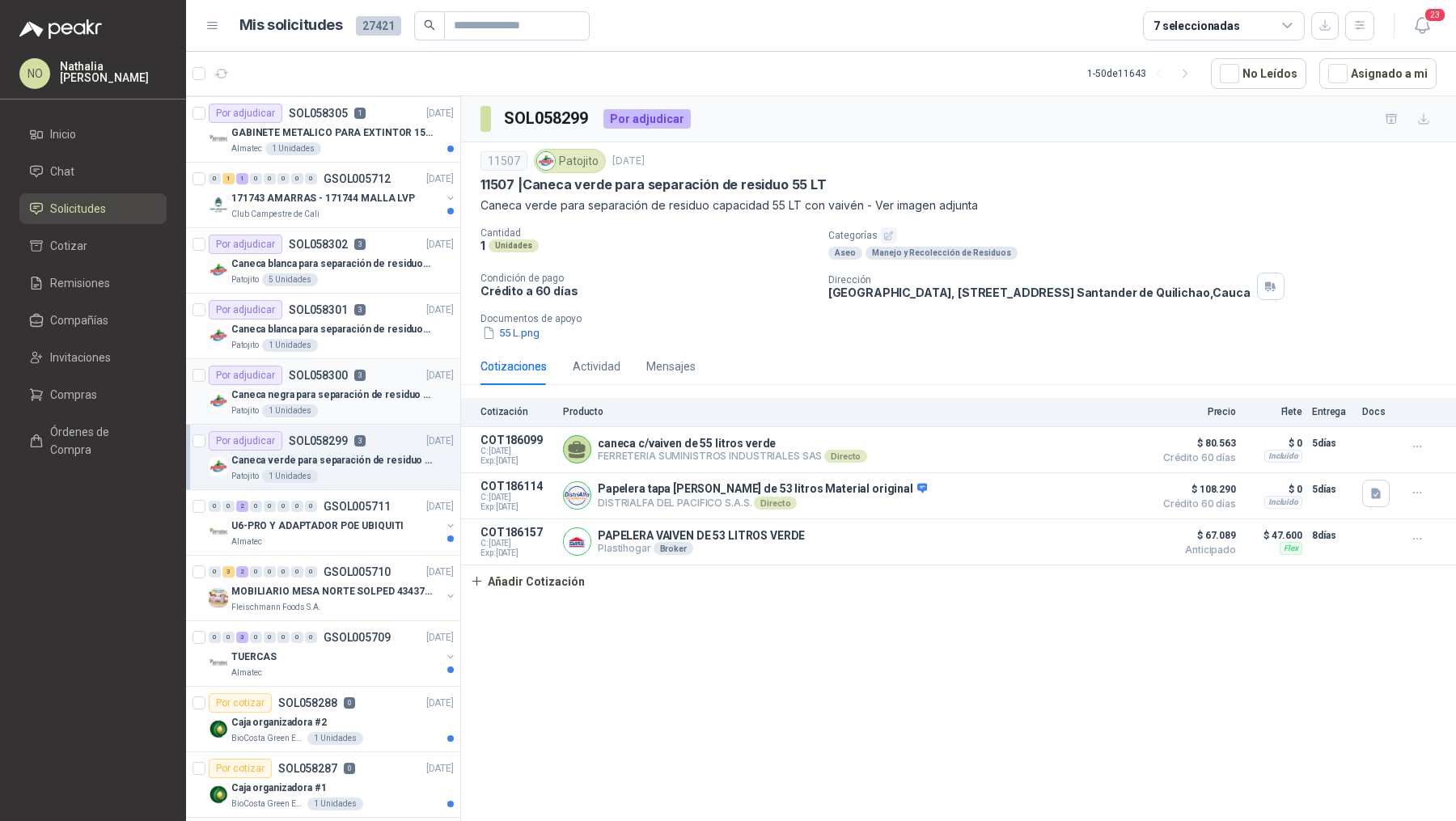
scroll to position [263, 0]
click at [363, 572] on div "0 3 2 0 0 0 0 0 GSOL005710 01/10/25" at bounding box center [332, 570] width 248 height 19
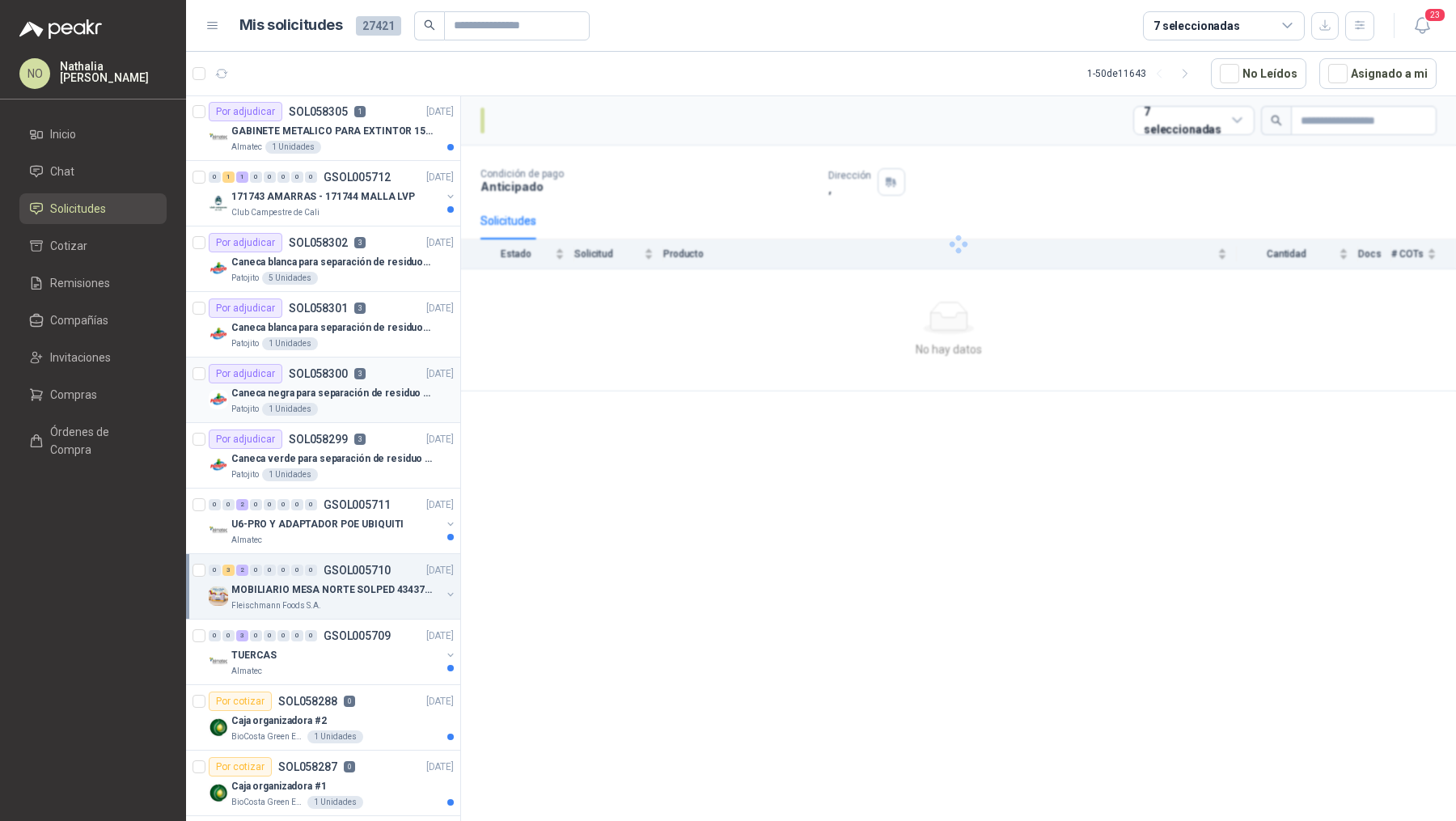
click at [363, 572] on div "0 3 2 0 0 0 0 0 GSOL005710 01/10/25" at bounding box center [332, 570] width 248 height 19
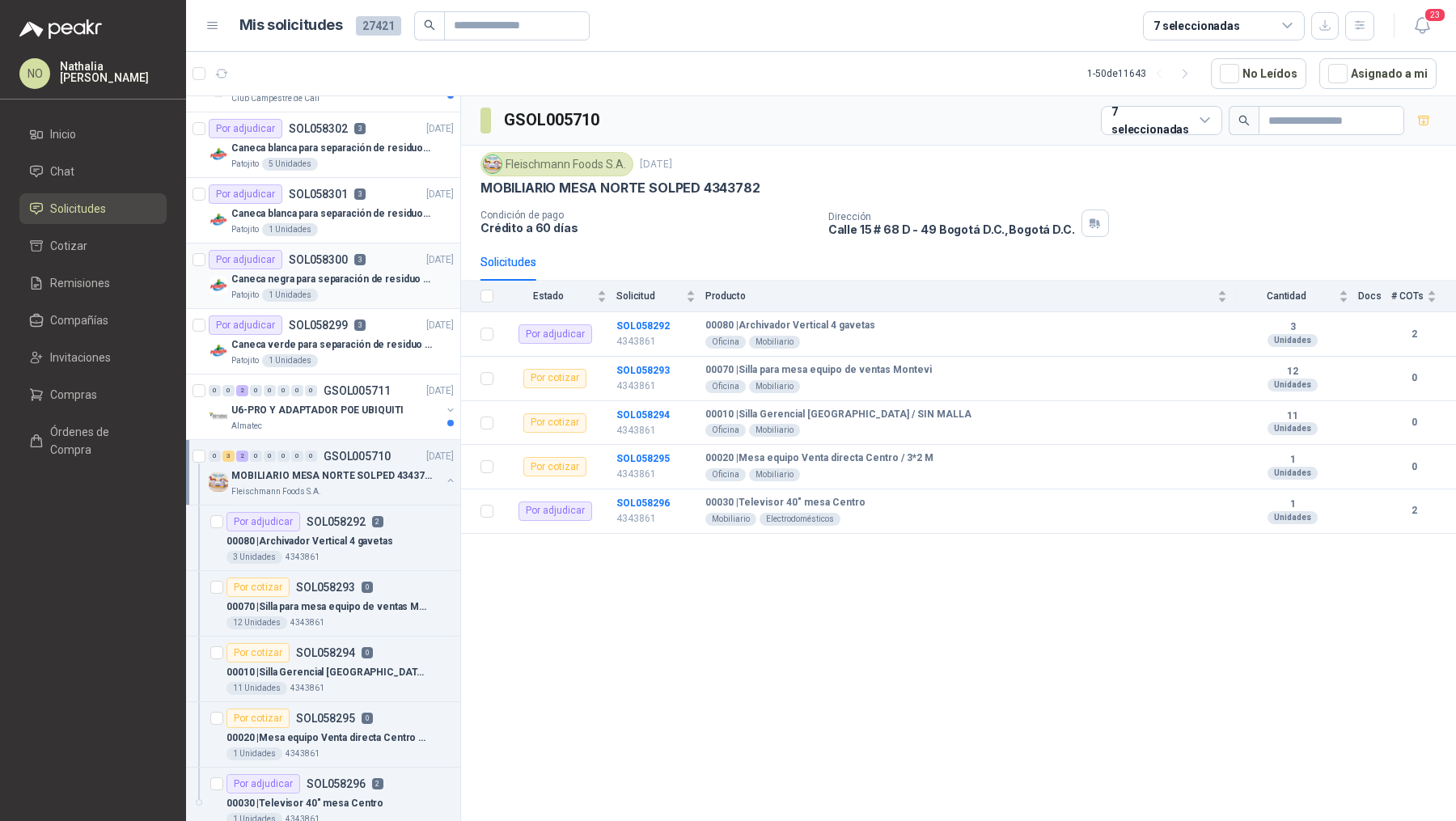
scroll to position [379, 0]
click at [384, 532] on p "00080 | Archivador Vertical 4 gavetas" at bounding box center [310, 540] width 167 height 16
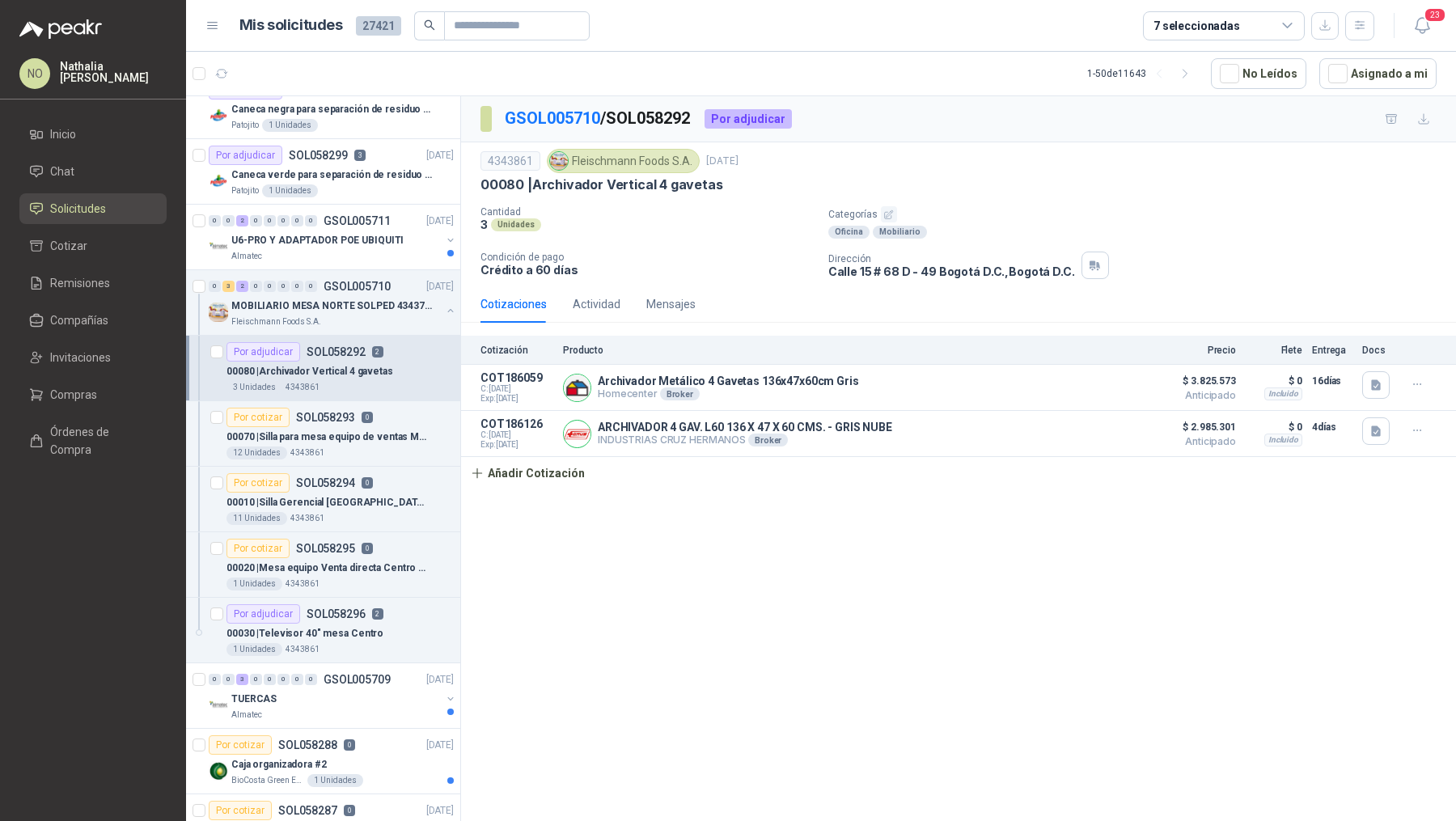
scroll to position [559, 0]
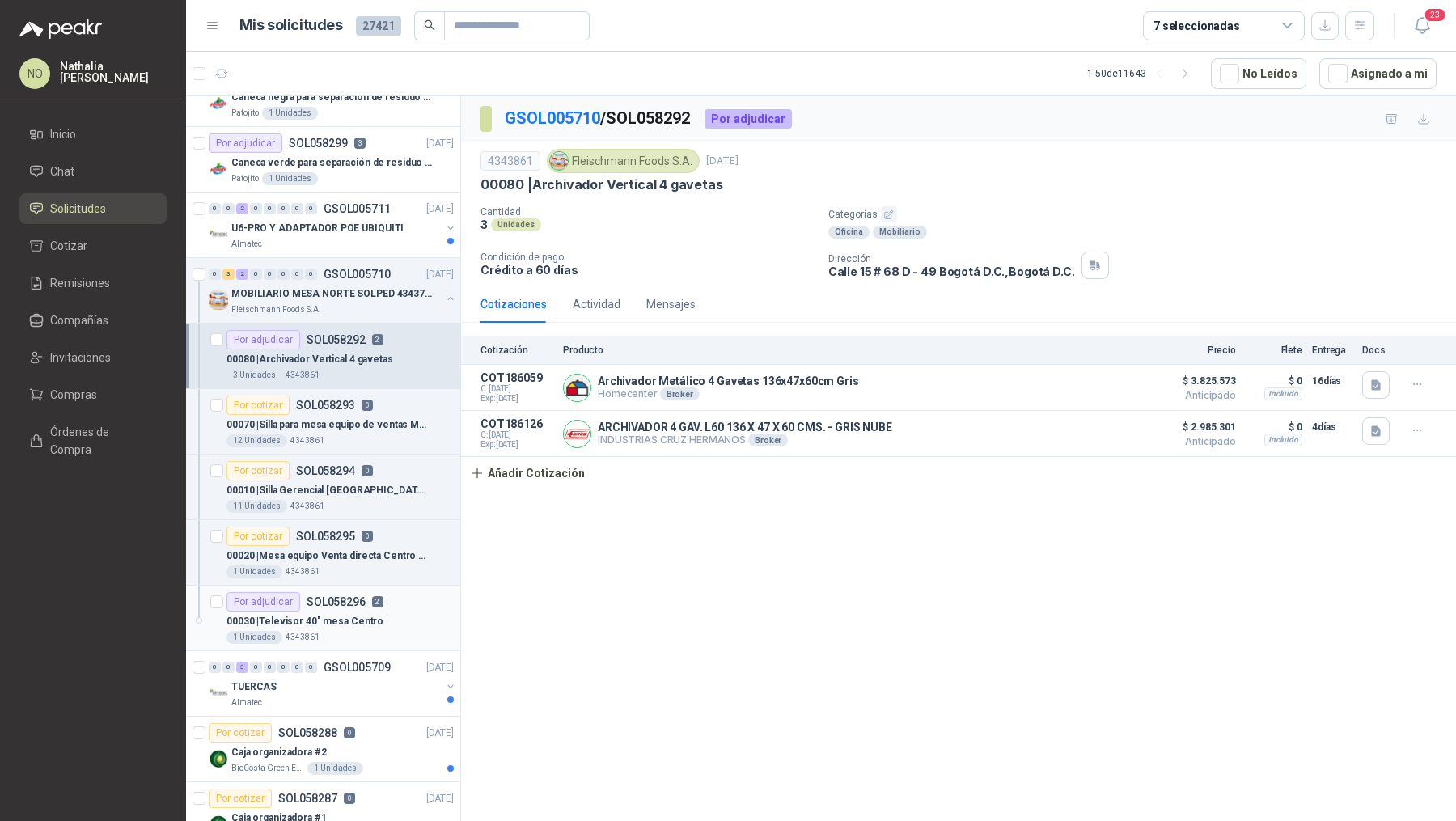
click at [381, 592] on div "Por adjudicar SOL058296 2" at bounding box center [340, 601] width 227 height 19
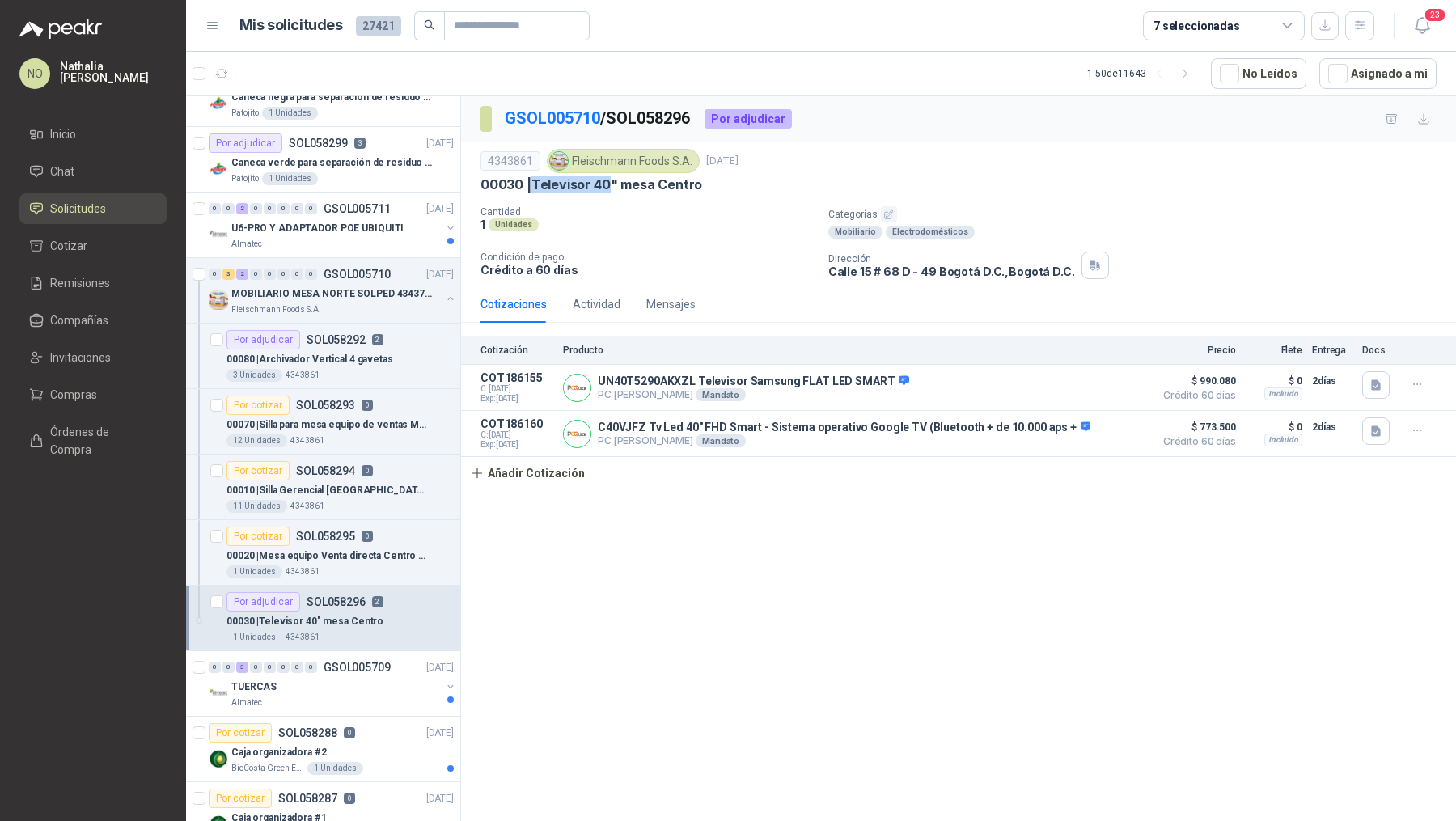
drag, startPoint x: 530, startPoint y: 175, endPoint x: 610, endPoint y: 177, distance: 80.0
click at [610, 178] on p "00030 | Televisor 40" mesa Centro" at bounding box center [591, 185] width 221 height 17
click at [540, 481] on button "Añadir Cotización" at bounding box center [527, 473] width 132 height 32
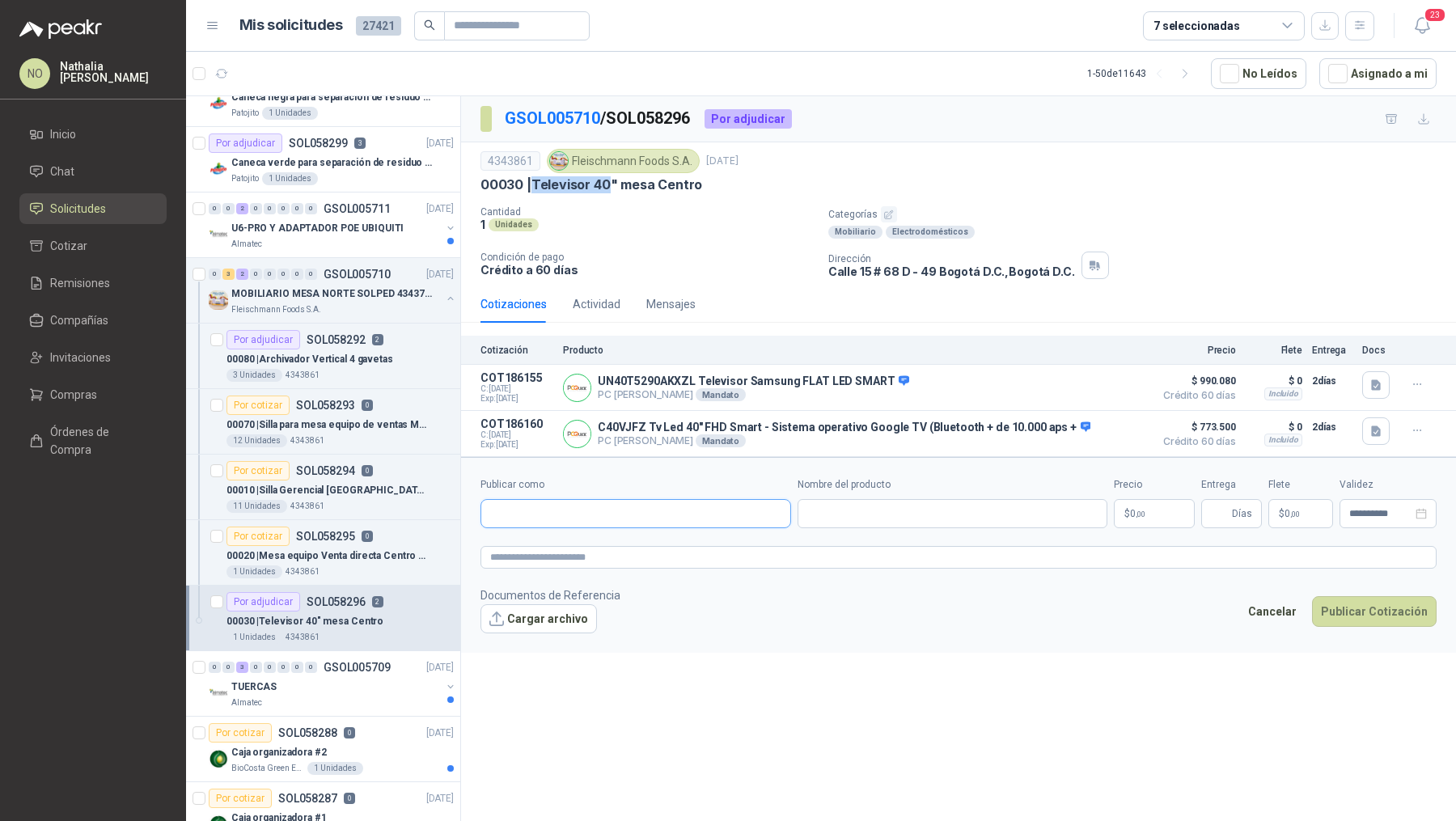
click at [572, 510] on input "Publicar como" at bounding box center [635, 513] width 309 height 28
click at [574, 550] on span "Colombiana de Comercio SA y/o Alkosto SA -" at bounding box center [597, 553] width 156 height 8
click at [852, 505] on input "Nombre del producto" at bounding box center [953, 513] width 310 height 29
paste input "**********"
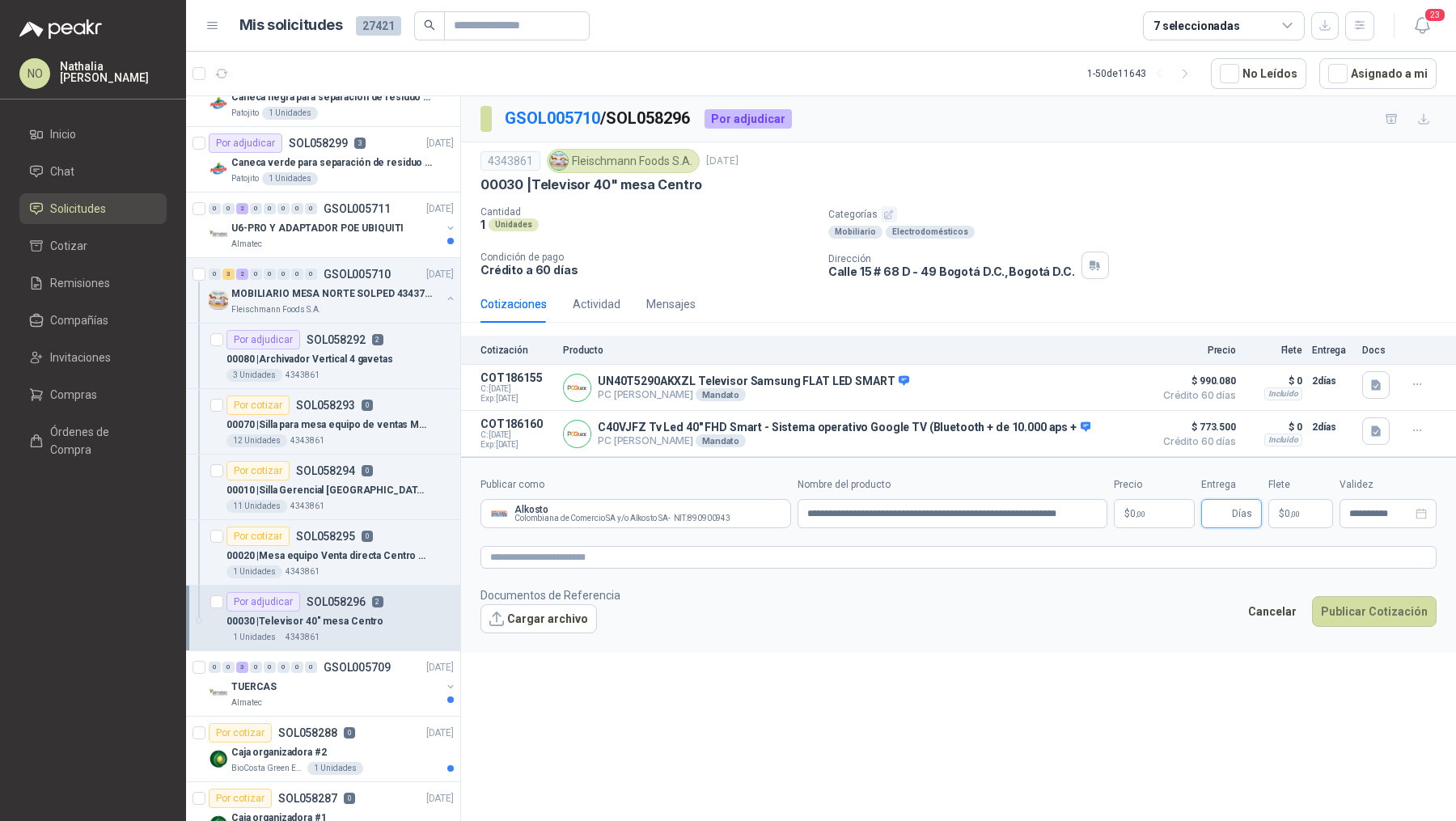
click at [1228, 502] on input "Entrega" at bounding box center [1220, 513] width 18 height 28
click at [1296, 510] on span ",00" at bounding box center [1295, 514] width 10 height 9
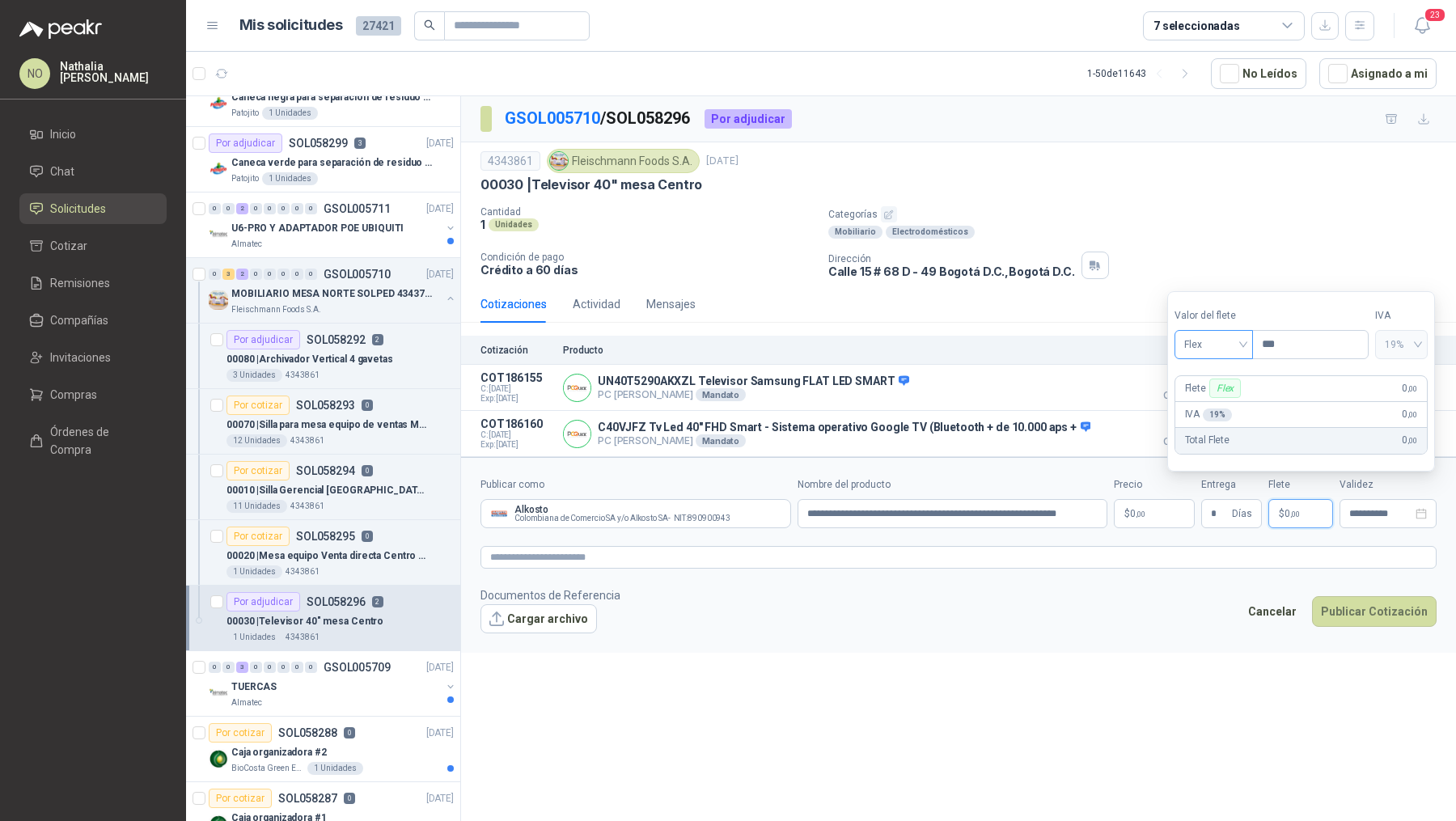
click at [1231, 340] on span "Flex" at bounding box center [1214, 345] width 59 height 24
click at [1223, 406] on div "Incluido" at bounding box center [1214, 405] width 54 height 18
click at [1146, 510] on body "NO Nathalia Ortega Inicio Chat Solicitudes Cotizar Remisiones Compañías Invitac…" at bounding box center [728, 410] width 1456 height 821
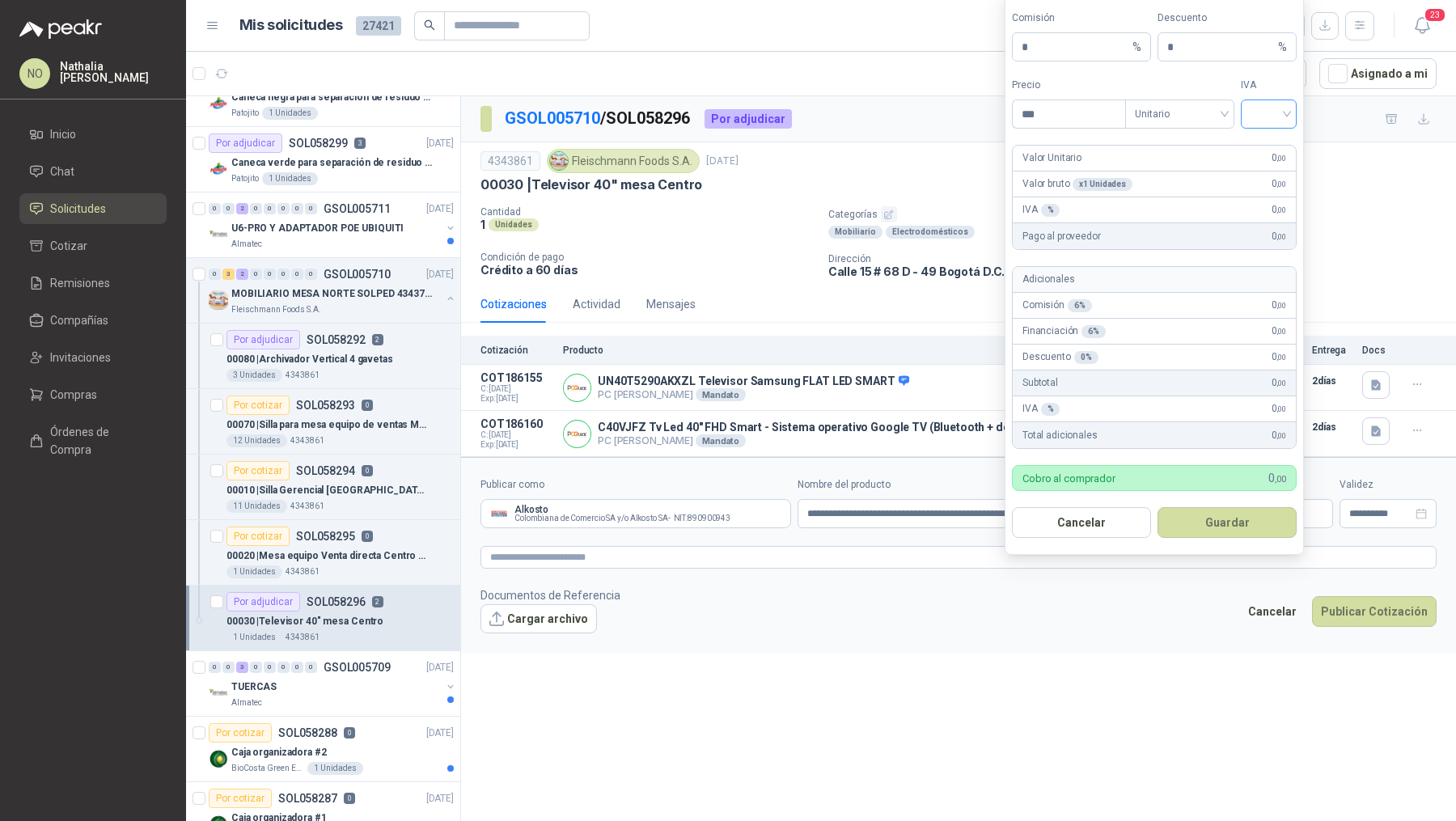
click at [1276, 112] on input "search" at bounding box center [1269, 112] width 36 height 24
click at [1274, 150] on div "19%" at bounding box center [1268, 150] width 30 height 18
click at [1185, 126] on span "Unitario" at bounding box center [1180, 114] width 90 height 24
click at [1191, 182] on div "Unitario con IVA" at bounding box center [1180, 176] width 83 height 18
click at [1070, 119] on input "***" at bounding box center [1070, 114] width 112 height 28
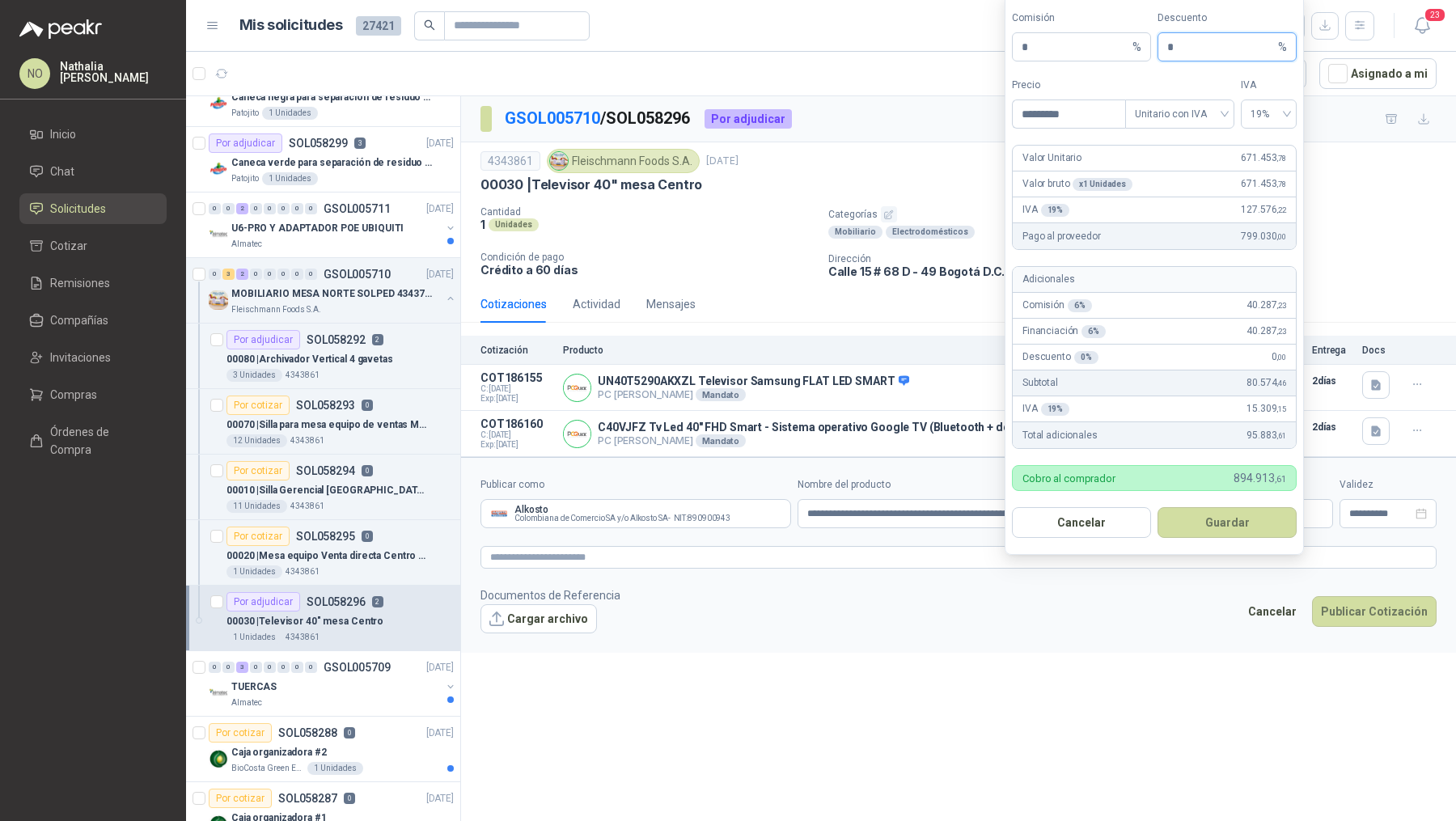
click at [1181, 48] on input "*" at bounding box center [1221, 47] width 107 height 28
click at [1254, 533] on button "Guardar" at bounding box center [1227, 523] width 139 height 31
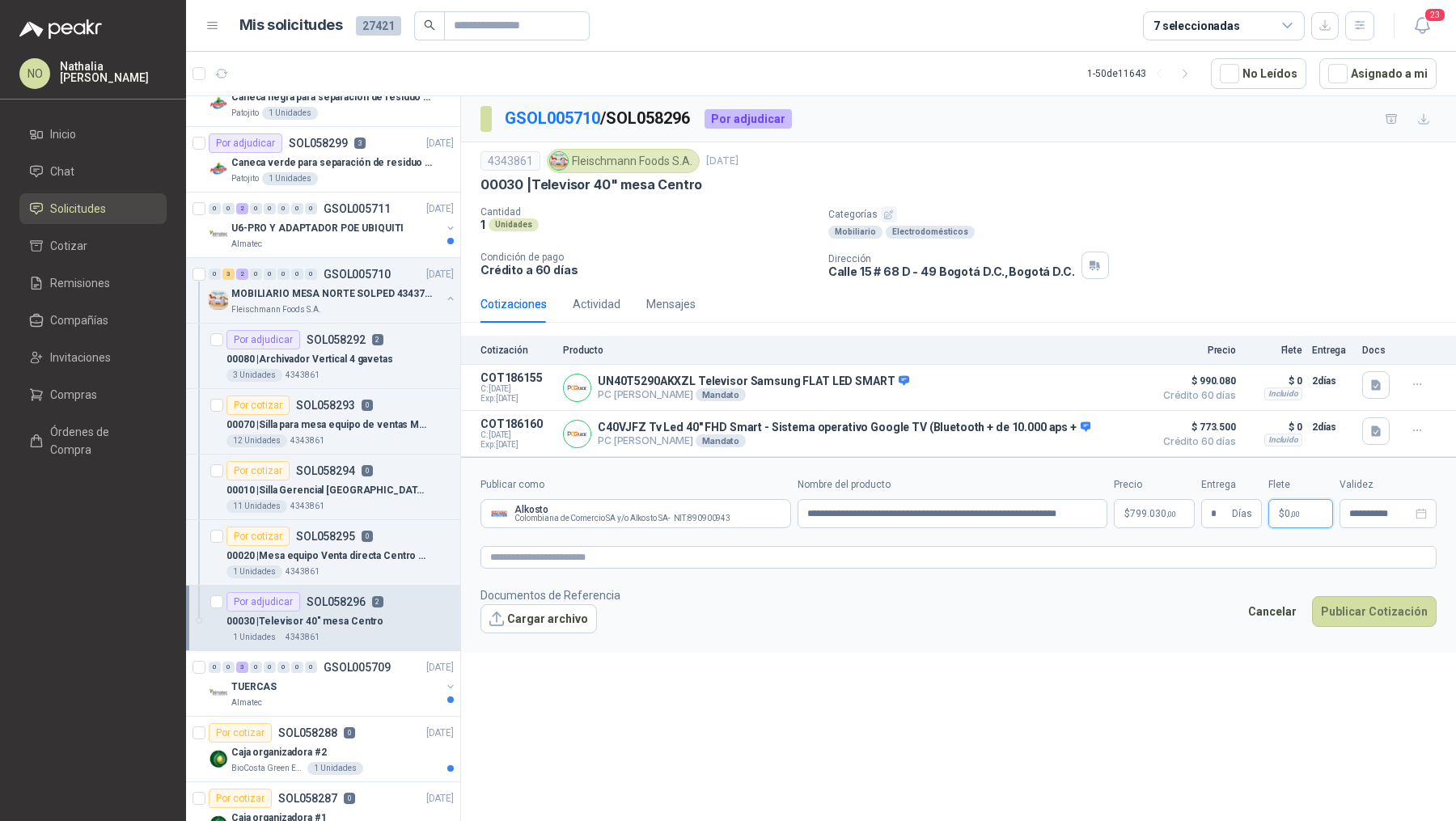
click at [1323, 510] on p "$ 0 ,00" at bounding box center [1300, 513] width 65 height 29
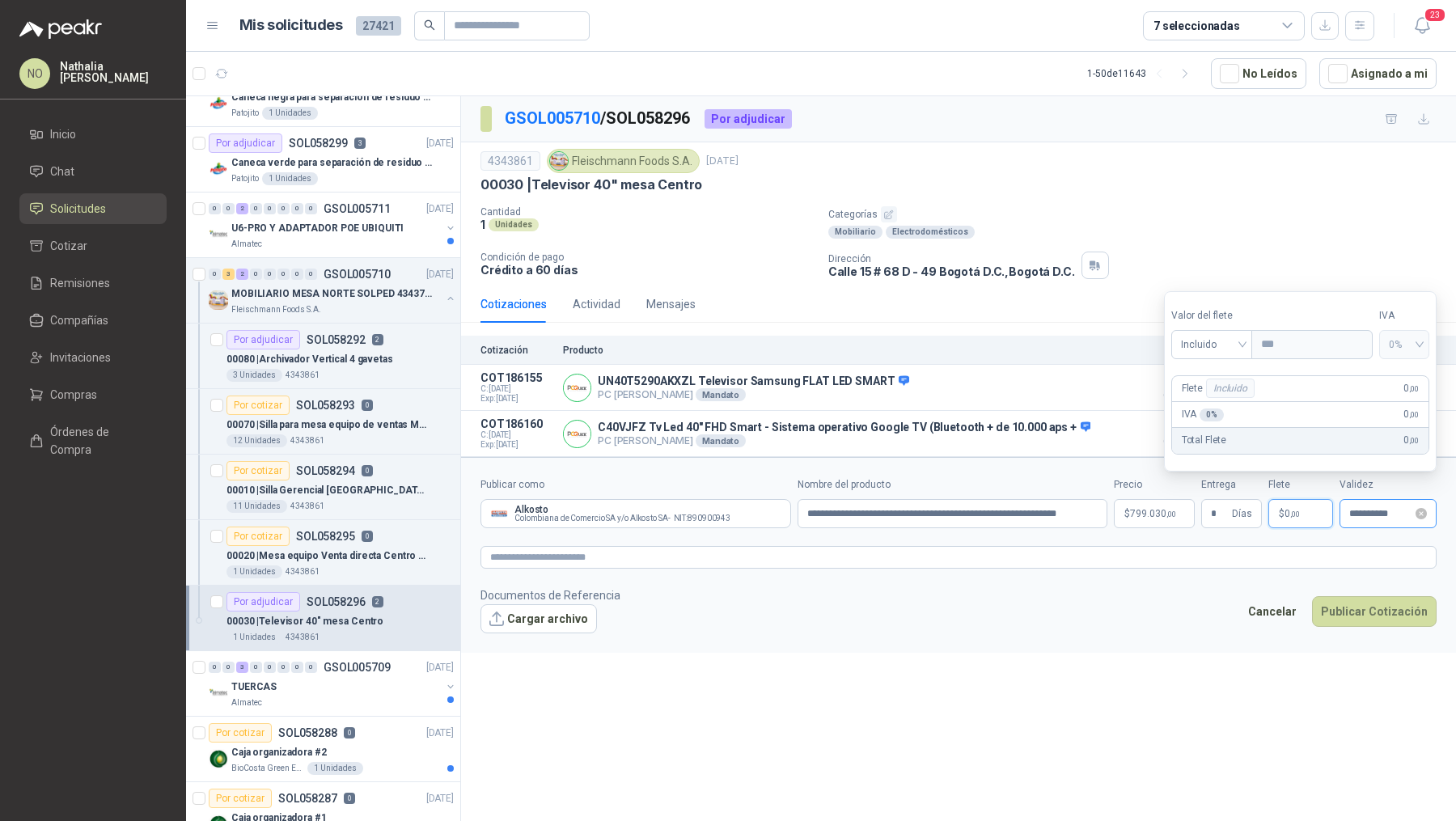
click at [1376, 518] on div "**********" at bounding box center [1389, 513] width 97 height 29
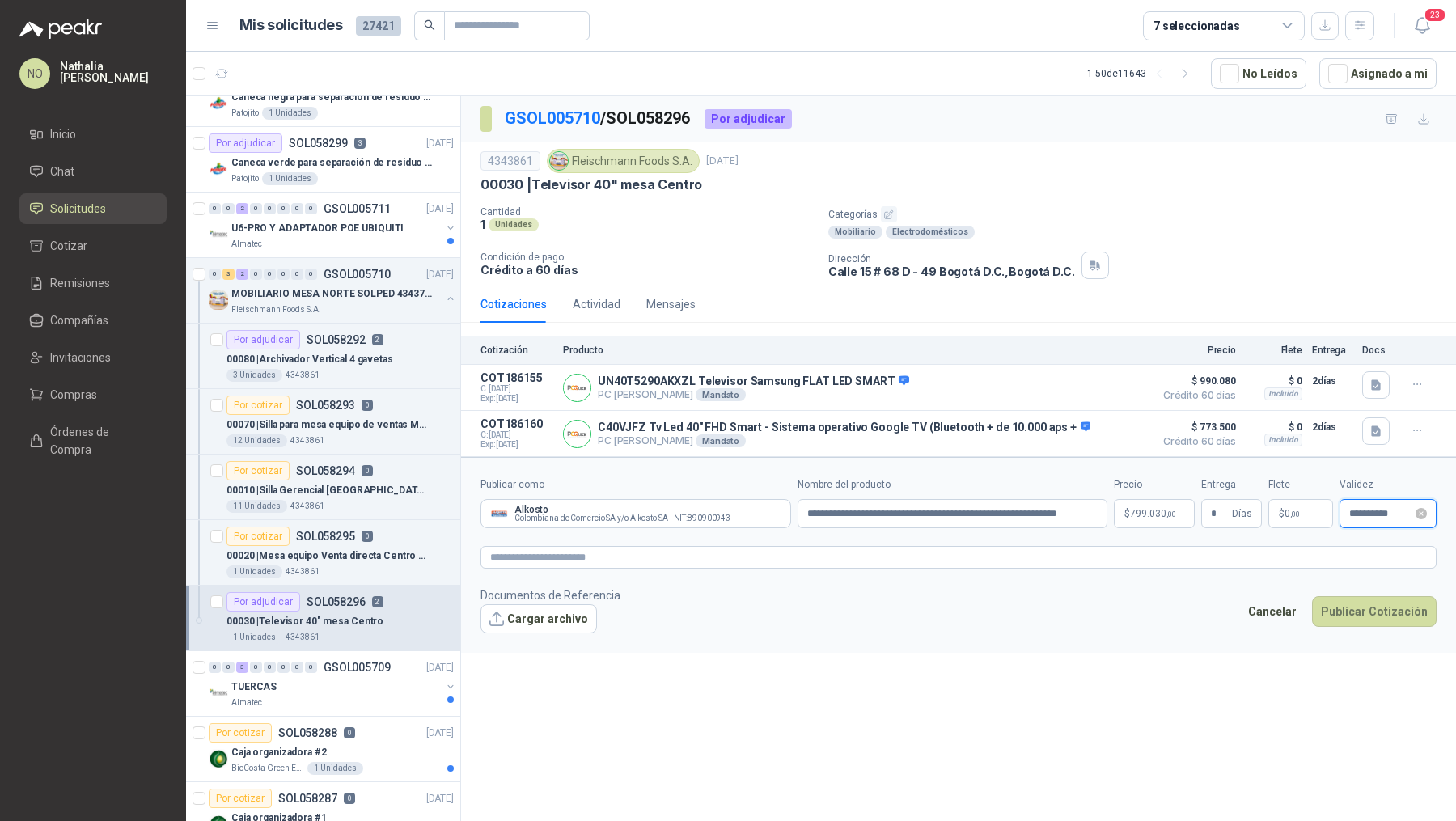
click at [1376, 516] on input "**********" at bounding box center [1381, 514] width 63 height 10
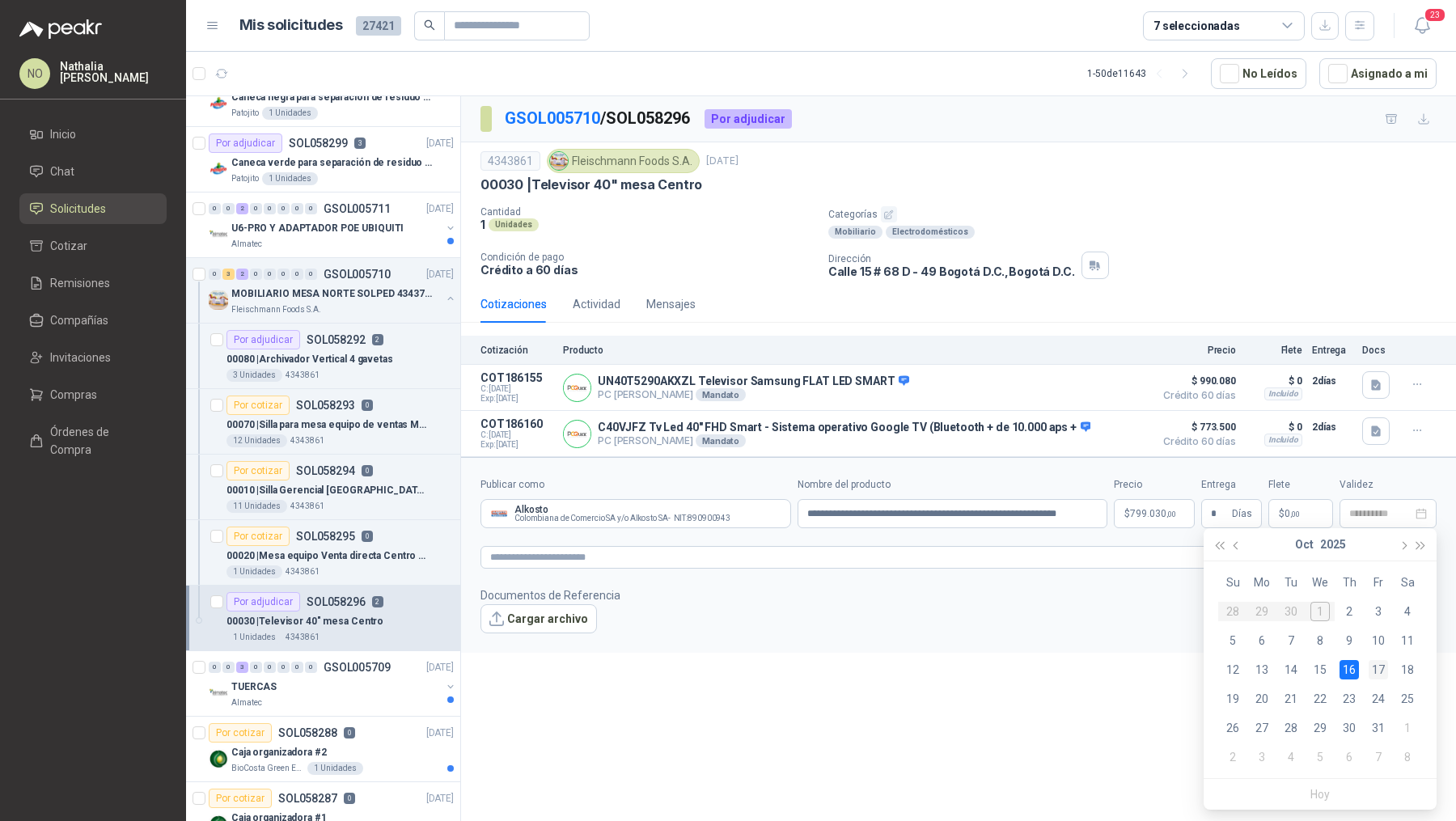
click at [1379, 668] on div "17" at bounding box center [1378, 670] width 19 height 19
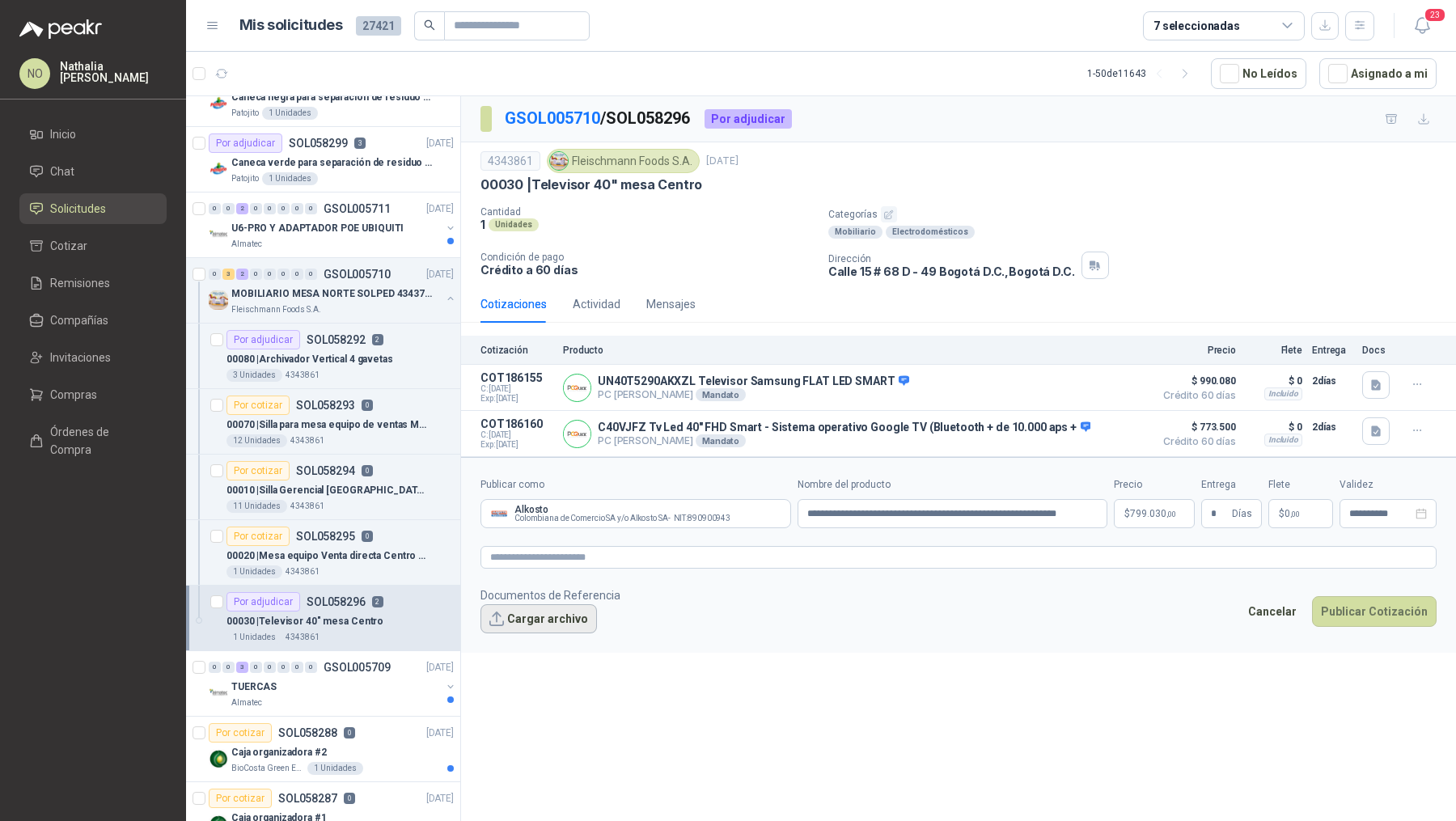
click at [560, 622] on button "Cargar archivo" at bounding box center [539, 619] width 117 height 29
click at [566, 610] on button "Cargar archivo" at bounding box center [539, 619] width 117 height 29
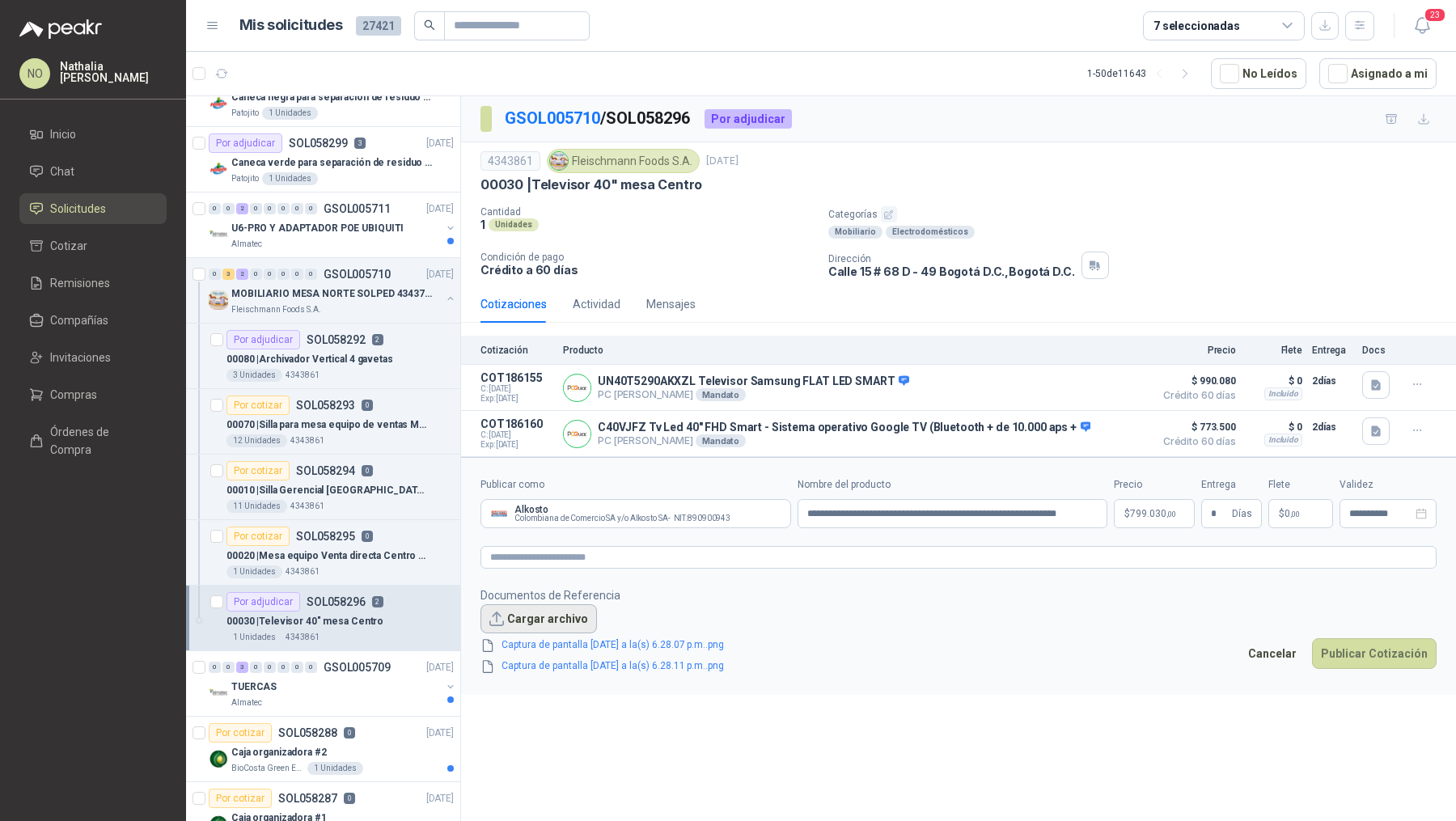
click at [523, 604] on button "Cargar archivo" at bounding box center [539, 619] width 117 height 29
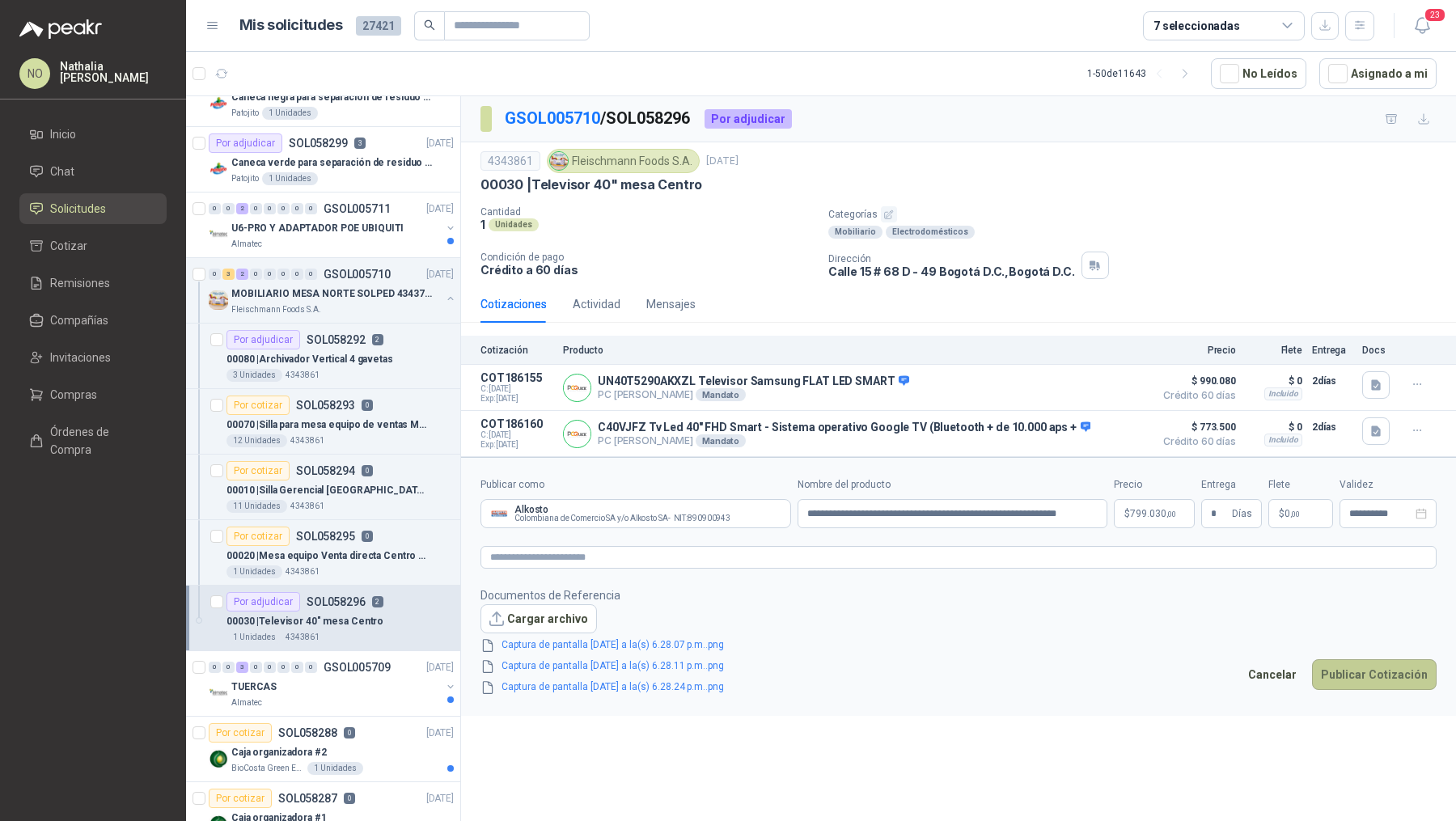
click at [1381, 673] on button "Publicar Cotización" at bounding box center [1375, 675] width 125 height 31
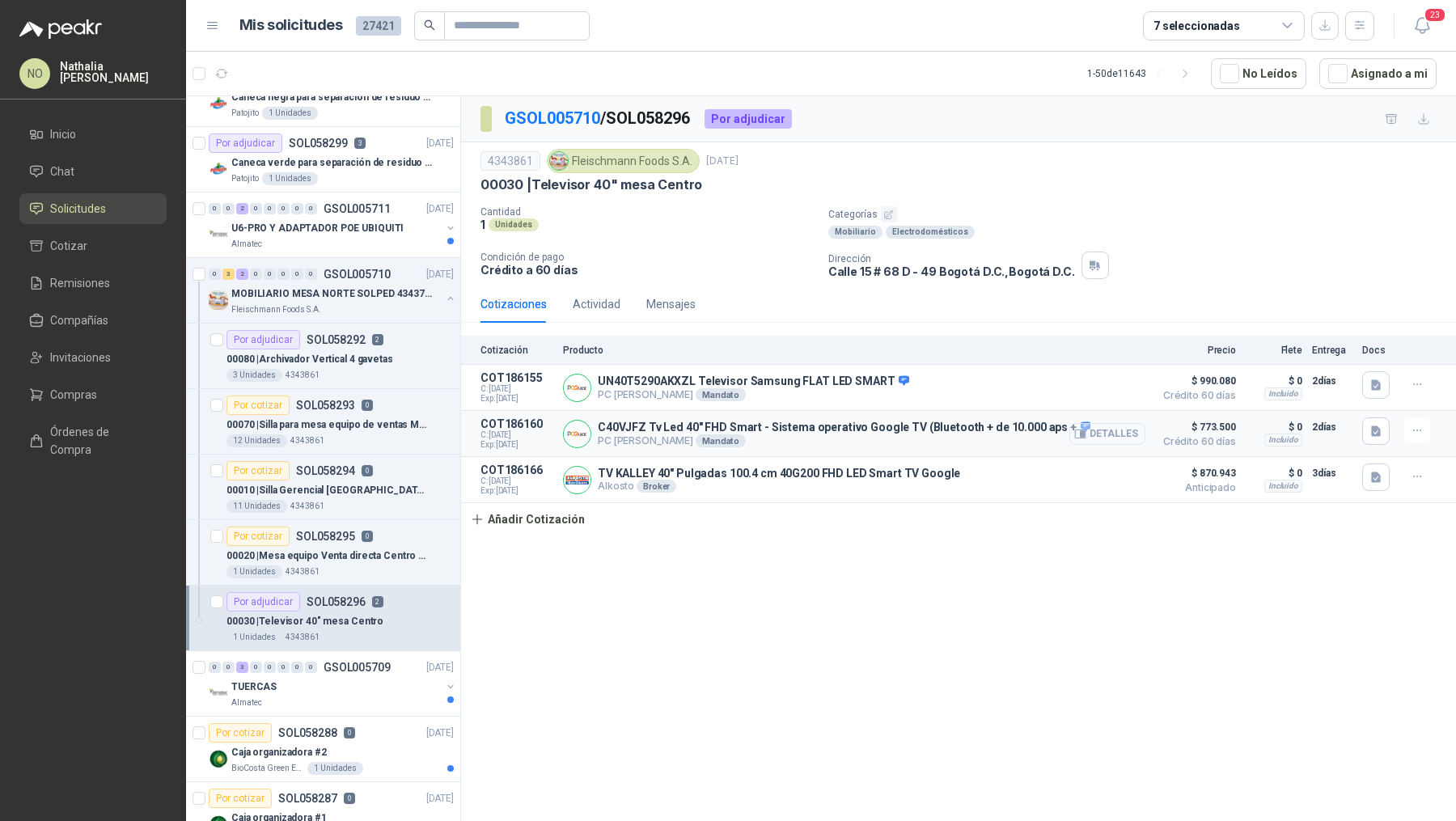
click at [1114, 432] on button "Detalles" at bounding box center [1108, 433] width 76 height 22
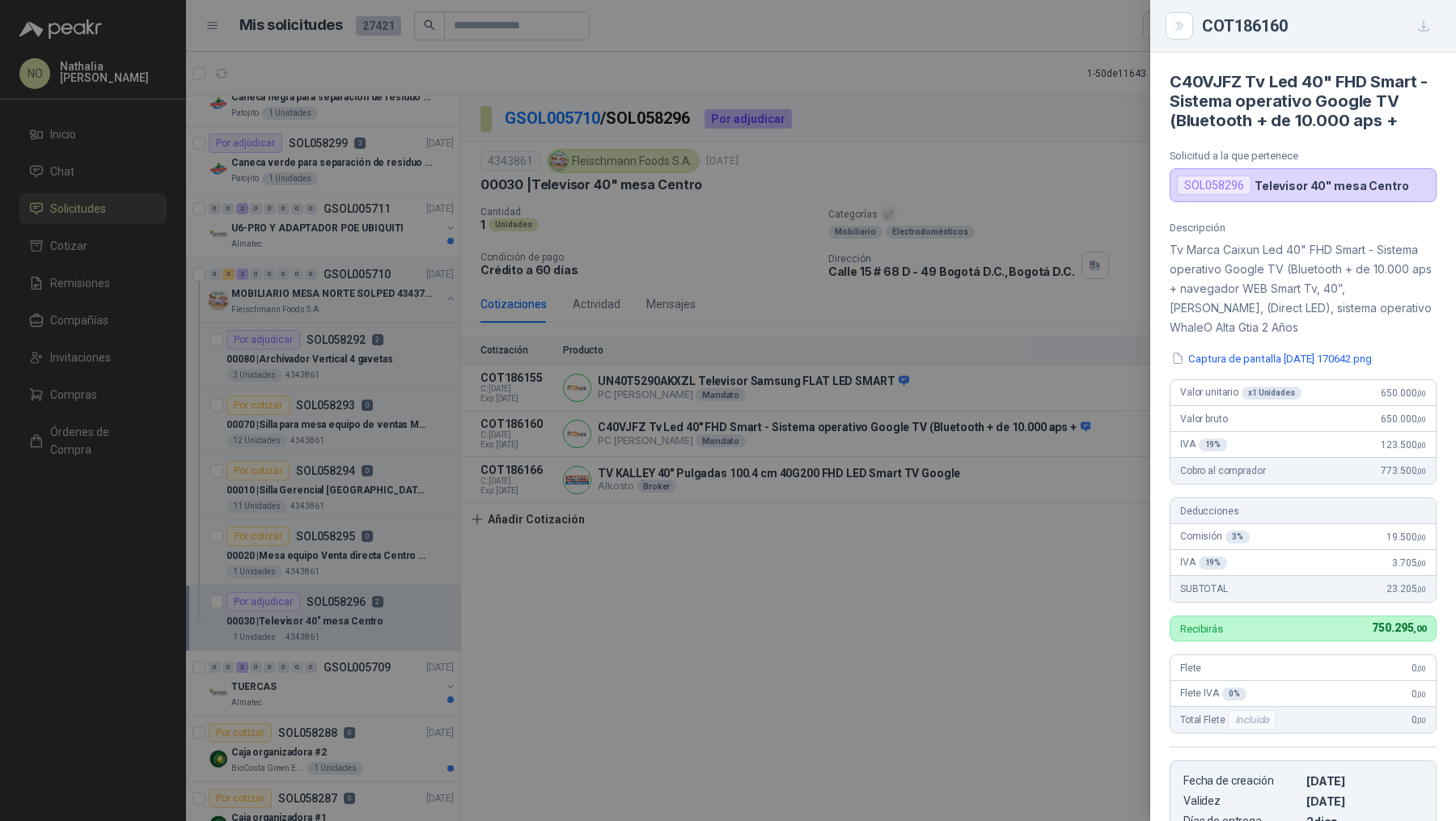
click at [1052, 478] on div at bounding box center [728, 410] width 1456 height 821
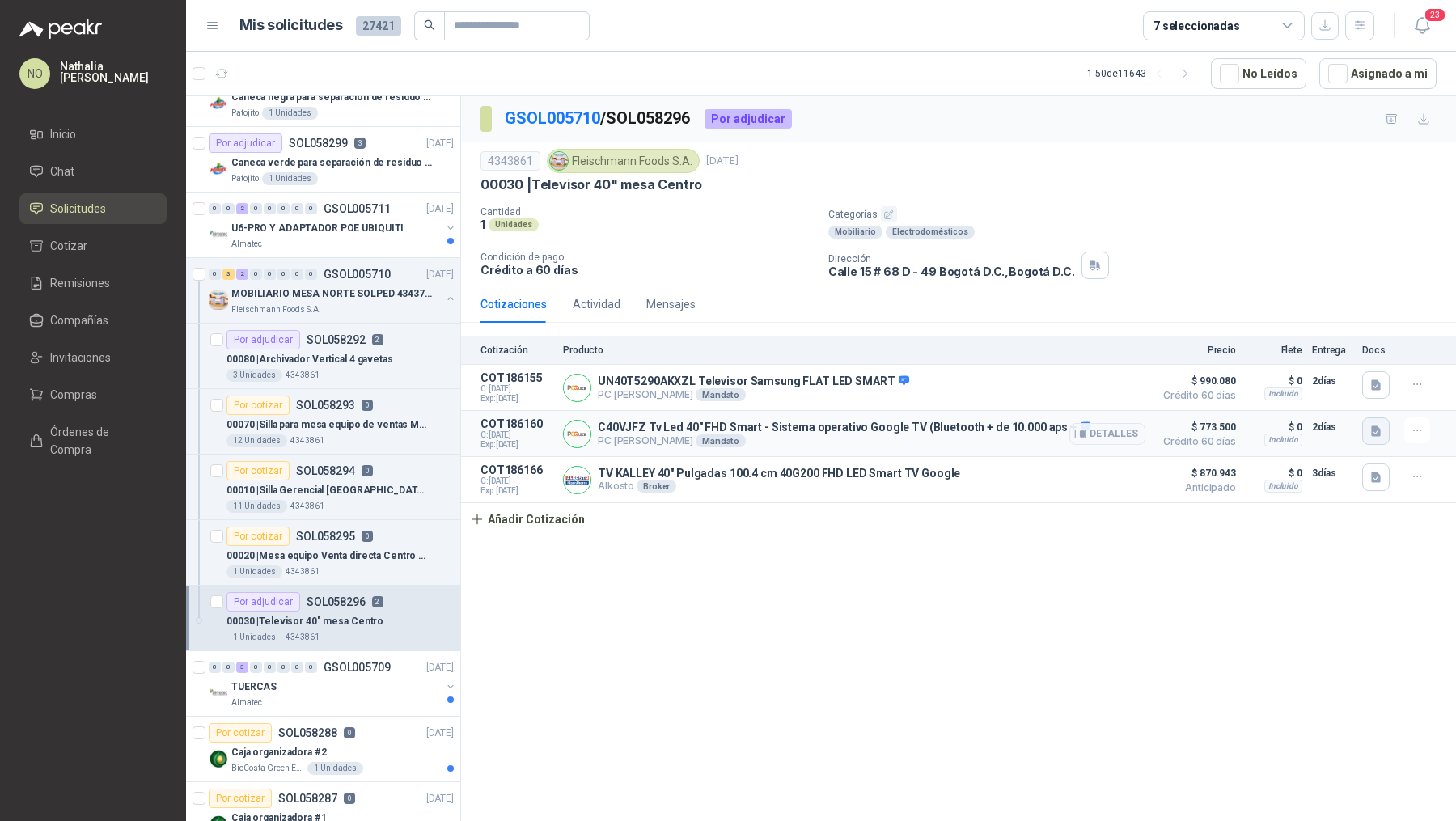
click at [1367, 431] on button "button" at bounding box center [1376, 431] width 28 height 28
click at [1312, 392] on button "Captura de pantalla 2025-10-01 170642.png" at bounding box center [1277, 392] width 204 height 17
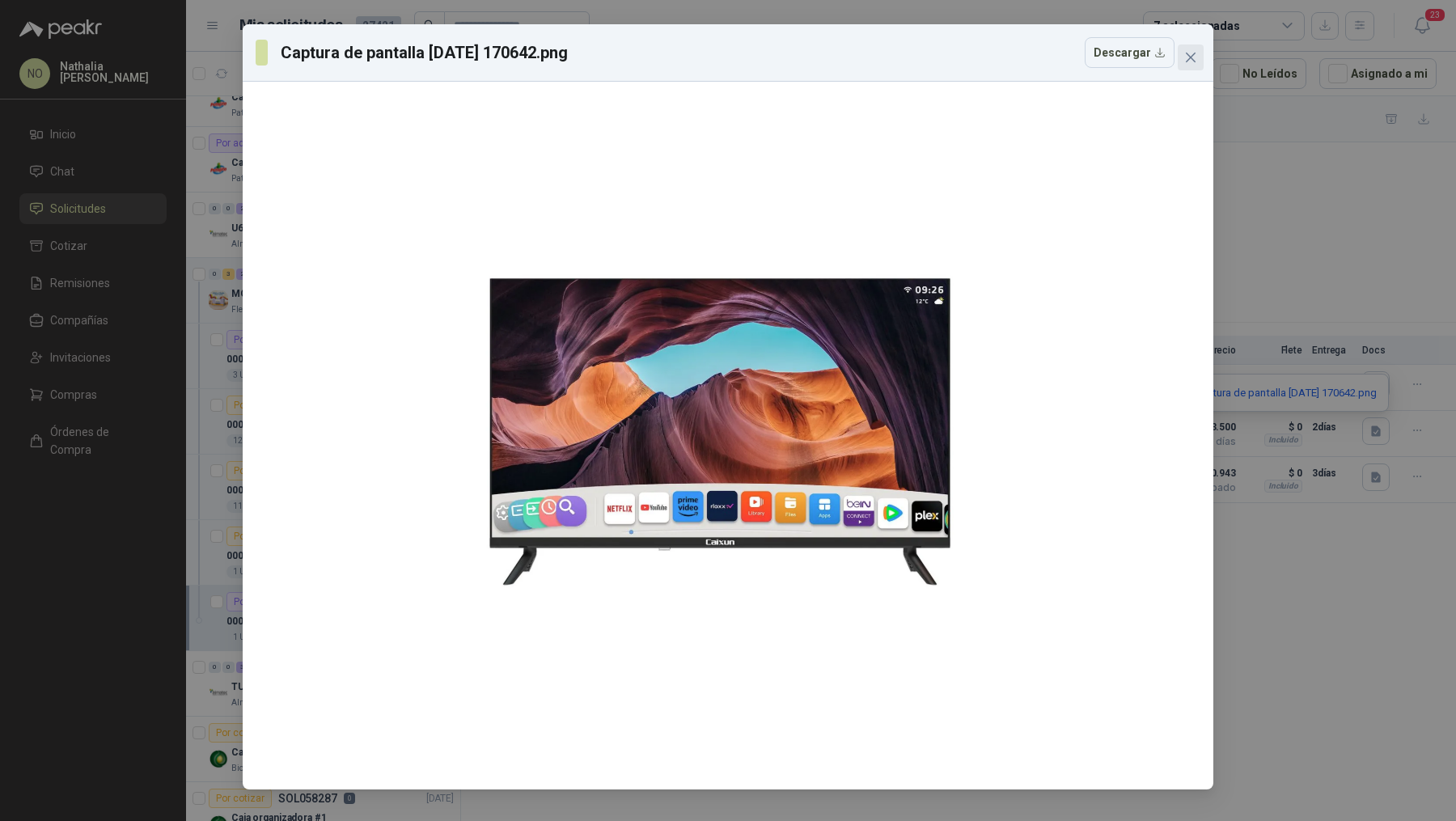
click at [1191, 65] on button "Close" at bounding box center [1191, 57] width 26 height 26
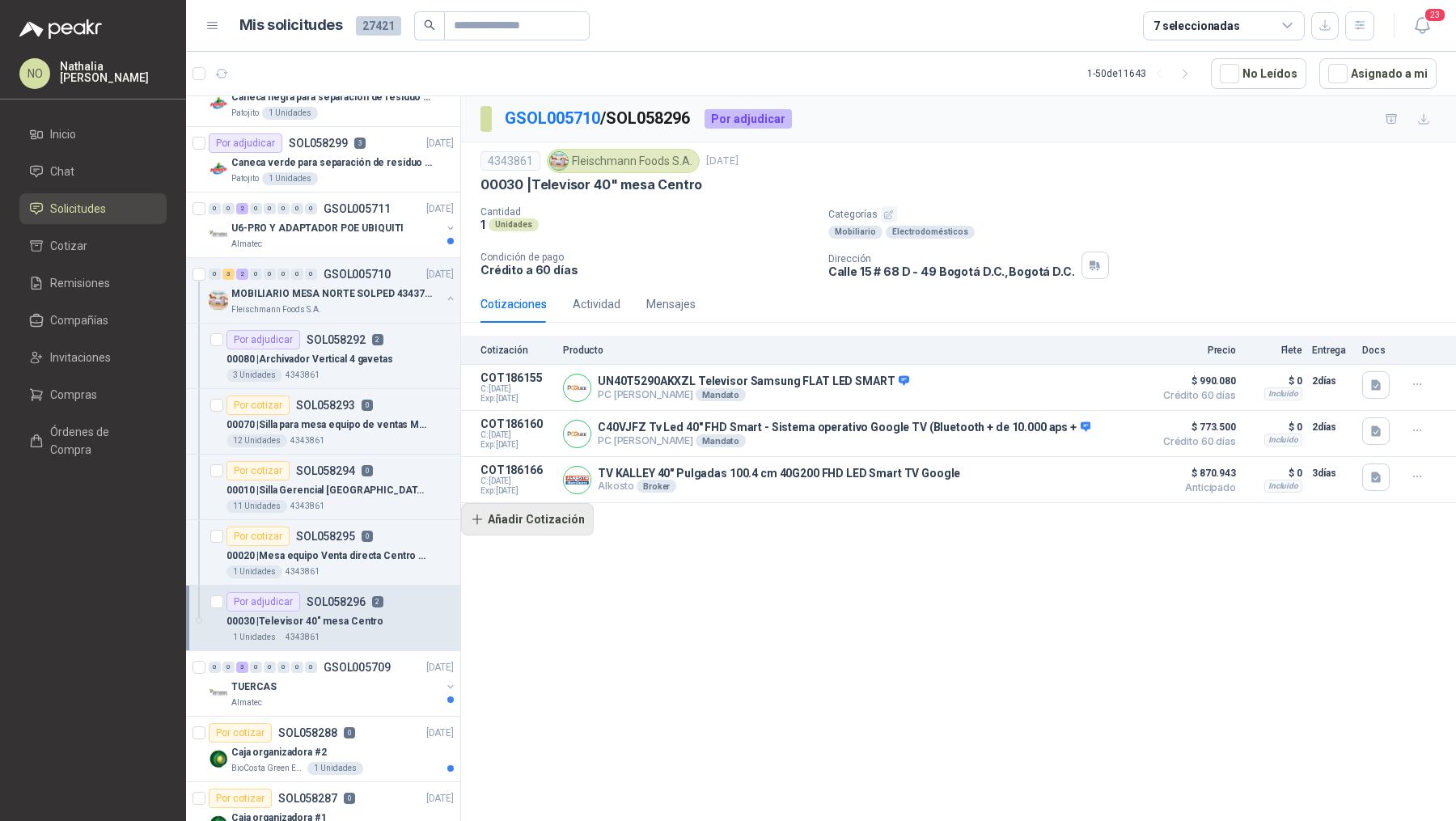
click at [530, 526] on button "Añadir Cotización" at bounding box center [527, 519] width 132 height 32
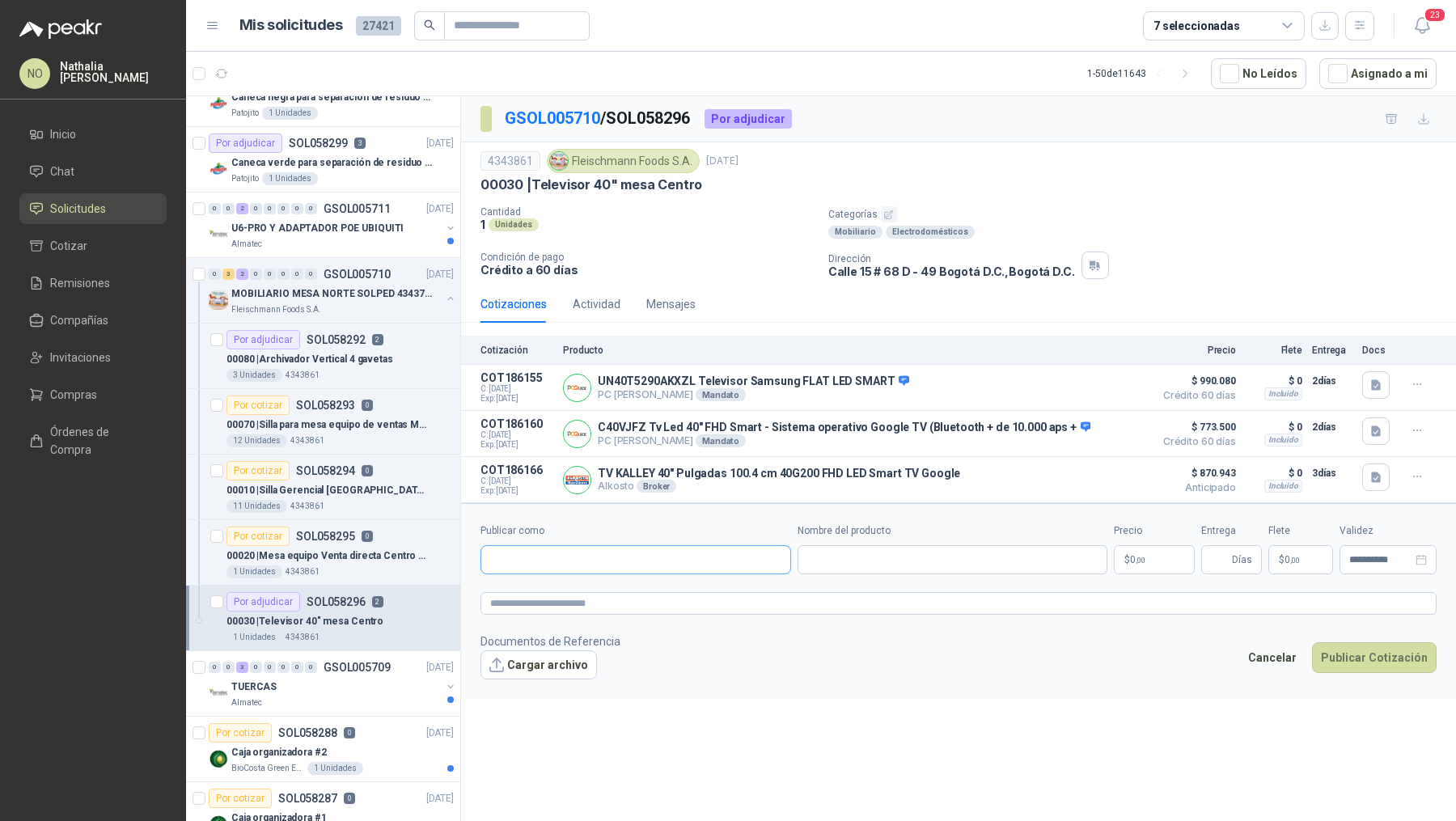
click at [641, 548] on input "Publicar como" at bounding box center [635, 560] width 309 height 28
click at [648, 593] on p "Alkosto" at bounding box center [627, 590] width 216 height 10
click at [874, 556] on input "Nombre del producto" at bounding box center [953, 560] width 310 height 29
paste input "**********"
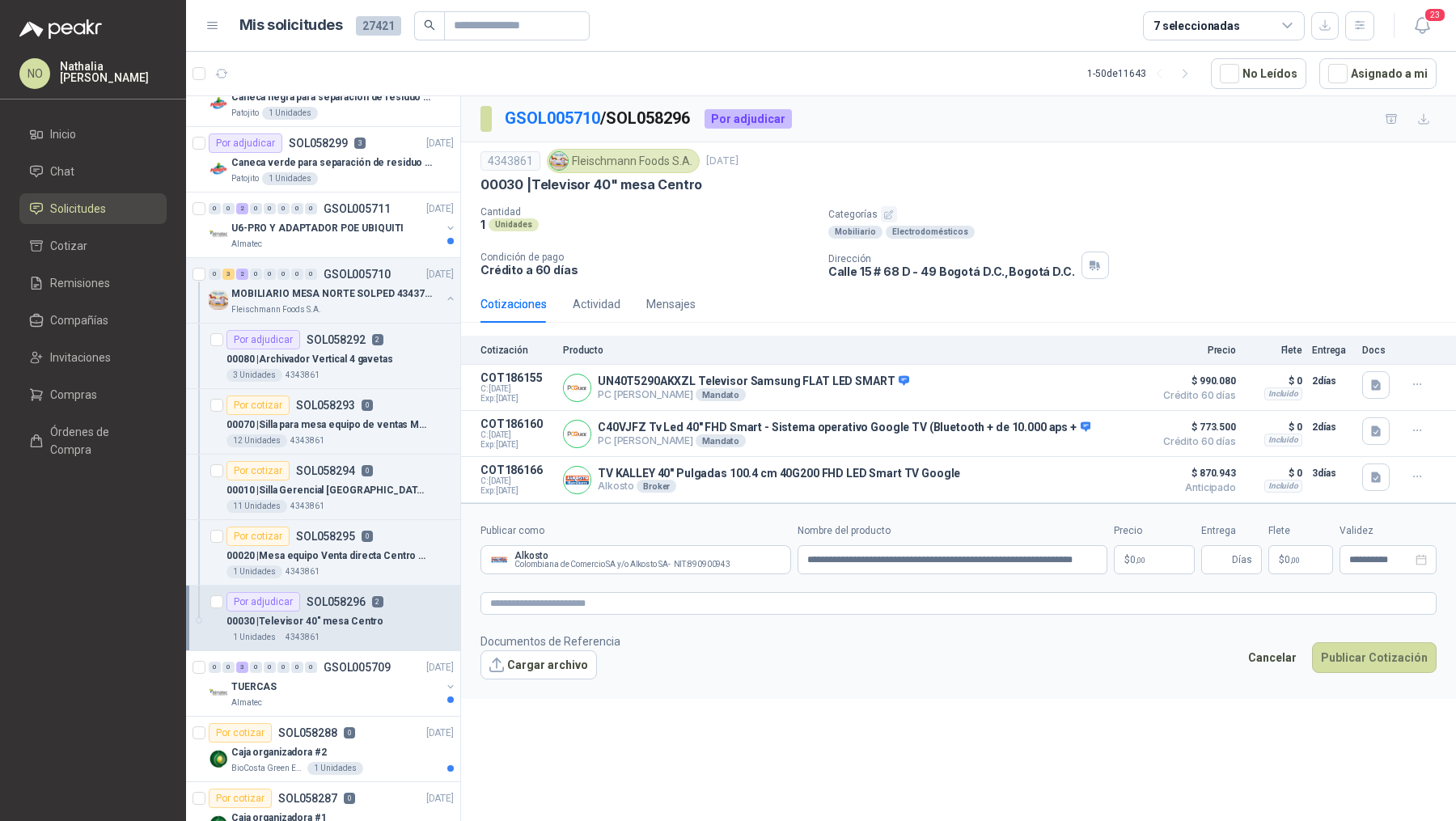
click at [1172, 552] on body "NO Nathalia Ortega Inicio Chat Solicitudes Cotizar Remisiones Compañías Invitac…" at bounding box center [728, 410] width 1456 height 821
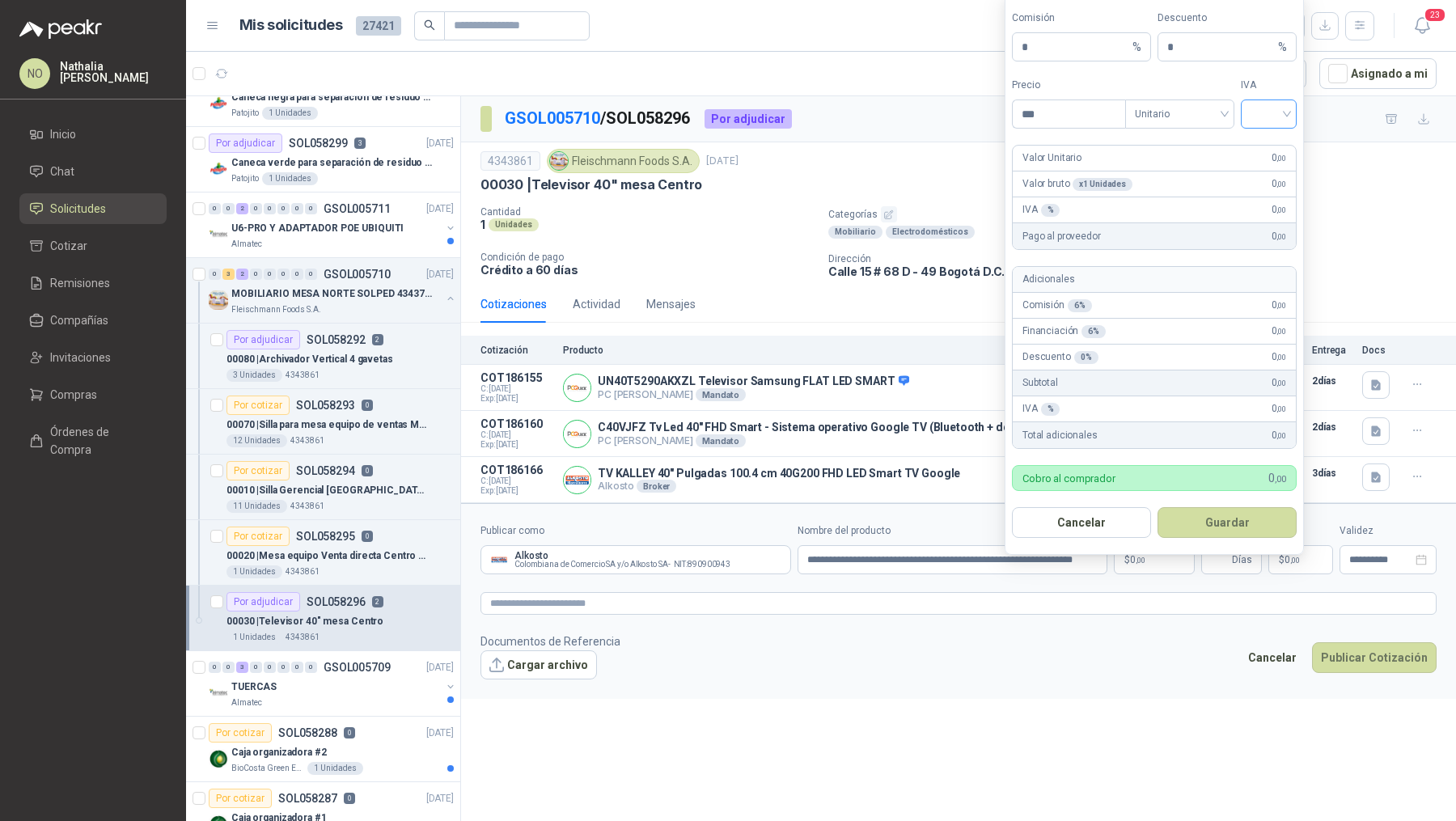
click at [1272, 121] on input "search" at bounding box center [1269, 112] width 36 height 24
click at [1264, 157] on div "19%" at bounding box center [1268, 150] width 30 height 18
click at [1203, 124] on span "Unitario" at bounding box center [1180, 114] width 90 height 24
click at [1188, 179] on div "Unitario con IVA" at bounding box center [1180, 176] width 83 height 18
click at [1090, 128] on input "***" at bounding box center [1070, 114] width 112 height 28
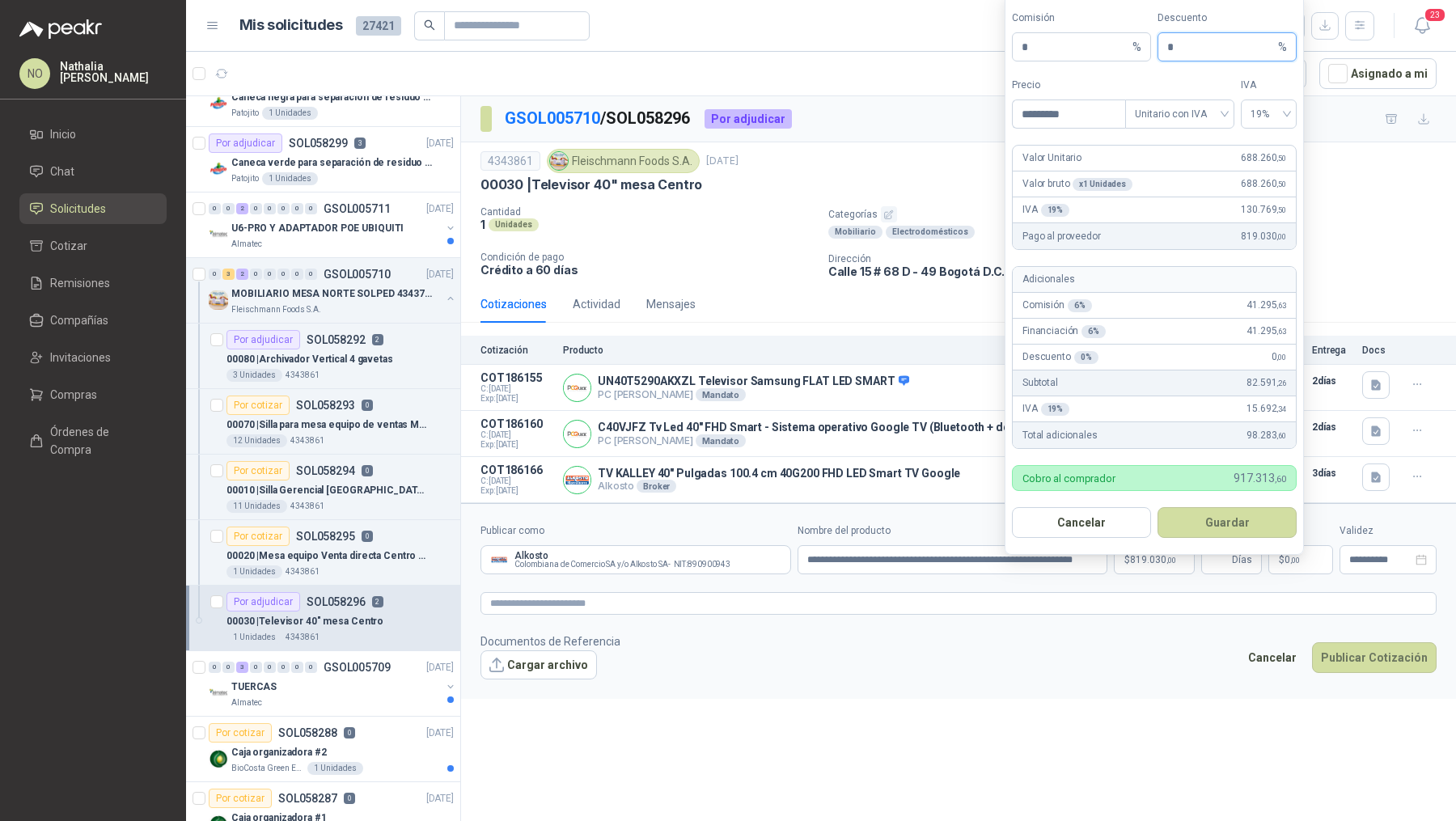
click at [1193, 48] on input "*" at bounding box center [1221, 47] width 107 height 28
click at [1214, 522] on button "Guardar" at bounding box center [1227, 523] width 139 height 31
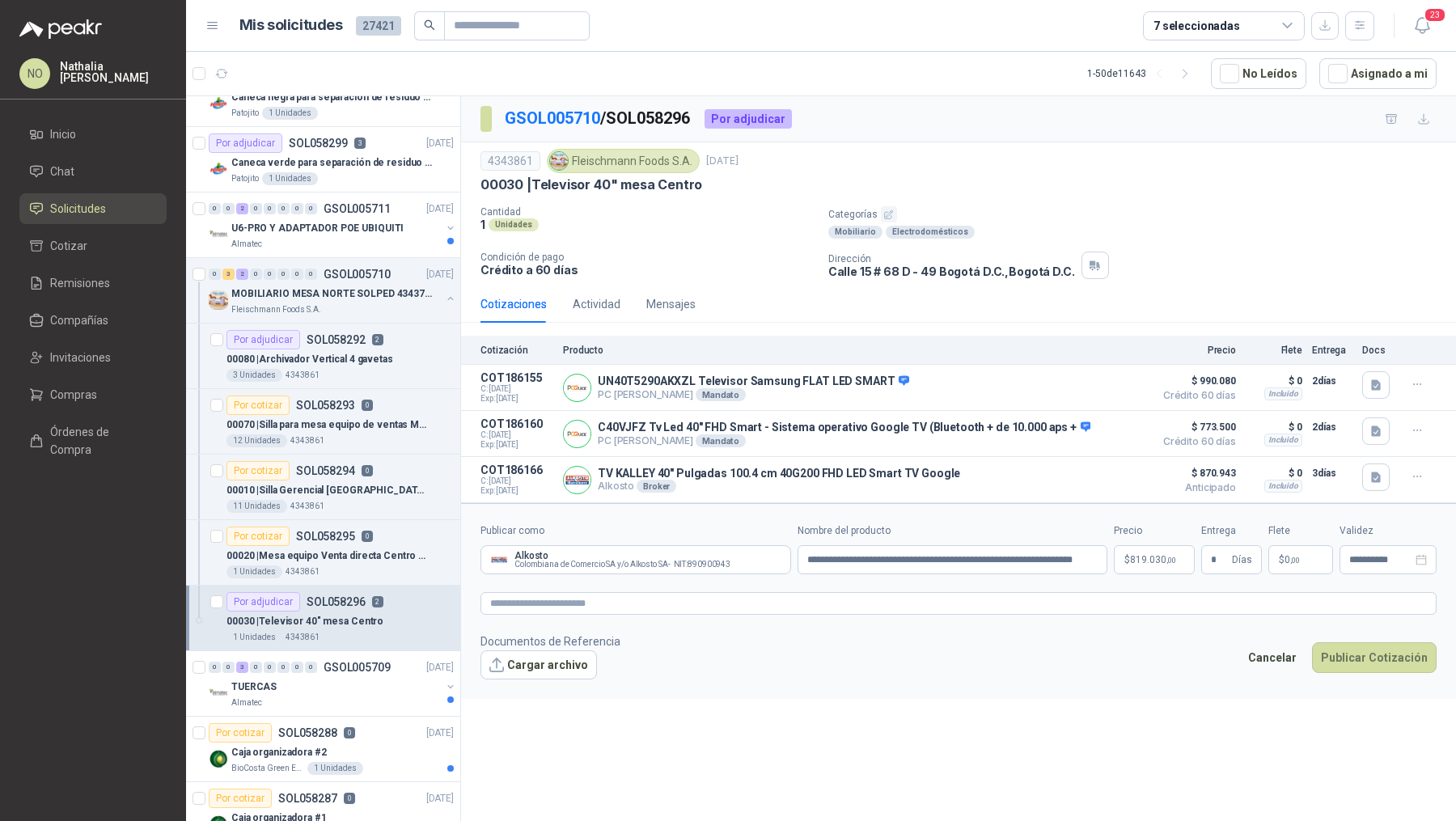
click at [1106, 737] on div "GSOL005710 / SOL058296 Por adjudicar 4343861 Fleischmann Foods S.A. 1 oct, 2025…" at bounding box center [958, 461] width 995 height 730
click at [1355, 557] on input "**********" at bounding box center [1381, 560] width 63 height 10
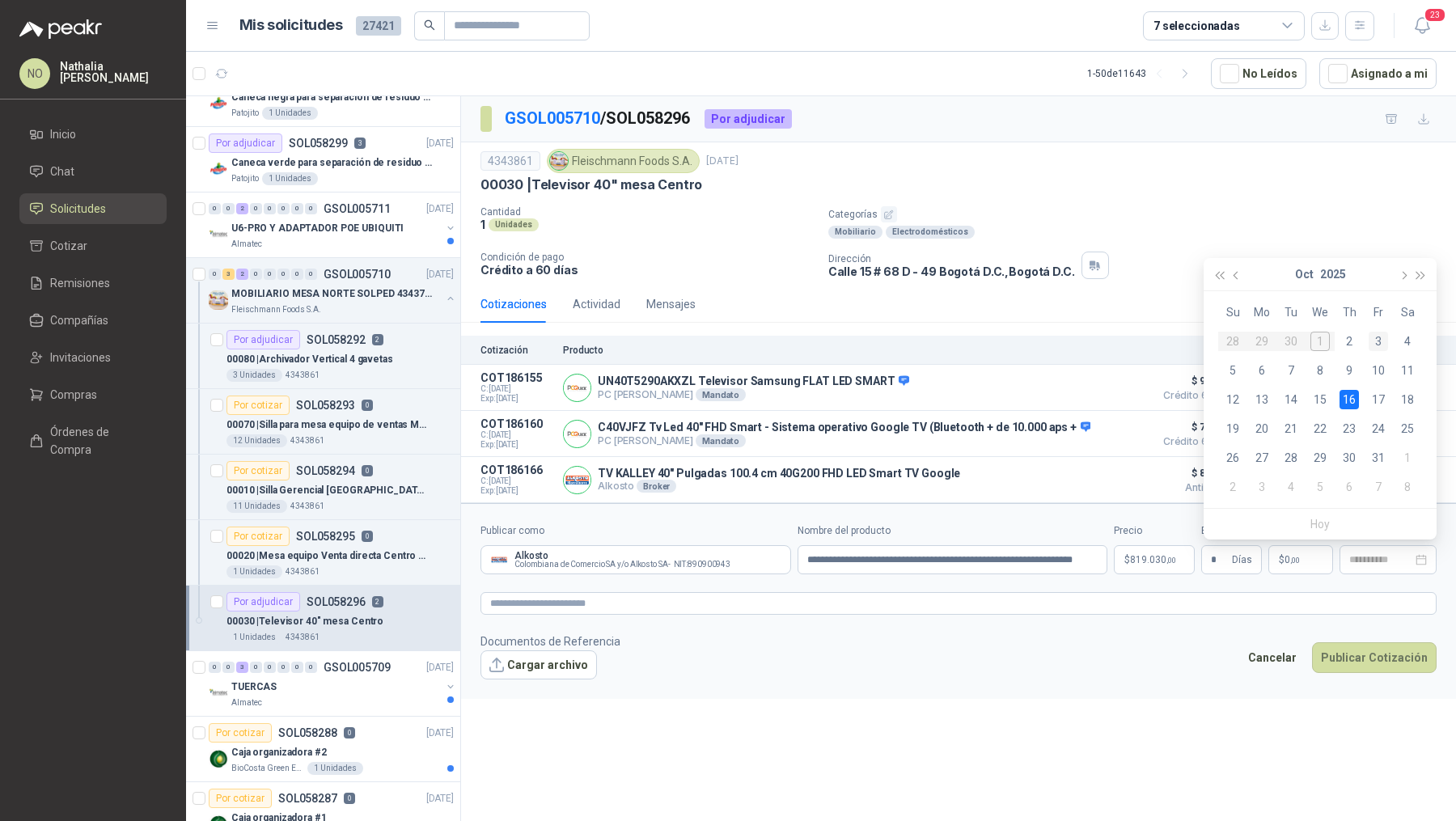
click at [1384, 344] on div "3" at bounding box center [1378, 341] width 19 height 19
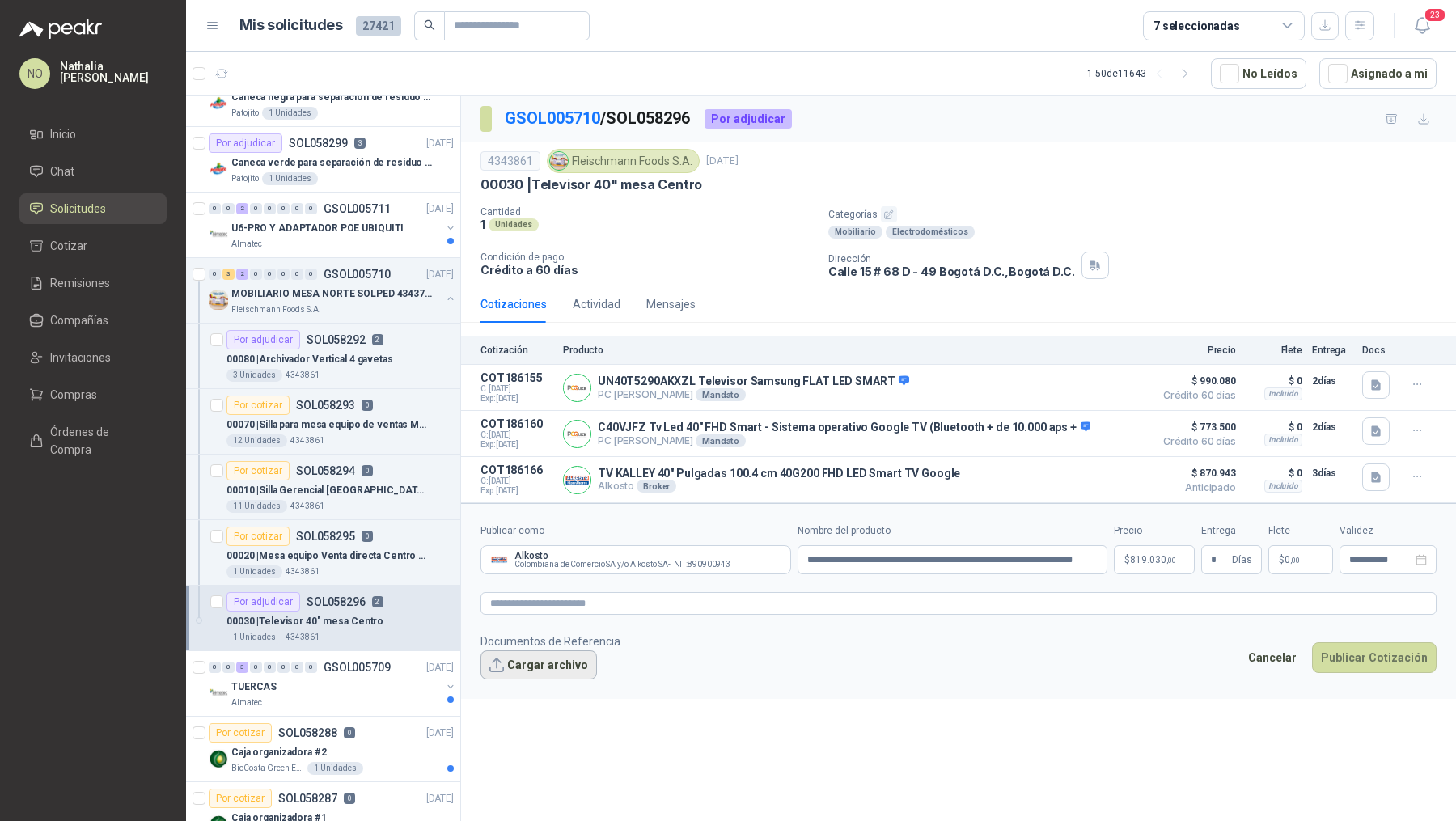
click at [560, 664] on button "Cargar archivo" at bounding box center [539, 665] width 117 height 29
click at [529, 659] on button "Cargar archivo" at bounding box center [539, 665] width 117 height 29
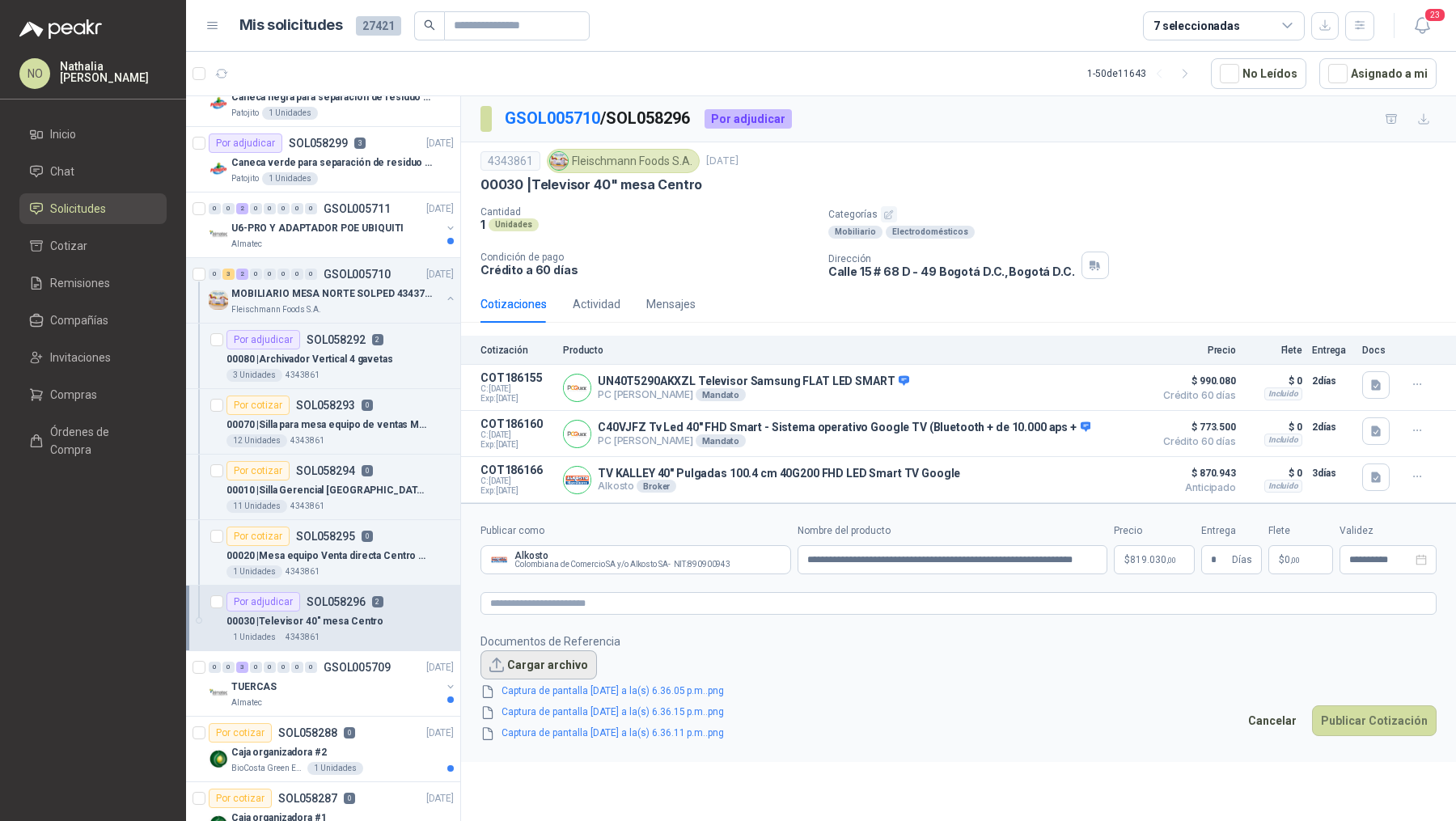
click at [542, 665] on button "Cargar archivo" at bounding box center [539, 665] width 117 height 29
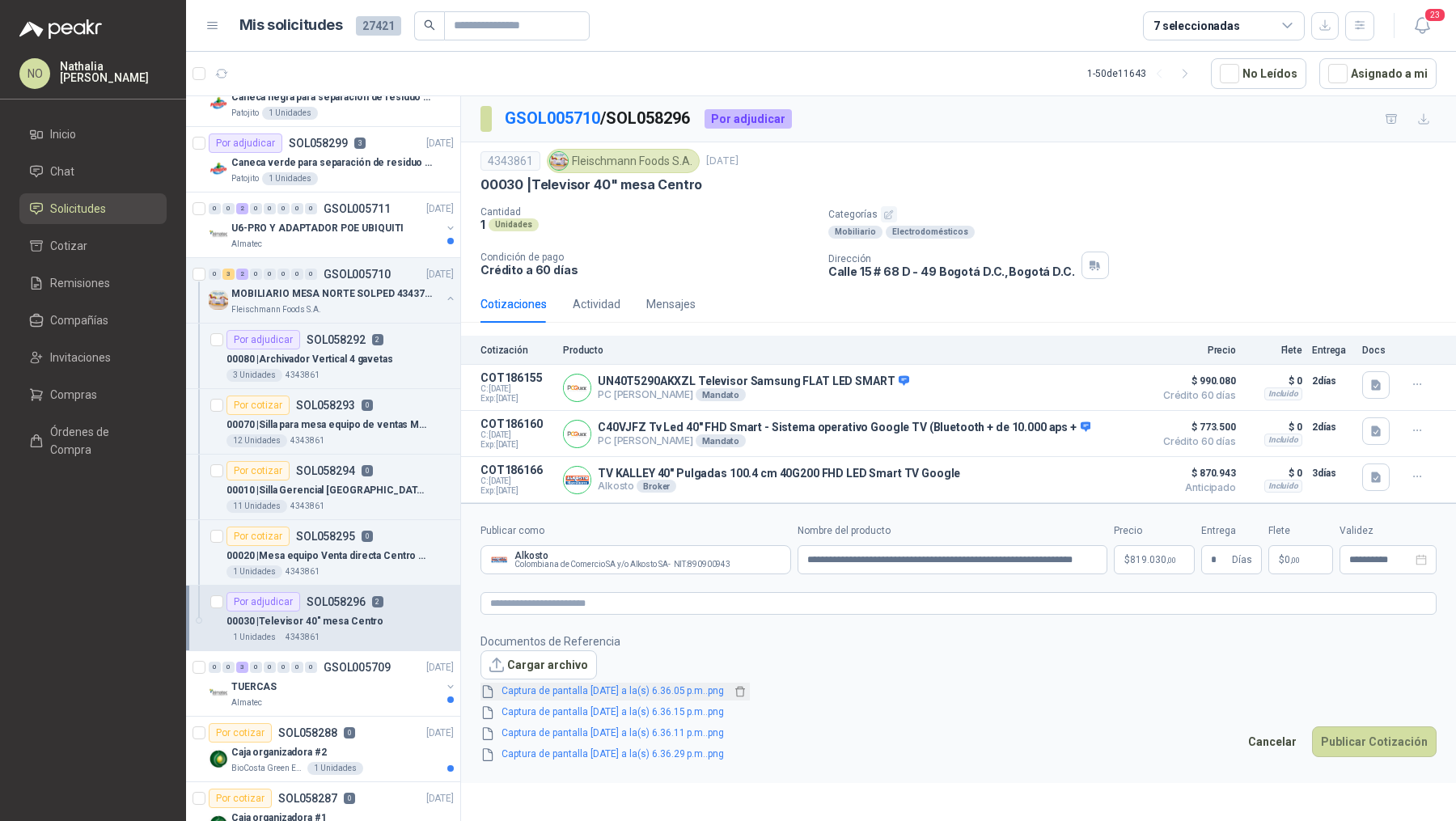
click at [718, 684] on link "Captura de pantalla 2025-10-01 a la(s) 6.36.05 p.m..png" at bounding box center [613, 691] width 235 height 16
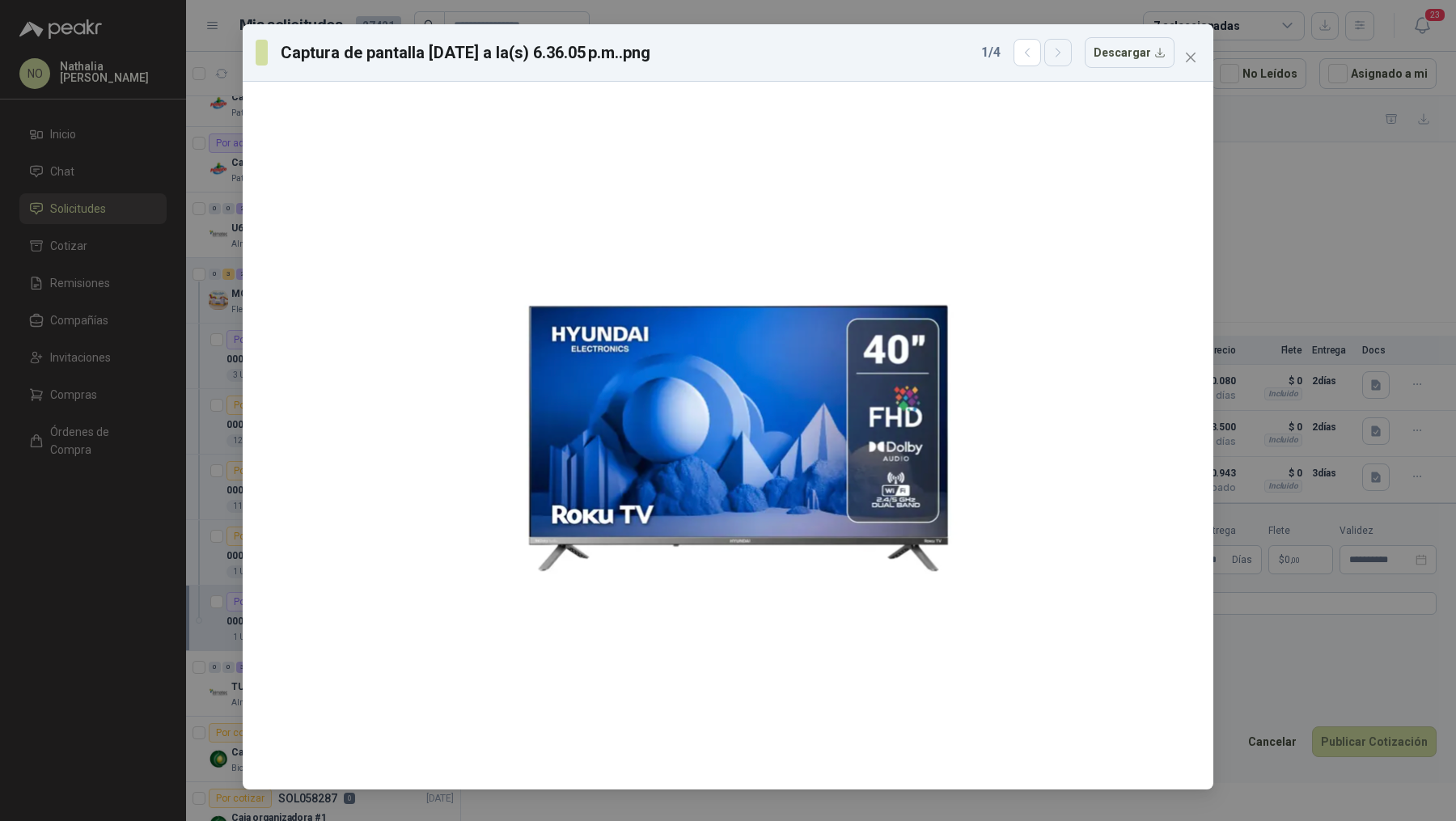
click at [1067, 64] on button "button" at bounding box center [1058, 53] width 28 height 28
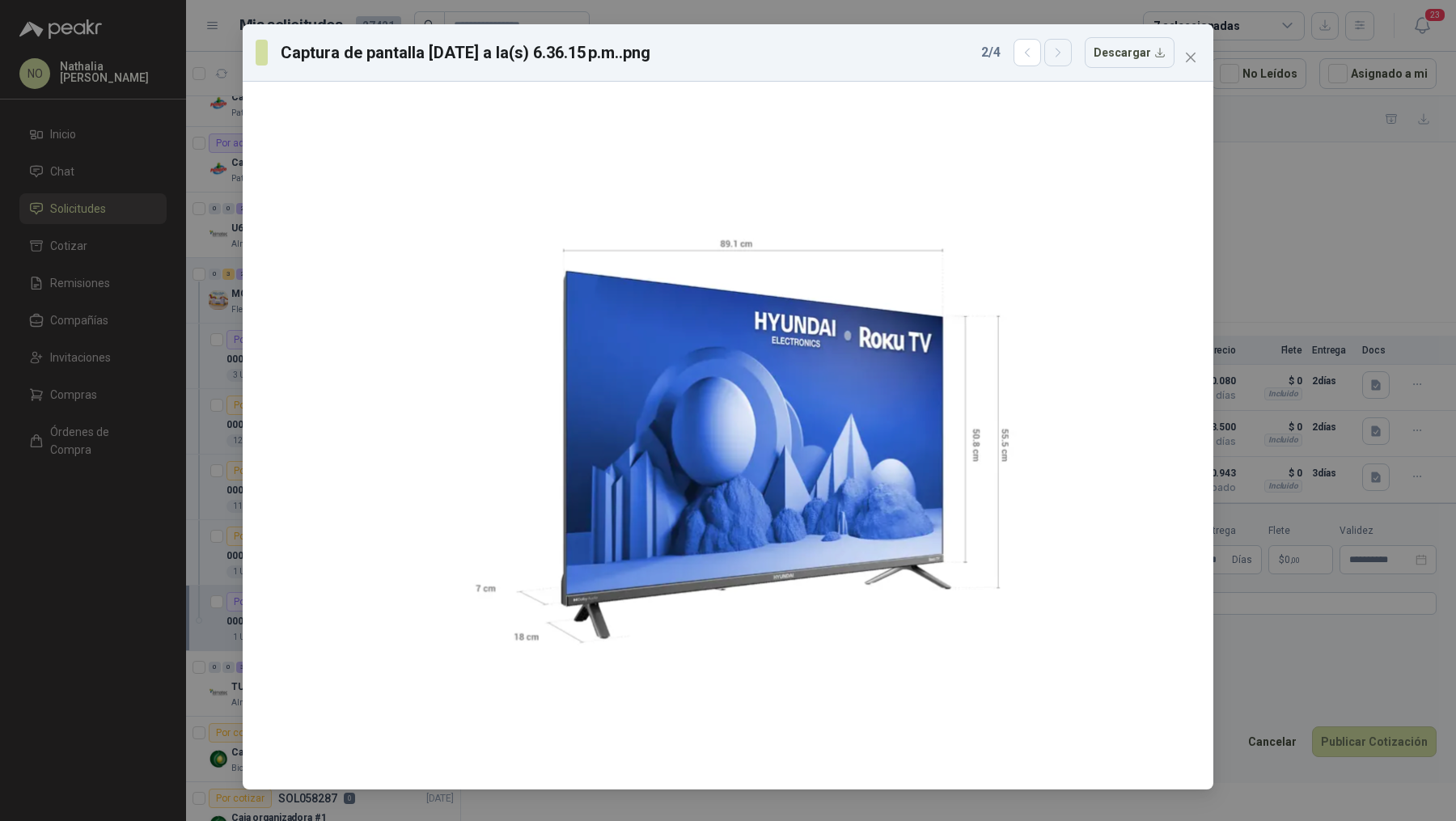
click at [1067, 64] on button "button" at bounding box center [1058, 53] width 28 height 28
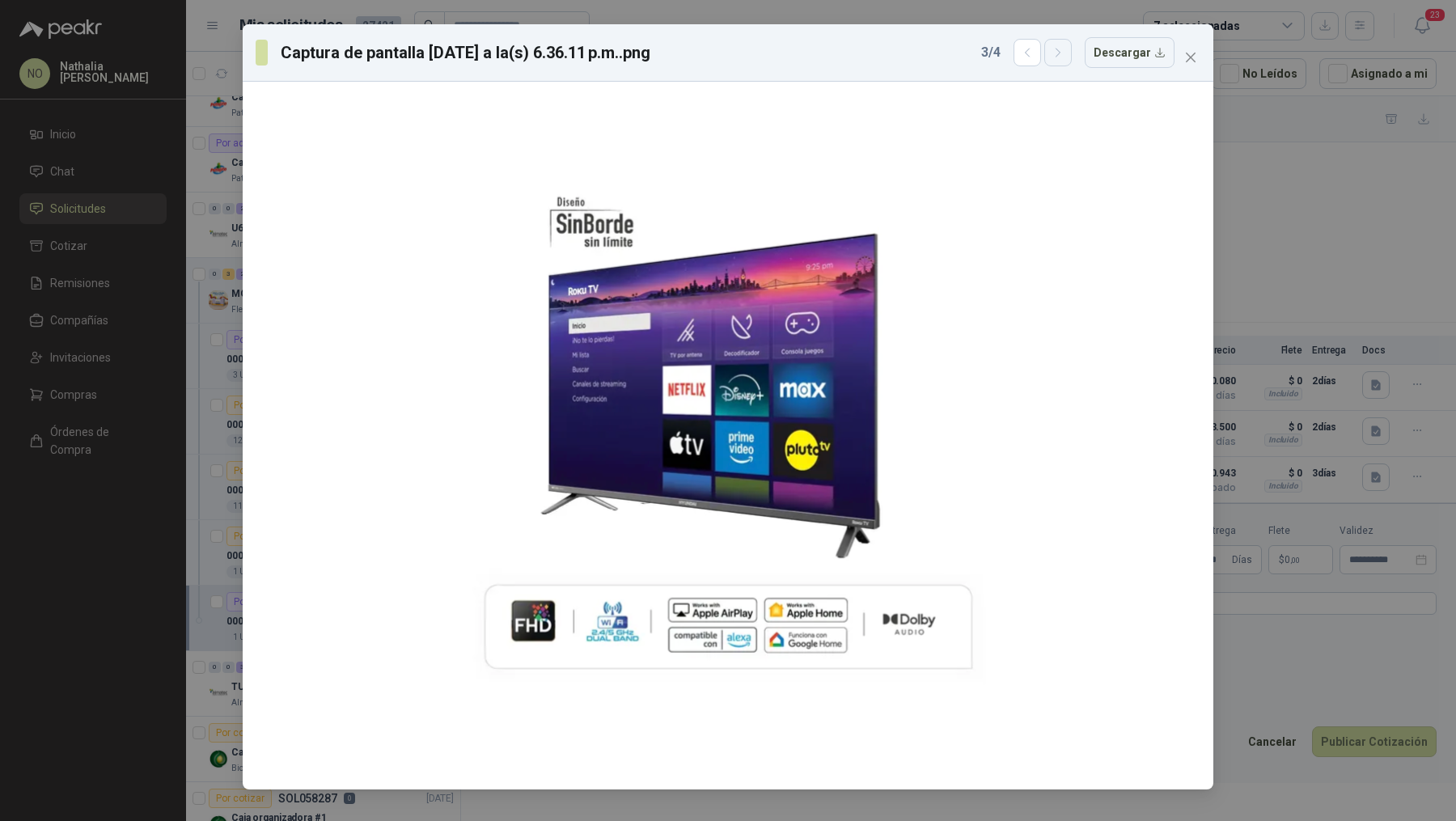
click at [1067, 64] on button "button" at bounding box center [1058, 53] width 28 height 28
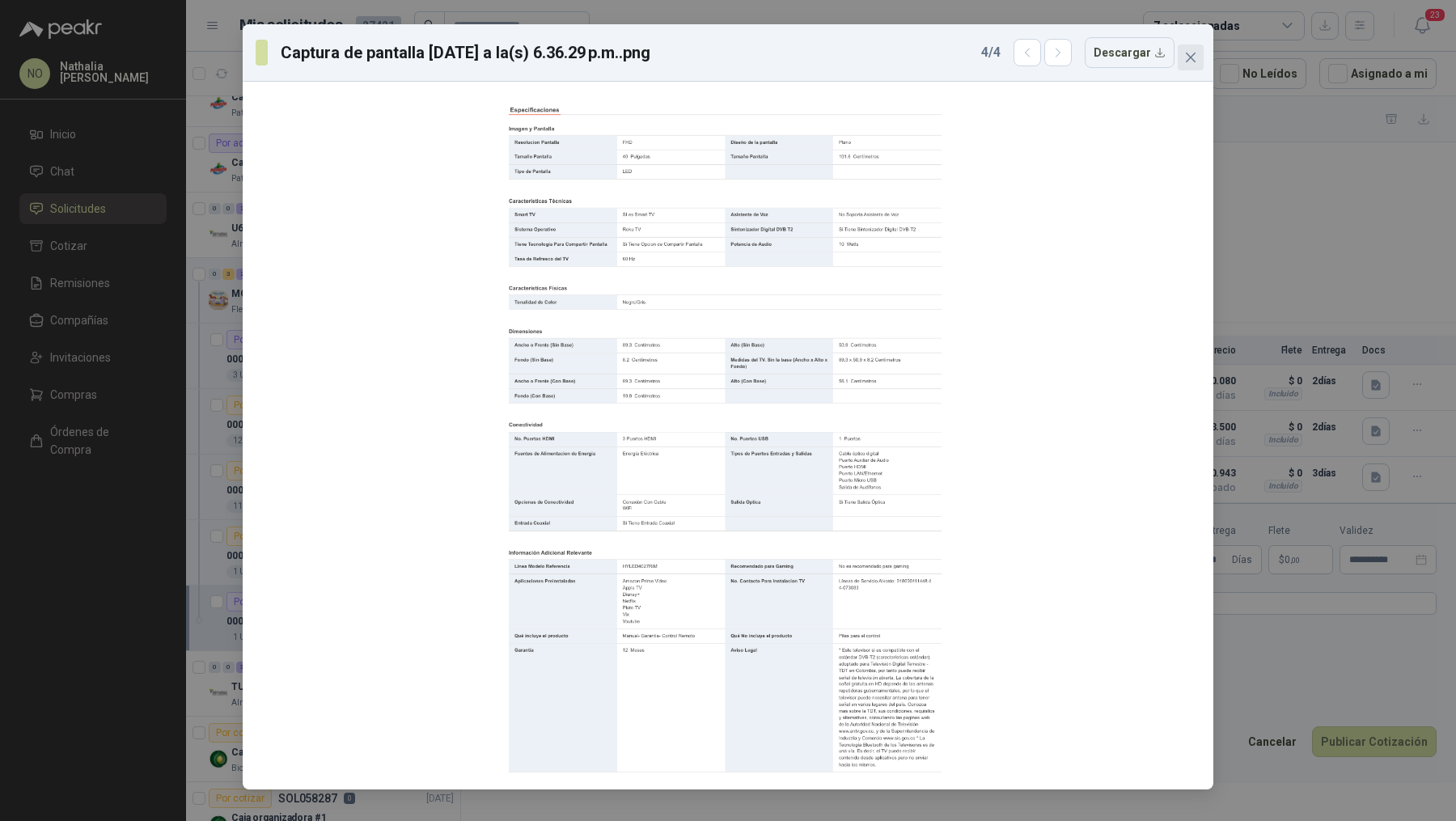
click at [1194, 58] on icon "close" at bounding box center [1191, 57] width 13 height 13
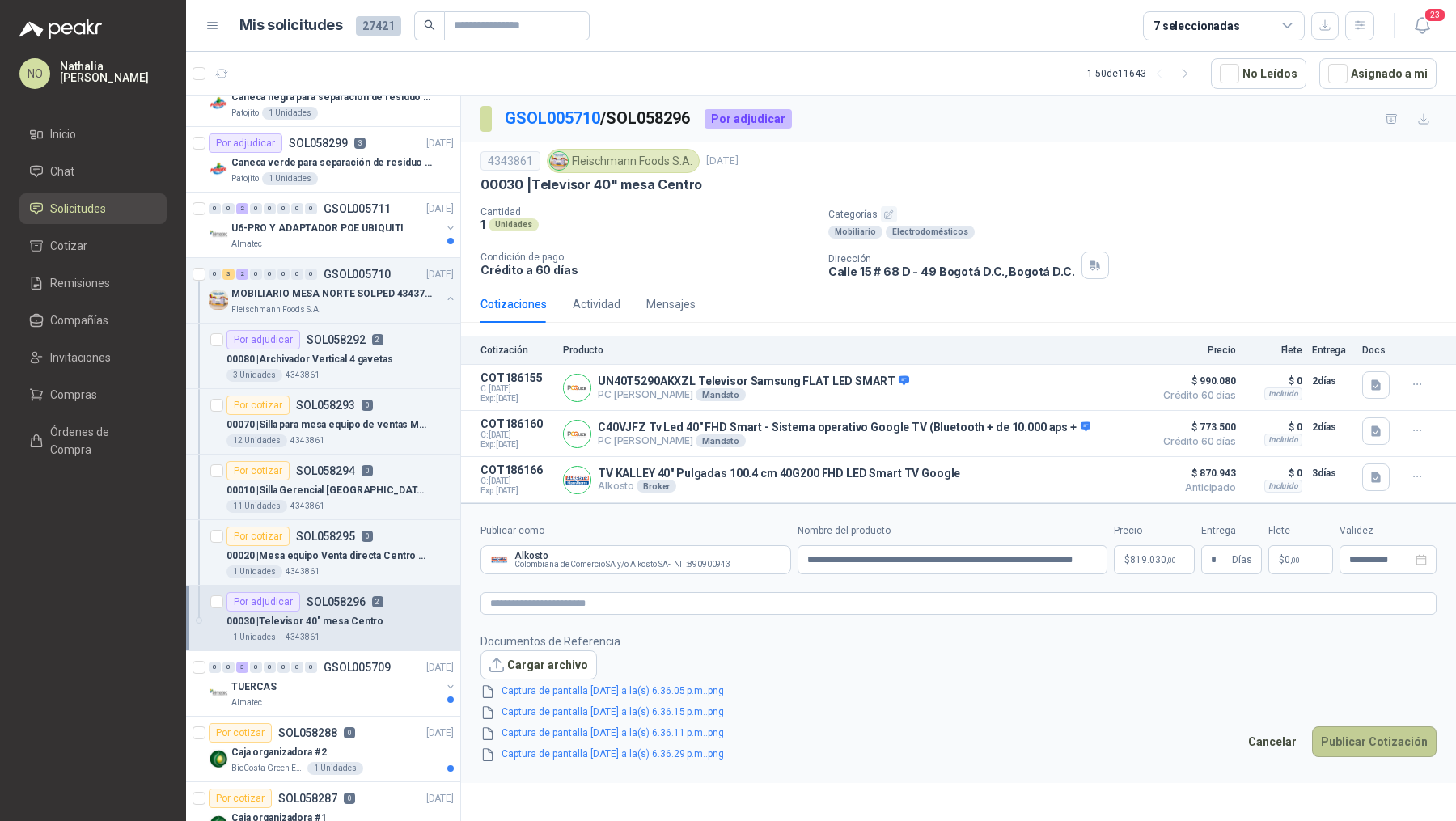
click at [1363, 734] on button "Publicar Cotización" at bounding box center [1375, 741] width 125 height 31
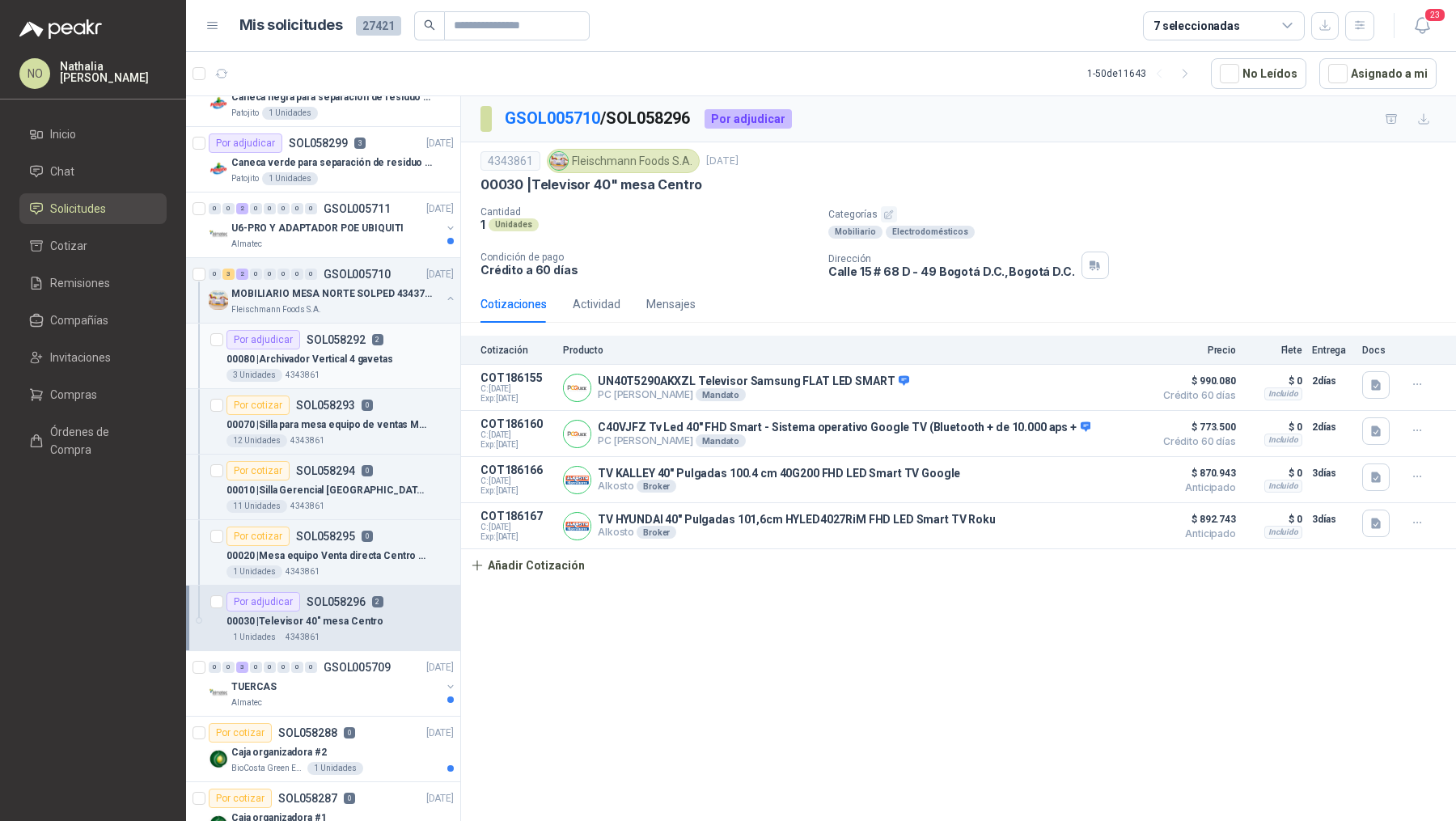
click at [334, 359] on p "00080 | Archivador Vertical 4 gavetas" at bounding box center [310, 360] width 167 height 16
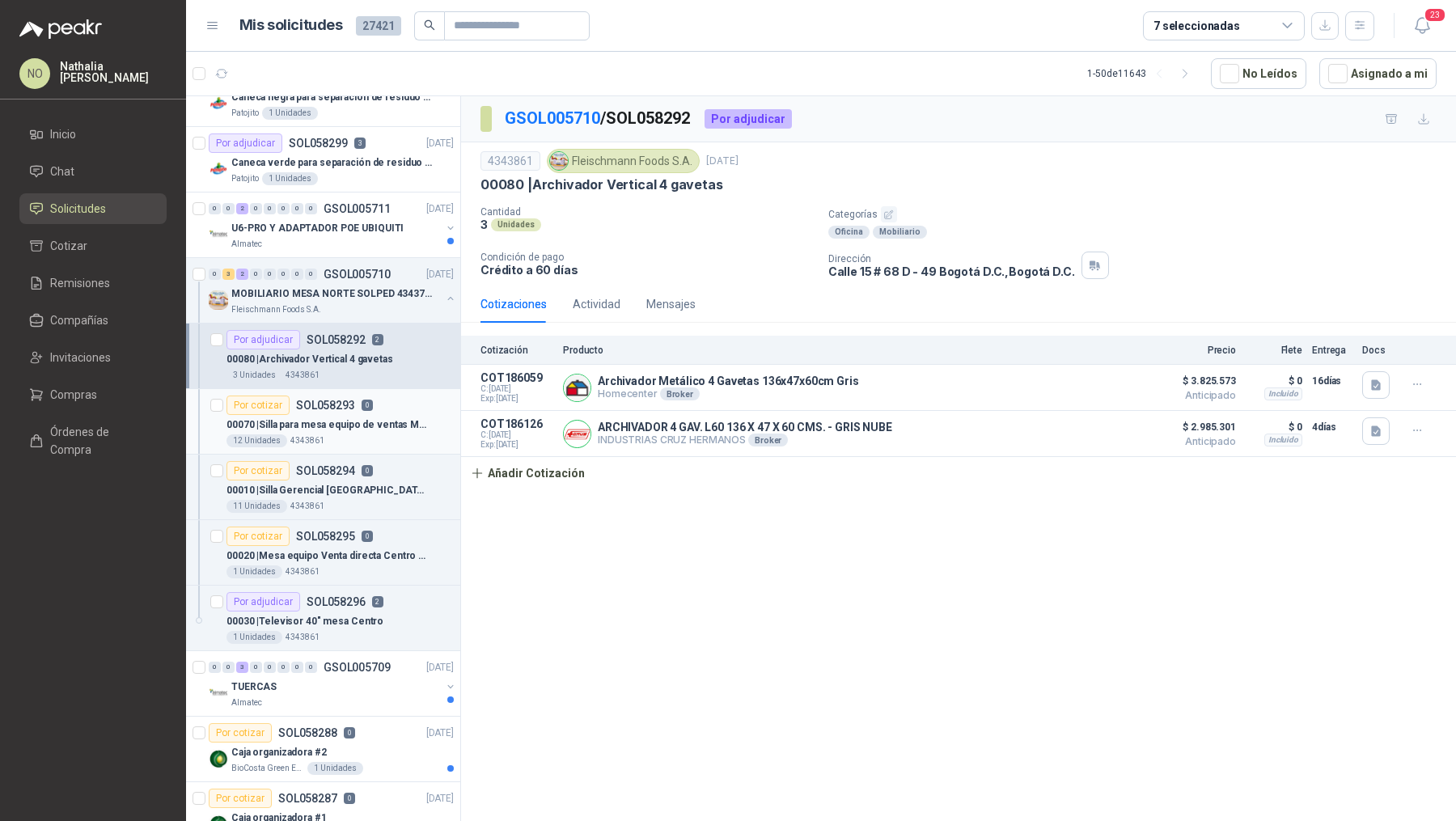
click at [369, 419] on p "00070 | Silla para mesa equipo de ventas Montevi" at bounding box center [327, 425] width 201 height 16
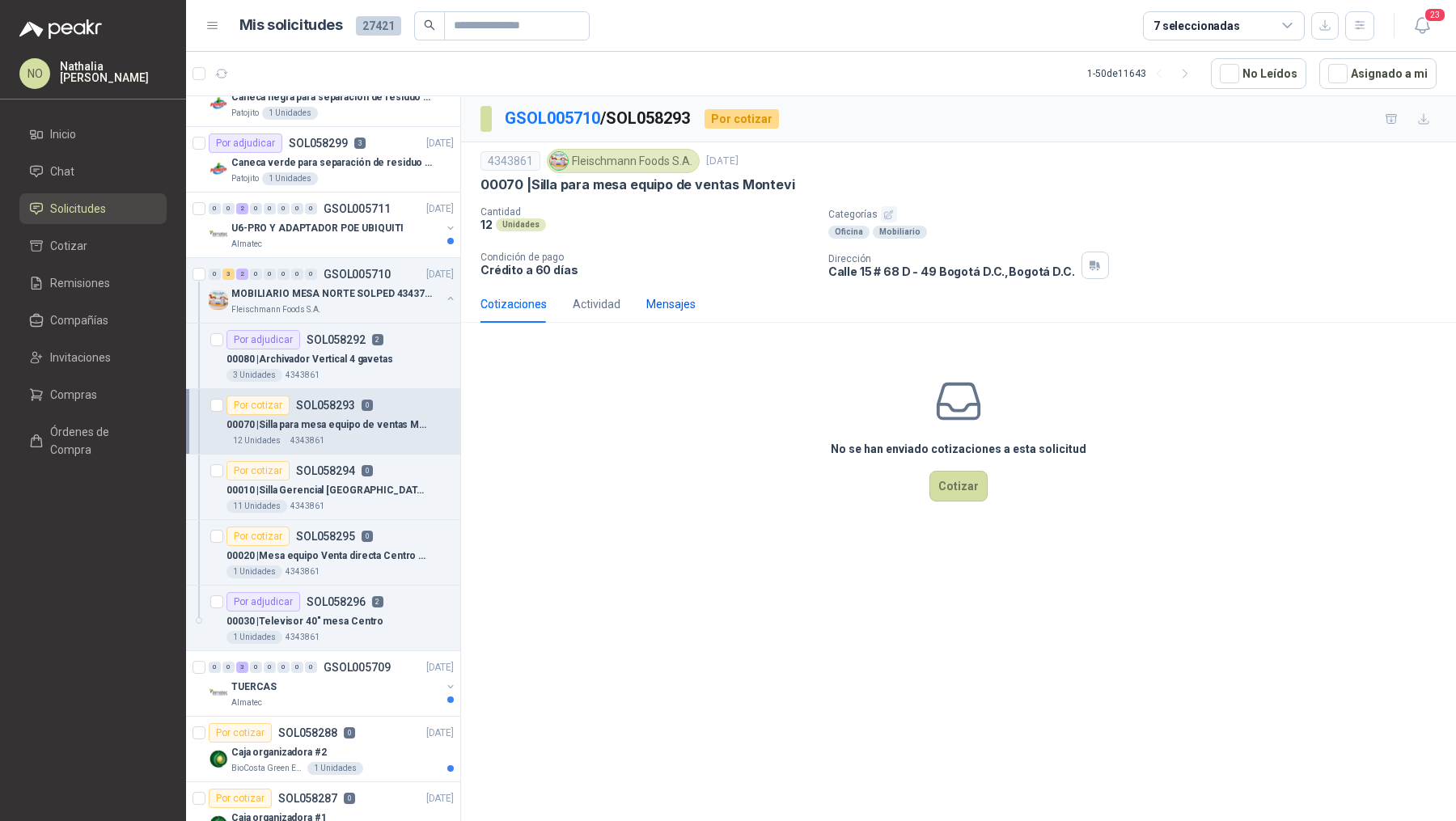
click at [649, 302] on div "Mensajes" at bounding box center [671, 304] width 49 height 18
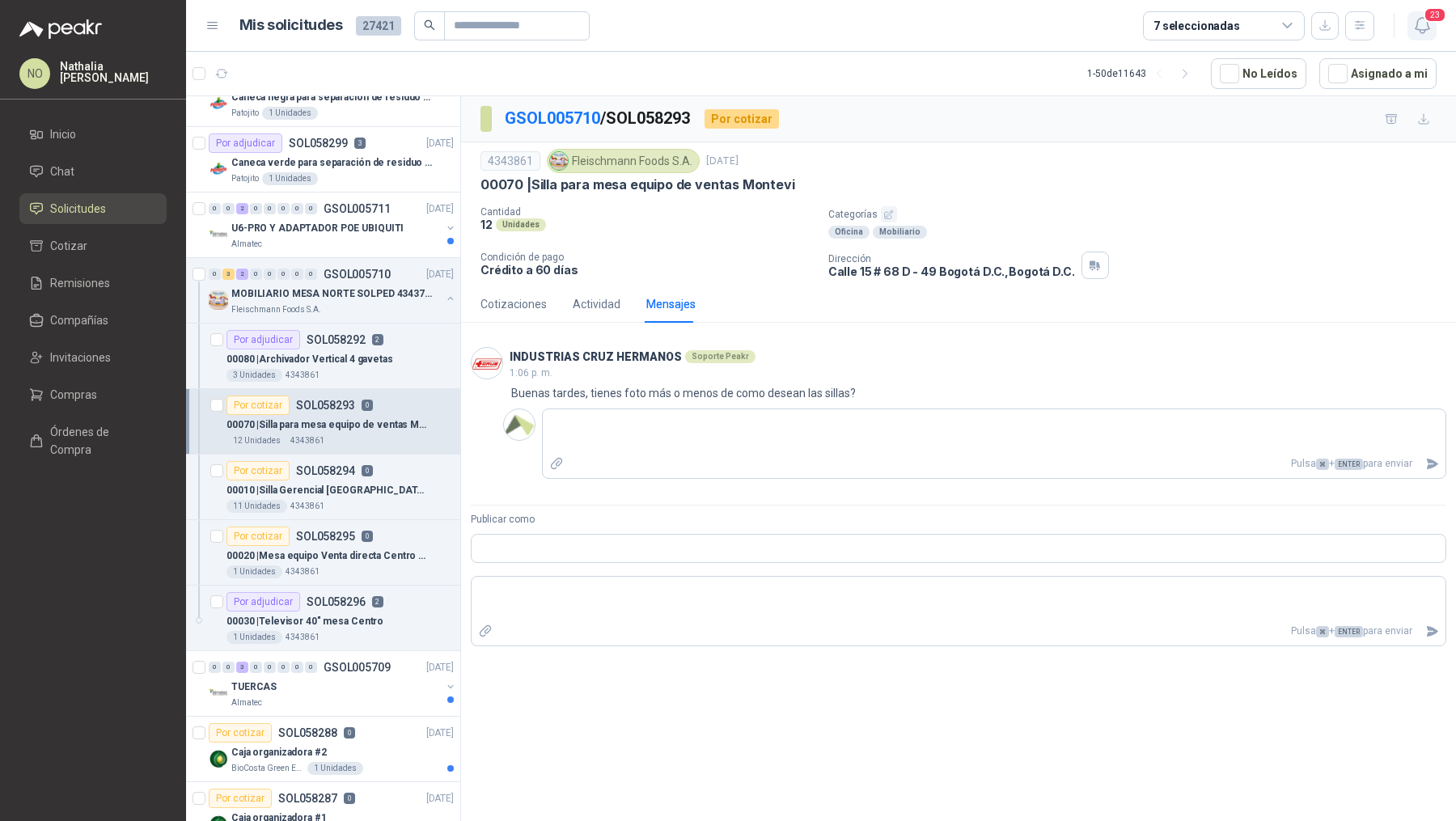
click at [1420, 19] on icon "button" at bounding box center [1422, 26] width 14 height 16
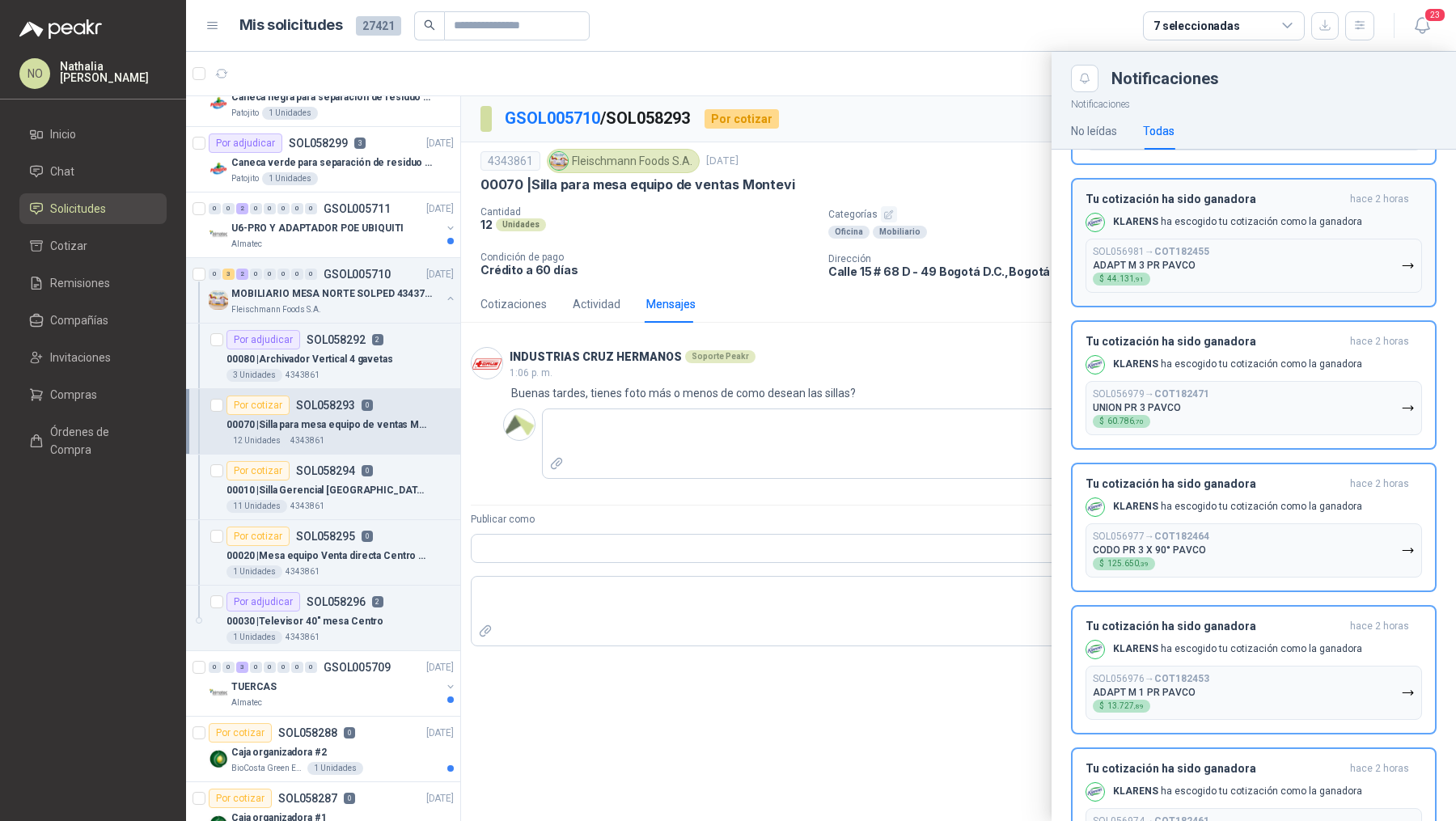
scroll to position [2345, 0]
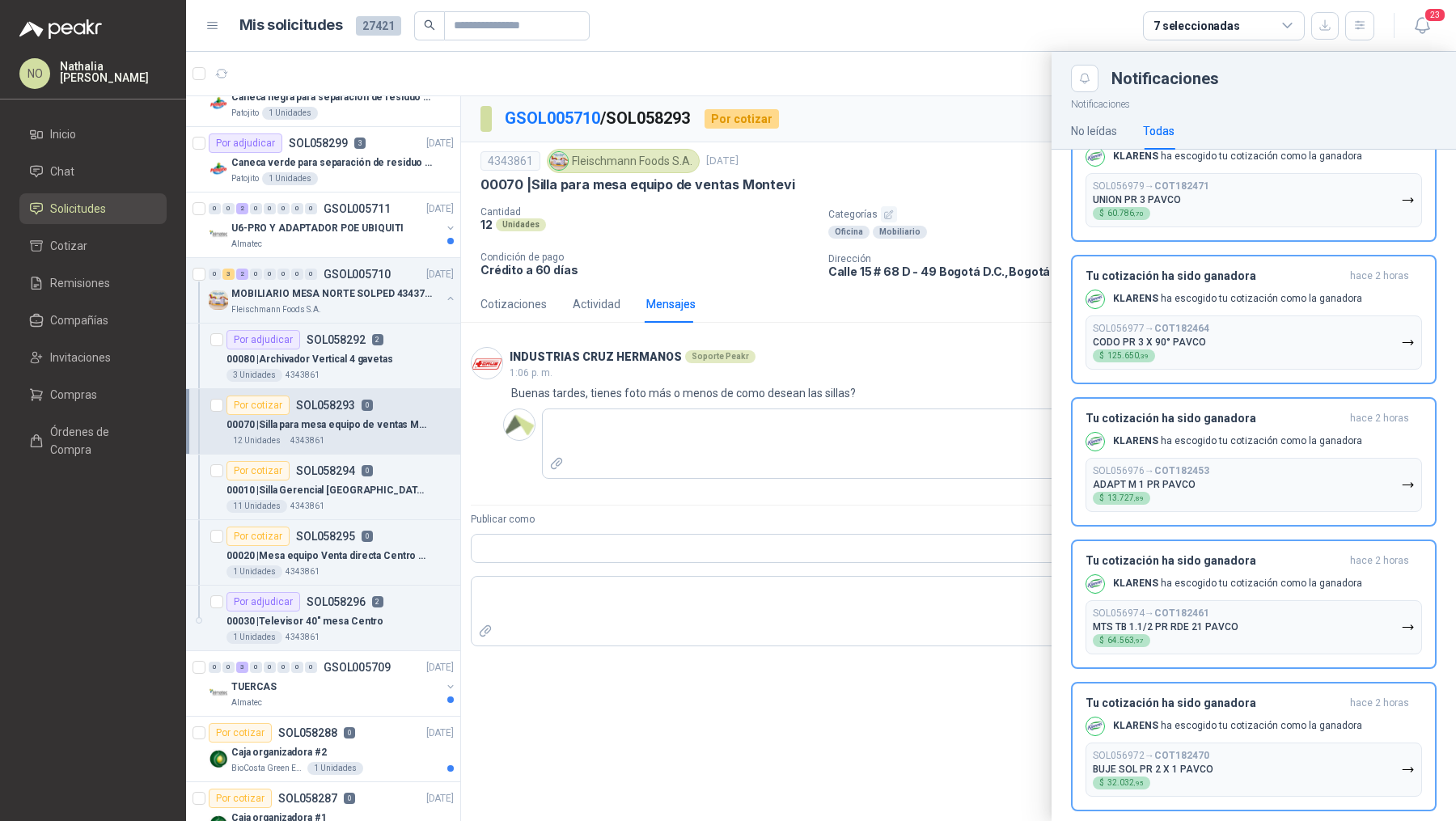
click at [750, 441] on div at bounding box center [821, 436] width 1270 height 769
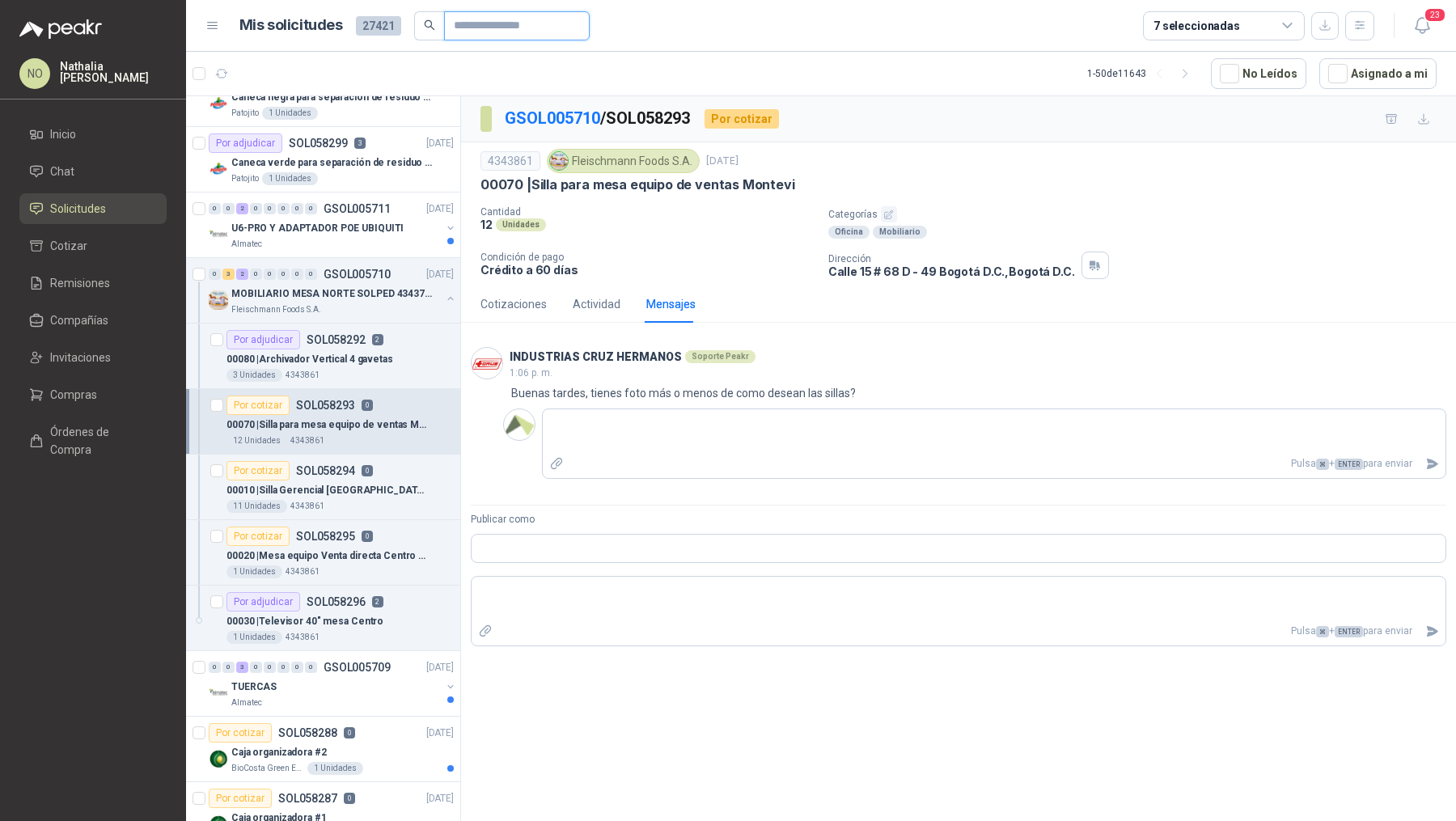
click at [539, 27] on input "Publicar como" at bounding box center [510, 26] width 113 height 28
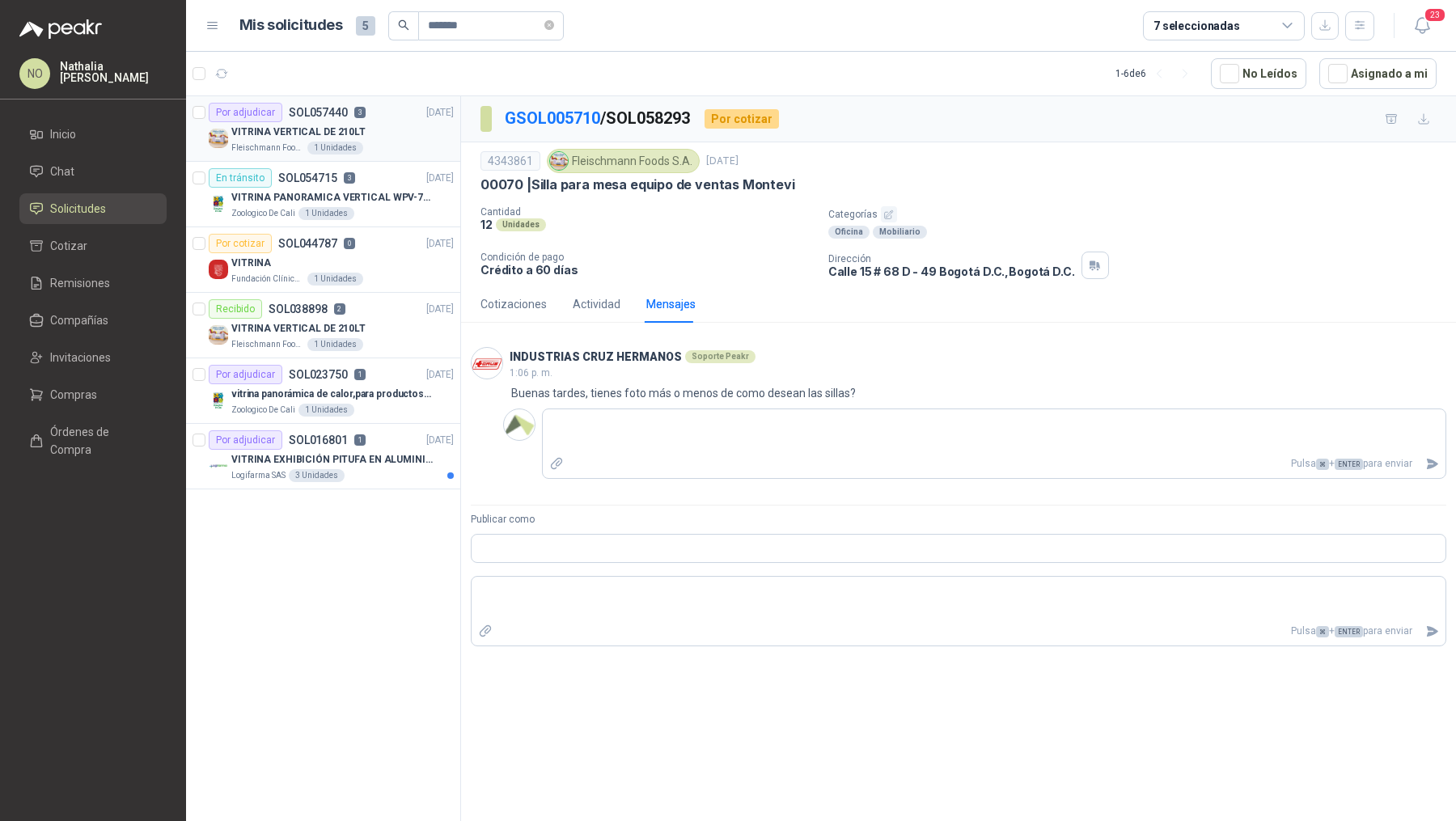
click at [396, 118] on div "Por adjudicar SOL057440 3 25/09/25" at bounding box center [331, 112] width 246 height 19
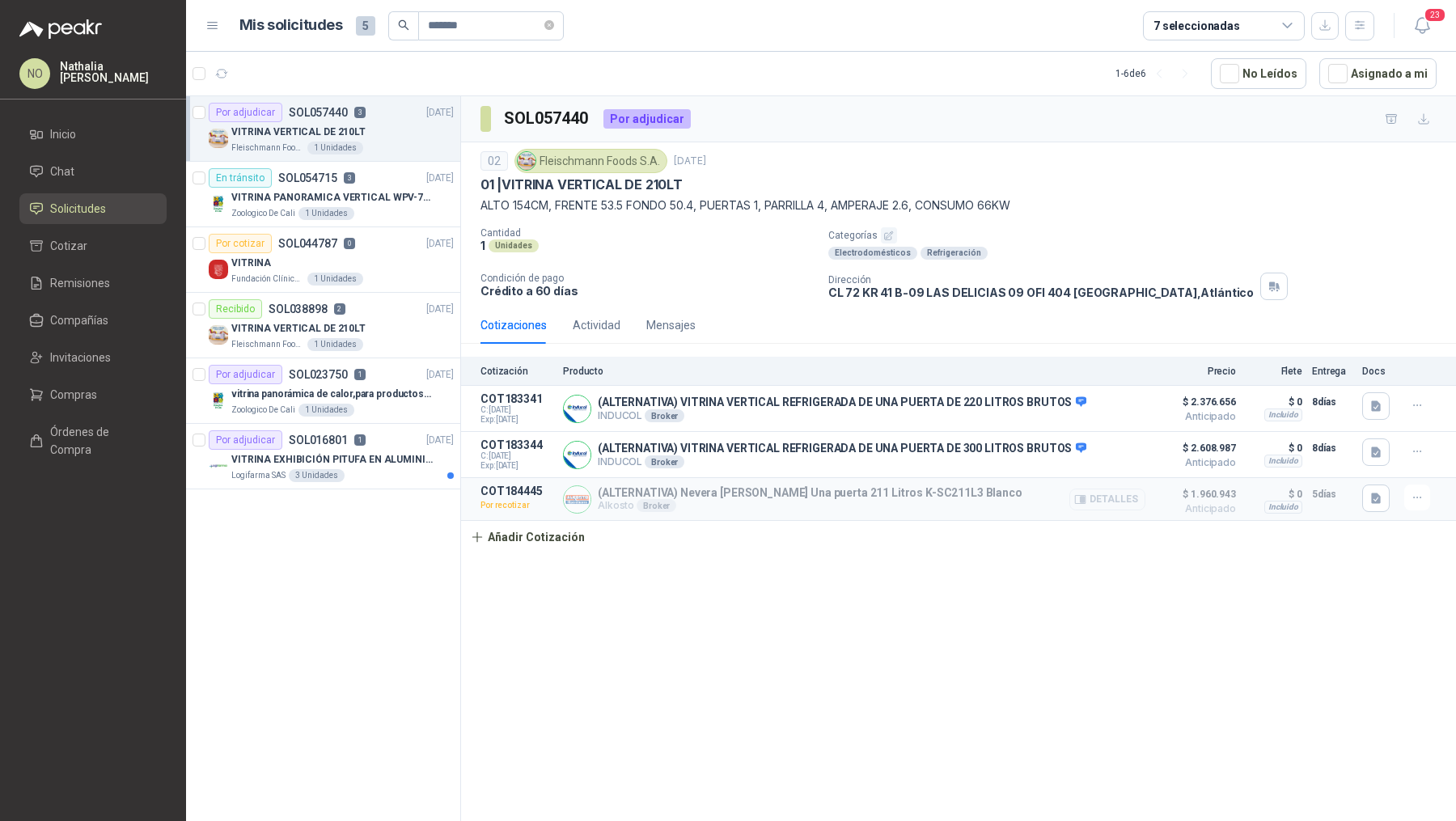
click at [1108, 494] on button "Detalles" at bounding box center [1108, 499] width 76 height 22
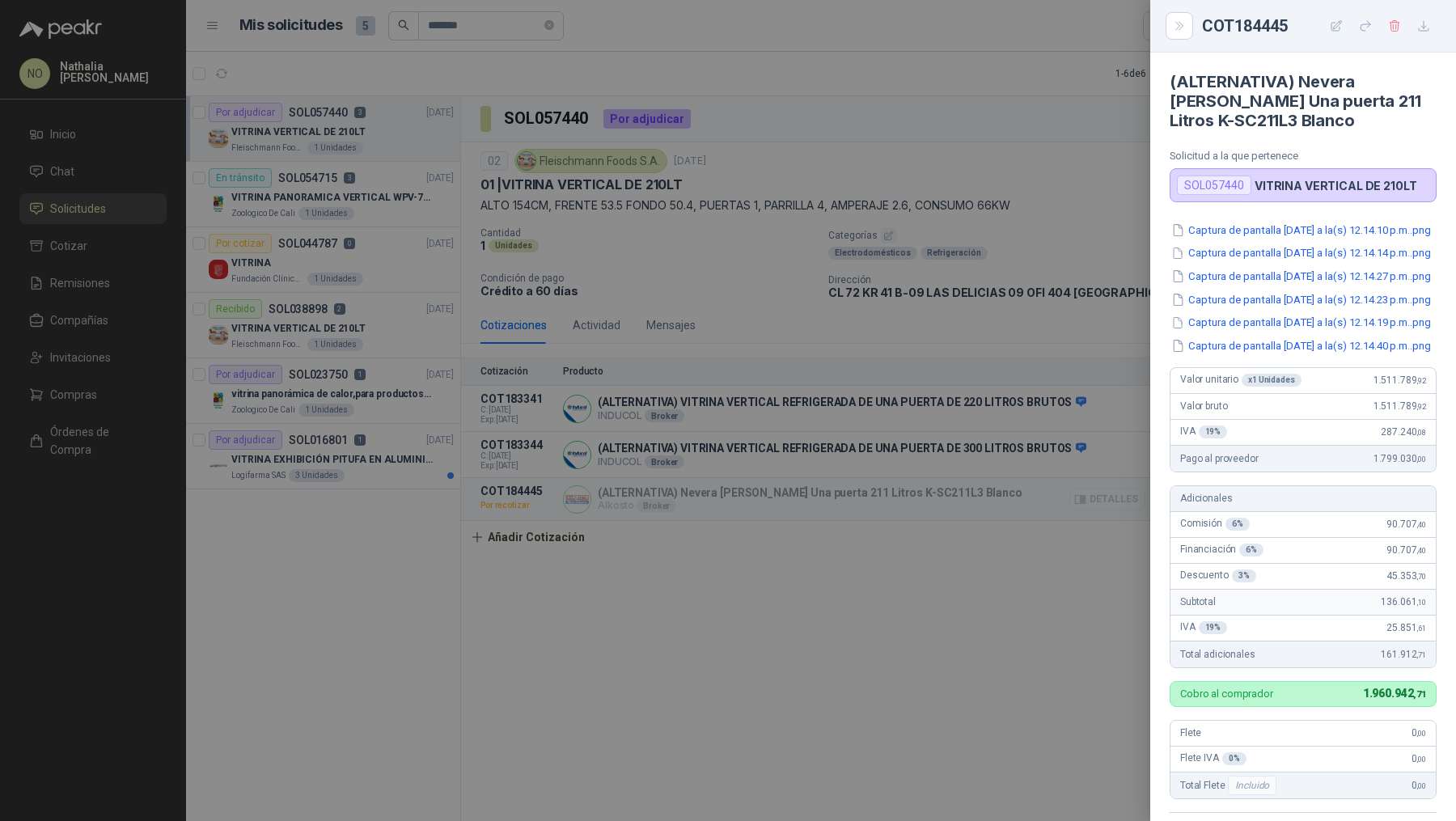
scroll to position [433, 0]
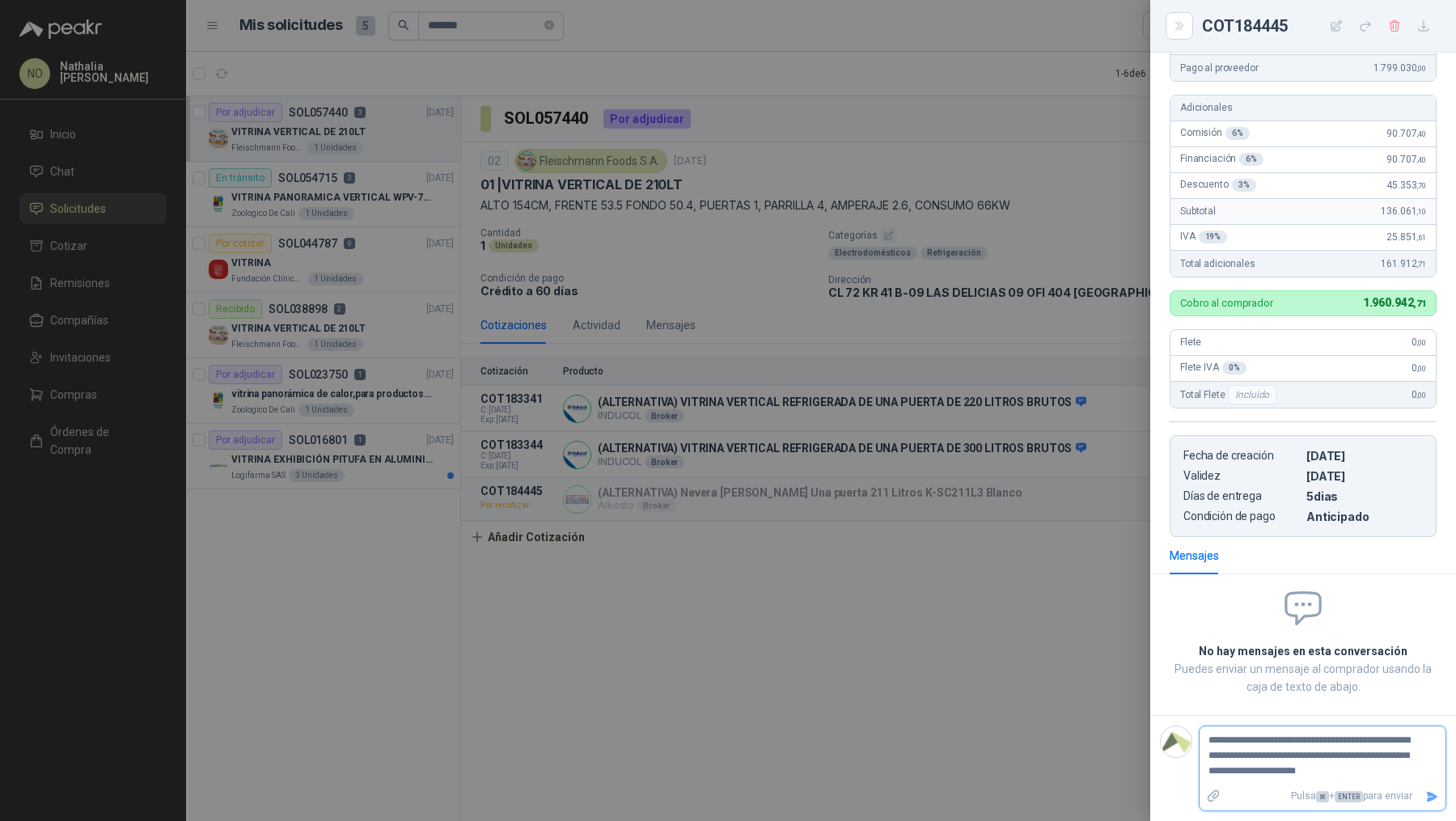
paste textarea "**********"
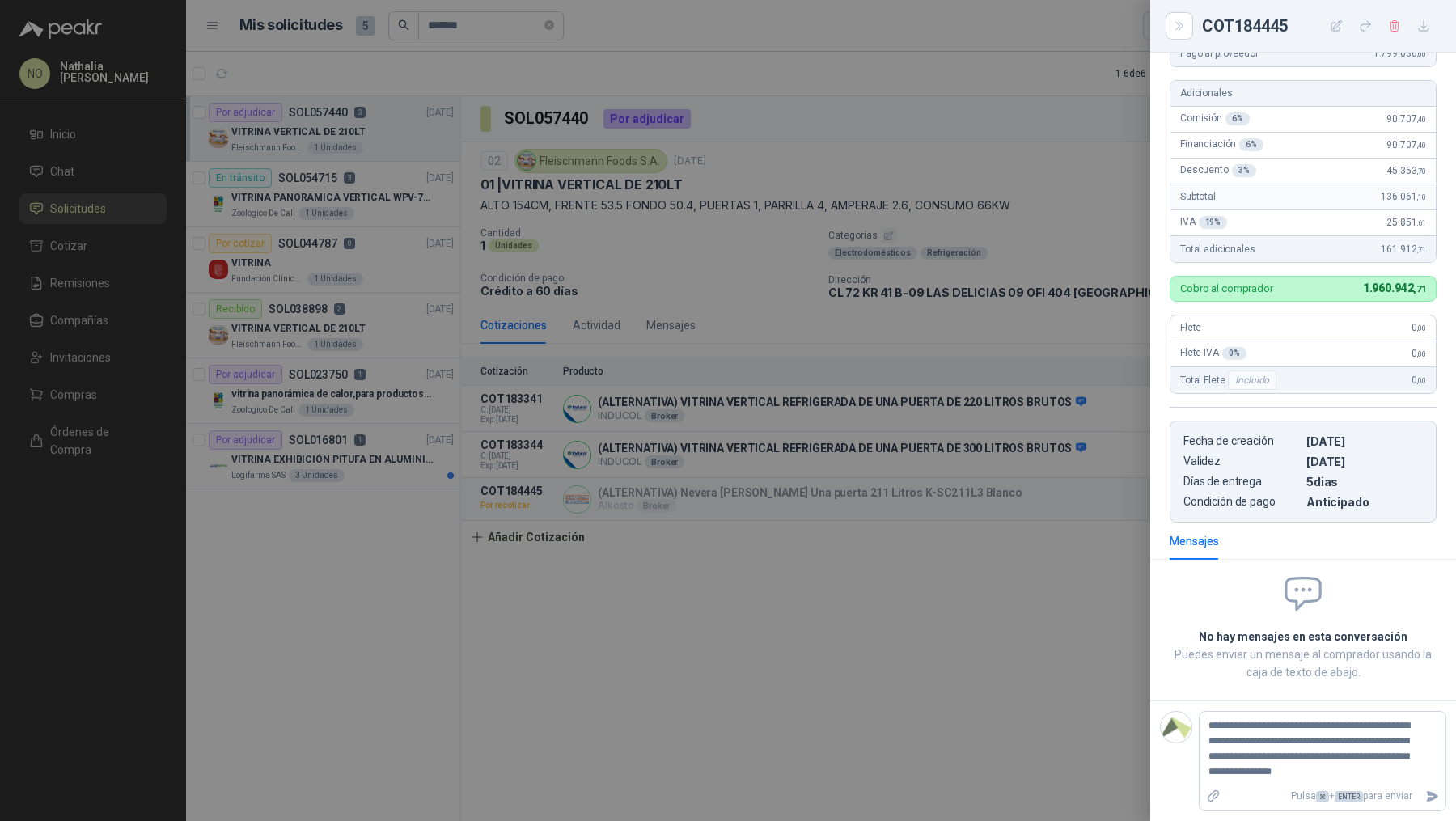
drag, startPoint x: 1430, startPoint y: 578, endPoint x: 1414, endPoint y: 578, distance: 16.0
click at [1415, 560] on div "Mensajes" at bounding box center [1304, 541] width 306 height 37
click at [1426, 791] on icon "Enviar" at bounding box center [1433, 796] width 14 height 14
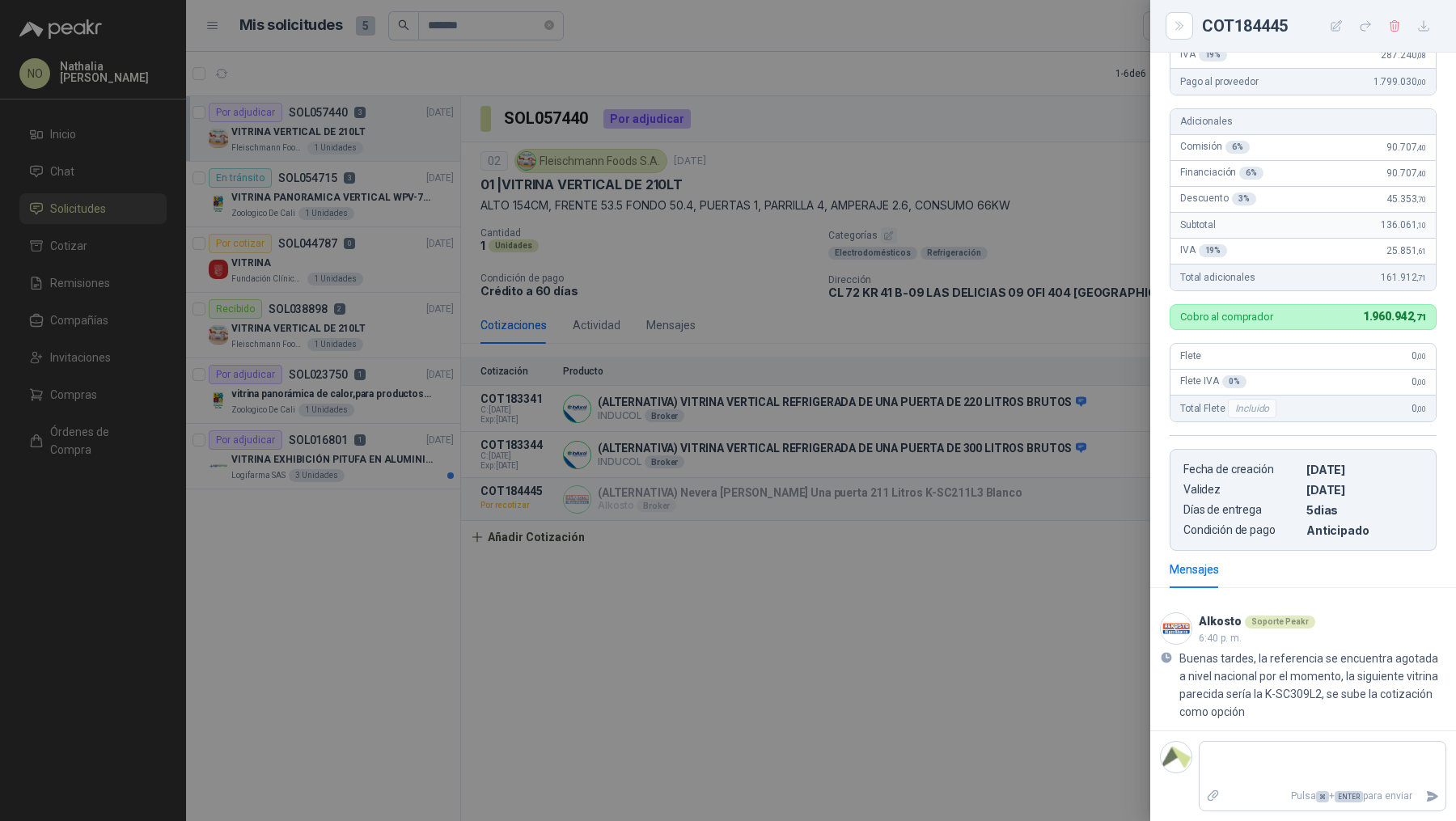
click at [807, 523] on div at bounding box center [728, 410] width 1456 height 821
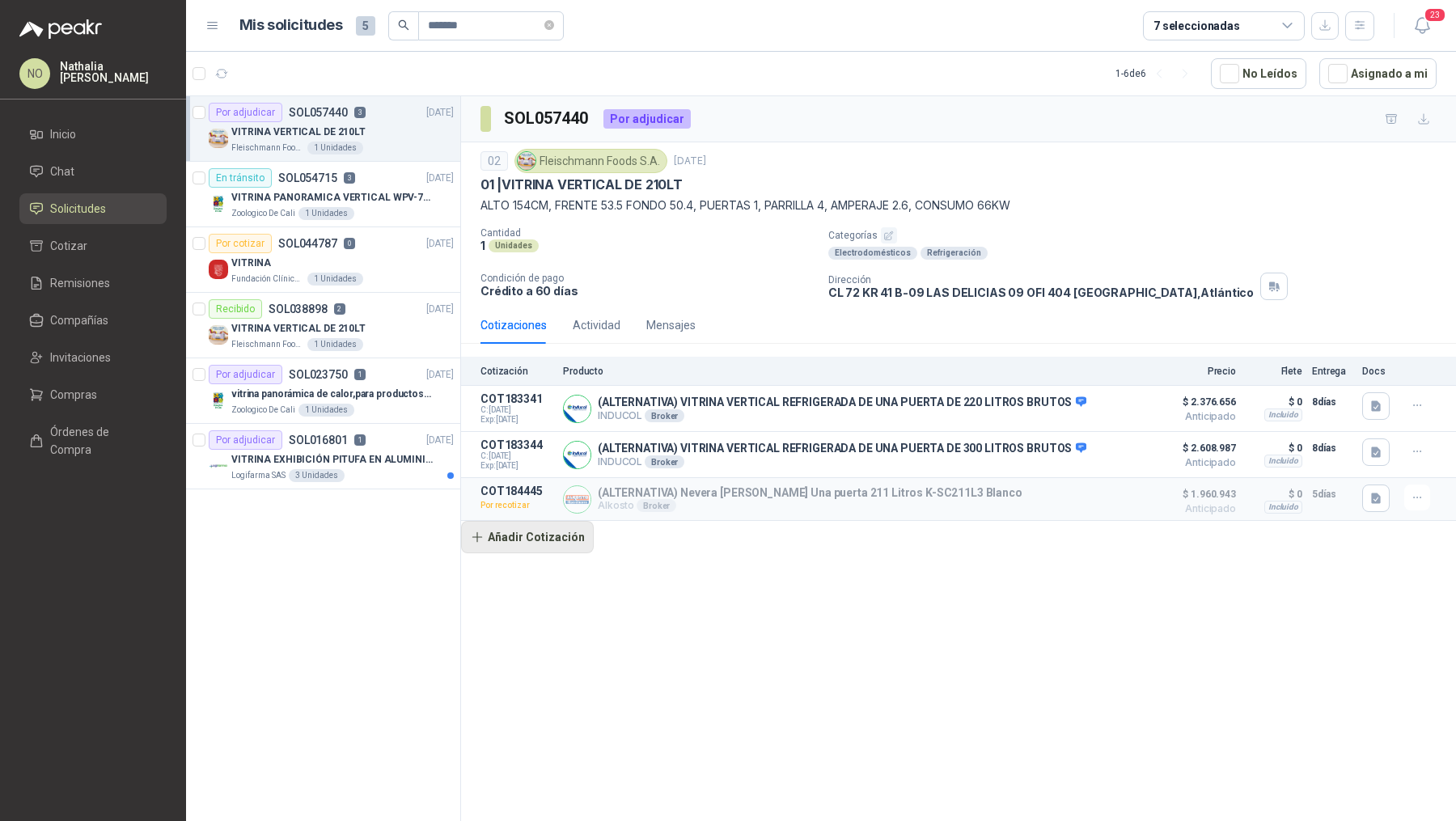
click at [544, 541] on button "Añadir Cotización" at bounding box center [527, 537] width 132 height 32
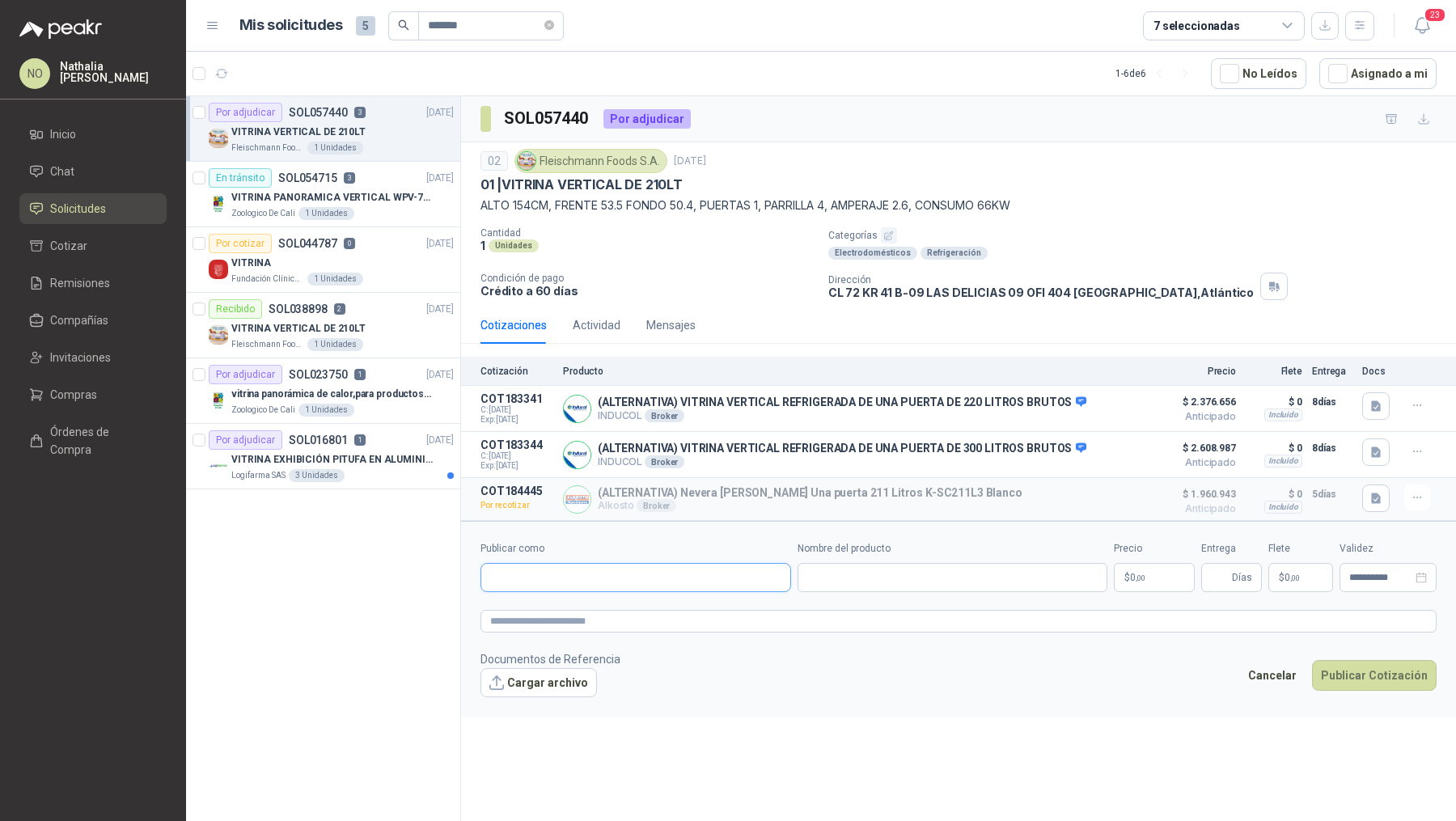
click at [559, 570] on input "Publicar como" at bounding box center [635, 577] width 309 height 28
click at [570, 621] on span "Colombiana de Comercio SA y/o Alkosto SA -" at bounding box center [597, 617] width 156 height 8
click at [867, 577] on input "Nombre del producto" at bounding box center [953, 577] width 310 height 29
paste input "**********"
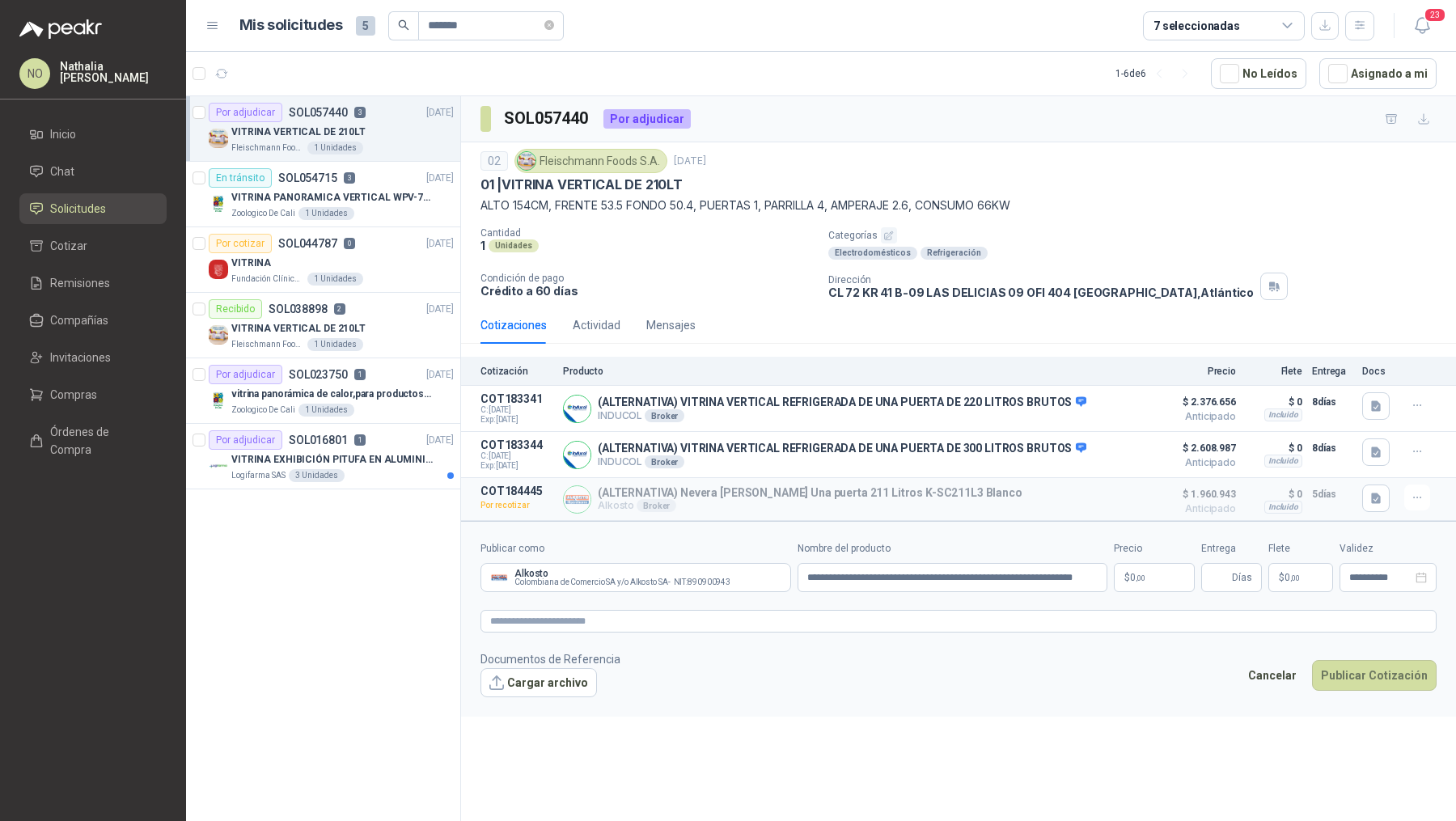
click at [1147, 585] on p "$ 0 ,00" at bounding box center [1155, 577] width 81 height 29
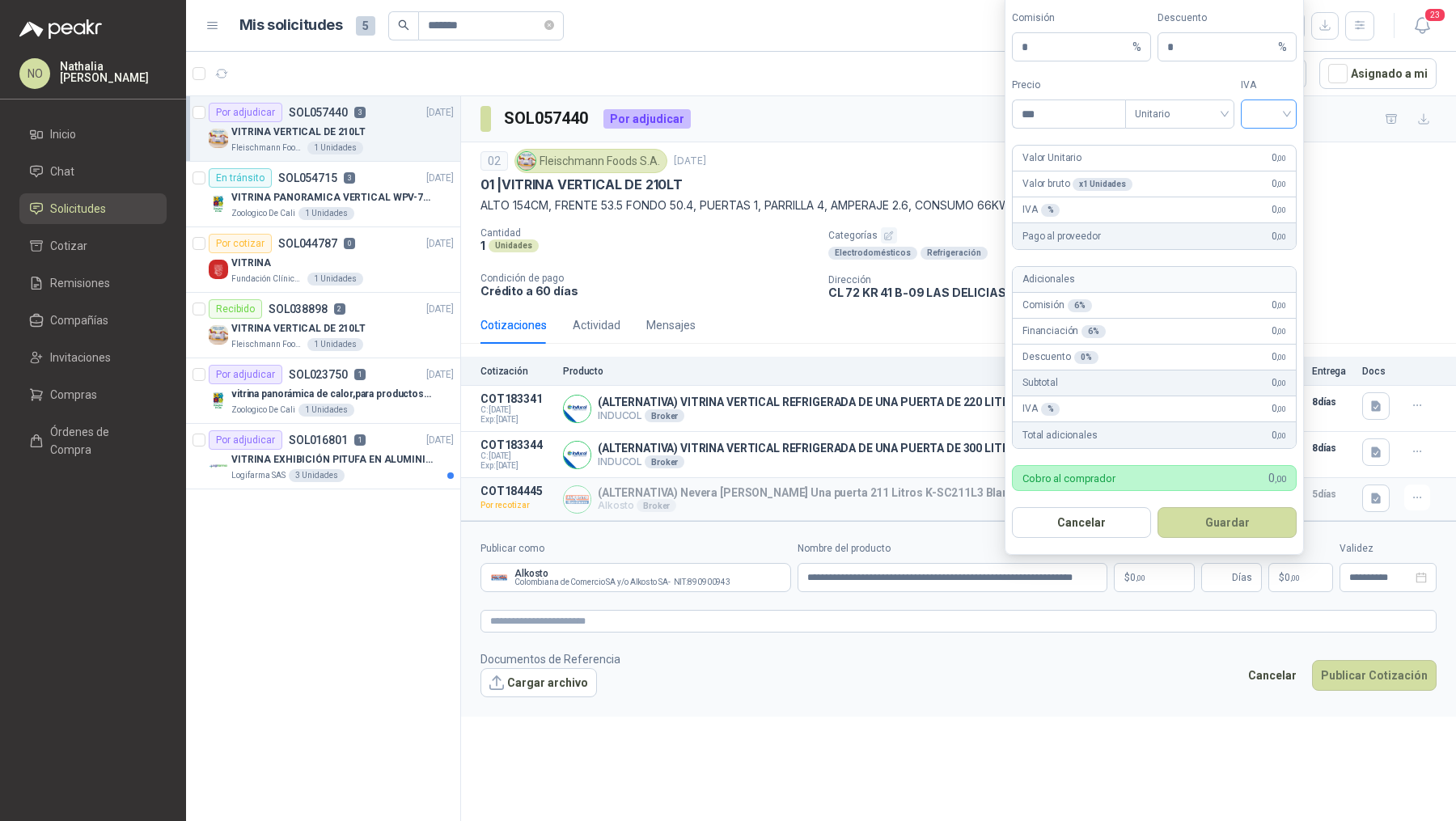
click at [1262, 120] on input "search" at bounding box center [1269, 112] width 36 height 24
click at [1270, 144] on div "19%" at bounding box center [1268, 150] width 30 height 18
click at [1192, 124] on span "Unitario" at bounding box center [1180, 114] width 90 height 24
click at [1202, 176] on div "Unitario con IVA" at bounding box center [1180, 176] width 83 height 18
click at [1068, 116] on input "***" at bounding box center [1070, 114] width 112 height 28
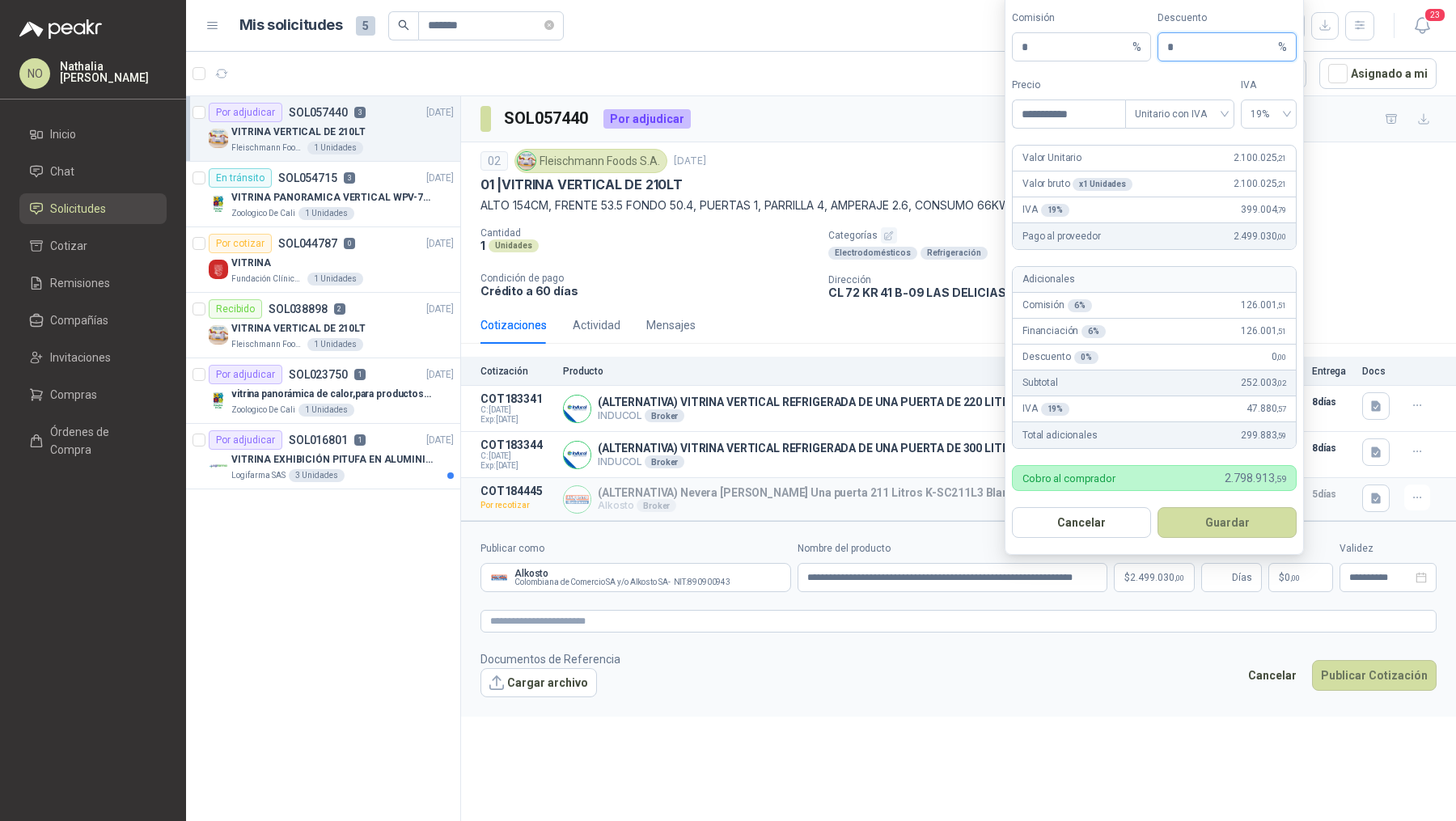
click at [1217, 51] on input "*" at bounding box center [1221, 47] width 107 height 28
click at [1253, 521] on button "Guardar" at bounding box center [1227, 523] width 139 height 31
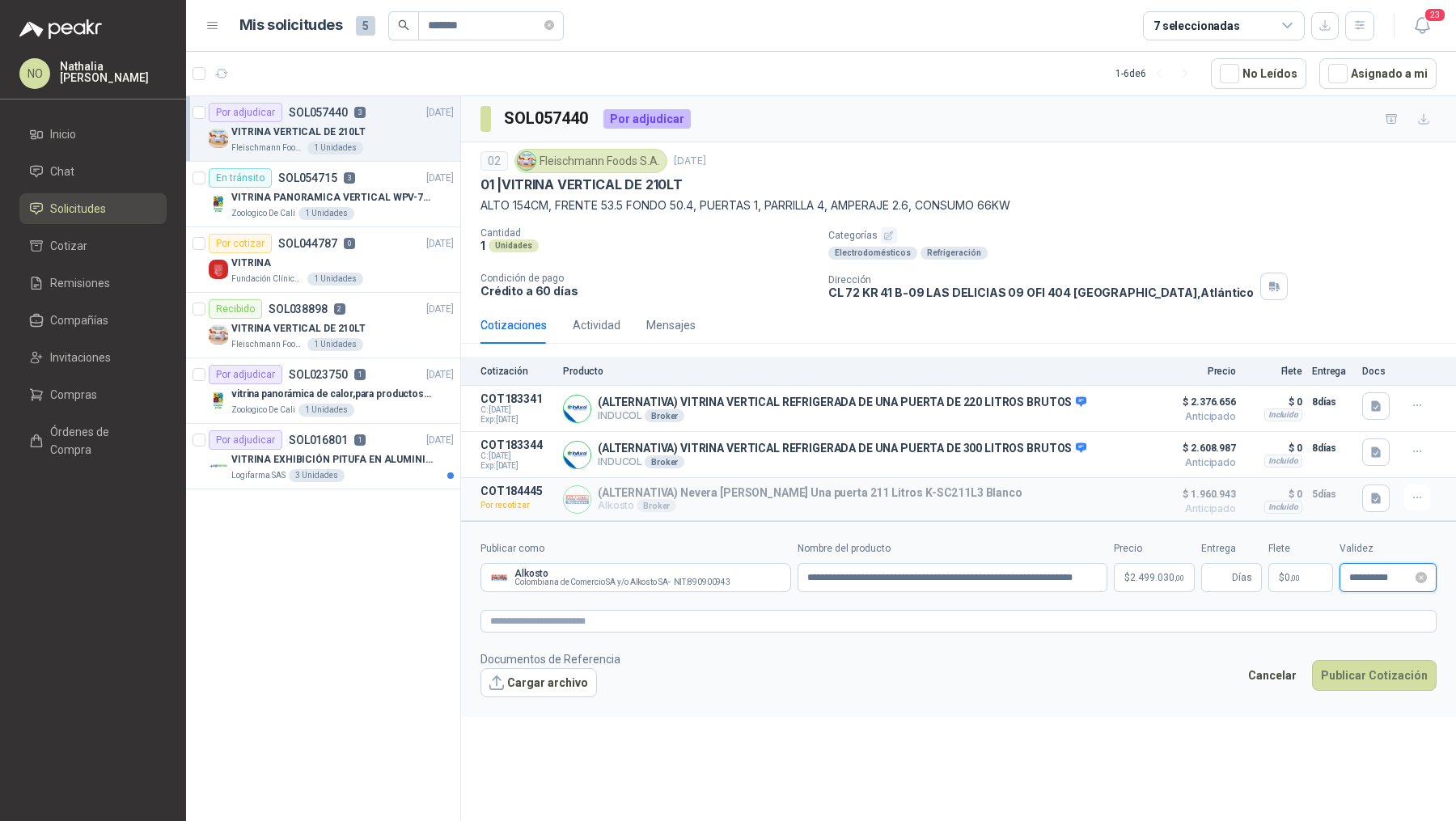
click at [1369, 573] on input "**********" at bounding box center [1381, 578] width 63 height 10
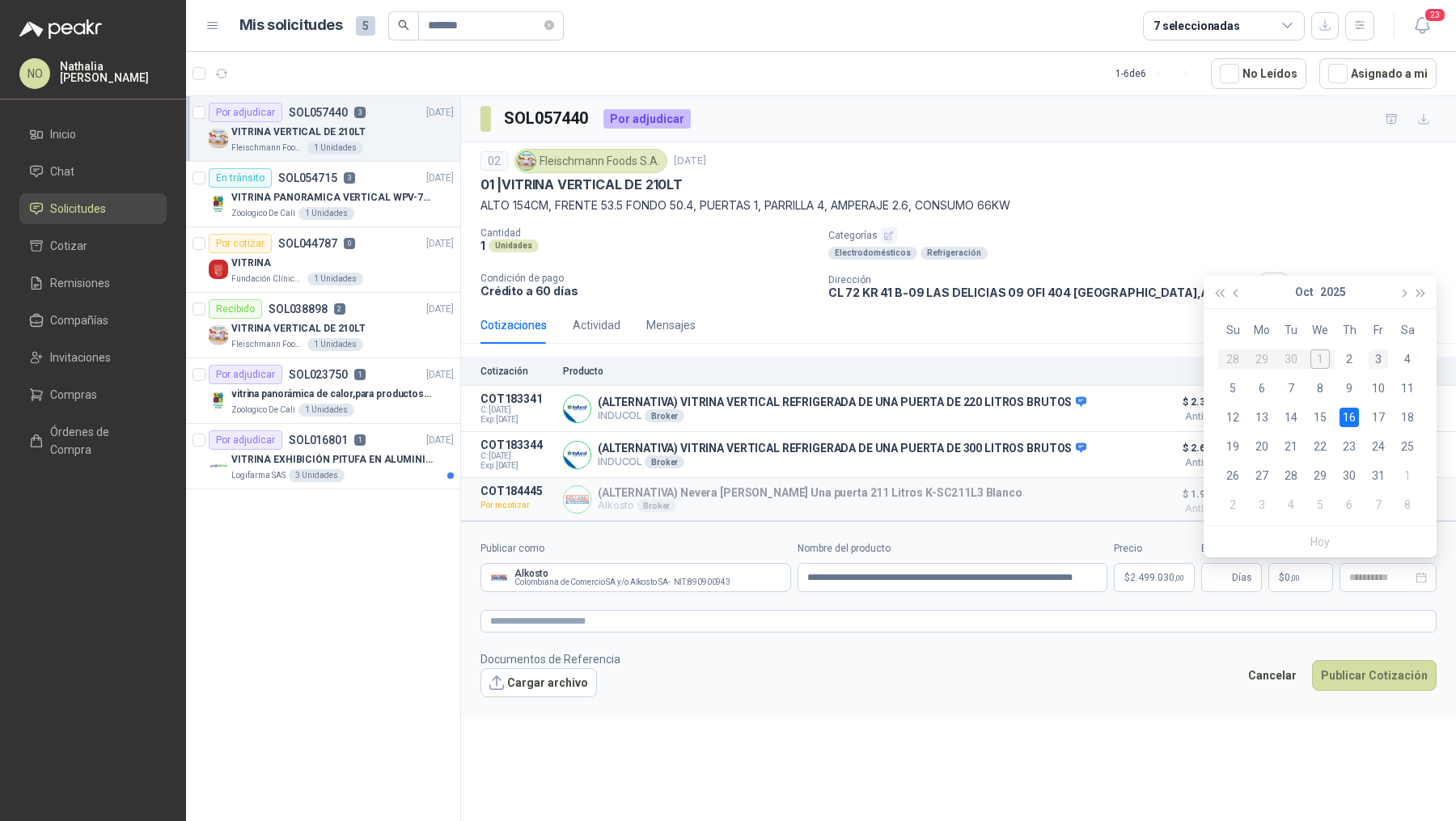
click at [1380, 353] on div "3" at bounding box center [1378, 359] width 19 height 19
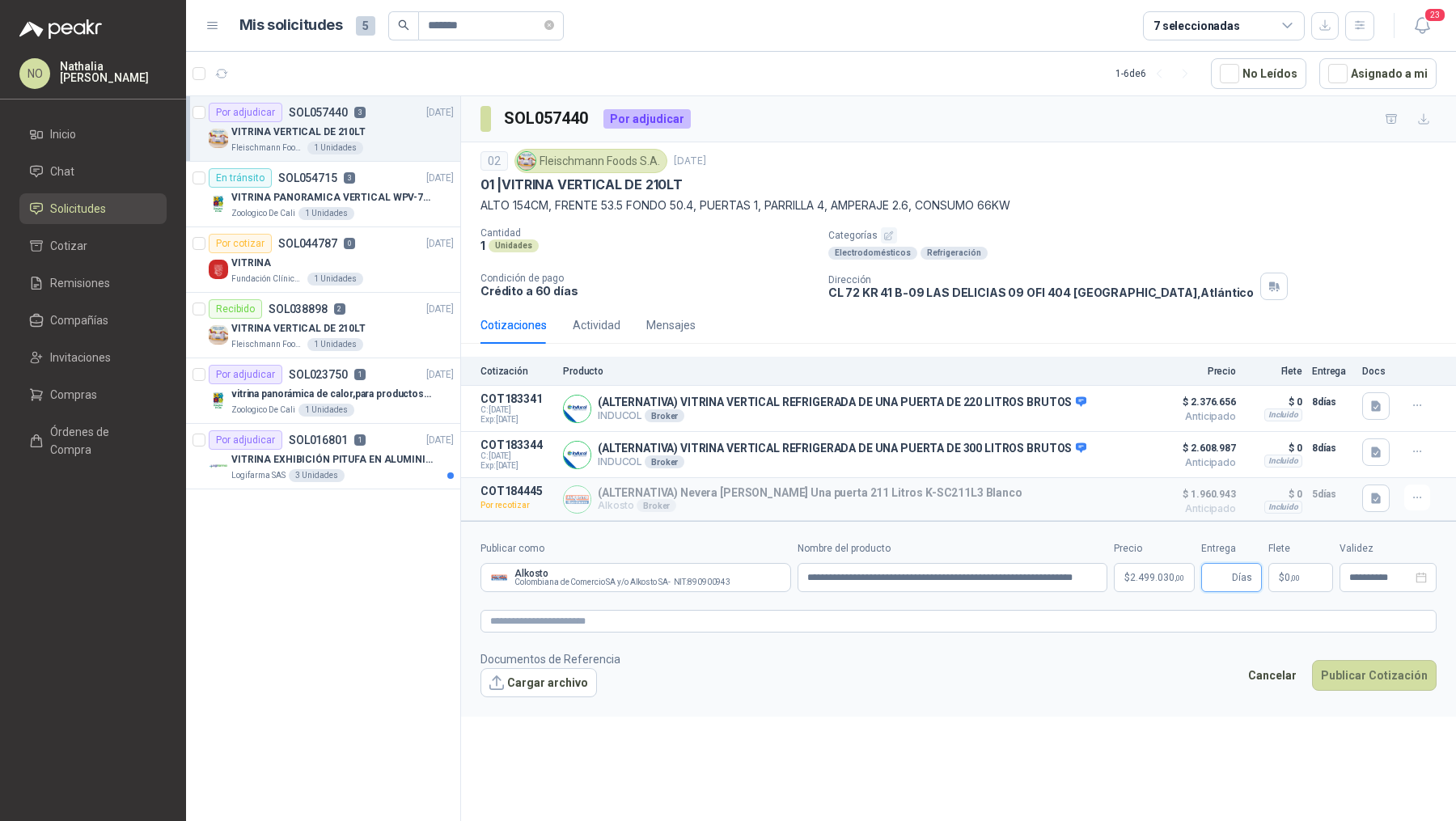
click at [1223, 567] on input "Entrega" at bounding box center [1220, 577] width 18 height 28
click at [1288, 556] on div "Flete $ 0 ,00" at bounding box center [1300, 566] width 65 height 51
click at [1292, 573] on span "0 ,00" at bounding box center [1293, 577] width 16 height 10
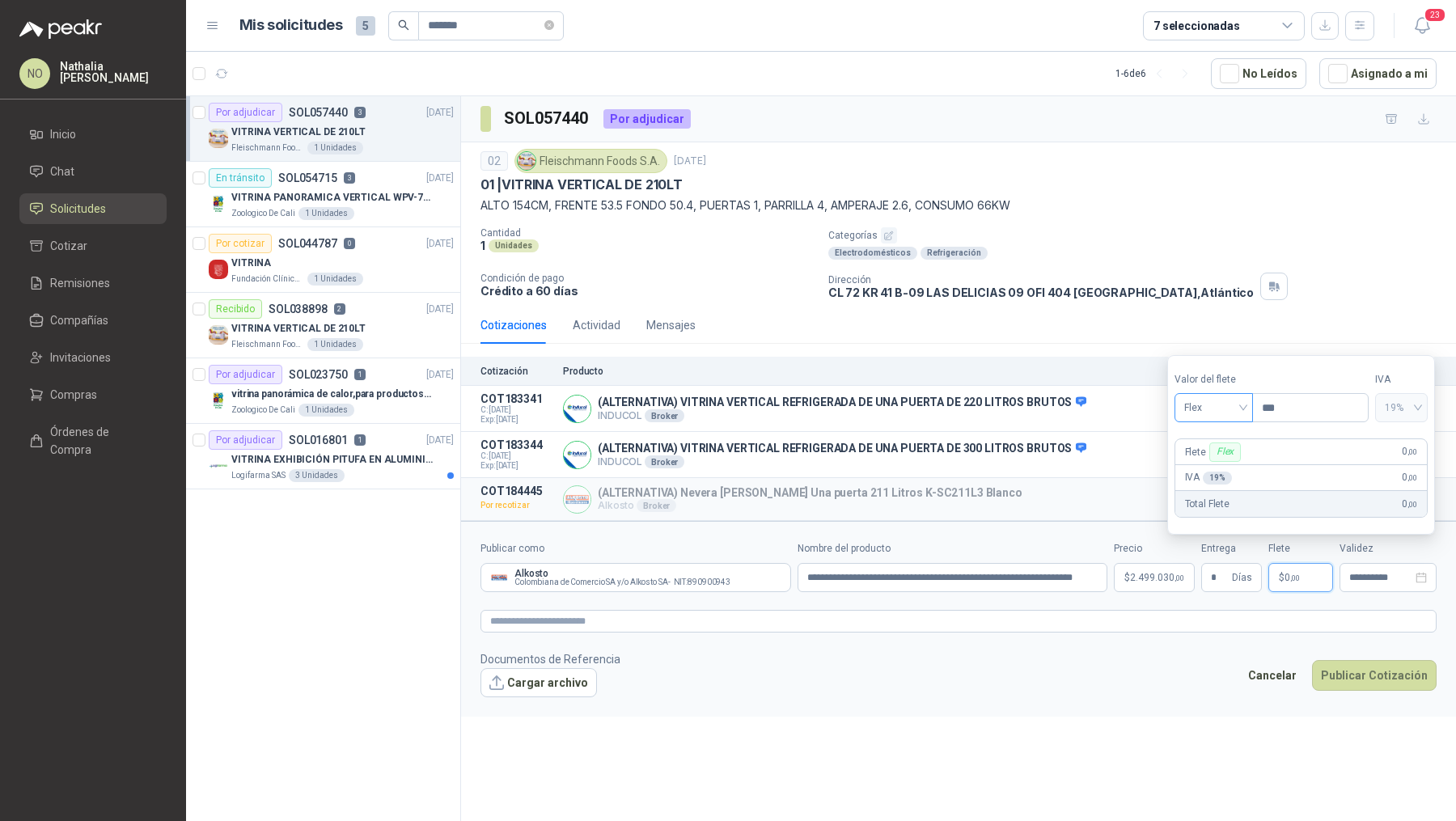
click at [1220, 406] on span "Flex" at bounding box center [1214, 408] width 59 height 24
click at [1228, 468] on div "Incluido" at bounding box center [1214, 468] width 54 height 18
click at [535, 678] on button "Cargar archivo" at bounding box center [539, 683] width 117 height 29
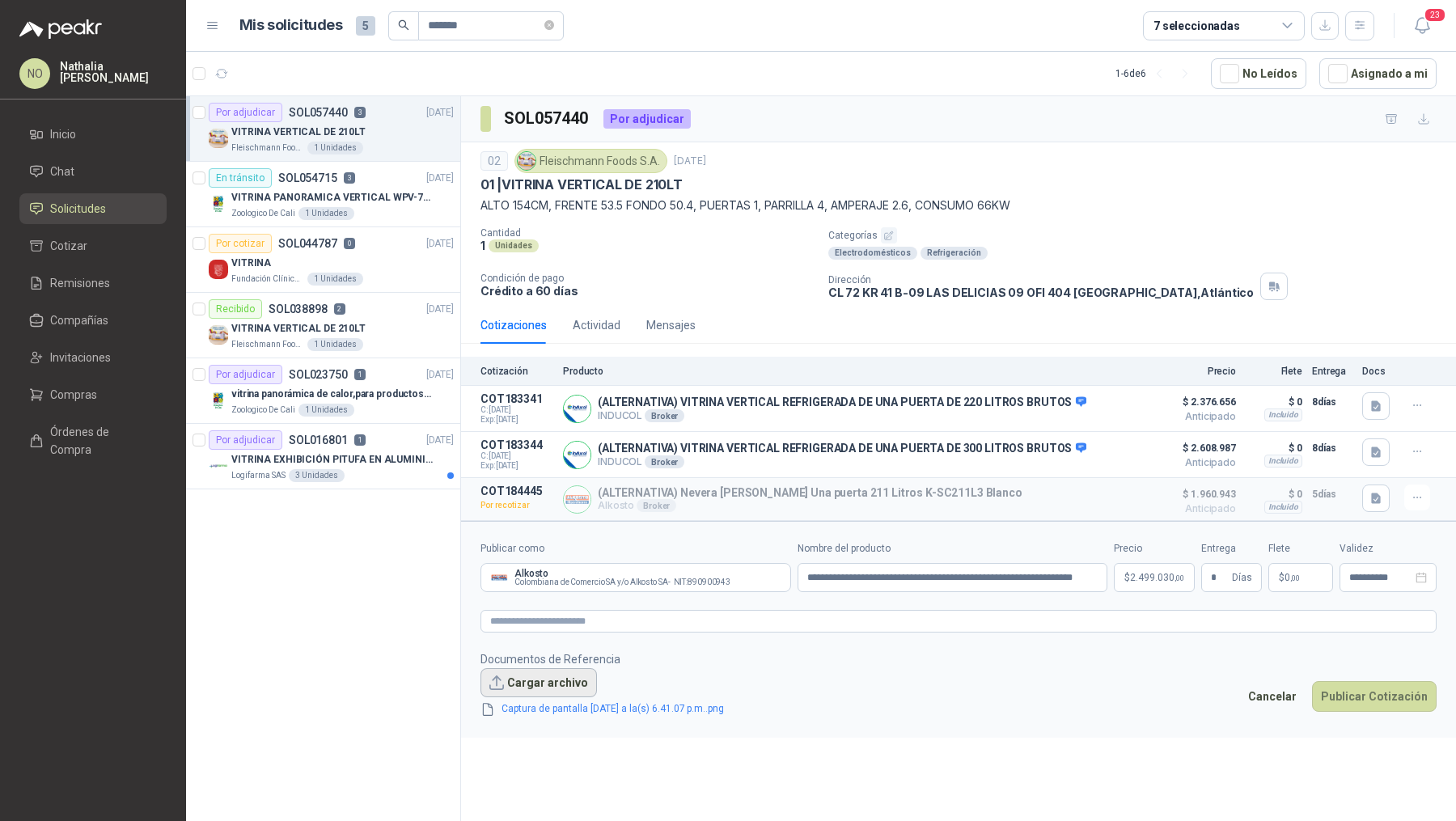
click at [560, 681] on button "Cargar archivo" at bounding box center [539, 683] width 117 height 29
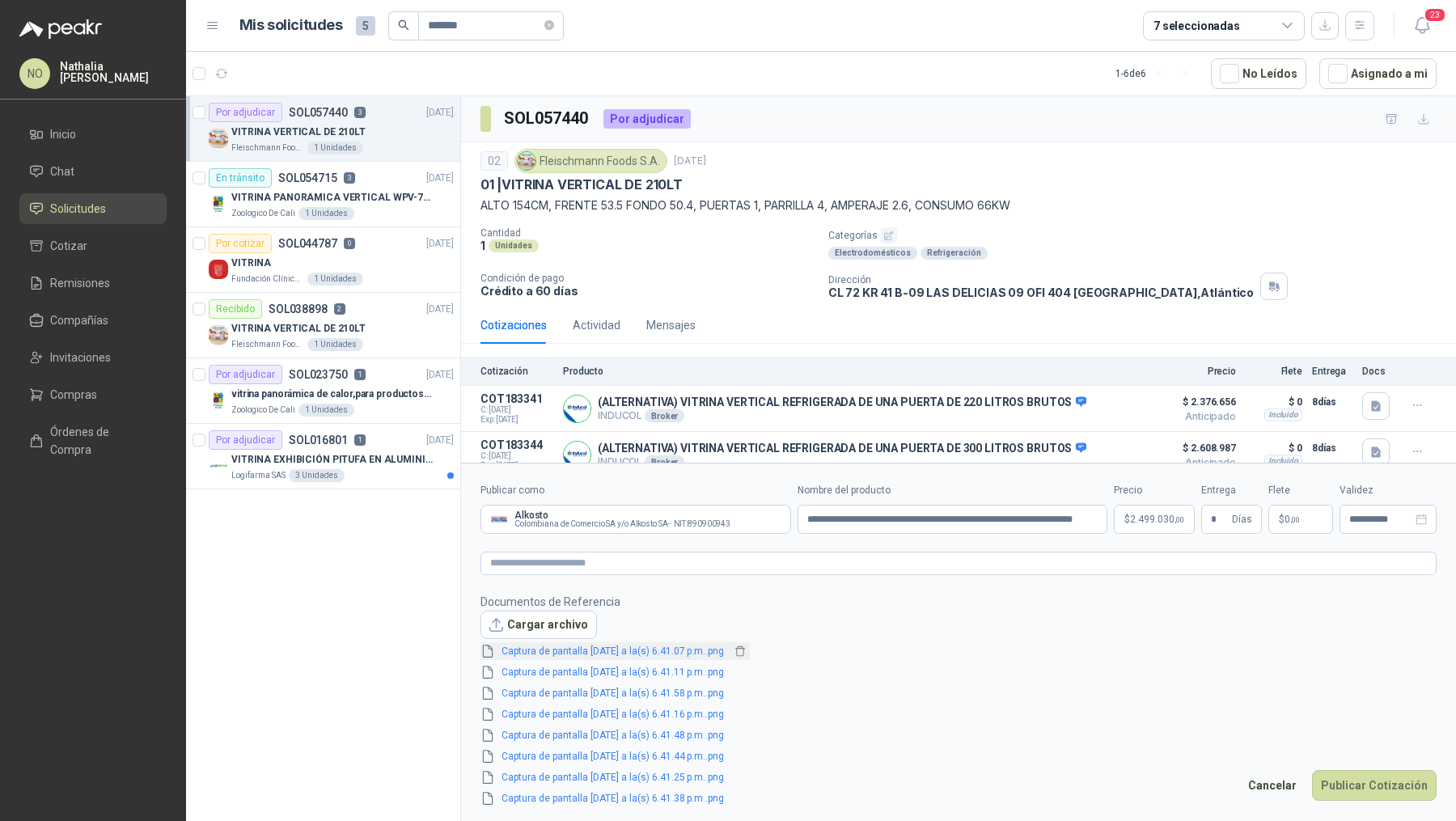
click at [623, 642] on div "Captura de pantalla [DATE] a la(s) 6.41.07 p.m..png" at bounding box center [616, 651] width 270 height 18
click at [628, 644] on link "Captura de pantalla [DATE] a la(s) 6.41.07 p.m..png" at bounding box center [613, 652] width 235 height 16
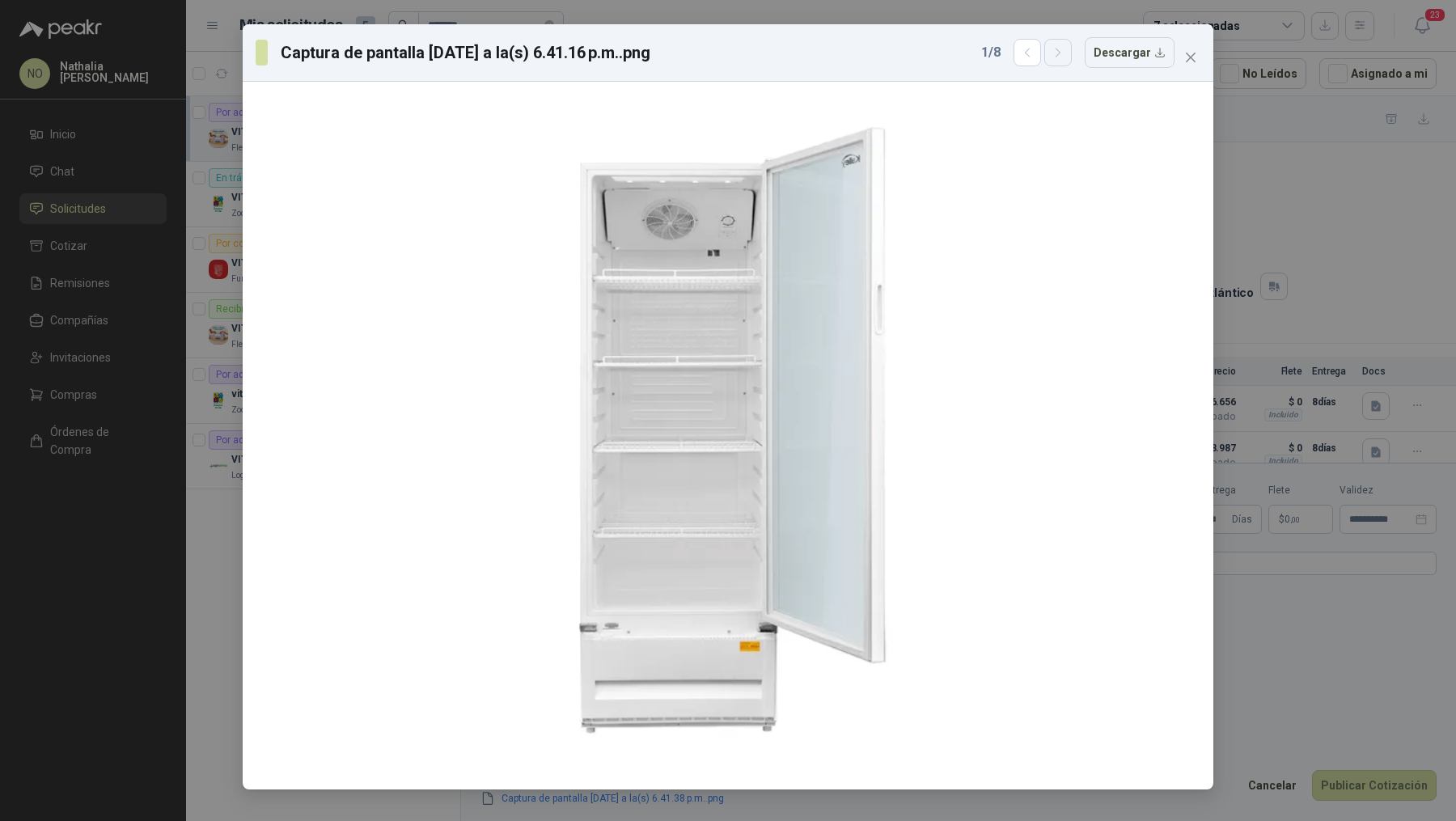
click at [1063, 50] on icon "button" at bounding box center [1058, 53] width 14 height 14
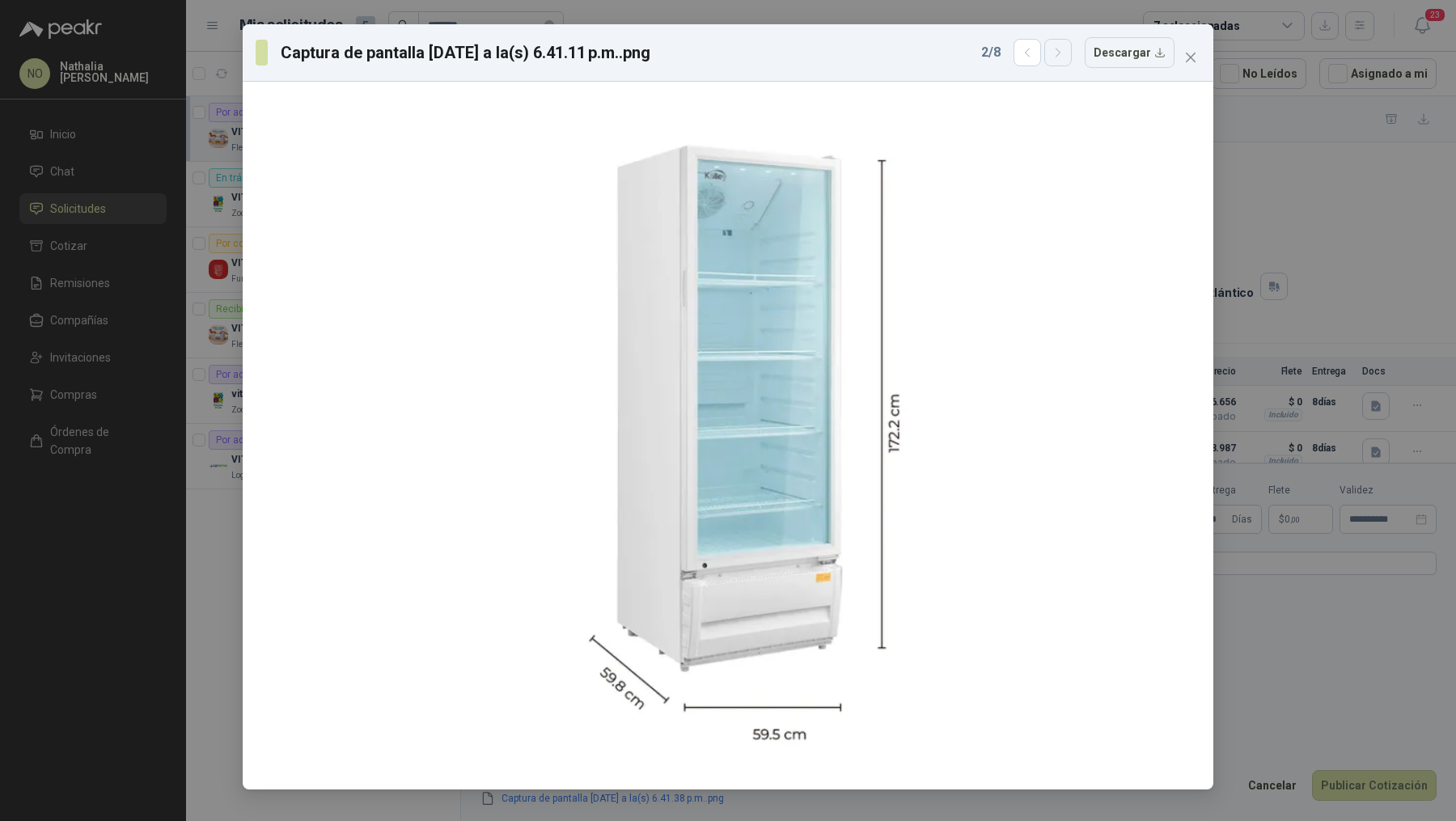
click at [1063, 50] on icon "button" at bounding box center [1058, 53] width 14 height 14
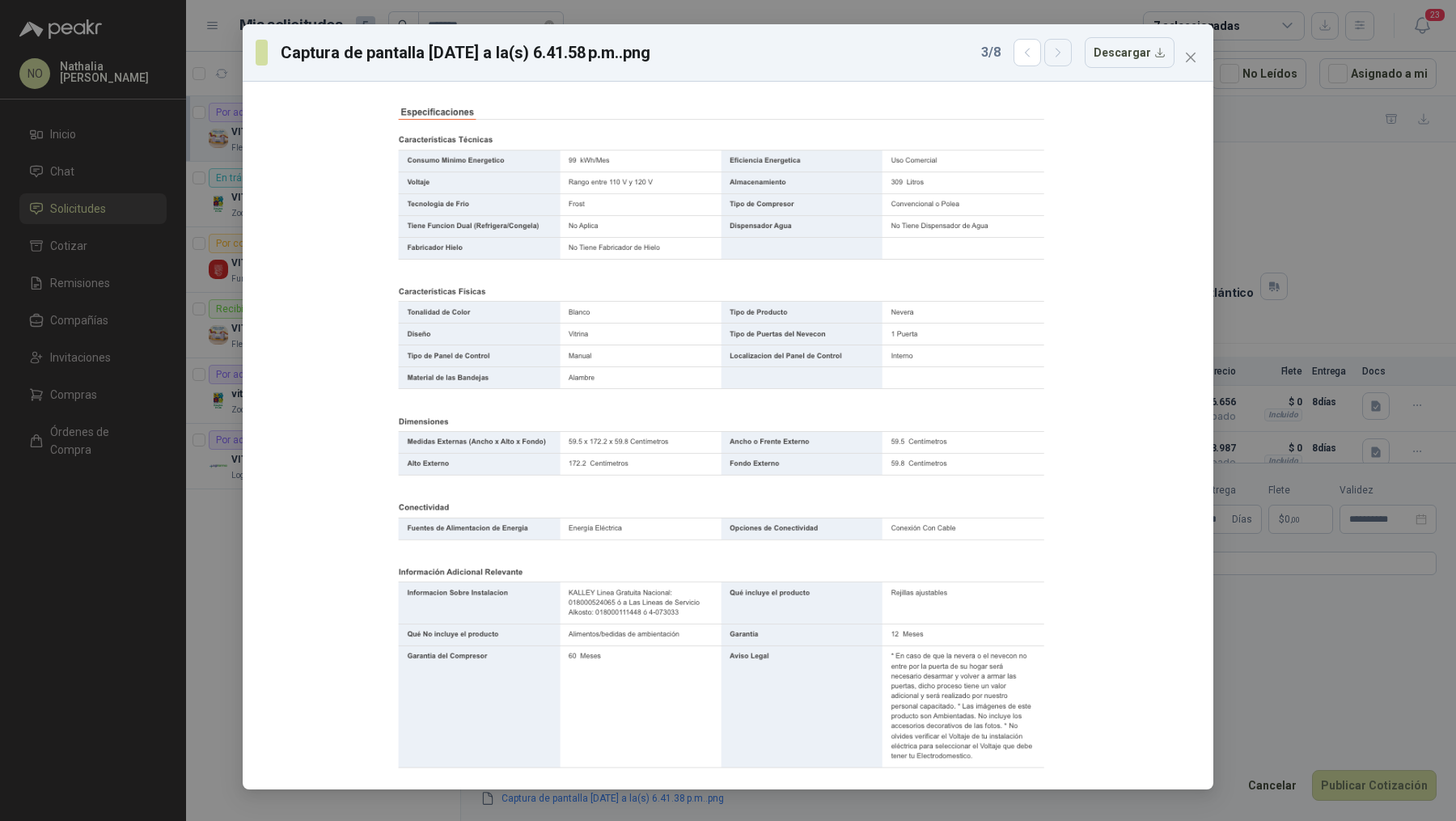
click at [1063, 50] on icon "button" at bounding box center [1058, 53] width 14 height 14
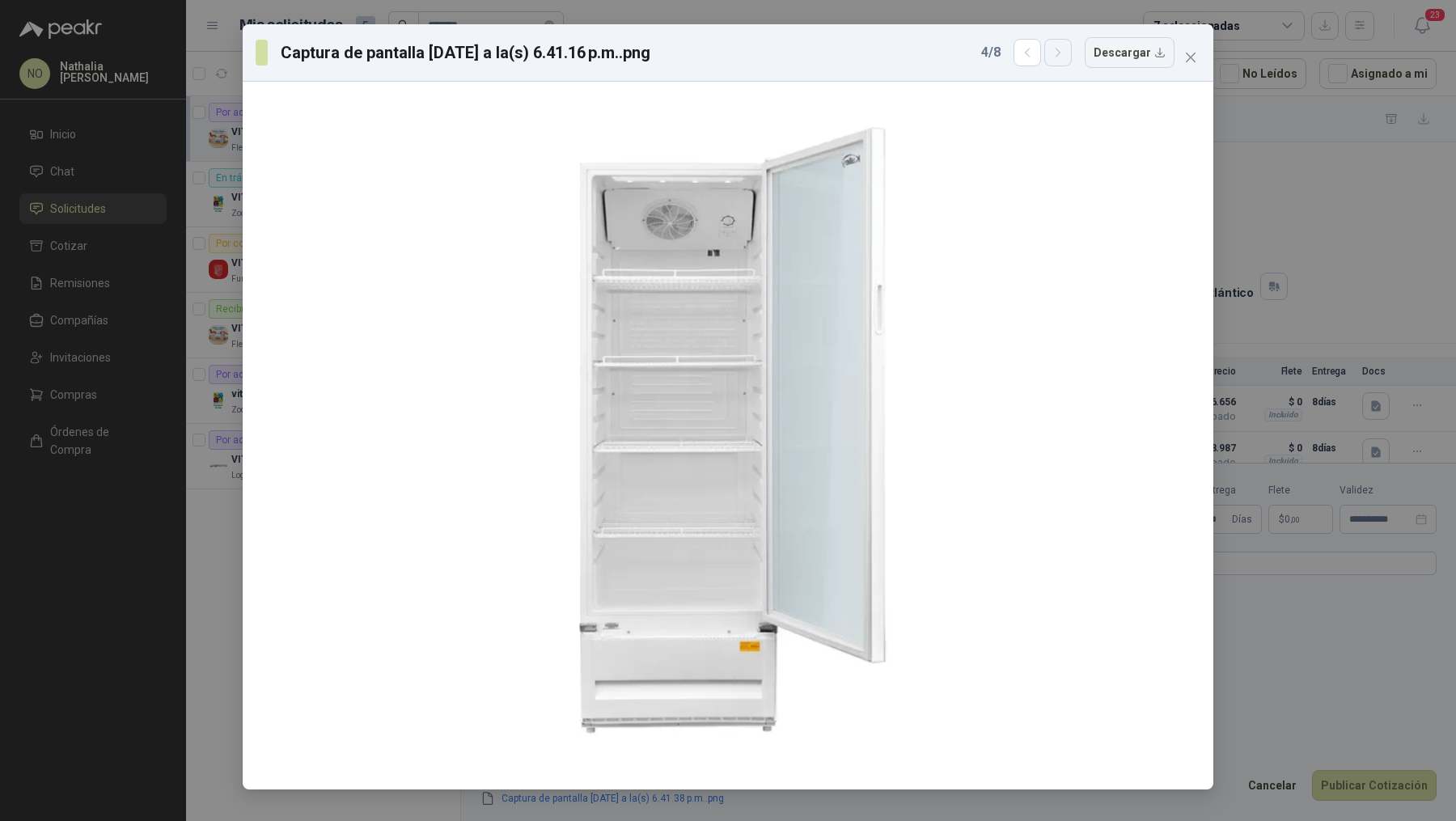
click at [1063, 50] on icon "button" at bounding box center [1058, 53] width 14 height 14
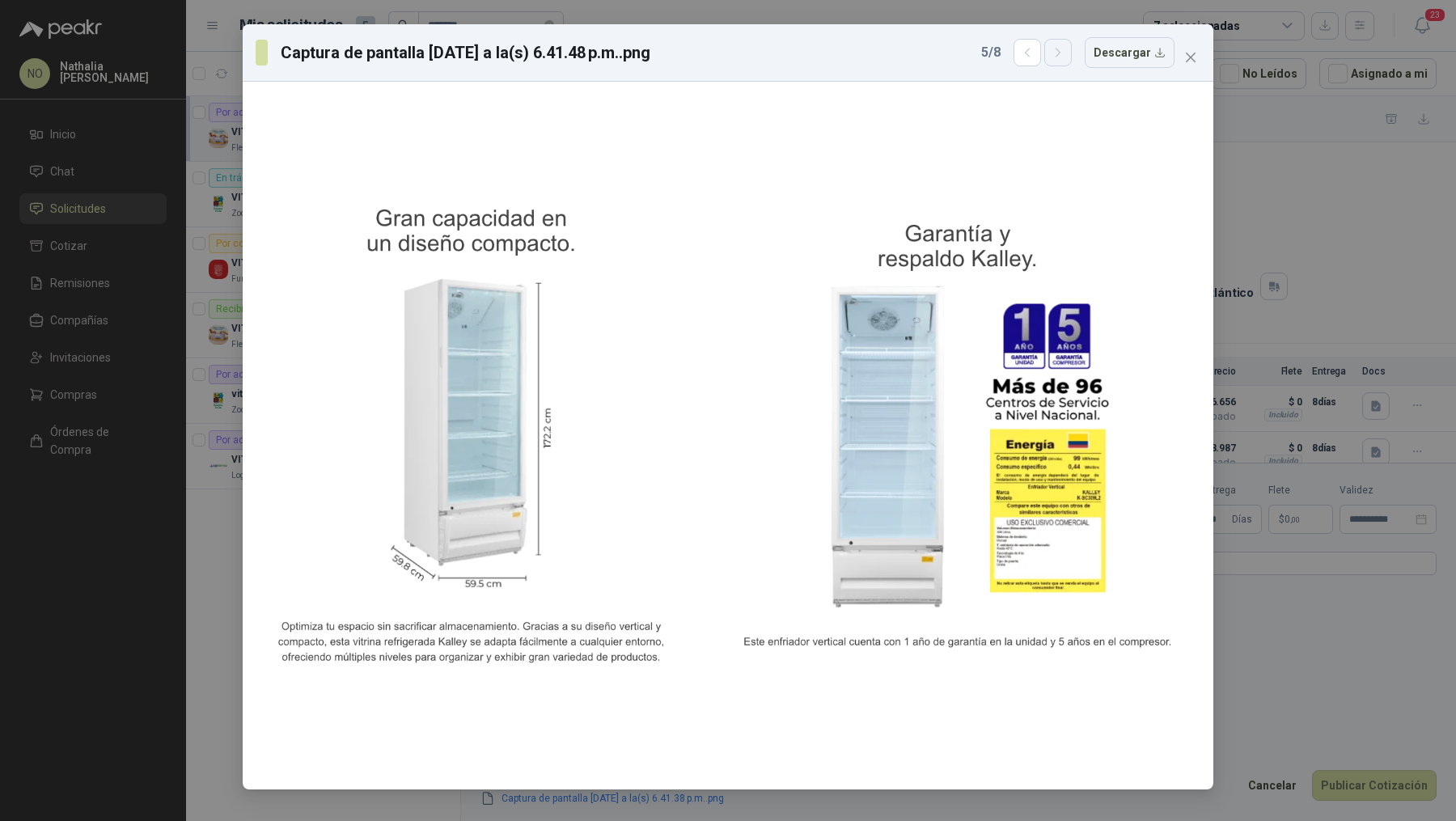
click at [1063, 50] on icon "button" at bounding box center [1058, 53] width 14 height 14
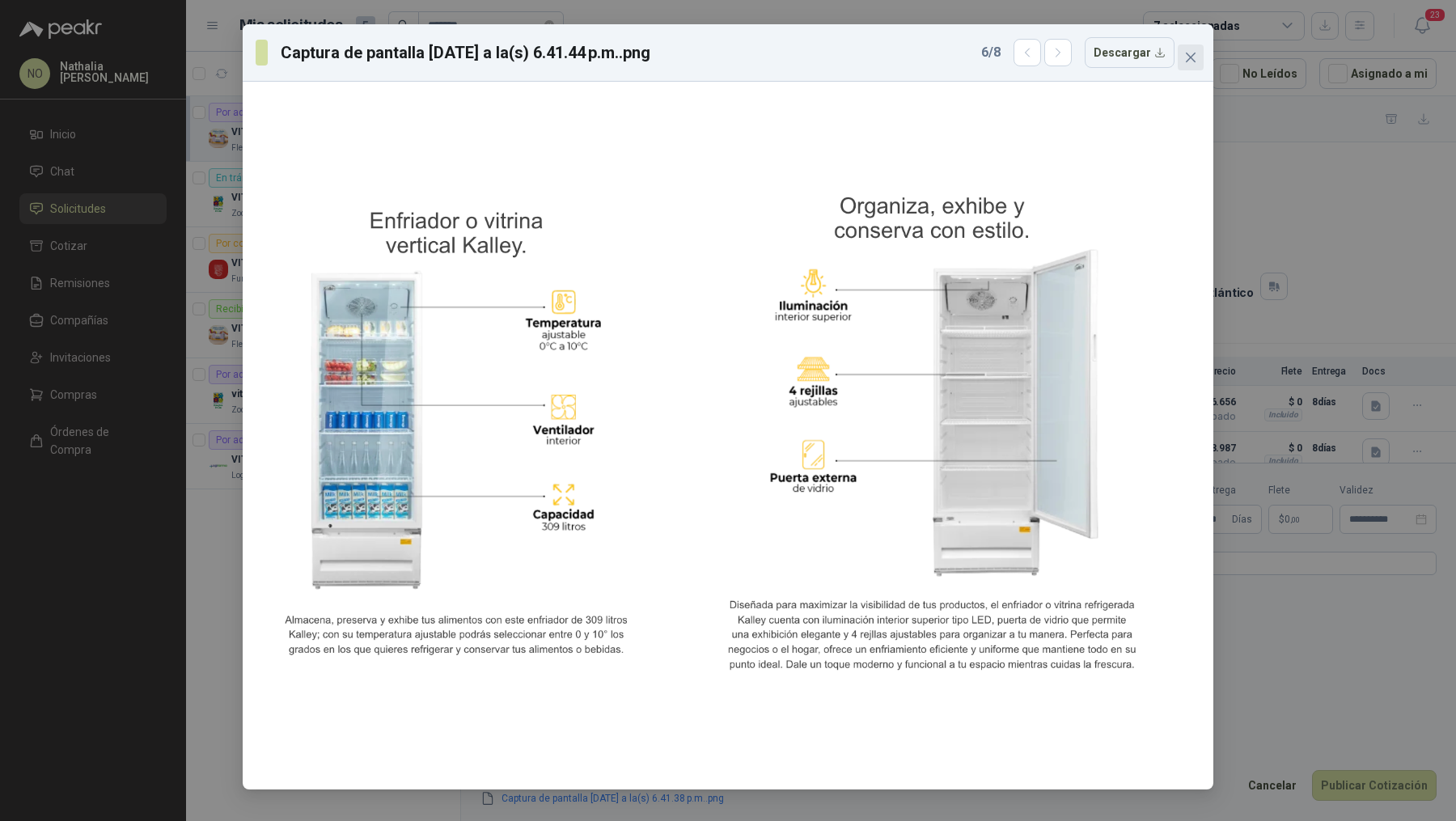
click at [1191, 54] on icon "close" at bounding box center [1191, 57] width 13 height 13
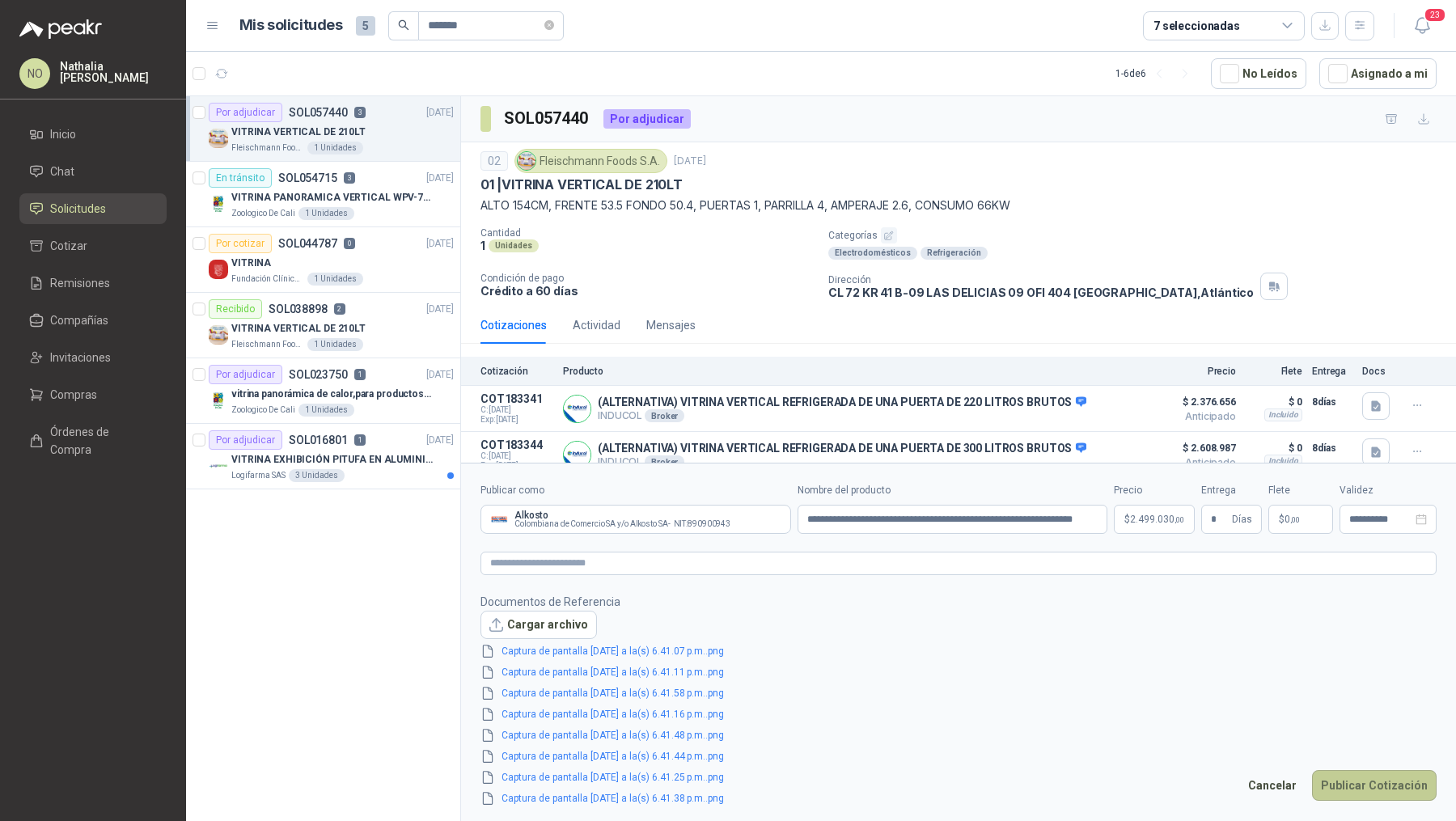
click at [1379, 786] on button "Publicar Cotización" at bounding box center [1375, 786] width 125 height 31
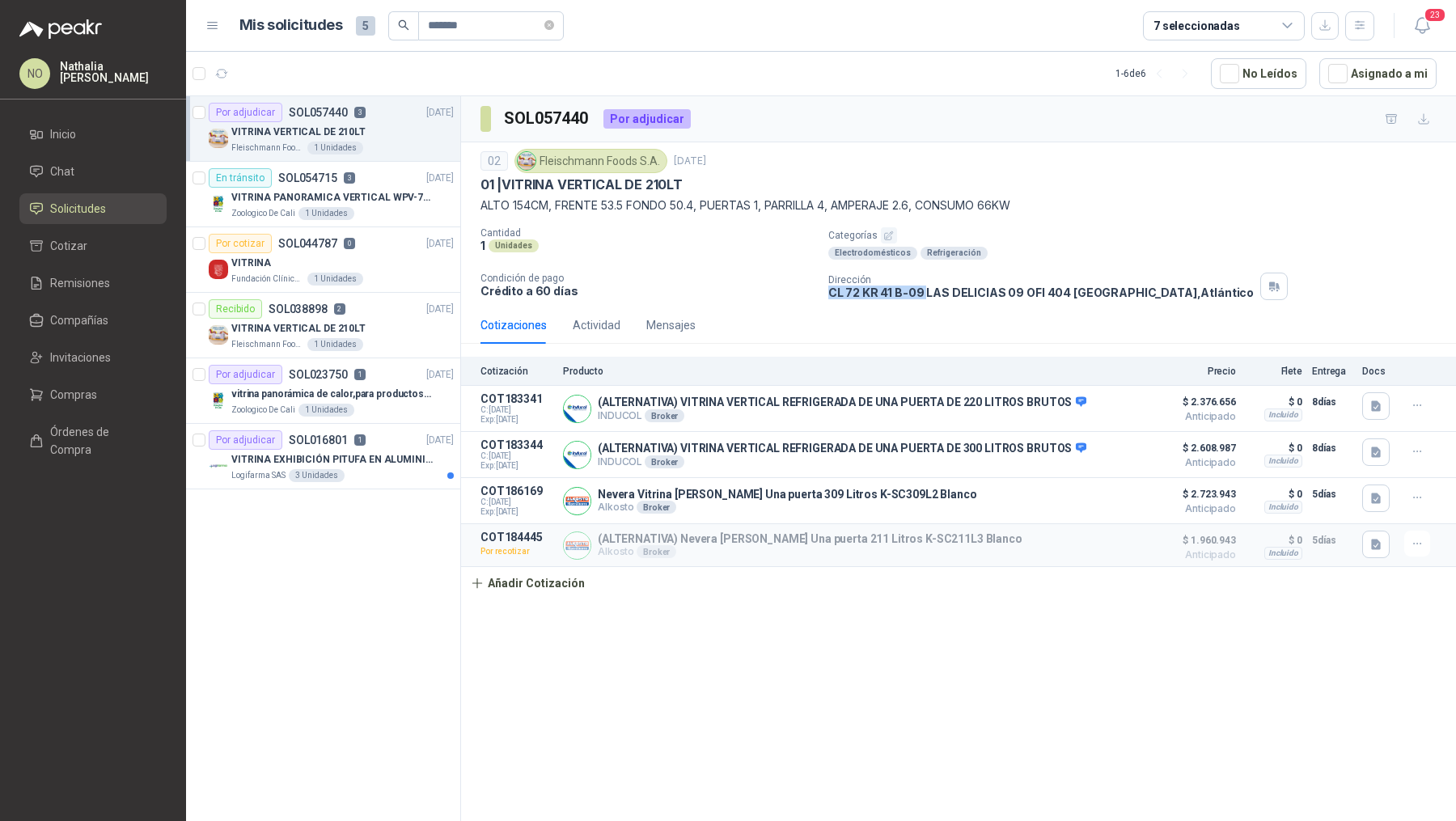
drag, startPoint x: 826, startPoint y: 289, endPoint x: 923, endPoint y: 292, distance: 97.0
click at [923, 292] on div "Cantidad 1 Unidades Categorías Electrodomésticos Refrigeración Condición de pag…" at bounding box center [959, 264] width 956 height 73
copy p "CL 72 KR 41 B-09"
drag, startPoint x: 926, startPoint y: 290, endPoint x: 1064, endPoint y: 291, distance: 138.0
click at [1065, 291] on p "CL 72 KR 41 B-09 LAS DELICIAS 09 OFI 404 Barranquilla , Atlántico" at bounding box center [1041, 292] width 426 height 14
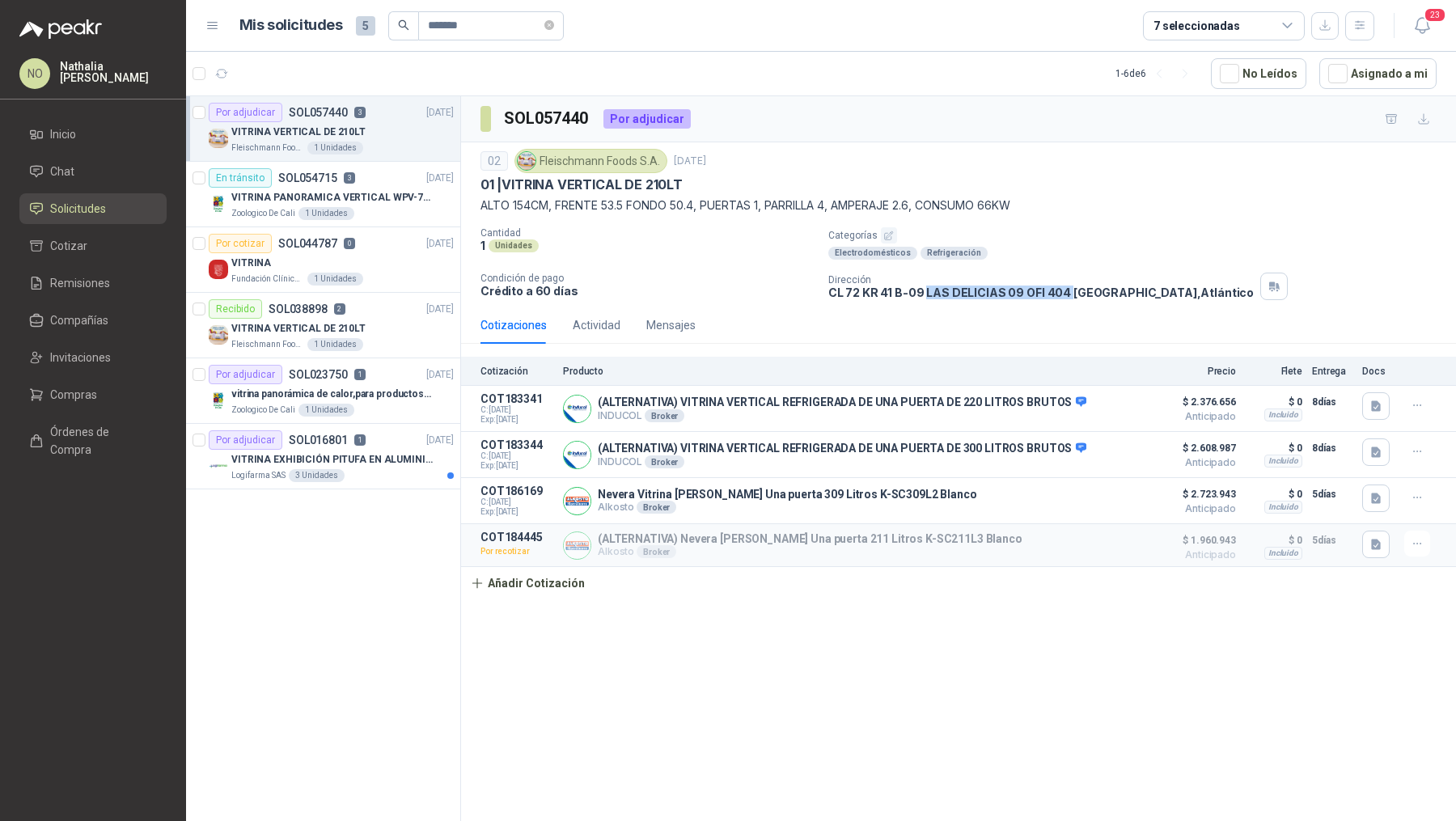
copy p "LAS DELICIAS 09 OFI 404"
click at [523, 584] on button "Añadir Cotización" at bounding box center [527, 582] width 132 height 32
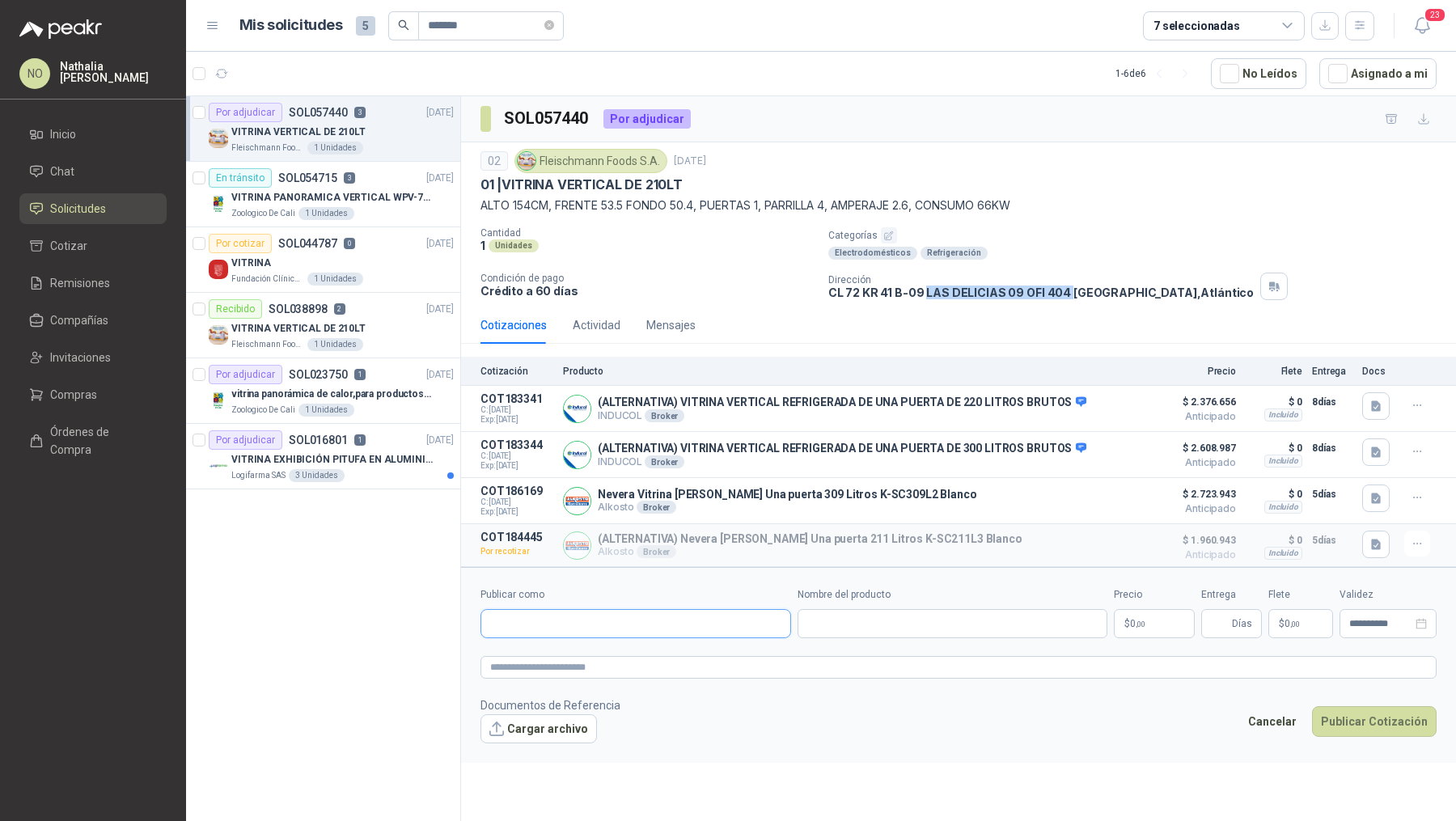
click at [528, 621] on input "Publicar como" at bounding box center [635, 624] width 309 height 28
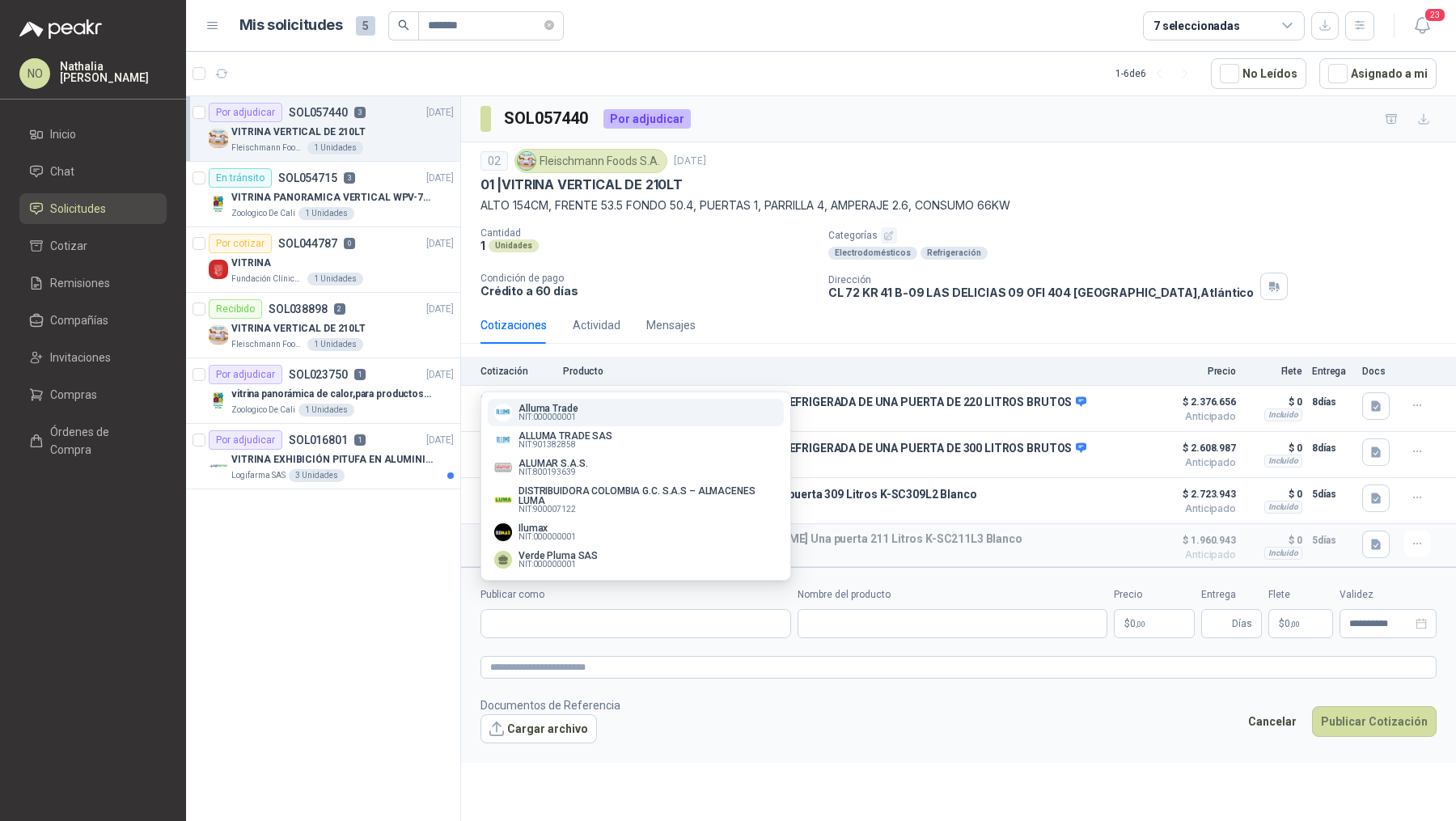
click at [1071, 737] on footer "Documentos de Referencia Cargar archivo Cancelar Publicar Cotización" at bounding box center [959, 720] width 956 height 47
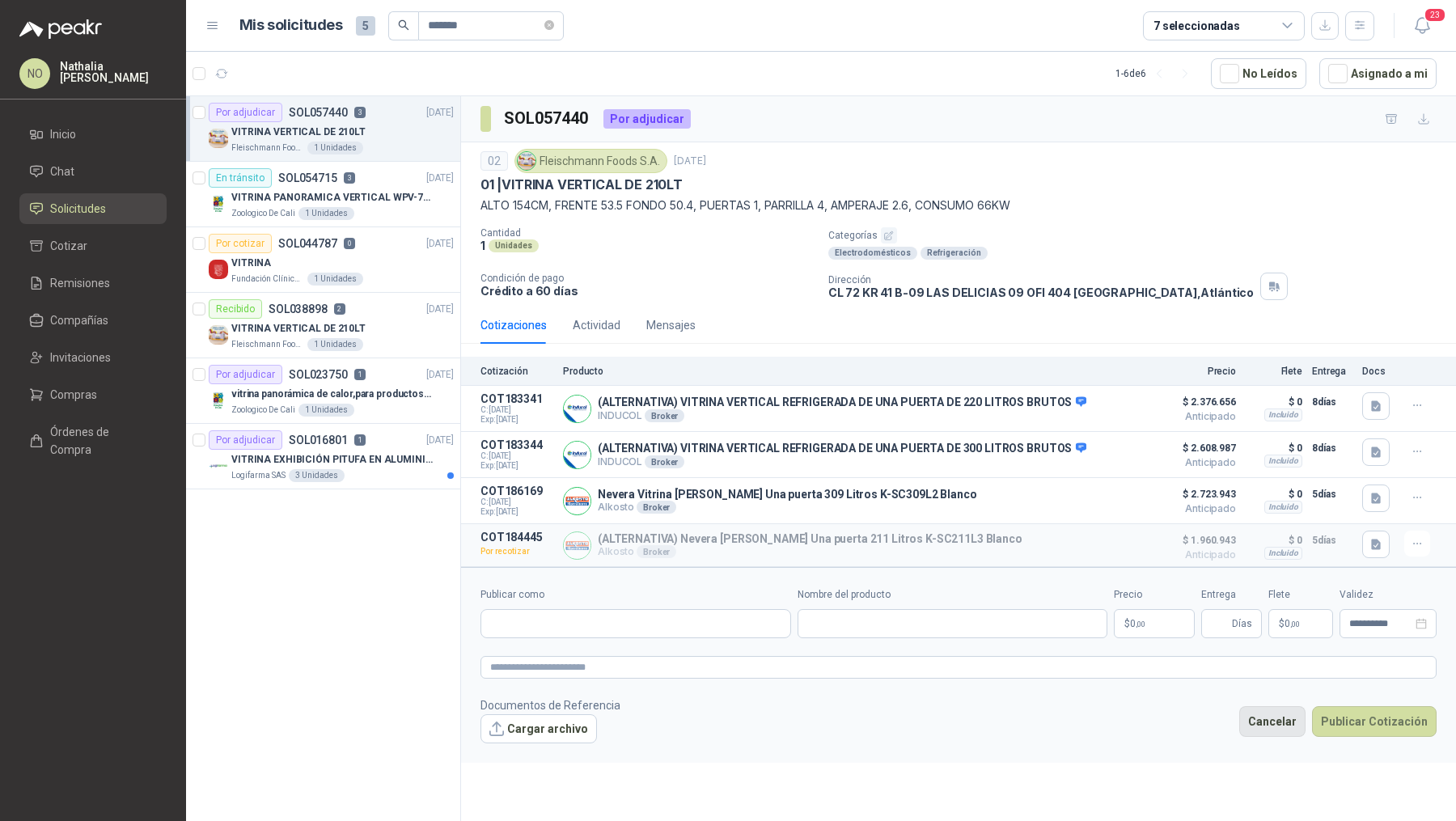
click at [1272, 713] on button "Cancelar" at bounding box center [1273, 722] width 67 height 31
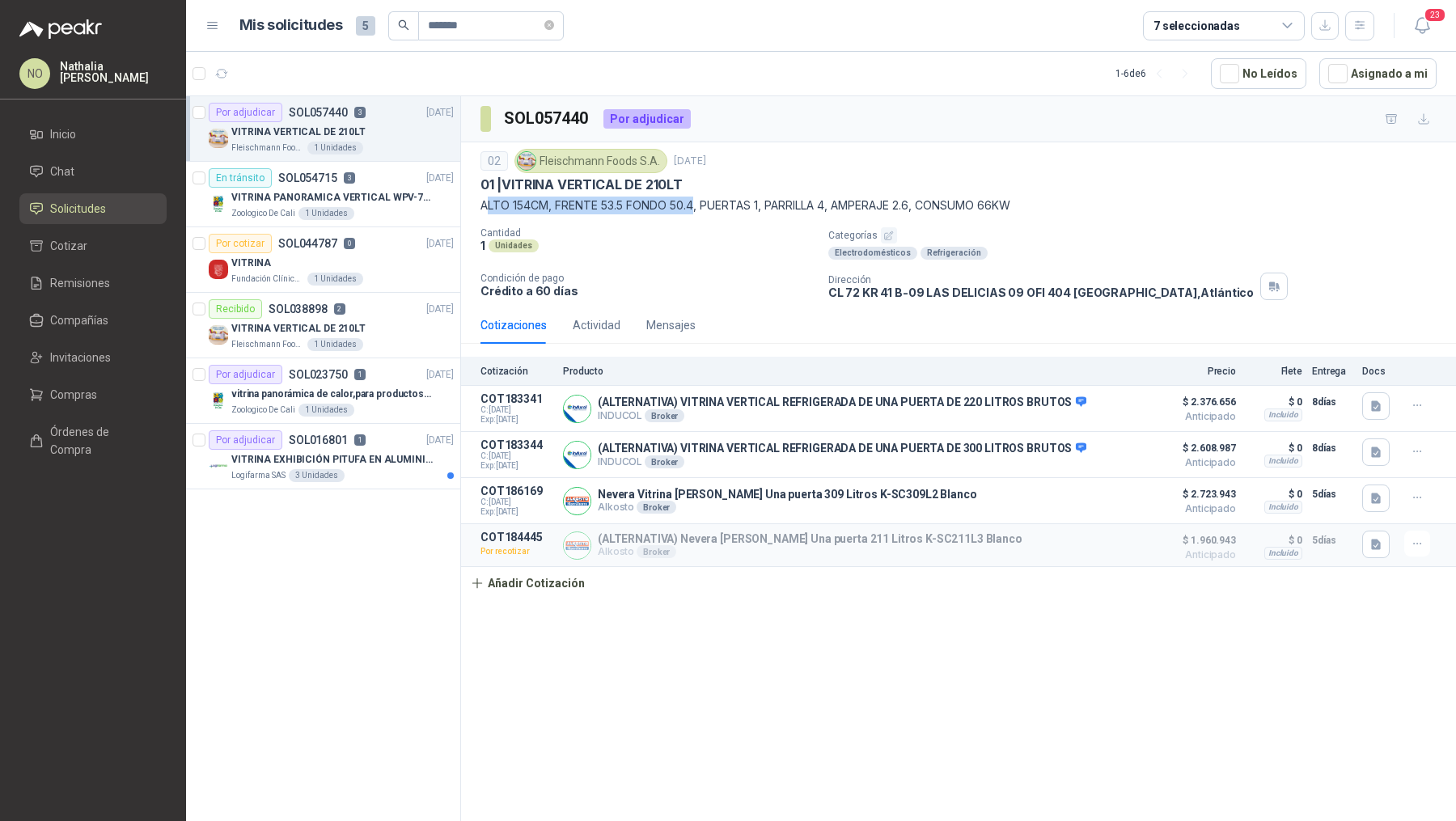
drag, startPoint x: 485, startPoint y: 201, endPoint x: 698, endPoint y: 207, distance: 213.1
click at [698, 207] on p "ALTO 154CM, FRENTE 53.5 FONDO 50.4, PUERTAS 1, PARRILLA 4, AMPERAJE 2.6, CONSUM…" at bounding box center [959, 205] width 956 height 18
click at [1375, 500] on icon "button" at bounding box center [1376, 499] width 10 height 10
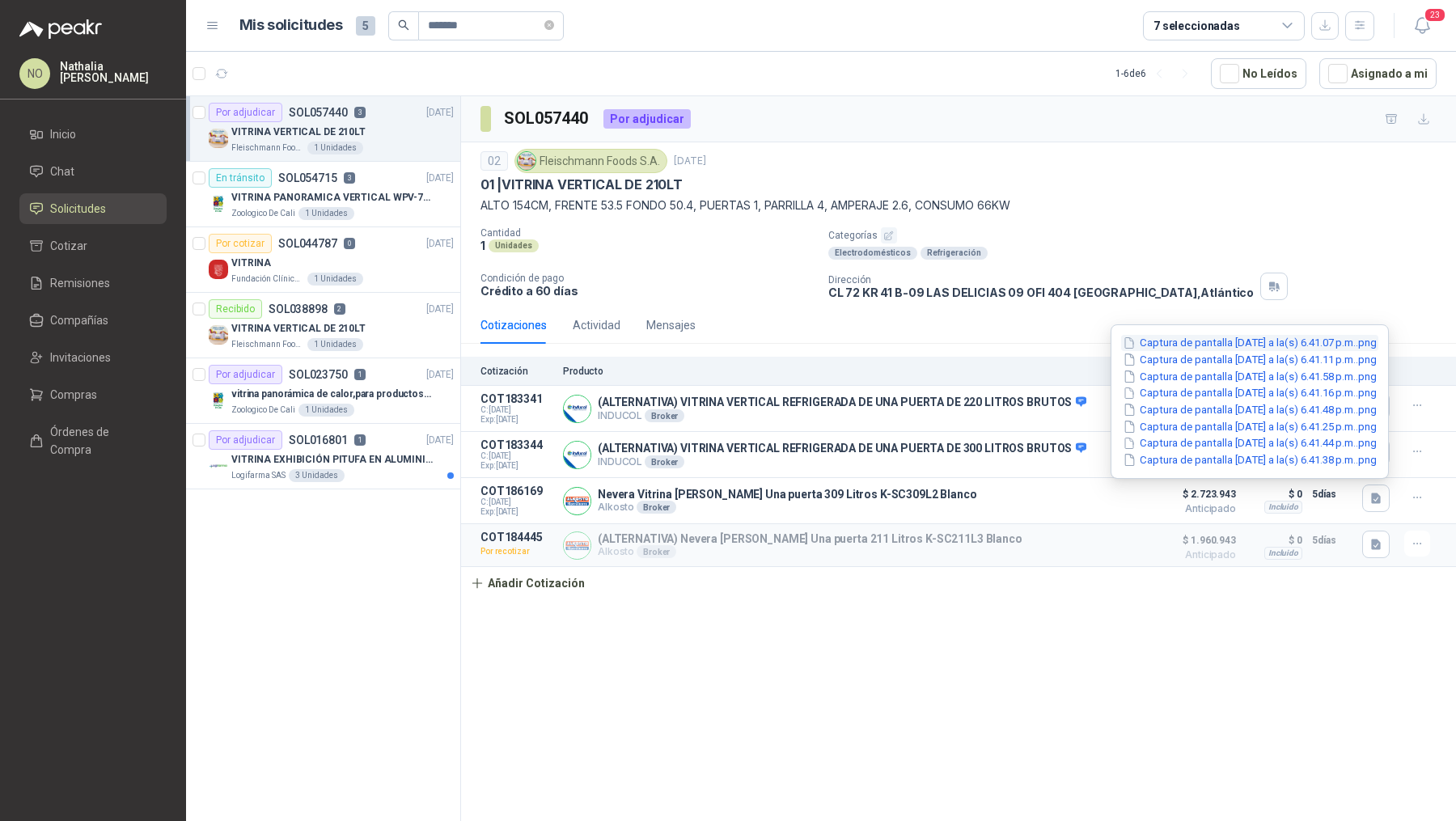
click at [1255, 348] on button "Captura de pantalla [DATE] a la(s) 6.41.07 p.m..png" at bounding box center [1250, 343] width 258 height 17
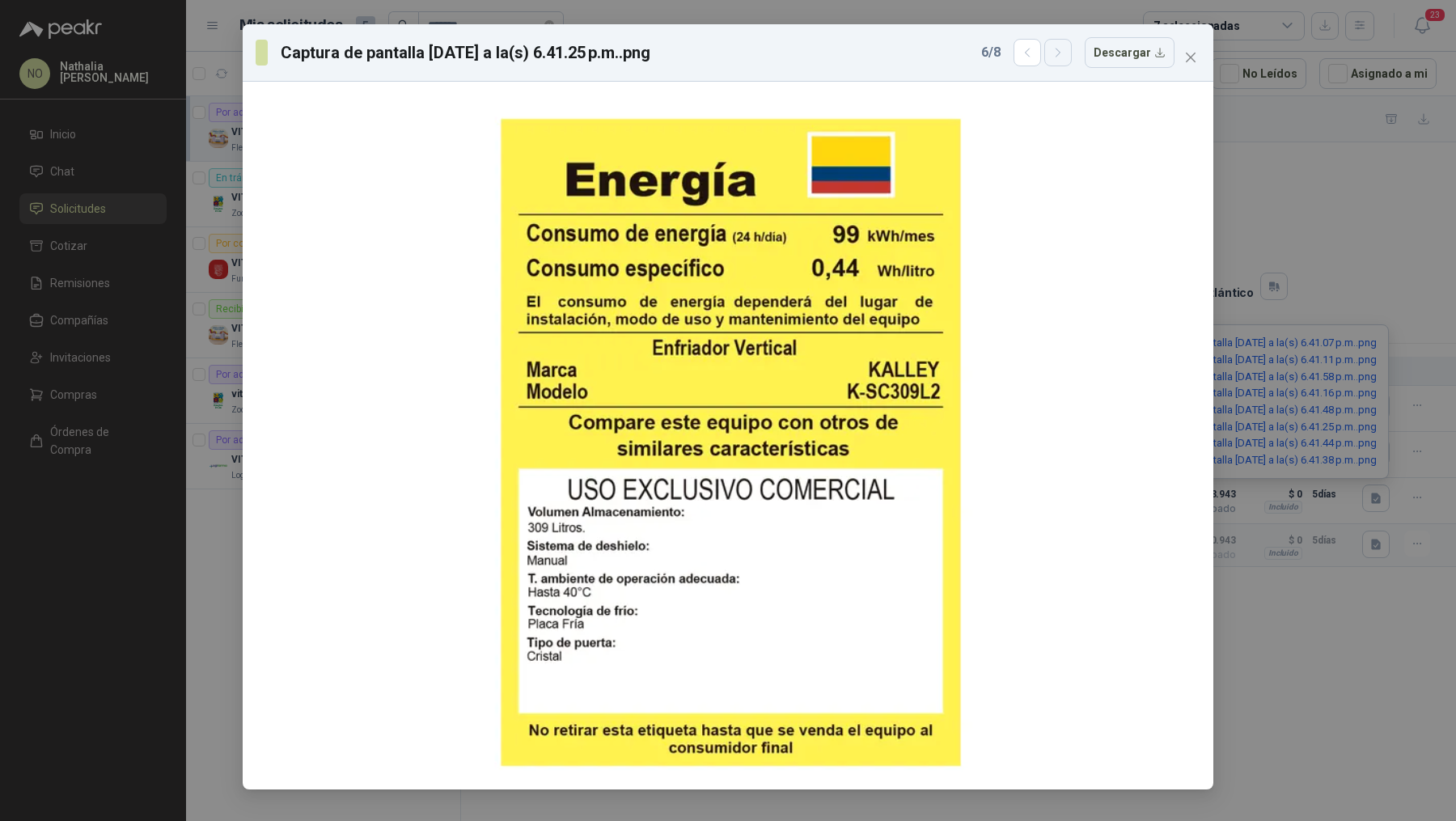
click at [1060, 49] on icon "button" at bounding box center [1057, 52] width 4 height 8
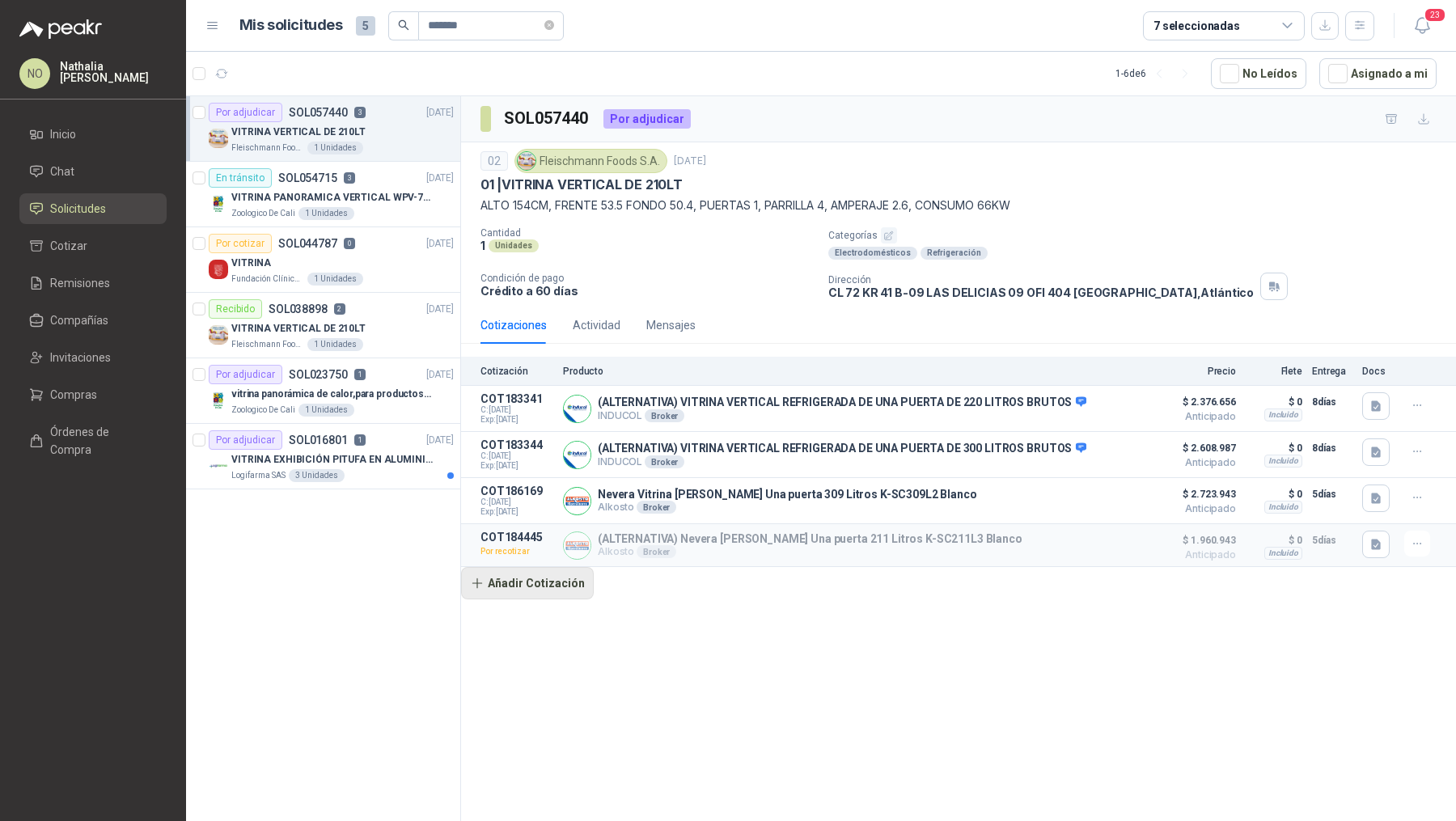
click at [523, 595] on button "Añadir Cotización" at bounding box center [527, 582] width 132 height 32
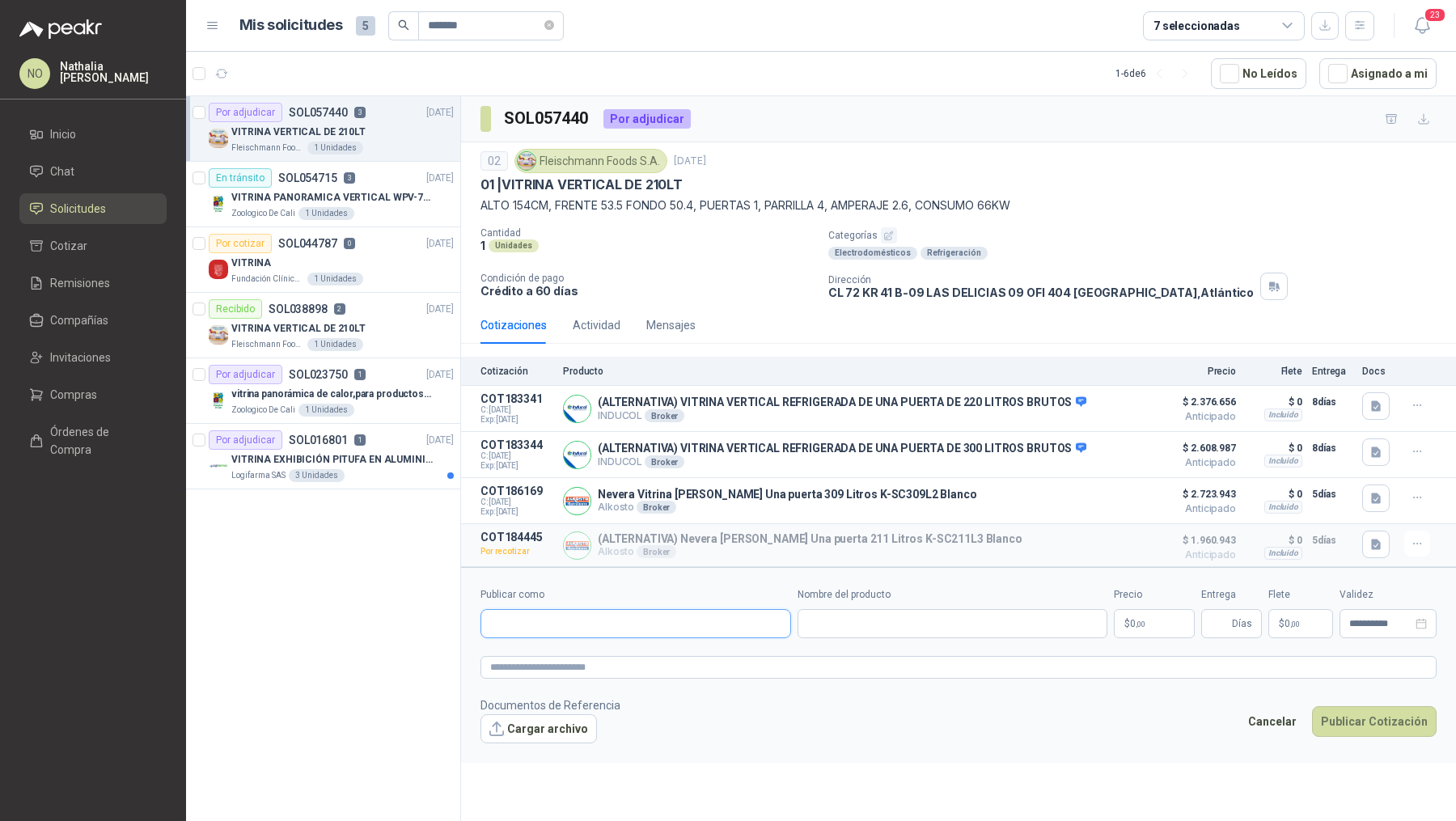
click at [538, 613] on input "Publicar como" at bounding box center [635, 624] width 309 height 28
type input "******"
click at [604, 660] on p "GRUPOWONDER S.A.S. - NIT : 804017575" at bounding box center [592, 664] width 148 height 8
type input "**********"
click at [868, 616] on input "Nombre del producto" at bounding box center [953, 624] width 310 height 29
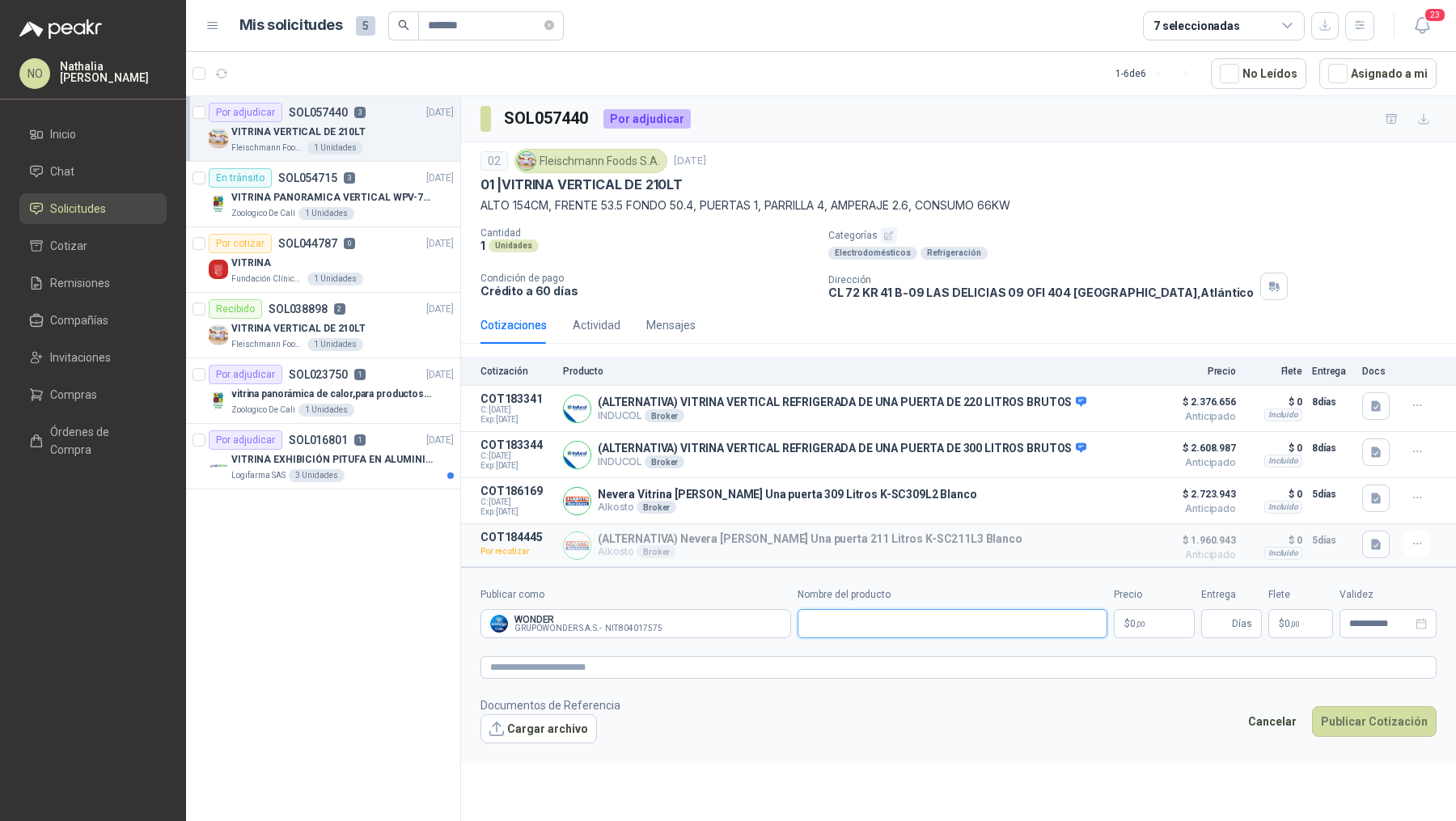
paste input "**********"
click at [806, 621] on input "**********" at bounding box center [953, 624] width 310 height 29
click at [806, 620] on input "**********" at bounding box center [953, 624] width 310 height 29
type input "**********"
click at [1224, 614] on input "Entrega" at bounding box center [1220, 624] width 18 height 28
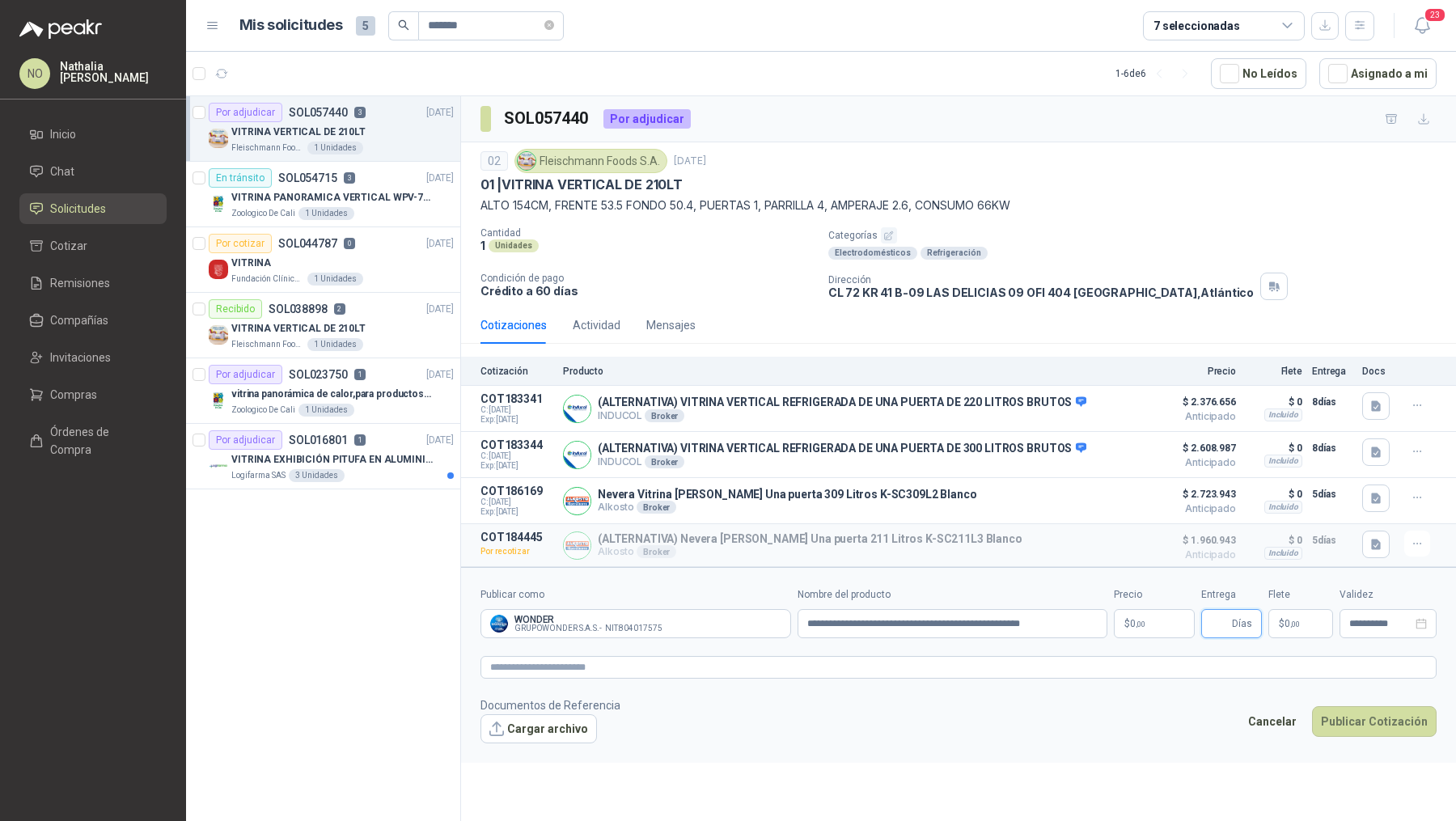
type input "*"
click at [1141, 611] on p "$ 0 ,00" at bounding box center [1155, 624] width 81 height 29
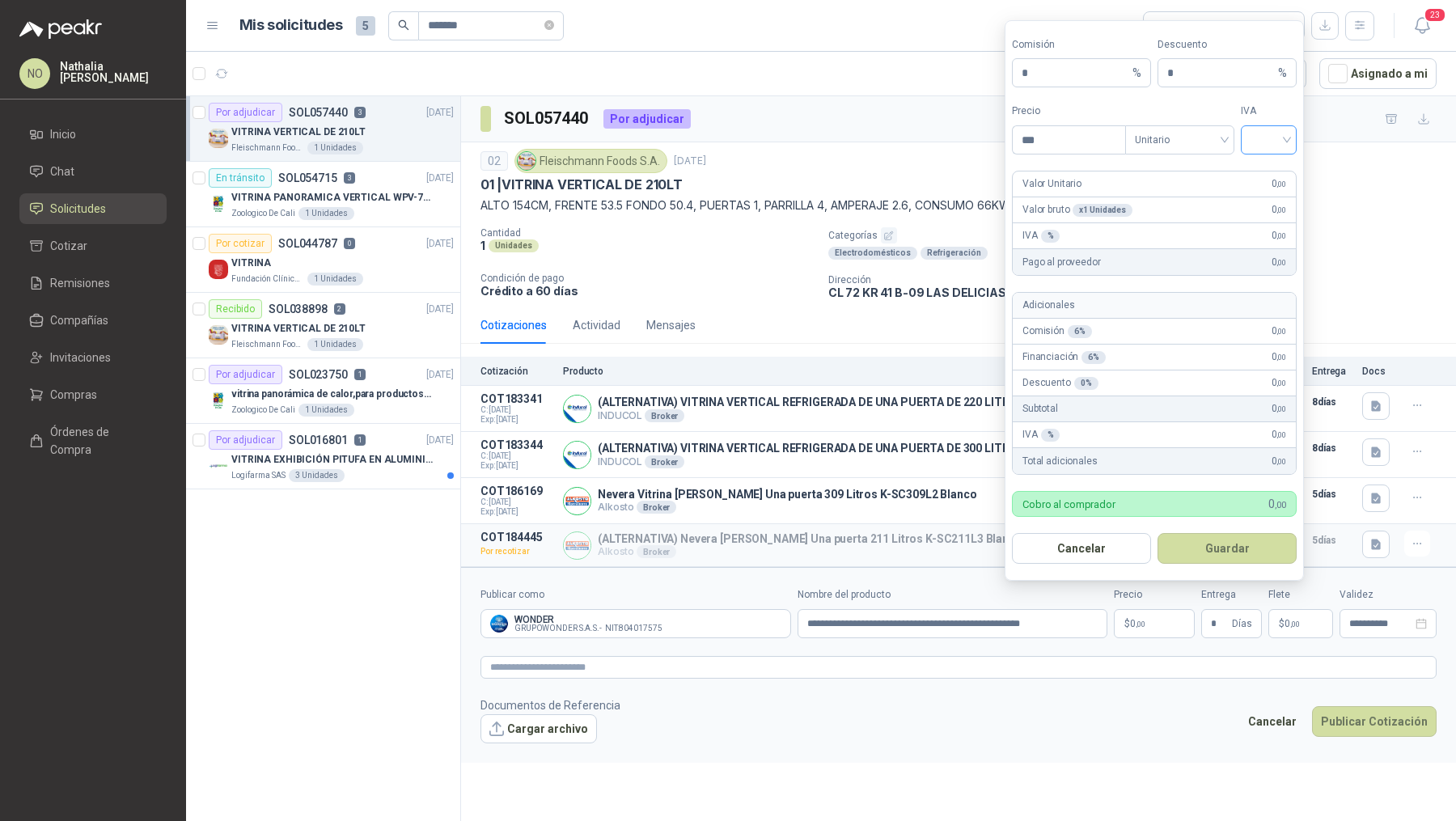
click at [1276, 145] on input "search" at bounding box center [1269, 138] width 36 height 24
click at [1275, 163] on div "19%" at bounding box center [1268, 176] width 49 height 26
click at [1179, 141] on span "Unitario" at bounding box center [1180, 140] width 90 height 24
click at [1190, 197] on div "Unitario con IVA" at bounding box center [1180, 202] width 83 height 18
click at [1073, 144] on input "***" at bounding box center [1070, 140] width 112 height 28
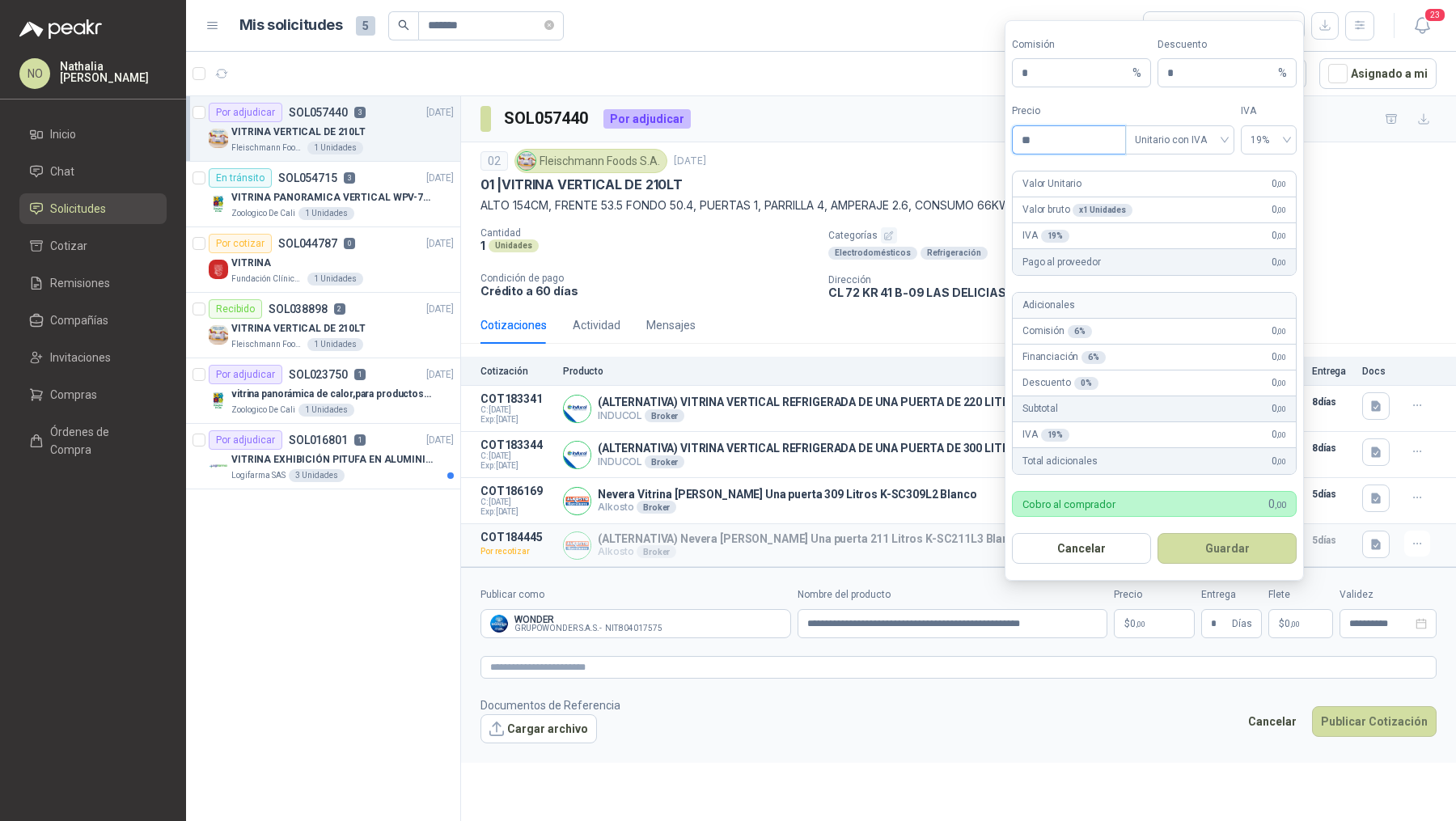
type input "*"
type input "**********"
click at [1251, 552] on button "Guardar" at bounding box center [1227, 549] width 139 height 31
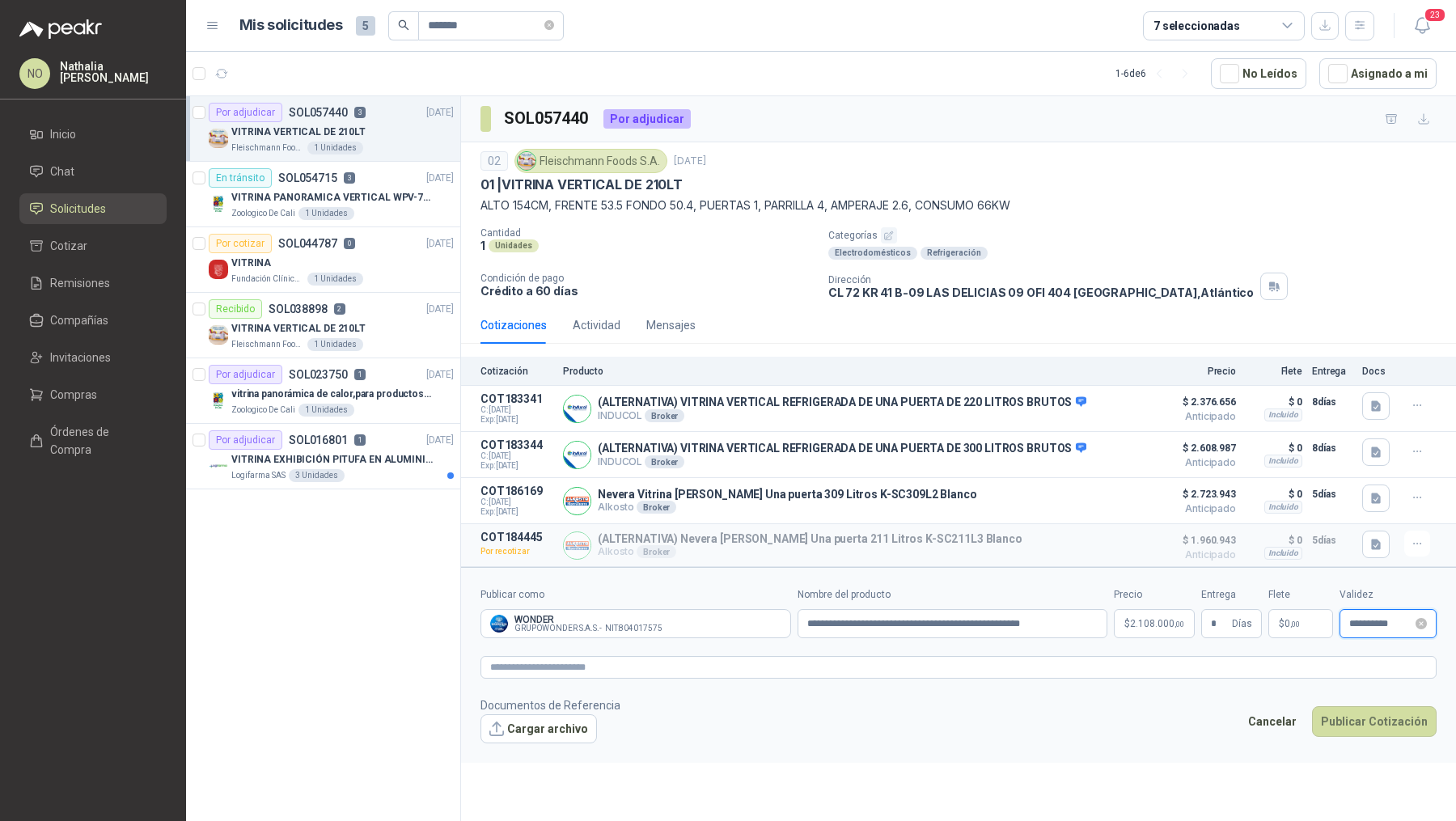
click at [1354, 621] on input "**********" at bounding box center [1381, 624] width 63 height 10
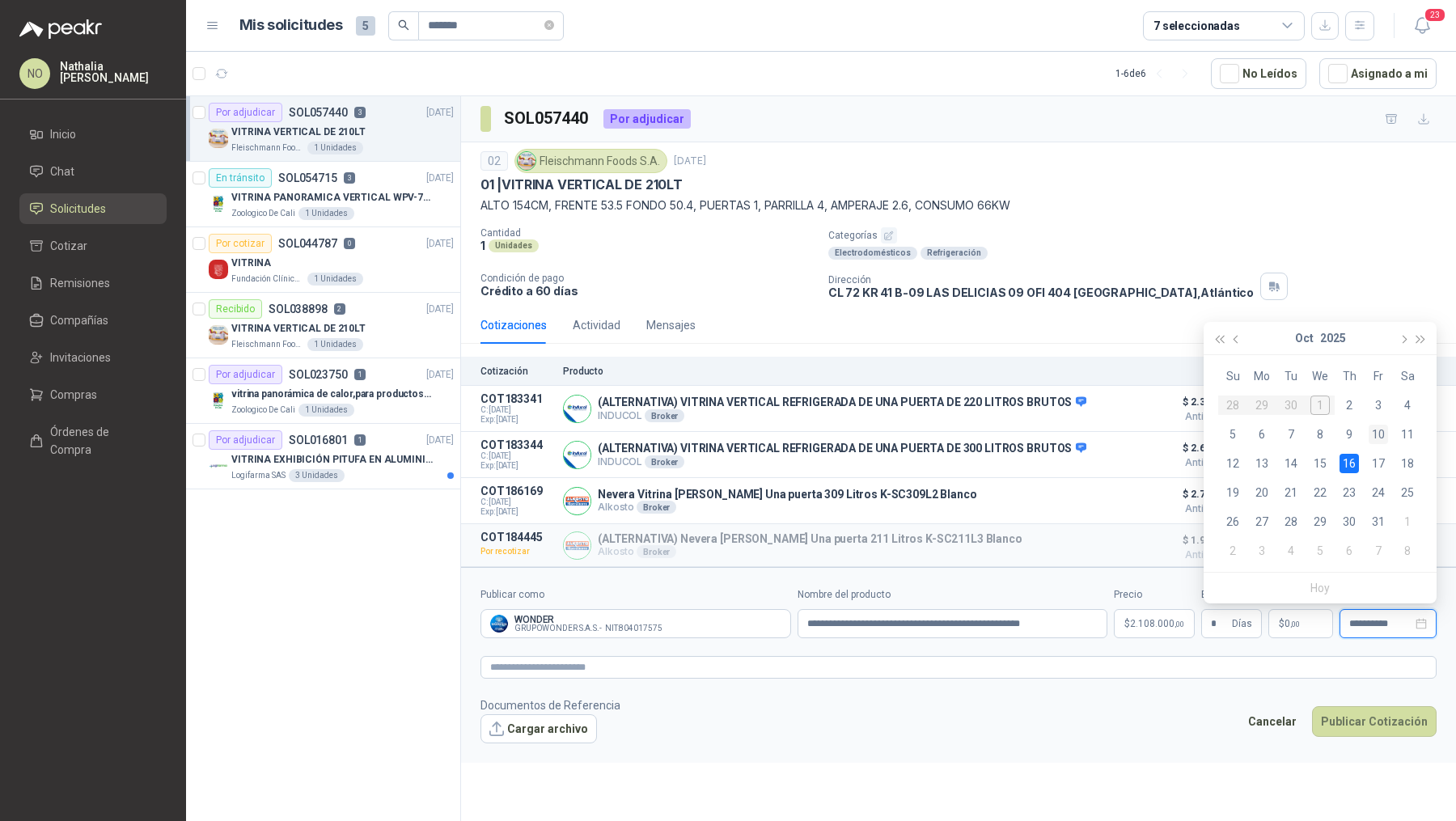
type input "**********"
click at [1376, 431] on div "10" at bounding box center [1378, 434] width 19 height 19
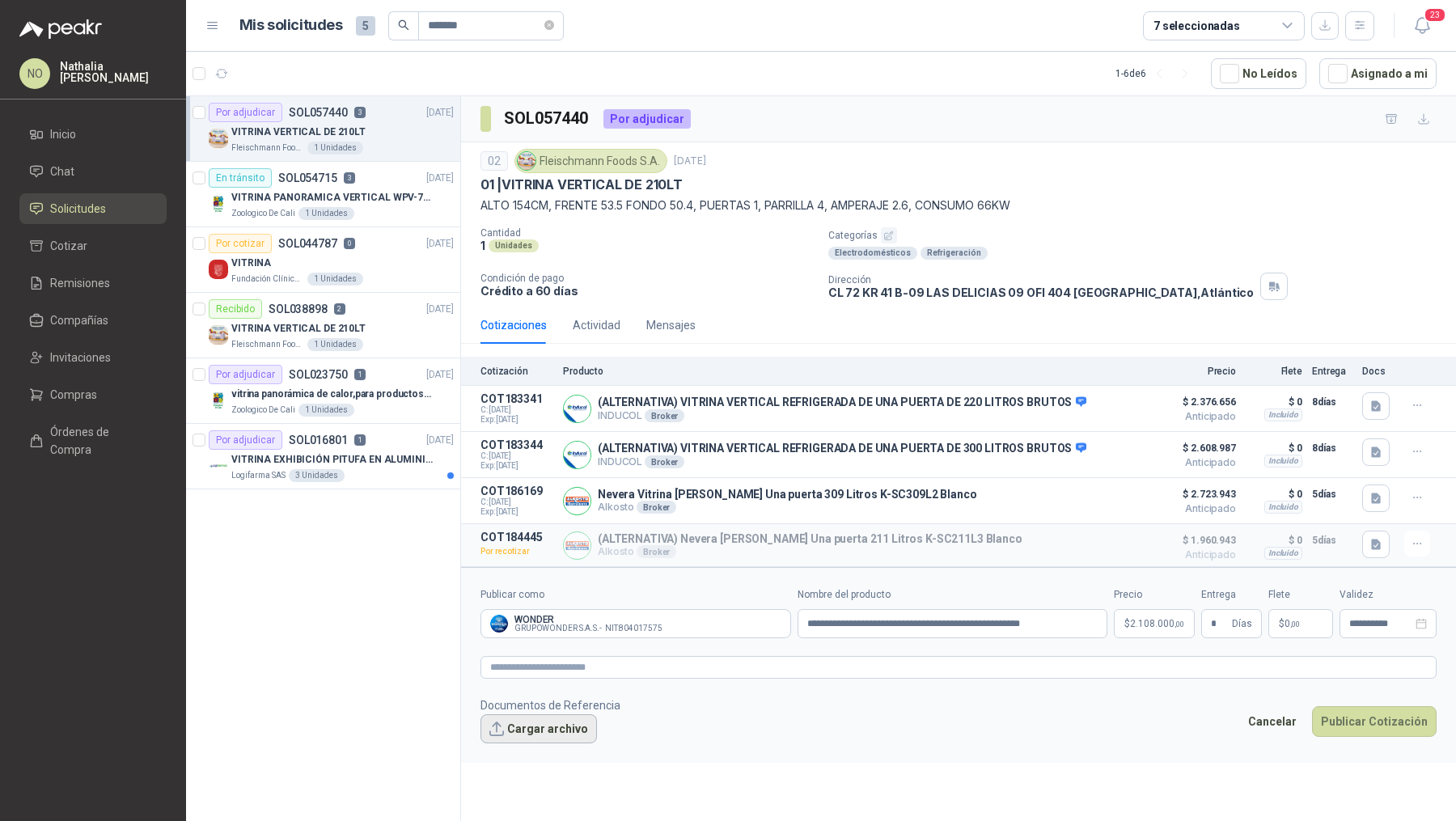
click at [549, 736] on button "Cargar archivo" at bounding box center [539, 729] width 117 height 29
click at [552, 755] on link "WPV-145SA.pdf" at bounding box center [549, 755] width 107 height 16
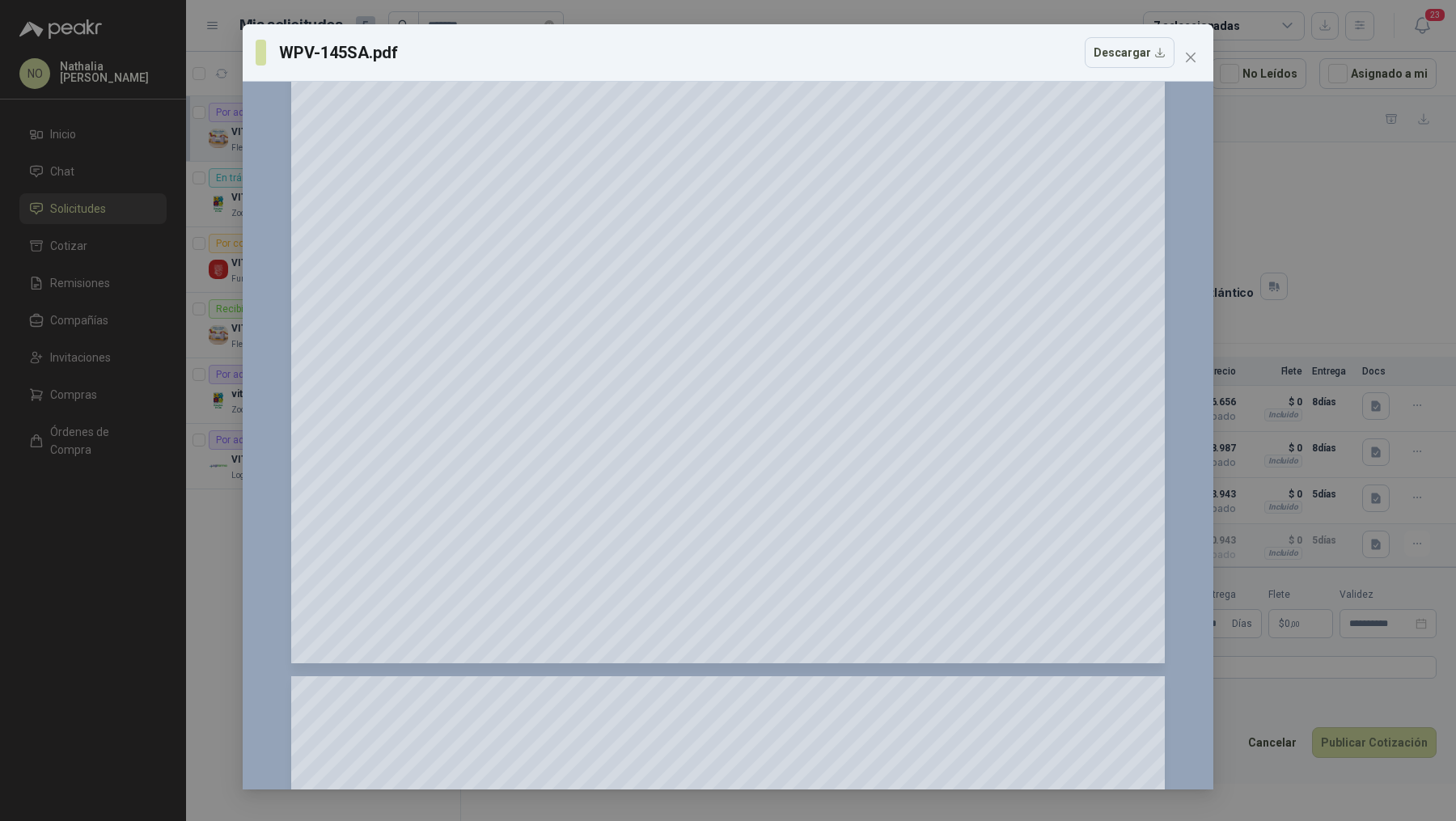
scroll to position [752, 0]
click at [1197, 55] on icon "close" at bounding box center [1191, 57] width 13 height 13
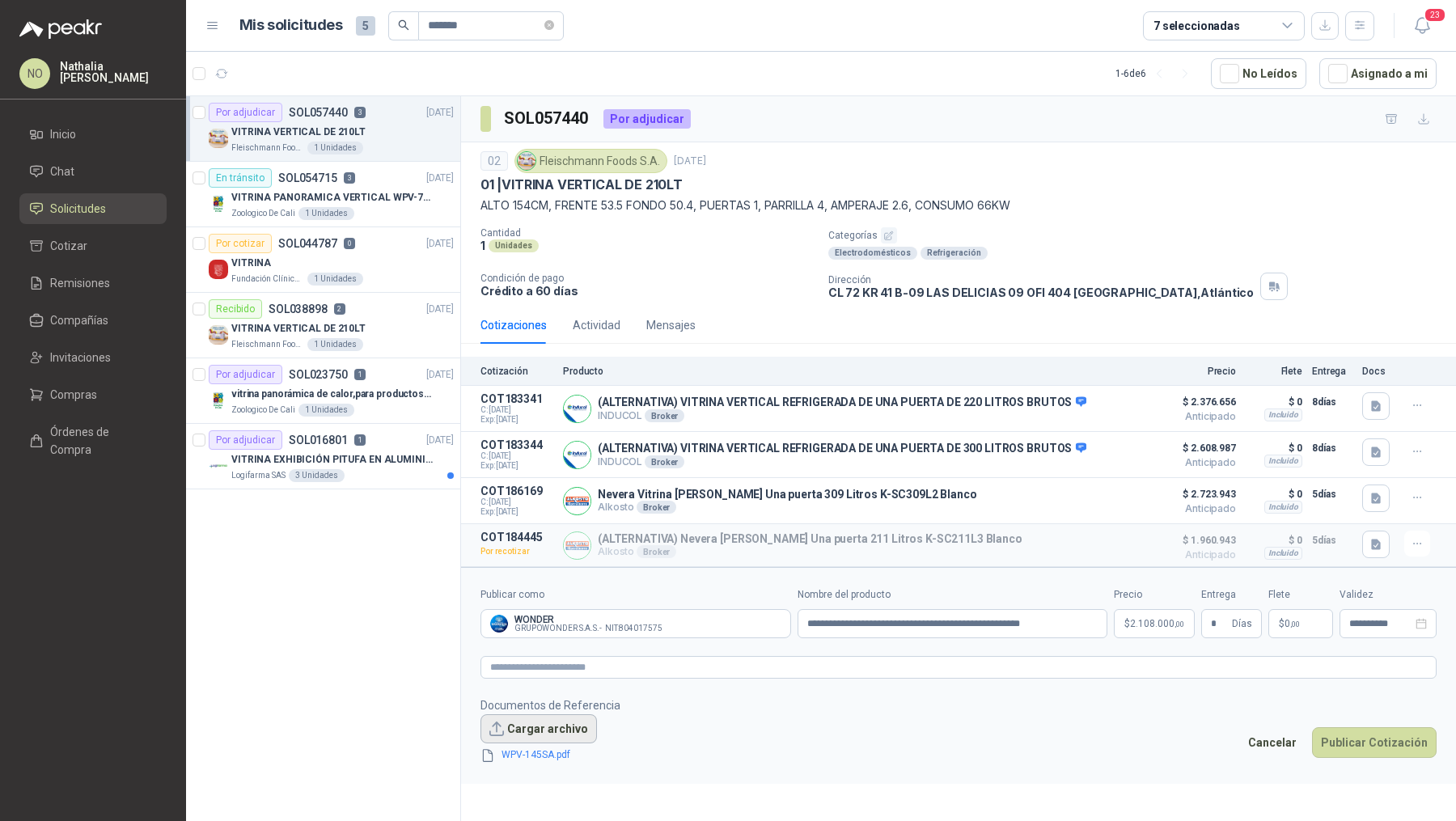
click at [564, 716] on button "Cargar archivo" at bounding box center [539, 729] width 117 height 29
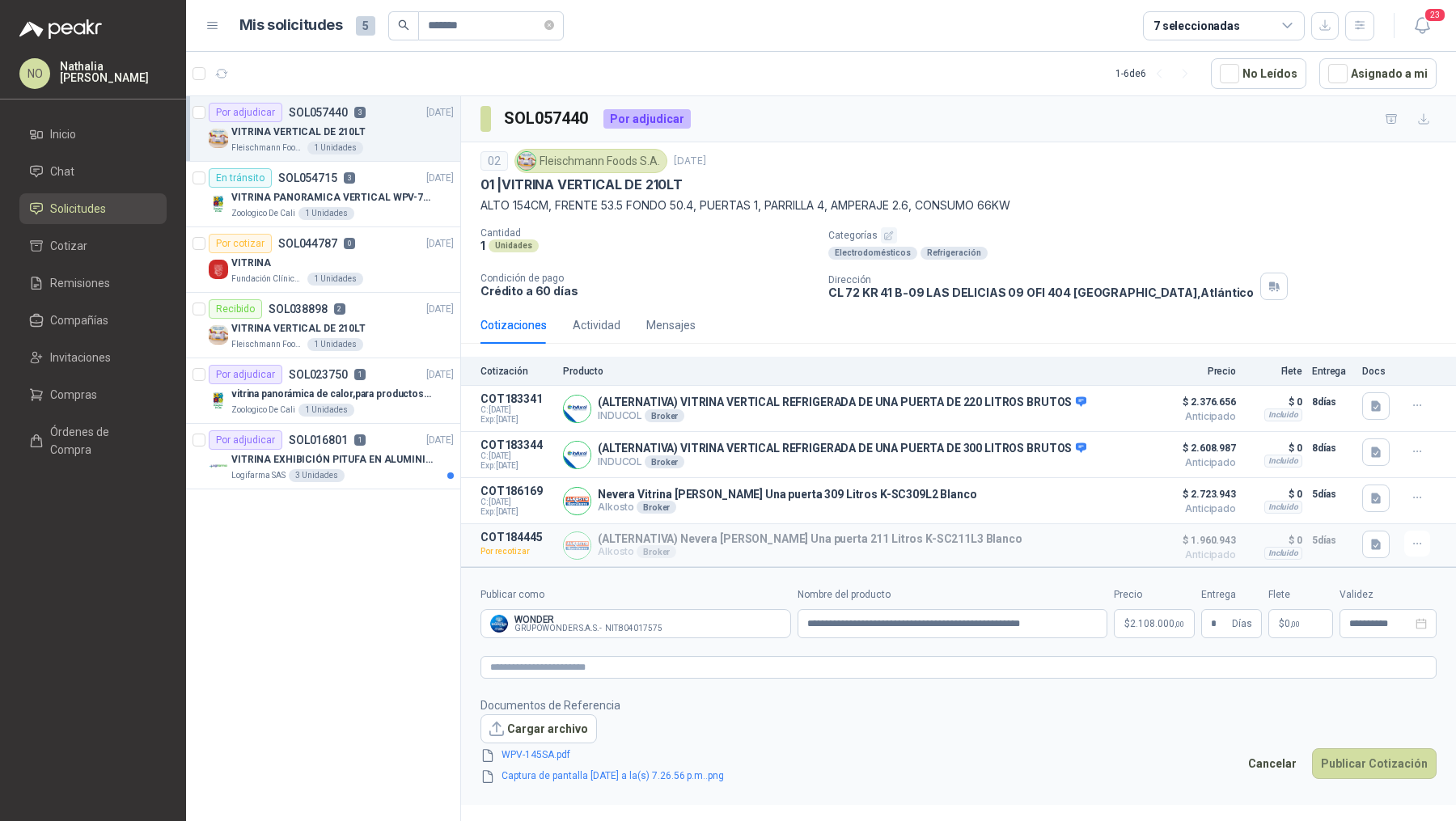
click at [525, 773] on link "Captura de pantalla [DATE] a la(s) 7.26.56 p.m..png" at bounding box center [613, 776] width 235 height 16
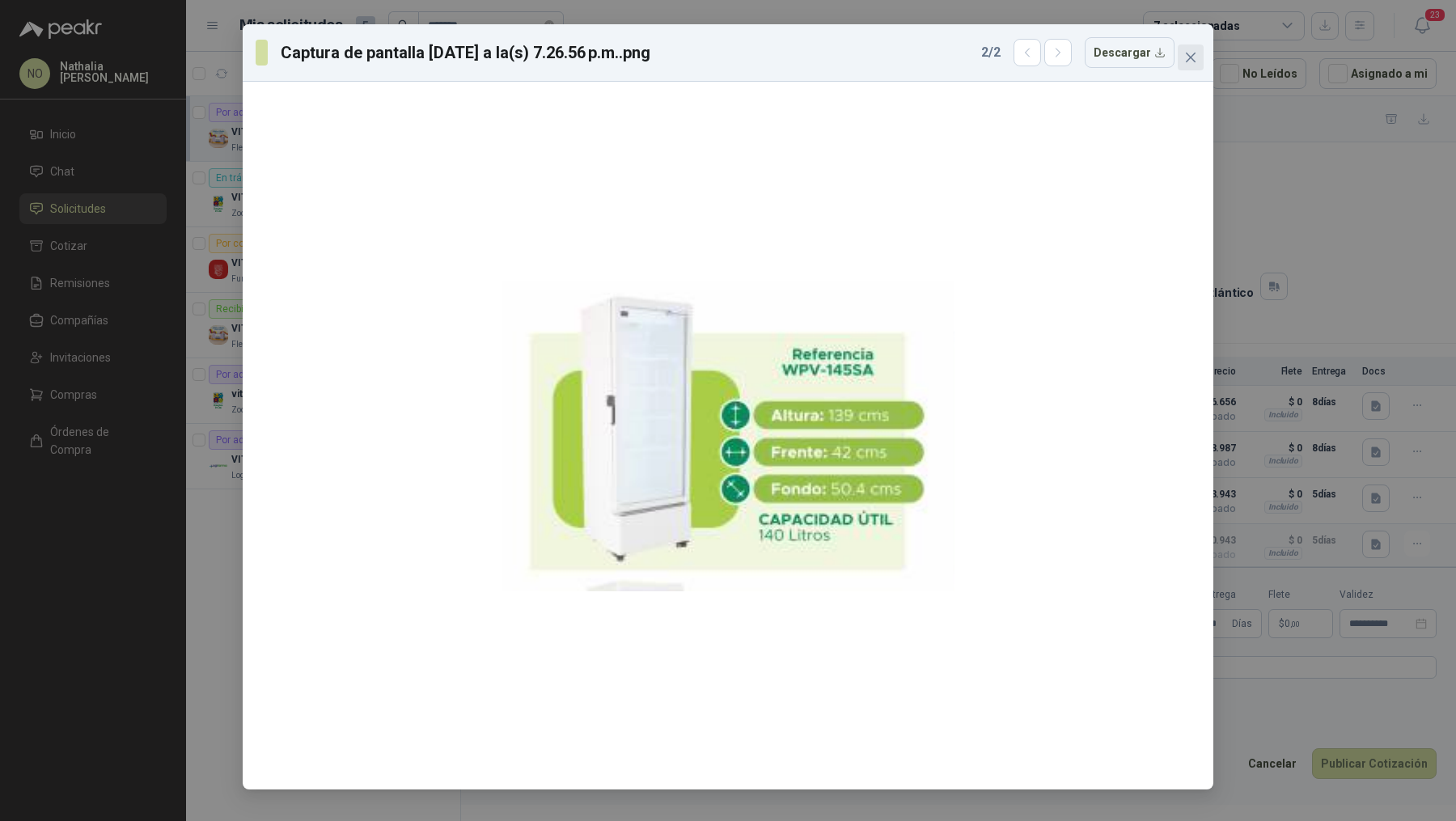
click at [1200, 62] on span "Close" at bounding box center [1191, 57] width 26 height 13
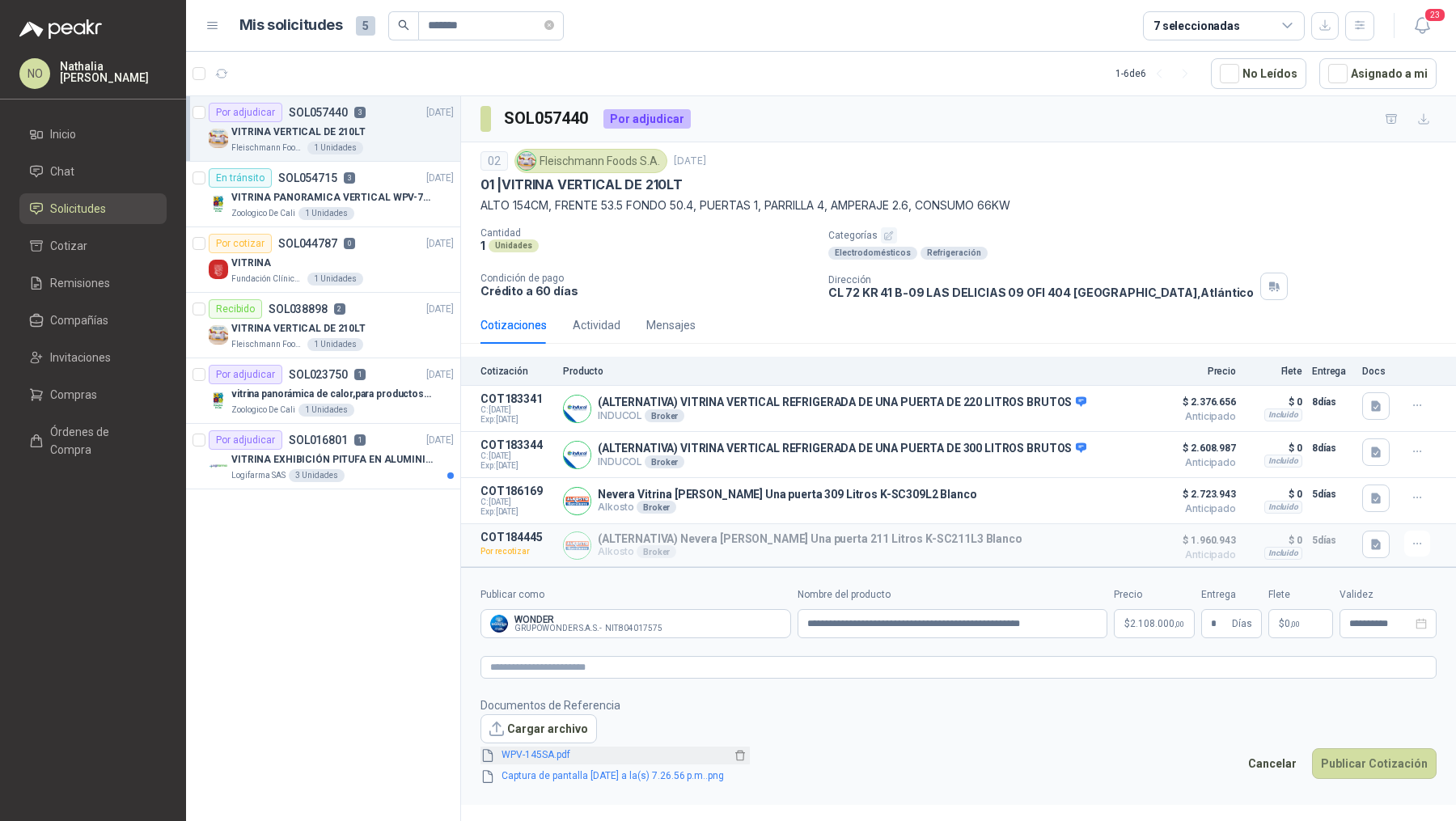
click at [548, 749] on link "WPV-145SA.pdf" at bounding box center [613, 755] width 235 height 16
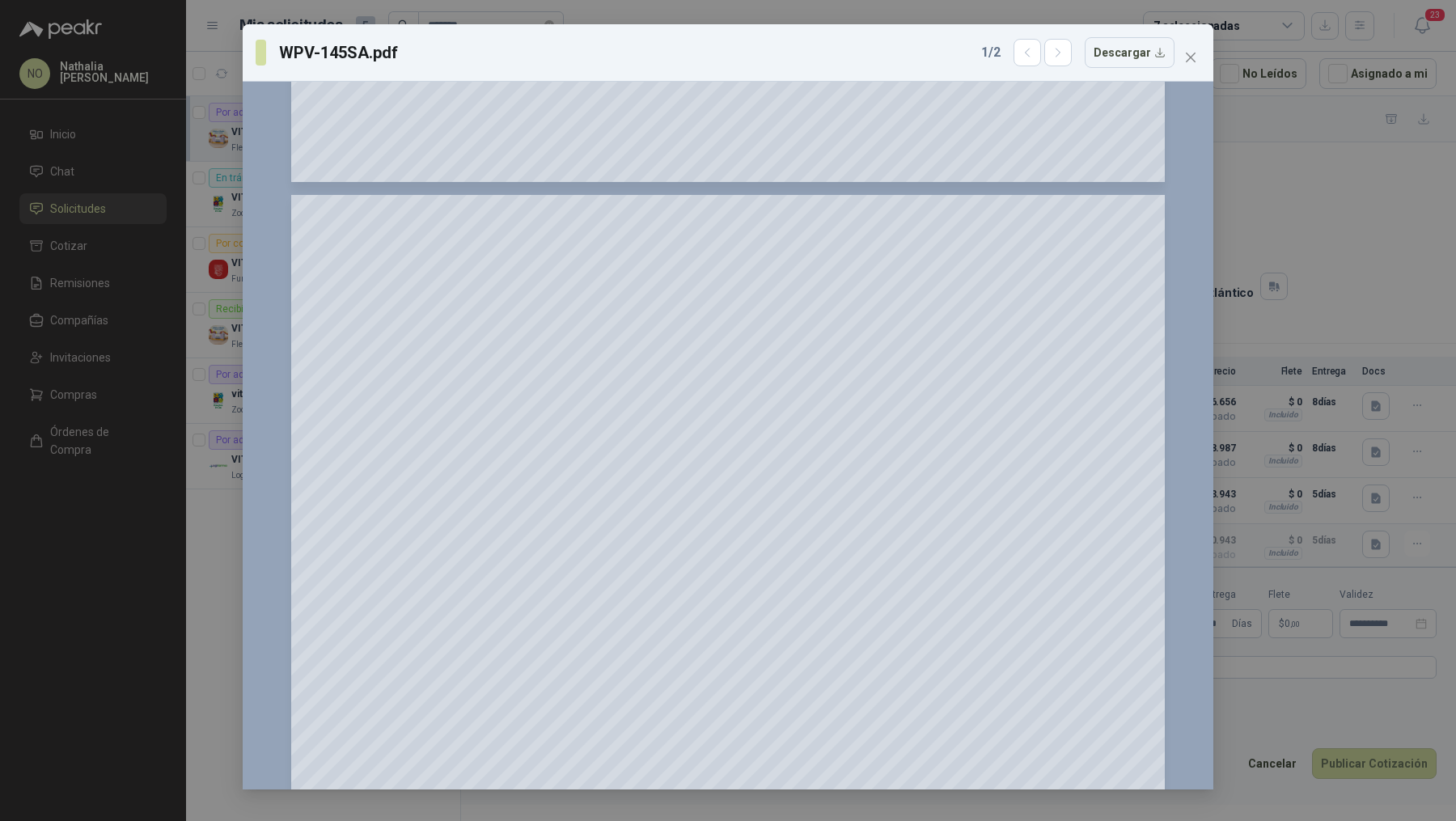
scroll to position [907, 0]
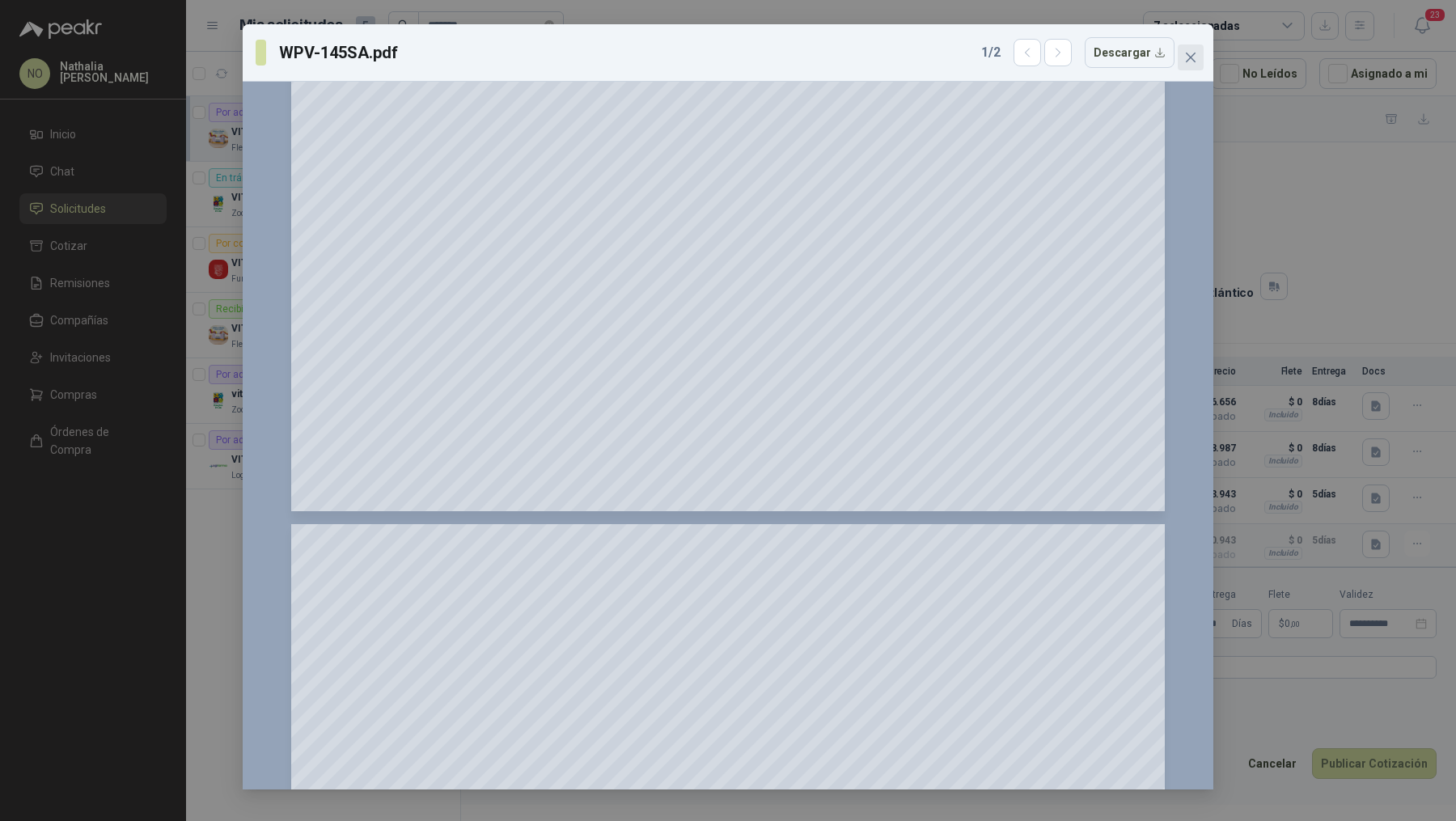
click at [1192, 69] on button "Close" at bounding box center [1191, 57] width 26 height 26
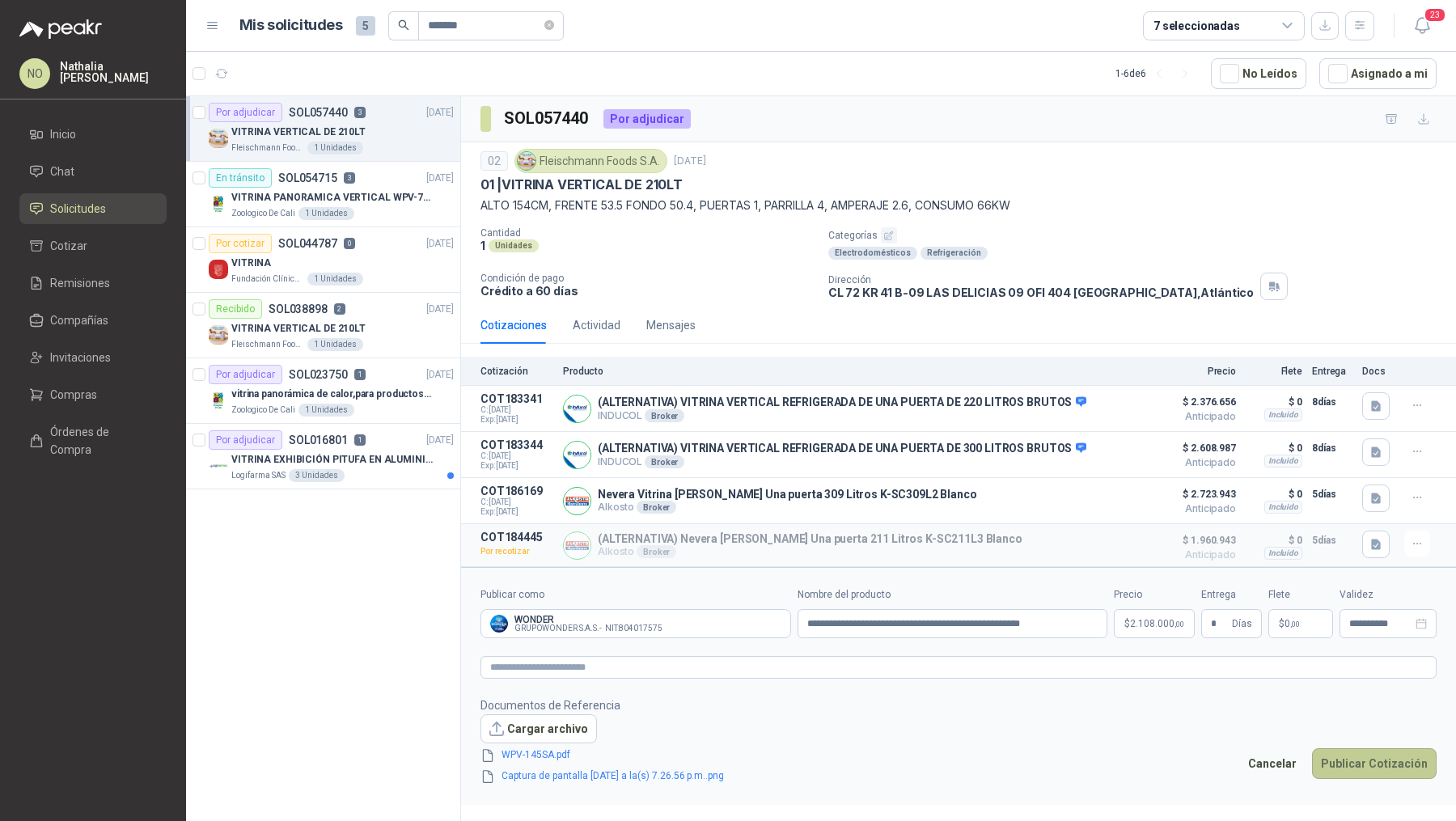
click at [1386, 751] on button "Publicar Cotización" at bounding box center [1375, 764] width 125 height 31
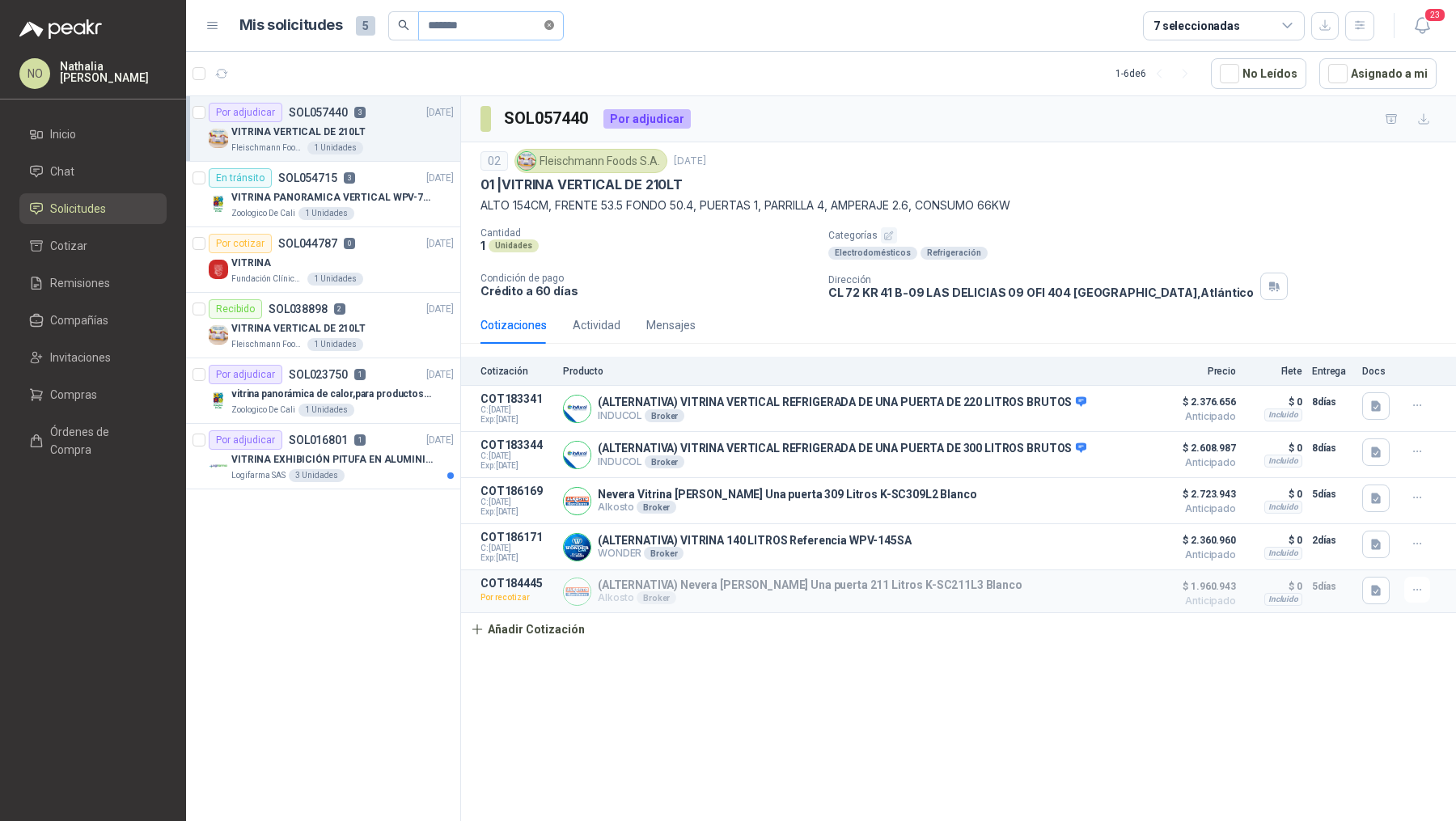
click at [552, 22] on icon "close-circle" at bounding box center [549, 24] width 10 height 10
